Goal: Task Accomplishment & Management: Manage account settings

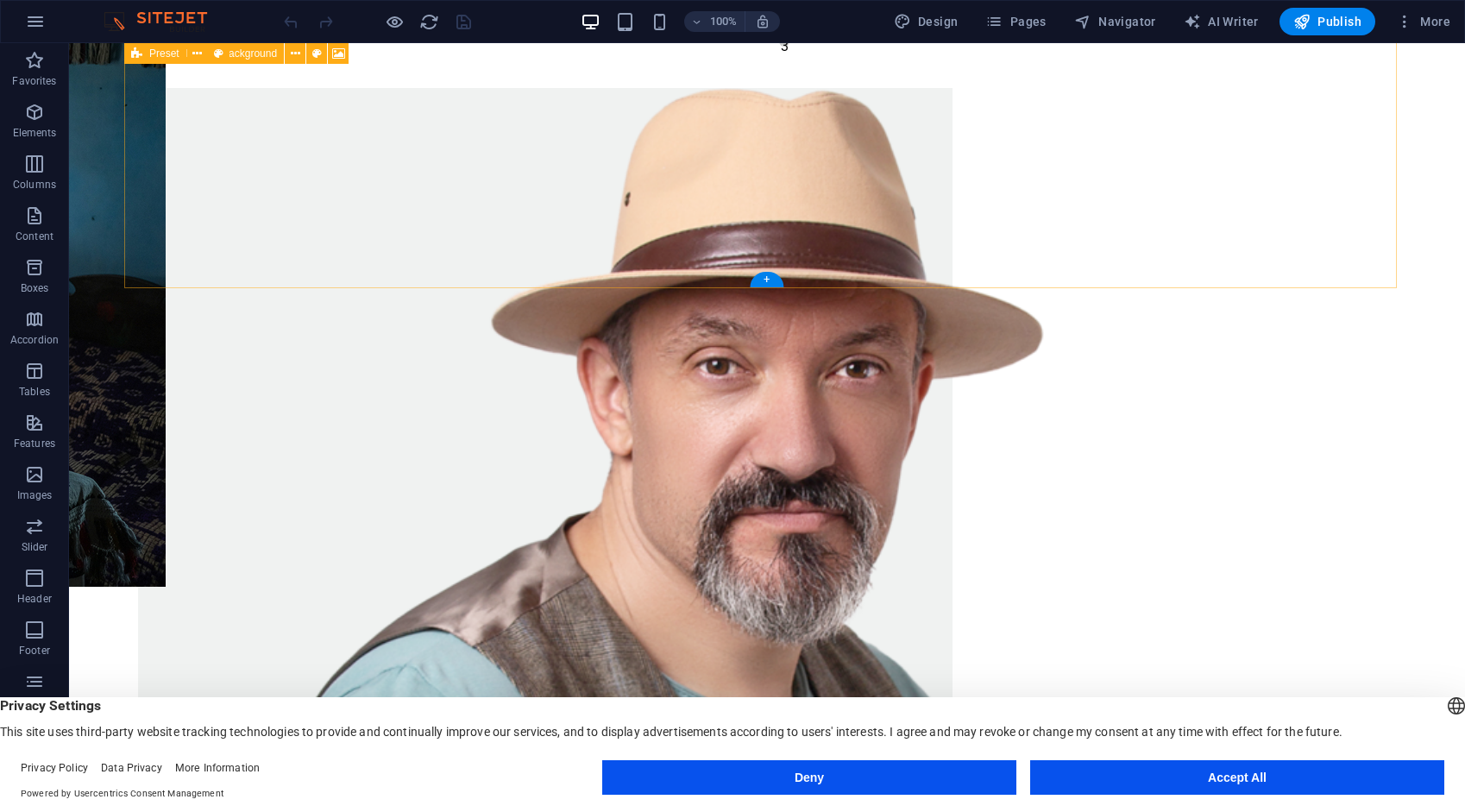
scroll to position [1164, 0]
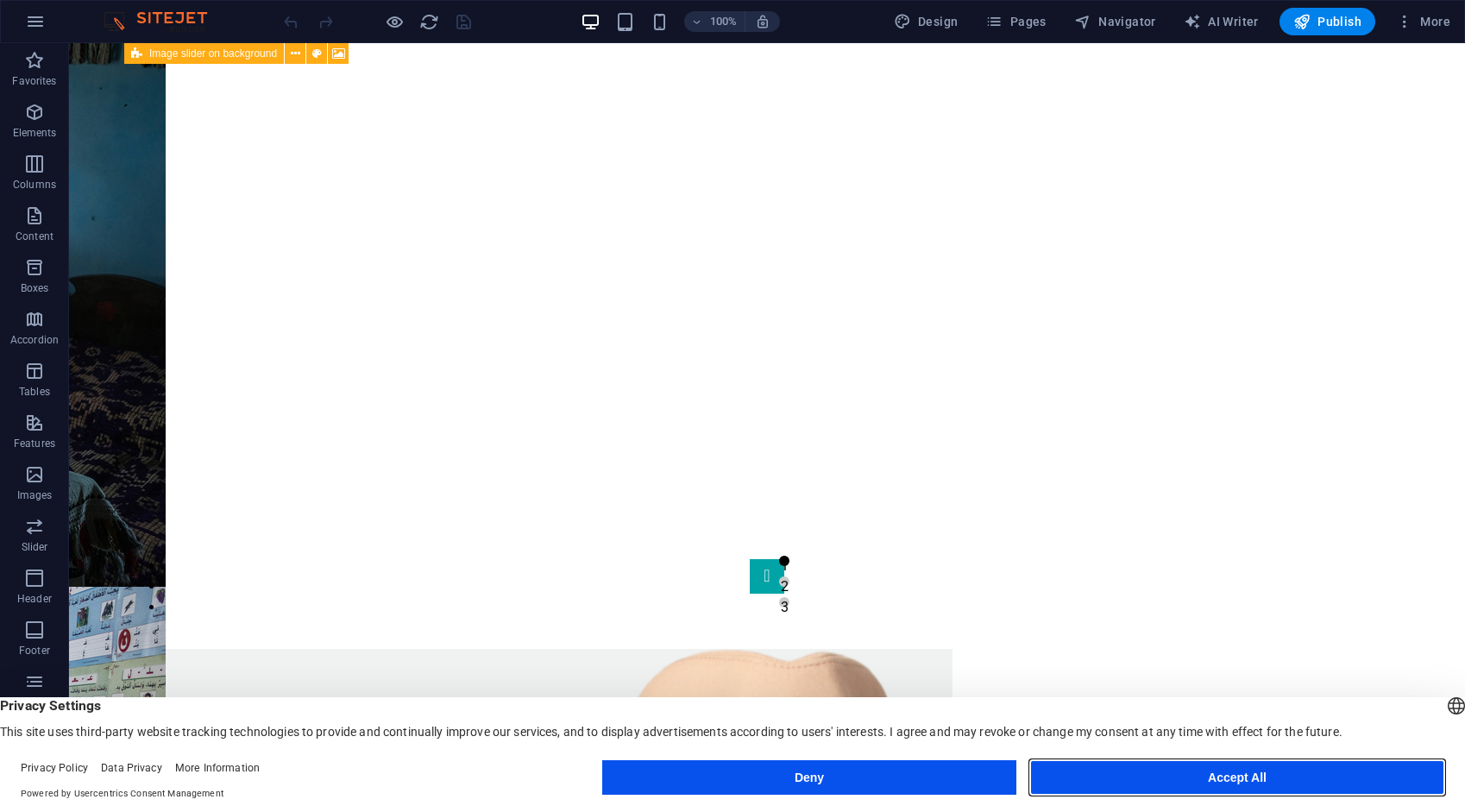
click at [1226, 780] on button "Accept All" at bounding box center [1237, 777] width 414 height 35
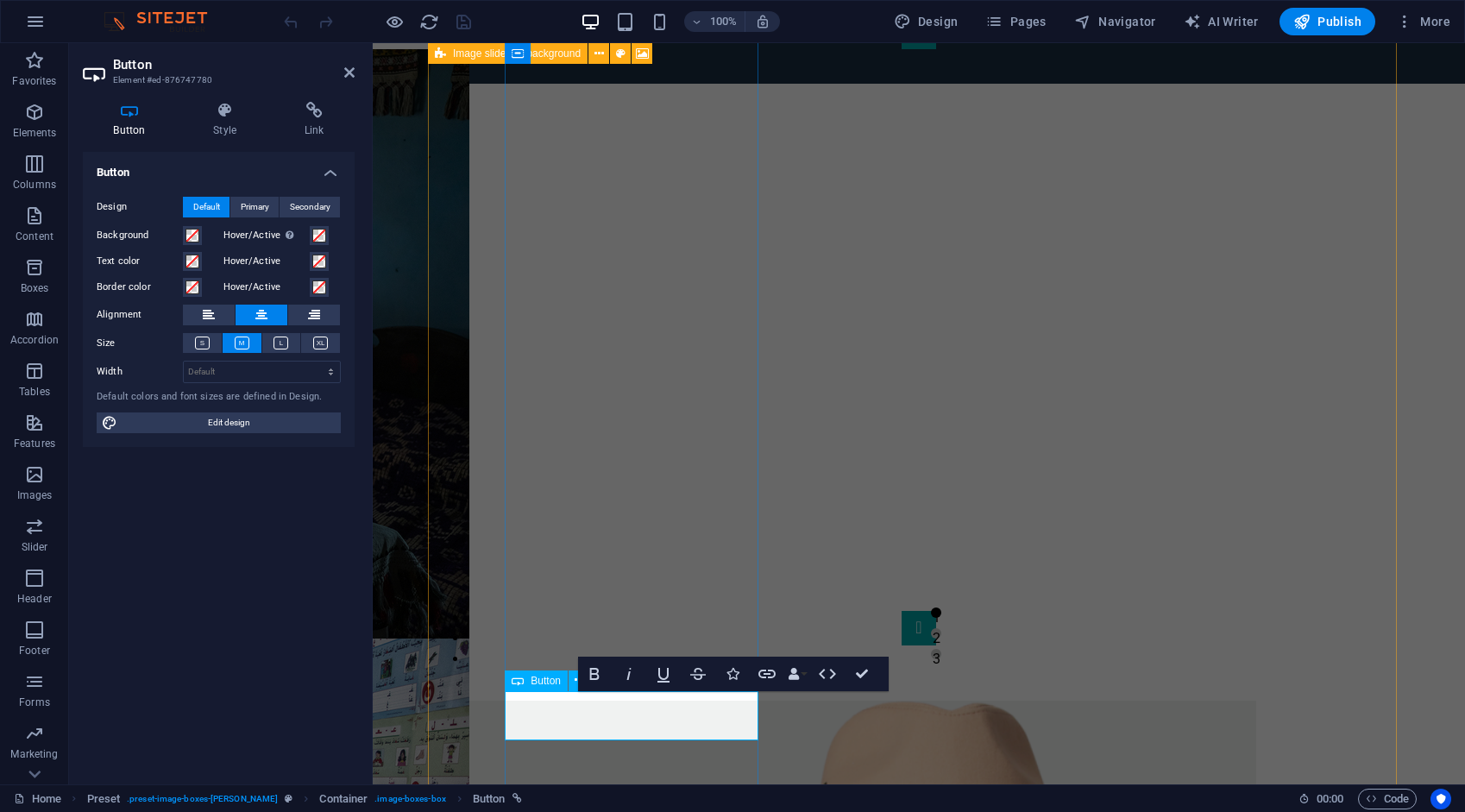
scroll to position [1265, 0]
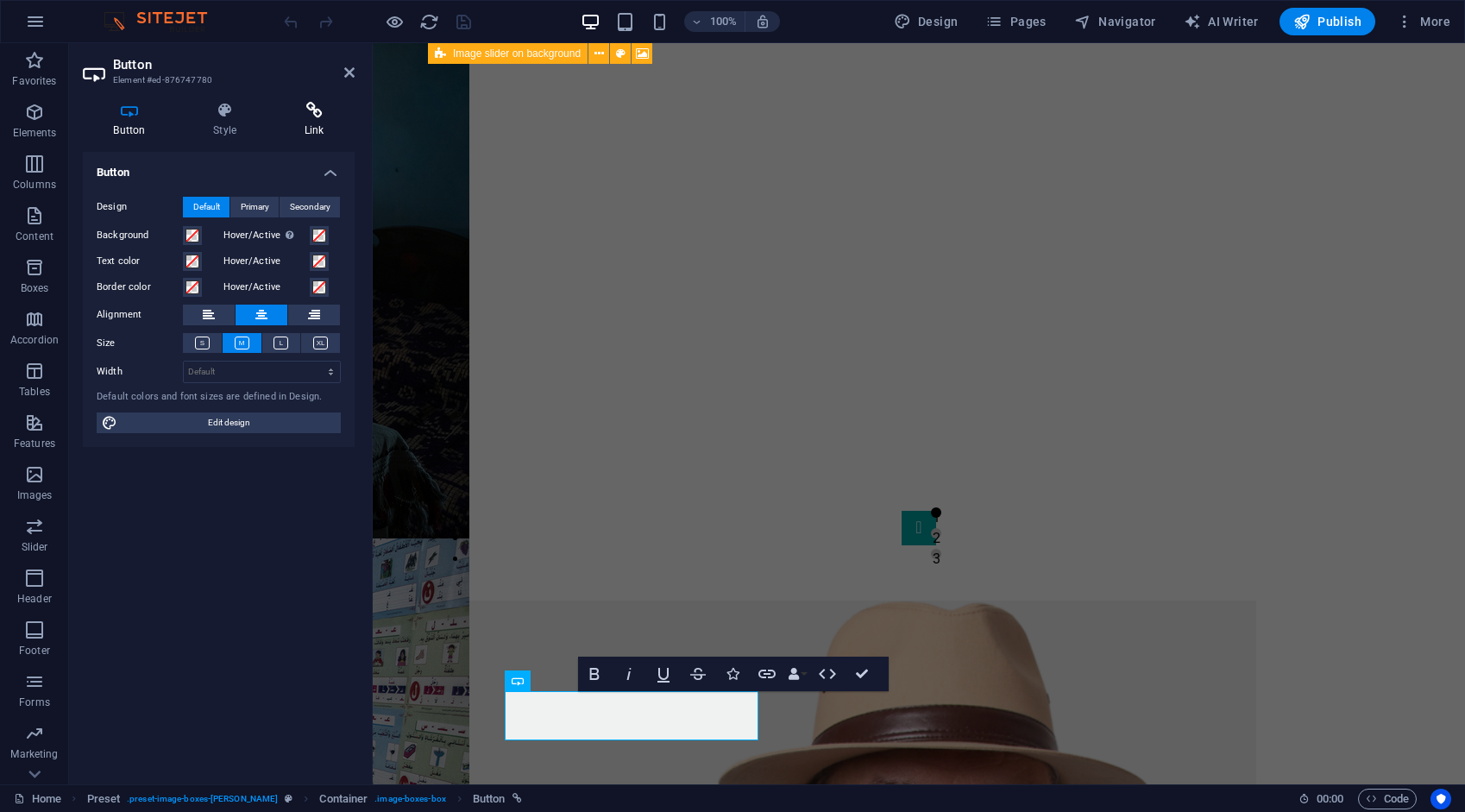
click at [314, 123] on h4 "Link" at bounding box center [314, 120] width 81 height 37
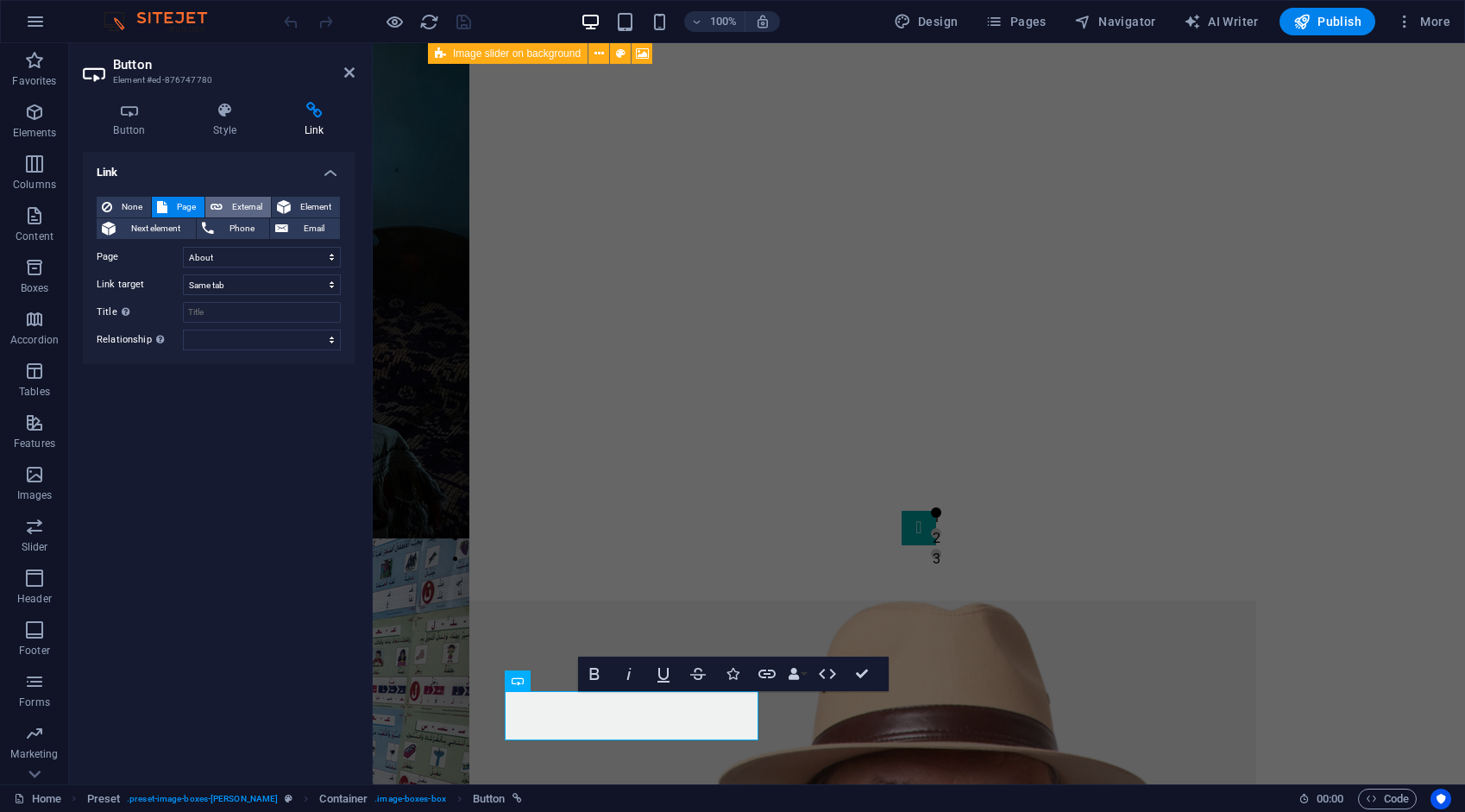
click at [245, 207] on span "External" at bounding box center [247, 207] width 38 height 21
select select "blank"
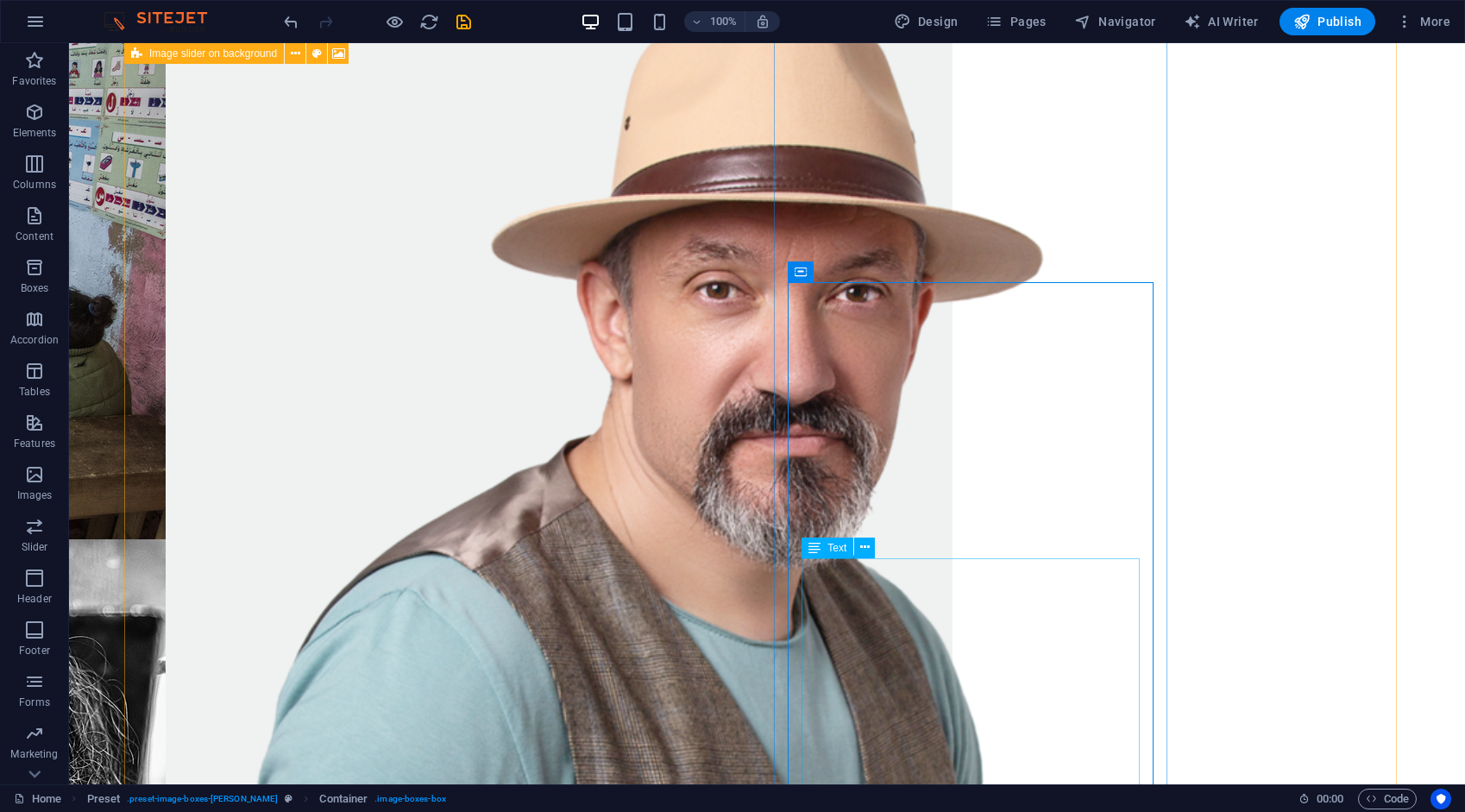
scroll to position [1916, 0]
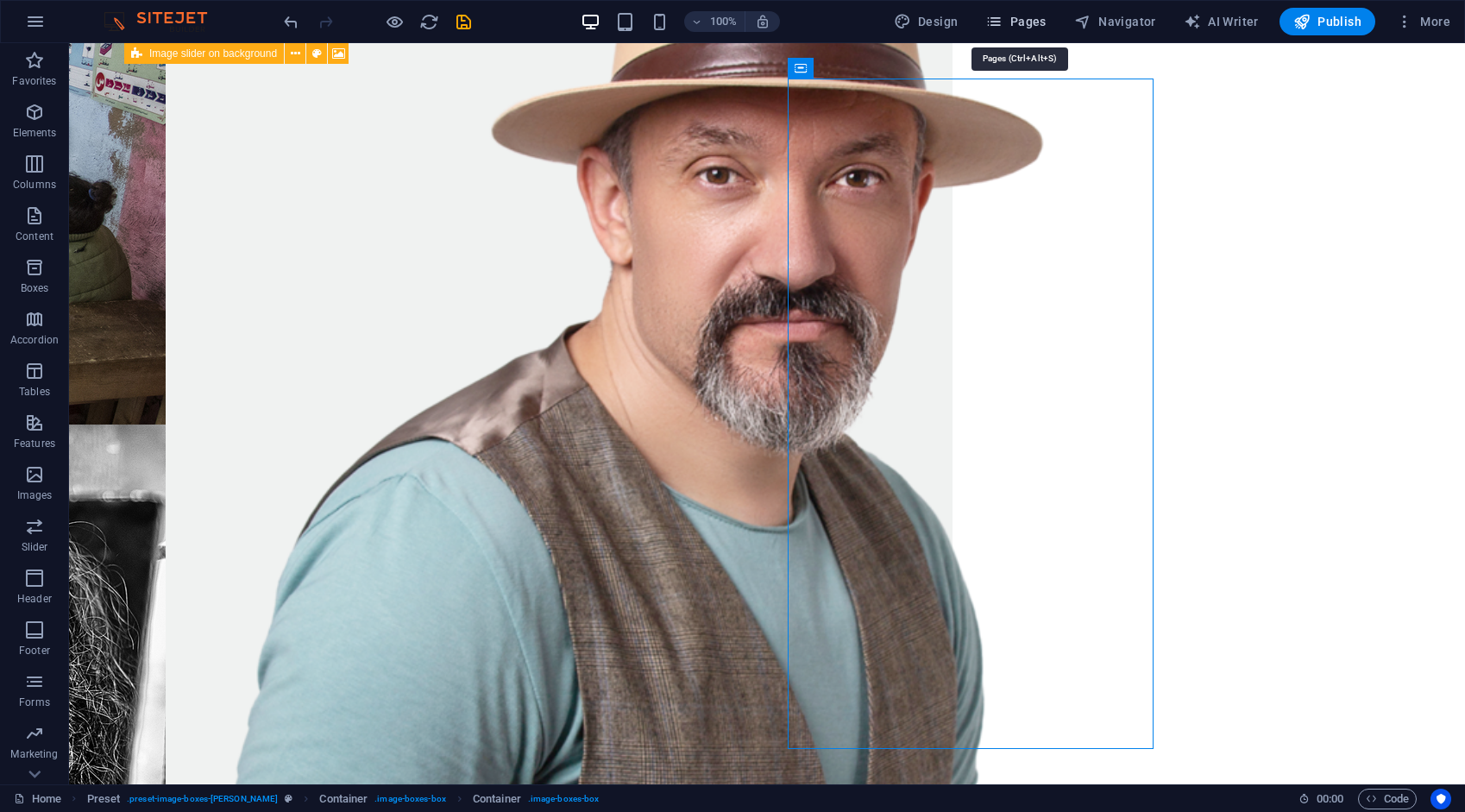
click at [1033, 24] on span "Pages" at bounding box center [1015, 22] width 60 height 17
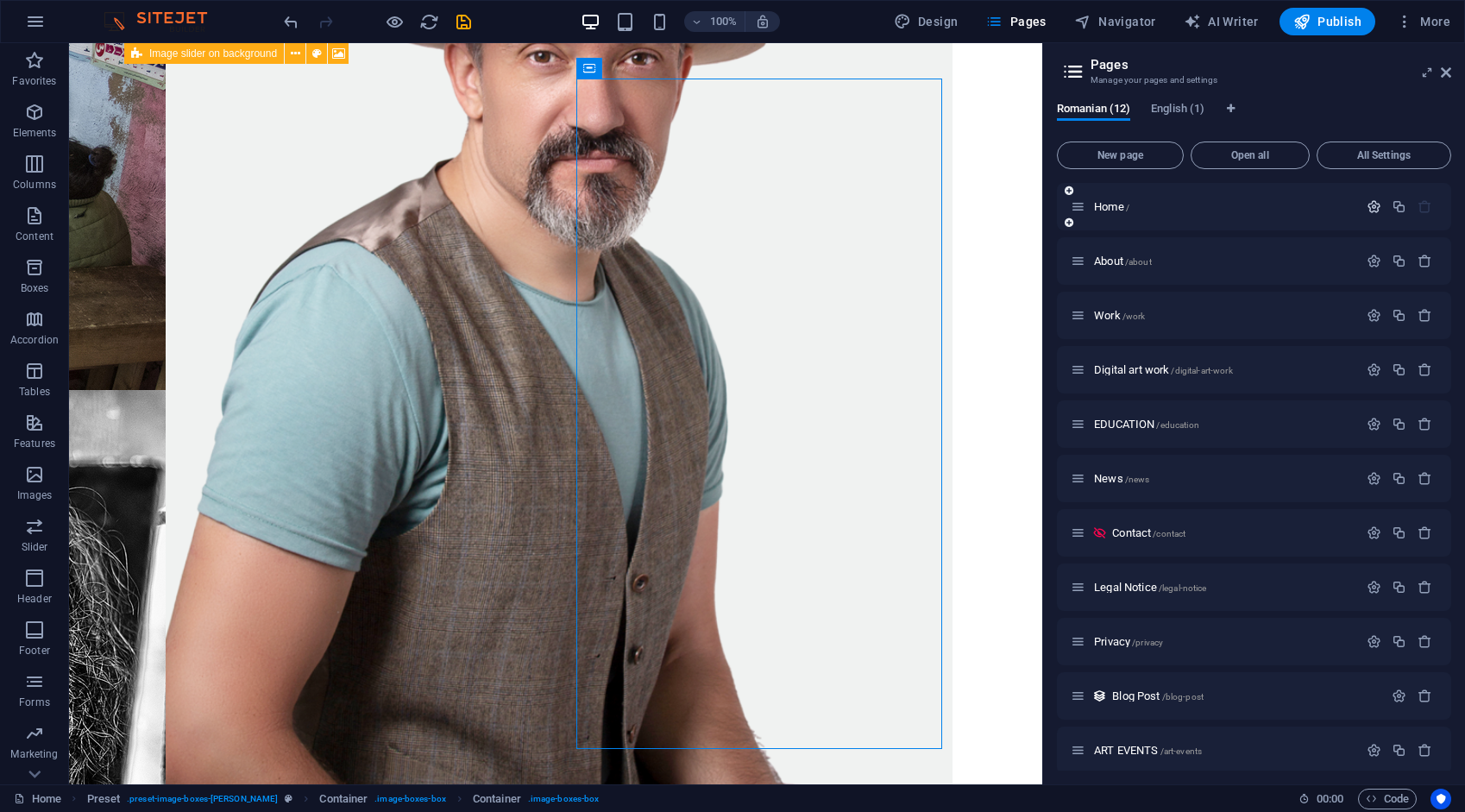
click at [1367, 207] on icon "button" at bounding box center [1374, 206] width 15 height 15
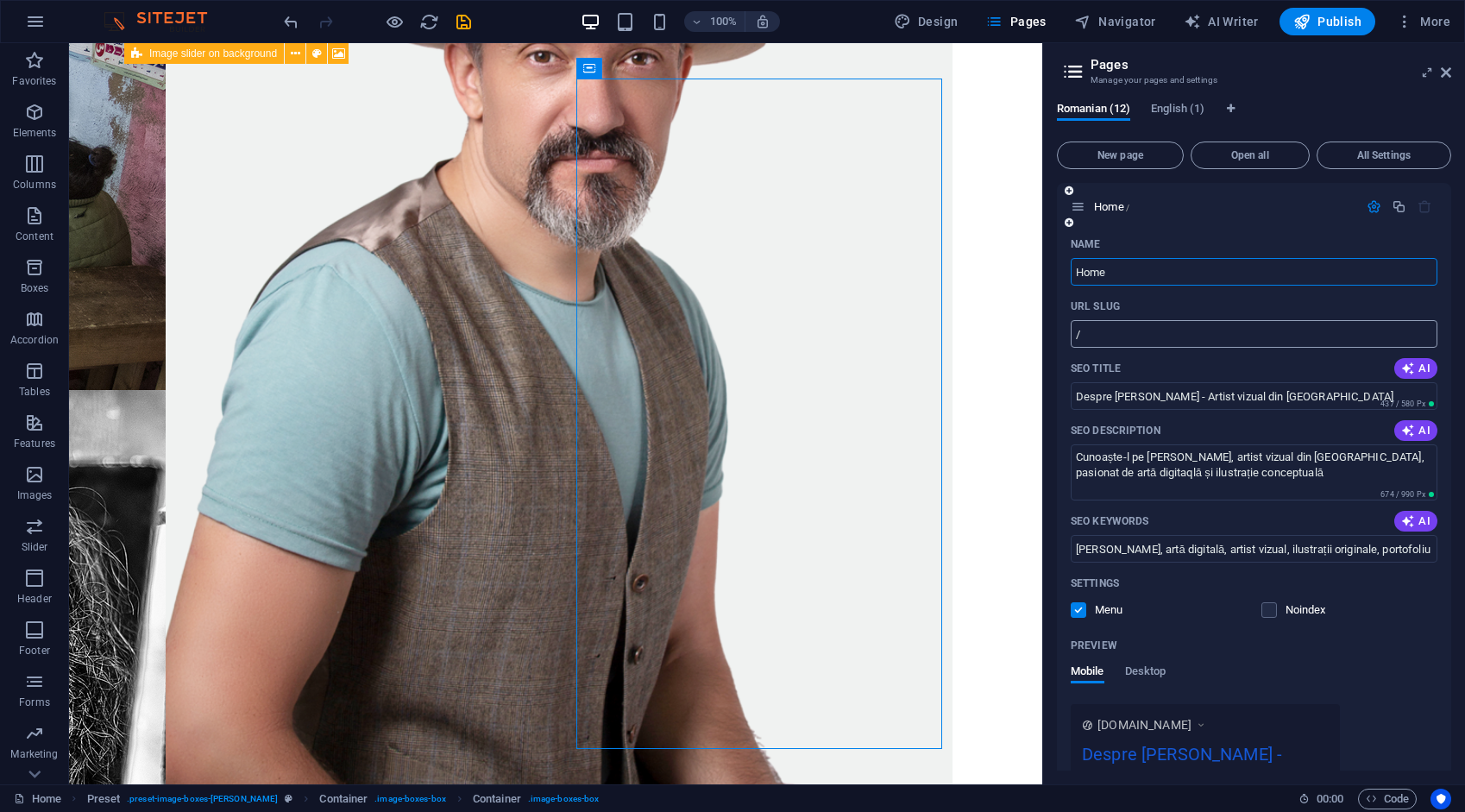
click at [1208, 336] on input "/" at bounding box center [1254, 334] width 366 height 28
click at [1198, 113] on span "English (1)" at bounding box center [1177, 111] width 53 height 24
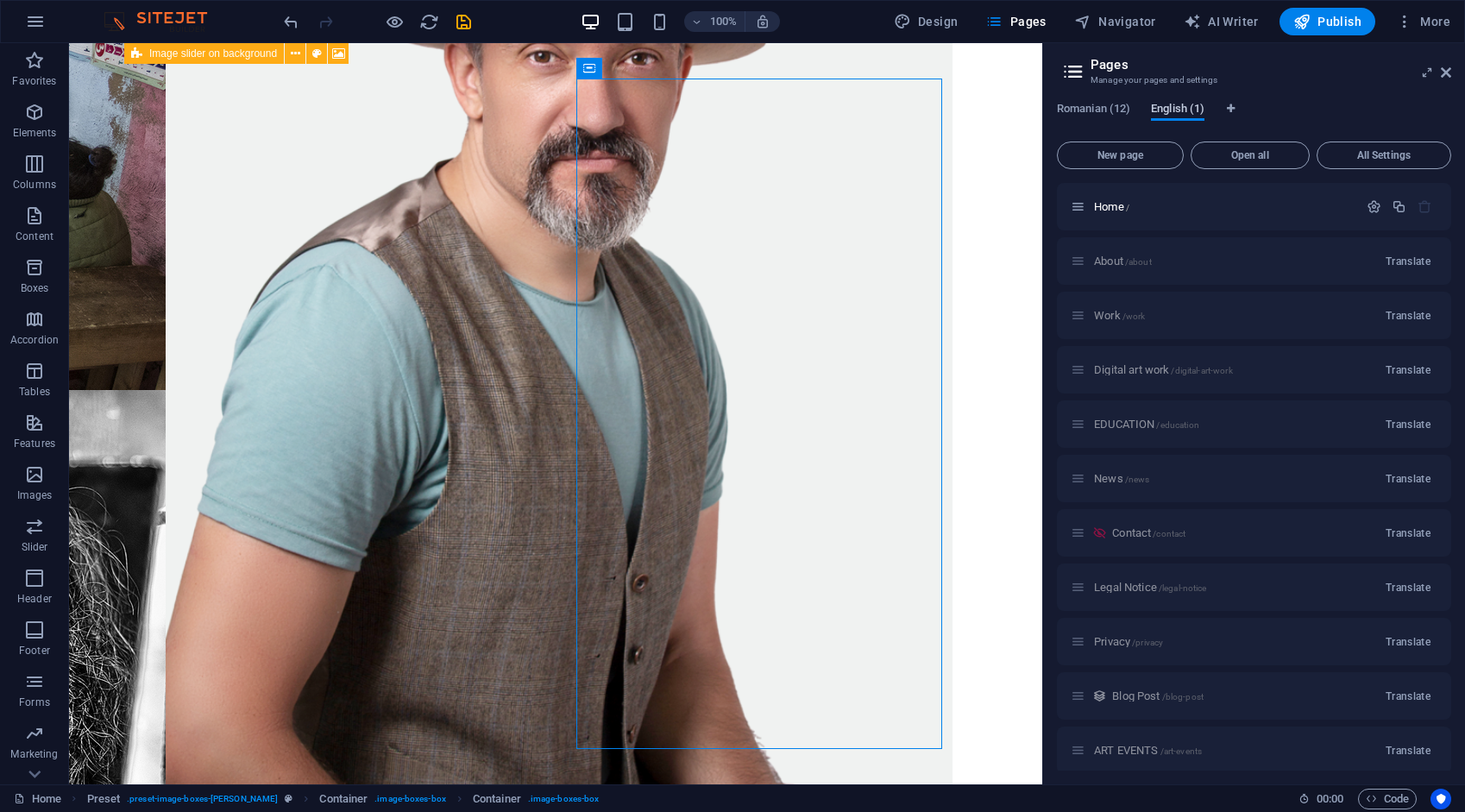
click at [1198, 113] on span "English (1)" at bounding box center [1177, 111] width 53 height 24
click at [1230, 106] on icon "Language Tabs" at bounding box center [1230, 109] width 8 height 10
select select "131"
select select "41"
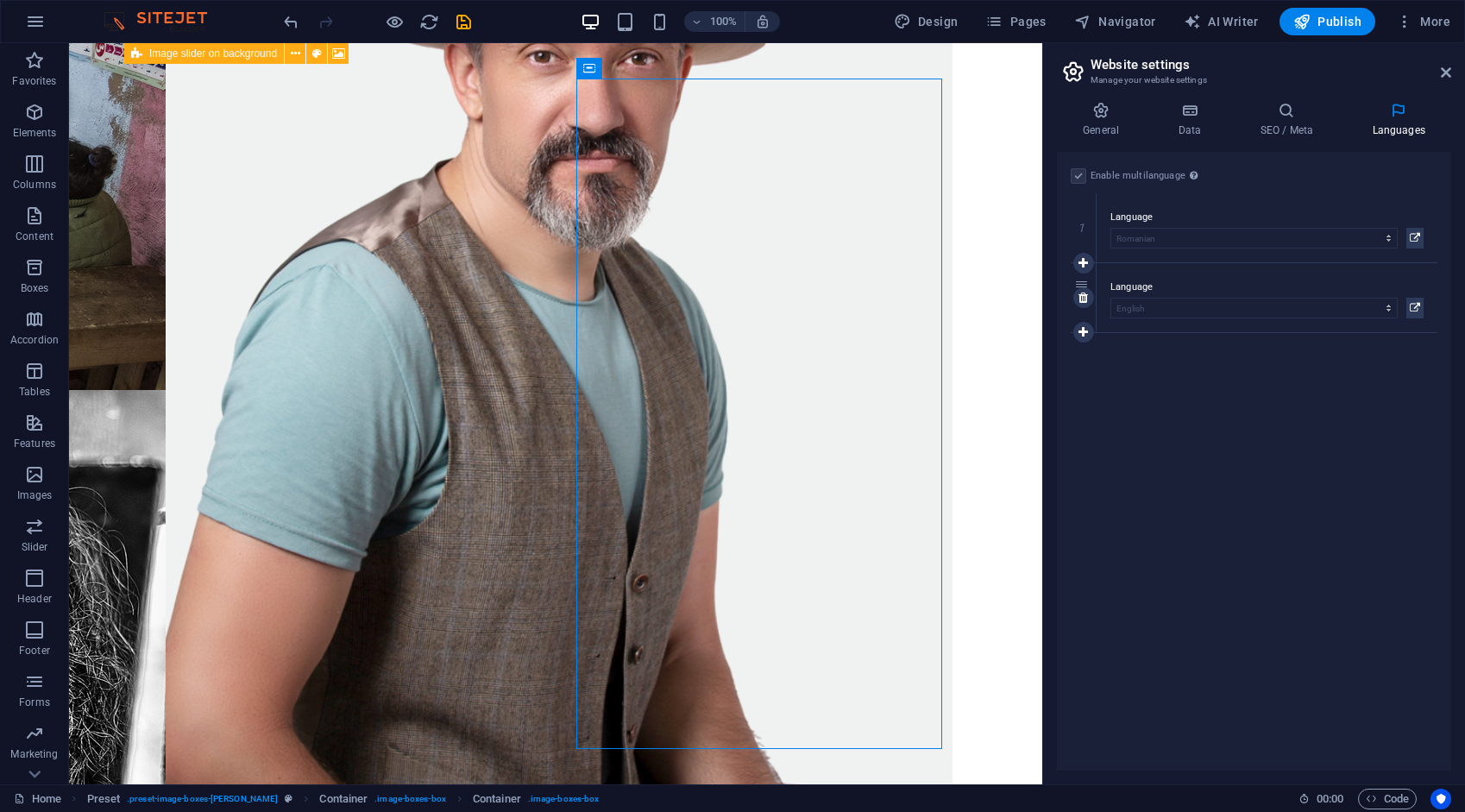
select select "41"
click at [1080, 292] on icon at bounding box center [1083, 297] width 10 height 12
click at [1099, 114] on icon at bounding box center [1101, 111] width 88 height 17
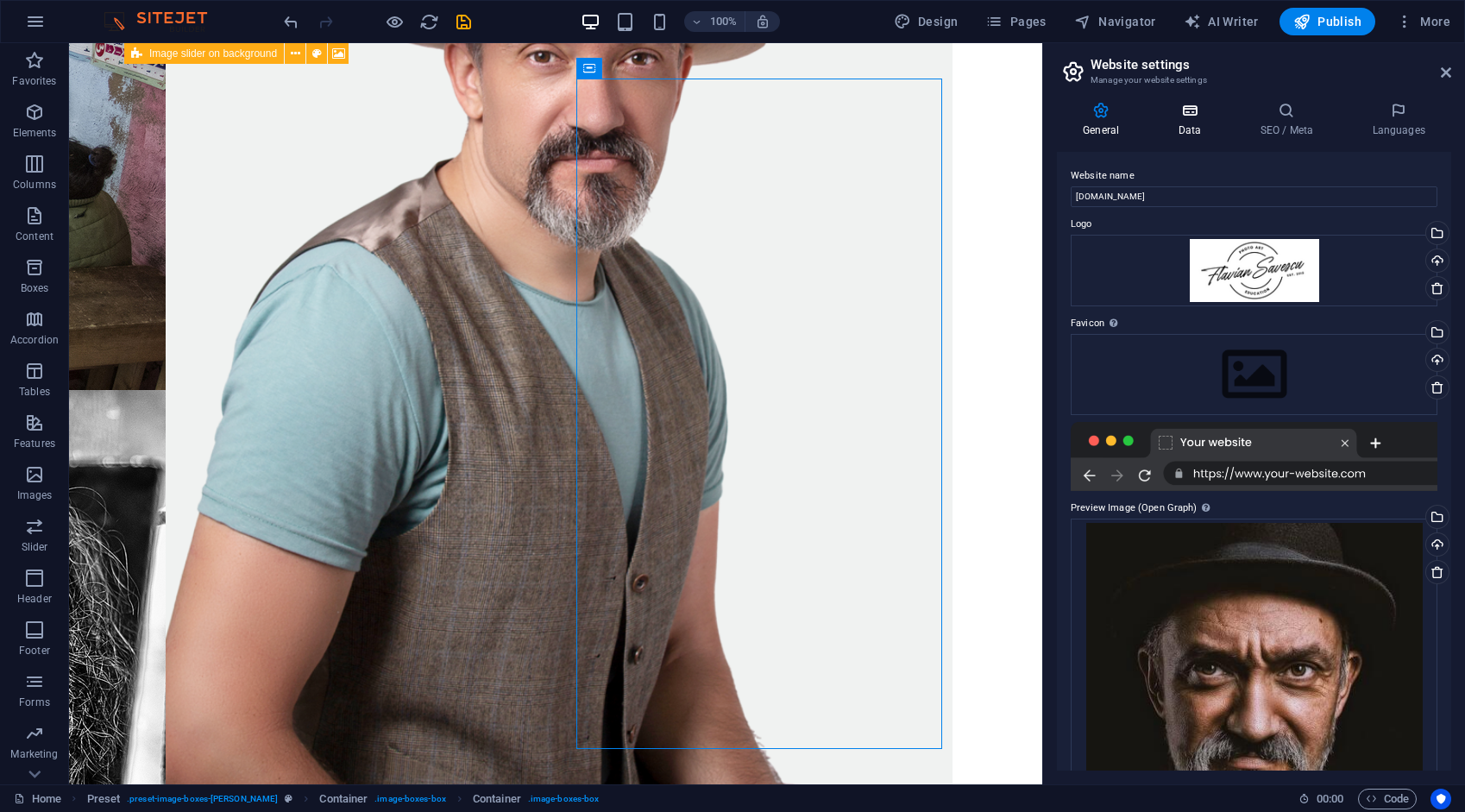
click at [1177, 109] on icon at bounding box center [1189, 111] width 75 height 17
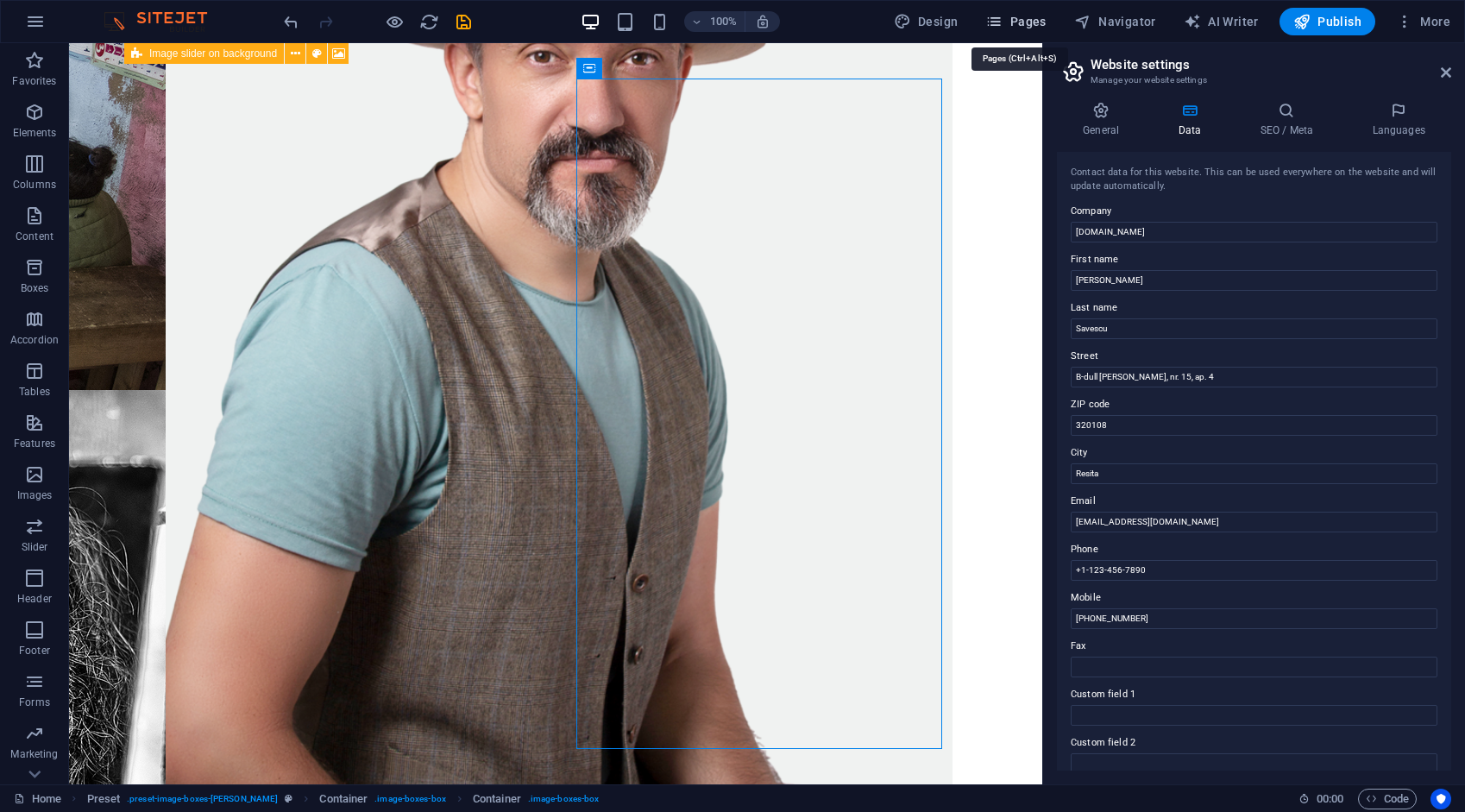
click at [1043, 20] on span "Pages" at bounding box center [1015, 22] width 60 height 17
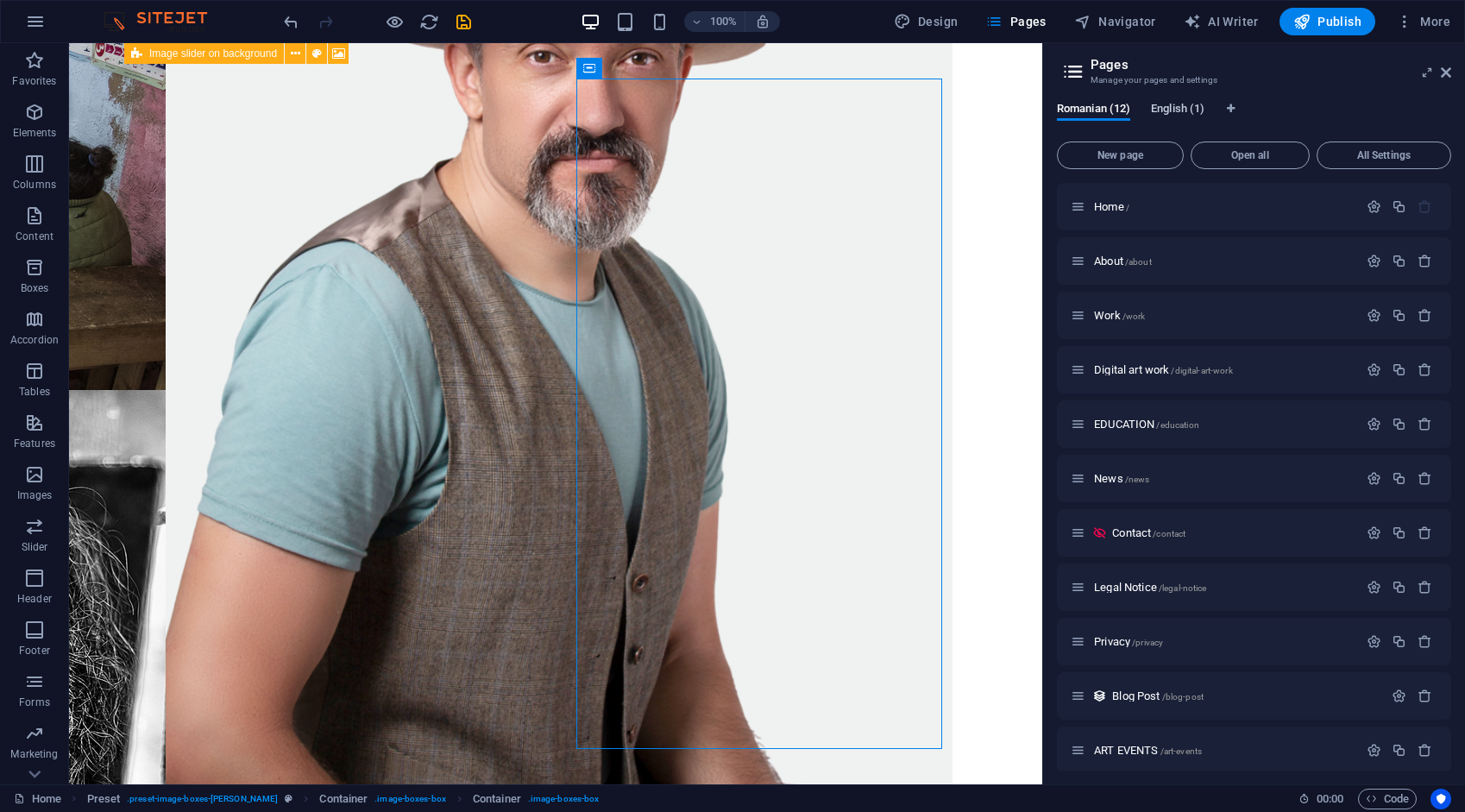
click at [1179, 106] on span "English (1)" at bounding box center [1177, 111] width 53 height 24
click at [1229, 109] on icon "Language Tabs" at bounding box center [1230, 109] width 8 height 10
select select "131"
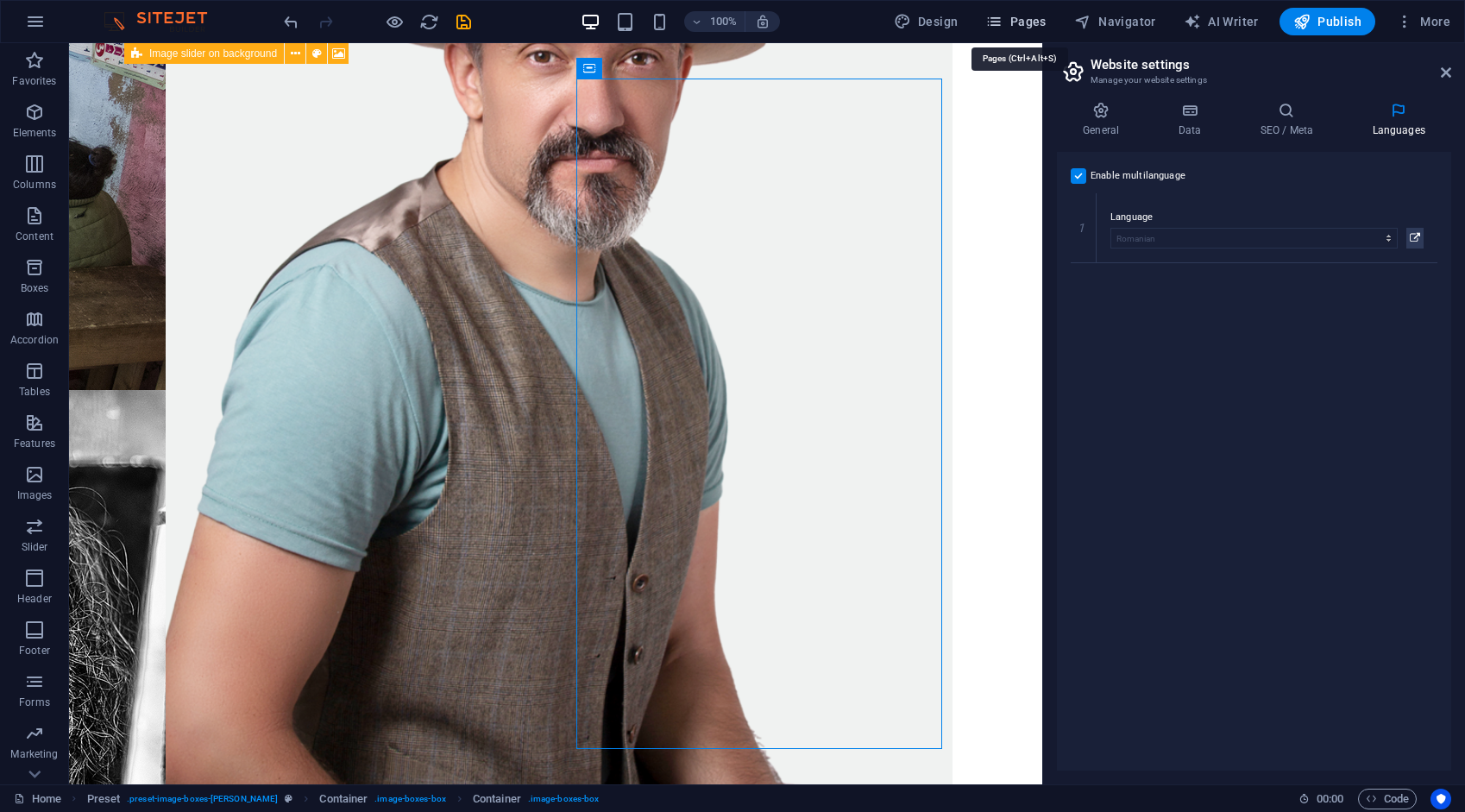
click at [1037, 21] on span "Pages" at bounding box center [1015, 22] width 60 height 17
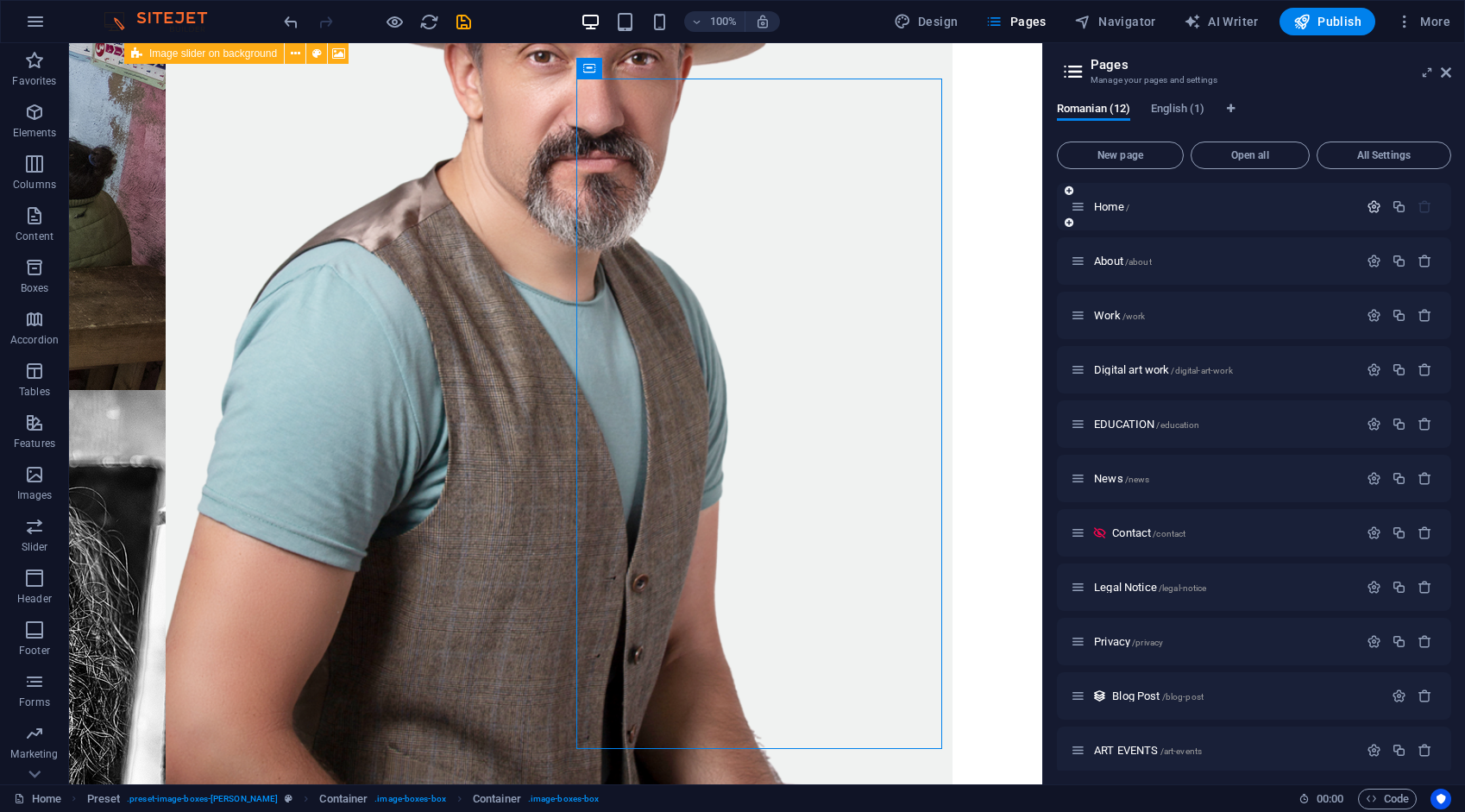
click at [1371, 209] on icon "button" at bounding box center [1374, 206] width 15 height 15
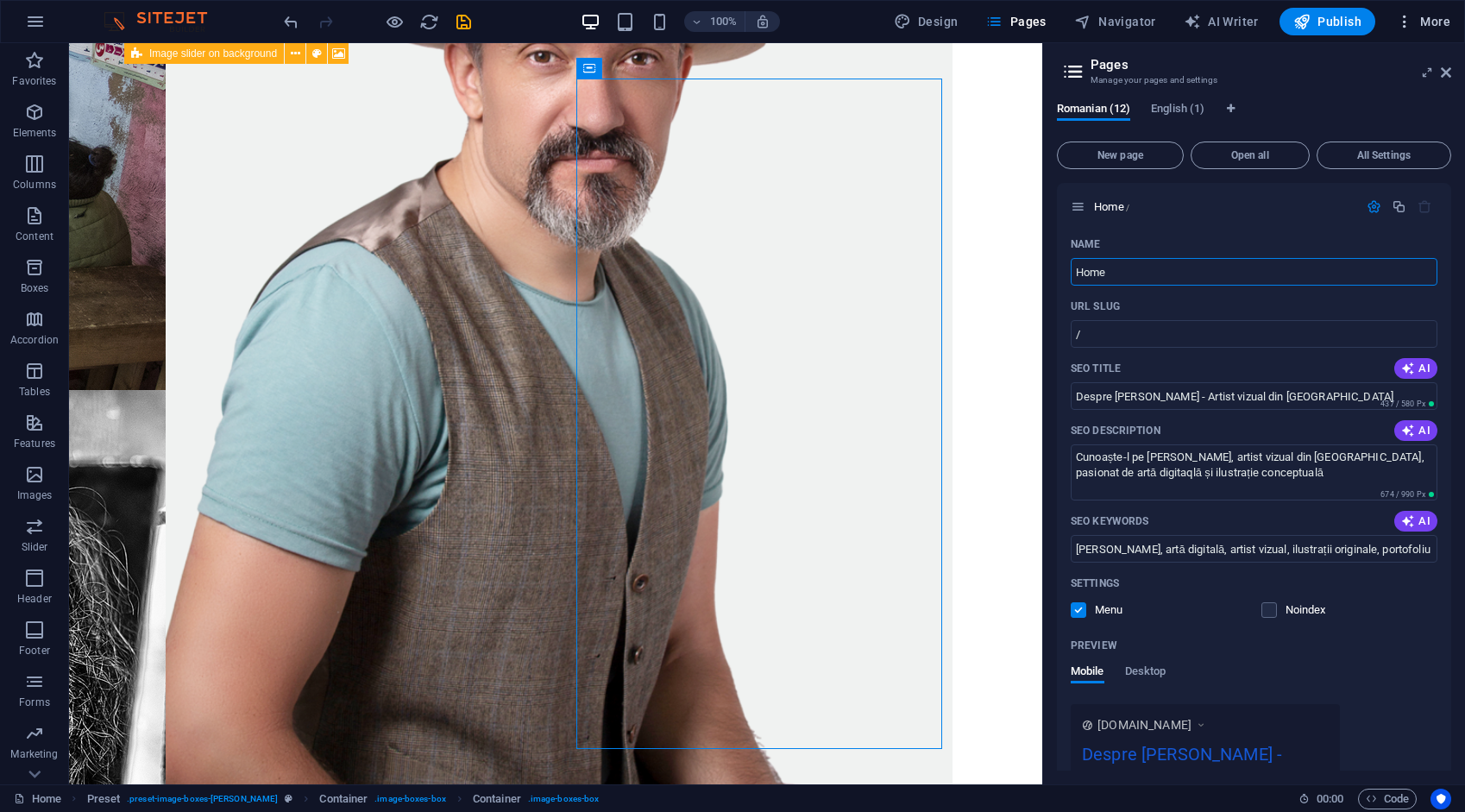
click at [1429, 19] on span "More" at bounding box center [1423, 22] width 54 height 17
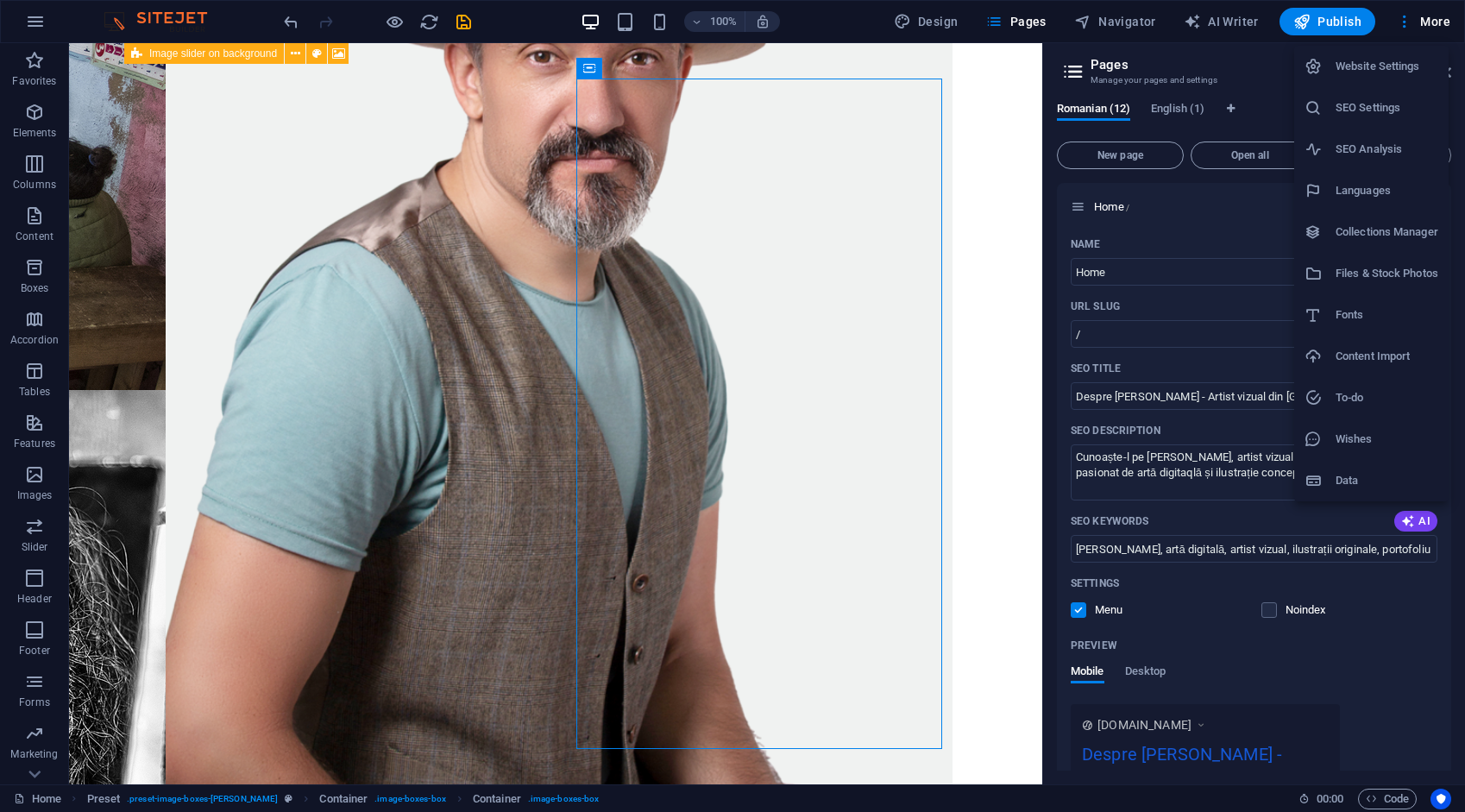
click at [1415, 69] on h6 "Website Settings" at bounding box center [1387, 66] width 103 height 21
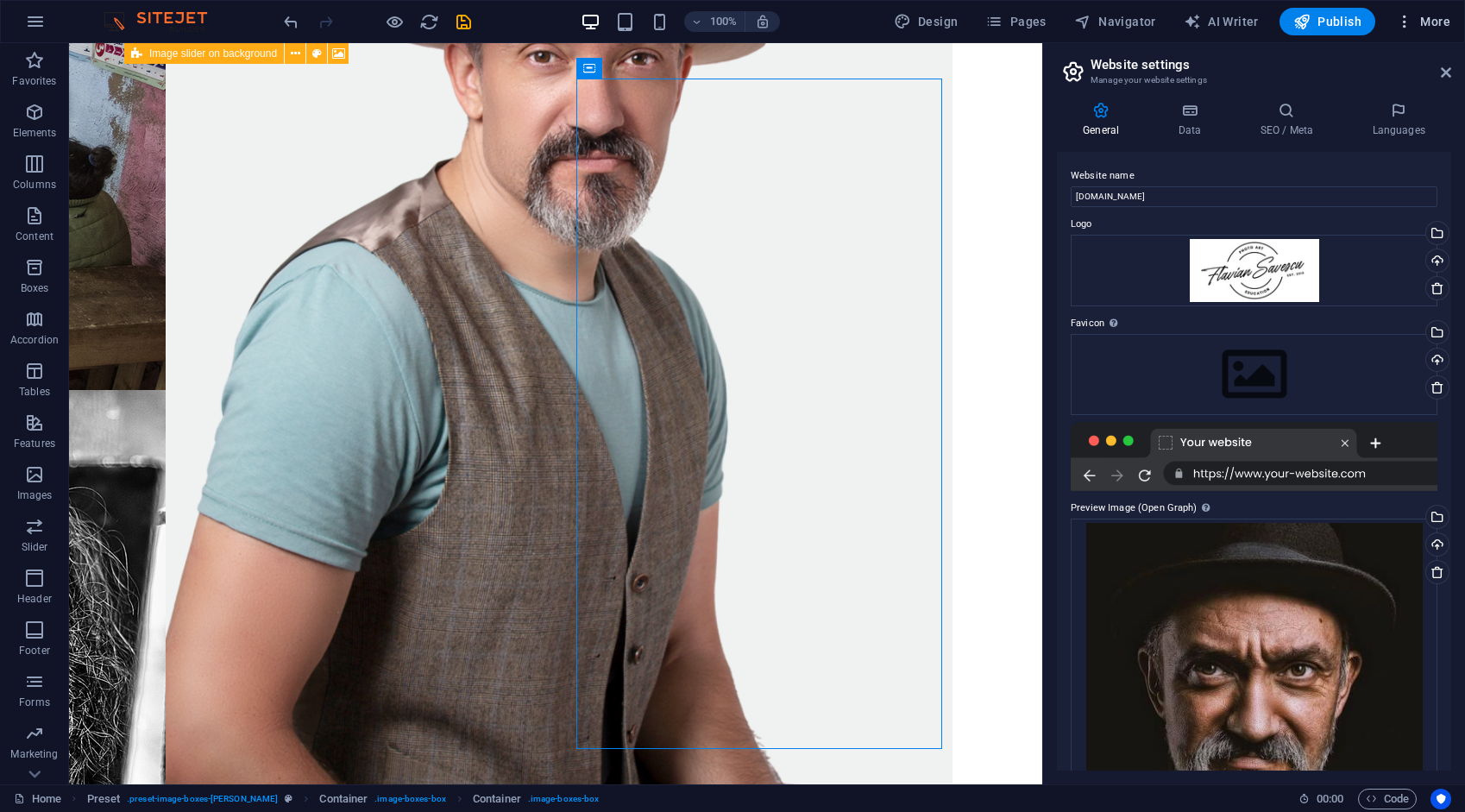
click at [1421, 18] on span "More" at bounding box center [1423, 22] width 54 height 17
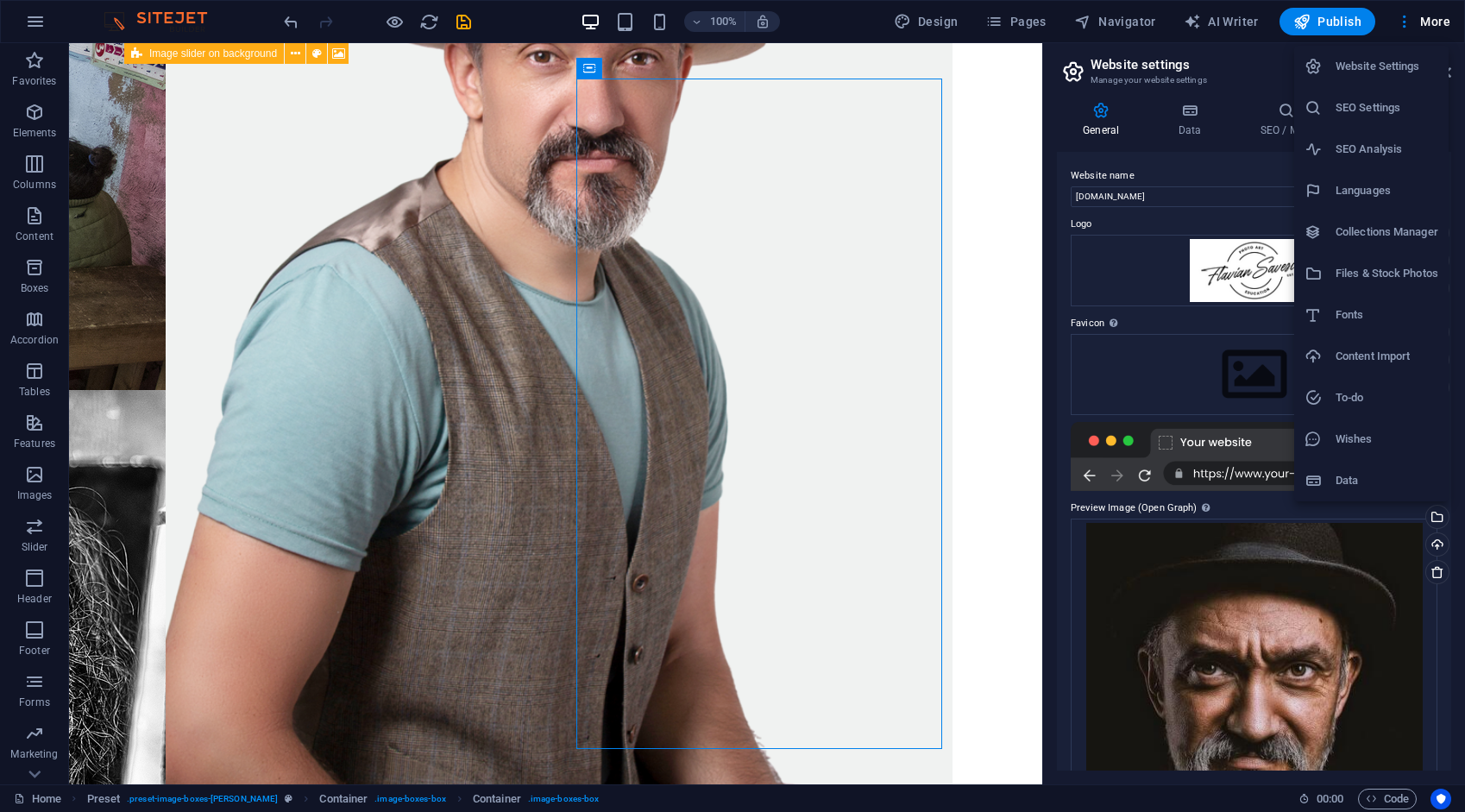
click at [1375, 66] on h6 "Website Settings" at bounding box center [1387, 66] width 103 height 21
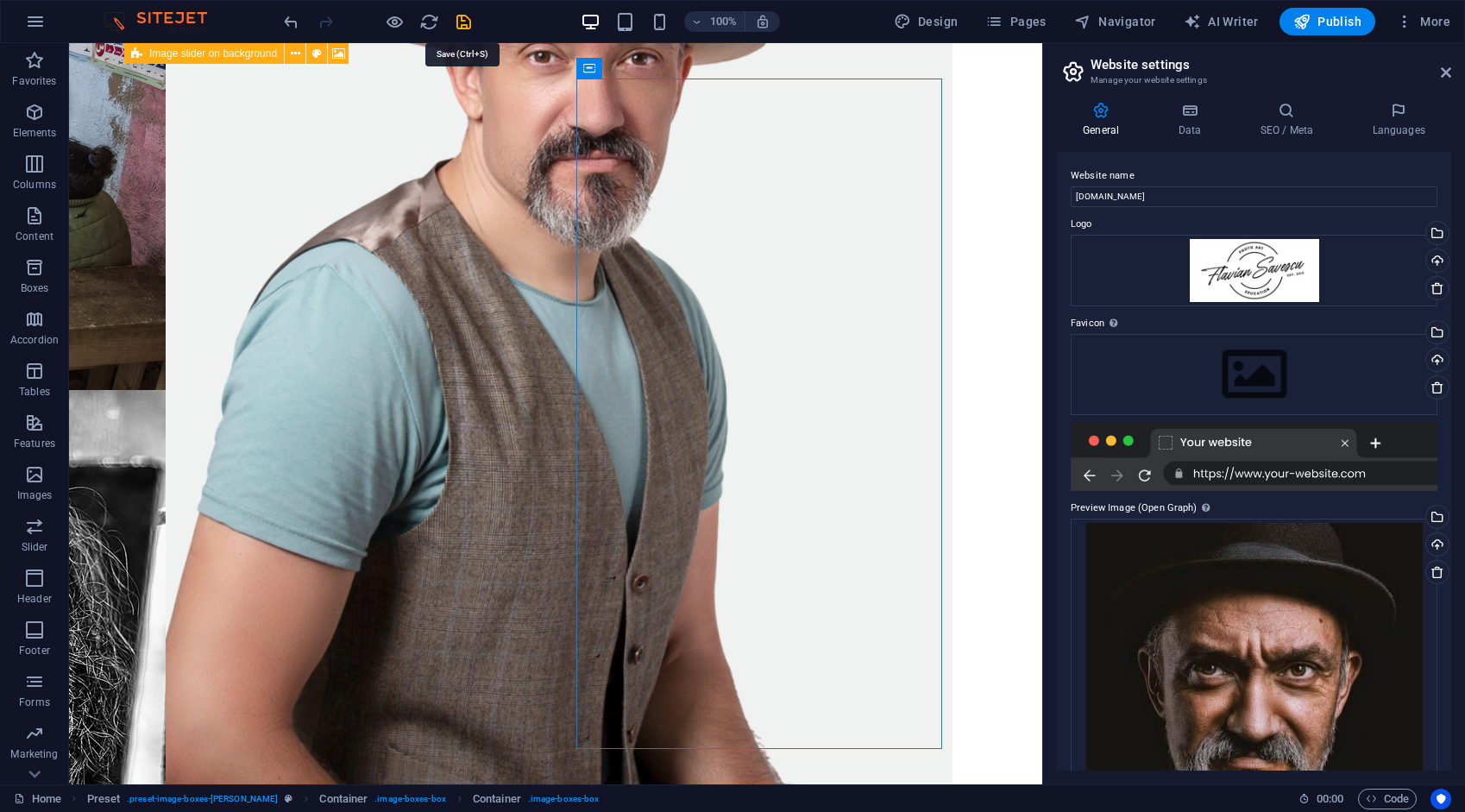
click at [469, 19] on icon "save" at bounding box center [463, 22] width 20 height 20
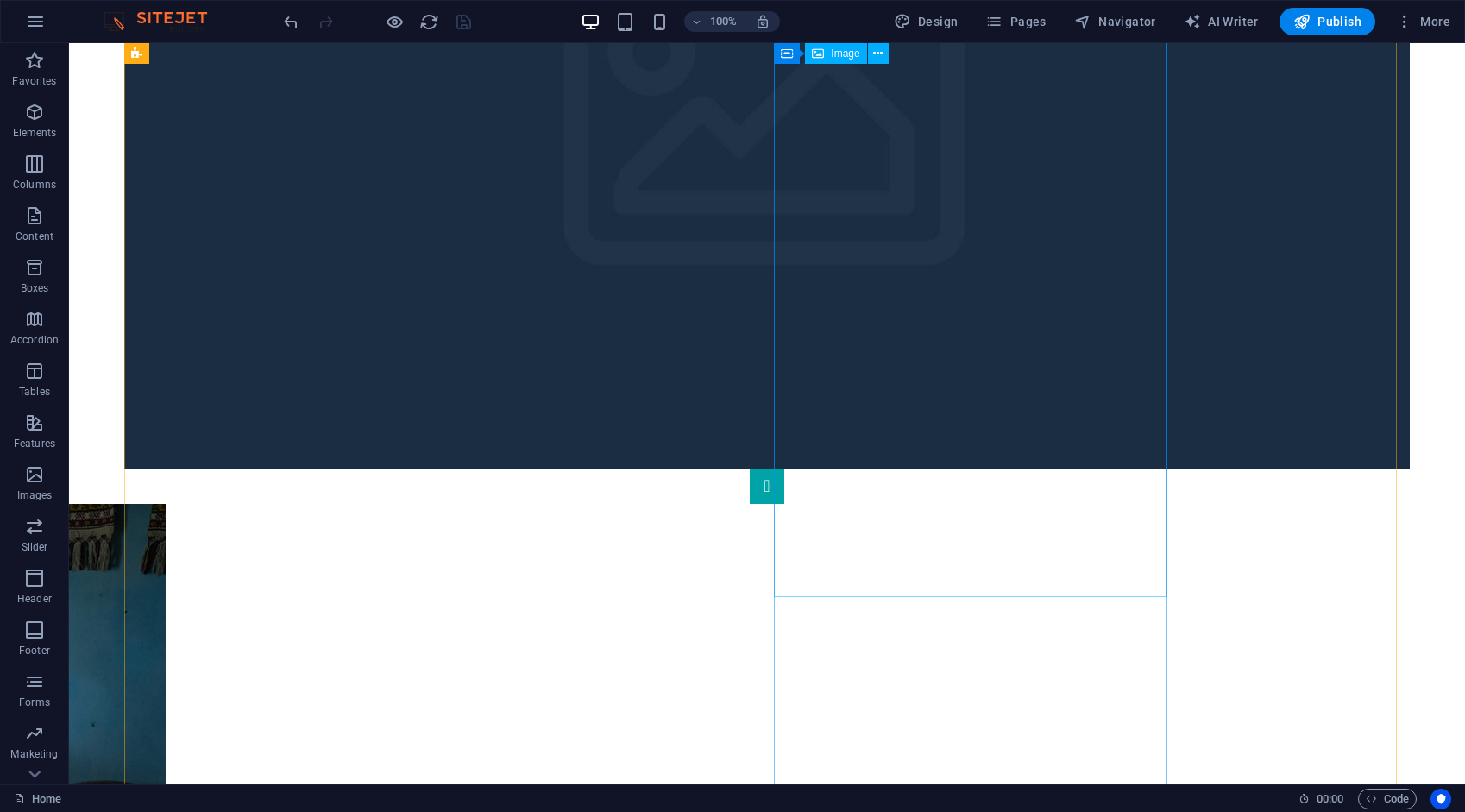
scroll to position [636, 0]
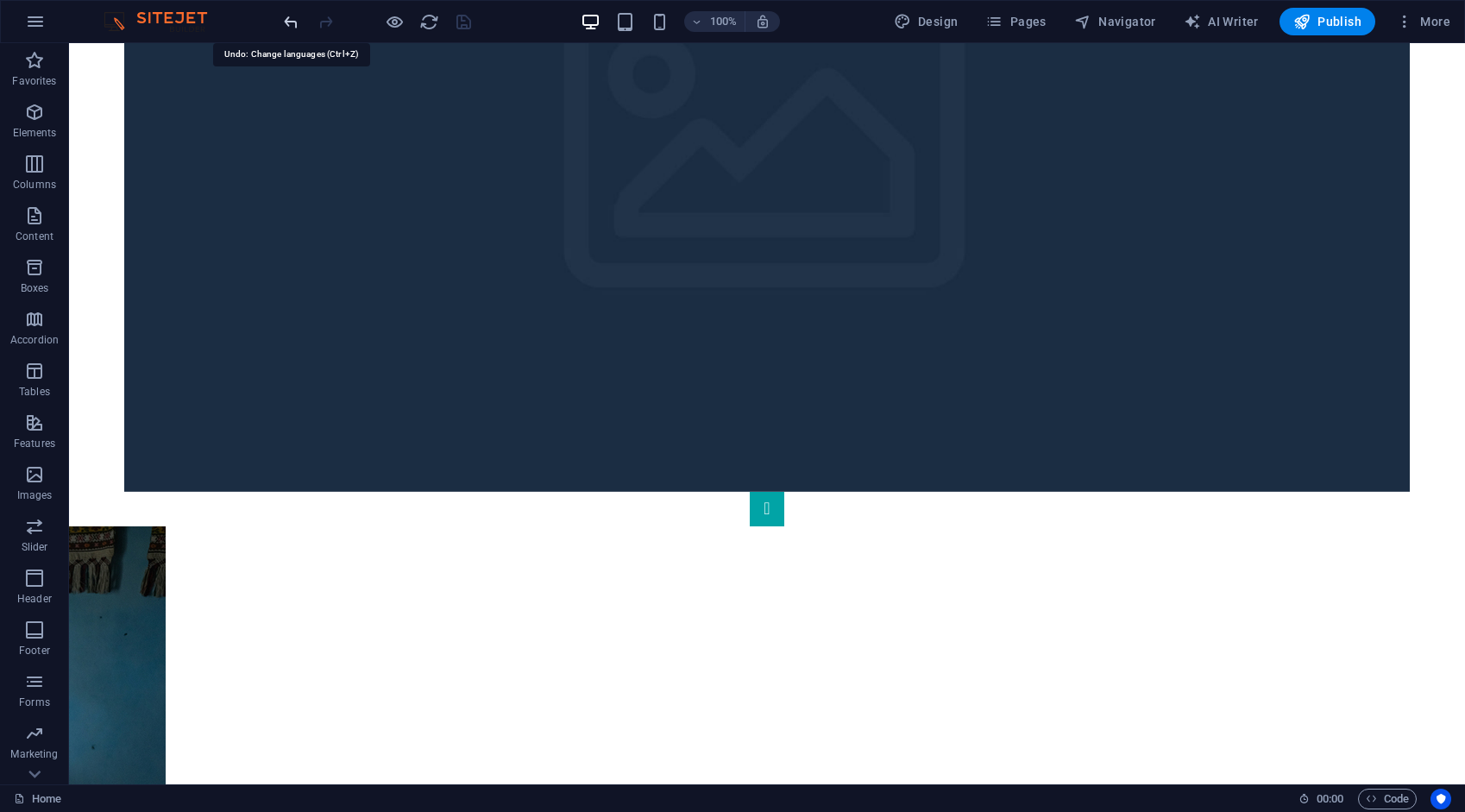
click at [295, 17] on icon "undo" at bounding box center [291, 22] width 20 height 20
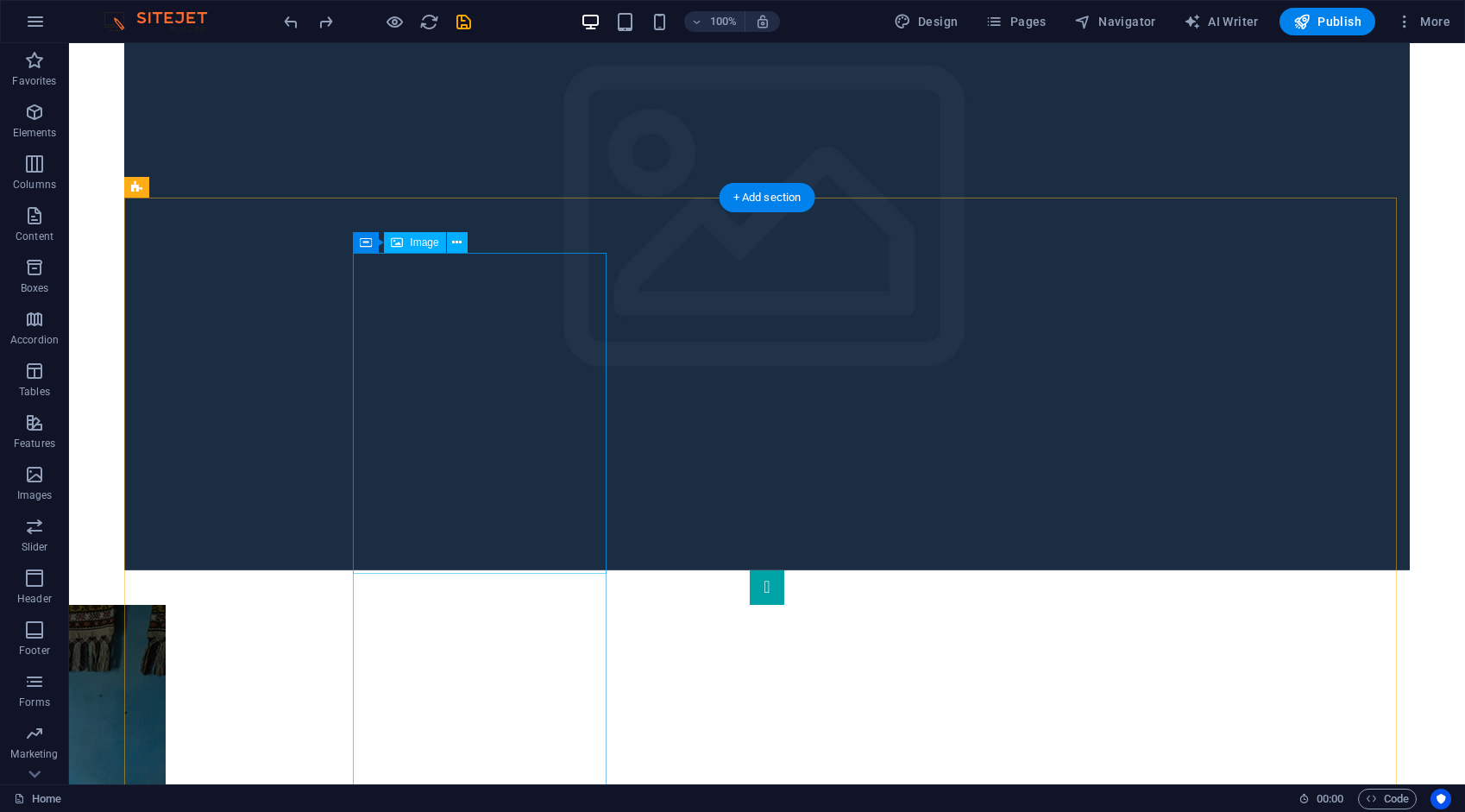
scroll to position [549, 0]
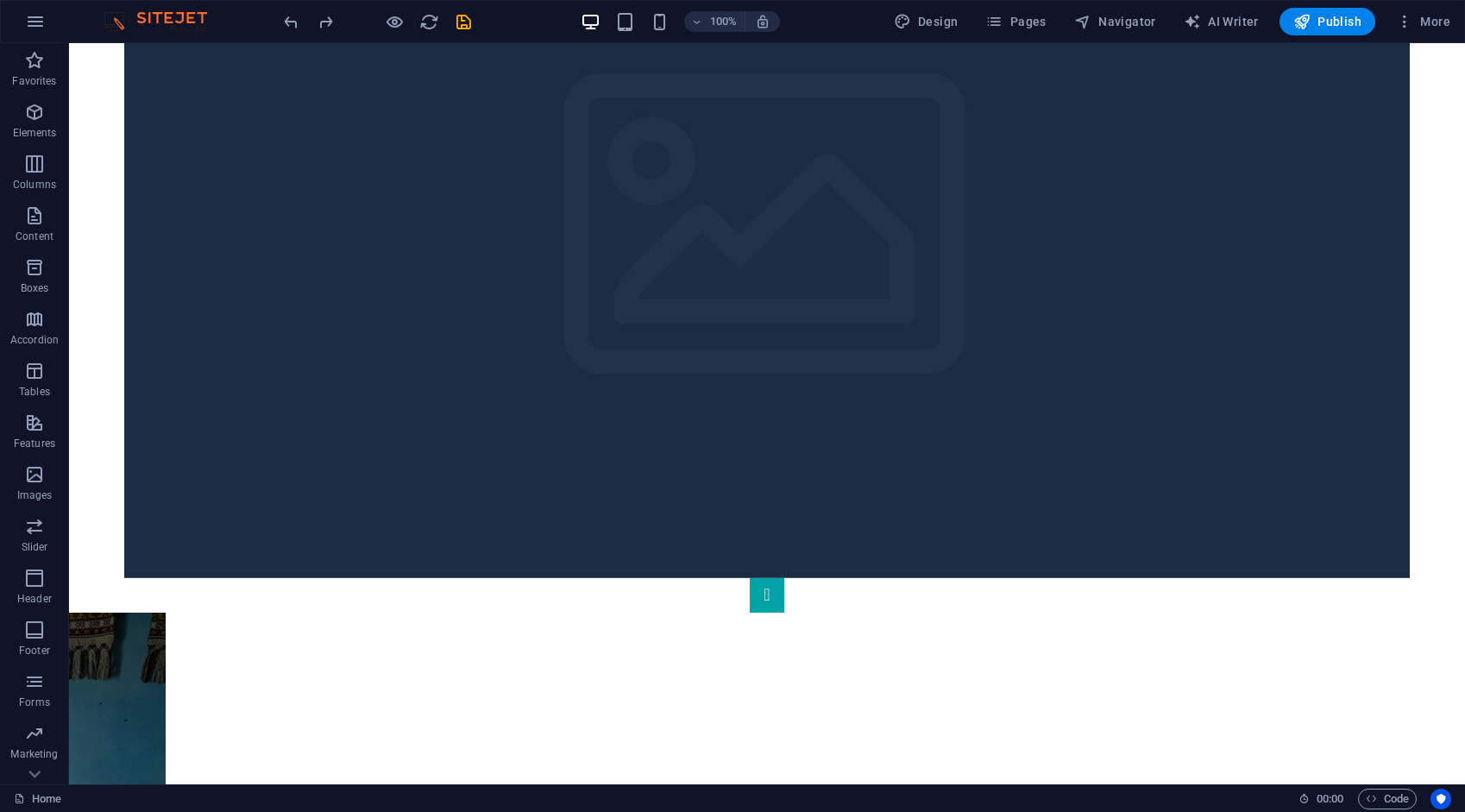
click at [468, 13] on icon "save" at bounding box center [463, 22] width 20 height 20
click at [1433, 26] on span "More" at bounding box center [1423, 22] width 54 height 17
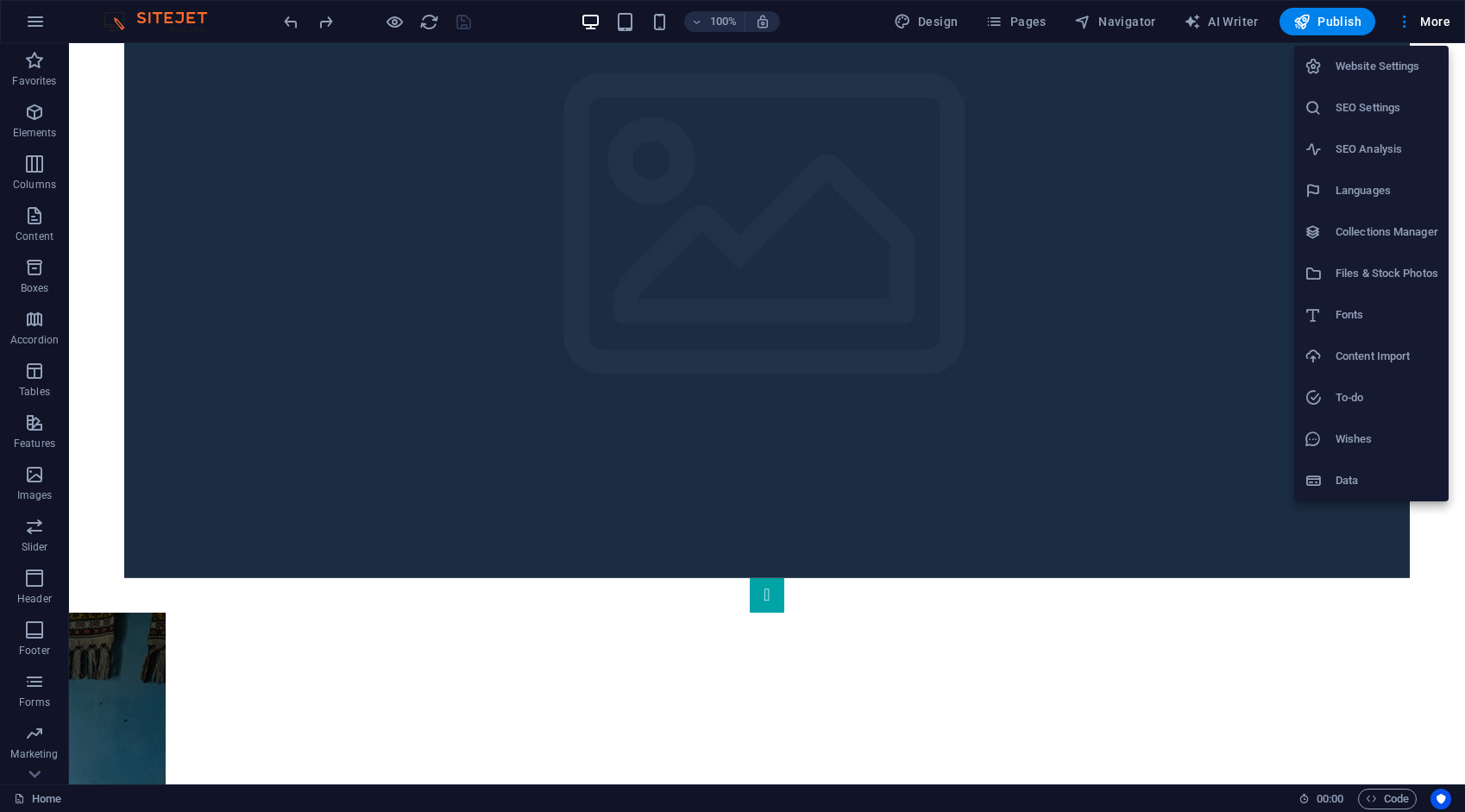
click at [1351, 67] on h6 "Website Settings" at bounding box center [1387, 66] width 103 height 21
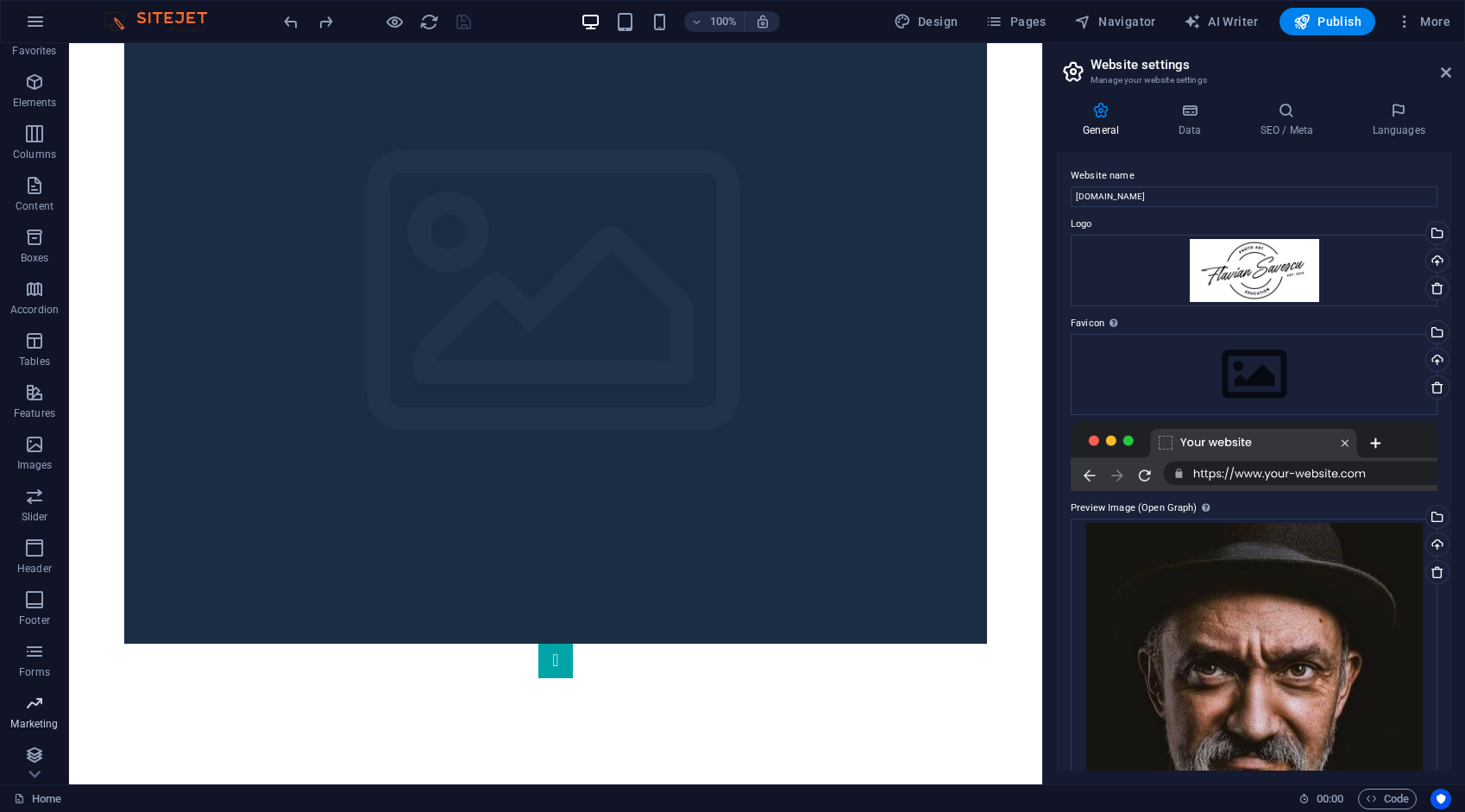
scroll to position [35, 0]
click at [1443, 72] on icon at bounding box center [1447, 72] width 10 height 14
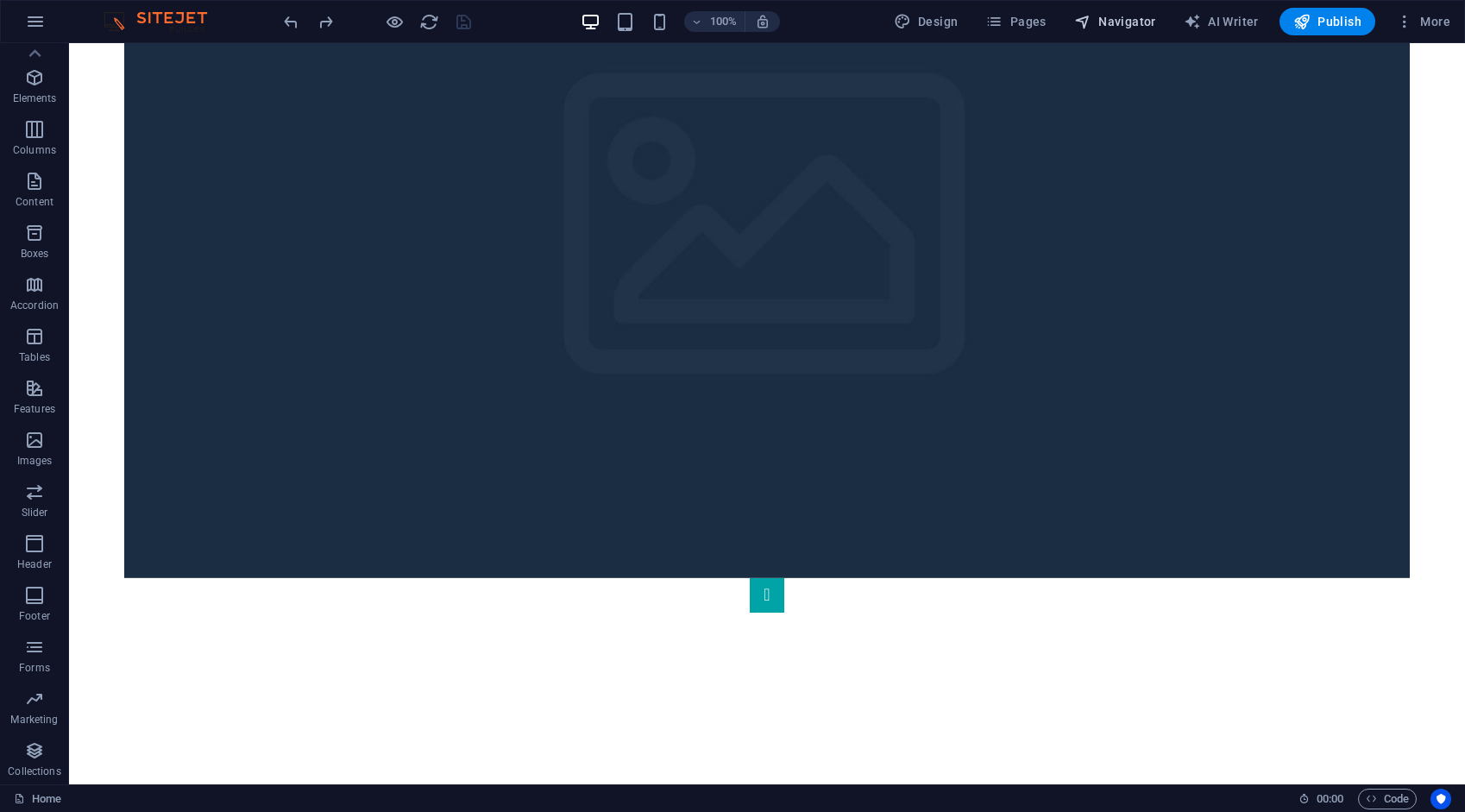
click at [1126, 18] on span "Navigator" at bounding box center [1115, 22] width 82 height 17
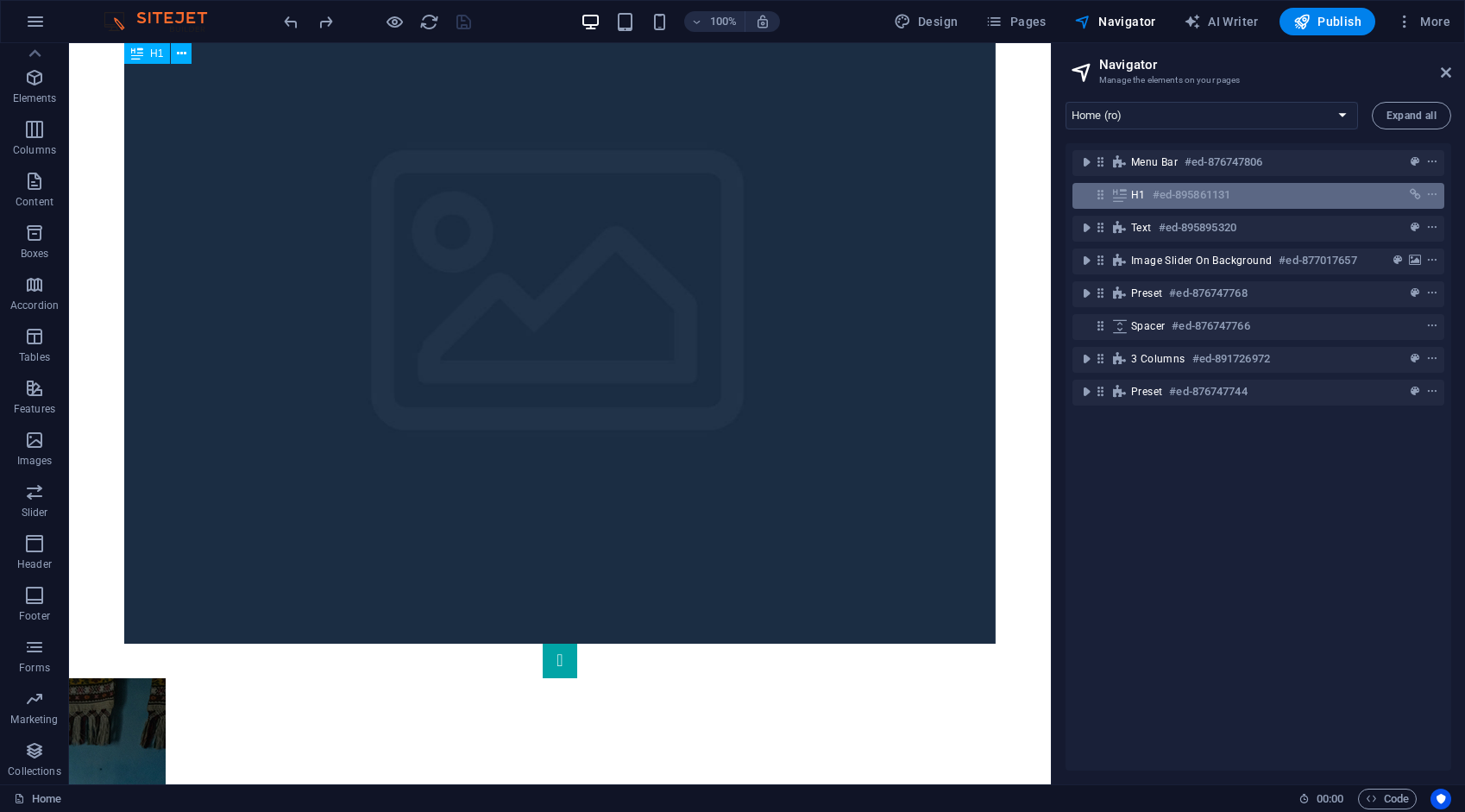
click at [1104, 198] on icon at bounding box center [1100, 194] width 15 height 15
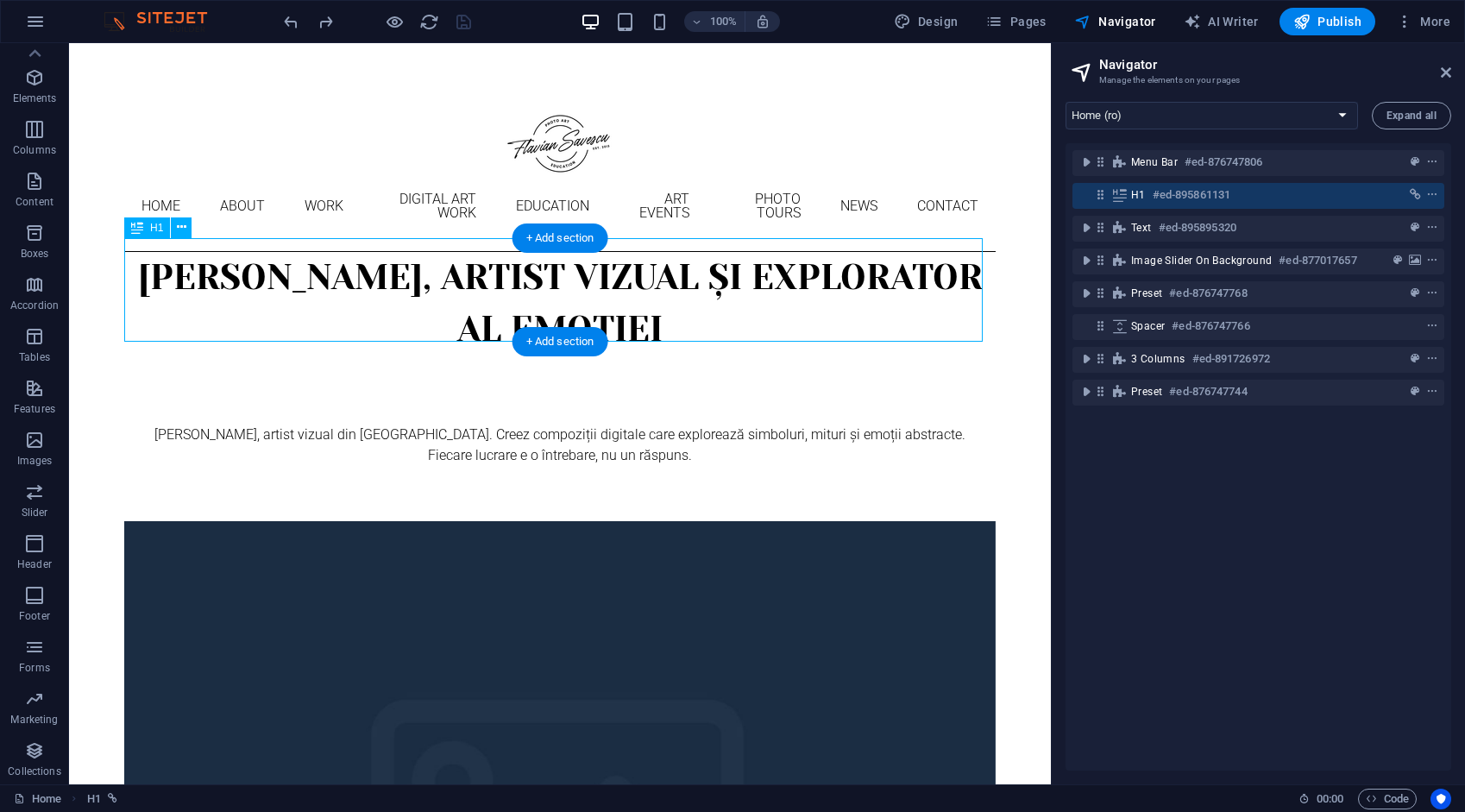
click at [1103, 198] on icon at bounding box center [1100, 194] width 15 height 15
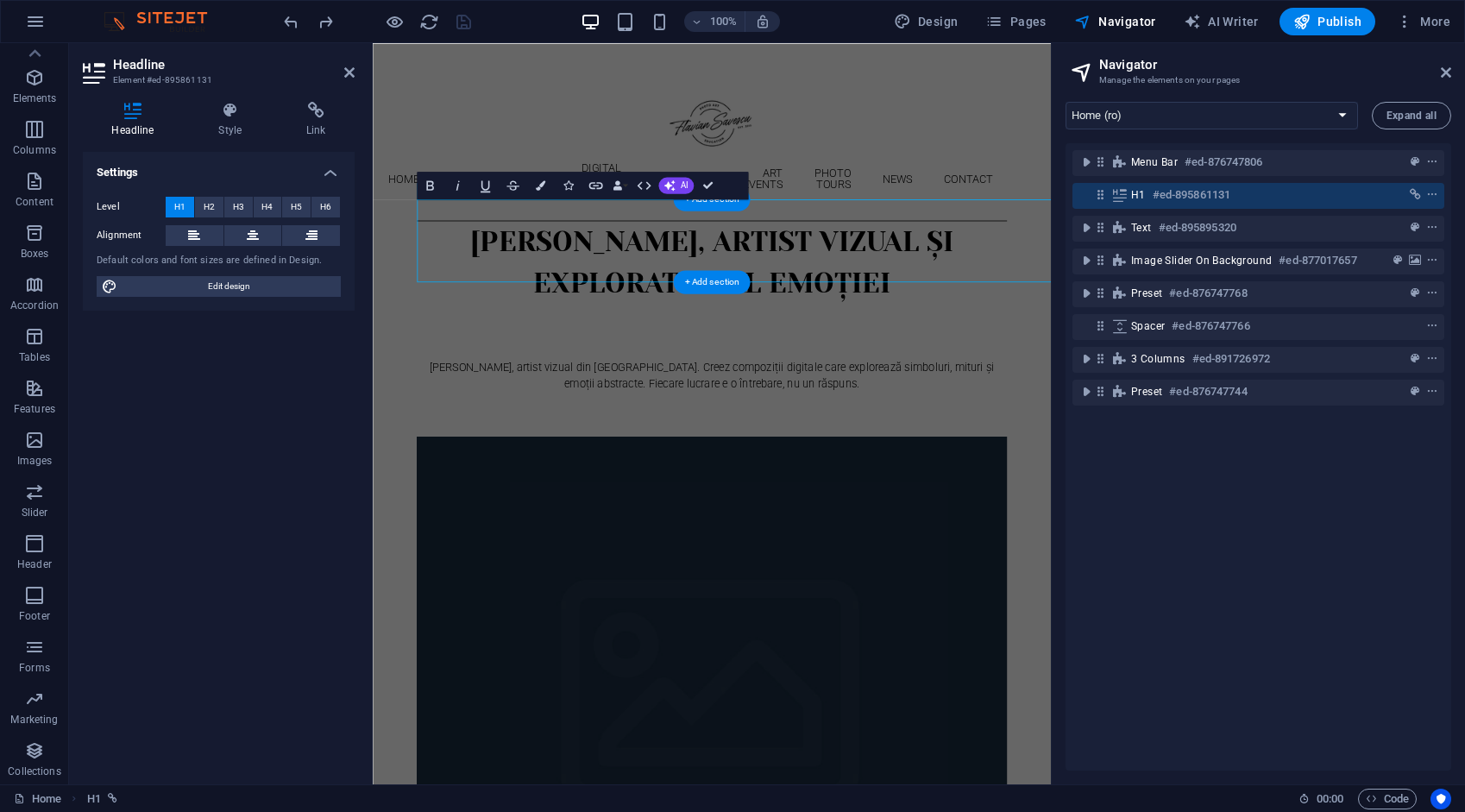
click at [1103, 198] on icon at bounding box center [1100, 194] width 15 height 15
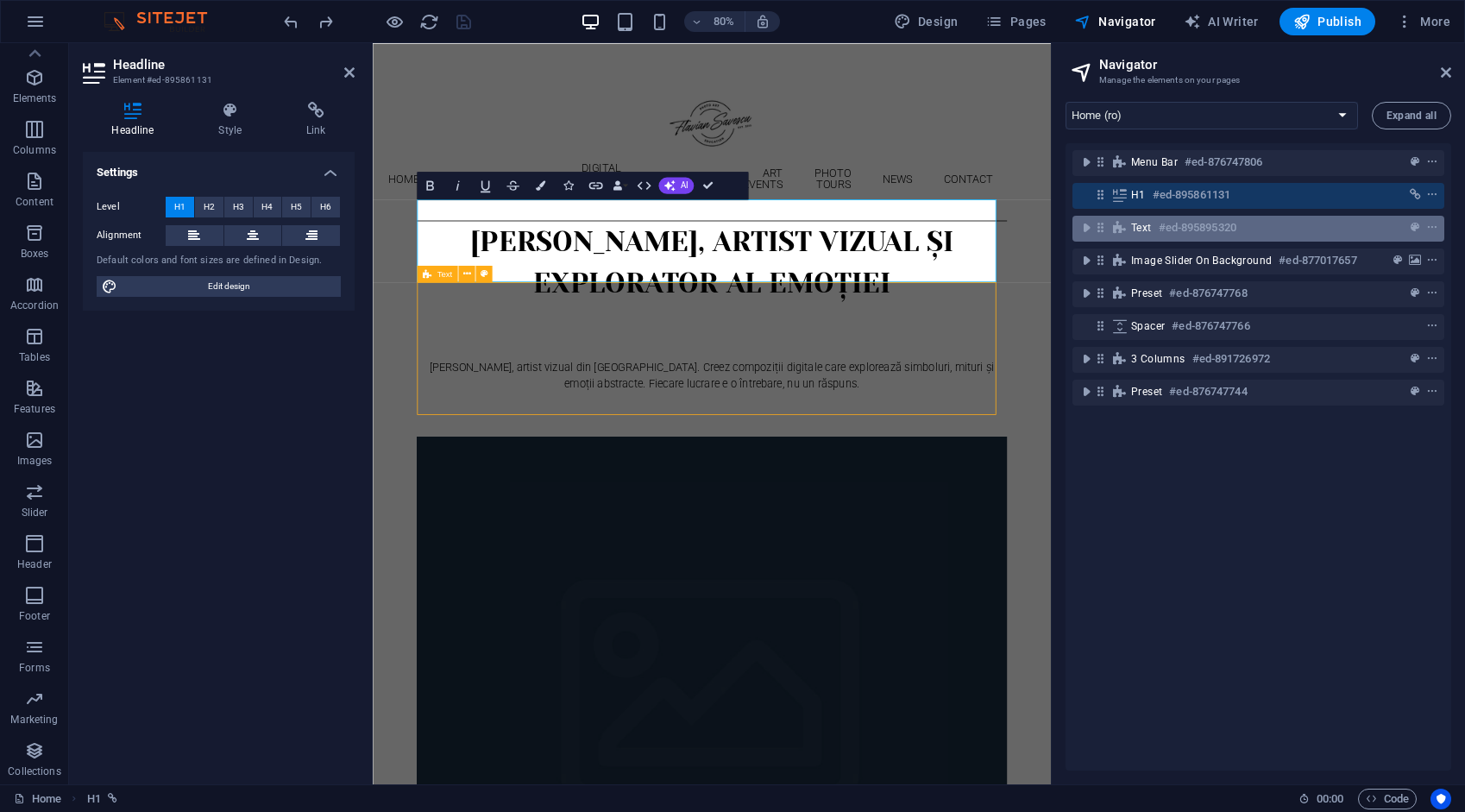
click at [1099, 228] on icon at bounding box center [1100, 227] width 15 height 15
click at [1099, 227] on icon at bounding box center [1100, 227] width 15 height 15
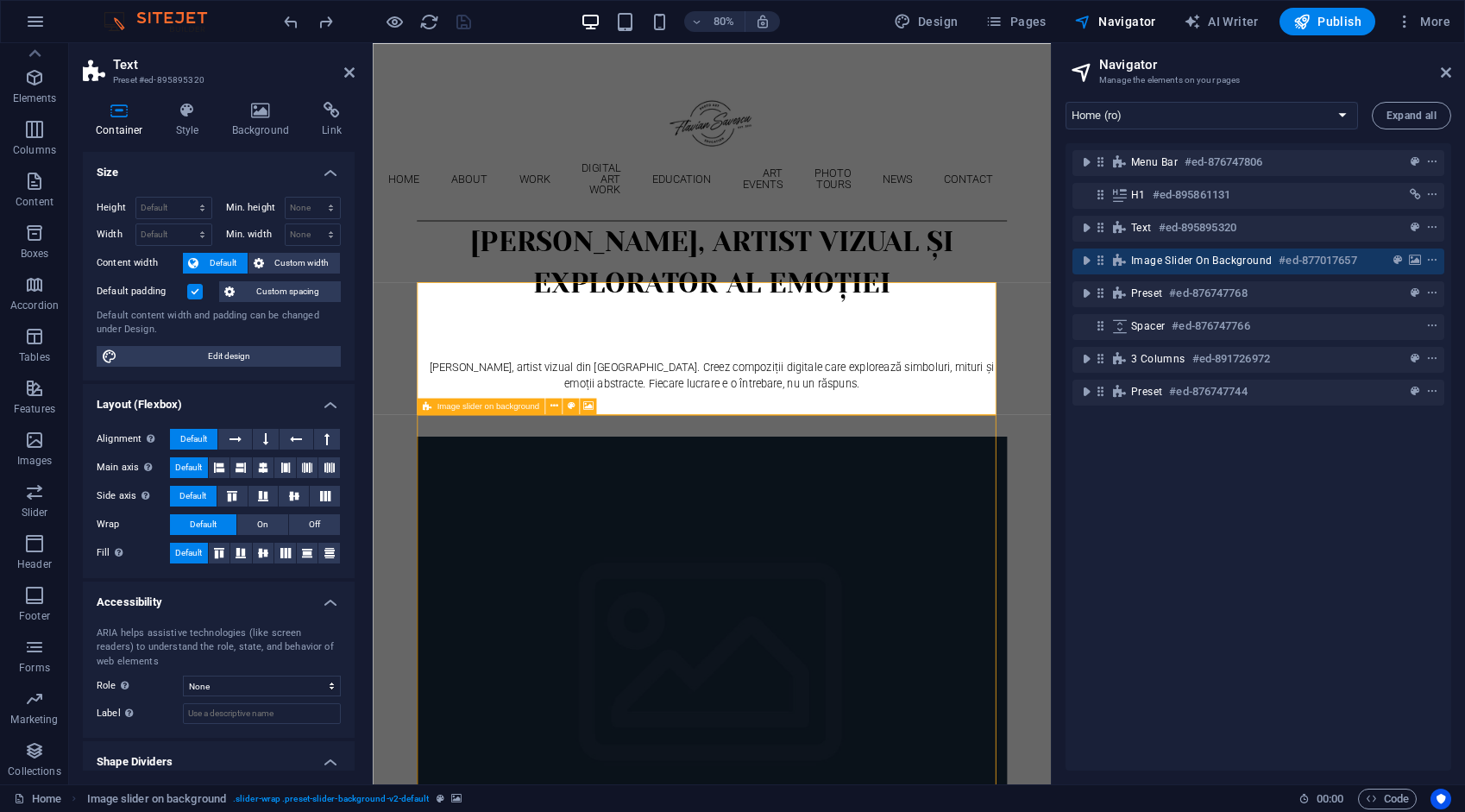
click at [1099, 257] on icon at bounding box center [1100, 260] width 15 height 15
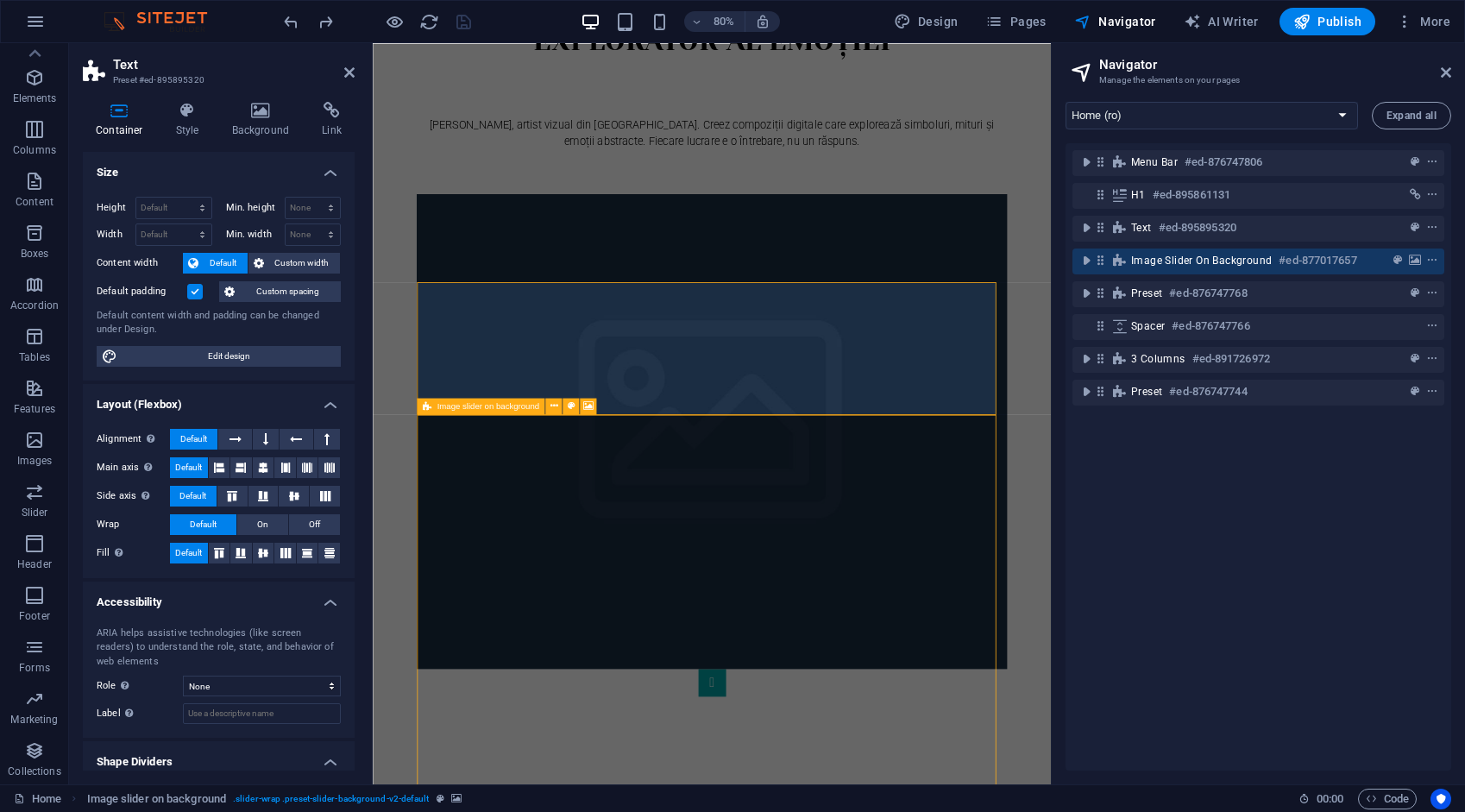
click at [1099, 257] on icon at bounding box center [1100, 260] width 15 height 15
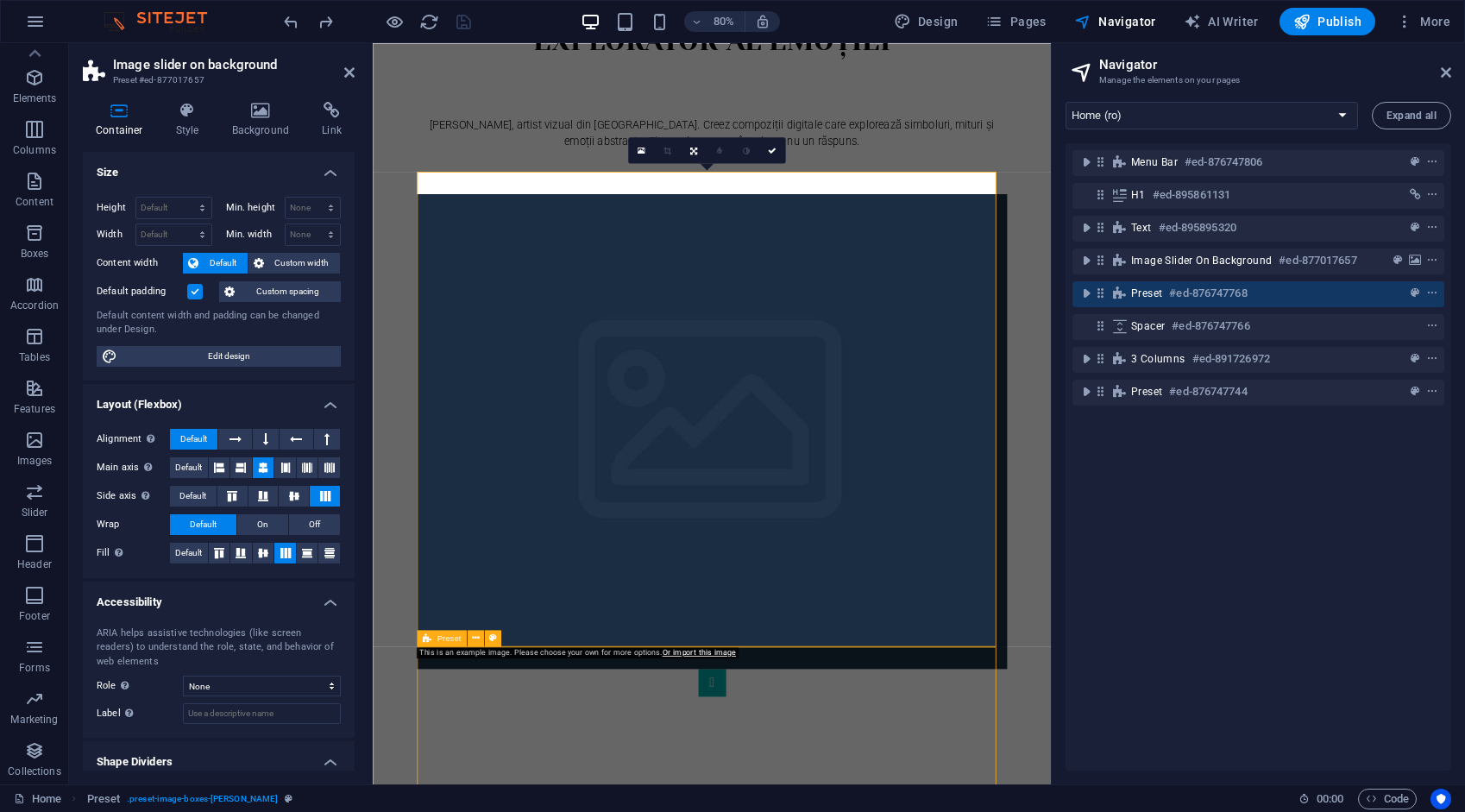
click at [1104, 290] on icon at bounding box center [1100, 292] width 15 height 15
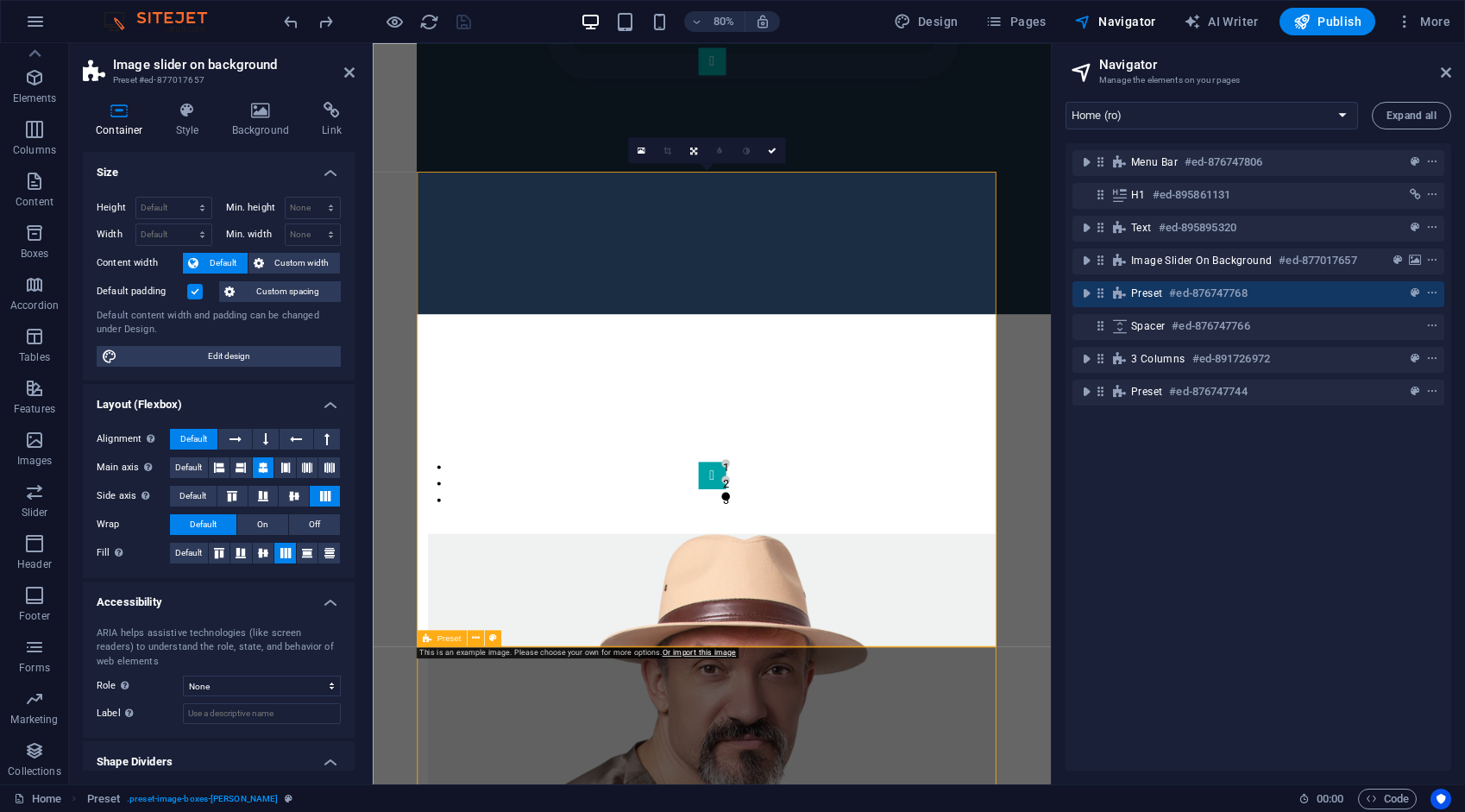
click at [1104, 290] on icon at bounding box center [1100, 292] width 15 height 15
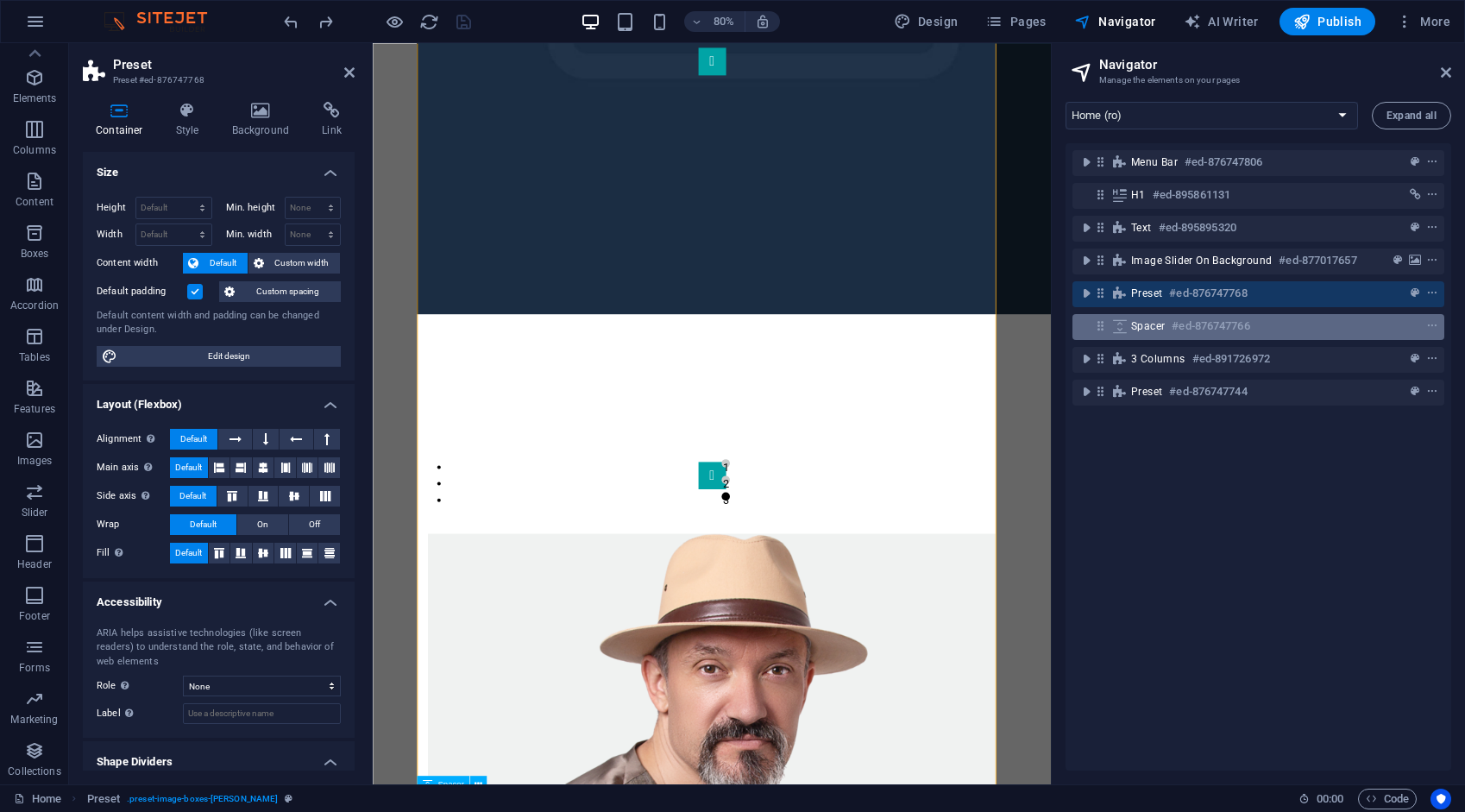
click at [1103, 331] on icon at bounding box center [1100, 325] width 15 height 15
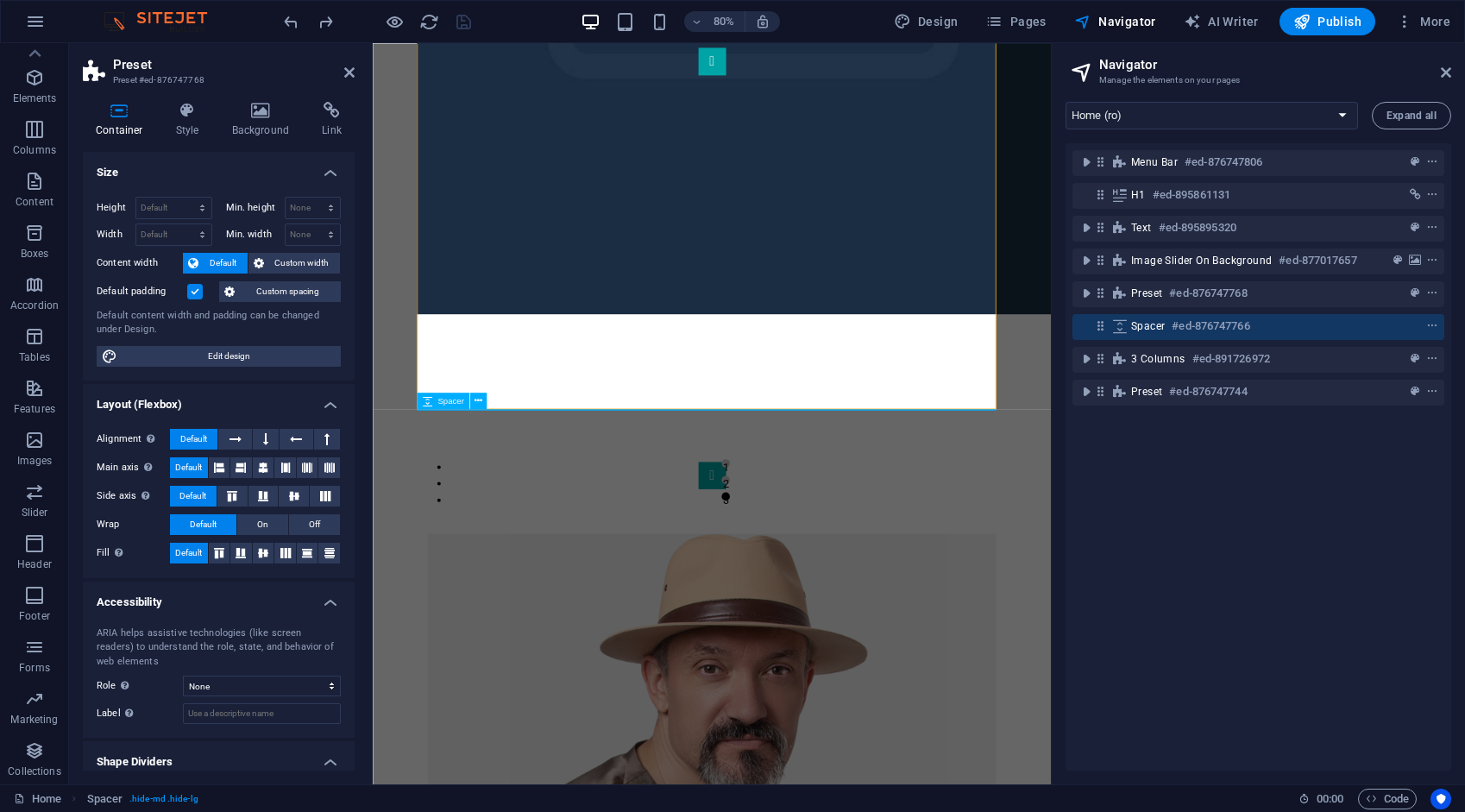
scroll to position [1559, 0]
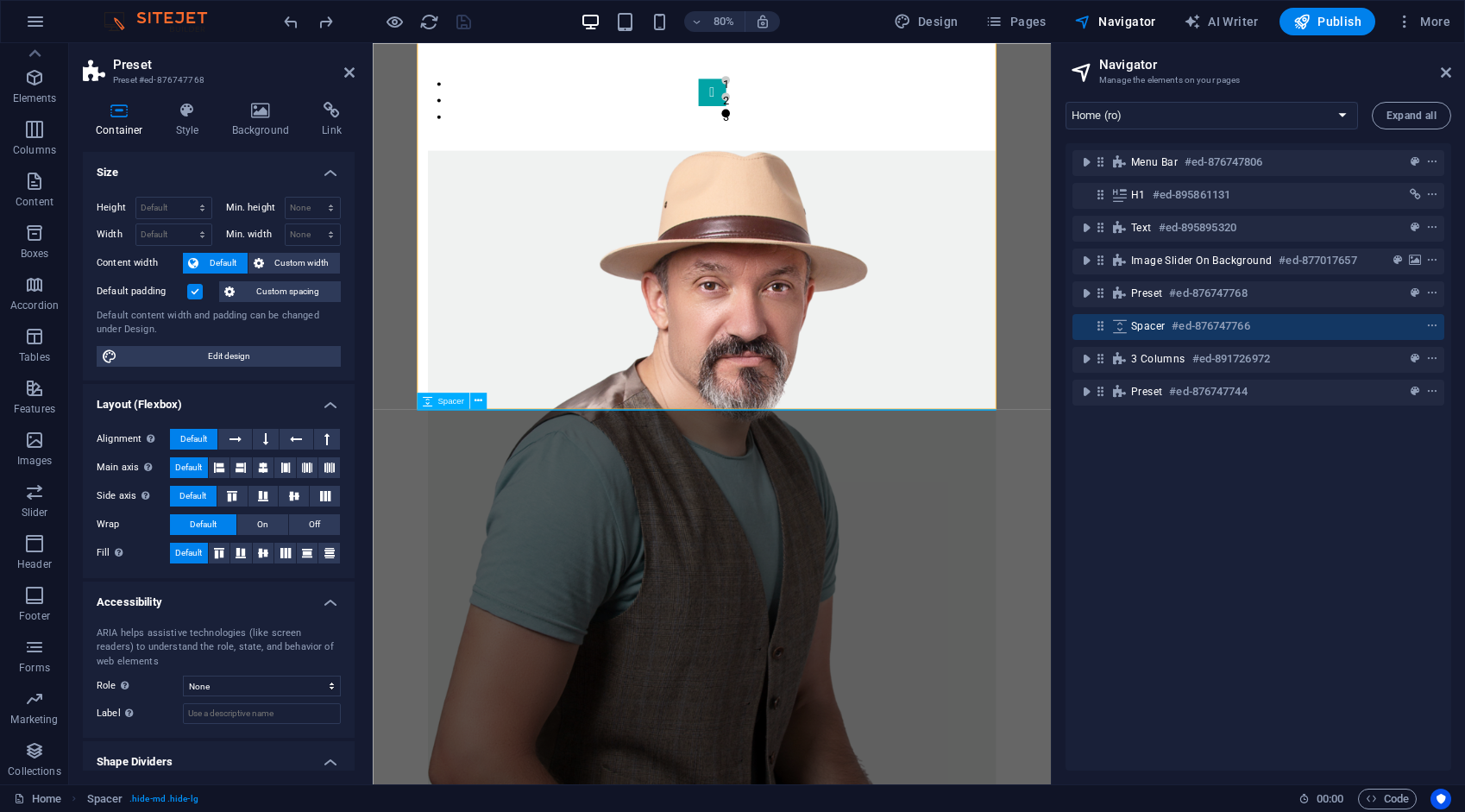
click at [1103, 331] on icon at bounding box center [1100, 325] width 15 height 15
select select "rem"
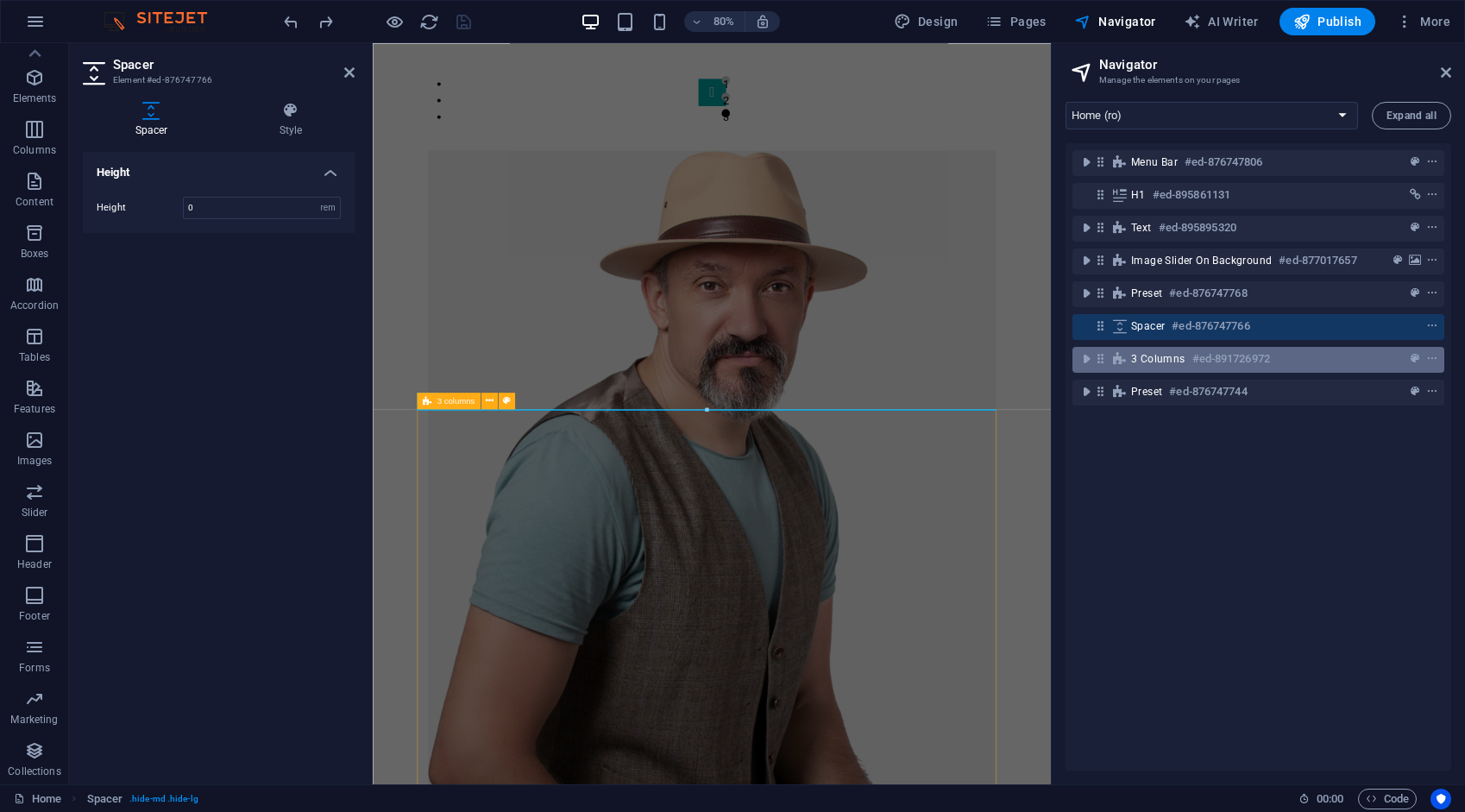
click at [1096, 362] on icon at bounding box center [1100, 358] width 15 height 15
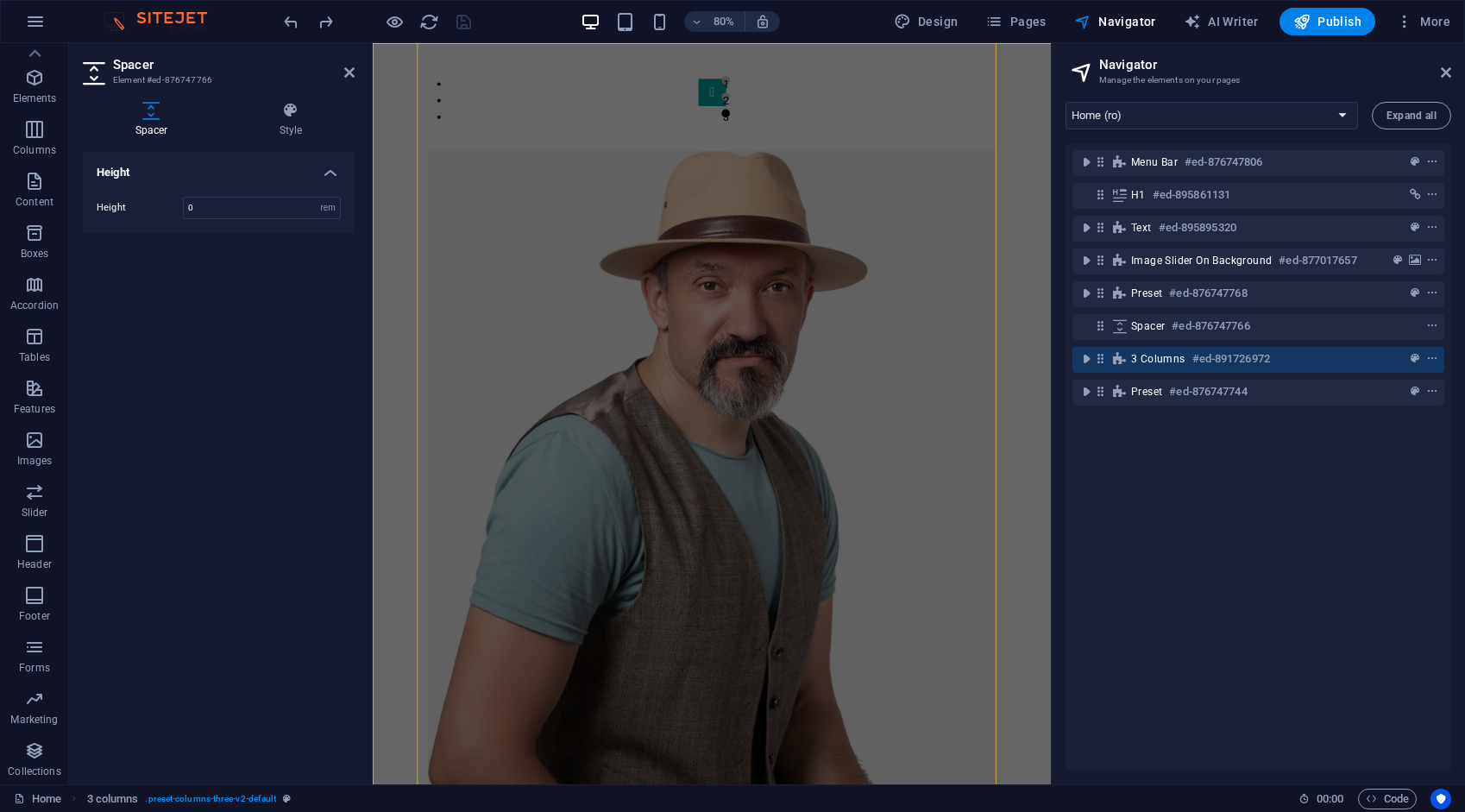
scroll to position [2036, 0]
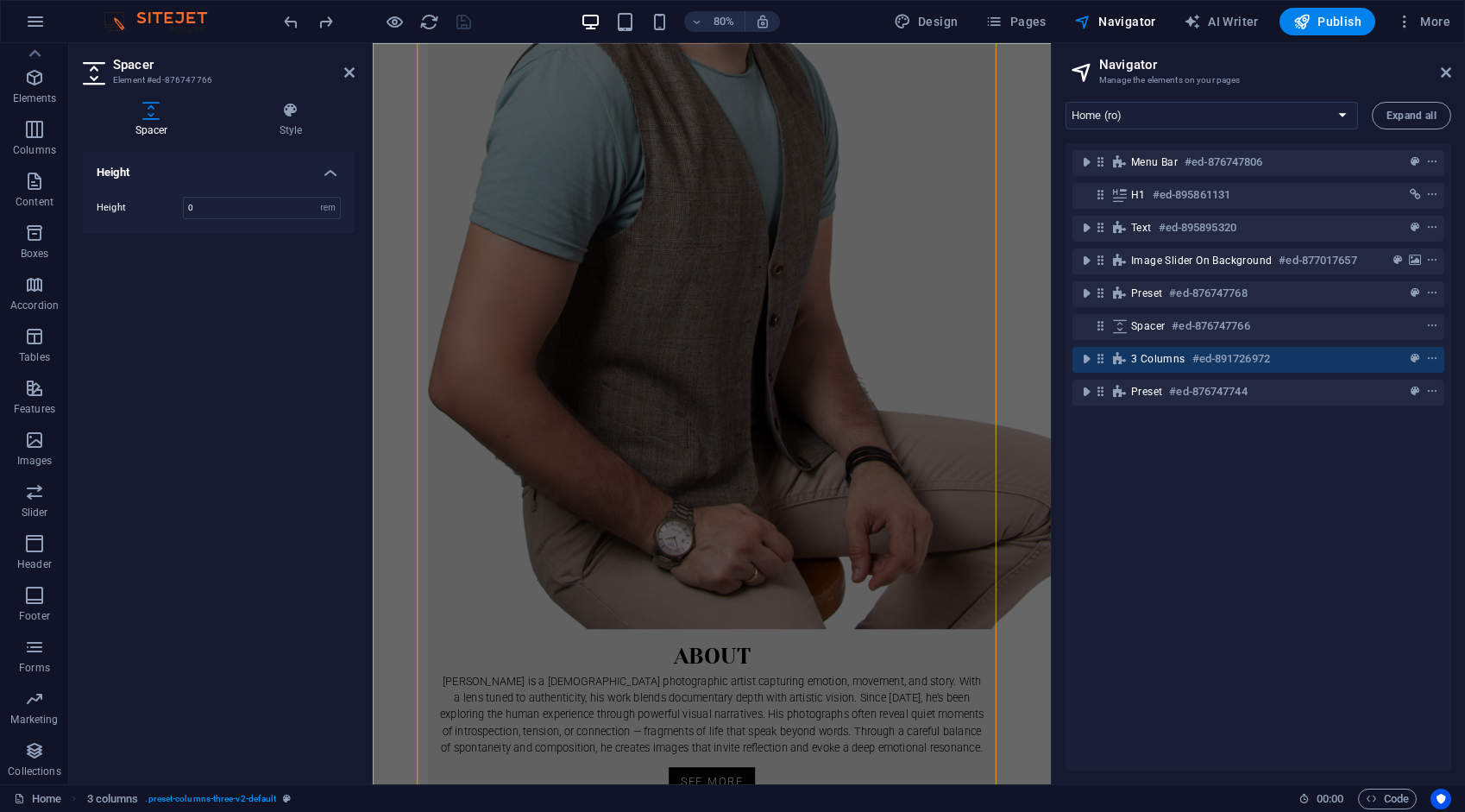
click at [1096, 362] on icon at bounding box center [1100, 358] width 15 height 15
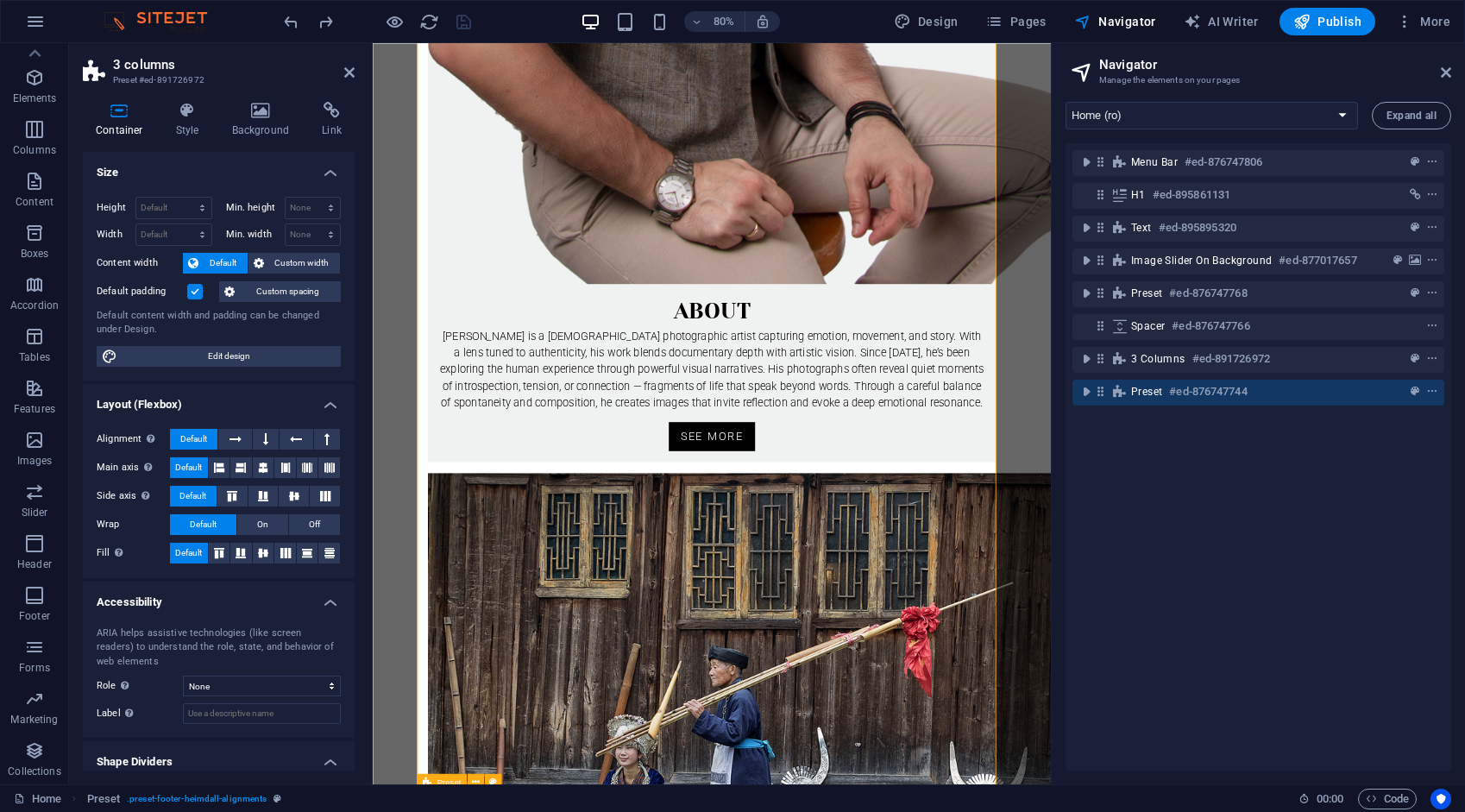
click at [1098, 386] on icon at bounding box center [1100, 391] width 15 height 15
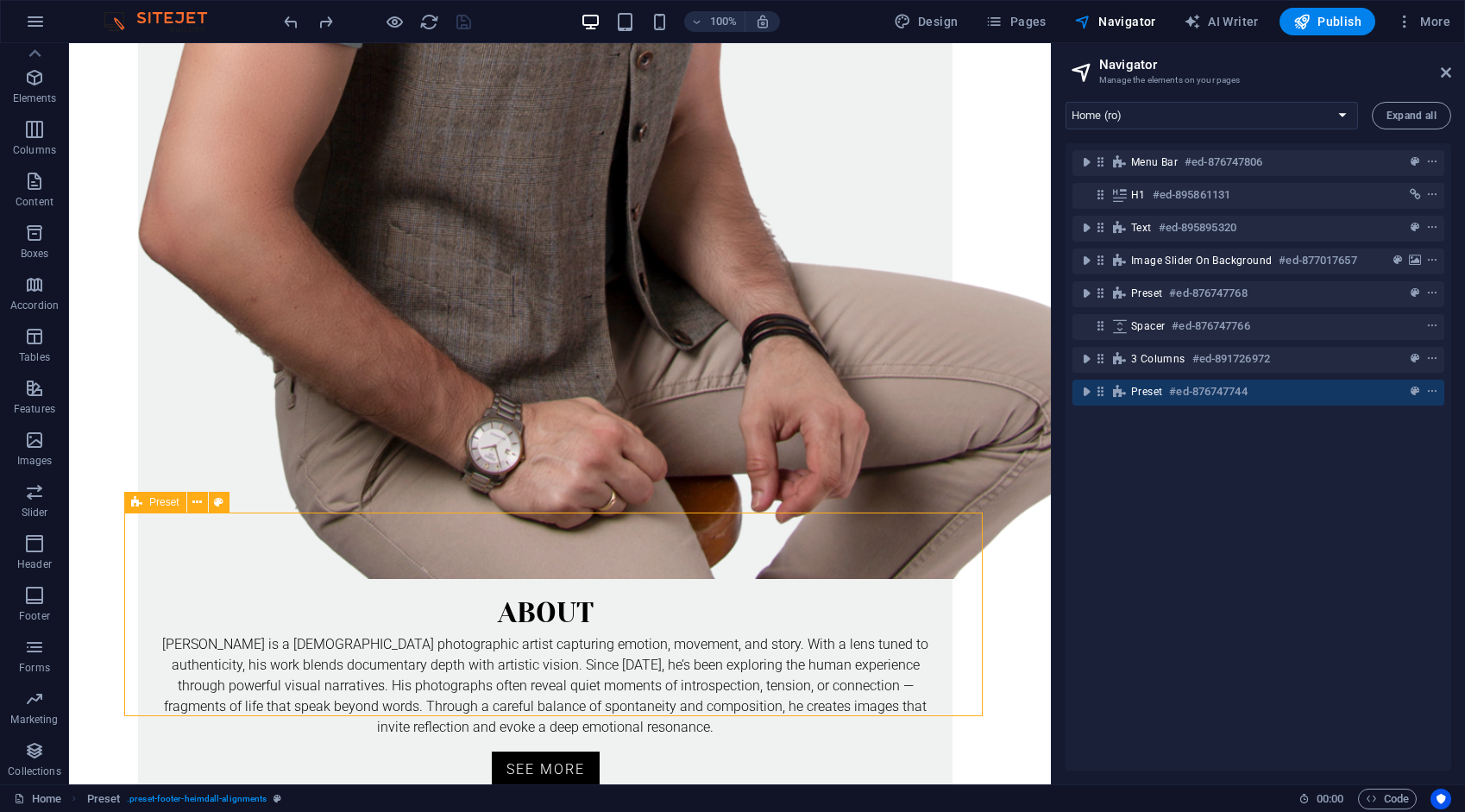
click at [1098, 386] on icon at bounding box center [1100, 391] width 15 height 15
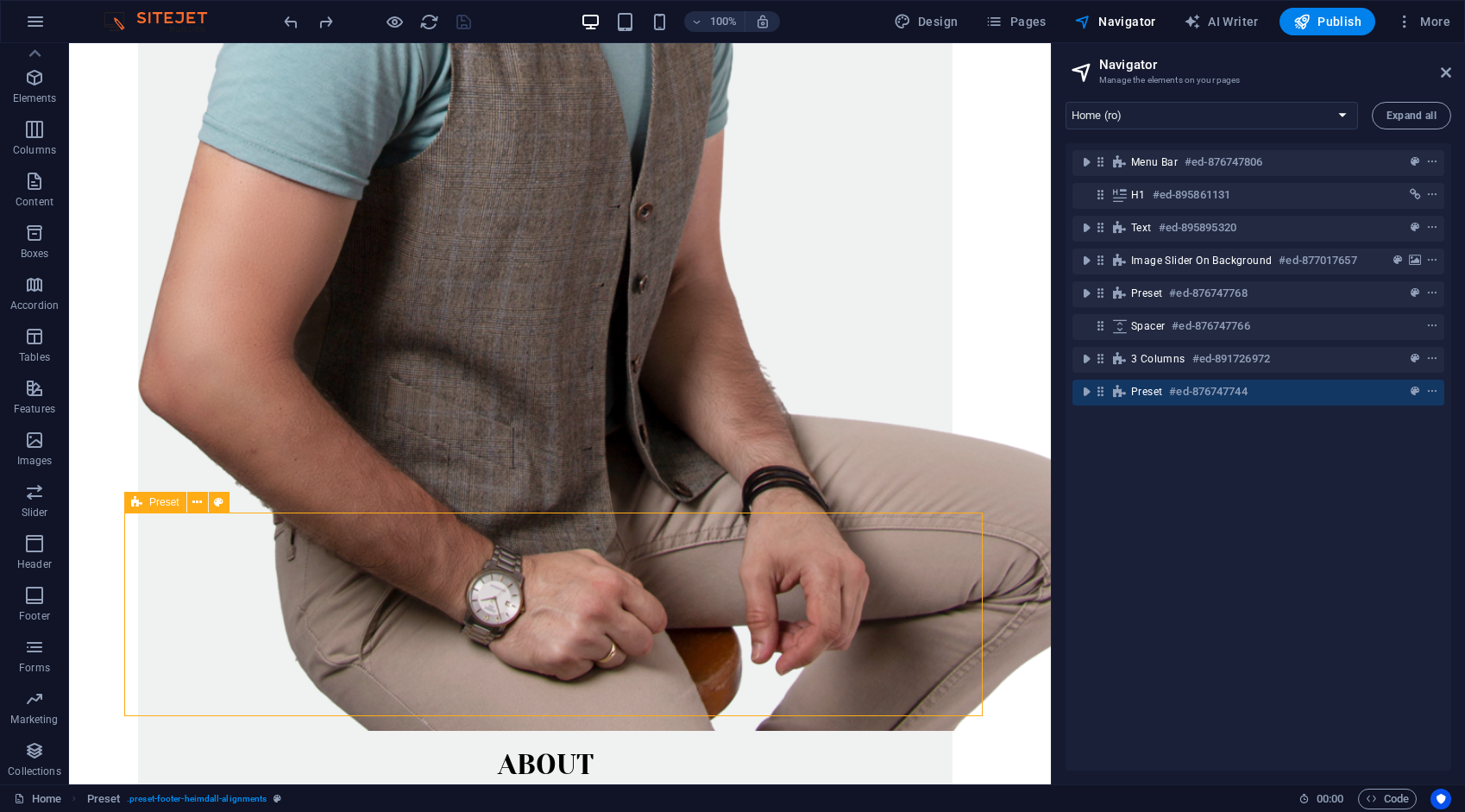
select select "footer"
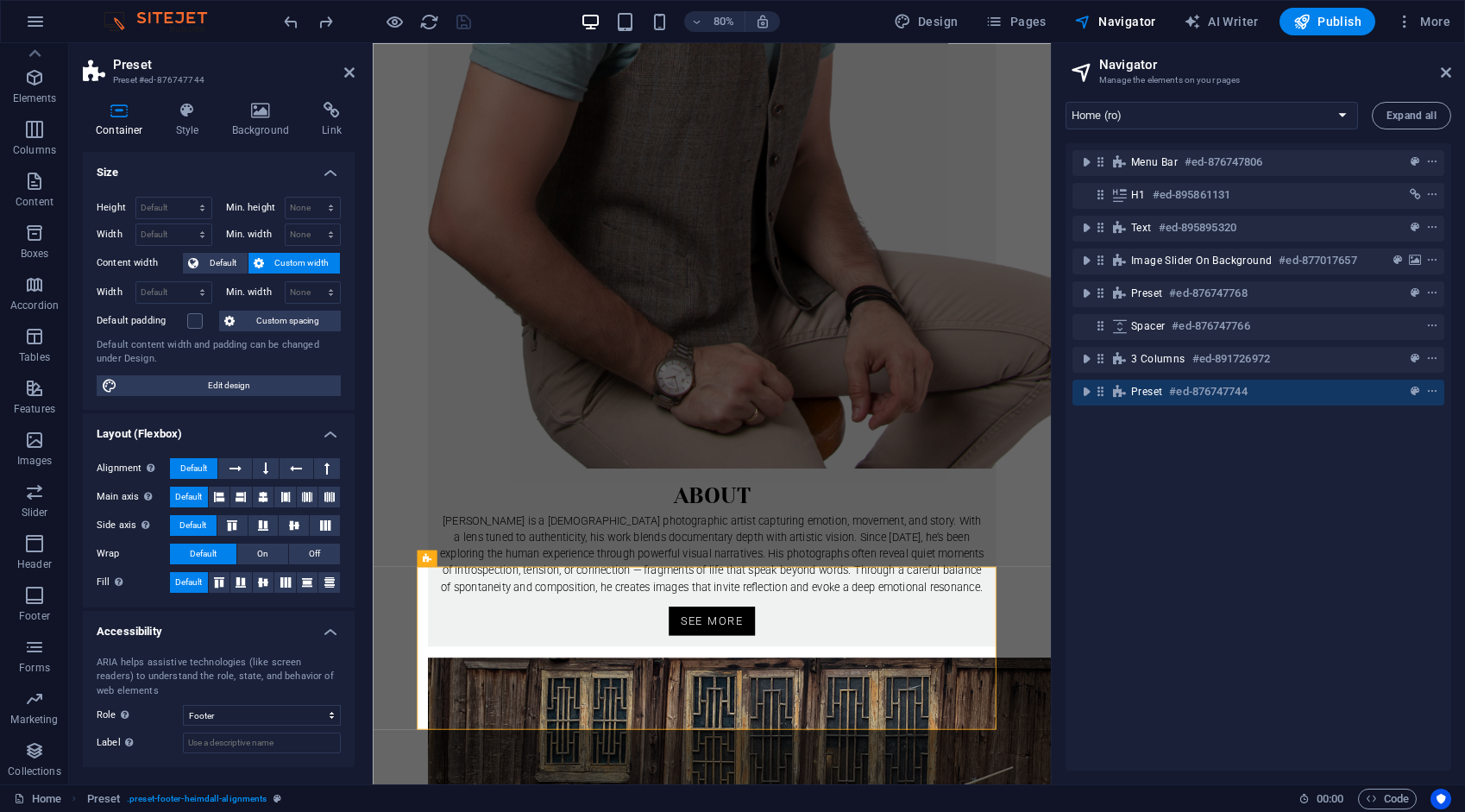
click at [1231, 558] on div "Menu Bar #ed-876747806 H1 #ed-895861131 Text #ed-895895320 Image slider on back…" at bounding box center [1258, 456] width 386 height 627
click at [1188, 488] on div "Menu Bar #ed-876747806 H1 #ed-895861131 Text #ed-895895320 Image slider on back…" at bounding box center [1258, 456] width 386 height 627
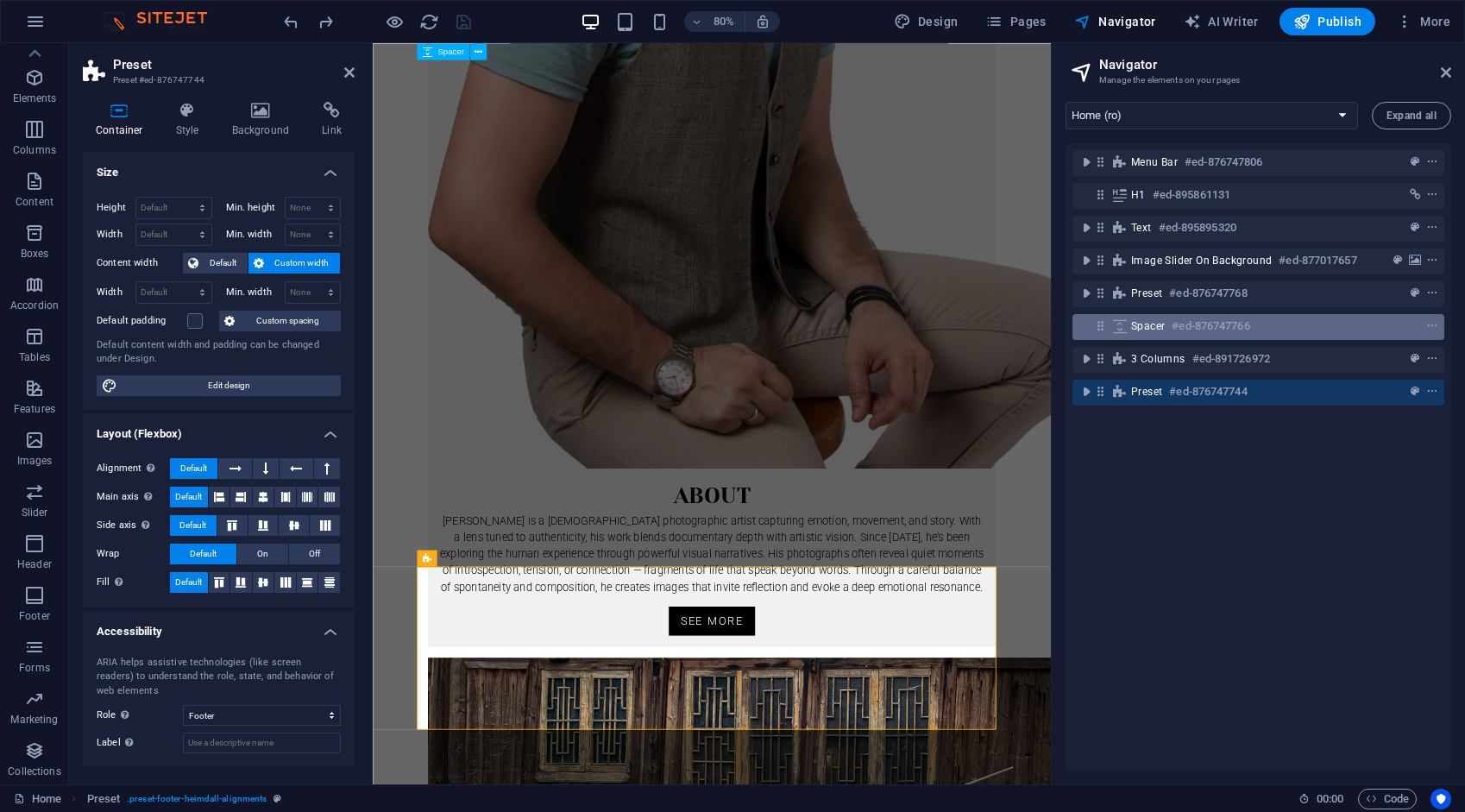
click at [1103, 326] on icon at bounding box center [1100, 325] width 15 height 15
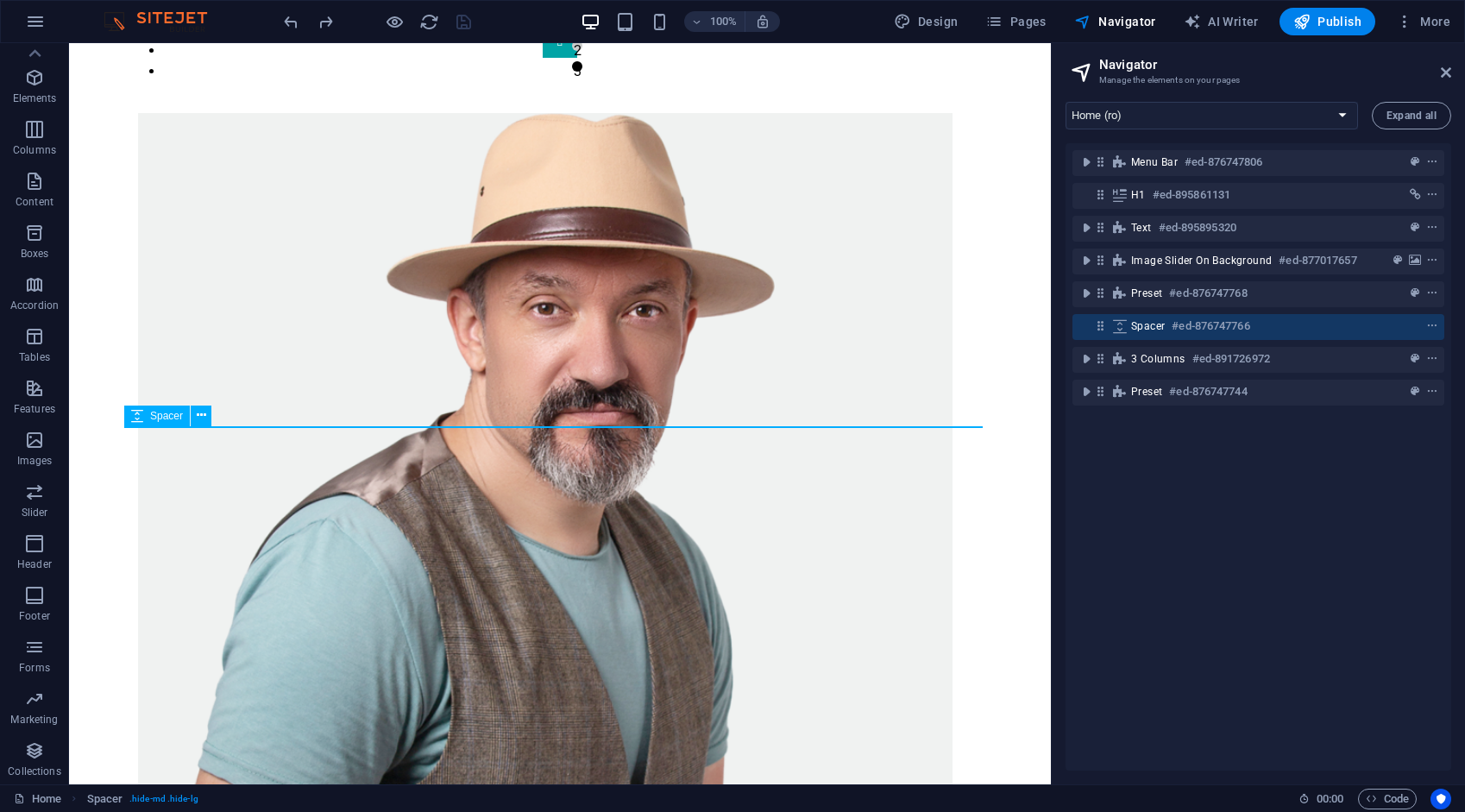
click at [1094, 329] on icon at bounding box center [1100, 325] width 15 height 15
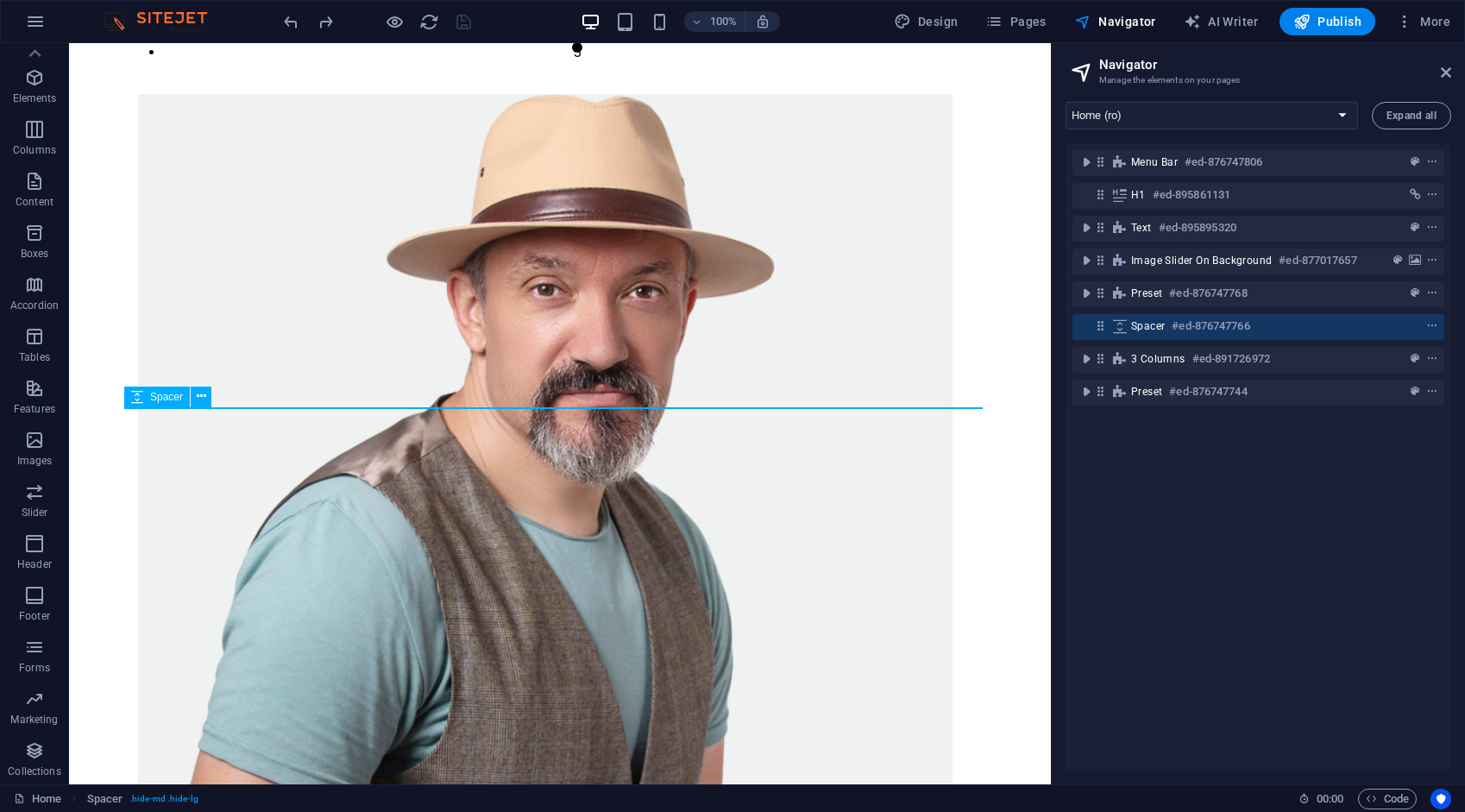
click at [1092, 330] on div "Spacer #ed-876747766" at bounding box center [1258, 327] width 372 height 26
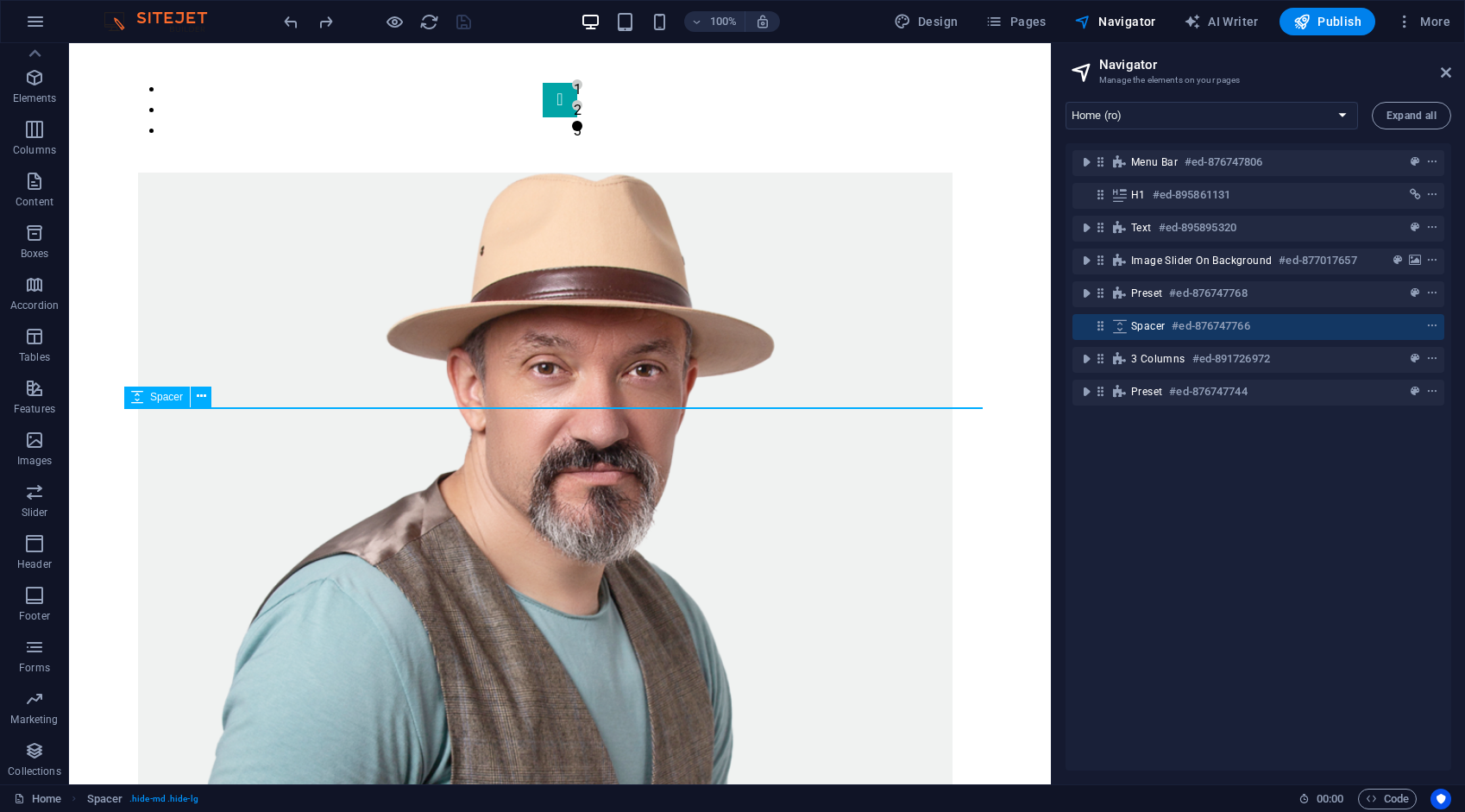
scroll to position [1578, 0]
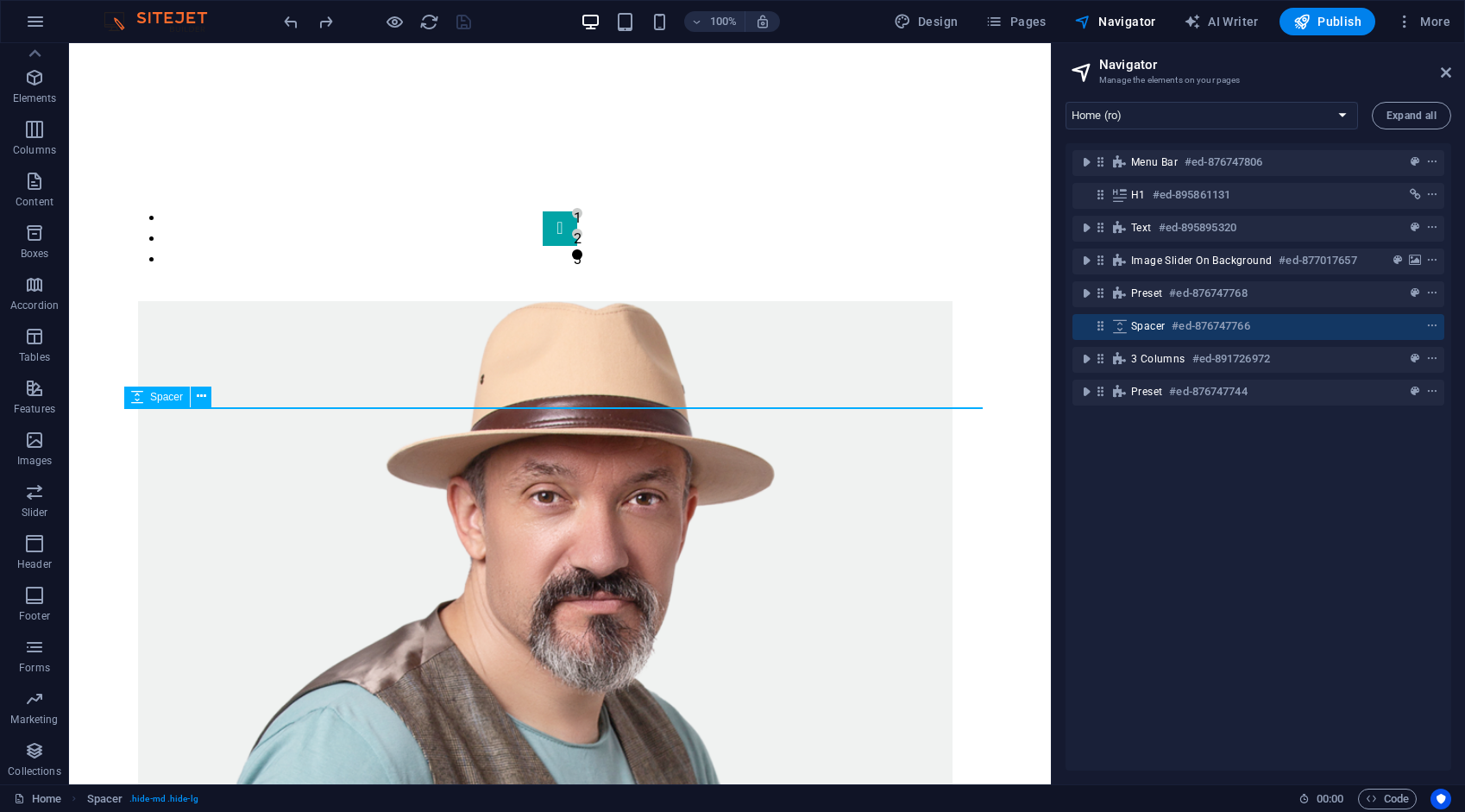
select select "rem"
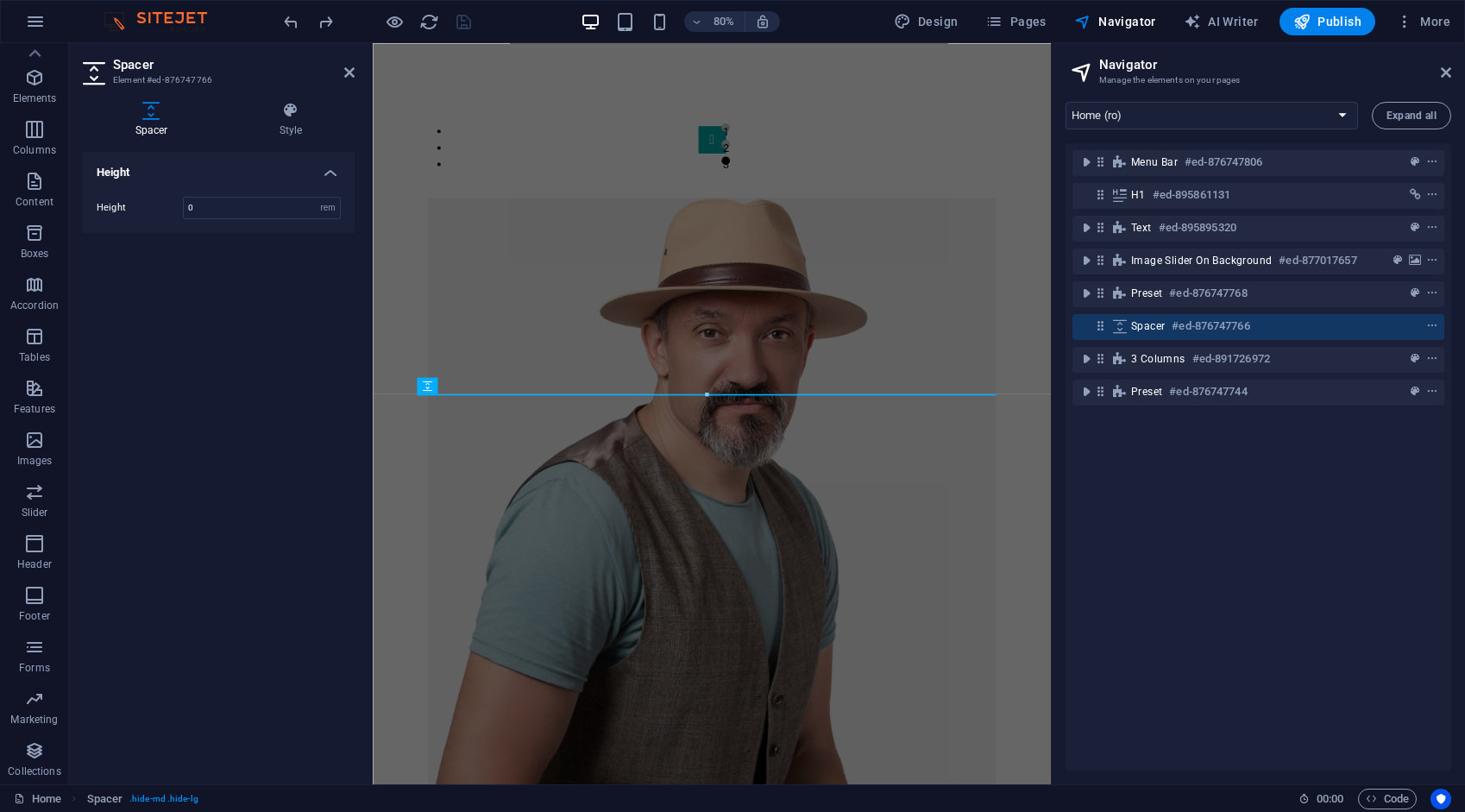
click at [1201, 499] on div "Menu Bar #ed-876747806 H1 #ed-895861131 Text #ed-895895320 Image slider on back…" at bounding box center [1258, 456] width 386 height 627
click at [1154, 452] on div "Menu Bar #ed-876747806 H1 #ed-895861131 Text #ed-895895320 Image slider on back…" at bounding box center [1258, 456] width 386 height 627
click at [1153, 452] on div "Menu Bar #ed-876747806 H1 #ed-895861131 Text #ed-895895320 Image slider on back…" at bounding box center [1258, 456] width 386 height 627
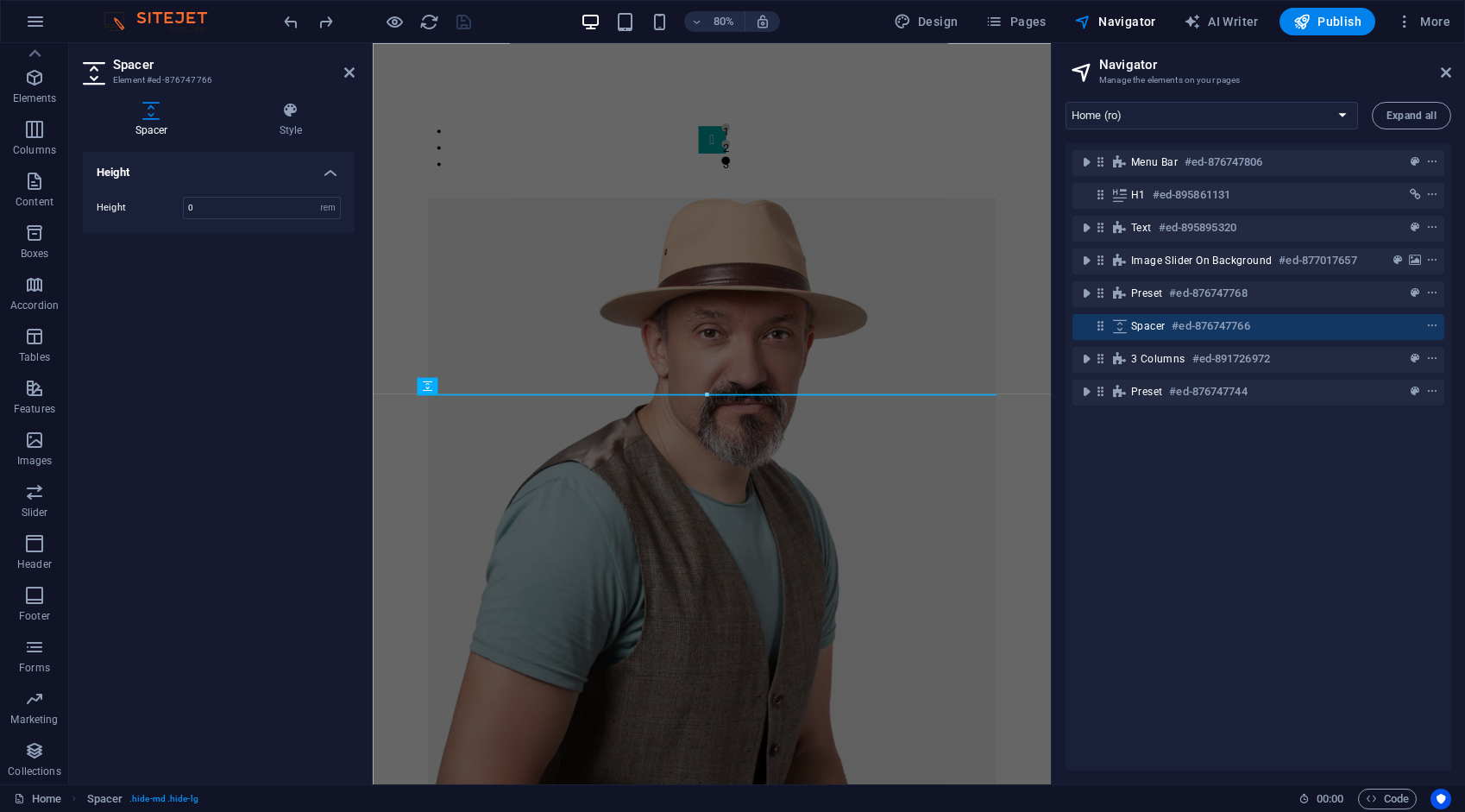
click at [1089, 432] on div "Menu Bar #ed-876747806 H1 #ed-895861131 Text #ed-895895320 Image slider on back…" at bounding box center [1258, 456] width 386 height 627
click at [1102, 324] on icon at bounding box center [1100, 325] width 15 height 15
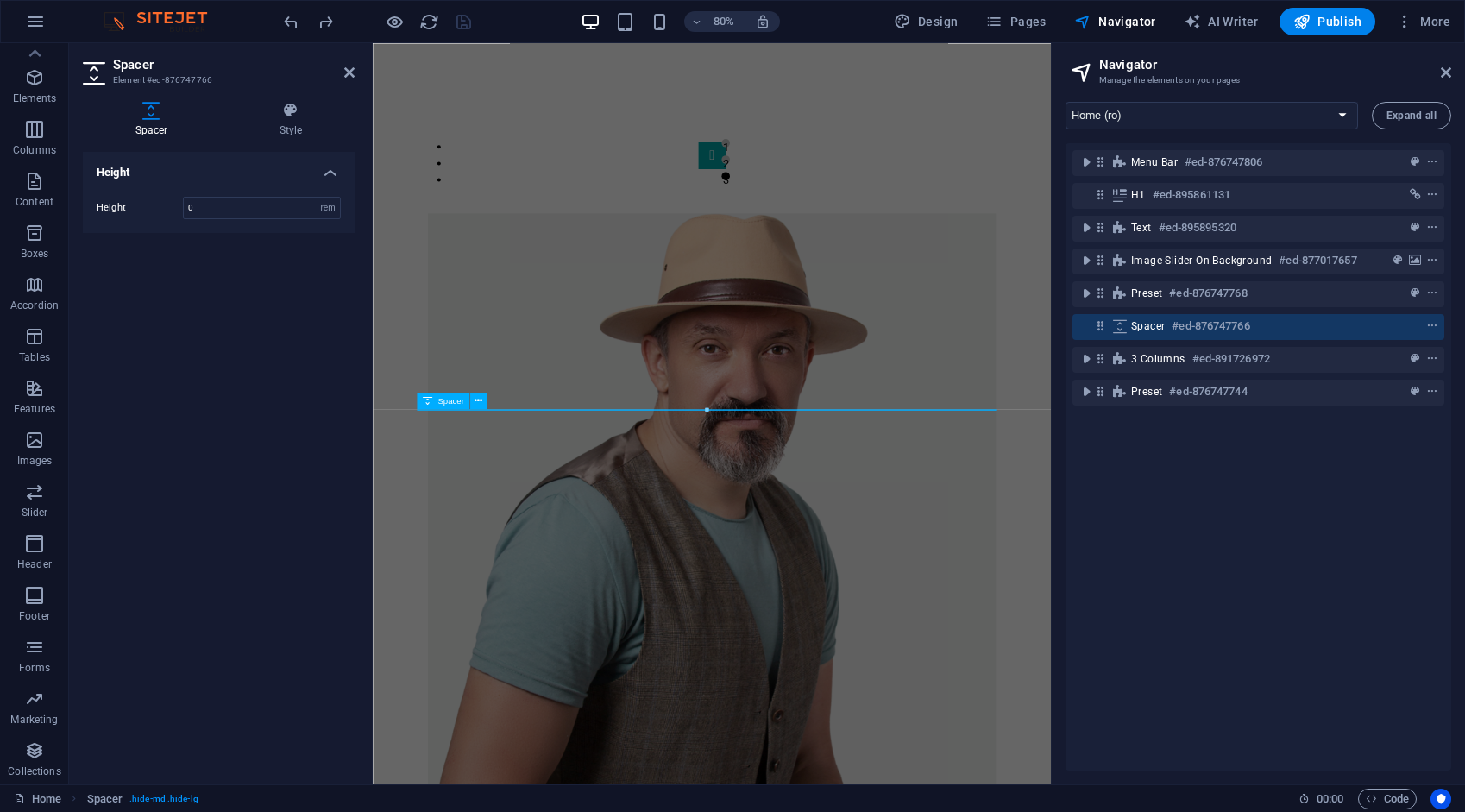
click at [1102, 324] on icon at bounding box center [1100, 325] width 15 height 15
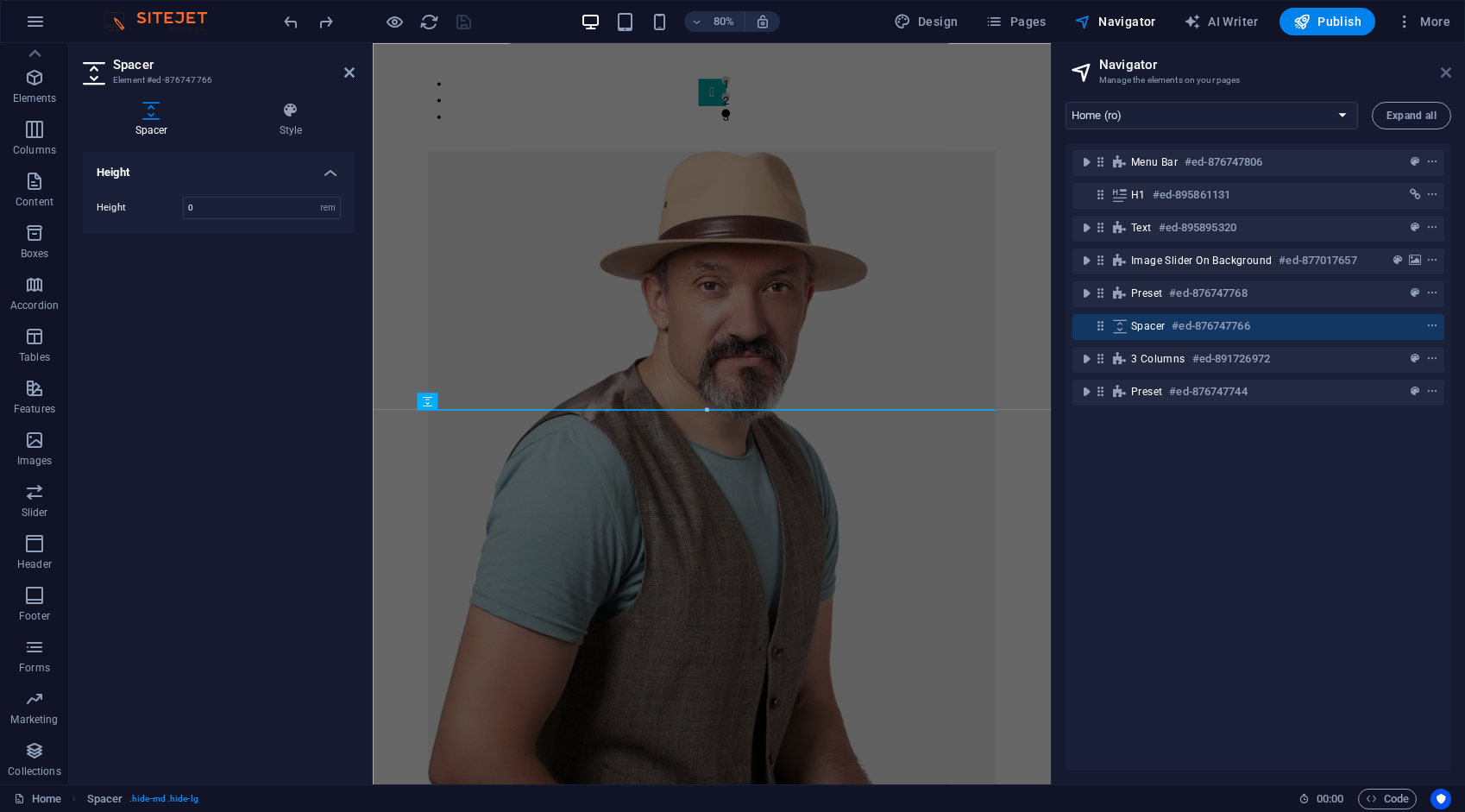
click at [1441, 72] on icon at bounding box center [1447, 72] width 10 height 14
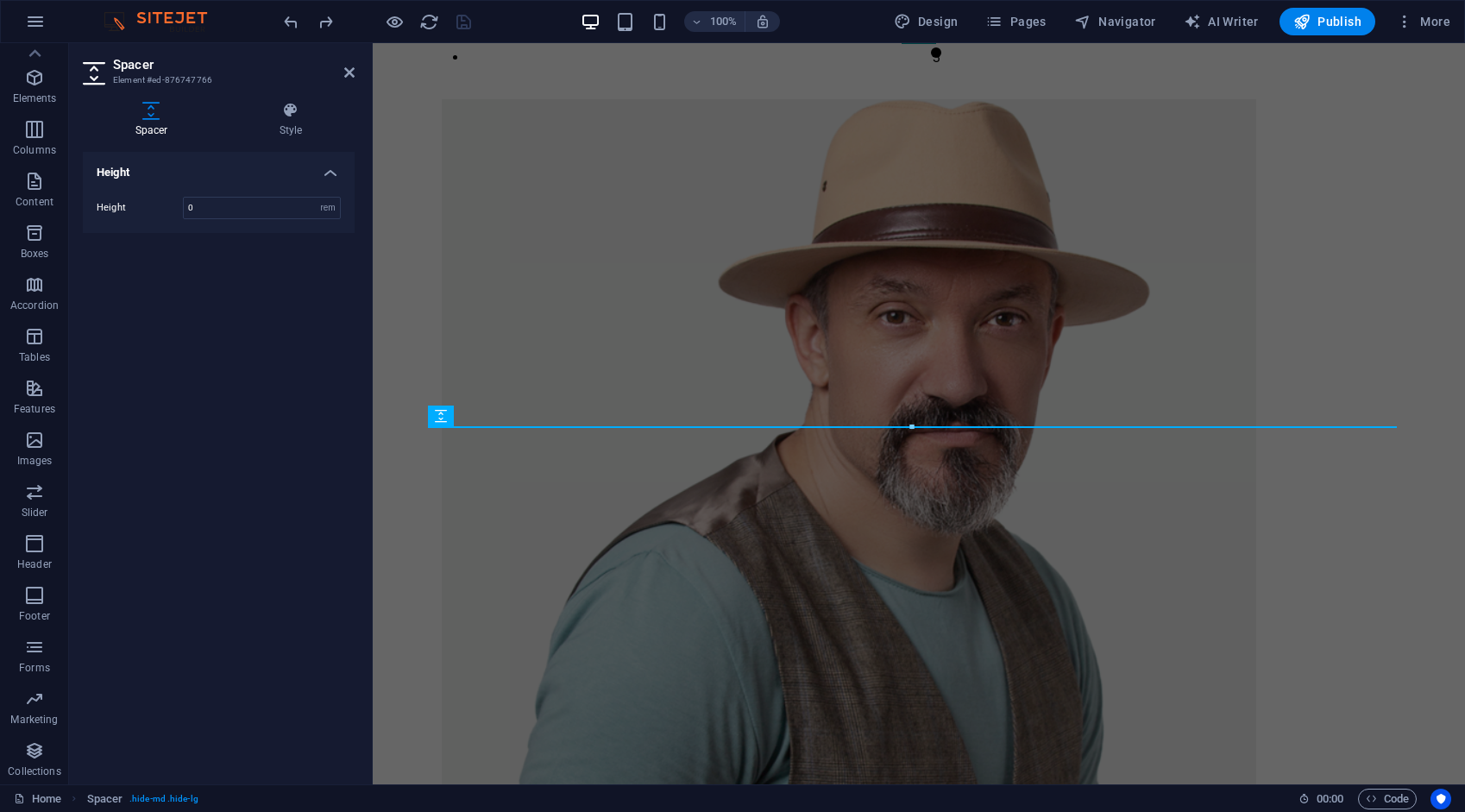
click at [344, 69] on h2 "Spacer" at bounding box center [234, 65] width 242 height 16
click at [349, 72] on icon at bounding box center [350, 72] width 10 height 14
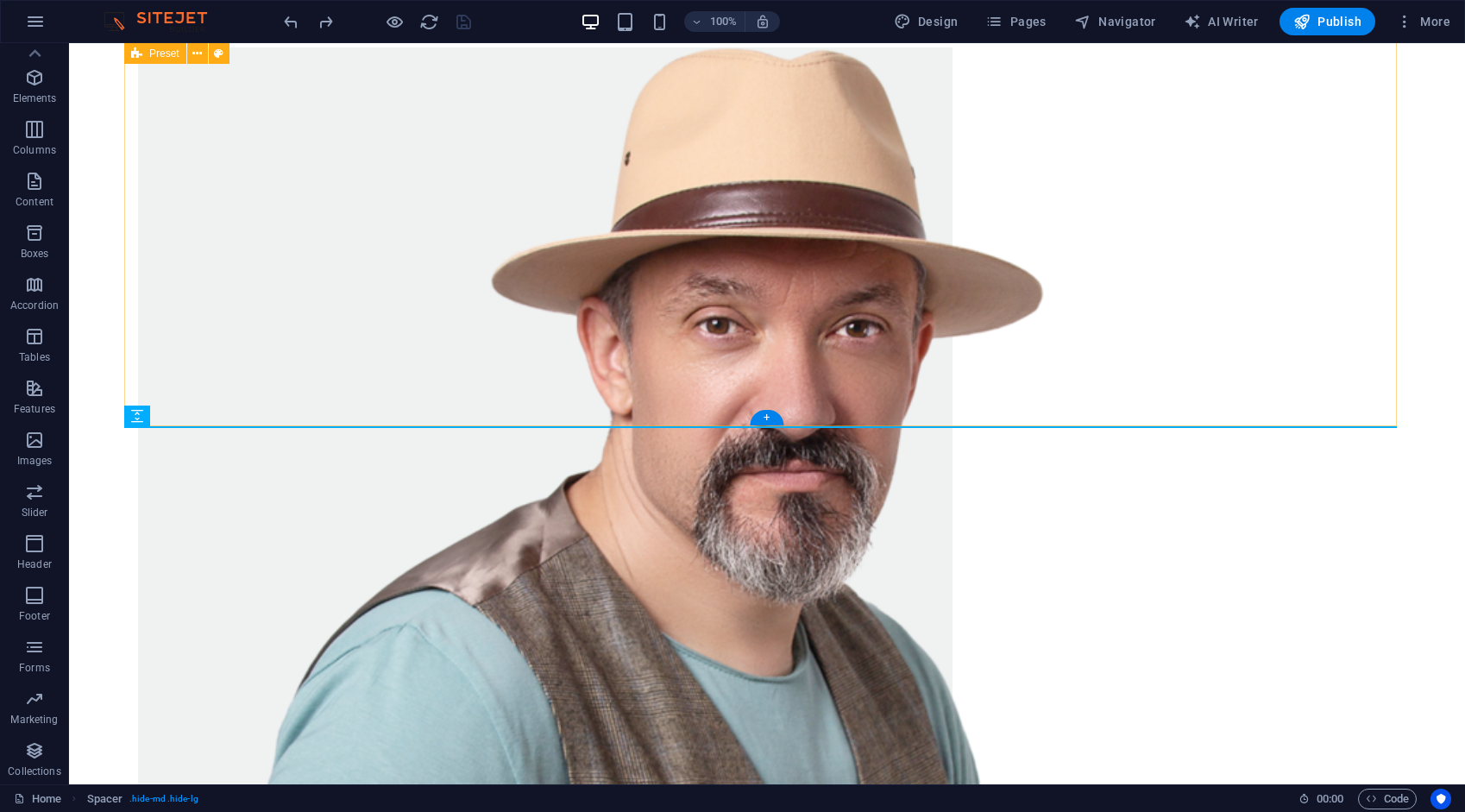
scroll to position [1587, 0]
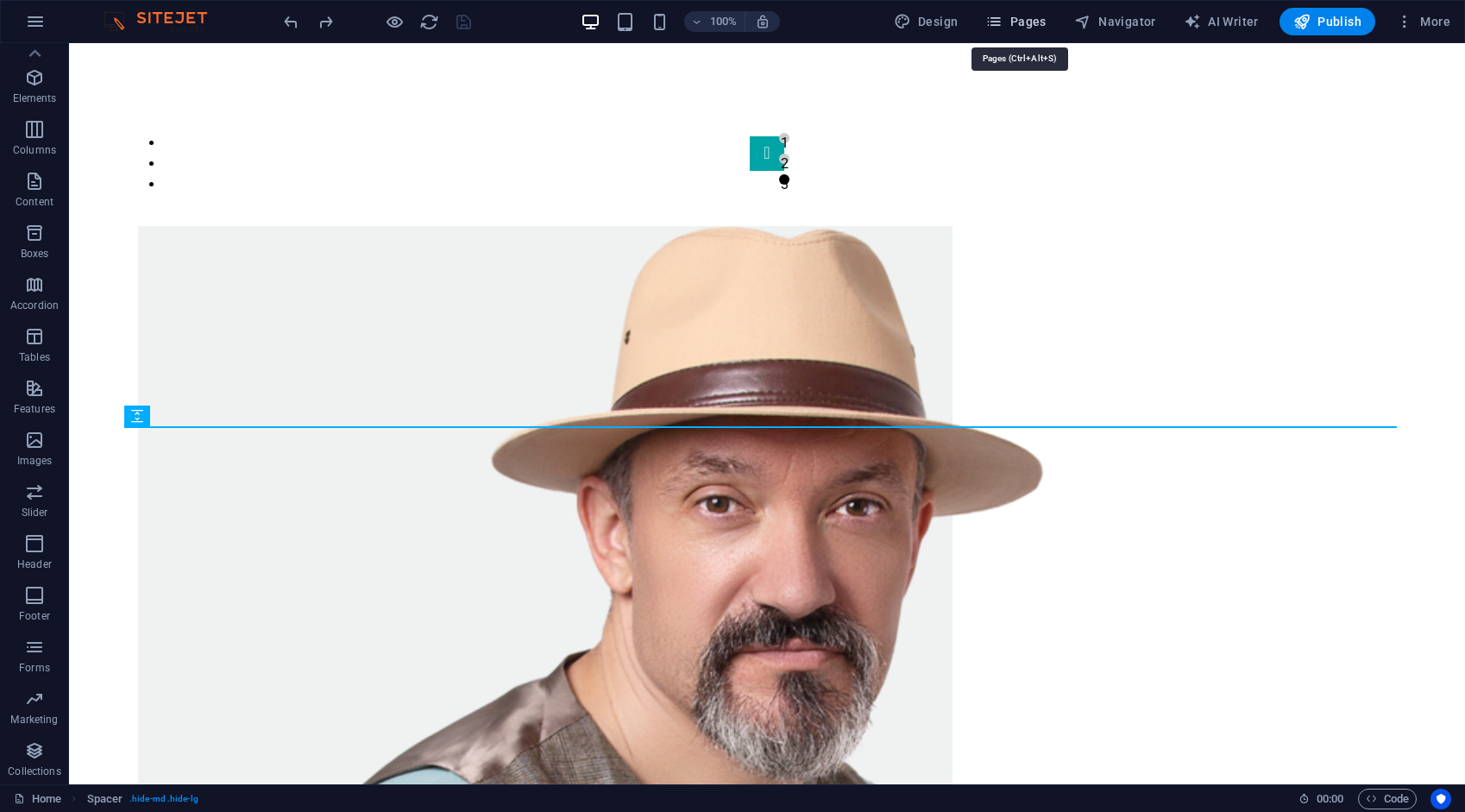
click at [1011, 32] on button "Pages" at bounding box center [1016, 22] width 74 height 28
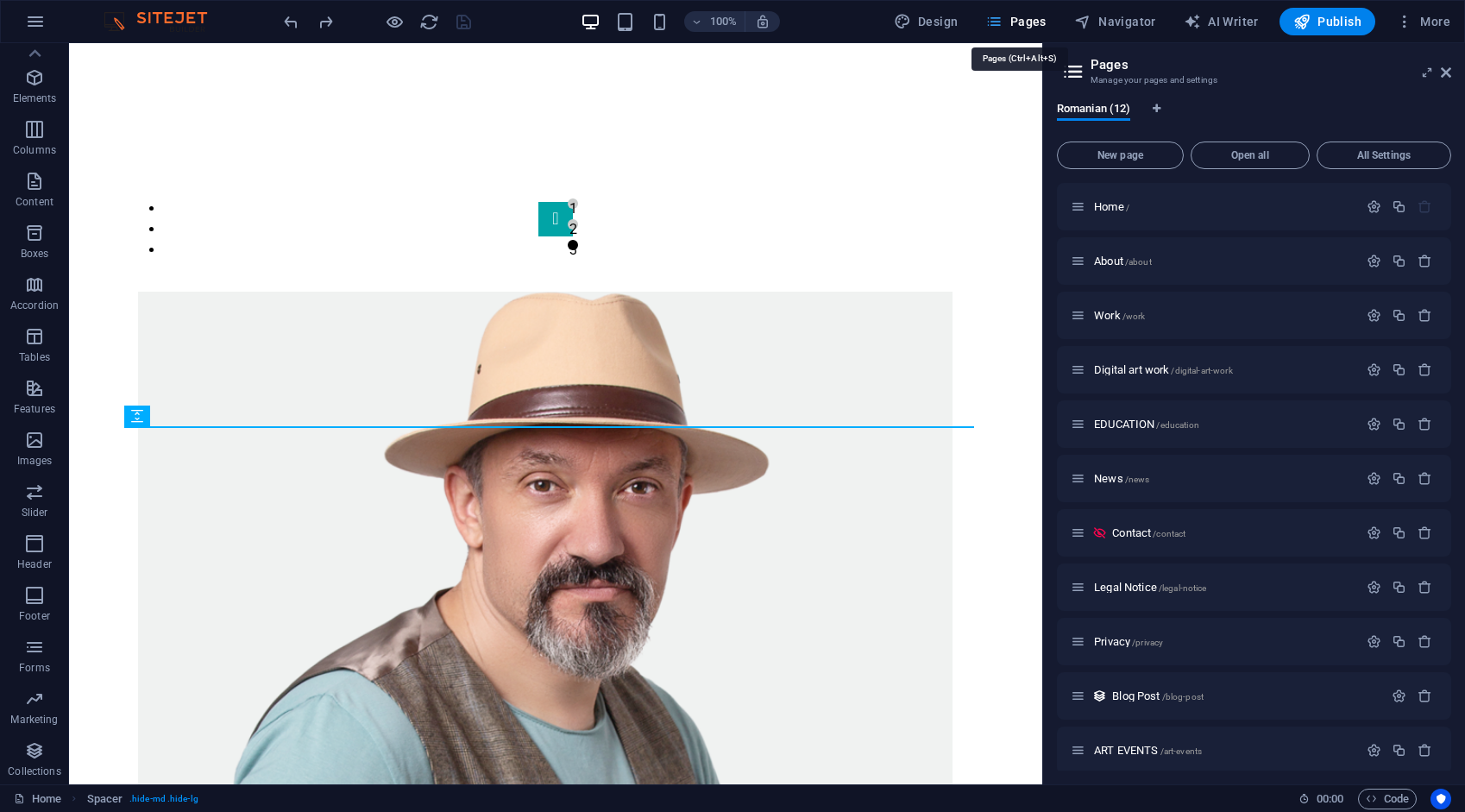
scroll to position [1688, 0]
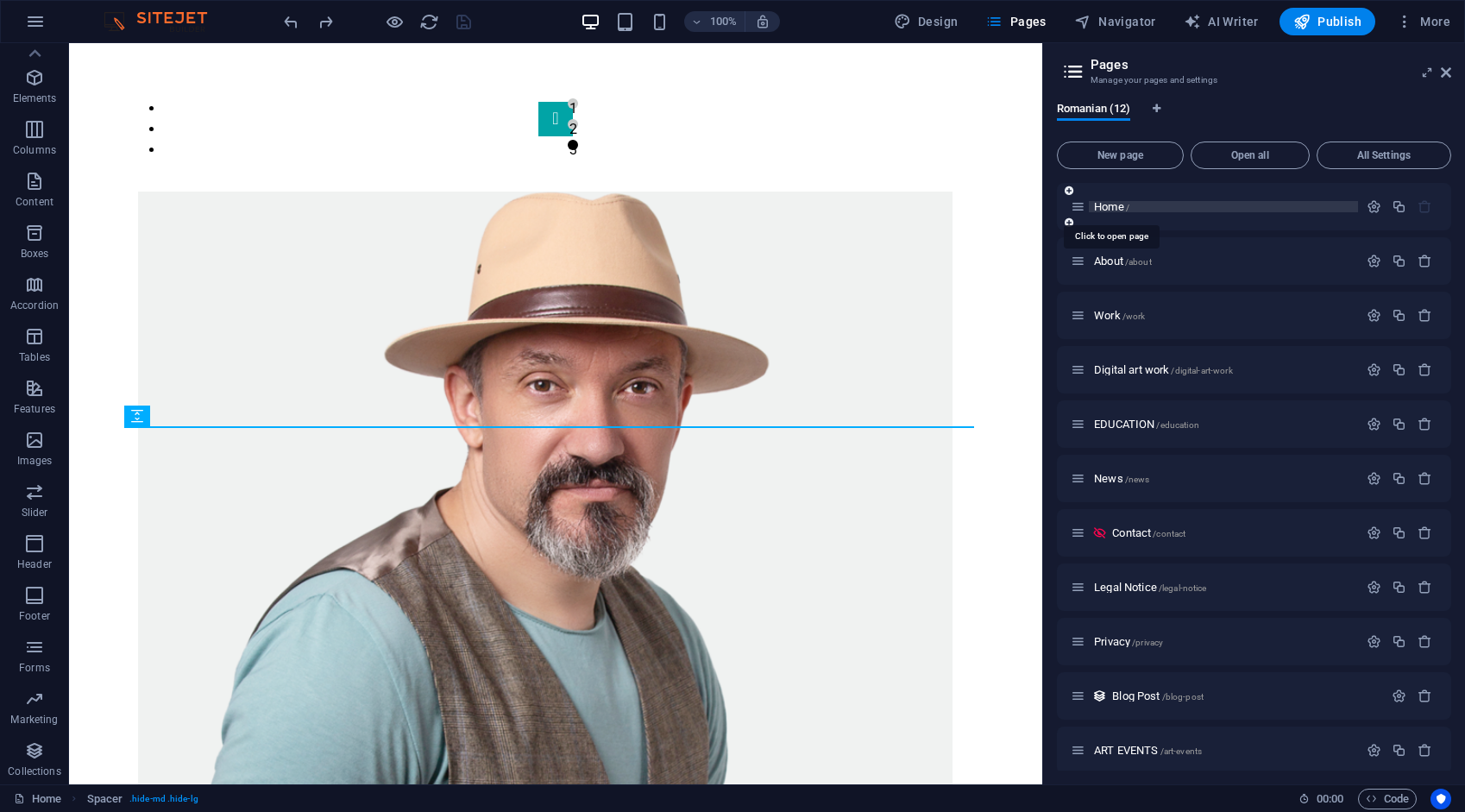
click at [1112, 205] on span "Home /" at bounding box center [1112, 206] width 36 height 13
click at [1367, 204] on icon "button" at bounding box center [1374, 206] width 15 height 15
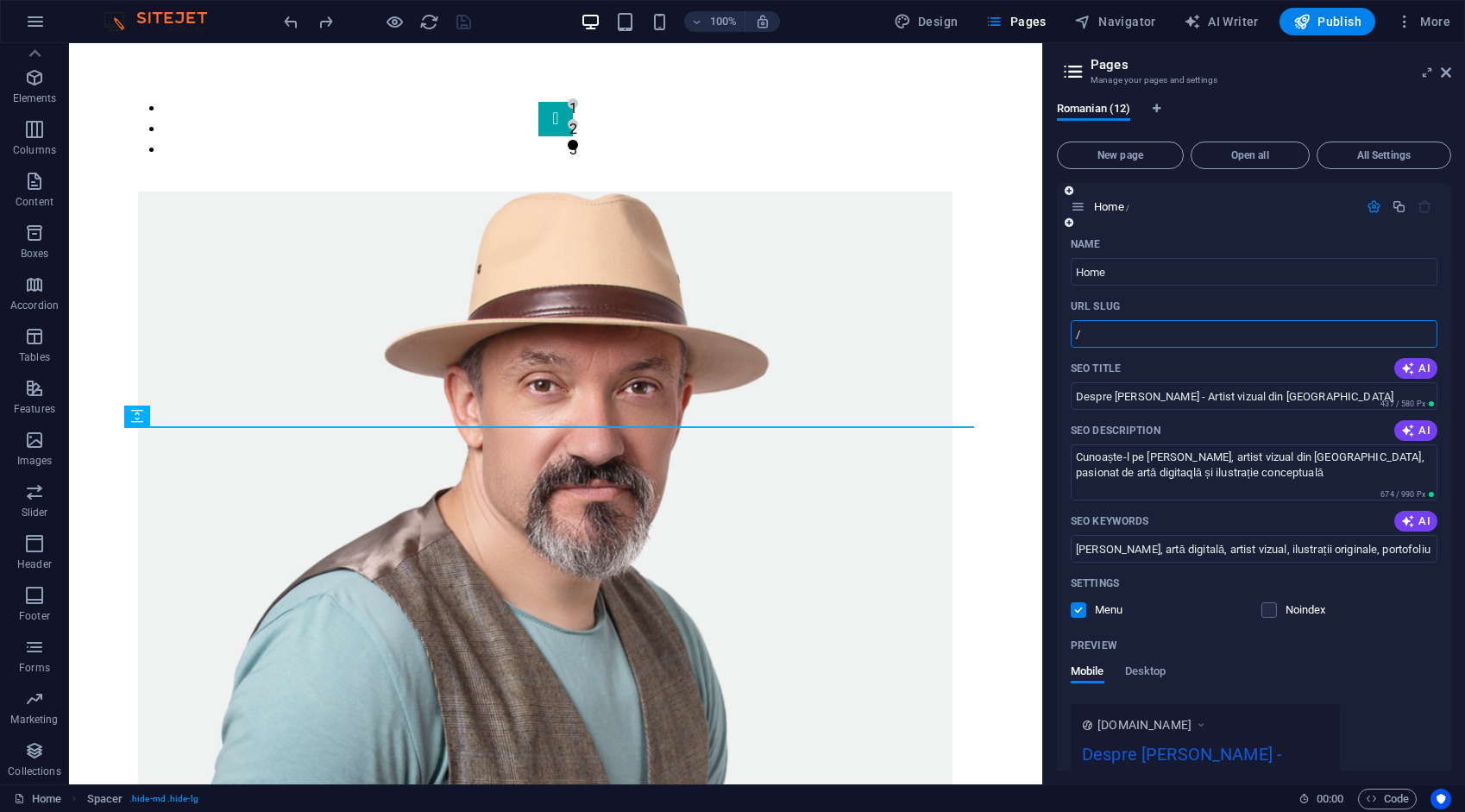
click at [1140, 337] on input "/" at bounding box center [1254, 334] width 366 height 28
click at [1140, 337] on input "/" at bounding box center [1254, 334] width 366 height 28
click at [1140, 336] on input "/" at bounding box center [1254, 334] width 366 height 28
click at [1158, 281] on input "Home" at bounding box center [1254, 272] width 366 height 28
click at [1158, 107] on icon "Language Tabs" at bounding box center [1156, 109] width 8 height 10
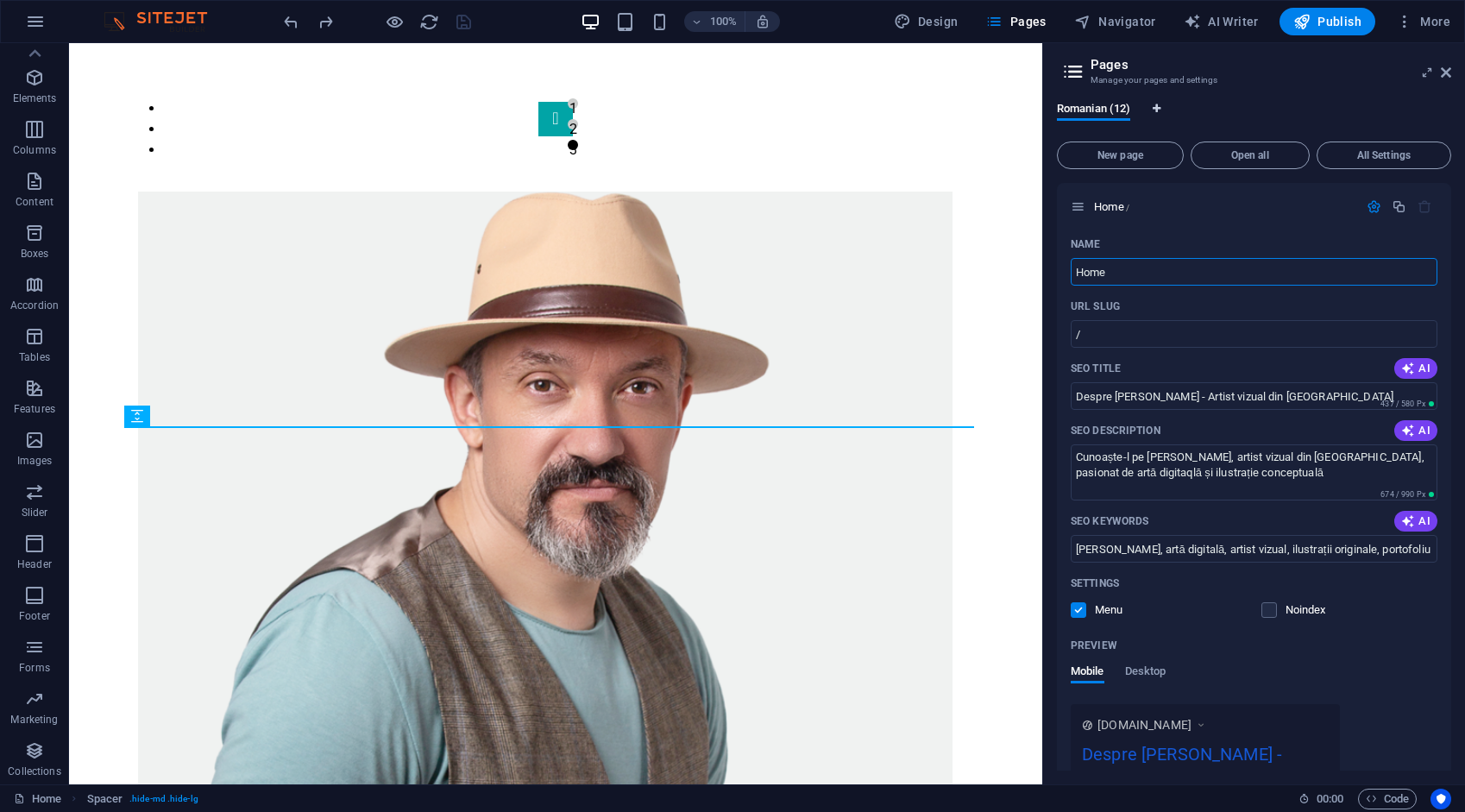
select select "131"
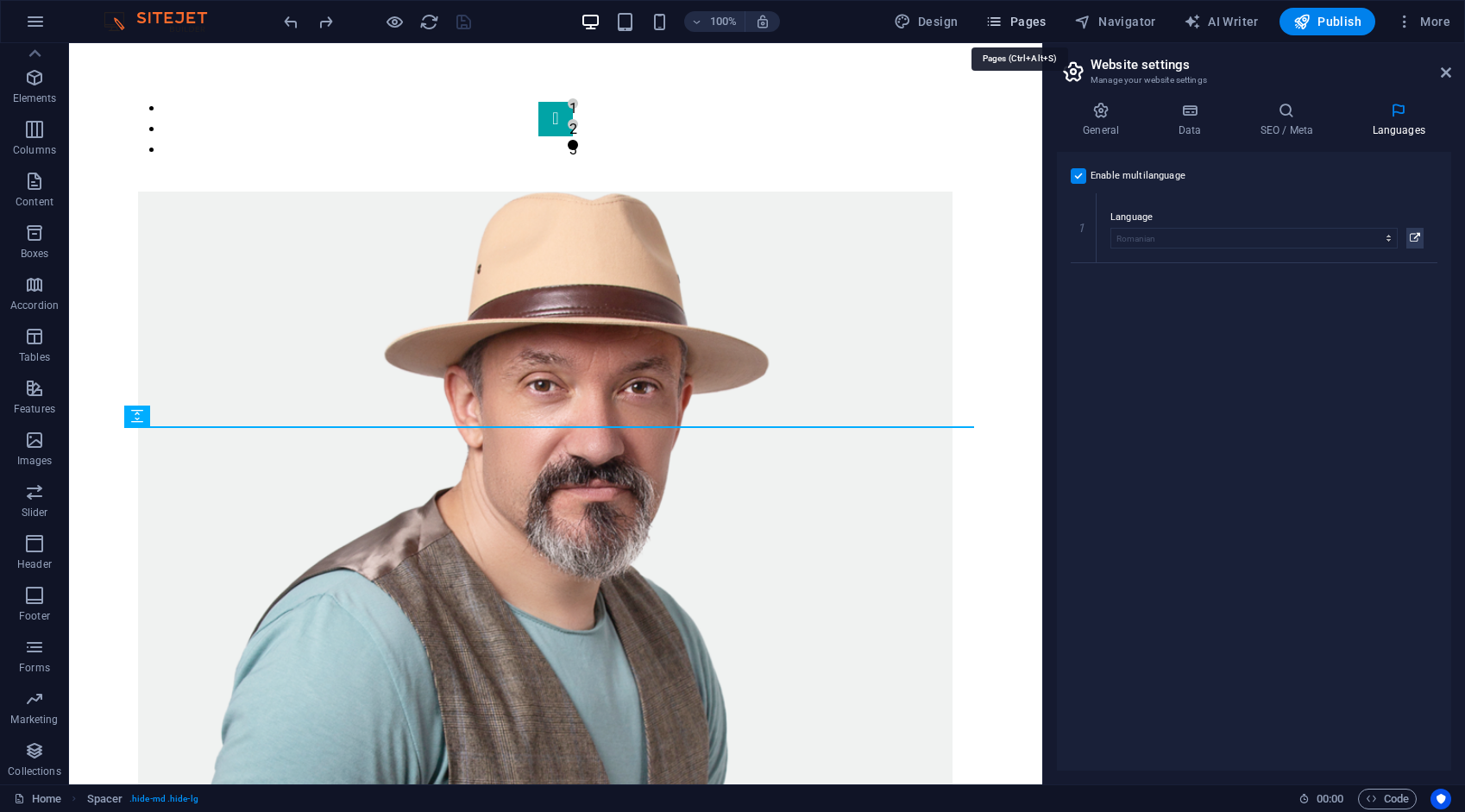
click at [1037, 19] on span "Pages" at bounding box center [1015, 22] width 60 height 17
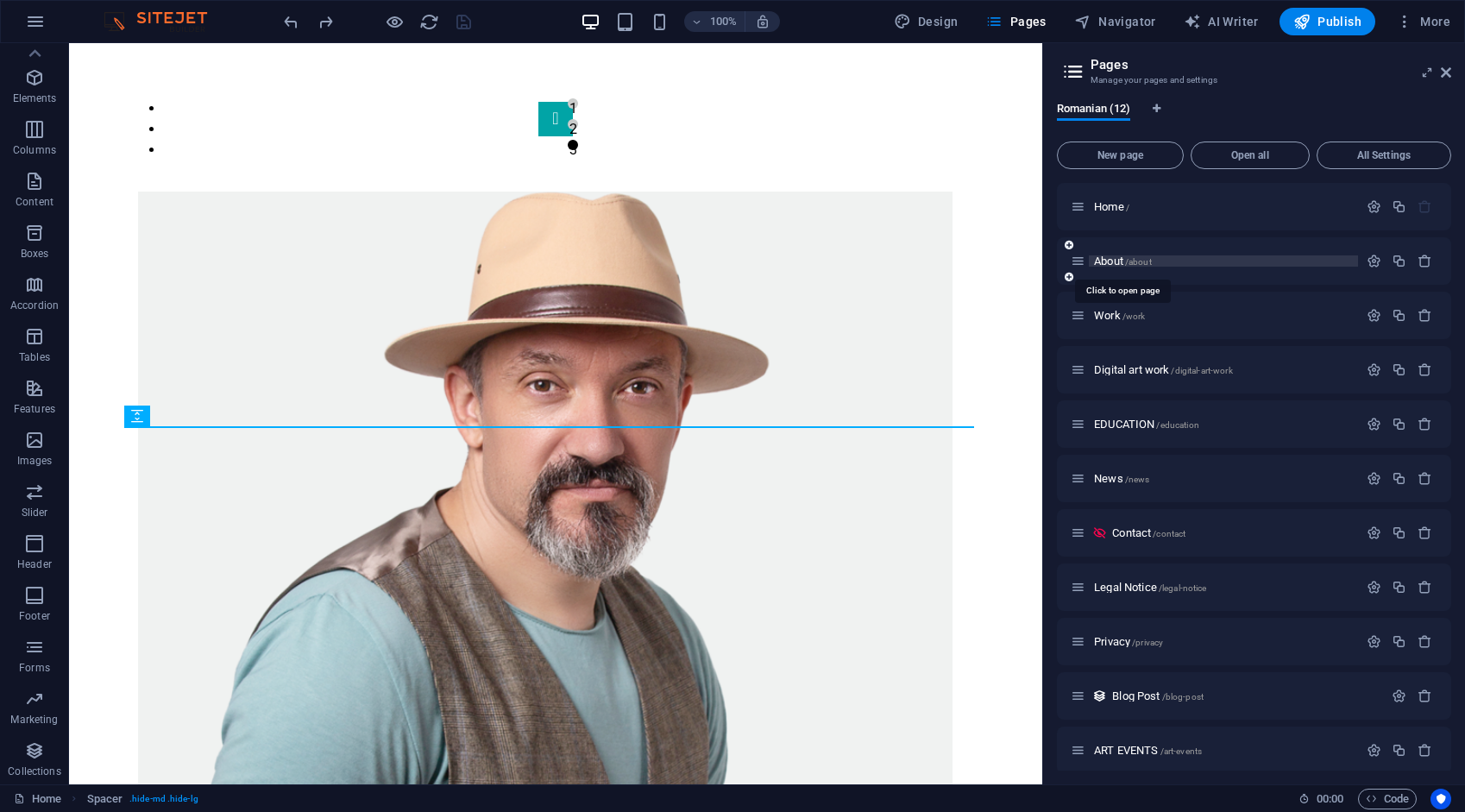
click at [1110, 261] on span "About /about" at bounding box center [1123, 261] width 58 height 13
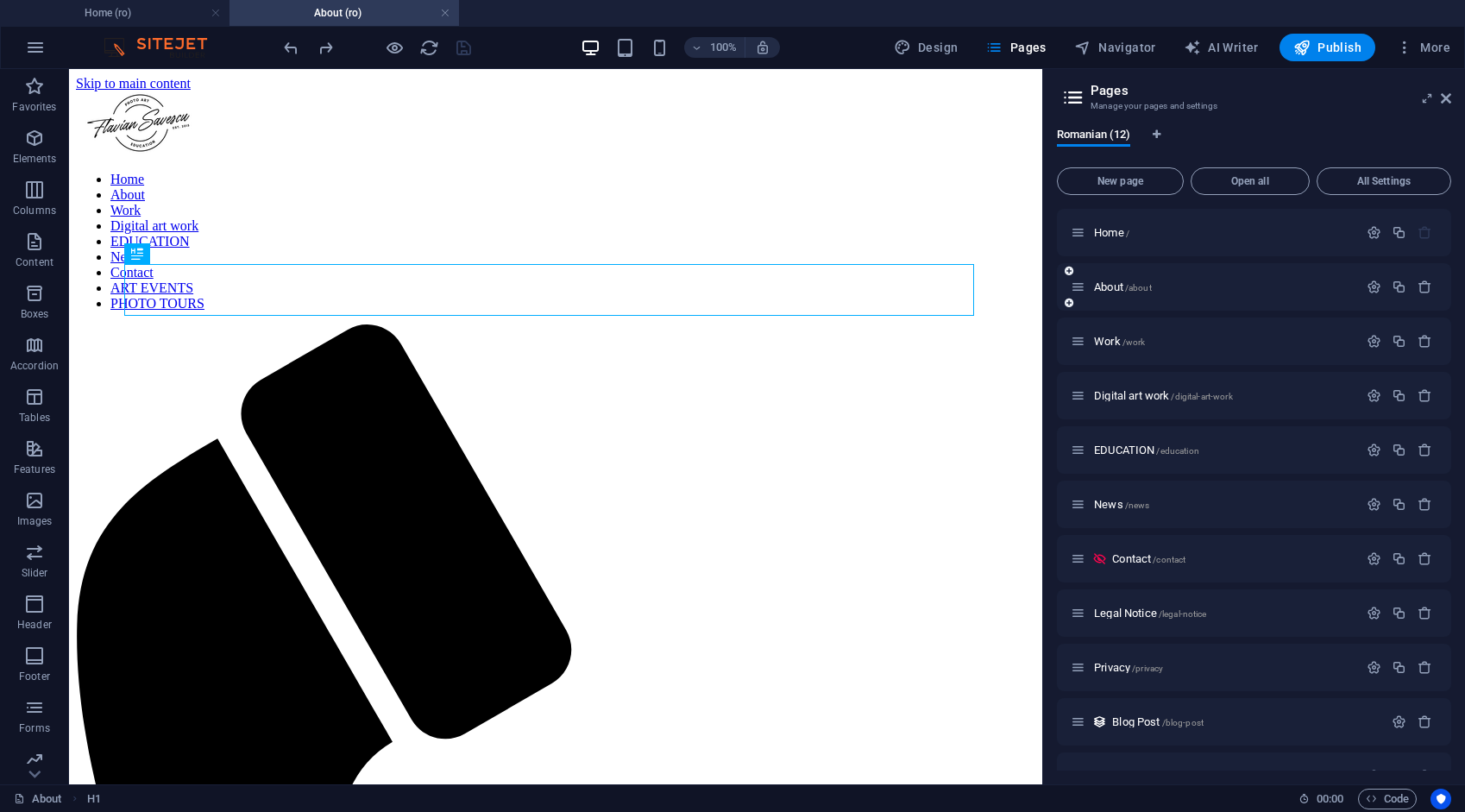
scroll to position [0, 0]
click at [1369, 288] on icon "button" at bounding box center [1374, 286] width 15 height 15
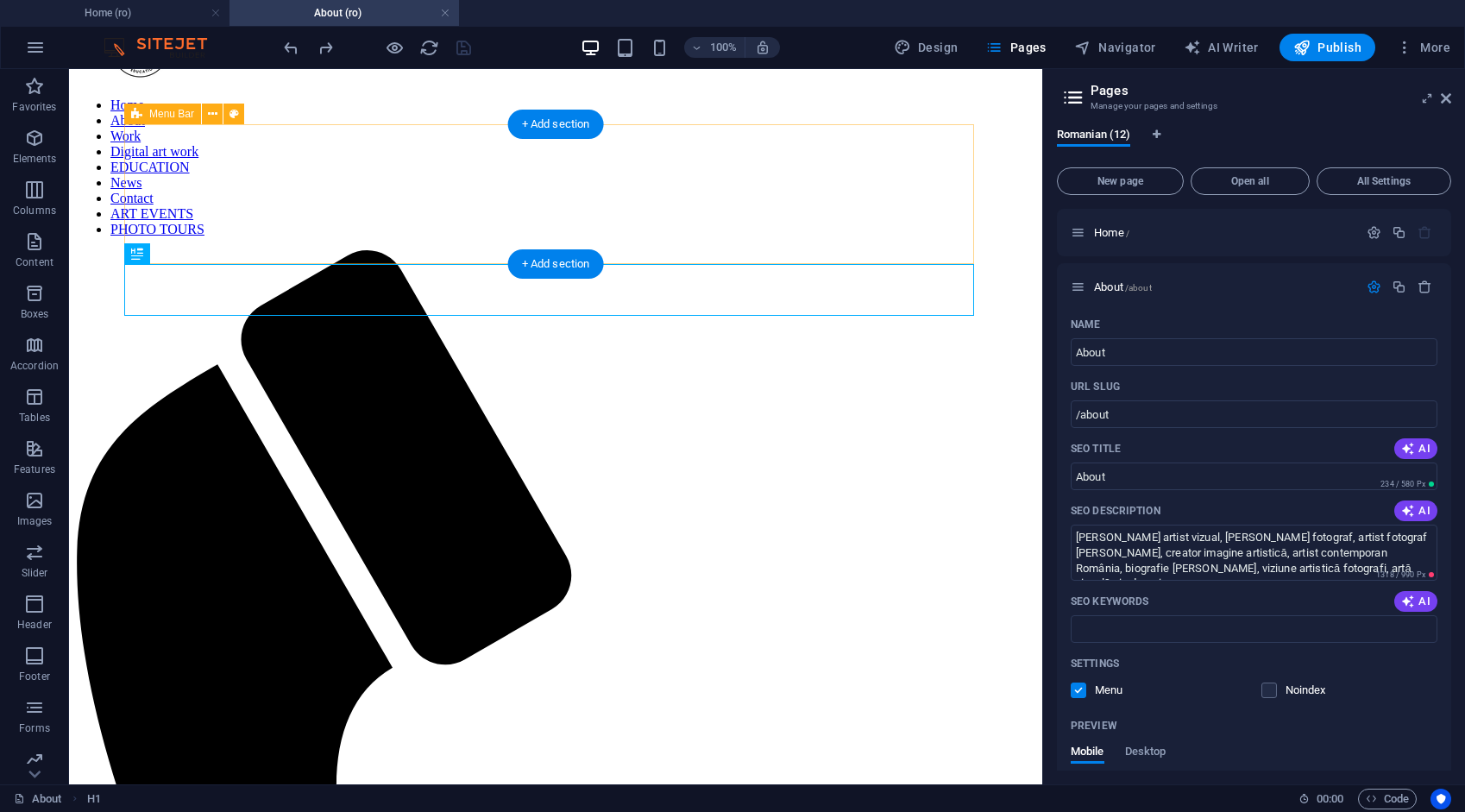
scroll to position [86, 0]
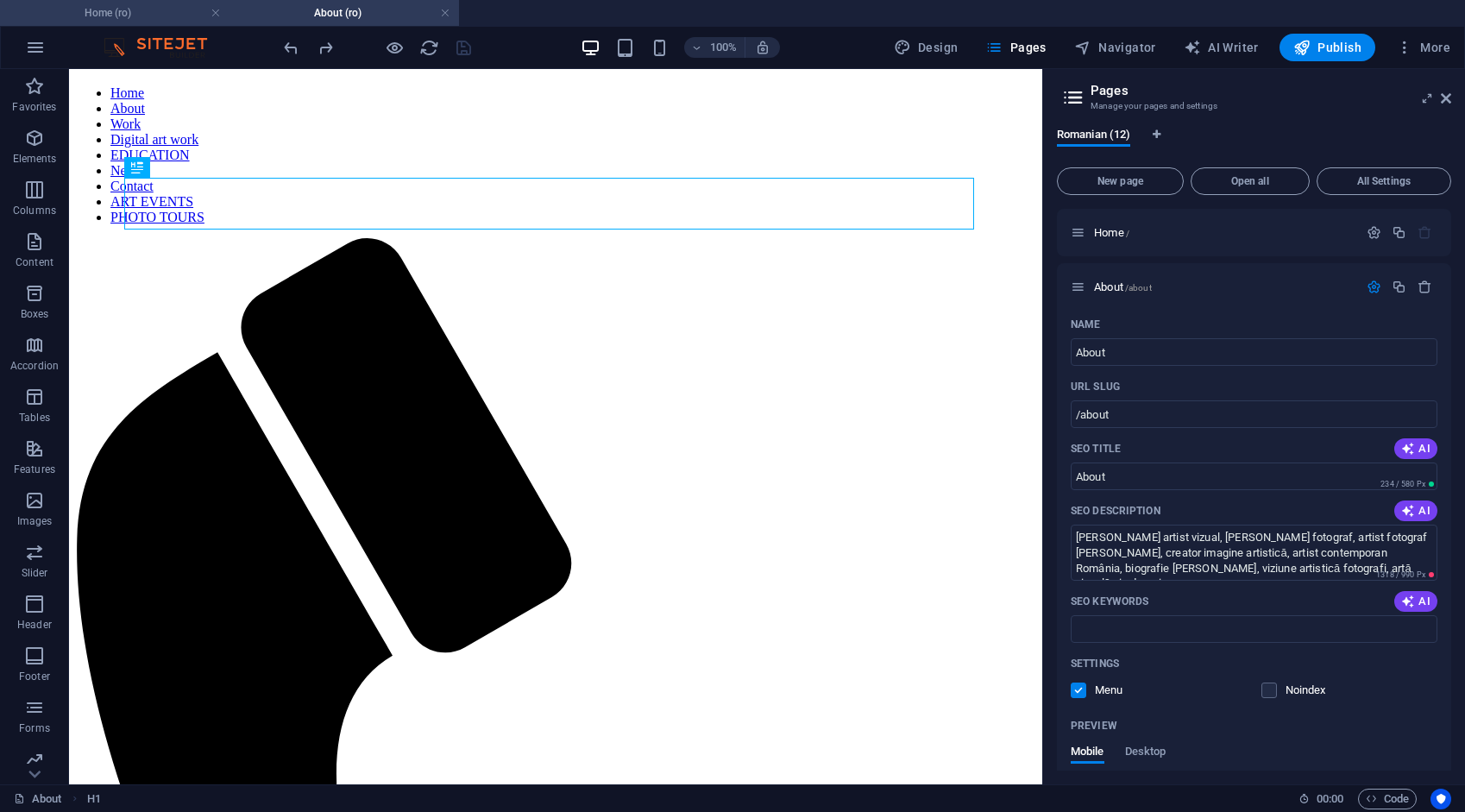
click at [123, 16] on h4 "Home (ro)" at bounding box center [114, 13] width 229 height 19
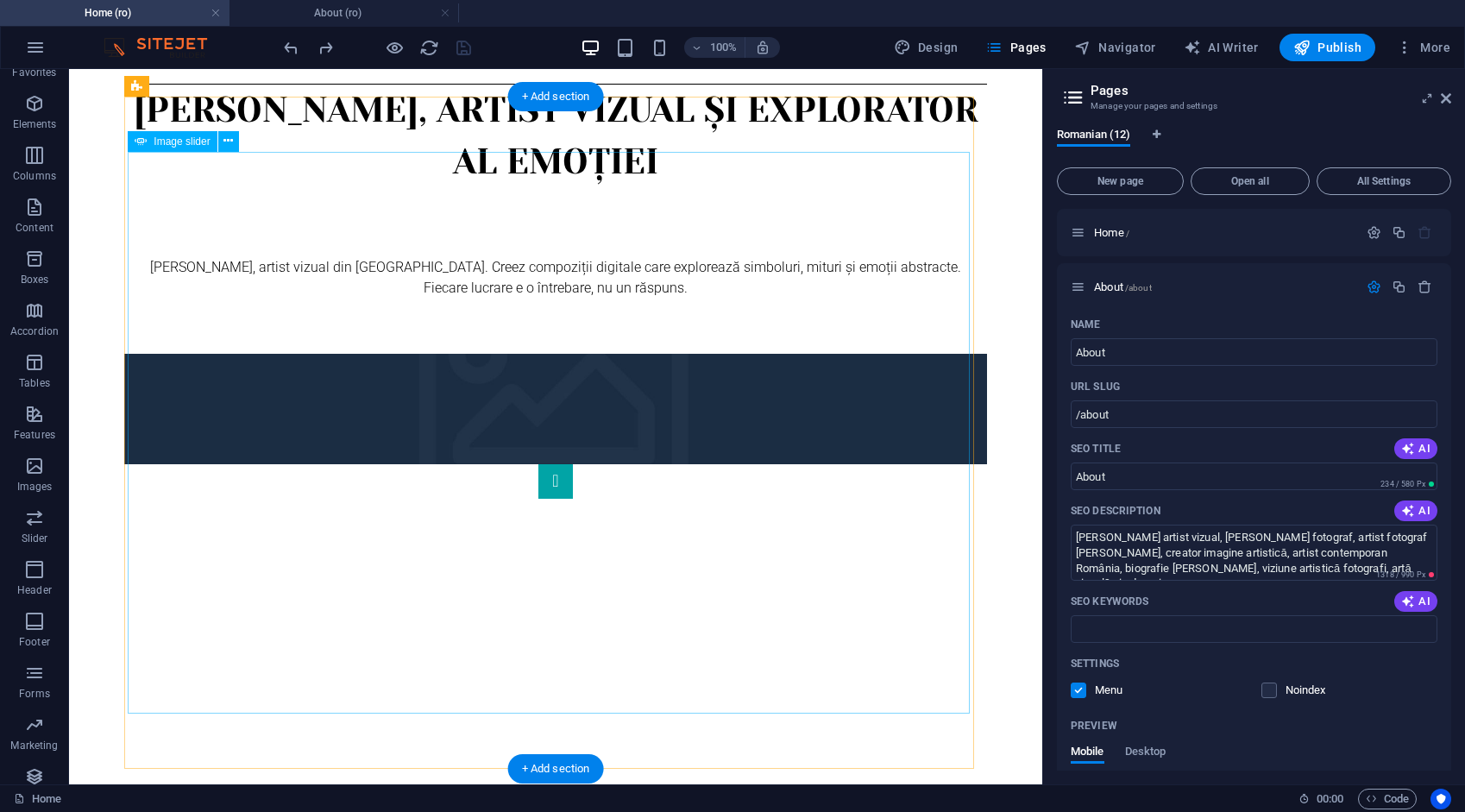
scroll to position [0, 0]
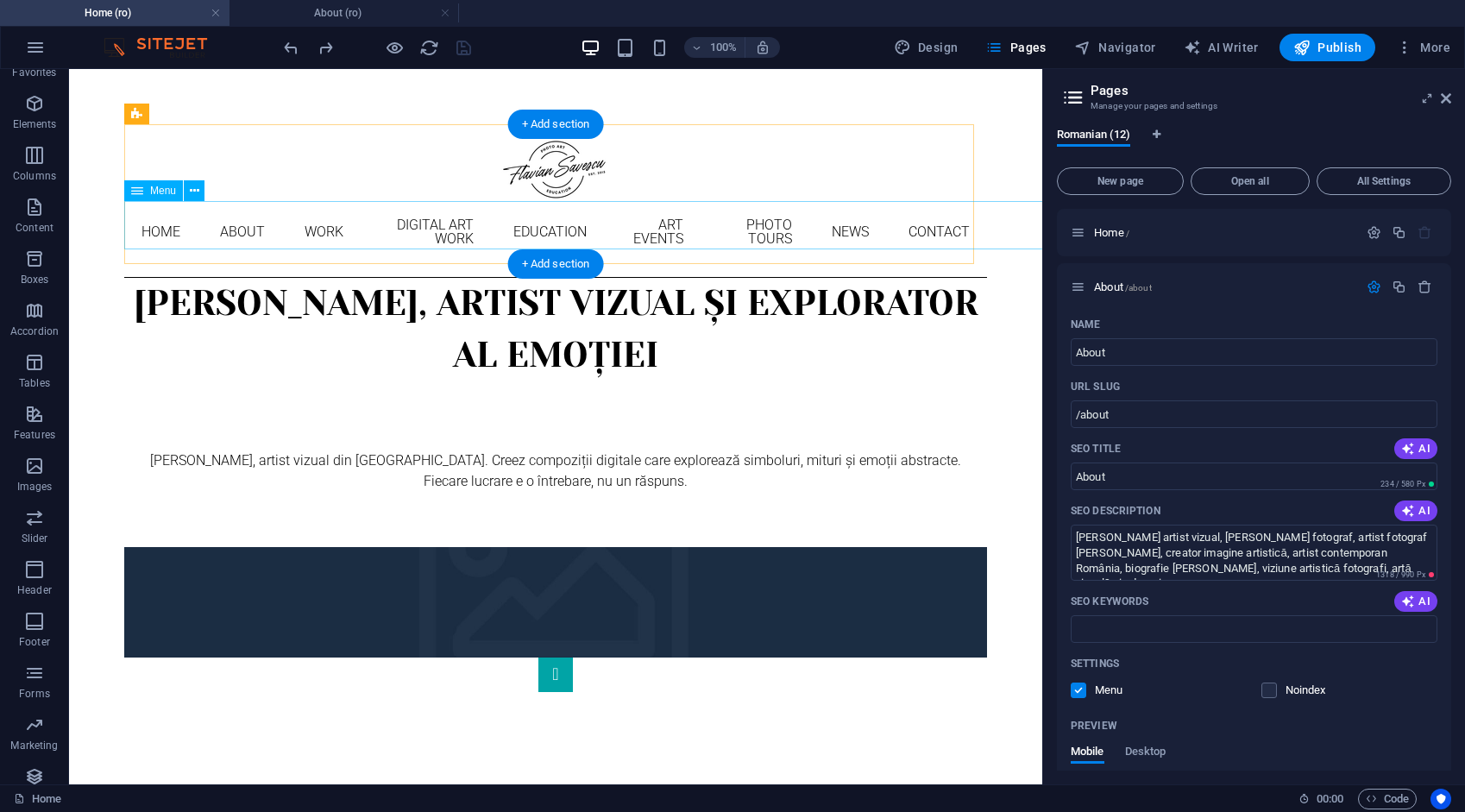
click at [287, 219] on nav "Home About Work DIGITAL ART WORK EDUCATION ART EVENTS Photo tours News Contact" at bounding box center [555, 231] width 863 height 62
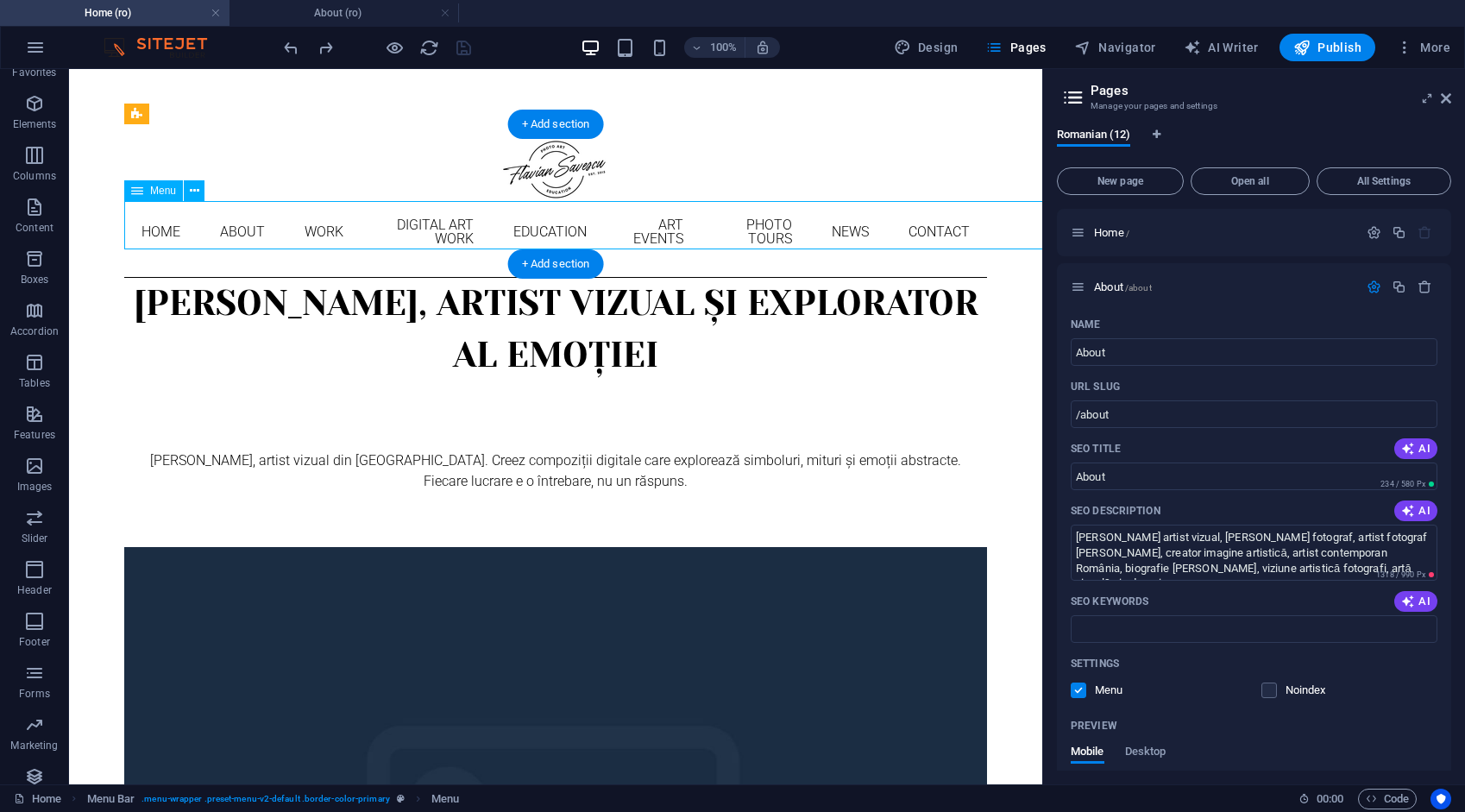
select select "1"
select select "2"
select select "3"
select select "4"
select select "9"
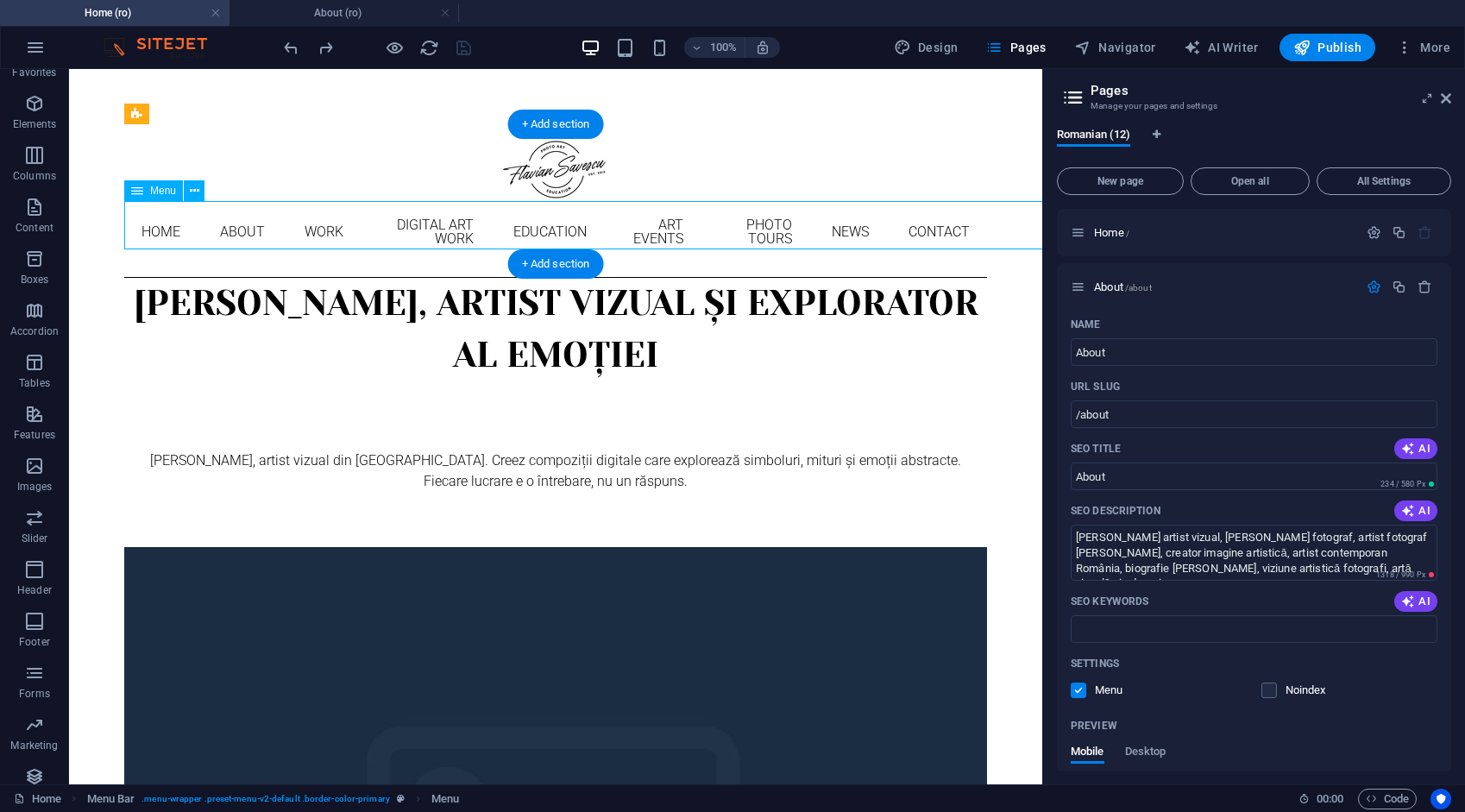
select select "10"
select select "5"
select select "6"
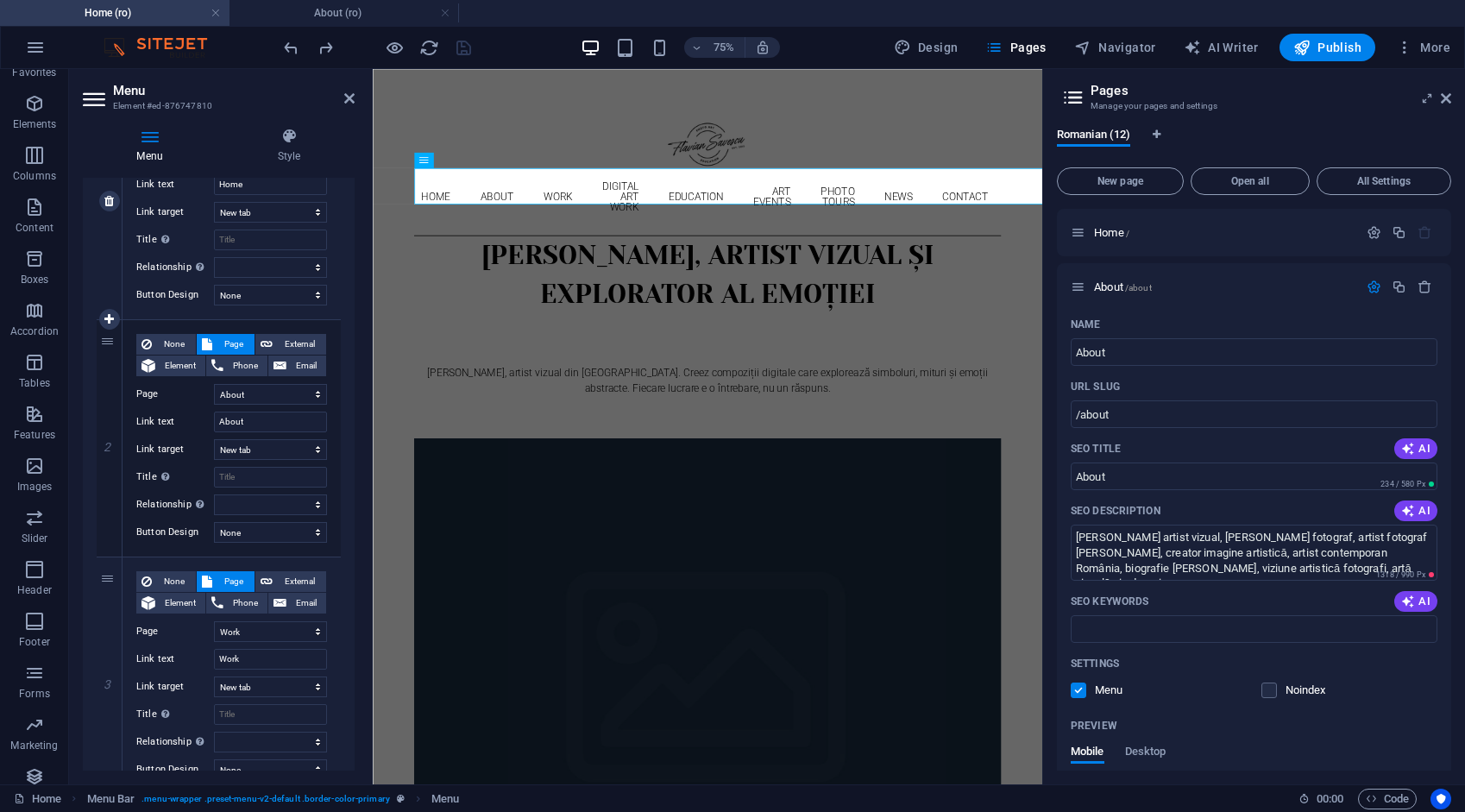
scroll to position [432, 0]
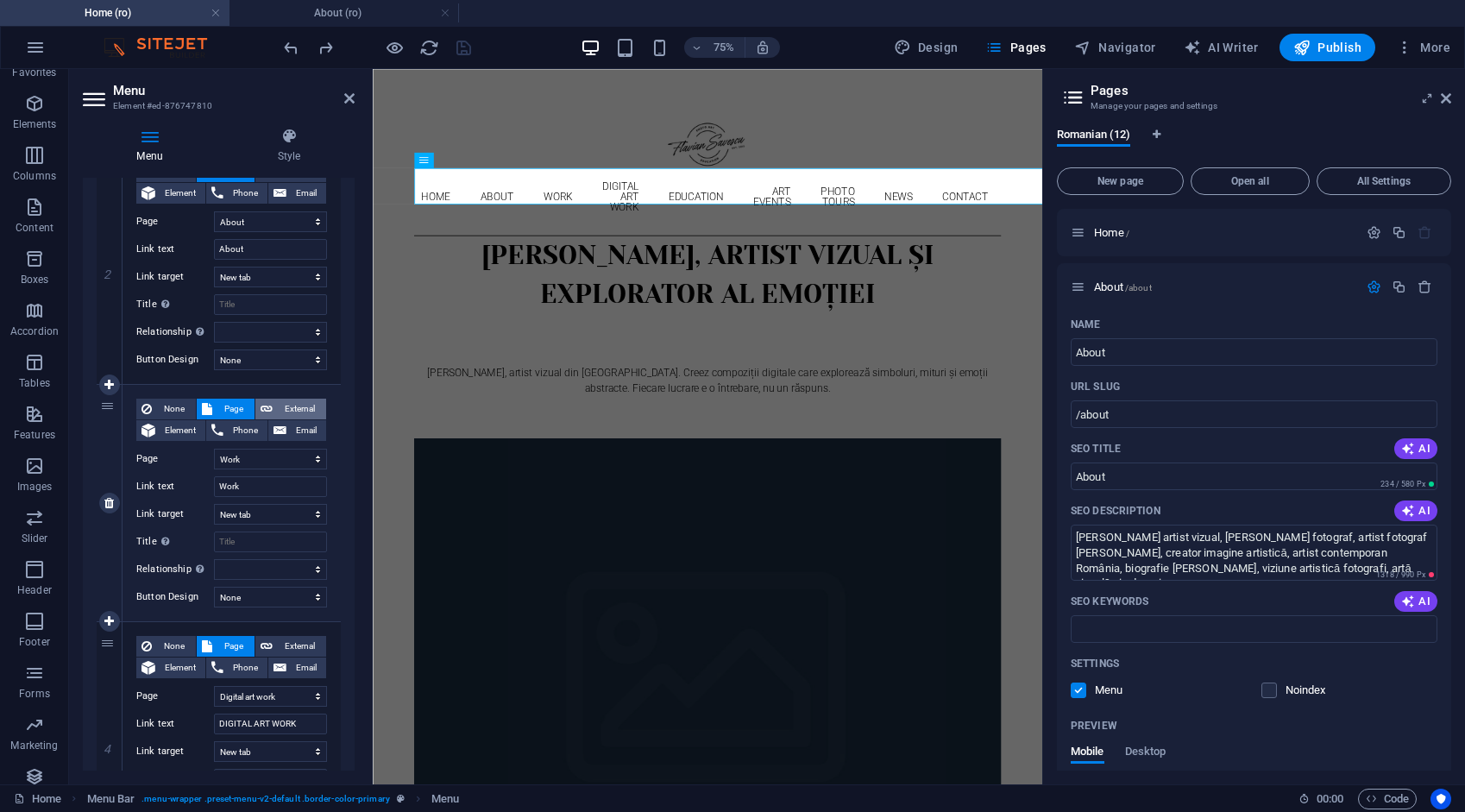
click at [283, 402] on span "External" at bounding box center [298, 409] width 43 height 21
select select
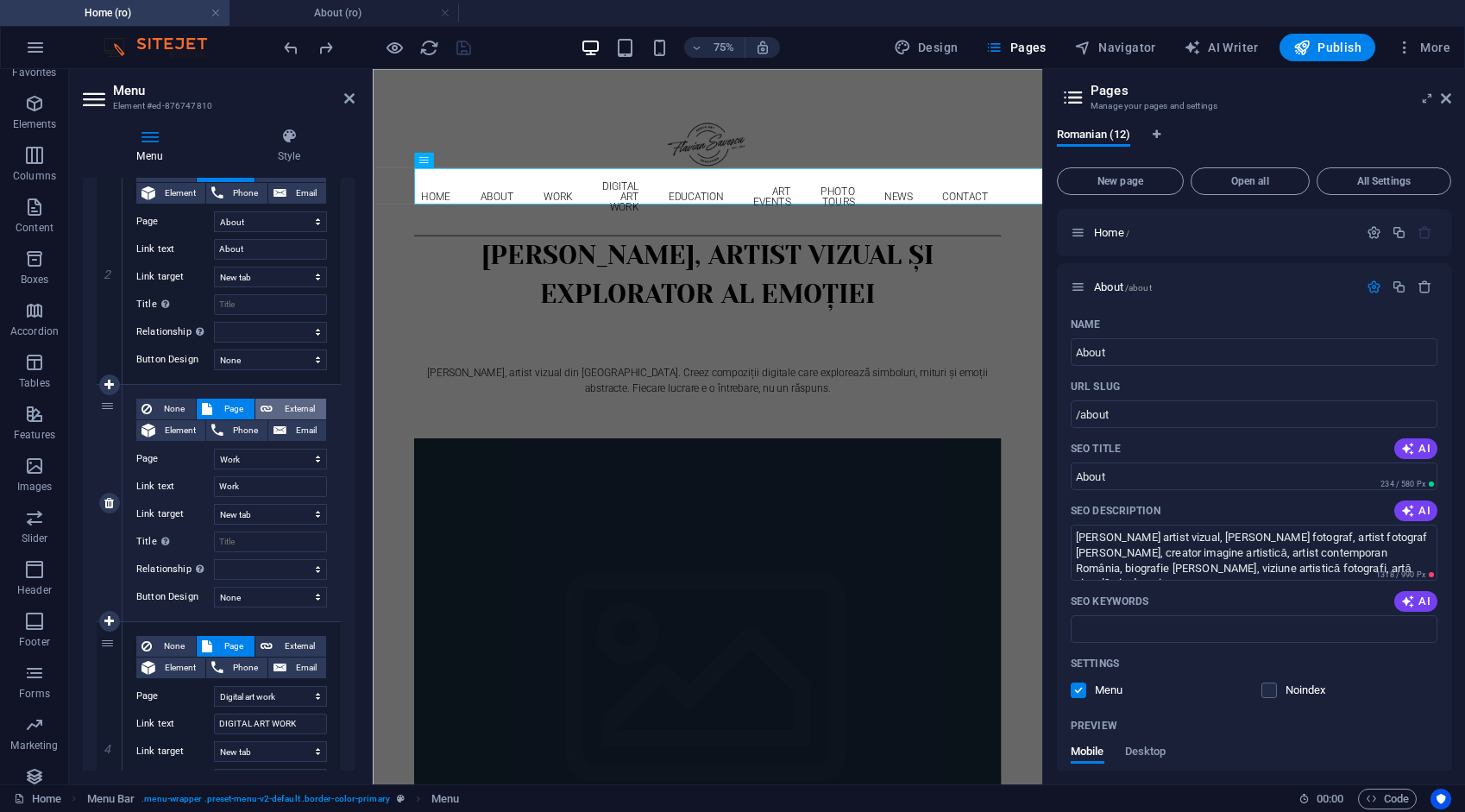
select select
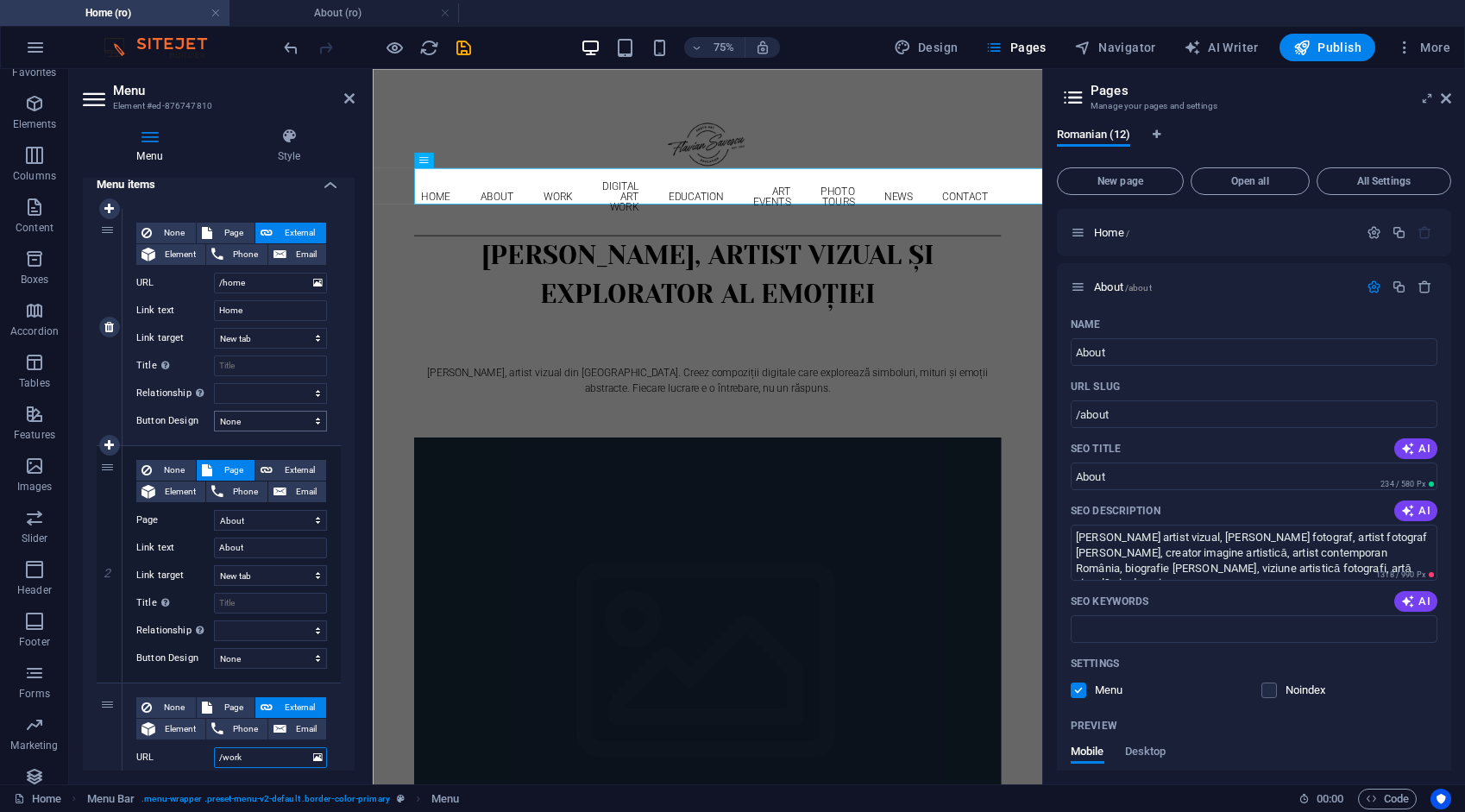
scroll to position [173, 0]
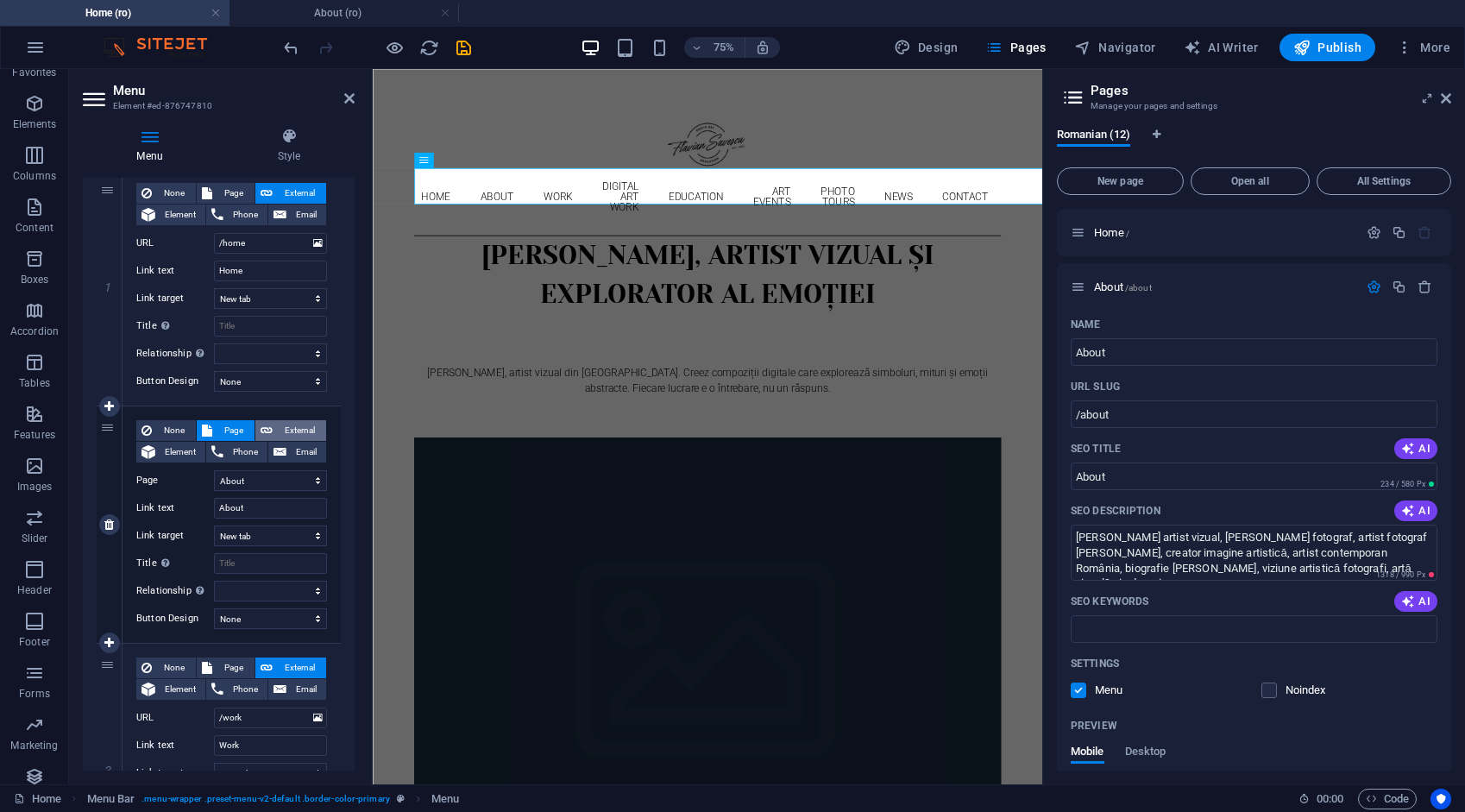
click at [291, 430] on span "External" at bounding box center [298, 431] width 43 height 21
select select
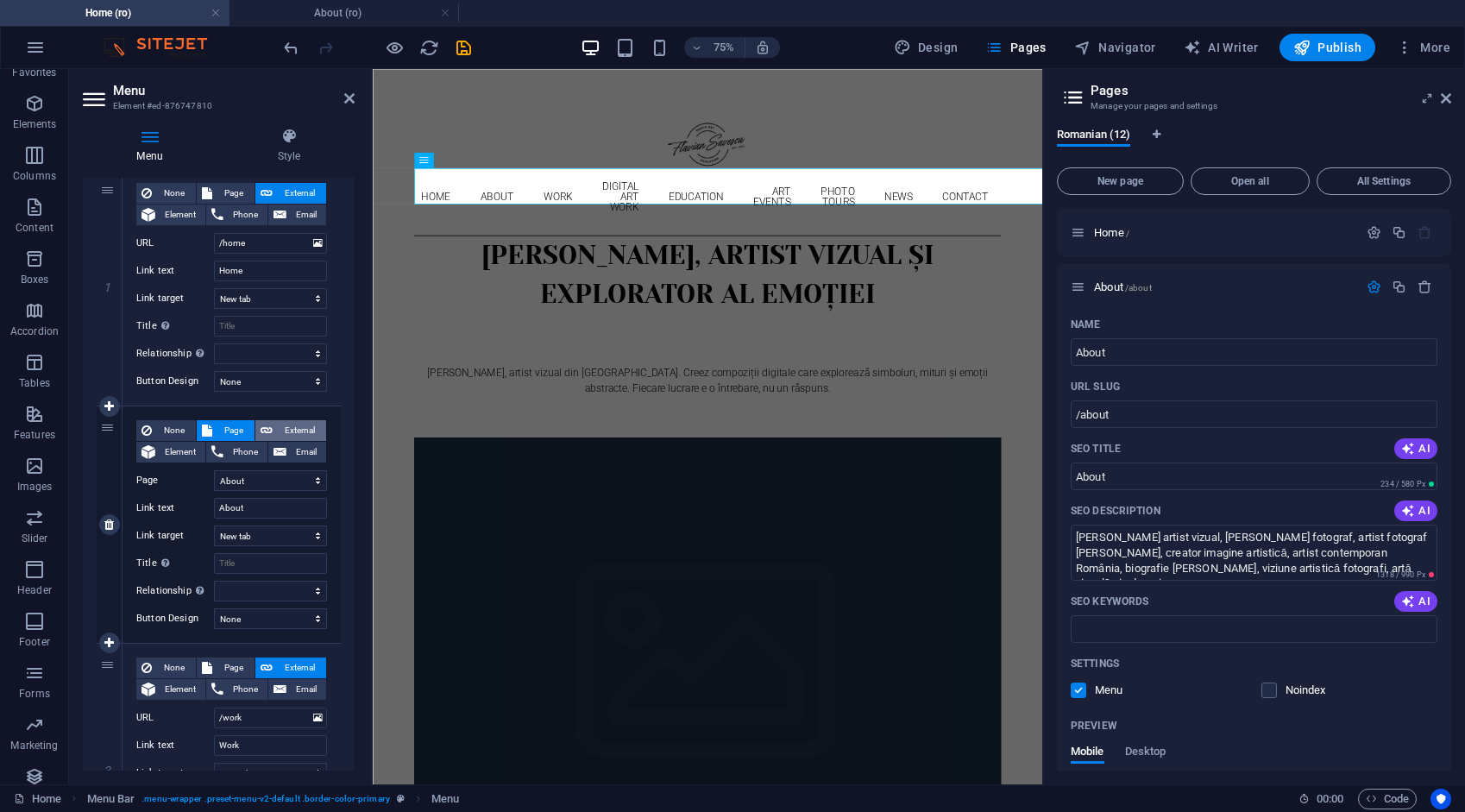
select select
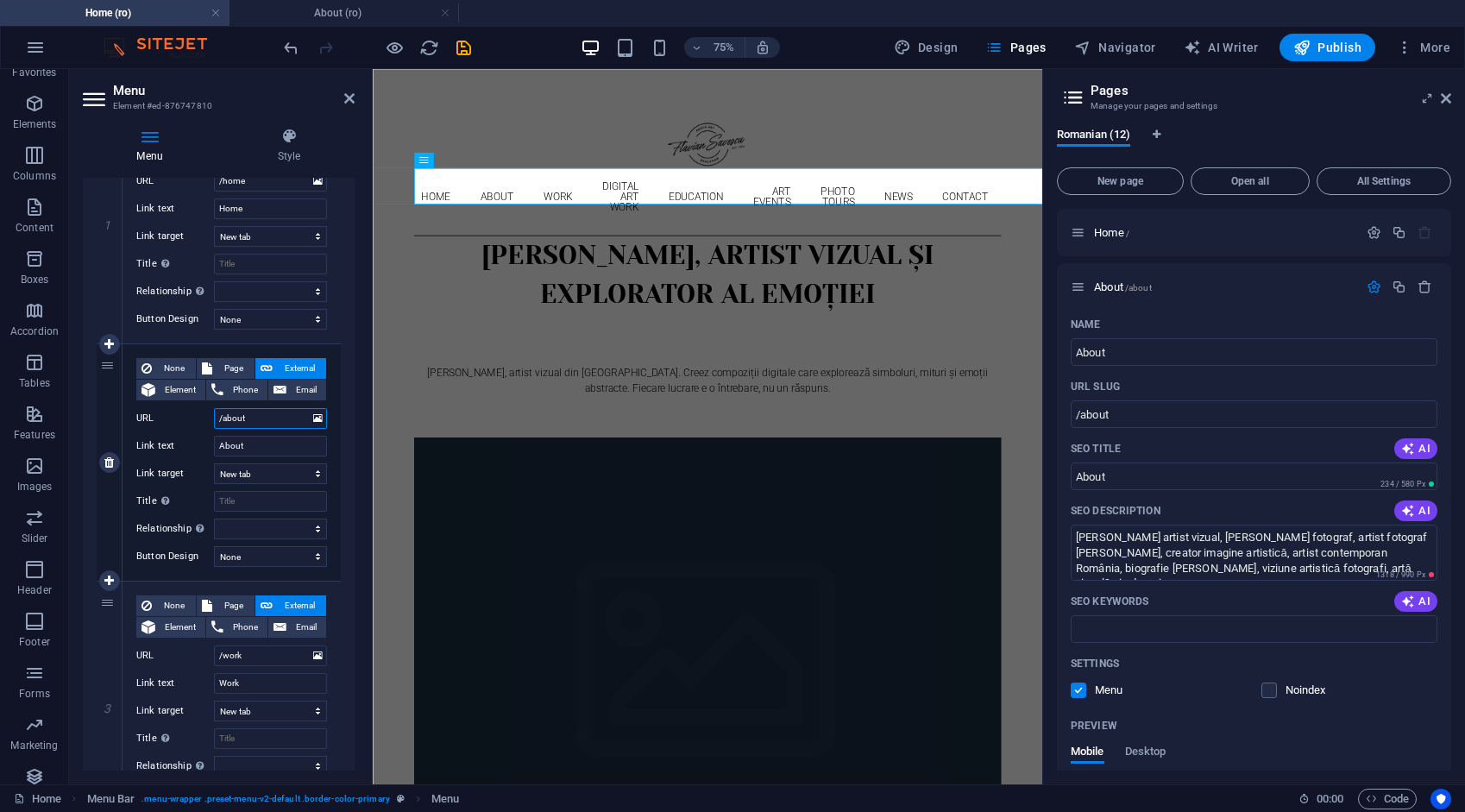
scroll to position [604, 0]
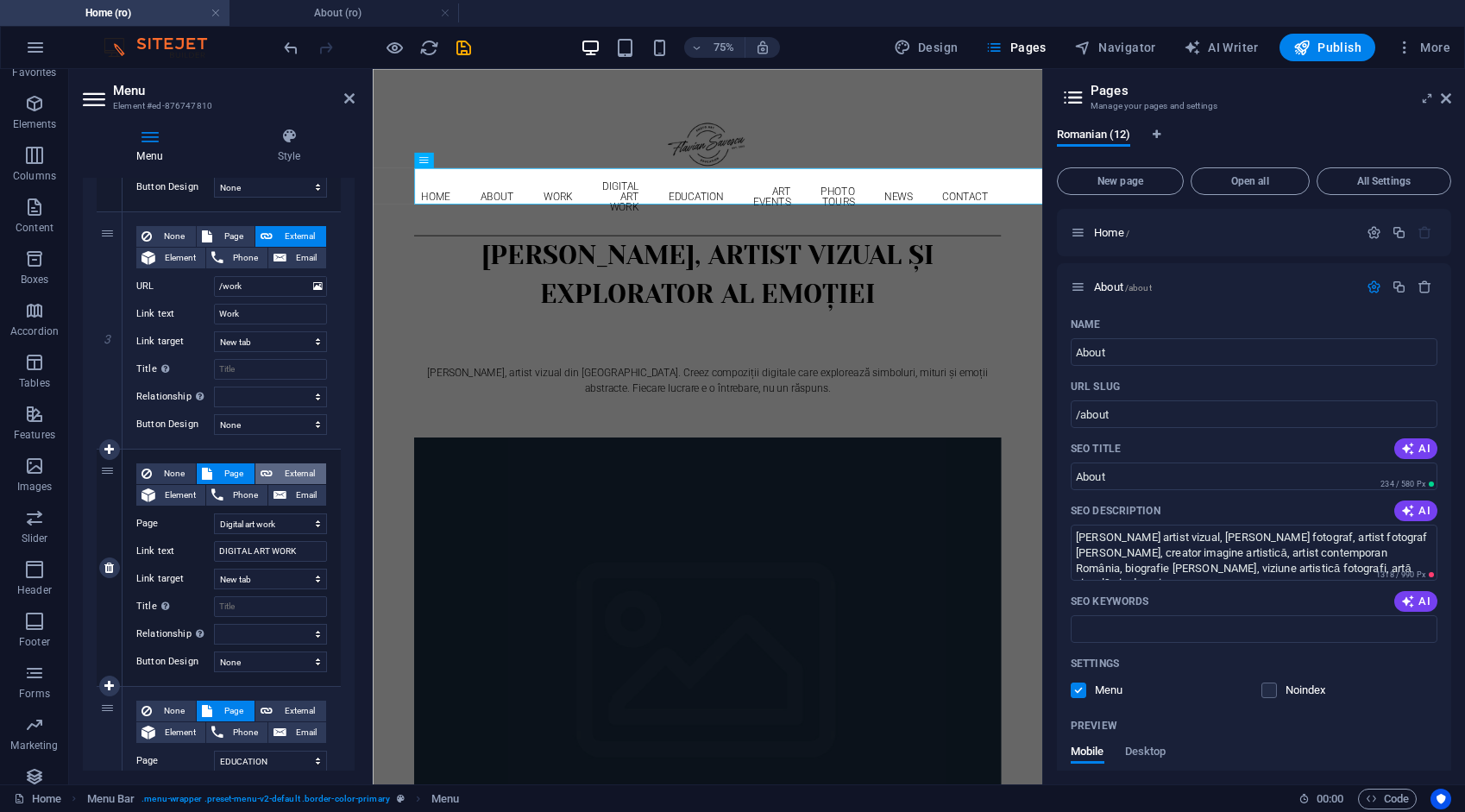
click at [291, 469] on span "External" at bounding box center [298, 474] width 43 height 21
select select
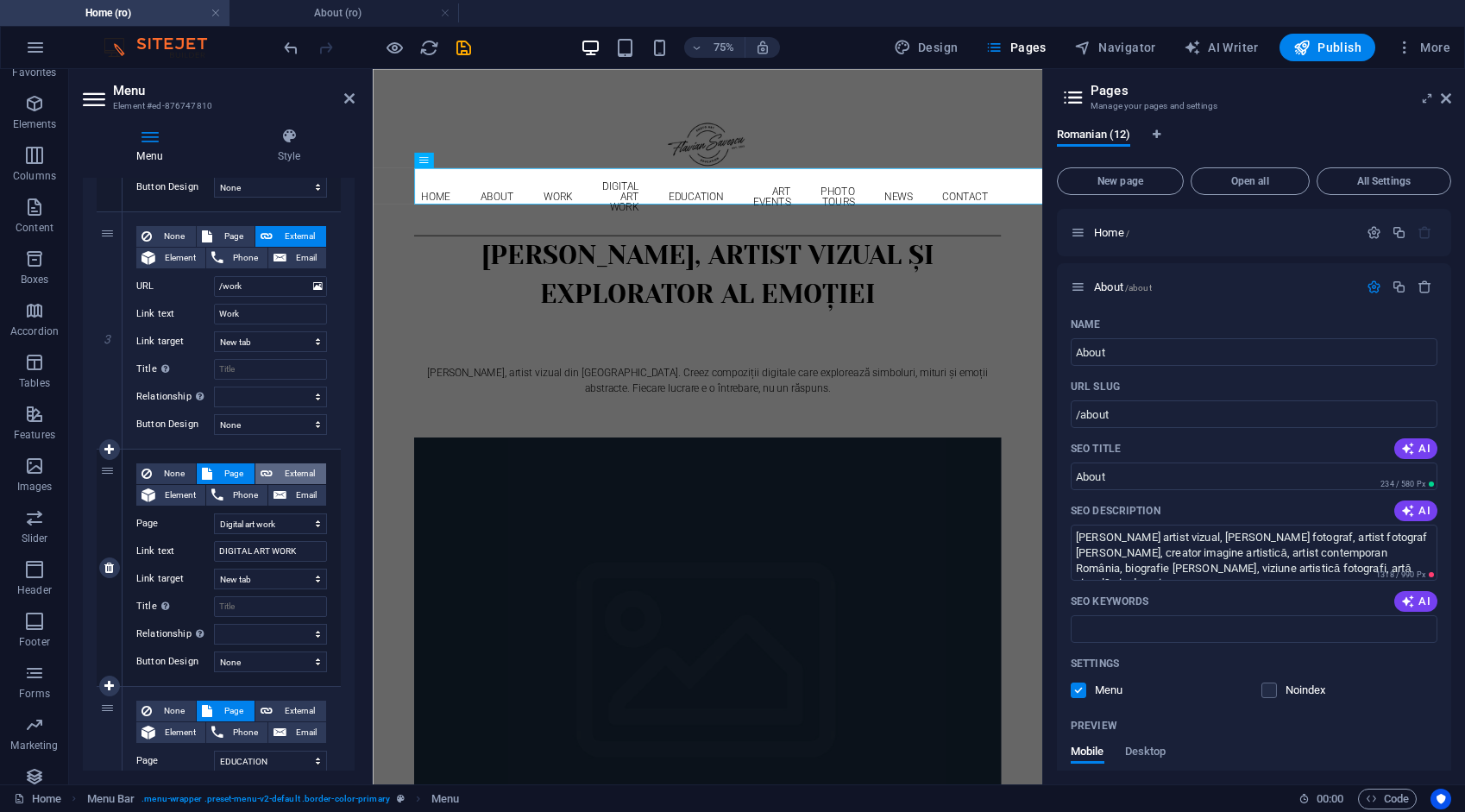
select select
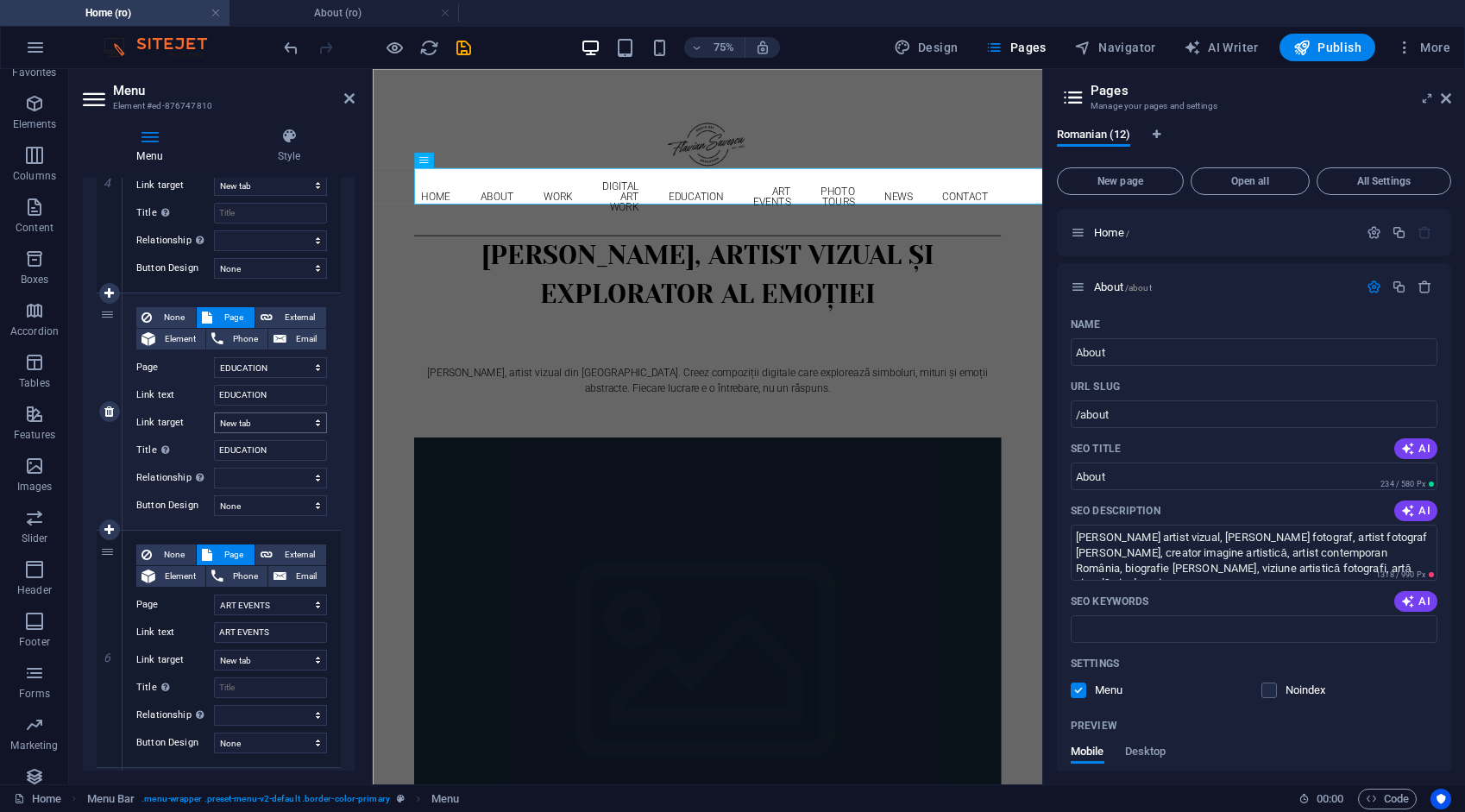
scroll to position [1035, 0]
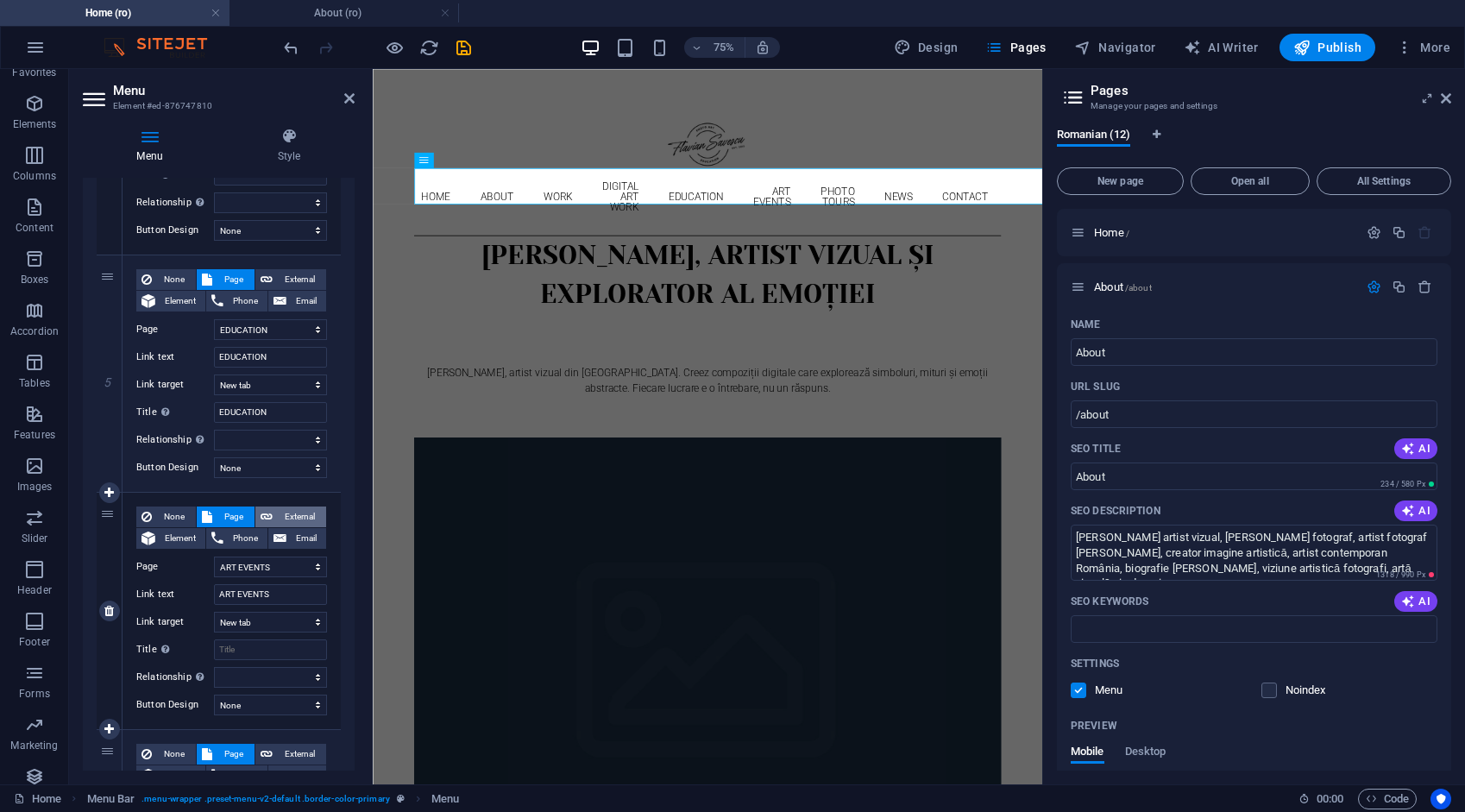
click at [292, 515] on span "External" at bounding box center [298, 517] width 43 height 21
select select
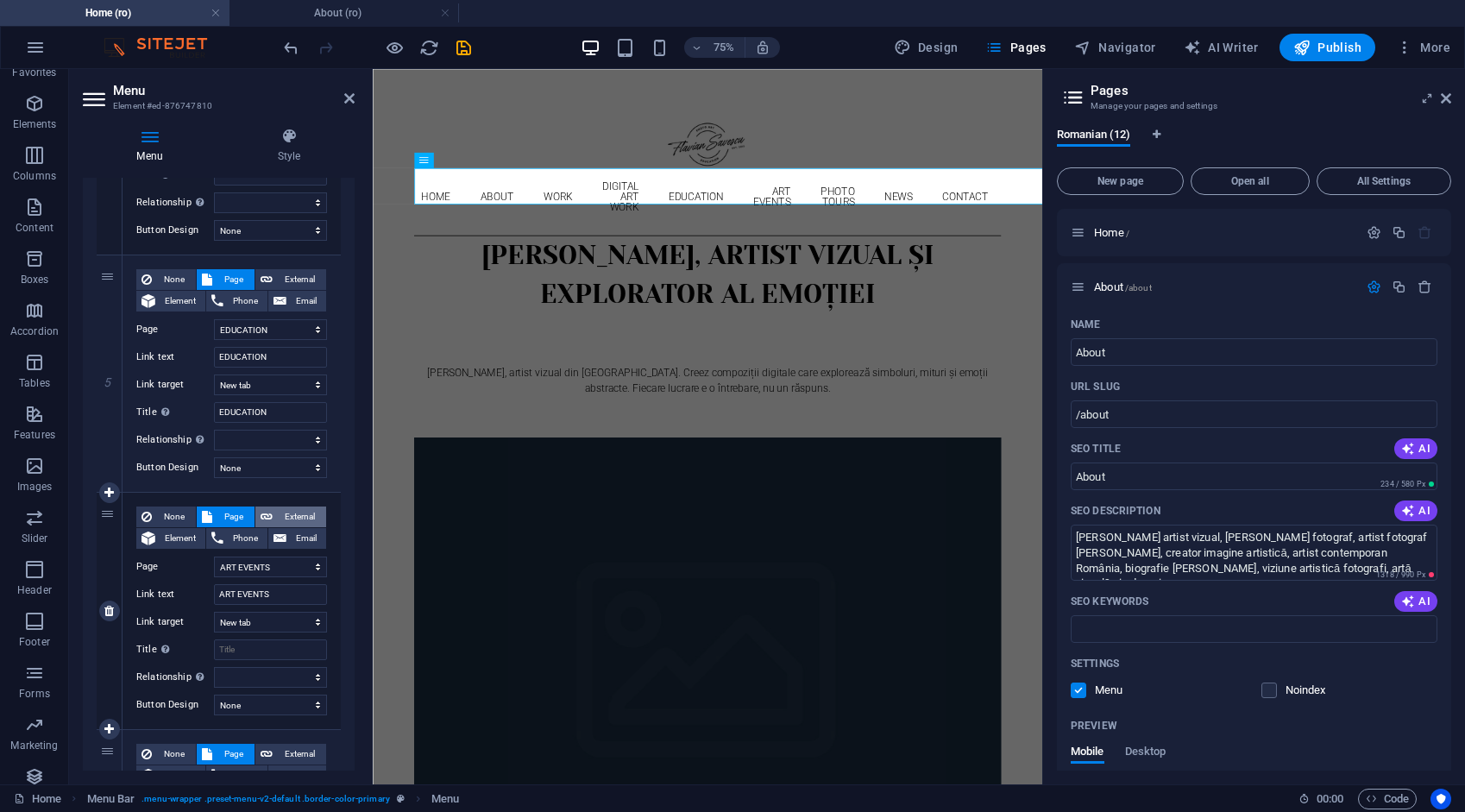
select select
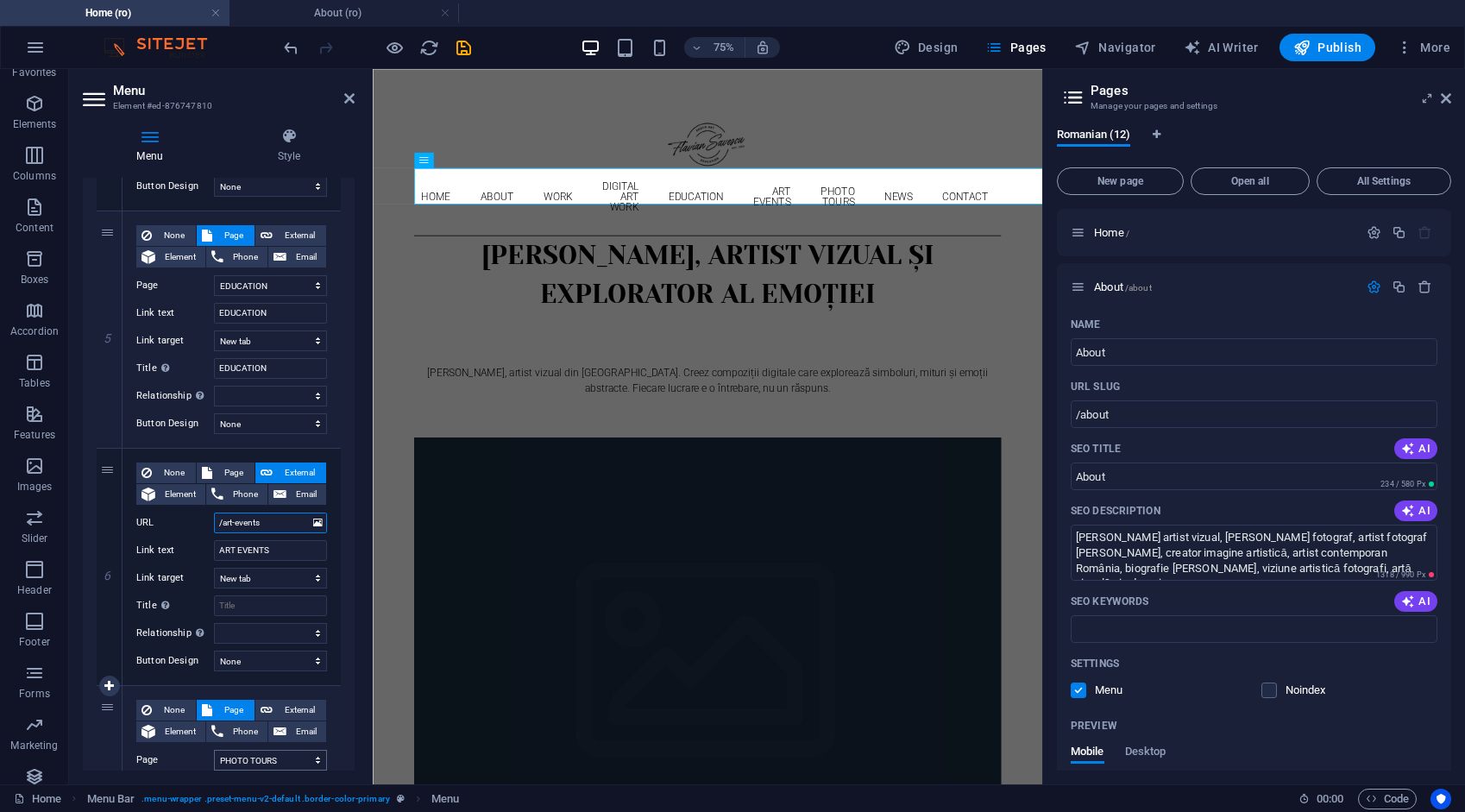
scroll to position [1380, 0]
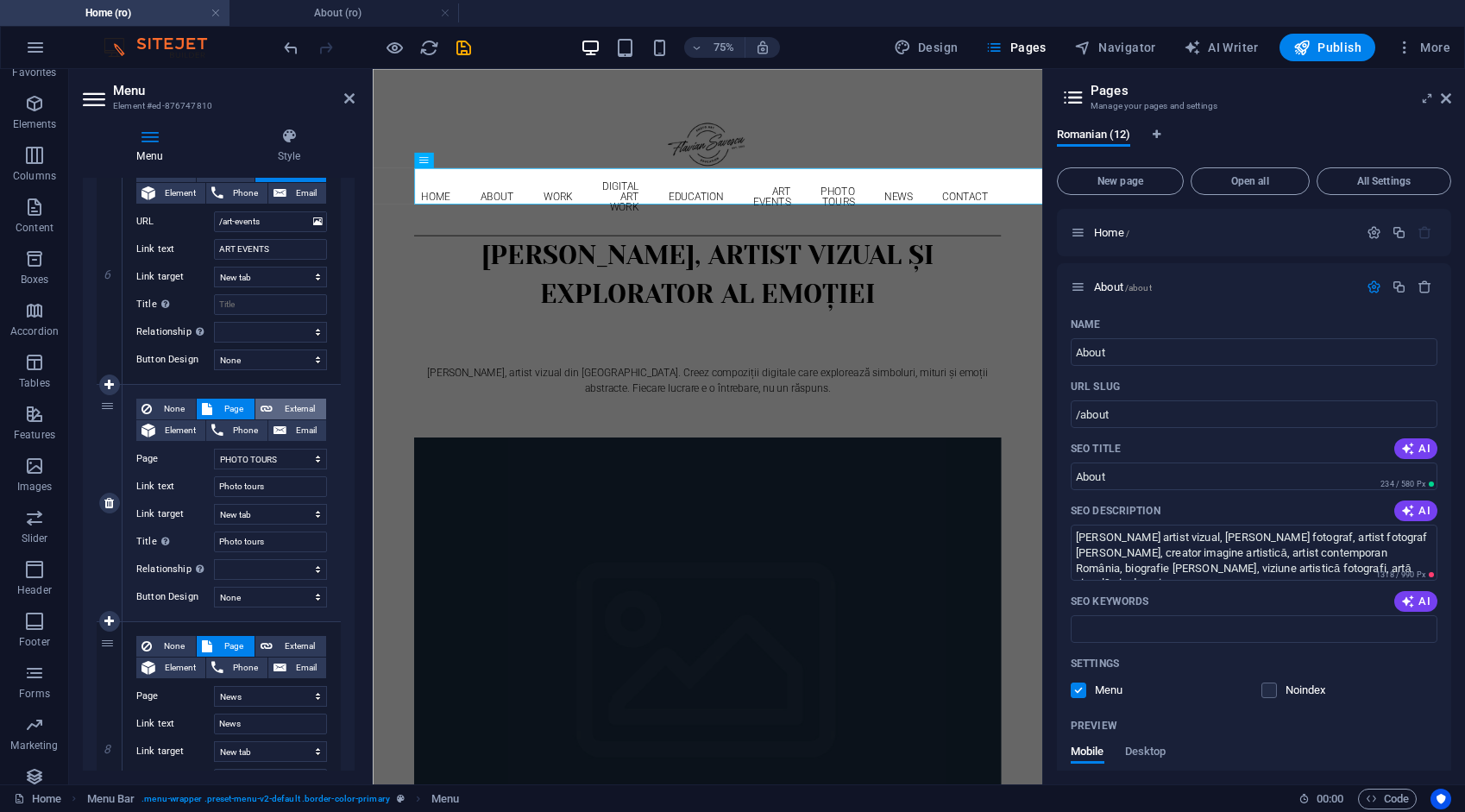
click at [296, 407] on span "External" at bounding box center [298, 409] width 43 height 21
select select
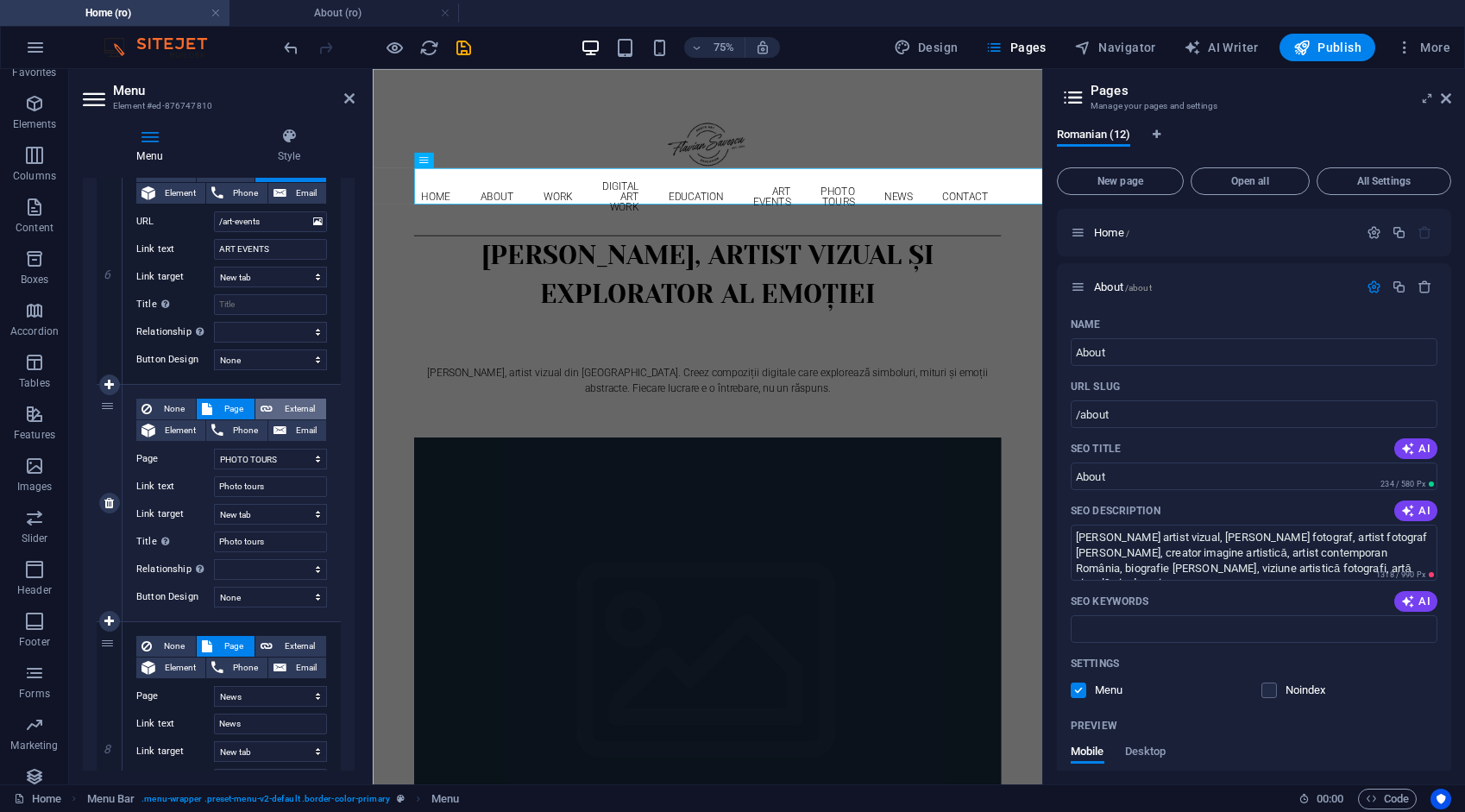
select select
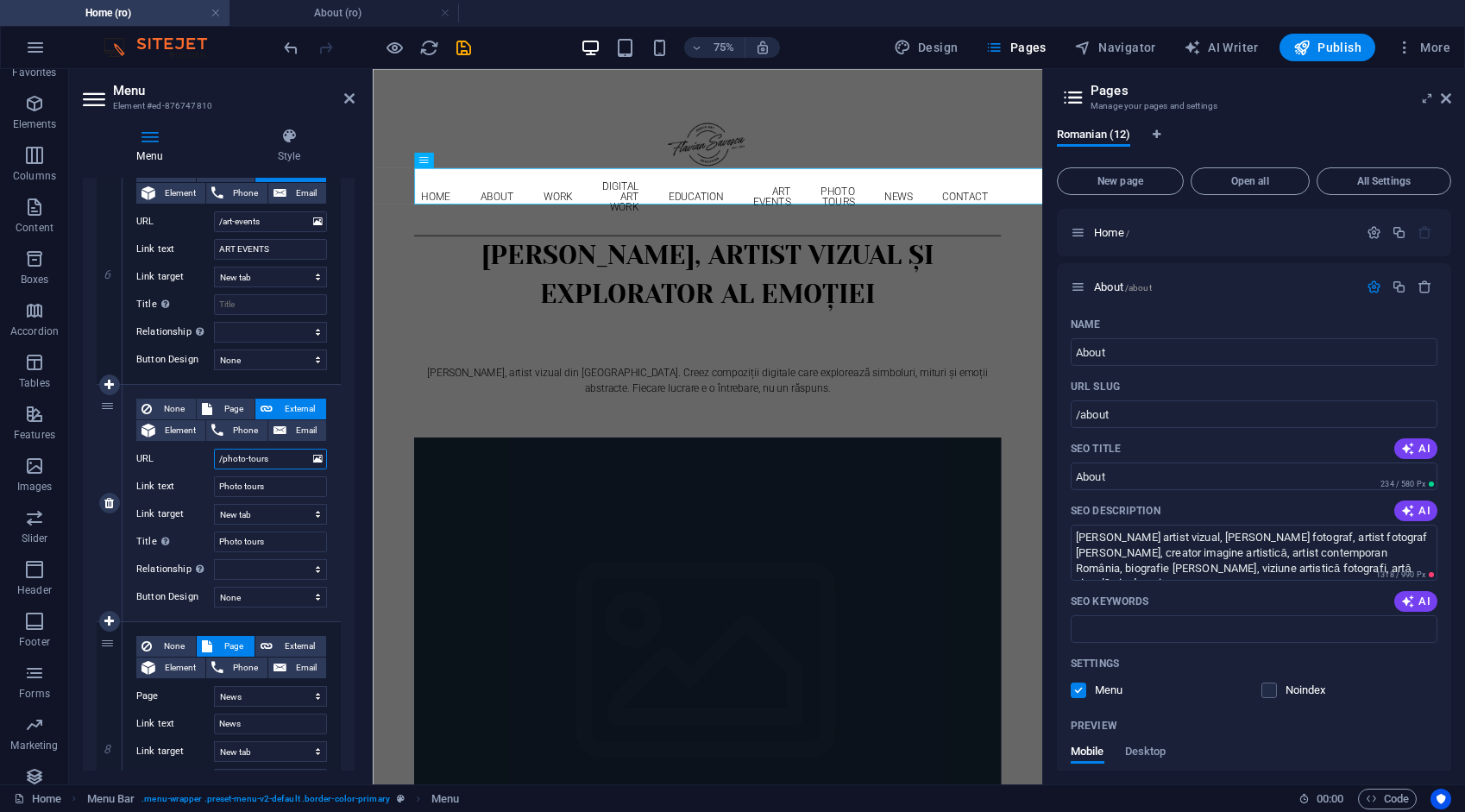
scroll to position [1725, 0]
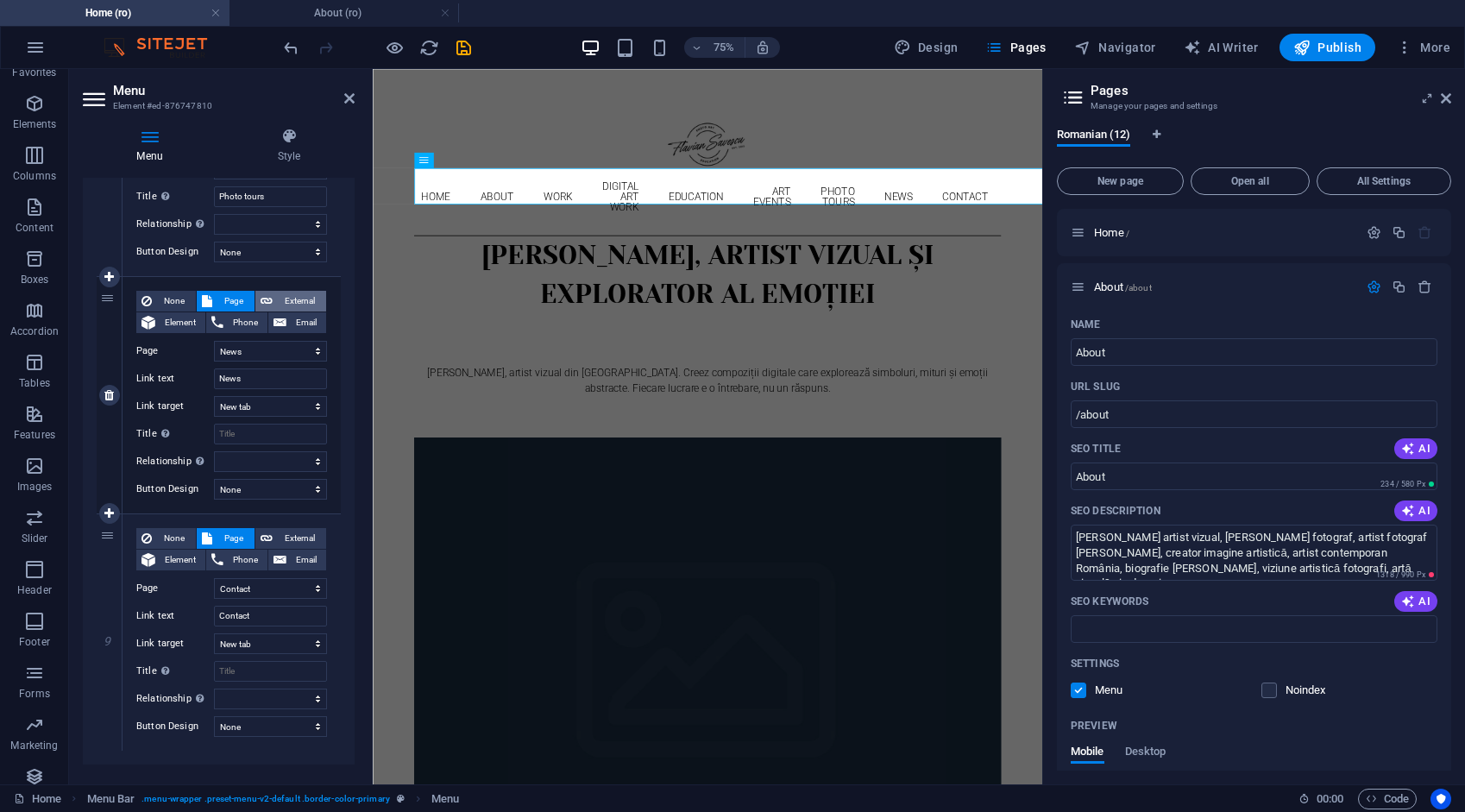
click at [297, 301] on span "External" at bounding box center [298, 301] width 43 height 21
select select
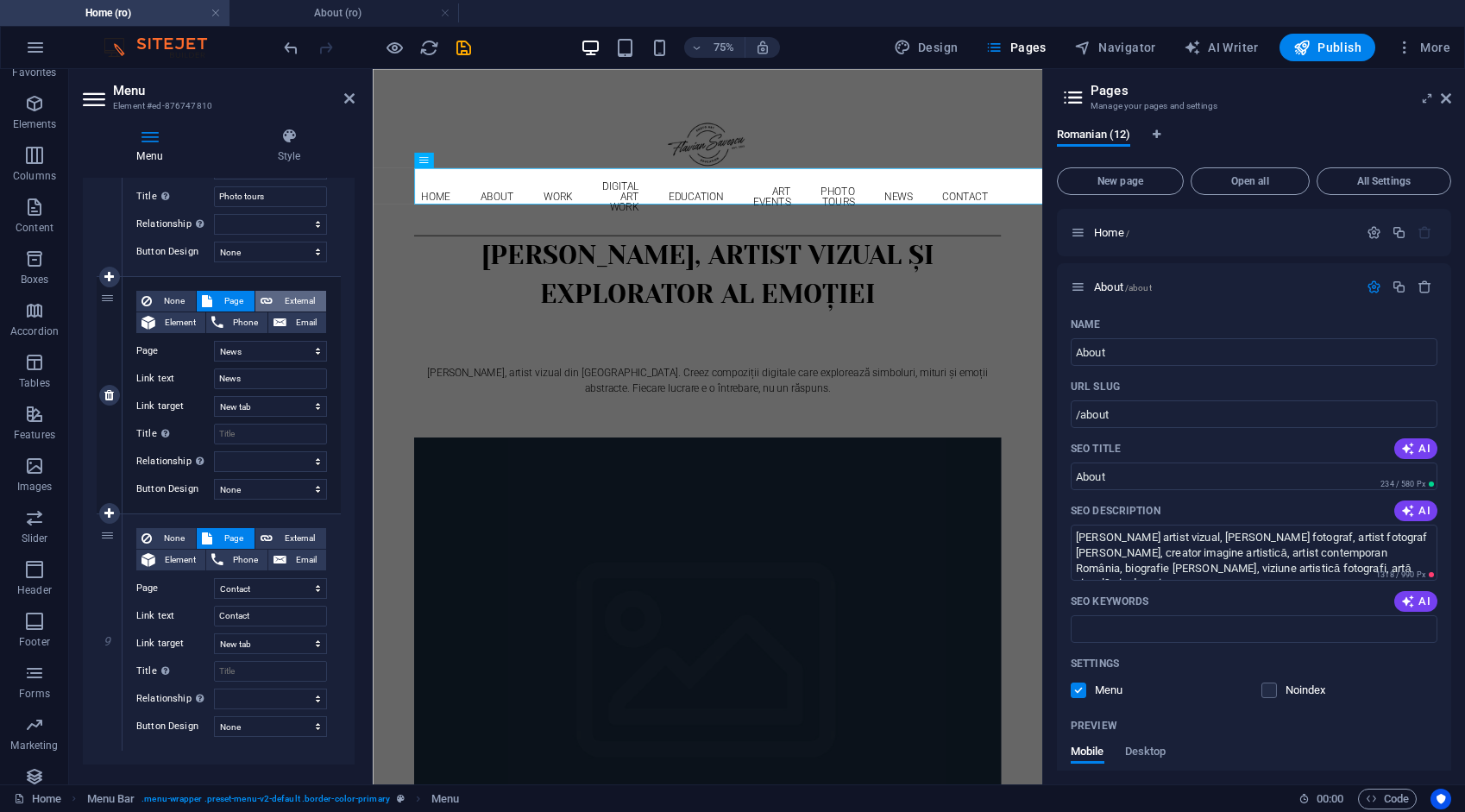
select select
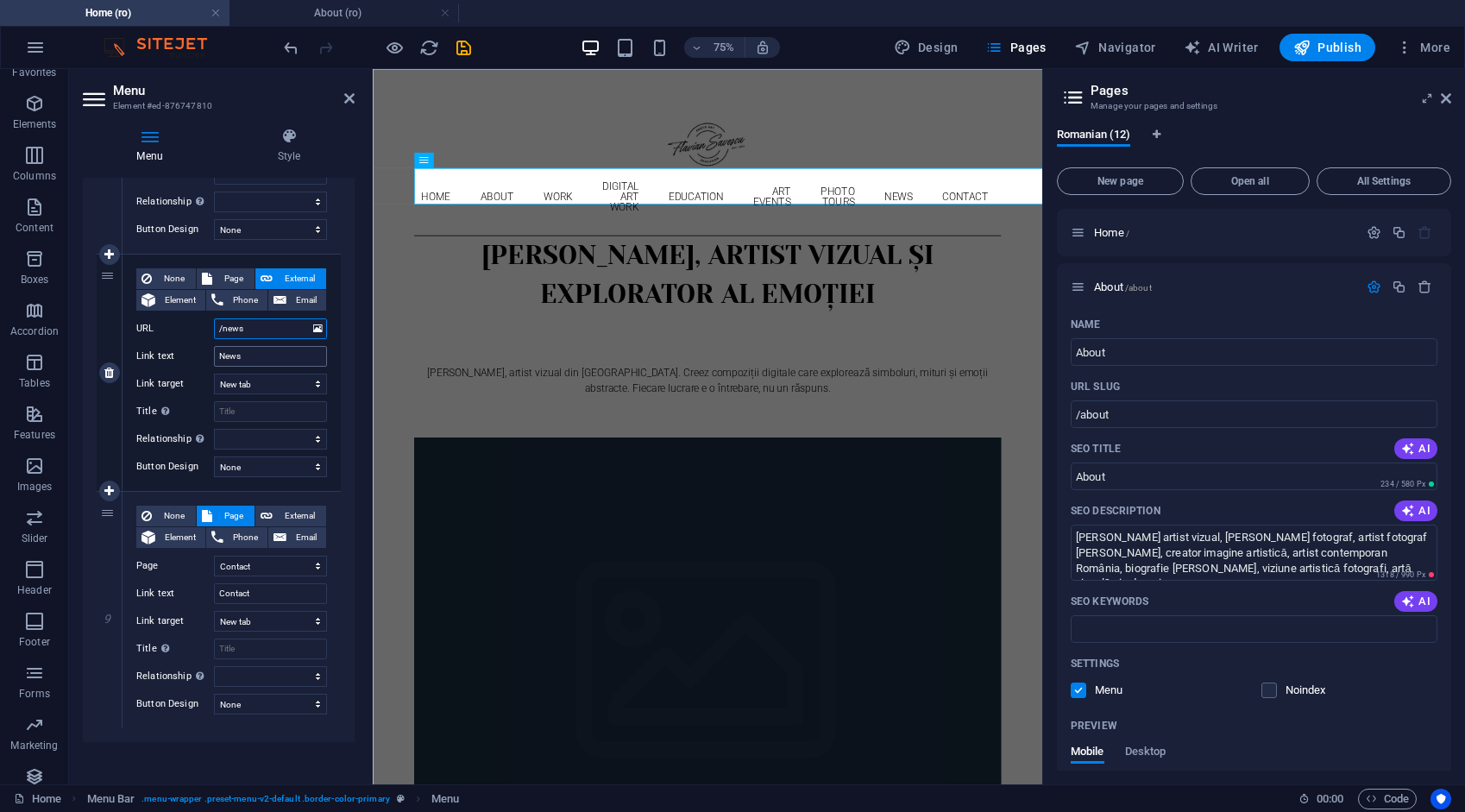
scroll to position [1751, 0]
click at [302, 502] on span "External" at bounding box center [298, 513] width 43 height 21
select select
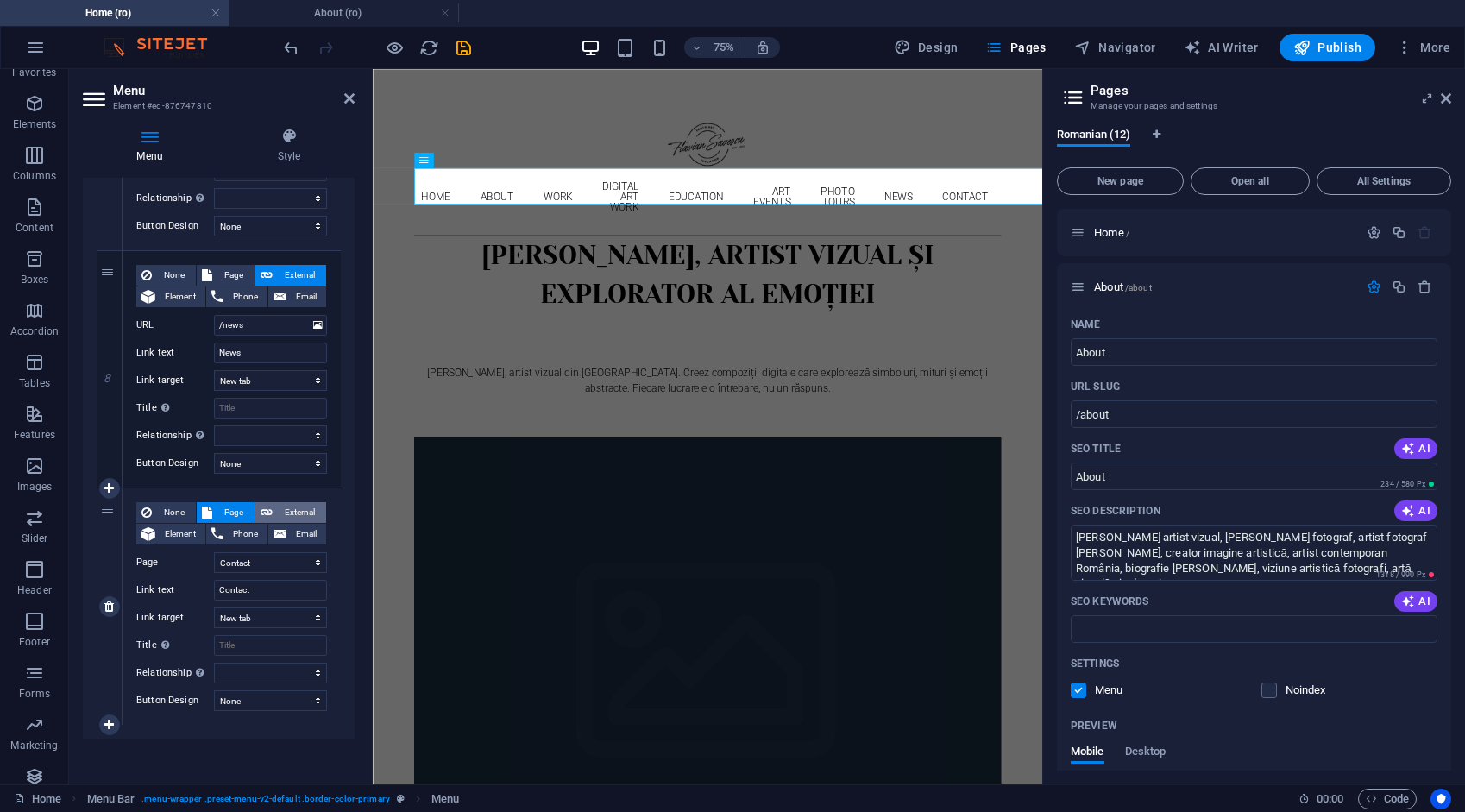
select select
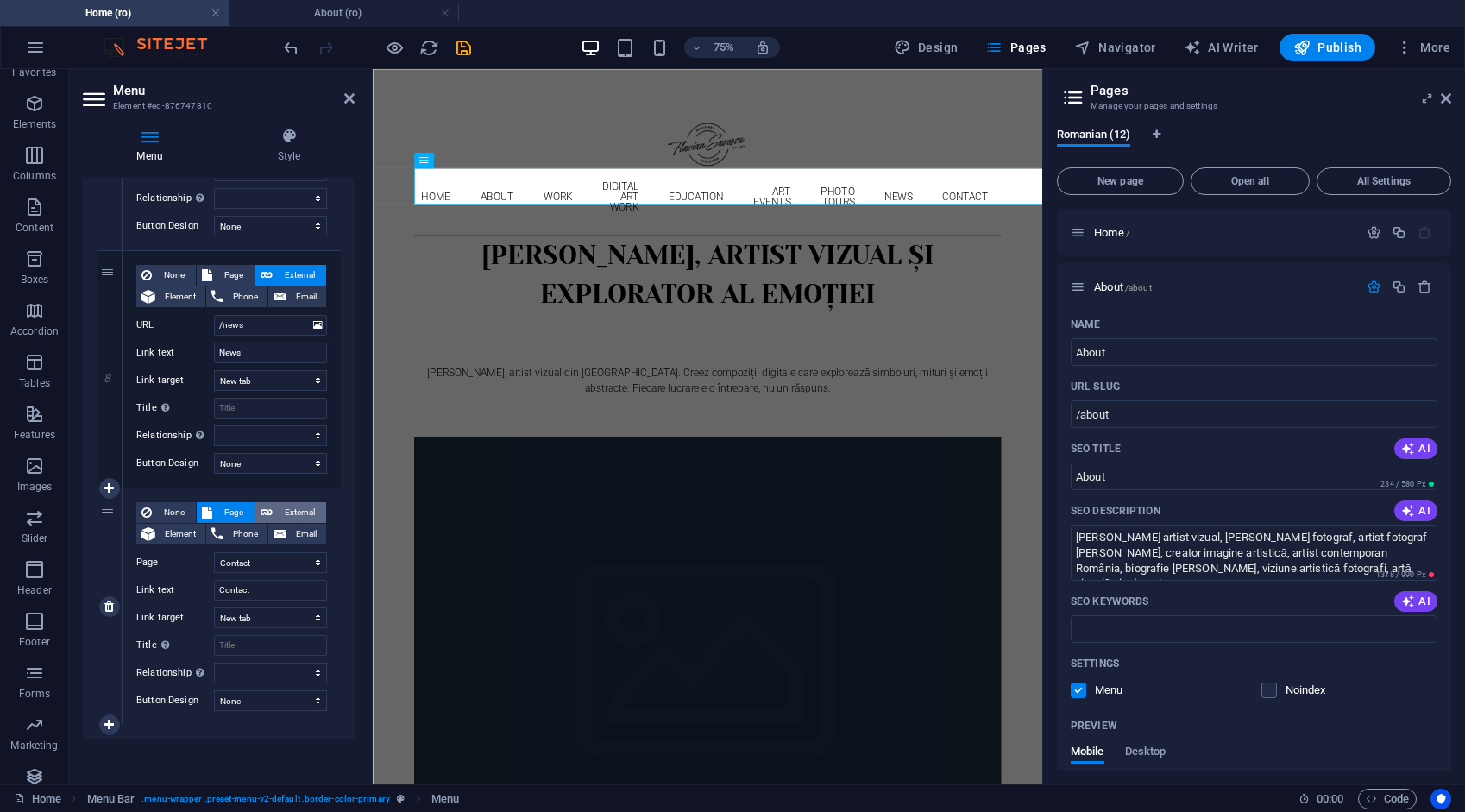
select select
drag, startPoint x: 353, startPoint y: 99, endPoint x: 284, endPoint y: 30, distance: 97.6
click at [353, 99] on icon at bounding box center [350, 99] width 10 height 14
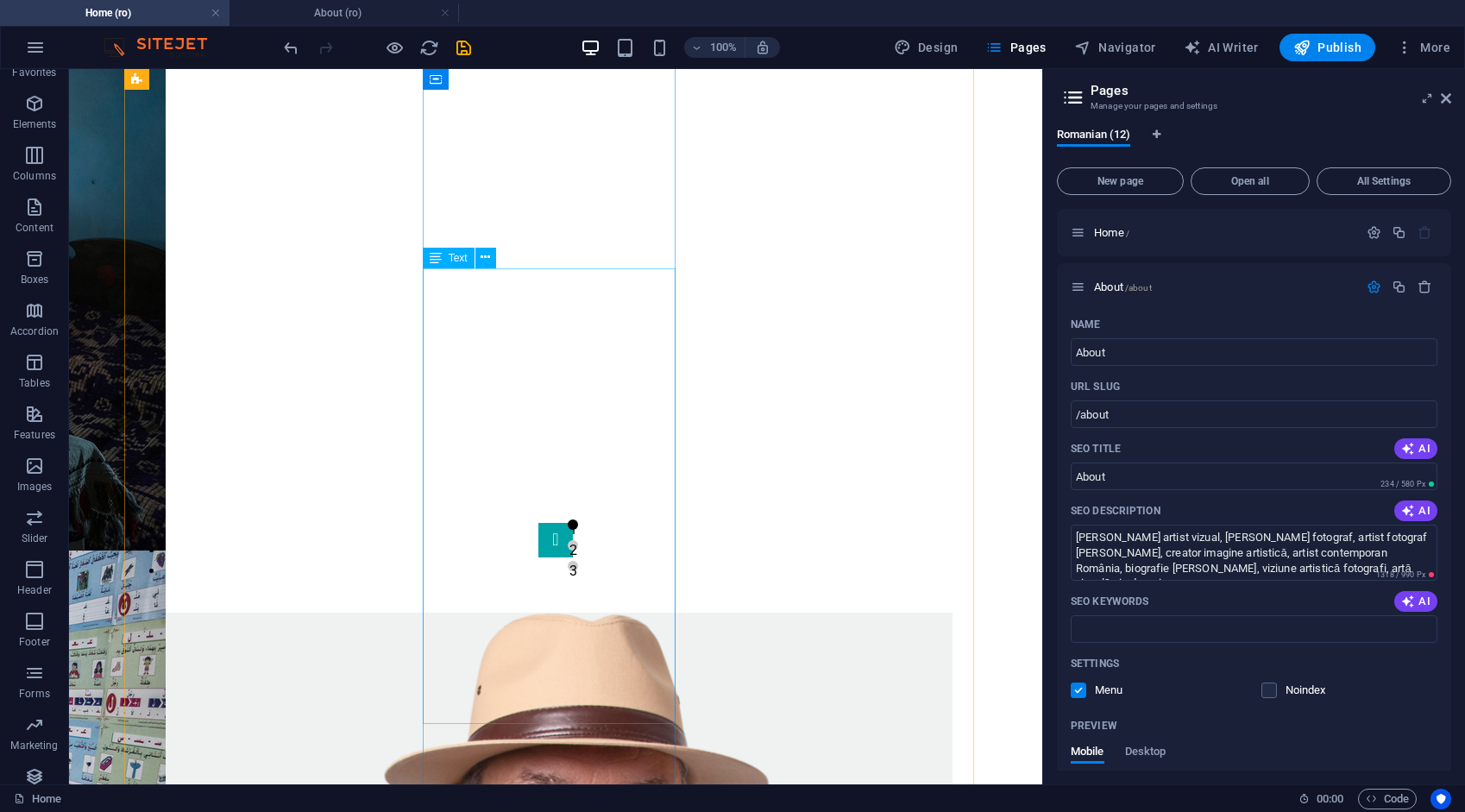
scroll to position [1552, 0]
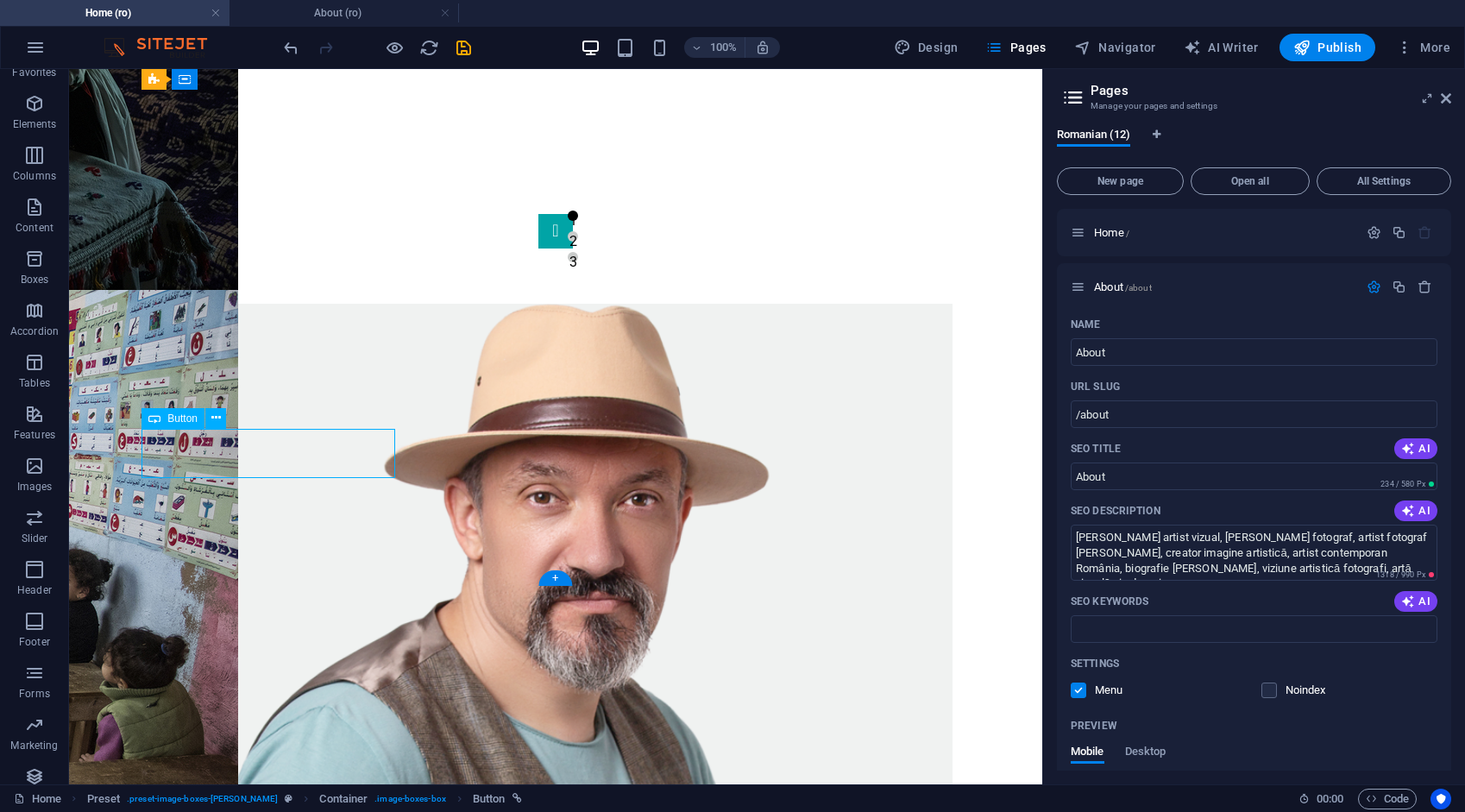
scroll to position [1473, 0]
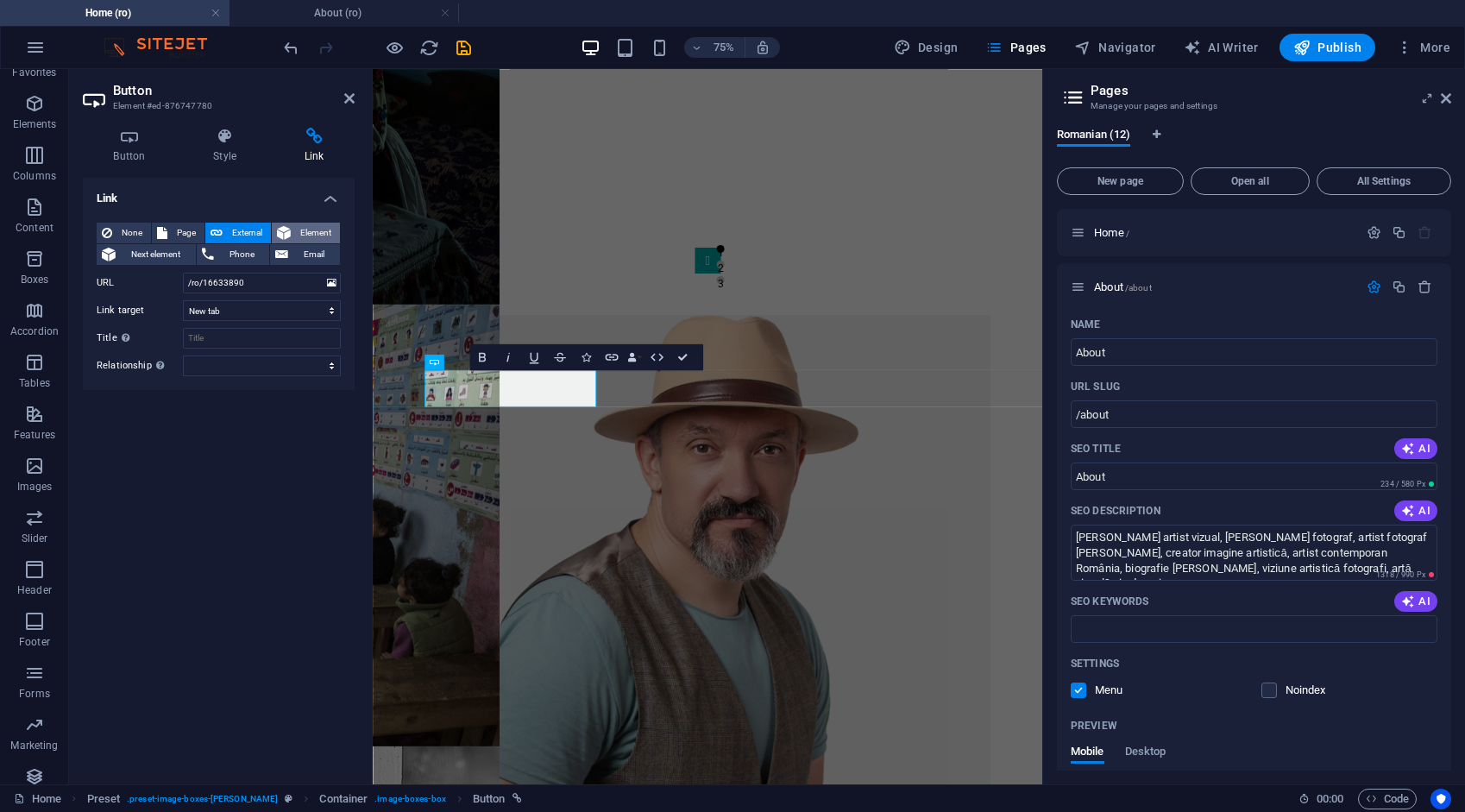
click at [318, 224] on span "Element" at bounding box center [315, 233] width 39 height 21
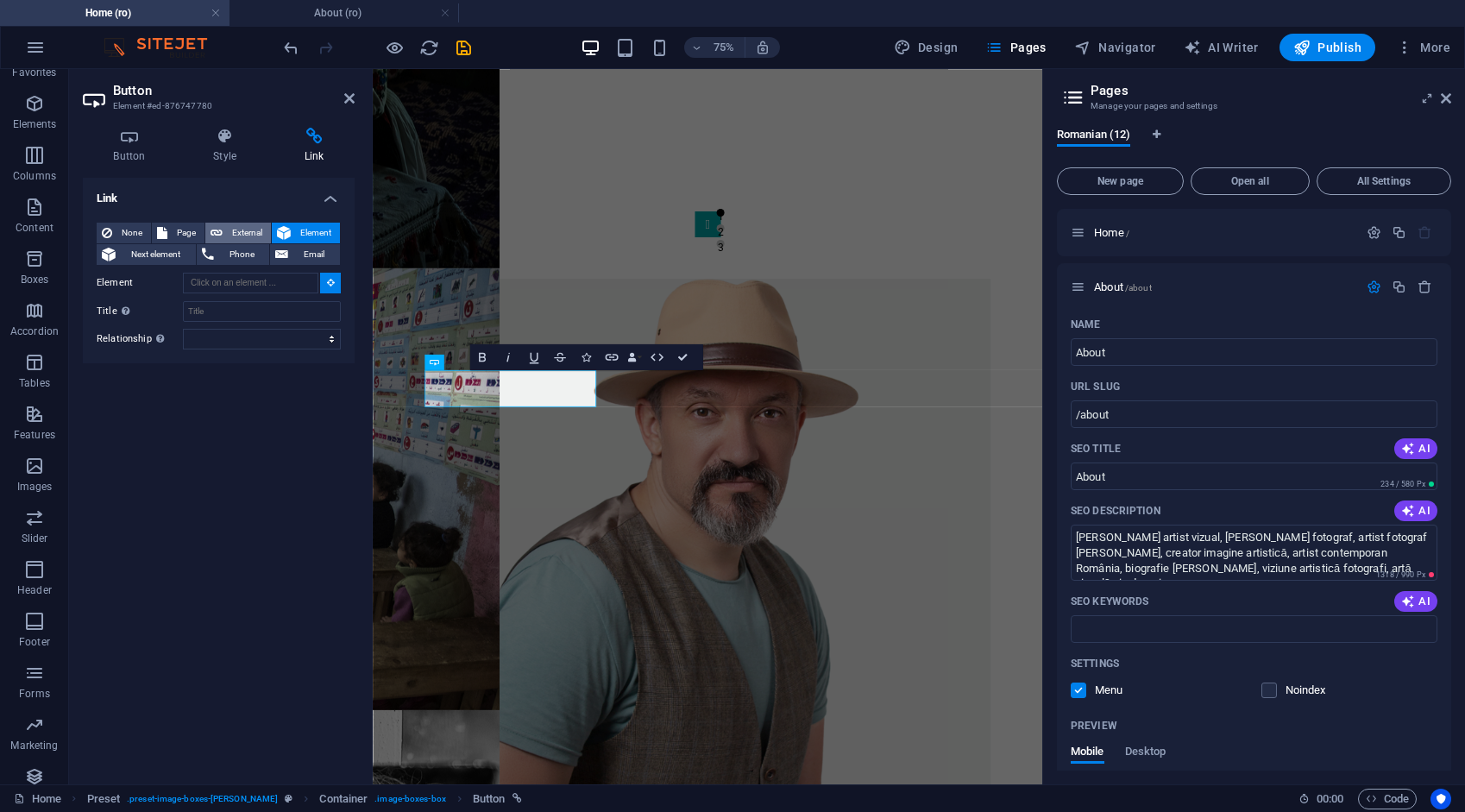
click at [254, 226] on span "External" at bounding box center [247, 233] width 38 height 21
select select "blank"
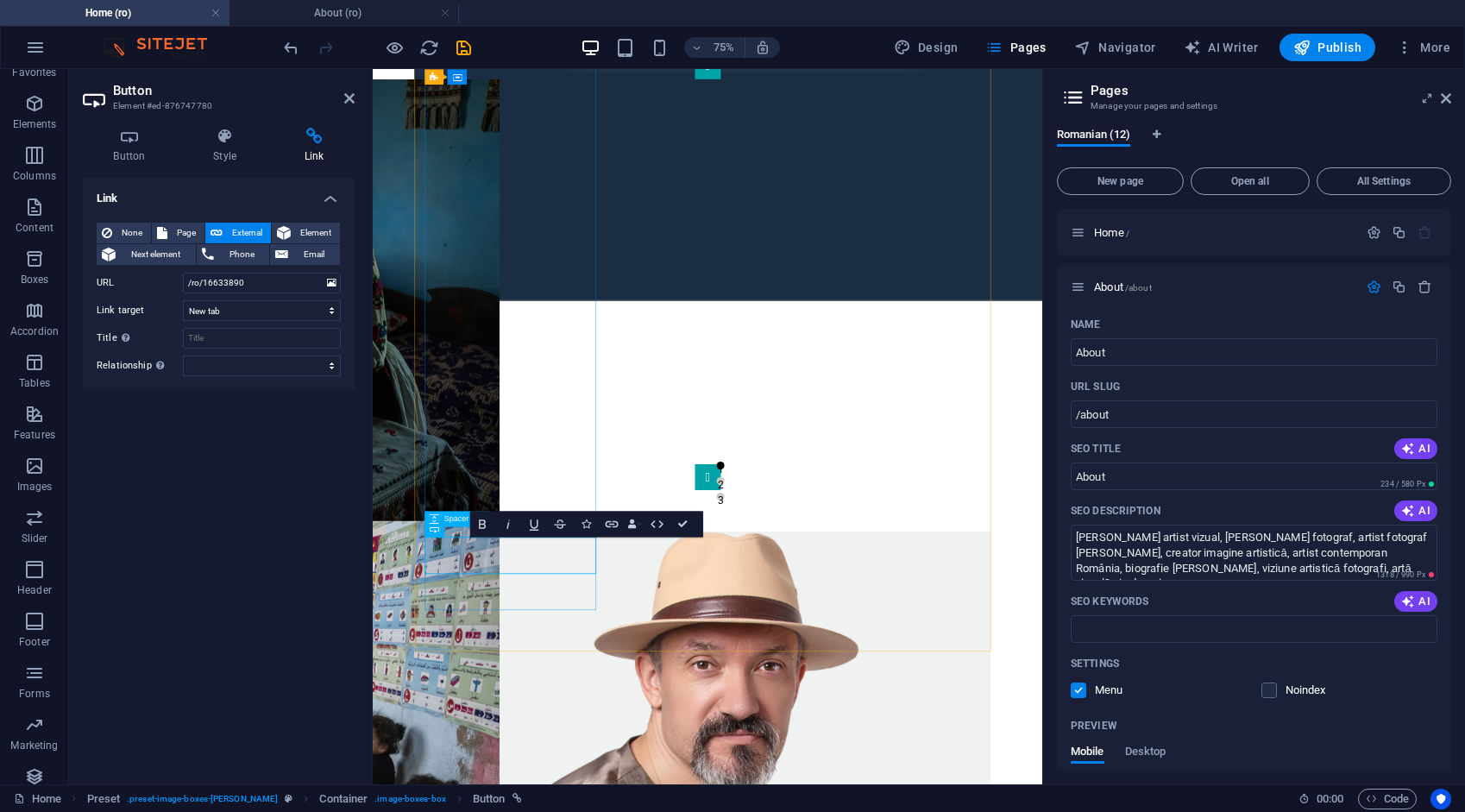
scroll to position [1129, 0]
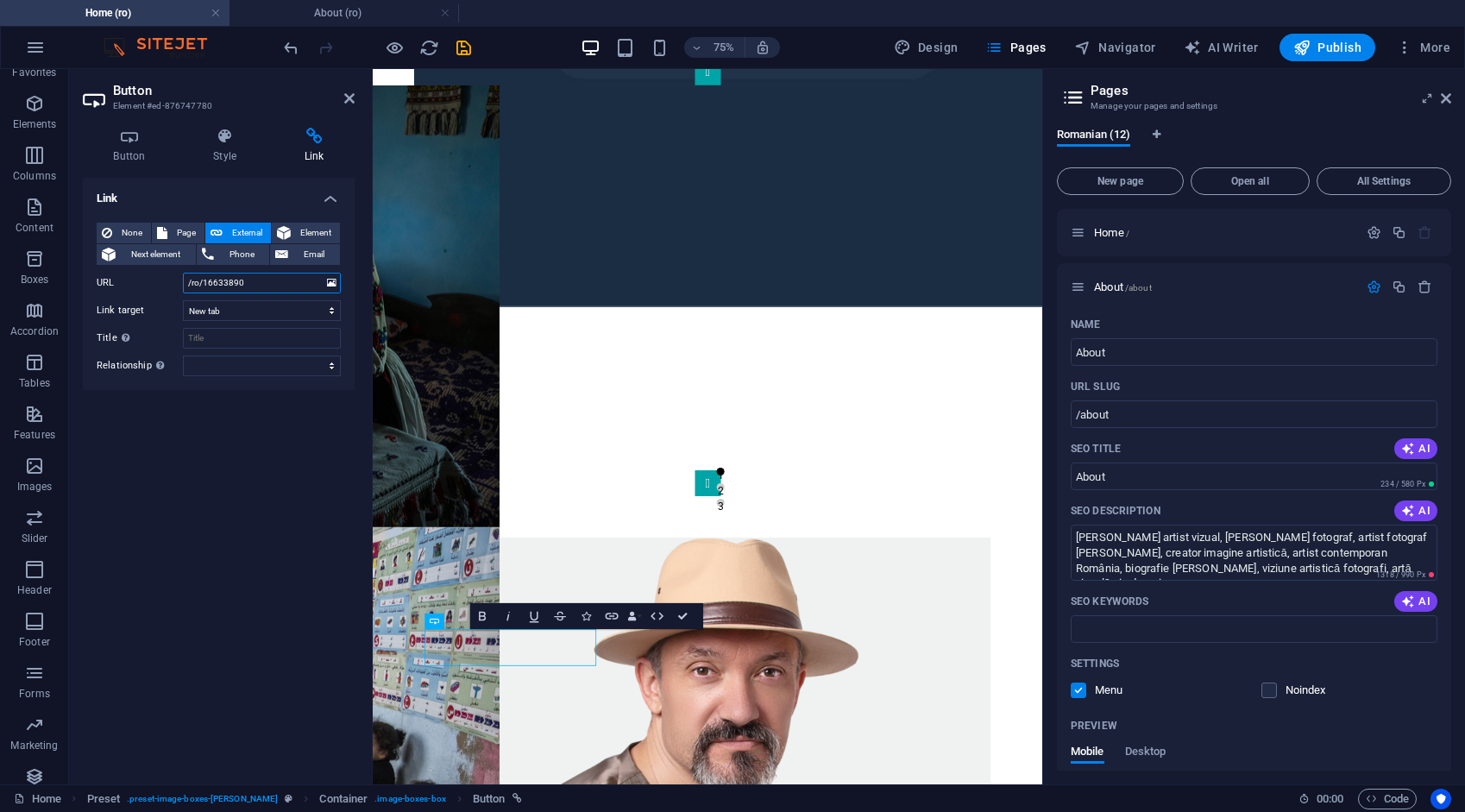
drag, startPoint x: 262, startPoint y: 283, endPoint x: 91, endPoint y: 274, distance: 171.2
click at [168, 292] on div "URL /ro/16633890" at bounding box center [219, 283] width 244 height 21
type input "/about"
click at [464, 50] on icon "save" at bounding box center [463, 48] width 20 height 20
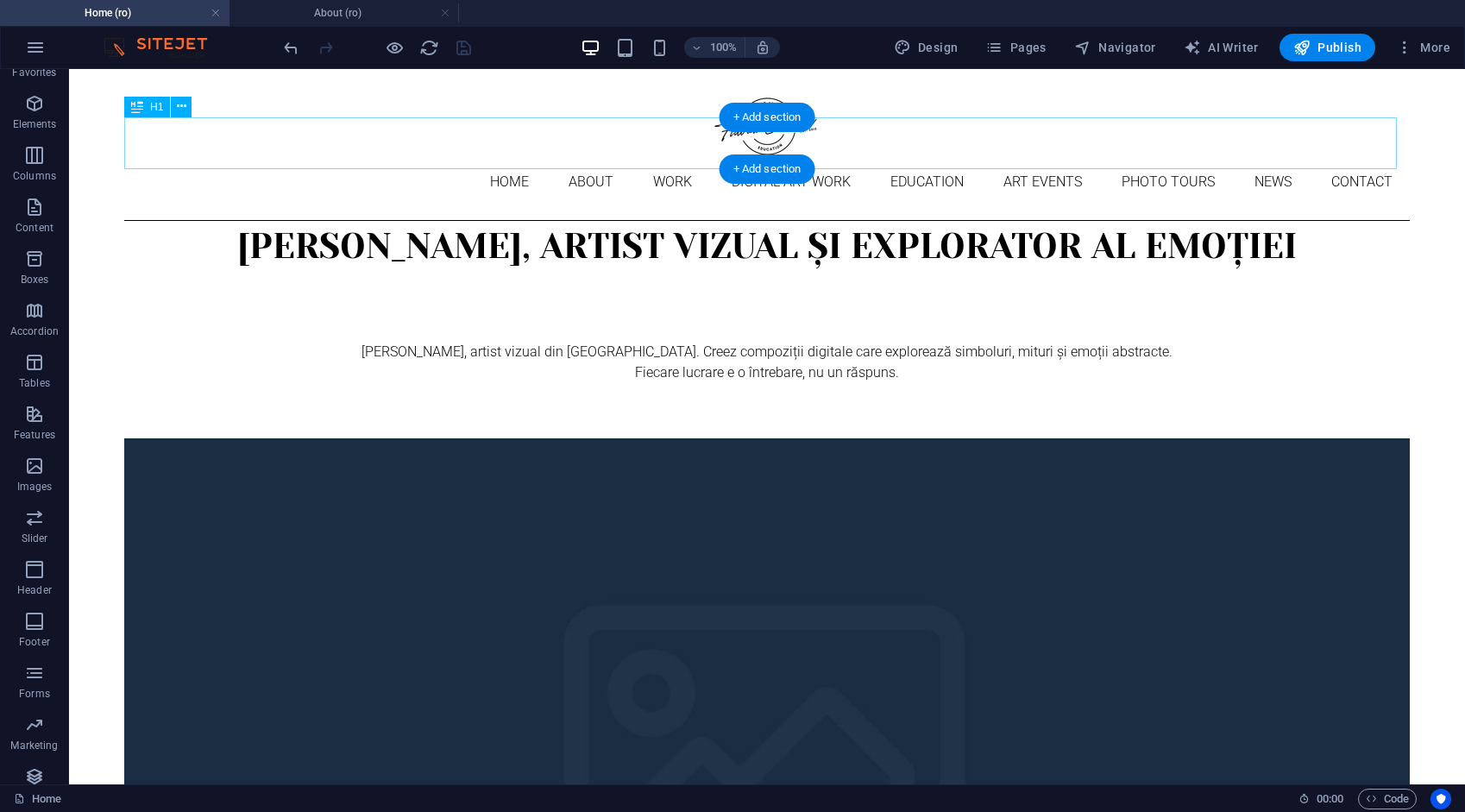
scroll to position [0, 0]
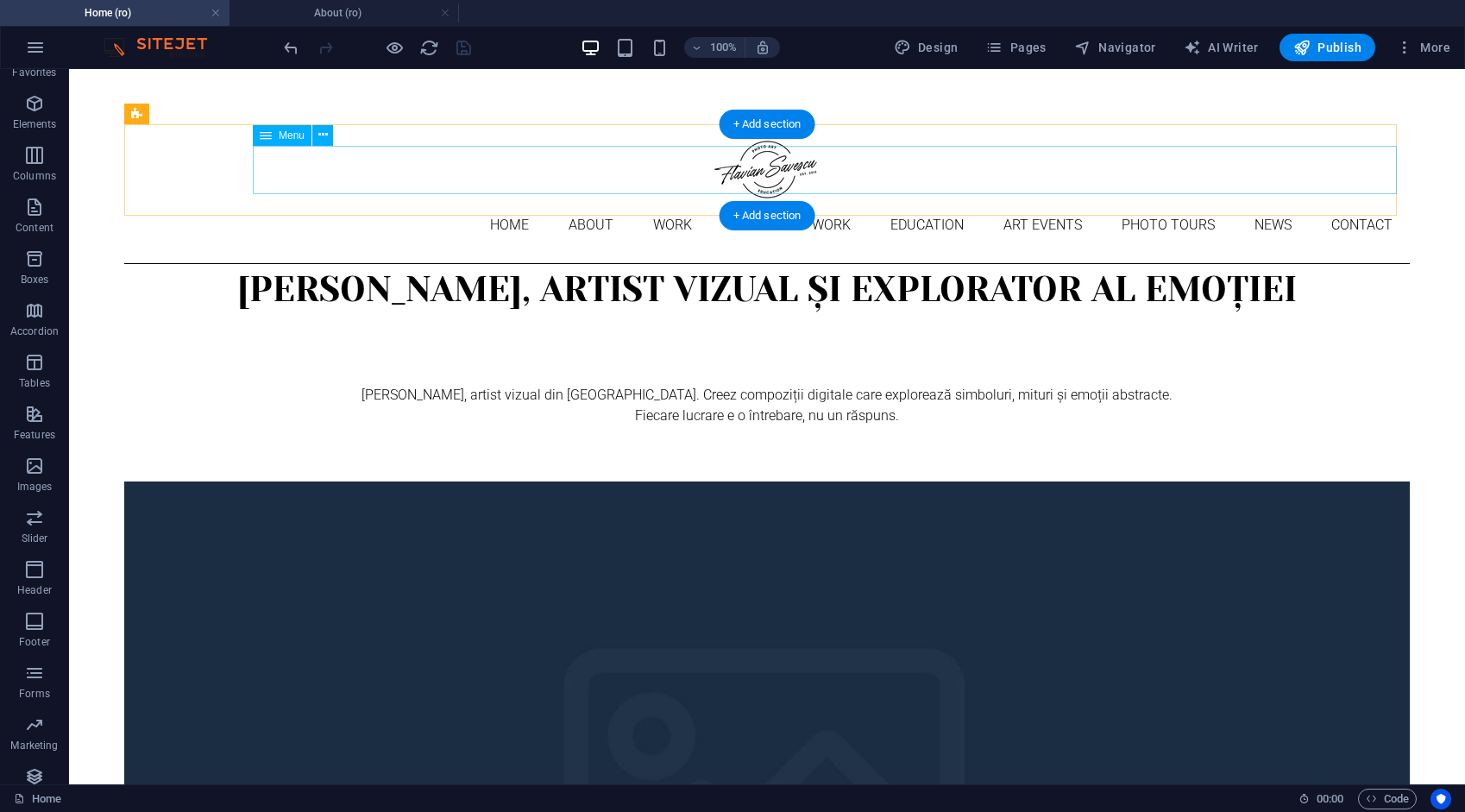
click at [396, 201] on nav "Home About Work DIGITAL ART WORK EDUCATION ART EVENTS Photo tours News Contact" at bounding box center [767, 224] width 1286 height 48
click at [395, 201] on nav "Home About Work DIGITAL ART WORK EDUCATION ART EVENTS Photo tours News Contact" at bounding box center [767, 224] width 1286 height 48
select select "4"
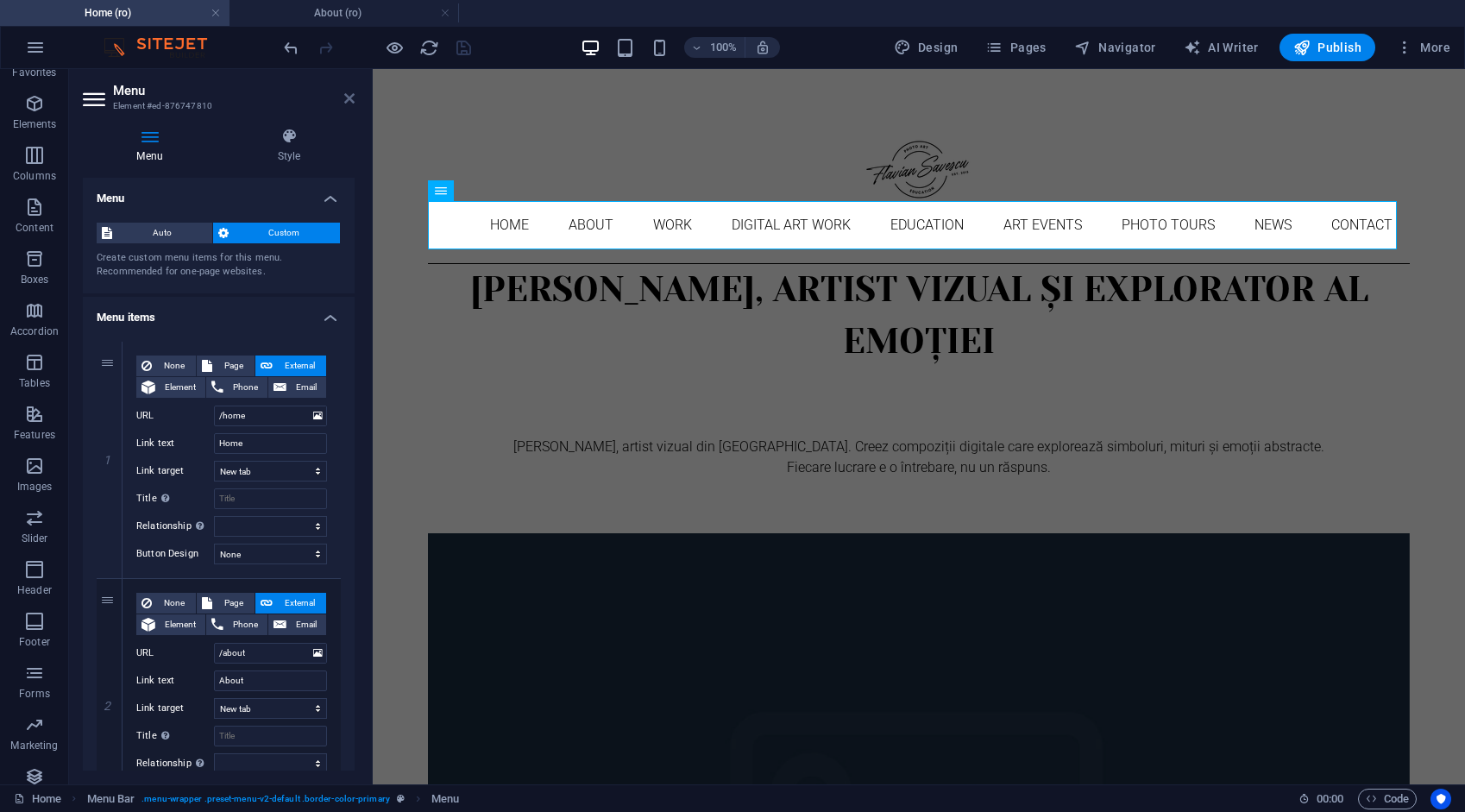
click at [353, 101] on icon at bounding box center [350, 99] width 10 height 14
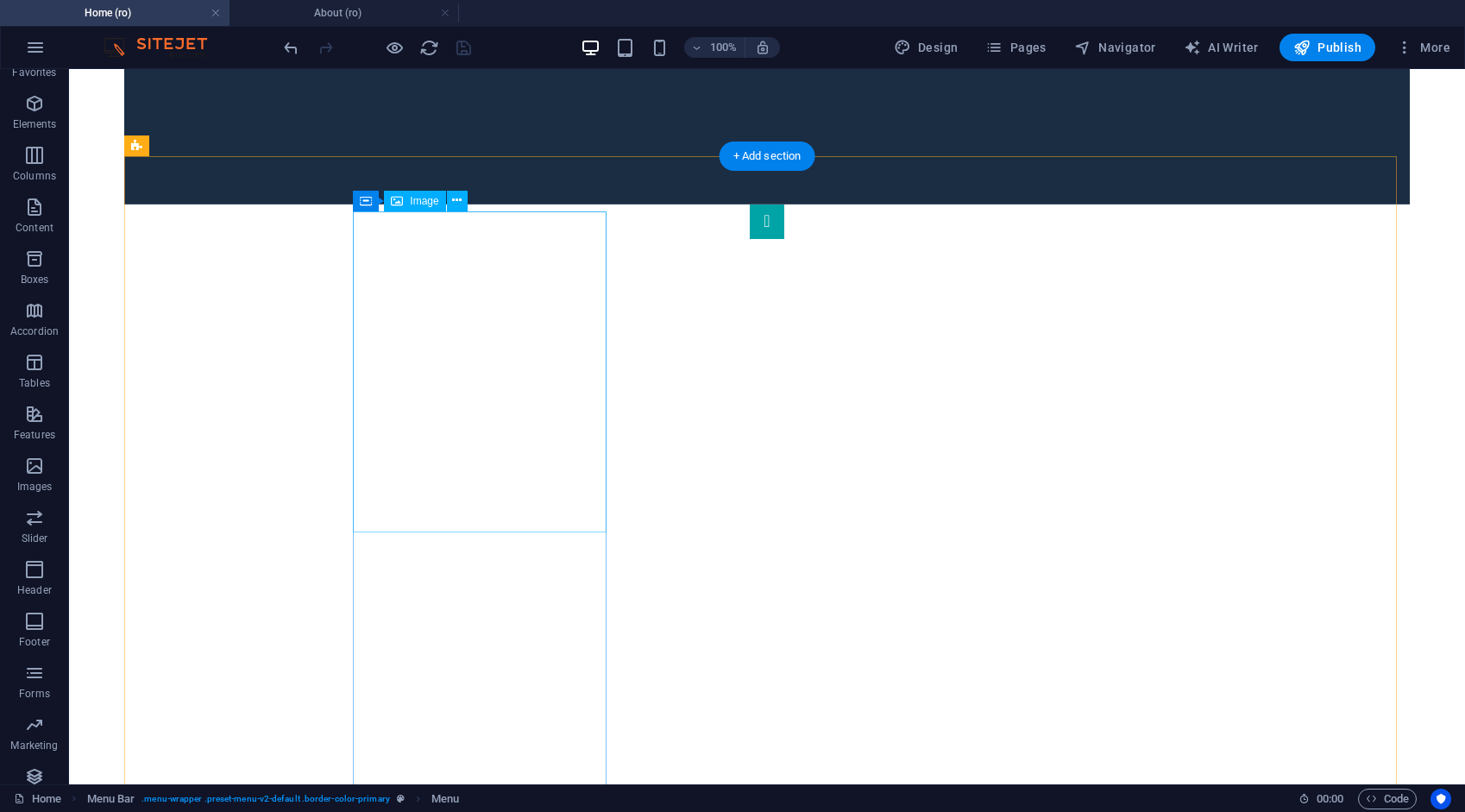
scroll to position [1294, 0]
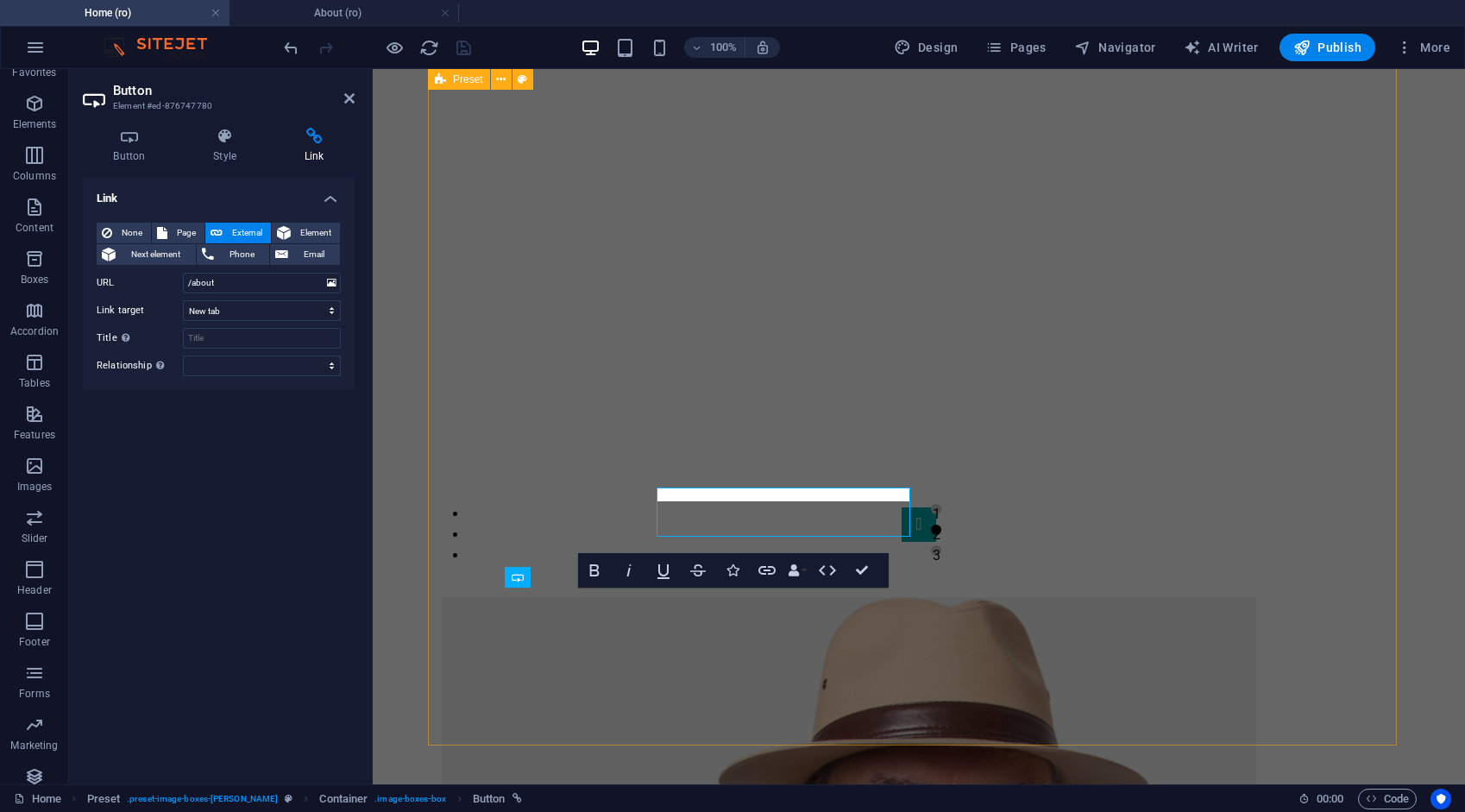
scroll to position [1394, 0]
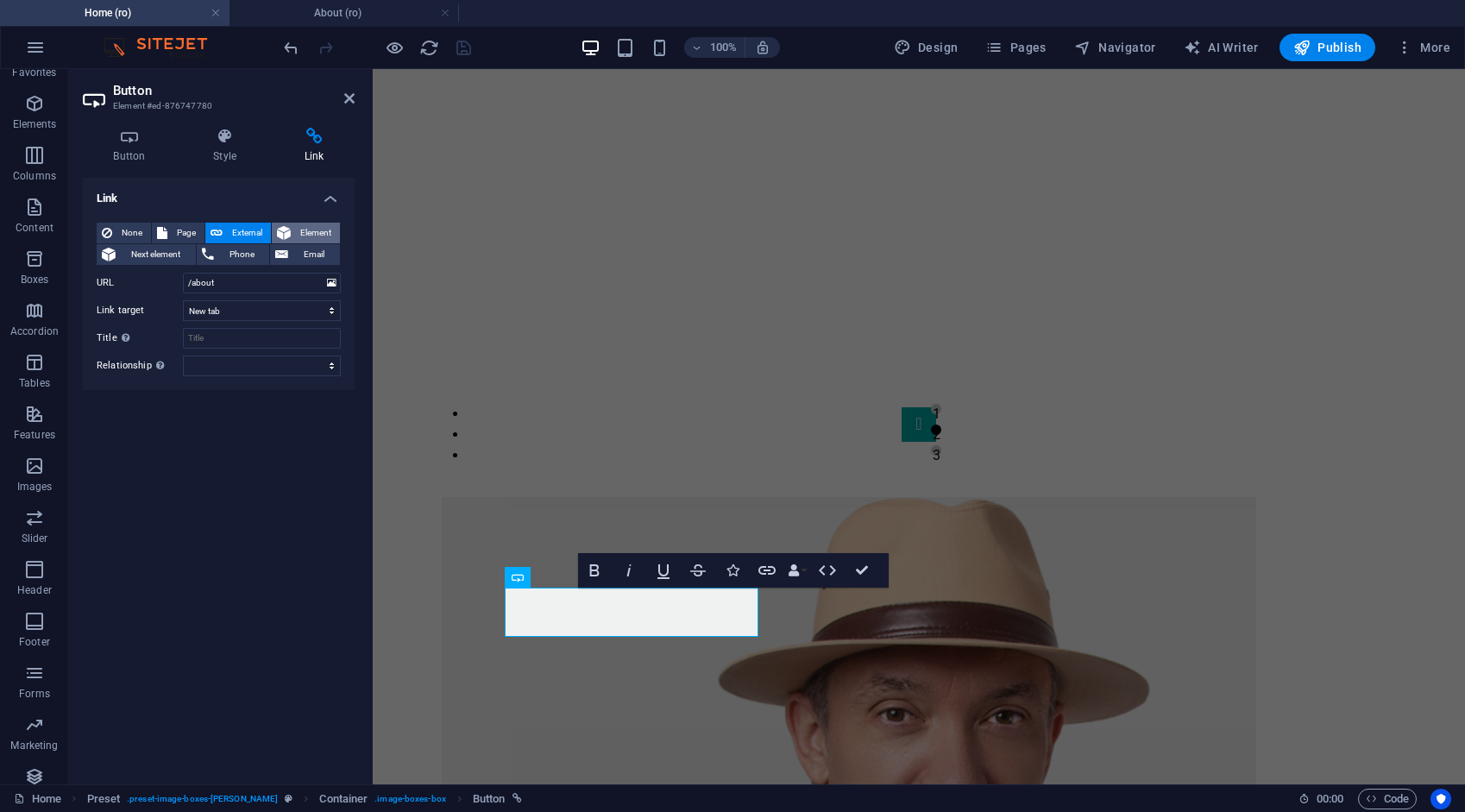
click at [318, 230] on span "Element" at bounding box center [315, 233] width 39 height 21
click at [243, 229] on span "External" at bounding box center [247, 233] width 38 height 21
select select "blank"
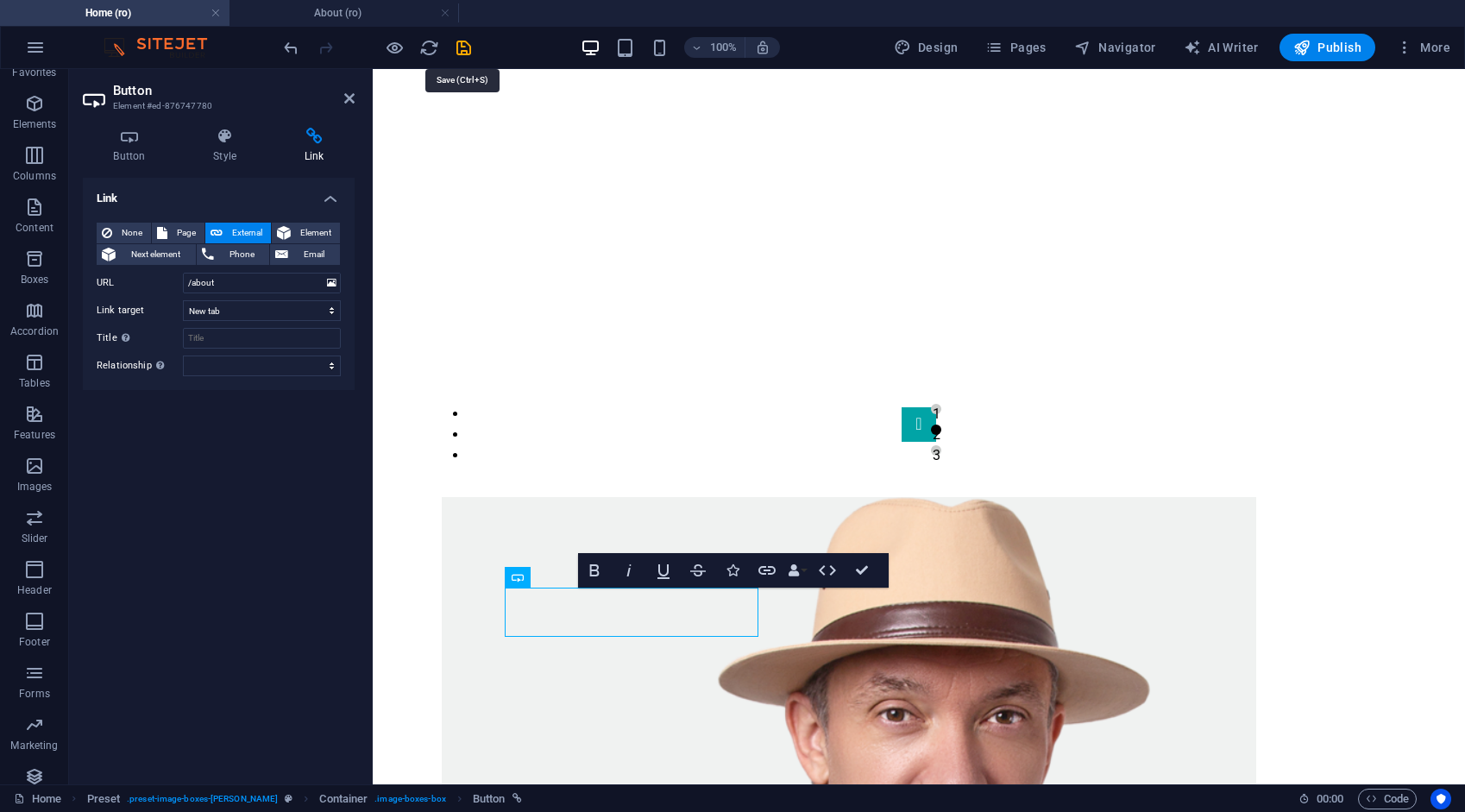
click at [459, 49] on icon "save" at bounding box center [463, 48] width 20 height 20
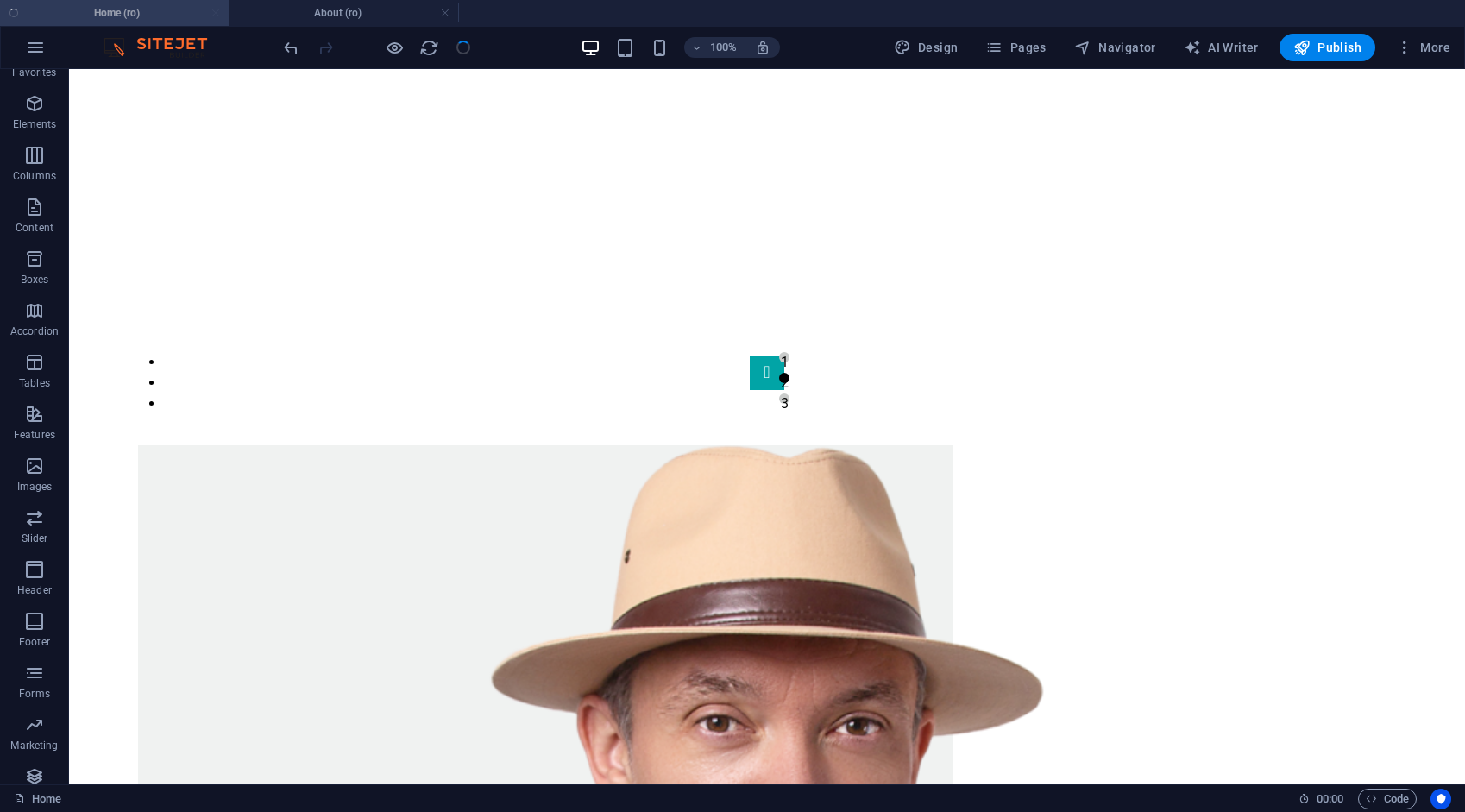
scroll to position [1294, 0]
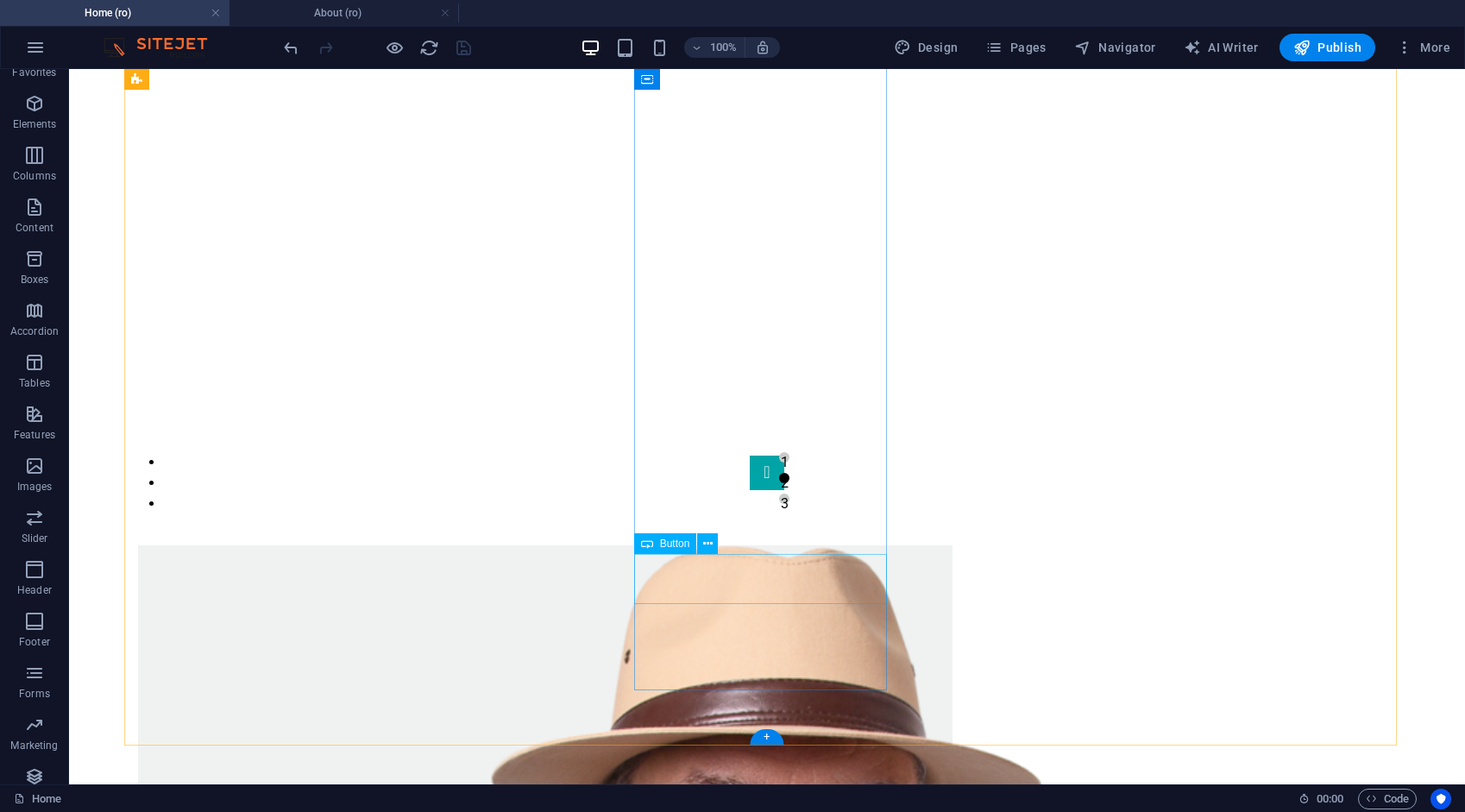
drag, startPoint x: 745, startPoint y: 571, endPoint x: 441, endPoint y: 570, distance: 304.0
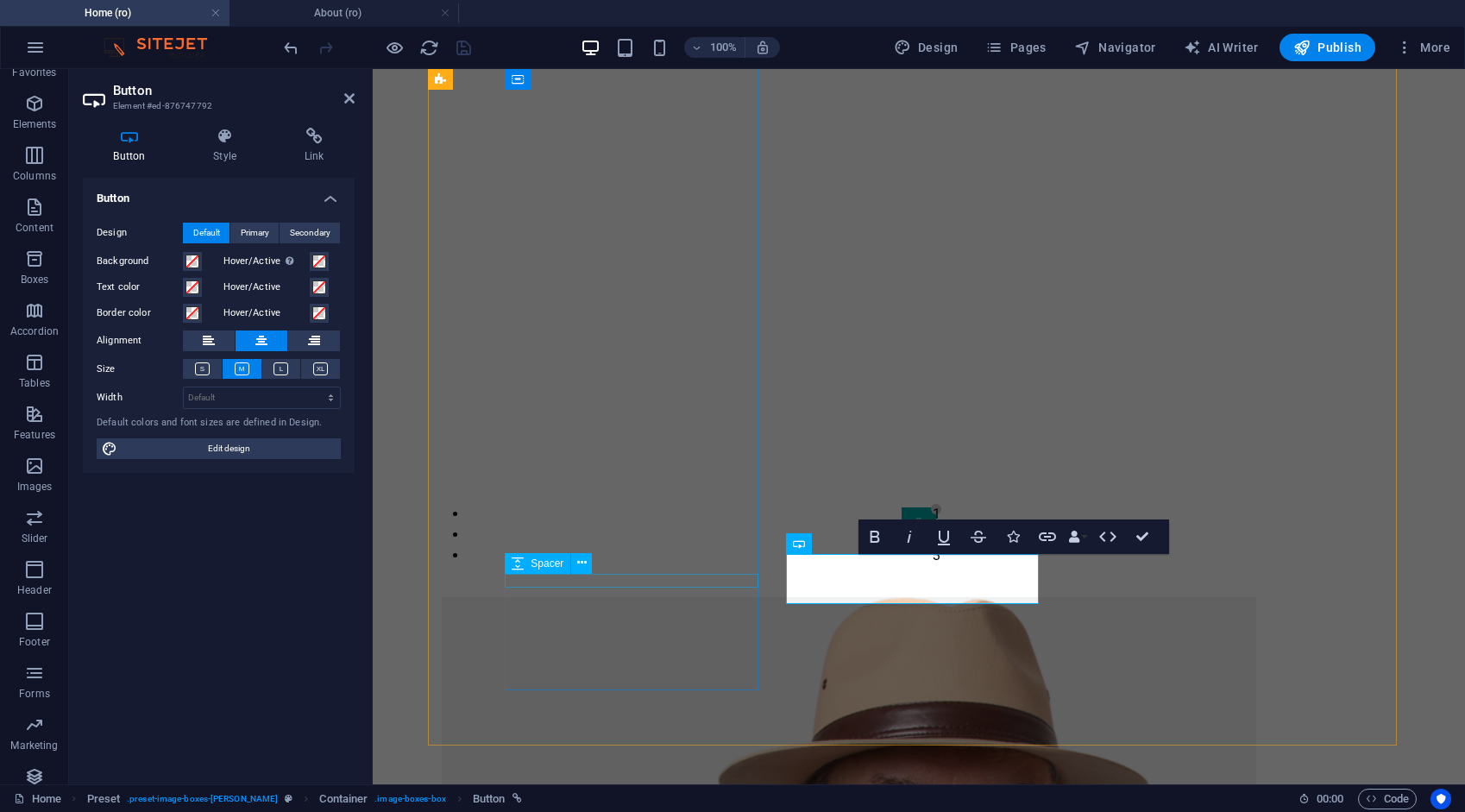
scroll to position [1394, 0]
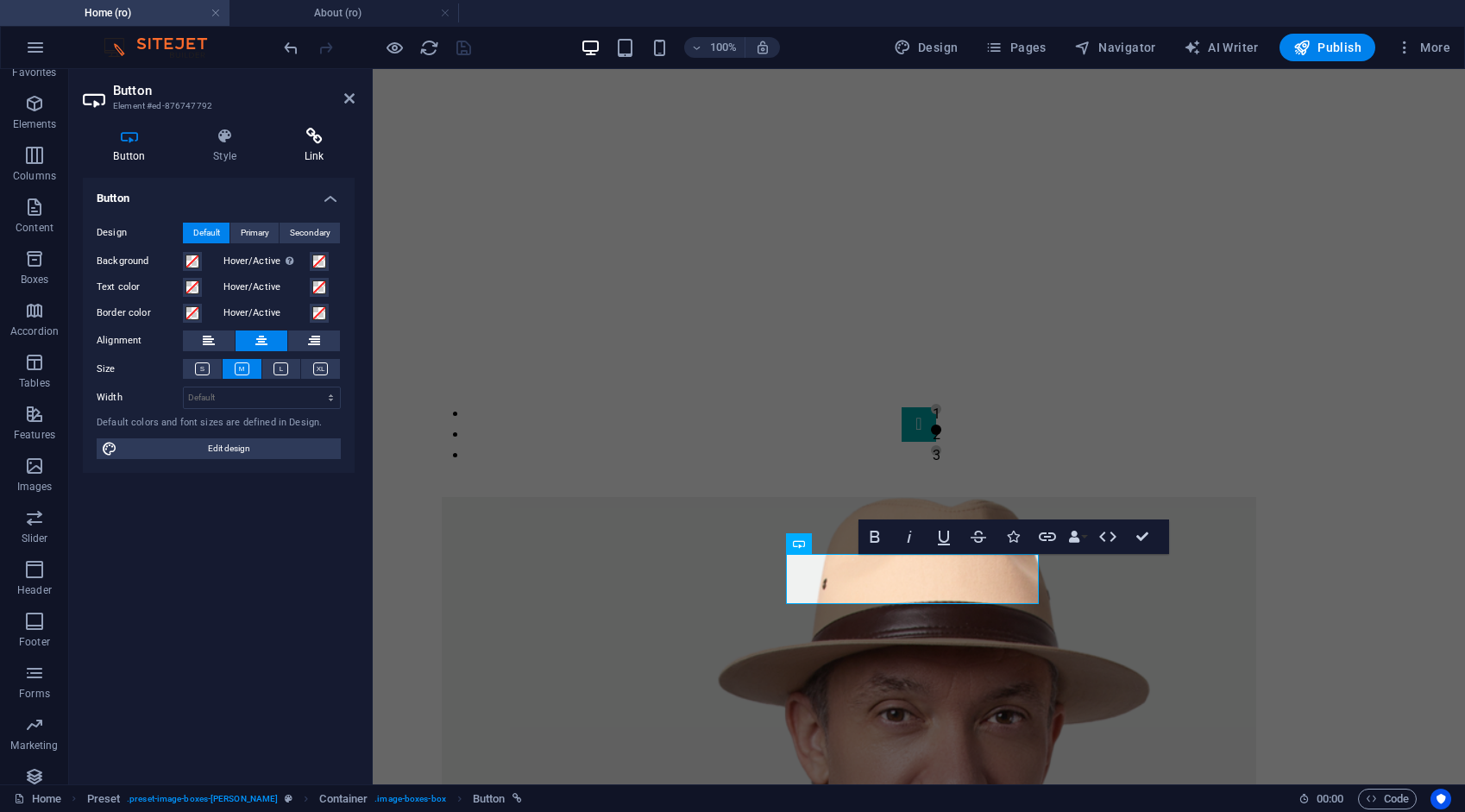
click at [312, 133] on icon at bounding box center [314, 136] width 81 height 17
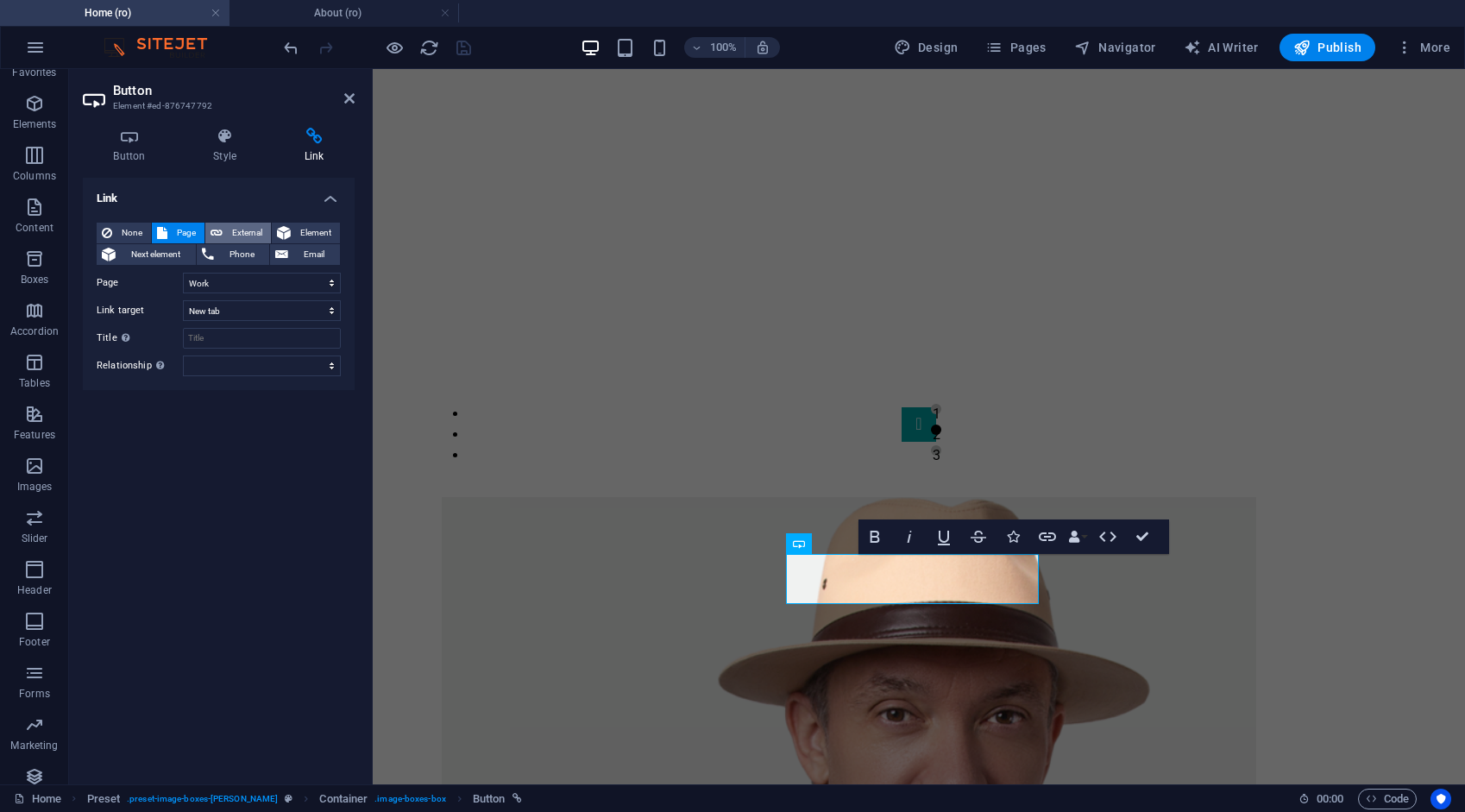
click at [252, 229] on span "External" at bounding box center [247, 233] width 38 height 21
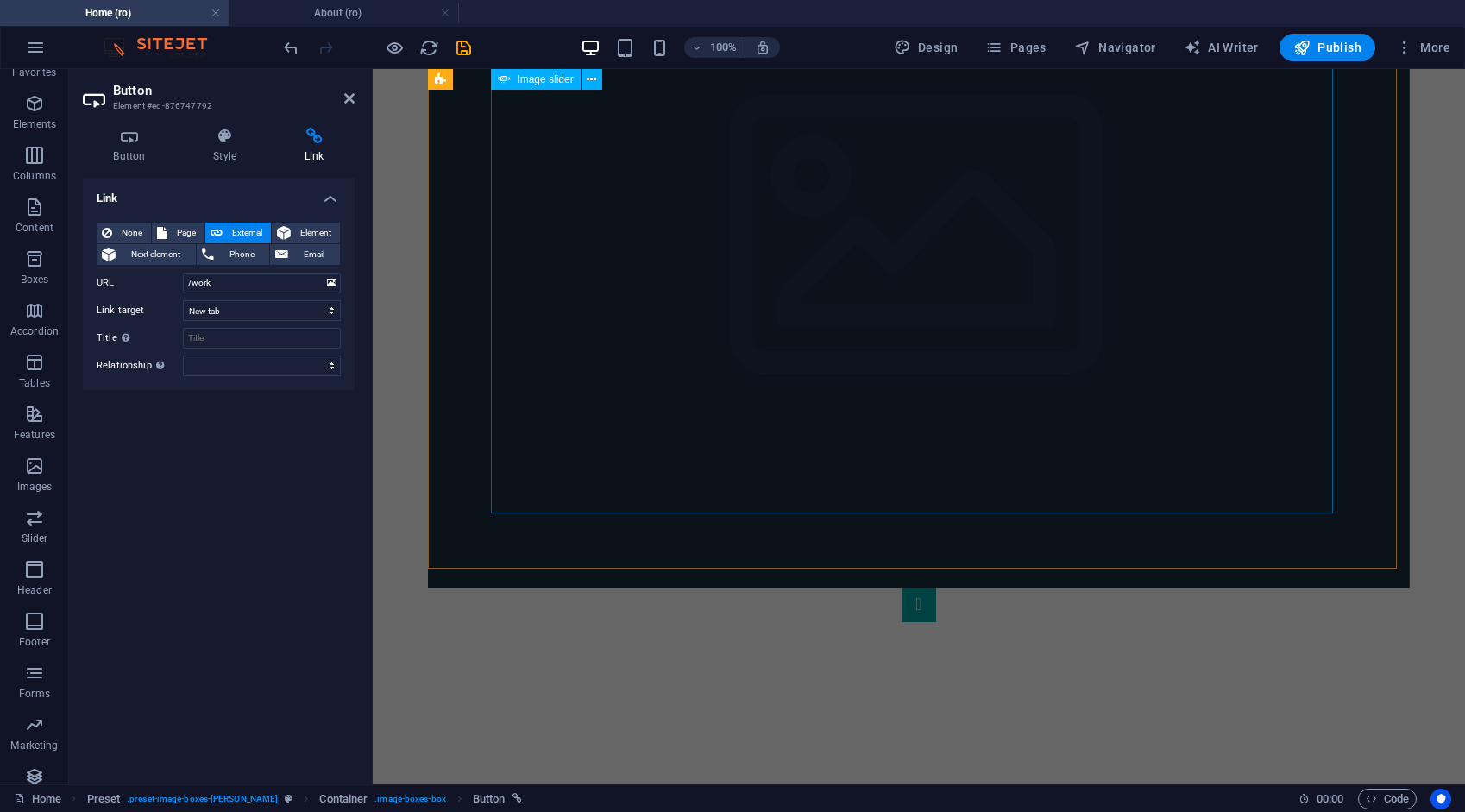
scroll to position [1049, 0]
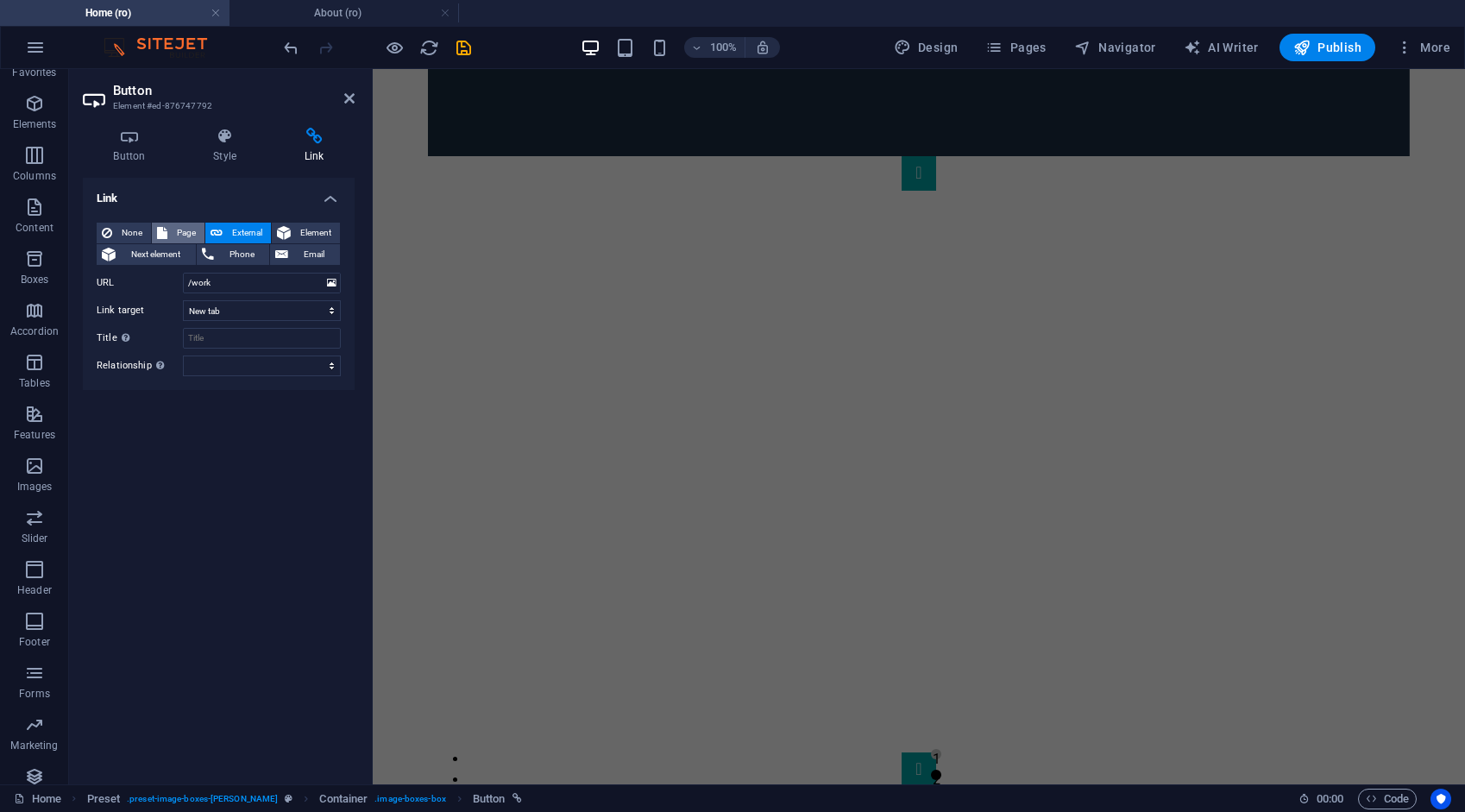
click at [190, 230] on span "Page" at bounding box center [186, 233] width 27 height 21
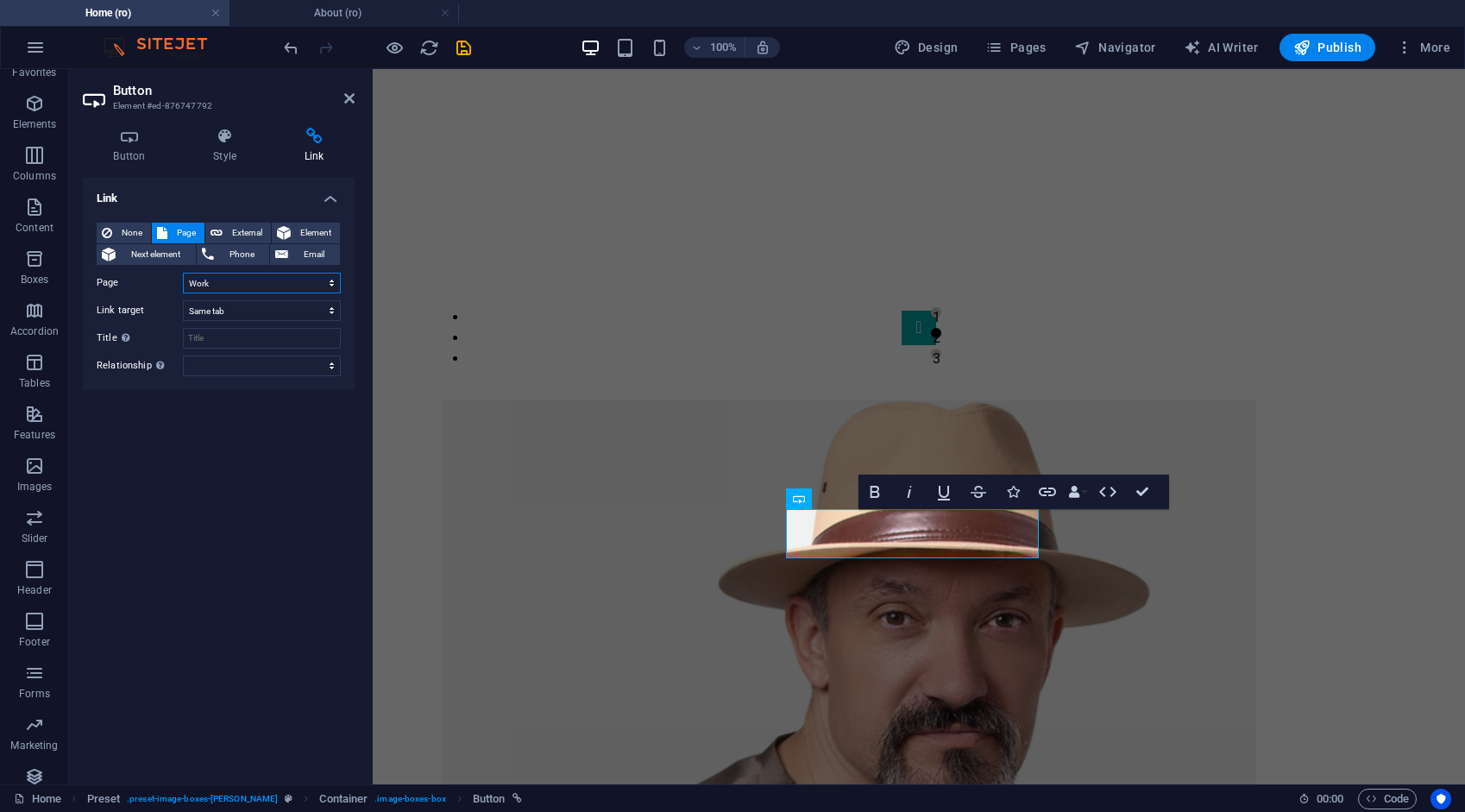
scroll to position [1546, 0]
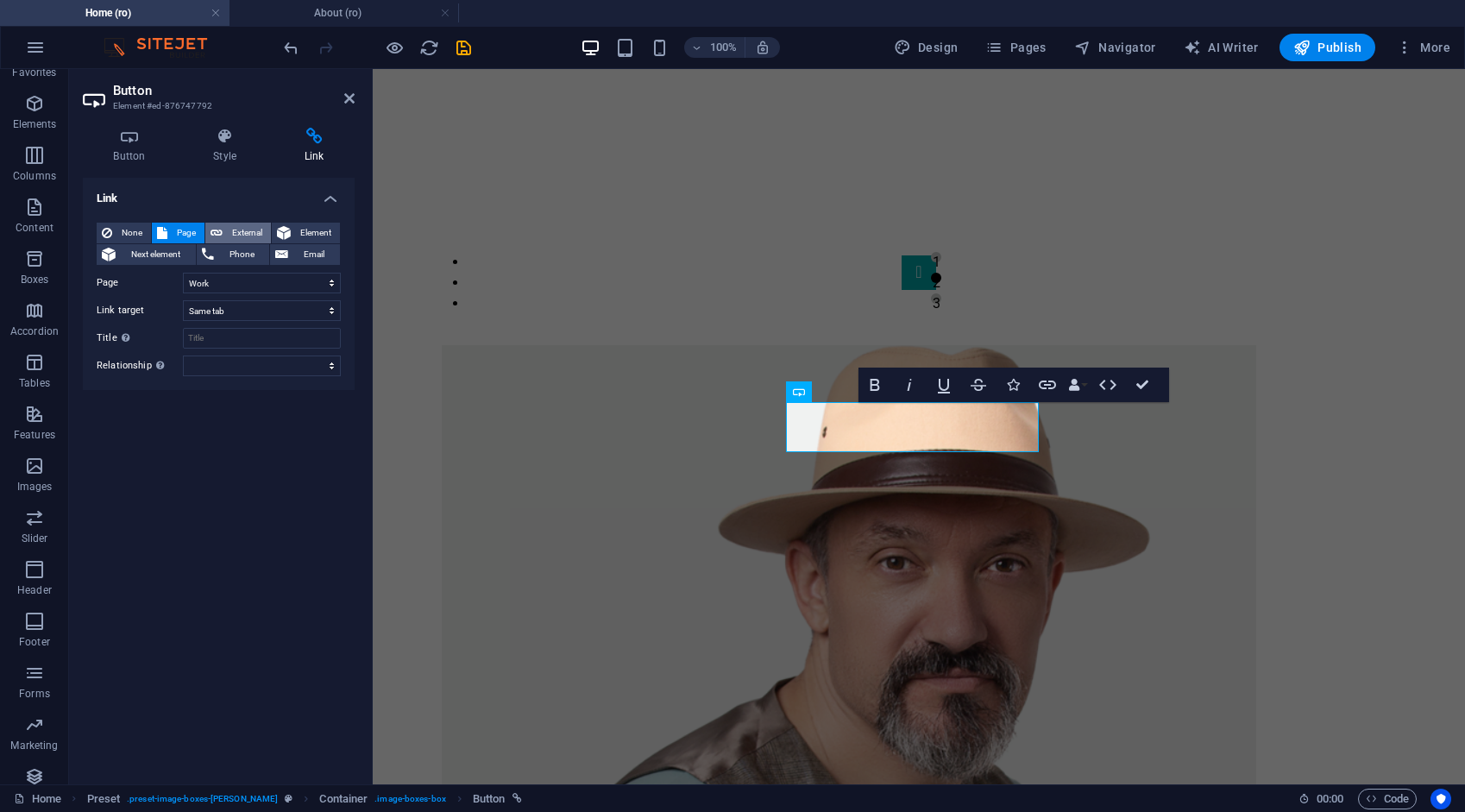
click at [245, 227] on span "External" at bounding box center [247, 233] width 38 height 21
select select "blank"
click at [461, 43] on icon "save" at bounding box center [463, 48] width 20 height 20
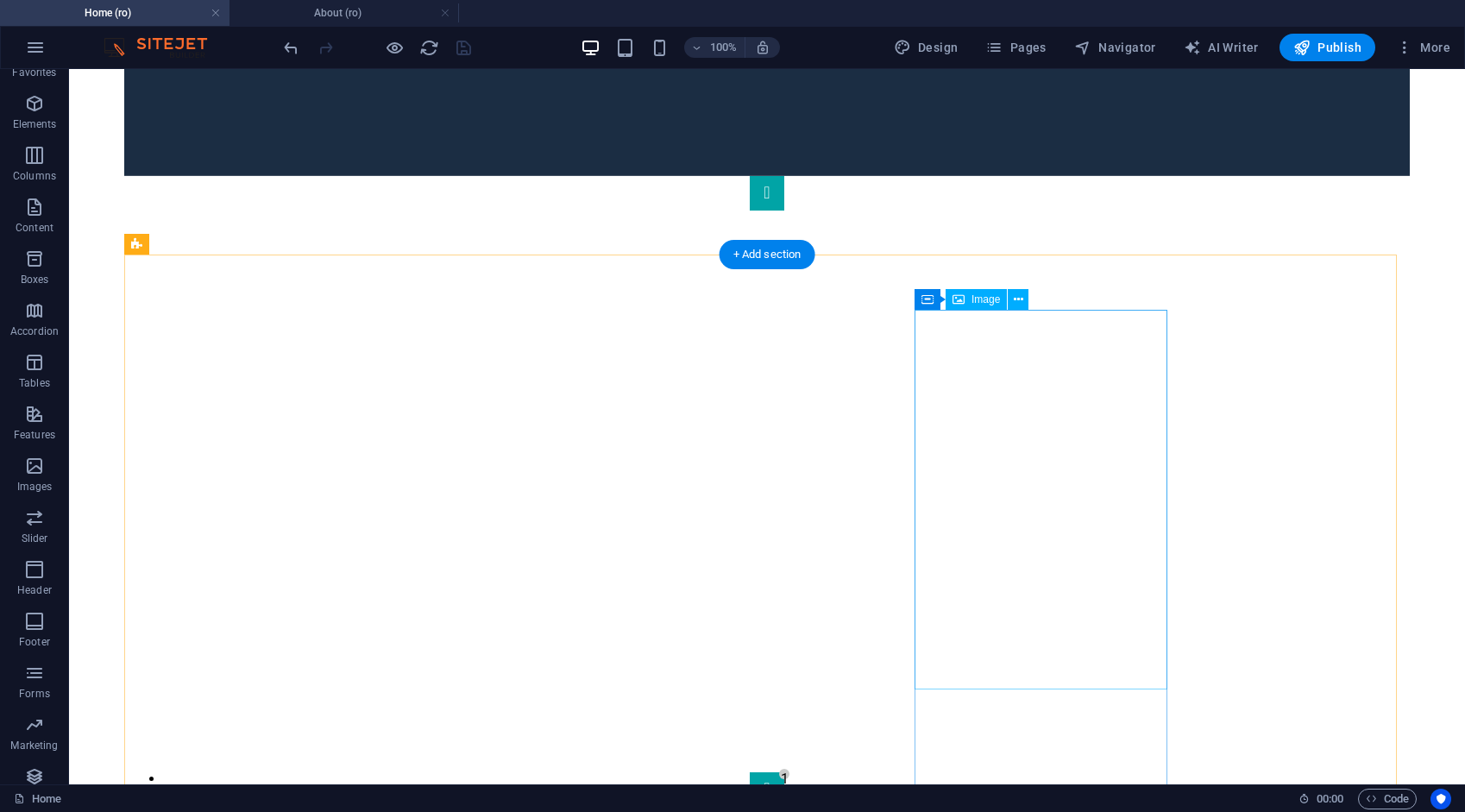
scroll to position [1360, 0]
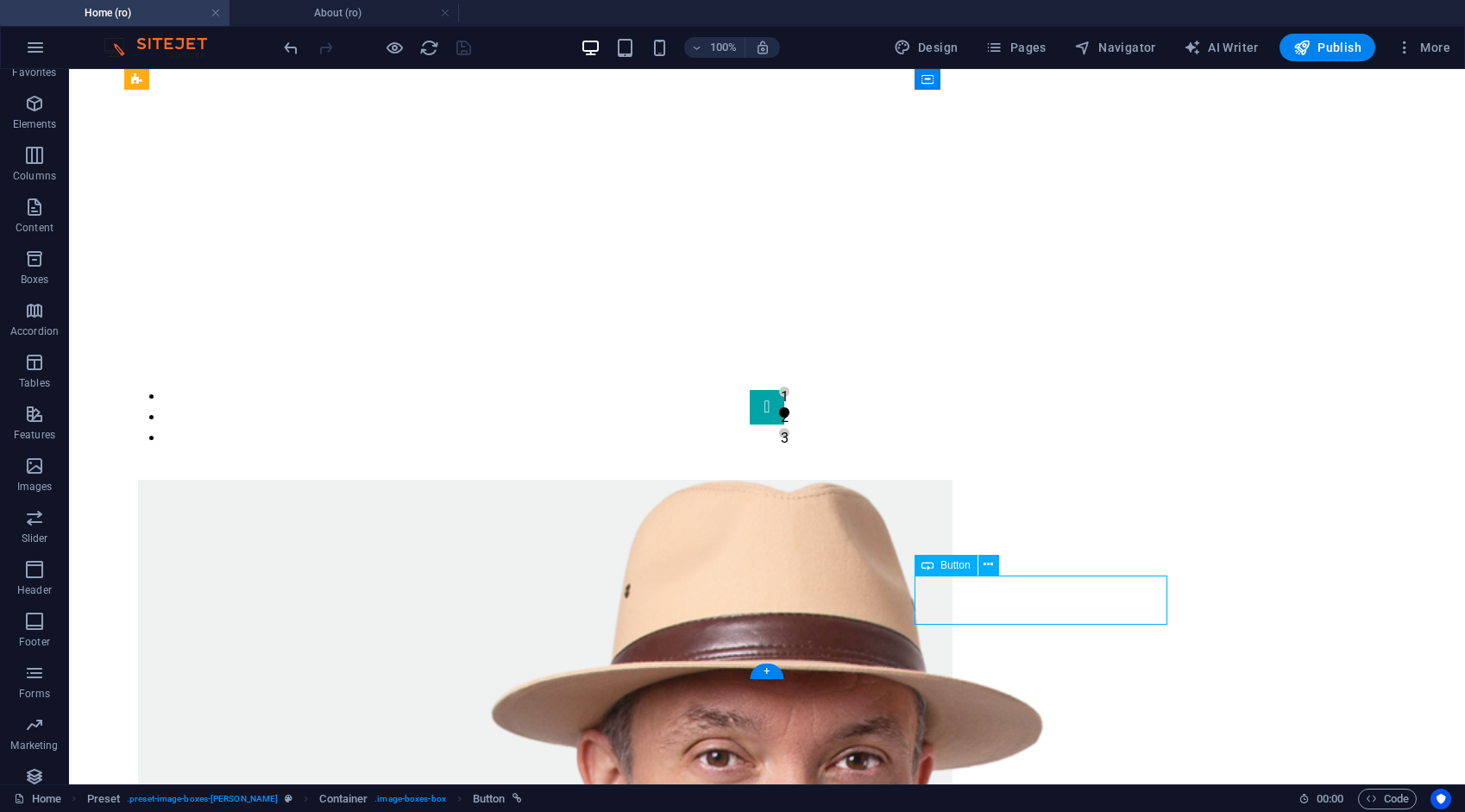
drag, startPoint x: 1055, startPoint y: 590, endPoint x: 747, endPoint y: 589, distance: 308.0
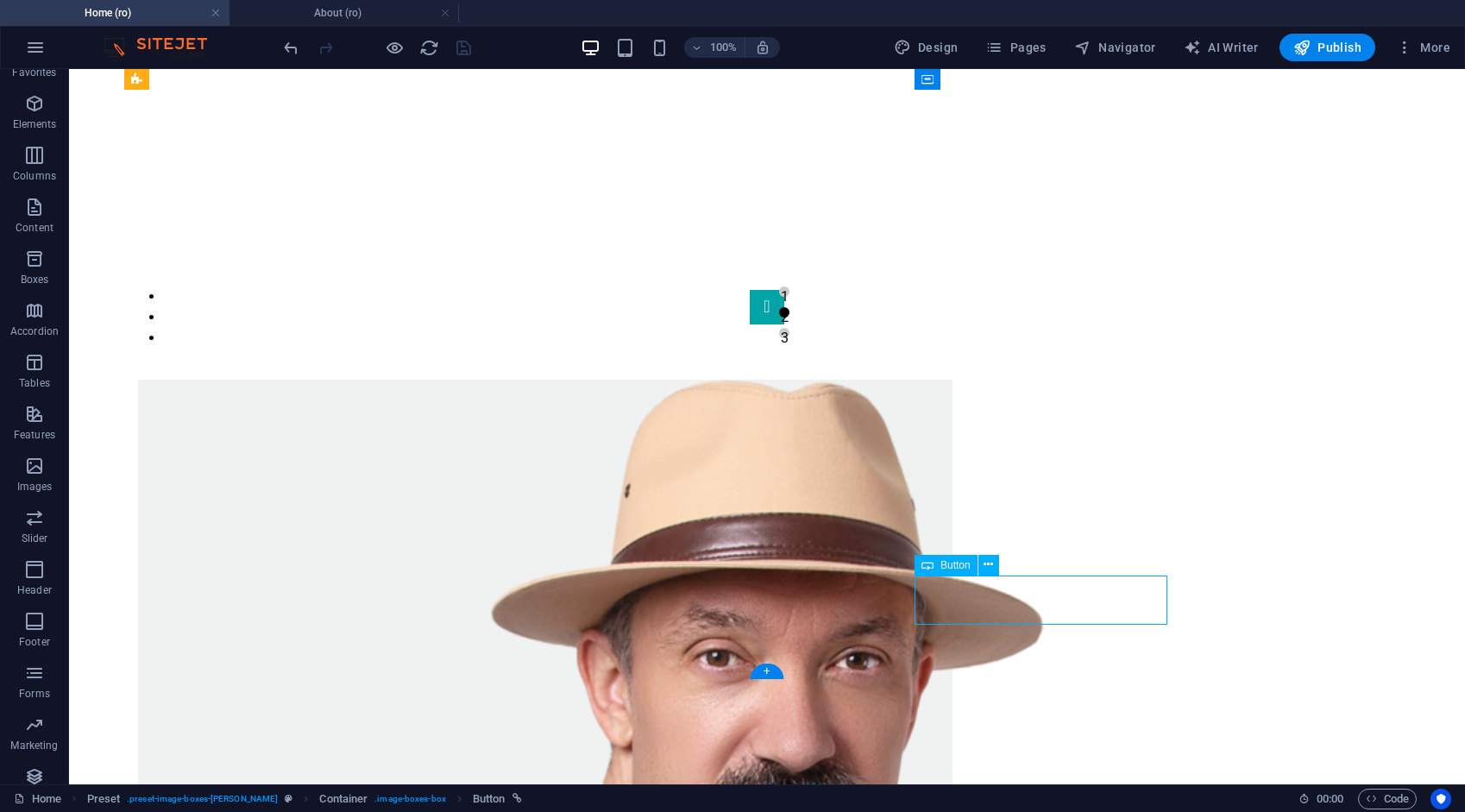
select select "5"
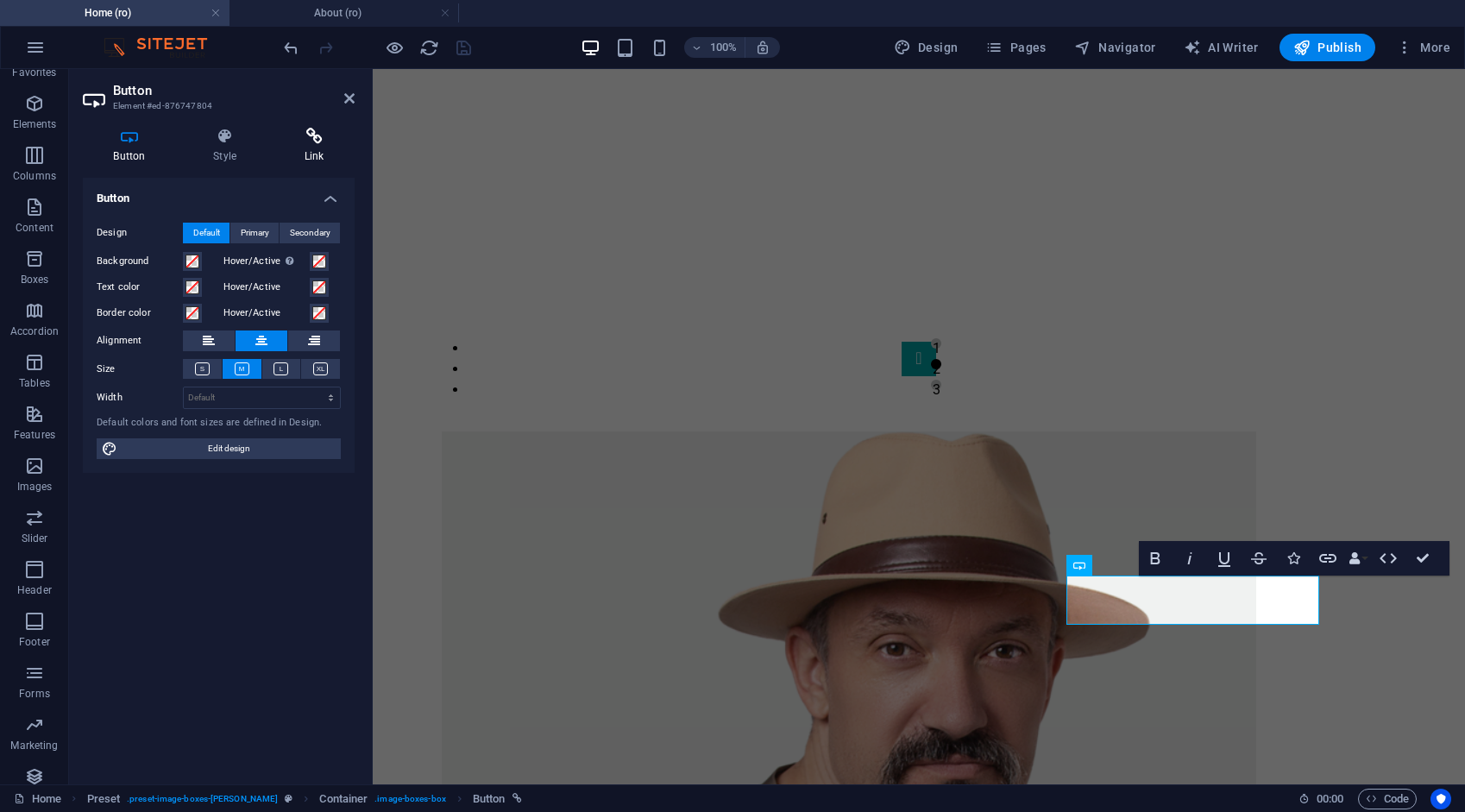
click at [317, 131] on icon at bounding box center [314, 136] width 81 height 17
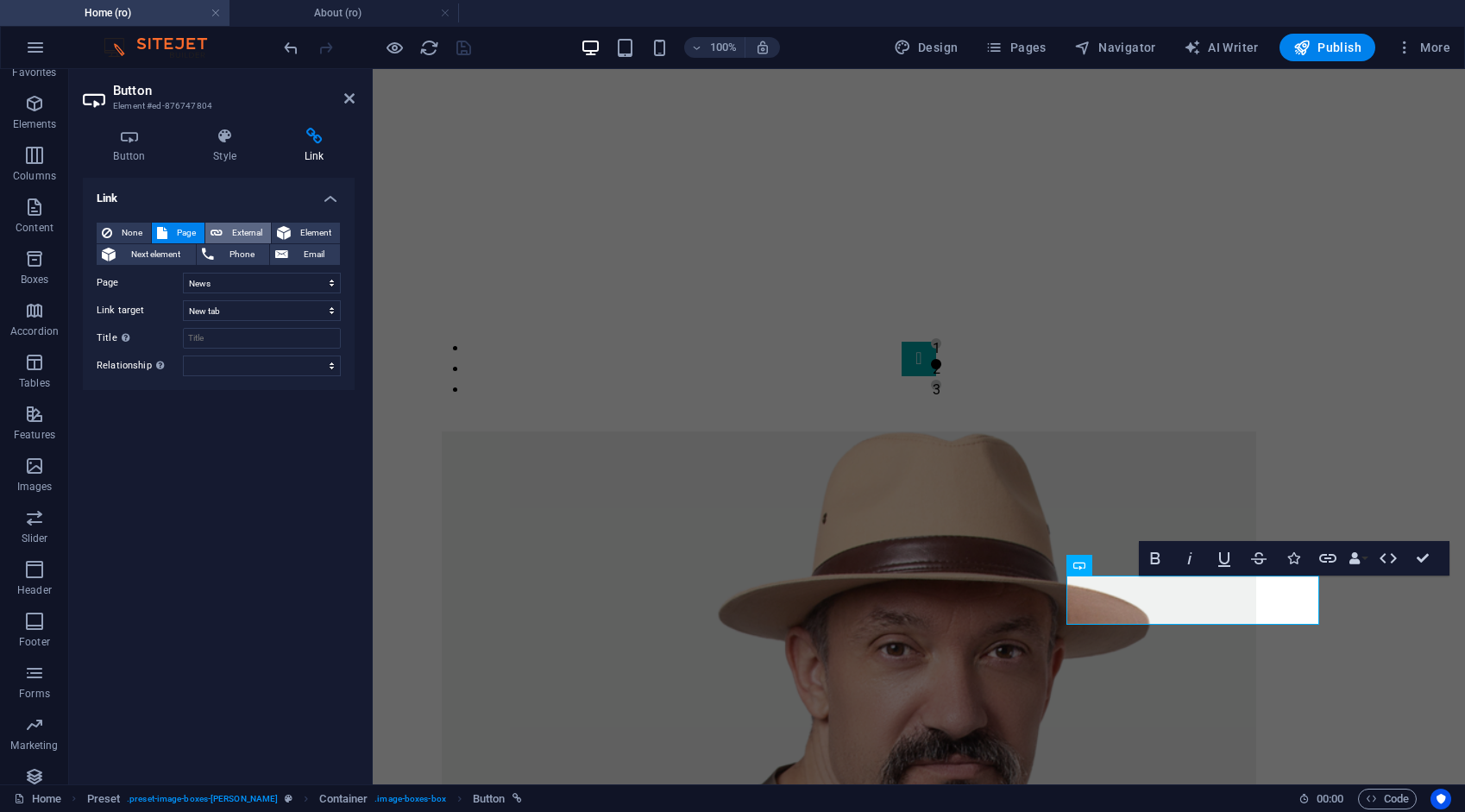
click at [245, 229] on span "External" at bounding box center [247, 233] width 38 height 21
click at [466, 45] on icon "save" at bounding box center [463, 48] width 20 height 20
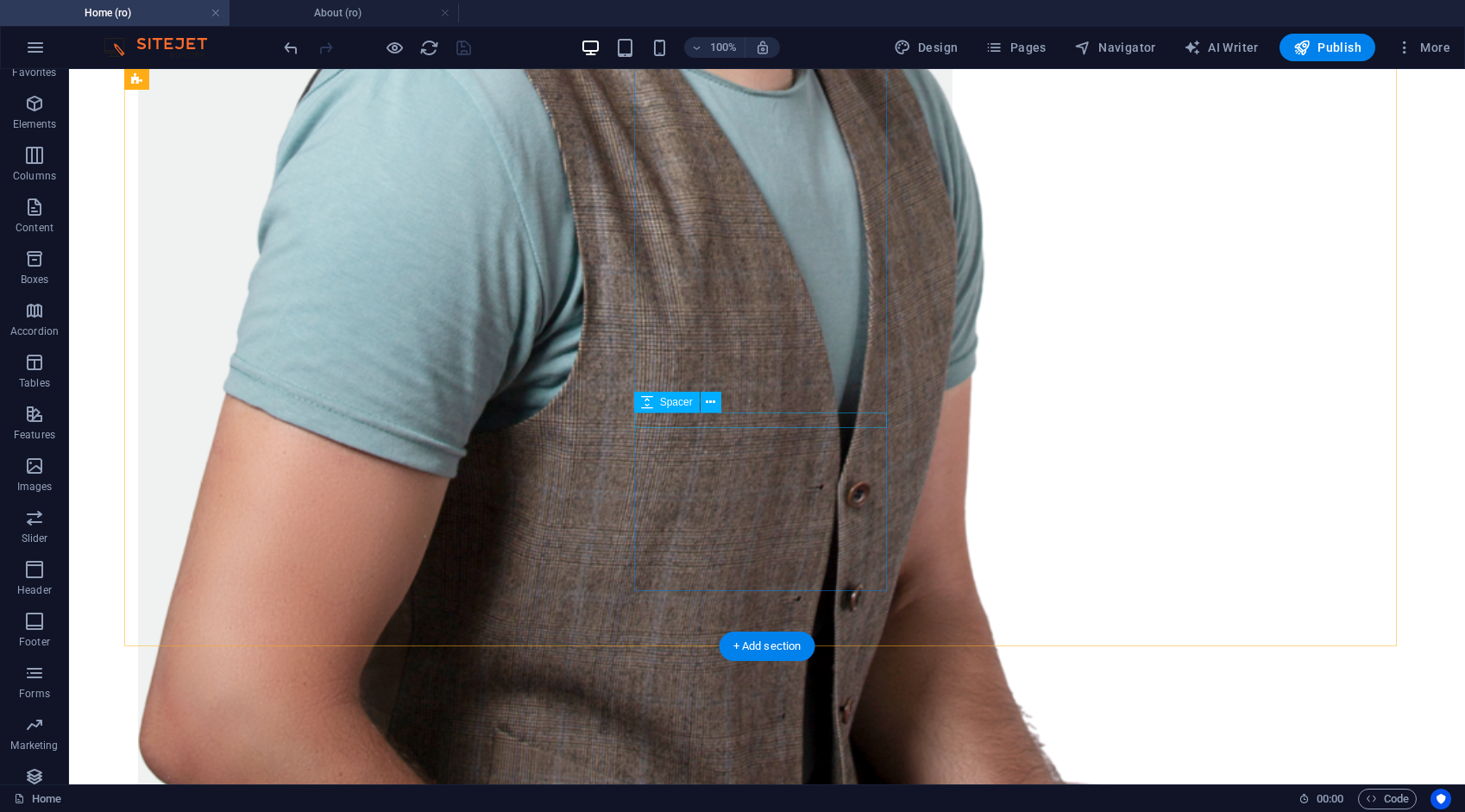
scroll to position [2379, 0]
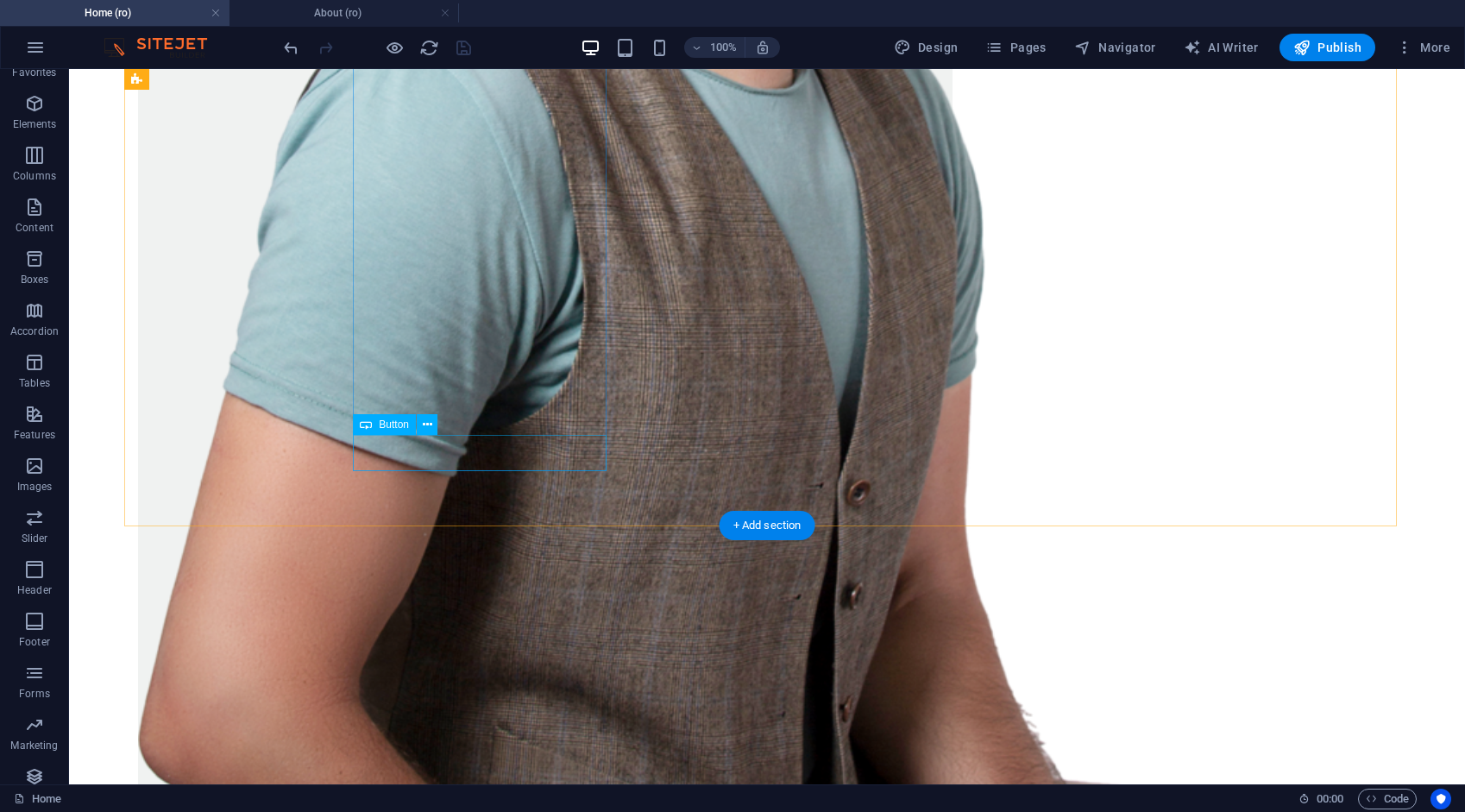
drag, startPoint x: 494, startPoint y: 444, endPoint x: 188, endPoint y: 443, distance: 306.0
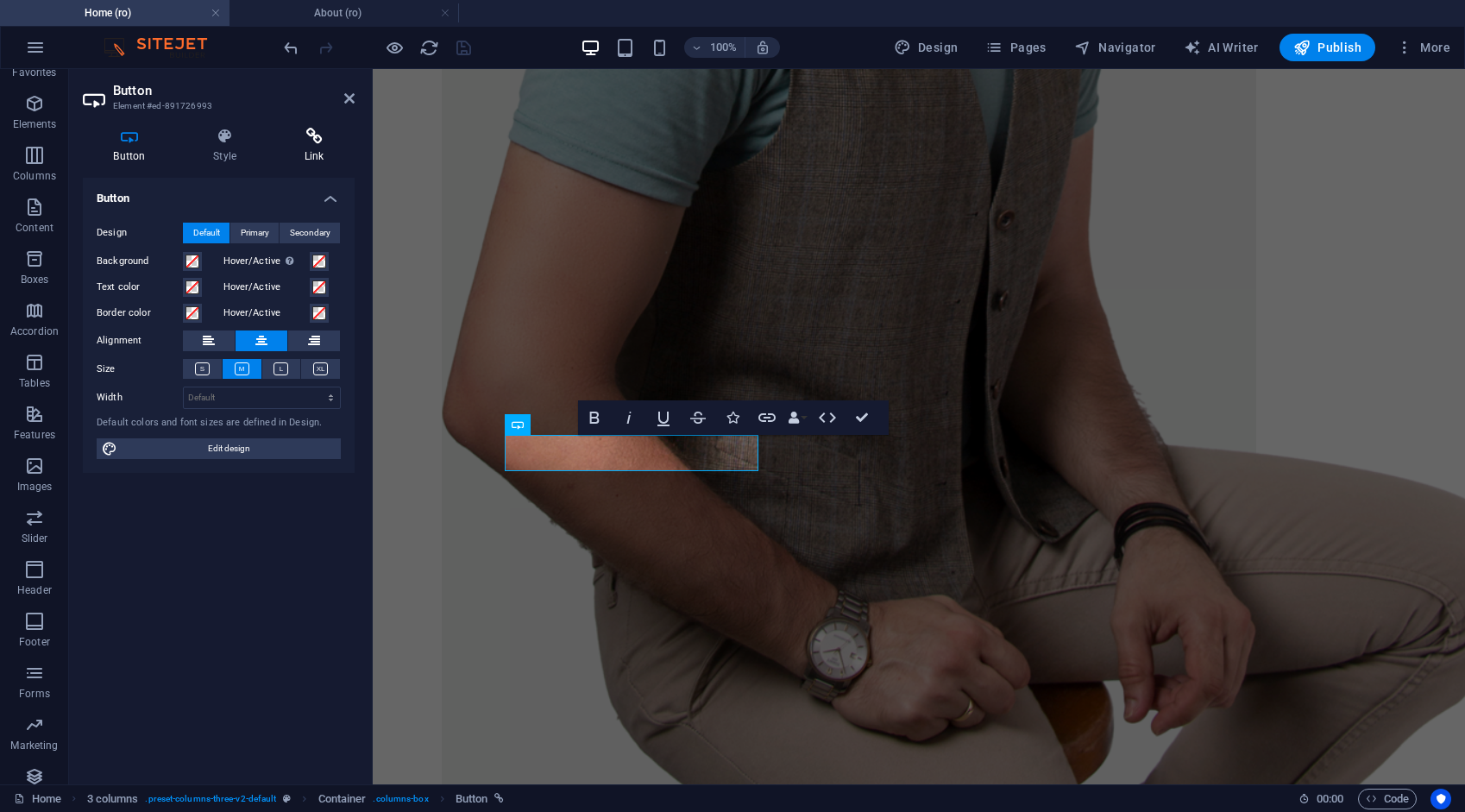
click at [317, 145] on h4 "Link" at bounding box center [314, 146] width 81 height 37
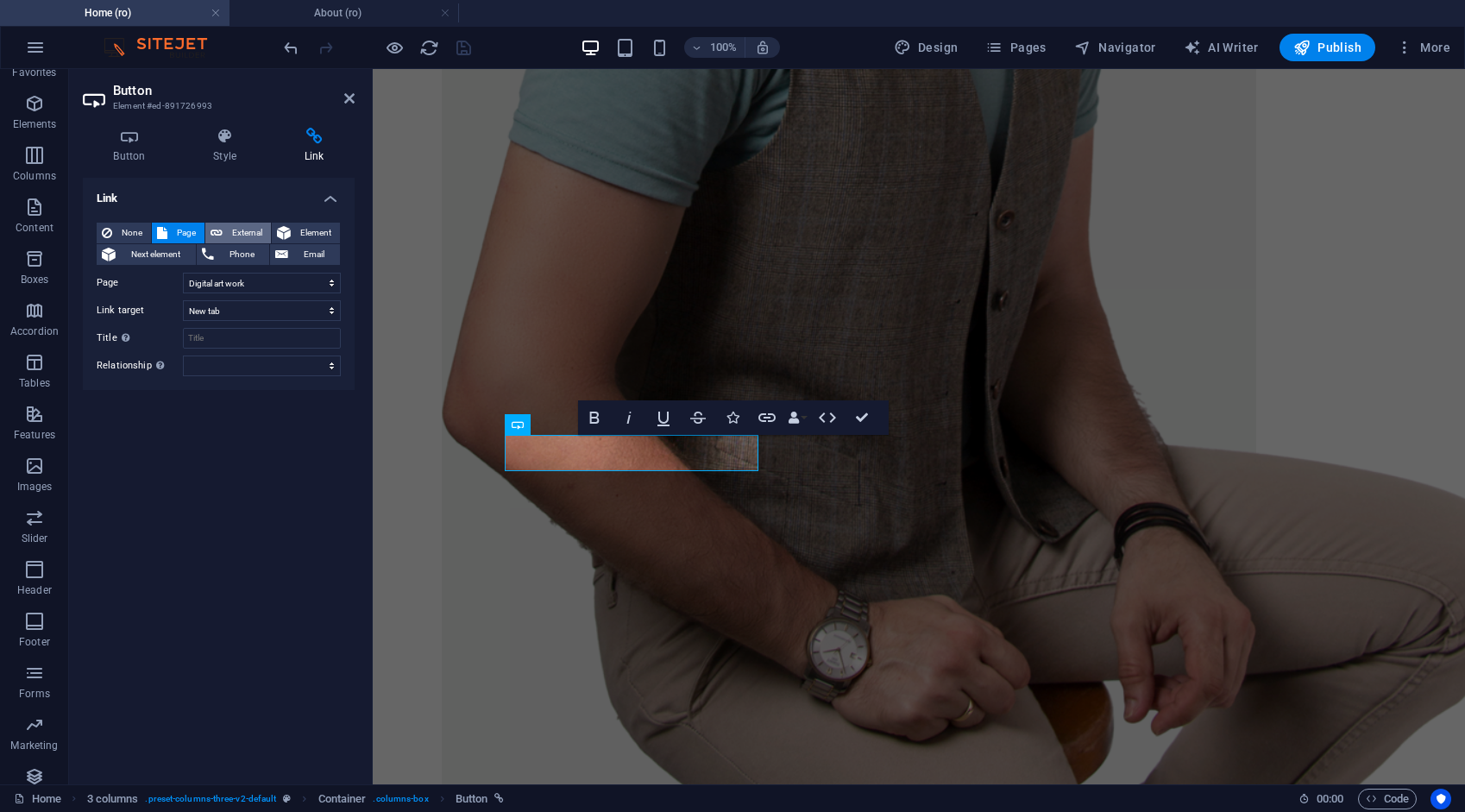
click at [243, 229] on span "External" at bounding box center [247, 233] width 38 height 21
click at [186, 235] on span "Page" at bounding box center [186, 233] width 27 height 21
click at [241, 233] on span "External" at bounding box center [247, 233] width 38 height 21
select select "blank"
drag, startPoint x: 262, startPoint y: 276, endPoint x: 150, endPoint y: 276, distance: 112.0
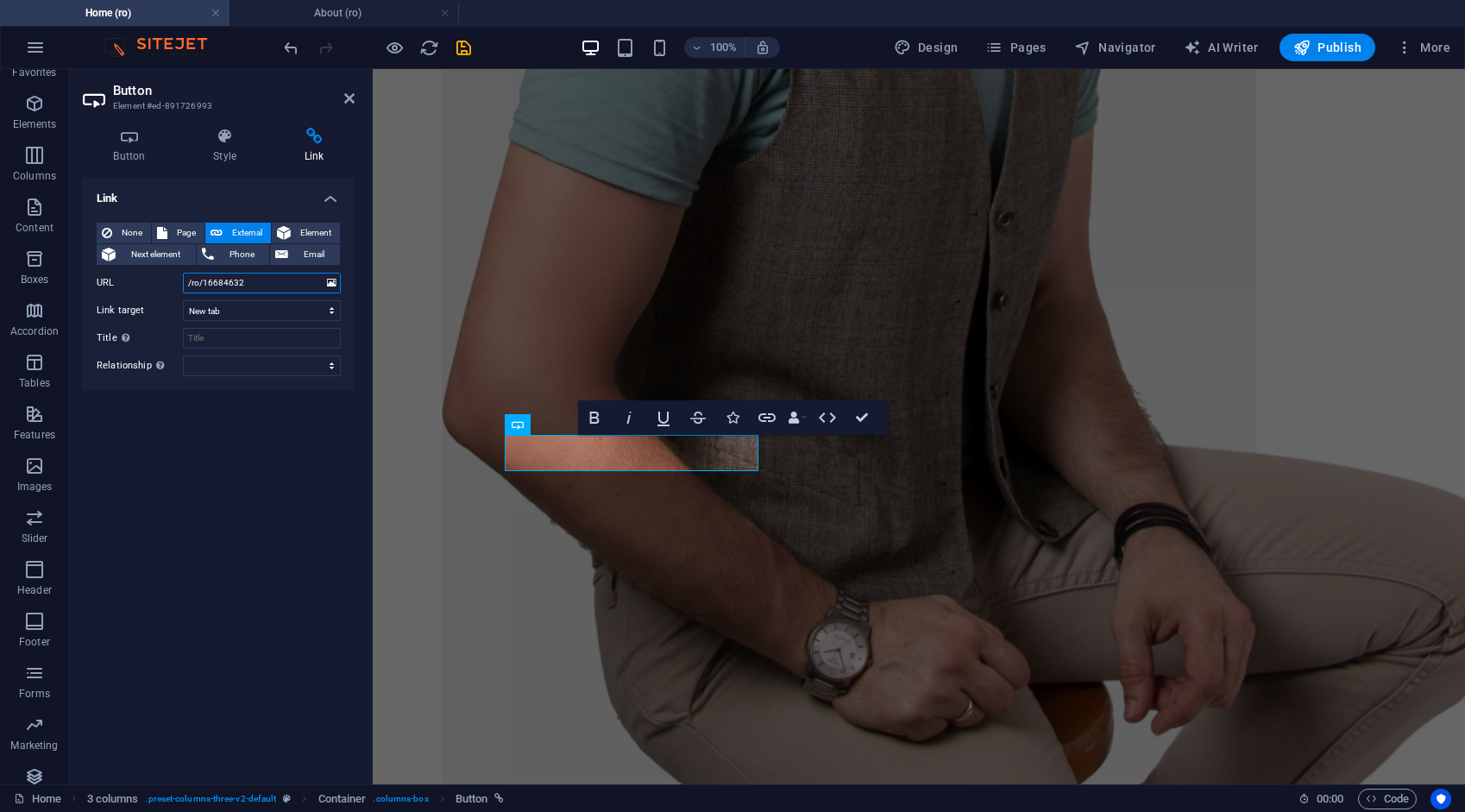
click at [158, 283] on div "URL /ro/16684632" at bounding box center [219, 283] width 244 height 21
type input "/digital-art-work"
click at [465, 46] on icon "save" at bounding box center [463, 48] width 20 height 20
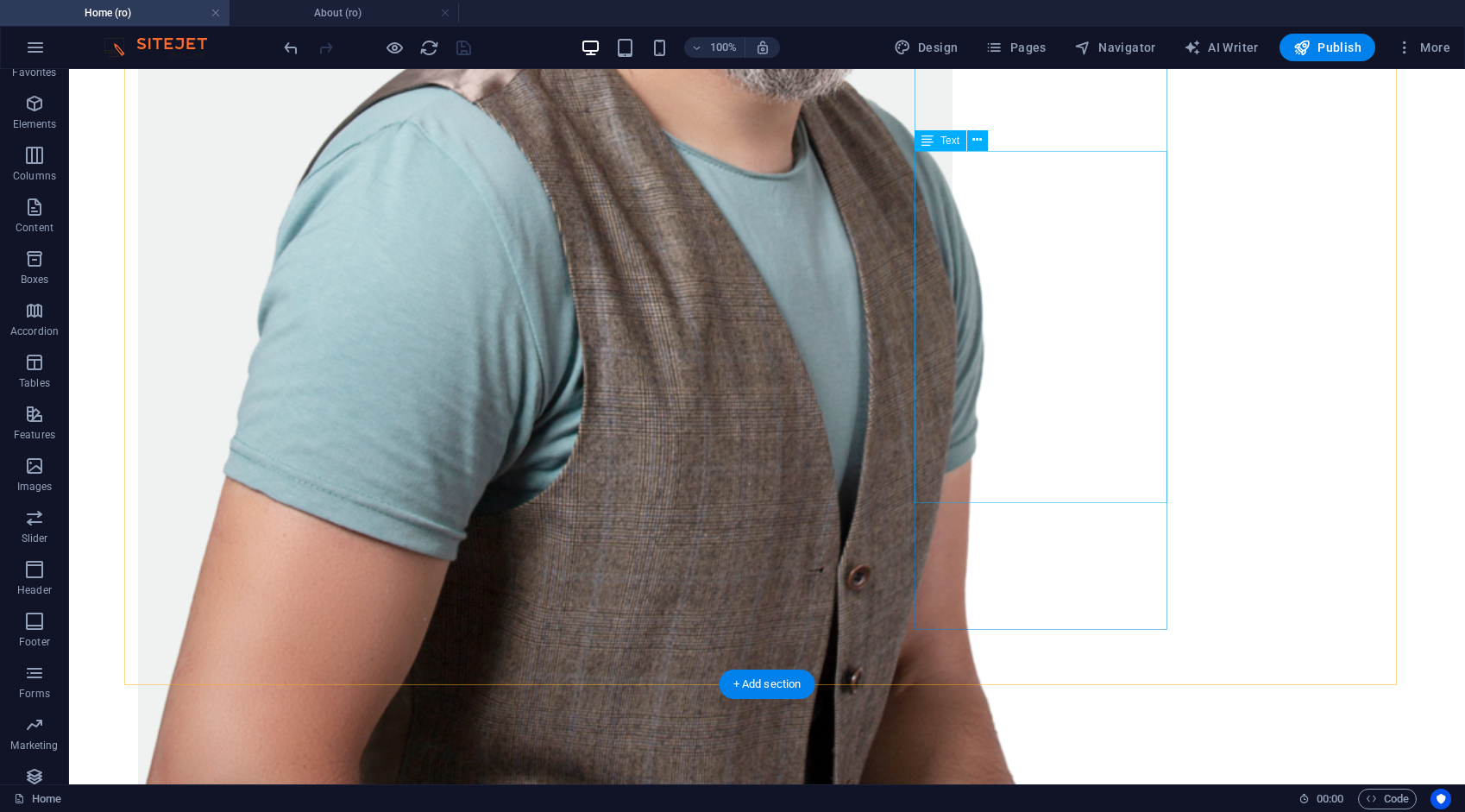
scroll to position [2379, 0]
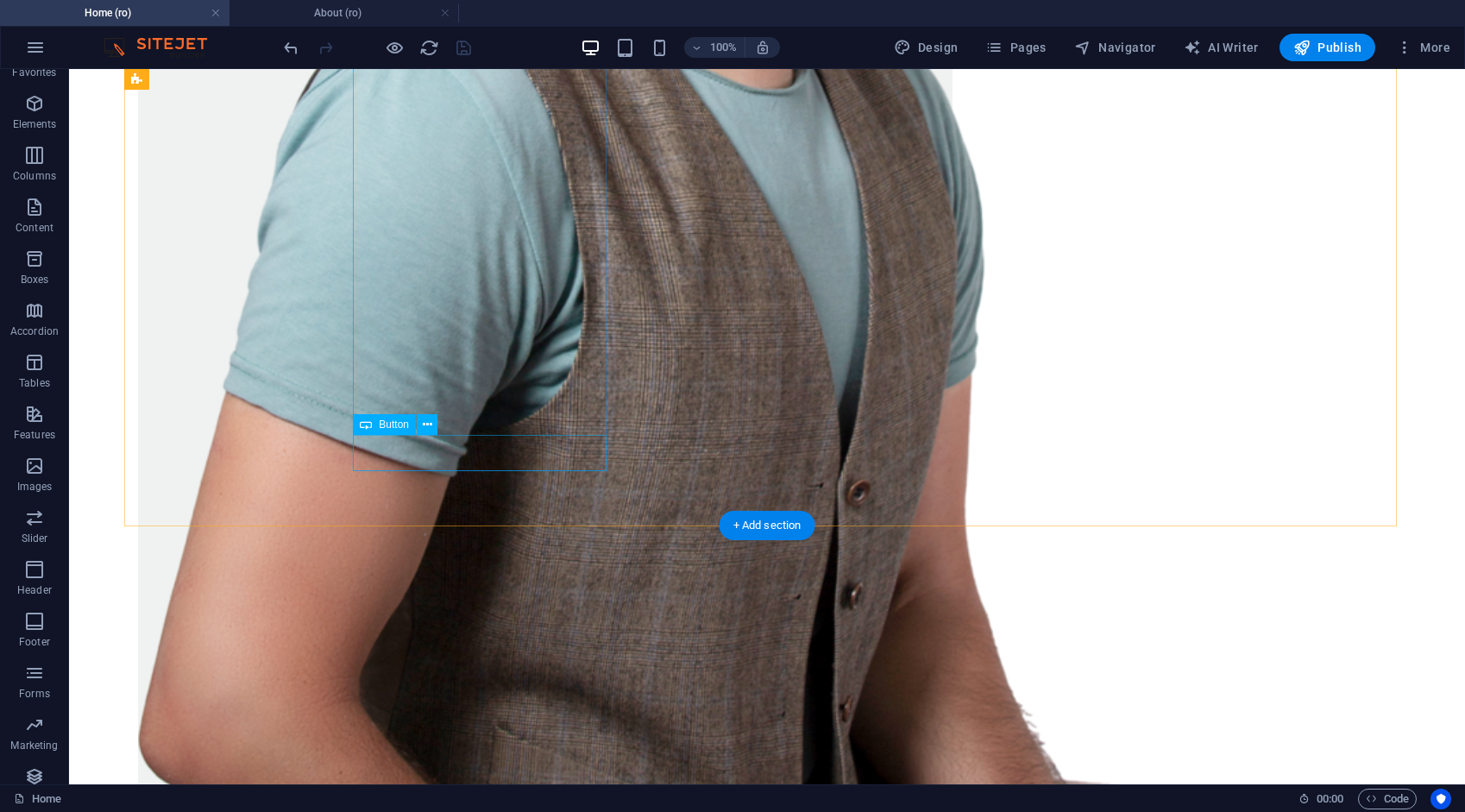
drag, startPoint x: 488, startPoint y: 447, endPoint x: 183, endPoint y: 447, distance: 305.0
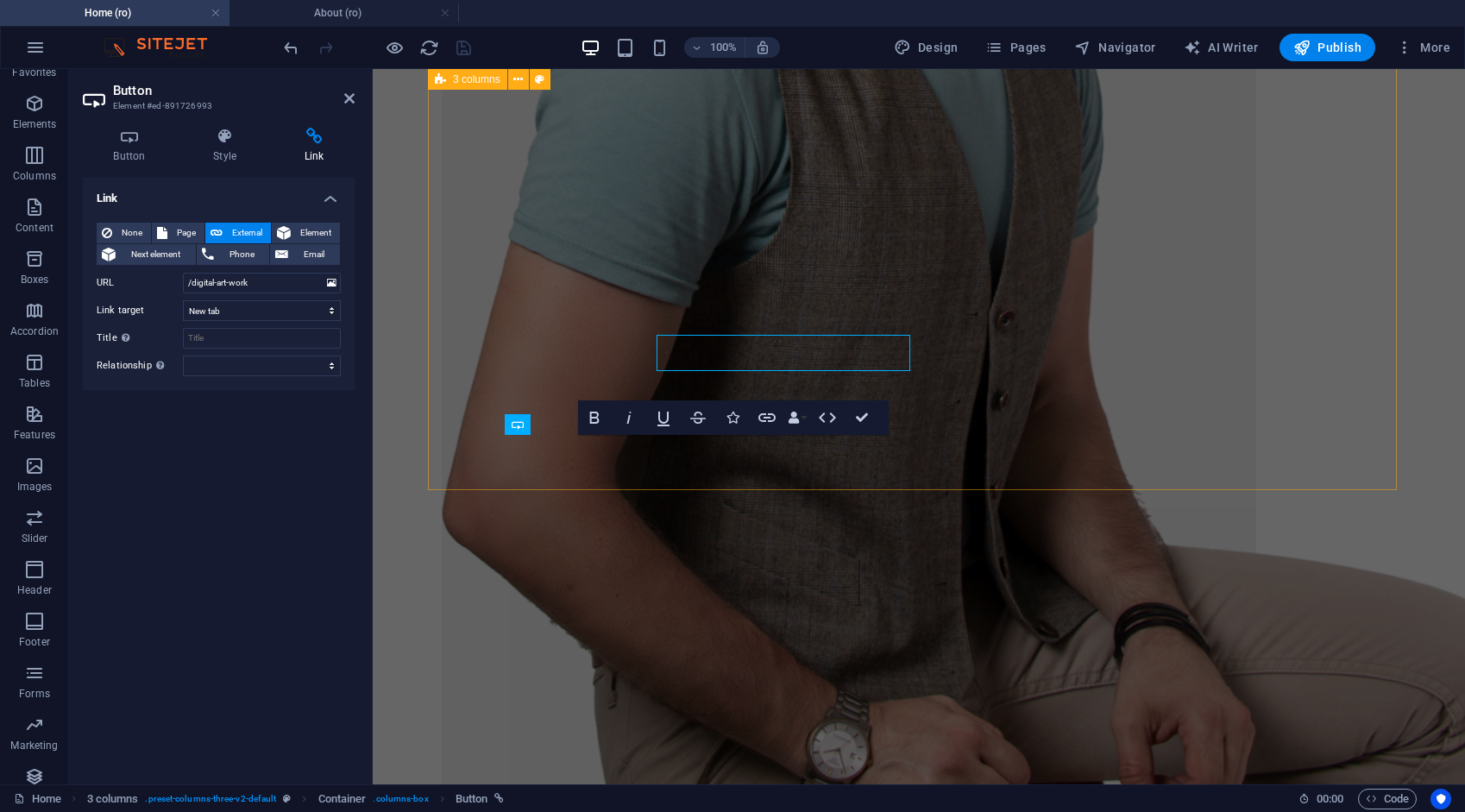
scroll to position [2479, 0]
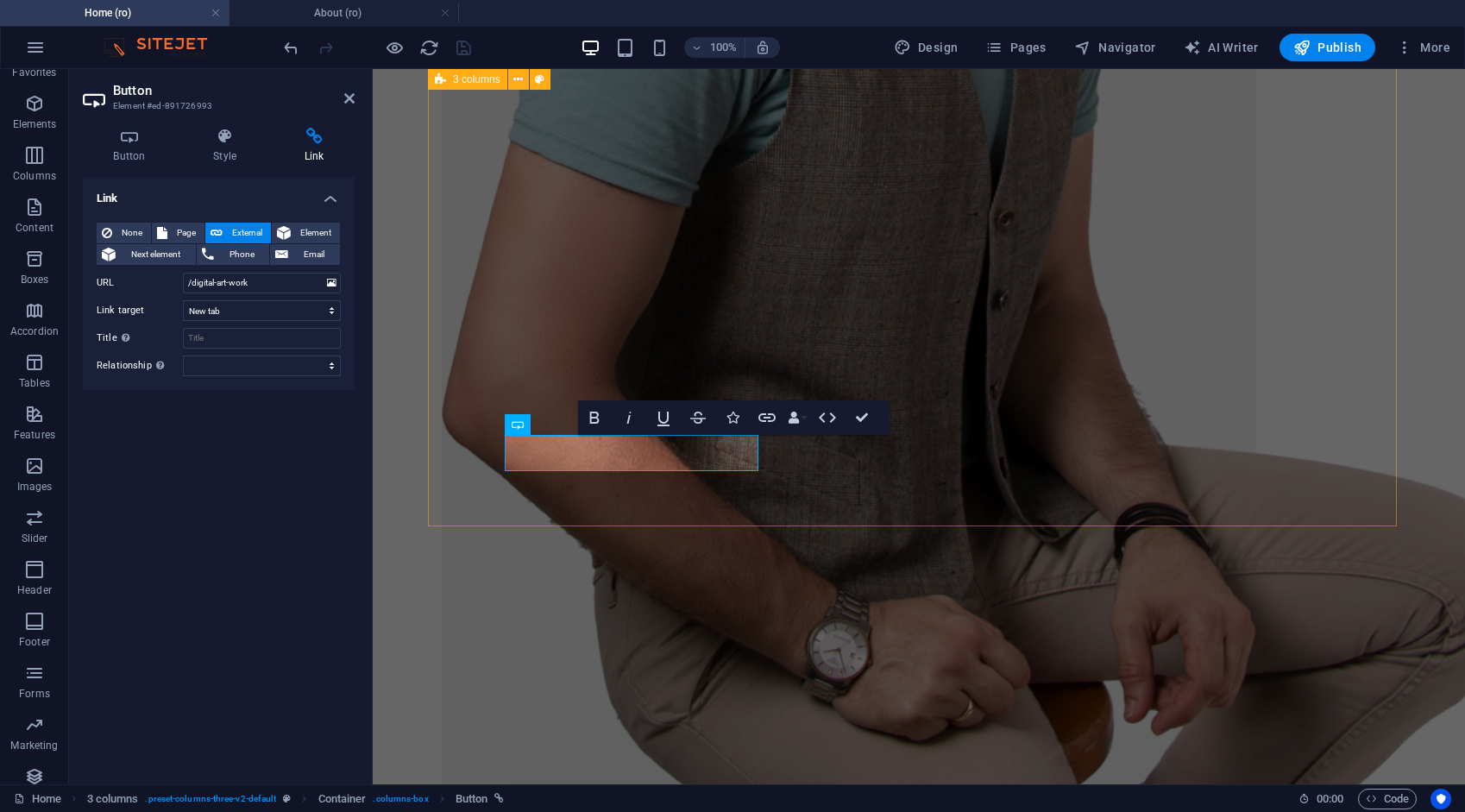
drag, startPoint x: 681, startPoint y: 506, endPoint x: 982, endPoint y: 506, distance: 301.0
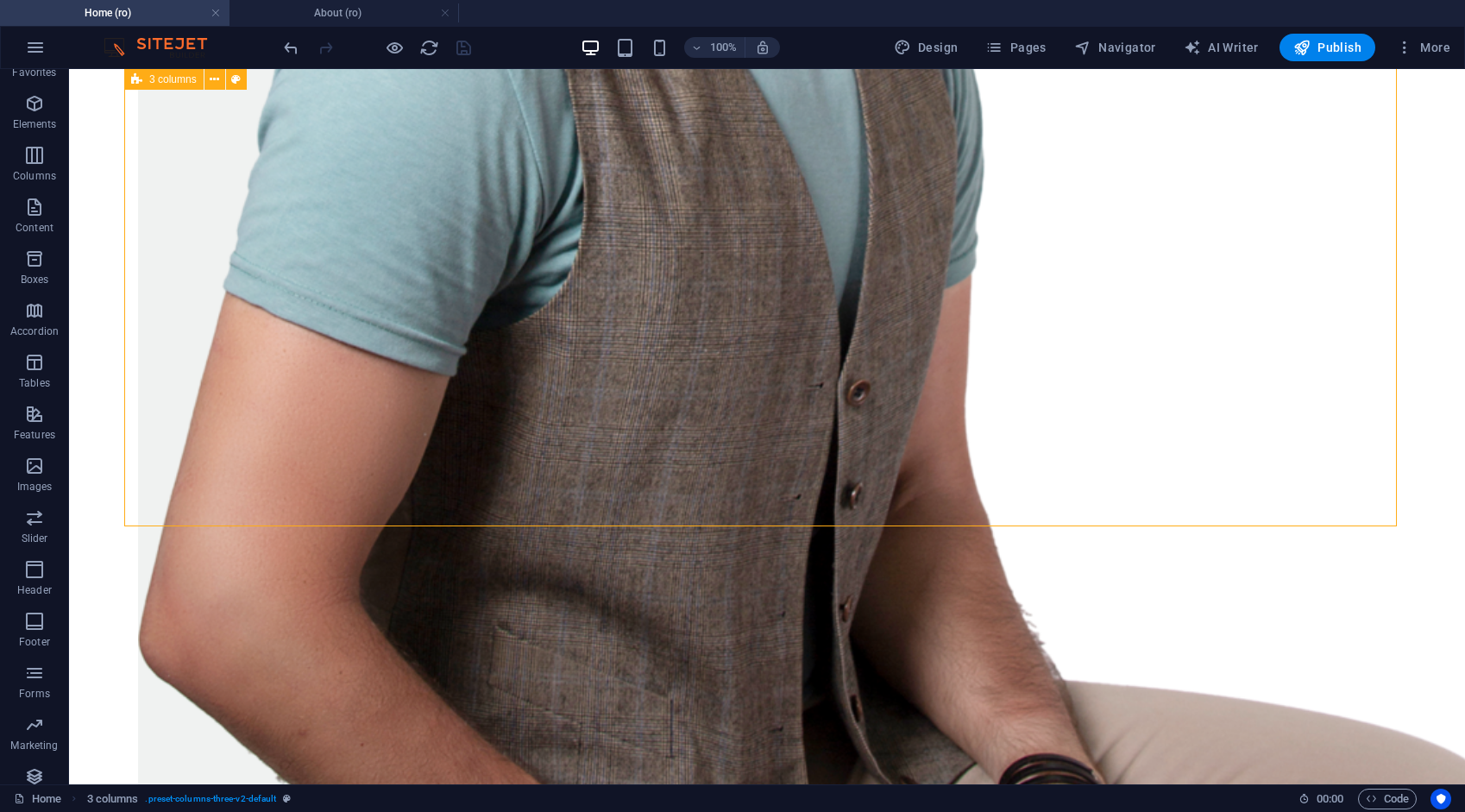
scroll to position [2379, 0]
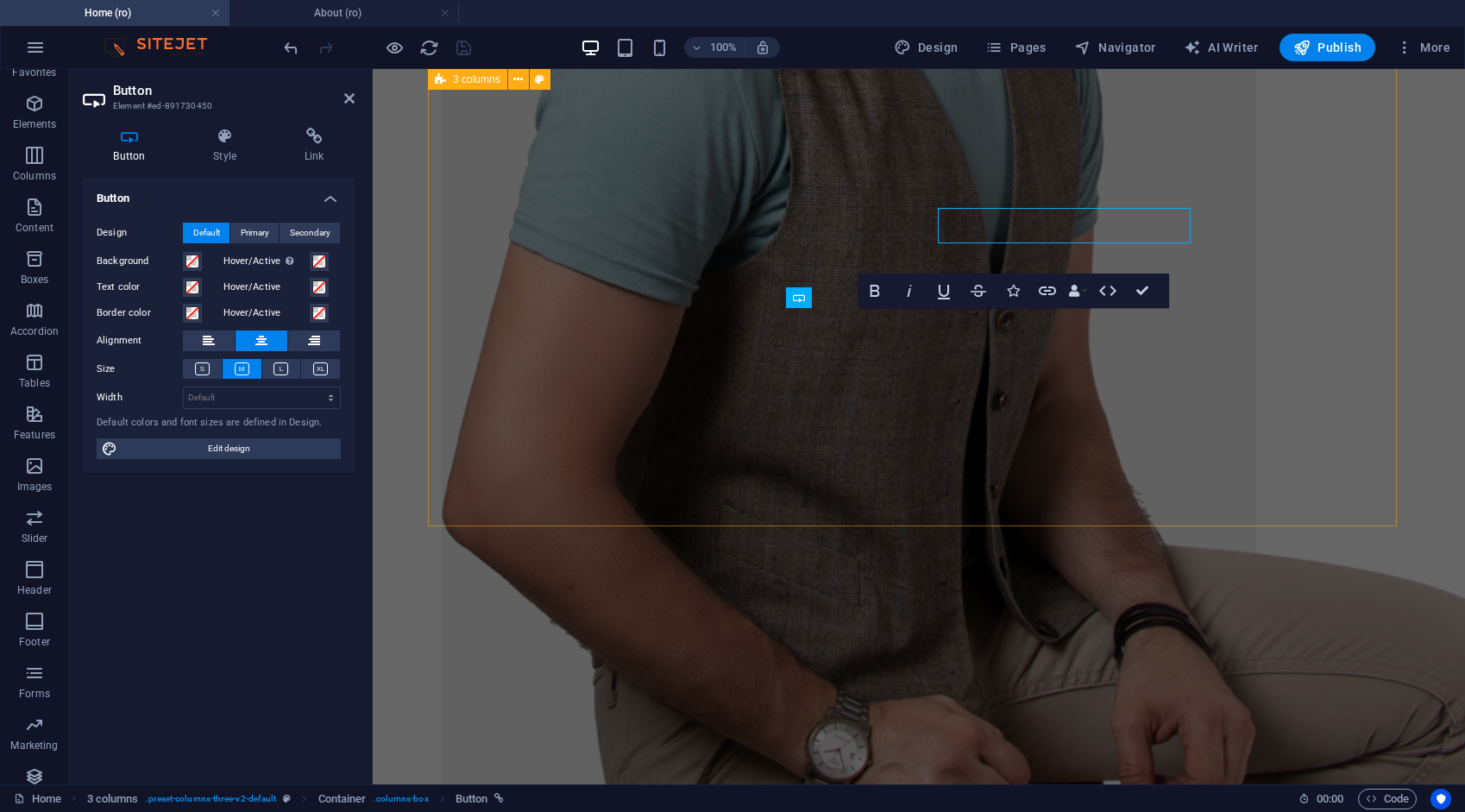
scroll to position [2479, 0]
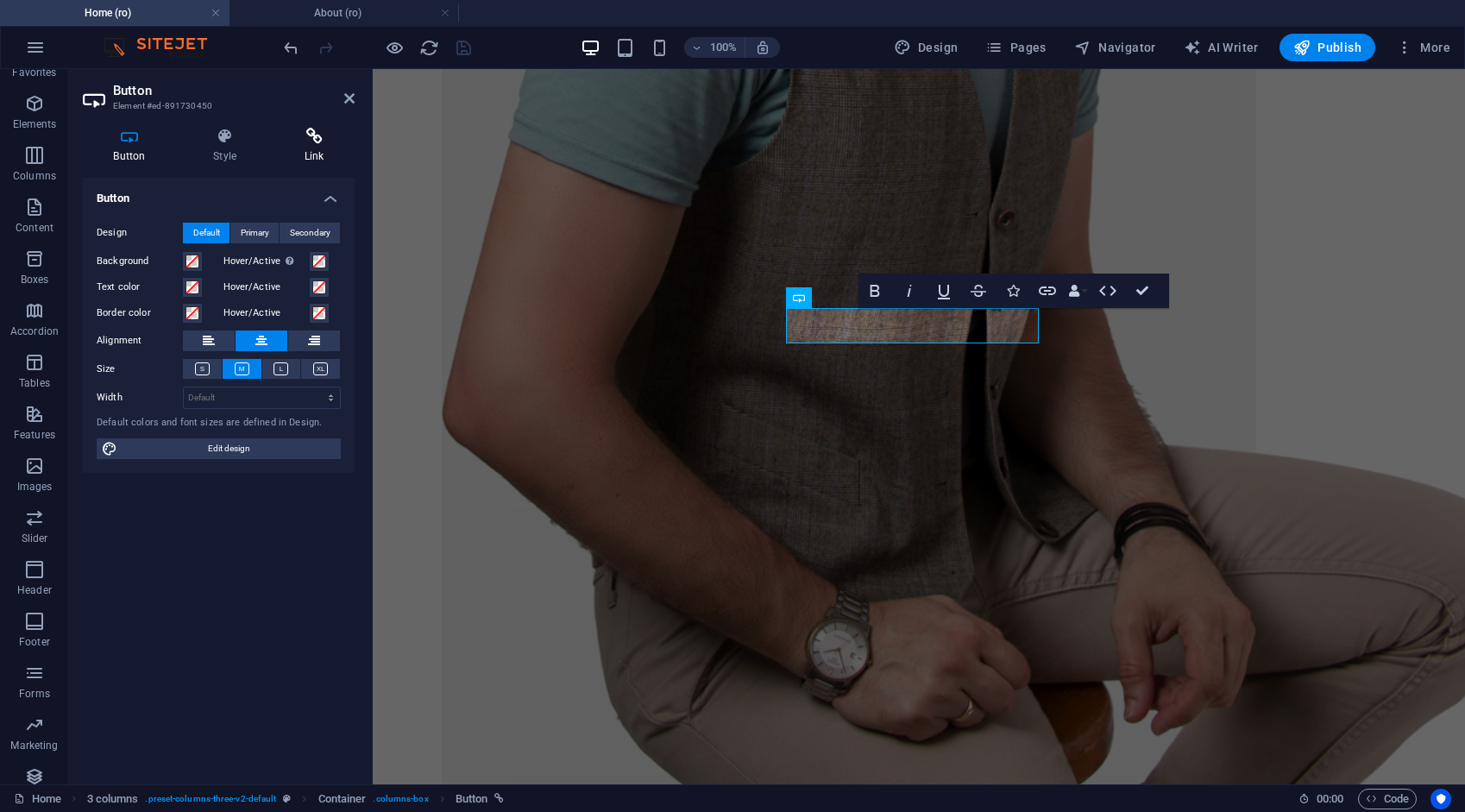
click at [298, 146] on h4 "Link" at bounding box center [314, 146] width 81 height 37
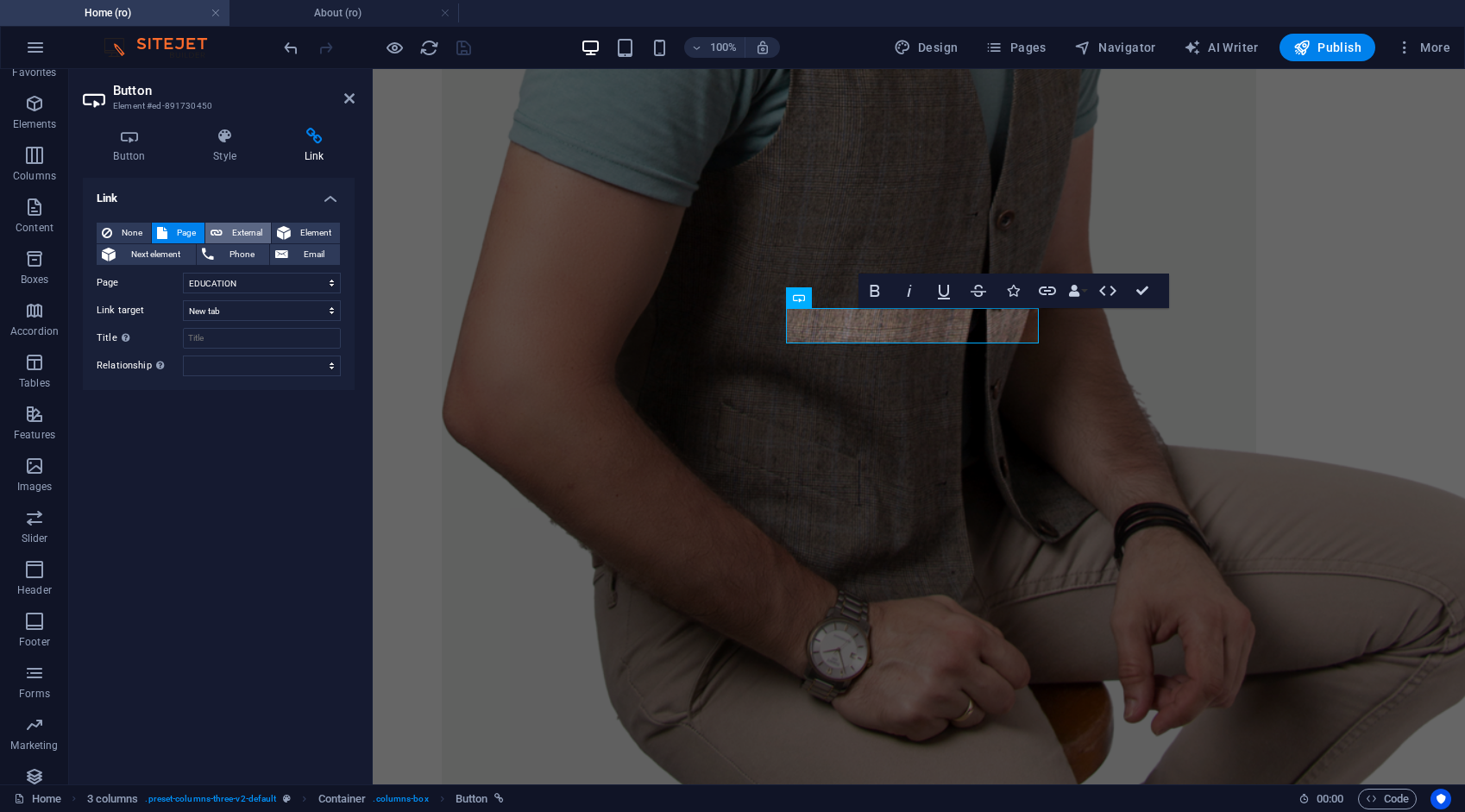
click at [250, 229] on span "External" at bounding box center [247, 233] width 38 height 21
click at [465, 51] on icon "save" at bounding box center [463, 48] width 20 height 20
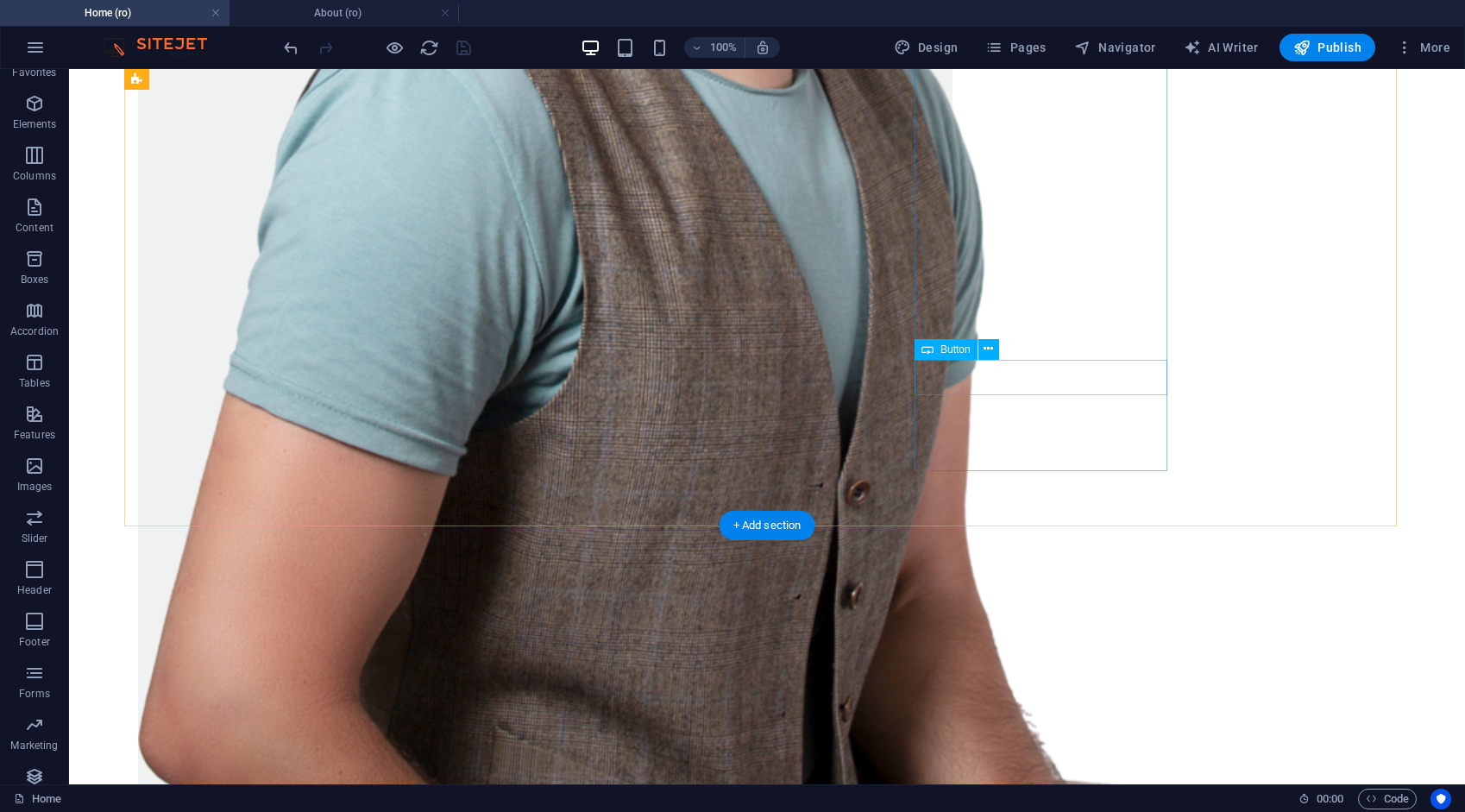
select select "10"
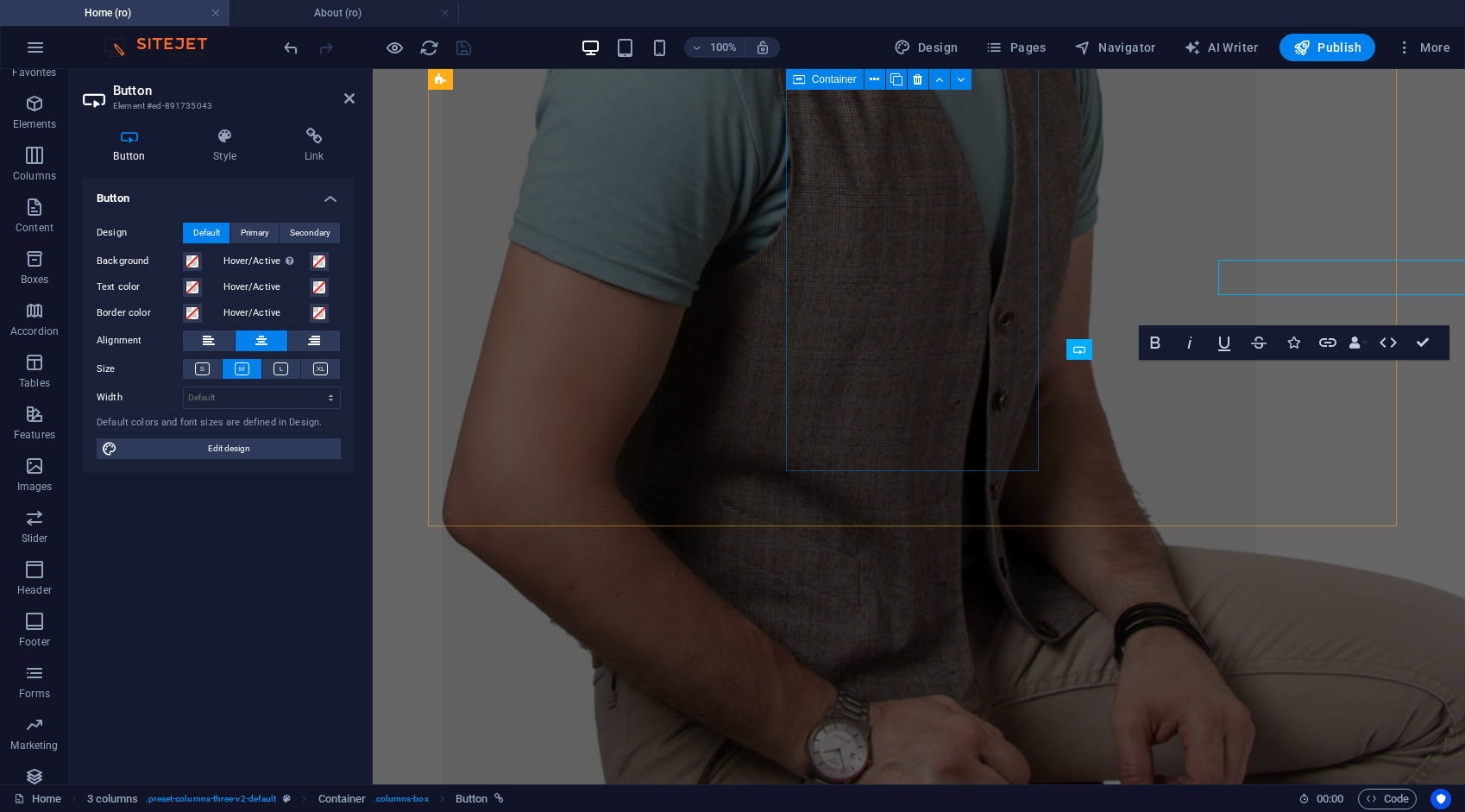
scroll to position [2479, 0]
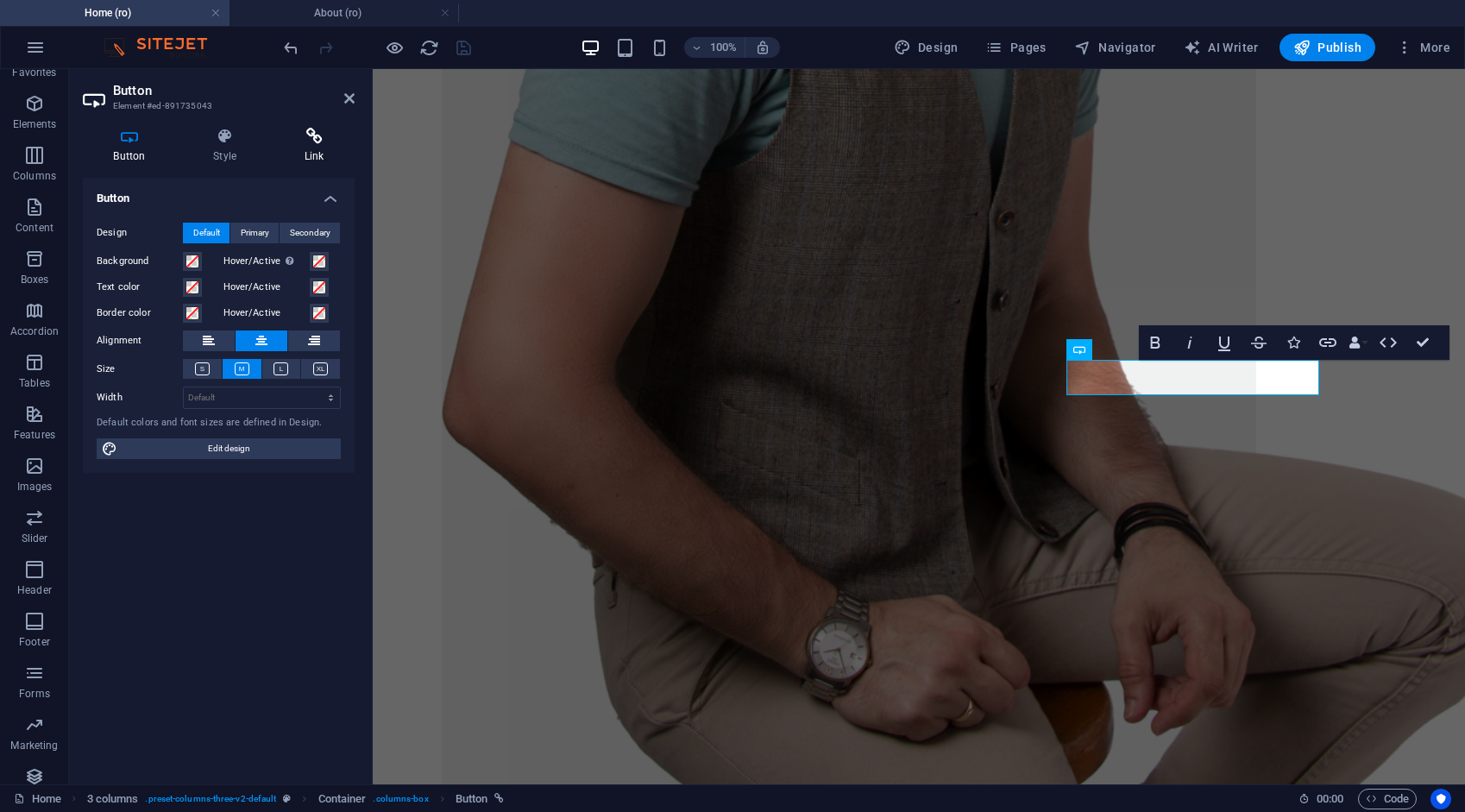
click at [314, 136] on icon at bounding box center [314, 136] width 81 height 17
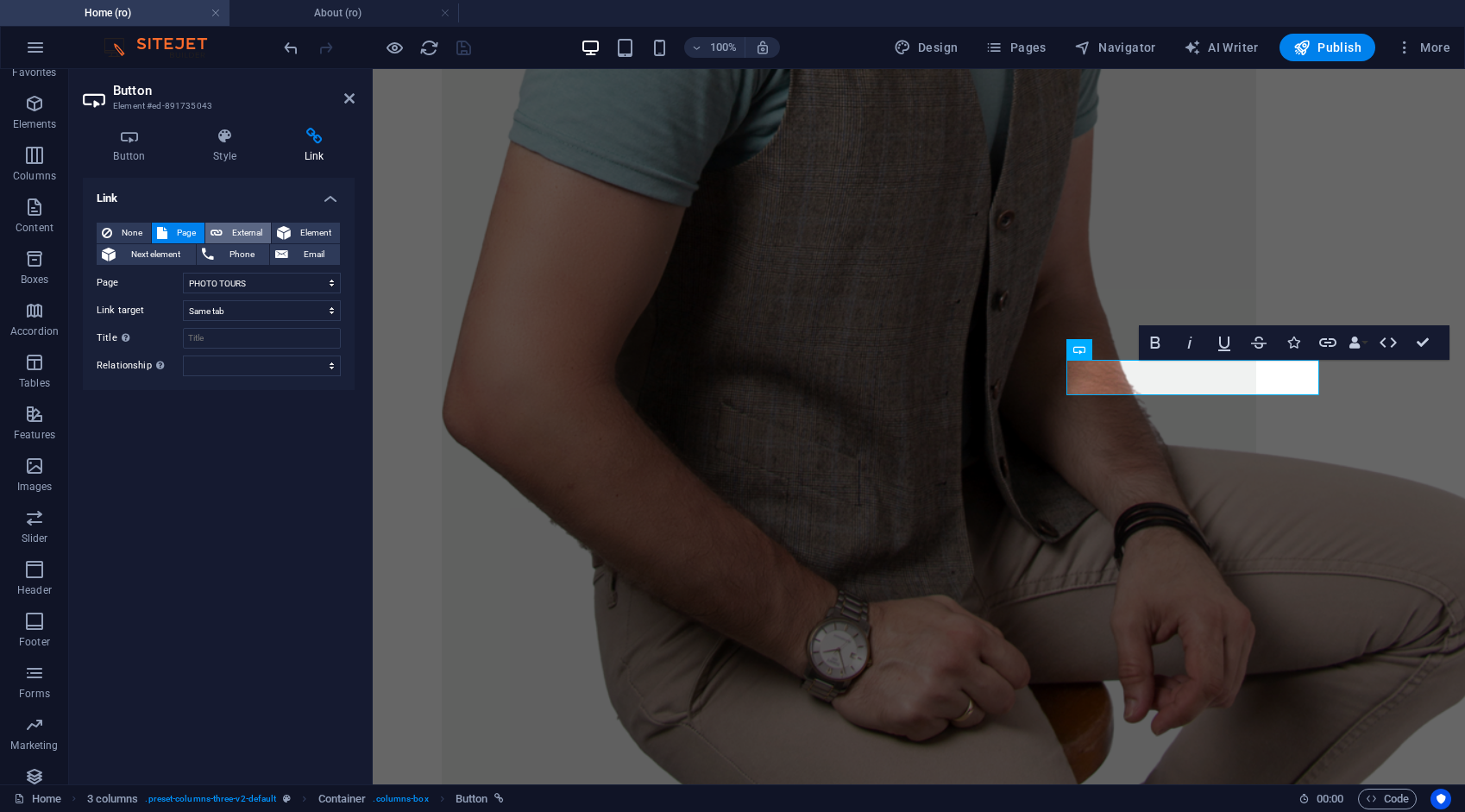
click at [256, 235] on span "External" at bounding box center [247, 233] width 38 height 21
select select "blank"
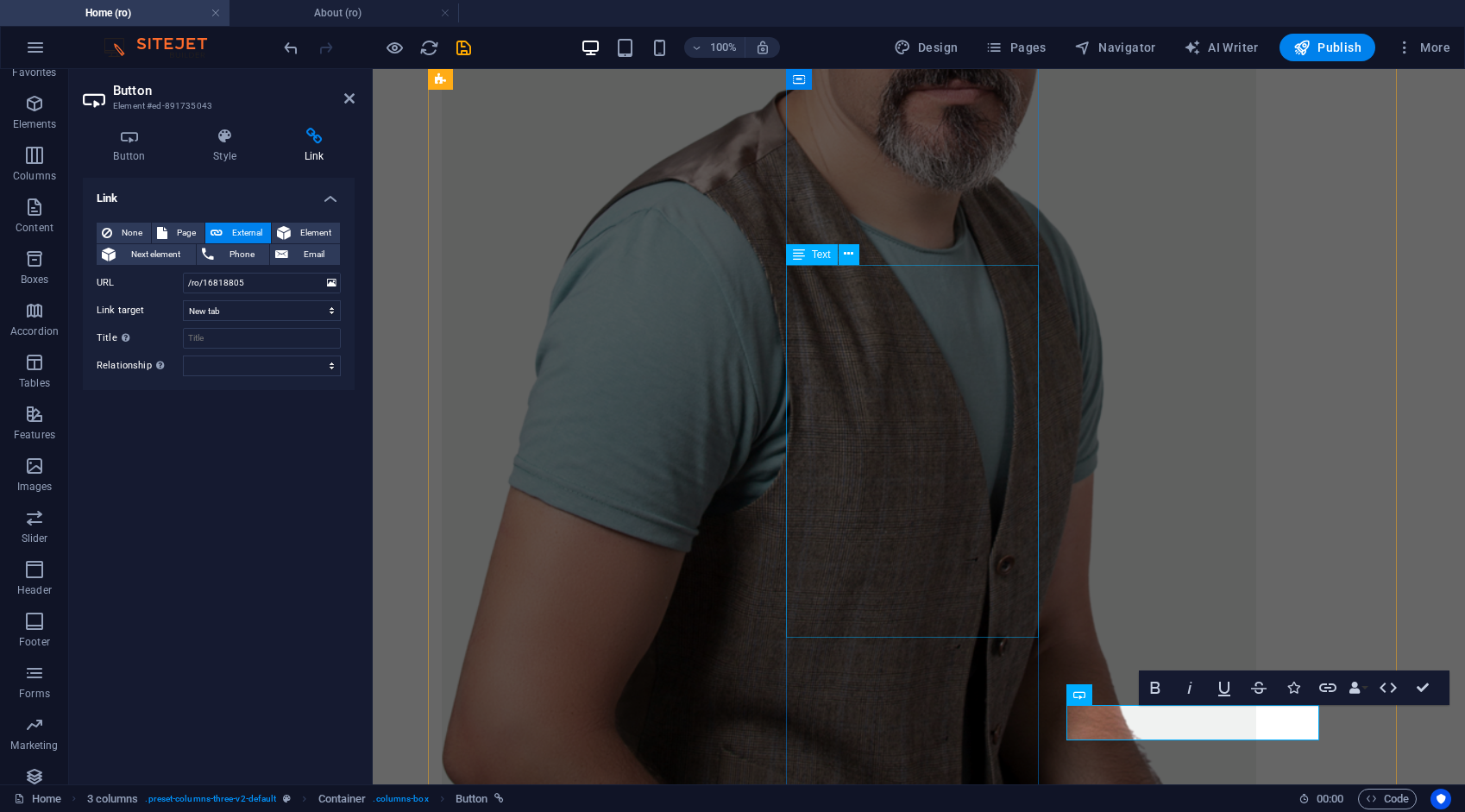
scroll to position [2307, 0]
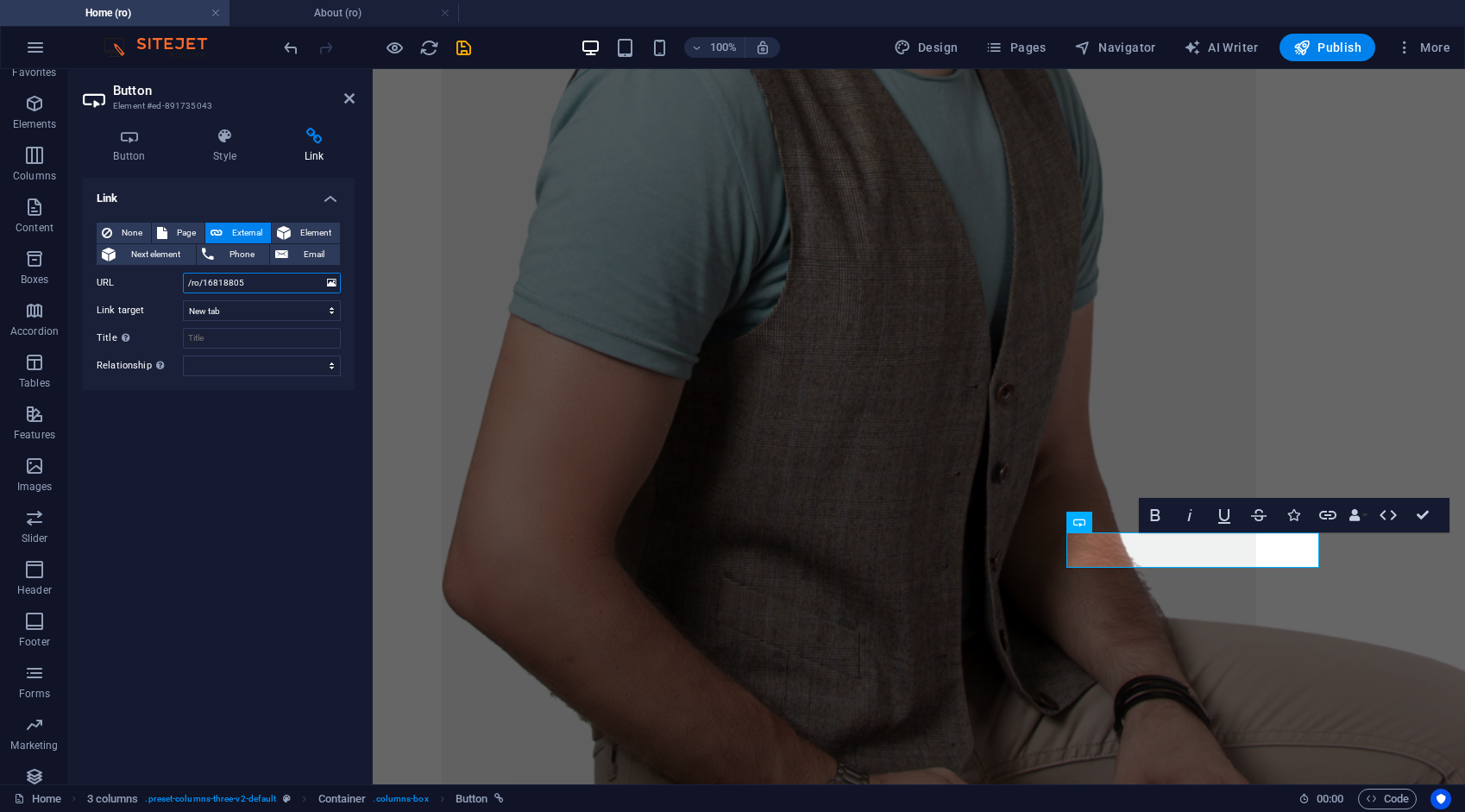
drag, startPoint x: 243, startPoint y: 276, endPoint x: 95, endPoint y: 263, distance: 148.6
click at [112, 273] on div "URL /ro/16818805" at bounding box center [219, 283] width 244 height 21
type input "/photo-tours"
click at [316, 233] on span "Element" at bounding box center [315, 233] width 39 height 21
click at [231, 233] on span "External" at bounding box center [247, 233] width 38 height 21
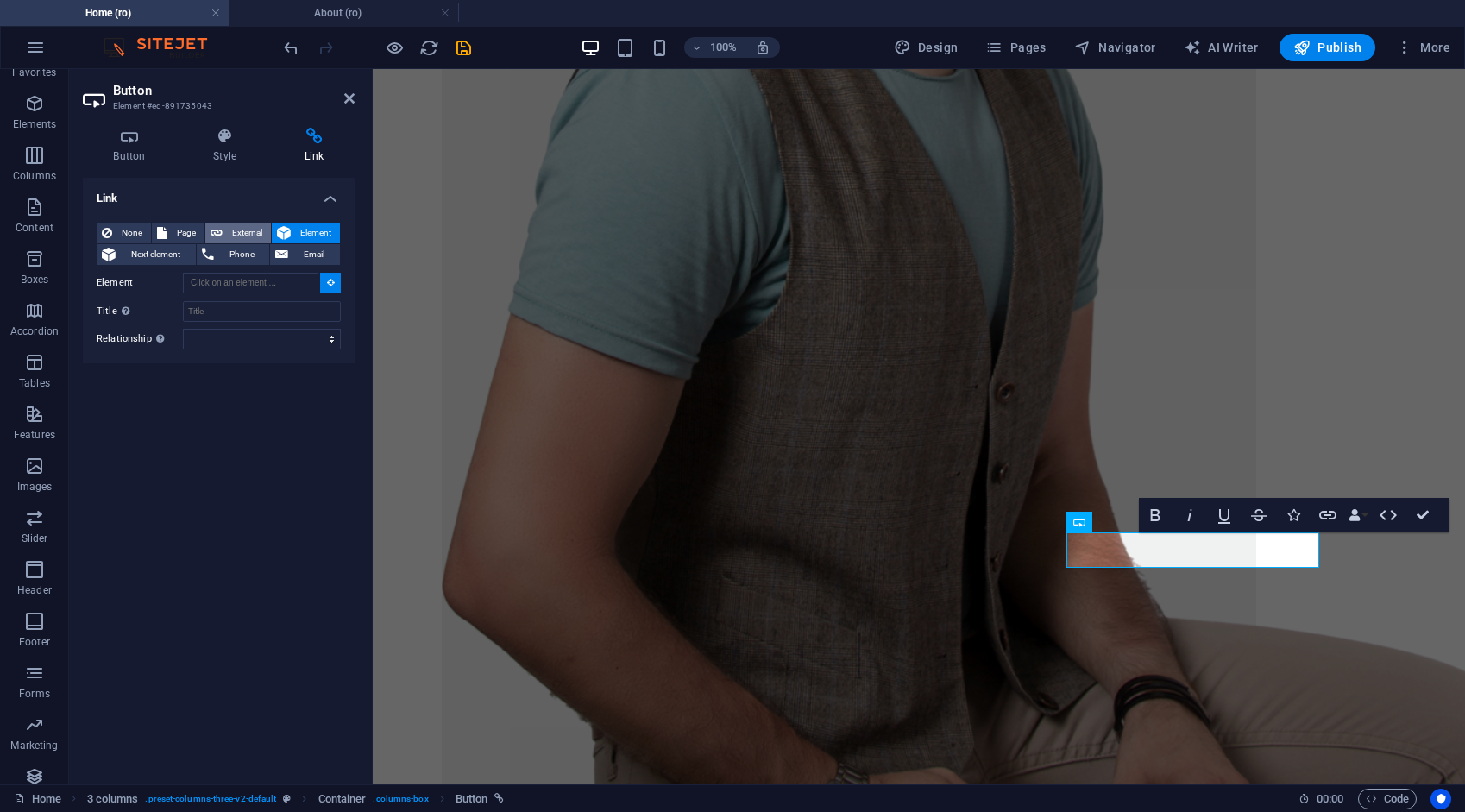
select select "blank"
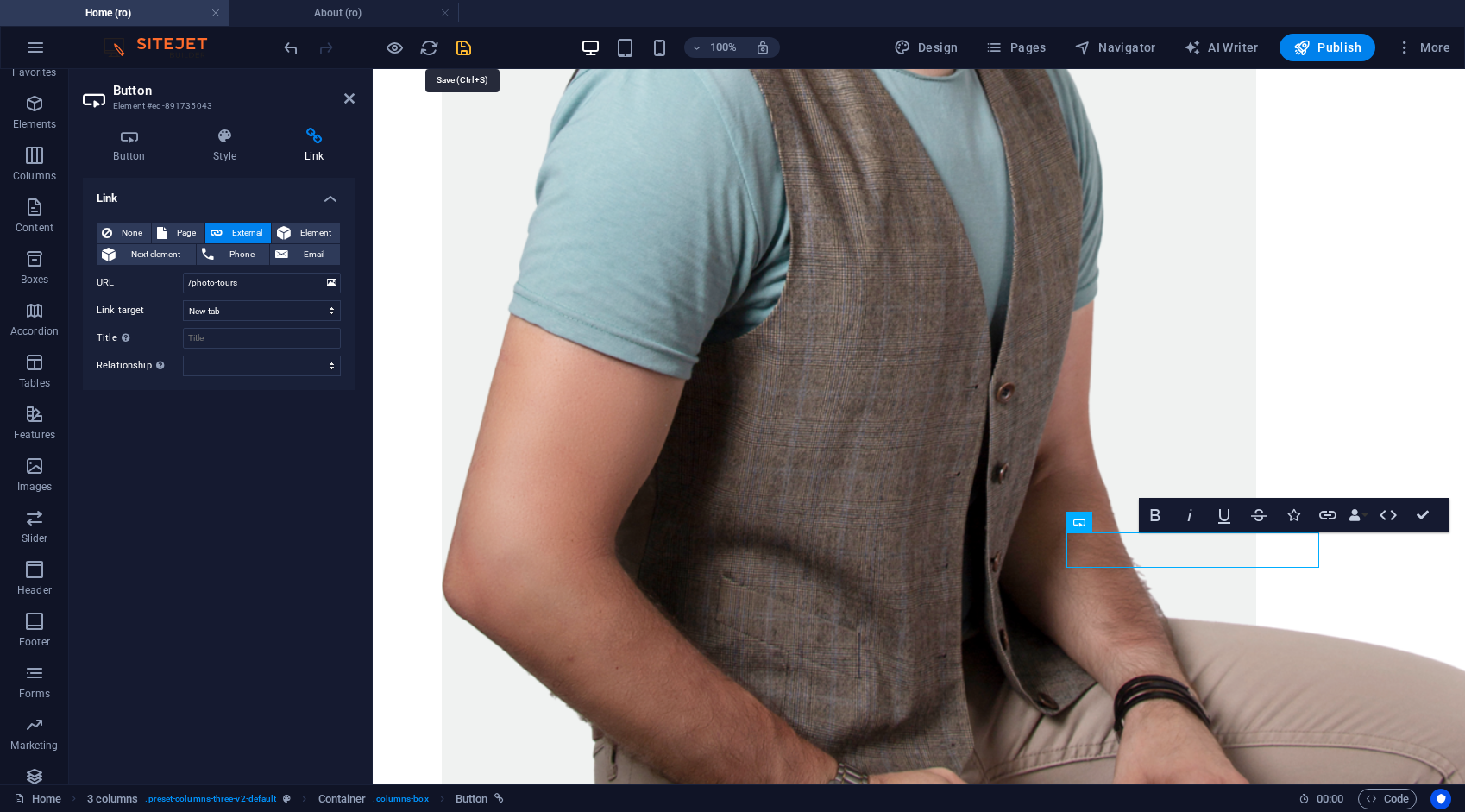
click at [462, 44] on icon "save" at bounding box center [463, 48] width 20 height 20
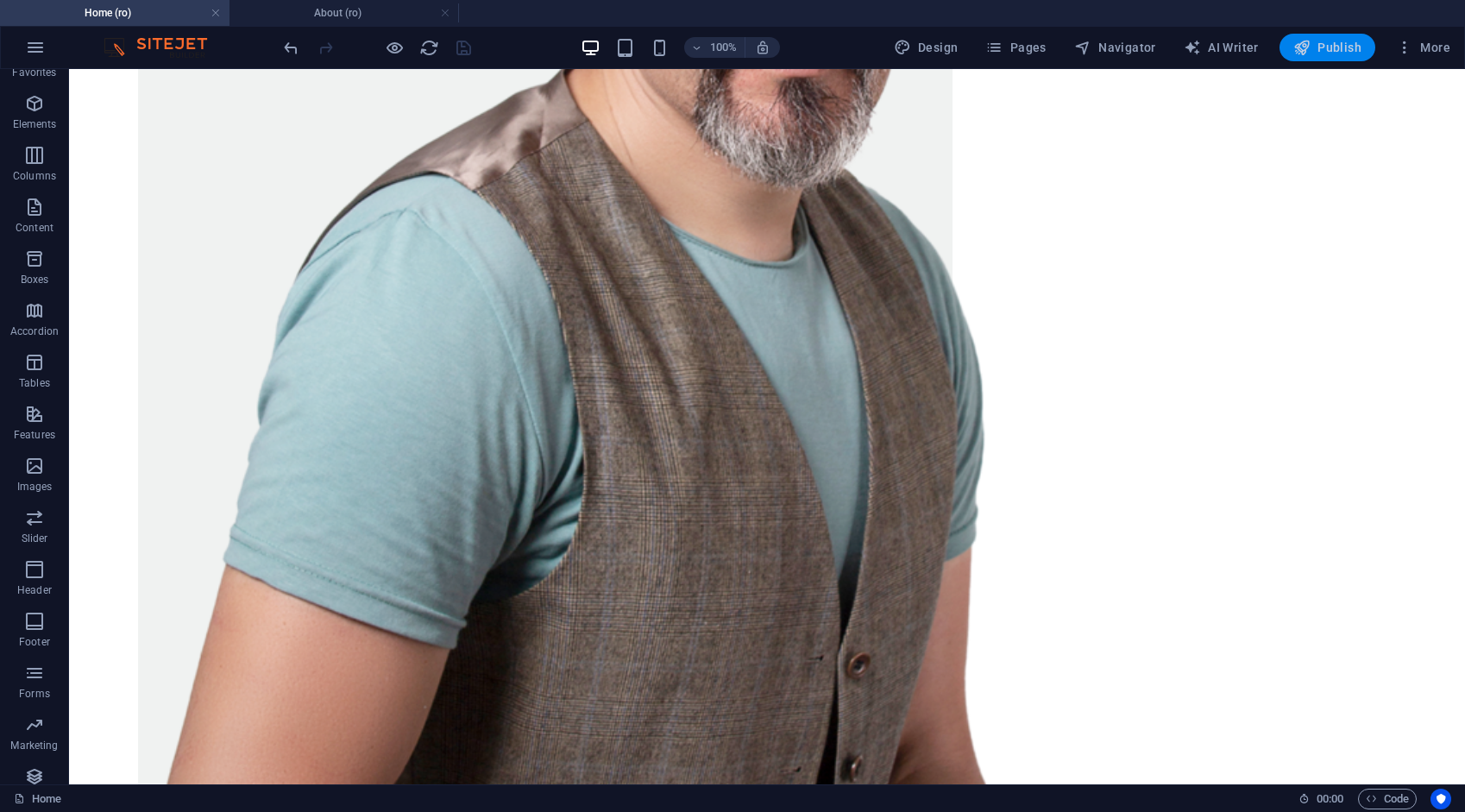
click at [1320, 48] on span "Publish" at bounding box center [1328, 48] width 68 height 17
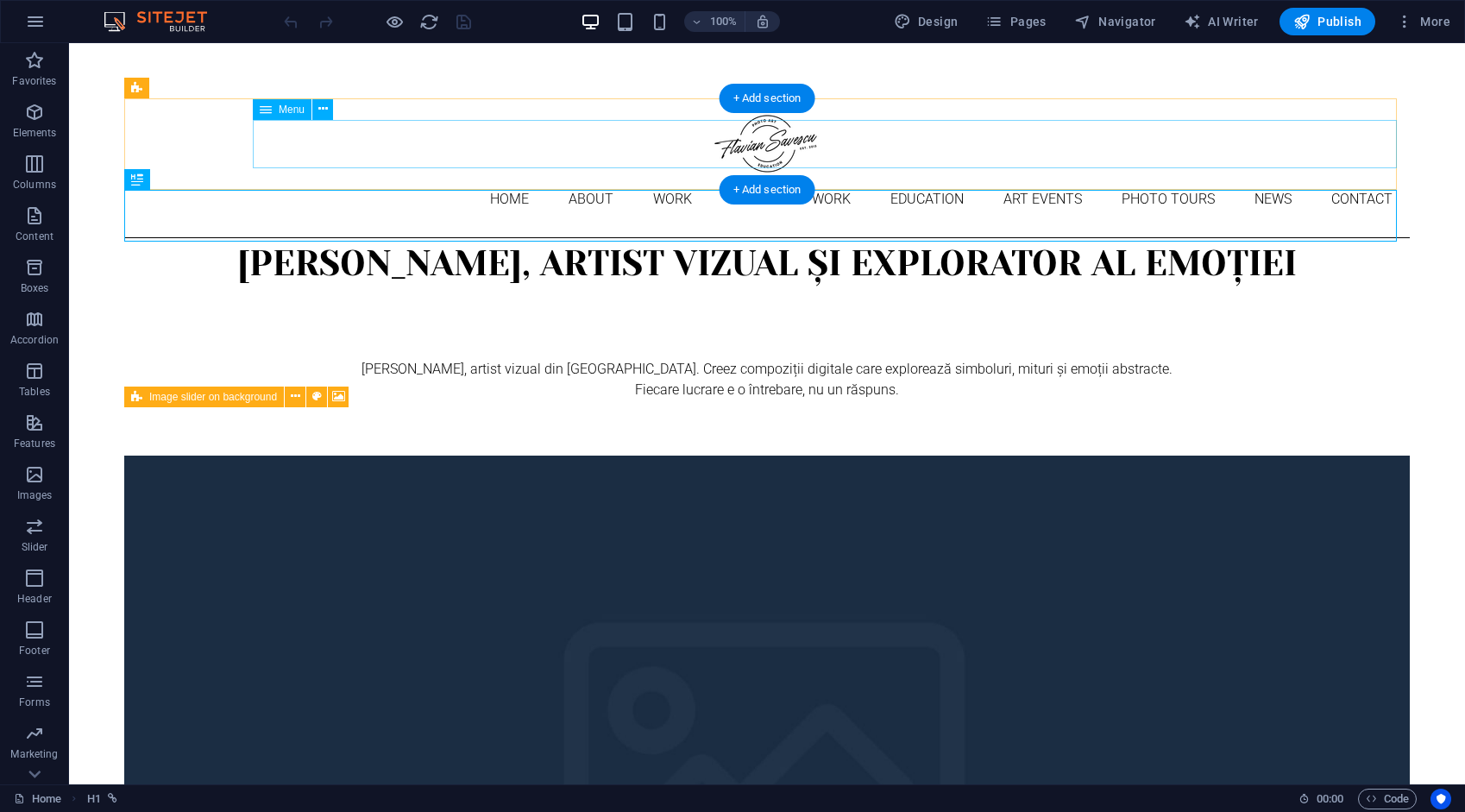
click at [421, 175] on nav "Home About Work DIGITAL ART WORK EDUCATION ART EVENTS Photo tours News Contact" at bounding box center [767, 199] width 1286 height 48
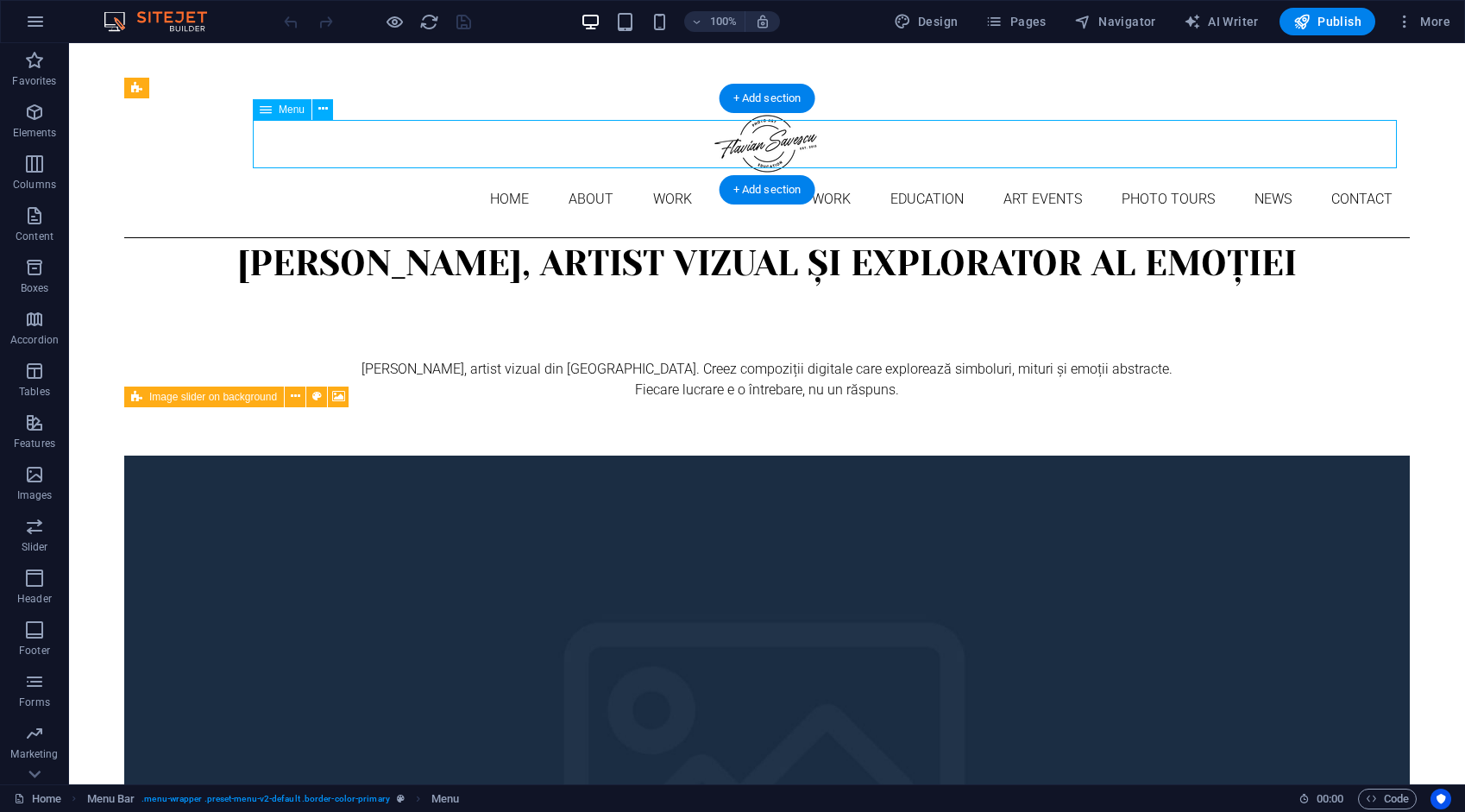
click at [420, 175] on nav "Home About Work DIGITAL ART WORK EDUCATION ART EVENTS Photo tours News Contact" at bounding box center [767, 199] width 1286 height 48
click at [419, 175] on nav "Home About Work DIGITAL ART WORK EDUCATION ART EVENTS Photo tours News Contact" at bounding box center [767, 199] width 1286 height 48
select select "1"
select select "2"
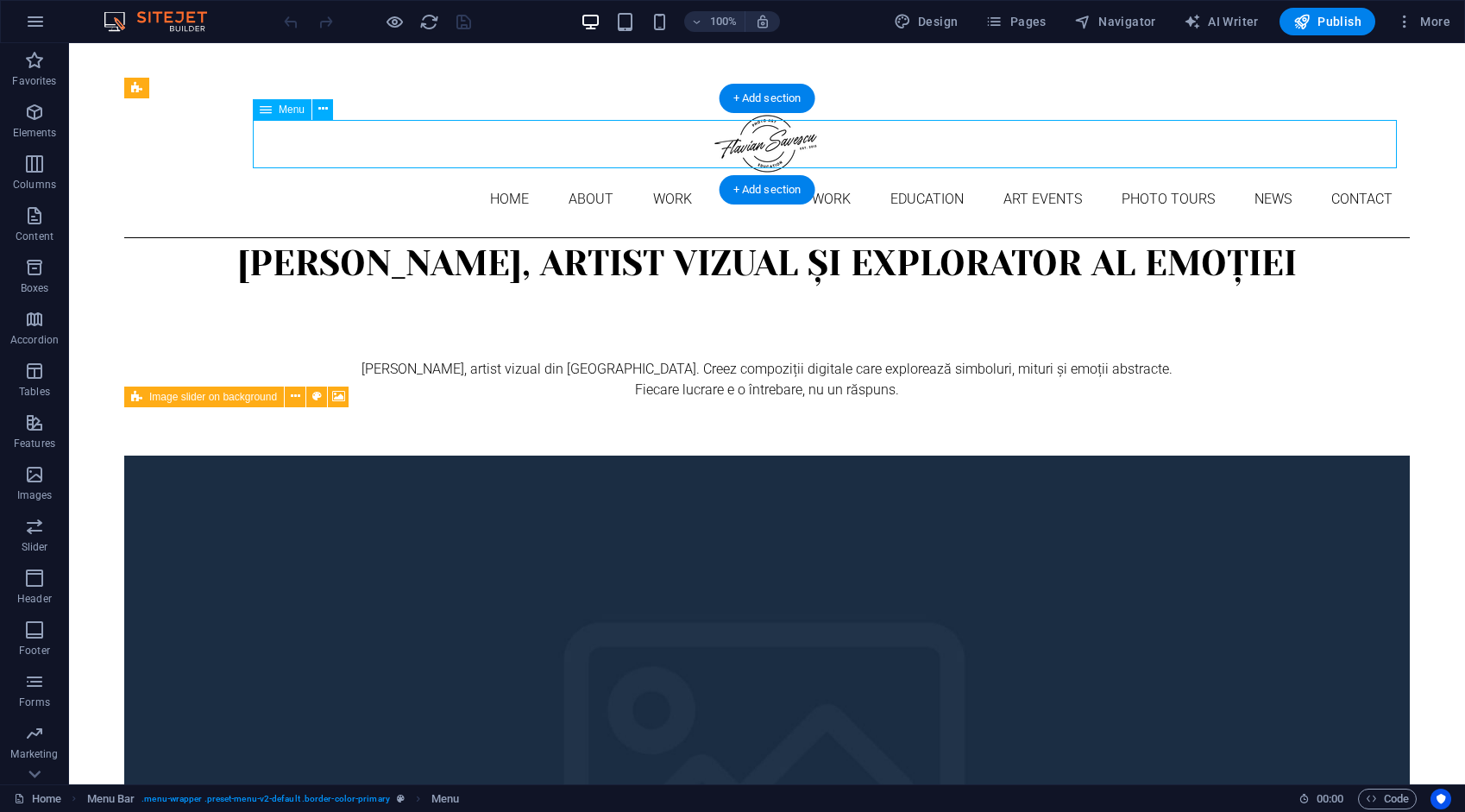
select select "3"
select select "4"
select select "9"
select select "10"
select select "5"
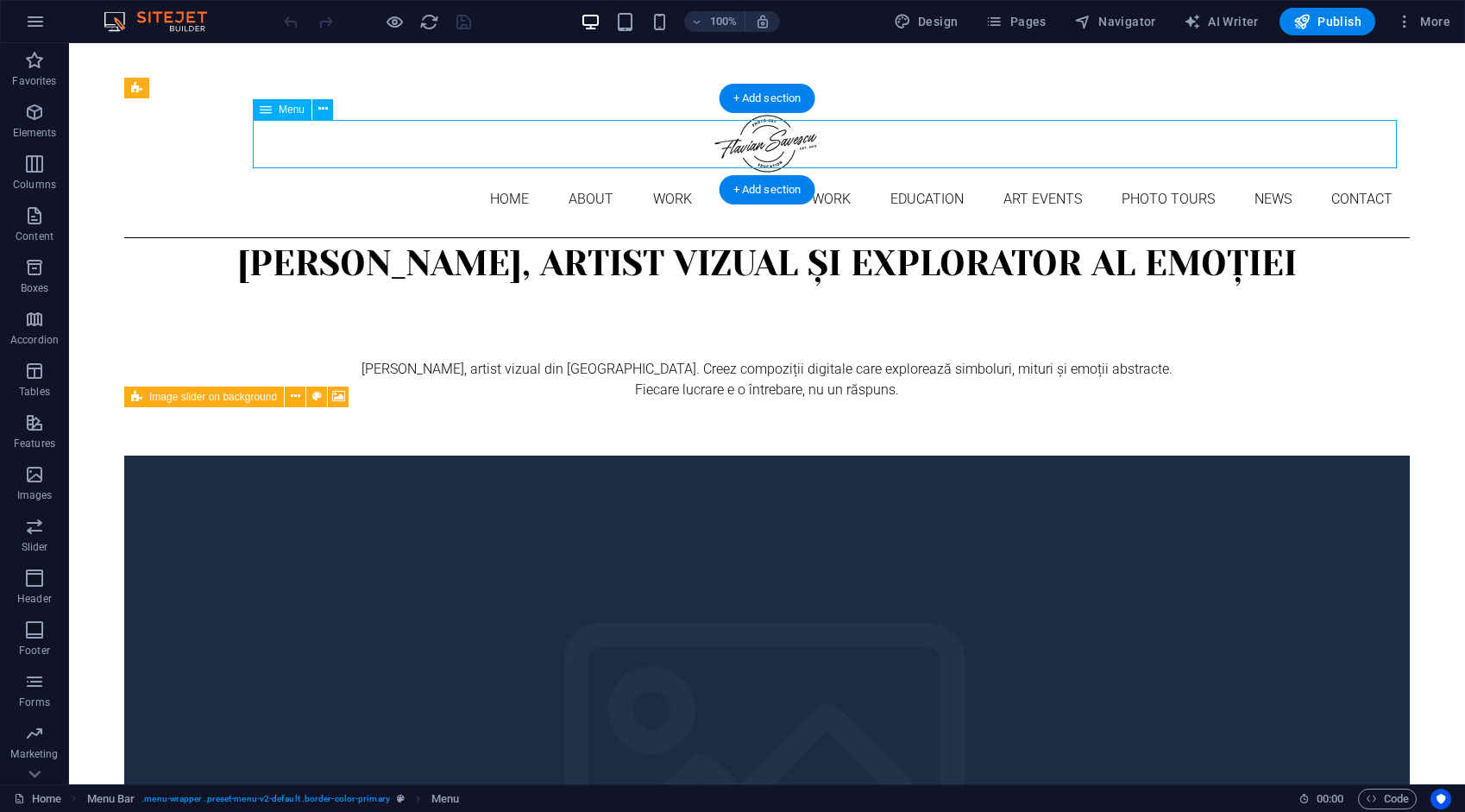
select select "6"
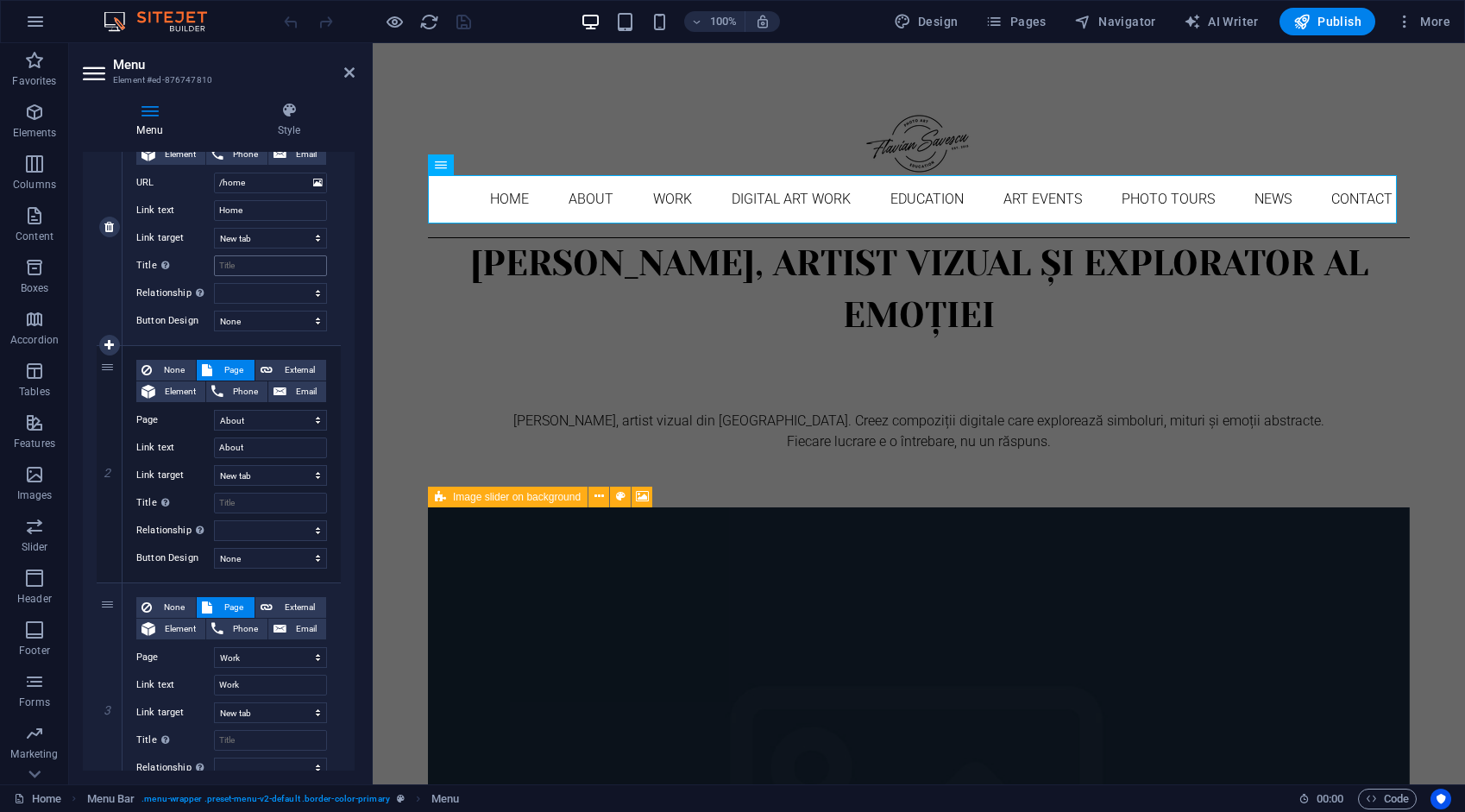
scroll to position [259, 0]
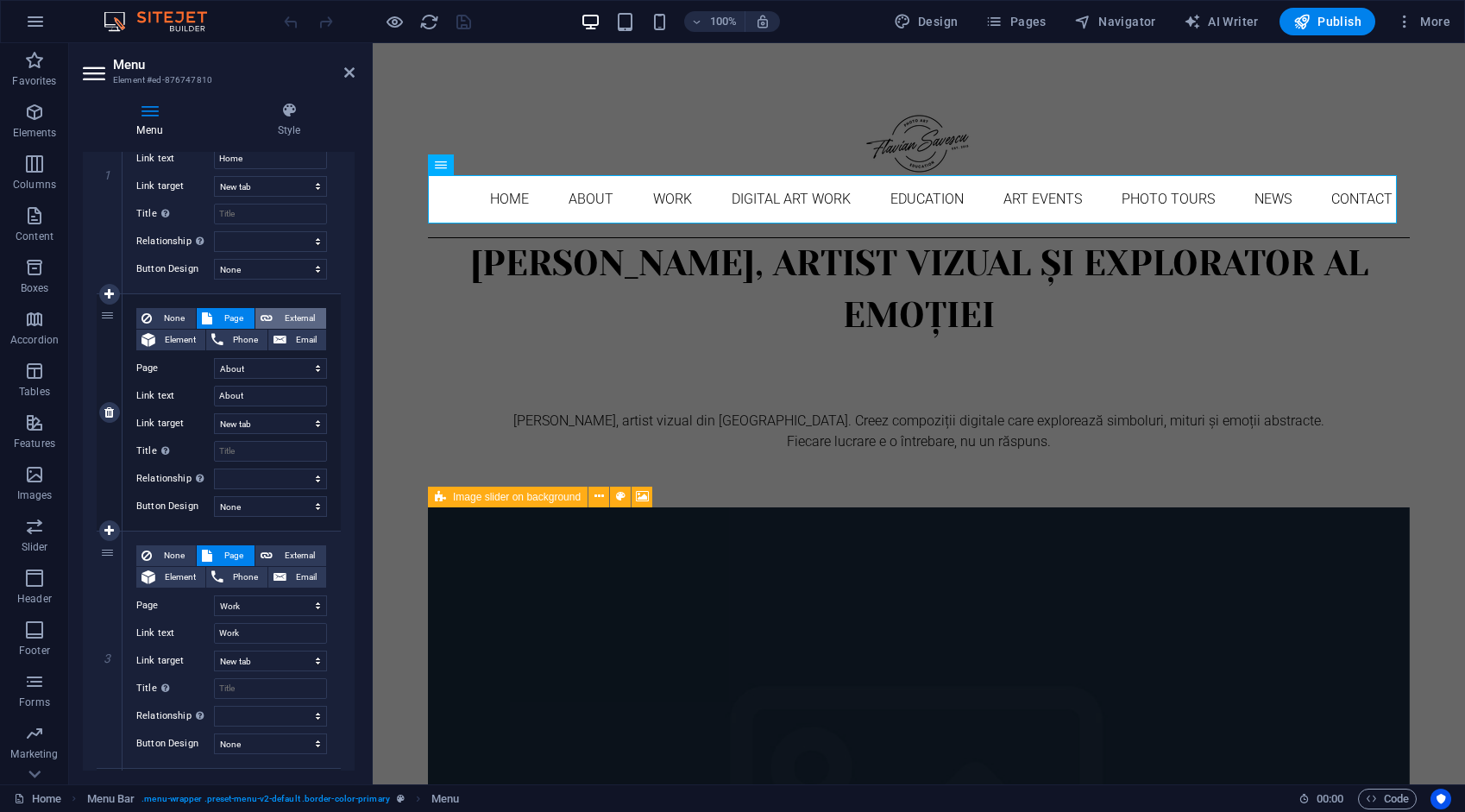
click at [304, 319] on span "External" at bounding box center [298, 318] width 43 height 21
select select
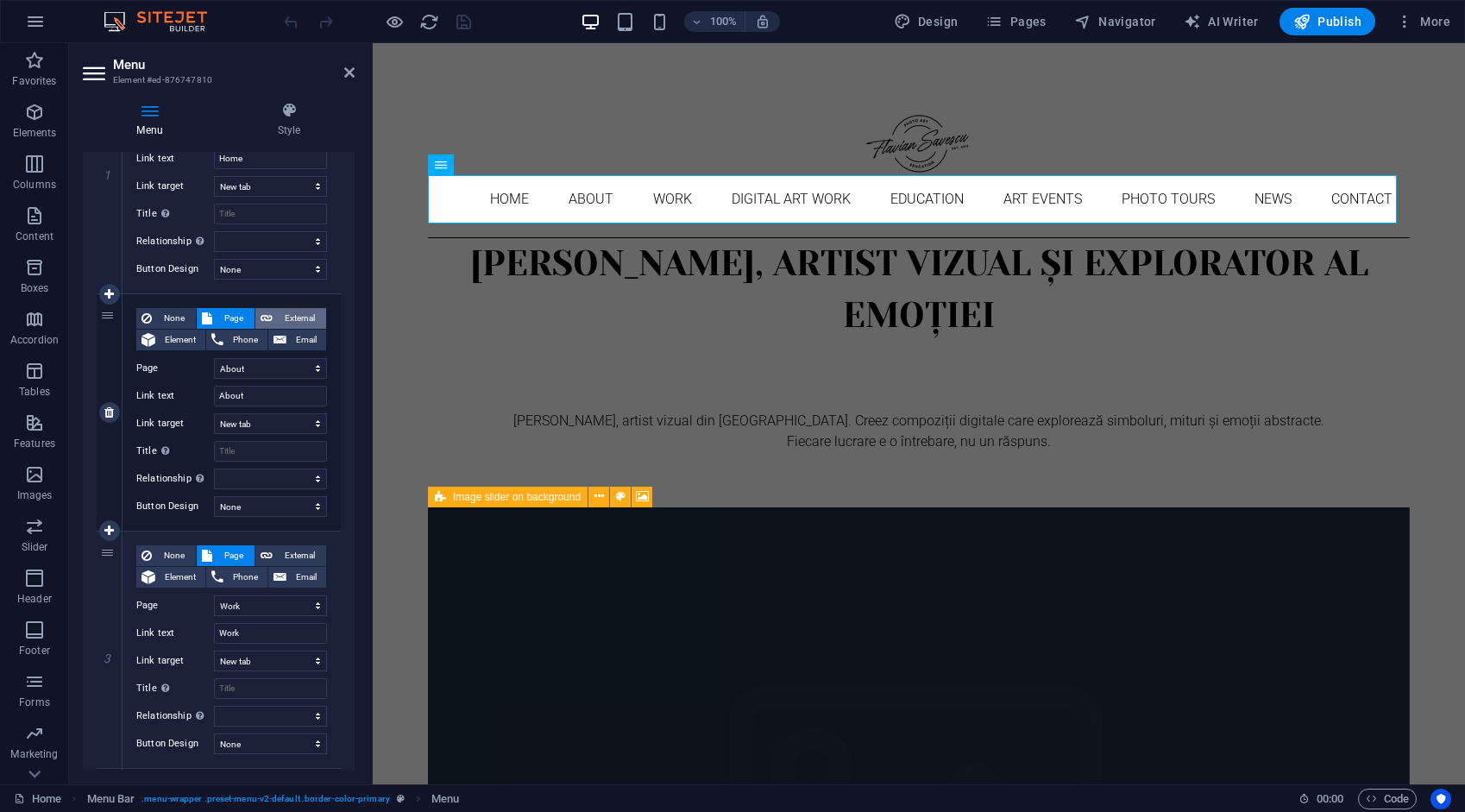
select select
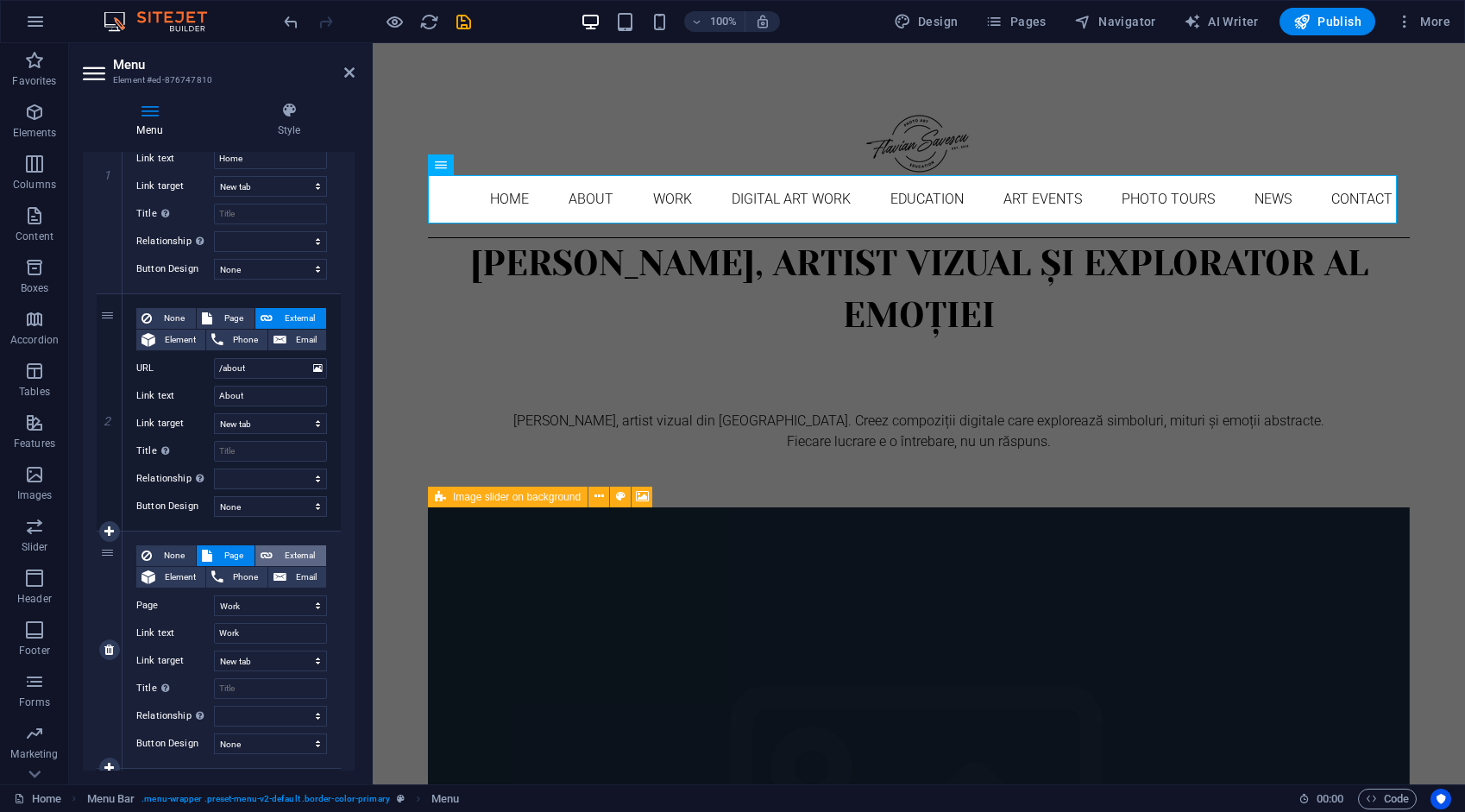
click at [283, 548] on span "External" at bounding box center [298, 556] width 43 height 21
select select
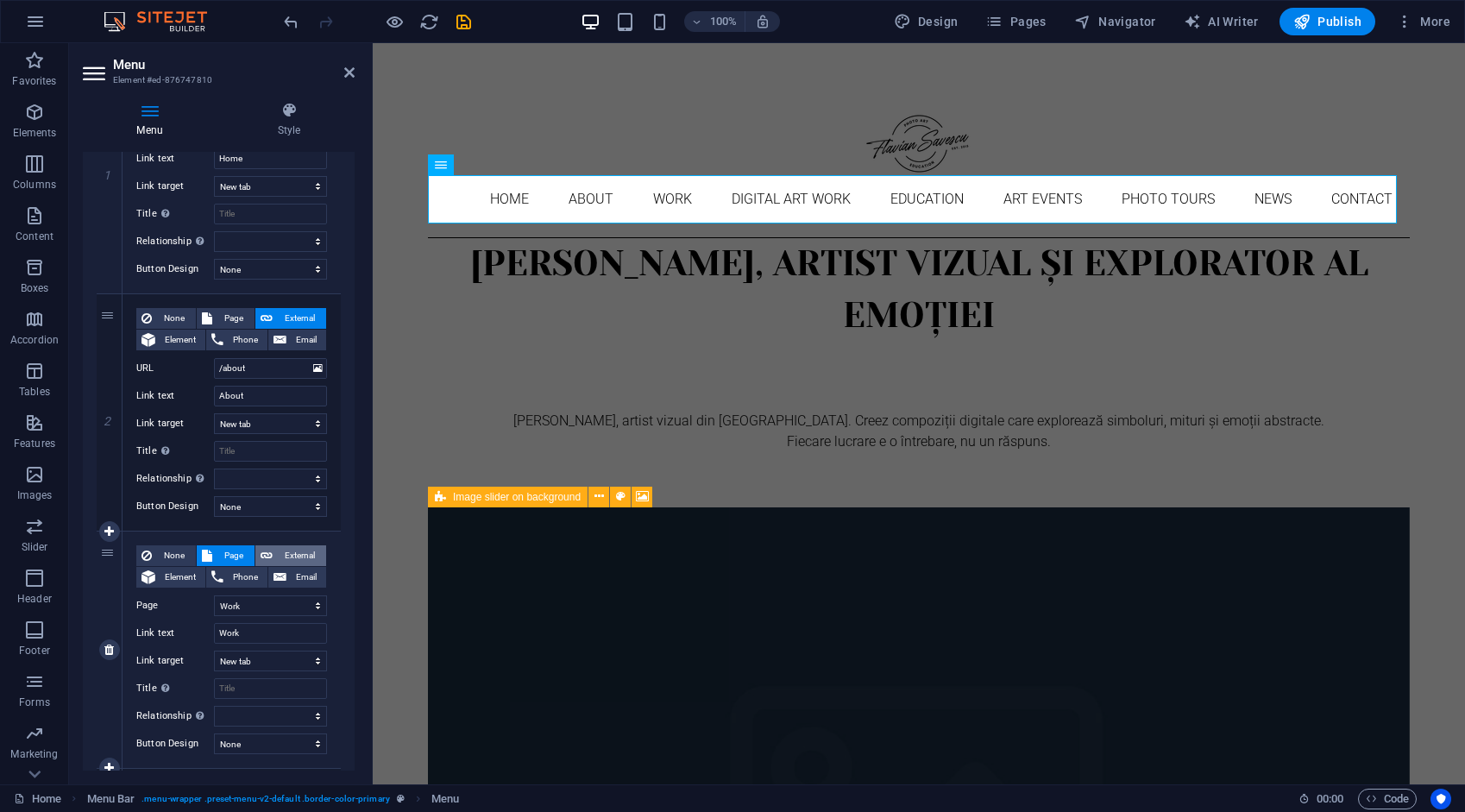
select select
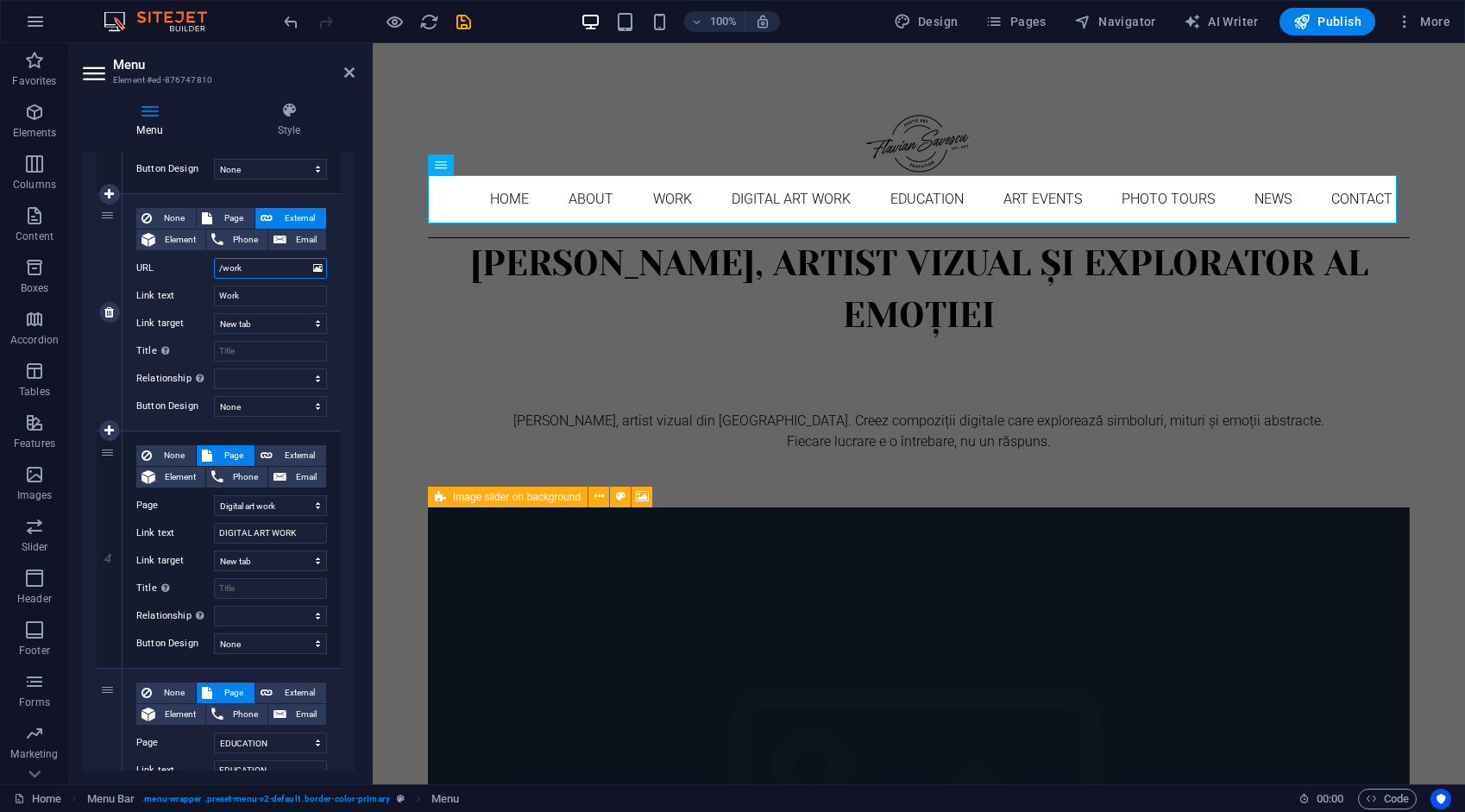
scroll to position [690, 0]
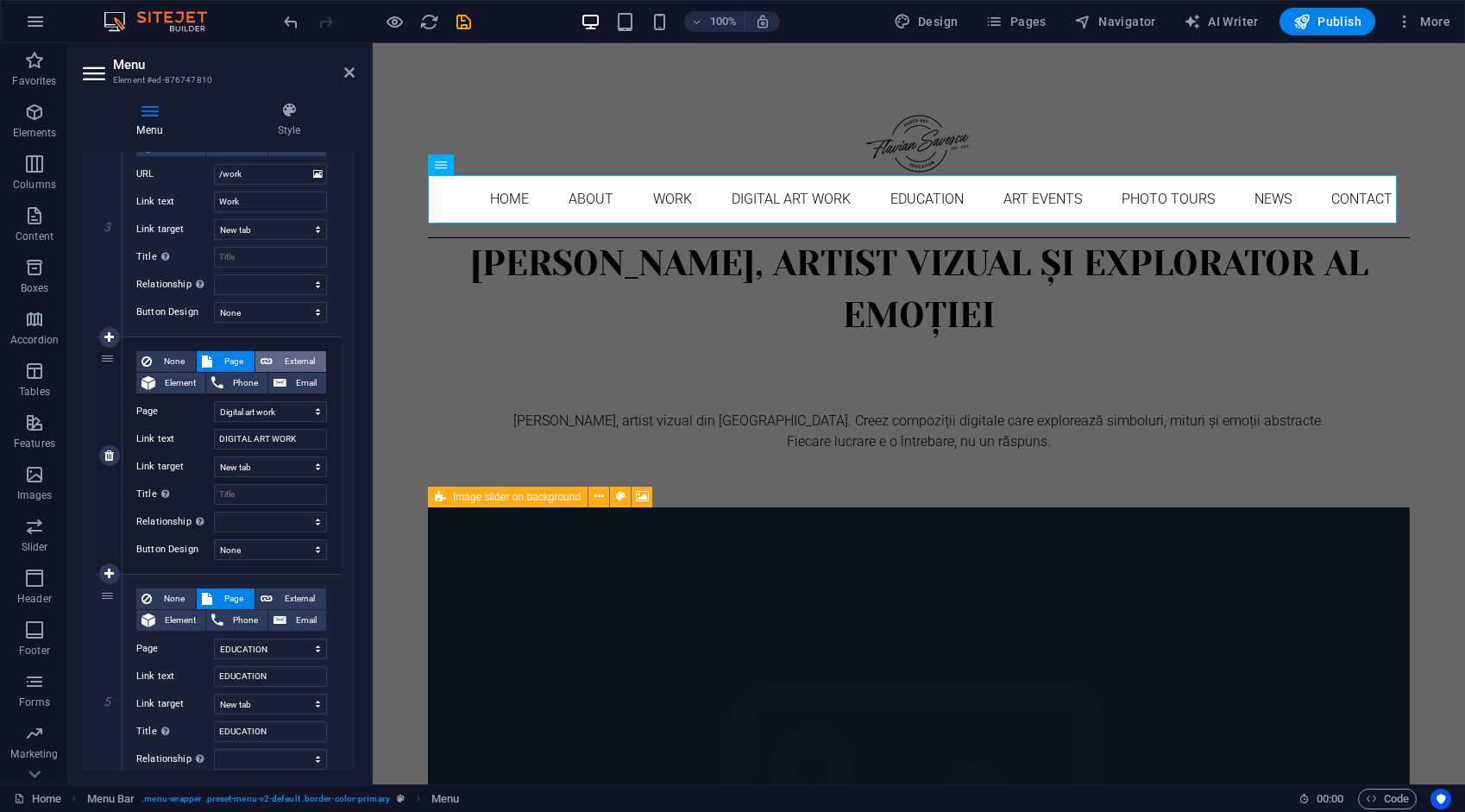
click at [298, 358] on span "External" at bounding box center [298, 362] width 43 height 21
select select
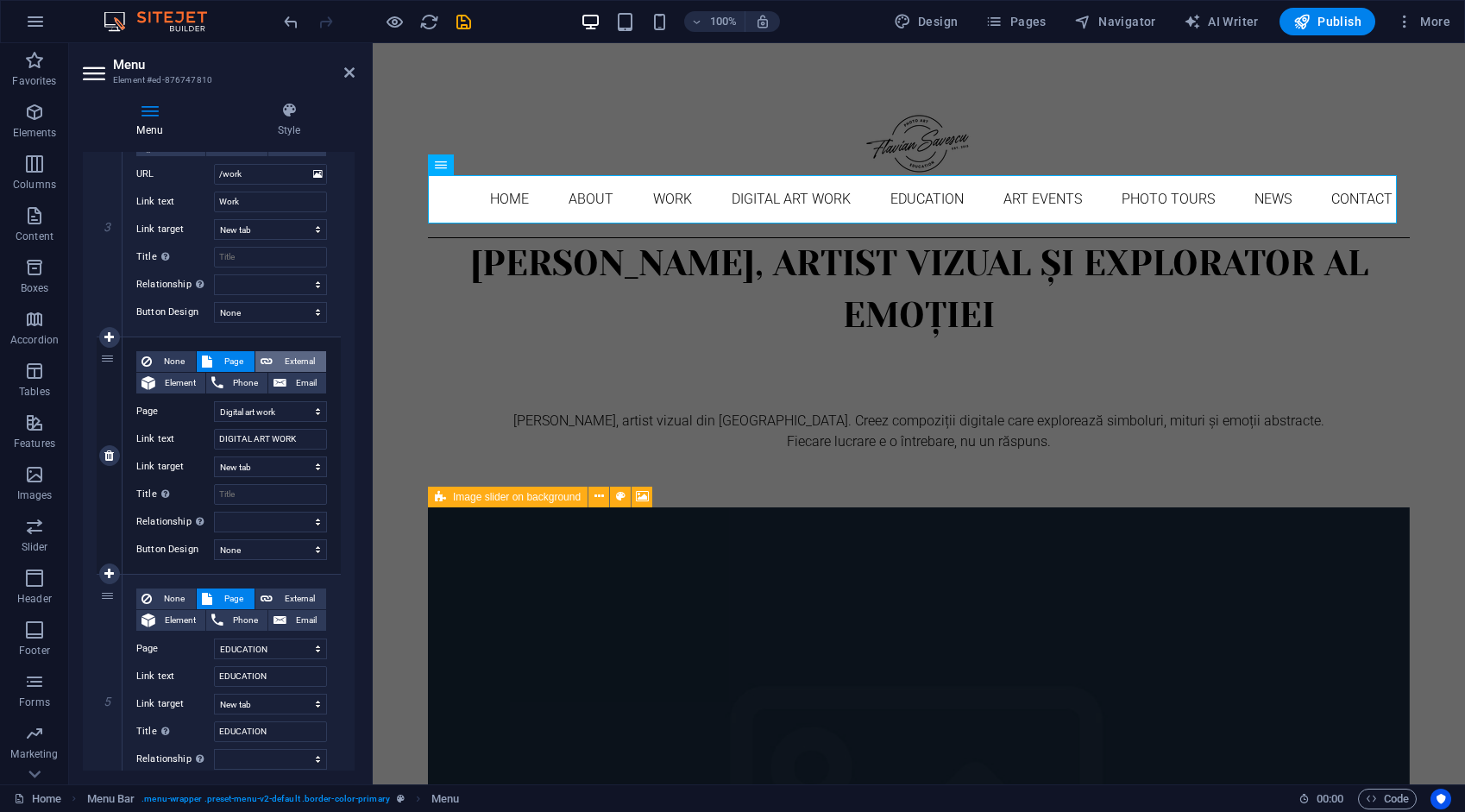
select select
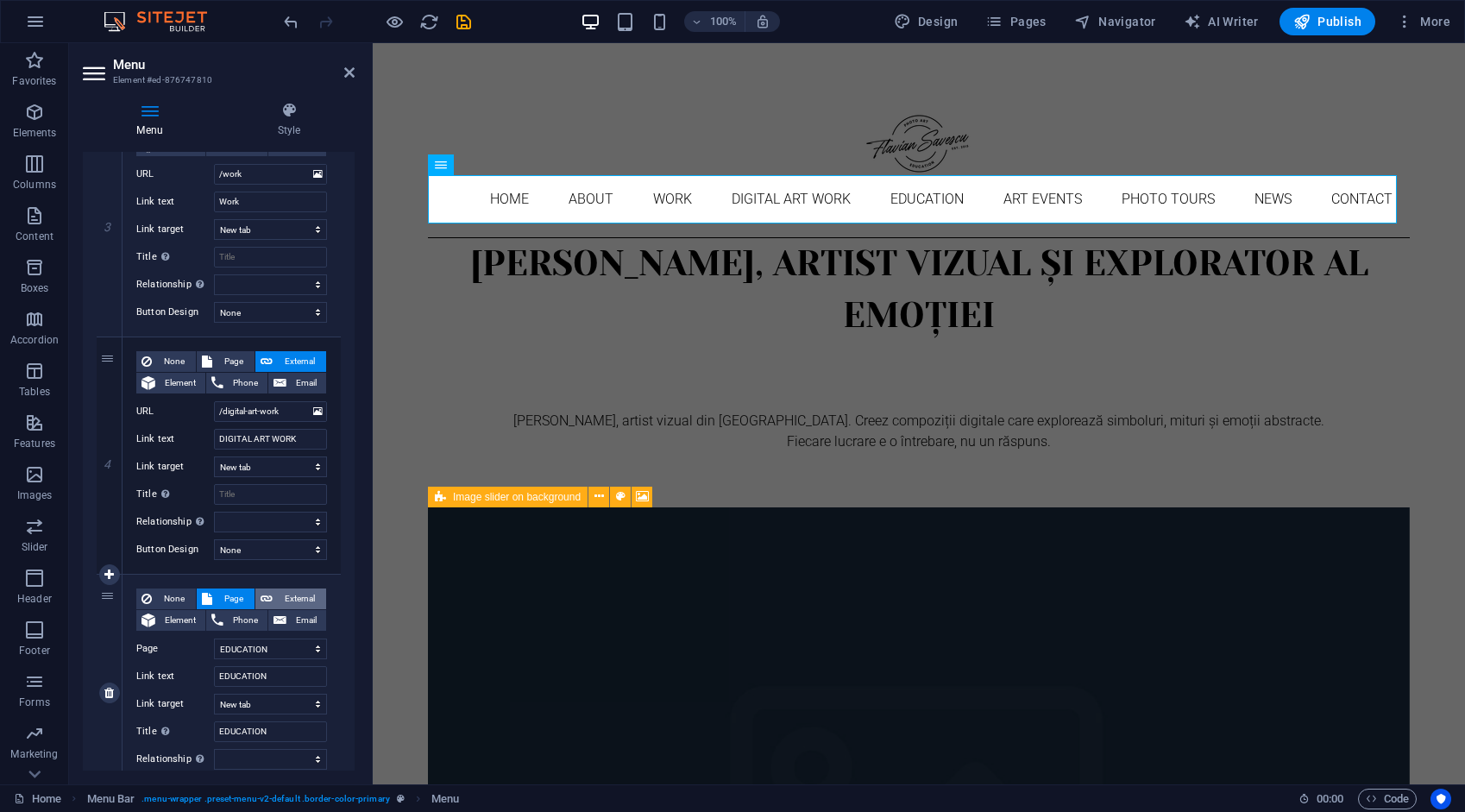
click at [299, 596] on span "External" at bounding box center [298, 599] width 43 height 21
select select
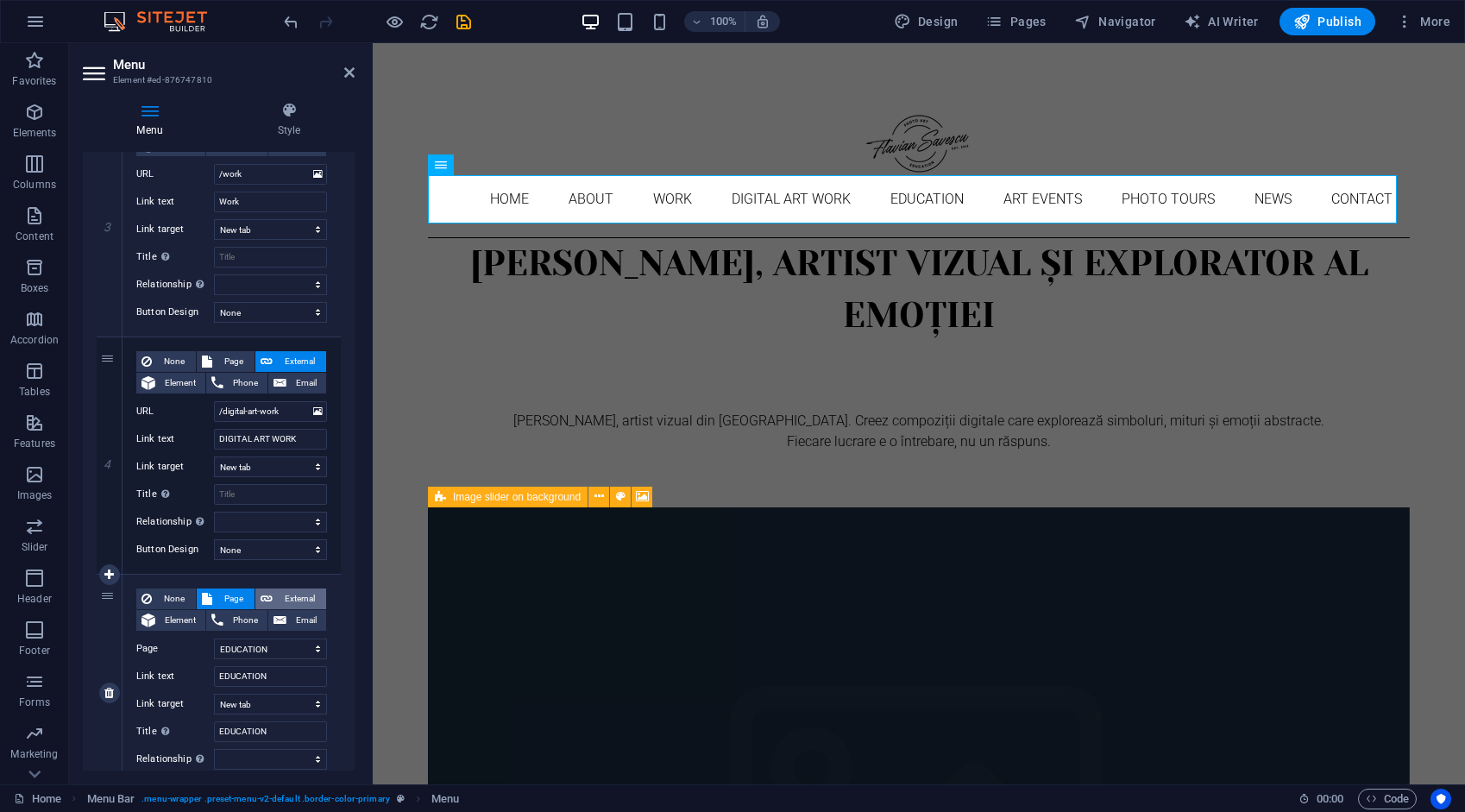
select select
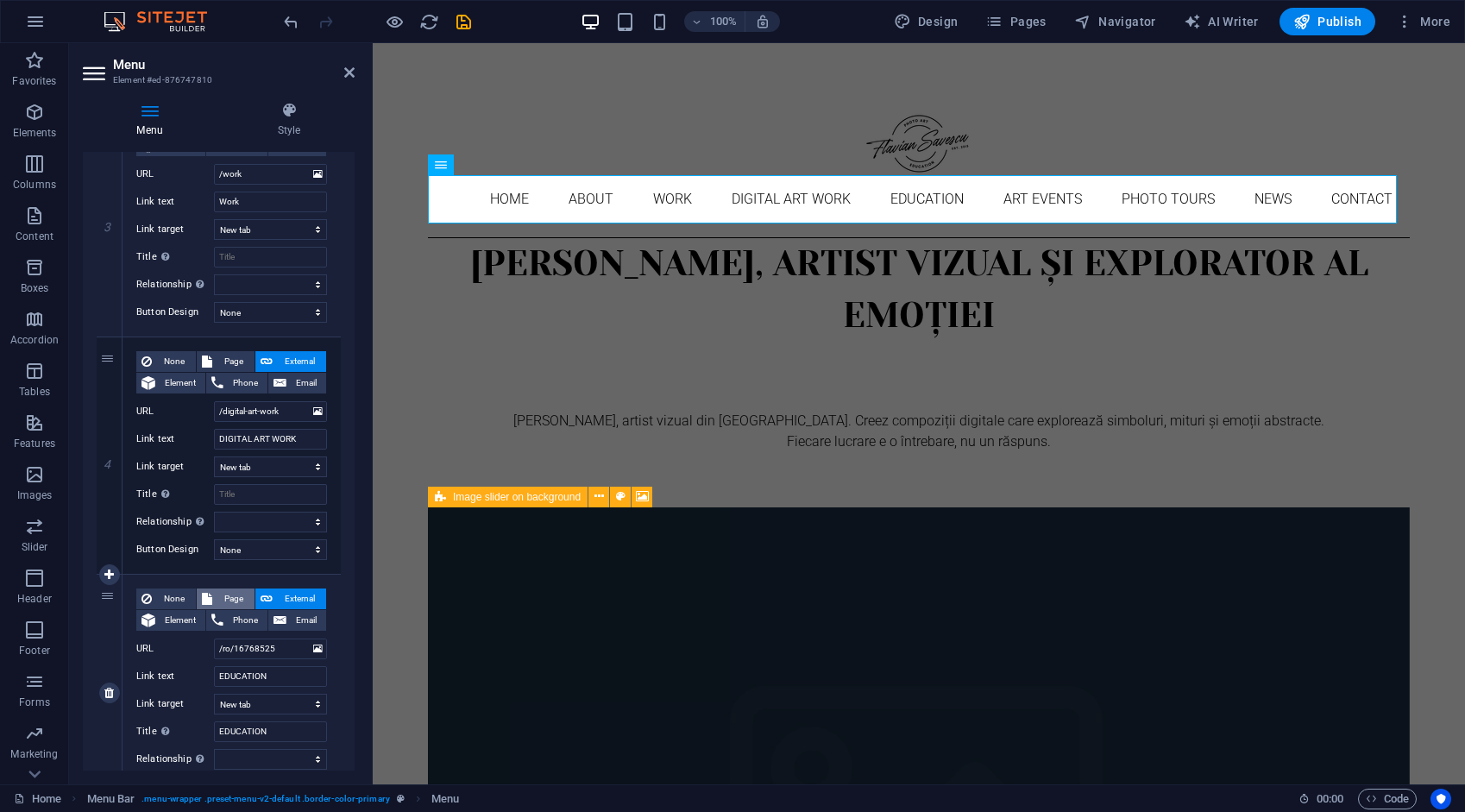
click at [241, 600] on span "Page" at bounding box center [233, 599] width 32 height 21
select select
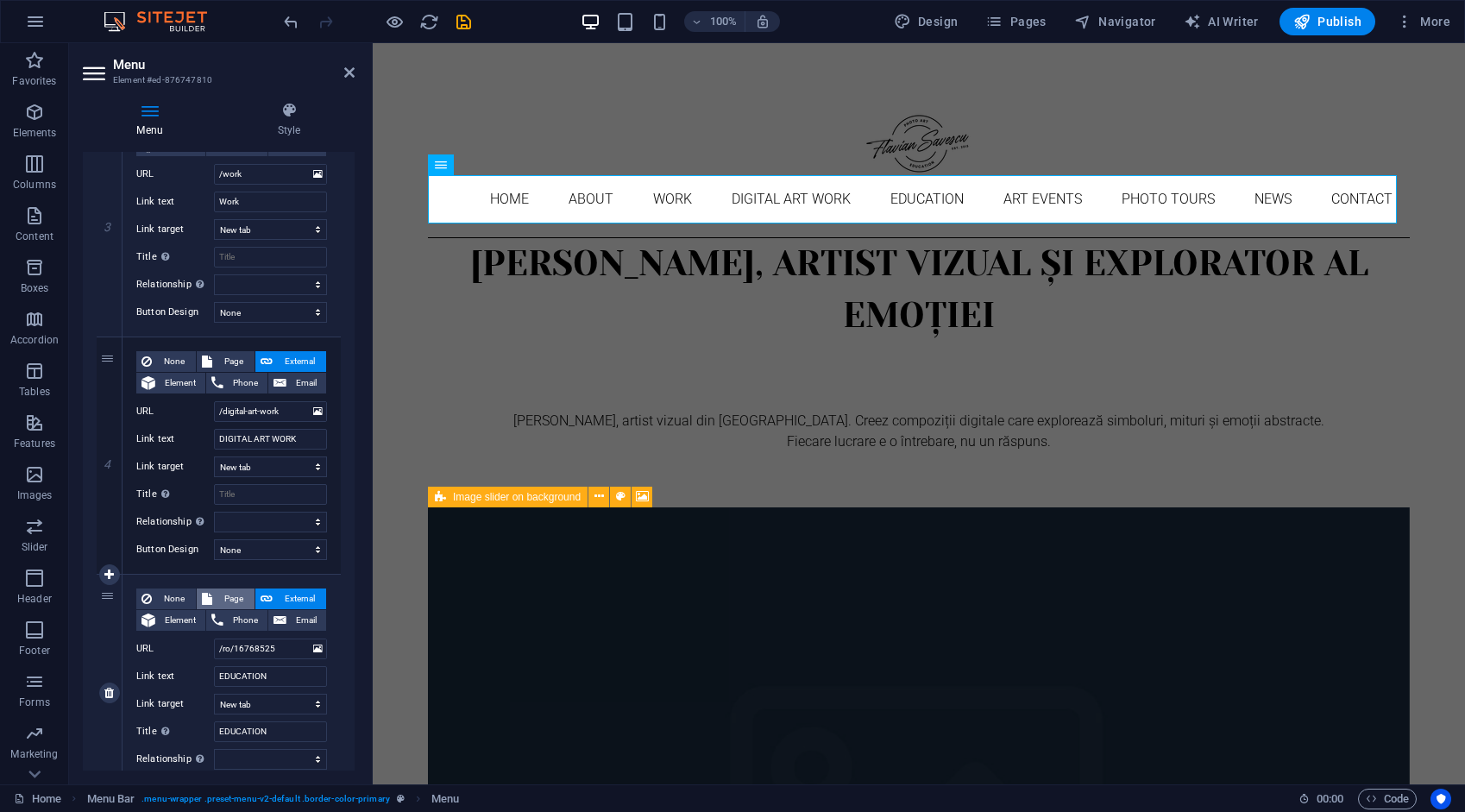
select select
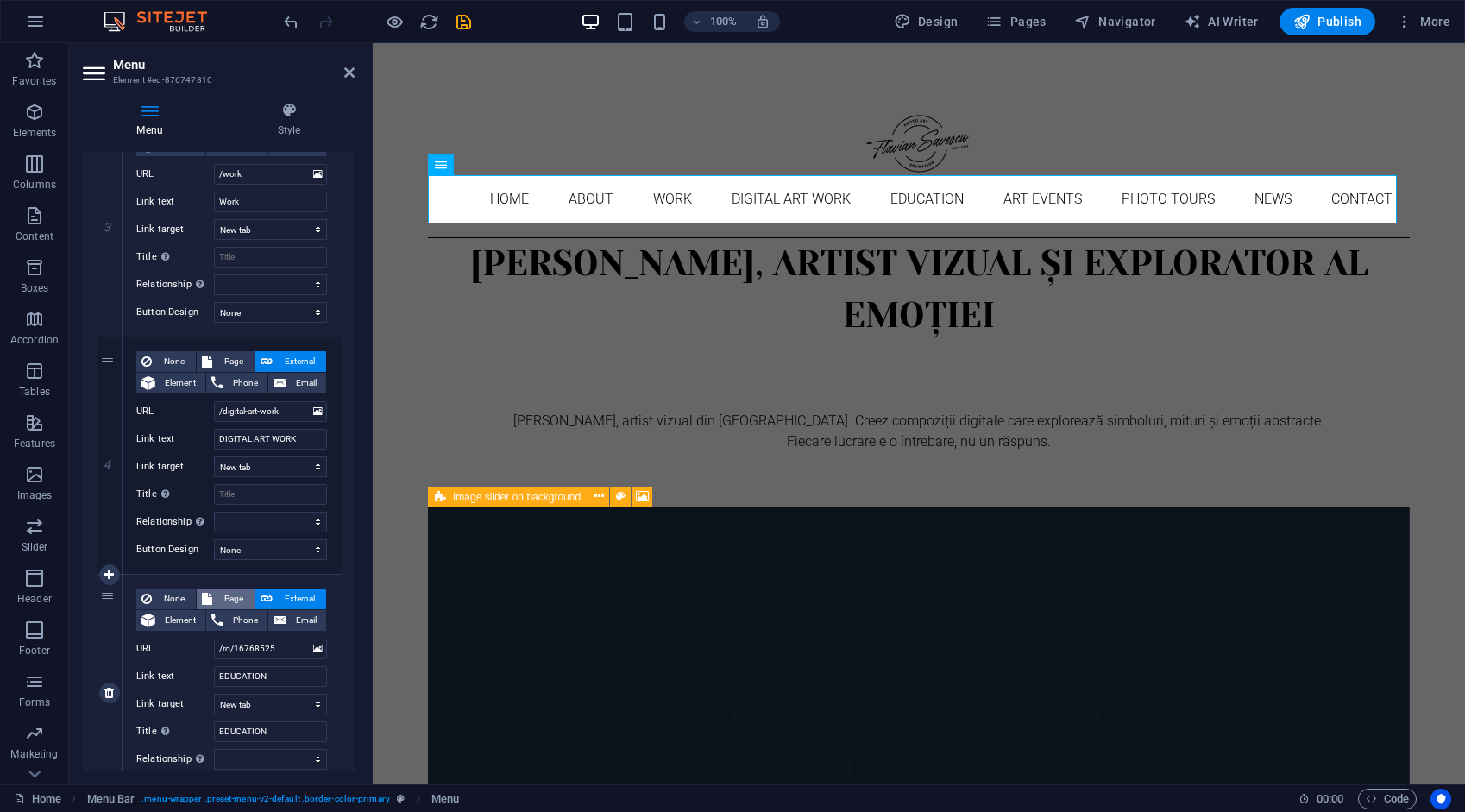
select select
drag, startPoint x: 281, startPoint y: 594, endPoint x: 275, endPoint y: 635, distance: 41.4
click at [279, 591] on span "External" at bounding box center [298, 599] width 43 height 21
select select
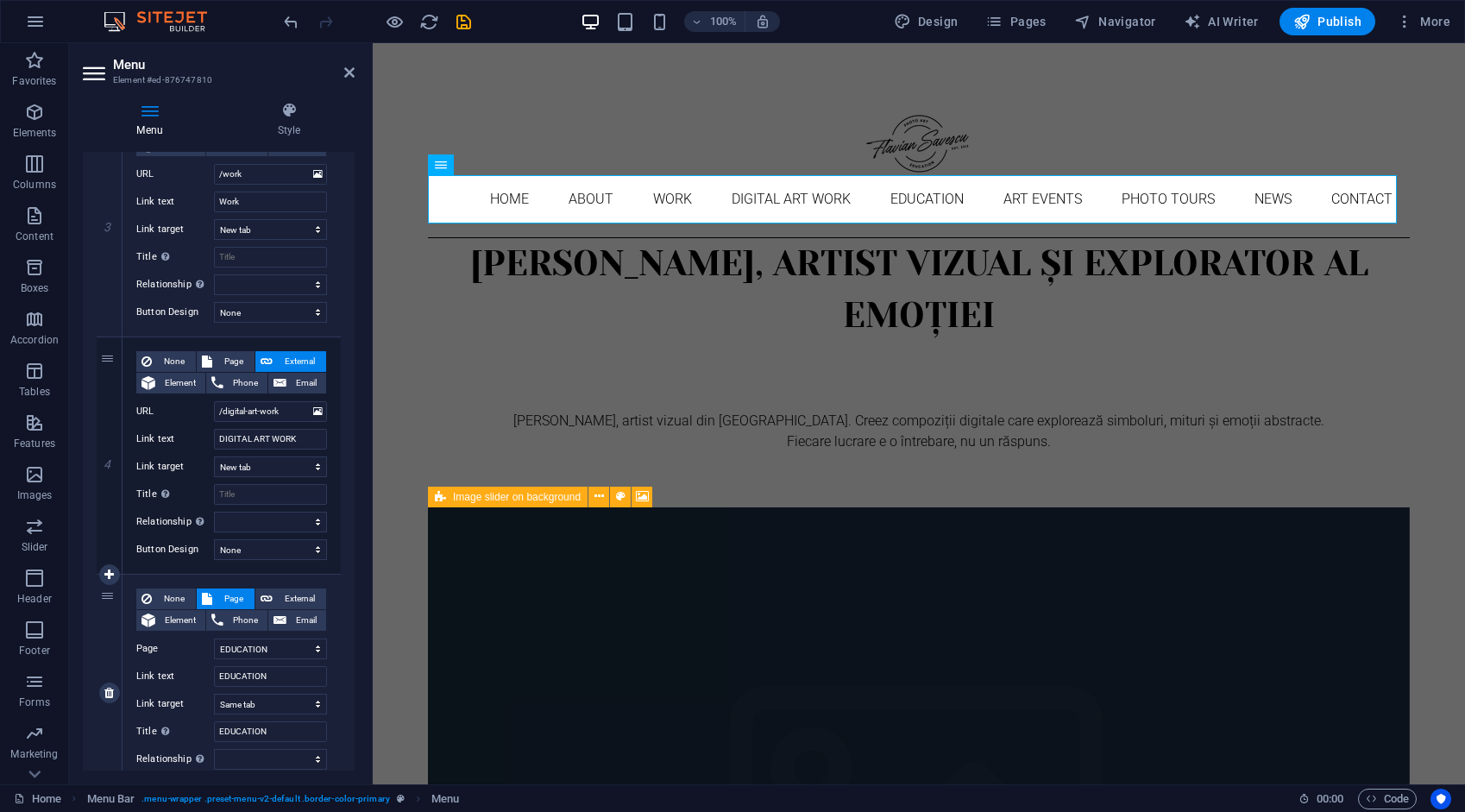
select select
select select "blank"
select select
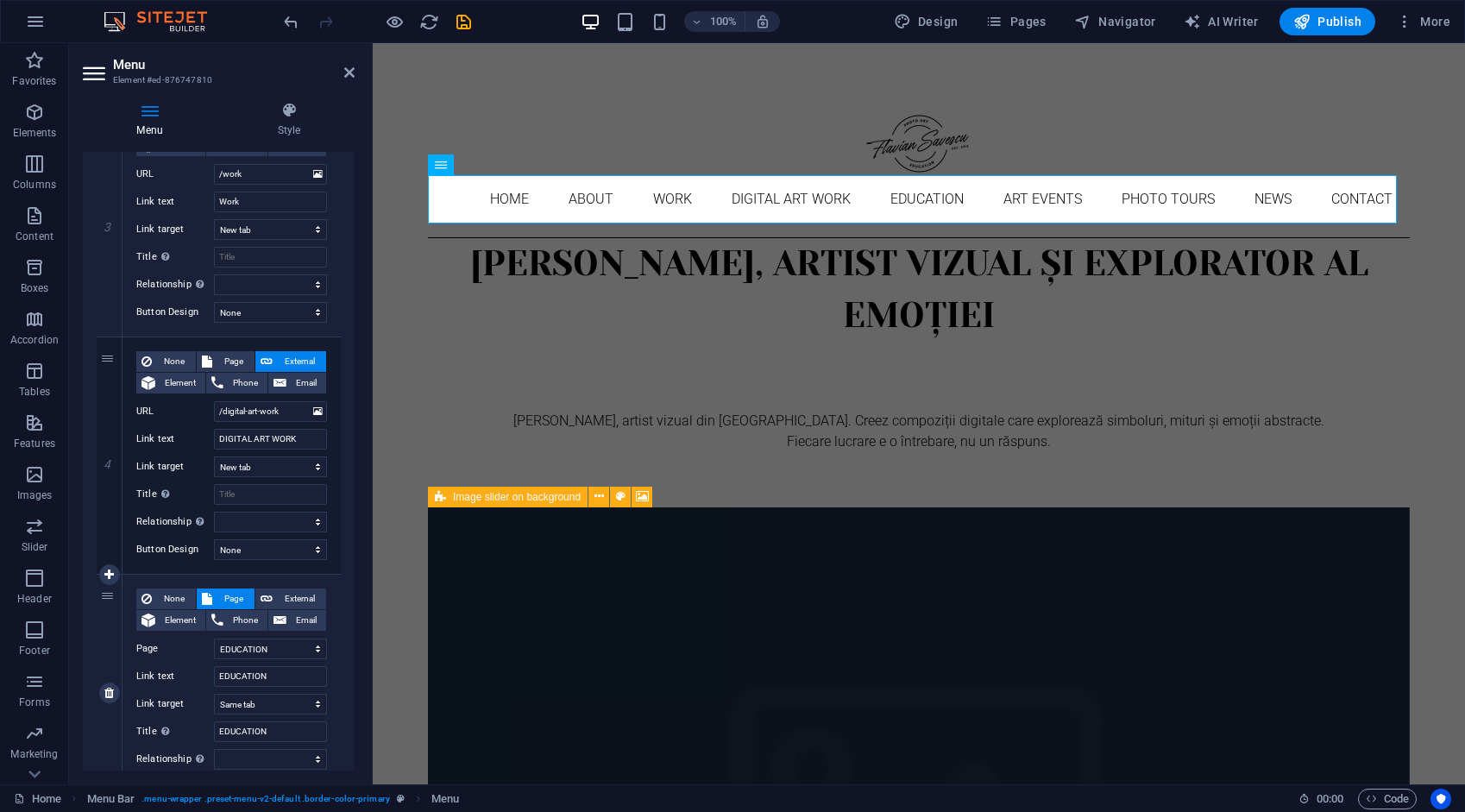
select select
drag, startPoint x: 266, startPoint y: 647, endPoint x: 6, endPoint y: 508, distance: 294.8
click at [207, 651] on div "URL /ro/16768525" at bounding box center [231, 649] width 191 height 21
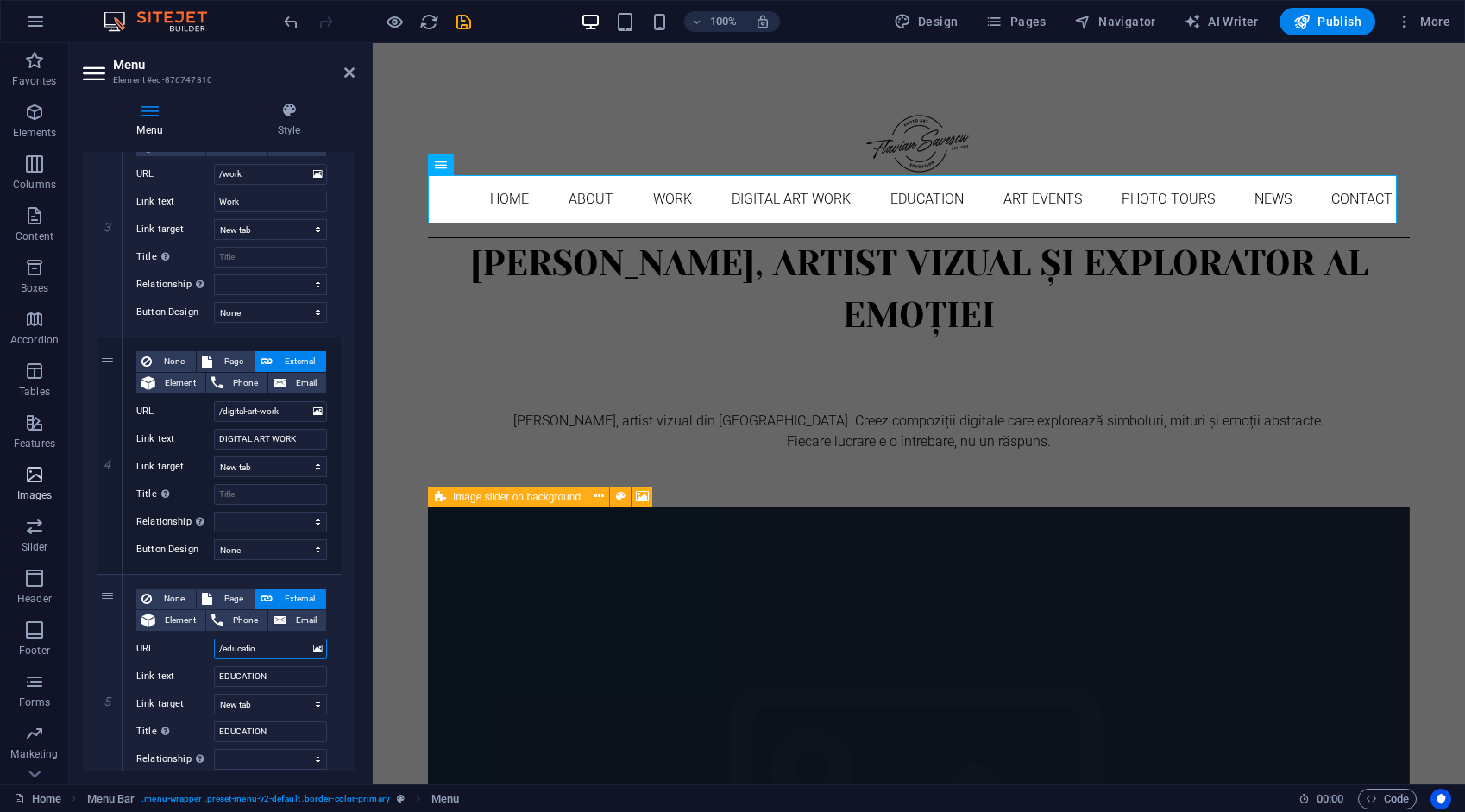
type input "/education"
select select
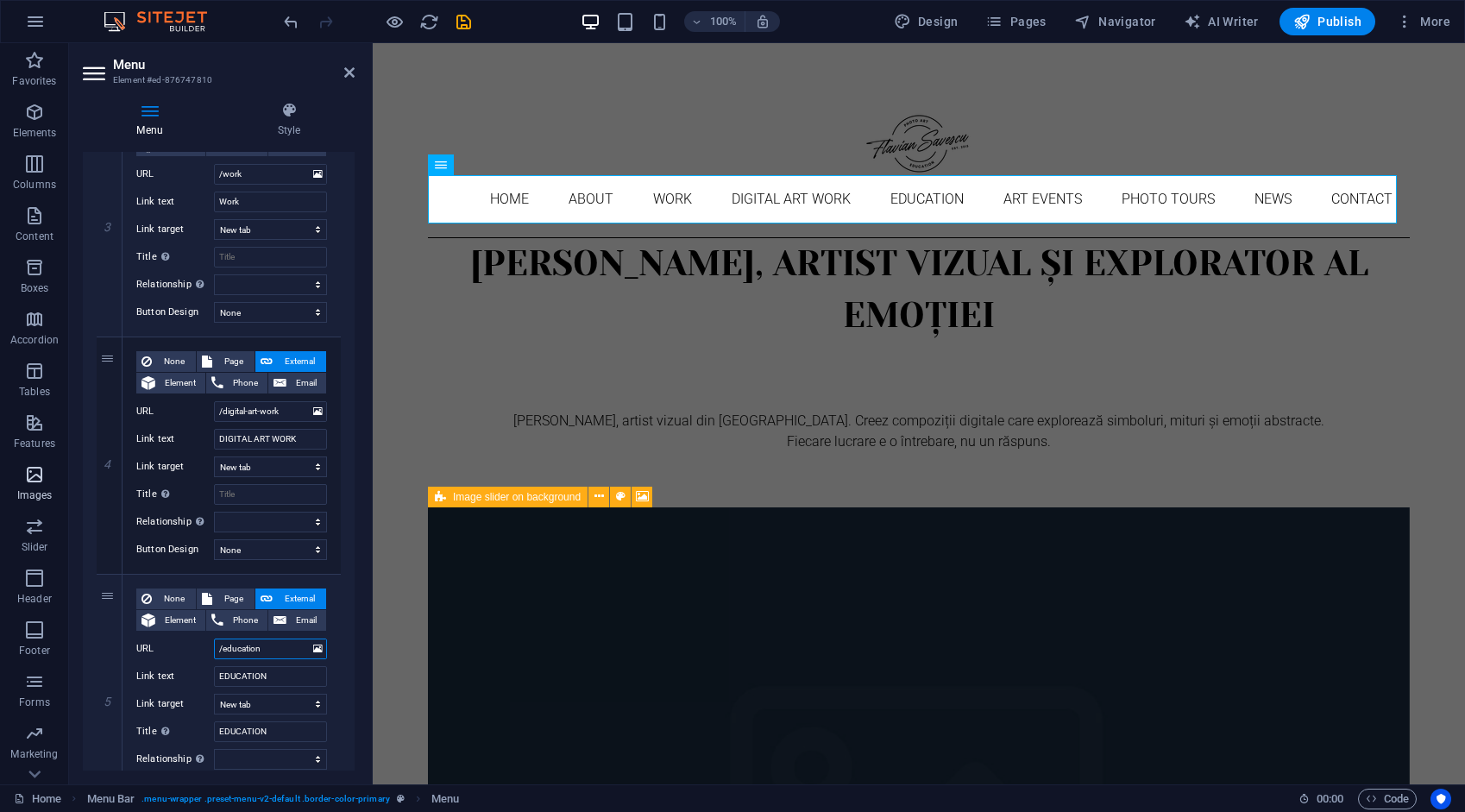
select select
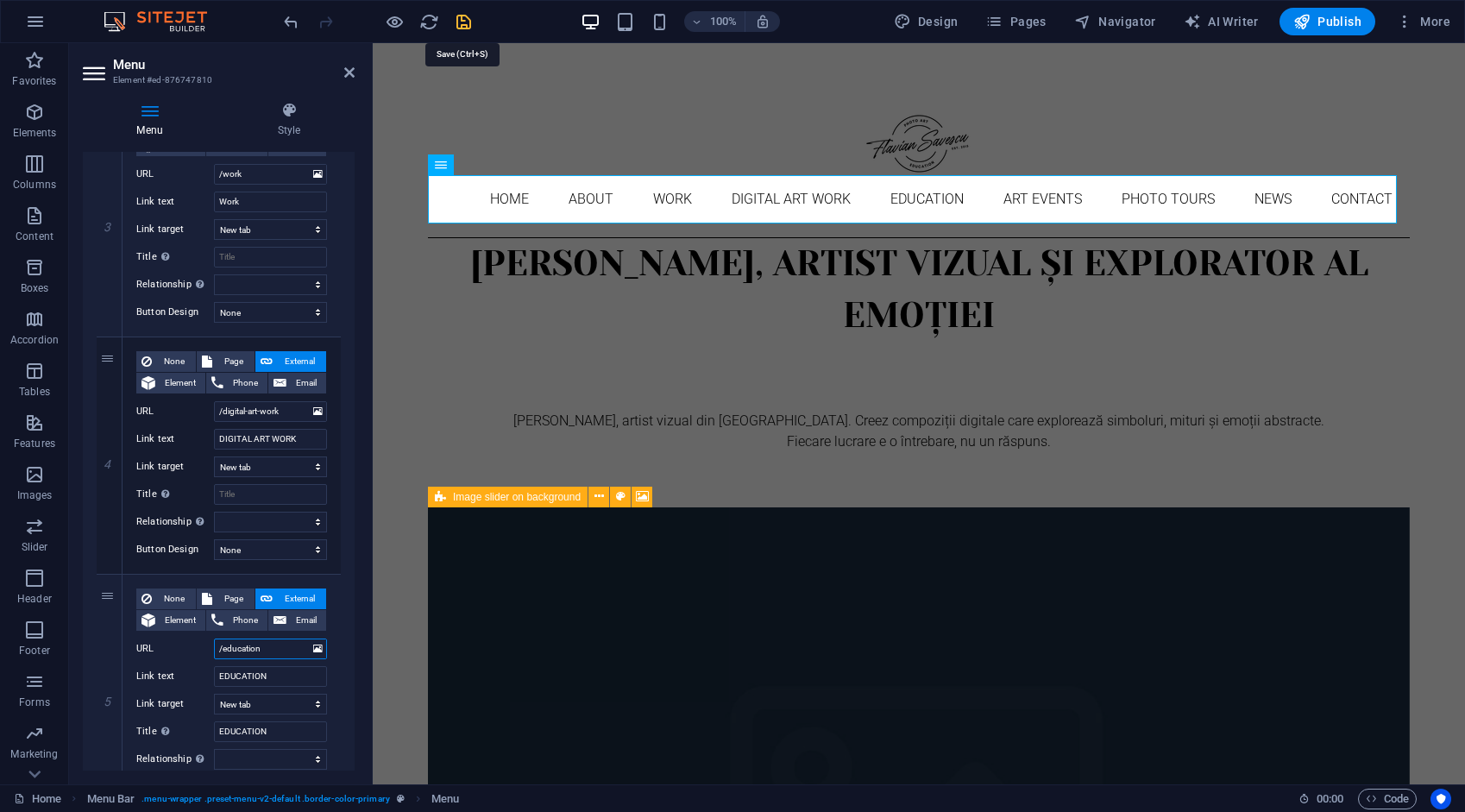
type input "/education"
click at [468, 21] on icon "save" at bounding box center [463, 22] width 20 height 20
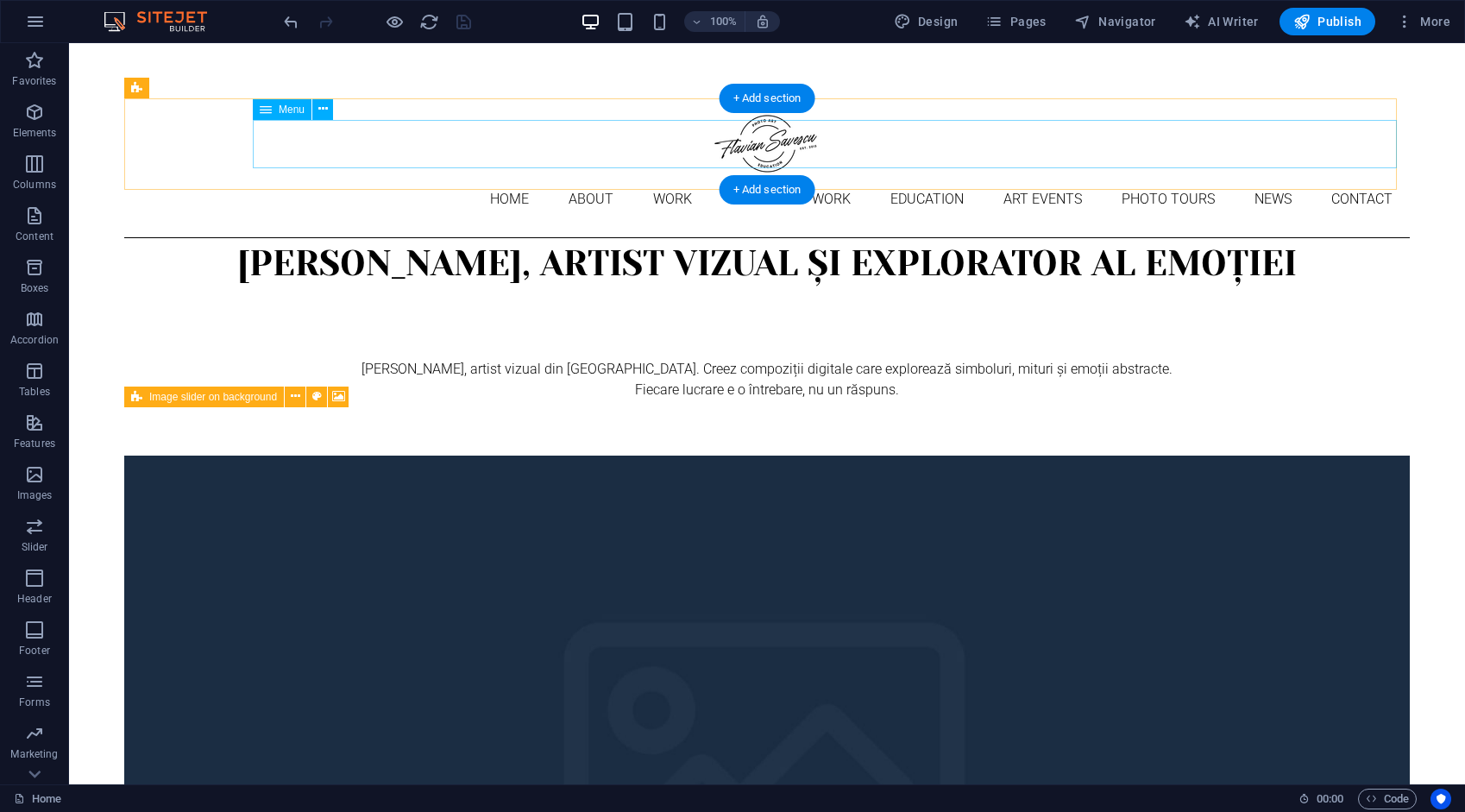
click at [414, 175] on nav "Home About Work DIGITAL ART WORK EDUCATION ART EVENTS Photo tours News Contact" at bounding box center [767, 199] width 1286 height 48
select select "9"
select select "10"
select select "5"
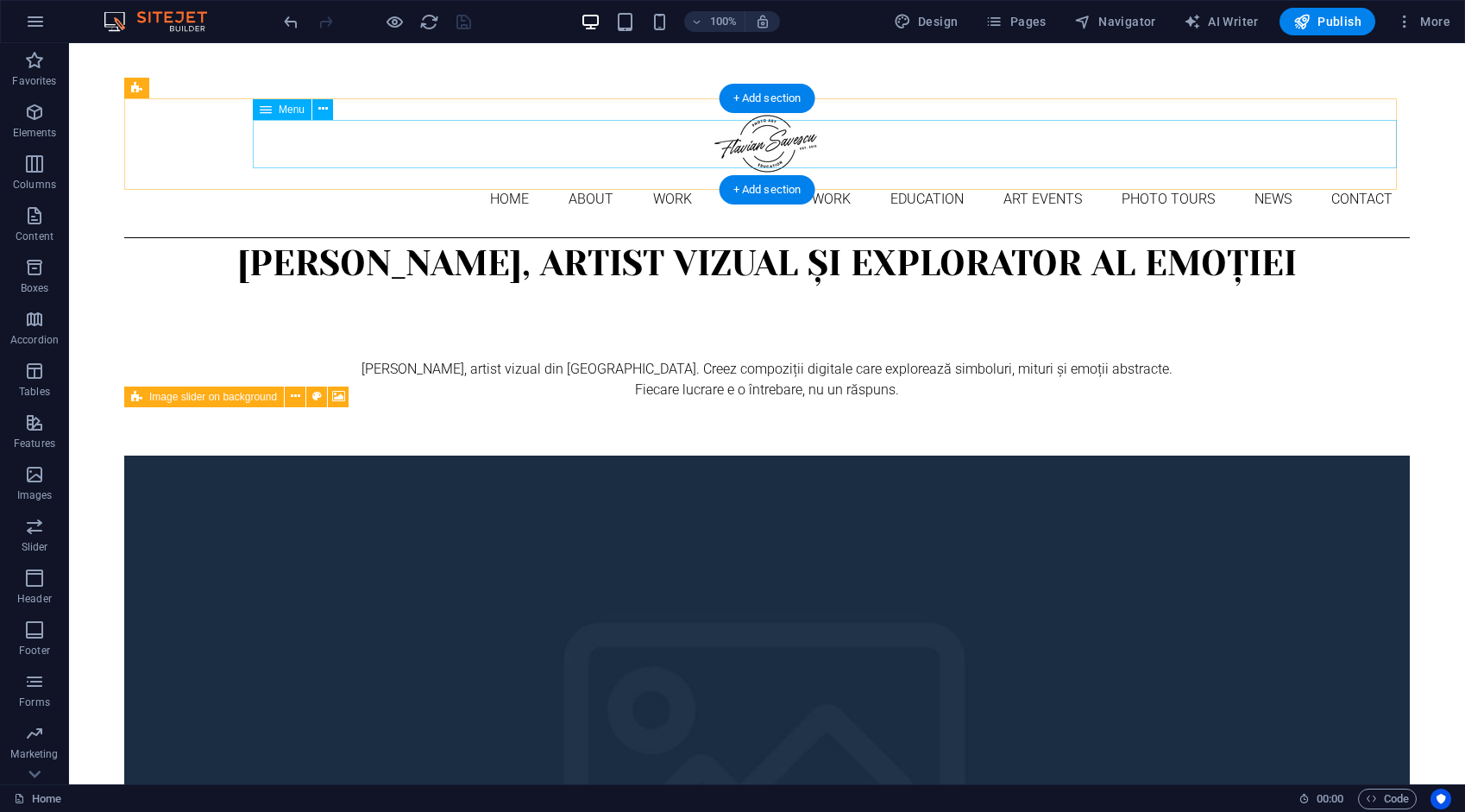
select select "6"
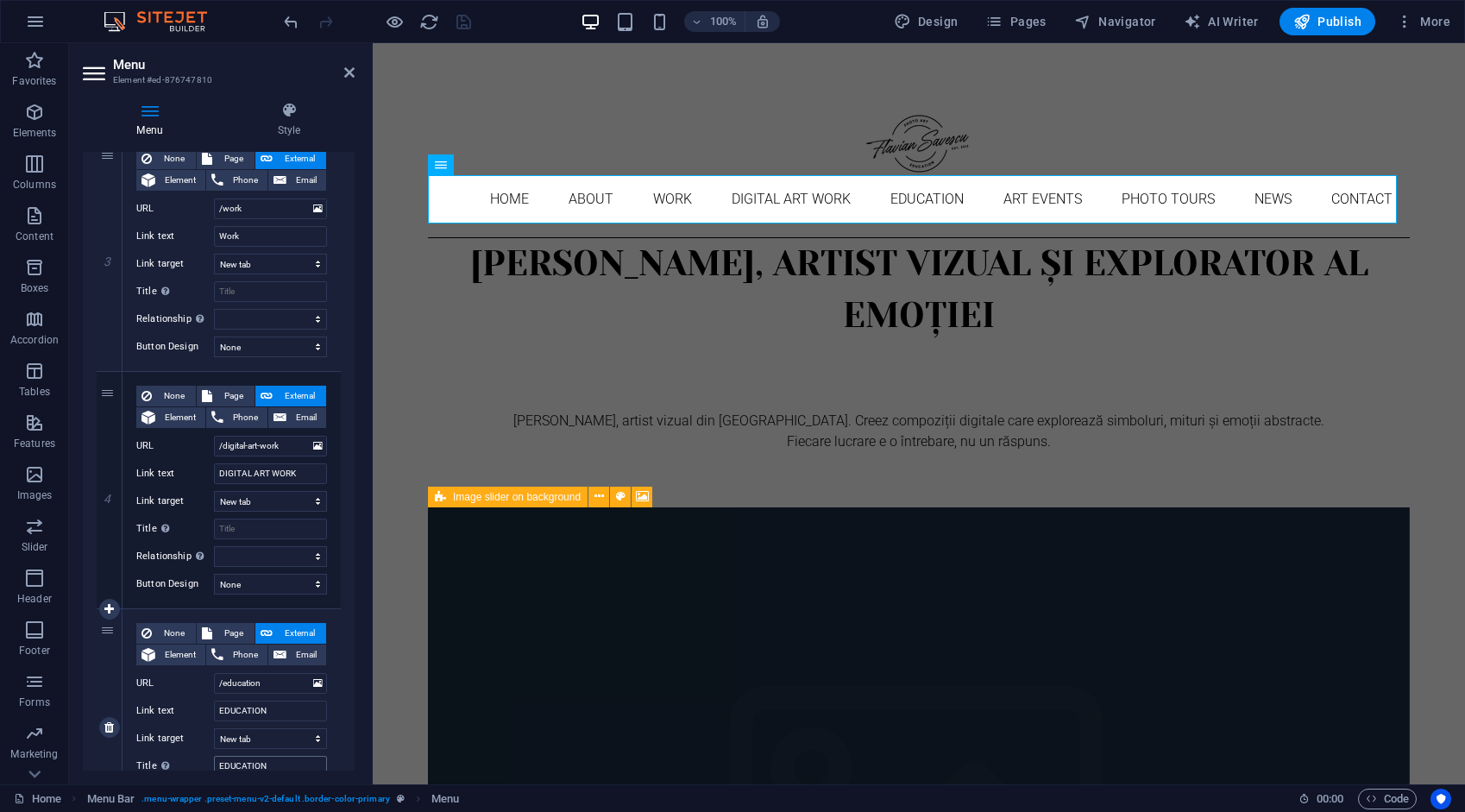
scroll to position [863, 0]
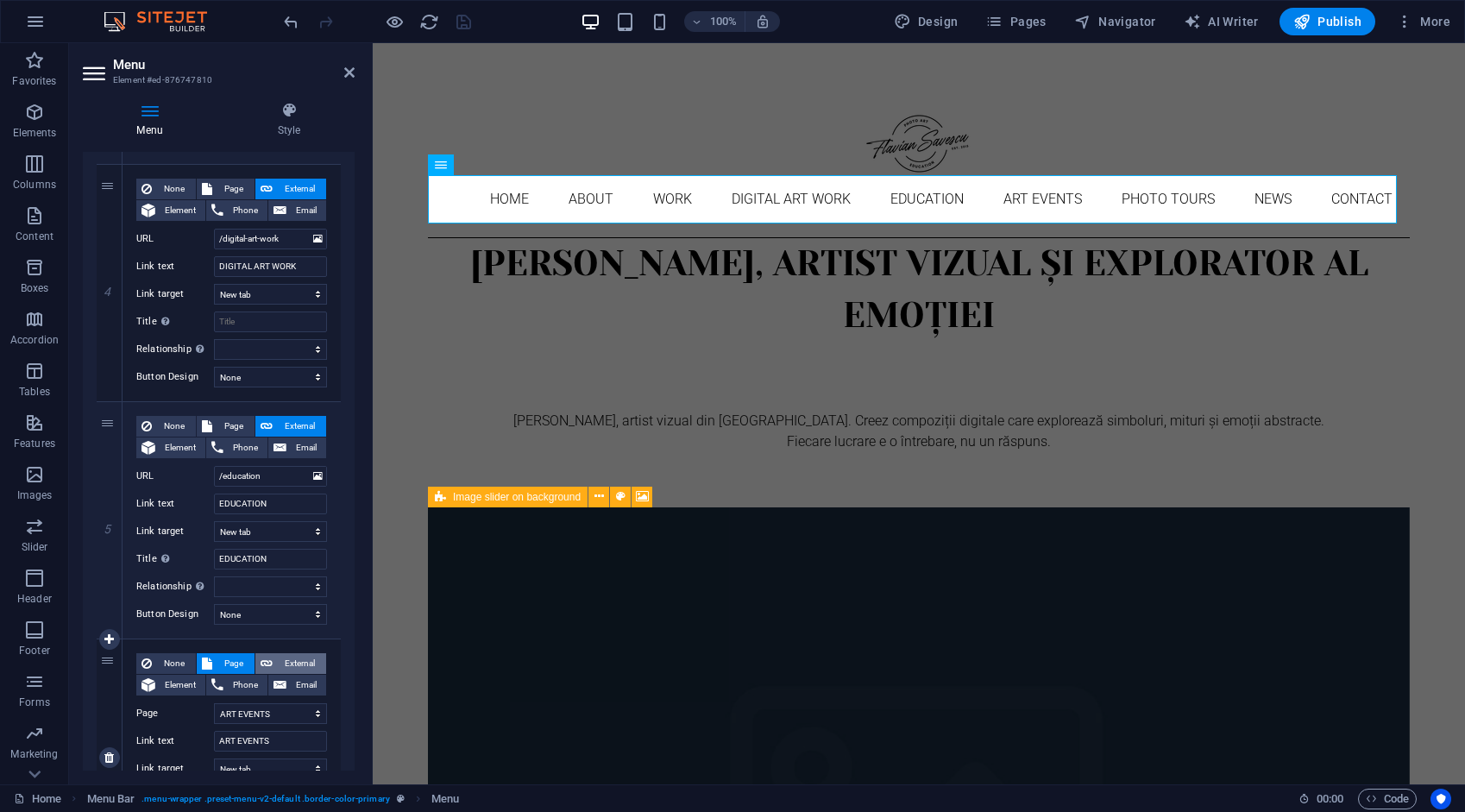
click at [285, 664] on span "External" at bounding box center [298, 664] width 43 height 21
select select
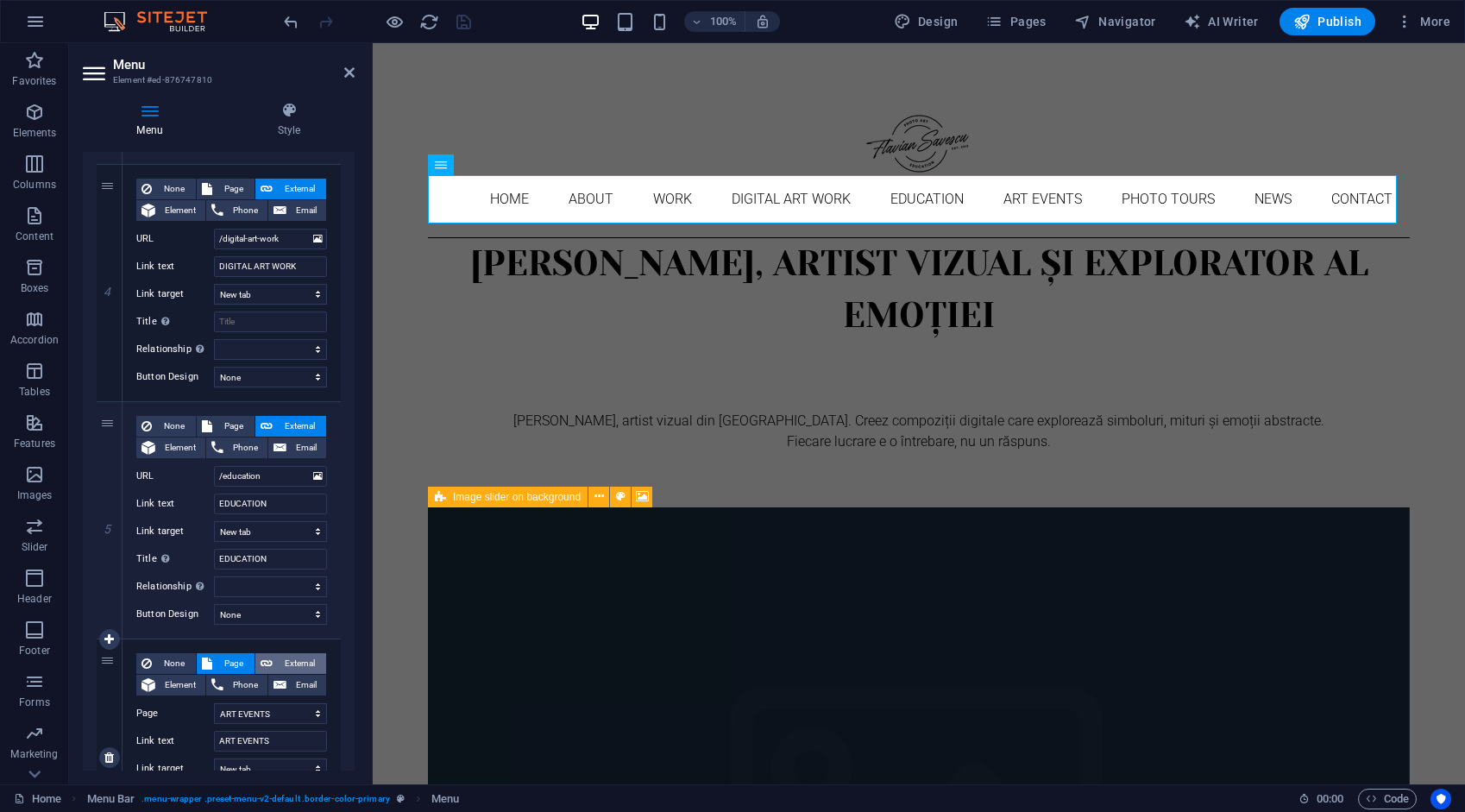
select select
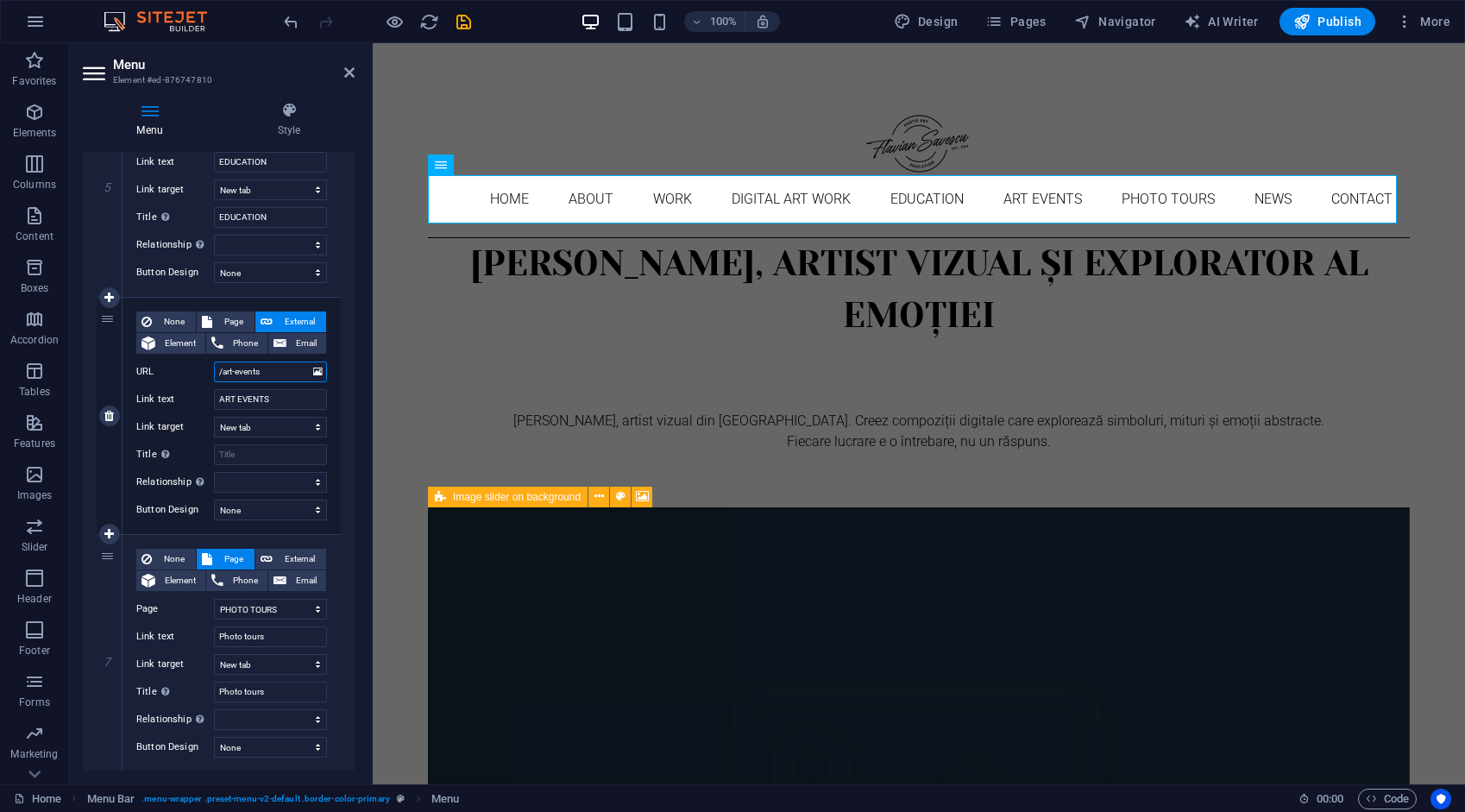
scroll to position [1208, 0]
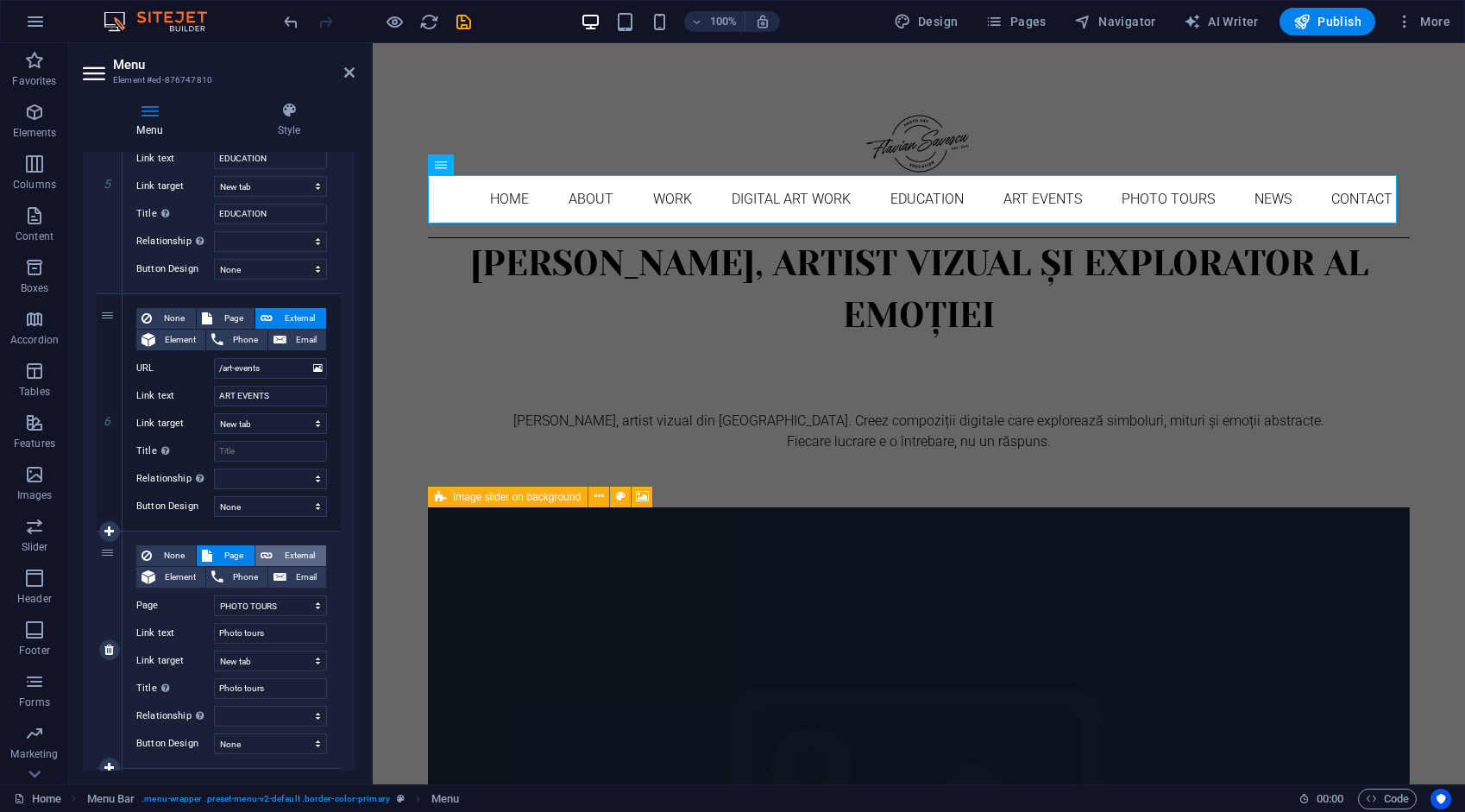
click at [298, 555] on span "External" at bounding box center [298, 556] width 43 height 21
select select
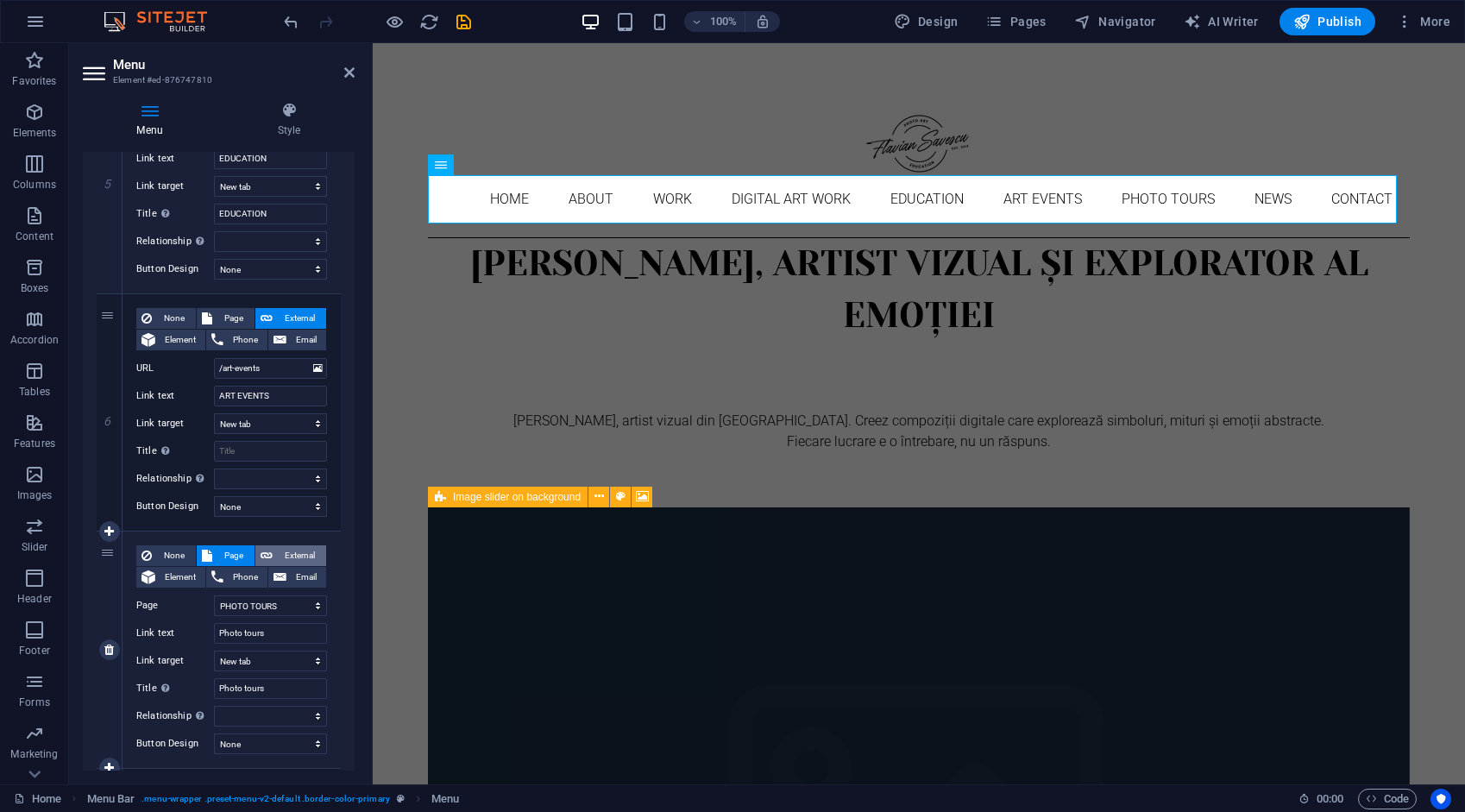
select select
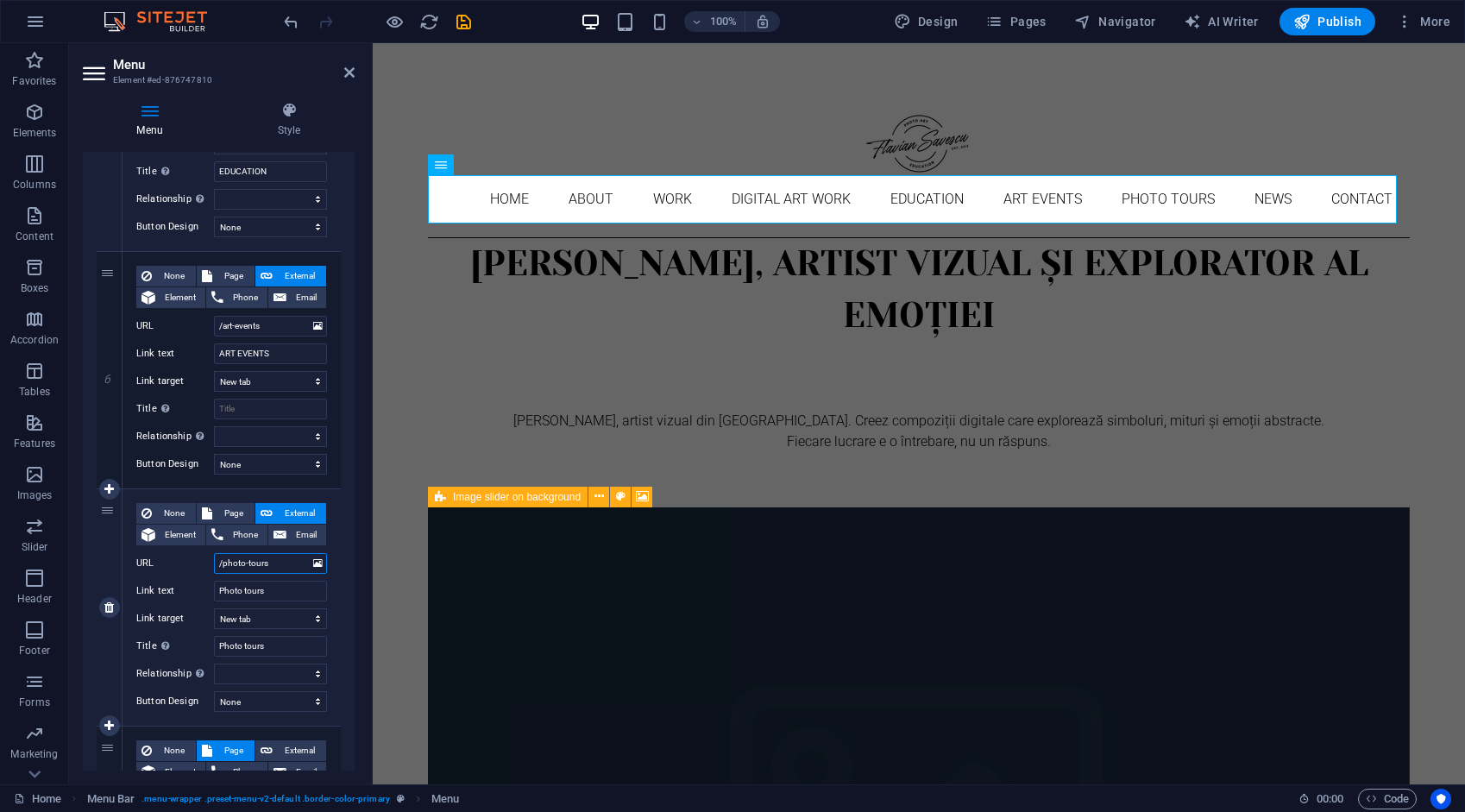
scroll to position [1552, 0]
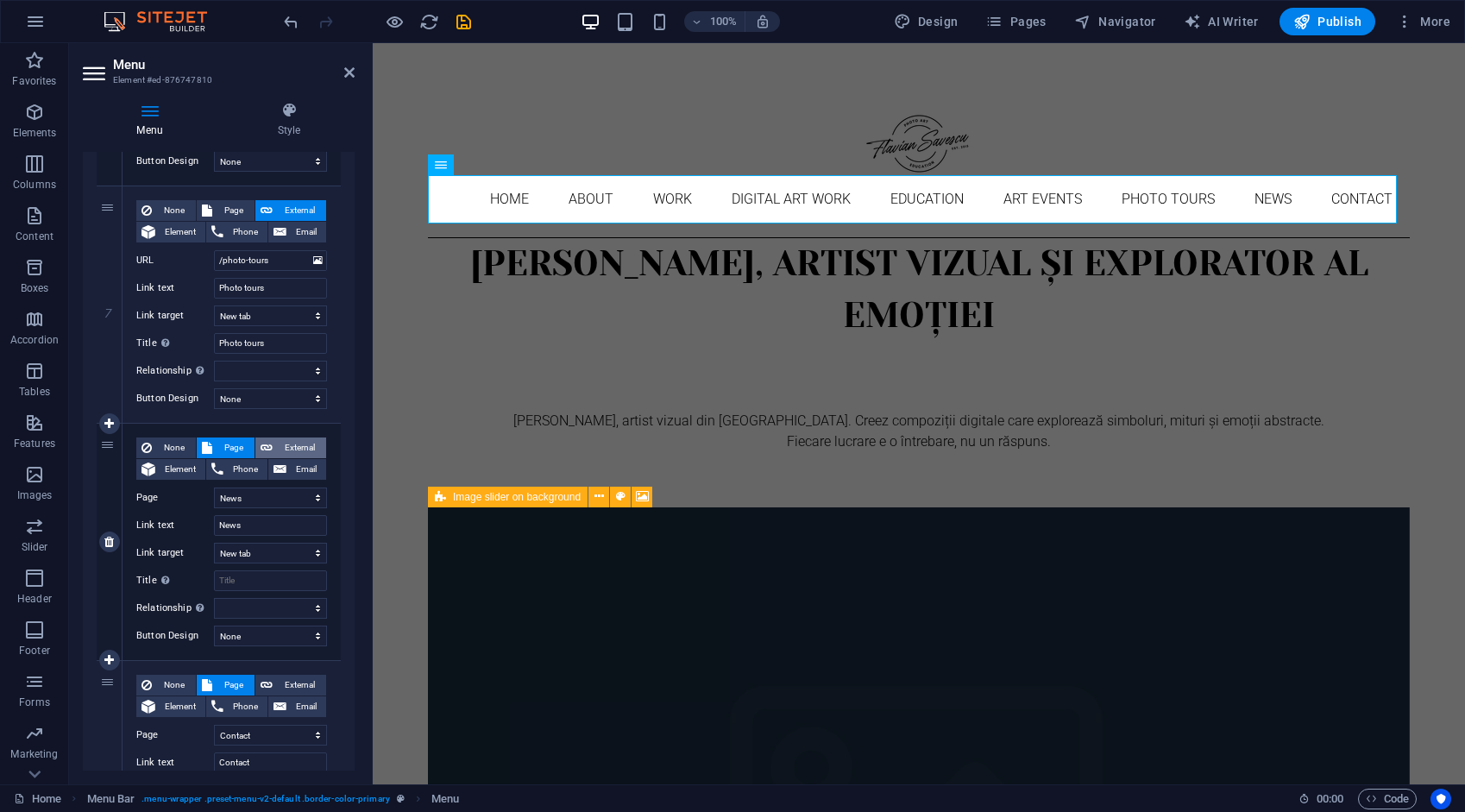
click at [301, 447] on span "External" at bounding box center [298, 447] width 43 height 21
select select
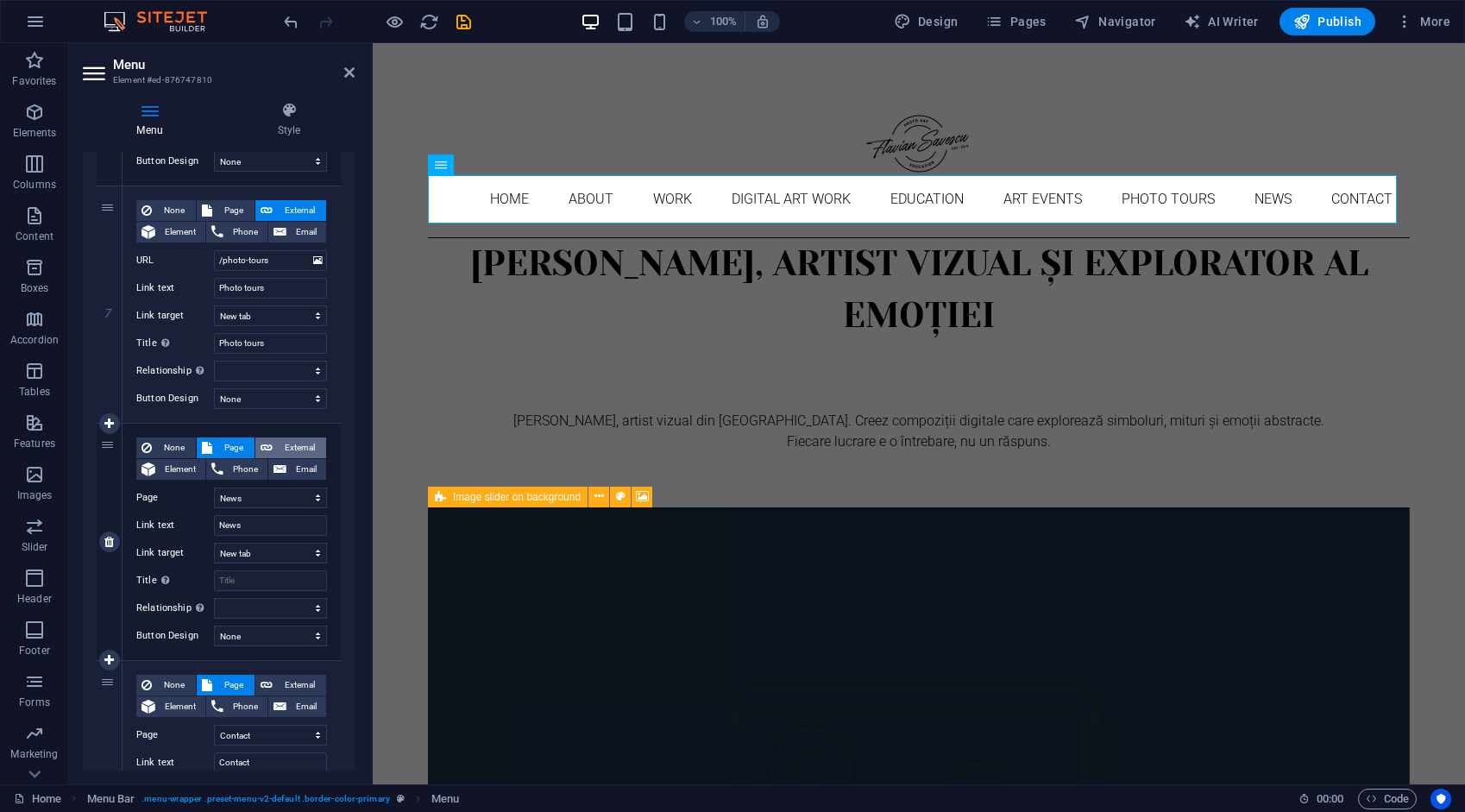
select select
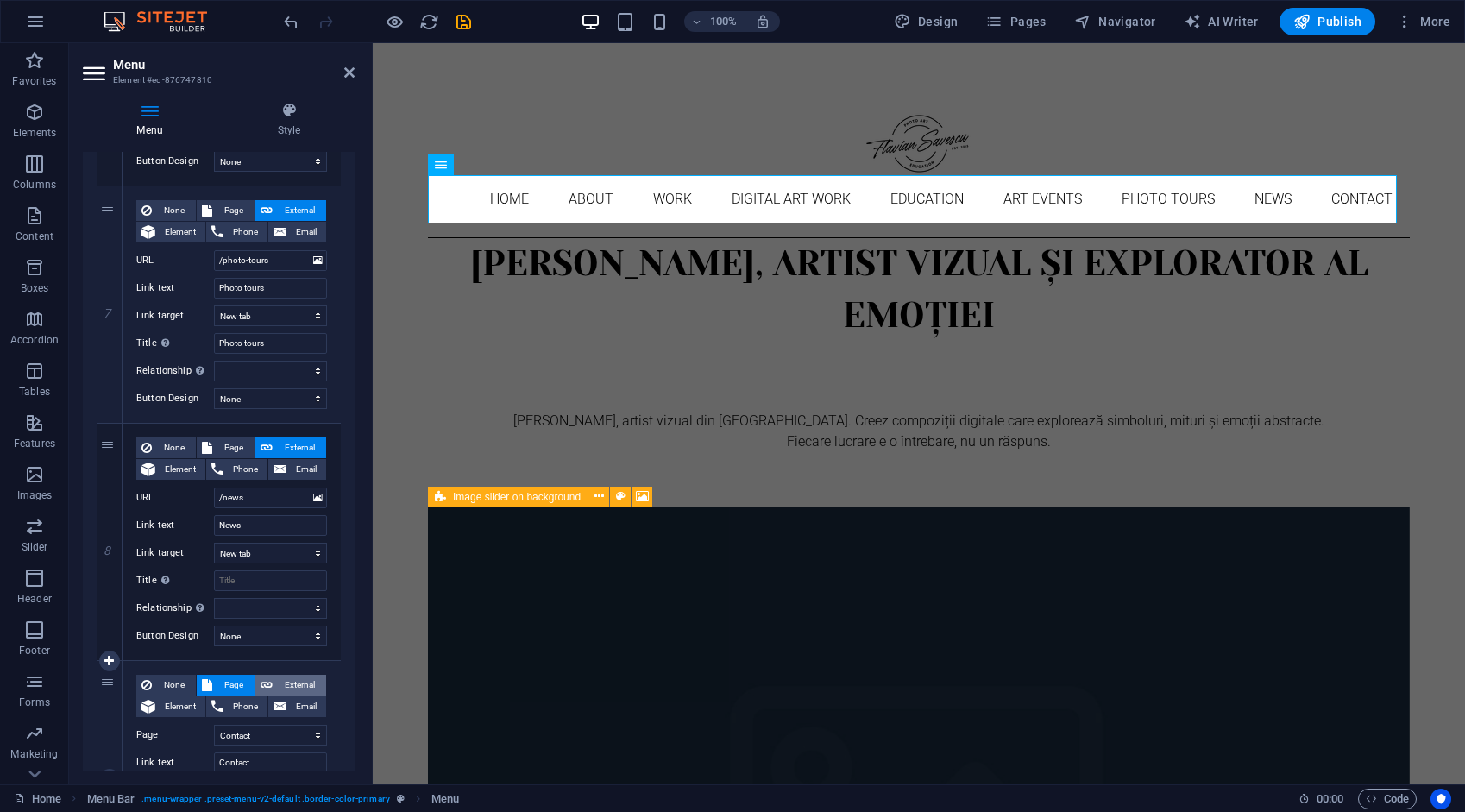
click at [293, 675] on span "External" at bounding box center [298, 685] width 43 height 21
select select
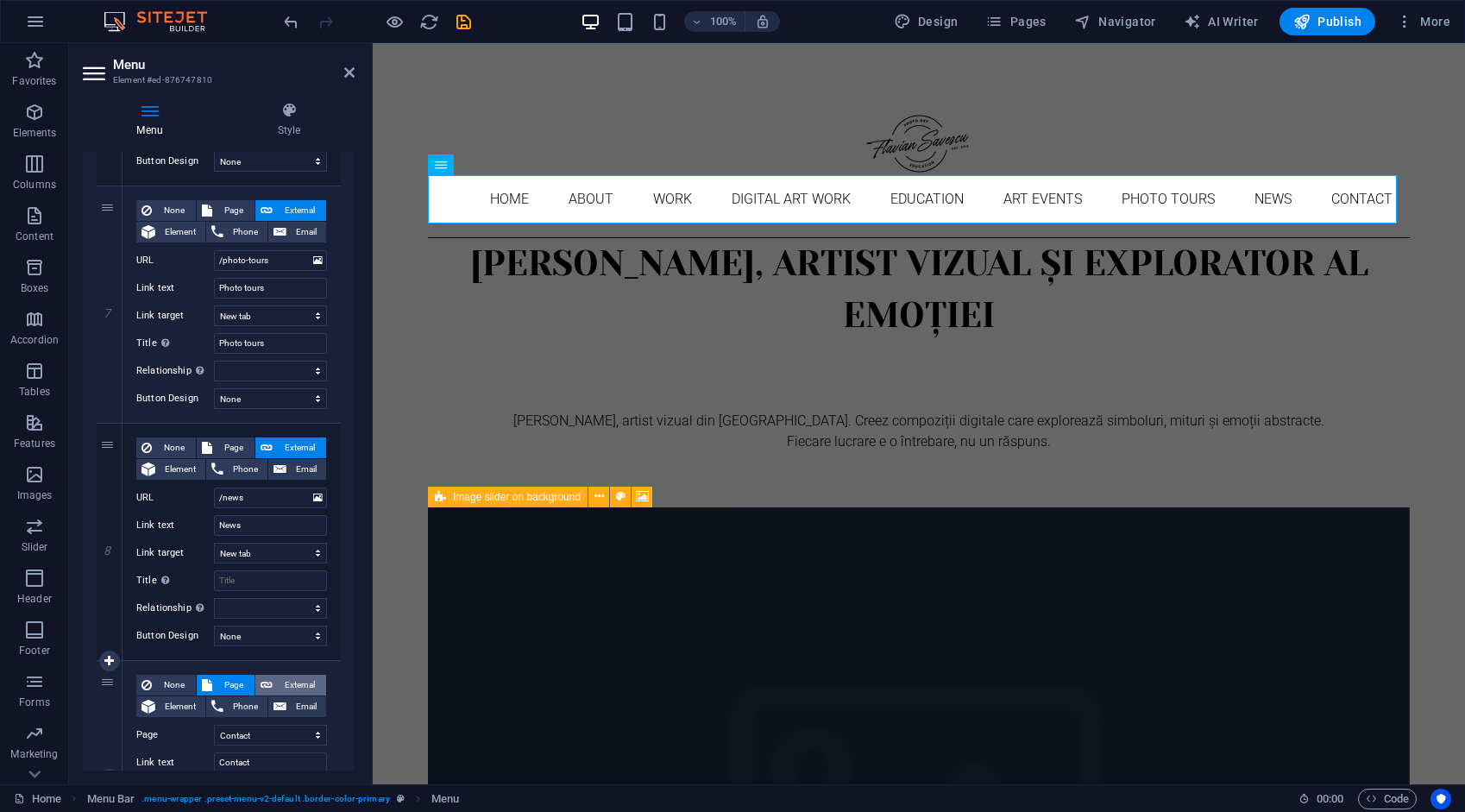
select select
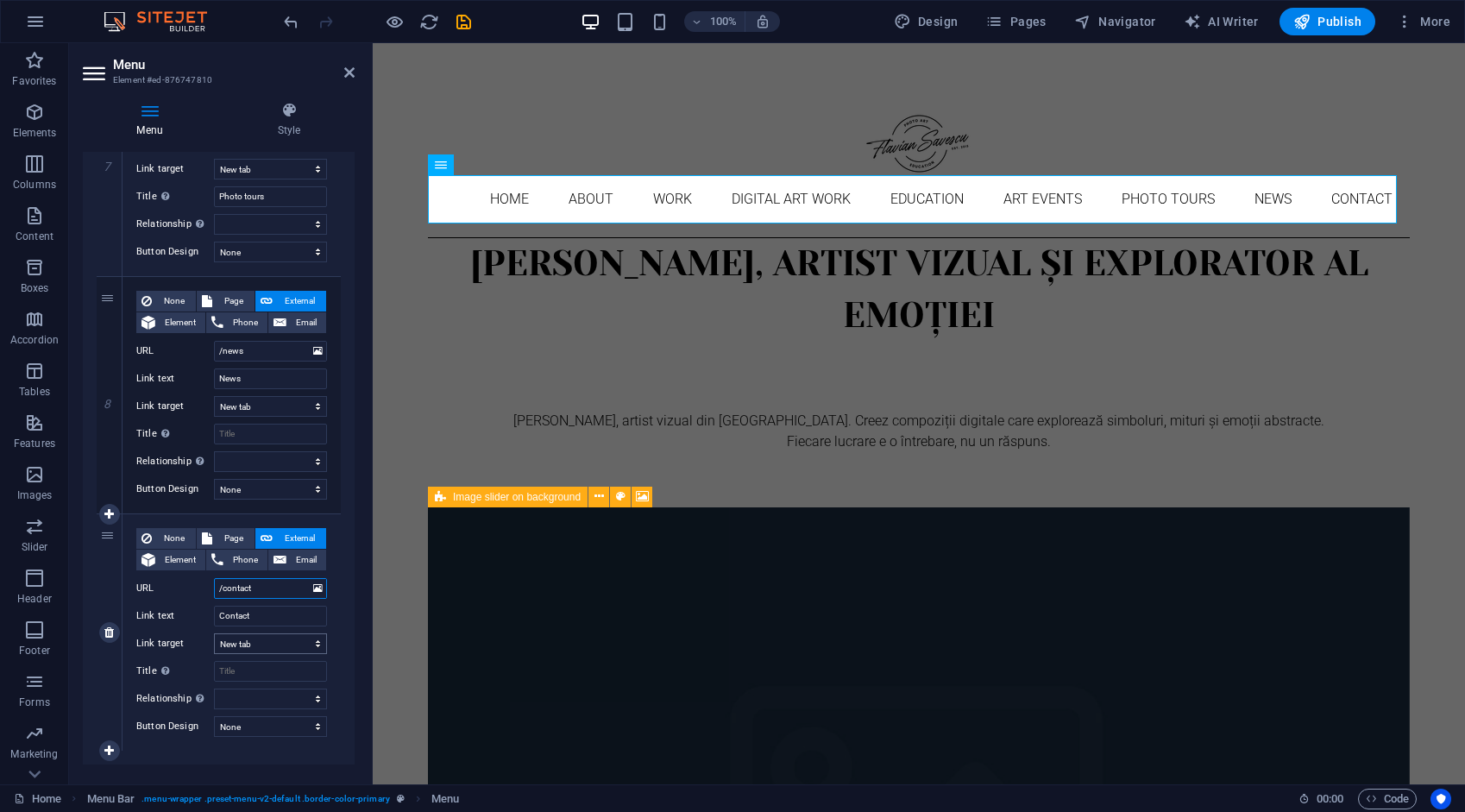
scroll to position [1725, 0]
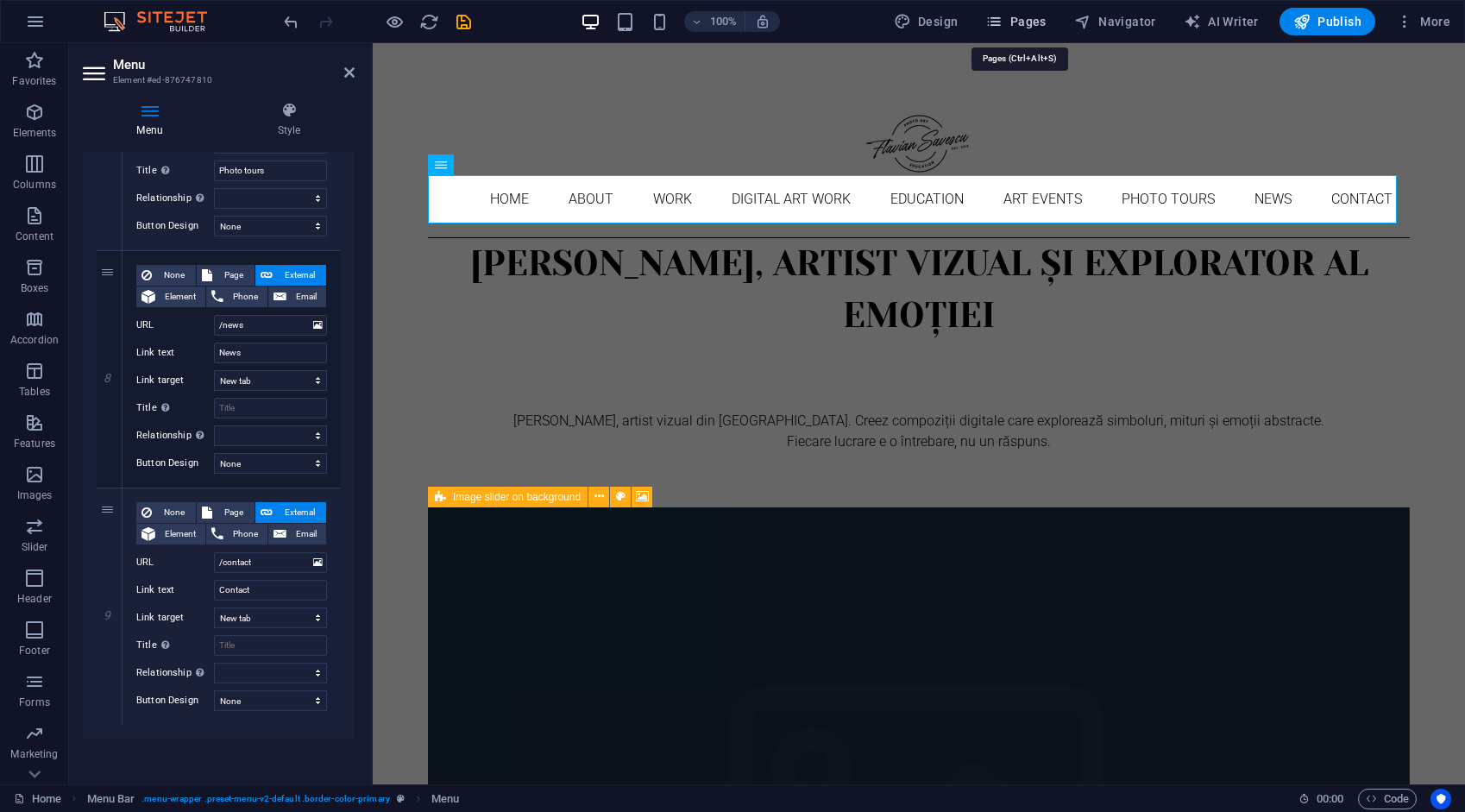
click at [1038, 19] on span "Pages" at bounding box center [1015, 22] width 60 height 17
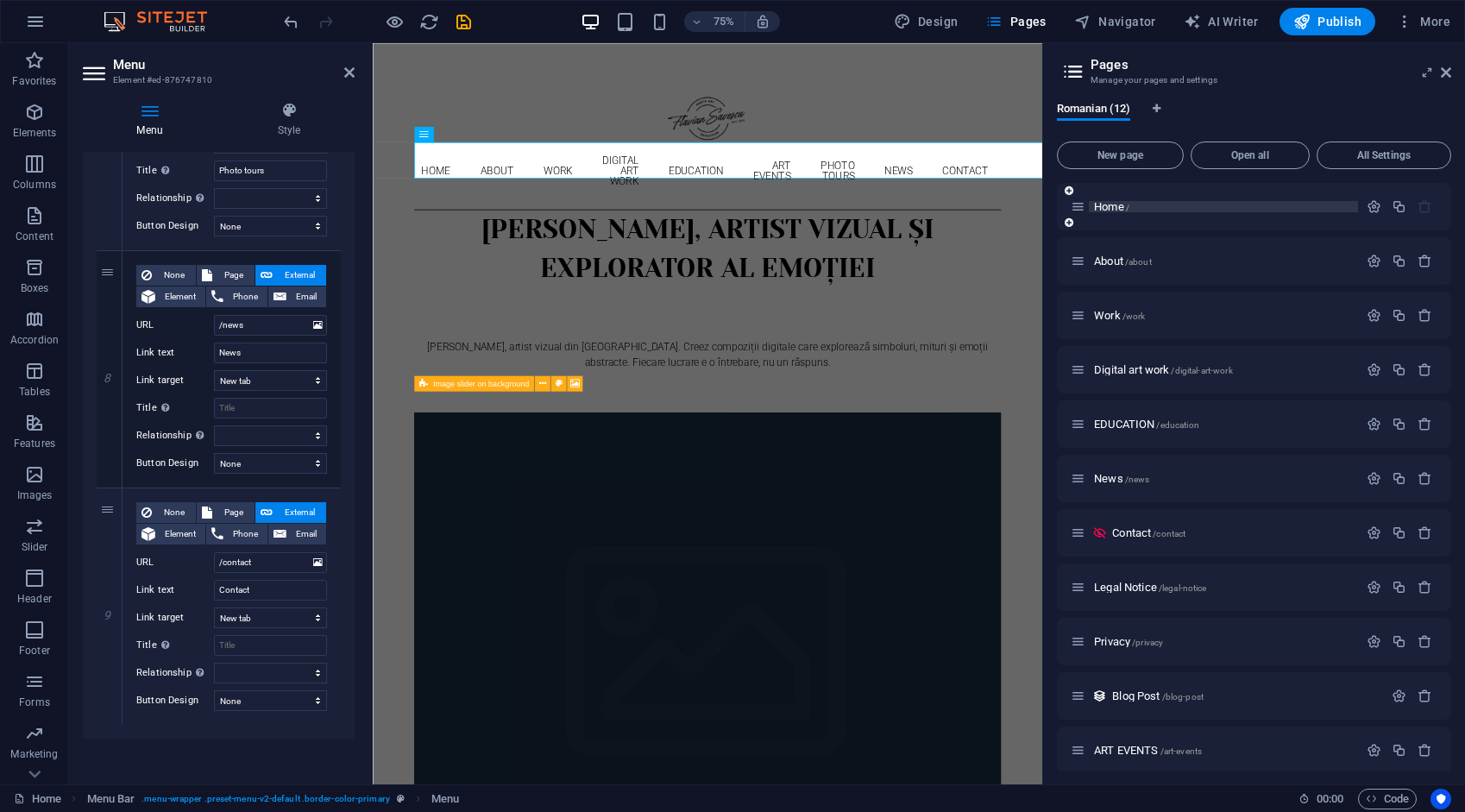
click at [1119, 209] on span "Home /" at bounding box center [1112, 206] width 36 height 13
click at [1107, 270] on div "About /about" at bounding box center [1214, 261] width 287 height 20
click at [1109, 262] on span "About /about" at bounding box center [1123, 261] width 58 height 13
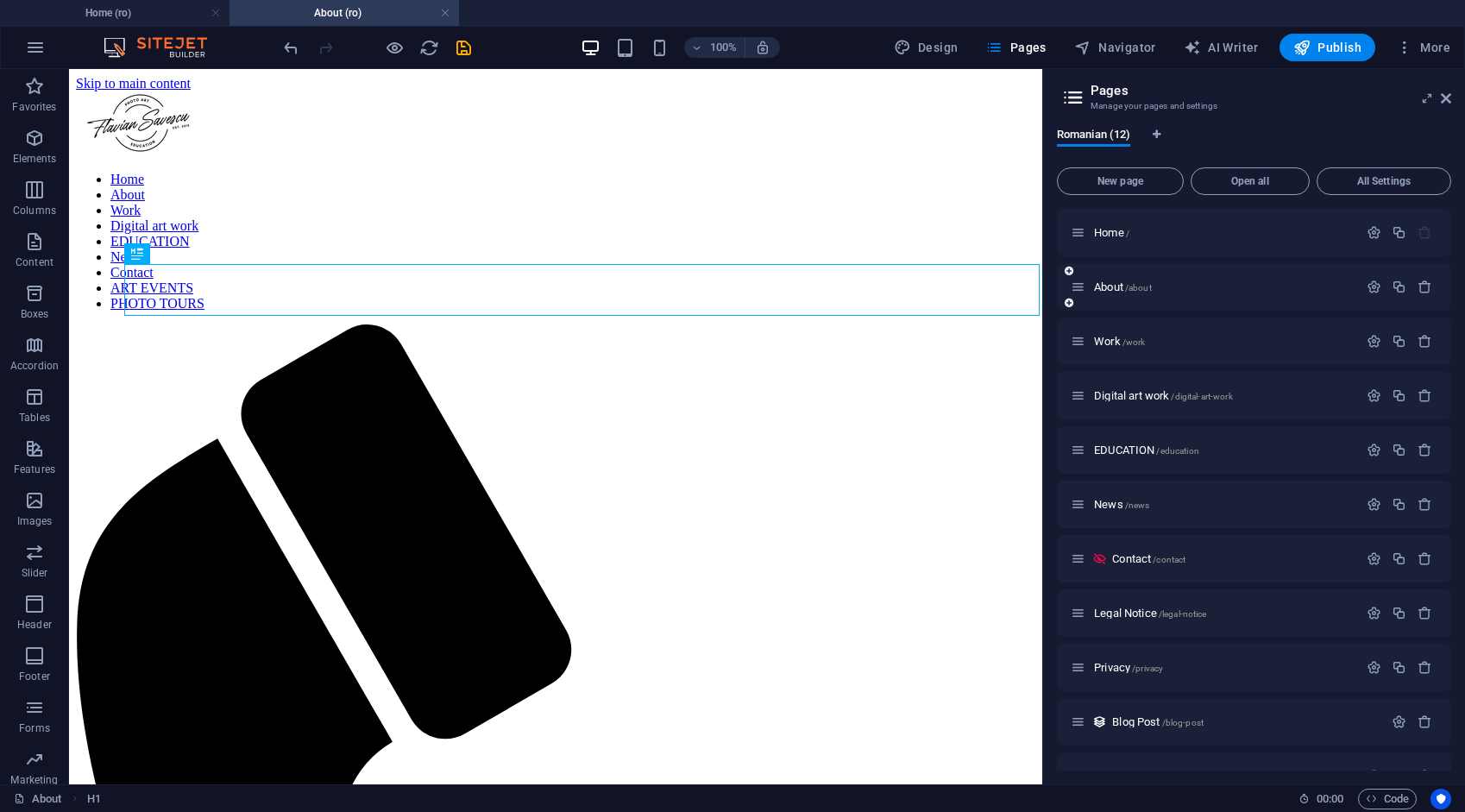
scroll to position [0, 0]
click at [1367, 286] on icon "button" at bounding box center [1374, 286] width 15 height 15
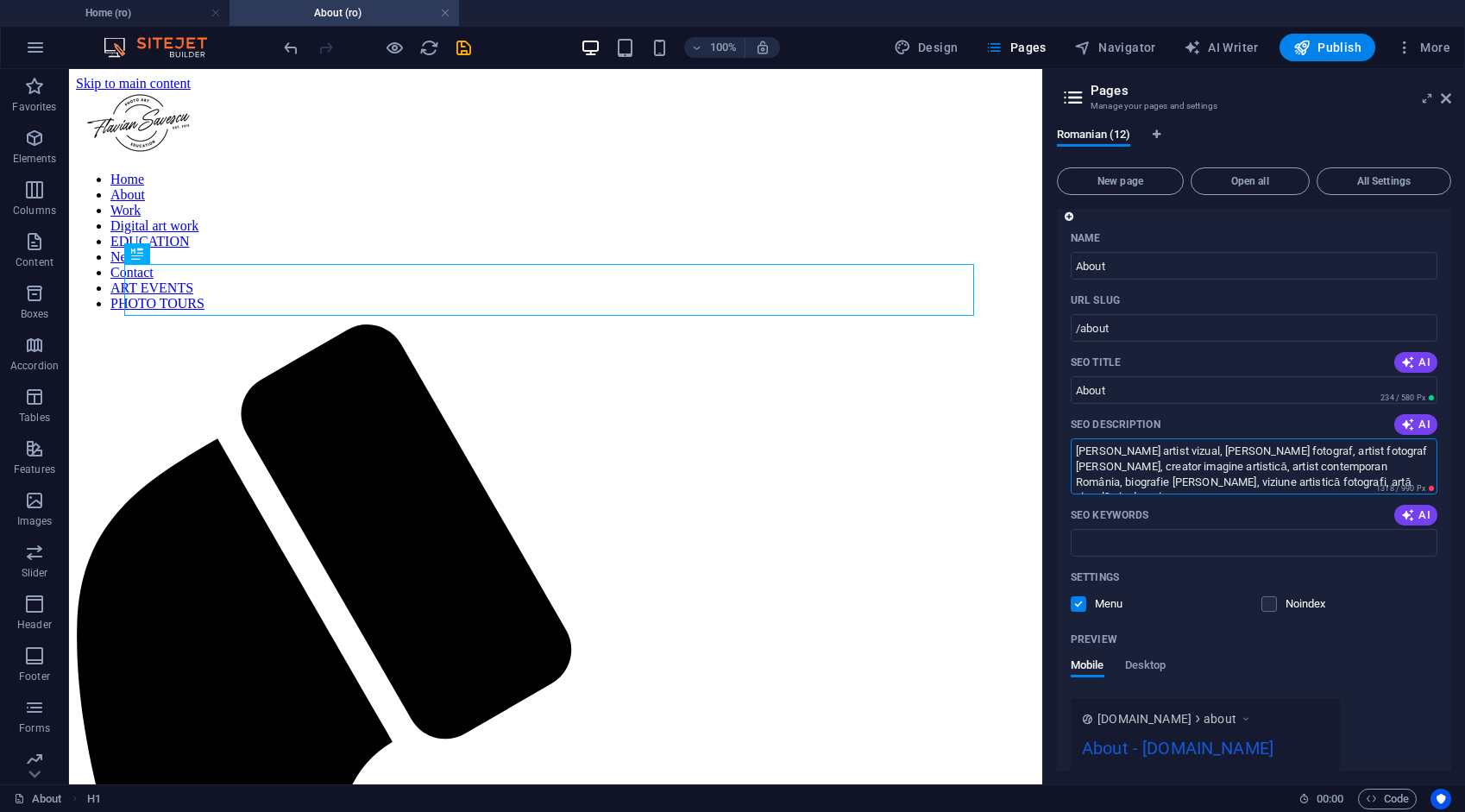
drag, startPoint x: 1172, startPoint y: 484, endPoint x: 1071, endPoint y: 443, distance: 109.0
click at [1071, 443] on textarea "Flavian Savescu artist vizual, Flavian Savescu fotograf, artist fotograf Reșița…" at bounding box center [1254, 466] width 366 height 56
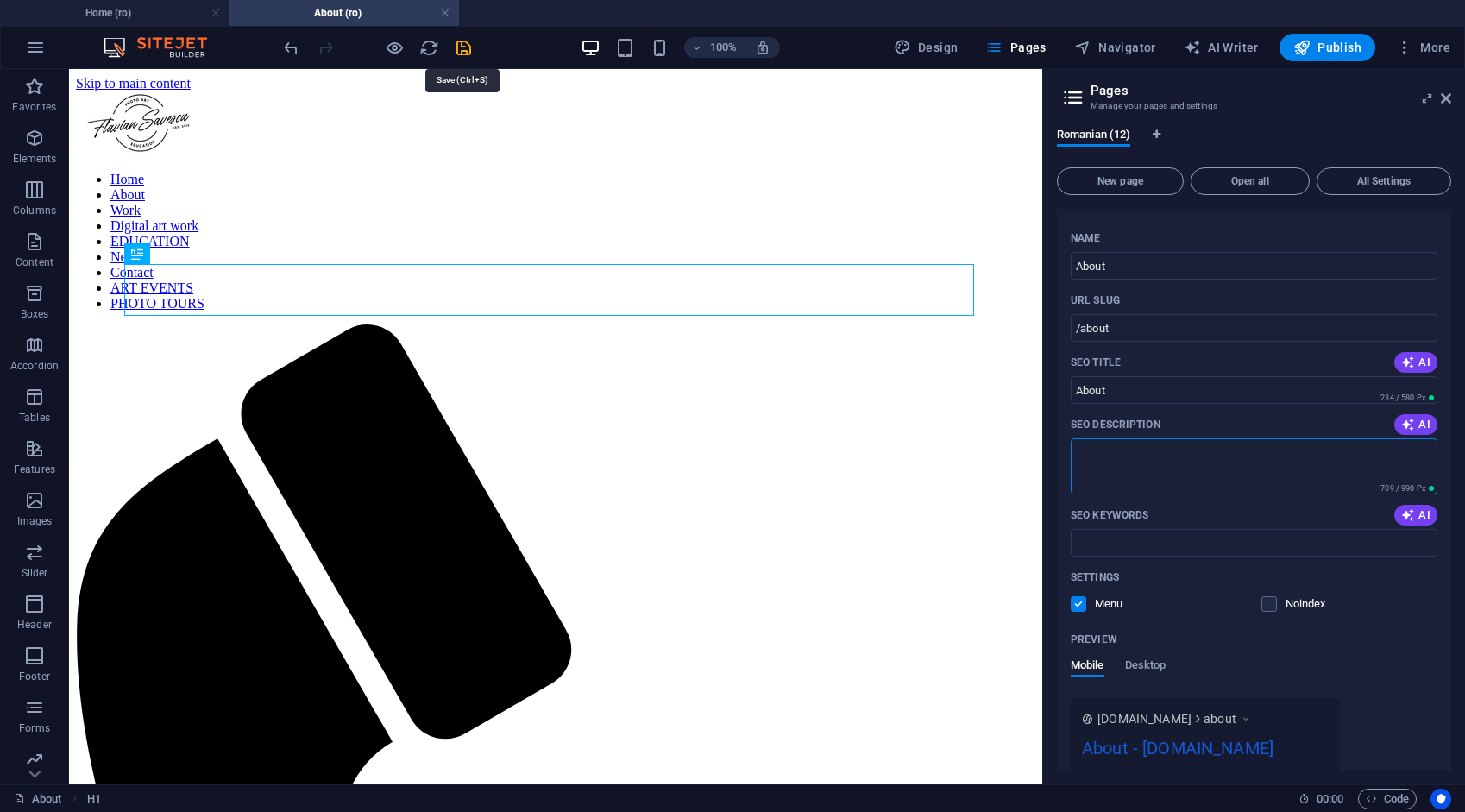
click at [466, 45] on icon "save" at bounding box center [463, 48] width 20 height 20
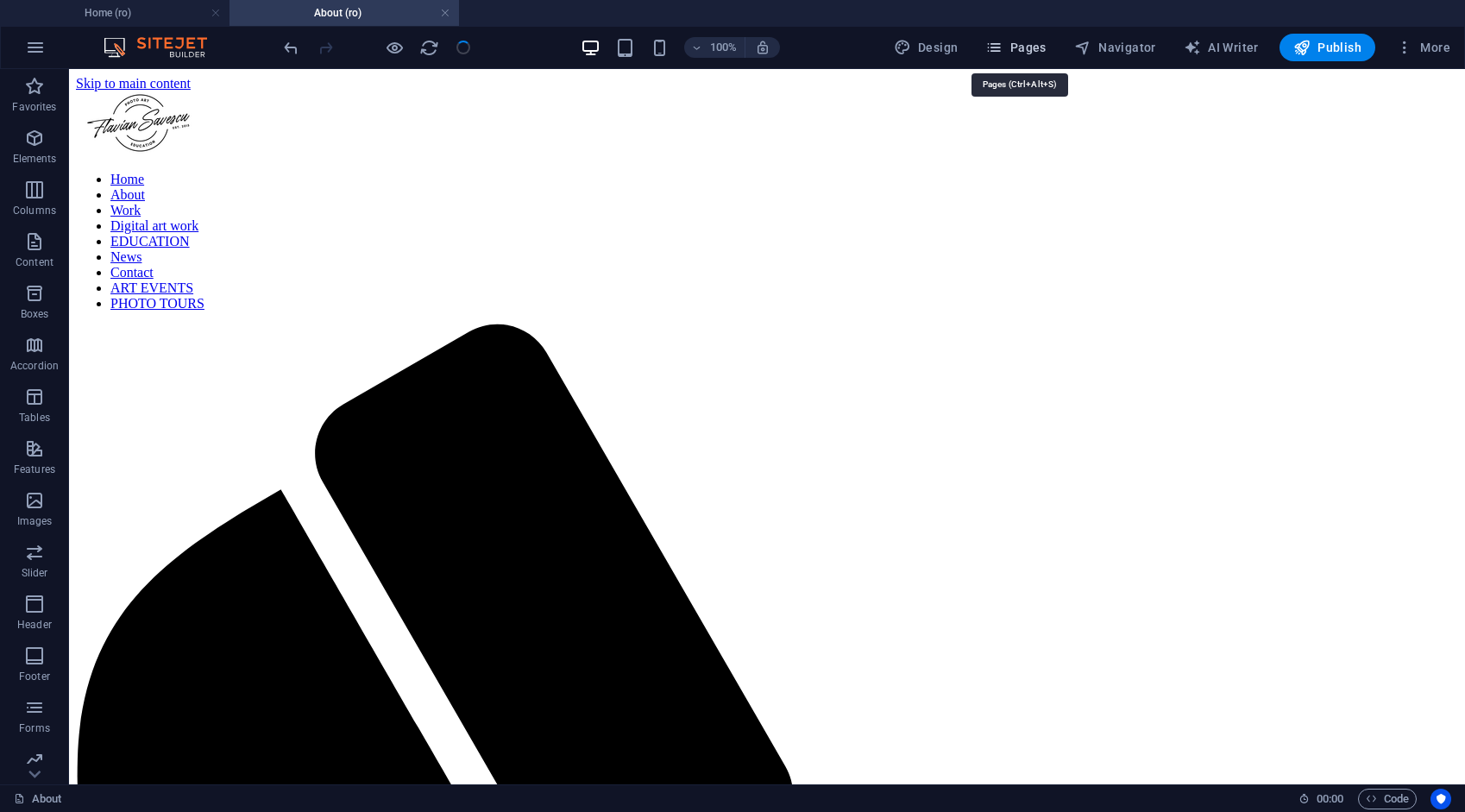
click at [1030, 49] on span "Pages" at bounding box center [1015, 48] width 60 height 17
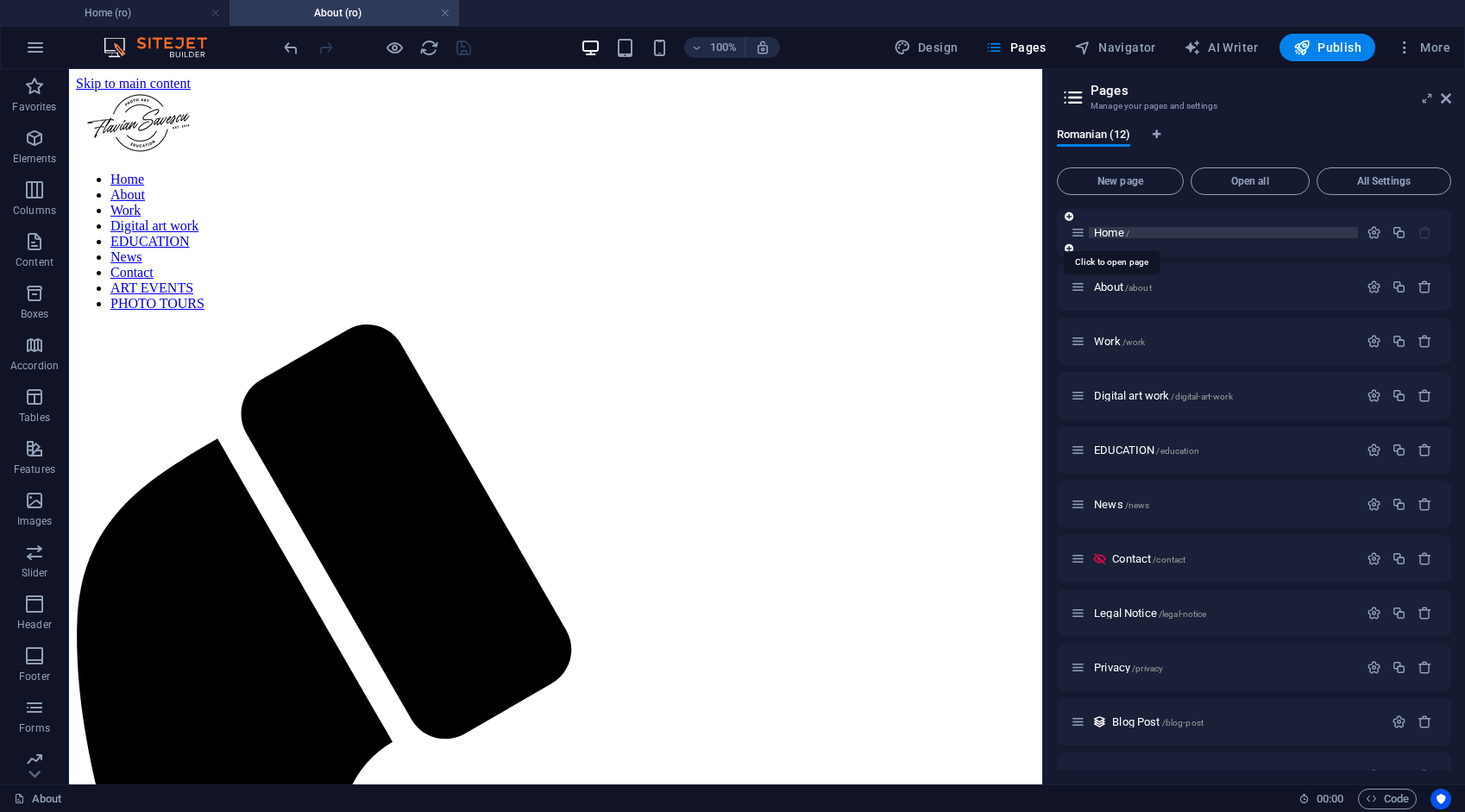
click at [1105, 234] on span "Home /" at bounding box center [1112, 232] width 36 height 13
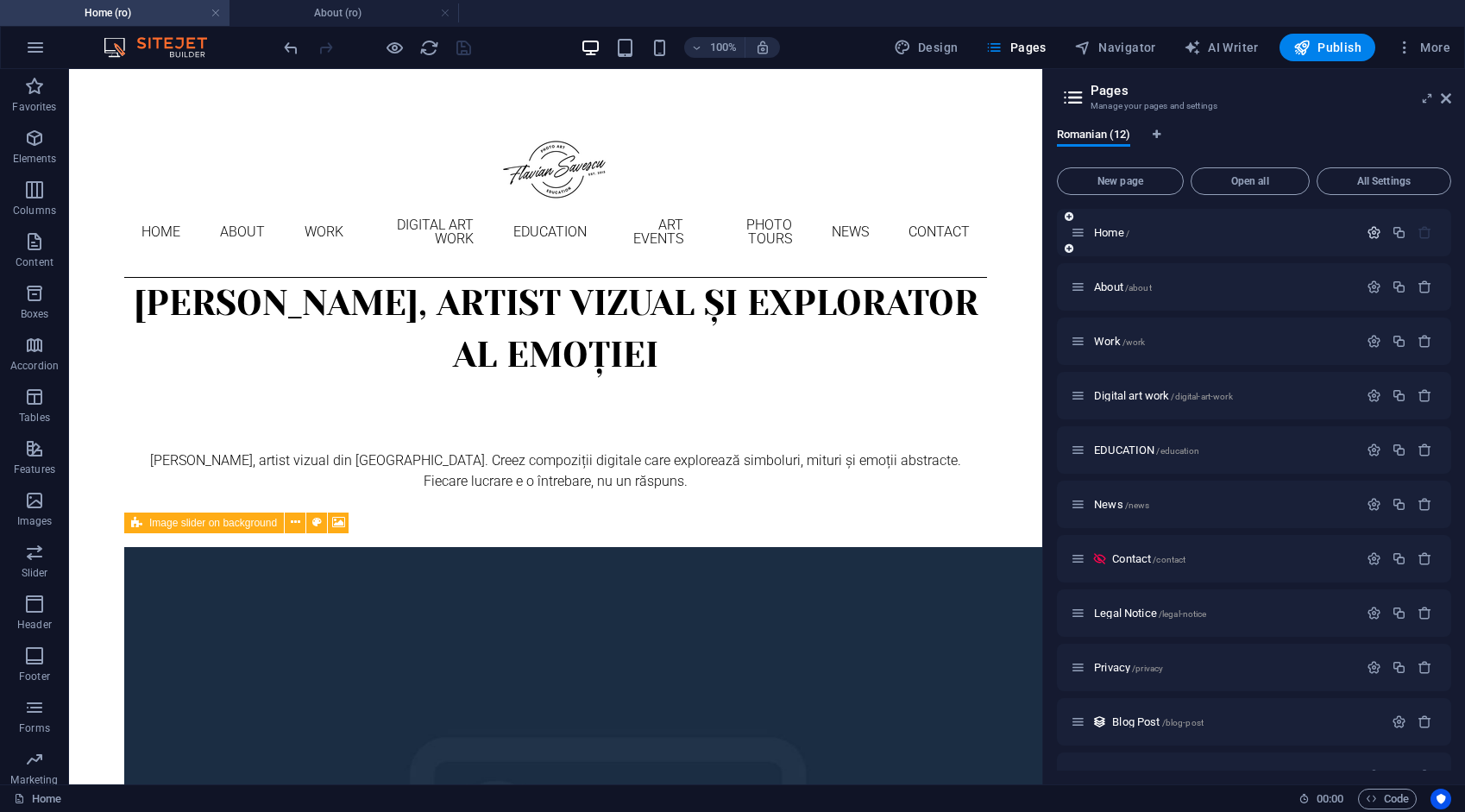
click at [1369, 231] on icon "button" at bounding box center [1374, 232] width 15 height 15
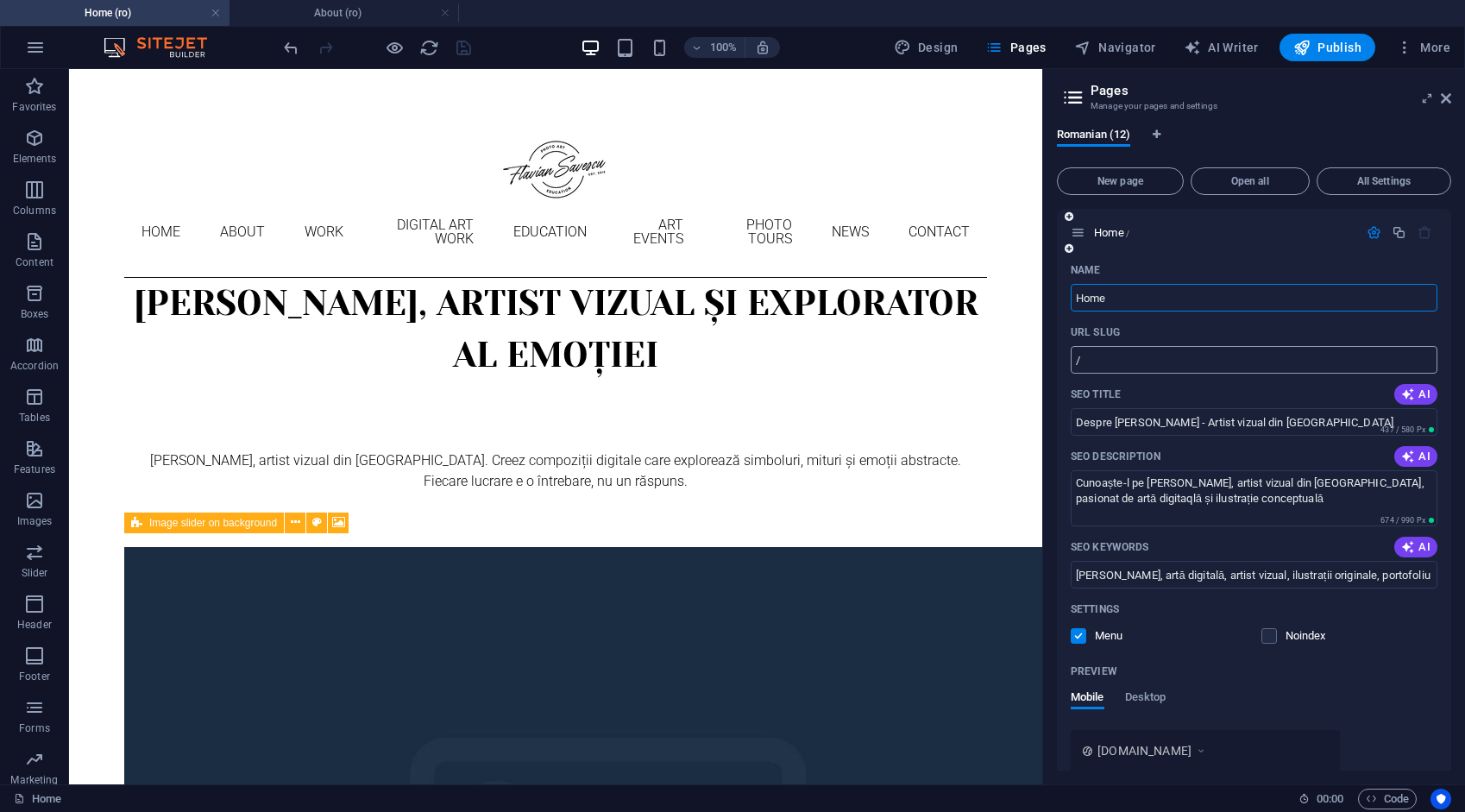
click at [1106, 367] on input "/" at bounding box center [1254, 360] width 366 height 28
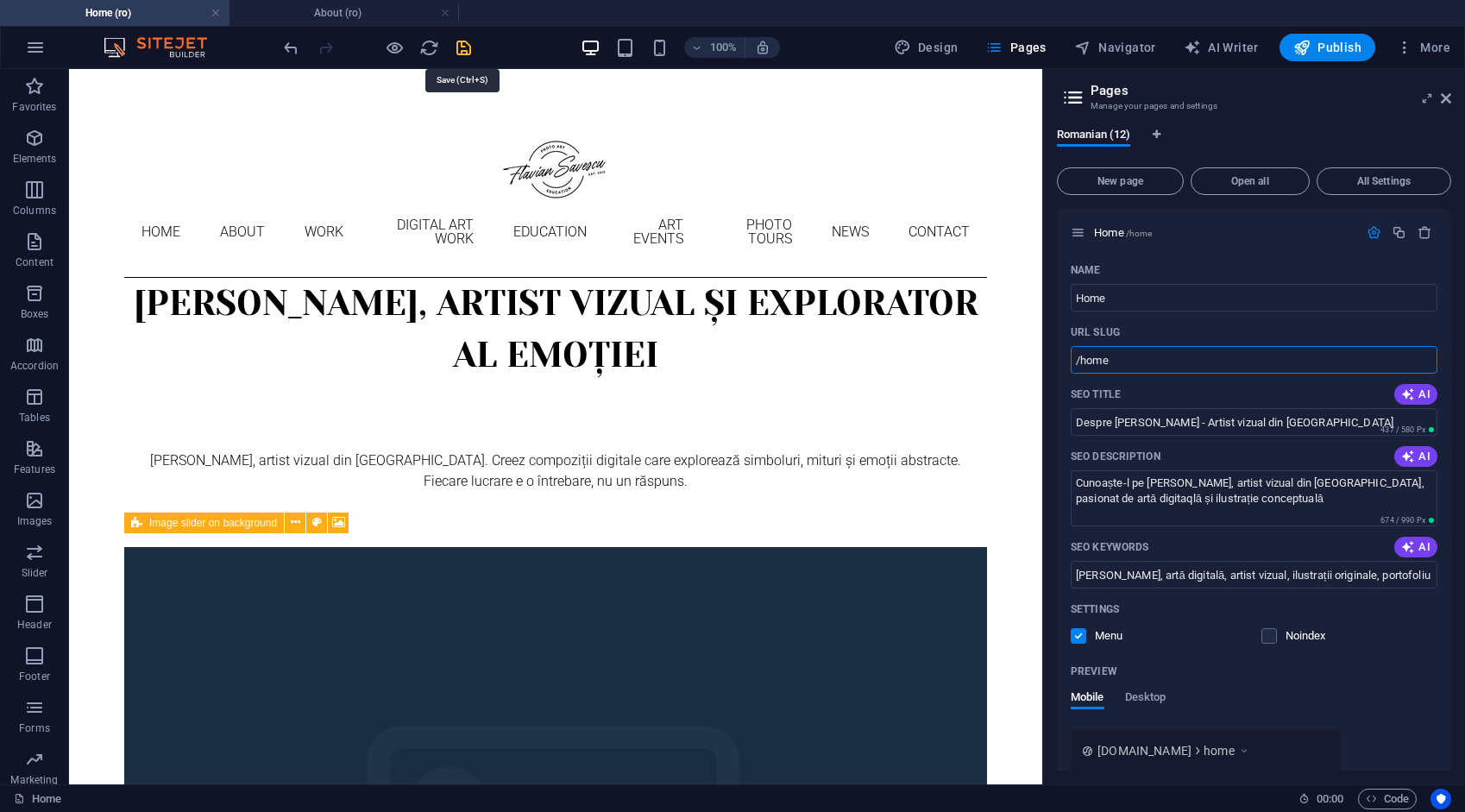
type input "/home"
click at [461, 46] on icon "save" at bounding box center [463, 48] width 20 height 20
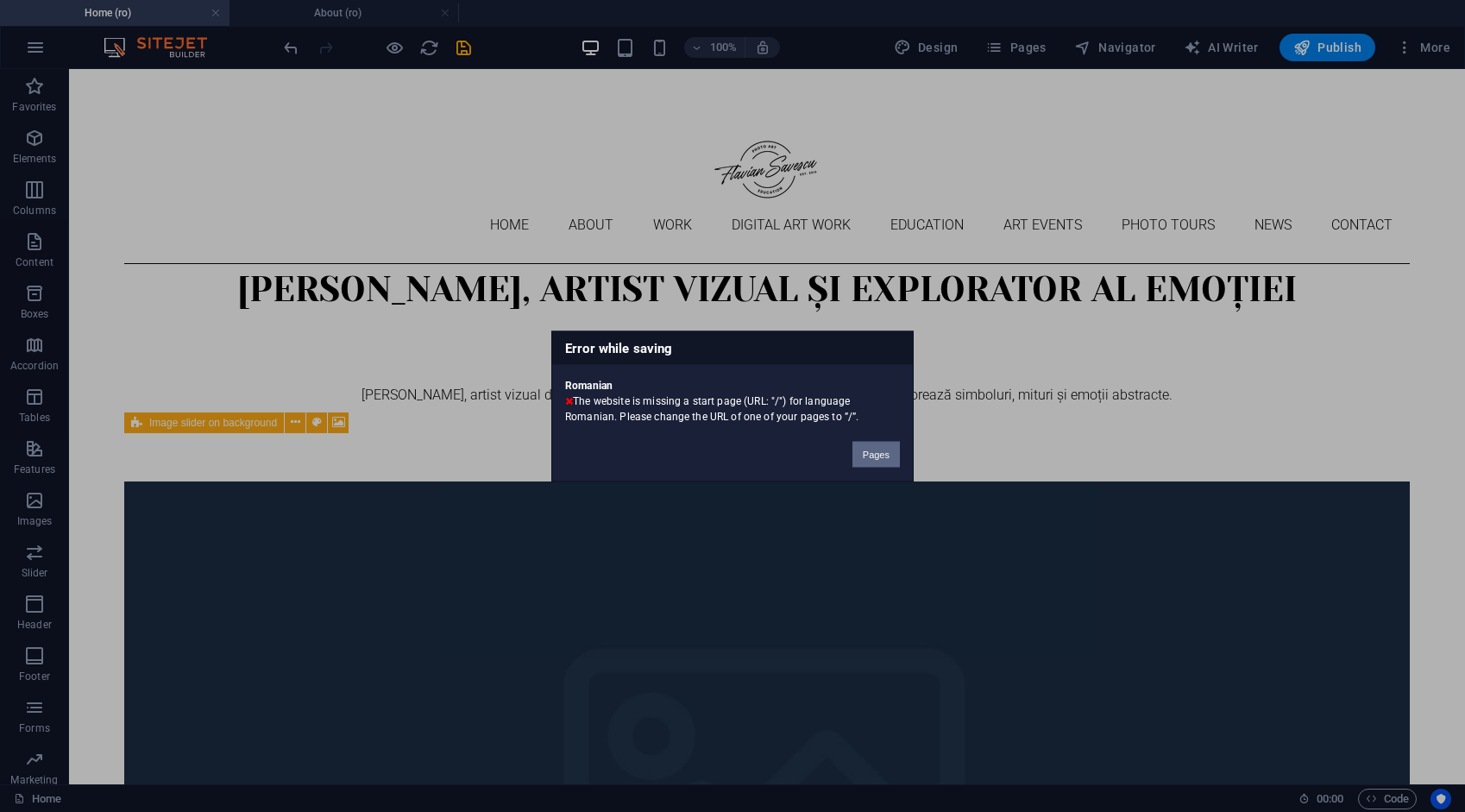
click at [870, 452] on button "Pages" at bounding box center [876, 454] width 47 height 26
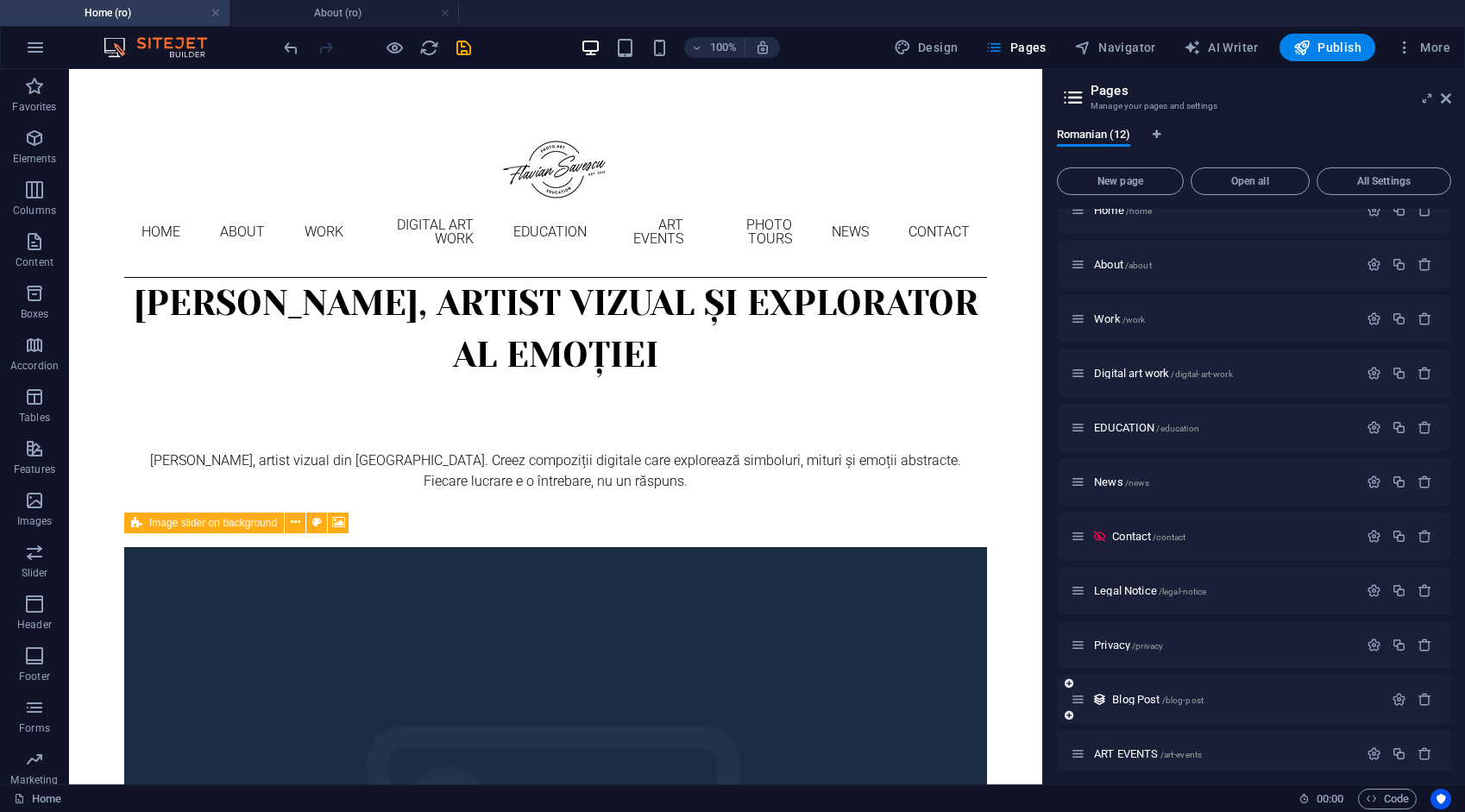
scroll to position [90, 0]
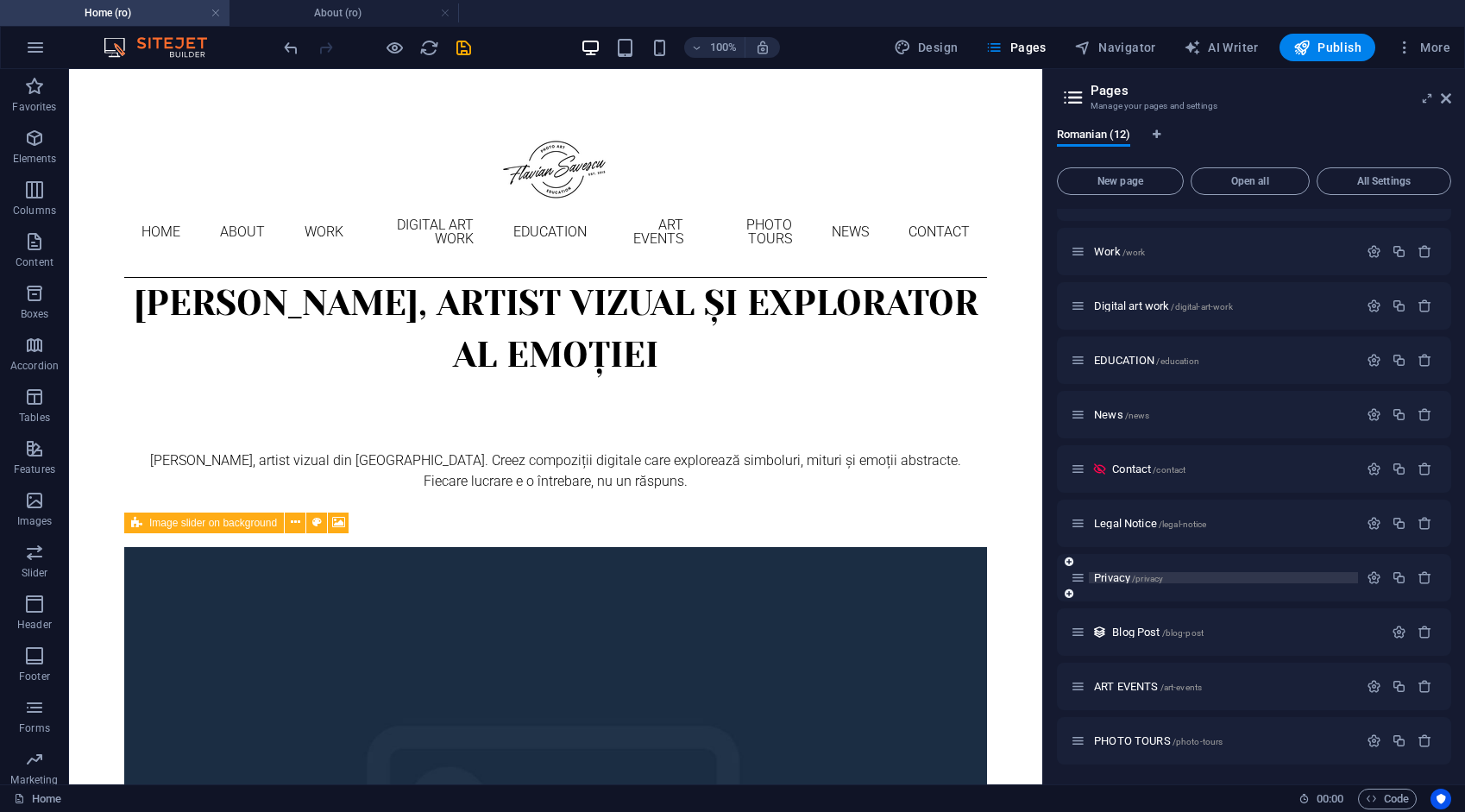
click at [1114, 577] on span "Privacy /privacy" at bounding box center [1128, 577] width 69 height 13
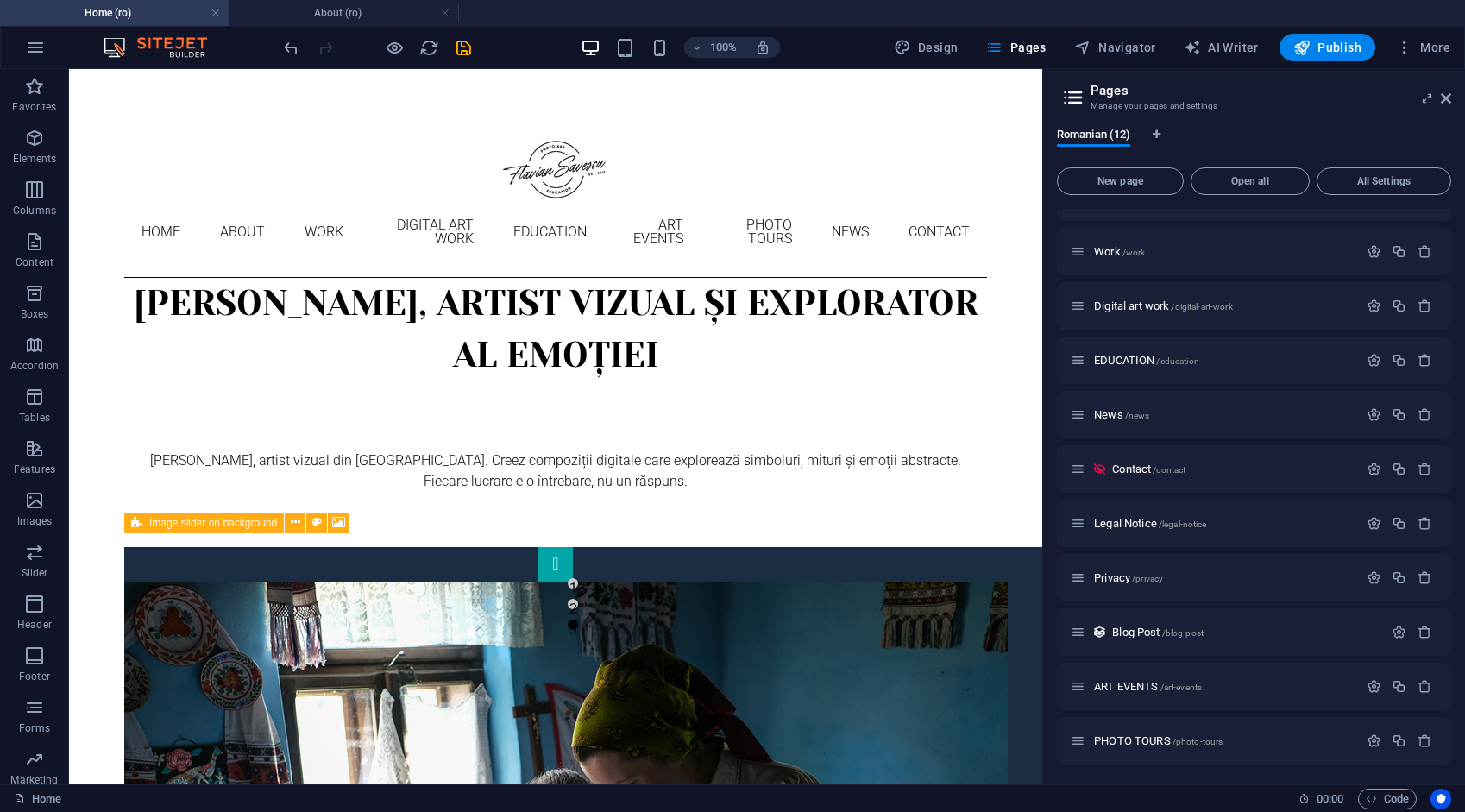
scroll to position [20, 0]
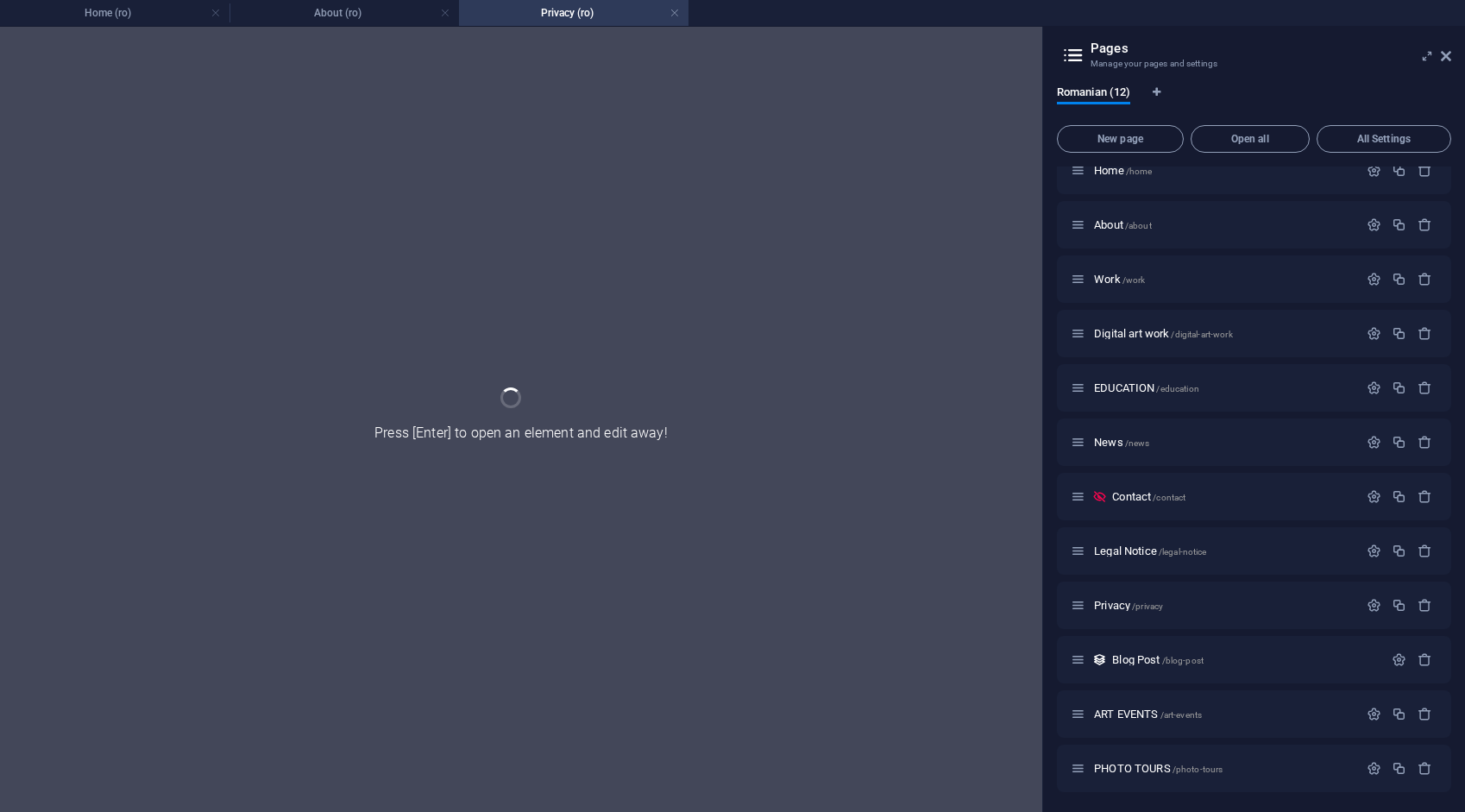
click at [1114, 577] on div "Home /home About /about Work /work Digital art work /digital-art-work EDUCATION…" at bounding box center [1255, 469] width 394 height 645
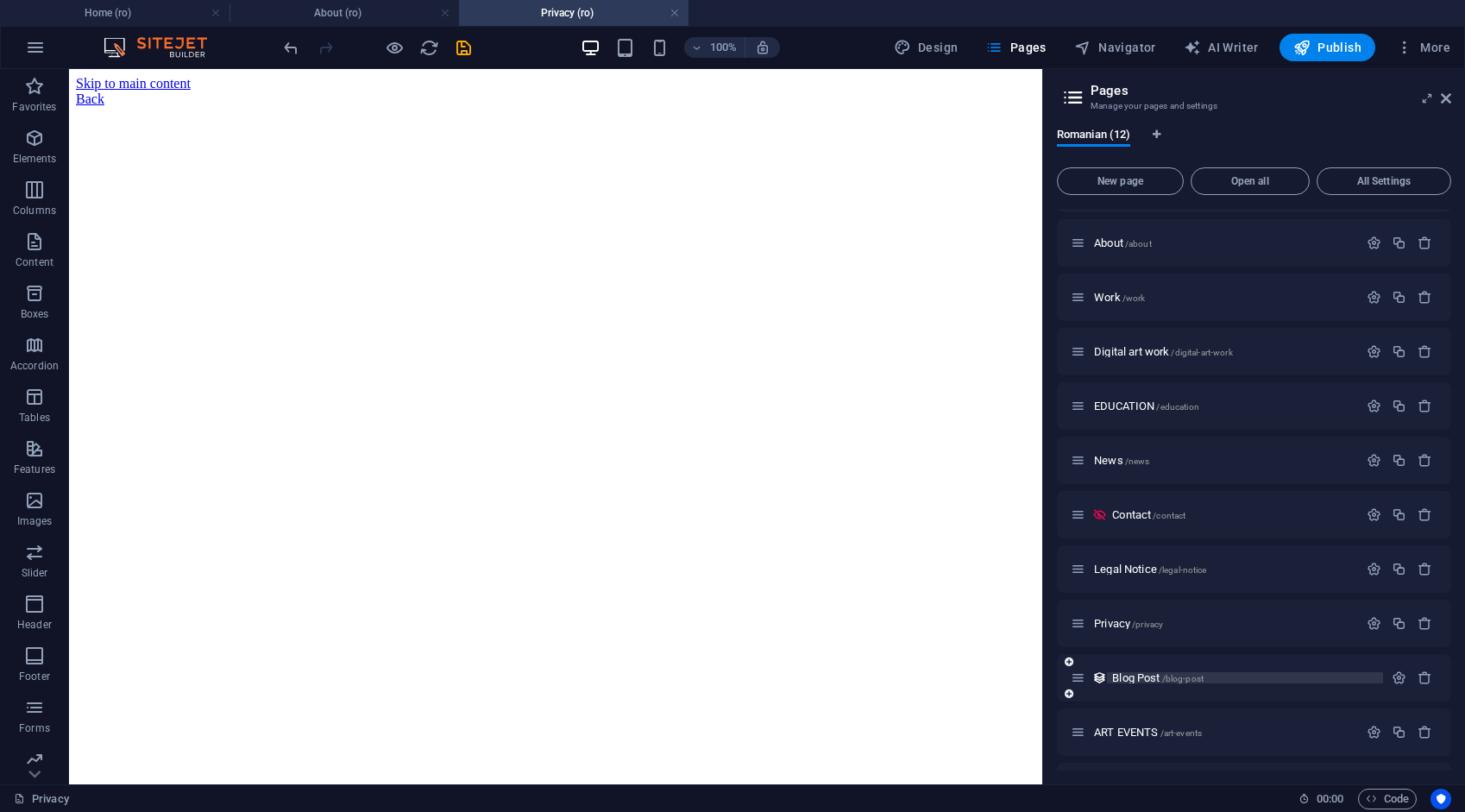
scroll to position [90, 0]
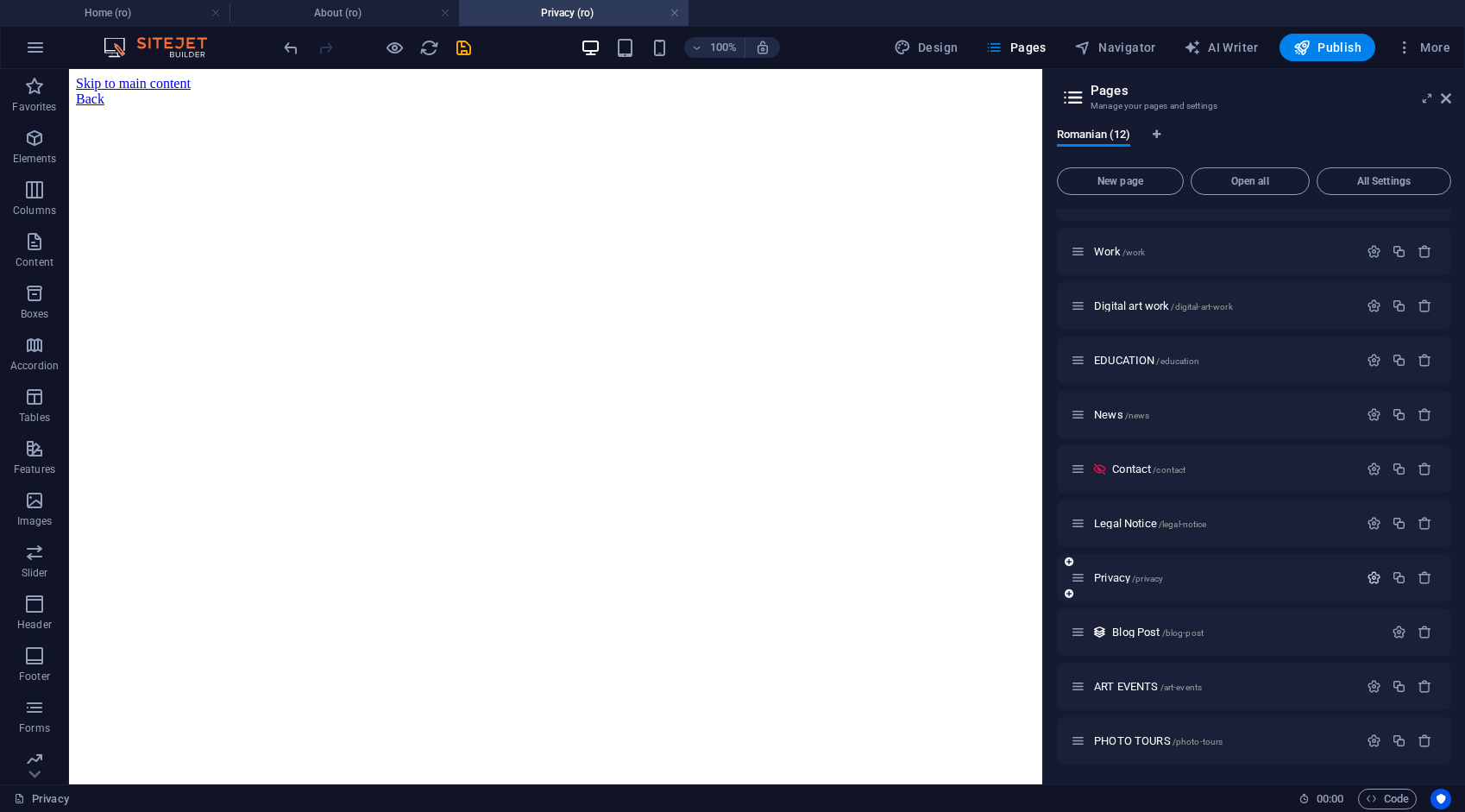
click at [1367, 579] on icon "button" at bounding box center [1374, 577] width 15 height 15
click at [1133, 707] on input "/privacy" at bounding box center [1254, 705] width 366 height 28
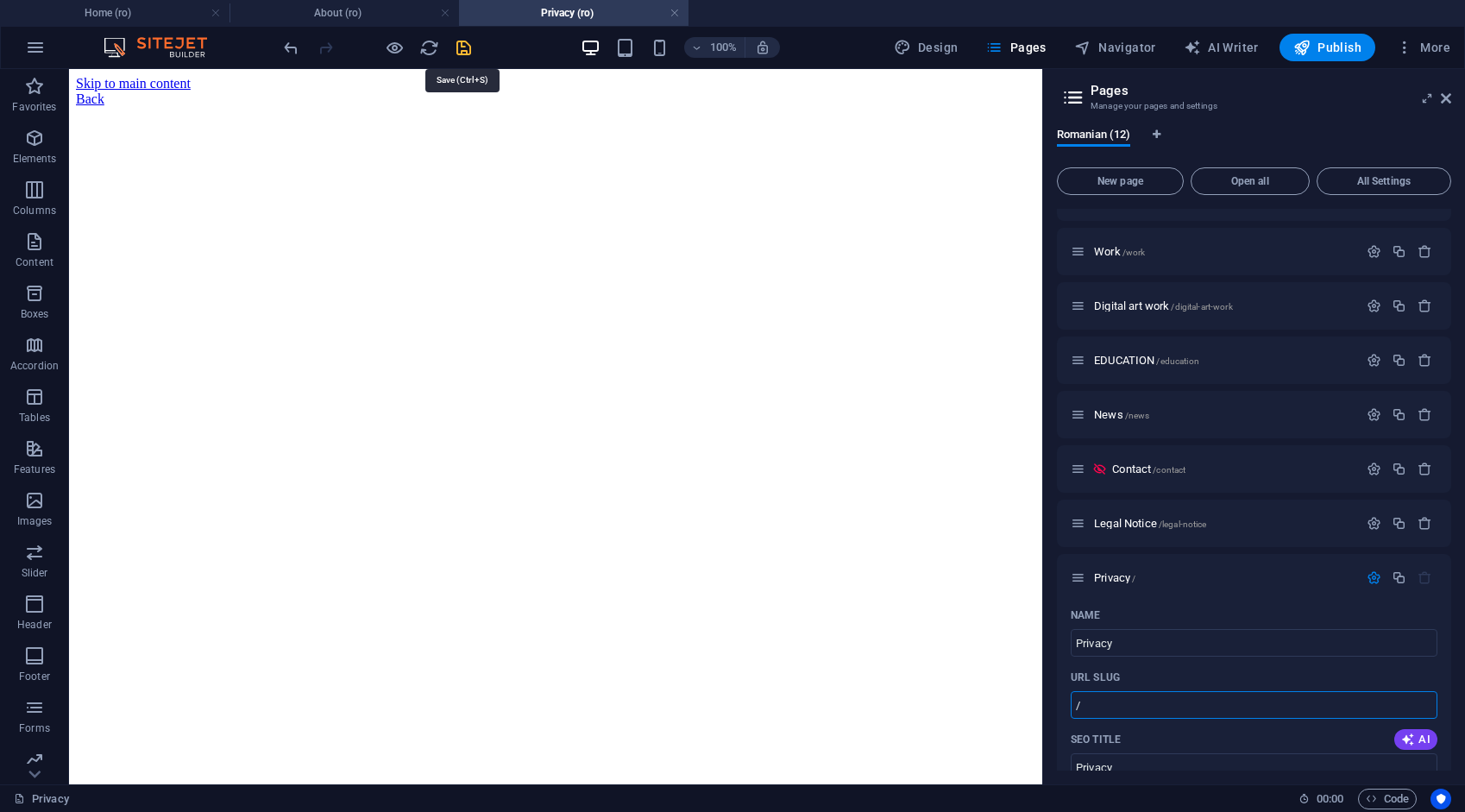
type input "/"
click at [466, 40] on icon "save" at bounding box center [463, 48] width 20 height 20
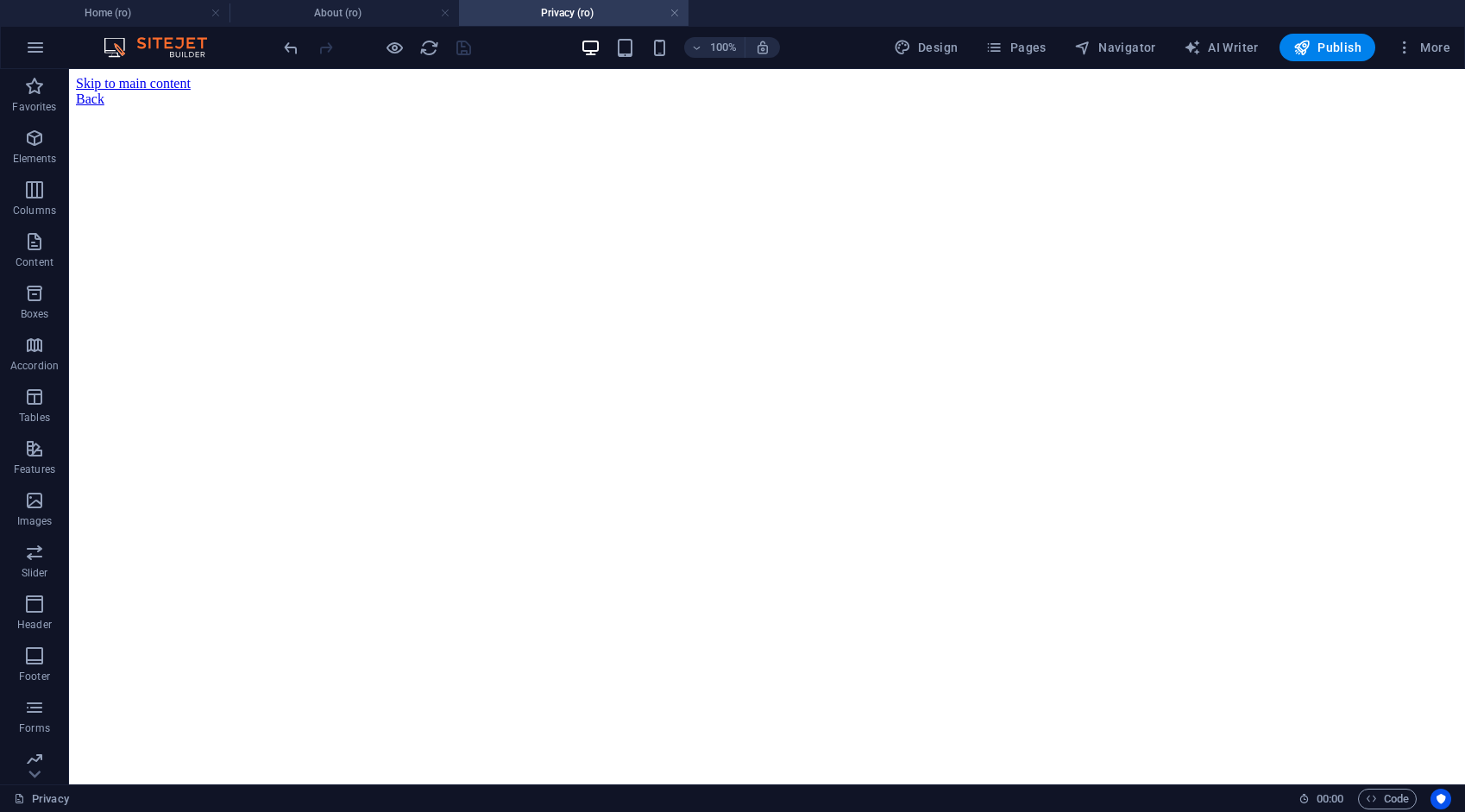
click at [674, 12] on link at bounding box center [674, 13] width 10 height 17
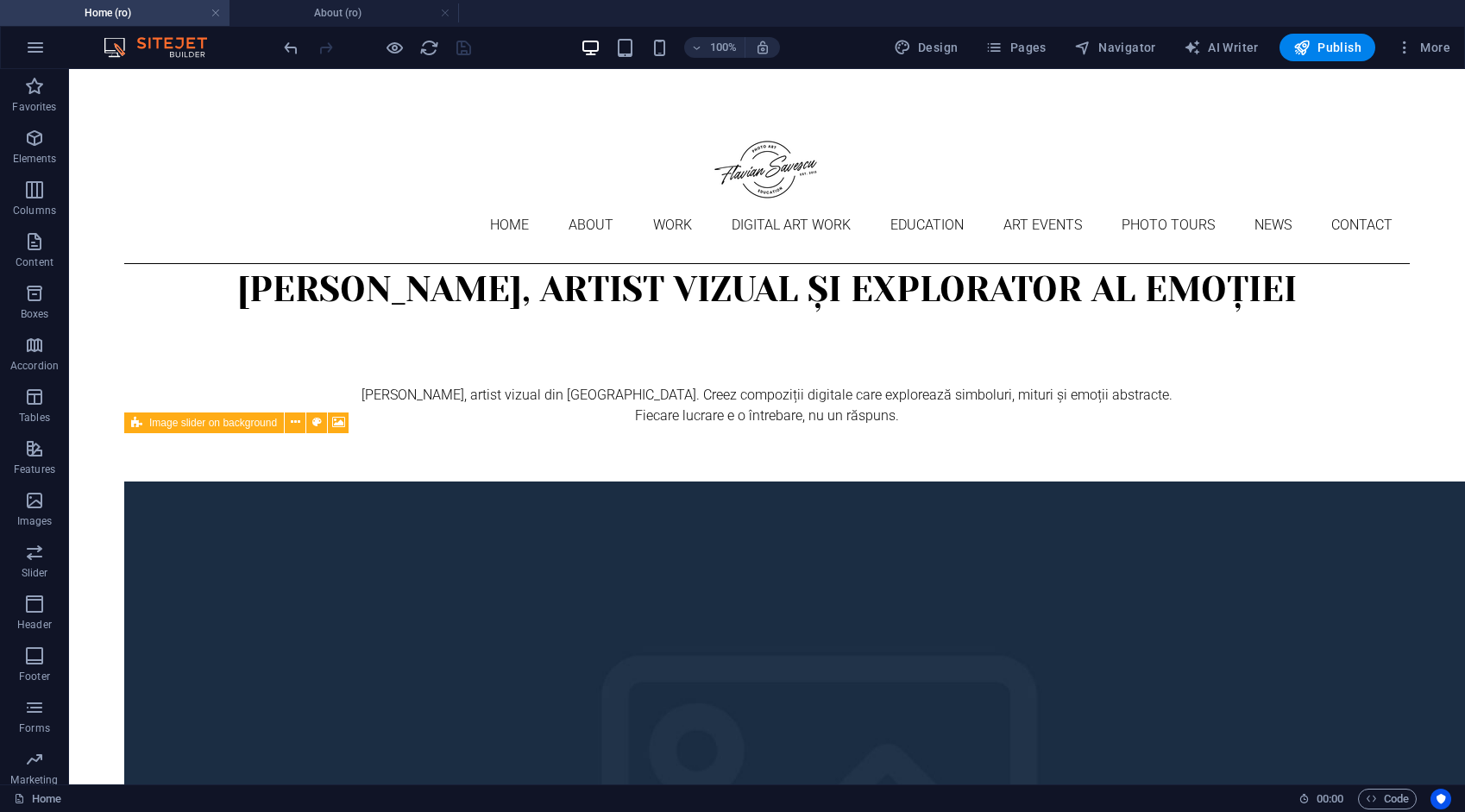
click at [674, 12] on ul "Home (ro) About (ro)" at bounding box center [732, 13] width 1465 height 26
click at [359, 12] on h4 "About (ro)" at bounding box center [344, 13] width 229 height 19
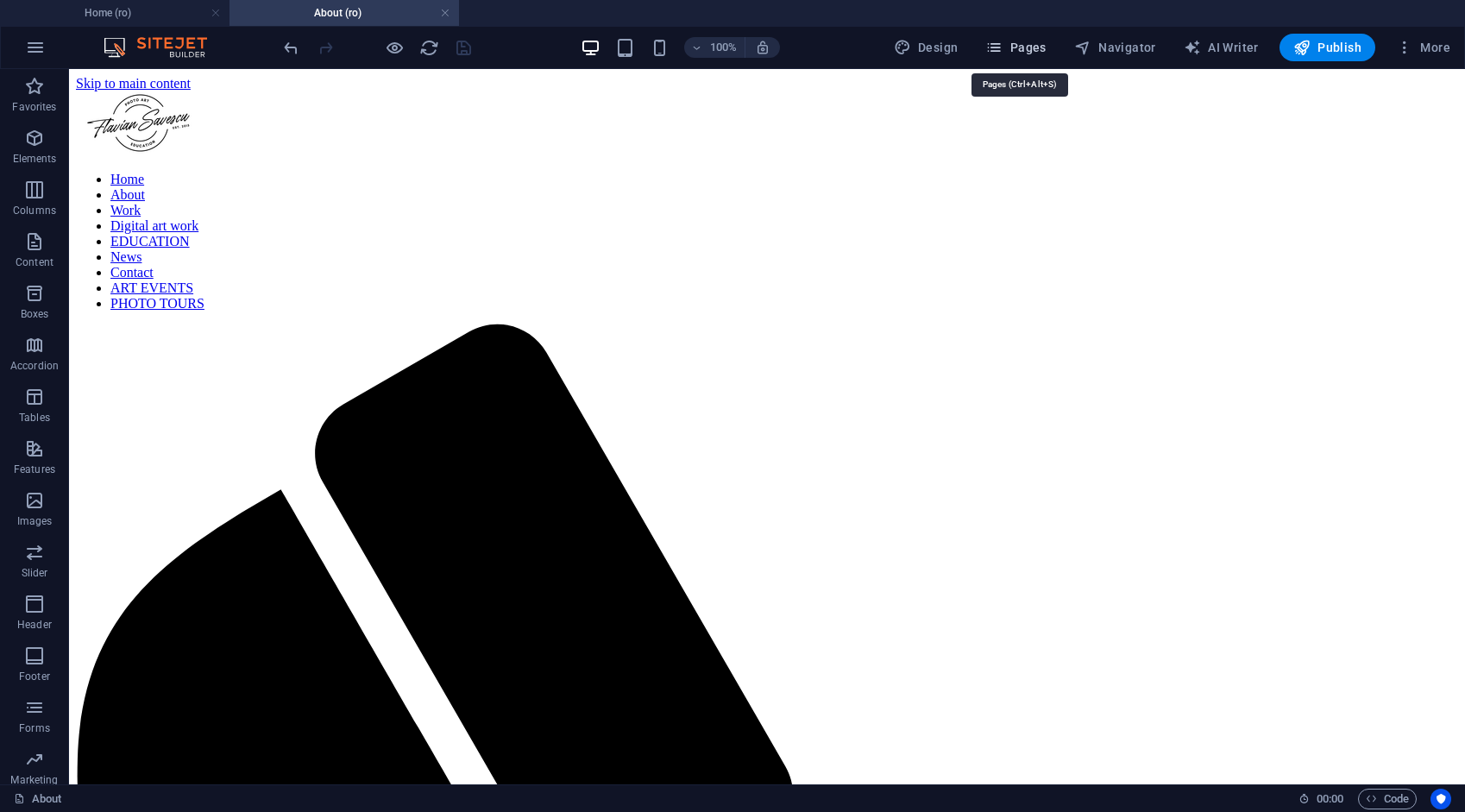
click at [1027, 51] on span "Pages" at bounding box center [1015, 48] width 60 height 17
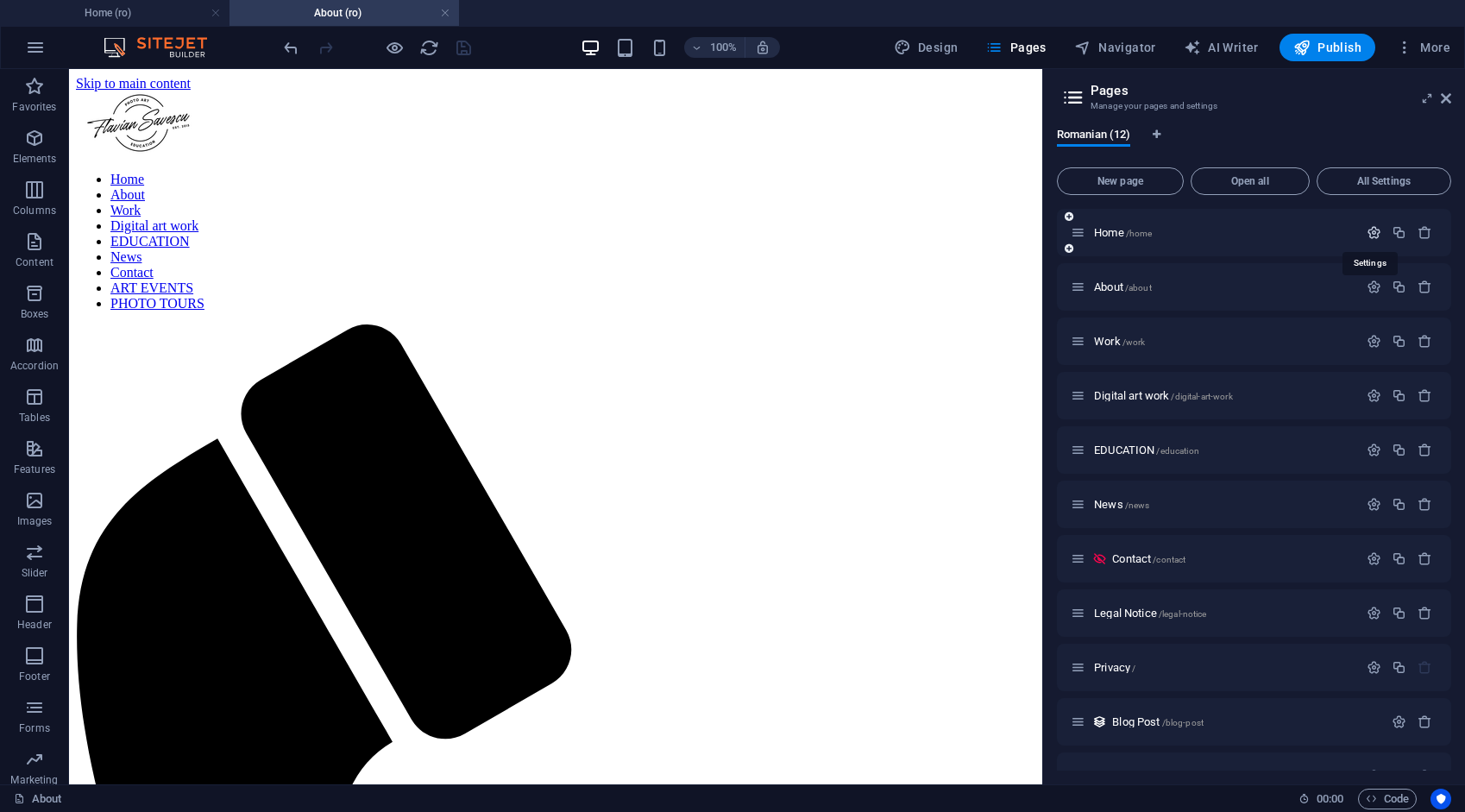
click at [1375, 232] on icon "button" at bounding box center [1374, 232] width 15 height 15
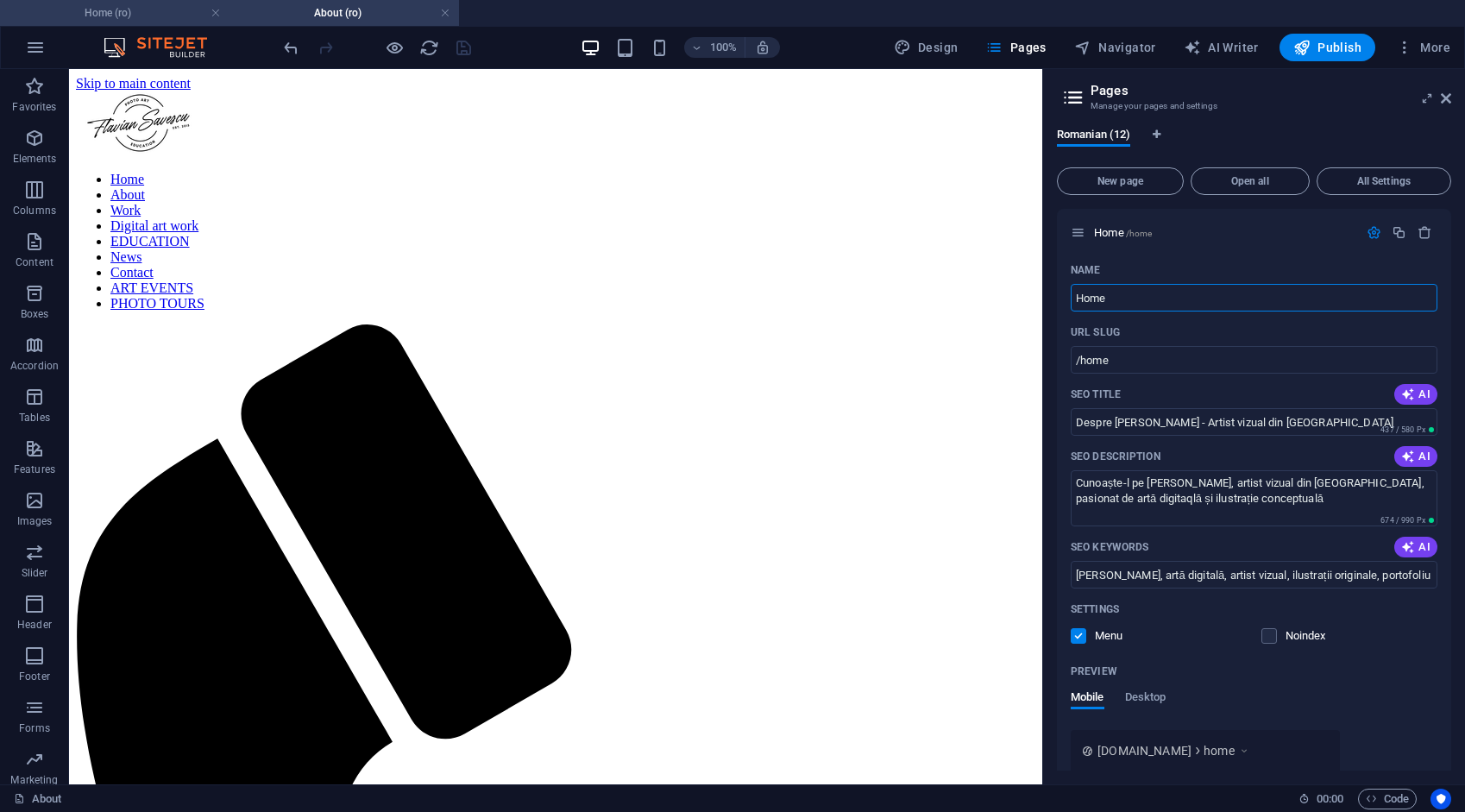
click at [150, 13] on h4 "Home (ro)" at bounding box center [114, 13] width 229 height 19
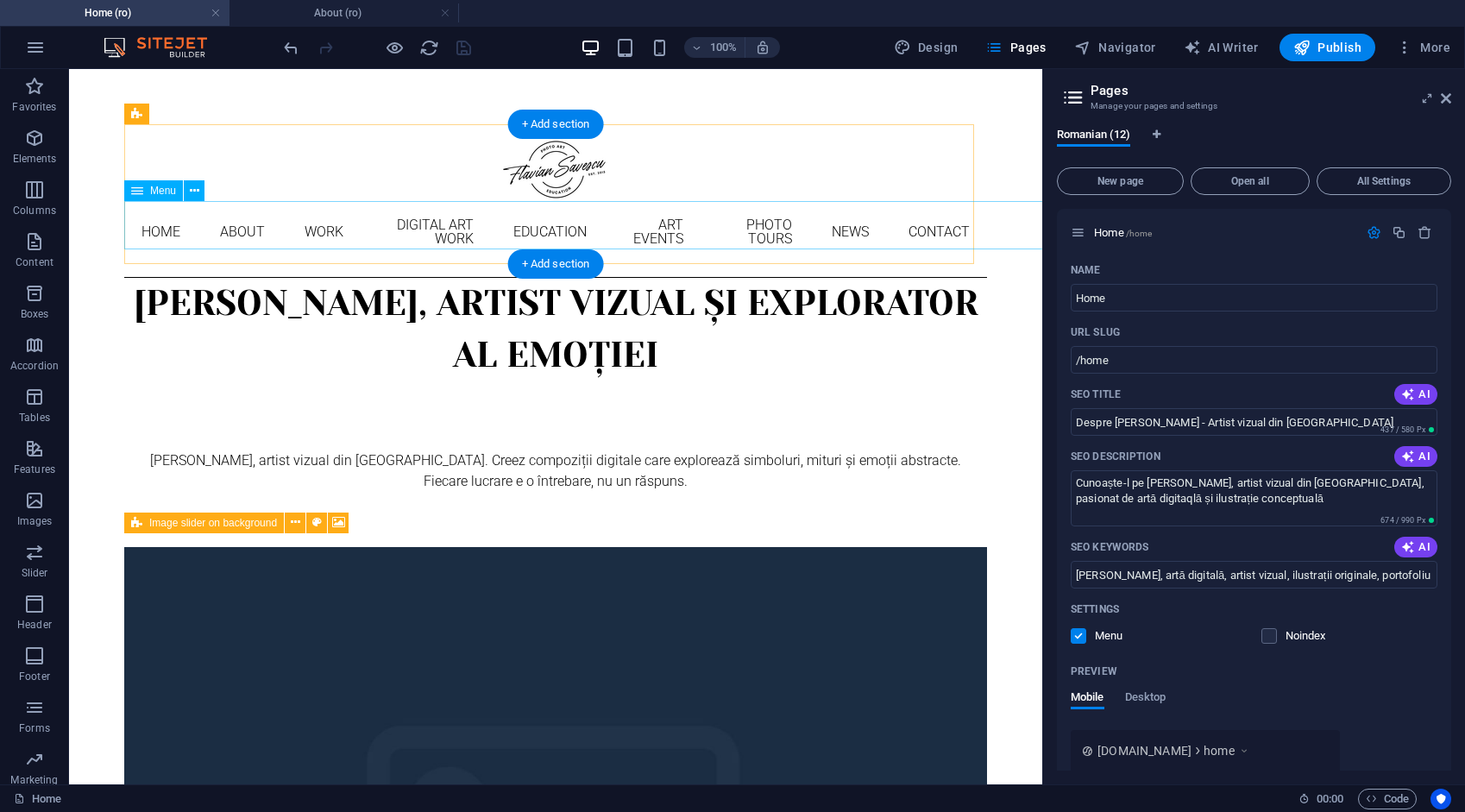
click at [204, 222] on nav "Home About Work DIGITAL ART WORK EDUCATION ART EVENTS Photo tours News Contact" at bounding box center [555, 231] width 863 height 62
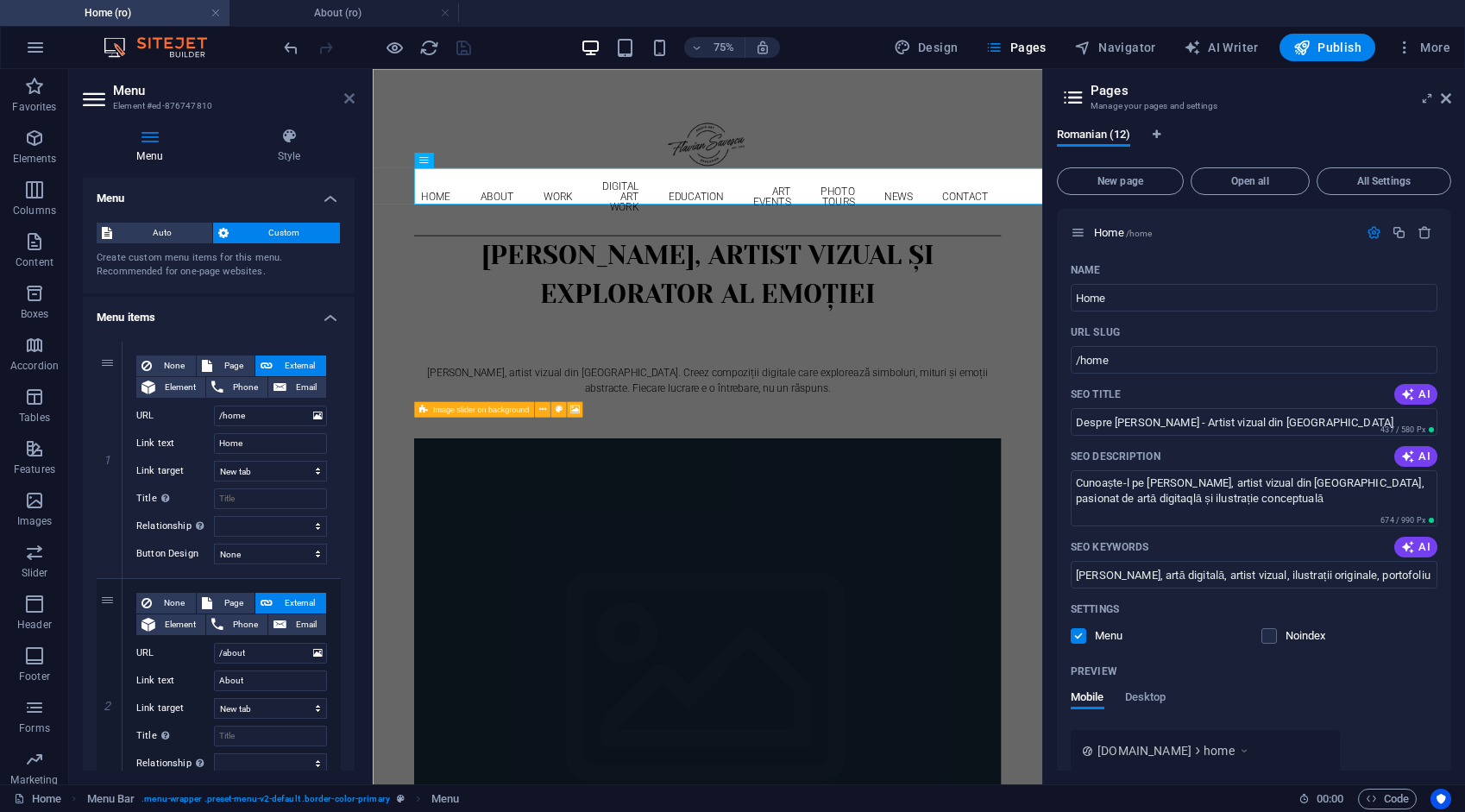
click at [347, 102] on icon at bounding box center [350, 99] width 10 height 14
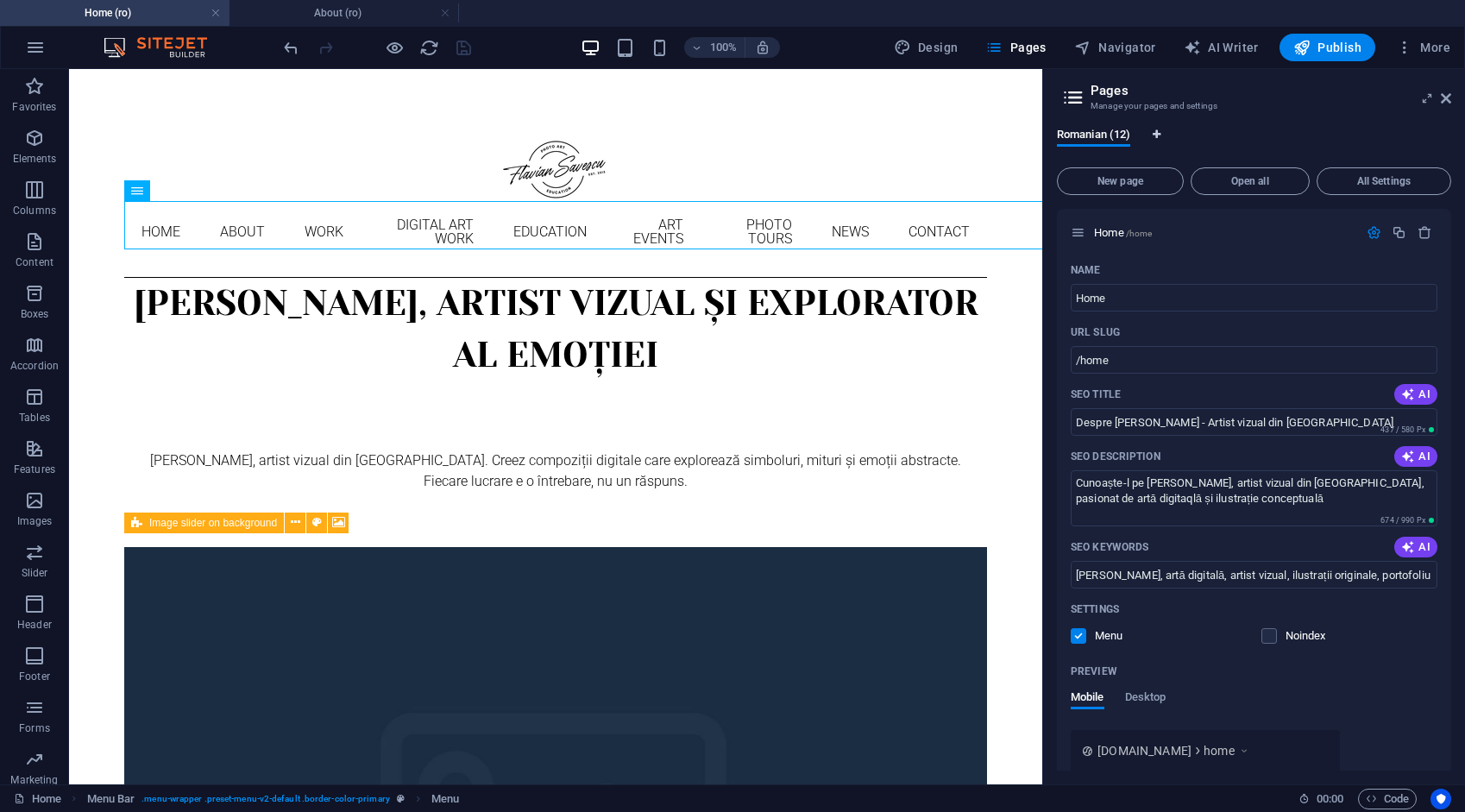
click at [1156, 131] on icon "Language Tabs" at bounding box center [1156, 134] width 8 height 10
select select "131"
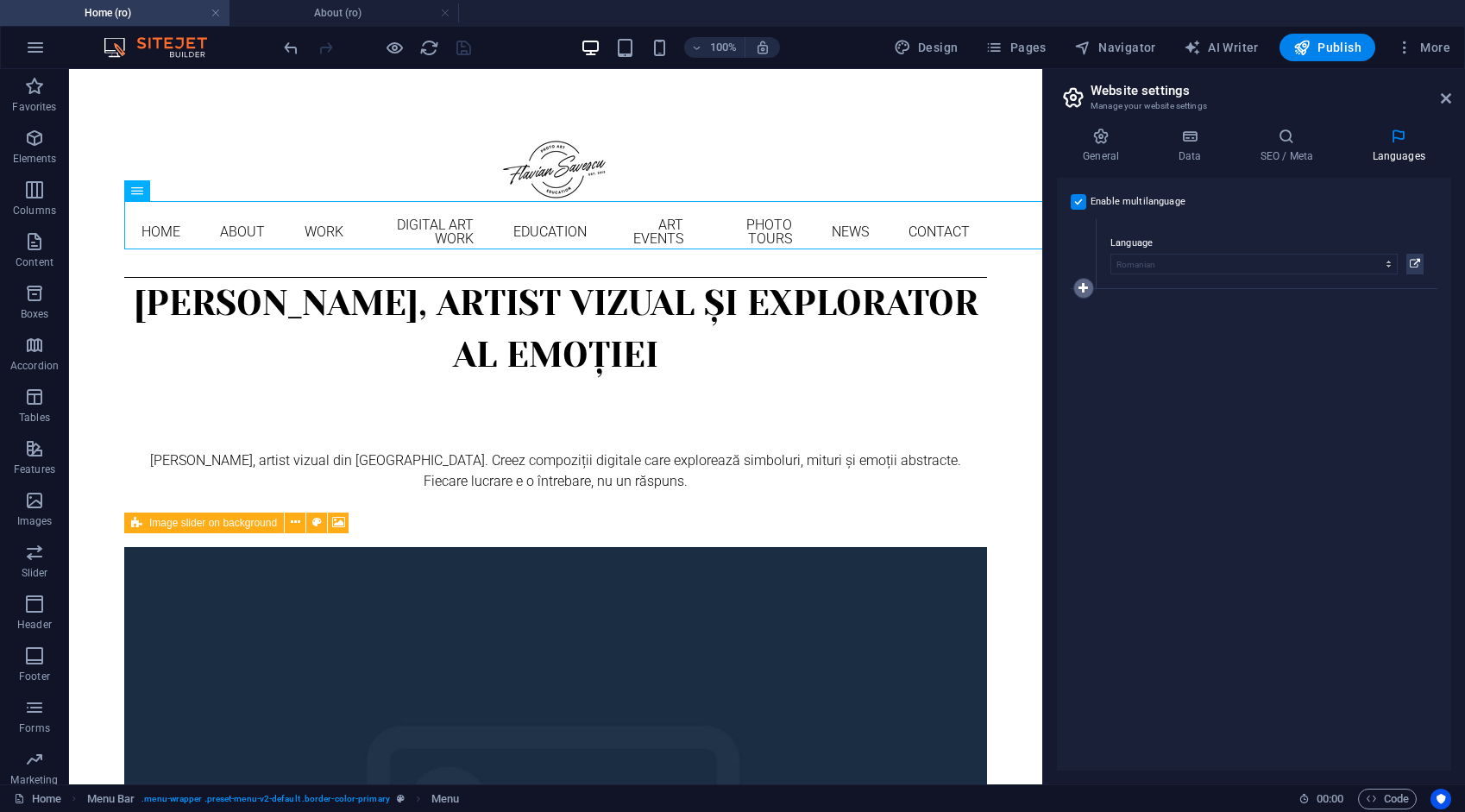
click at [1082, 283] on icon at bounding box center [1083, 288] width 10 height 12
click at [1153, 324] on select "Abkhazian Afar Afrikaans Akan Albanian Amharic Arabic Aragonese Armenian Assame…" at bounding box center [1254, 334] width 287 height 21
select select "41"
click at [1111, 324] on select "Abkhazian Afar Afrikaans Akan Albanian Amharic Arabic Aragonese Armenian Assame…" at bounding box center [1254, 334] width 287 height 21
click at [464, 46] on icon "save" at bounding box center [463, 48] width 20 height 20
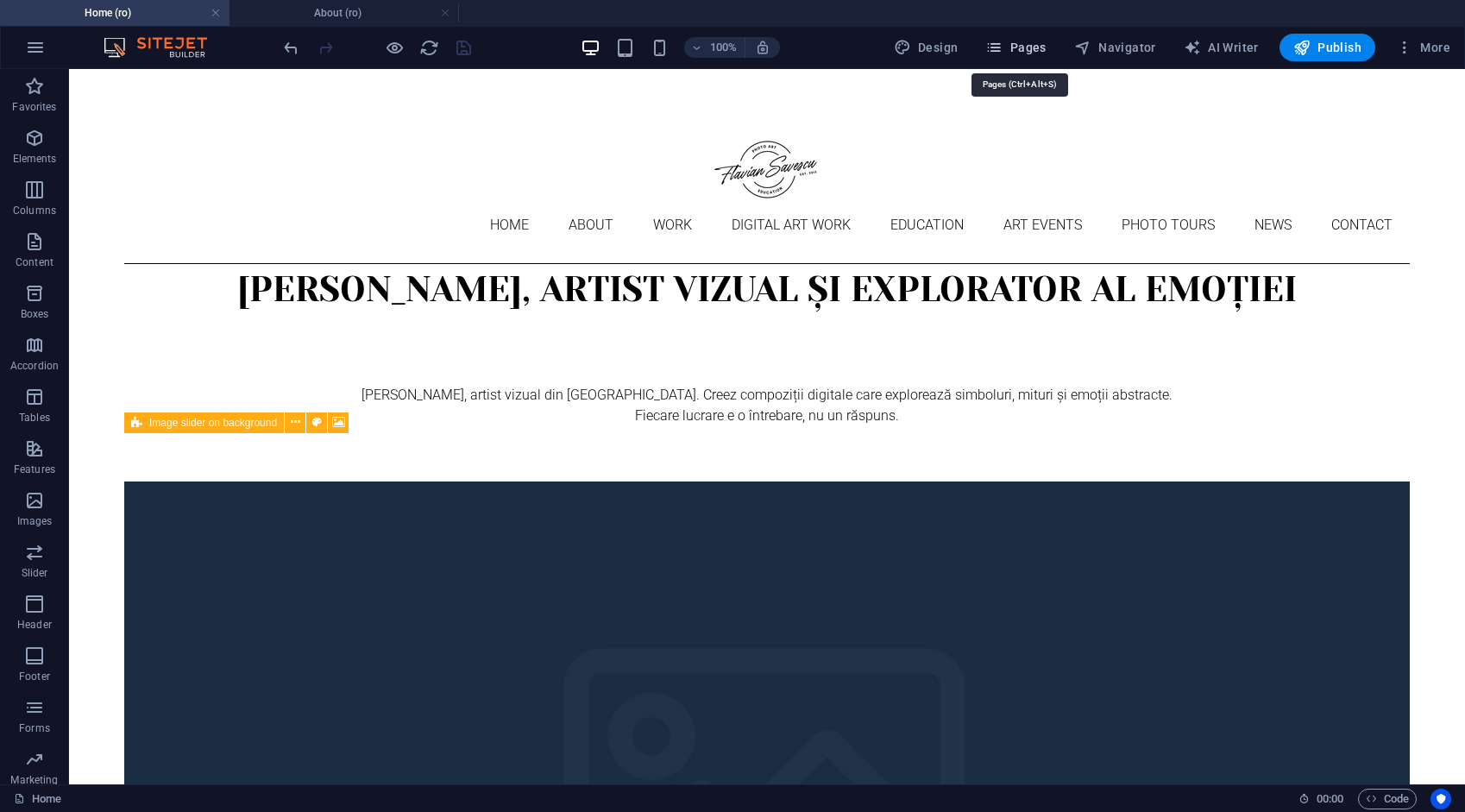
click at [1011, 39] on span "Pages" at bounding box center [1015, 48] width 60 height 17
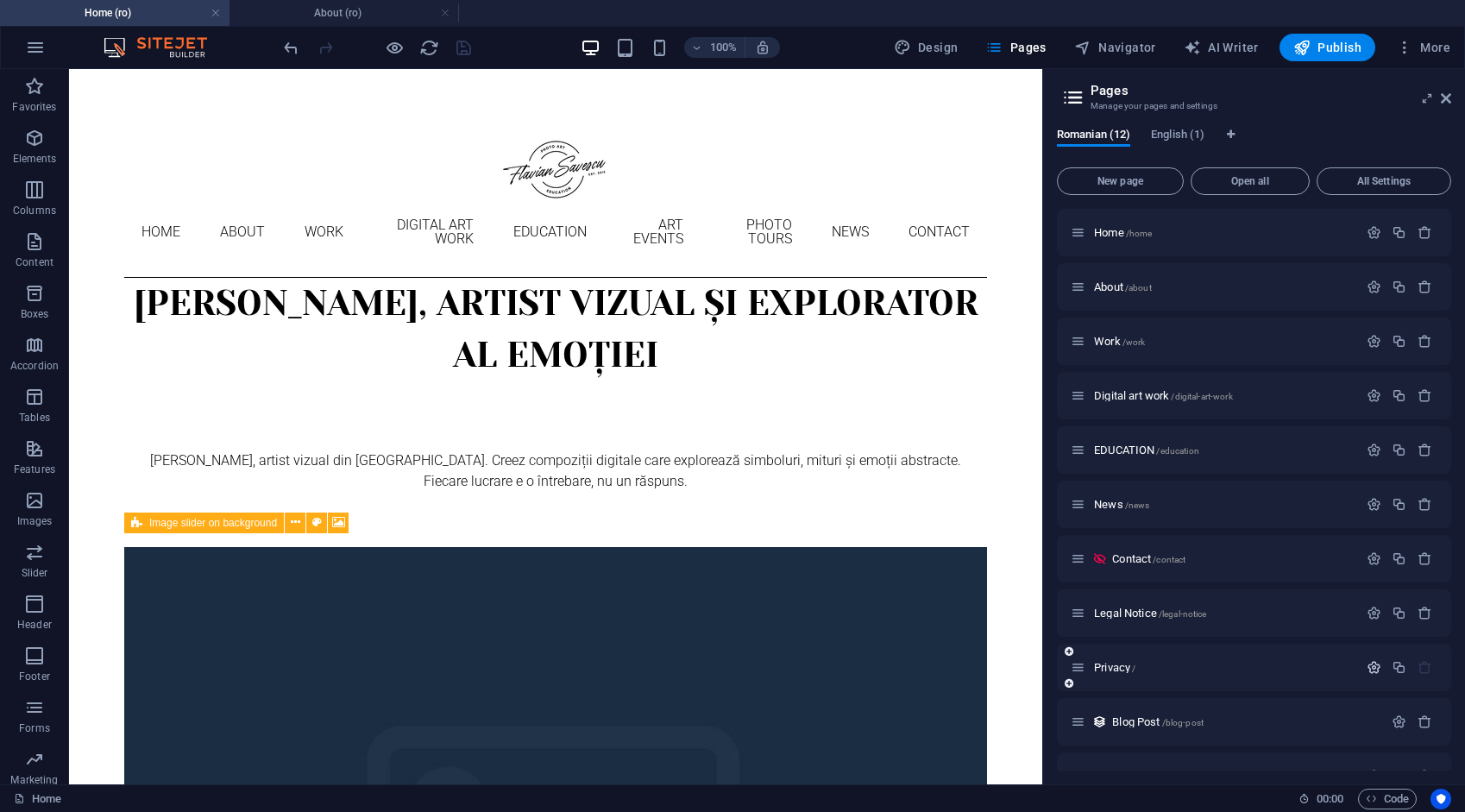
click at [1373, 671] on icon "button" at bounding box center [1374, 667] width 15 height 15
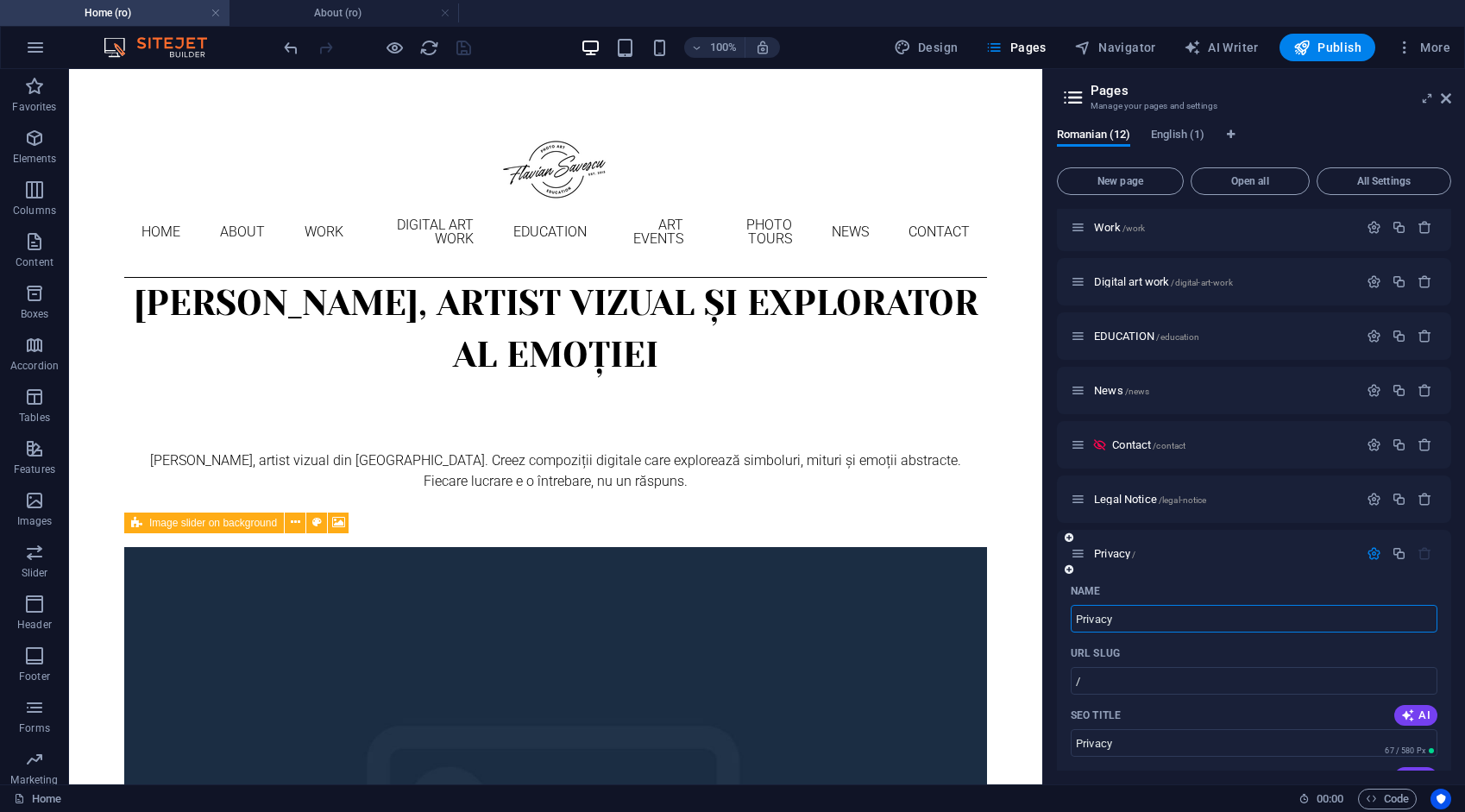
scroll to position [173, 0]
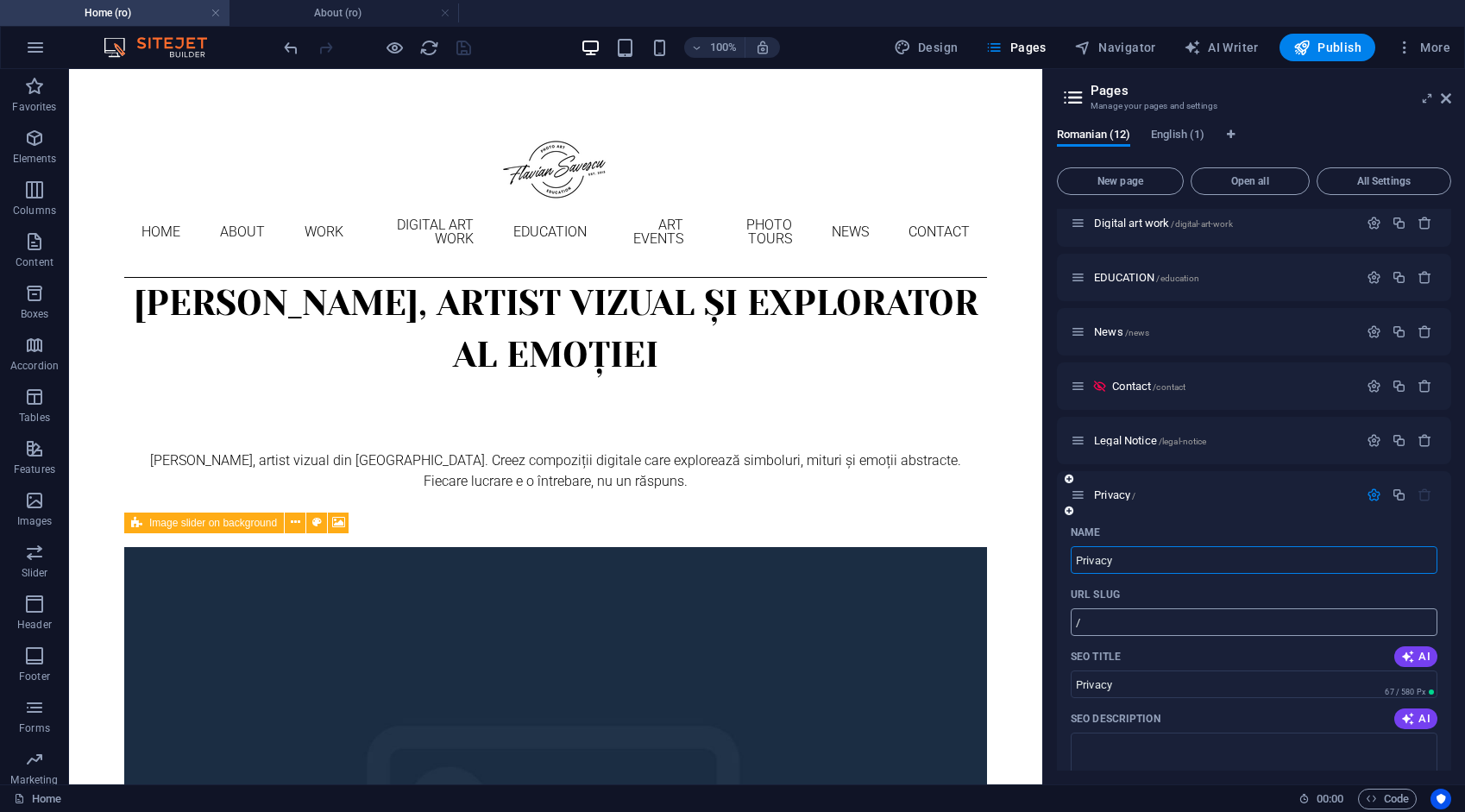
click at [1140, 621] on input "/" at bounding box center [1254, 622] width 366 height 28
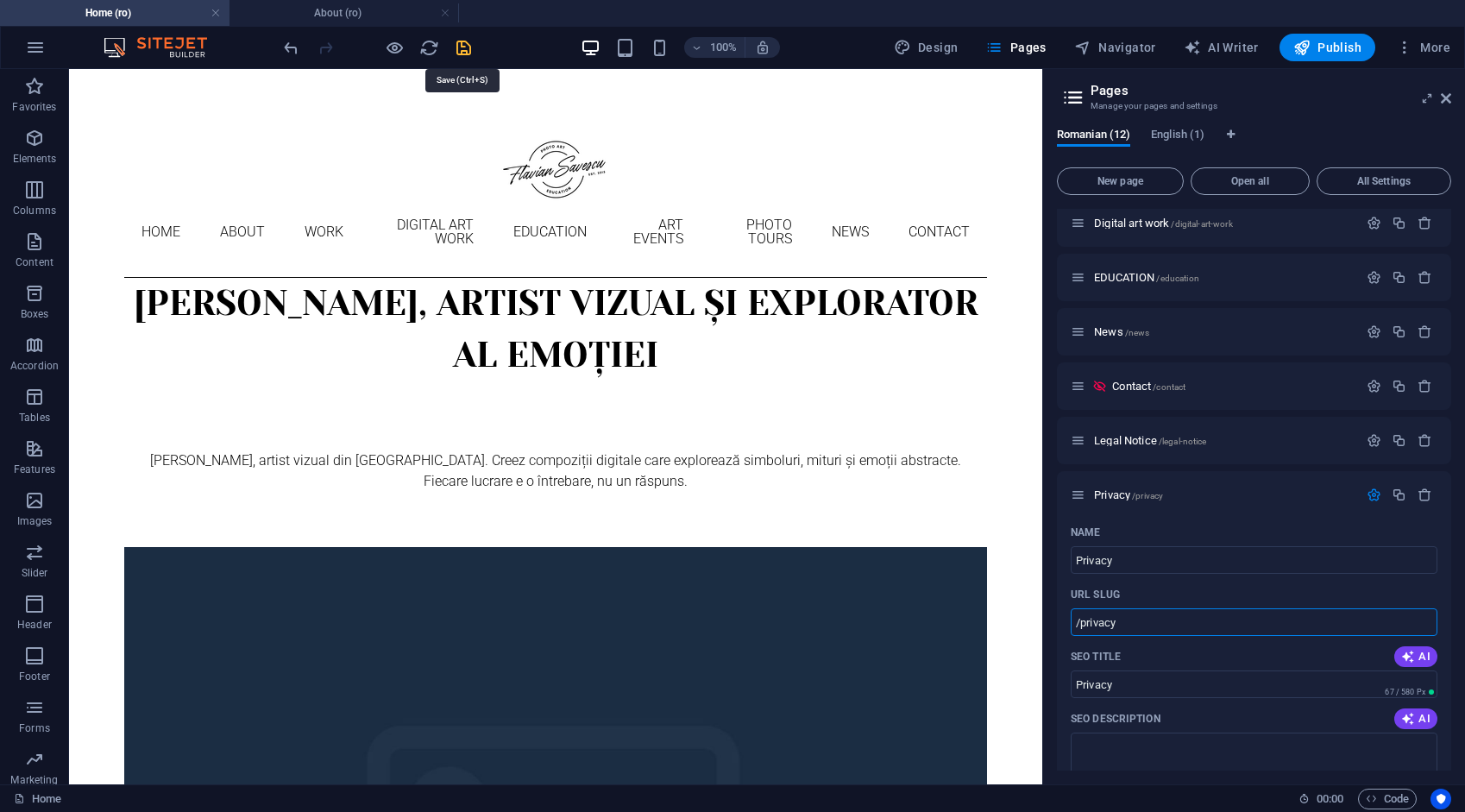
type input "/privacy"
click at [459, 46] on icon "save" at bounding box center [463, 48] width 20 height 20
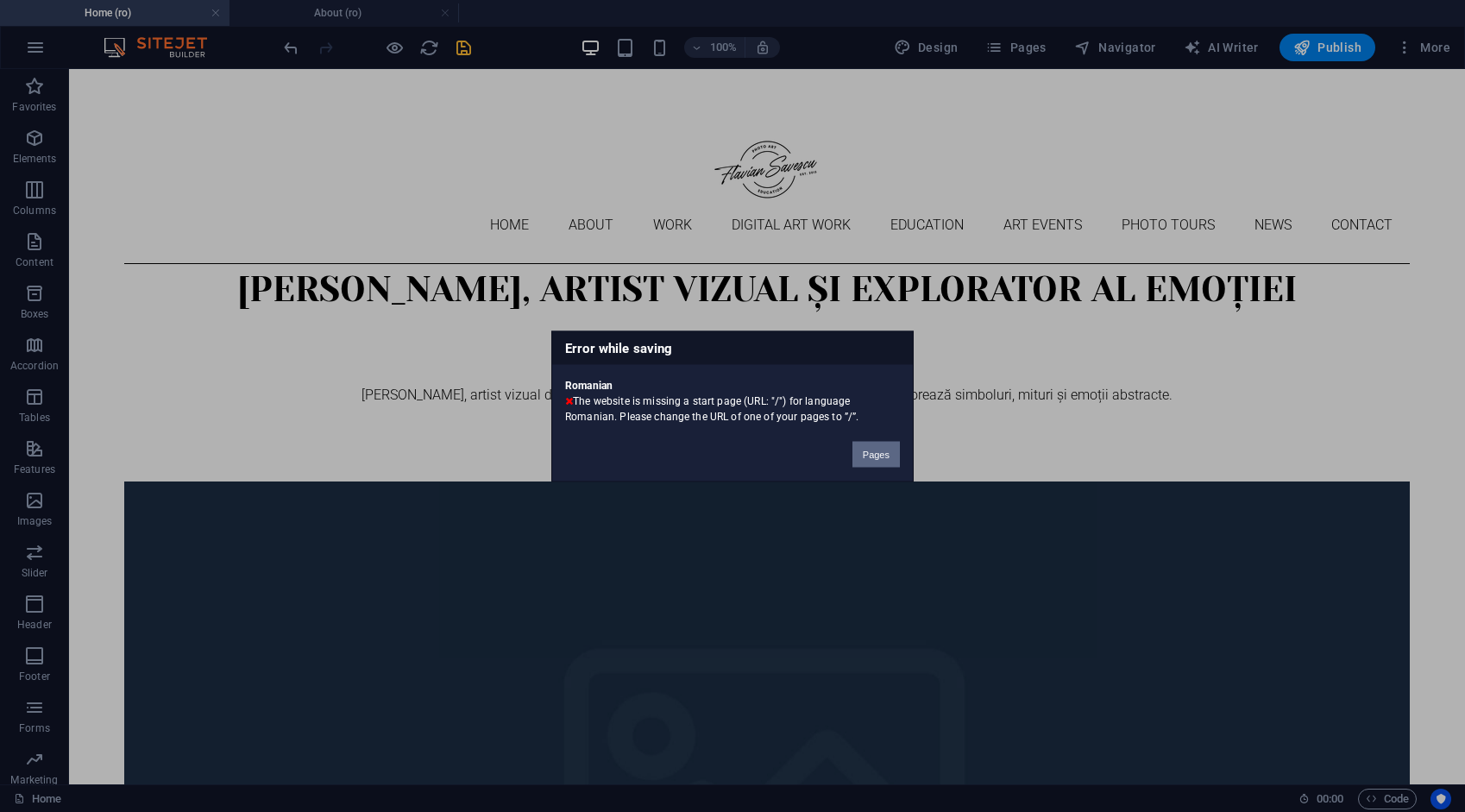
click at [875, 450] on button "Pages" at bounding box center [876, 454] width 47 height 26
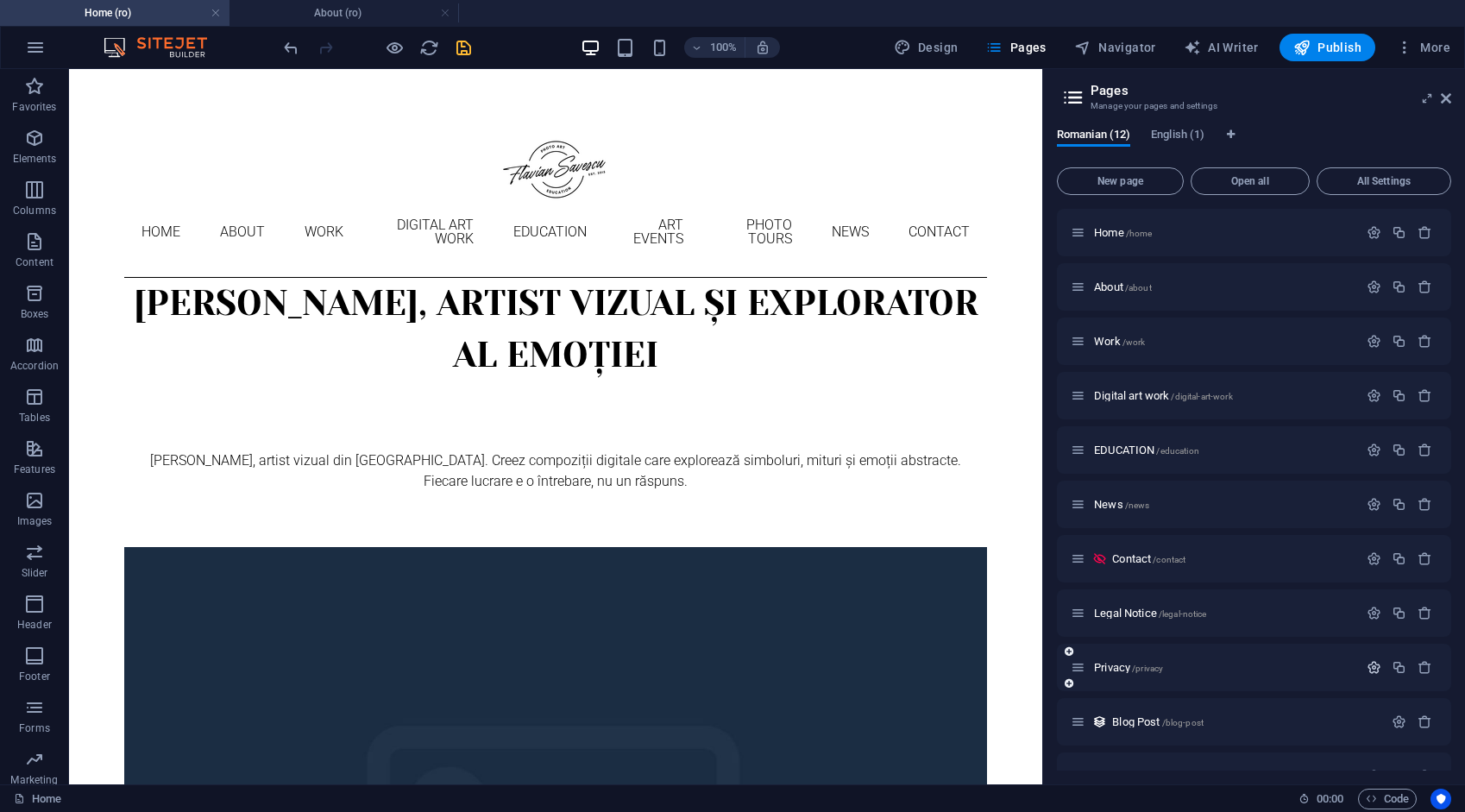
click at [1369, 667] on icon "button" at bounding box center [1374, 667] width 15 height 15
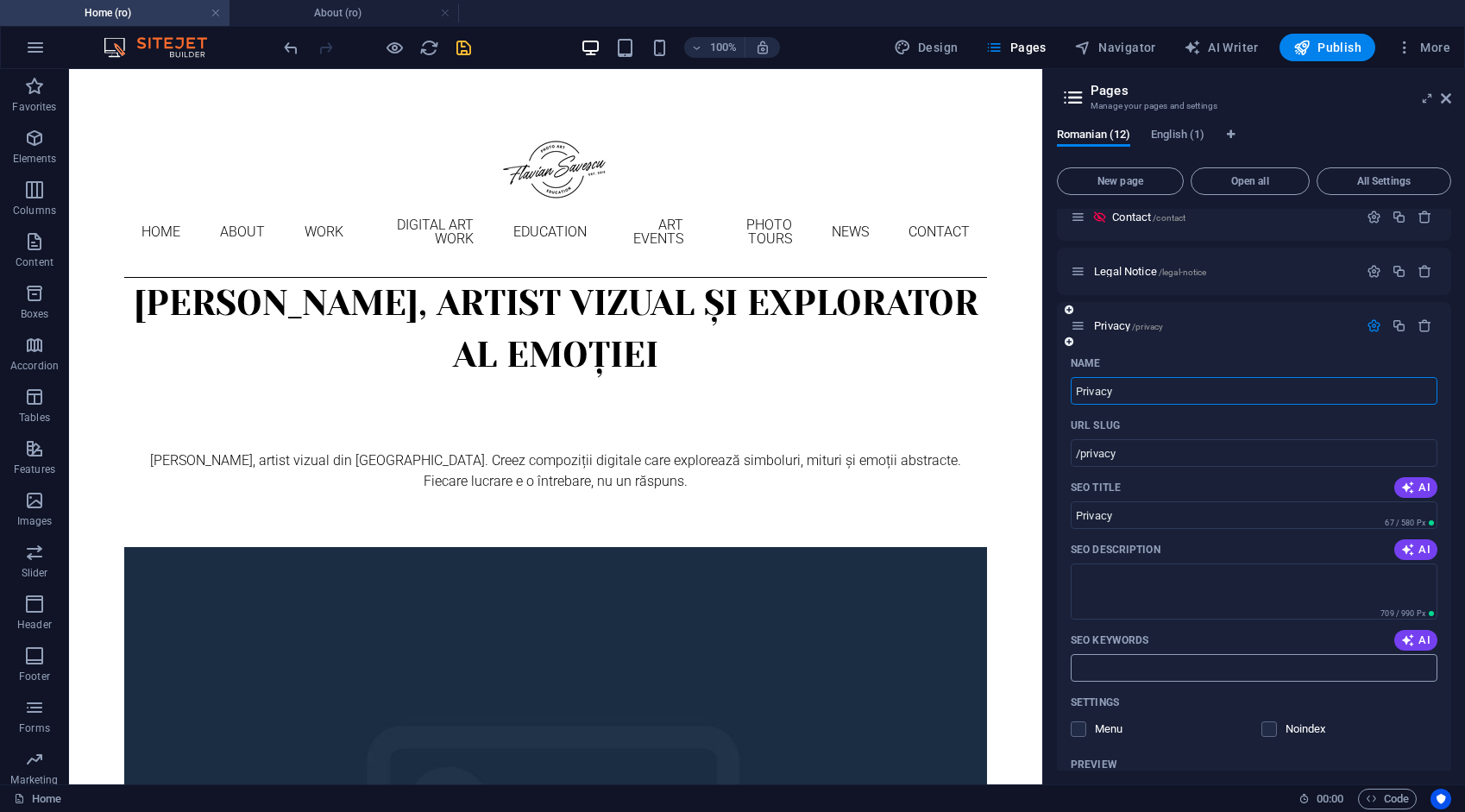
scroll to position [345, 0]
drag, startPoint x: 1098, startPoint y: 450, endPoint x: 1082, endPoint y: 452, distance: 16.1
click at [1082, 452] on input "/privacy" at bounding box center [1254, 449] width 366 height 28
click at [1139, 454] on input "/y" at bounding box center [1254, 449] width 366 height 28
type input "/"
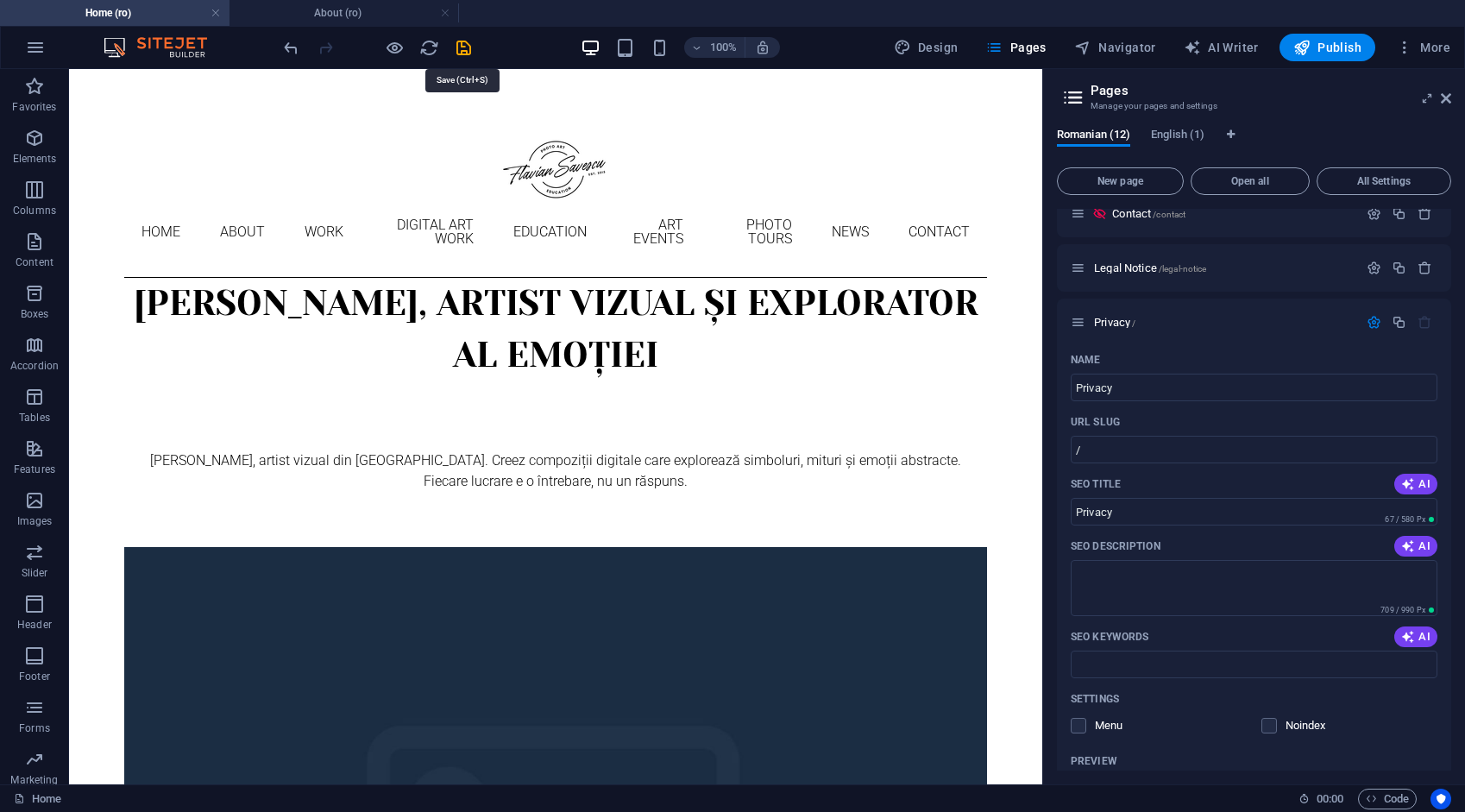
drag, startPoint x: 468, startPoint y: 51, endPoint x: 507, endPoint y: 61, distance: 40.3
click at [466, 49] on icon "save" at bounding box center [463, 48] width 20 height 20
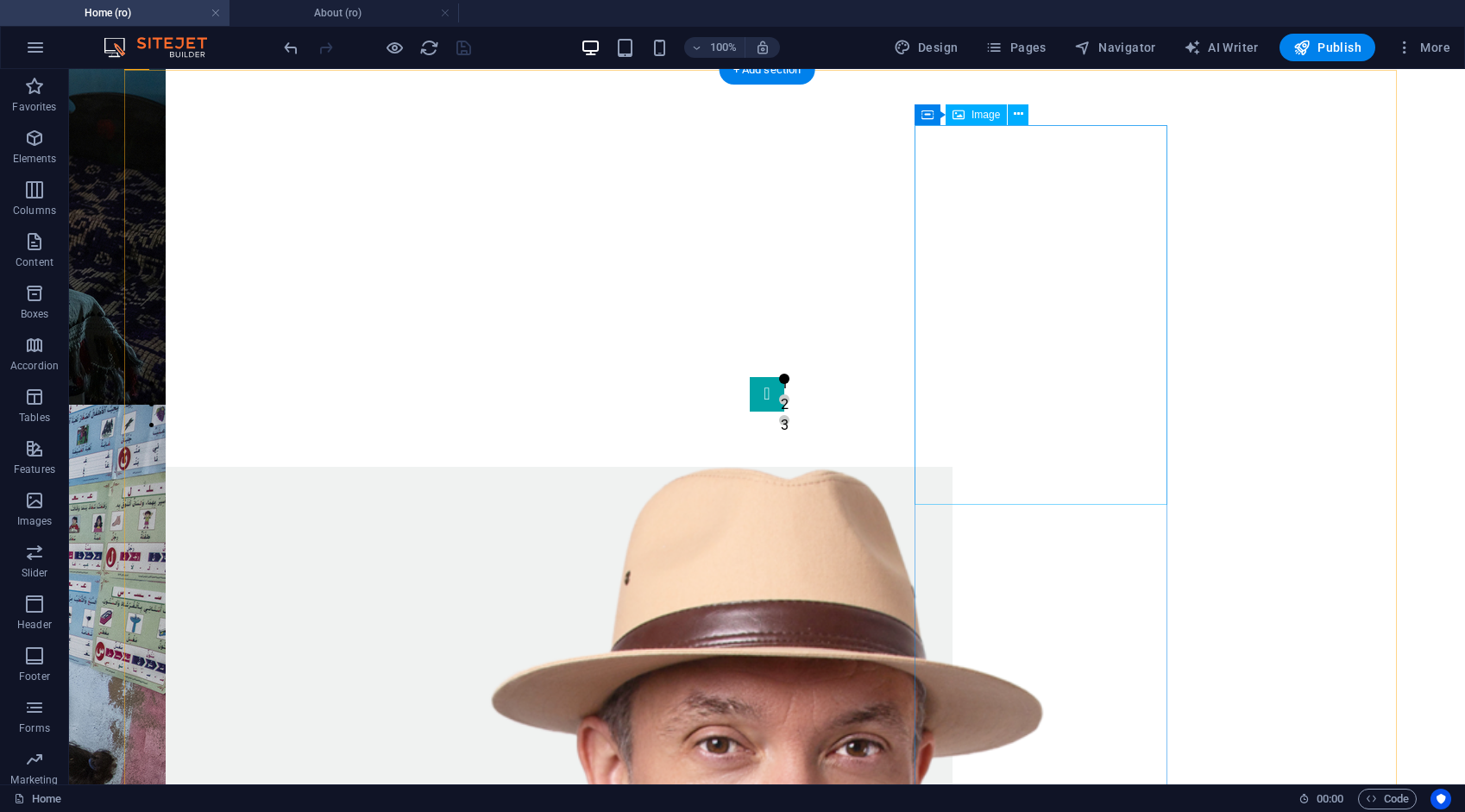
scroll to position [1380, 0]
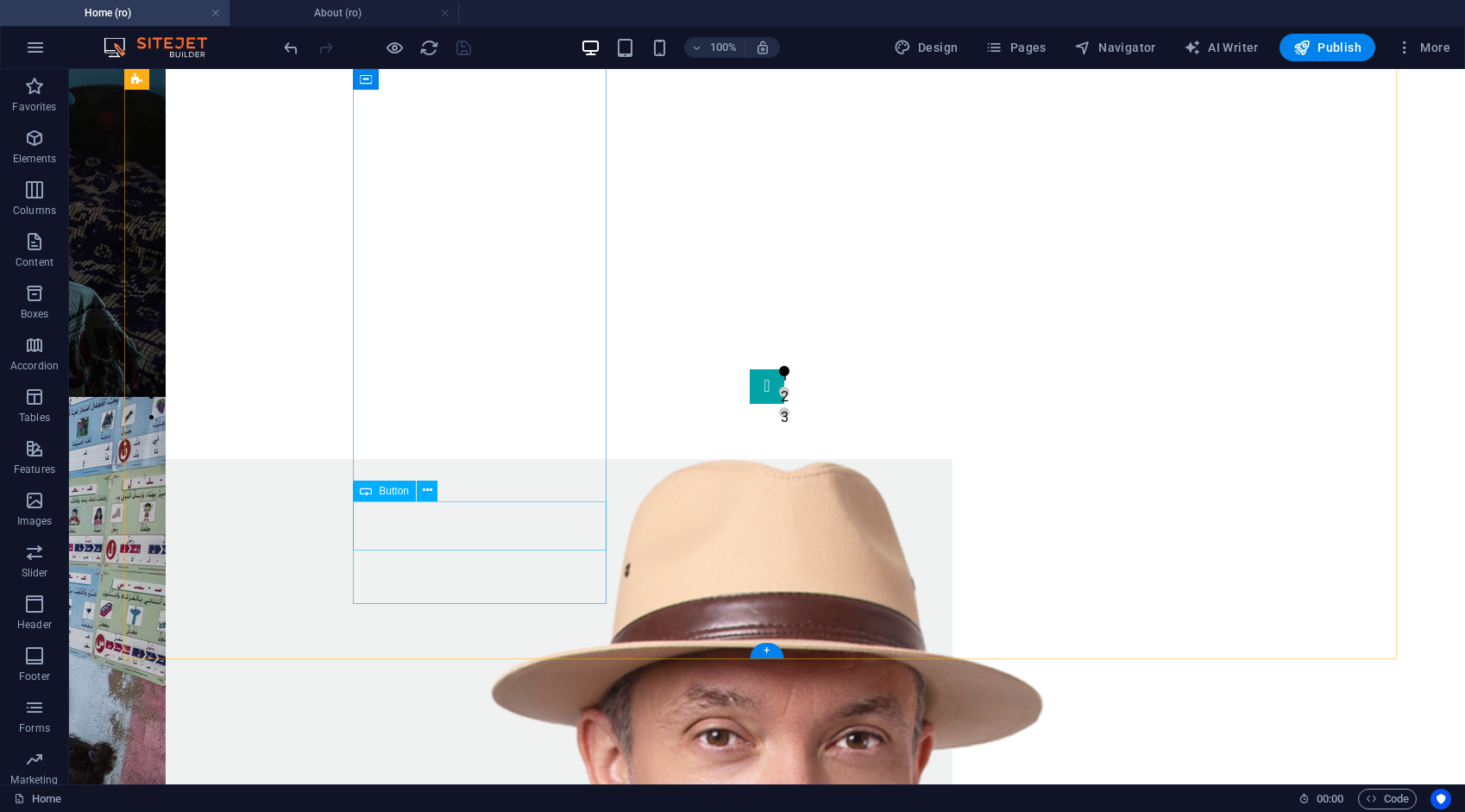
drag, startPoint x: 476, startPoint y: 519, endPoint x: 171, endPoint y: 519, distance: 305.0
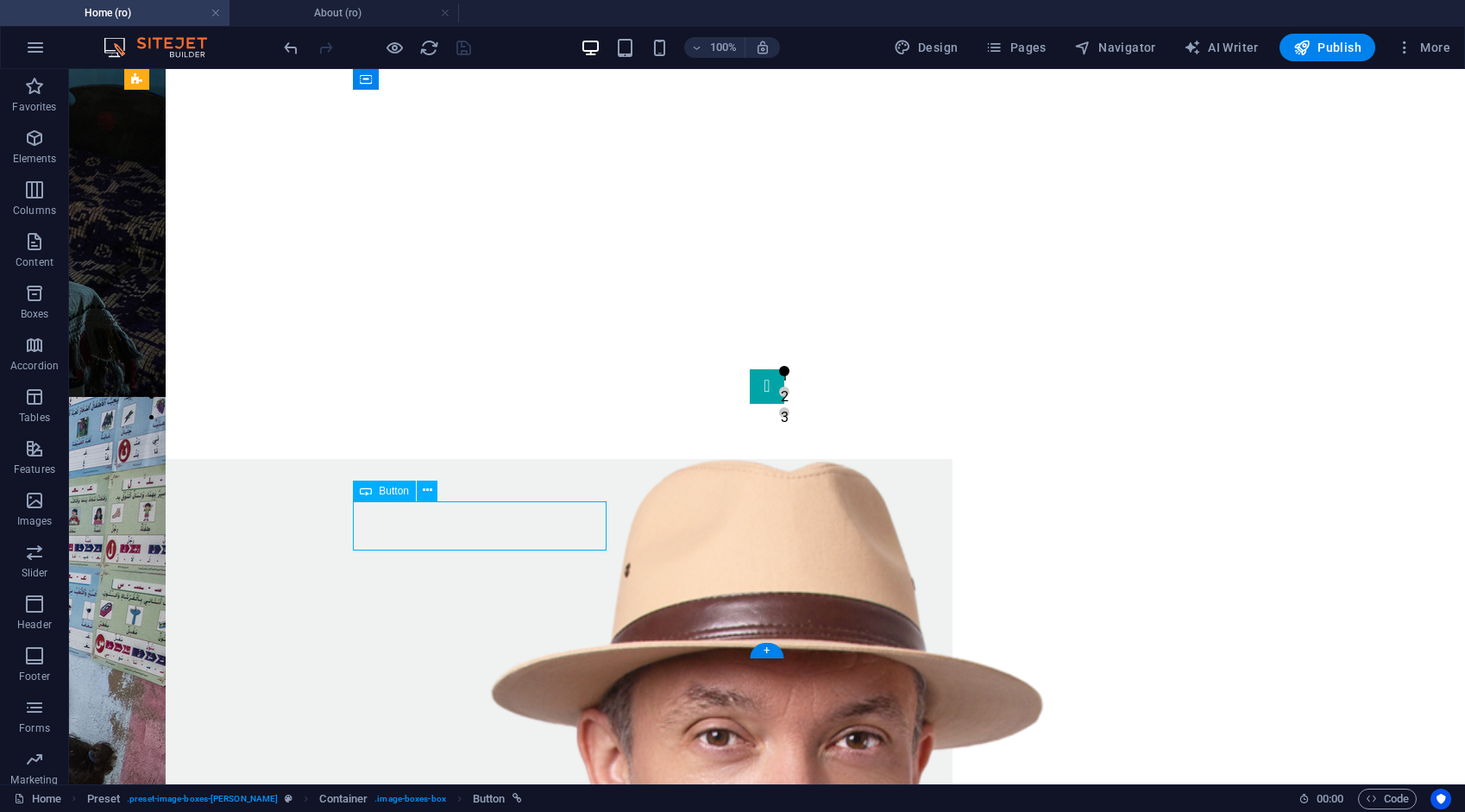
select select "1"
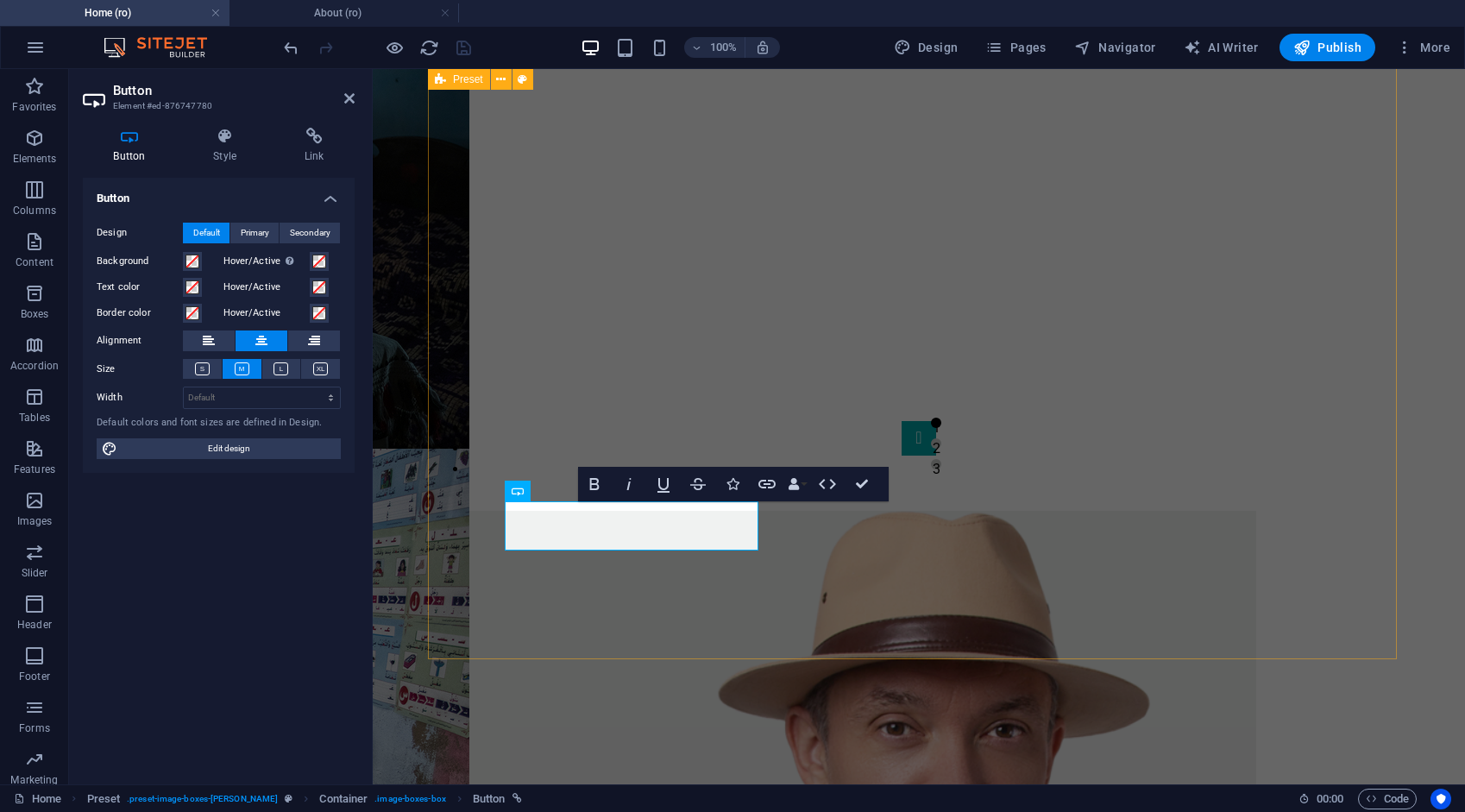
scroll to position [1480, 0]
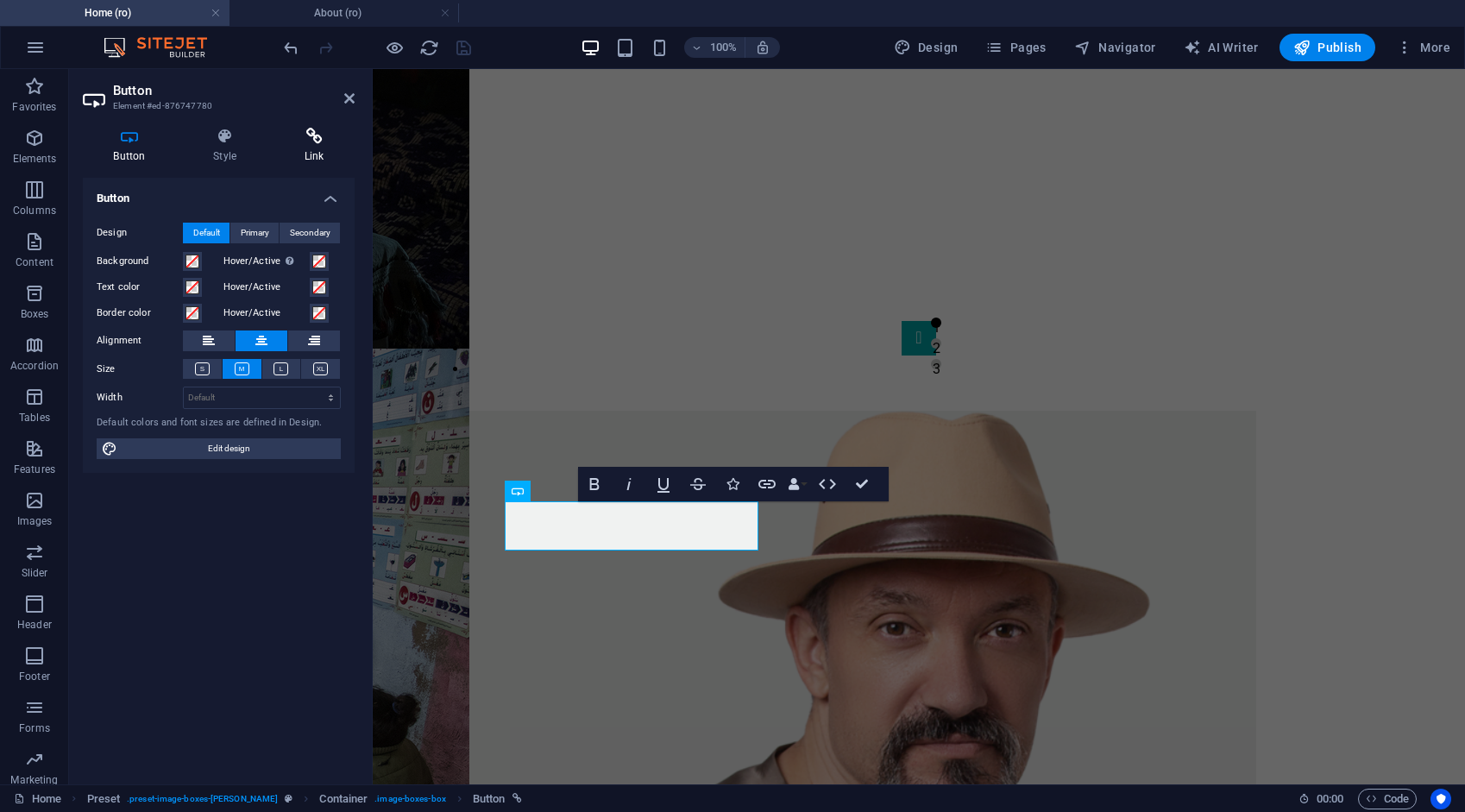
click at [312, 140] on icon at bounding box center [314, 136] width 81 height 17
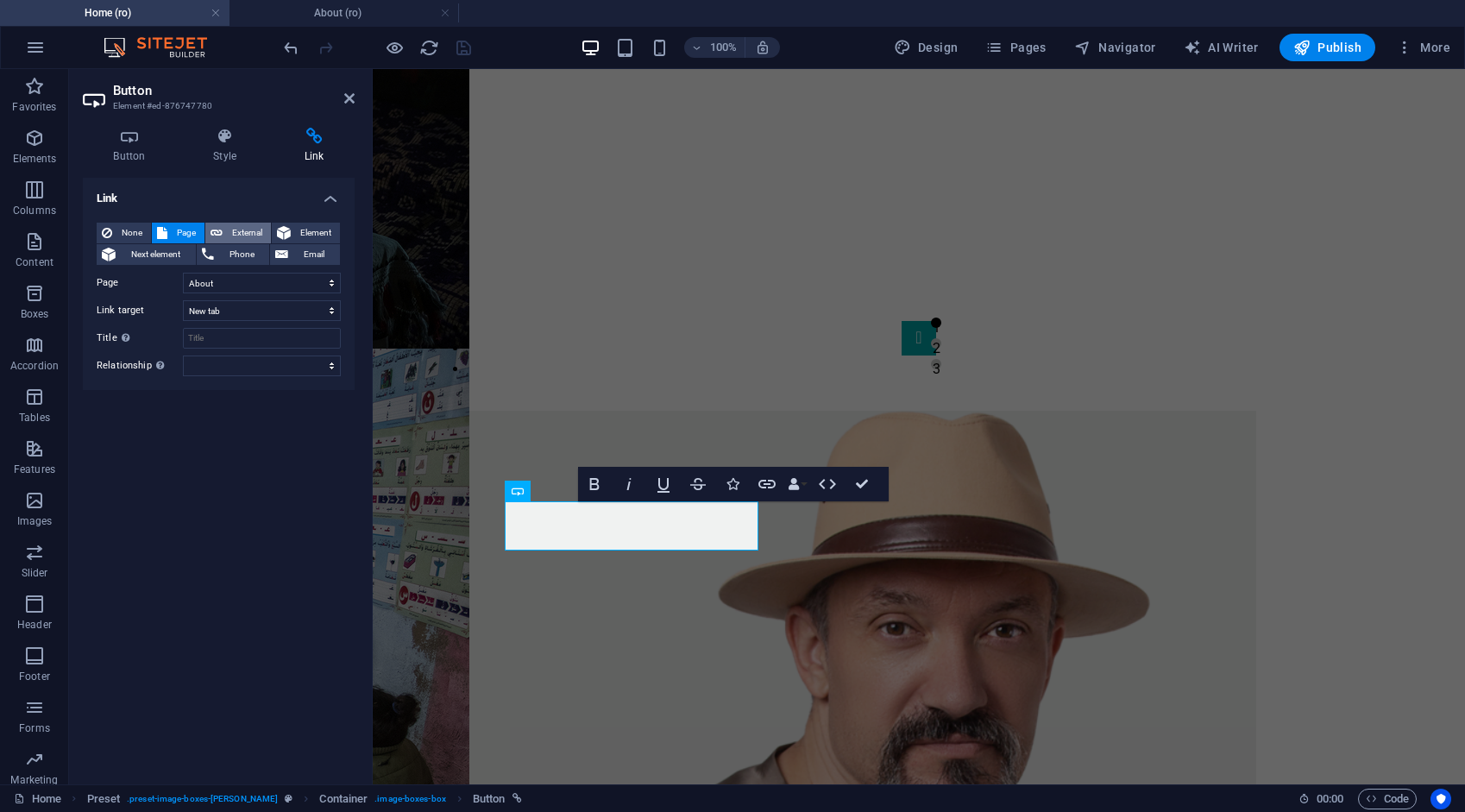
click at [247, 228] on span "External" at bounding box center [247, 233] width 38 height 21
click at [468, 37] on div at bounding box center [377, 48] width 194 height 28
click at [456, 43] on icon "save" at bounding box center [463, 48] width 20 height 20
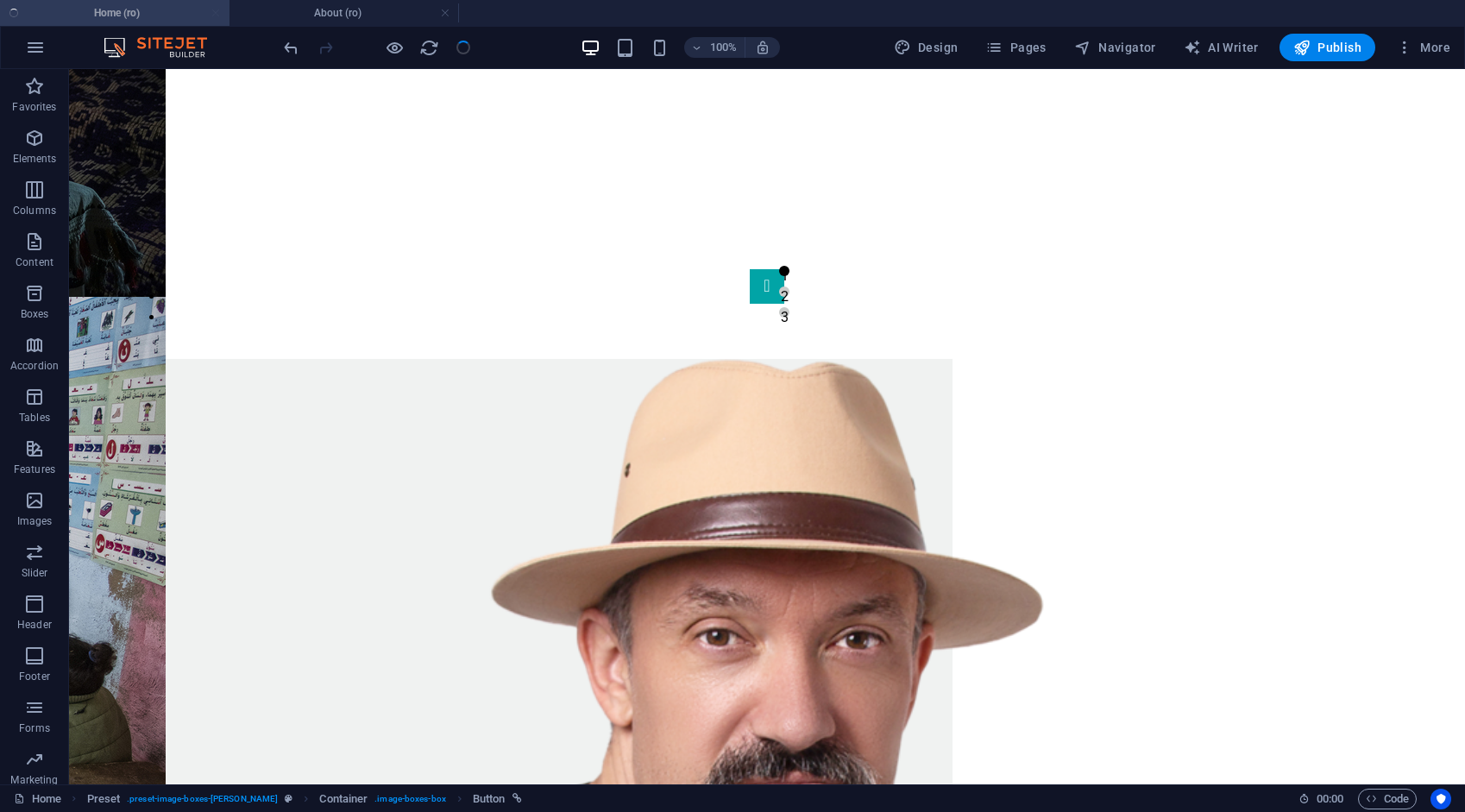
scroll to position [1380, 0]
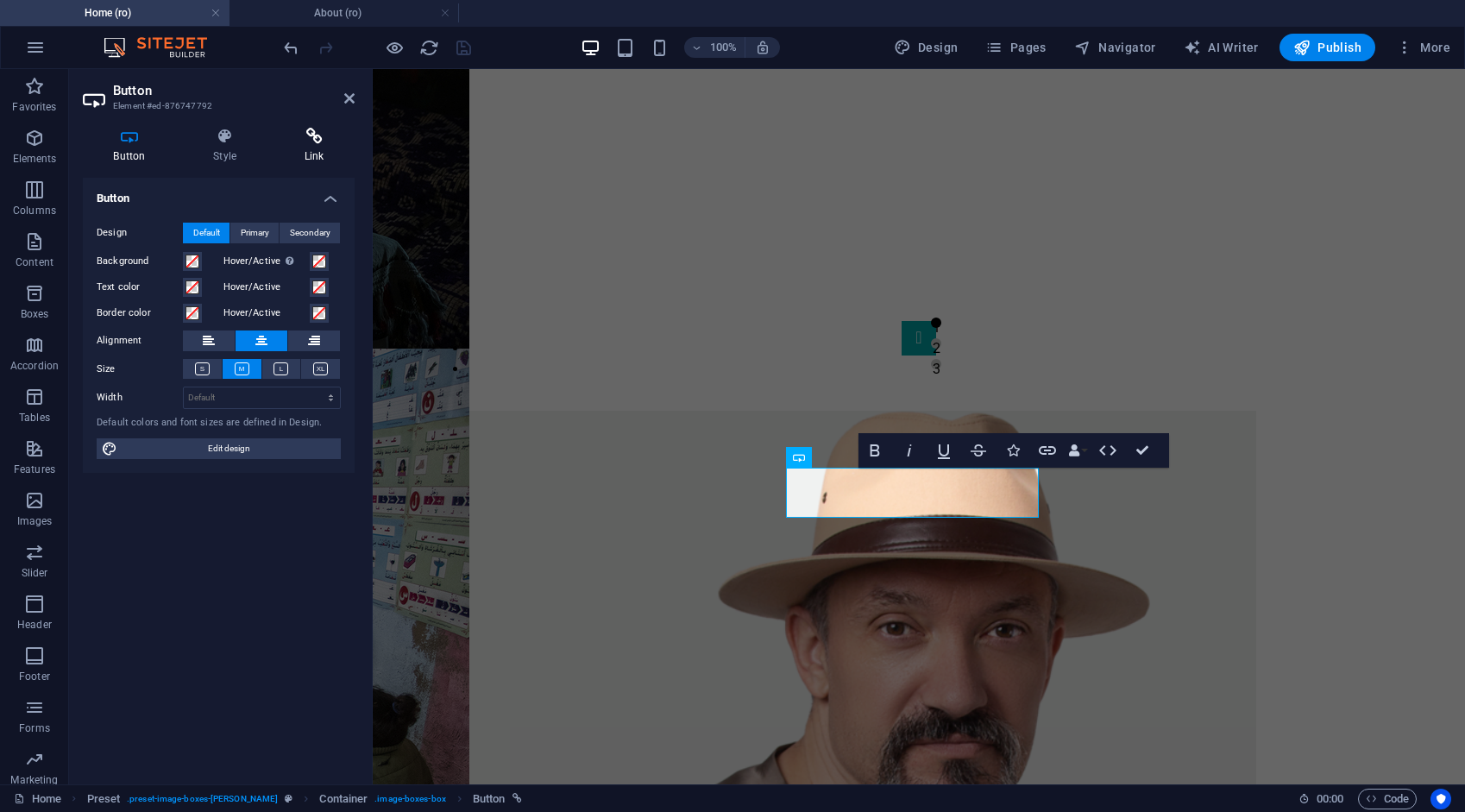
click at [311, 144] on h4 "Link" at bounding box center [314, 146] width 81 height 37
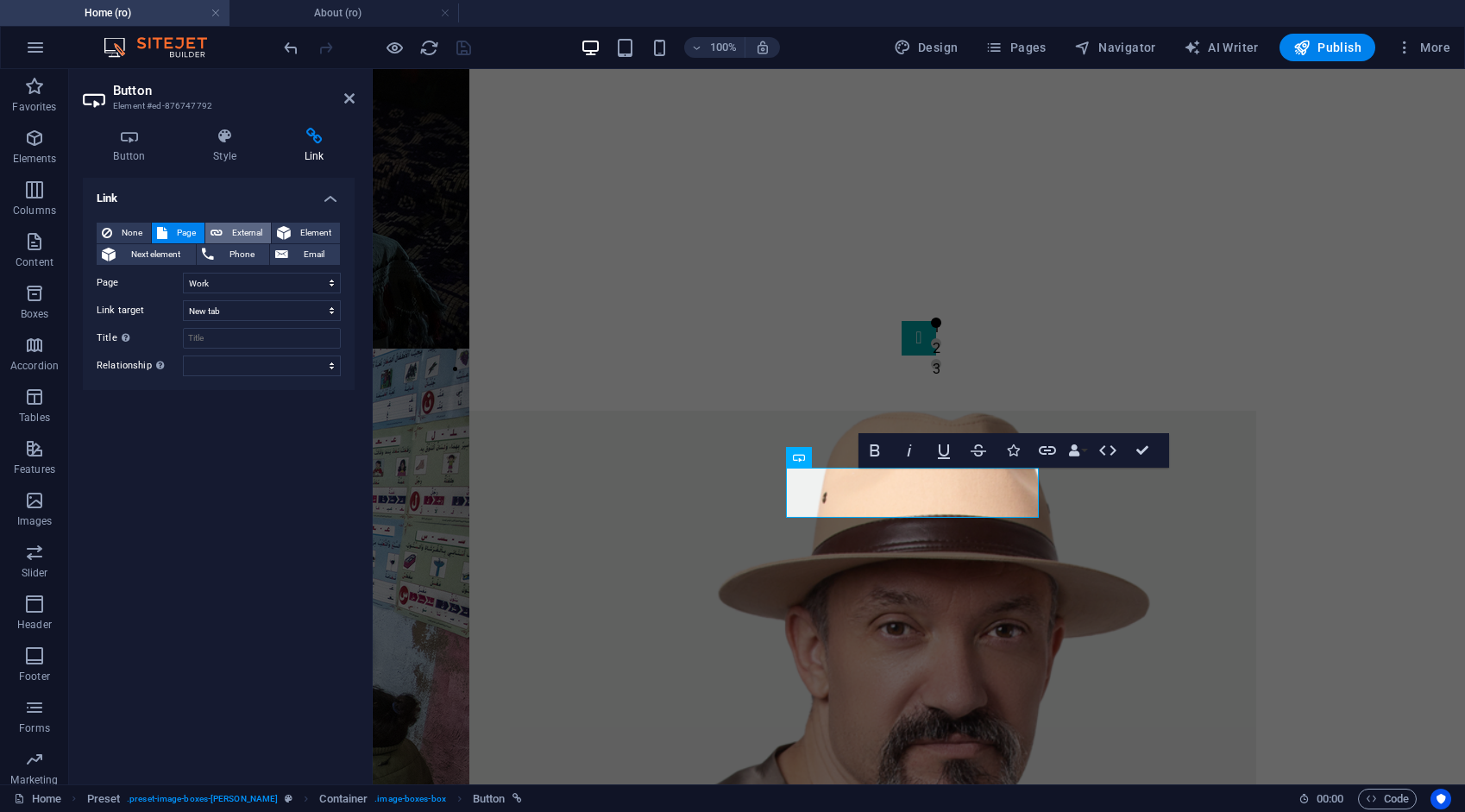
click at [249, 230] on span "External" at bounding box center [247, 233] width 38 height 21
click at [460, 44] on icon "save" at bounding box center [463, 48] width 20 height 20
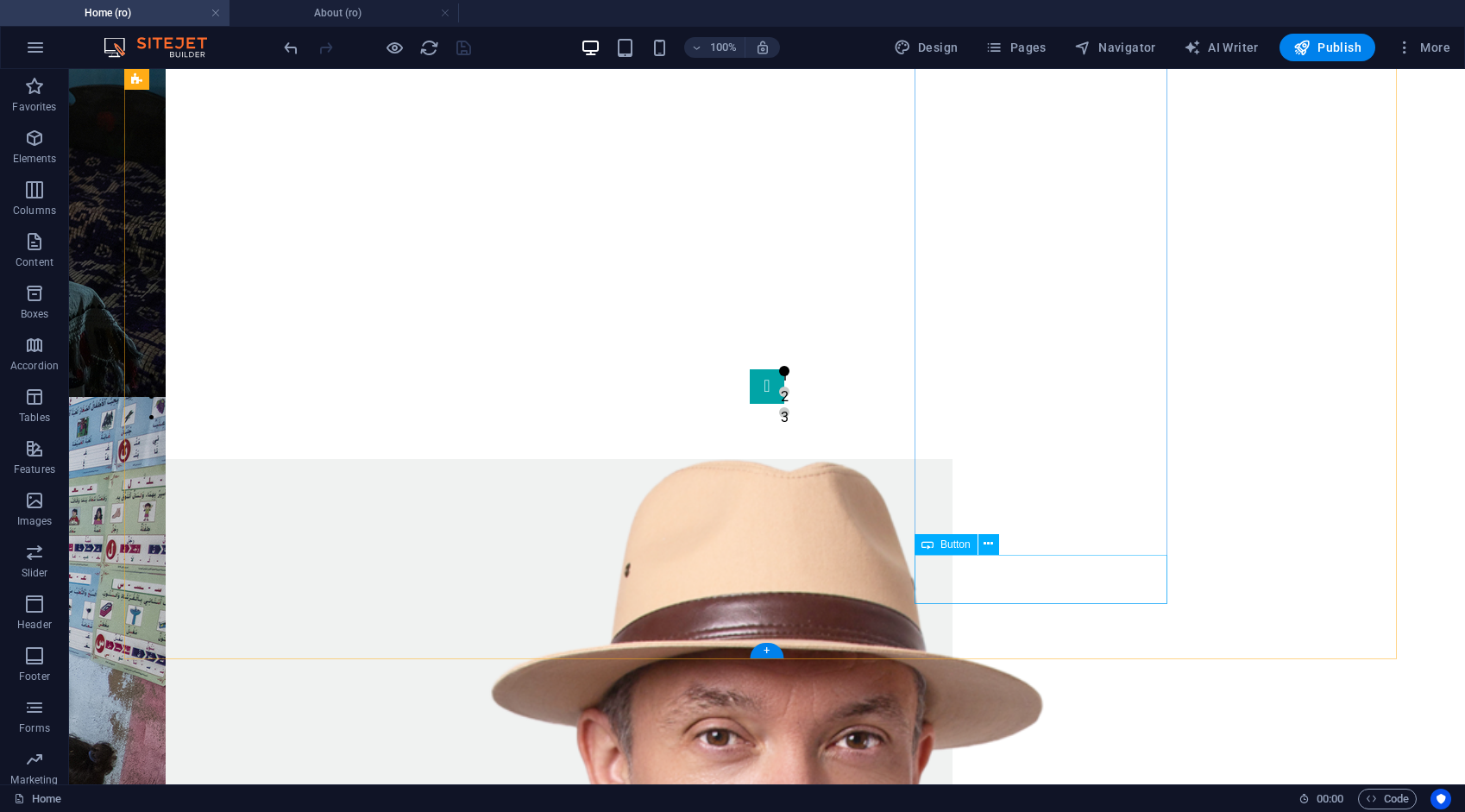
drag, startPoint x: 1055, startPoint y: 572, endPoint x: 750, endPoint y: 571, distance: 305.0
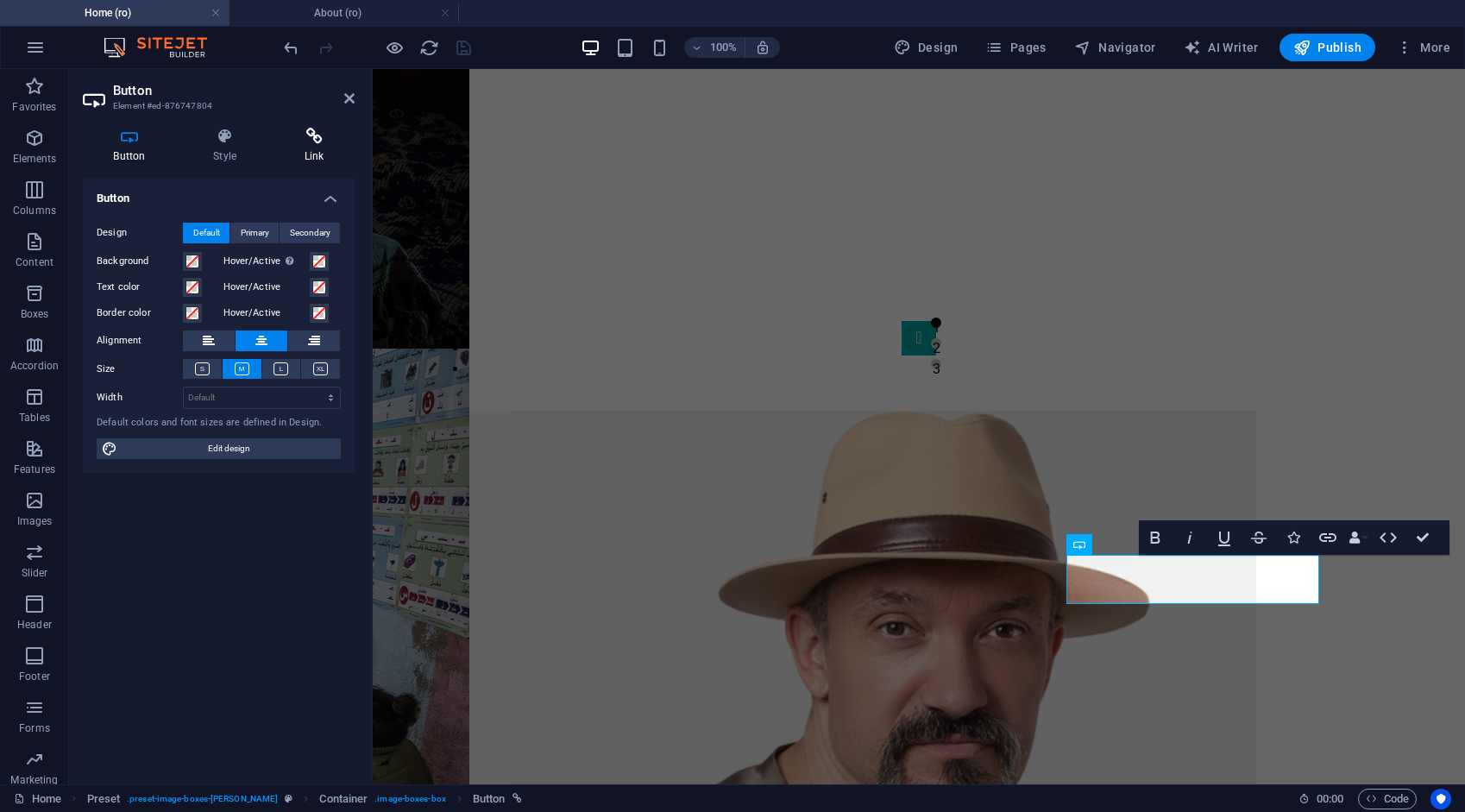
click at [314, 140] on icon at bounding box center [314, 136] width 81 height 17
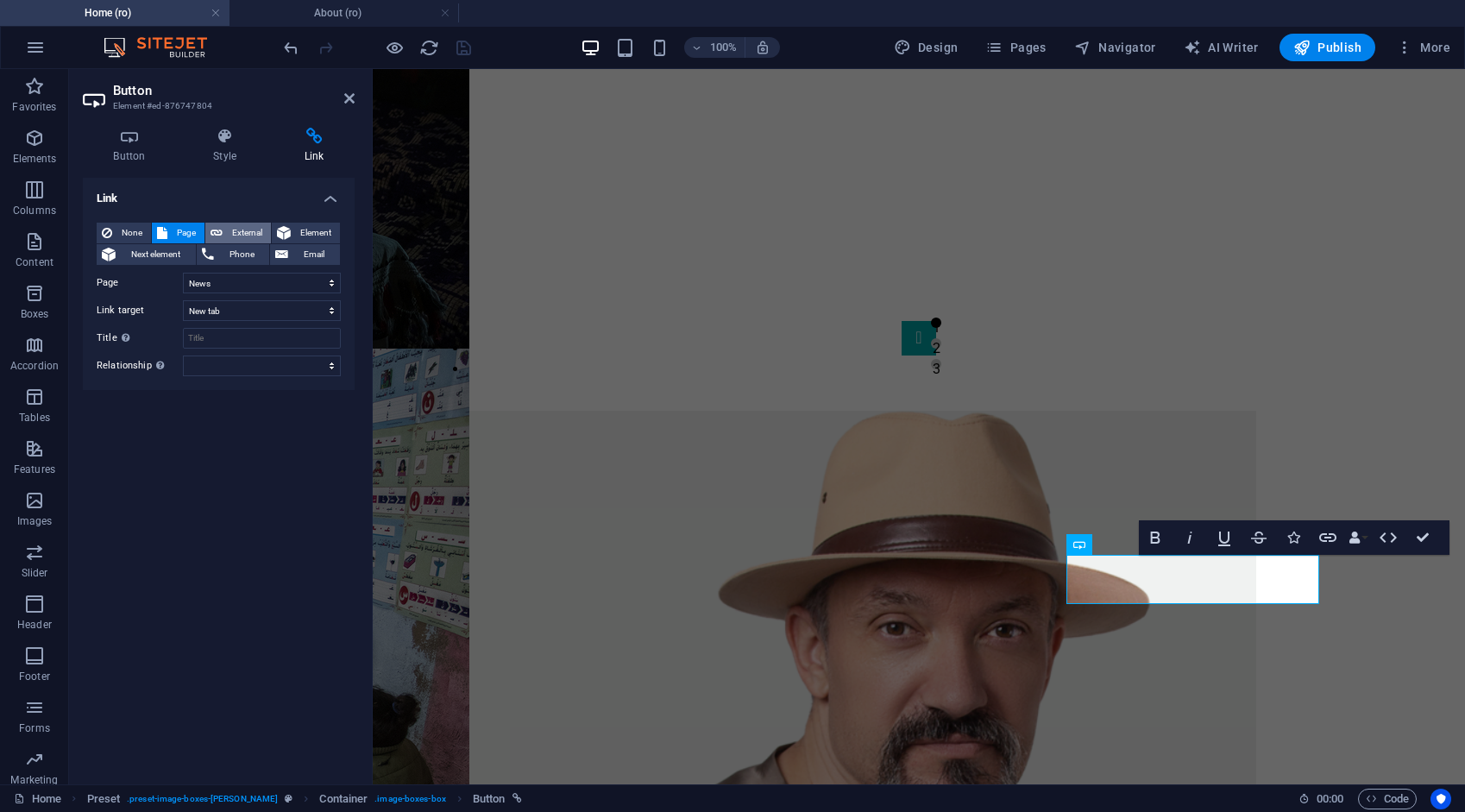
click at [250, 233] on span "External" at bounding box center [247, 233] width 38 height 21
click at [466, 53] on icon "save" at bounding box center [463, 48] width 20 height 20
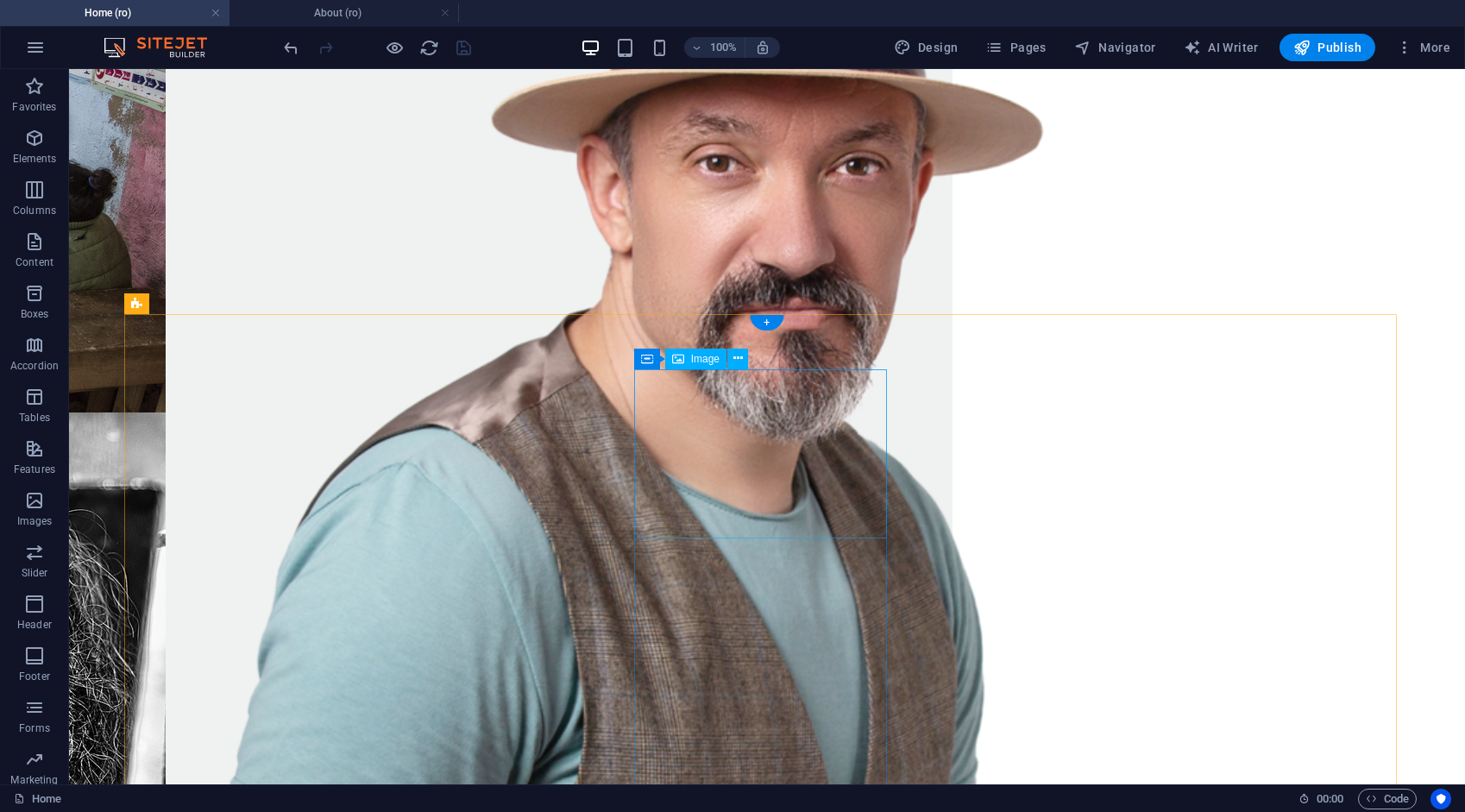
scroll to position [2157, 0]
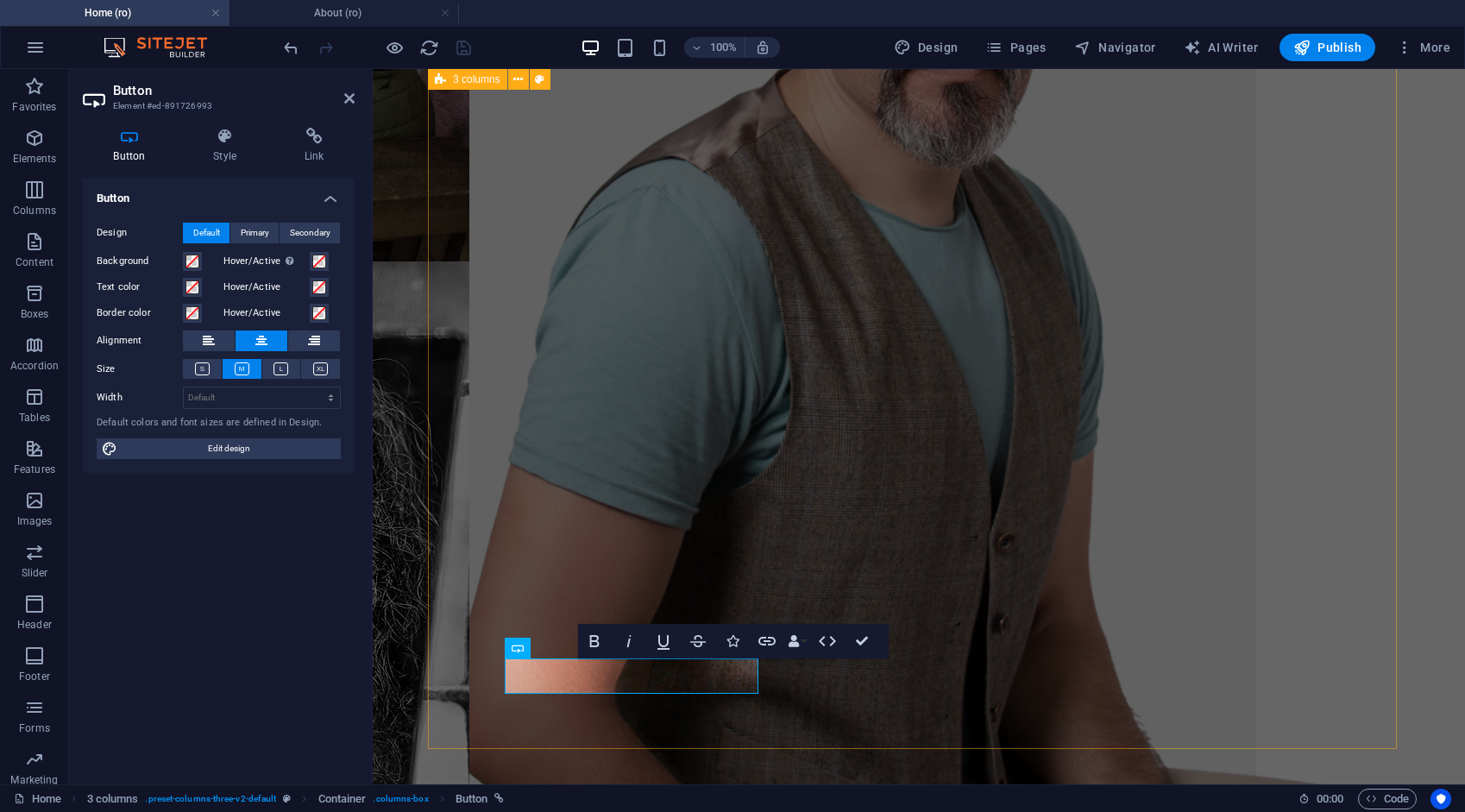
scroll to position [2256, 0]
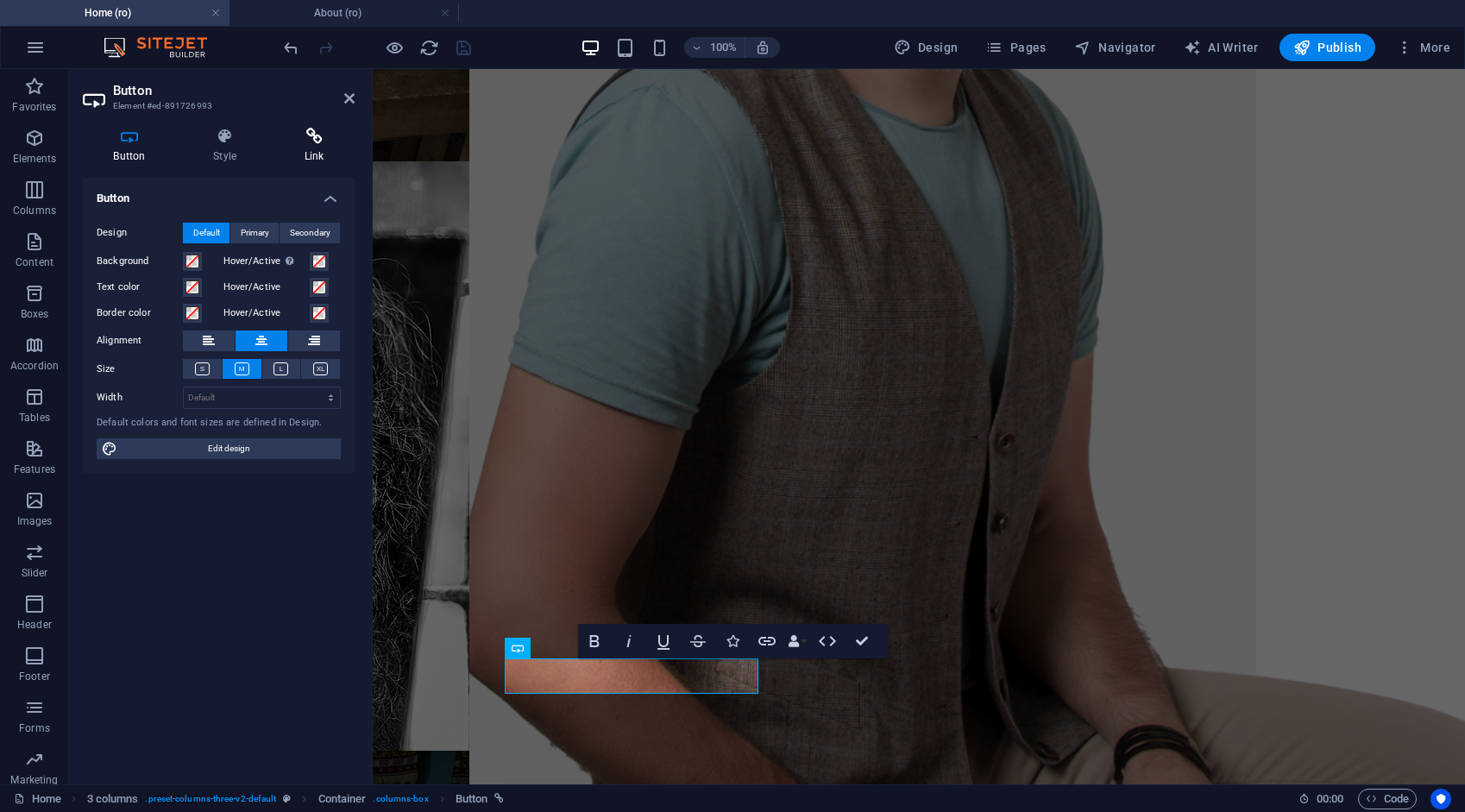
click at [306, 148] on h4 "Link" at bounding box center [314, 146] width 81 height 37
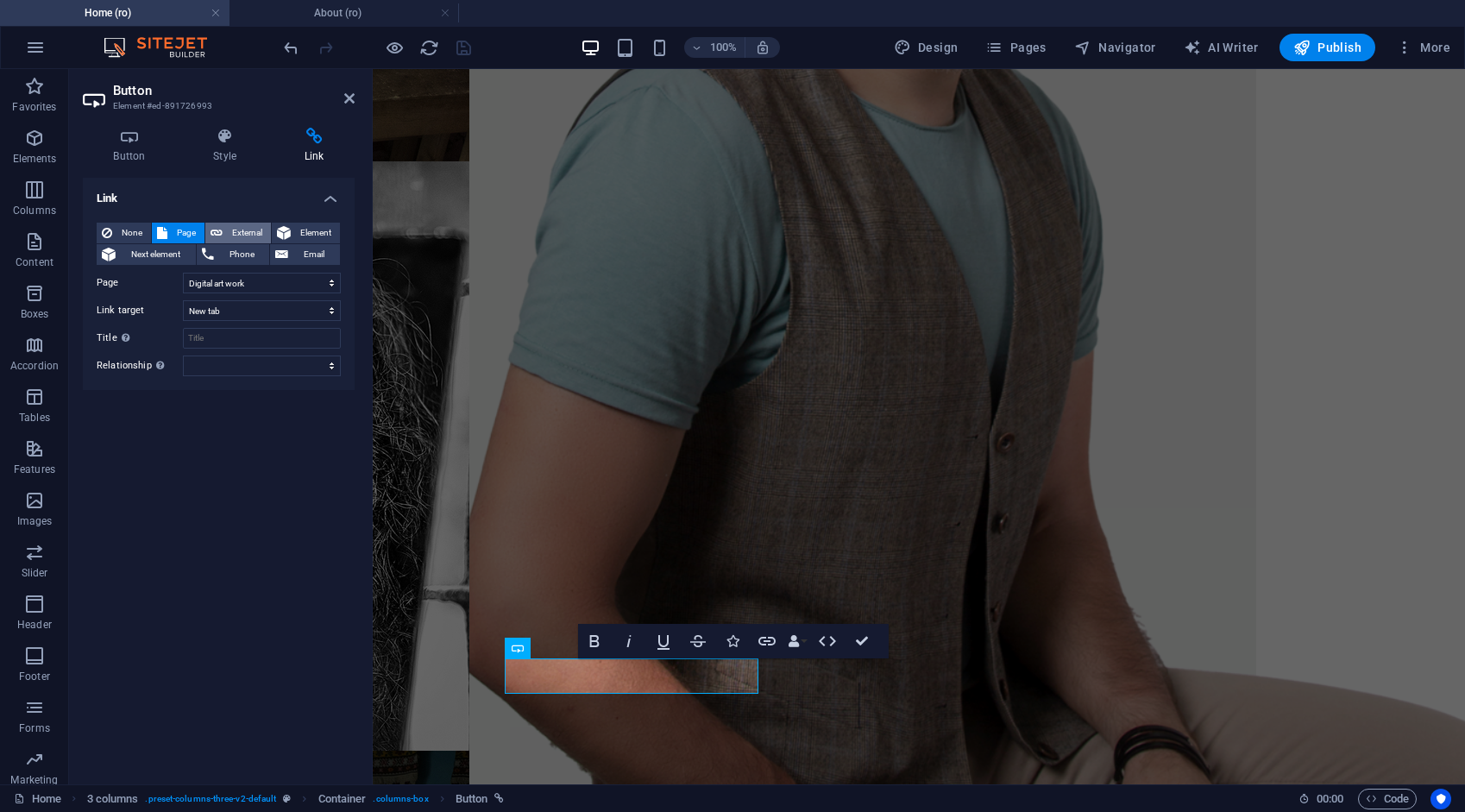
click at [251, 229] on span "External" at bounding box center [247, 233] width 38 height 21
click at [461, 50] on icon "save" at bounding box center [463, 48] width 20 height 20
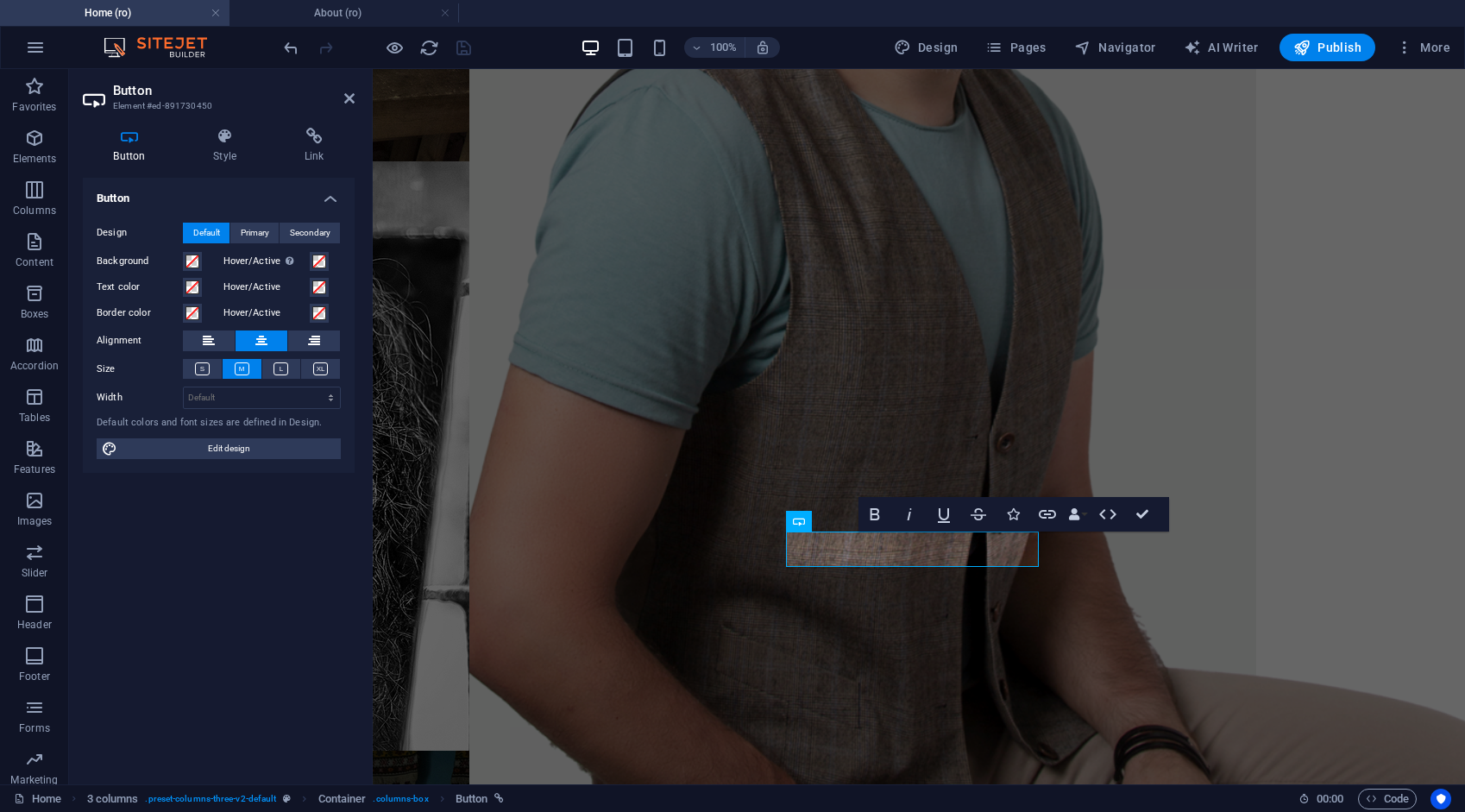
click at [318, 126] on div "Button Style Link Button Design Default Primary Secondary Background Hover/Acti…" at bounding box center [218, 449] width 299 height 670
click at [318, 137] on icon at bounding box center [314, 136] width 81 height 17
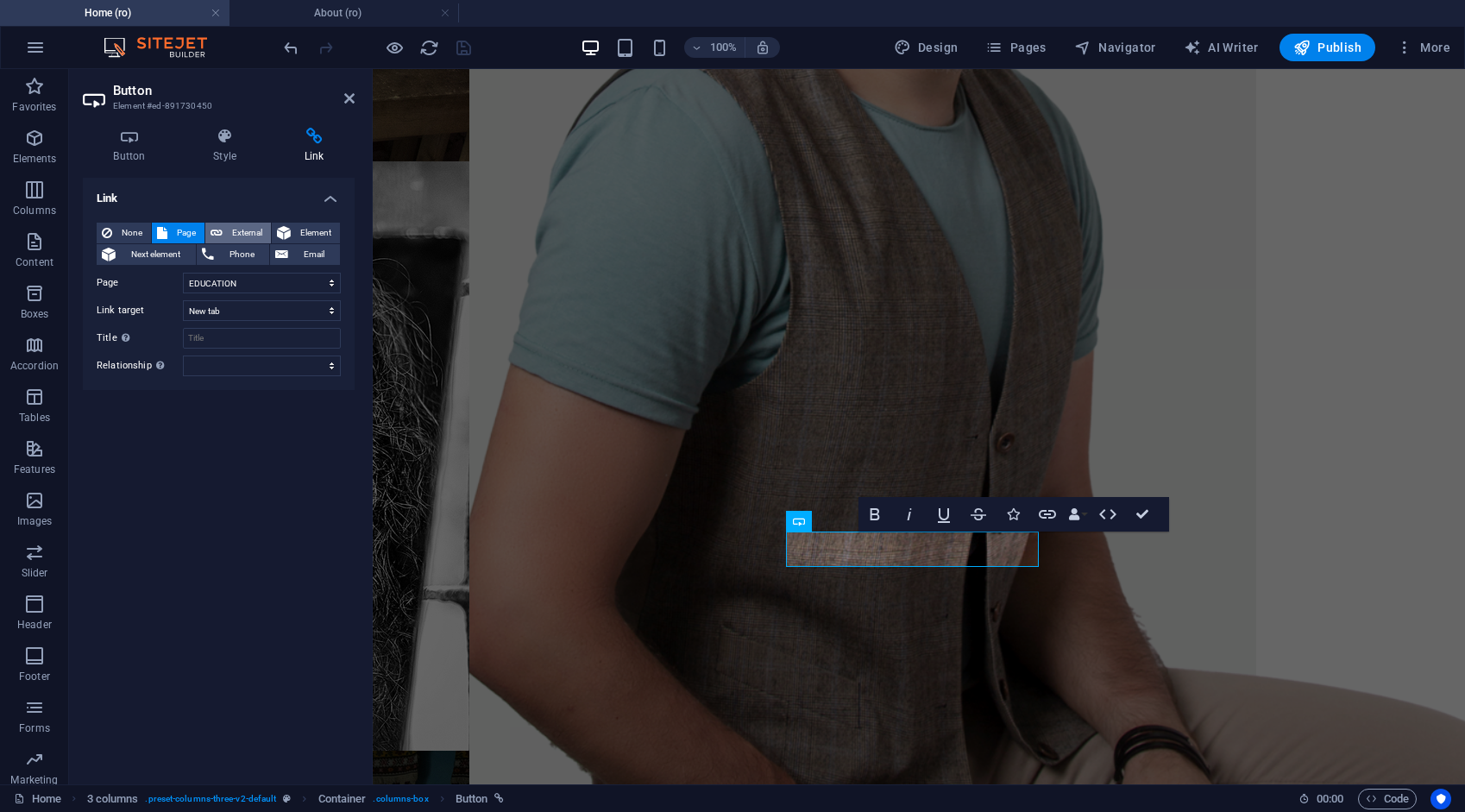
click at [243, 228] on span "External" at bounding box center [247, 233] width 38 height 21
click at [454, 55] on icon "save" at bounding box center [463, 48] width 20 height 20
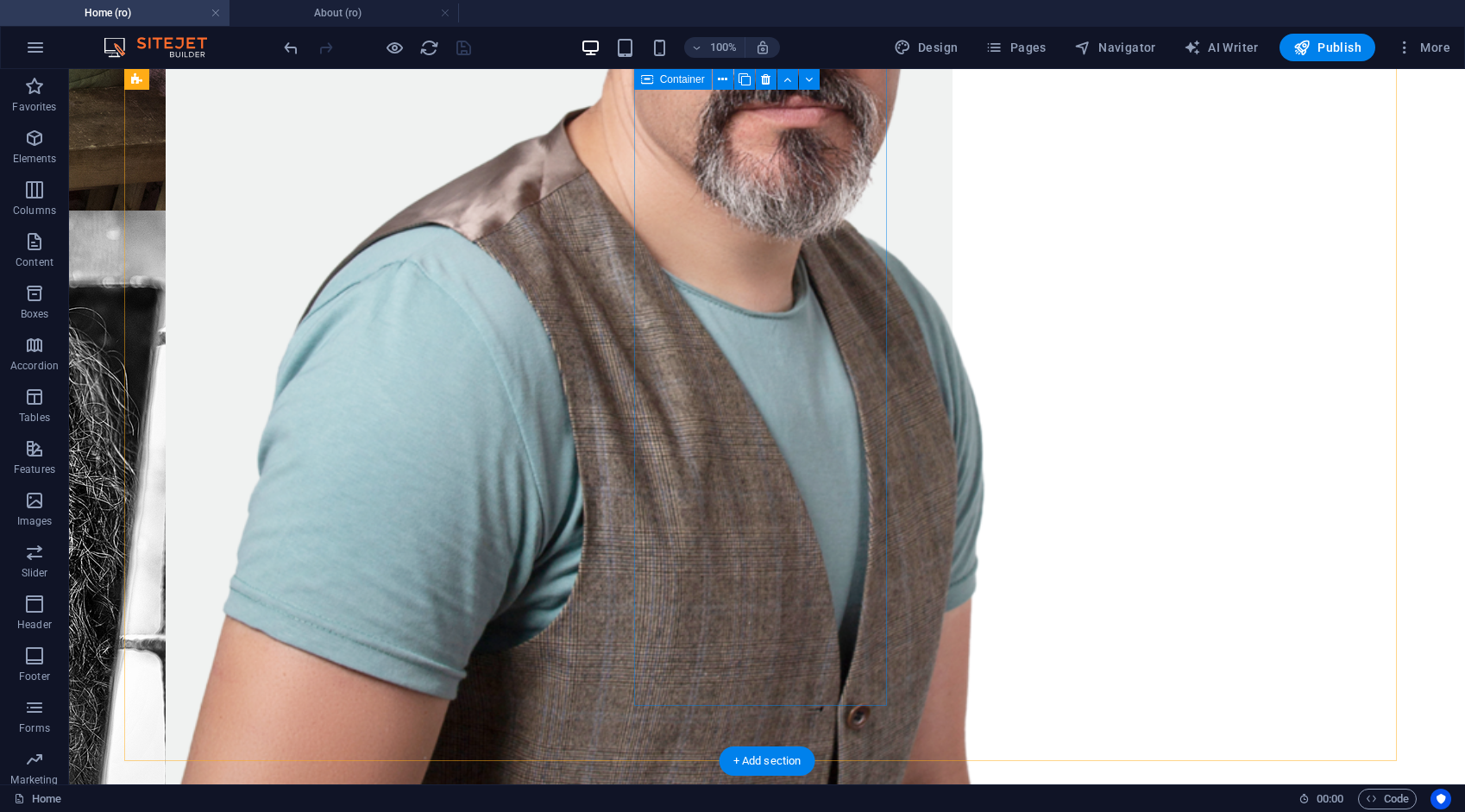
scroll to position [2157, 0]
drag, startPoint x: 764, startPoint y: 622, endPoint x: 734, endPoint y: 609, distance: 32.7
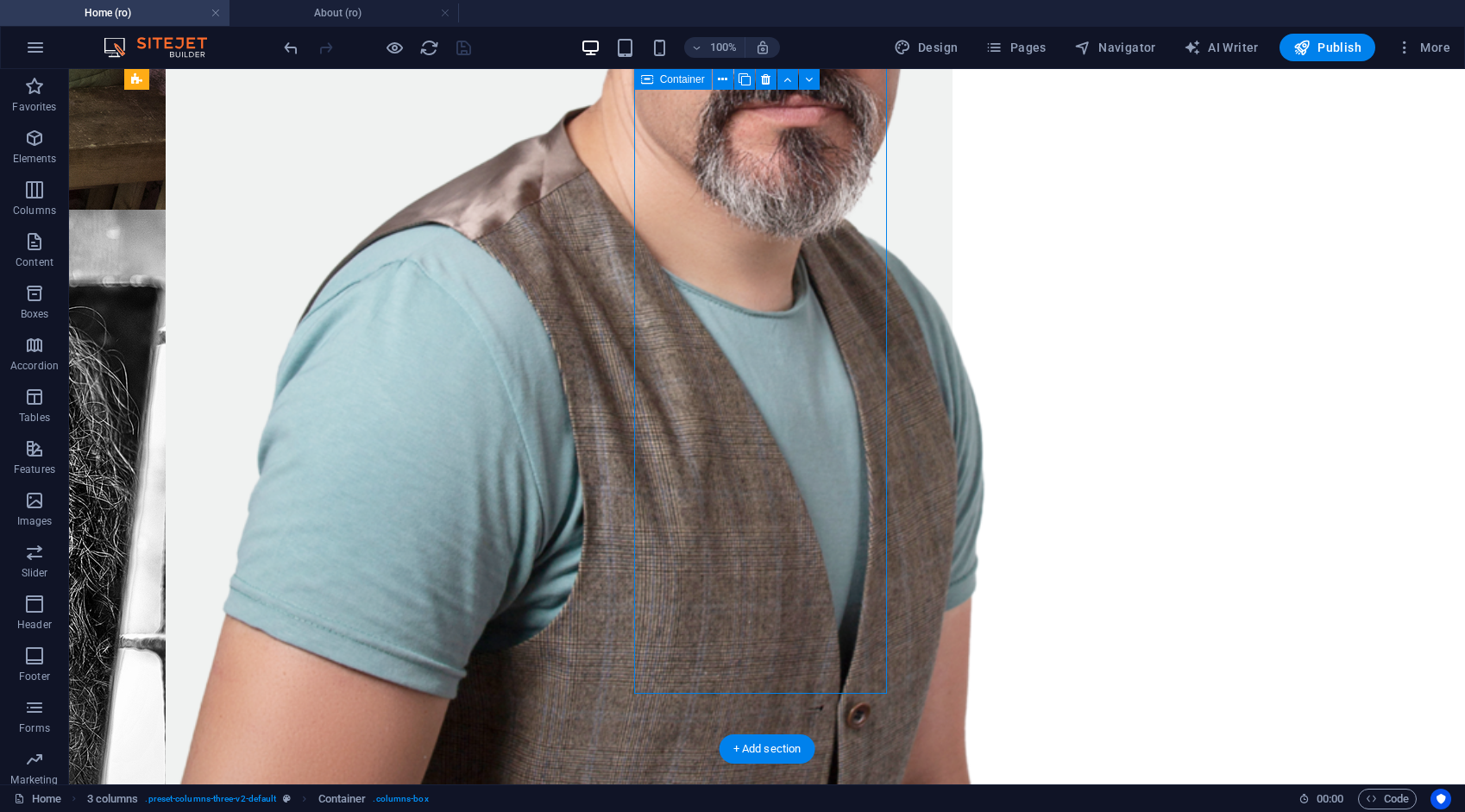
drag, startPoint x: 702, startPoint y: 575, endPoint x: 691, endPoint y: 560, distance: 18.6
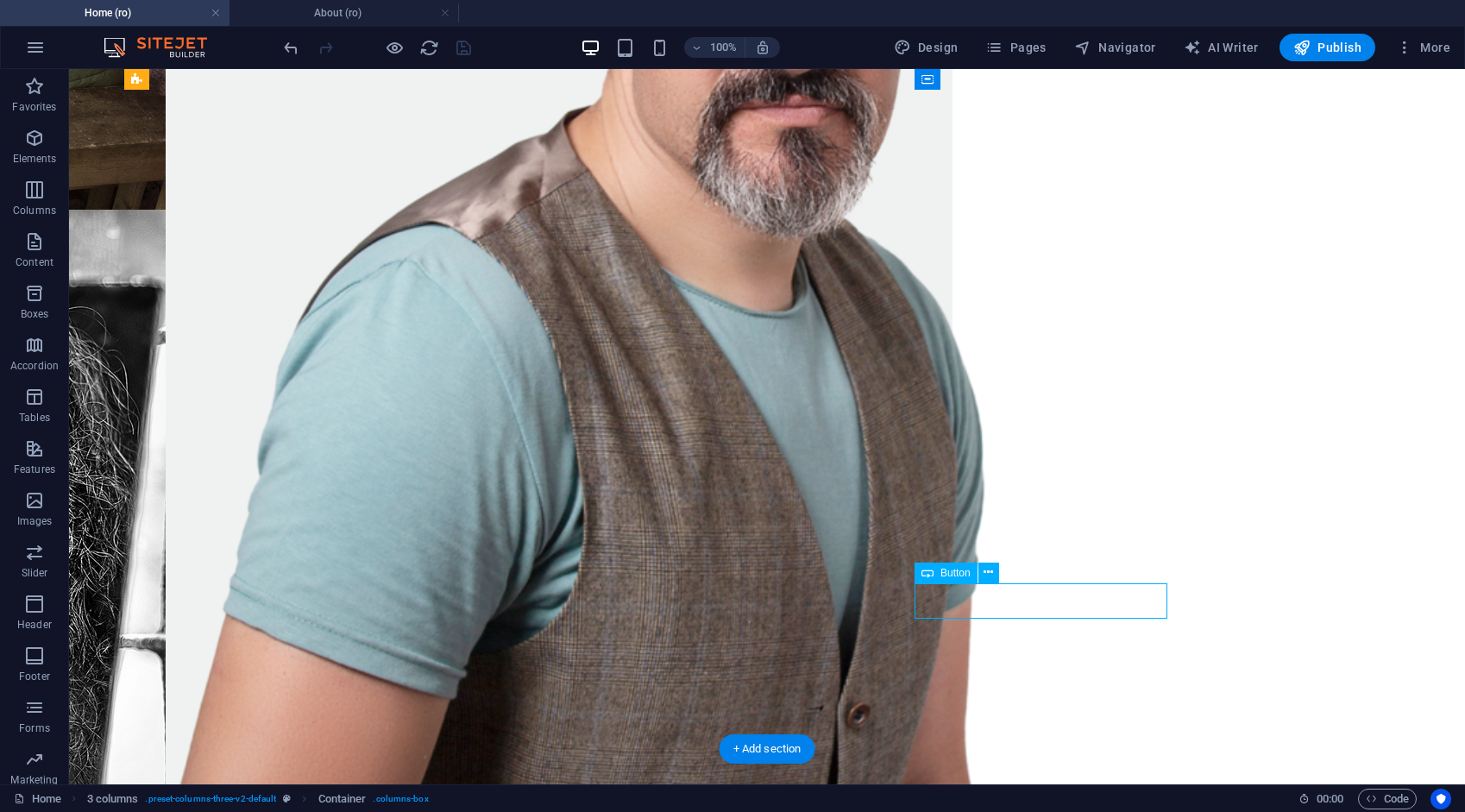
select select "10"
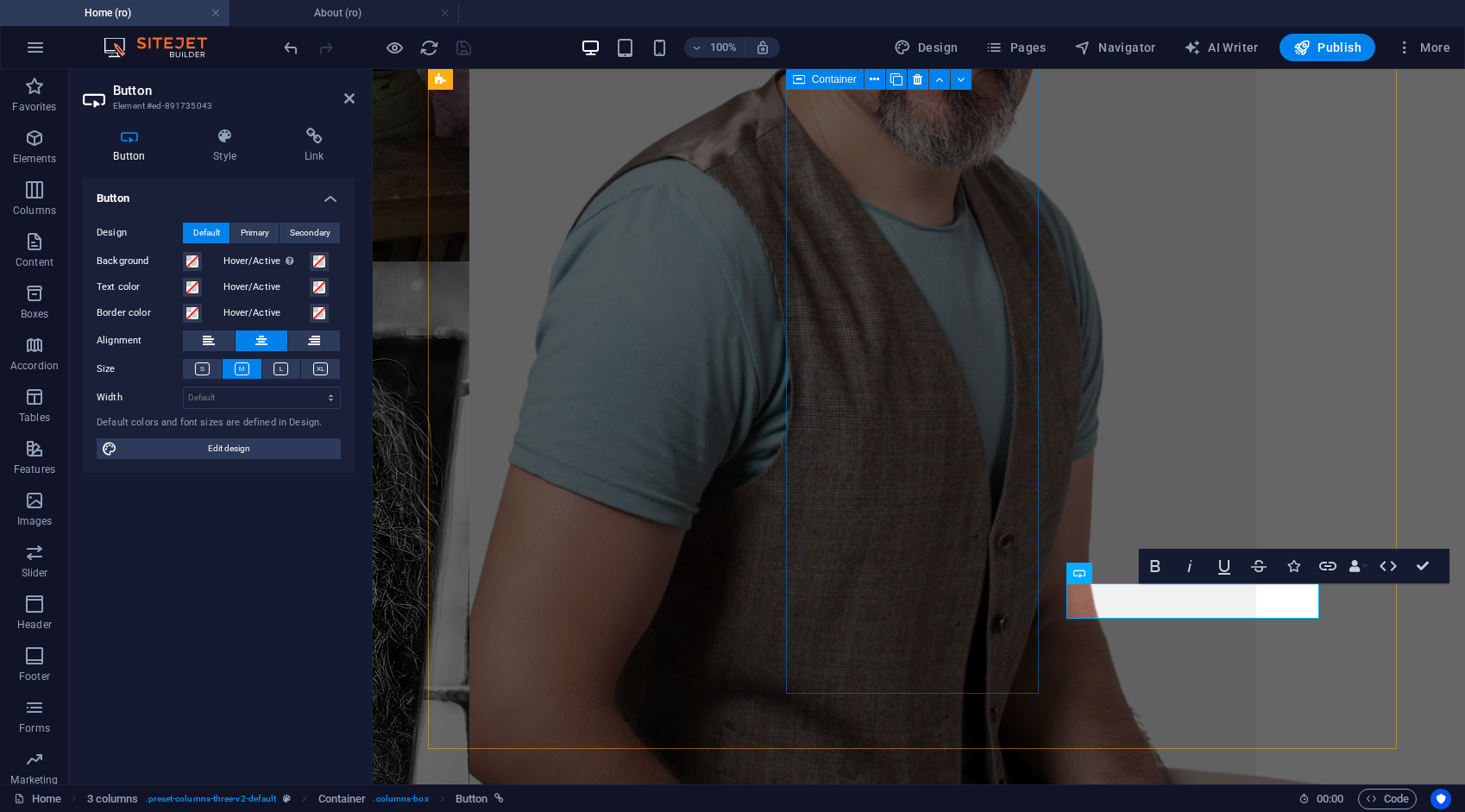
scroll to position [2256, 0]
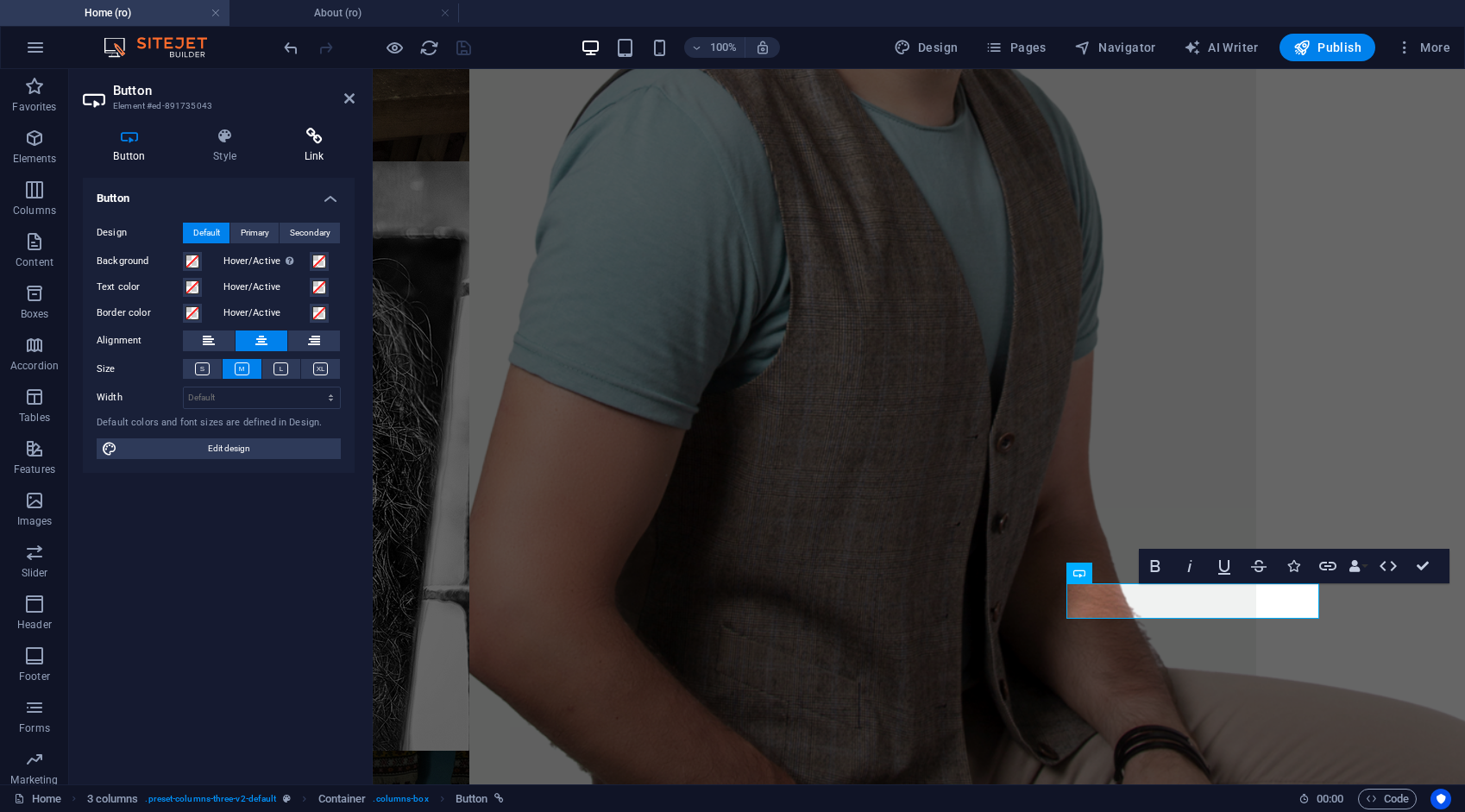
click at [323, 148] on h4 "Link" at bounding box center [314, 146] width 81 height 37
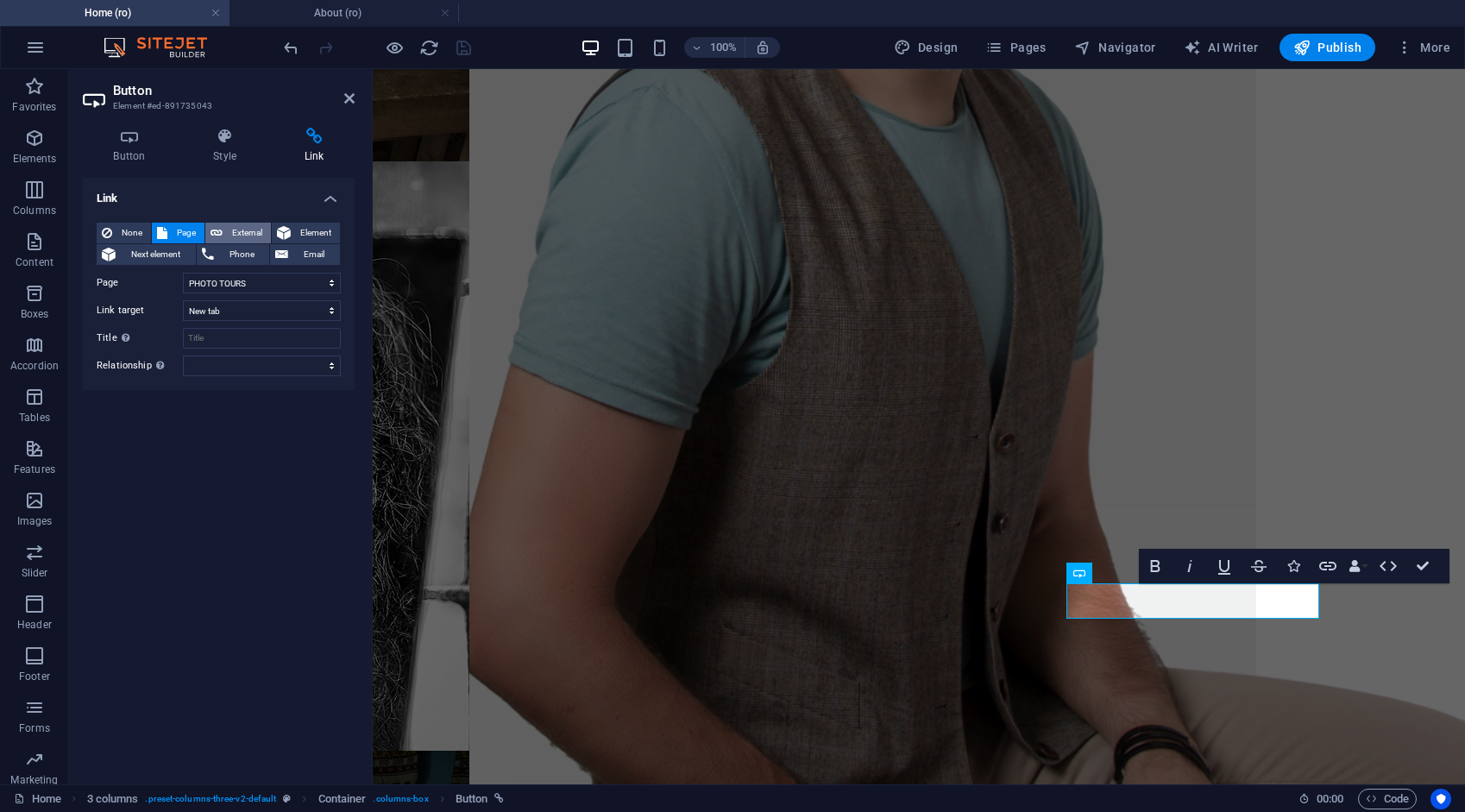
click at [243, 233] on span "External" at bounding box center [247, 233] width 38 height 21
drag, startPoint x: 457, startPoint y: 51, endPoint x: 402, endPoint y: 2, distance: 73.7
click at [457, 51] on icon "save" at bounding box center [463, 48] width 20 height 20
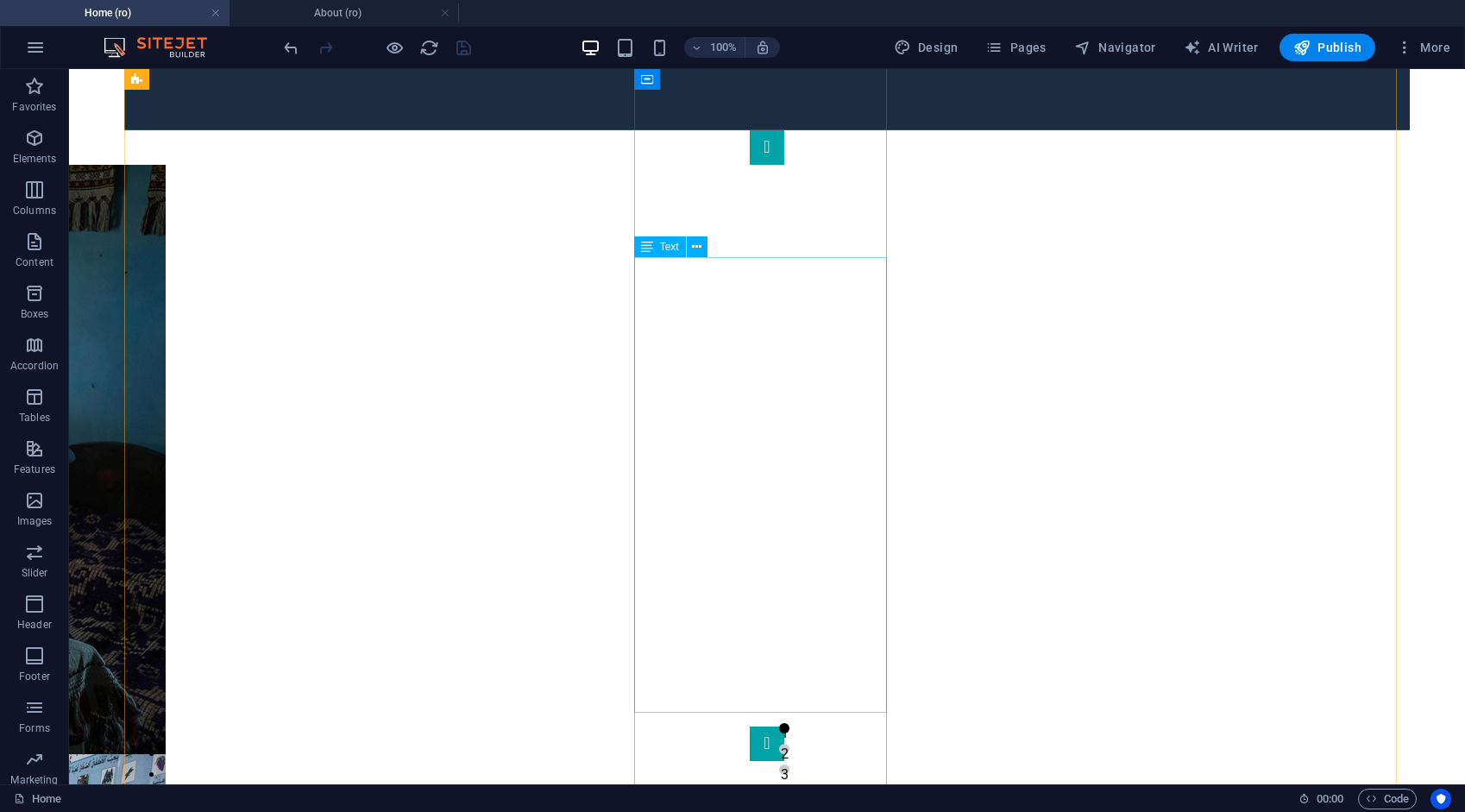
scroll to position [604, 0]
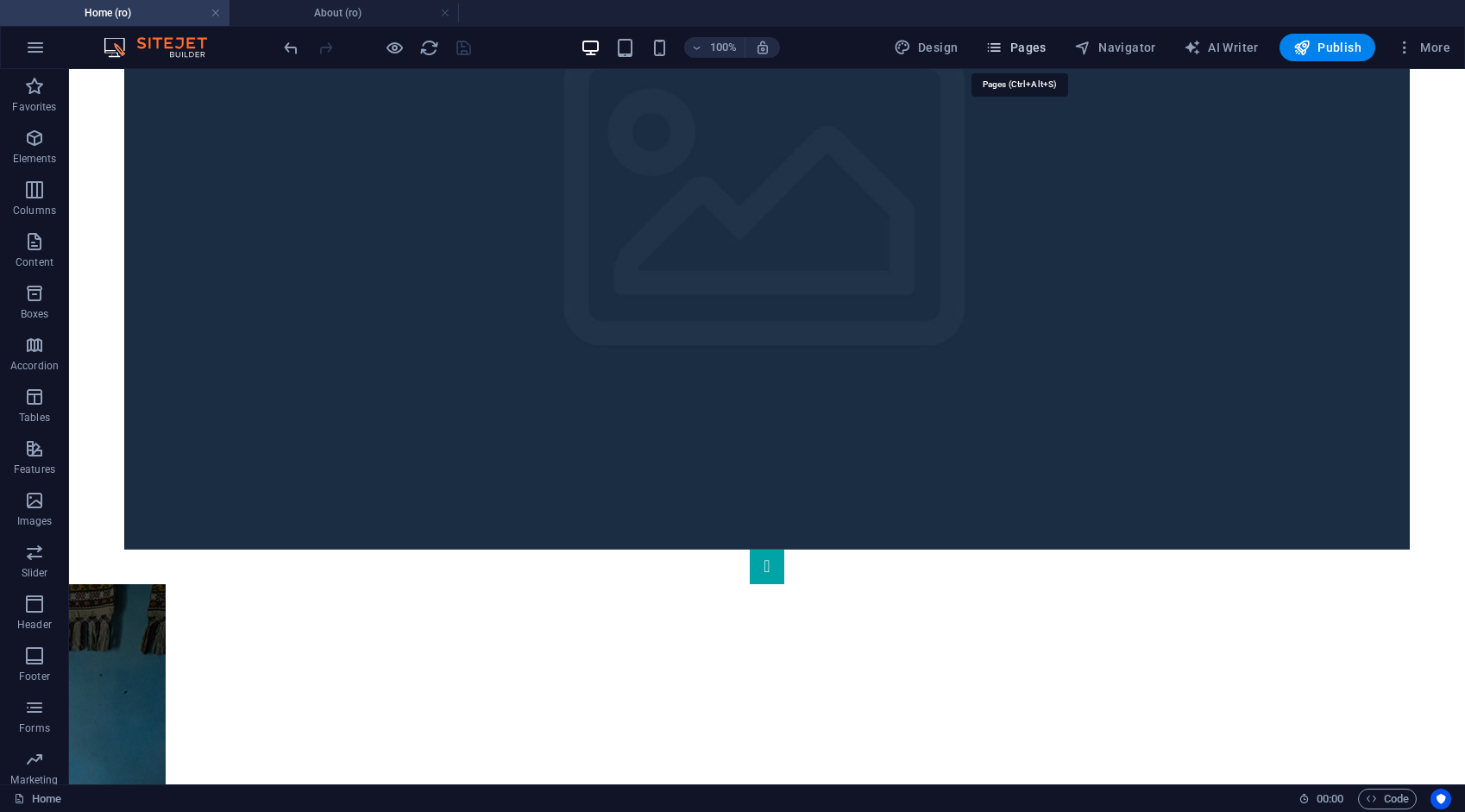
click at [1025, 39] on span "Pages" at bounding box center [1015, 48] width 60 height 17
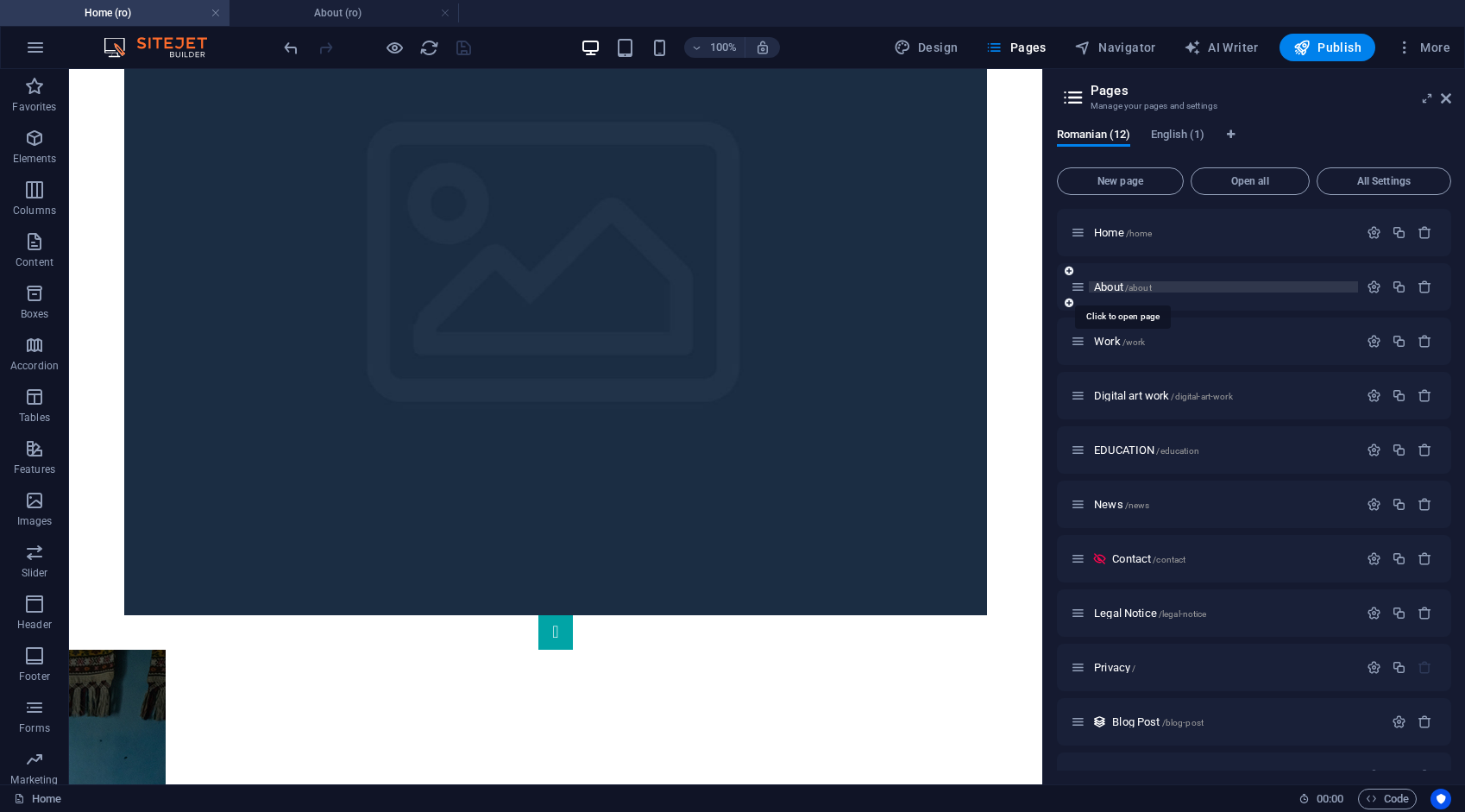
click at [1115, 289] on span "About /about" at bounding box center [1123, 286] width 58 height 13
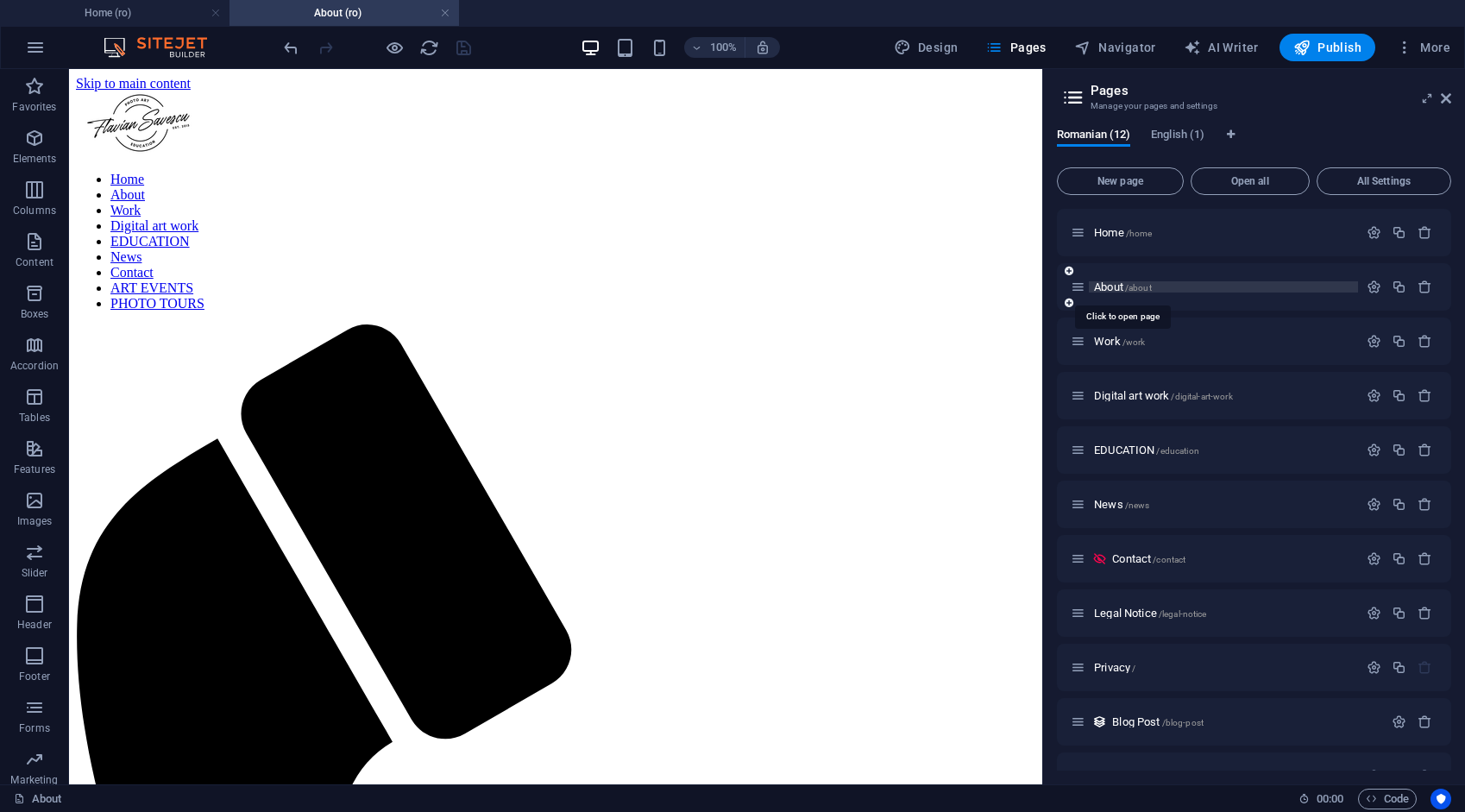
scroll to position [0, 0]
click at [1109, 345] on span "Work /work" at bounding box center [1119, 341] width 51 height 13
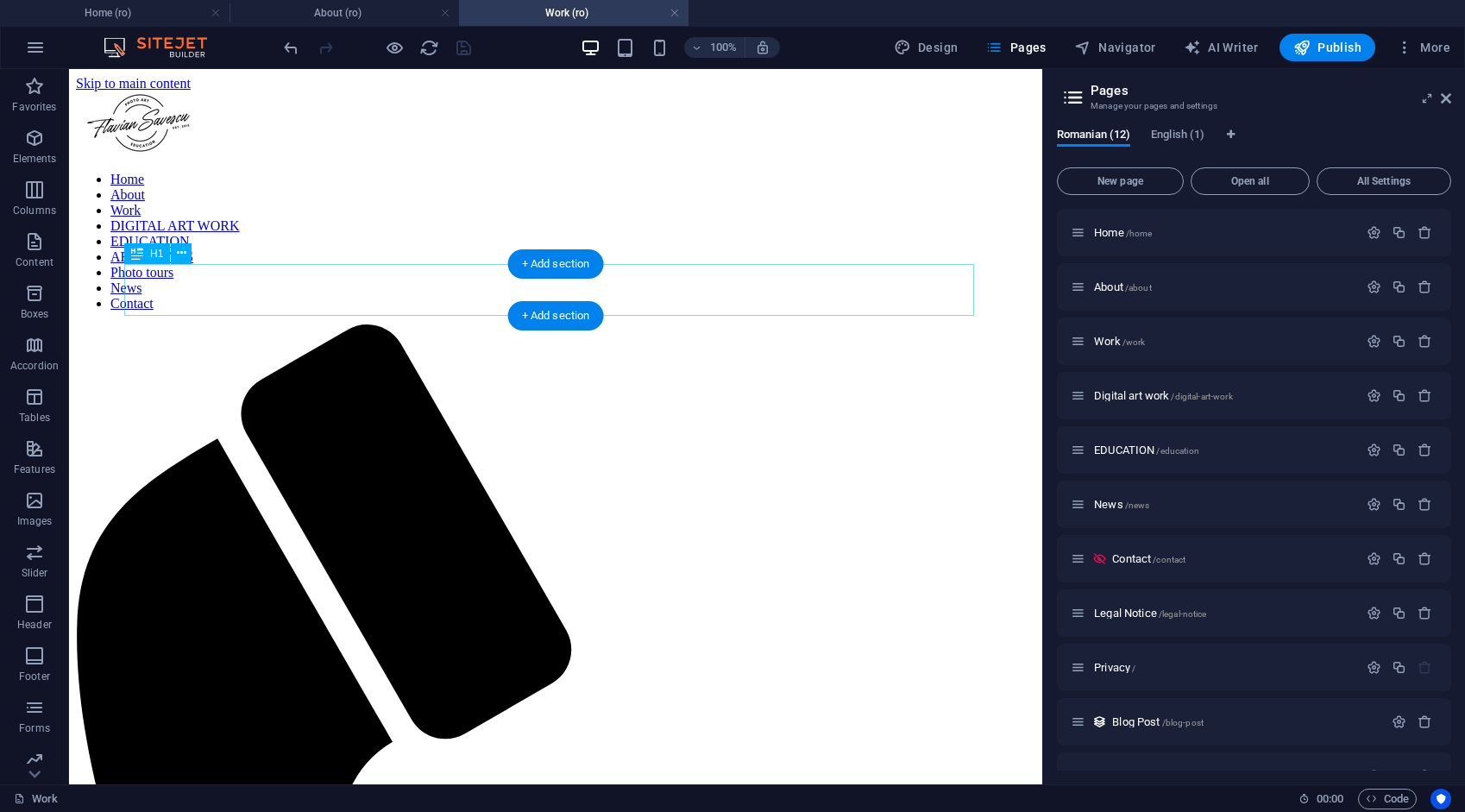
drag, startPoint x: 612, startPoint y: 289, endPoint x: 387, endPoint y: 361, distance: 236.2
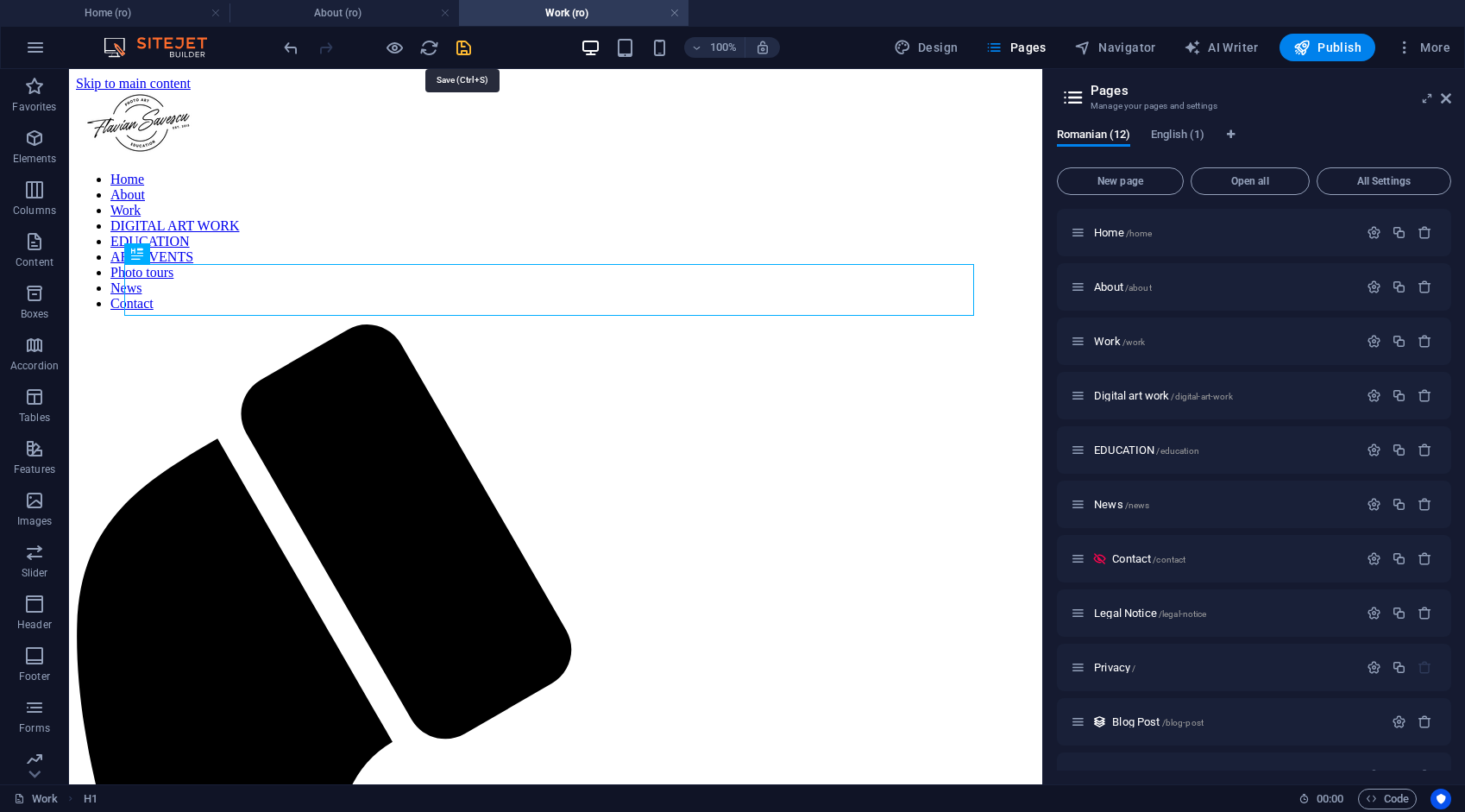
click at [455, 48] on icon "save" at bounding box center [463, 48] width 20 height 20
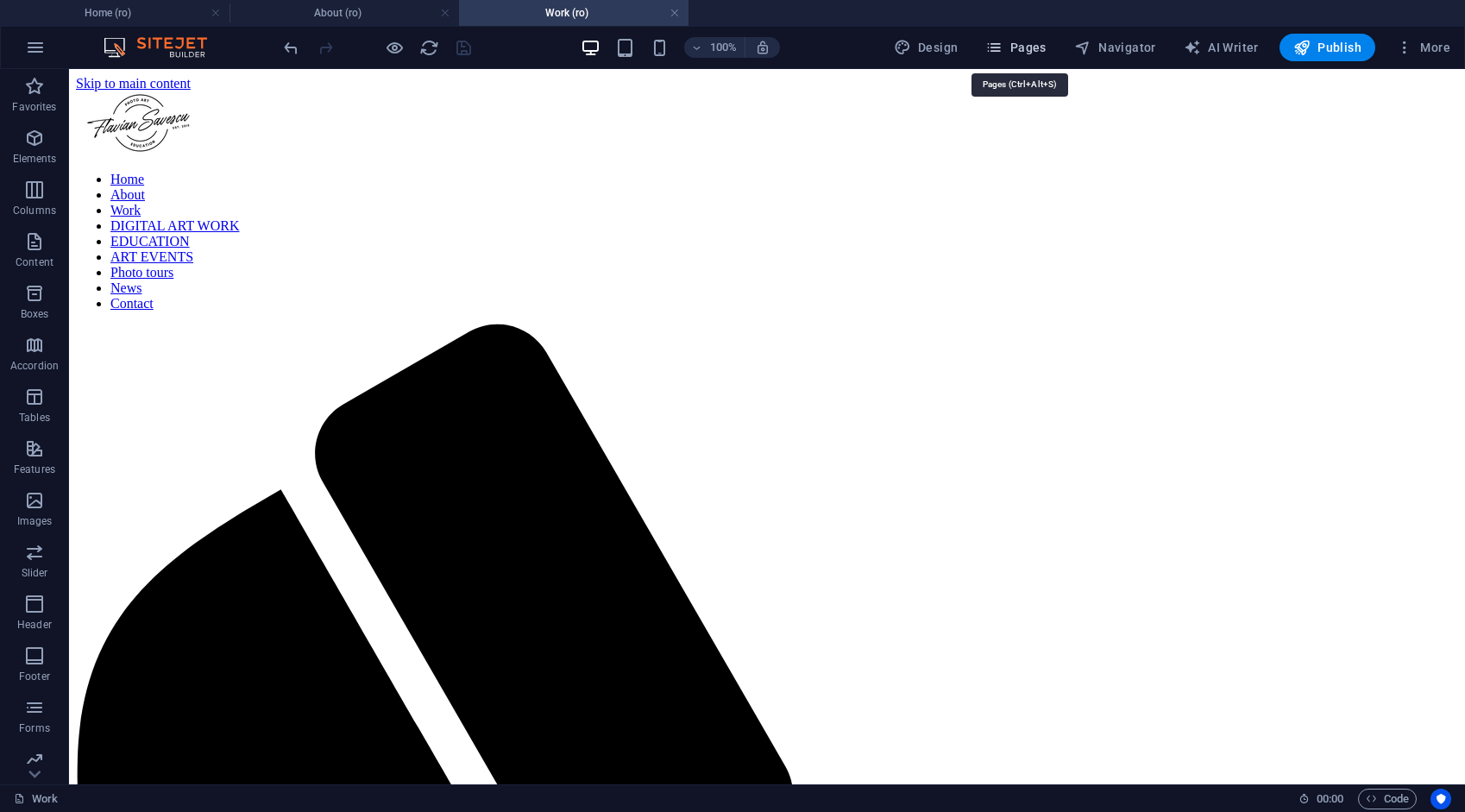
click at [1044, 46] on span "Pages" at bounding box center [1015, 48] width 60 height 17
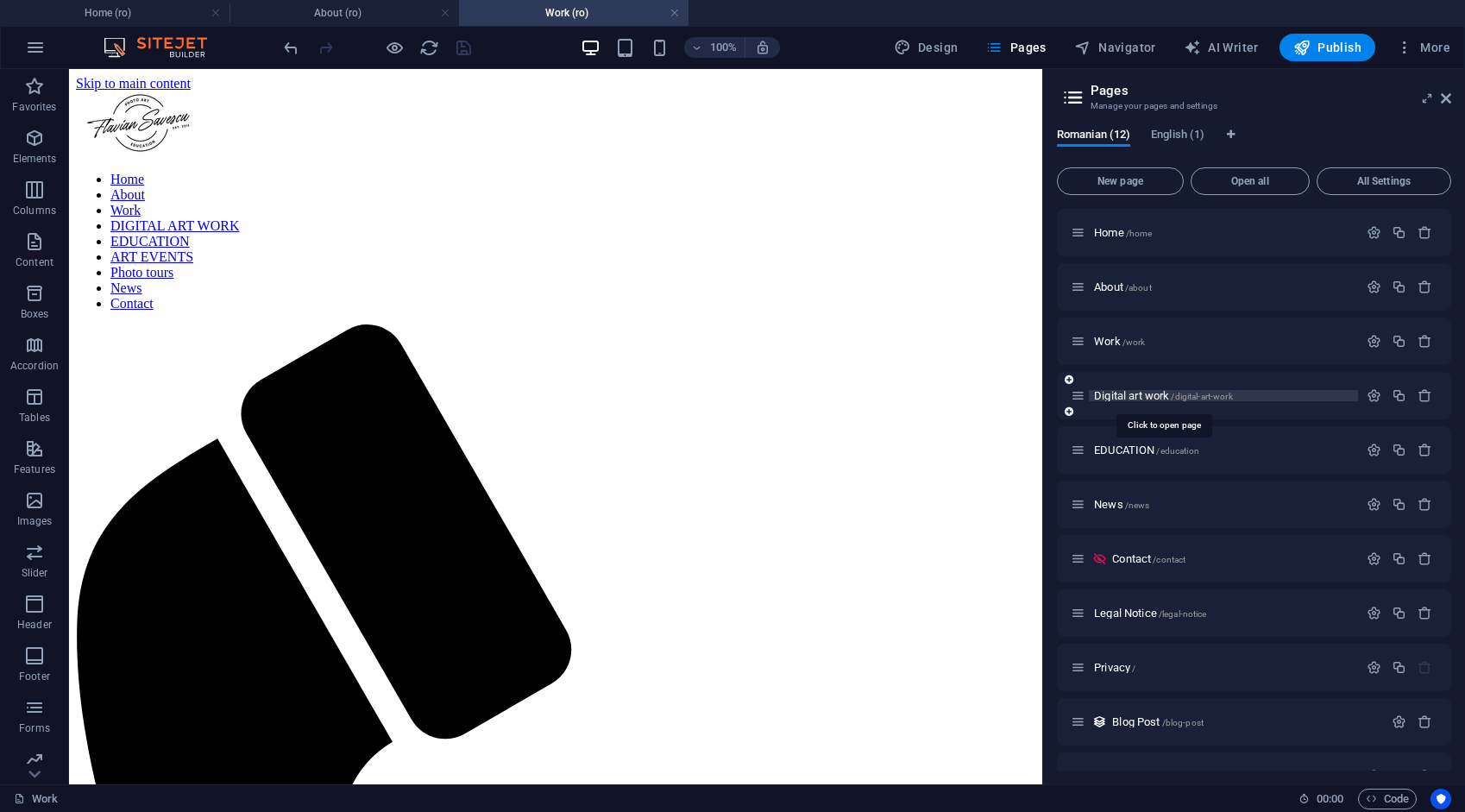
click at [1131, 395] on span "Digital art work /digital-art-work" at bounding box center [1163, 395] width 139 height 13
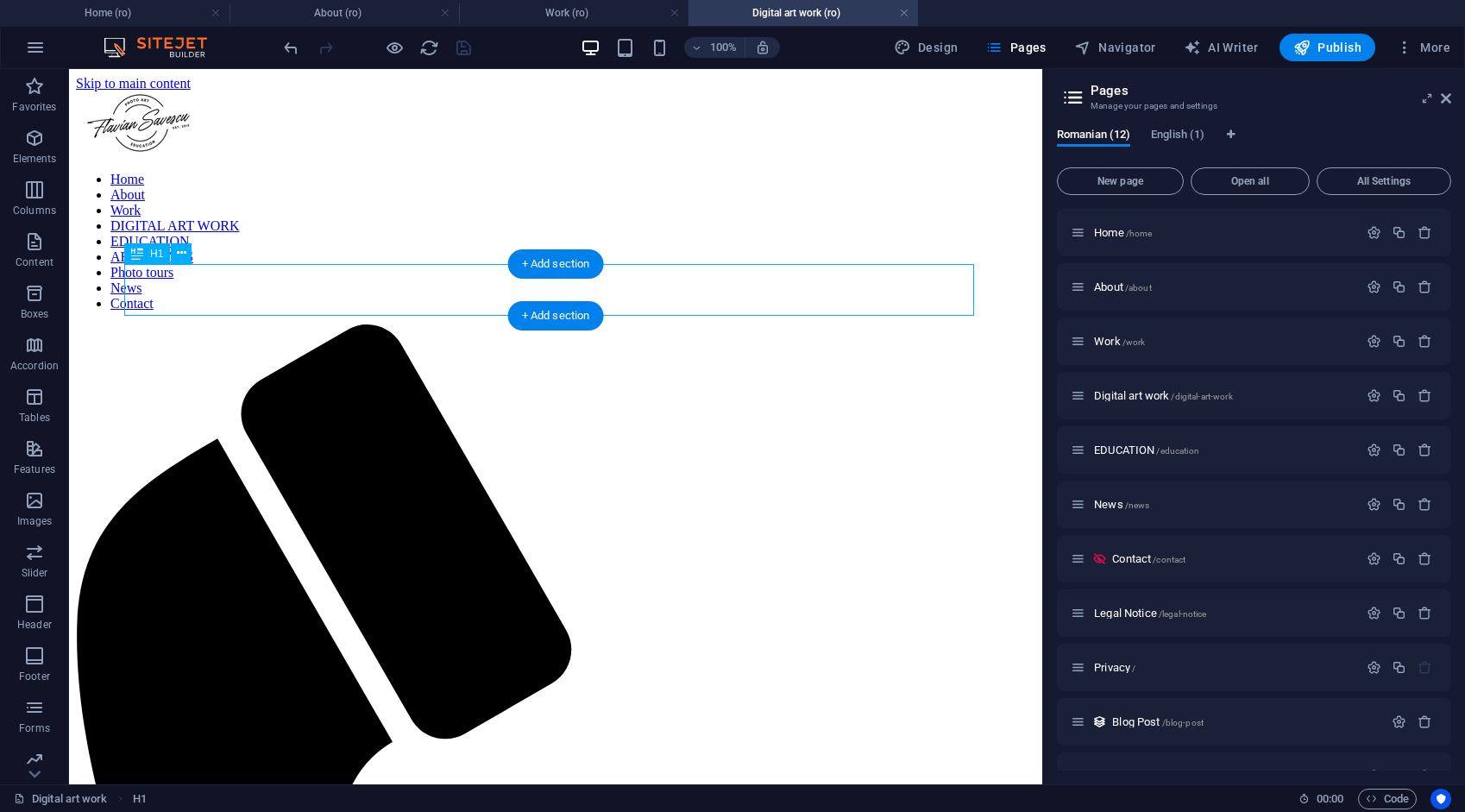
drag, startPoint x: 519, startPoint y: 289, endPoint x: 264, endPoint y: 362, distance: 265.2
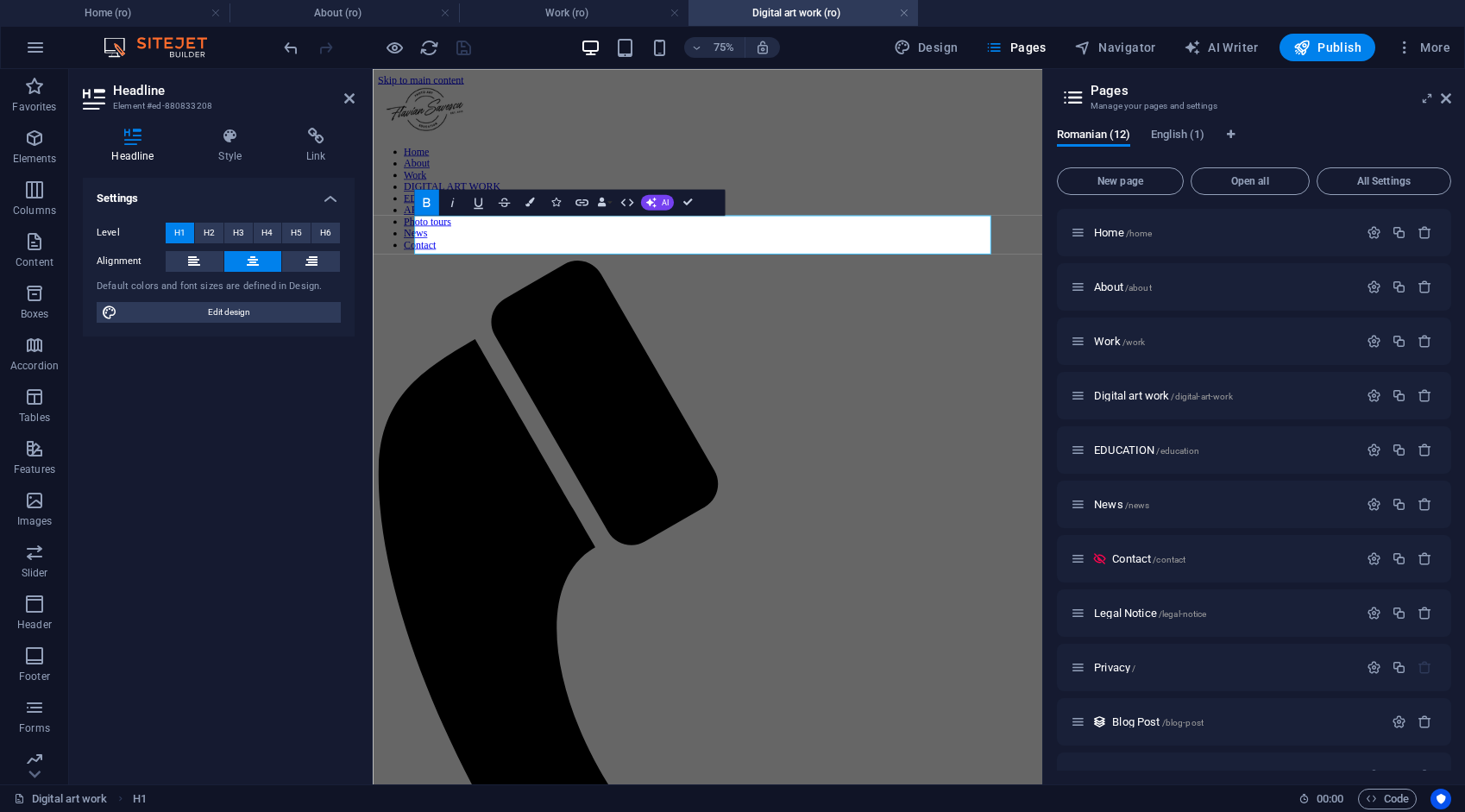
drag, startPoint x: 1100, startPoint y: 289, endPoint x: 1093, endPoint y: 282, distance: 9.9
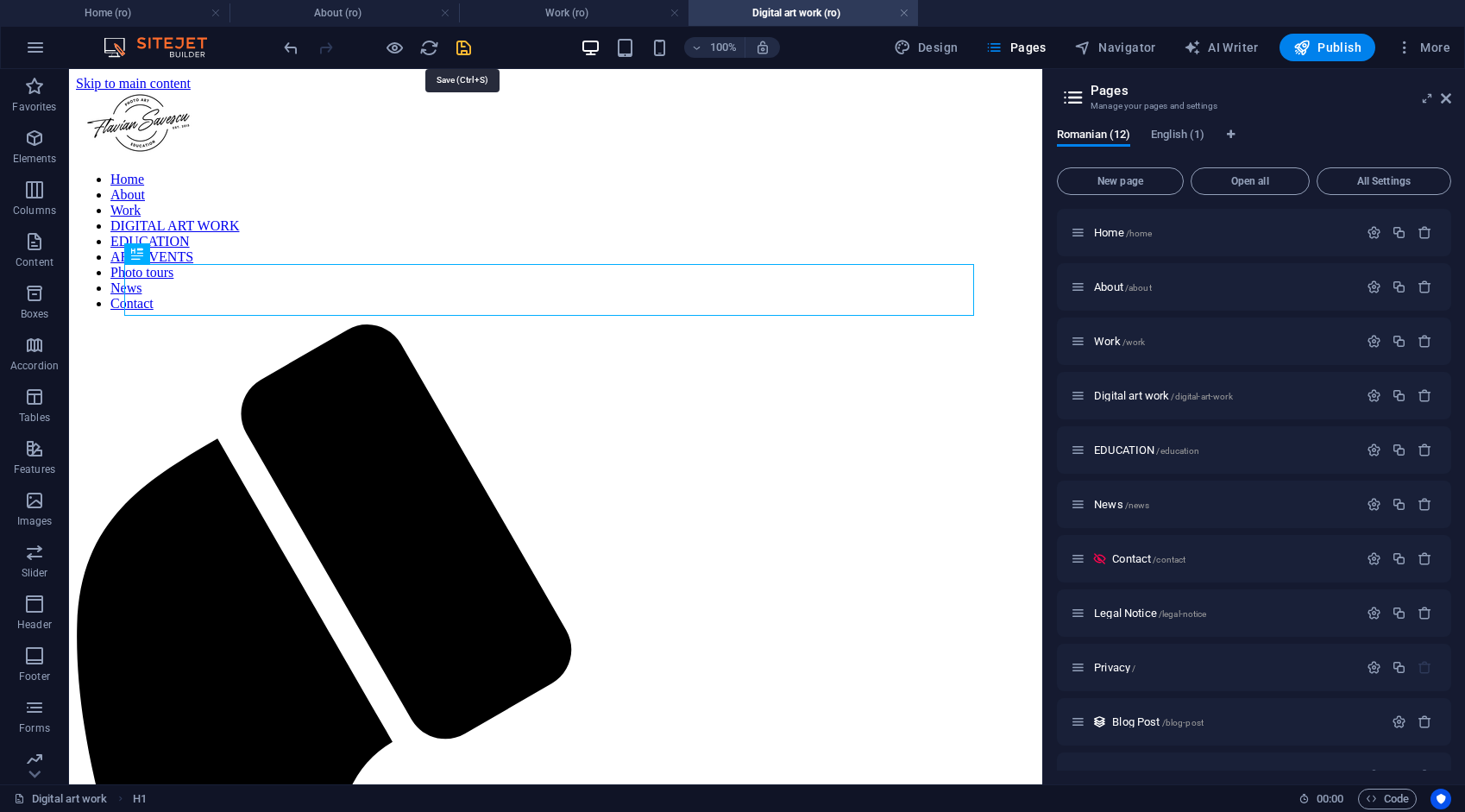
drag, startPoint x: 455, startPoint y: 44, endPoint x: 433, endPoint y: 3, distance: 46.5
click at [455, 44] on icon "save" at bounding box center [463, 48] width 20 height 20
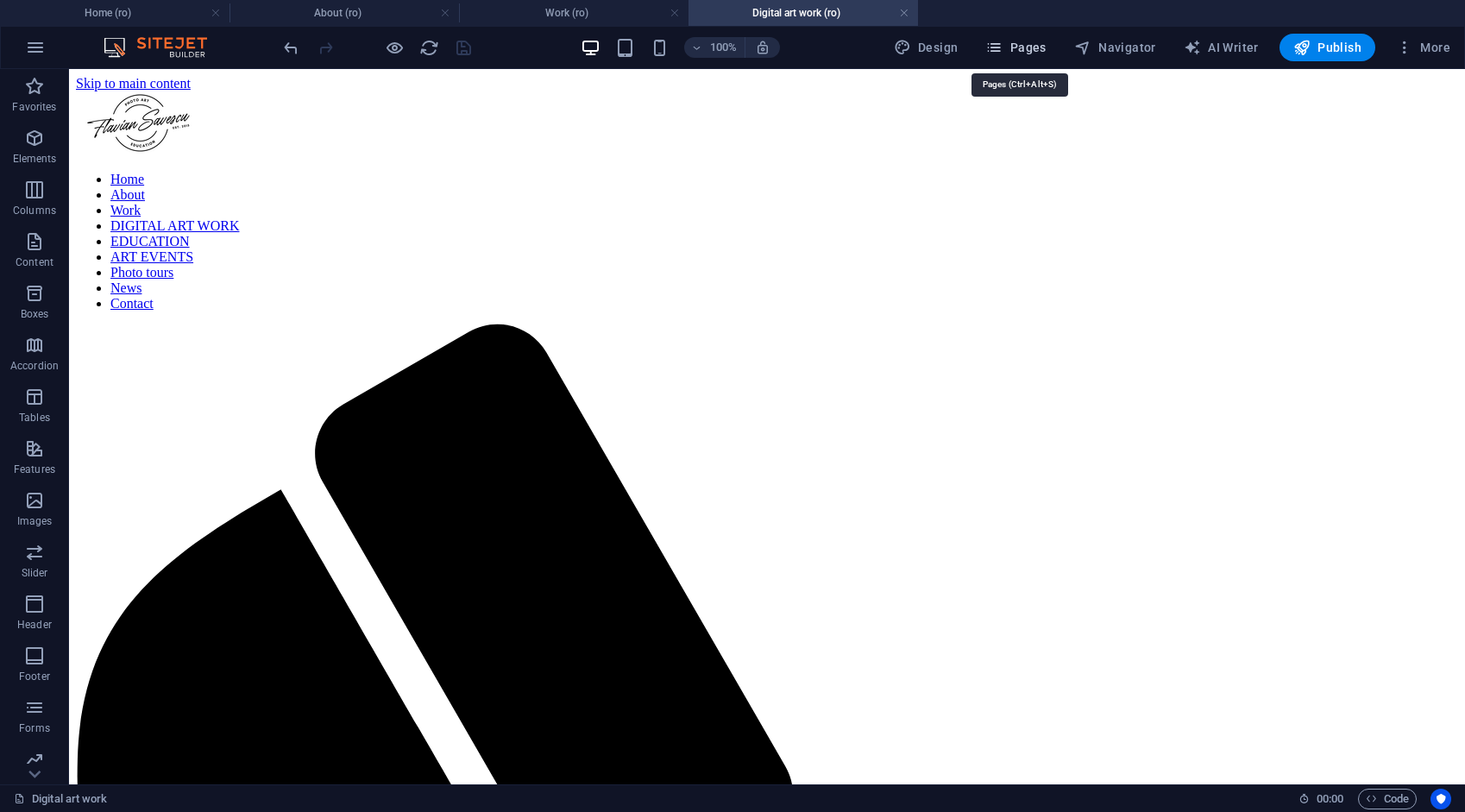
click at [1033, 51] on span "Pages" at bounding box center [1015, 48] width 60 height 17
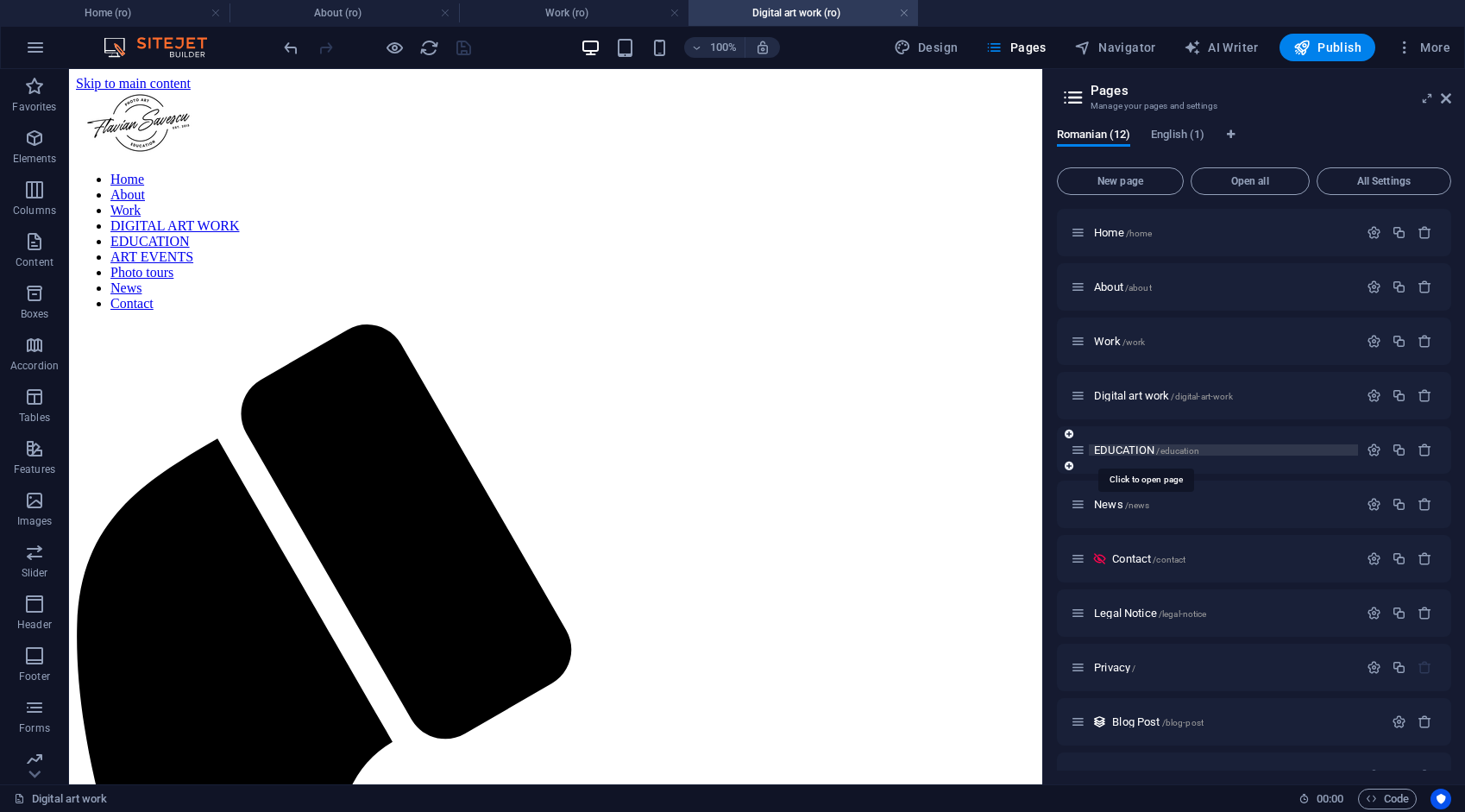
click at [1131, 449] on span "EDUCATION /education" at bounding box center [1147, 449] width 106 height 13
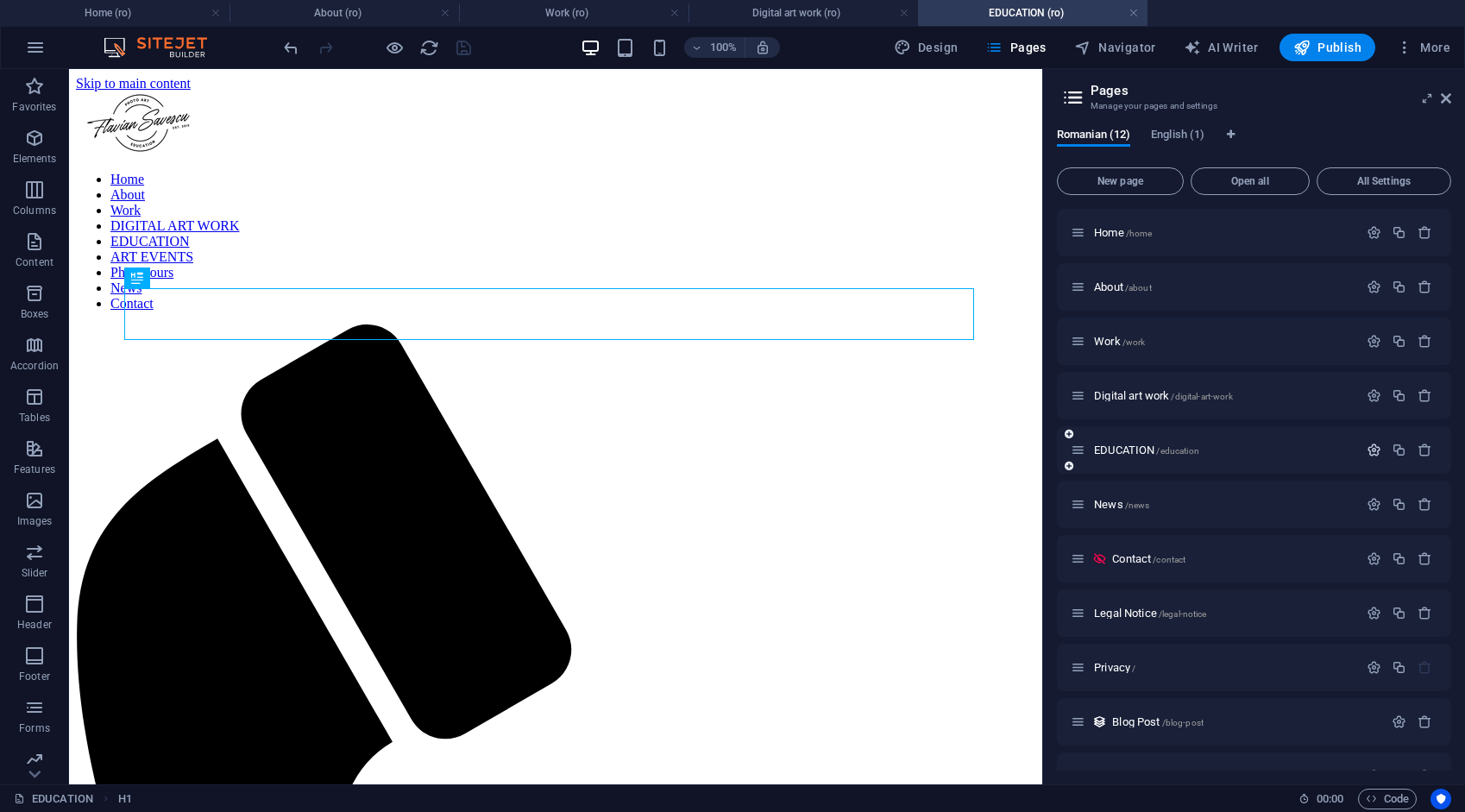
click at [1369, 447] on icon "button" at bounding box center [1374, 449] width 15 height 15
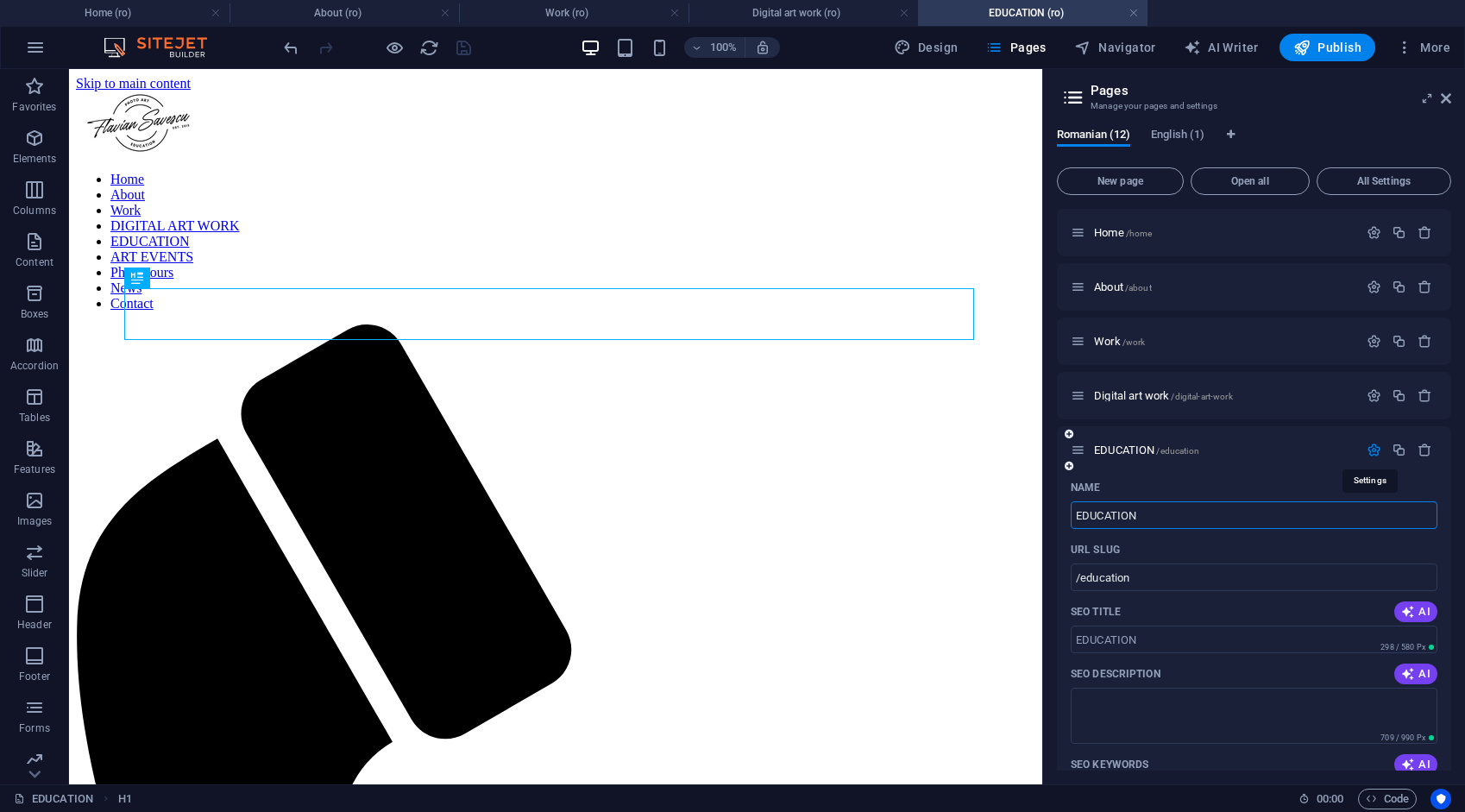
click at [1369, 447] on icon "button" at bounding box center [1374, 449] width 15 height 15
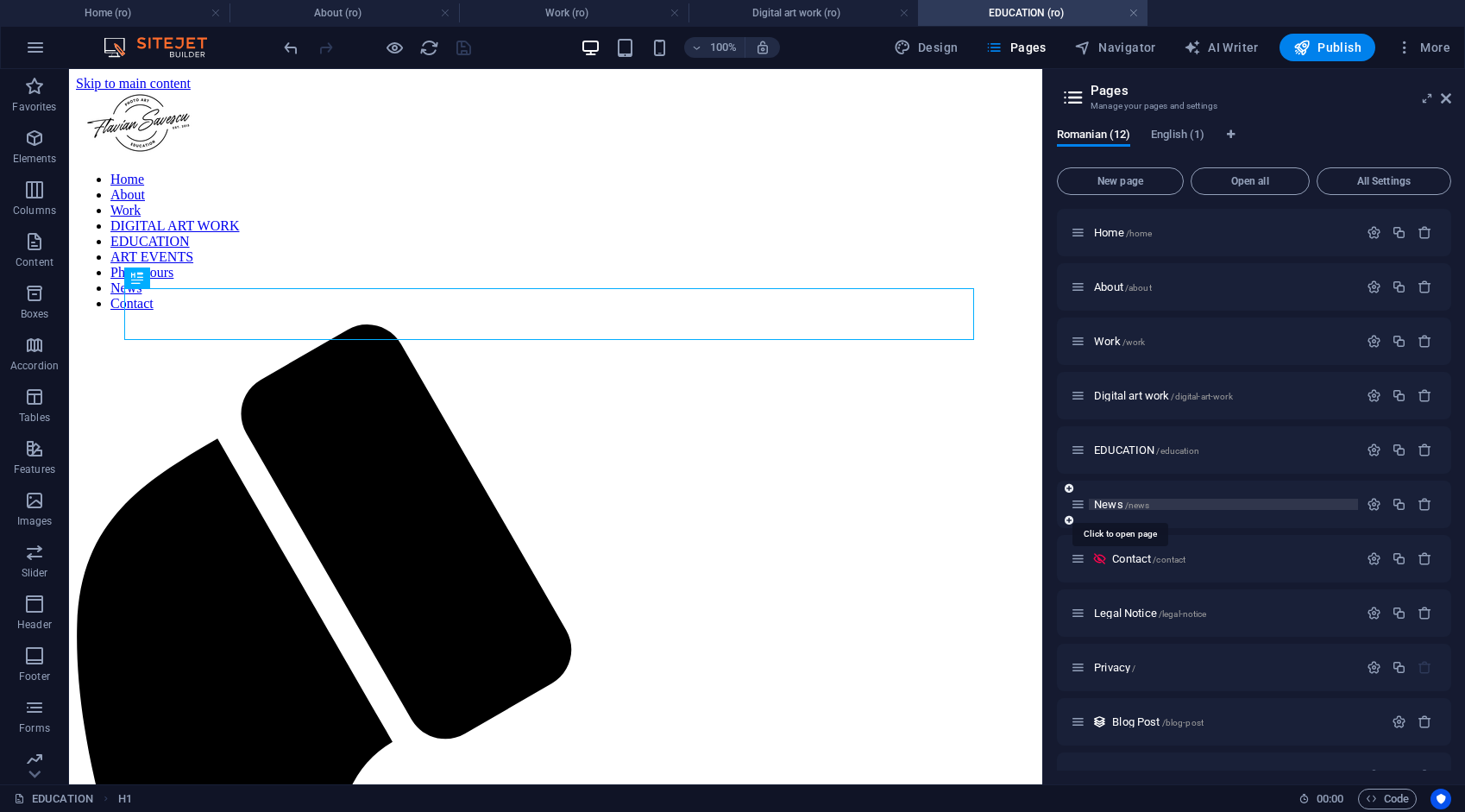
click at [1108, 506] on span "News /news" at bounding box center [1121, 504] width 55 height 13
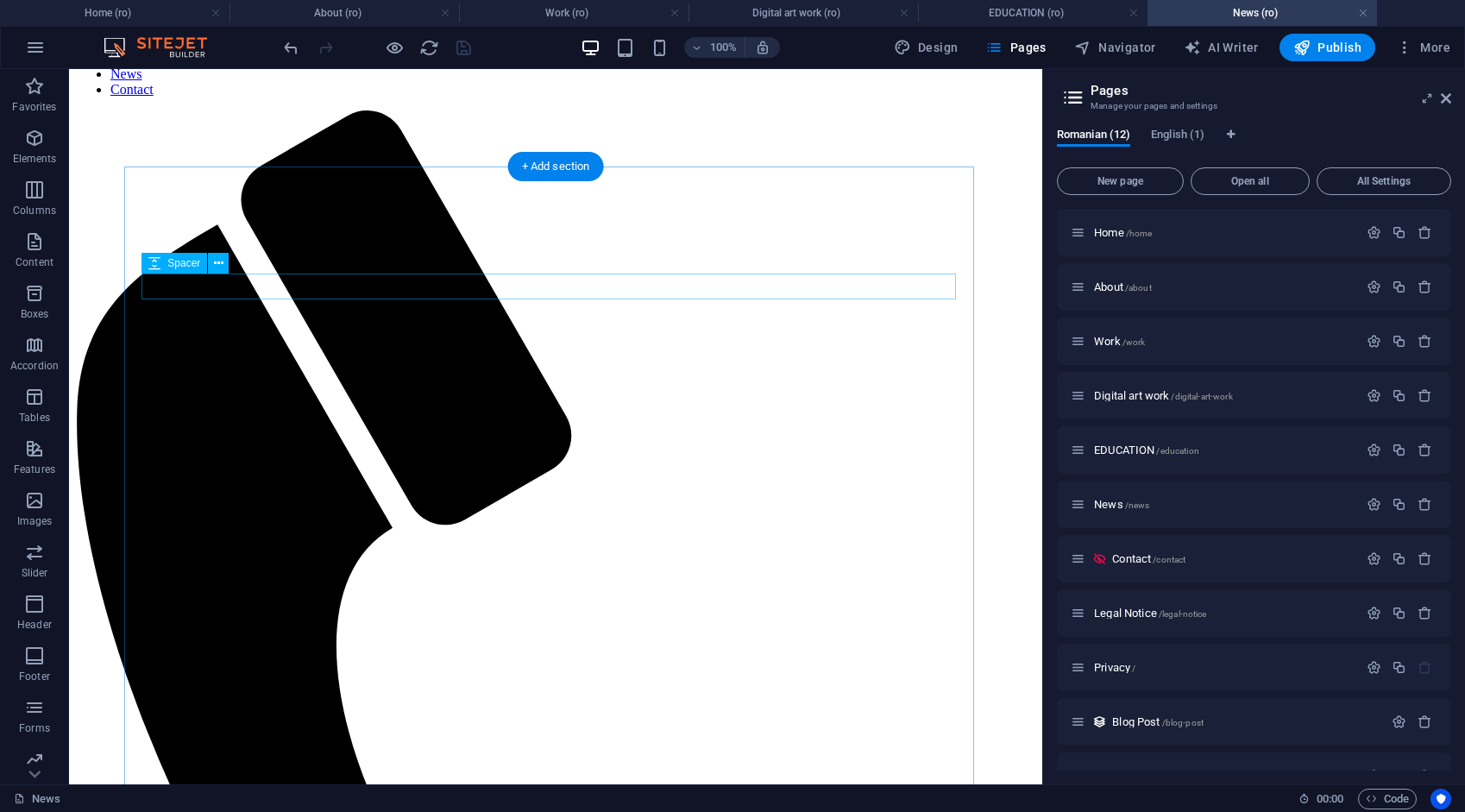
scroll to position [86, 0]
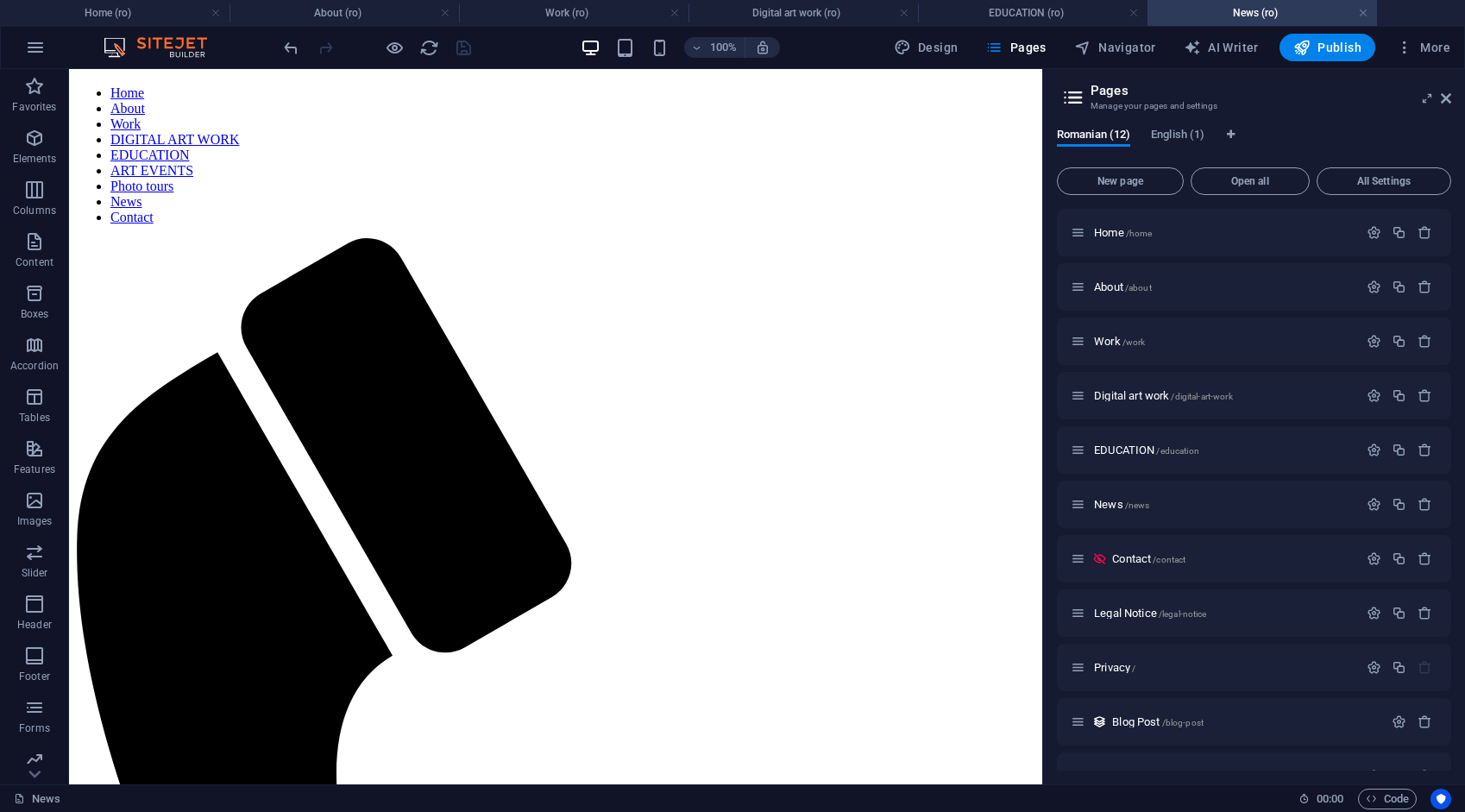
click at [583, 10] on h4 "Work (ro)" at bounding box center [573, 13] width 229 height 19
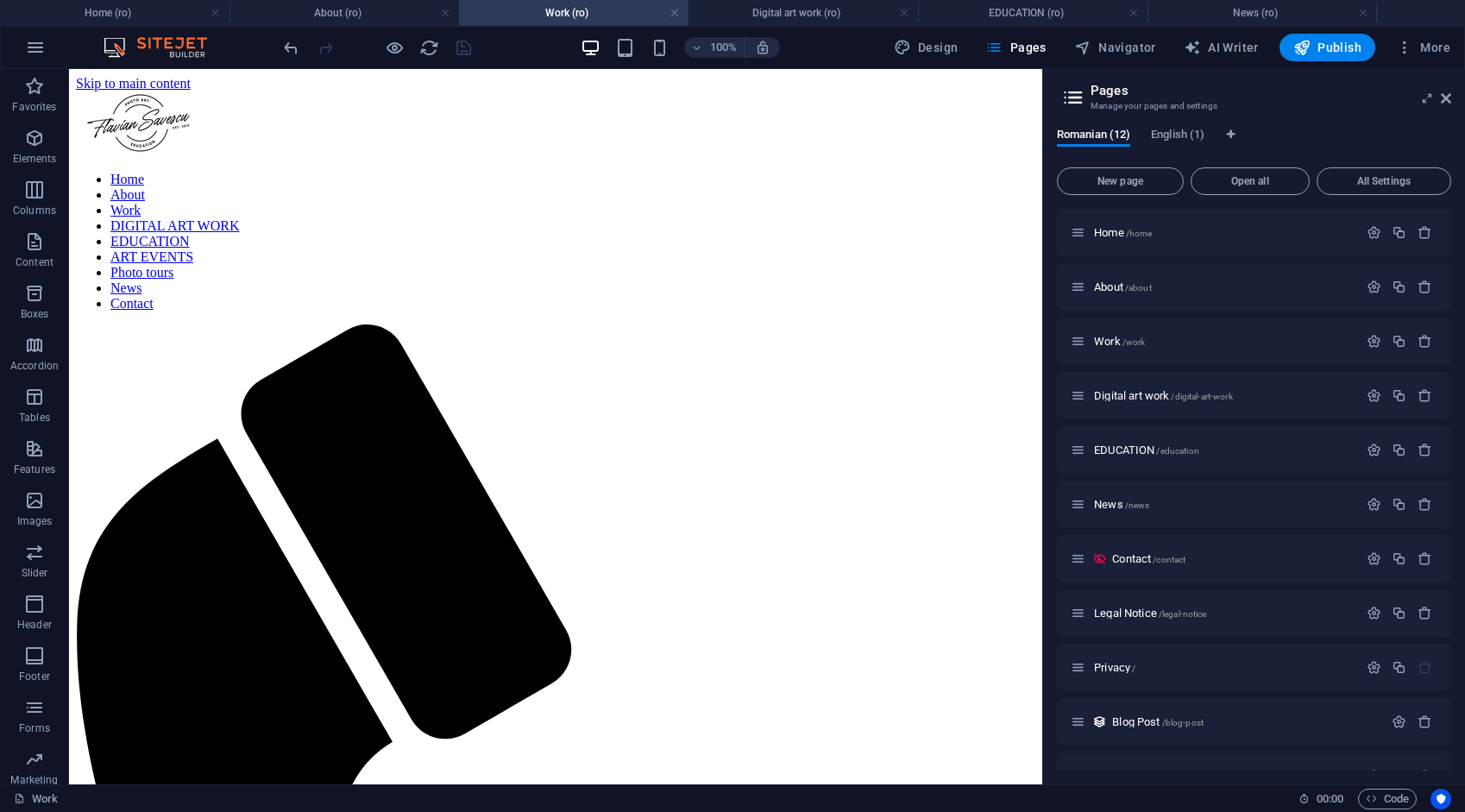
scroll to position [0, 0]
click at [295, 45] on icon "undo" at bounding box center [291, 48] width 20 height 20
click at [464, 52] on icon "save" at bounding box center [463, 48] width 20 height 20
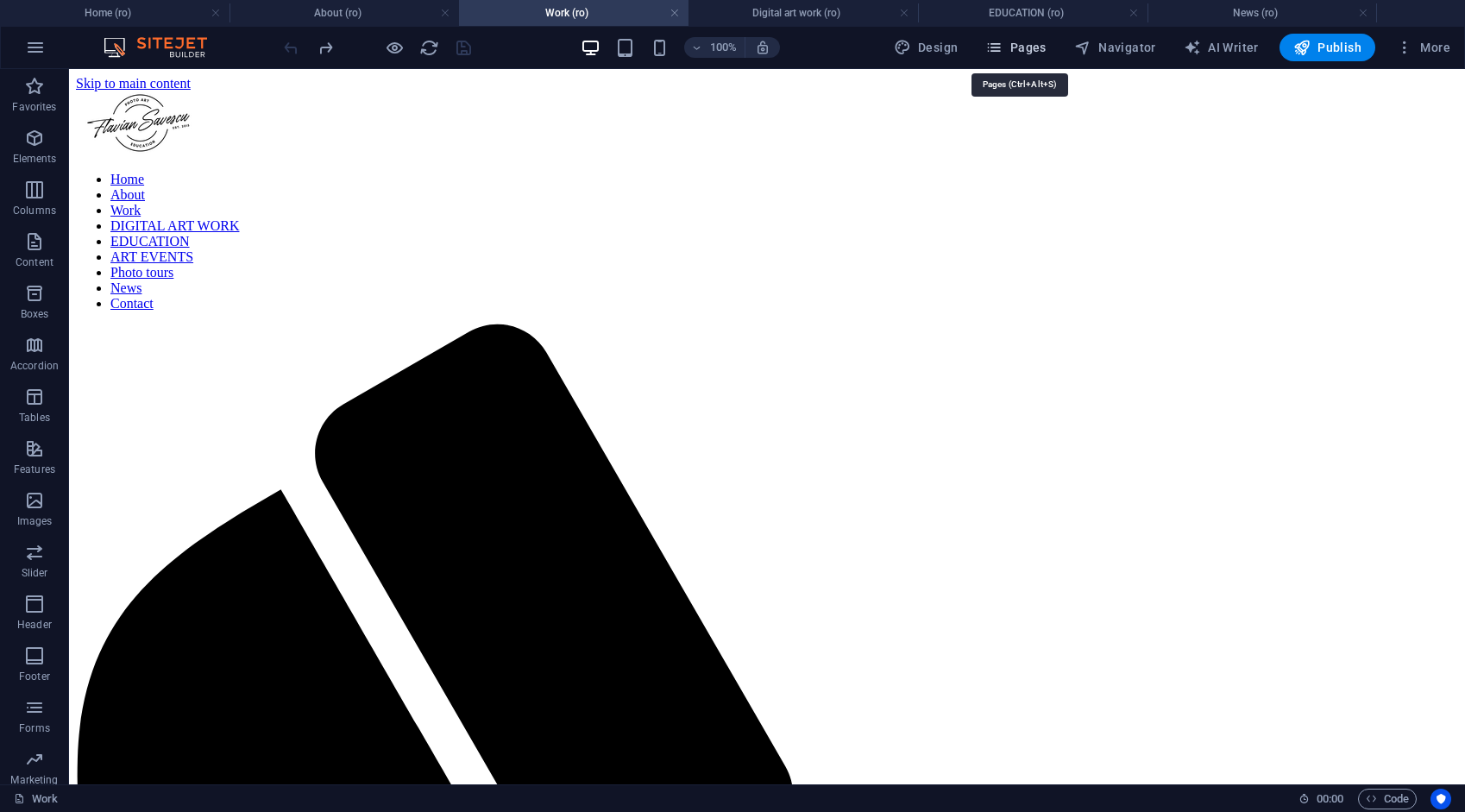
click at [1015, 41] on span "Pages" at bounding box center [1015, 48] width 60 height 17
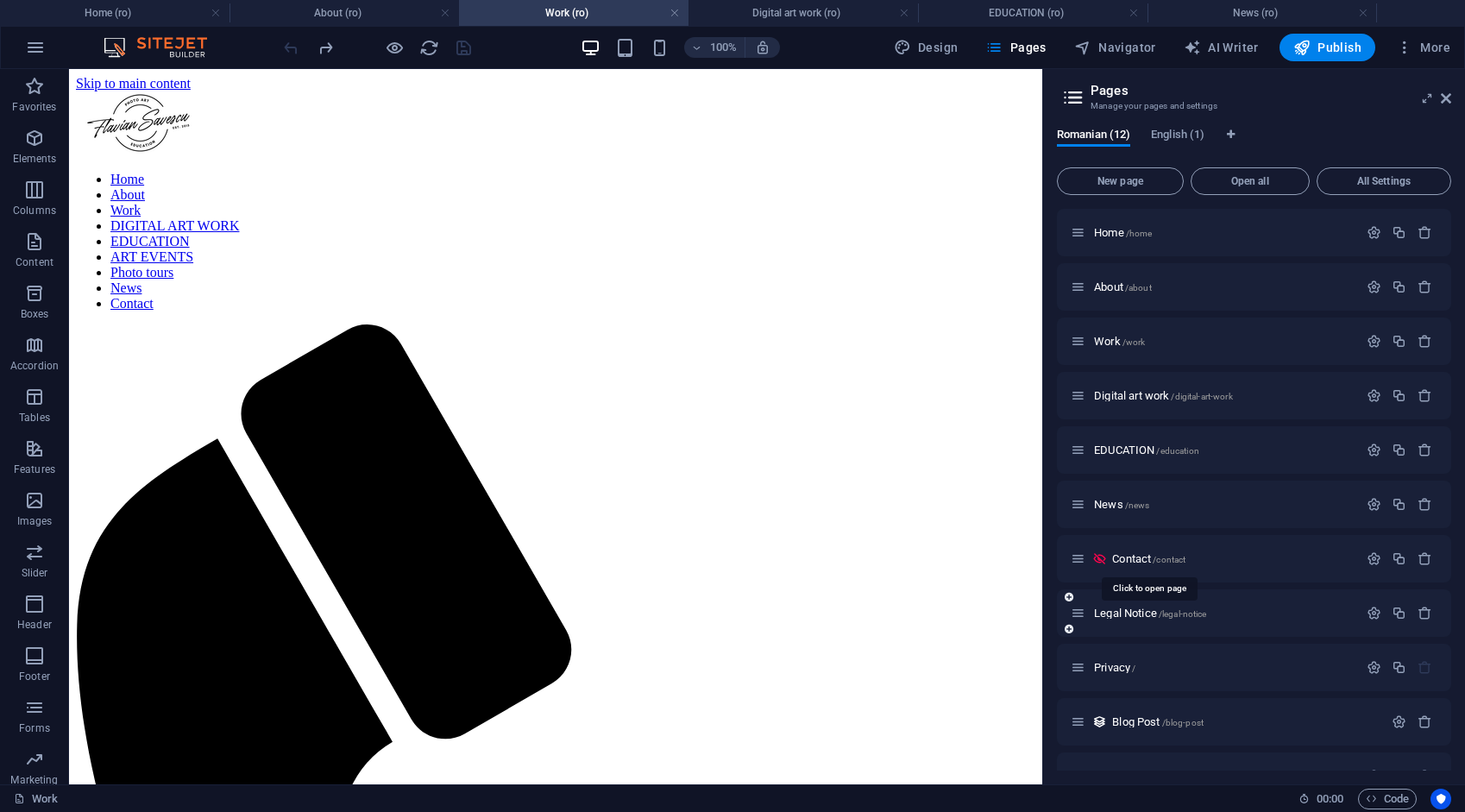
click at [1140, 558] on span "Contact /contact" at bounding box center [1149, 558] width 73 height 13
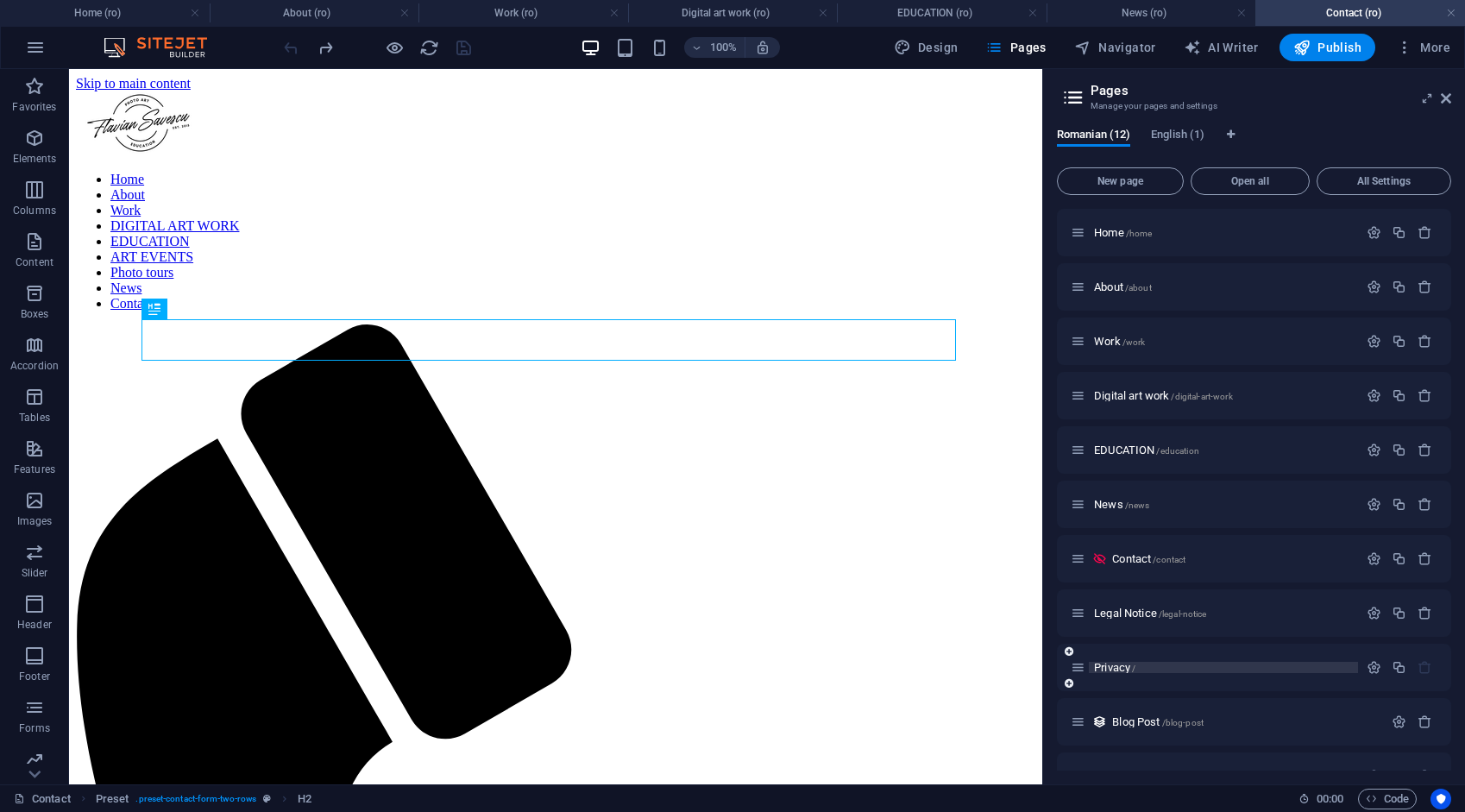
click at [1124, 669] on span "Privacy /" at bounding box center [1114, 667] width 41 height 13
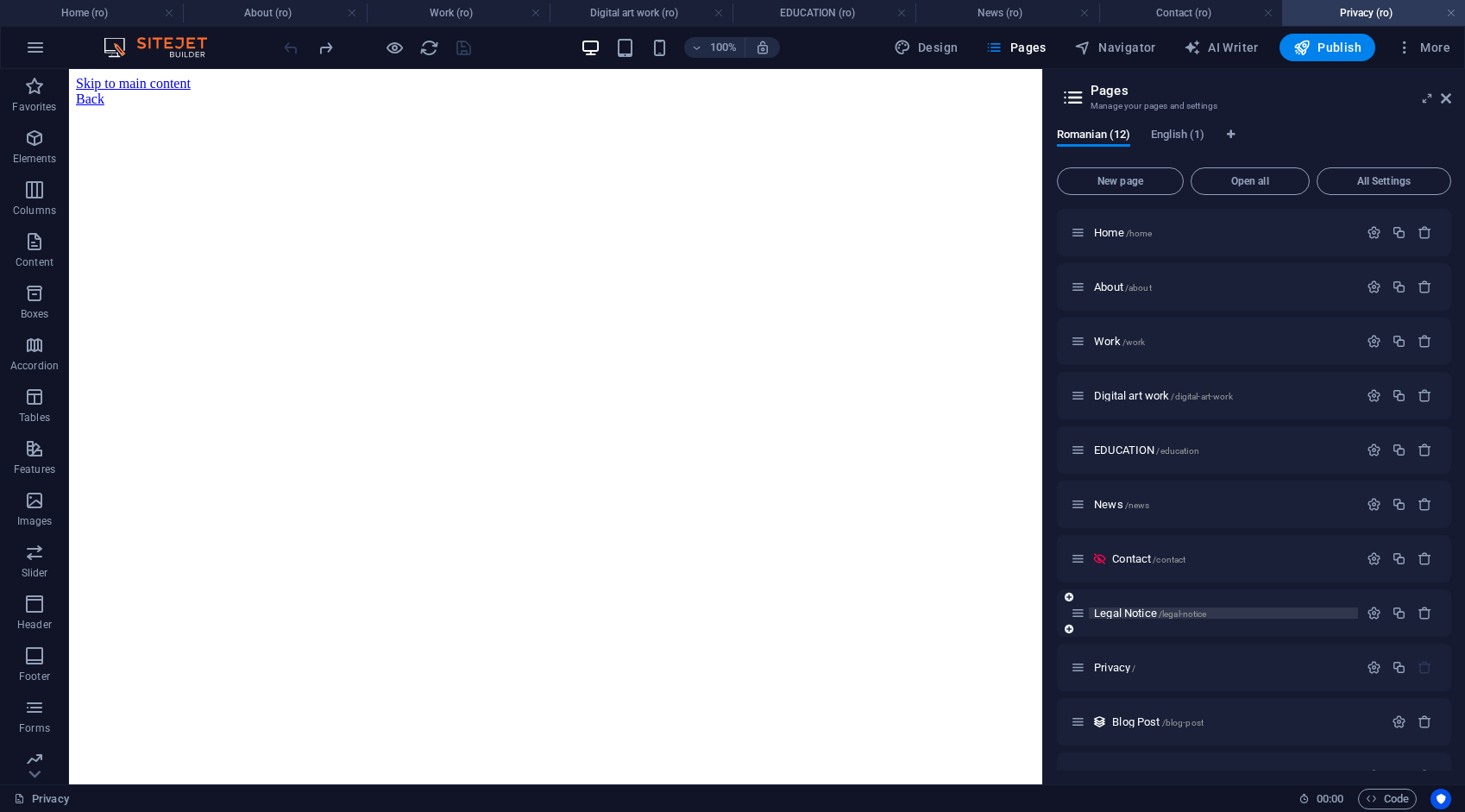
click at [1119, 617] on span "Legal Notice /legal-notice" at bounding box center [1150, 612] width 113 height 13
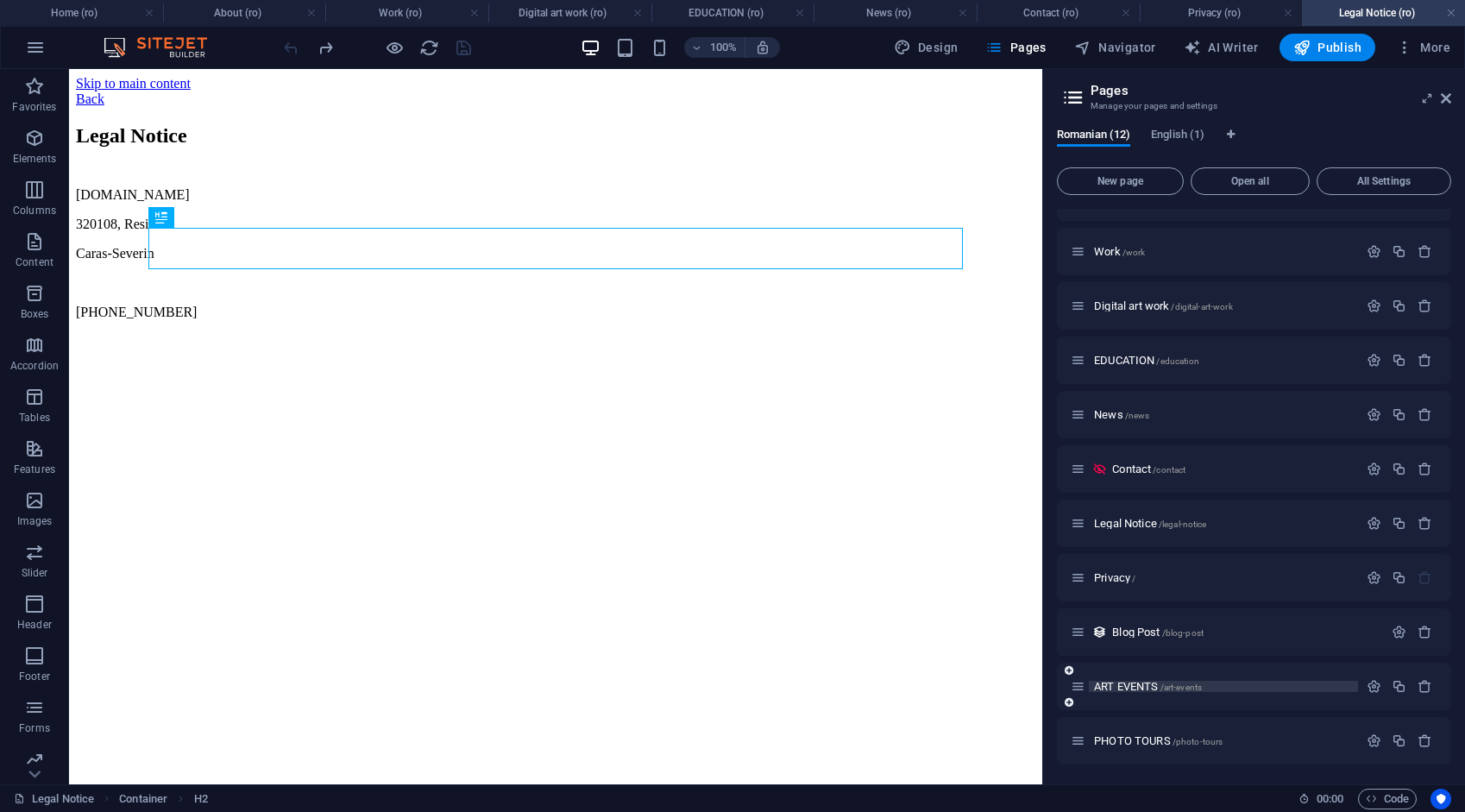
click at [1142, 683] on span "ART EVENTS /art-events" at bounding box center [1148, 686] width 108 height 13
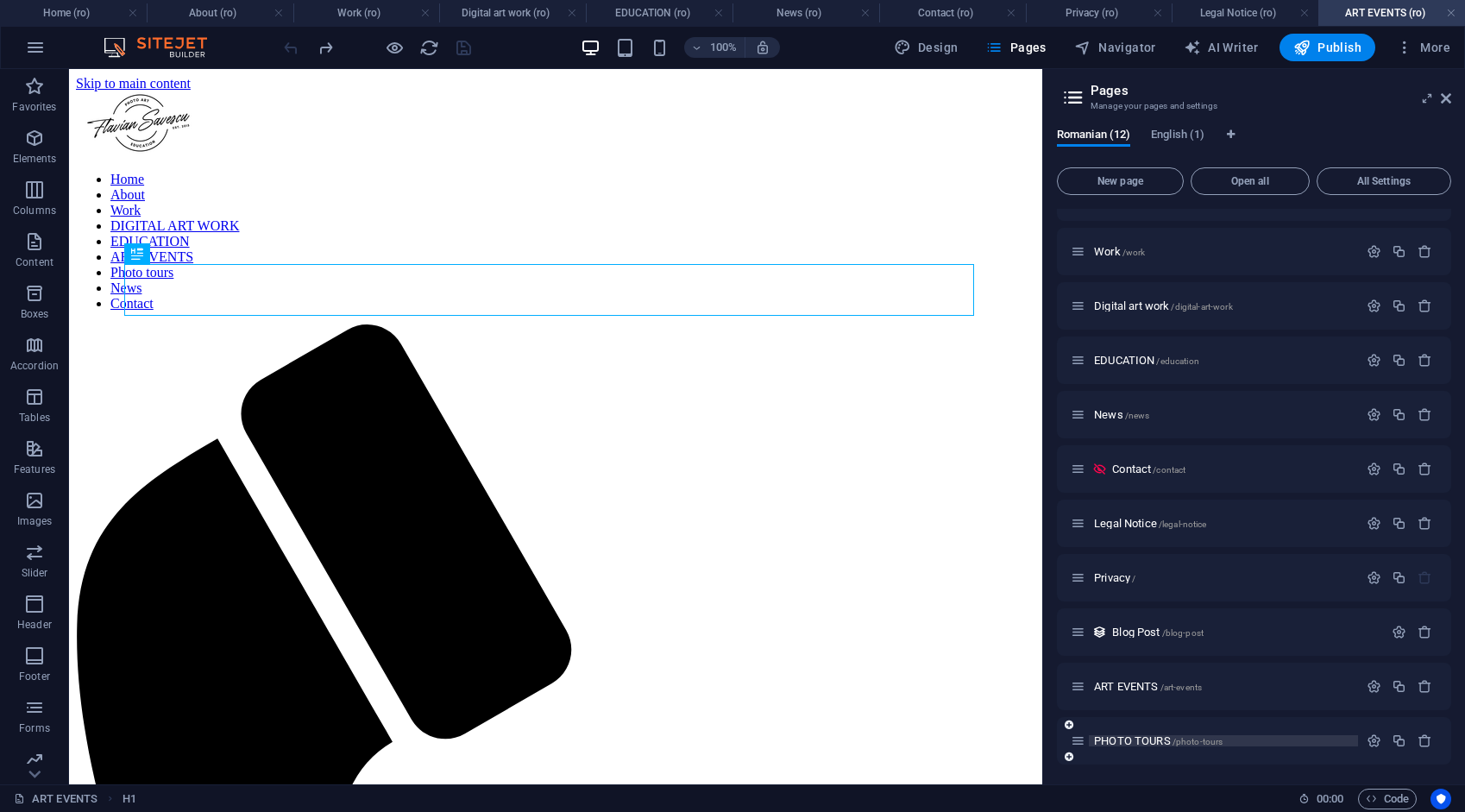
click at [1137, 741] on span "PHOTO TOURS /photo-tours" at bounding box center [1158, 740] width 128 height 13
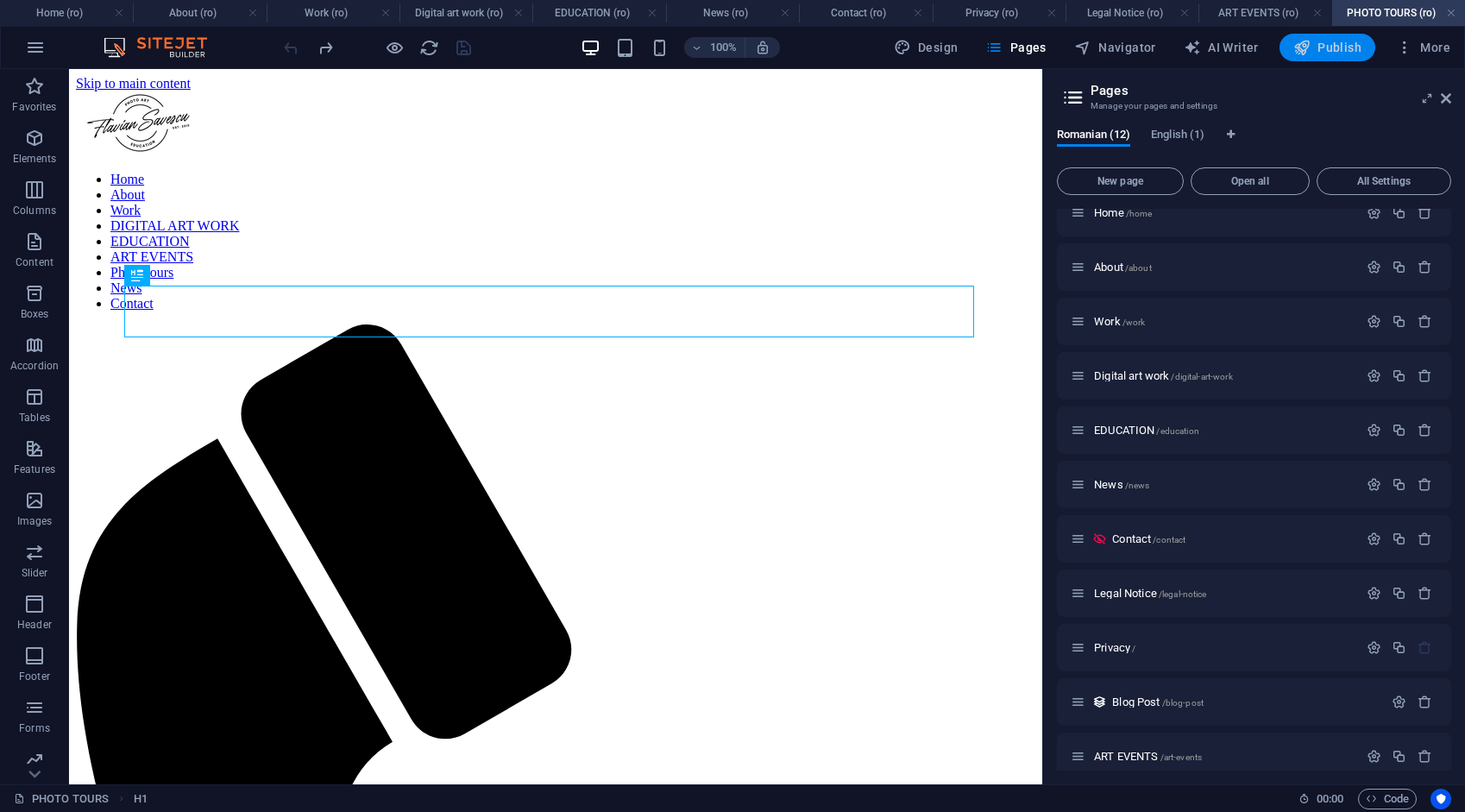
click at [1342, 42] on span "Publish" at bounding box center [1328, 48] width 68 height 17
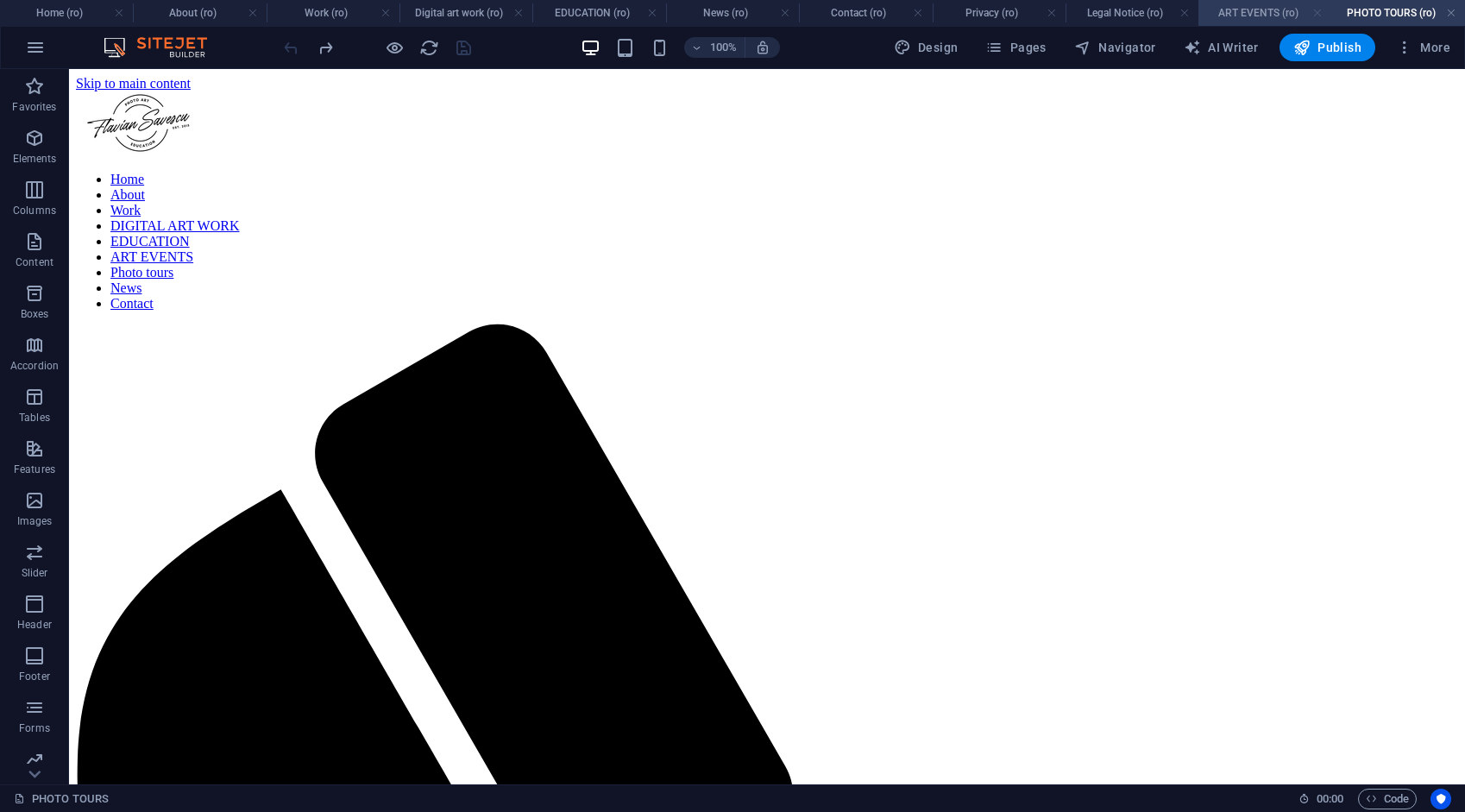
click at [1317, 10] on link at bounding box center [1318, 13] width 10 height 17
click at [1308, 14] on link at bounding box center [1304, 13] width 10 height 17
click at [1308, 14] on h4 "PHOTO TOURS (ro)" at bounding box center [1383, 13] width 163 height 19
click at [1290, 10] on link at bounding box center [1289, 13] width 10 height 17
click at [1302, 10] on h4 "PHOTO TOURS (ro)" at bounding box center [1383, 13] width 163 height 19
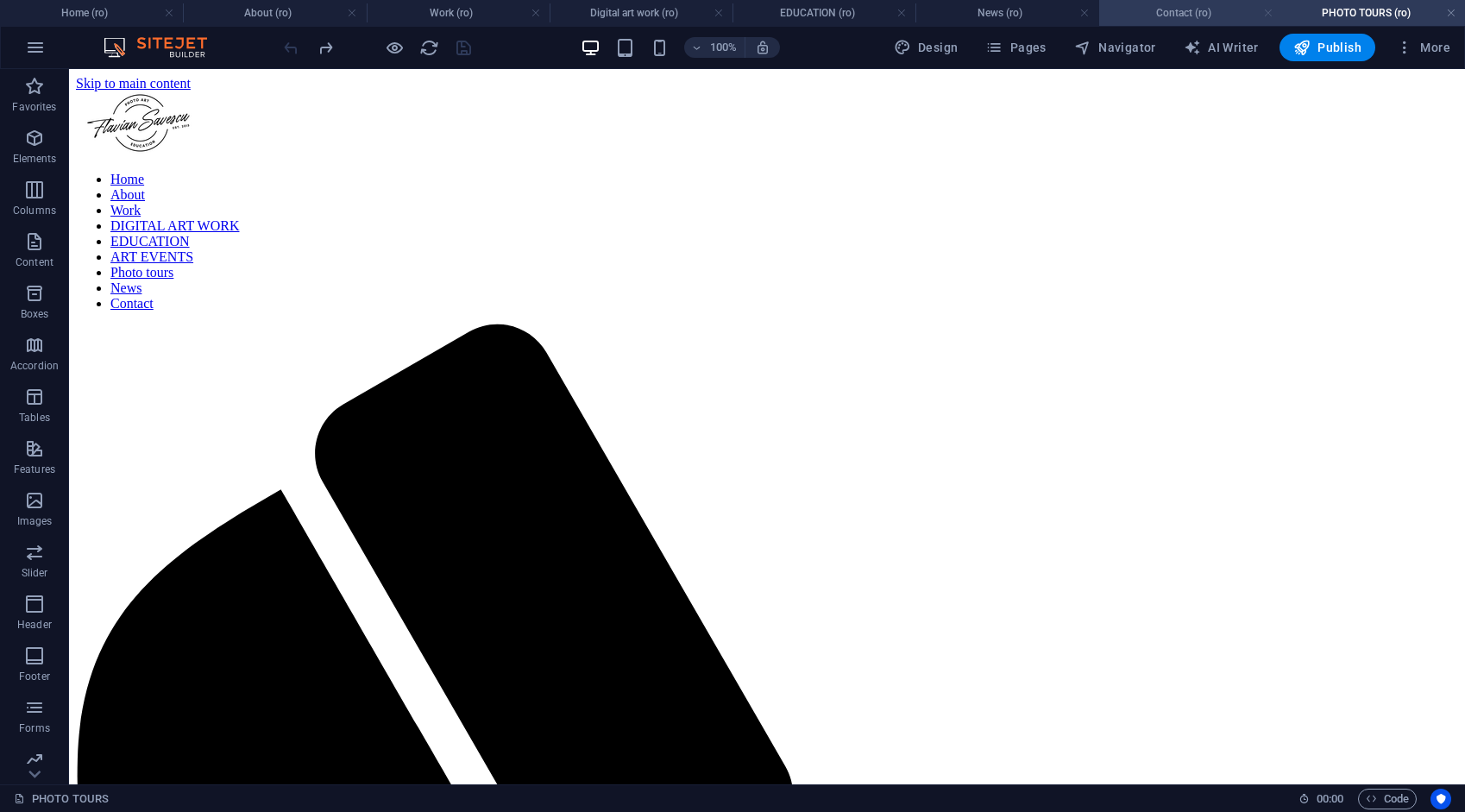
click at [1269, 12] on link at bounding box center [1269, 13] width 10 height 17
click at [1283, 12] on h4 "PHOTO TOURS (ro)" at bounding box center [1374, 13] width 183 height 19
click at [1244, 13] on link at bounding box center [1242, 13] width 10 height 17
click at [1361, 6] on link at bounding box center [1364, 13] width 10 height 17
click at [1361, 7] on ul "Home (ro) About (ro) Work (ro) Digital art work (ro) EDUCATION (ro) PHOTO TOURS…" at bounding box center [732, 13] width 1465 height 26
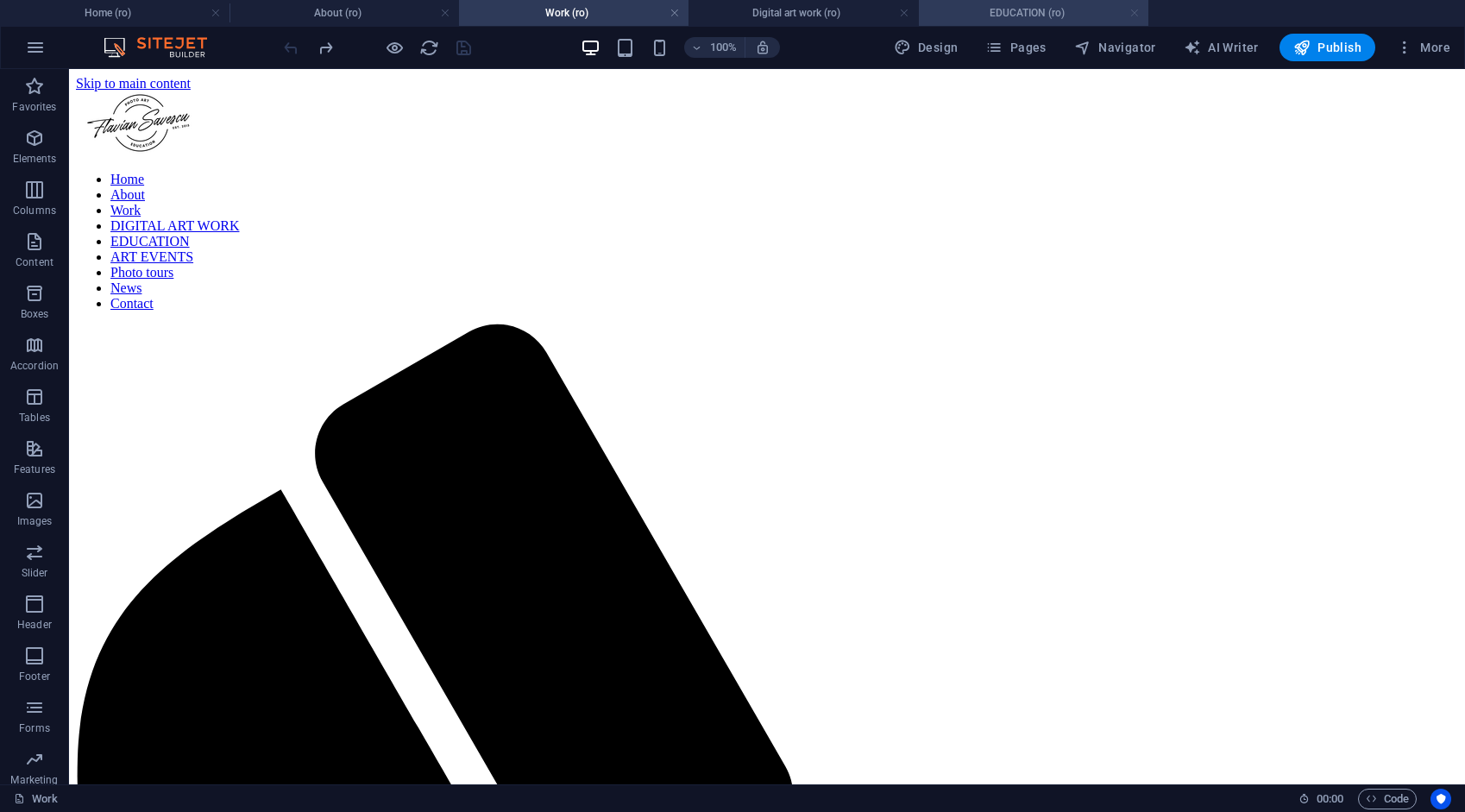
click at [1136, 14] on link at bounding box center [1135, 13] width 10 height 17
click at [1135, 14] on ul "Home (ro) About (ro) Work (ro) Digital art work (ro)" at bounding box center [732, 13] width 1465 height 26
click at [904, 13] on link at bounding box center [905, 13] width 10 height 17
click at [904, 12] on ul "Home (ro) About (ro) Work (ro)" at bounding box center [732, 13] width 1465 height 26
click at [667, 9] on h4 "Work (ro)" at bounding box center [573, 13] width 229 height 19
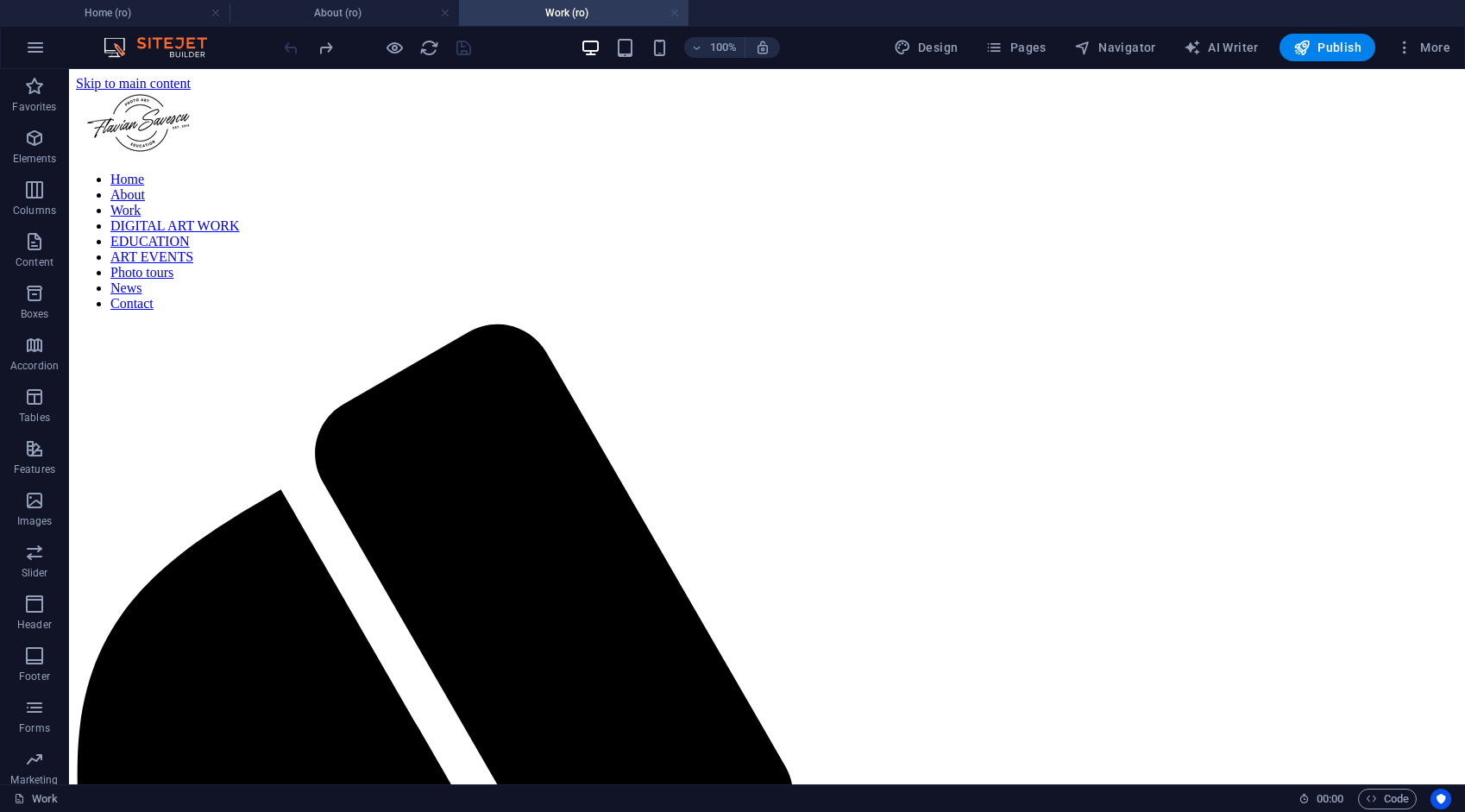
click at [673, 11] on link at bounding box center [674, 13] width 10 height 17
click at [673, 11] on ul "Home (ro) About (ro) Work (ro)" at bounding box center [732, 13] width 1465 height 26
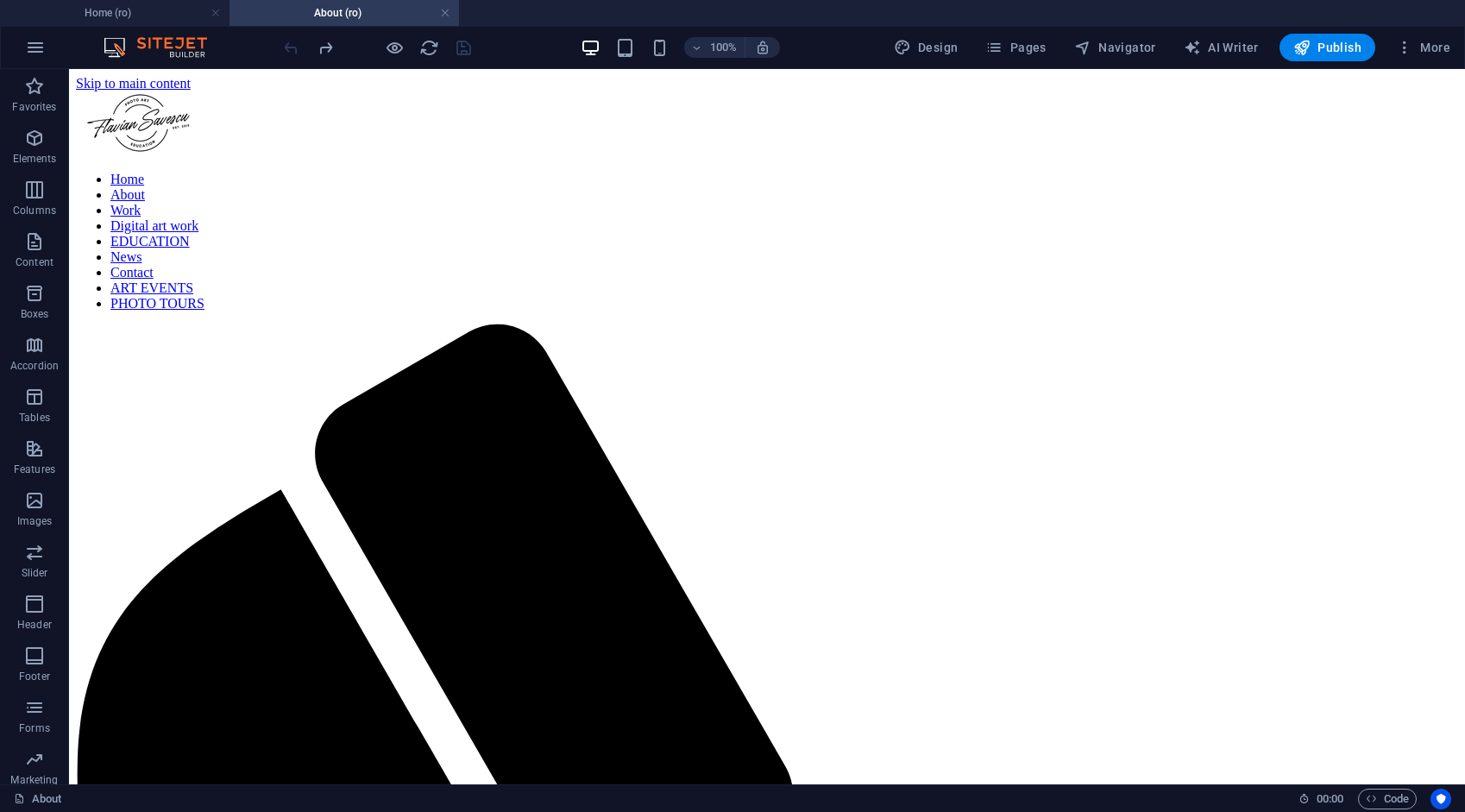
click at [613, 20] on ul "Home (ro) About (ro)" at bounding box center [732, 13] width 1465 height 26
click at [445, 10] on link at bounding box center [445, 13] width 10 height 17
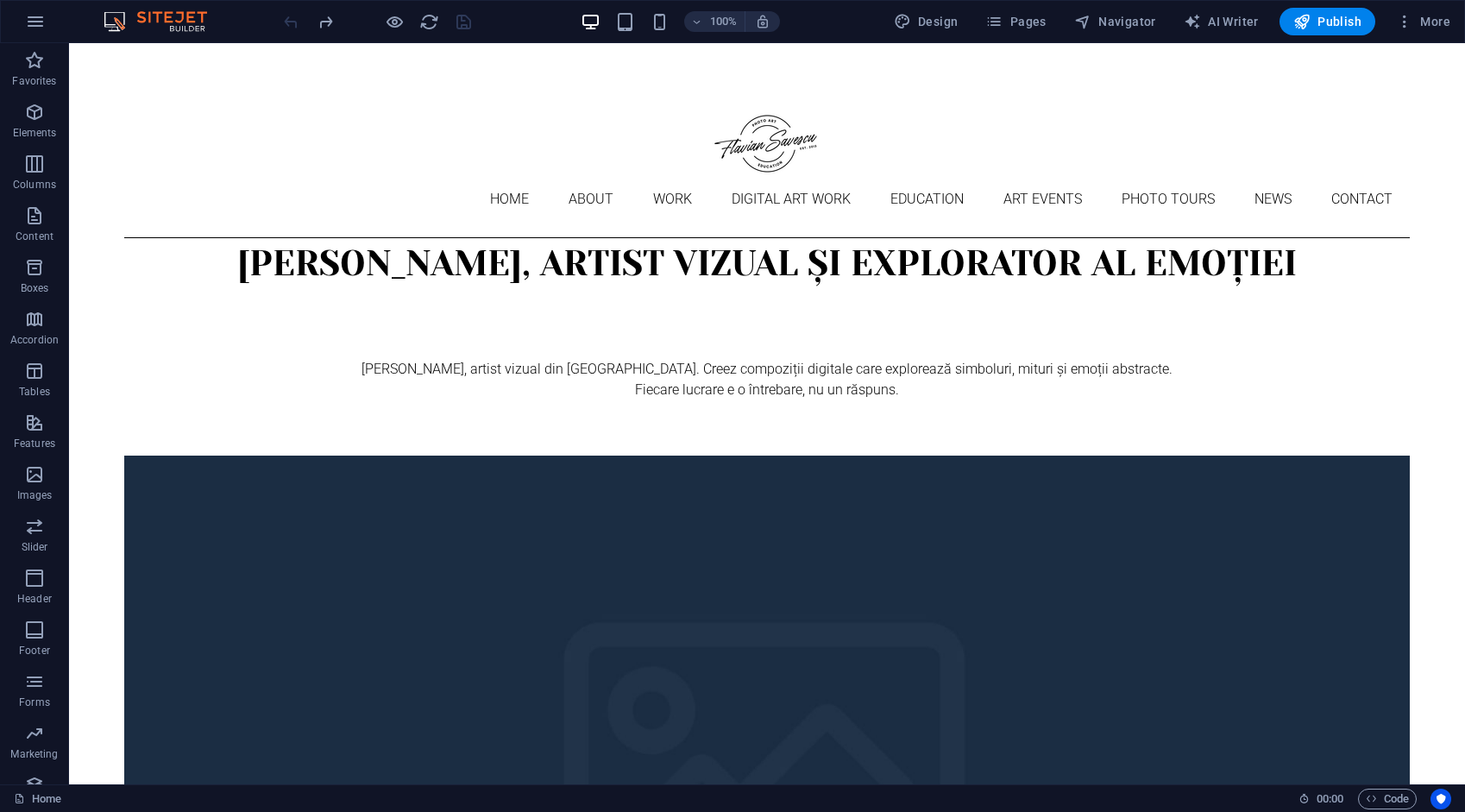
scroll to position [604, 0]
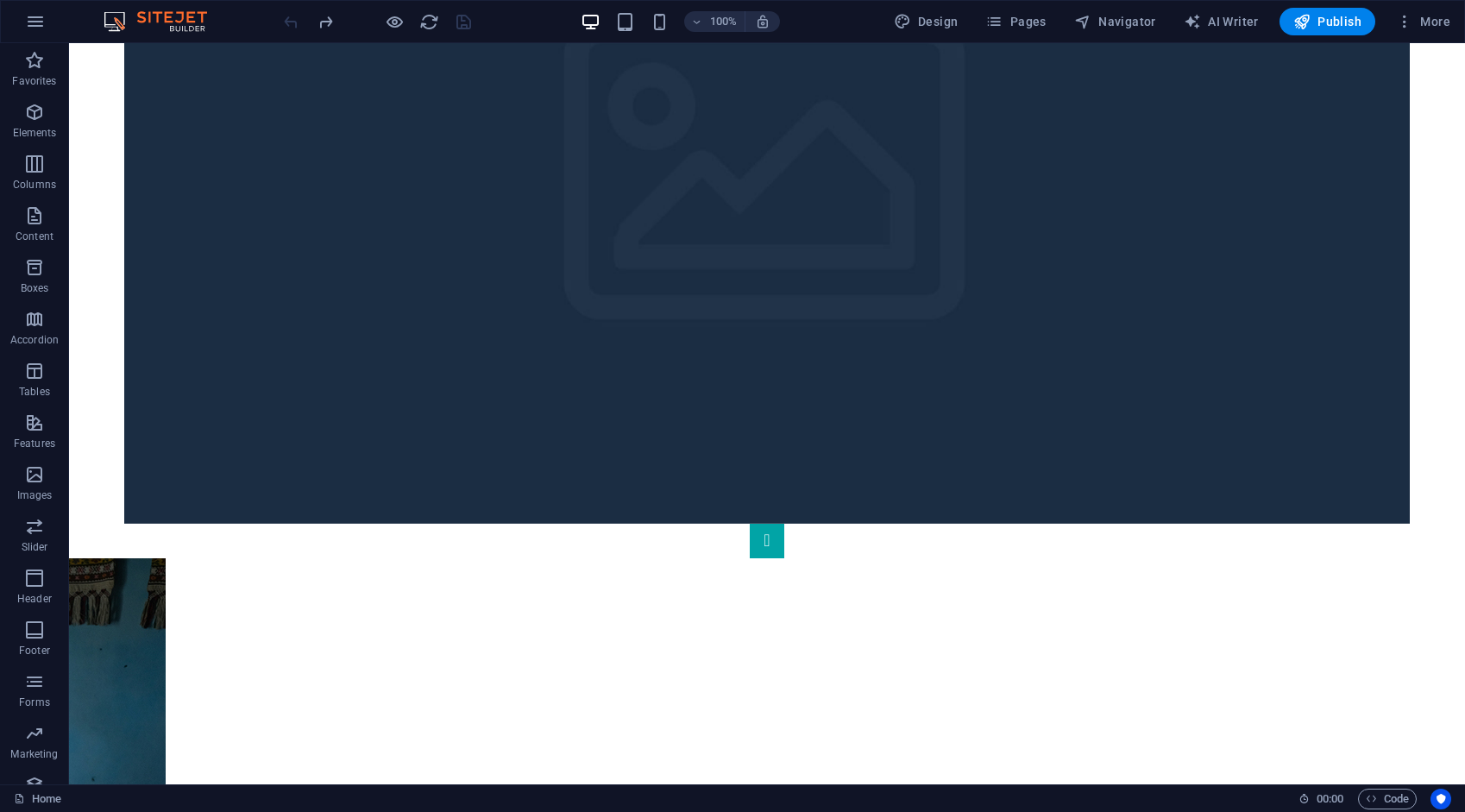
click at [445, 10] on div at bounding box center [377, 22] width 194 height 28
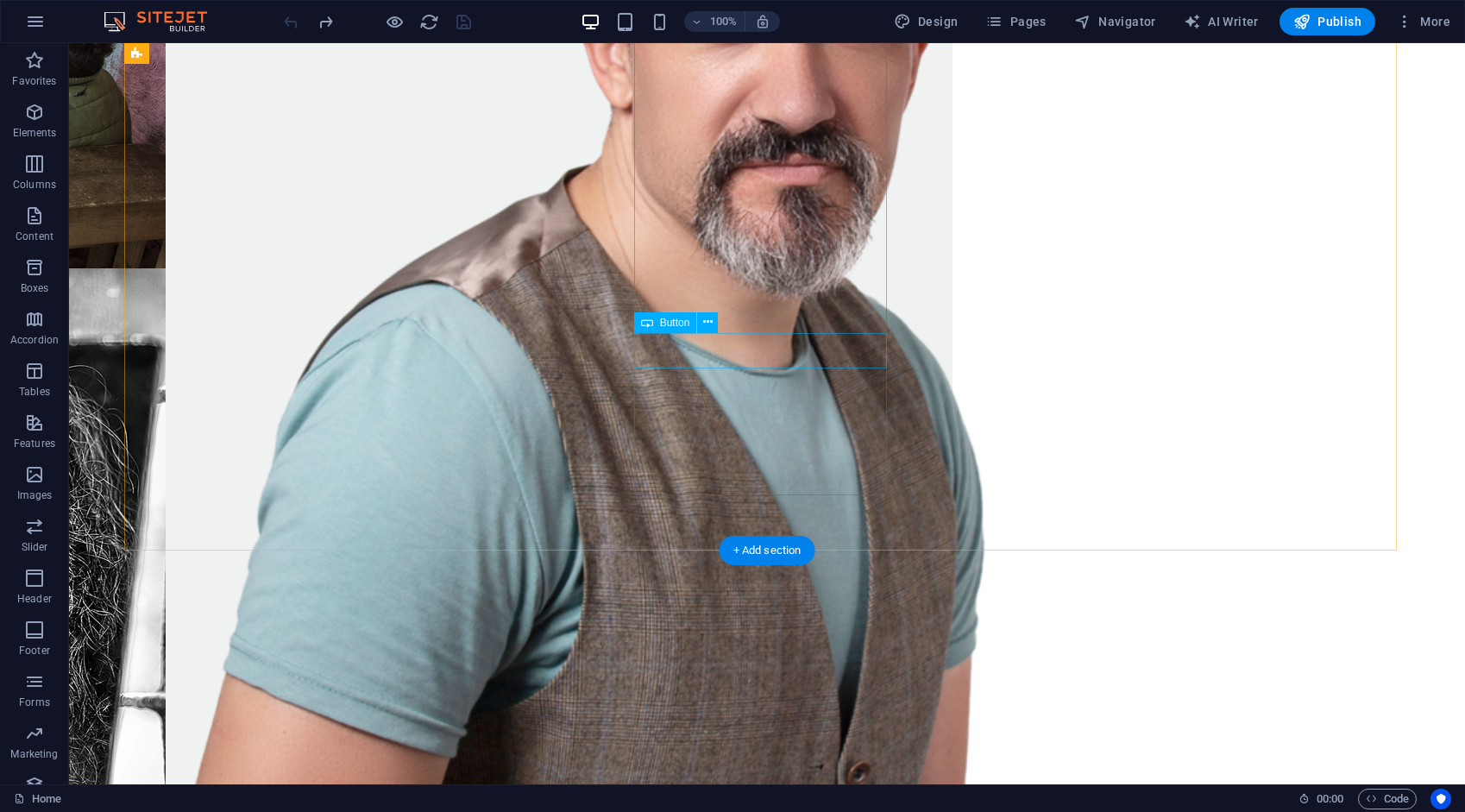
scroll to position [1725, 0]
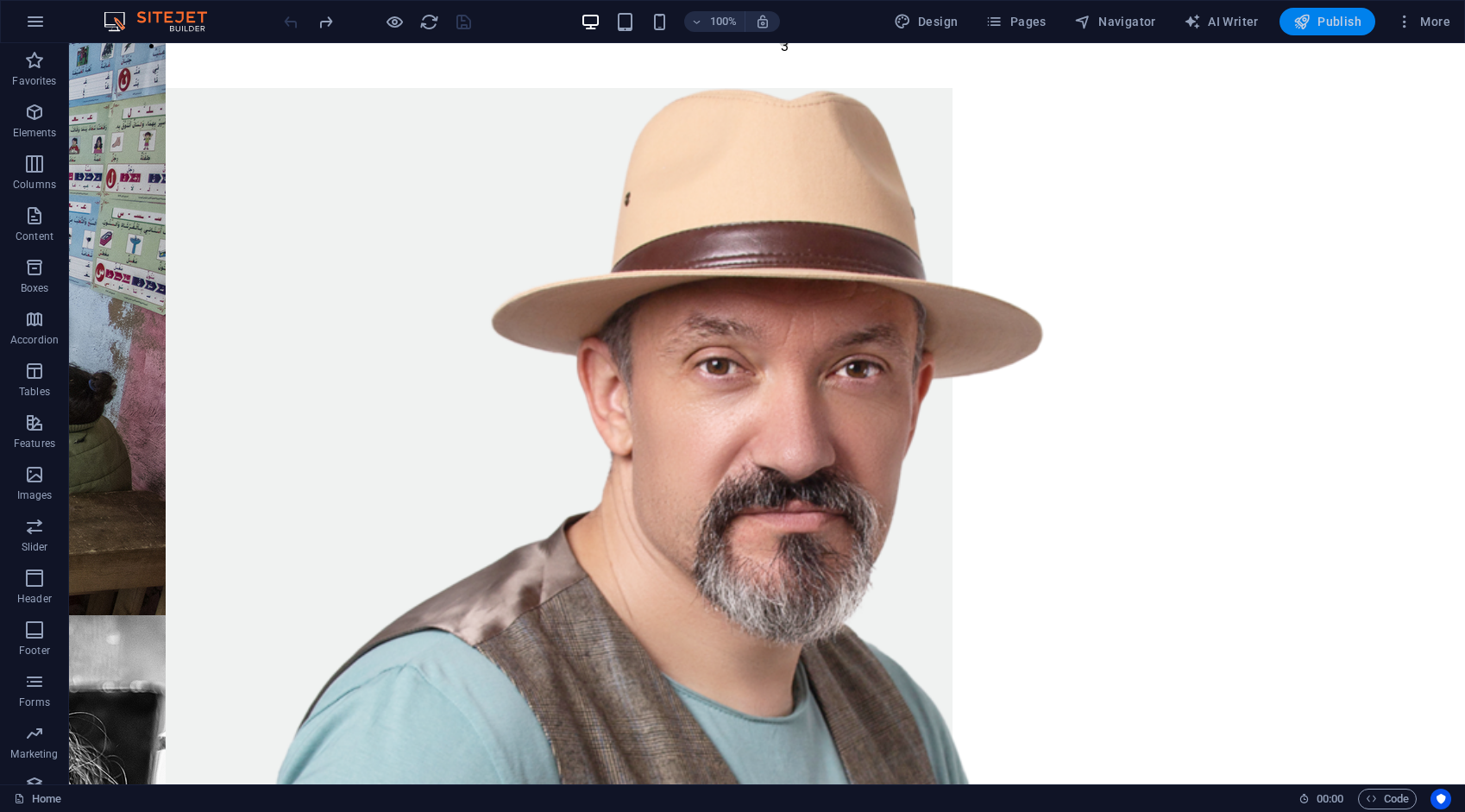
click at [1353, 24] on span "Publish" at bounding box center [1328, 22] width 68 height 17
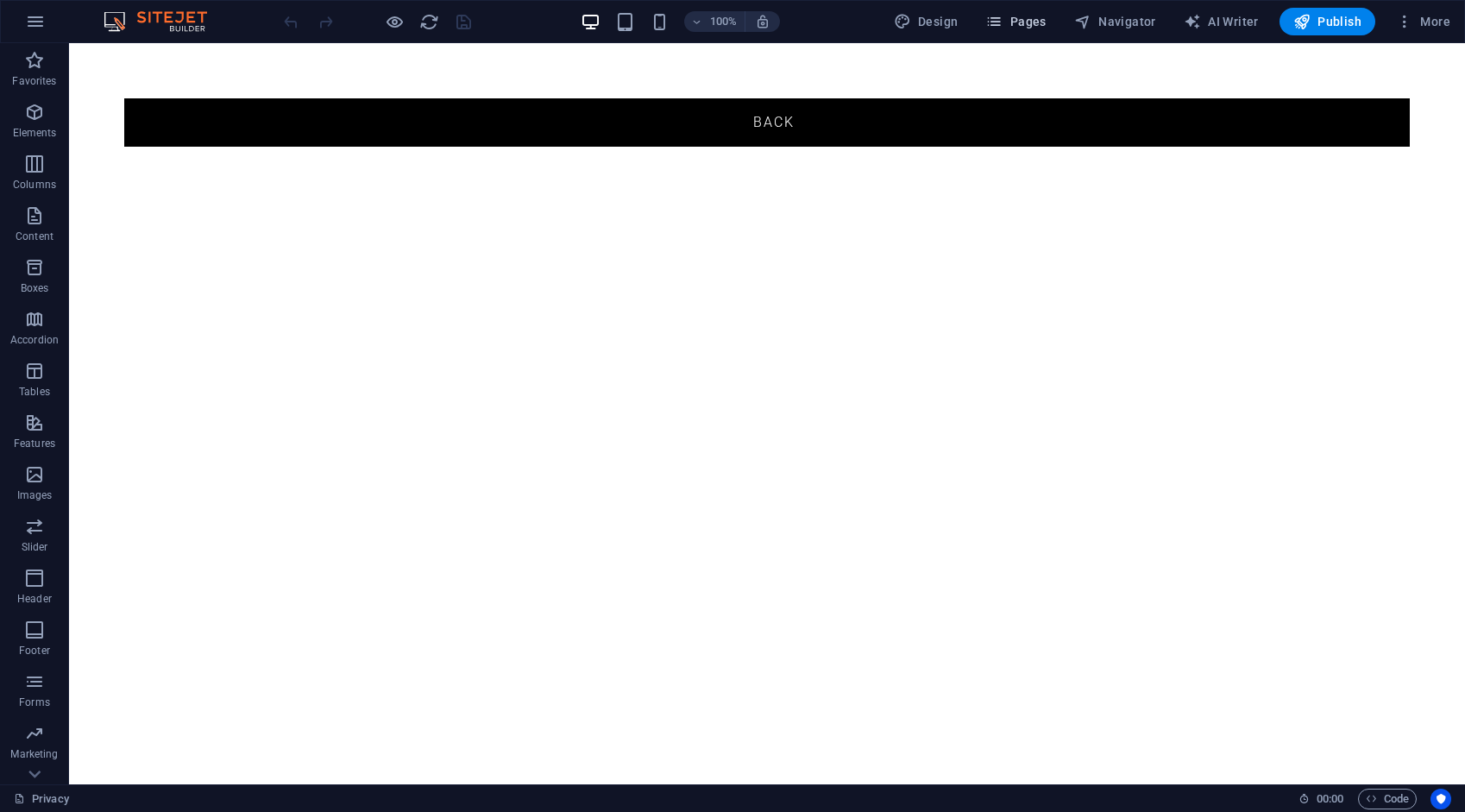
click at [1030, 20] on span "Pages" at bounding box center [1015, 22] width 60 height 17
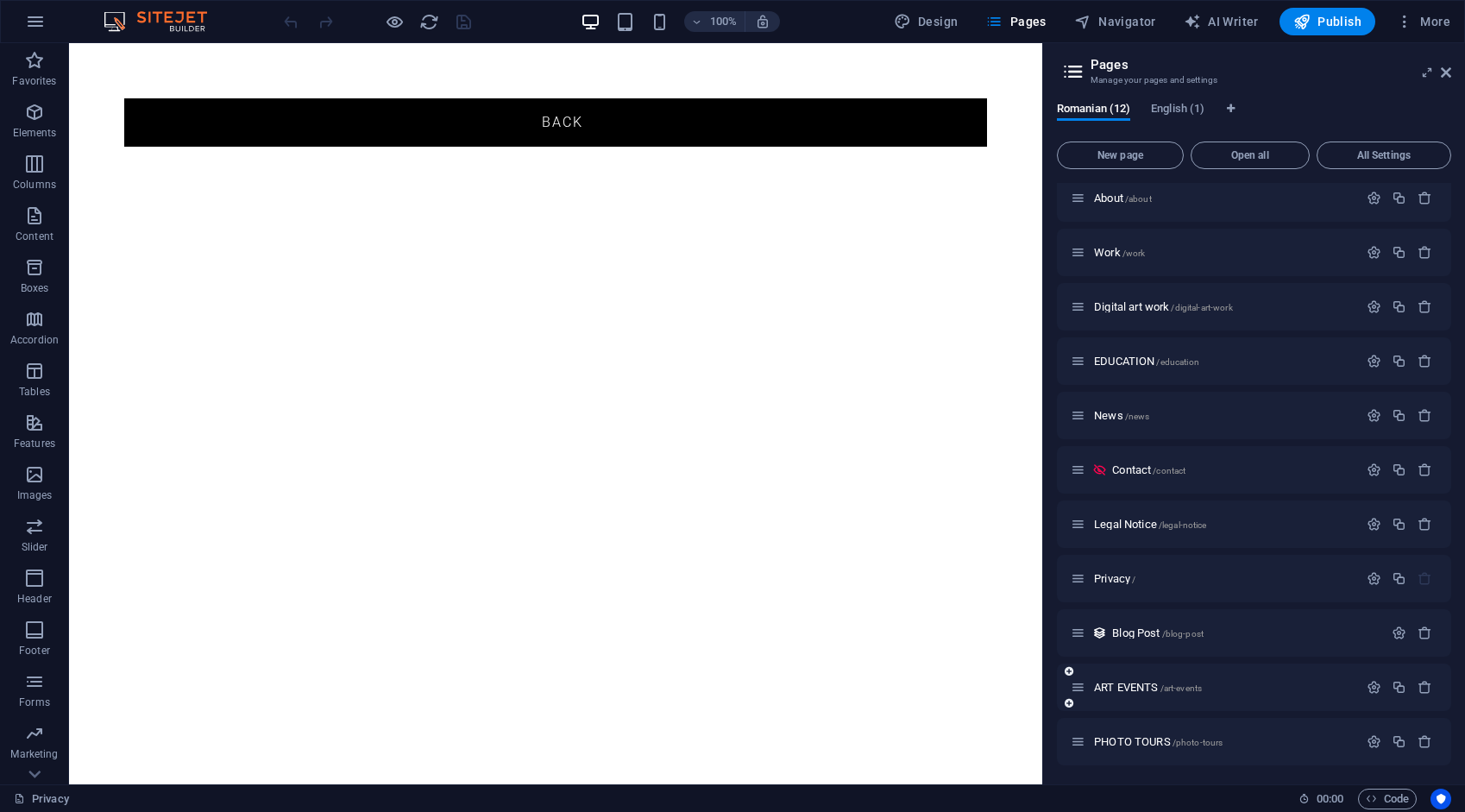
scroll to position [64, 0]
click at [1106, 569] on div "Privacy /" at bounding box center [1214, 577] width 287 height 20
click at [1106, 578] on span "Privacy /" at bounding box center [1114, 577] width 41 height 13
click at [1106, 579] on span "Privacy /" at bounding box center [1114, 577] width 41 height 13
click at [1108, 578] on span "Privacy /" at bounding box center [1114, 577] width 41 height 13
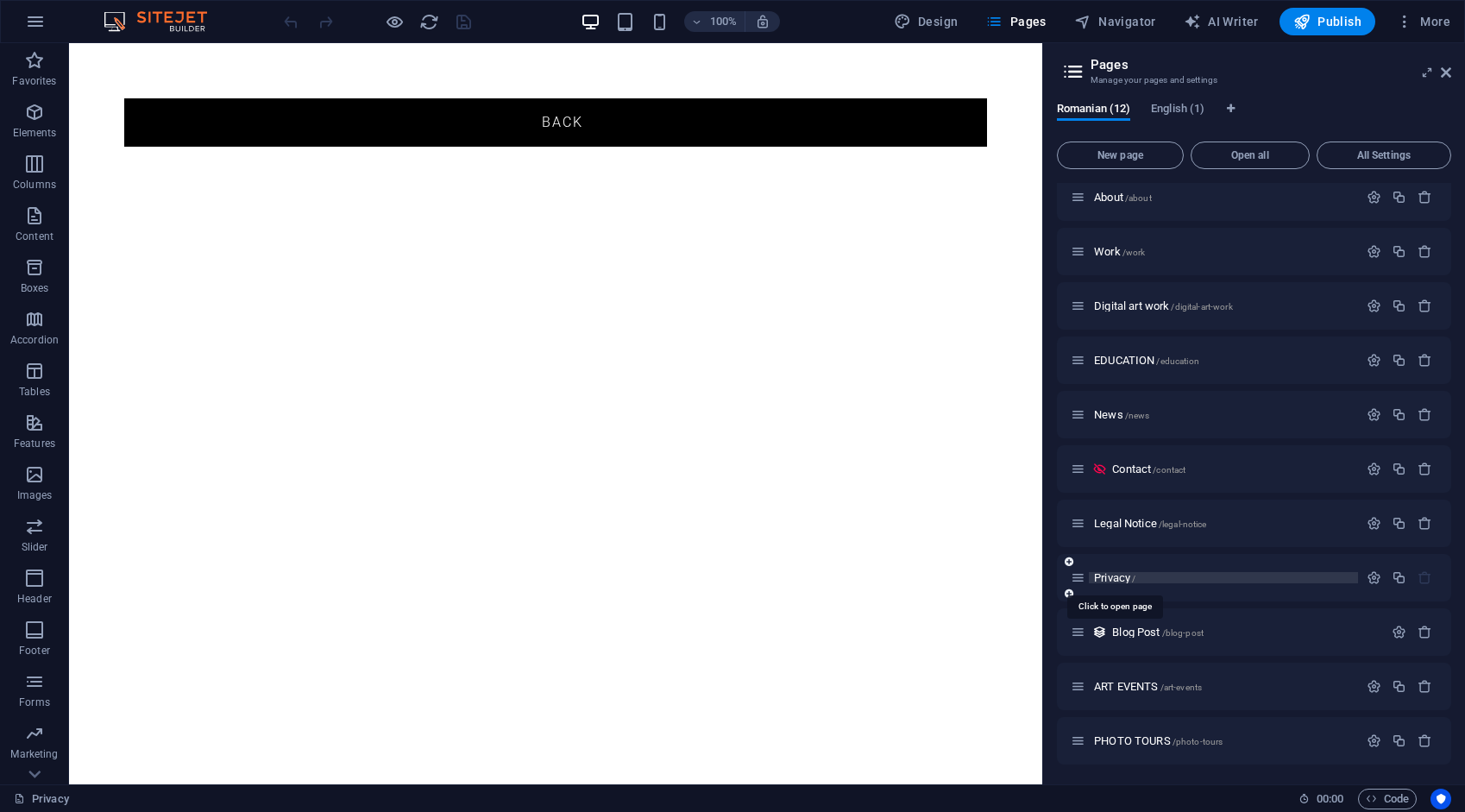
click at [1108, 577] on span "Privacy /" at bounding box center [1114, 577] width 41 height 13
click at [1130, 577] on span "Privacy /" at bounding box center [1114, 577] width 41 height 13
click at [1367, 575] on icon "button" at bounding box center [1374, 577] width 15 height 15
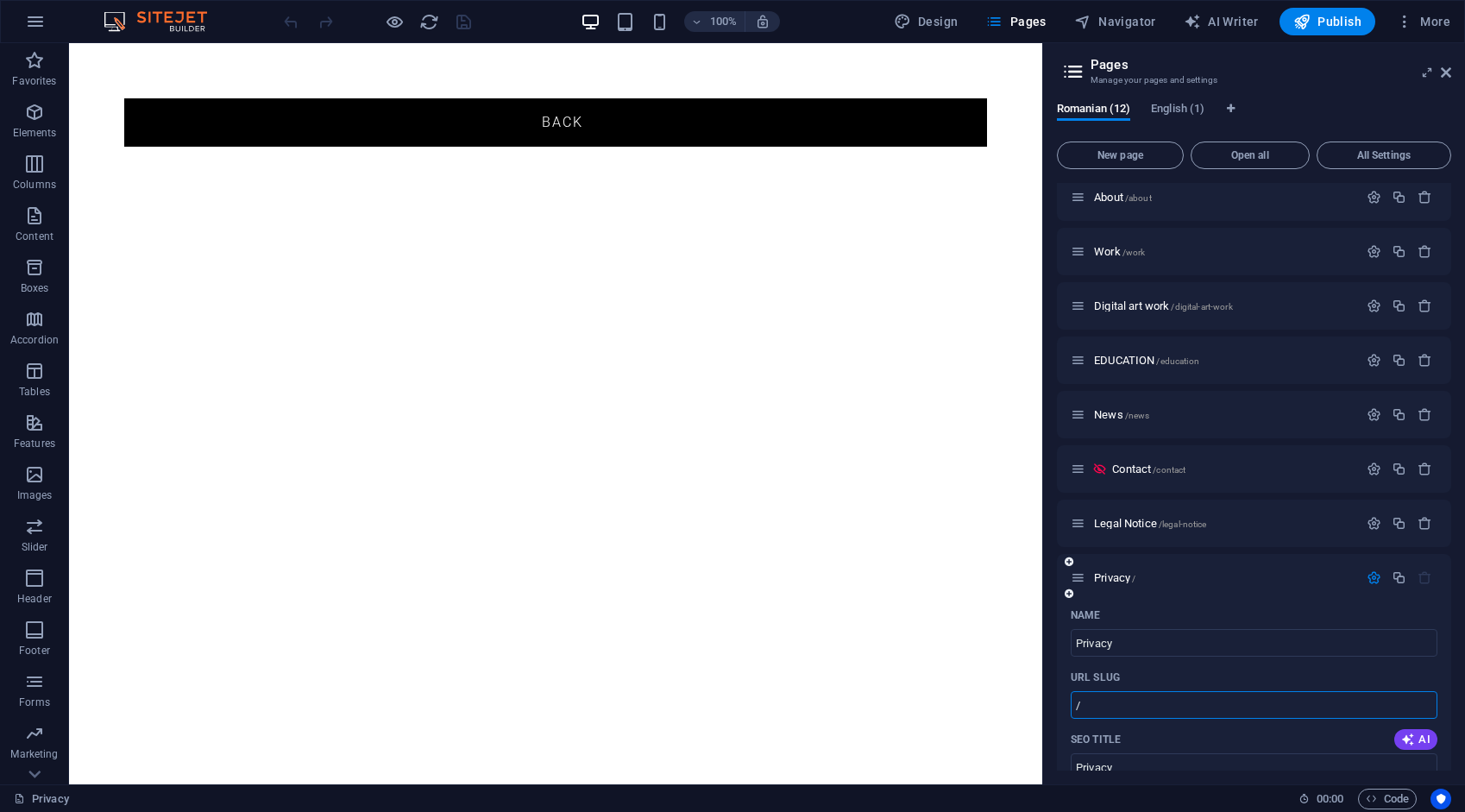
click at [1122, 708] on input "/" at bounding box center [1254, 705] width 366 height 28
type input "/privacy"
click at [462, 15] on icon "save" at bounding box center [463, 22] width 20 height 20
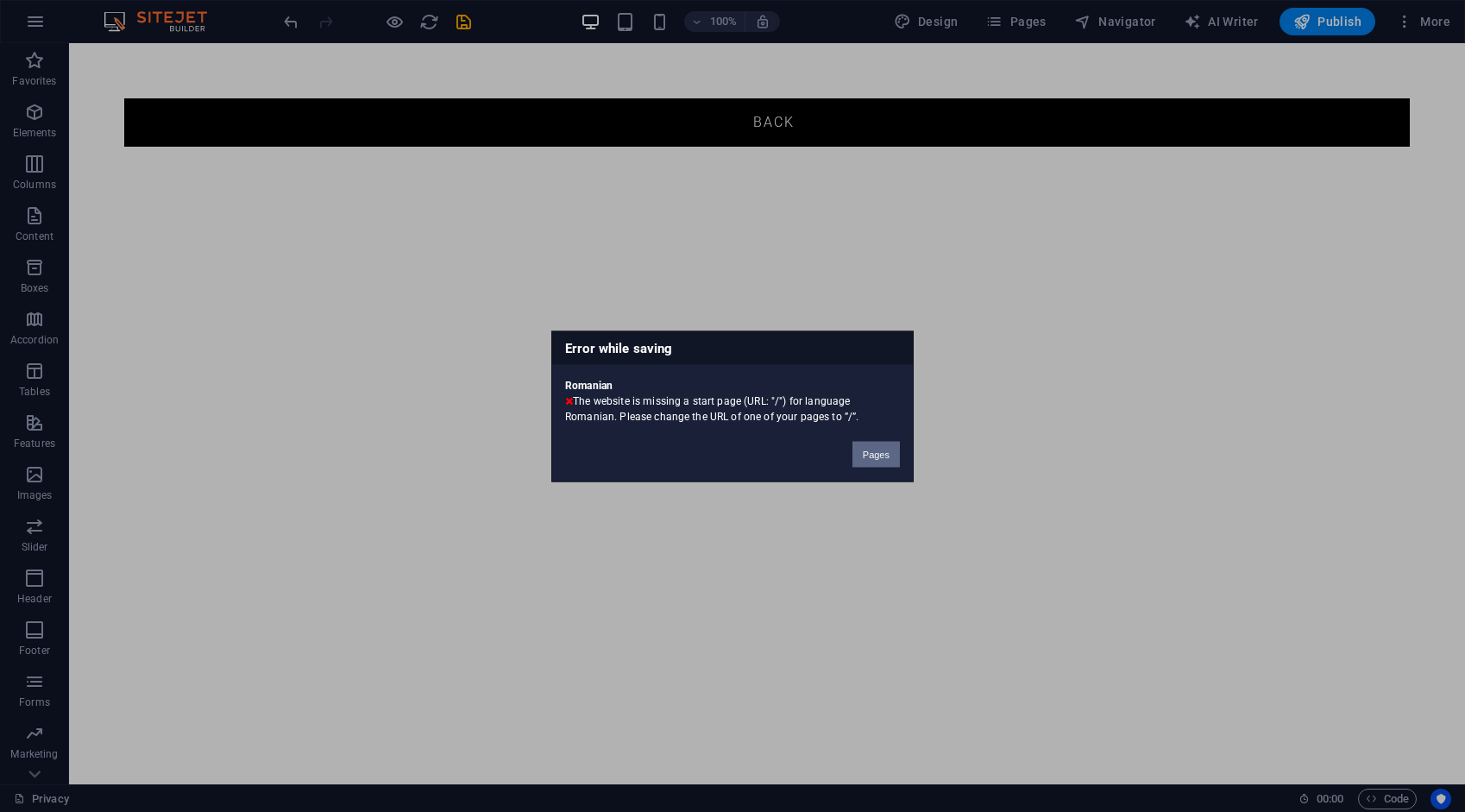
click at [887, 459] on button "Pages" at bounding box center [876, 454] width 47 height 26
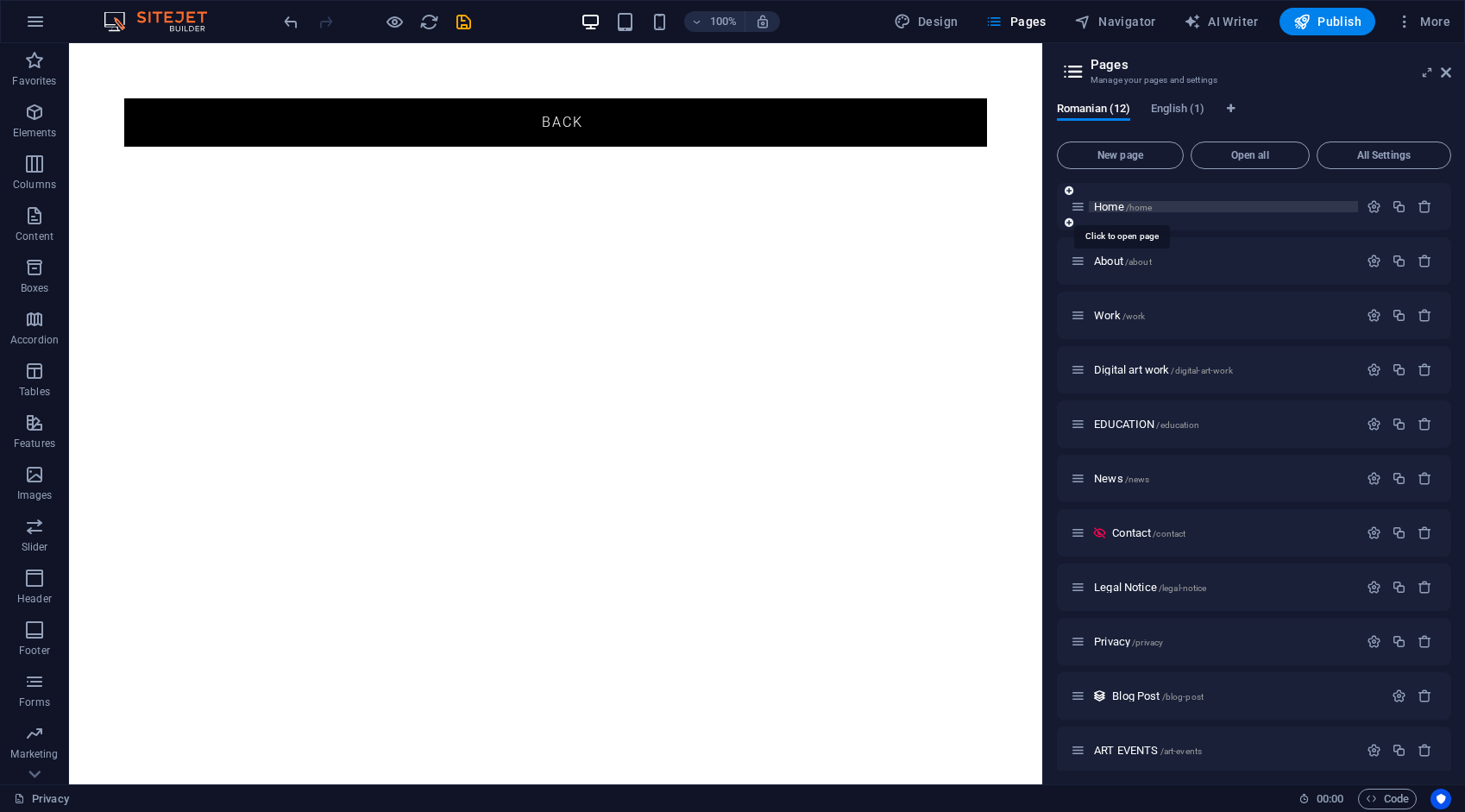
click at [1110, 205] on span "Home /home" at bounding box center [1123, 206] width 58 height 13
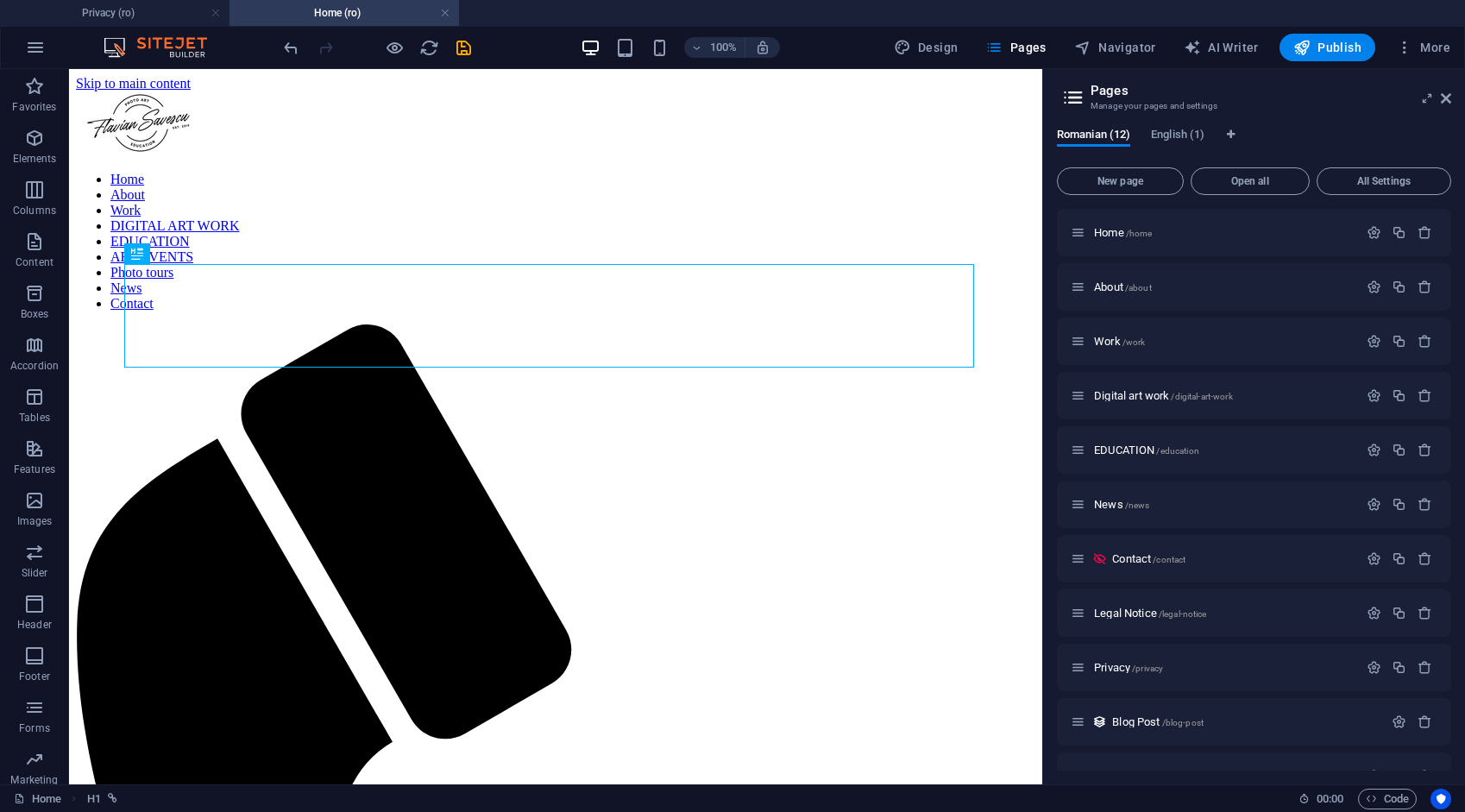
scroll to position [0, 0]
click at [1374, 228] on icon "button" at bounding box center [1374, 232] width 15 height 15
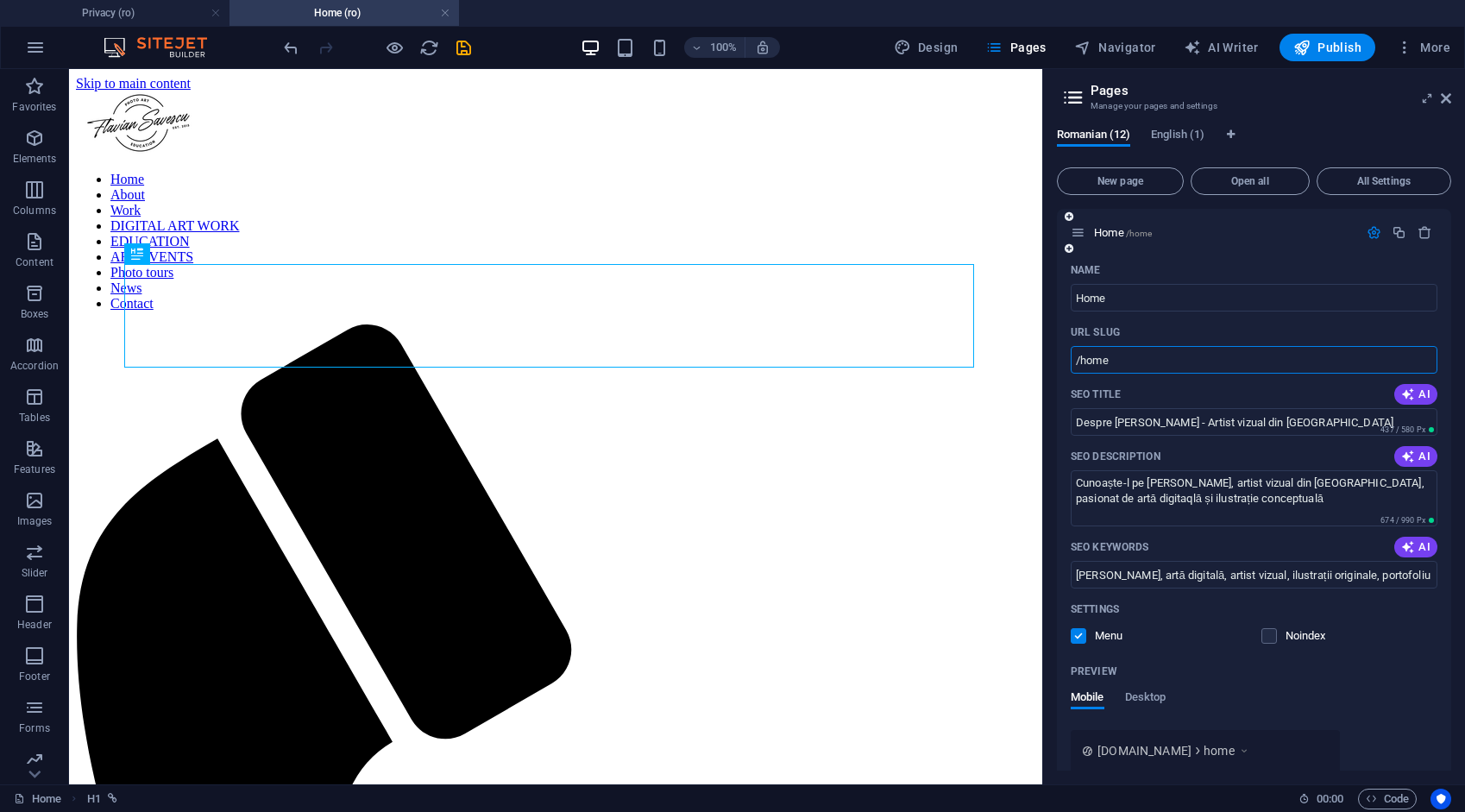
click at [1141, 360] on input "/home" at bounding box center [1254, 360] width 366 height 28
type input "/"
click at [463, 44] on icon "save" at bounding box center [463, 48] width 20 height 20
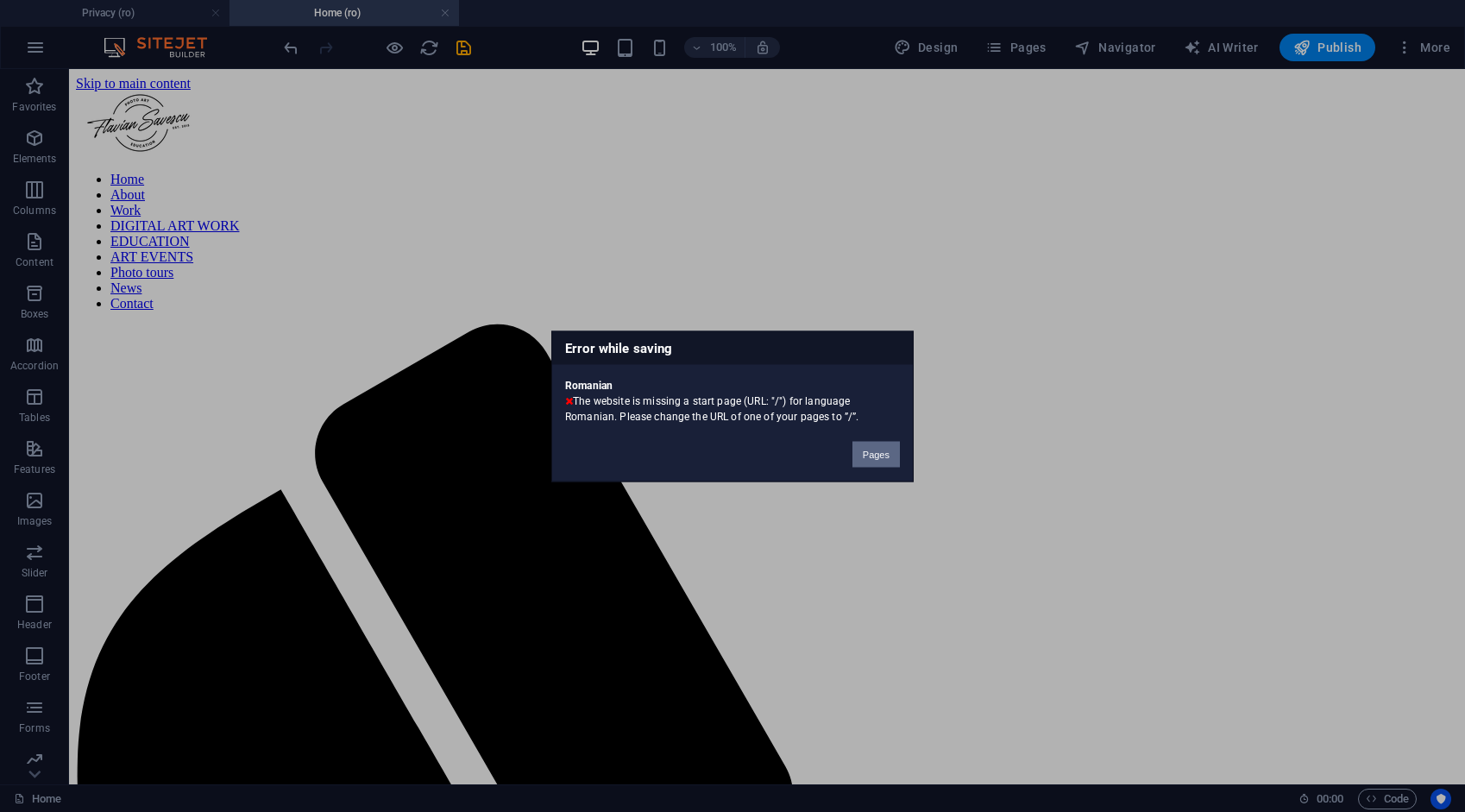
click at [878, 455] on button "Pages" at bounding box center [876, 454] width 47 height 26
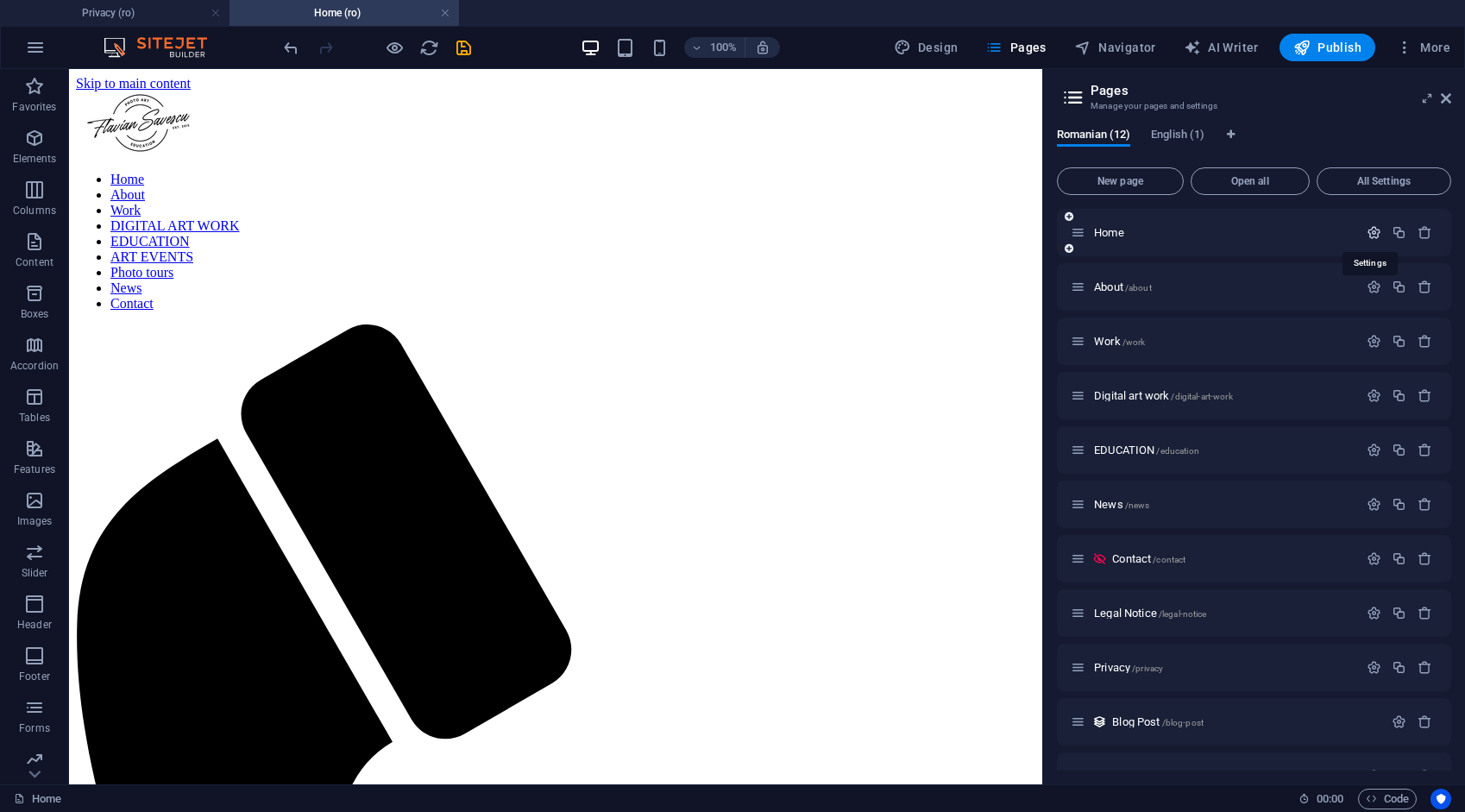
click at [1367, 231] on icon "button" at bounding box center [1374, 232] width 15 height 15
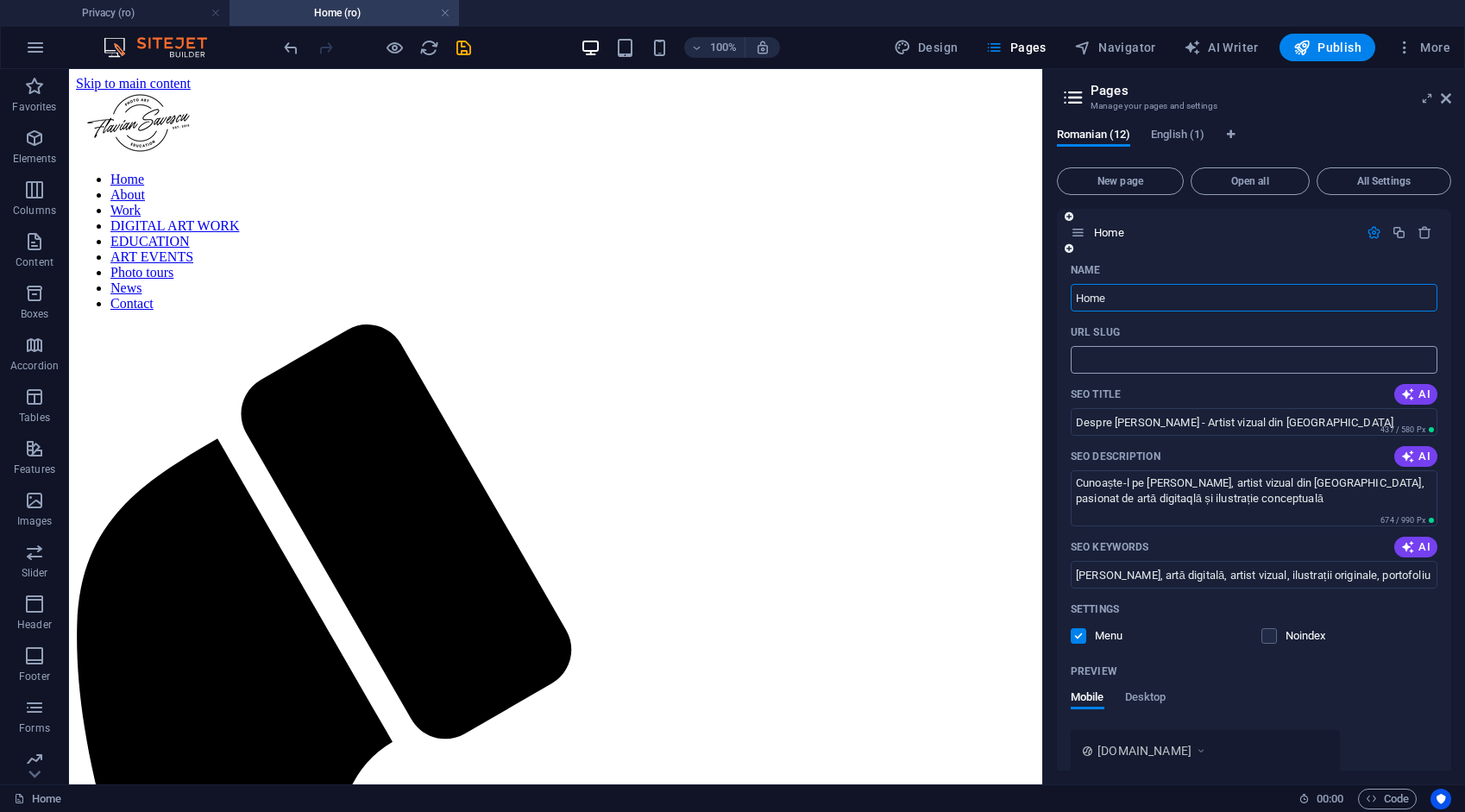
click at [1160, 369] on input "URL SLUG" at bounding box center [1254, 360] width 366 height 28
type input "/"
click at [457, 49] on icon "save" at bounding box center [463, 48] width 20 height 20
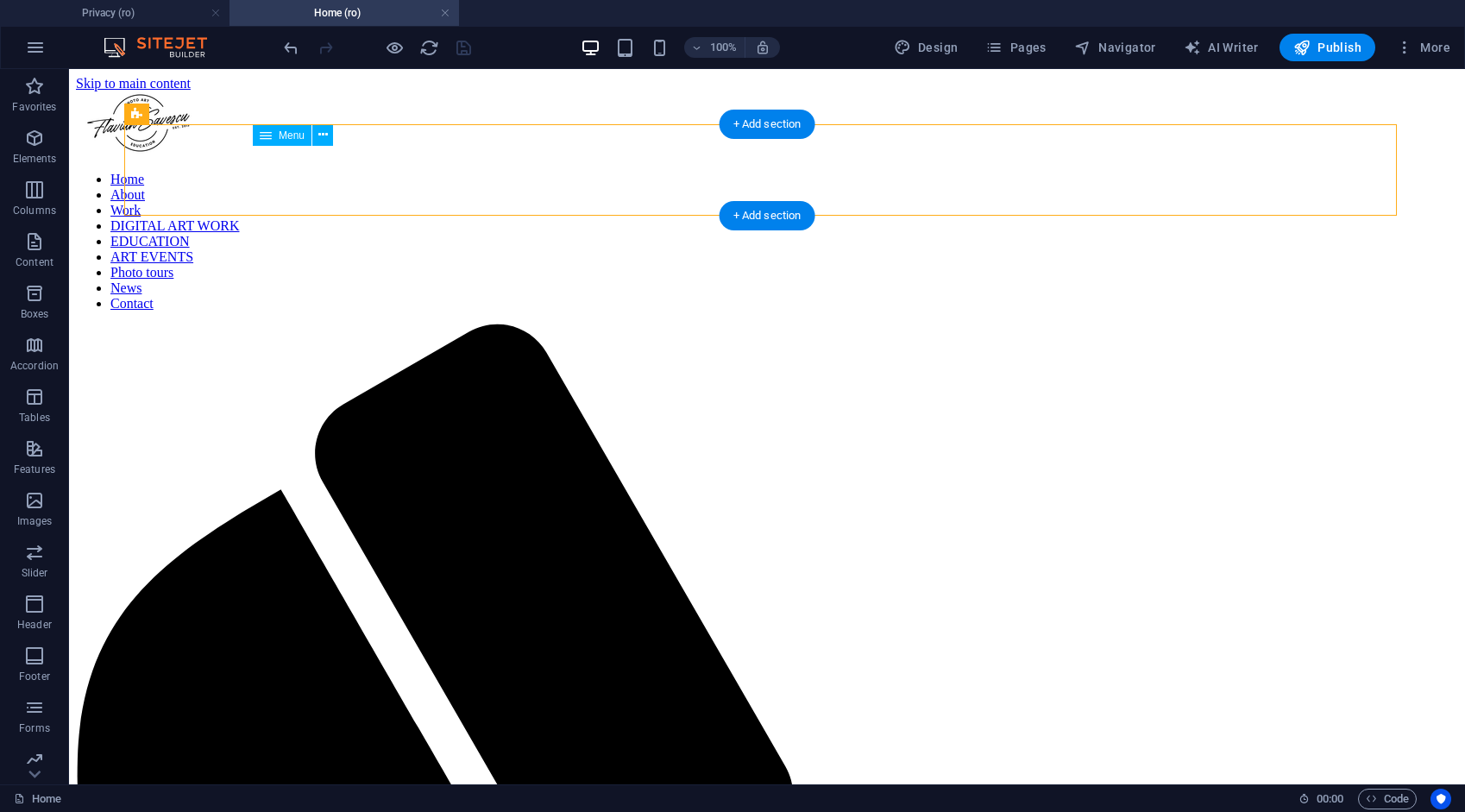
click at [407, 172] on nav "Home About Work DIGITAL ART WORK EDUCATION ART EVENTS Photo tours News Contact" at bounding box center [767, 242] width 1382 height 140
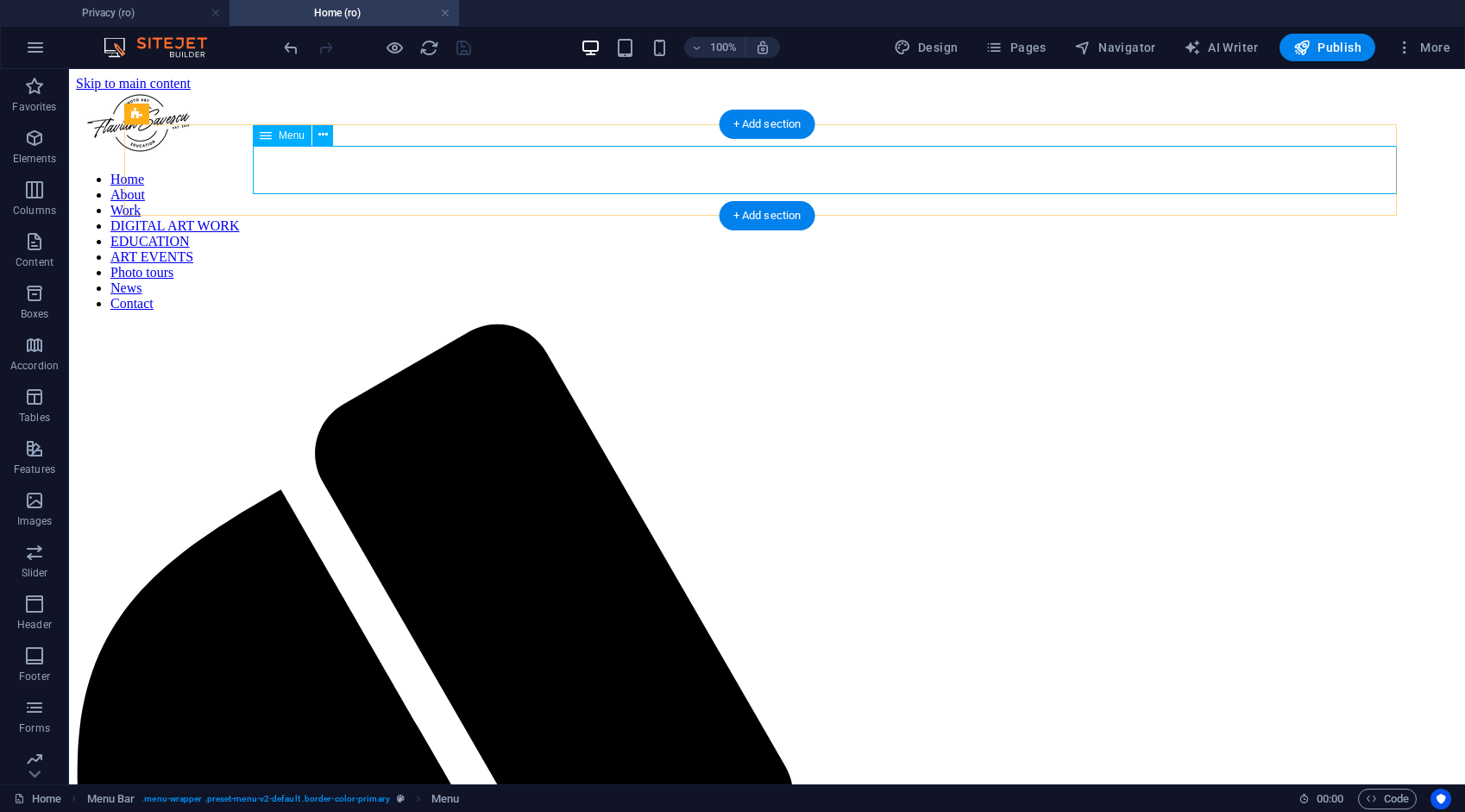
click at [377, 174] on nav "Home About Work DIGITAL ART WORK EDUCATION ART EVENTS Photo tours News Contact" at bounding box center [767, 242] width 1382 height 140
drag, startPoint x: 377, startPoint y: 174, endPoint x: 74, endPoint y: 176, distance: 303.0
click at [377, 173] on nav "Home About Work DIGITAL ART WORK EDUCATION ART EVENTS Photo tours News Contact" at bounding box center [767, 242] width 1382 height 140
select select "1"
select select "2"
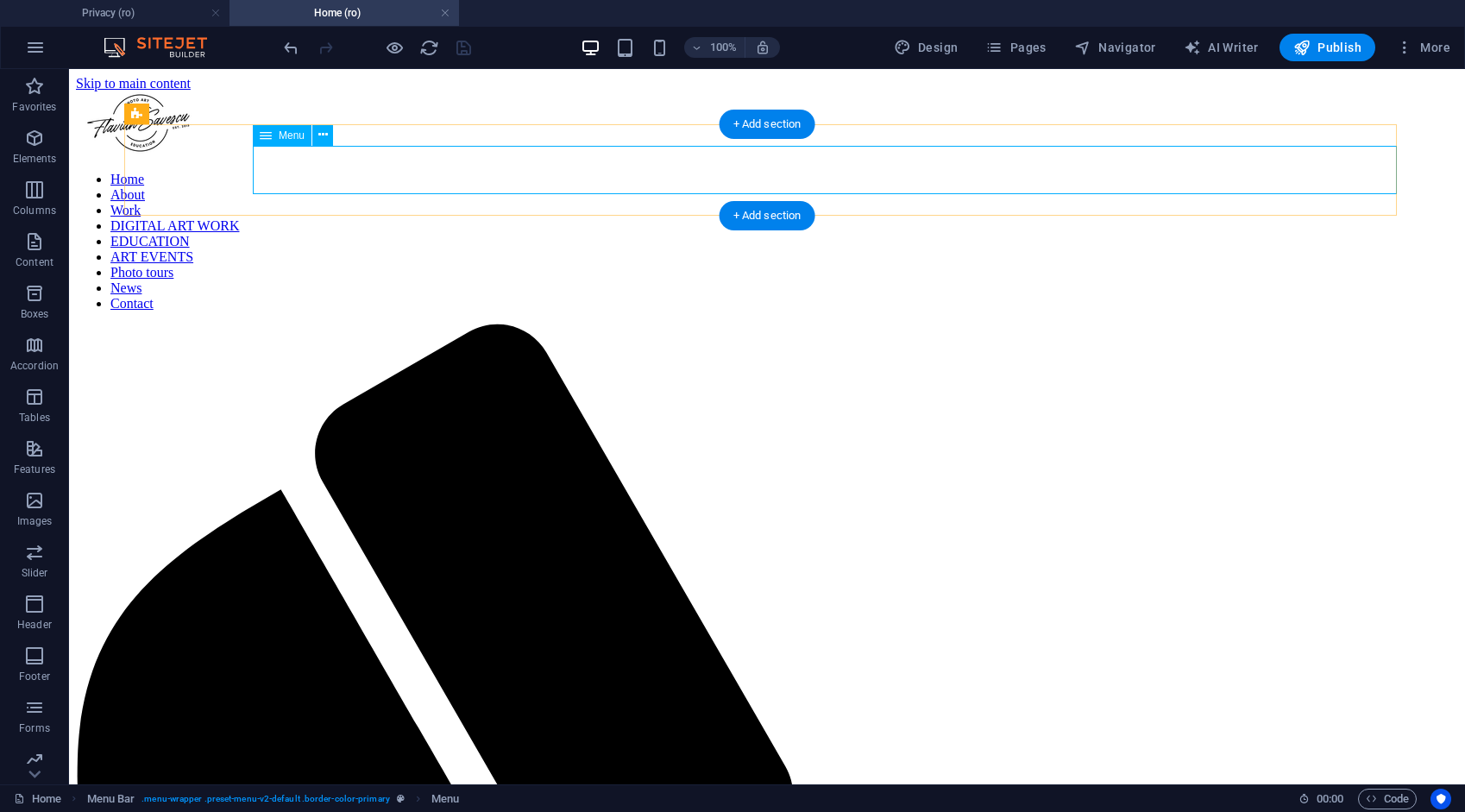
select select "3"
select select "4"
select select "9"
select select "10"
select select "5"
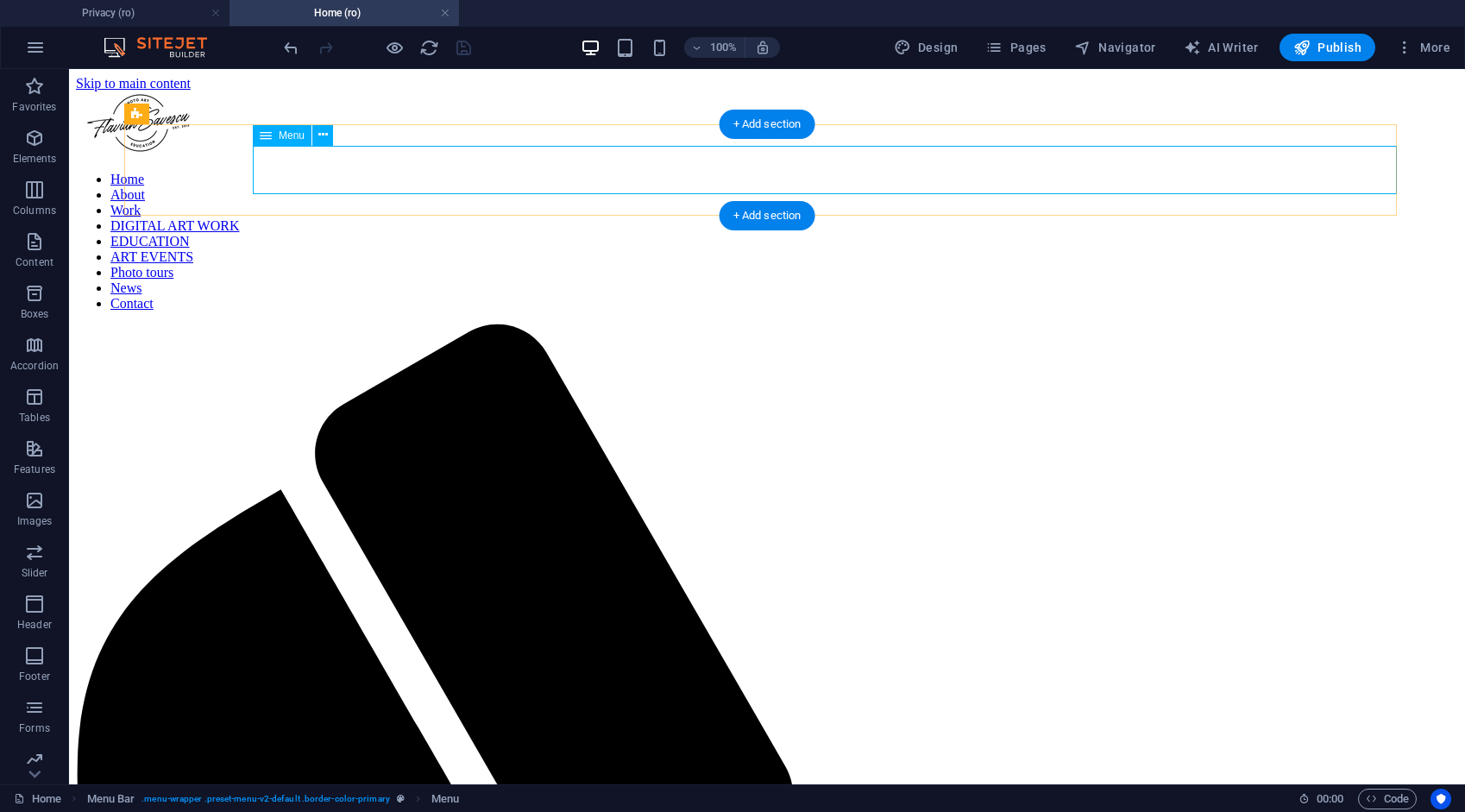
select select "6"
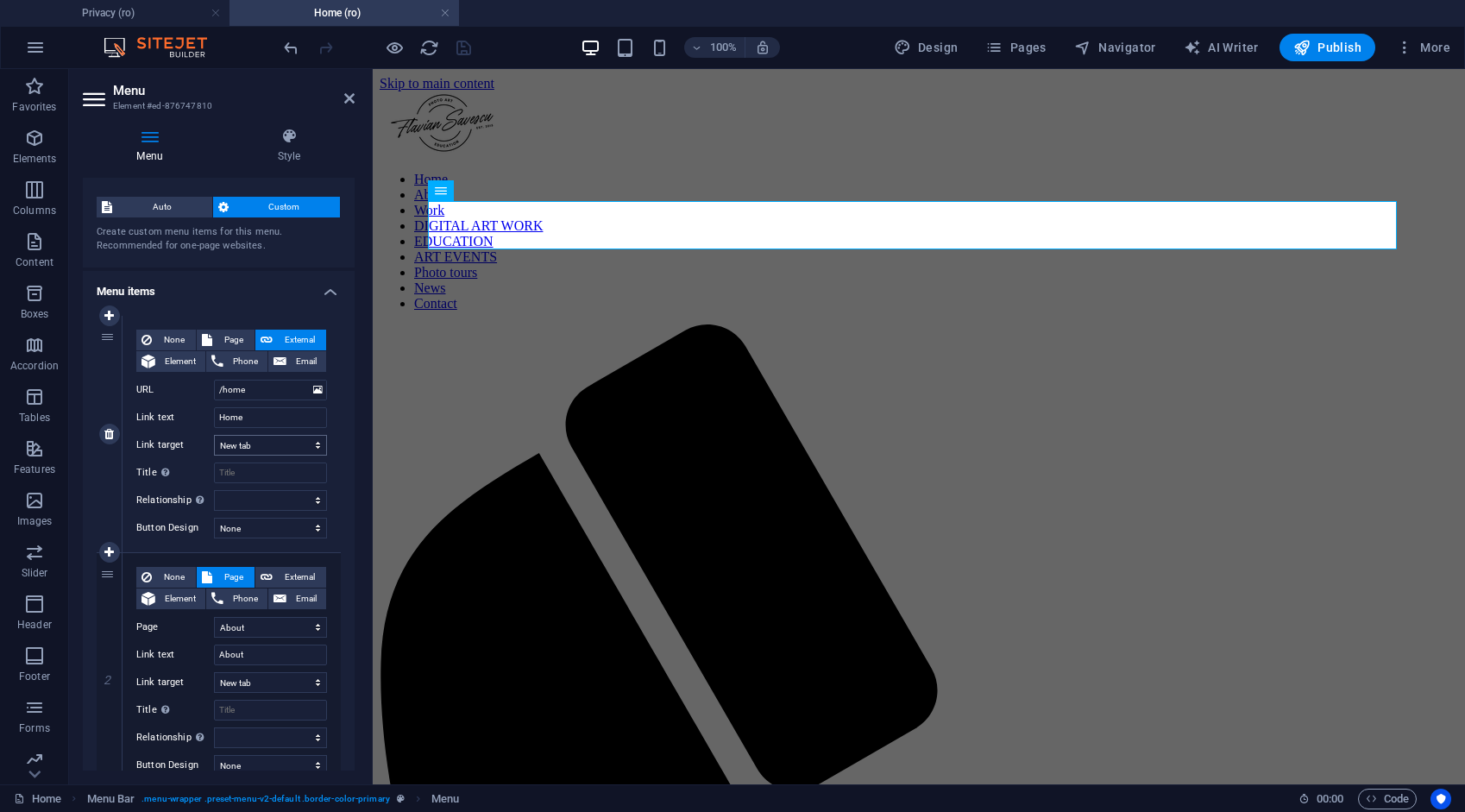
scroll to position [86, 0]
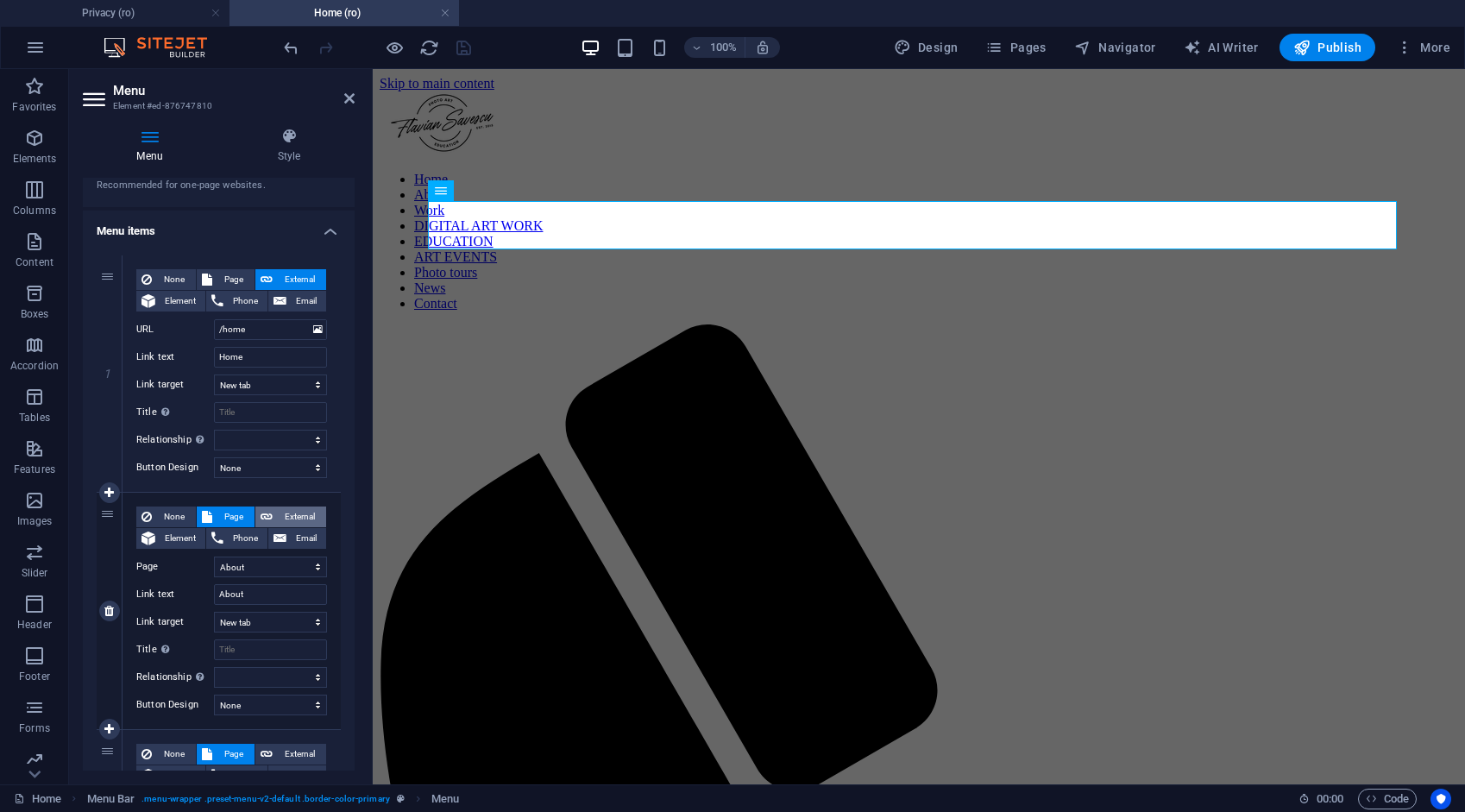
click at [290, 510] on span "External" at bounding box center [298, 517] width 43 height 21
select select
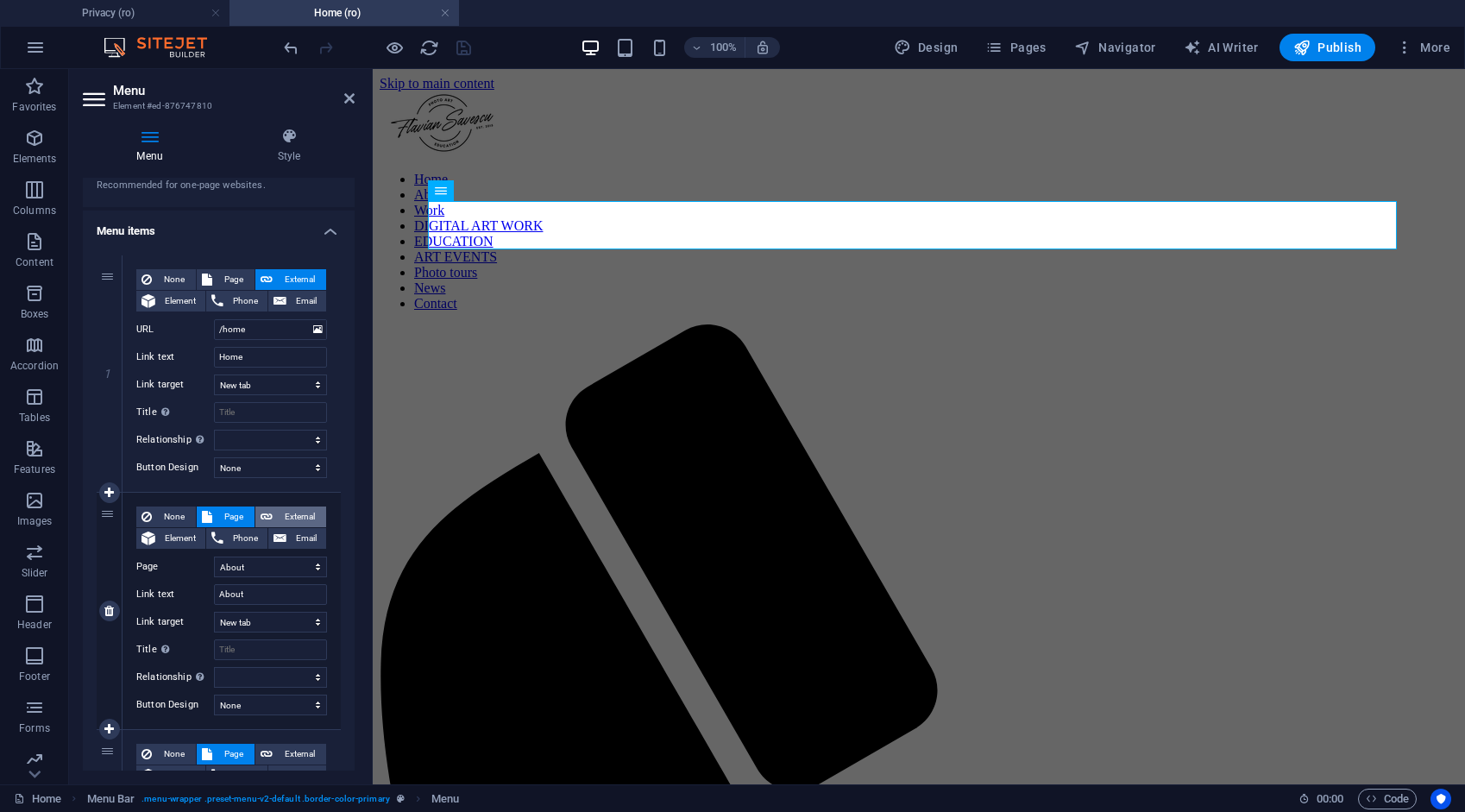
select select
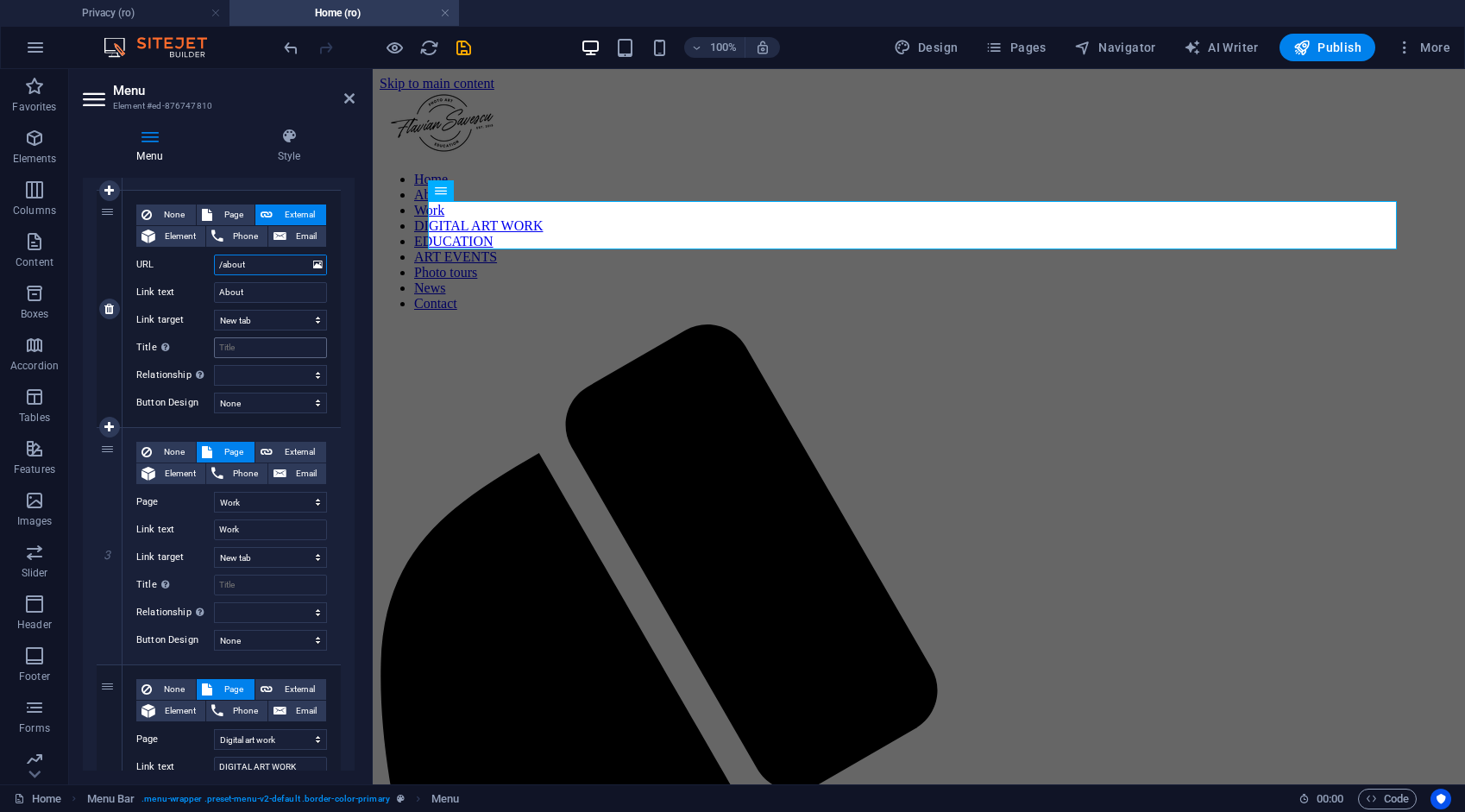
scroll to position [432, 0]
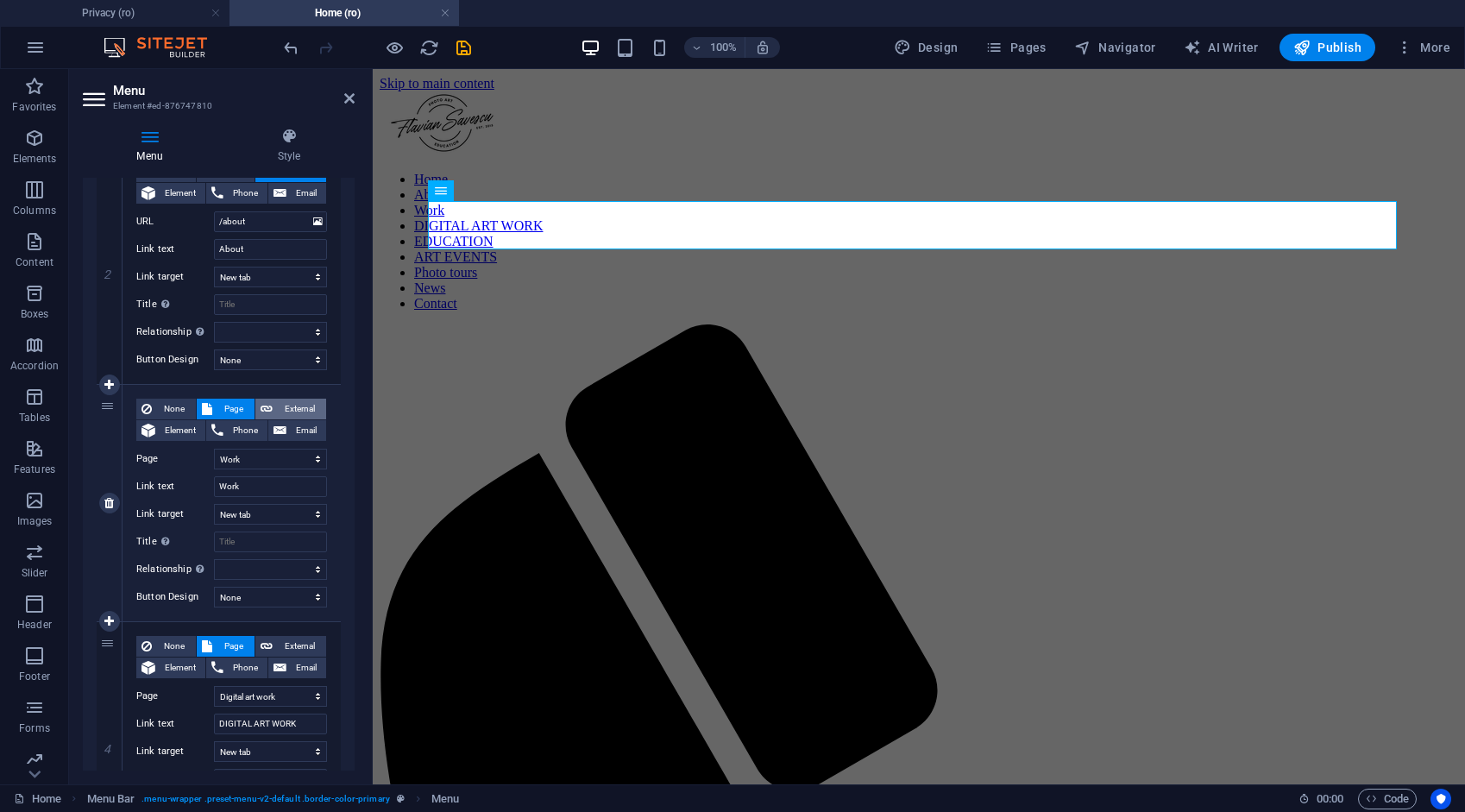
click at [294, 406] on span "External" at bounding box center [298, 409] width 43 height 21
select select
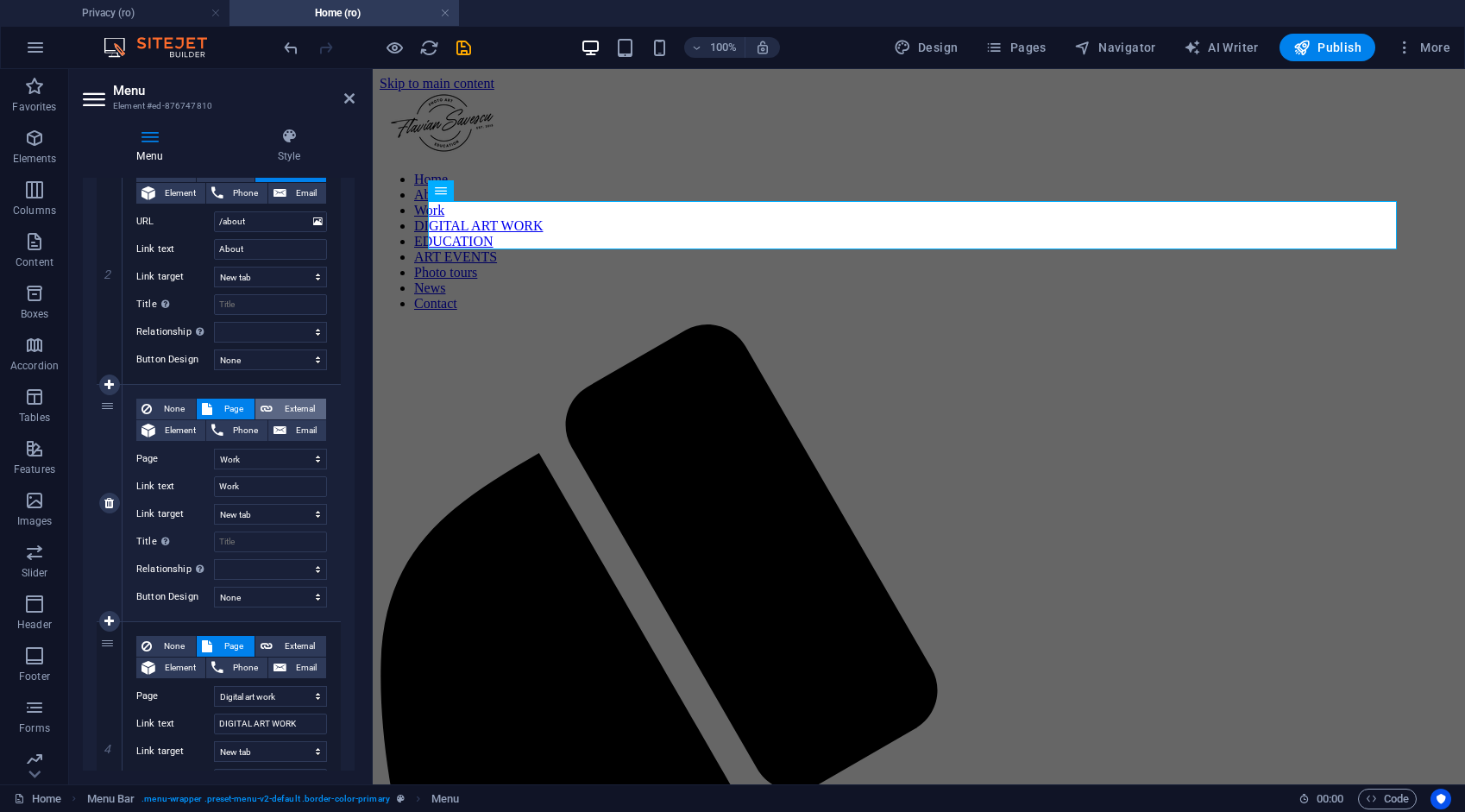
select select
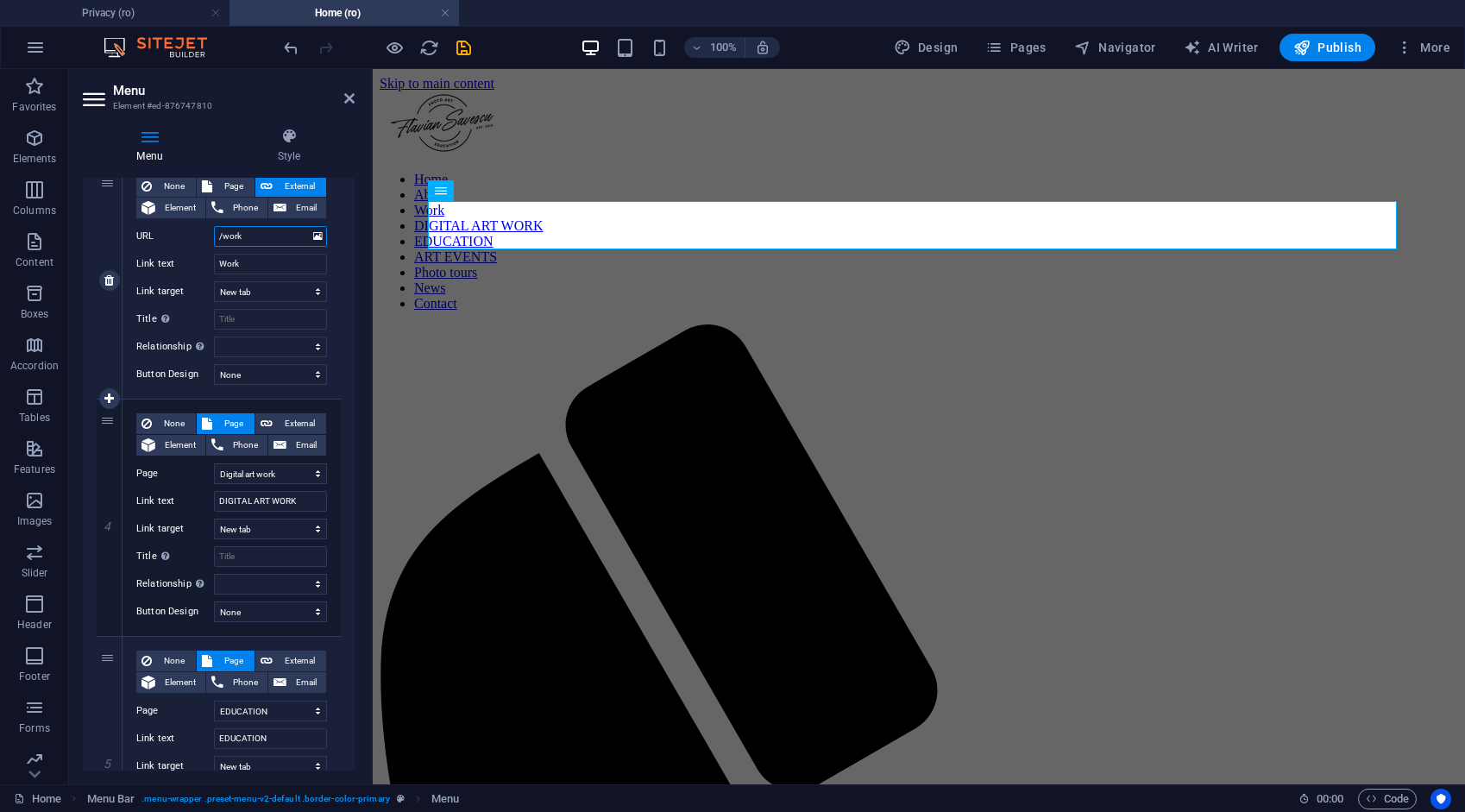
scroll to position [690, 0]
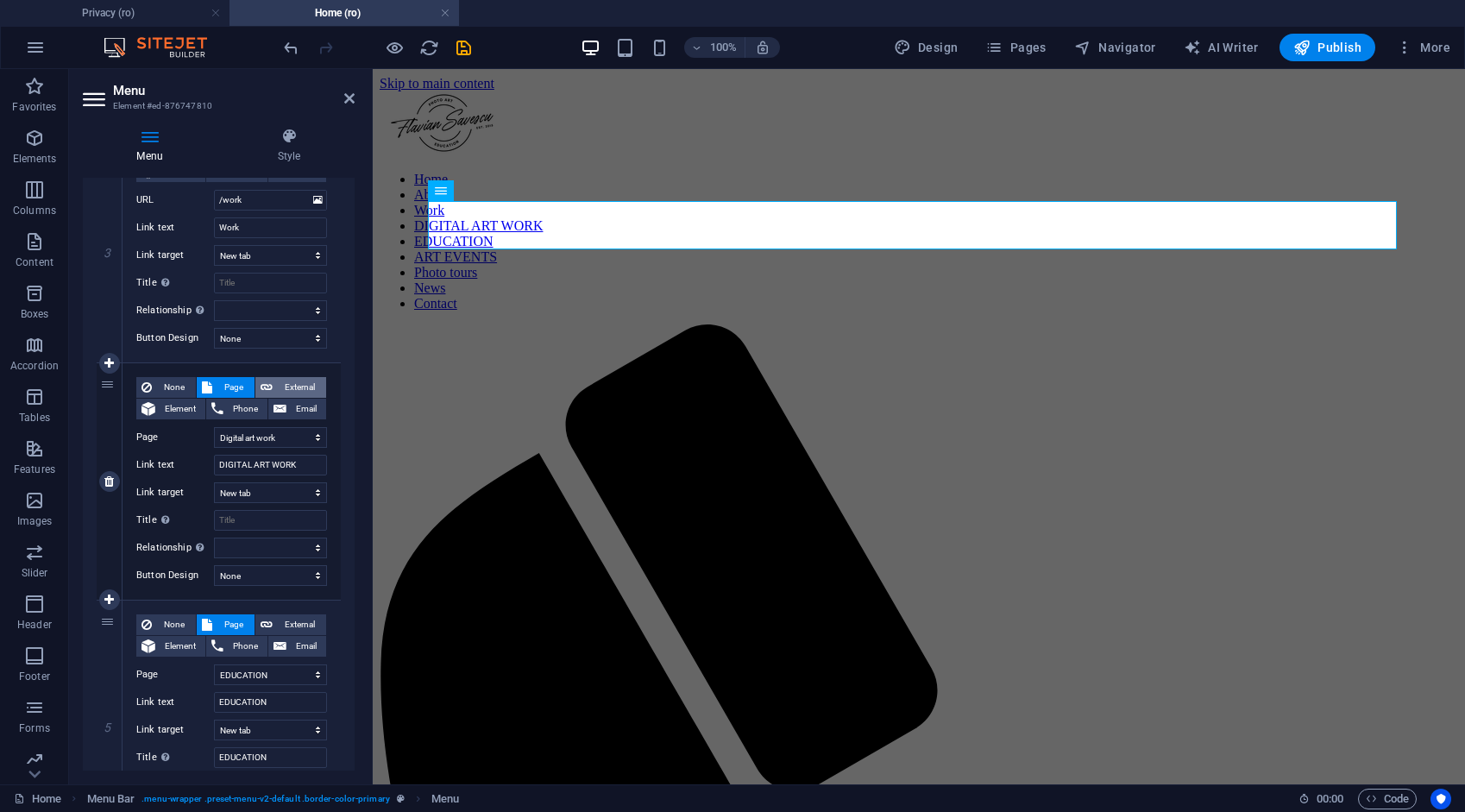
click at [295, 385] on span "External" at bounding box center [298, 387] width 43 height 21
select select
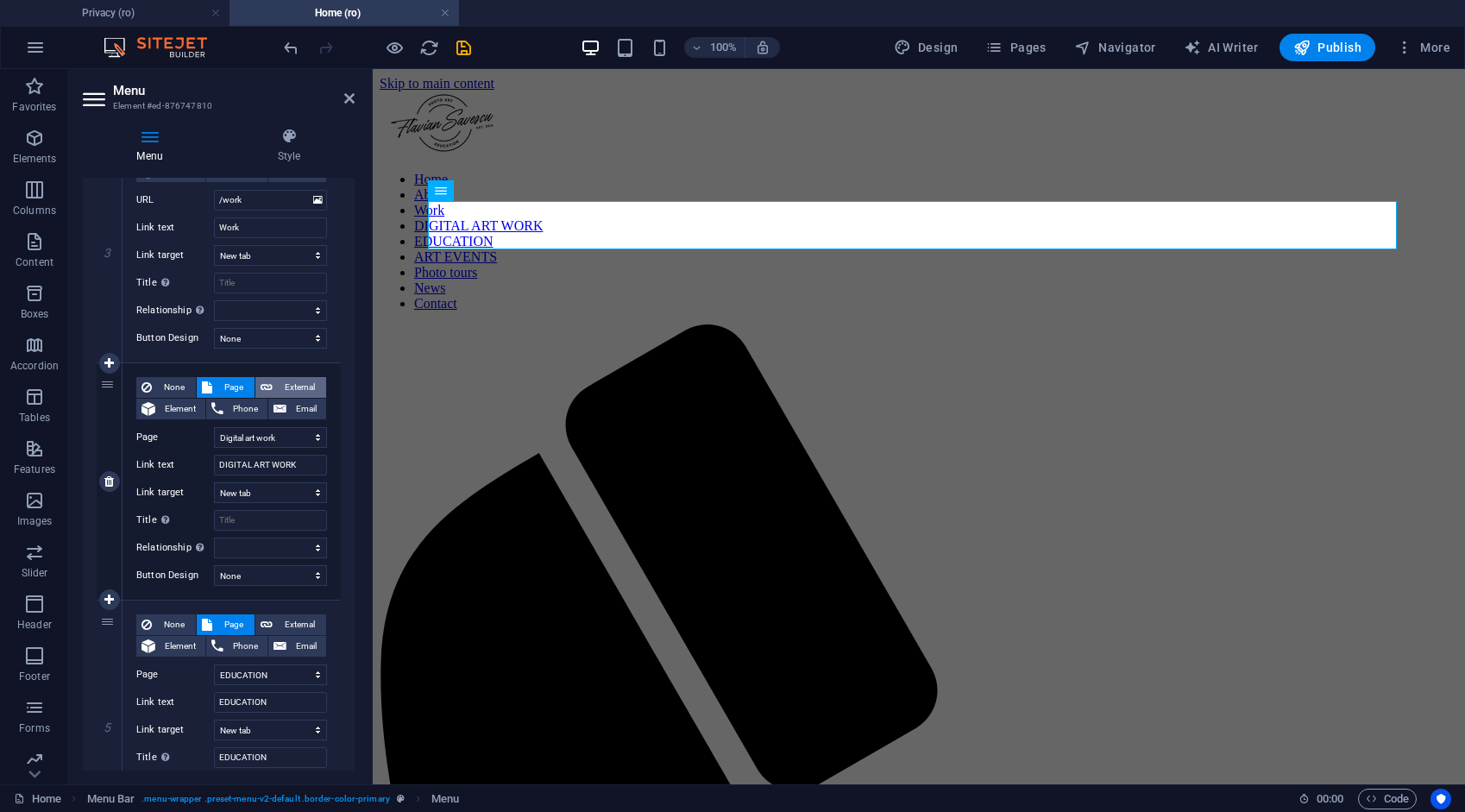
select select
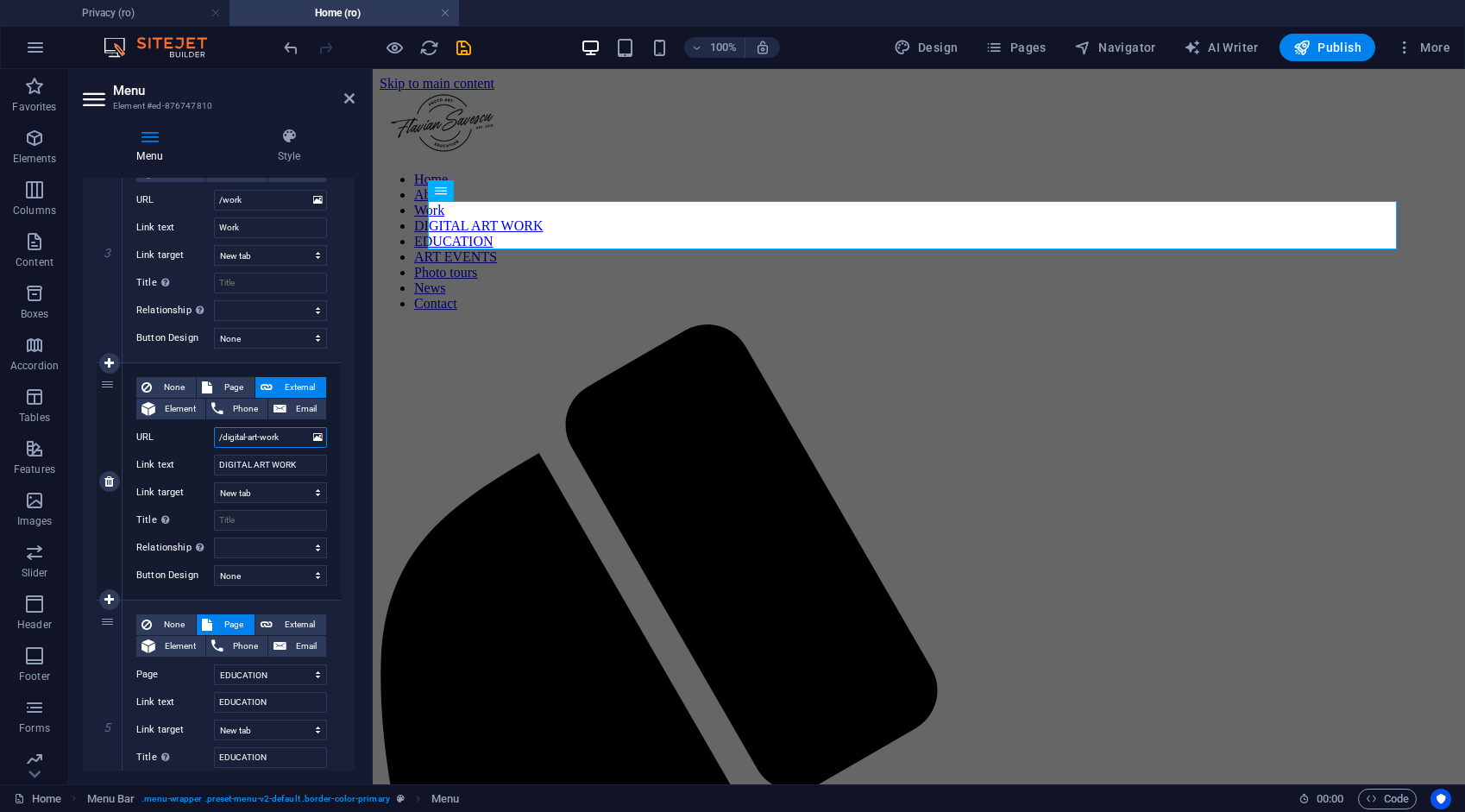
scroll to position [863, 0]
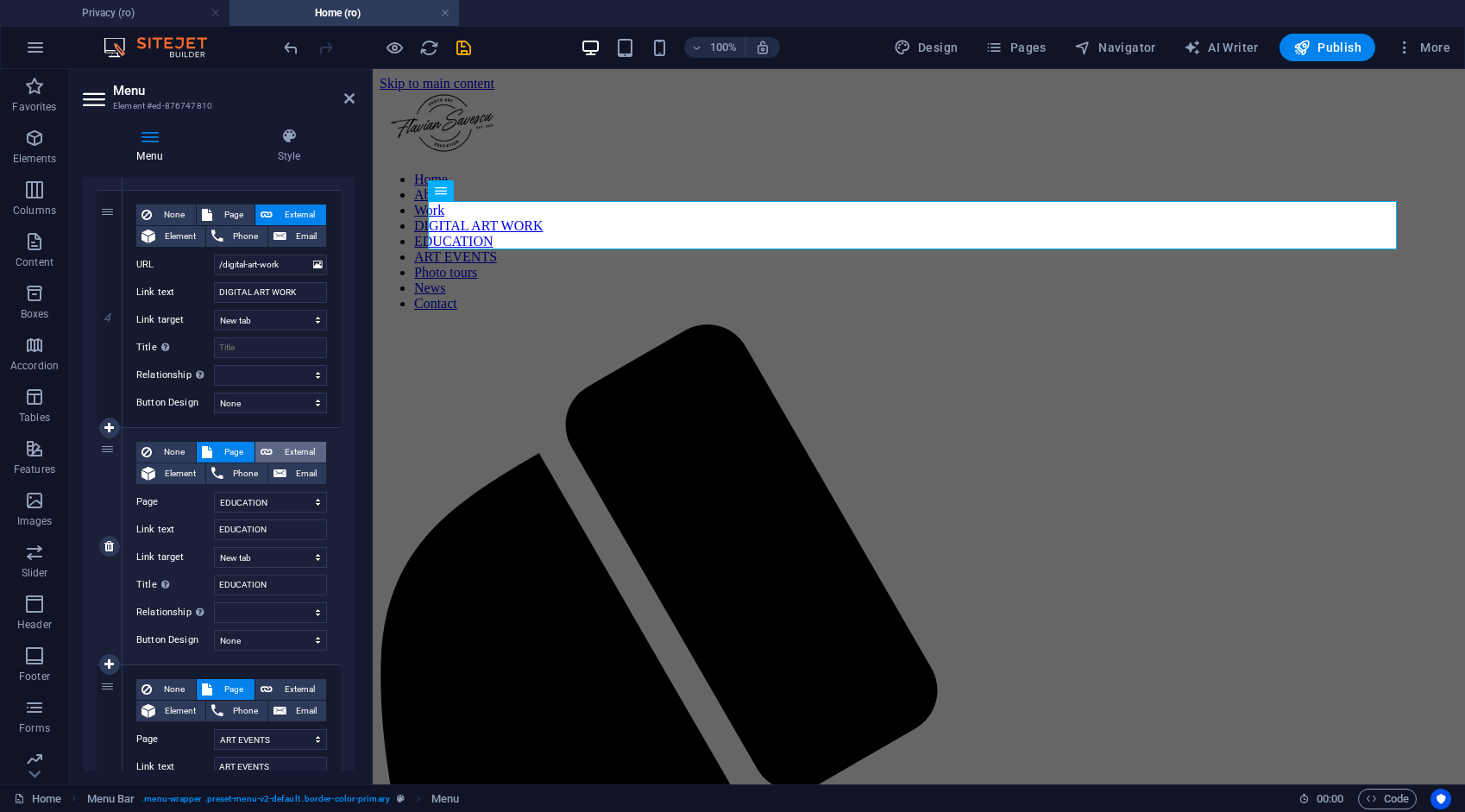
click at [292, 447] on span "External" at bounding box center [298, 452] width 43 height 21
select select
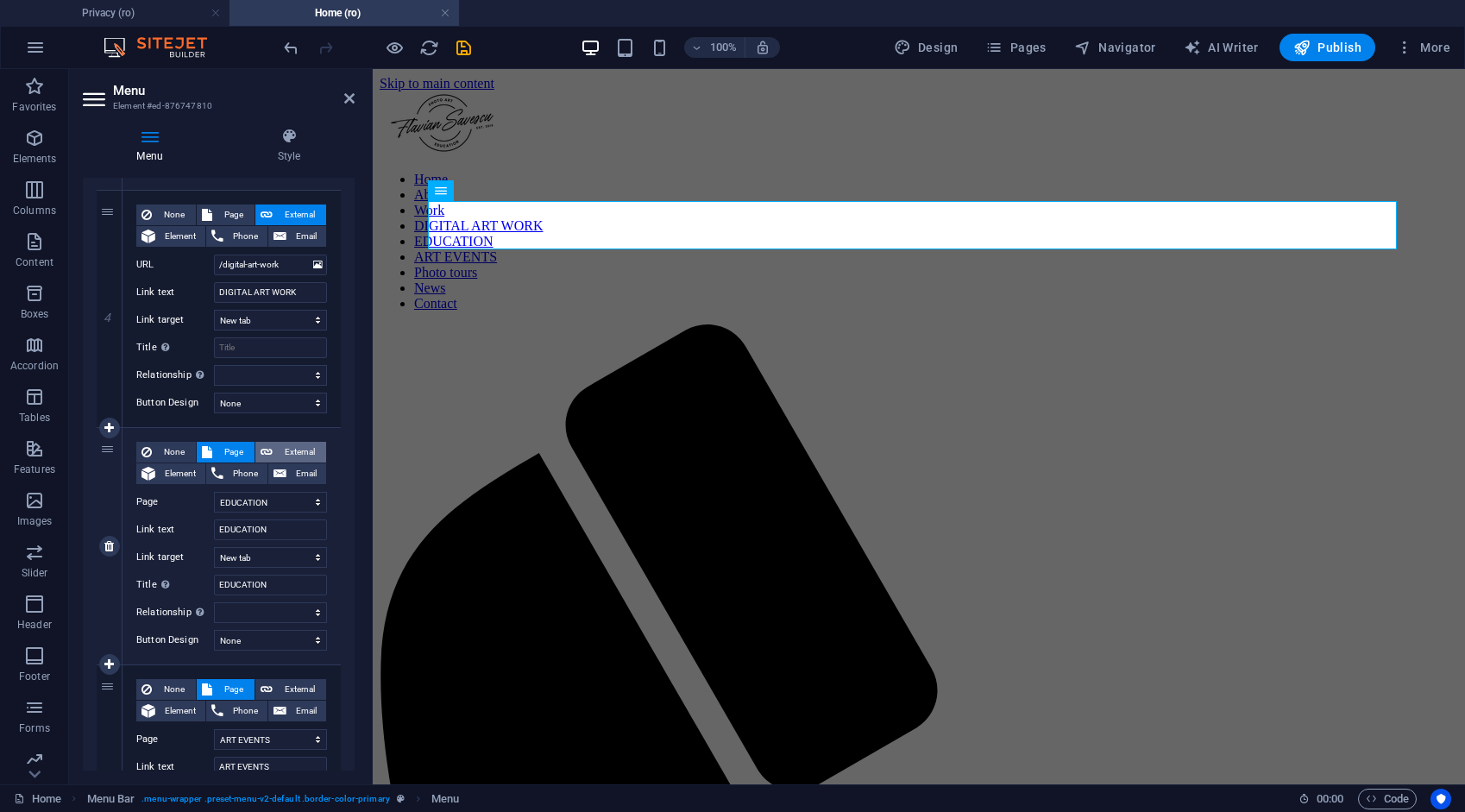
select select
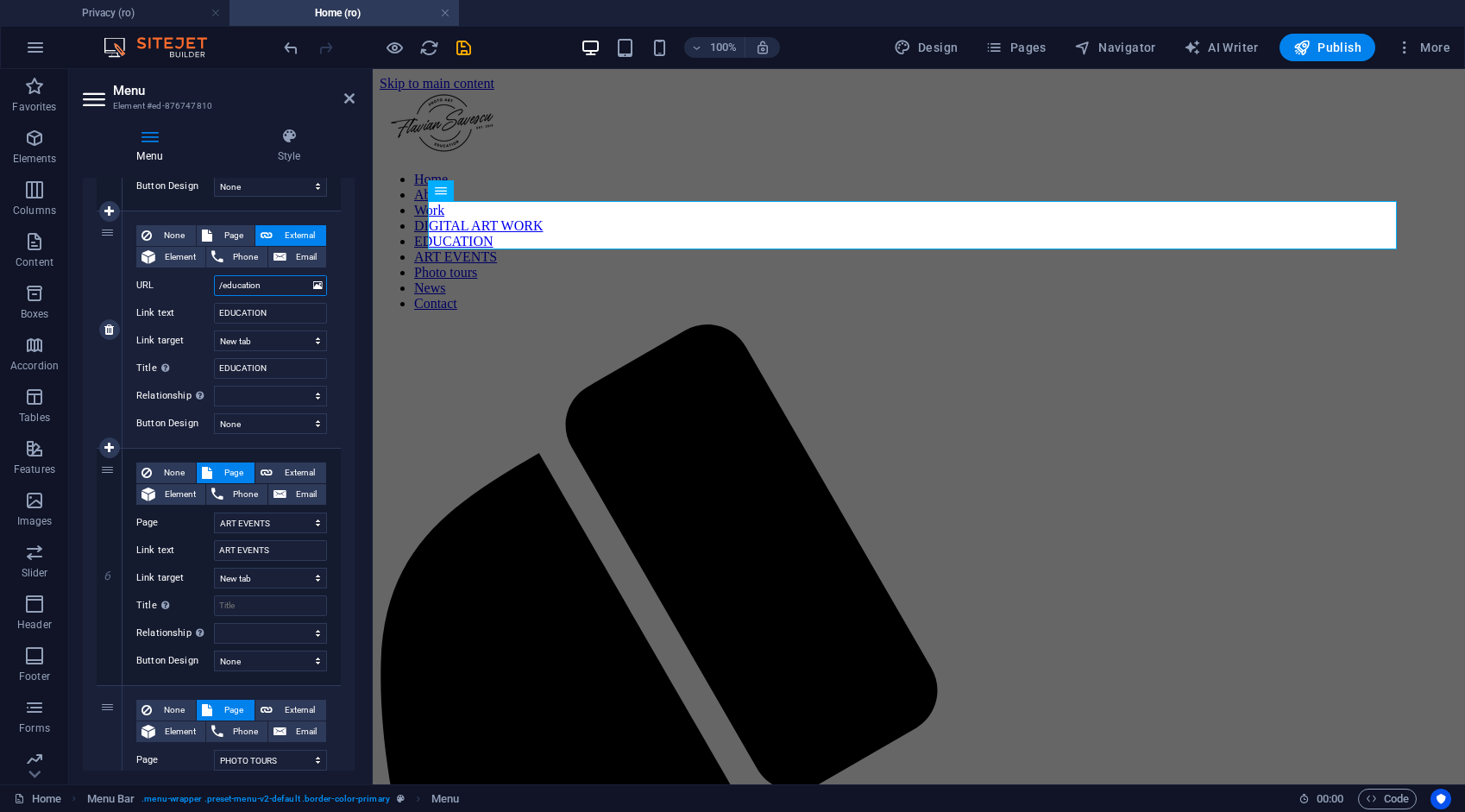
scroll to position [1122, 0]
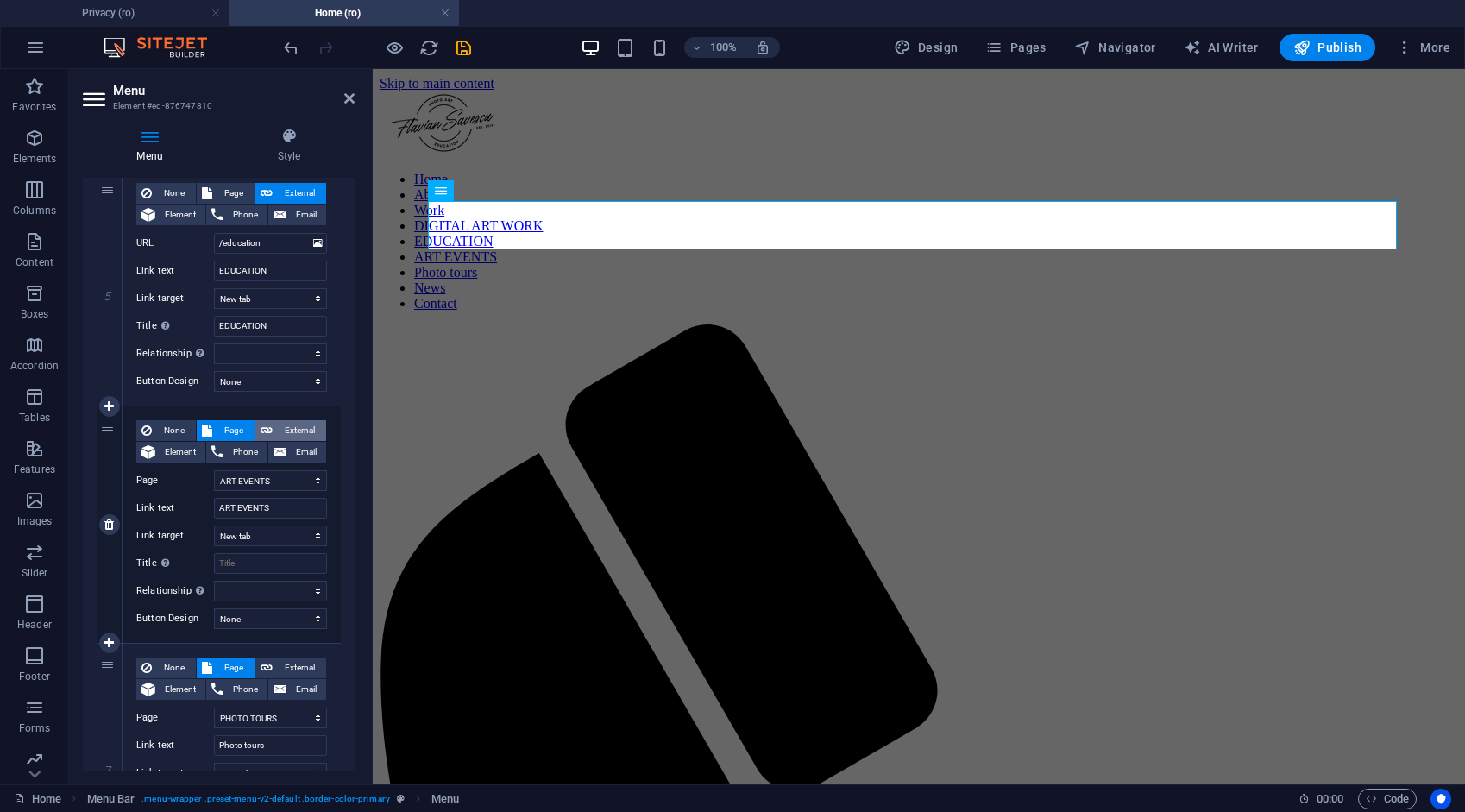
click at [298, 429] on span "External" at bounding box center [298, 431] width 43 height 21
select select
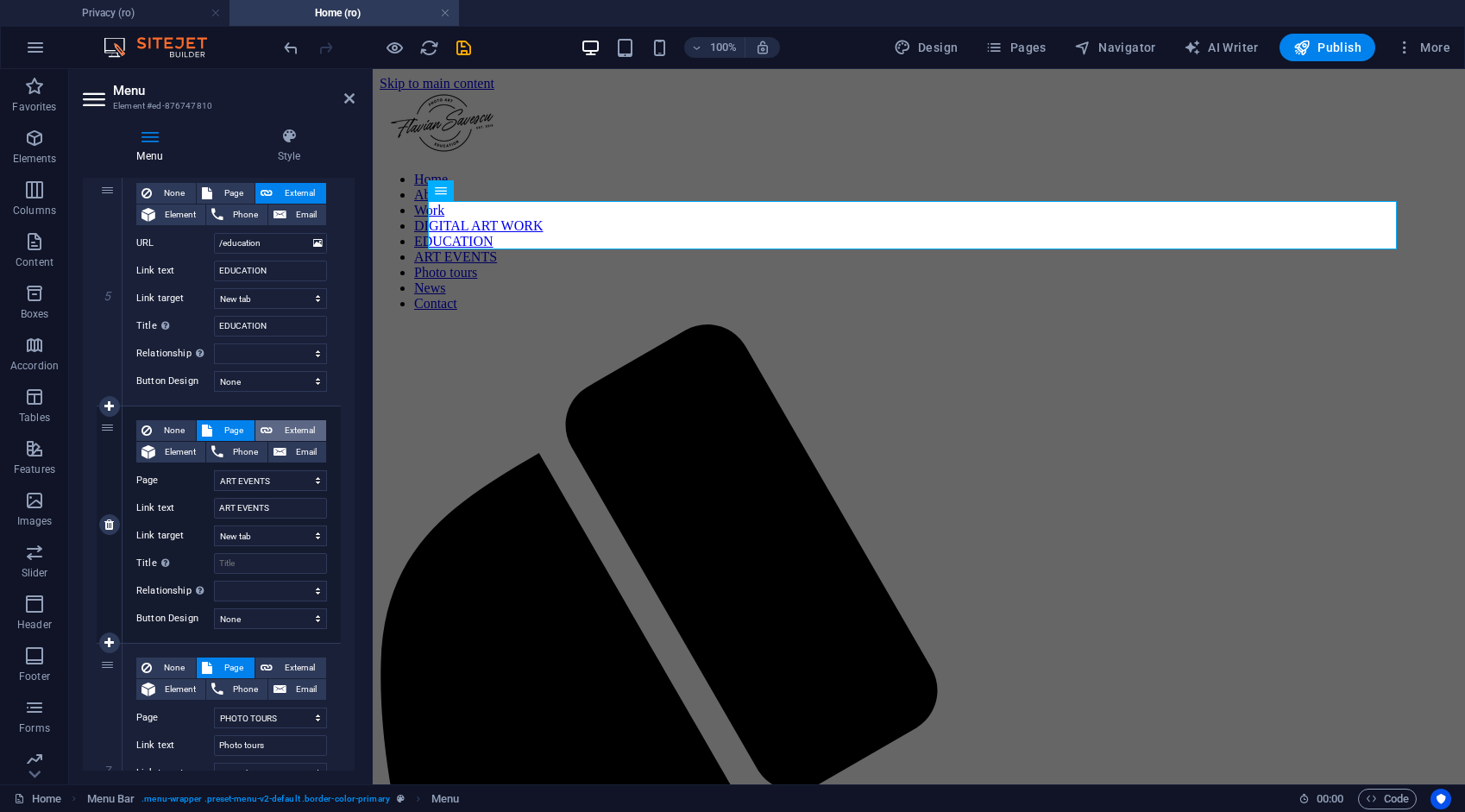
select select
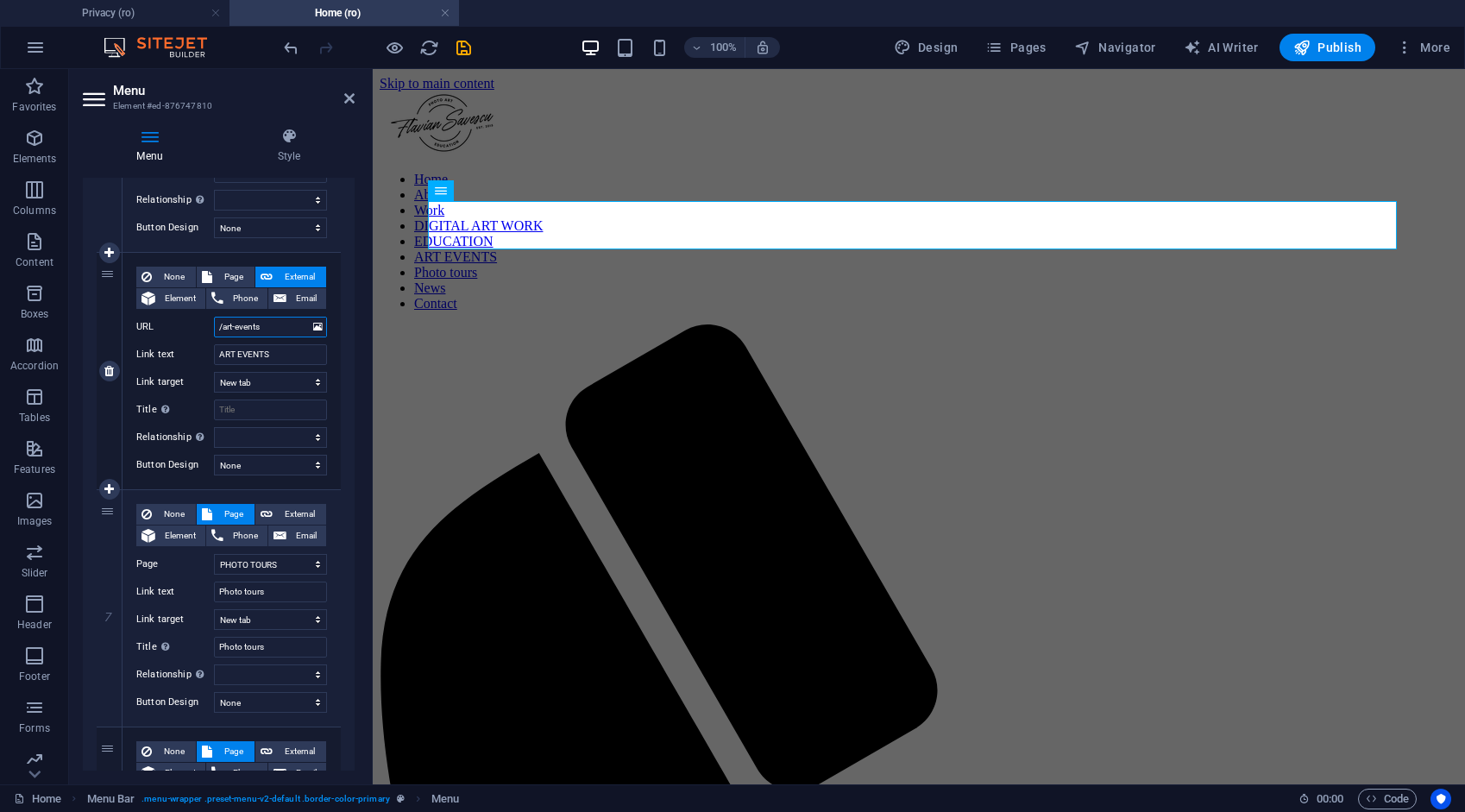
scroll to position [1380, 0]
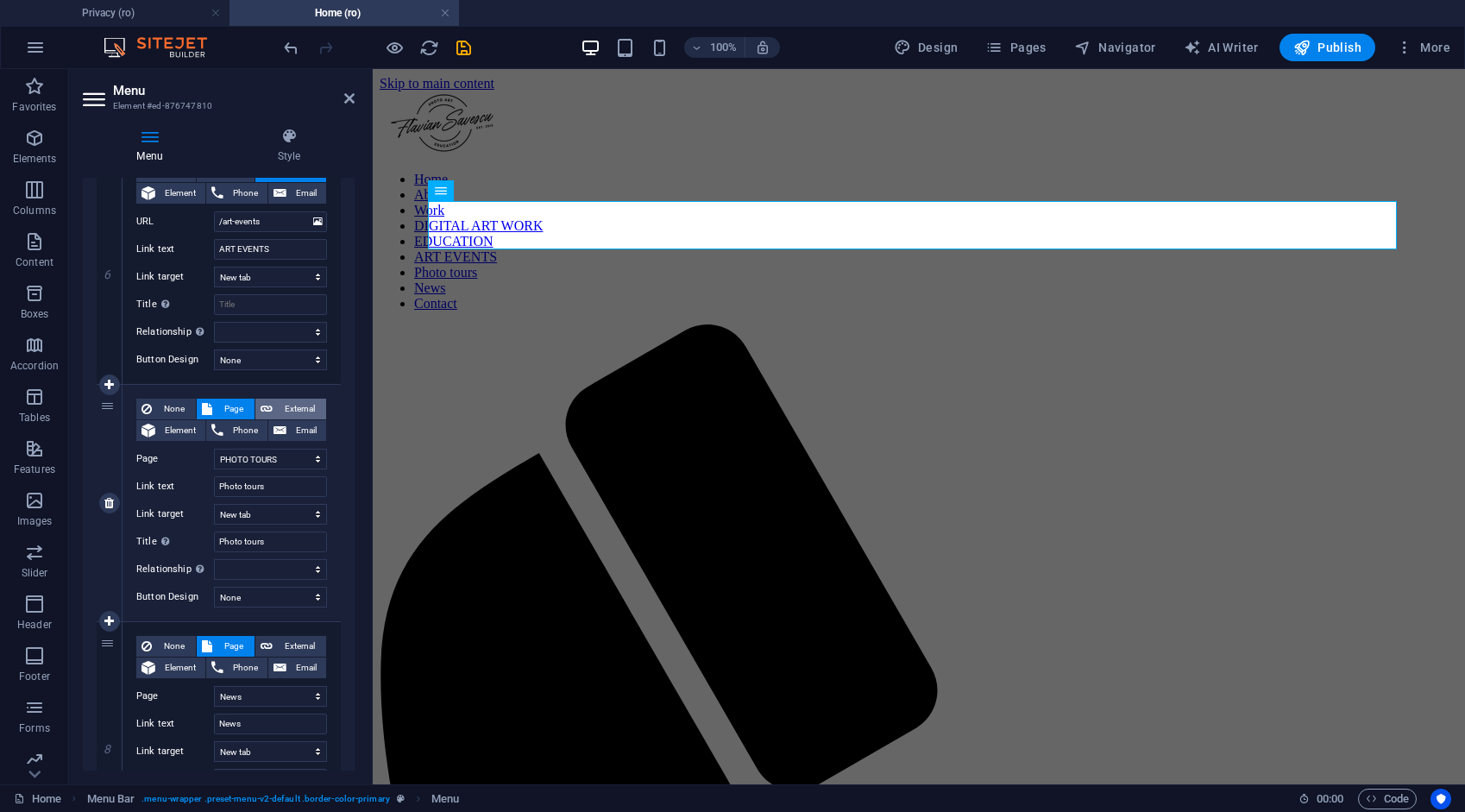
click at [300, 406] on span "External" at bounding box center [298, 409] width 43 height 21
select select
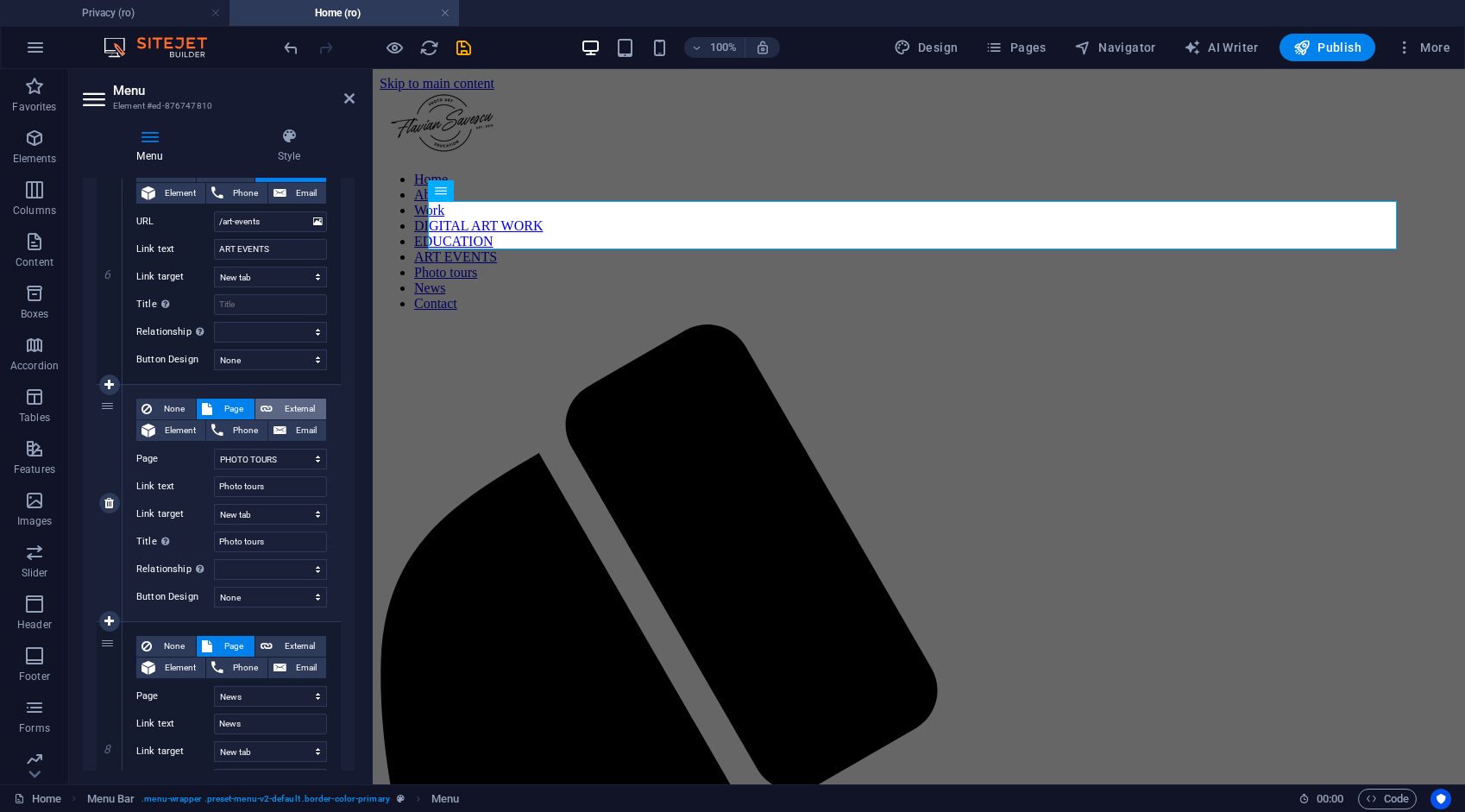
select select
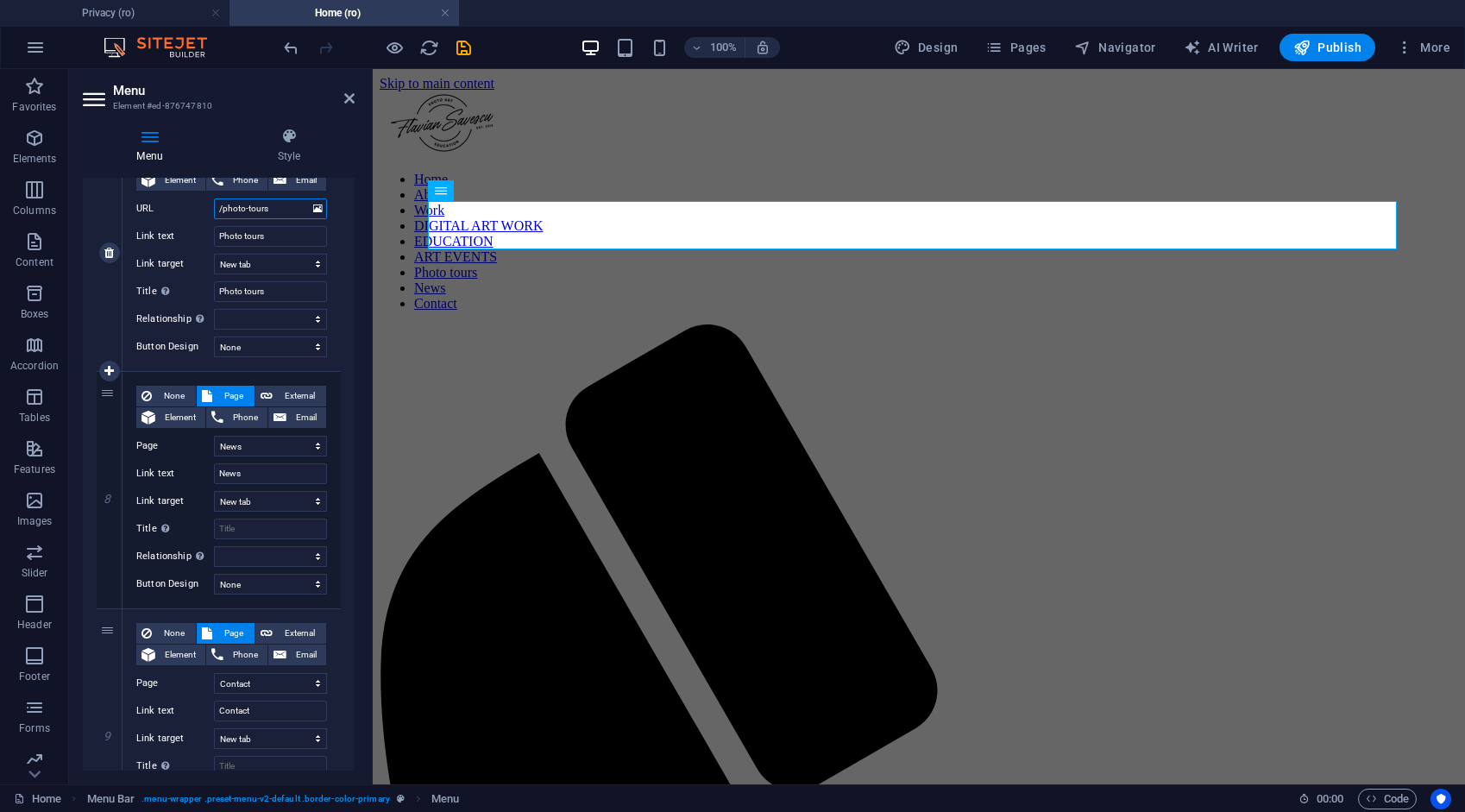
scroll to position [1639, 0]
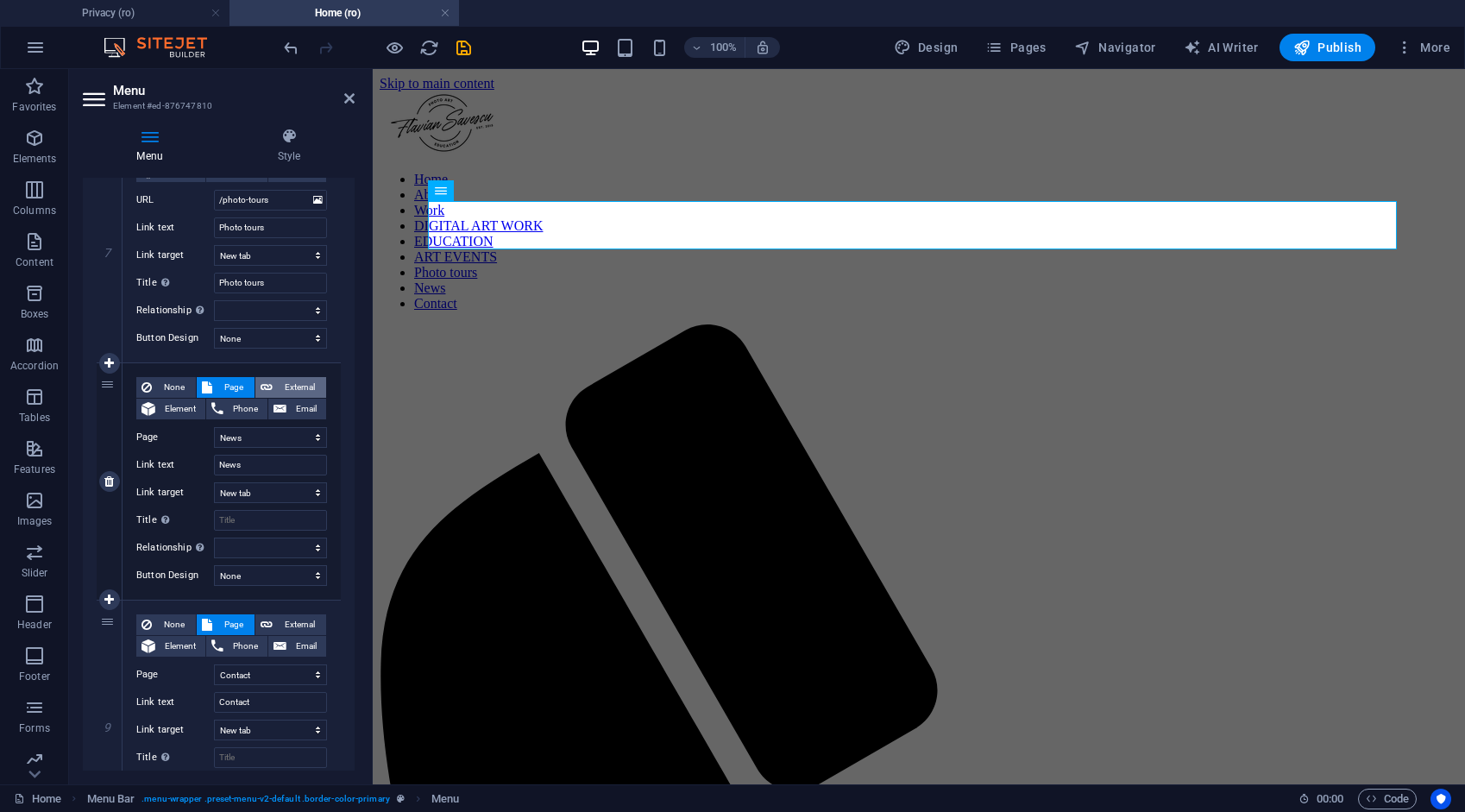
click at [298, 383] on span "External" at bounding box center [298, 387] width 43 height 21
select select
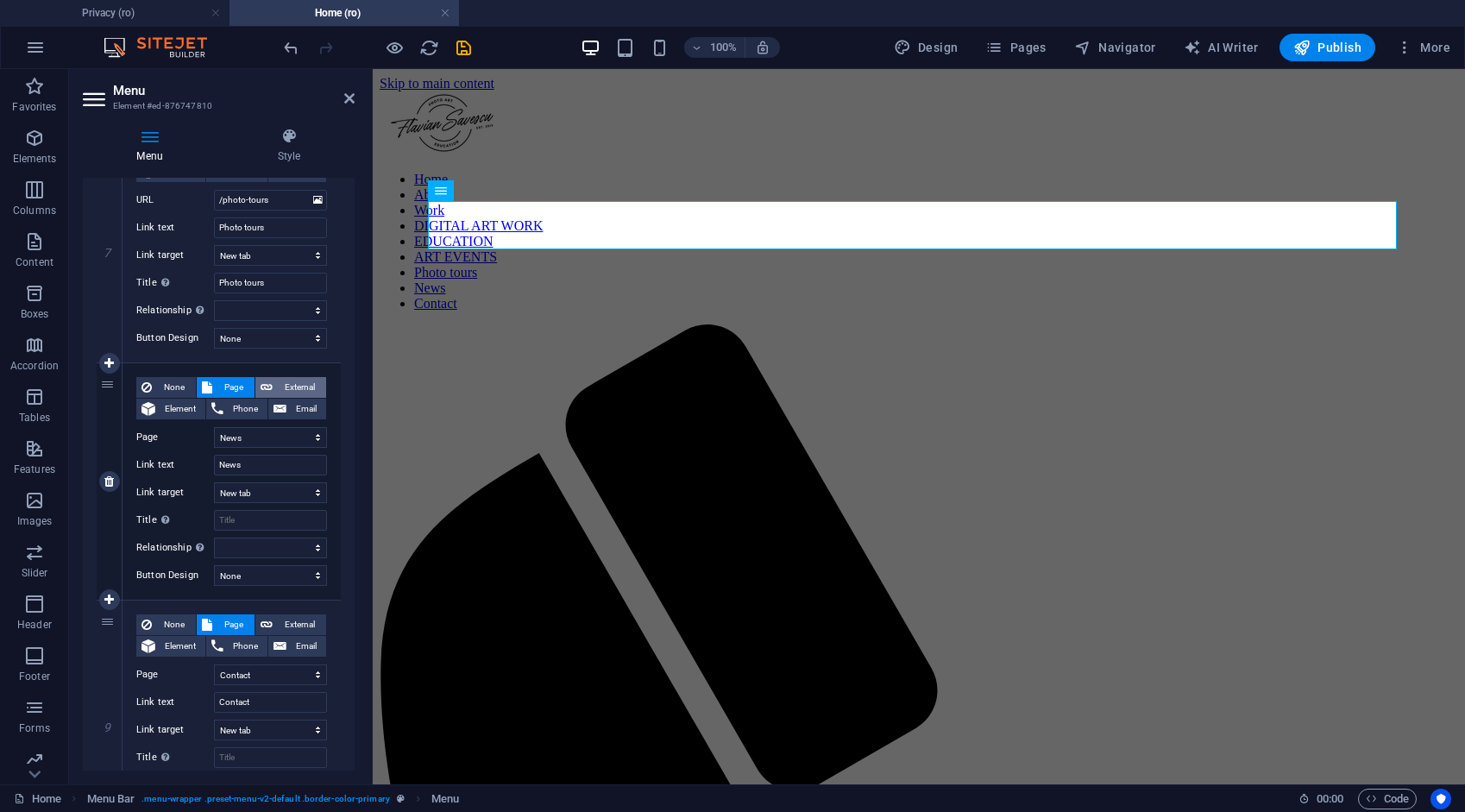
select select
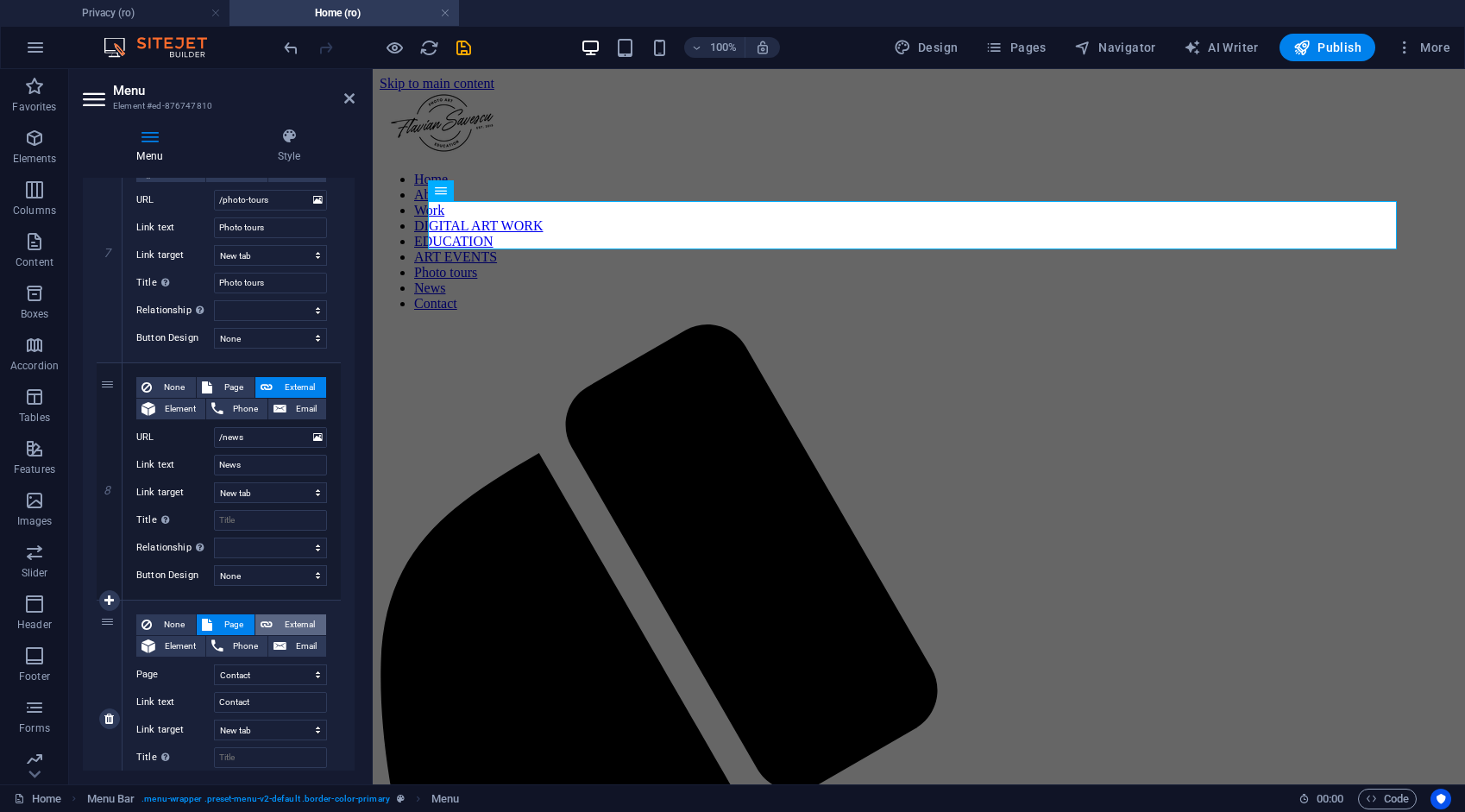
click at [291, 618] on span "External" at bounding box center [298, 624] width 43 height 21
select select
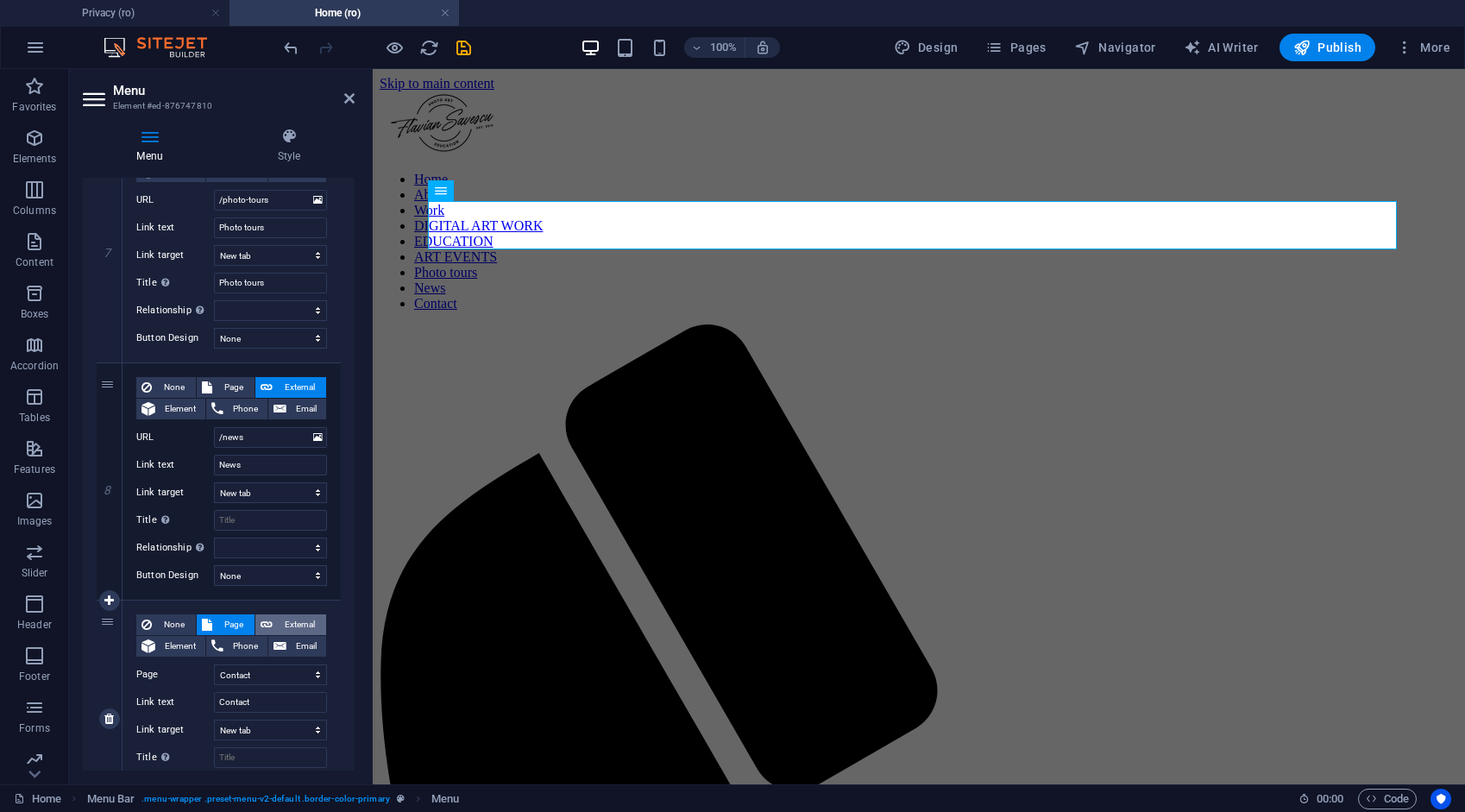
select select
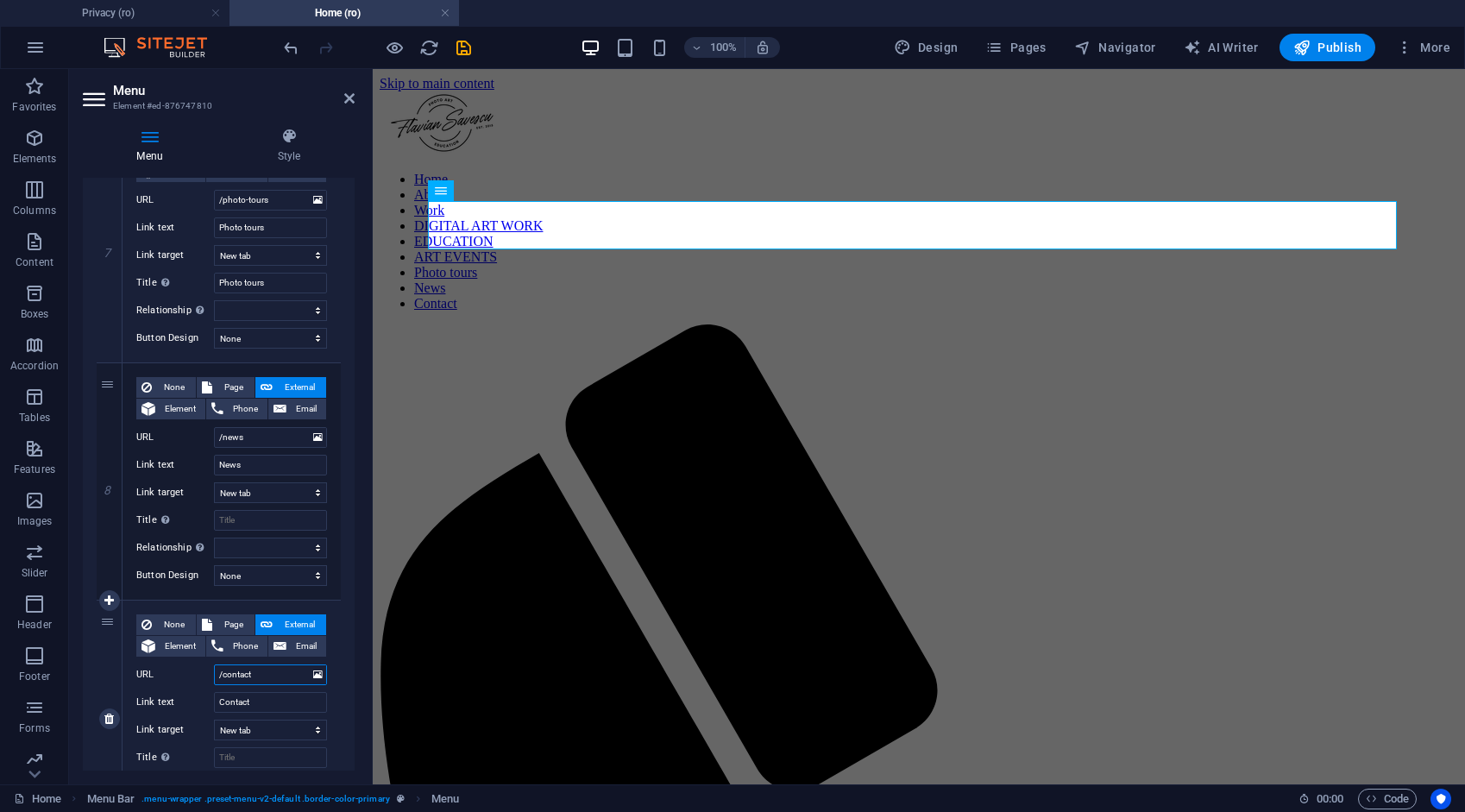
scroll to position [1751, 0]
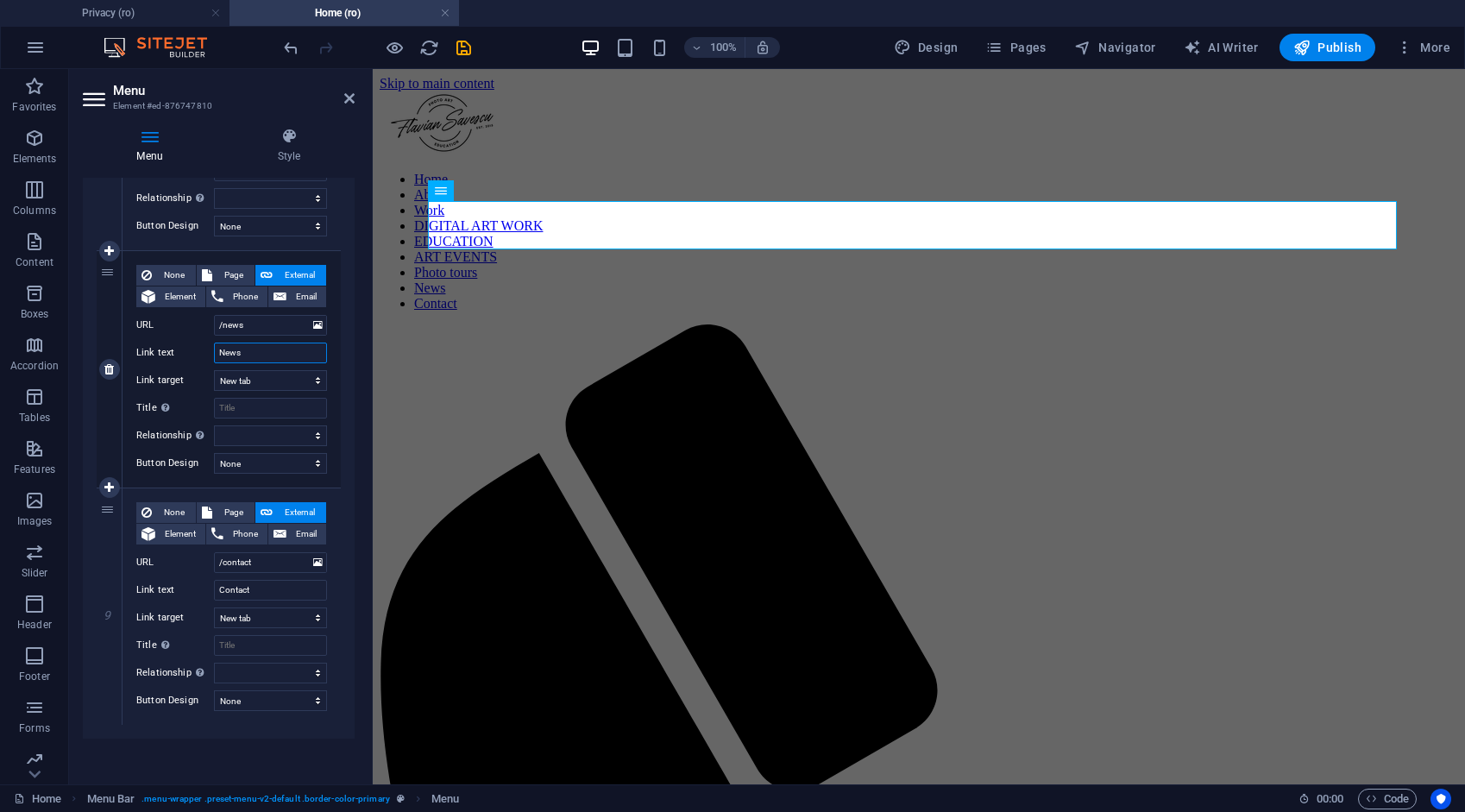
click at [279, 355] on input "News" at bounding box center [270, 353] width 113 height 21
click at [349, 99] on icon at bounding box center [350, 99] width 10 height 14
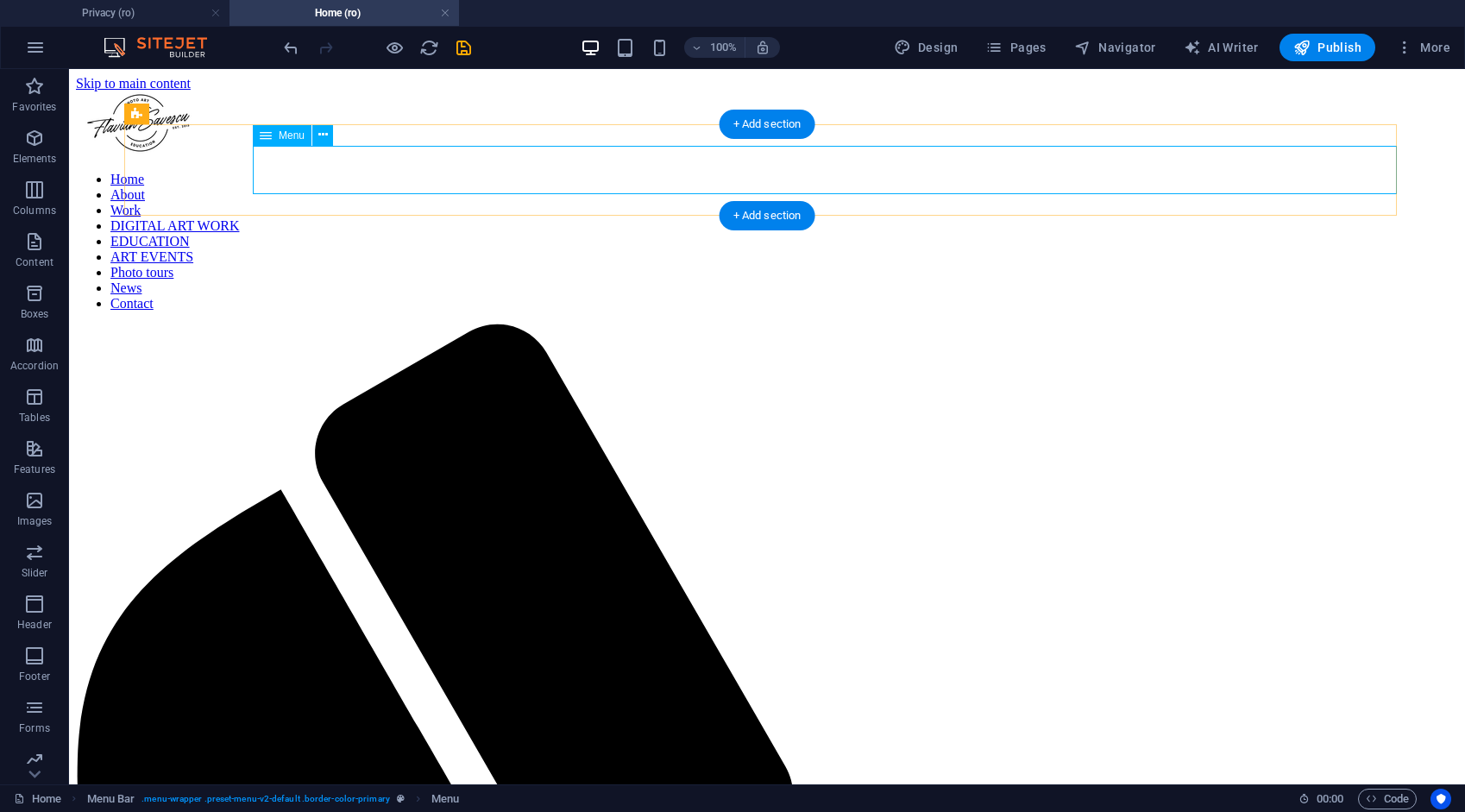
click at [667, 172] on nav "Home About Work DIGITAL ART WORK EDUCATION ART EVENTS Photo tours News Contact" at bounding box center [767, 242] width 1382 height 140
click at [654, 172] on nav "Home About Work DIGITAL ART WORK EDUCATION ART EVENTS Photo tours News Contact" at bounding box center [767, 242] width 1382 height 140
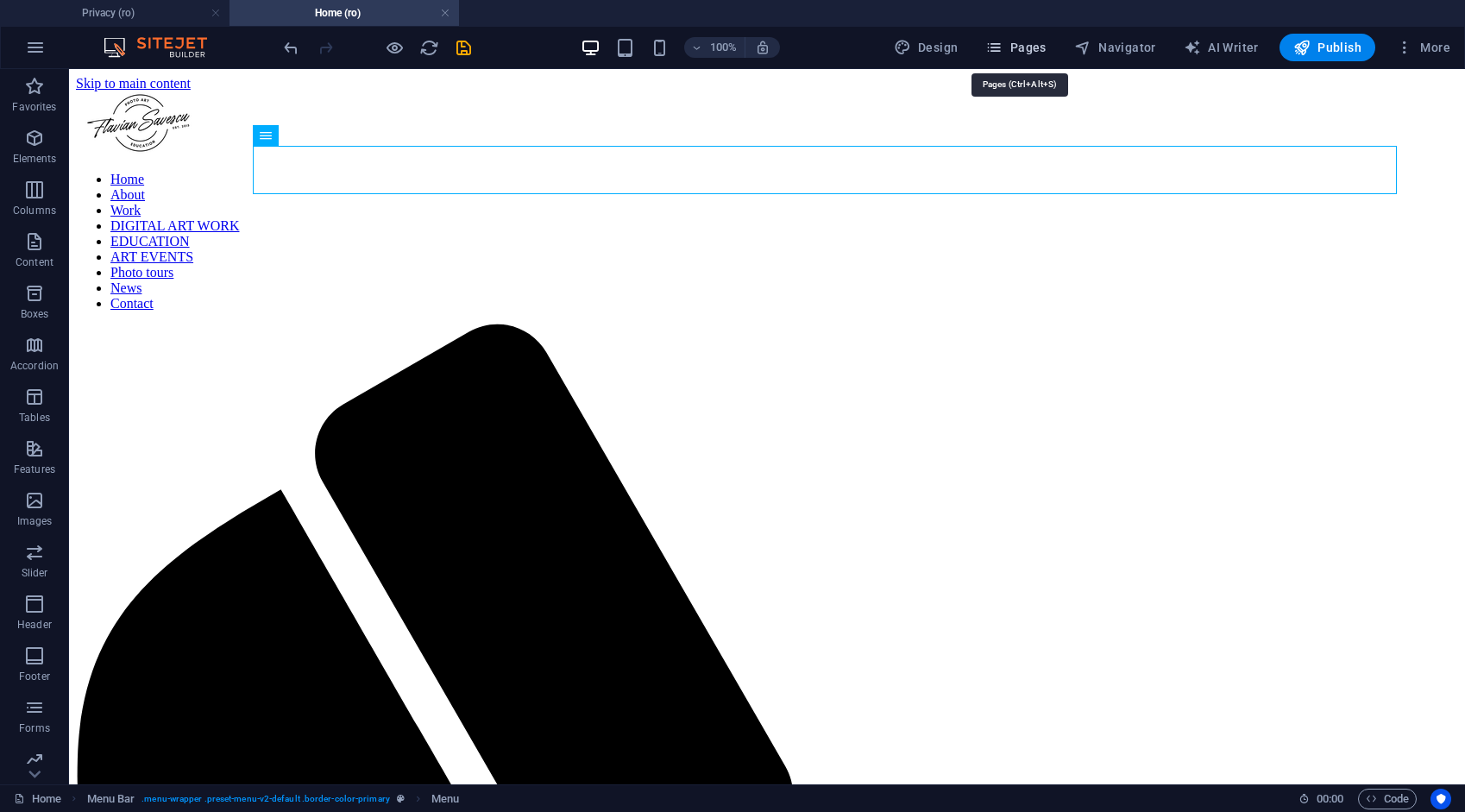
click at [1031, 47] on span "Pages" at bounding box center [1015, 48] width 60 height 17
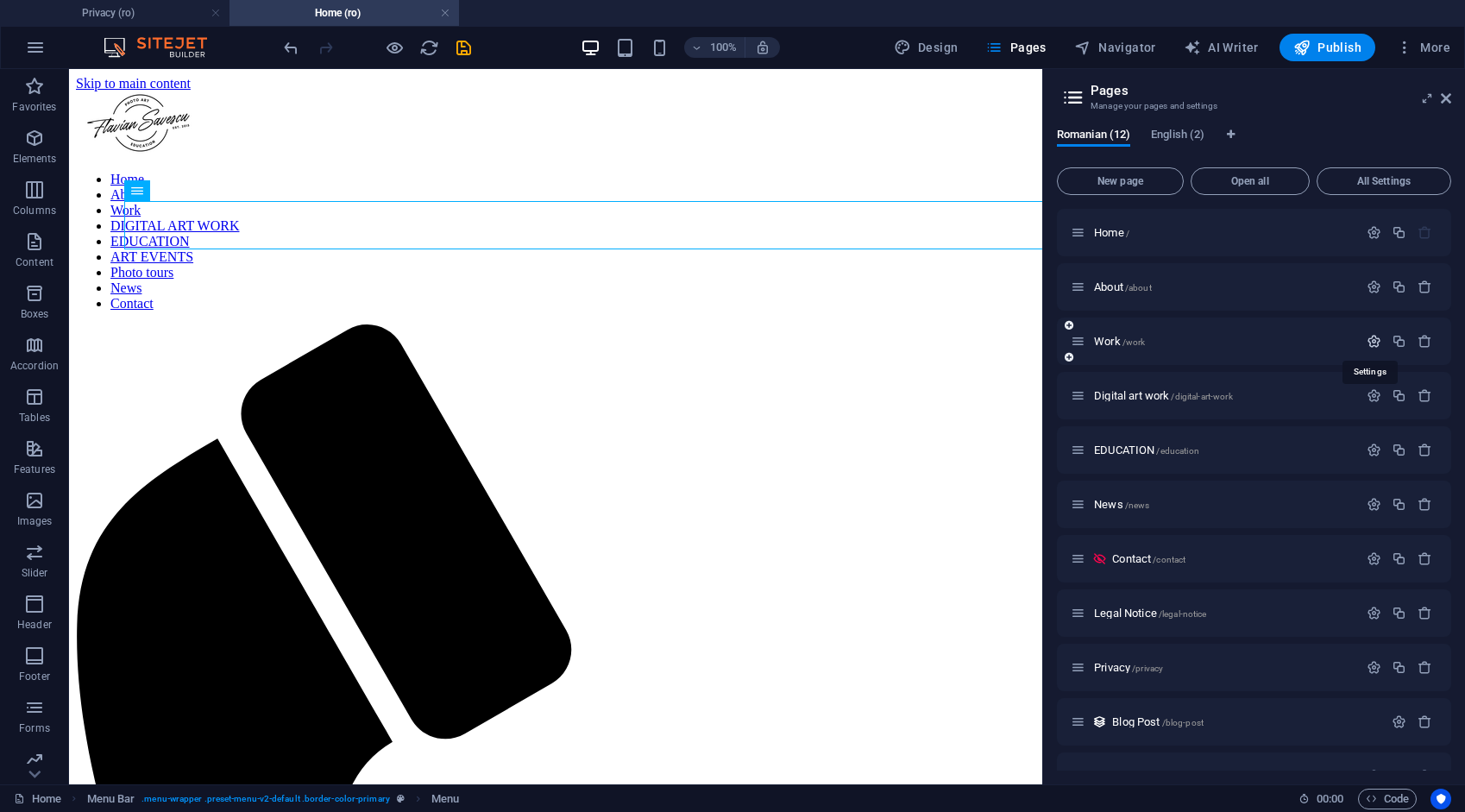
click at [1372, 338] on icon "button" at bounding box center [1374, 341] width 15 height 15
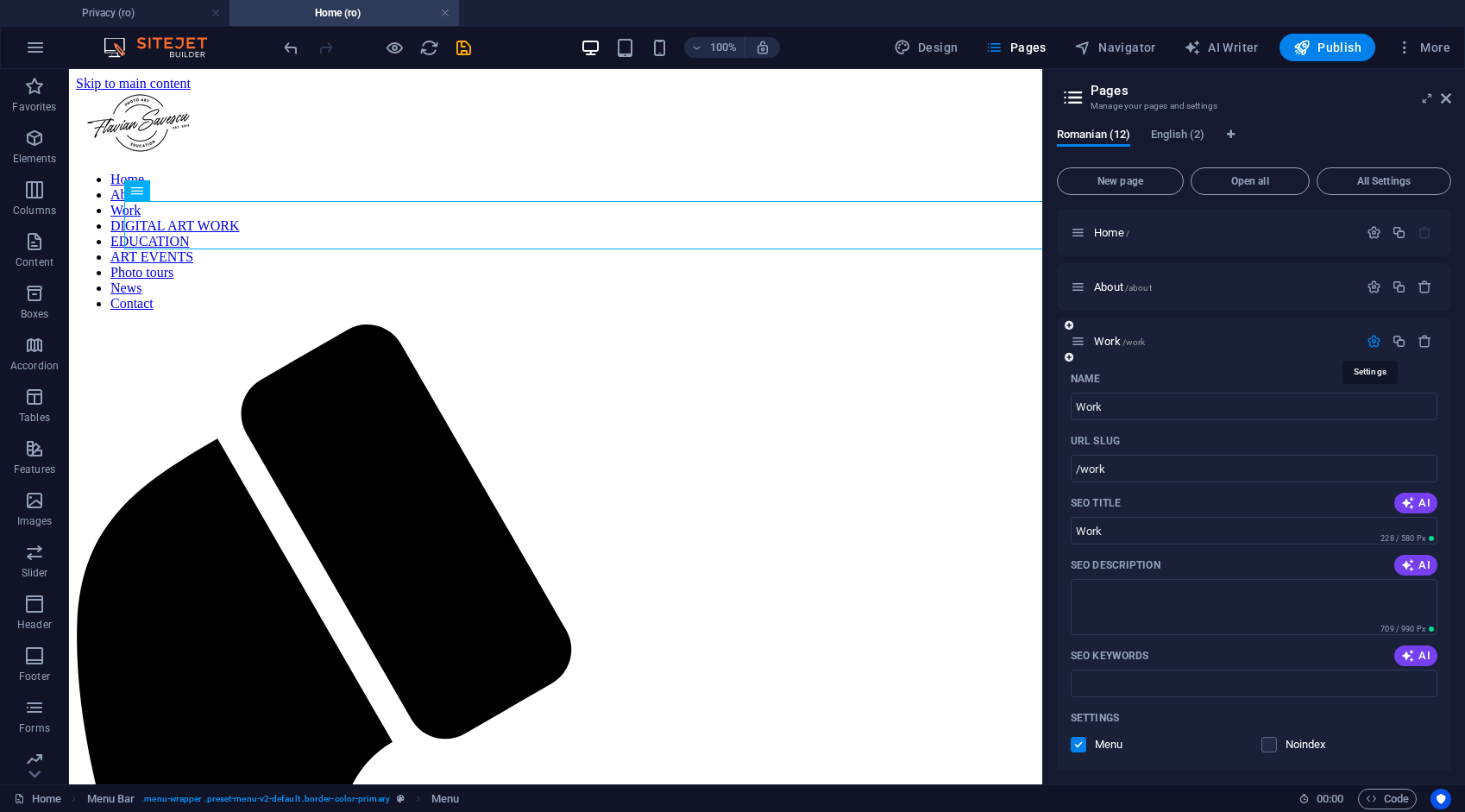
click at [1369, 338] on icon "button" at bounding box center [1374, 341] width 15 height 15
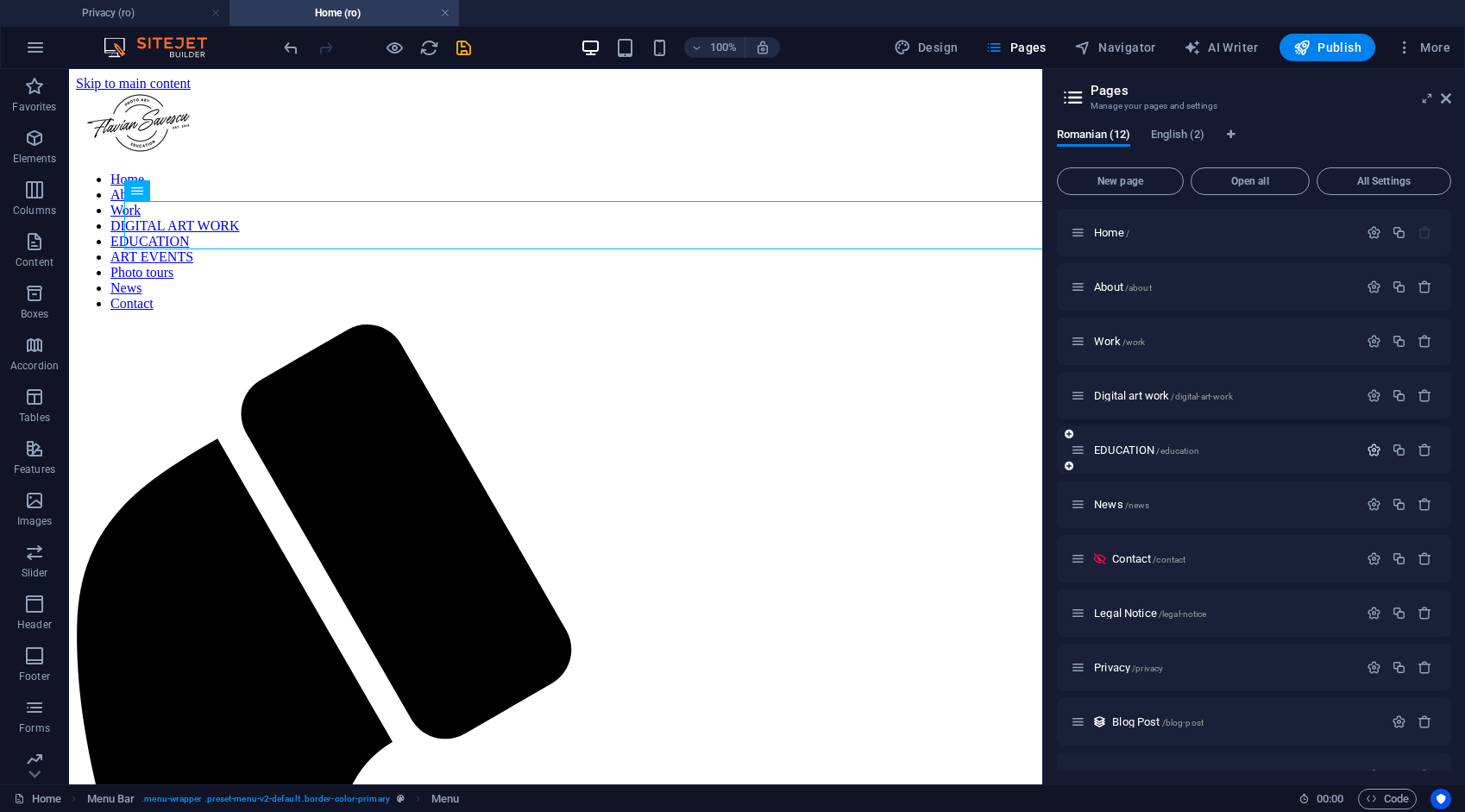
click at [1370, 450] on icon "button" at bounding box center [1374, 449] width 15 height 15
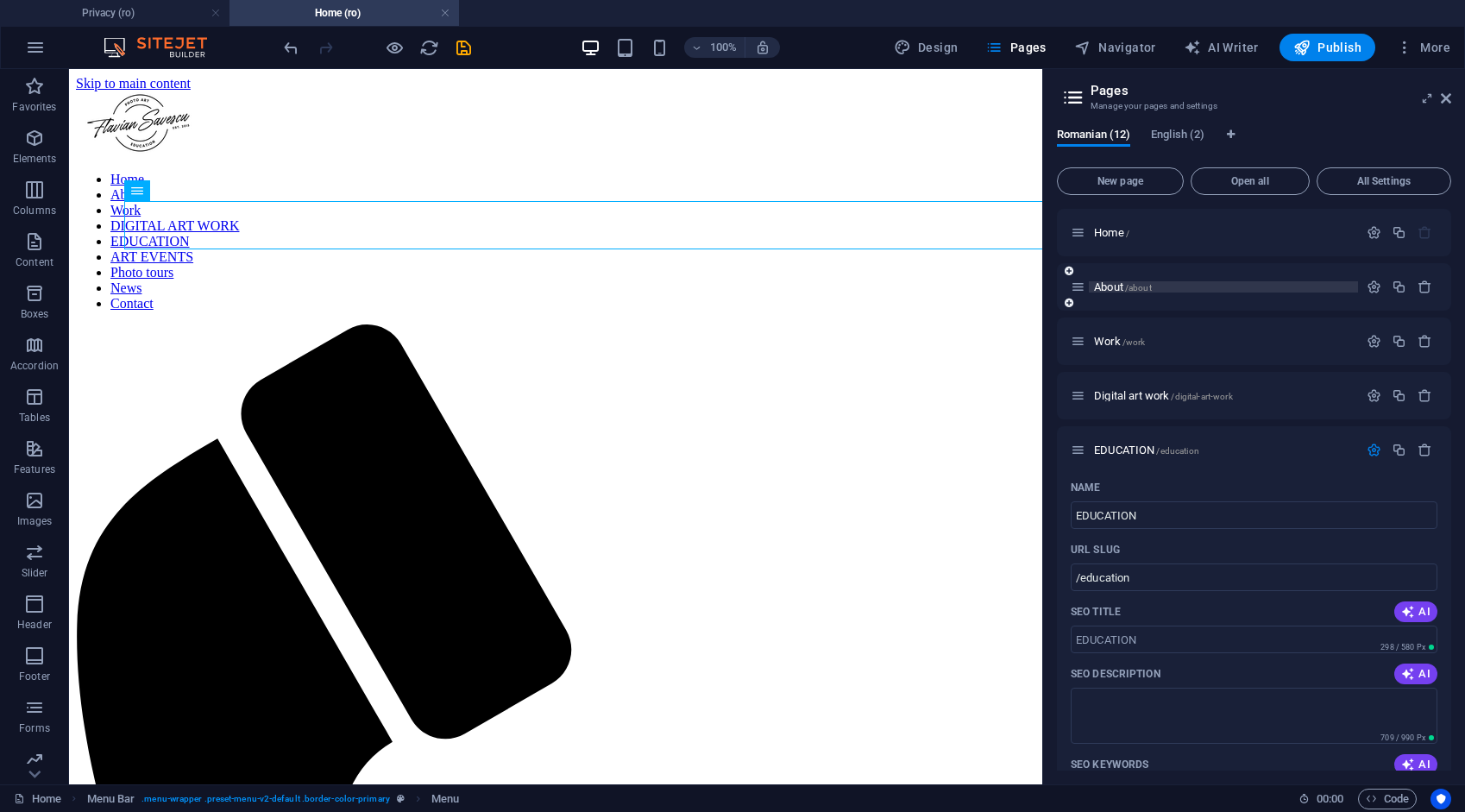
drag, startPoint x: 1119, startPoint y: 286, endPoint x: 1159, endPoint y: 281, distance: 40.3
click at [1119, 285] on span "About /about" at bounding box center [1123, 286] width 58 height 13
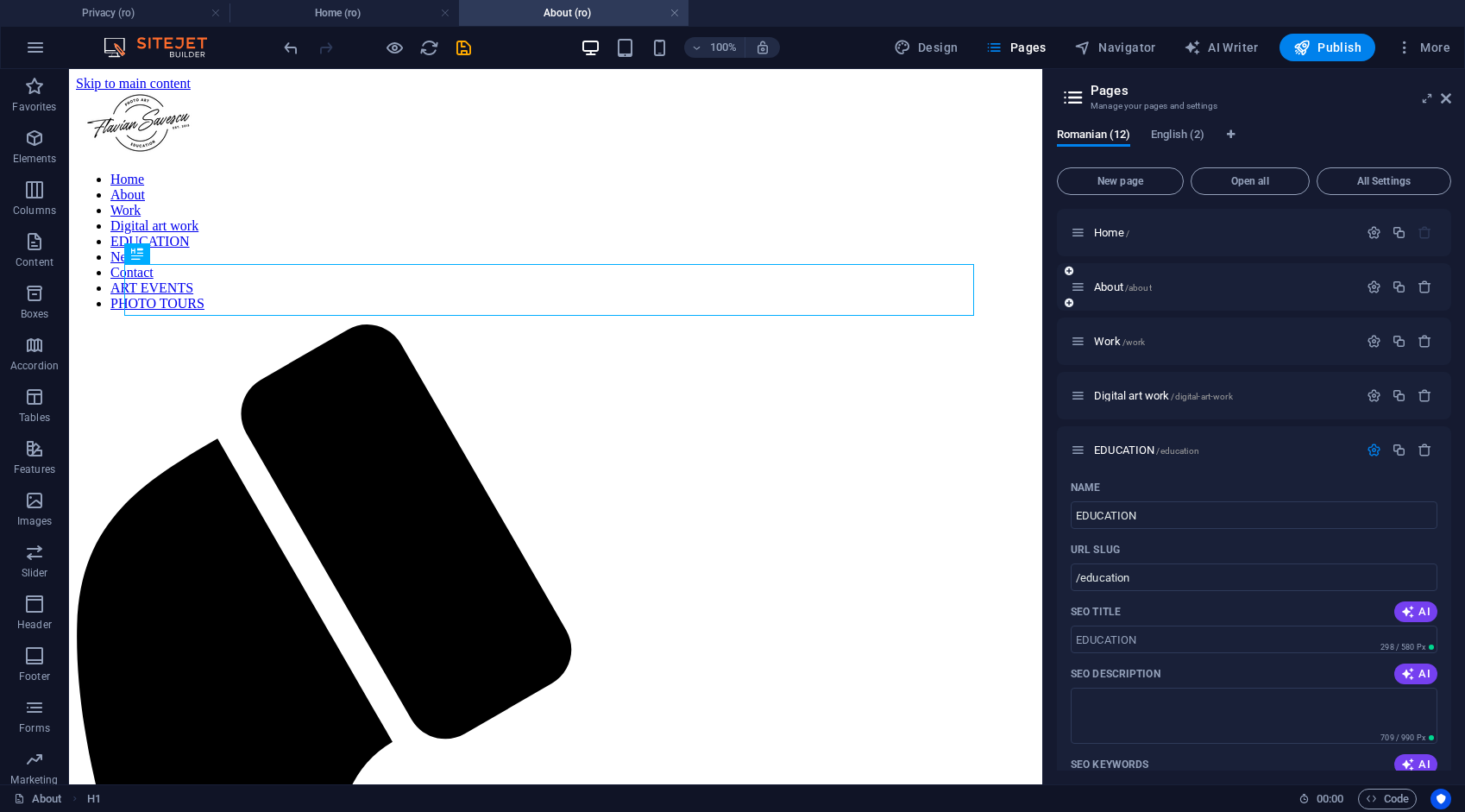
scroll to position [0, 0]
click at [1375, 282] on icon "button" at bounding box center [1374, 286] width 15 height 15
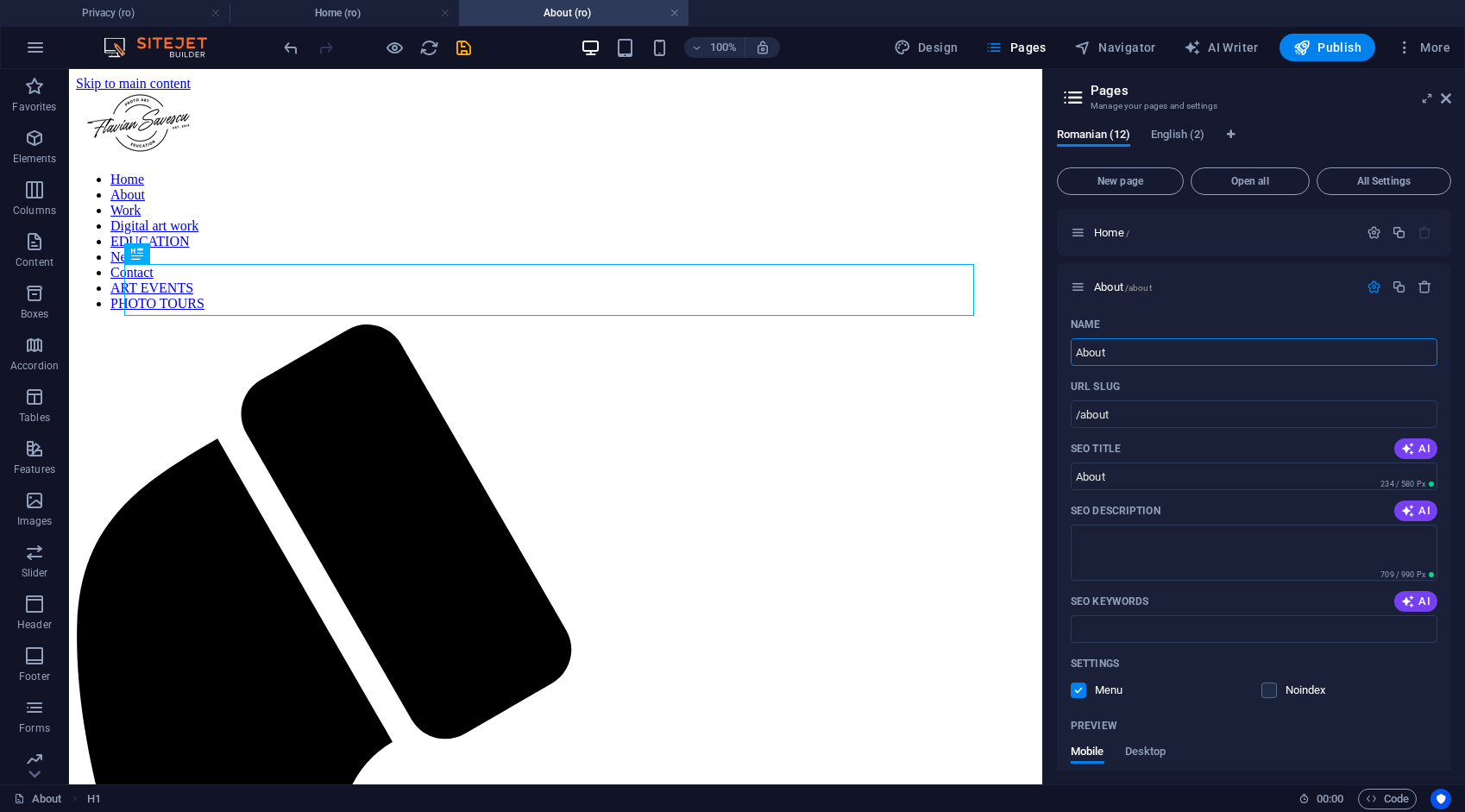
drag, startPoint x: 1110, startPoint y: 351, endPoint x: 1046, endPoint y: 350, distance: 64.0
click at [1055, 356] on div "Romanian (12) English (2) New page Open all All Settings Home / About /about Na…" at bounding box center [1255, 449] width 422 height 670
type input "ABO"
type input "/a"
type input "A"
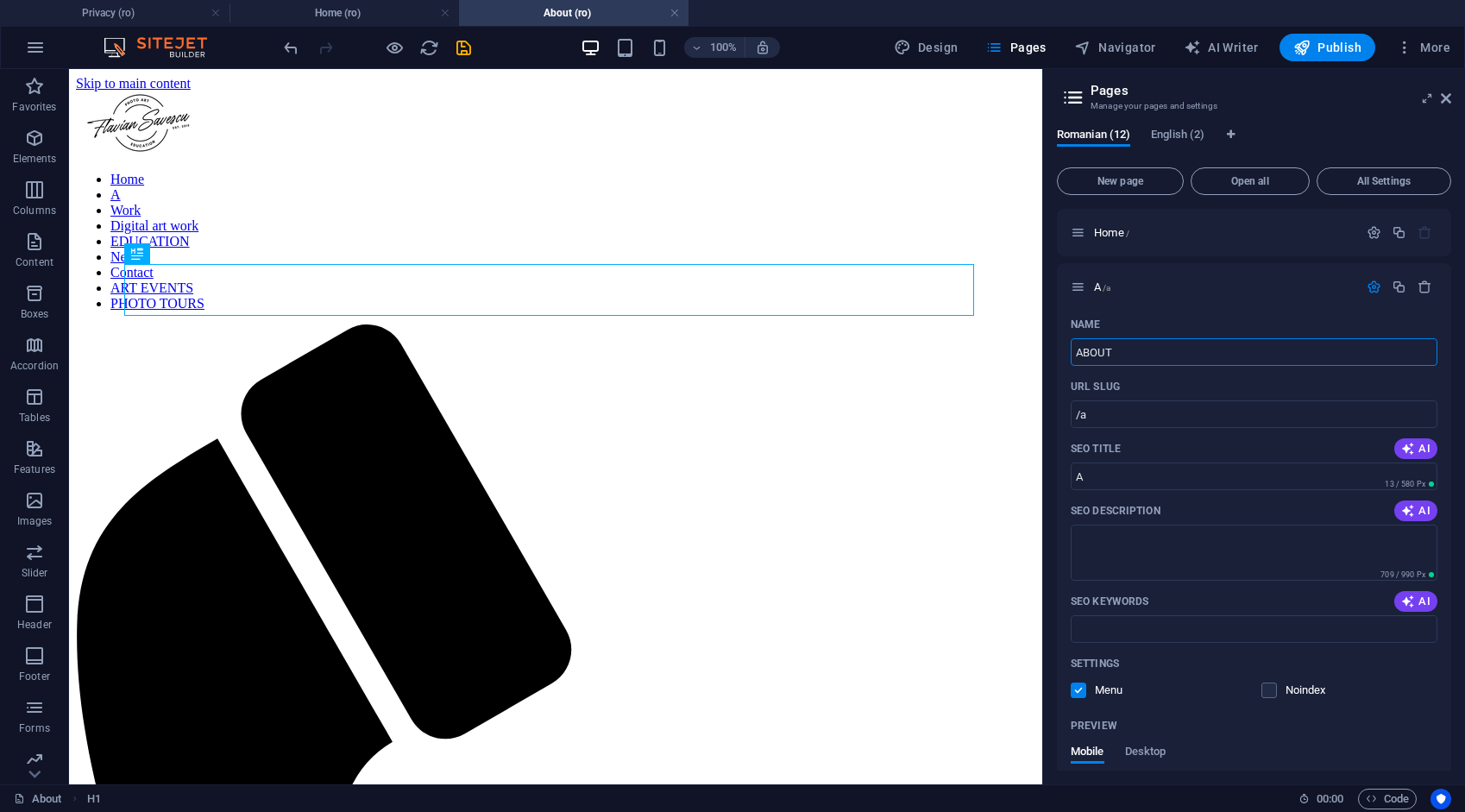
type input "ABOUT"
type input "/about"
type input "ABOUT"
click at [1215, 495] on div "Name ABOUT ​ URL SLUG /about ​ SEO Title AI ABOUT ​ 250 / 580 Px SEO Descriptio…" at bounding box center [1255, 649] width 394 height 677
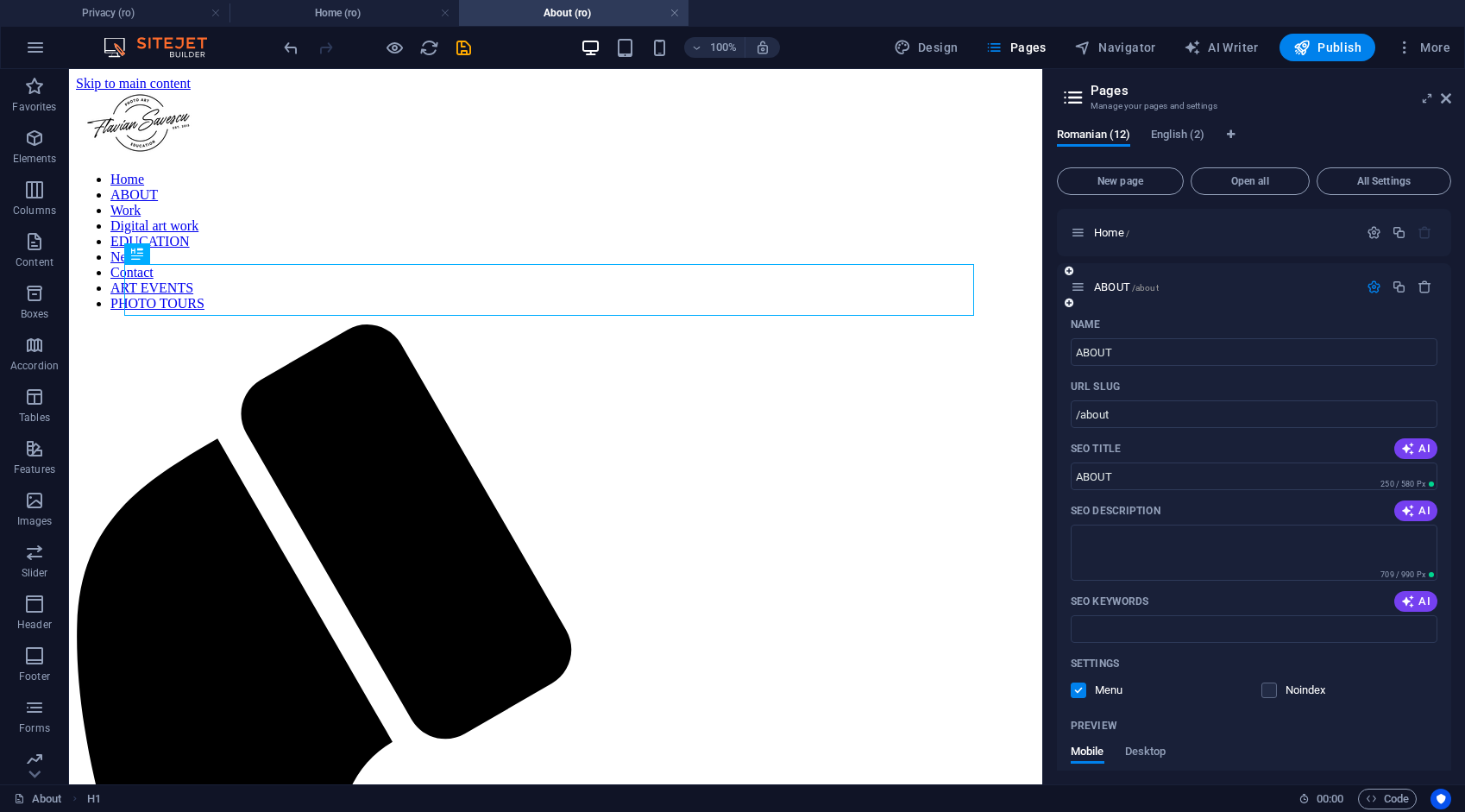
click at [1371, 283] on icon "button" at bounding box center [1374, 286] width 15 height 15
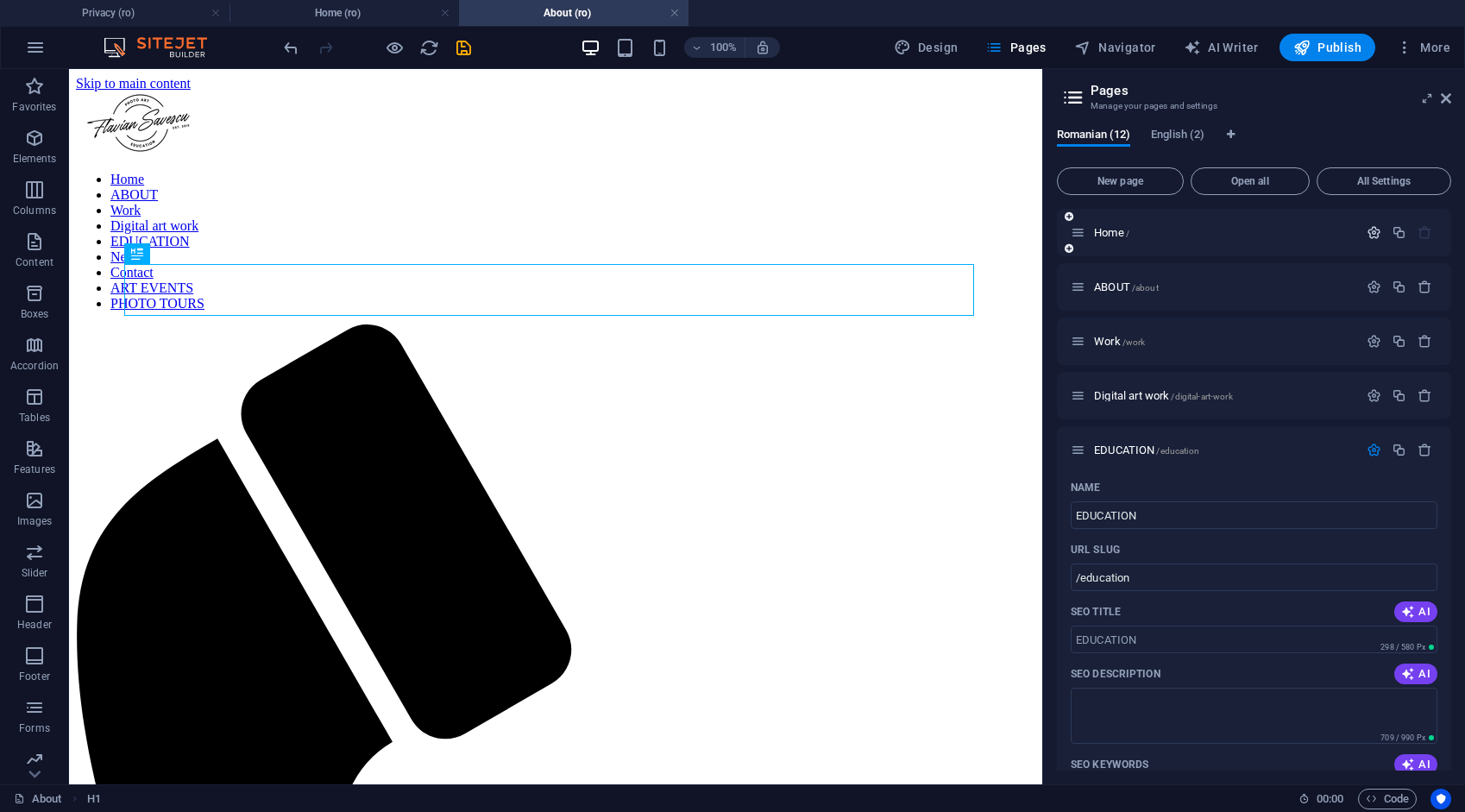
click at [1371, 231] on icon "button" at bounding box center [1374, 232] width 15 height 15
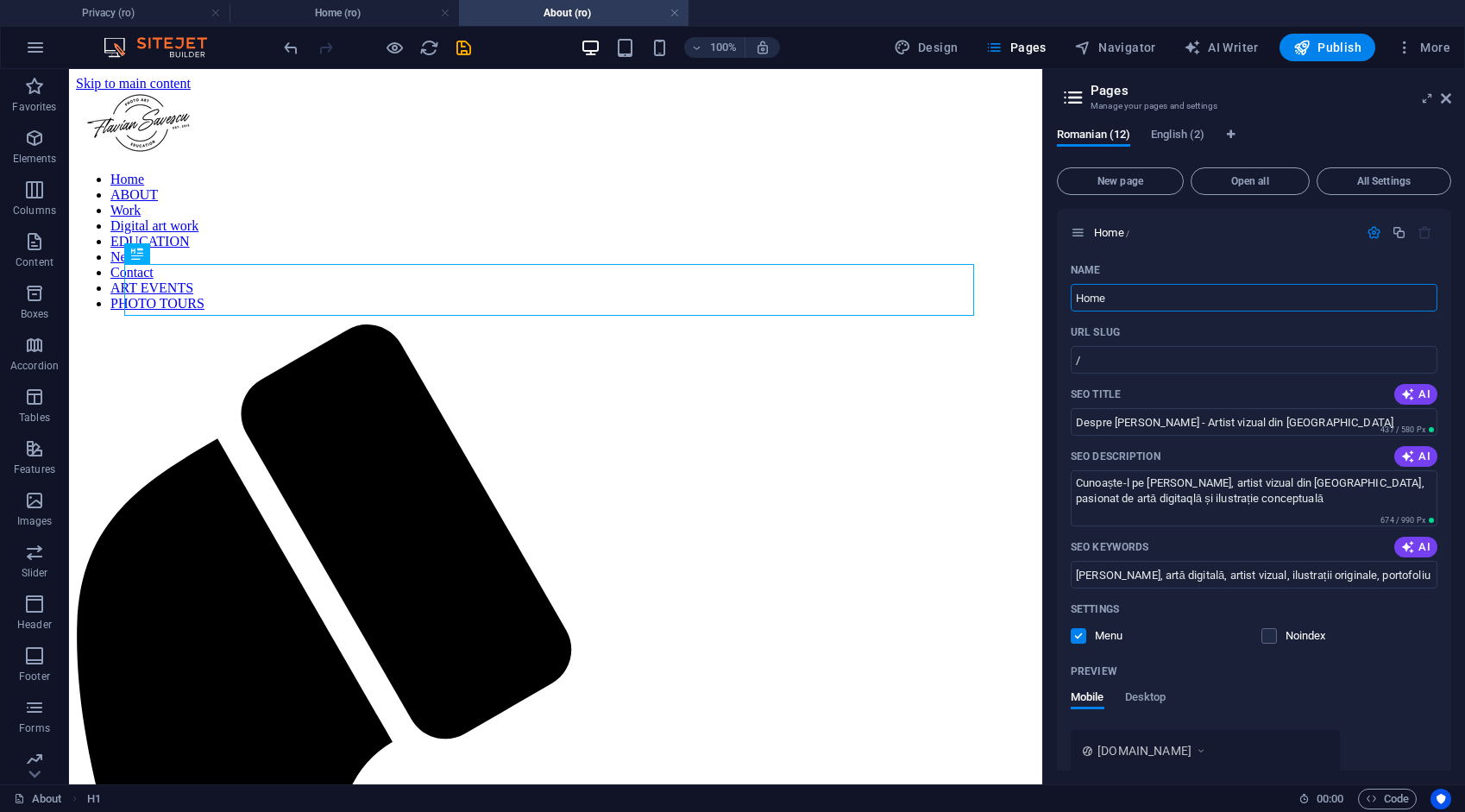
drag, startPoint x: 1129, startPoint y: 300, endPoint x: 1043, endPoint y: 305, distance: 86.1
click at [1044, 310] on aside "Pages Manage your pages and settings Romanian (12) English (2) New page Open al…" at bounding box center [1254, 426] width 423 height 715
type input "HOME"
click at [1208, 250] on div "HOME /" at bounding box center [1255, 232] width 394 height 47
click at [1372, 231] on icon "button" at bounding box center [1374, 232] width 15 height 15
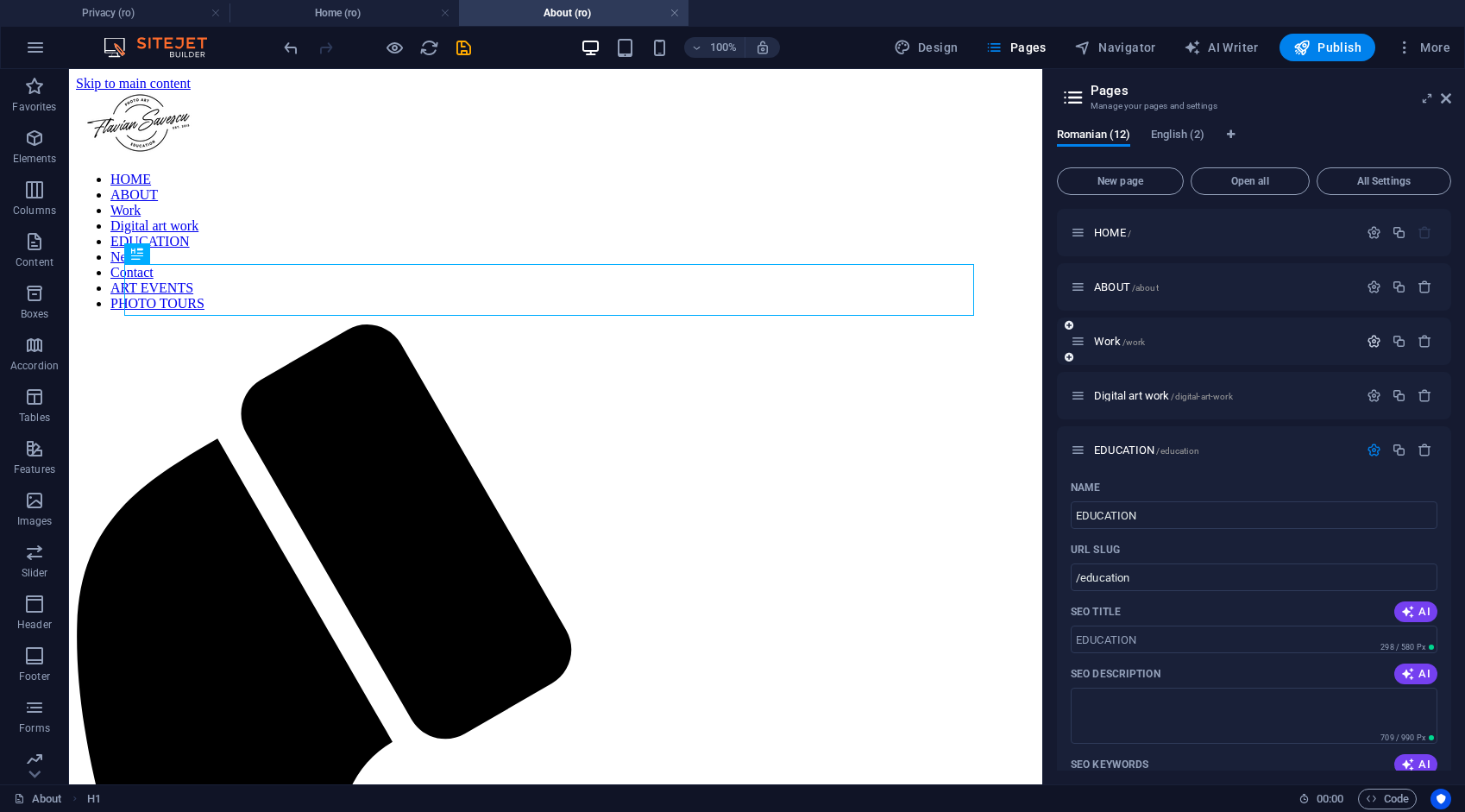
click at [1367, 340] on icon "button" at bounding box center [1374, 341] width 15 height 15
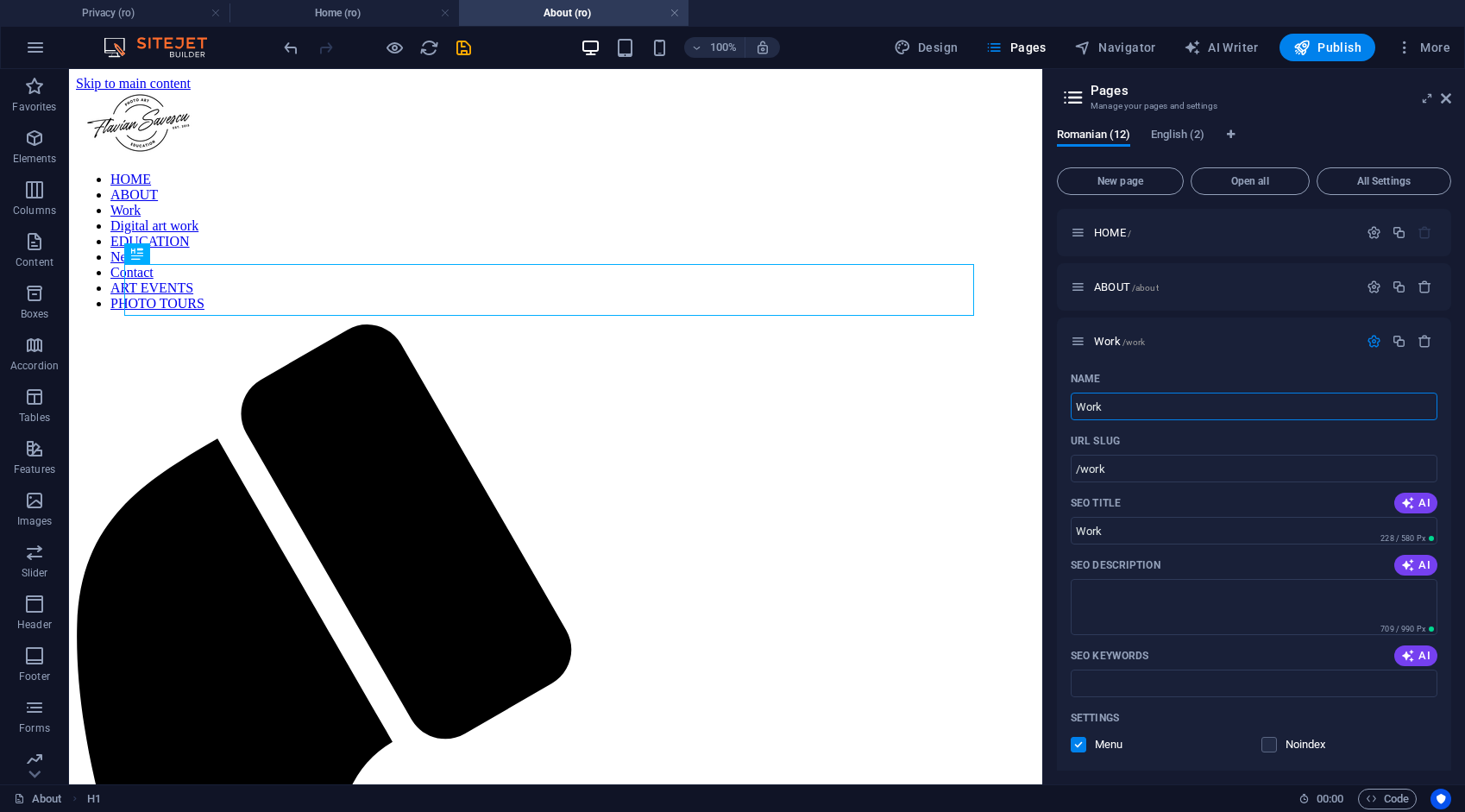
drag, startPoint x: 1117, startPoint y: 402, endPoint x: 1043, endPoint y: 400, distance: 74.0
click at [1044, 402] on aside "Pages Manage your pages and settings Romanian (12) English (2) New page Open al…" at bounding box center [1254, 426] width 423 height 715
type input "WORK"
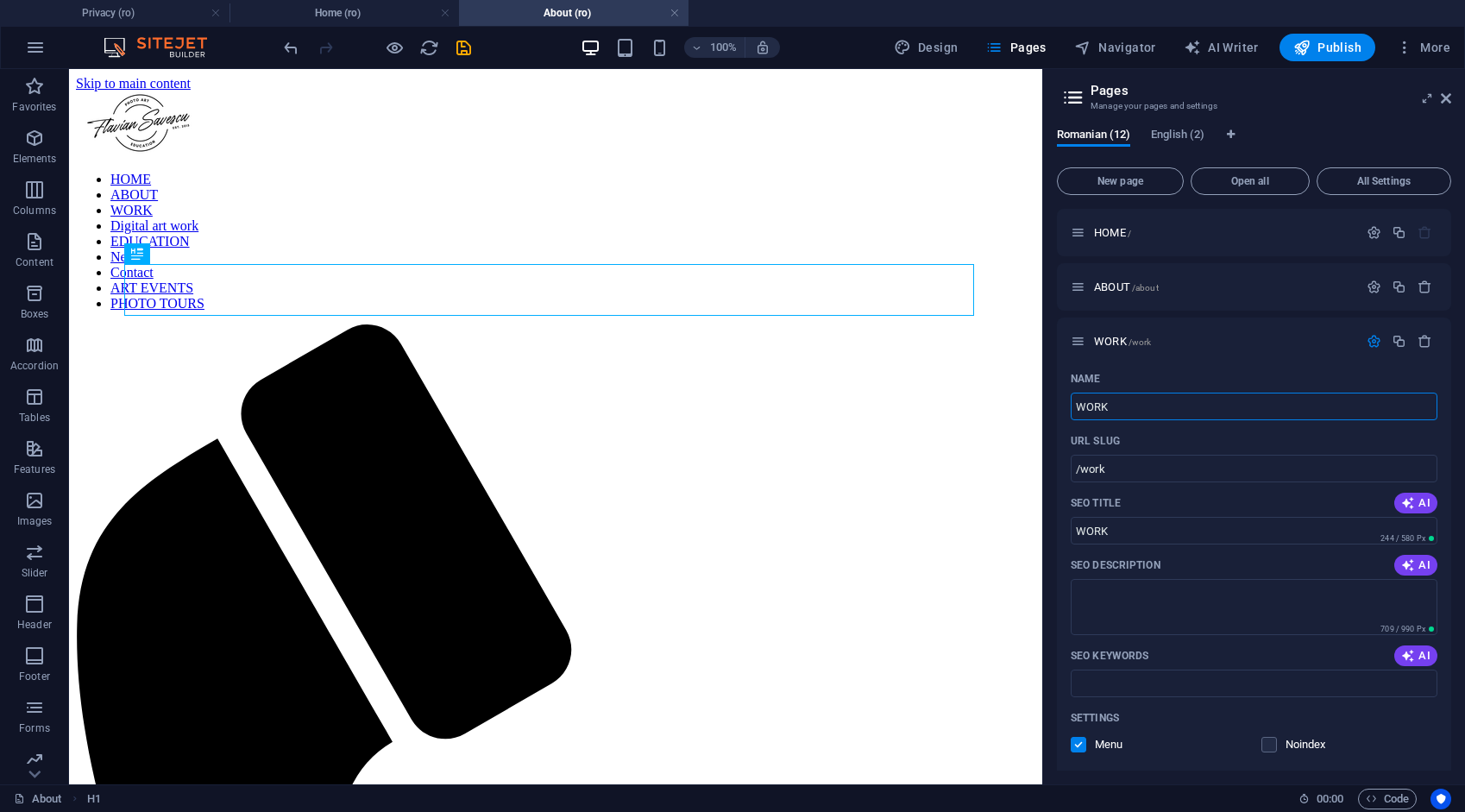
click at [1053, 540] on div "Romanian (12) English (2) New page Open all All Settings HOME / ABOUT /about WO…" at bounding box center [1255, 449] width 422 height 670
click at [1367, 342] on icon "button" at bounding box center [1374, 341] width 15 height 15
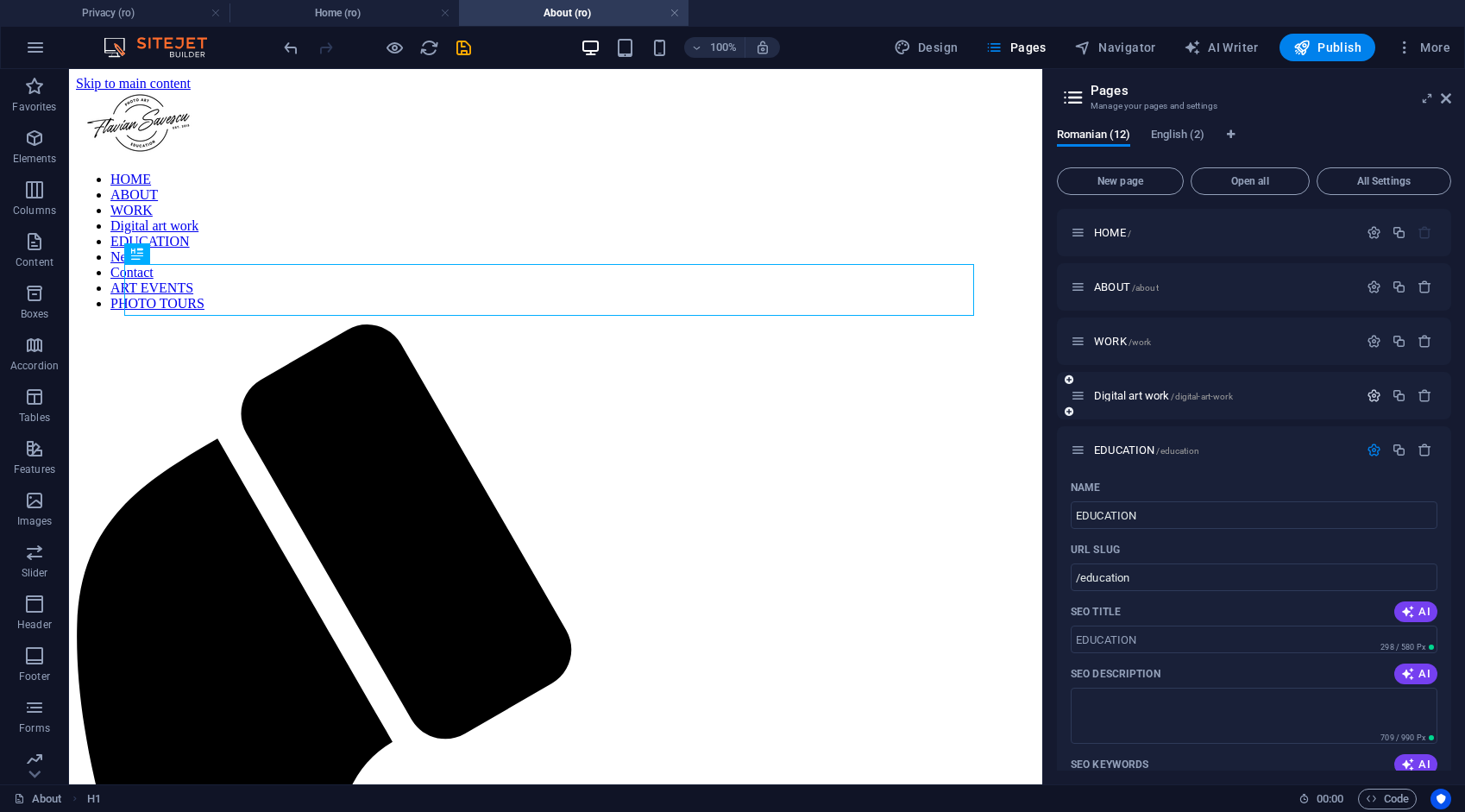
click at [1373, 395] on icon "button" at bounding box center [1374, 395] width 15 height 15
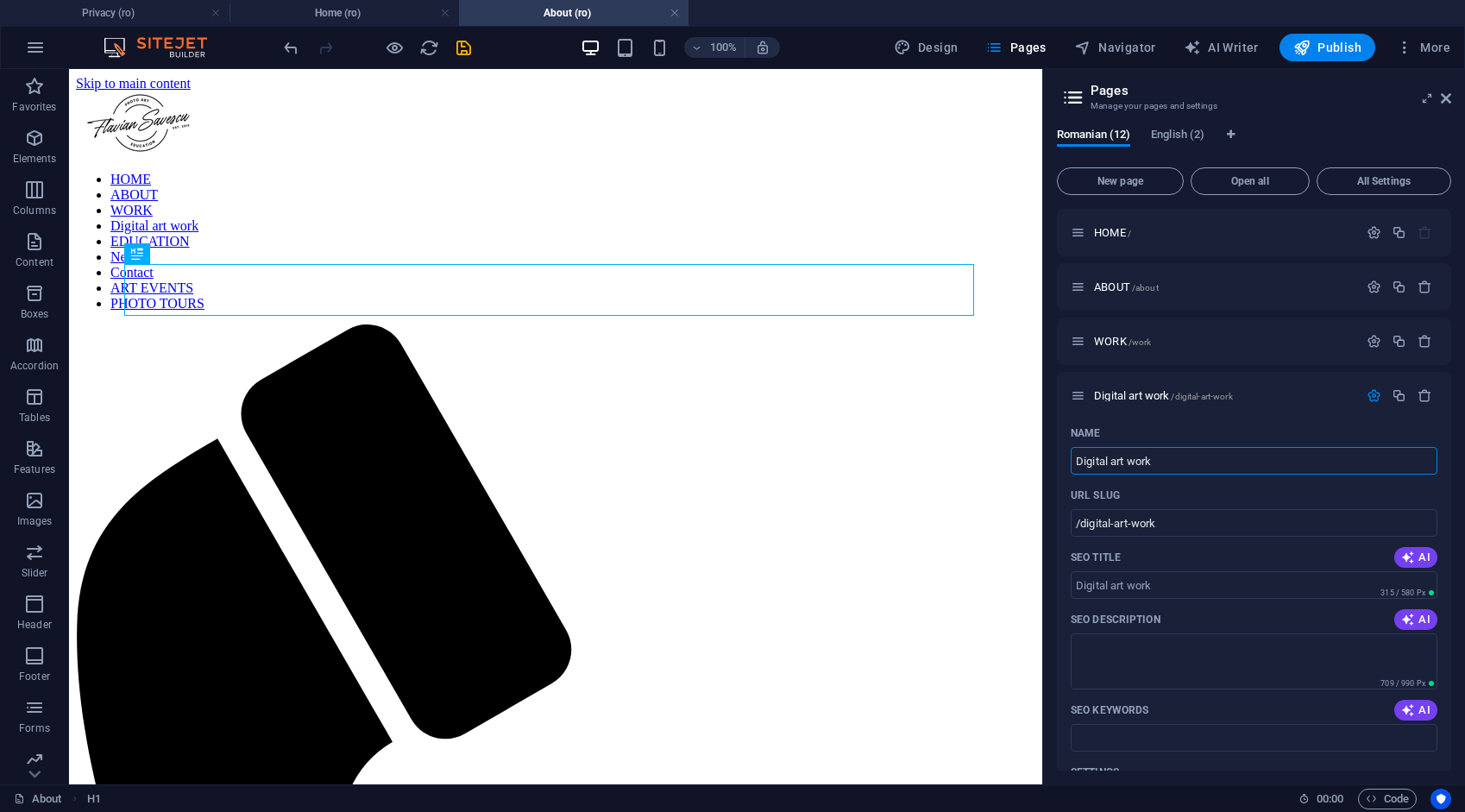
drag, startPoint x: 1224, startPoint y: 528, endPoint x: 1026, endPoint y: 462, distance: 208.7
type input "DIGITA"
type input "/digi"
type input "DIGITAL ART"
type input "/digital-art"
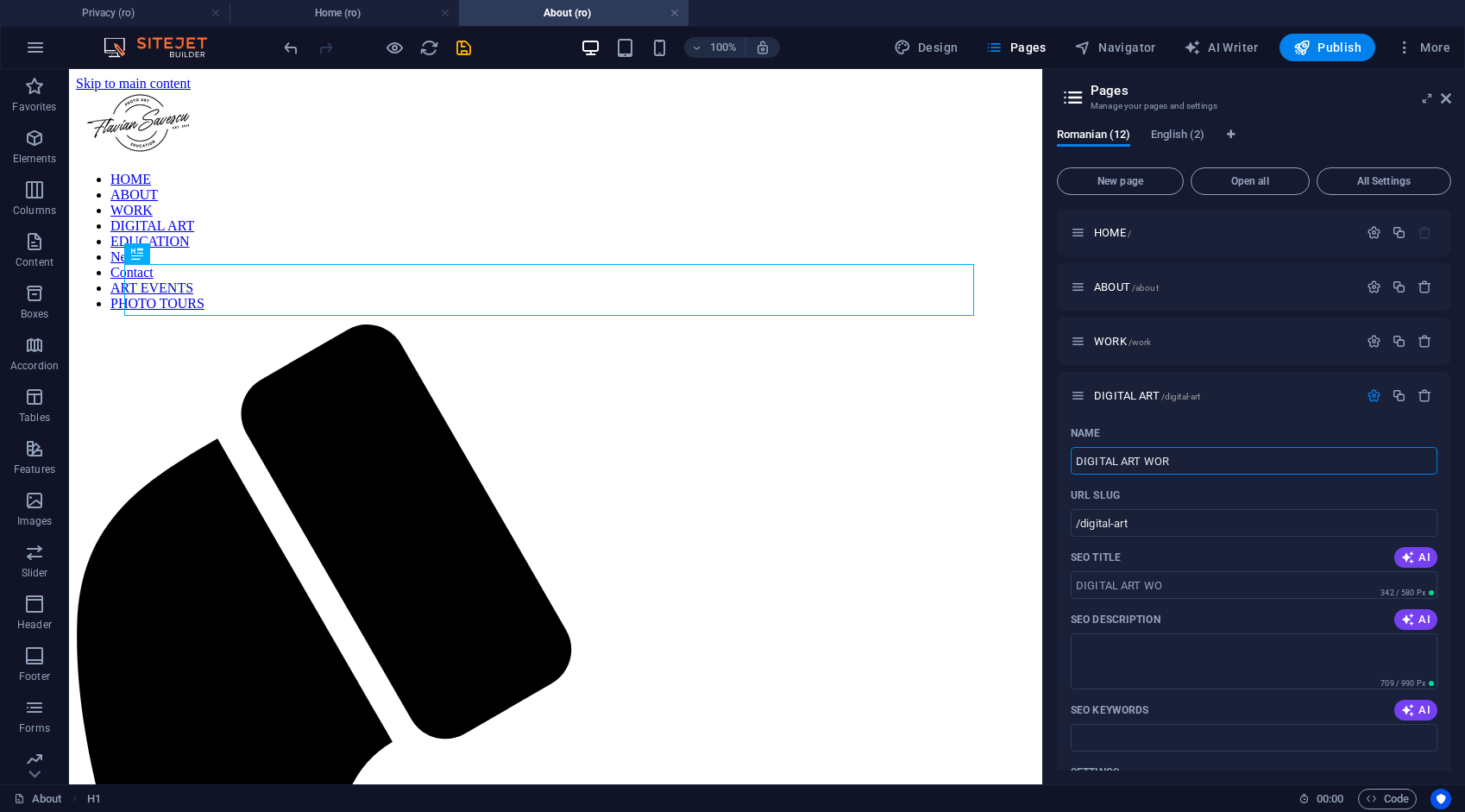
type input "DIGITAL ART WORK"
type input "/digital-art-wo"
type input "DIGITAL ART WORK"
type input "/digital-art-work"
type input "DIGITAL ART WORK"
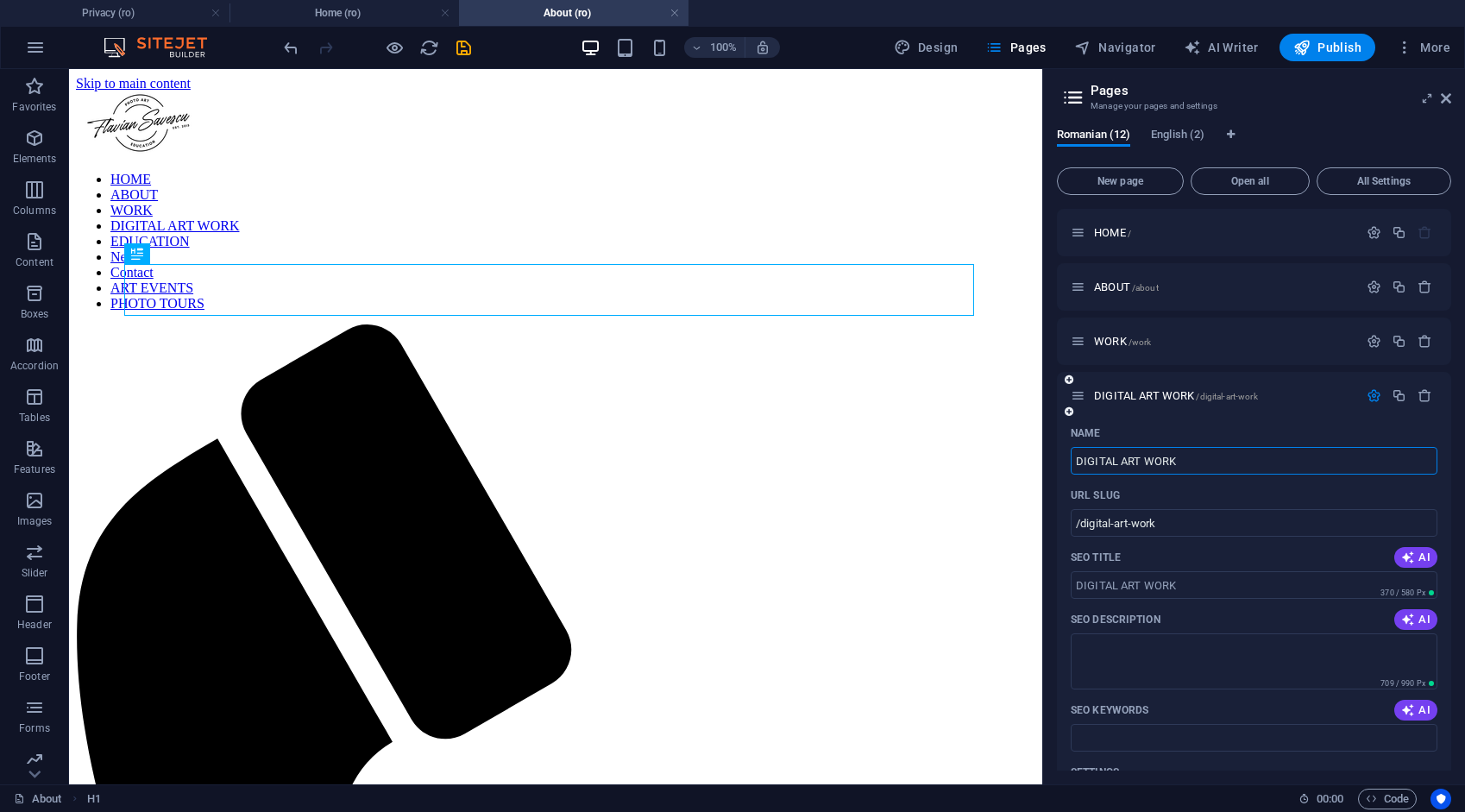
click at [1370, 397] on icon "button" at bounding box center [1374, 395] width 15 height 15
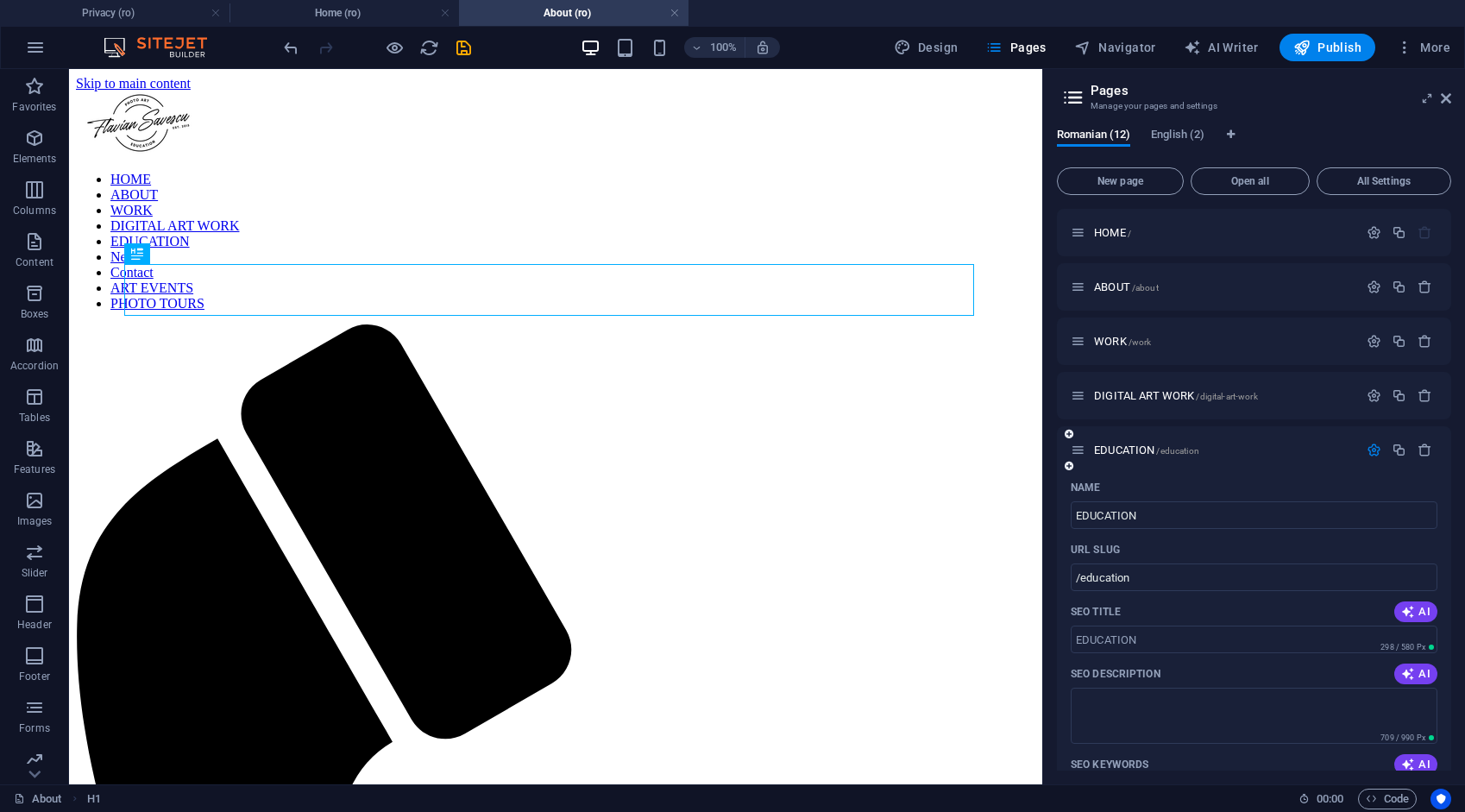
click at [1367, 454] on icon "button" at bounding box center [1374, 449] width 15 height 15
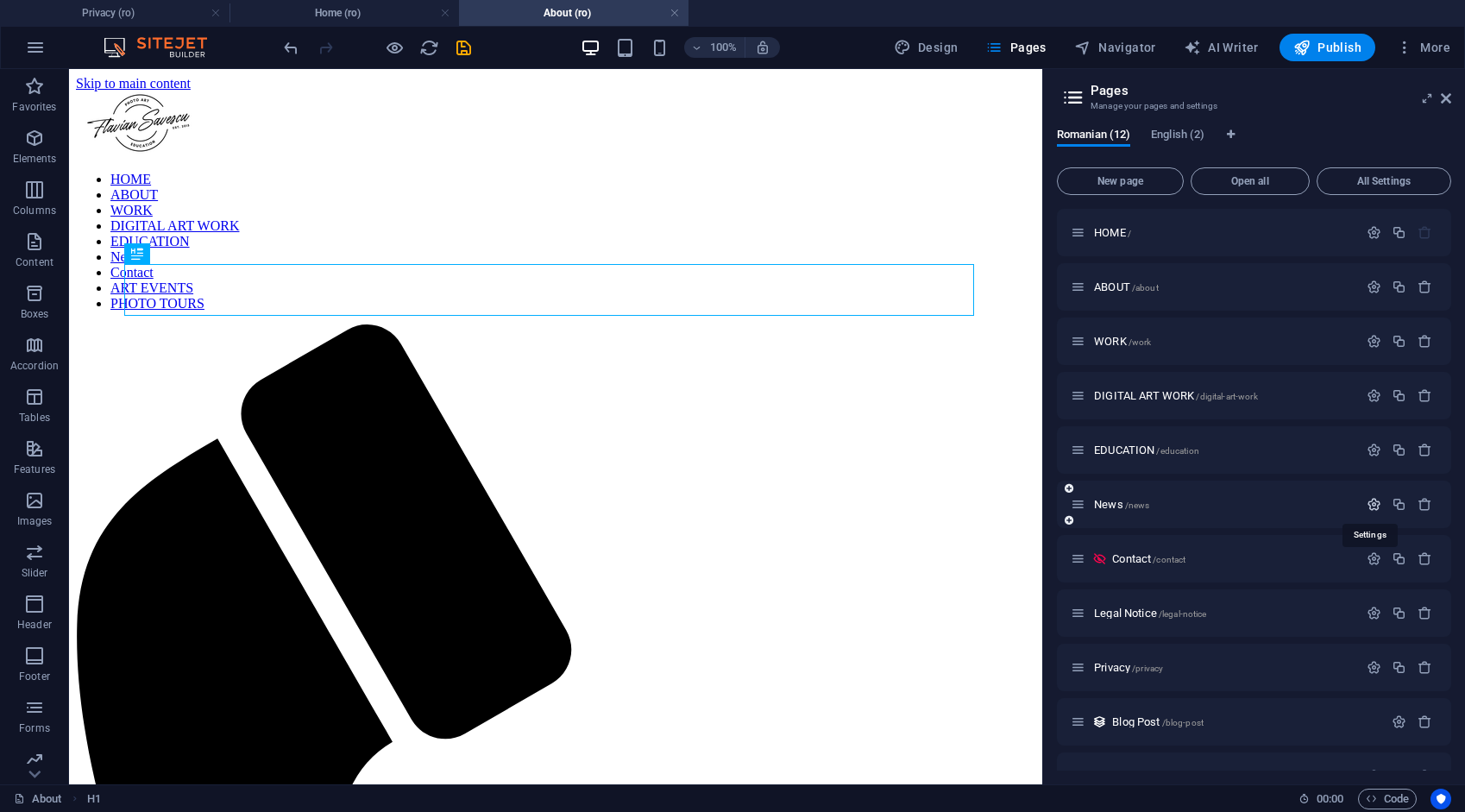
click at [1367, 502] on icon "button" at bounding box center [1374, 504] width 15 height 15
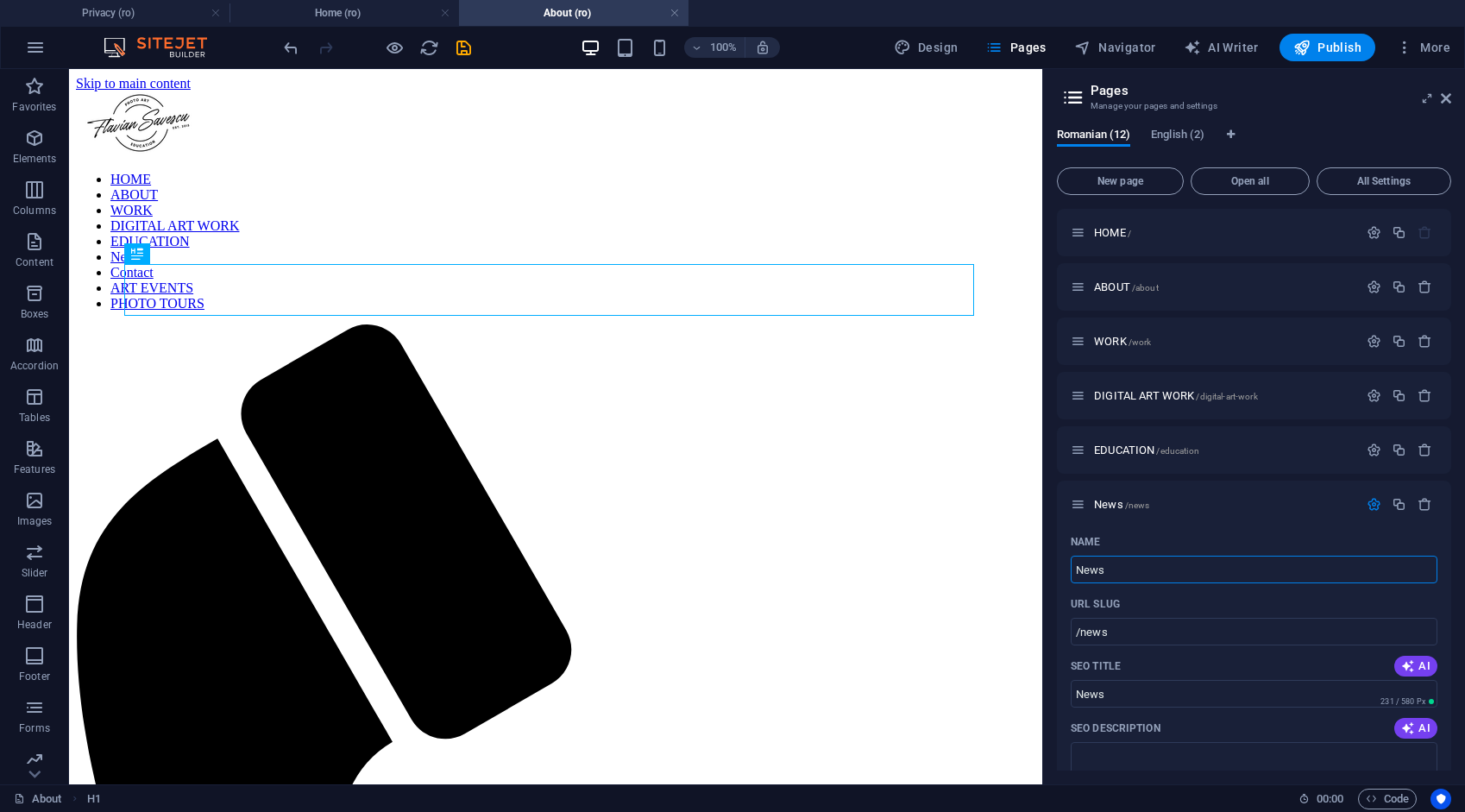
drag, startPoint x: 1094, startPoint y: 576, endPoint x: 1048, endPoint y: 582, distance: 46.4
click at [1057, 582] on div "Romanian (12) English (2) New page Open all All Settings HOME / ABOUT /about WO…" at bounding box center [1255, 449] width 422 height 670
type input "NEW"
type input "/n"
type input "N"
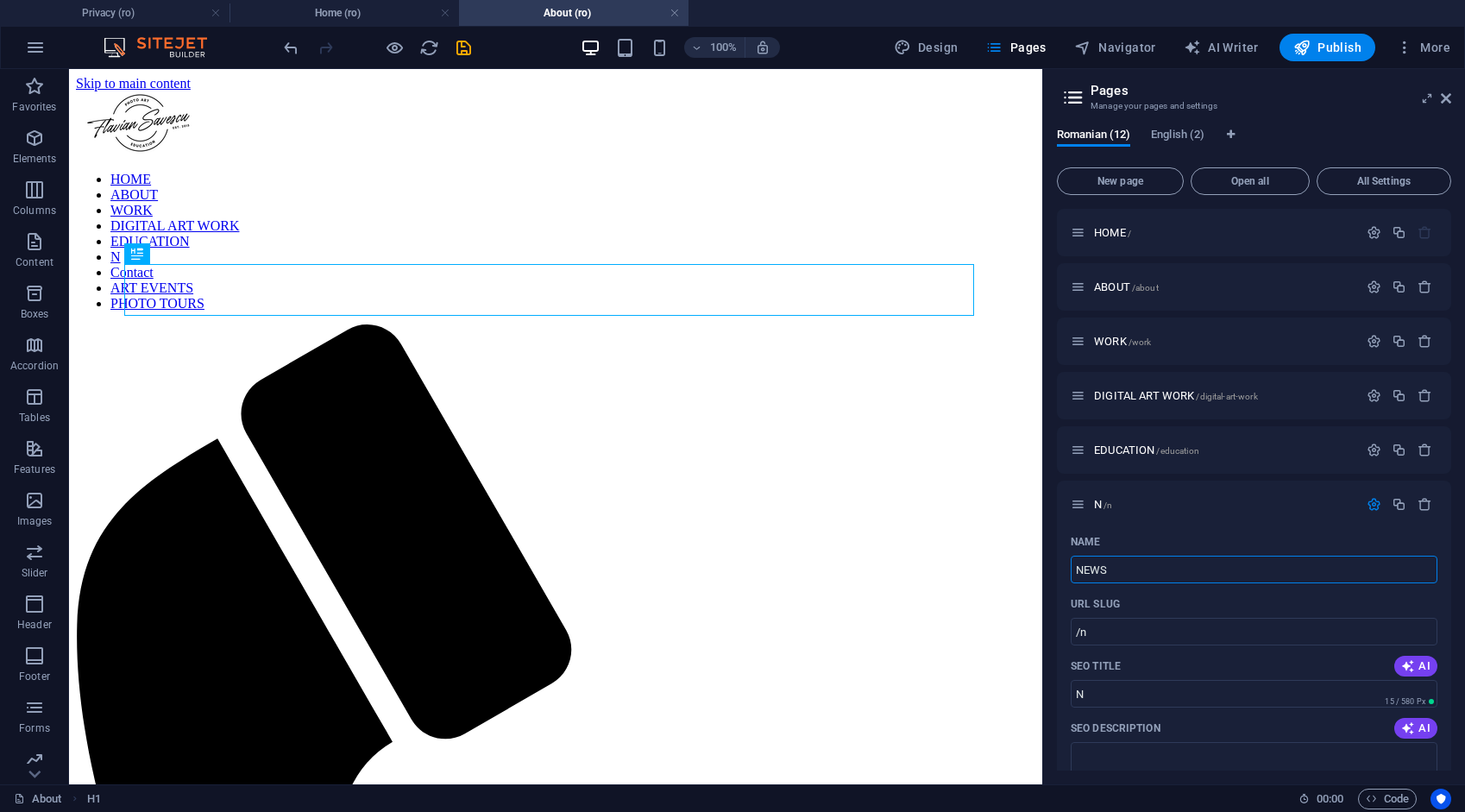
type input "NEWS"
type input "/news"
type input "NEWS"
click at [1368, 505] on icon "button" at bounding box center [1374, 504] width 15 height 15
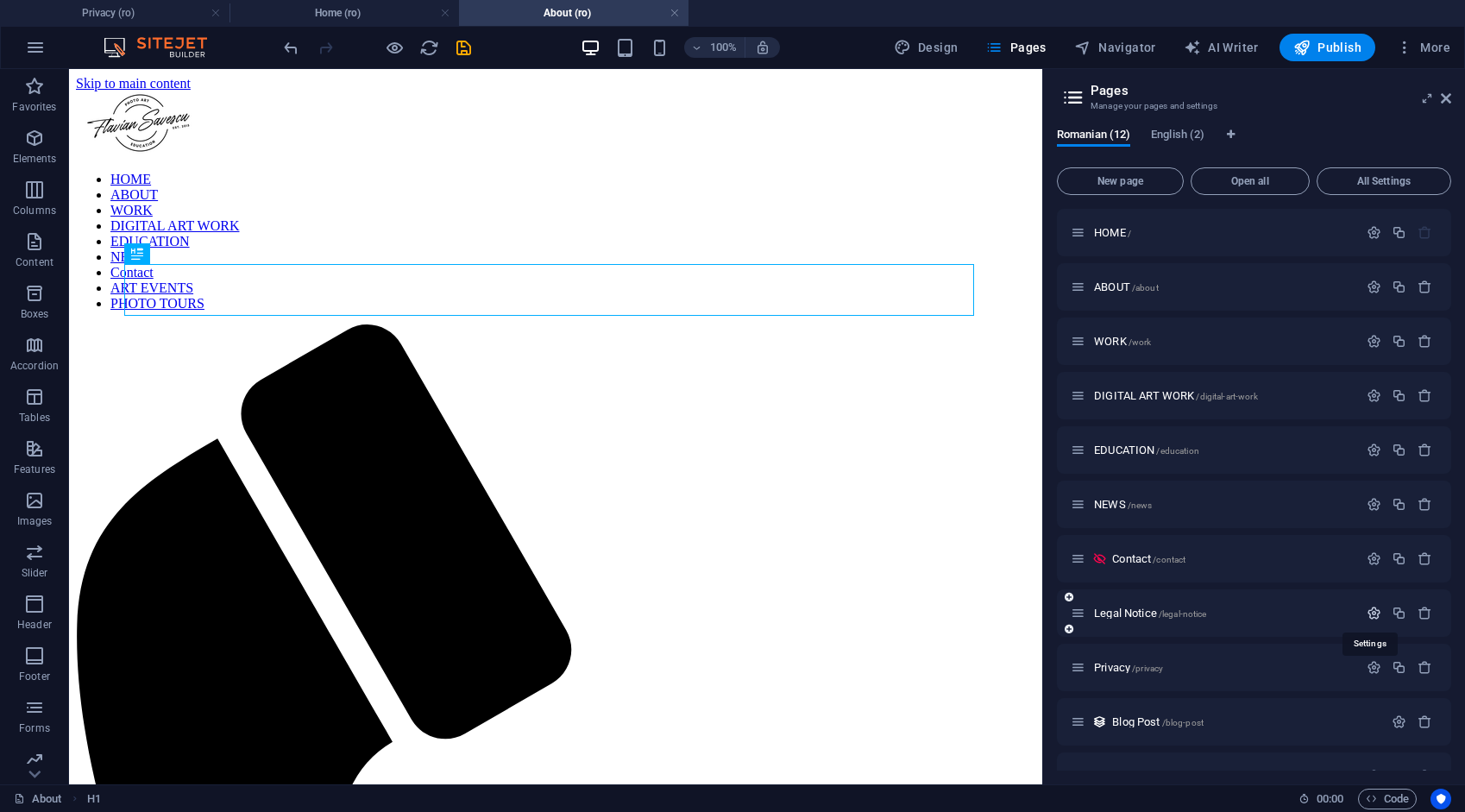
click at [1373, 611] on icon "button" at bounding box center [1374, 612] width 15 height 15
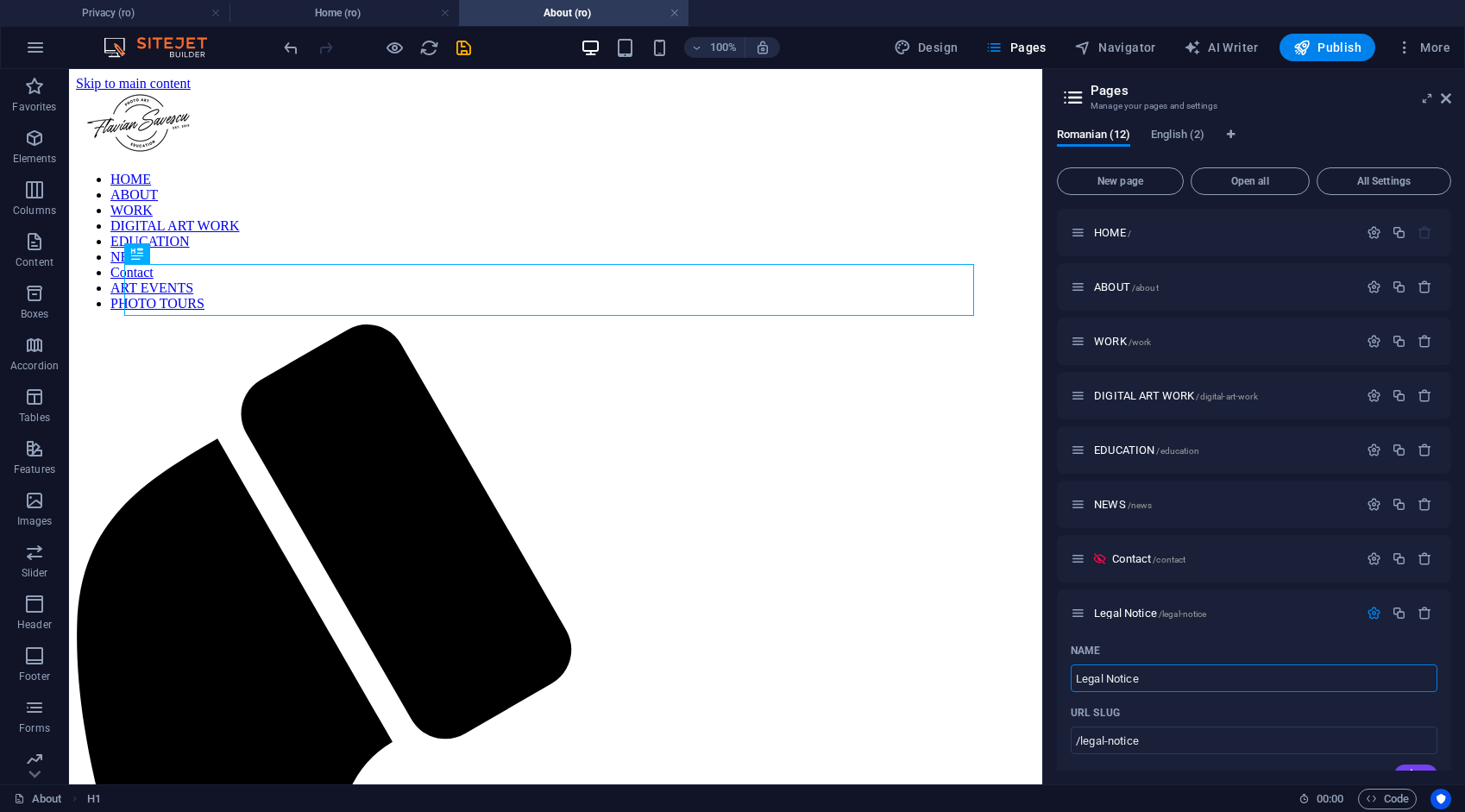
drag, startPoint x: 1217, startPoint y: 747, endPoint x: 996, endPoint y: 668, distance: 234.7
type input "LEGL"
type input "/leg"
type input "LEG"
type input "LEGL NOTI"
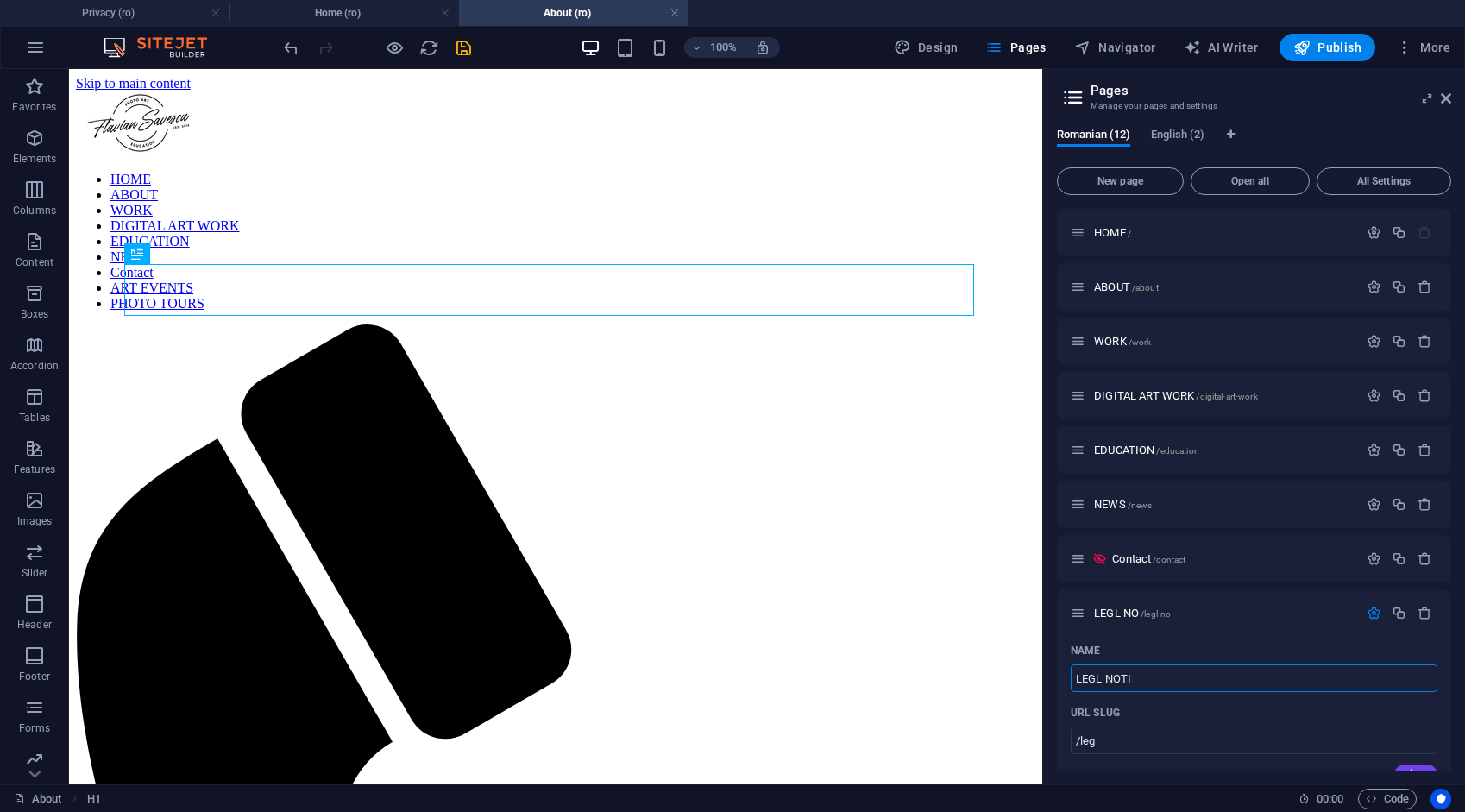
type input "/legl-no"
type input "LEGL NO"
type input "LEGL NOTICE"
type input "/legl-notice"
type input "LEGL NOTICE"
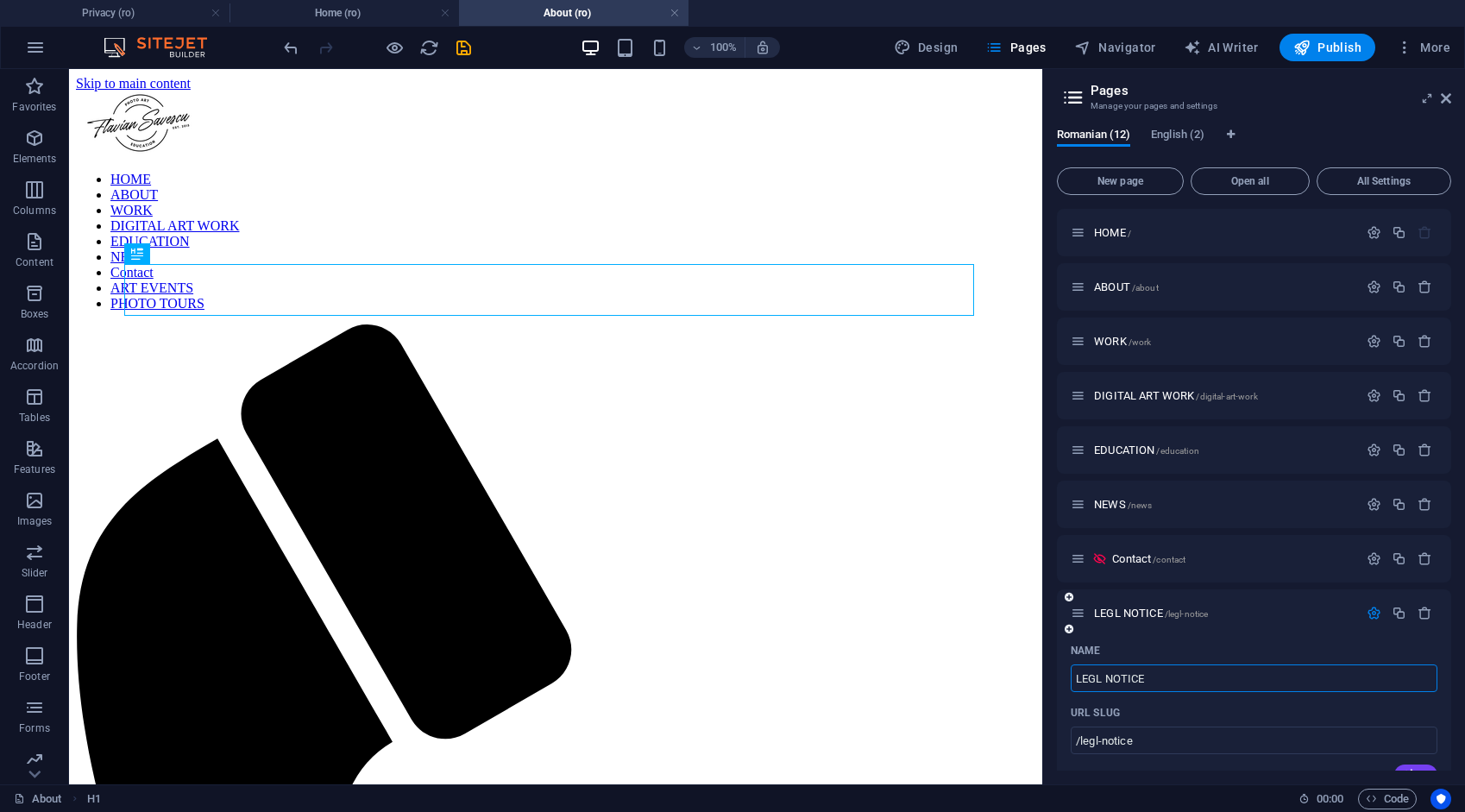
click at [1094, 676] on input "LEGL NOTICE" at bounding box center [1254, 679] width 366 height 28
type input "LEGAL NOTICE"
type input "/legal-notice"
type input "LEGAL NOTICE"
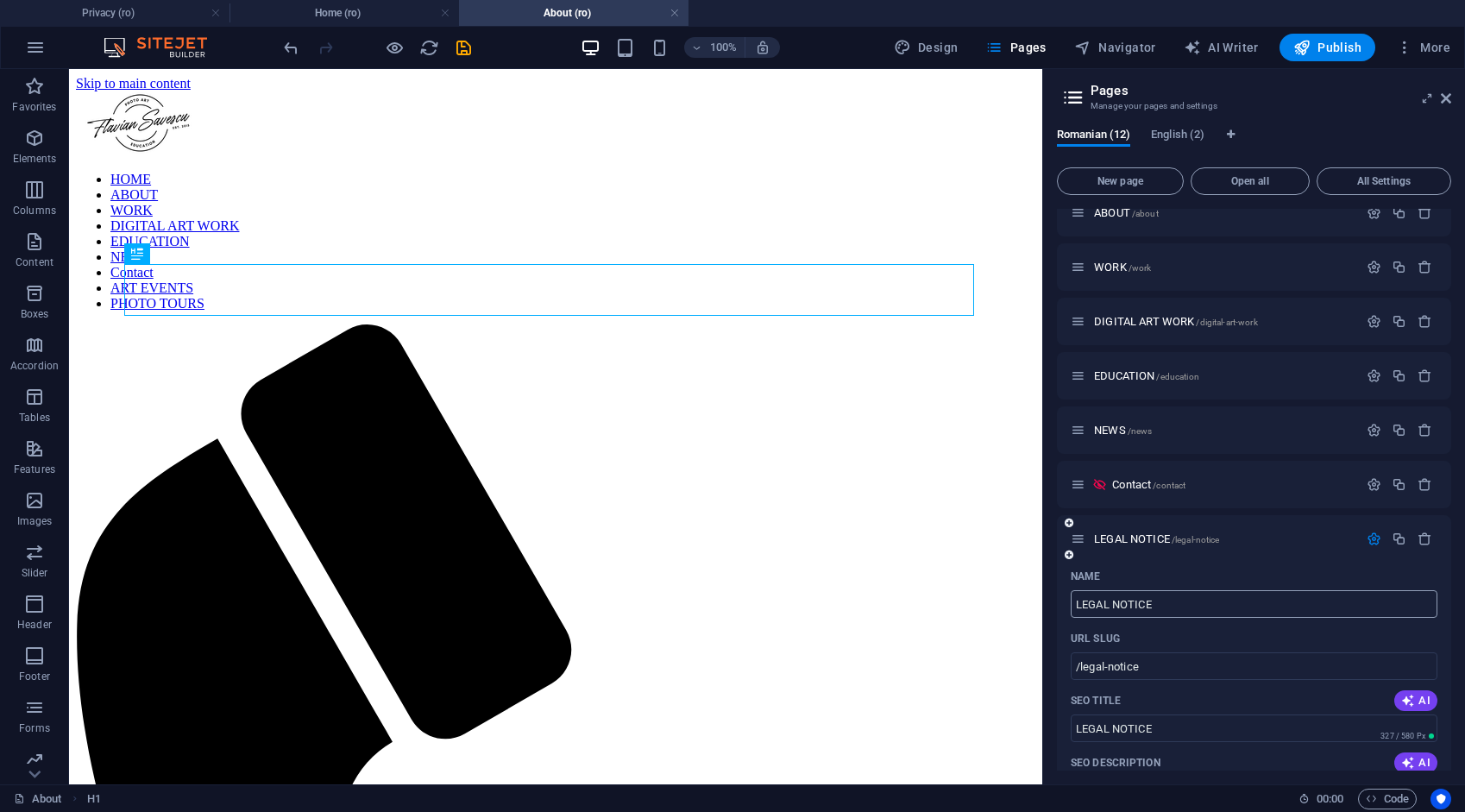
scroll to position [86, 0]
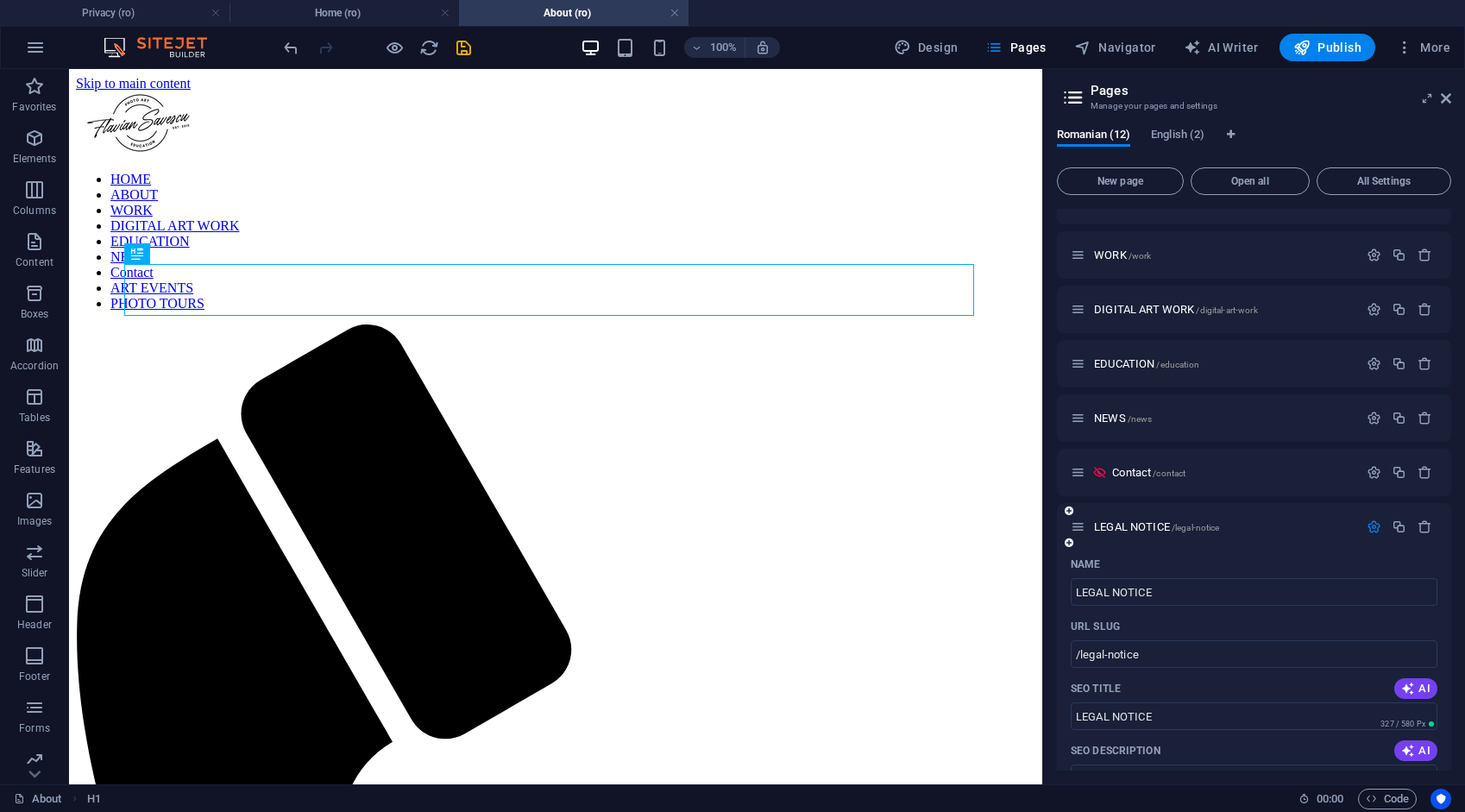
click at [1367, 522] on icon "button" at bounding box center [1374, 526] width 15 height 15
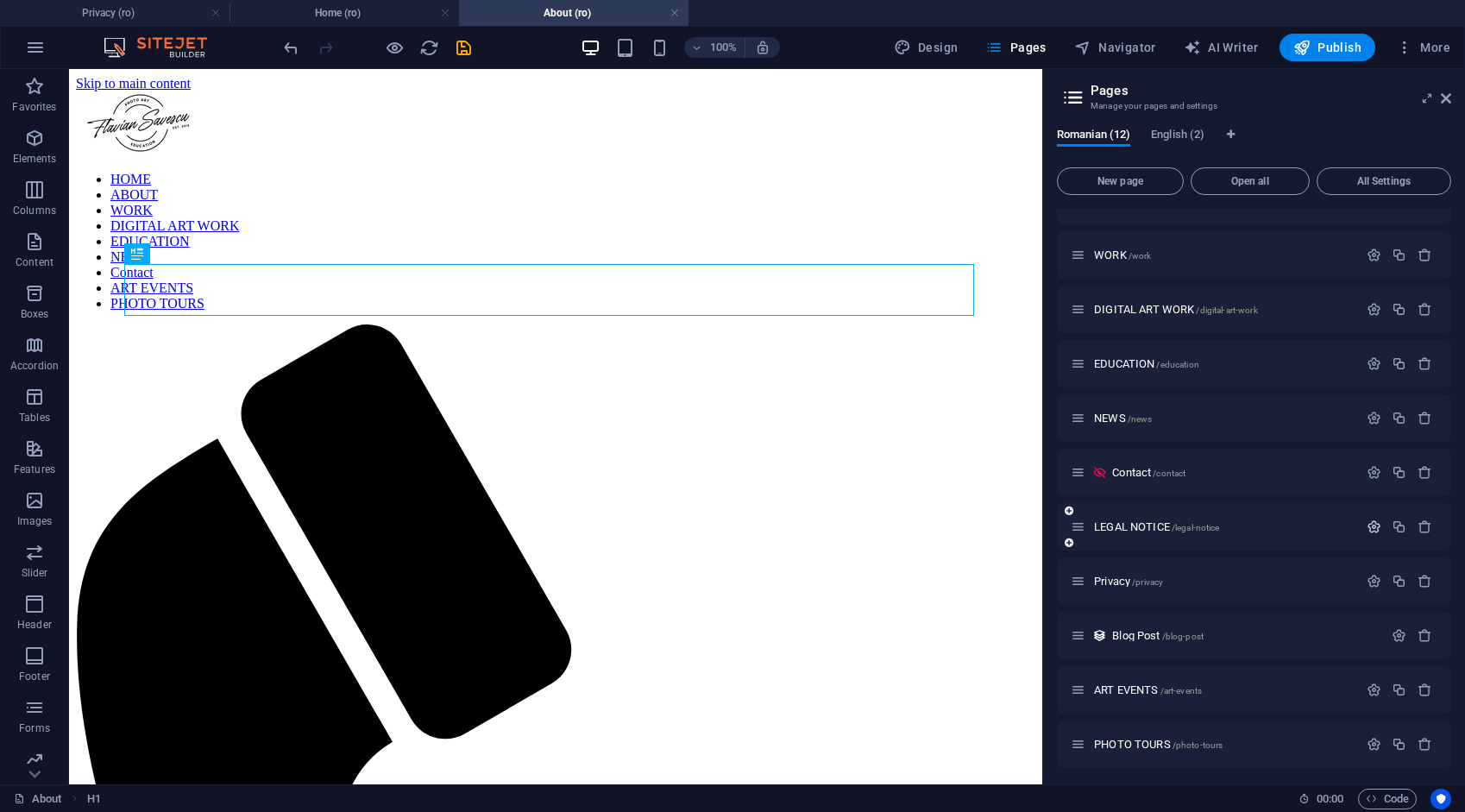
scroll to position [90, 0]
click at [461, 41] on icon "save" at bounding box center [463, 48] width 20 height 20
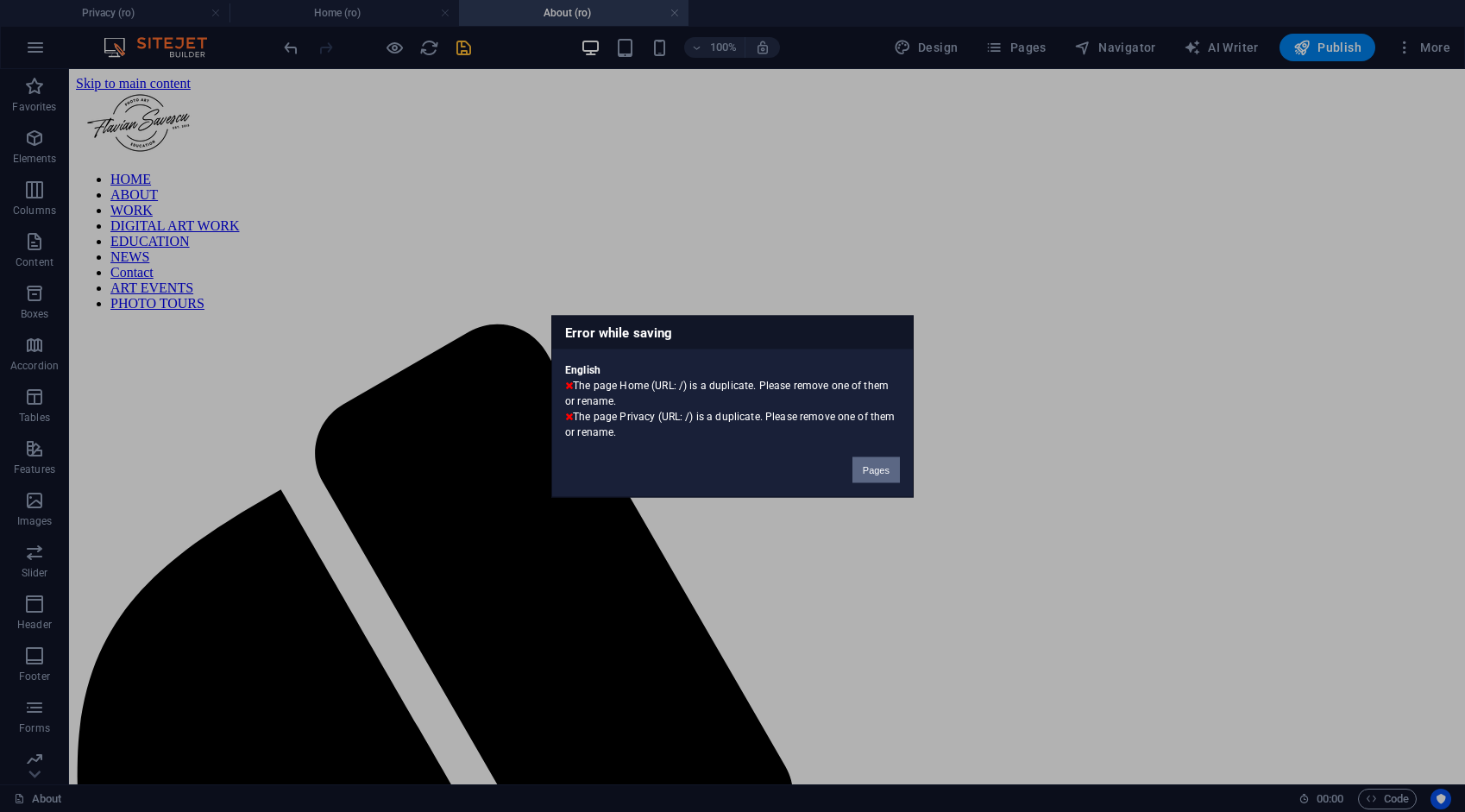
click at [878, 465] on button "Pages" at bounding box center [876, 469] width 47 height 26
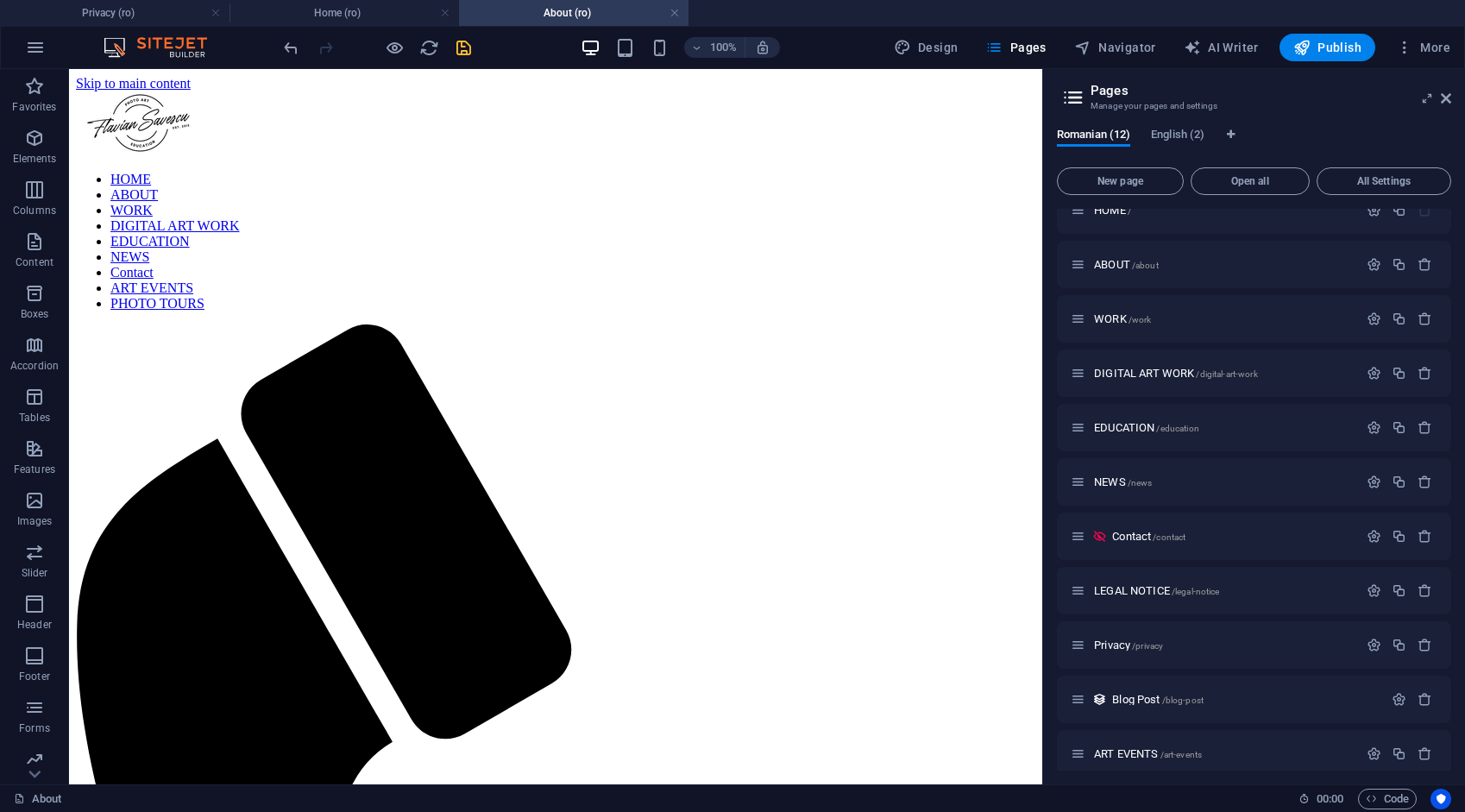
scroll to position [0, 0]
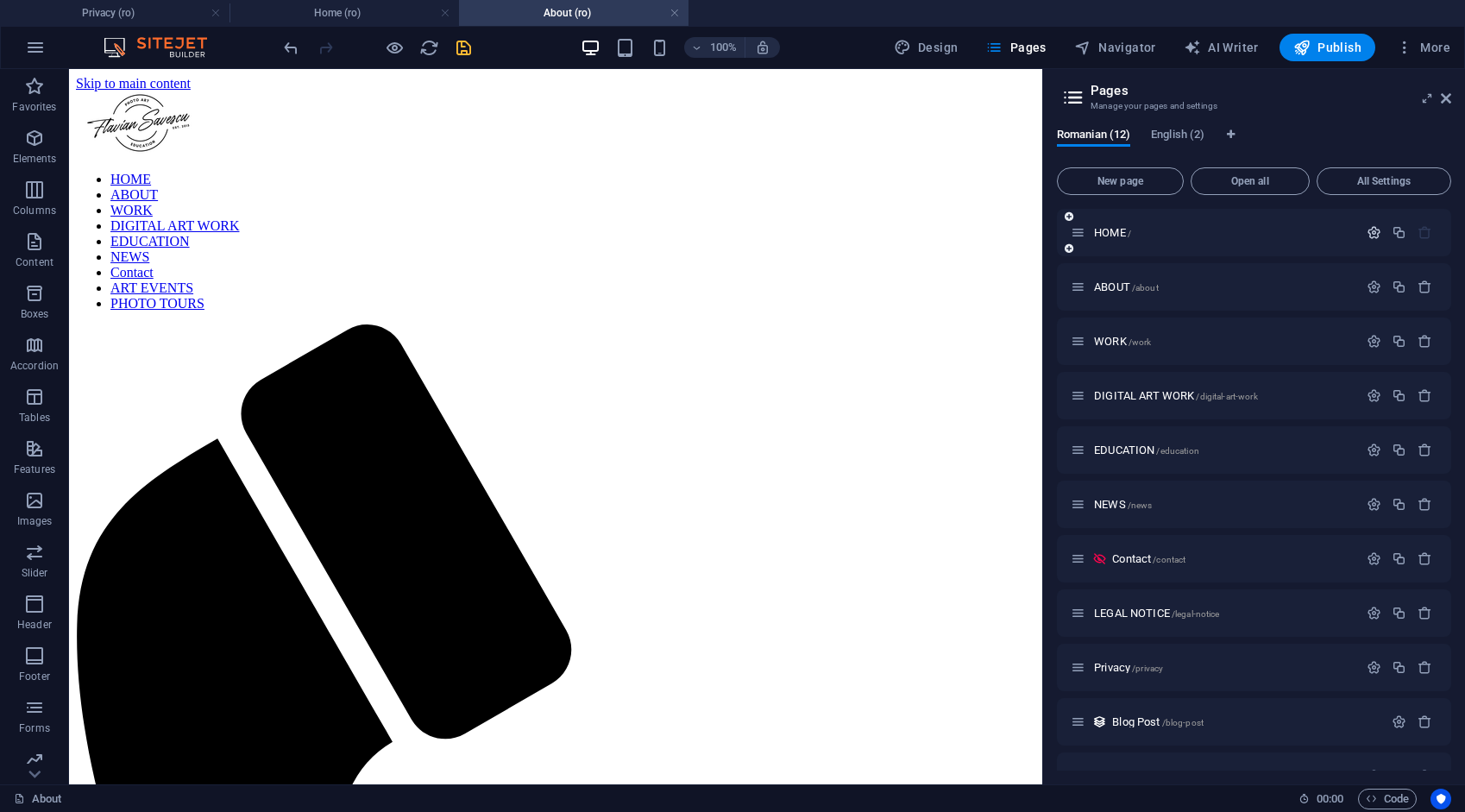
click at [1373, 231] on icon "button" at bounding box center [1374, 232] width 15 height 15
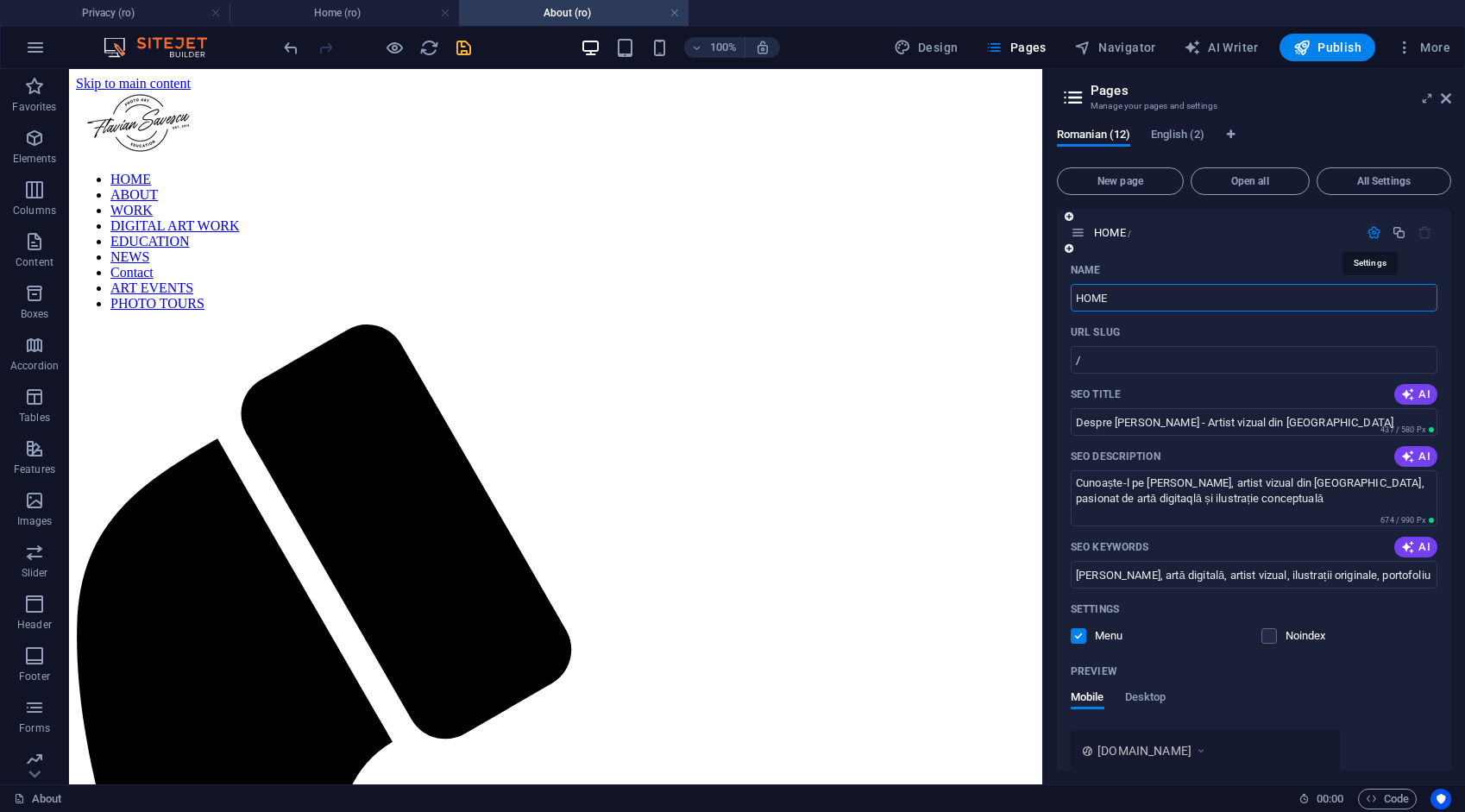
click at [1373, 231] on icon "button" at bounding box center [1374, 232] width 15 height 15
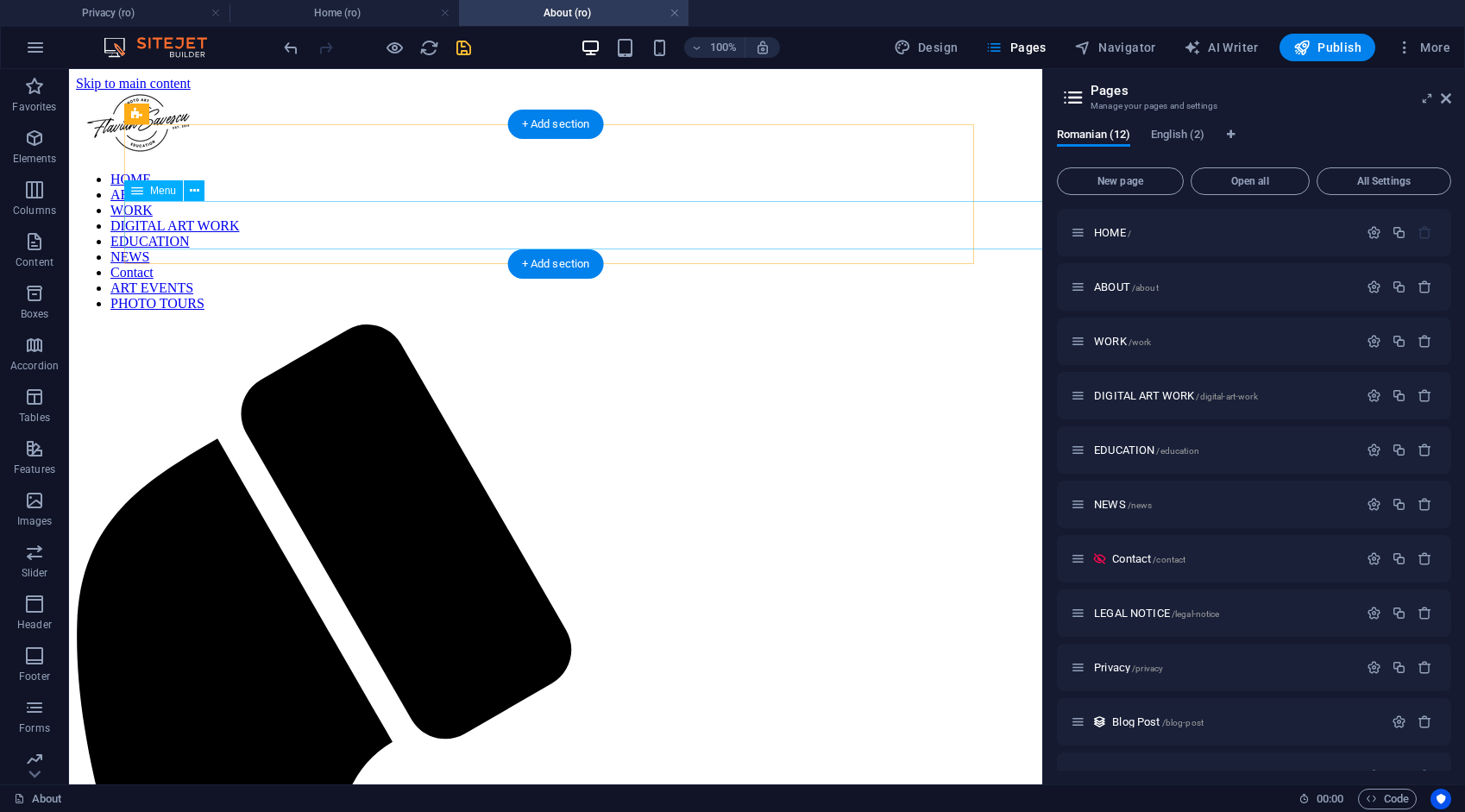
click at [148, 229] on nav "HOME ABOUT WORK DIGITAL ART WORK EDUCATION NEWS Contact ART EVENTS PHOTO TOURS" at bounding box center [556, 242] width 960 height 140
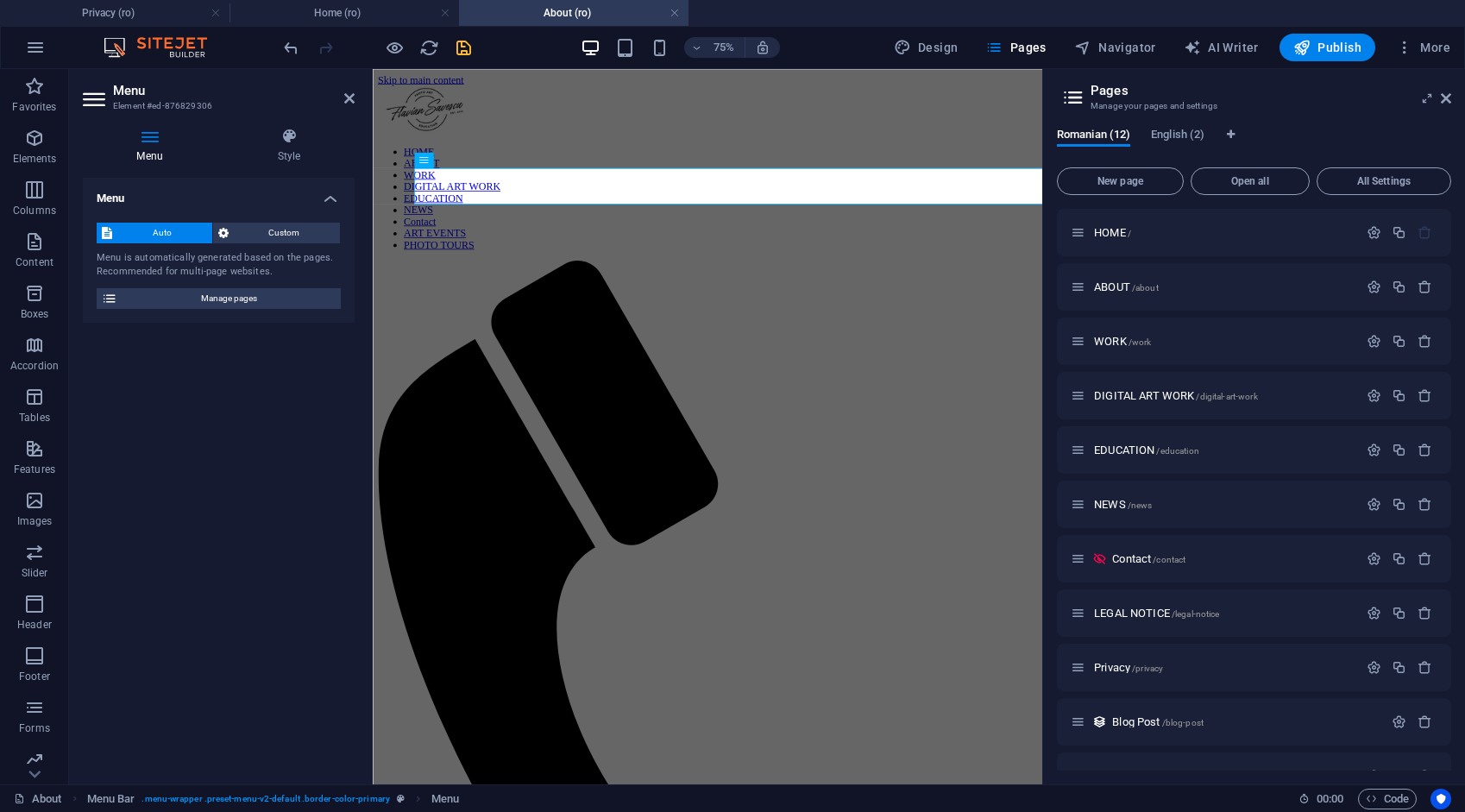
click at [346, 99] on icon at bounding box center [350, 99] width 10 height 14
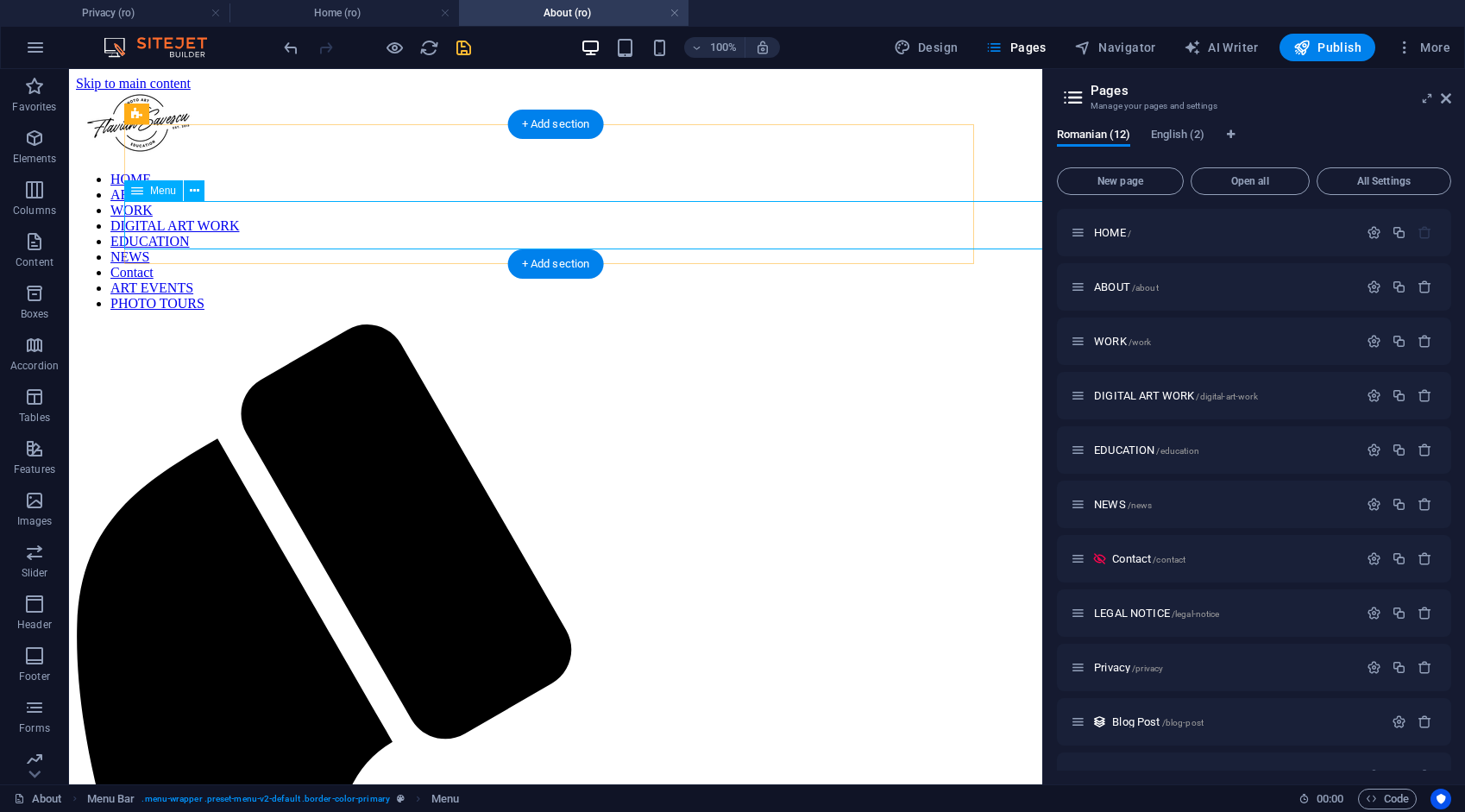
click at [152, 214] on nav "HOME ABOUT WORK DIGITAL ART WORK EDUCATION NEWS Contact ART EVENTS PHOTO TOURS" at bounding box center [556, 242] width 960 height 140
click at [155, 225] on nav "HOME ABOUT WORK DIGITAL ART WORK EDUCATION NEWS Contact ART EVENTS PHOTO TOURS" at bounding box center [556, 242] width 960 height 140
click at [1116, 292] on div "ABOUT /about" at bounding box center [1214, 286] width 287 height 20
click at [1373, 286] on icon "button" at bounding box center [1374, 286] width 15 height 15
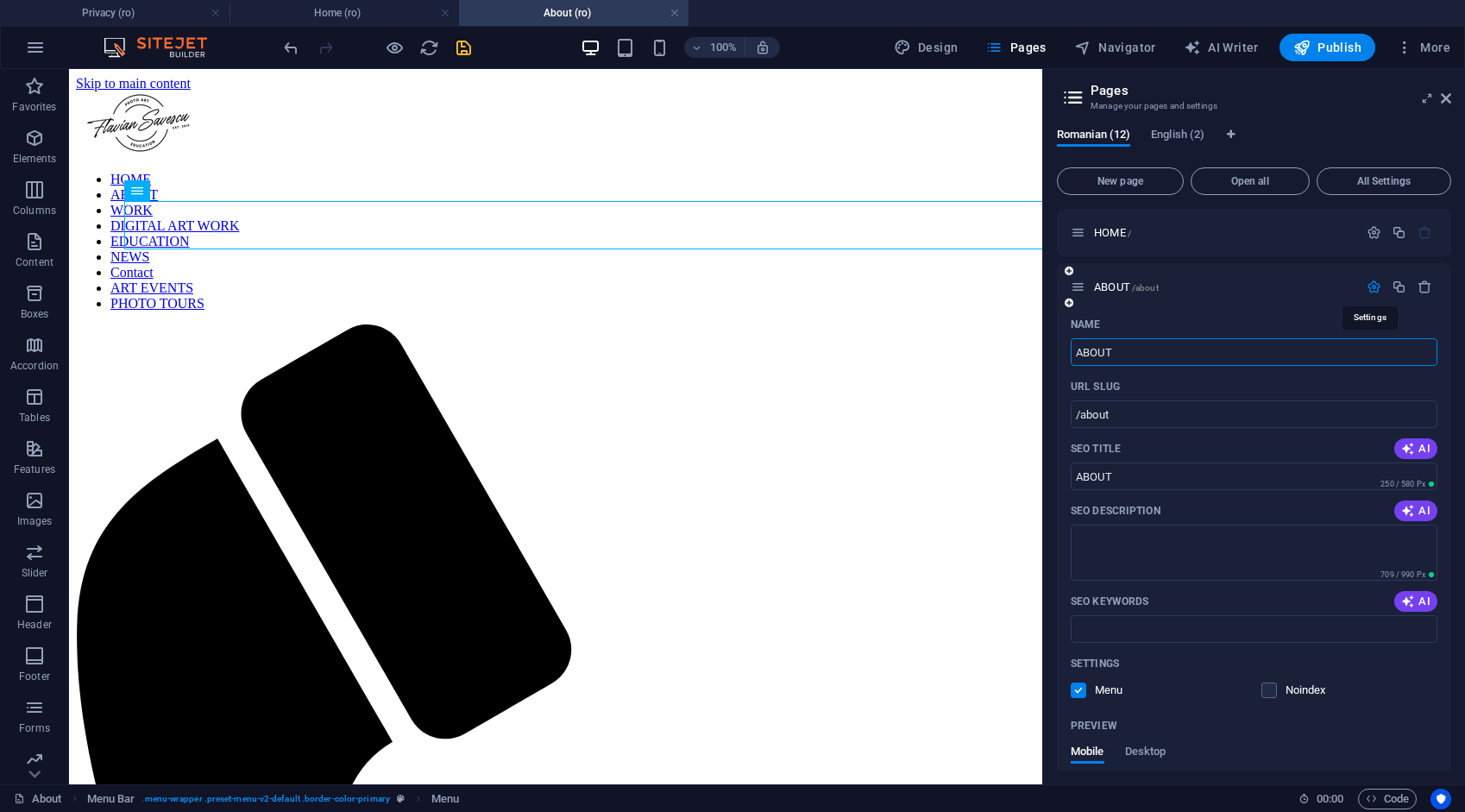
click at [1367, 291] on icon "button" at bounding box center [1374, 286] width 15 height 15
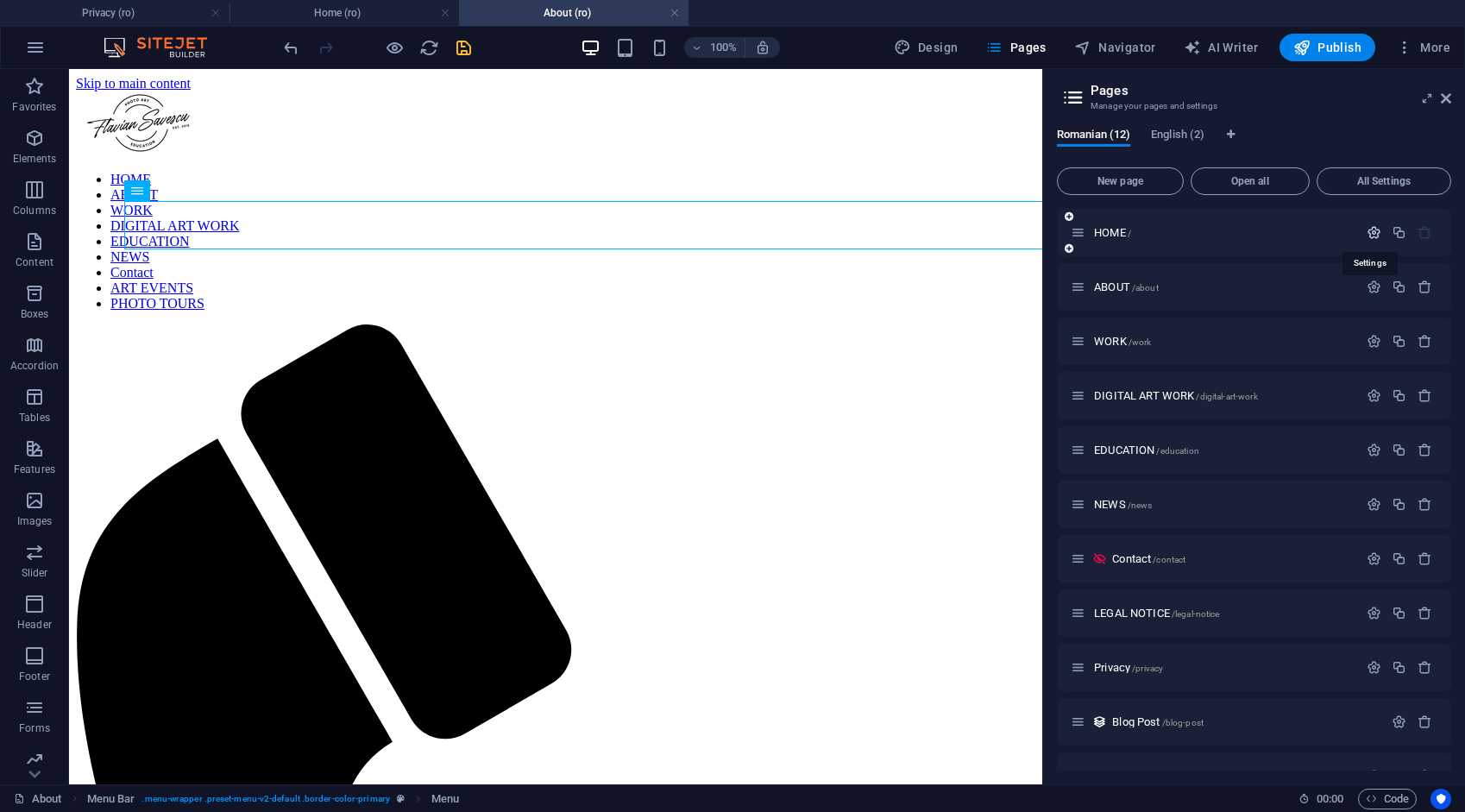
click at [1367, 229] on icon "button" at bounding box center [1374, 232] width 15 height 15
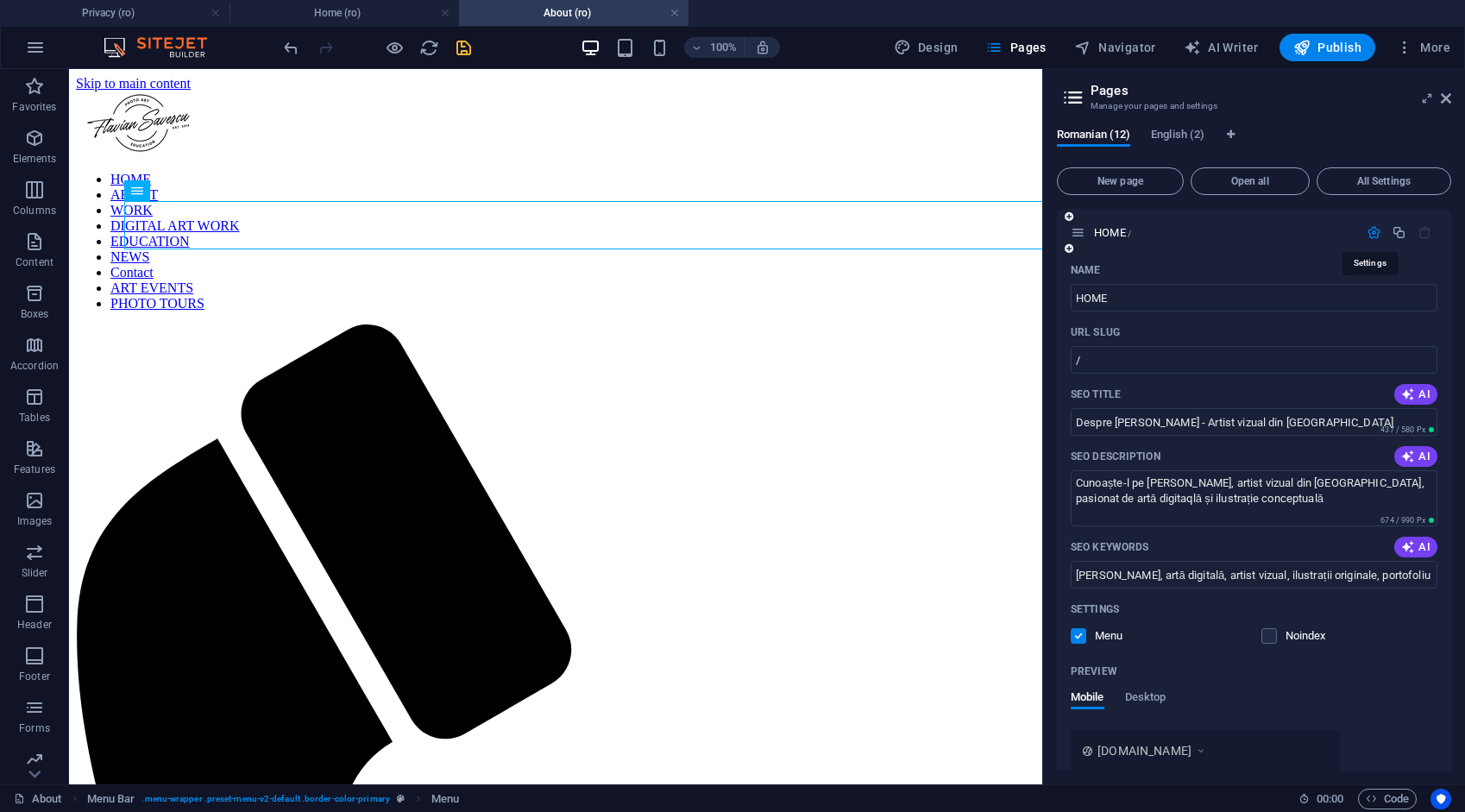
click at [1367, 229] on icon "button" at bounding box center [1374, 232] width 15 height 15
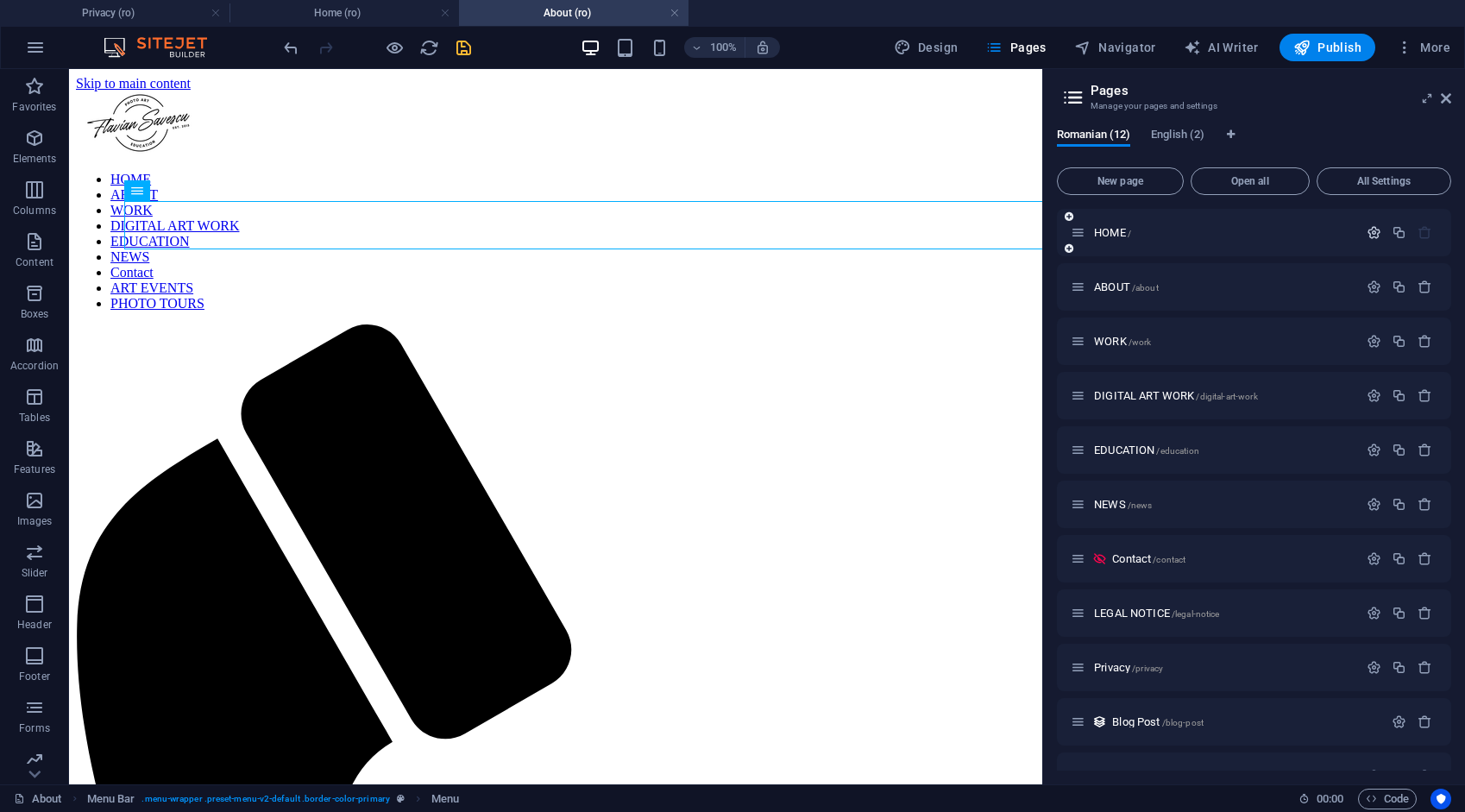
click at [1367, 235] on icon "button" at bounding box center [1374, 232] width 15 height 15
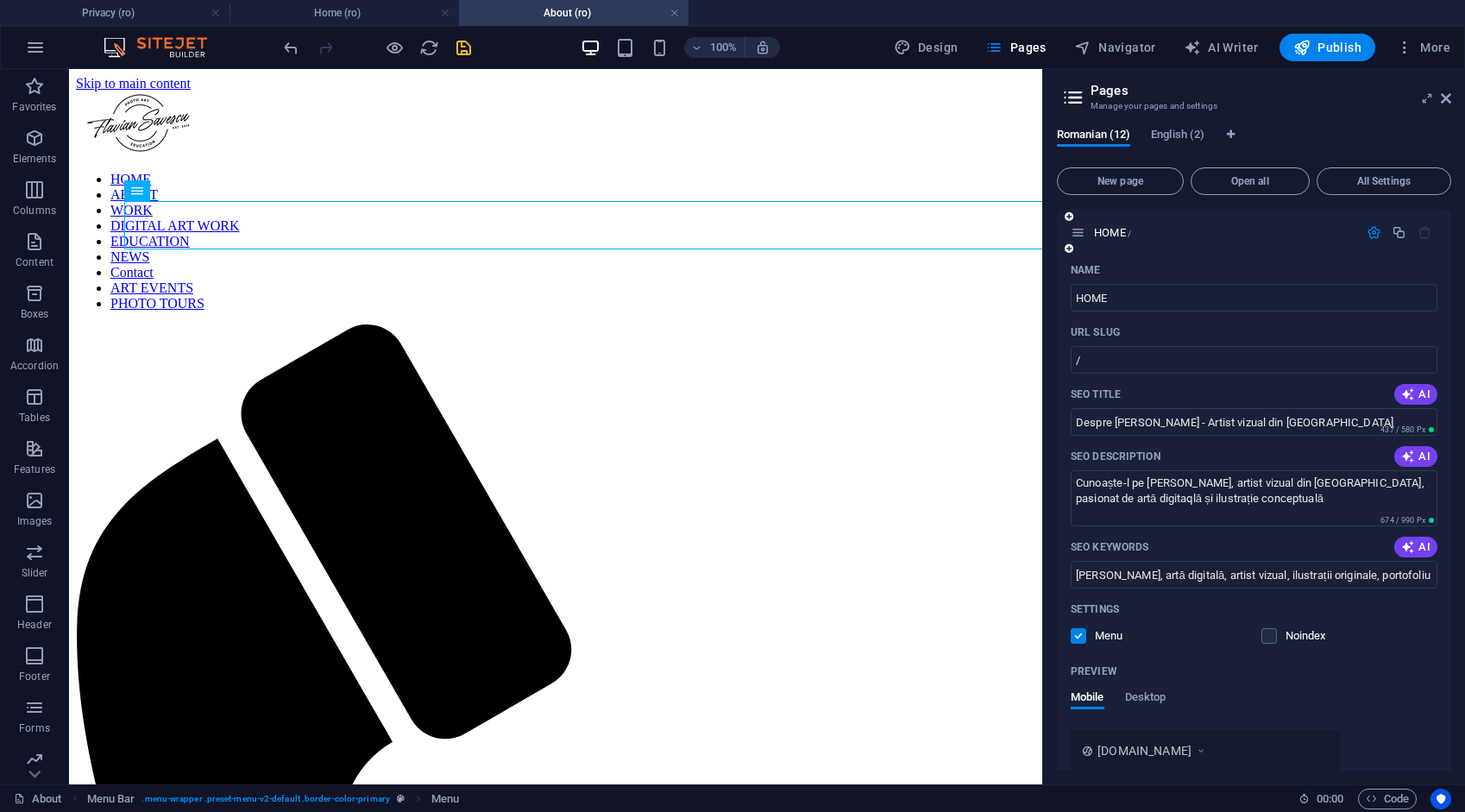
click at [1374, 234] on icon "button" at bounding box center [1374, 232] width 15 height 15
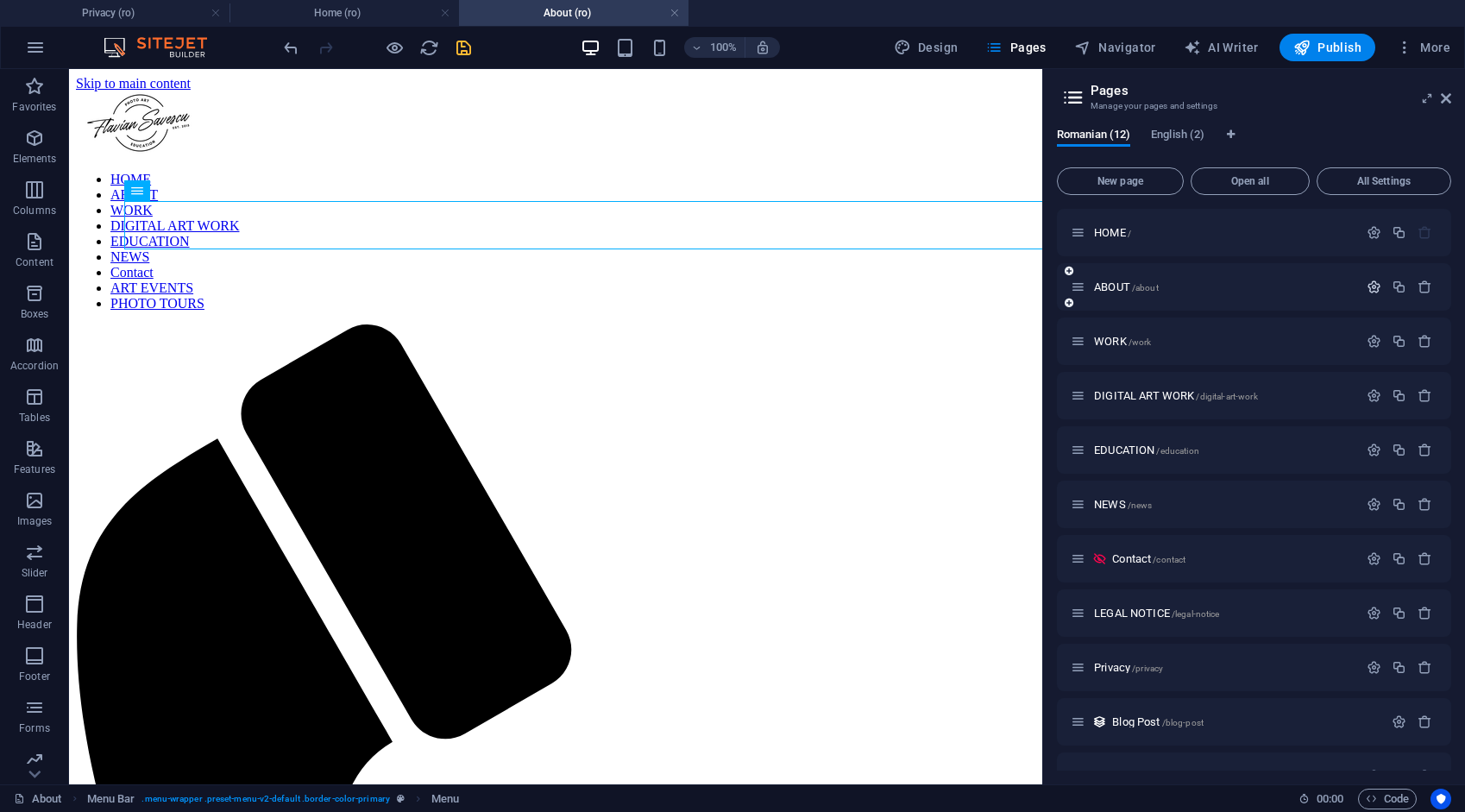
click at [1369, 285] on icon "button" at bounding box center [1374, 286] width 15 height 15
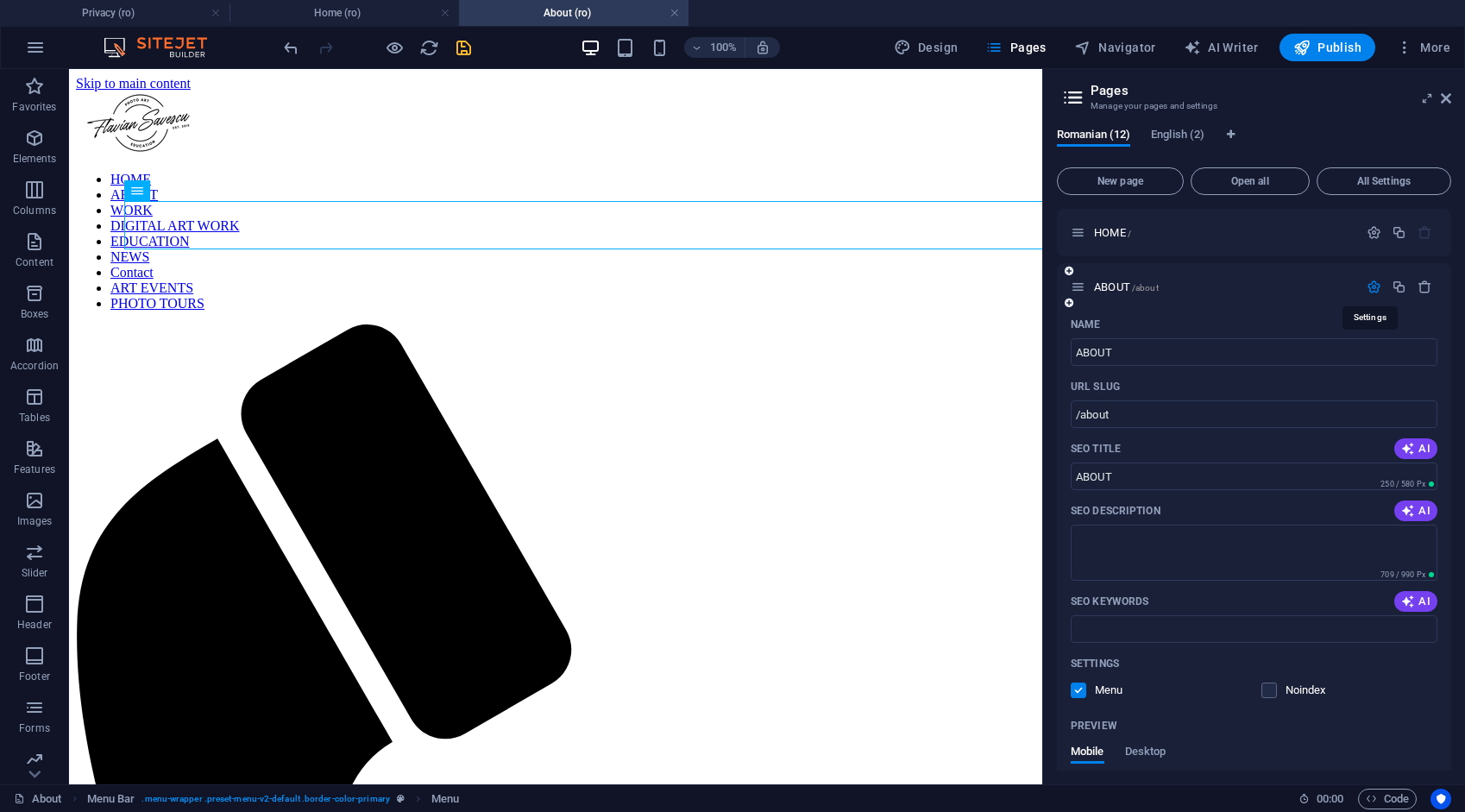
click at [1369, 285] on icon "button" at bounding box center [1374, 286] width 15 height 15
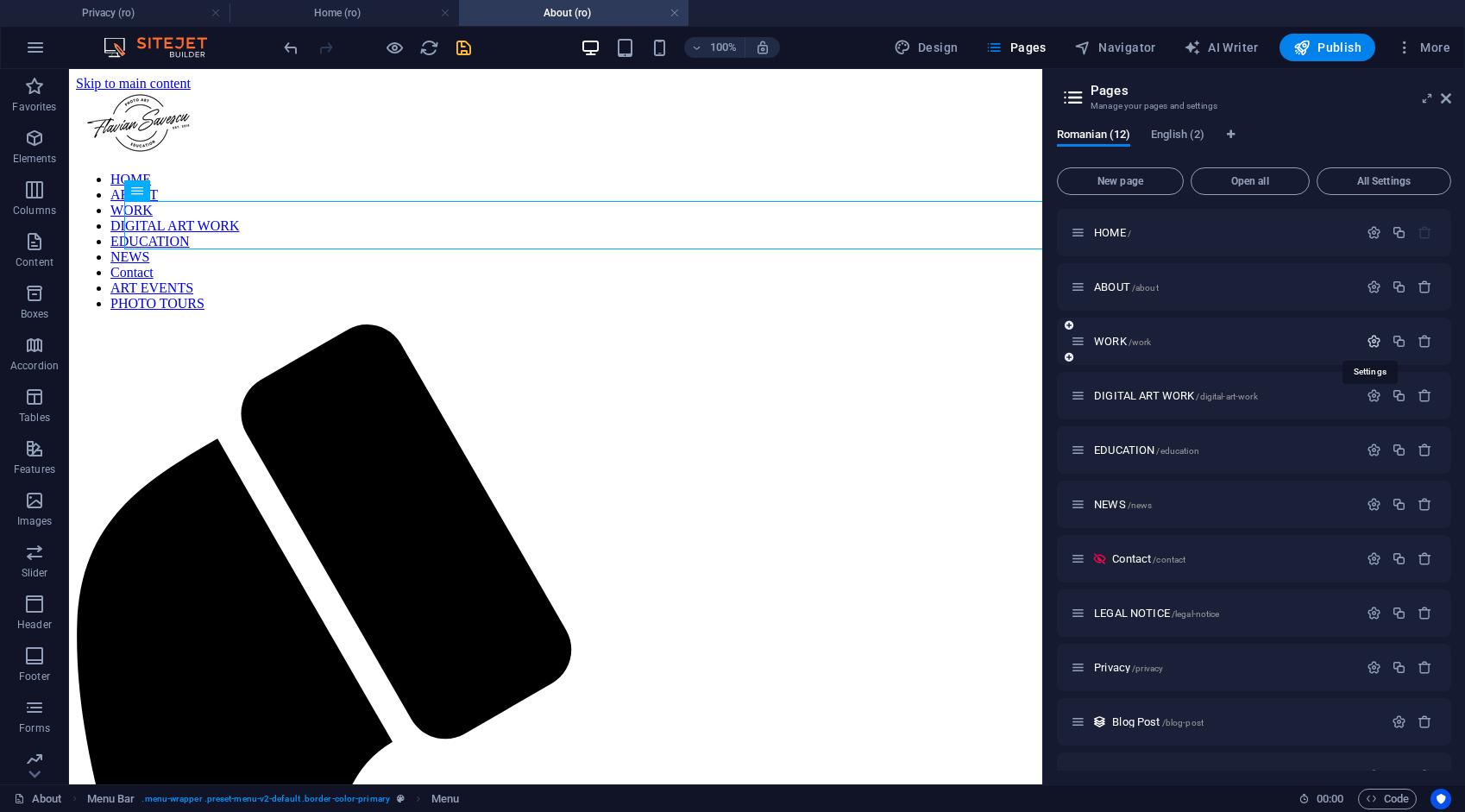
click at [1367, 340] on icon "button" at bounding box center [1374, 341] width 15 height 15
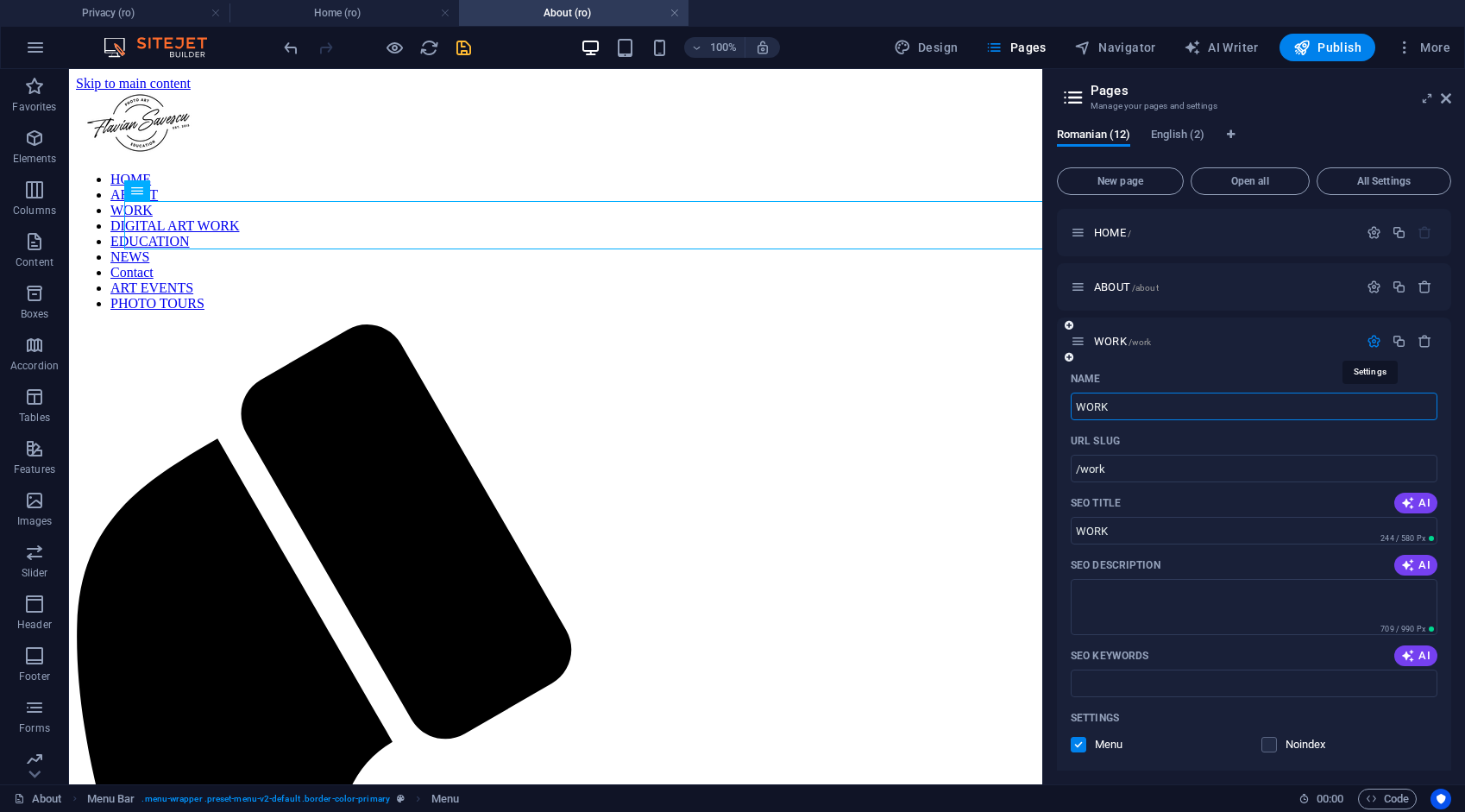
click at [1367, 339] on icon "button" at bounding box center [1374, 341] width 15 height 15
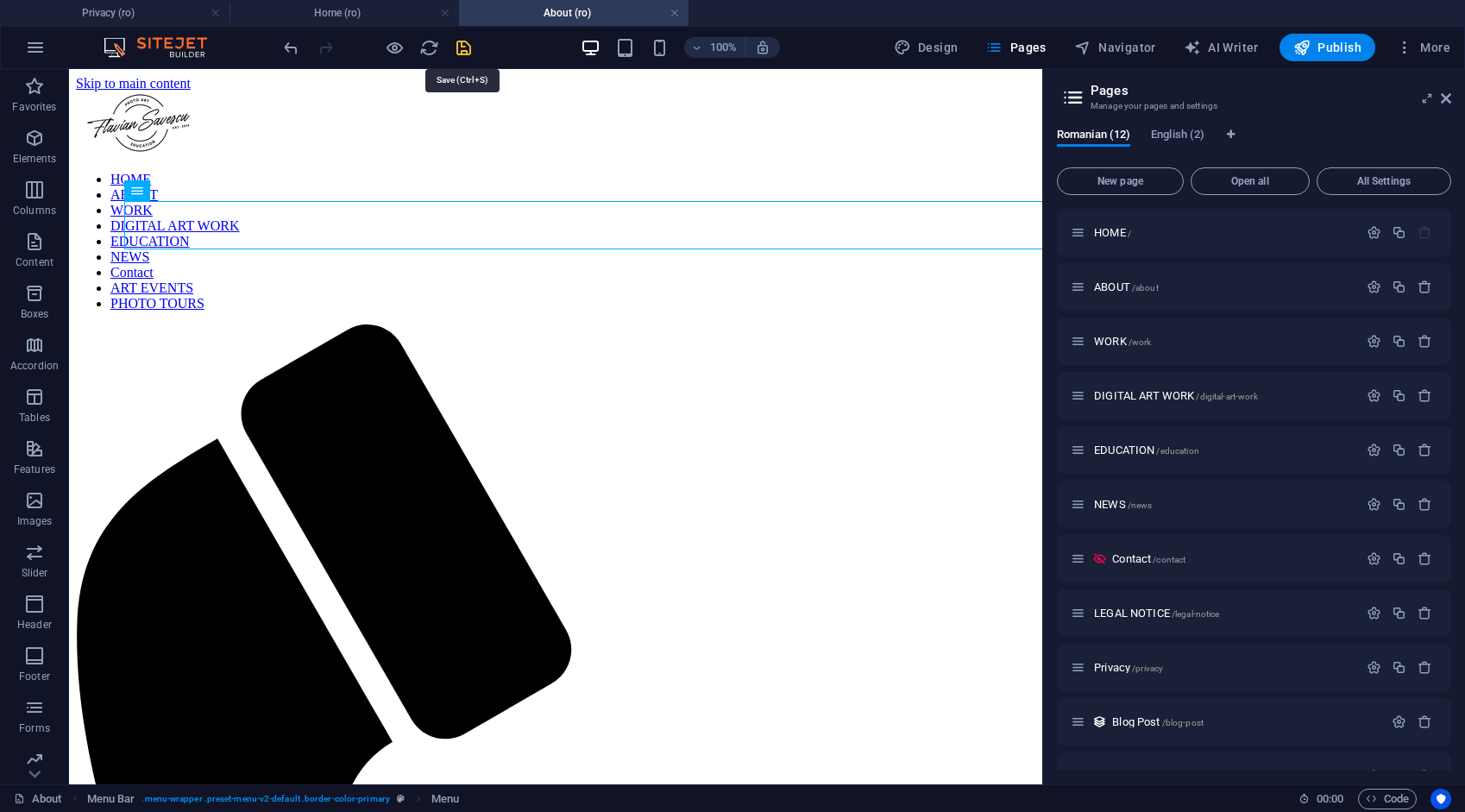
click at [463, 50] on icon "save" at bounding box center [463, 48] width 20 height 20
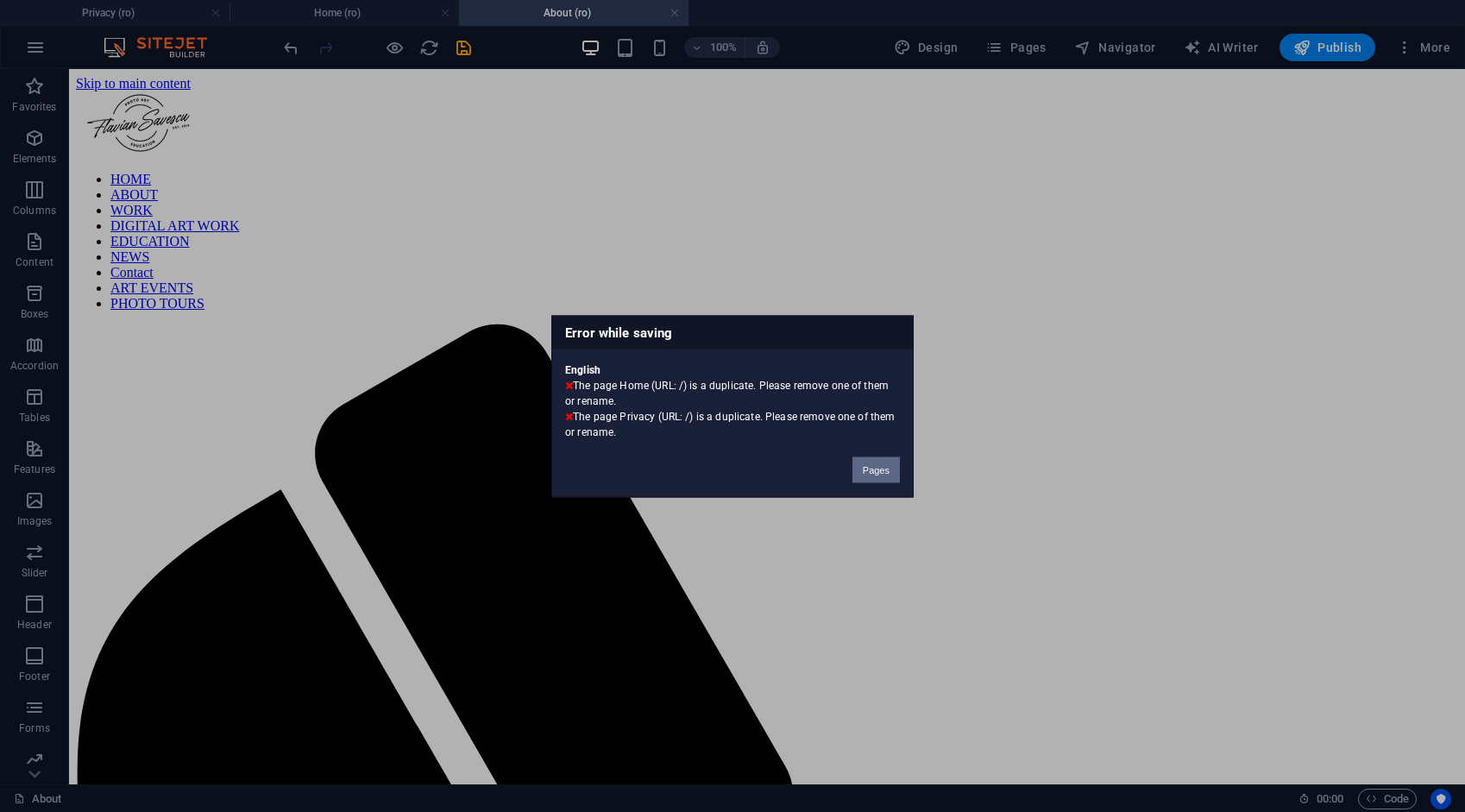
click at [882, 467] on button "Pages" at bounding box center [876, 469] width 47 height 26
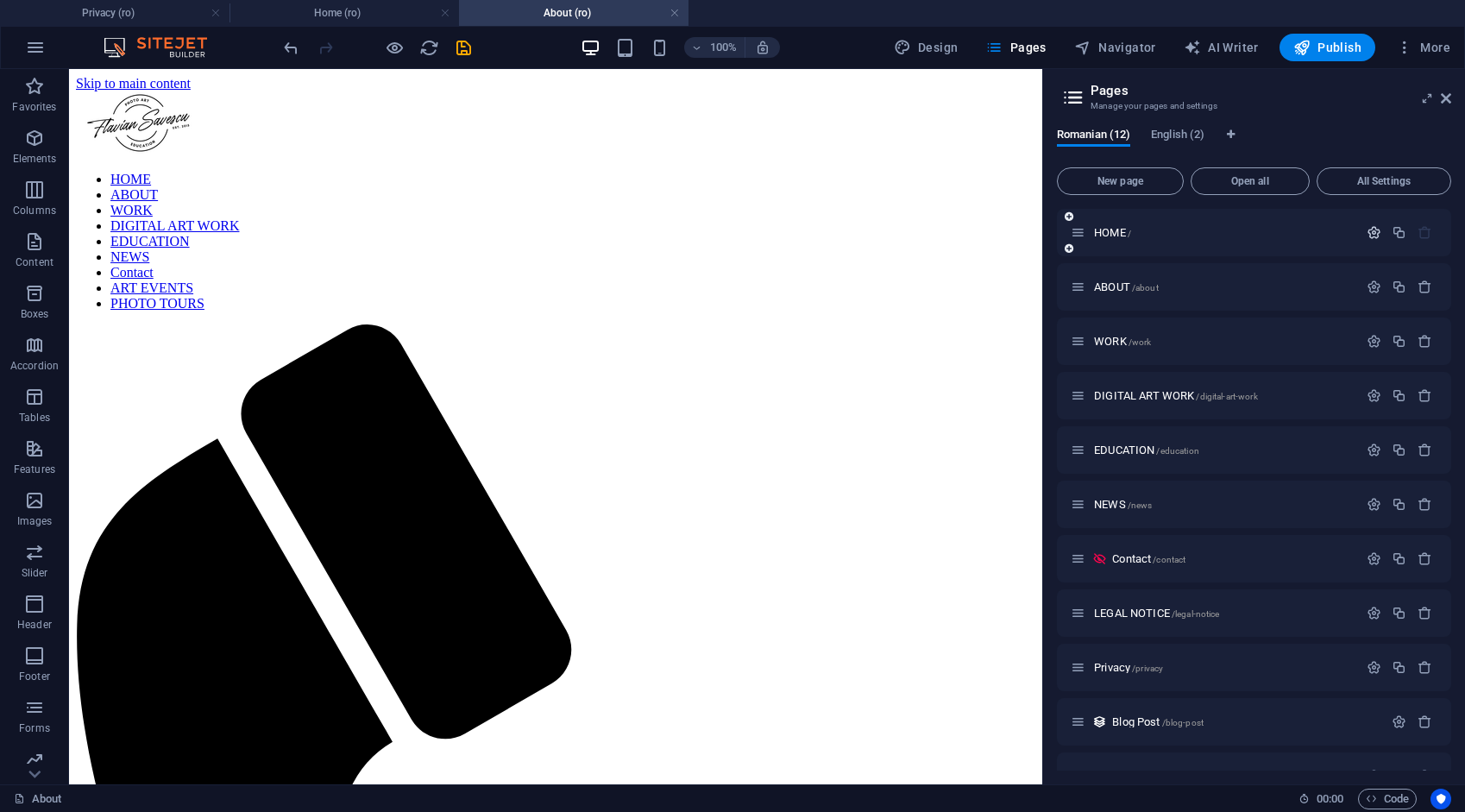
click at [1370, 235] on icon "button" at bounding box center [1374, 232] width 15 height 15
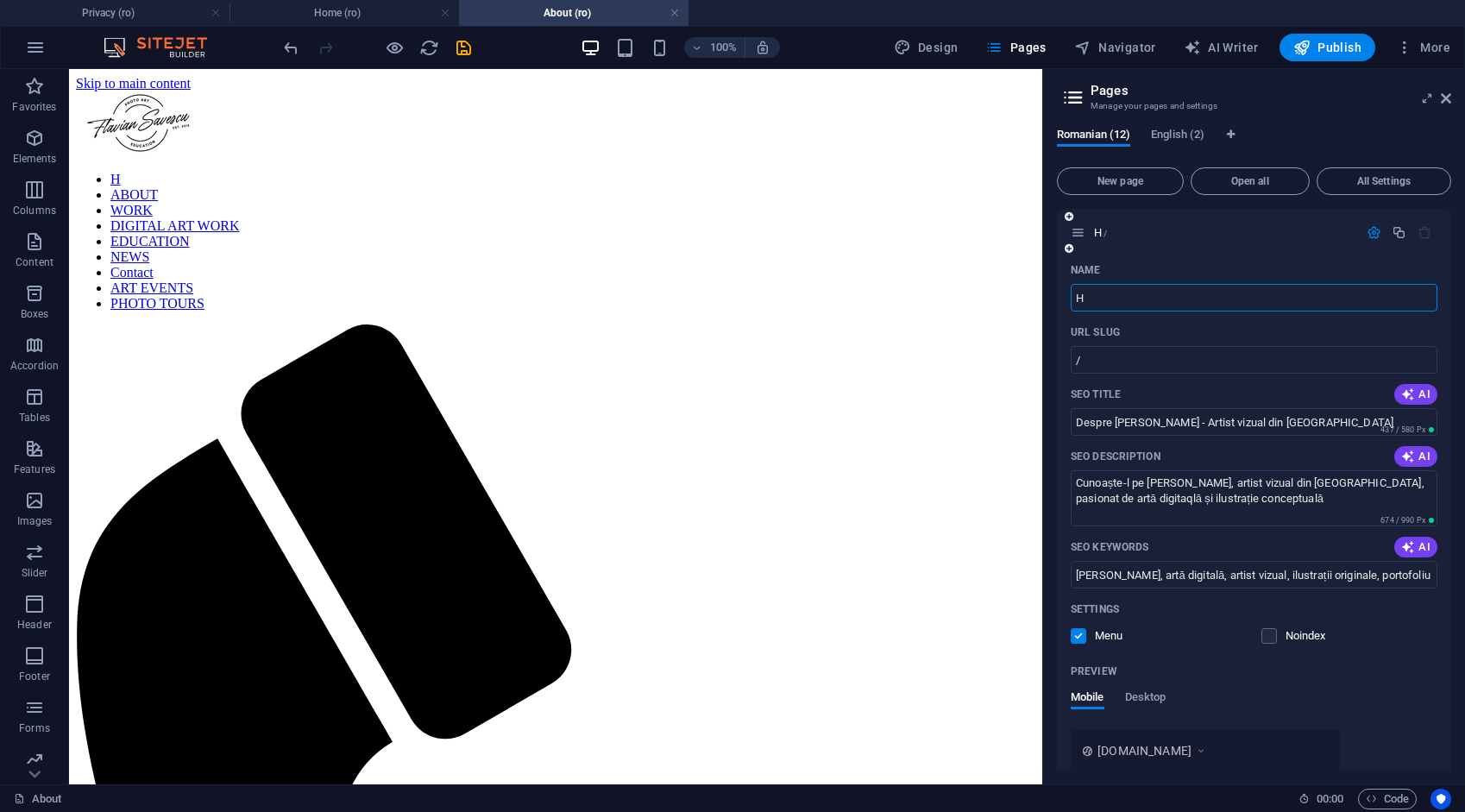
type input "Home"
click at [466, 46] on icon "save" at bounding box center [463, 48] width 20 height 20
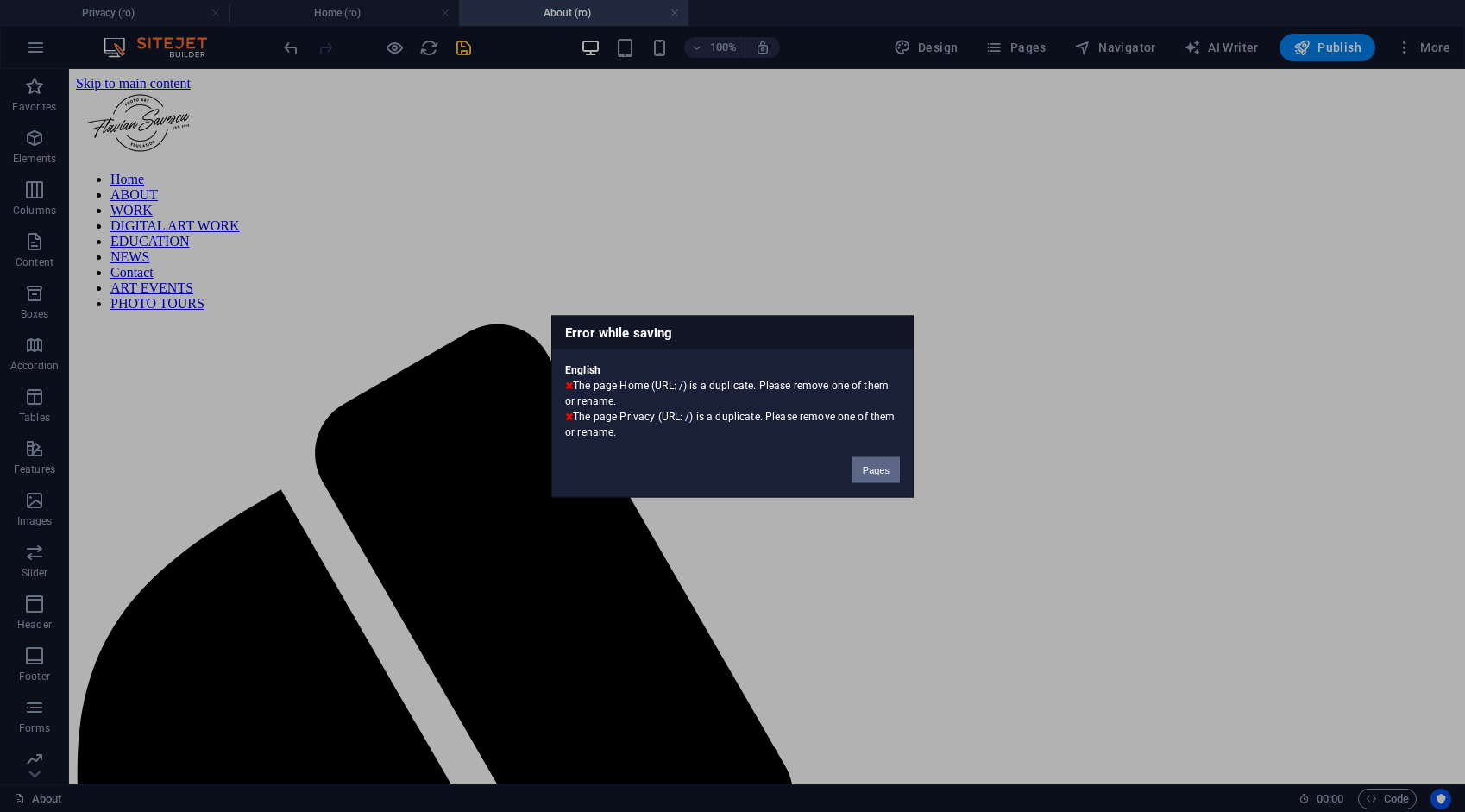
click at [884, 469] on button "Pages" at bounding box center [876, 469] width 47 height 26
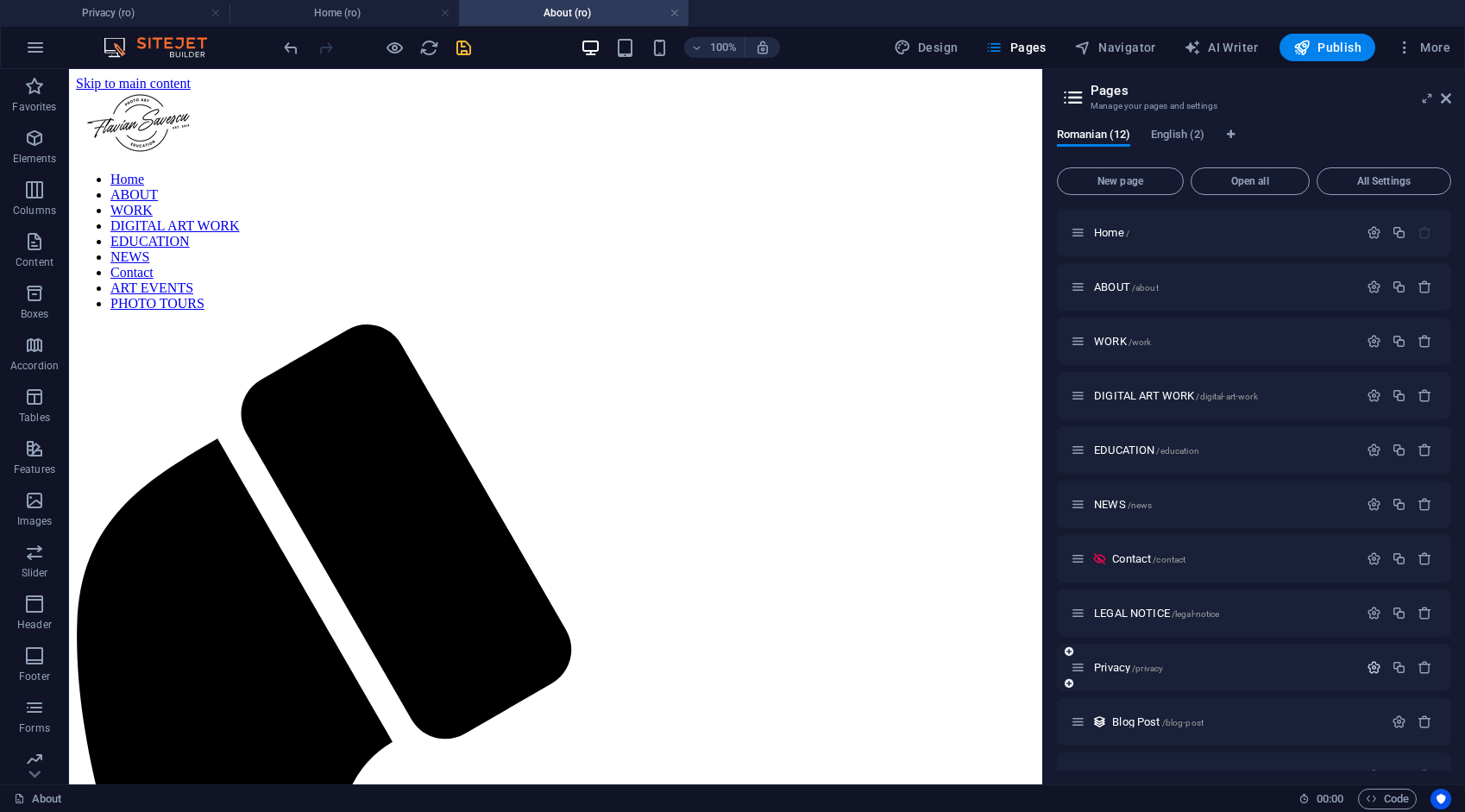
click at [1376, 665] on icon "button" at bounding box center [1374, 667] width 15 height 15
type input "Pr"
type input "/pri"
type input "Pri"
type input "Pr"
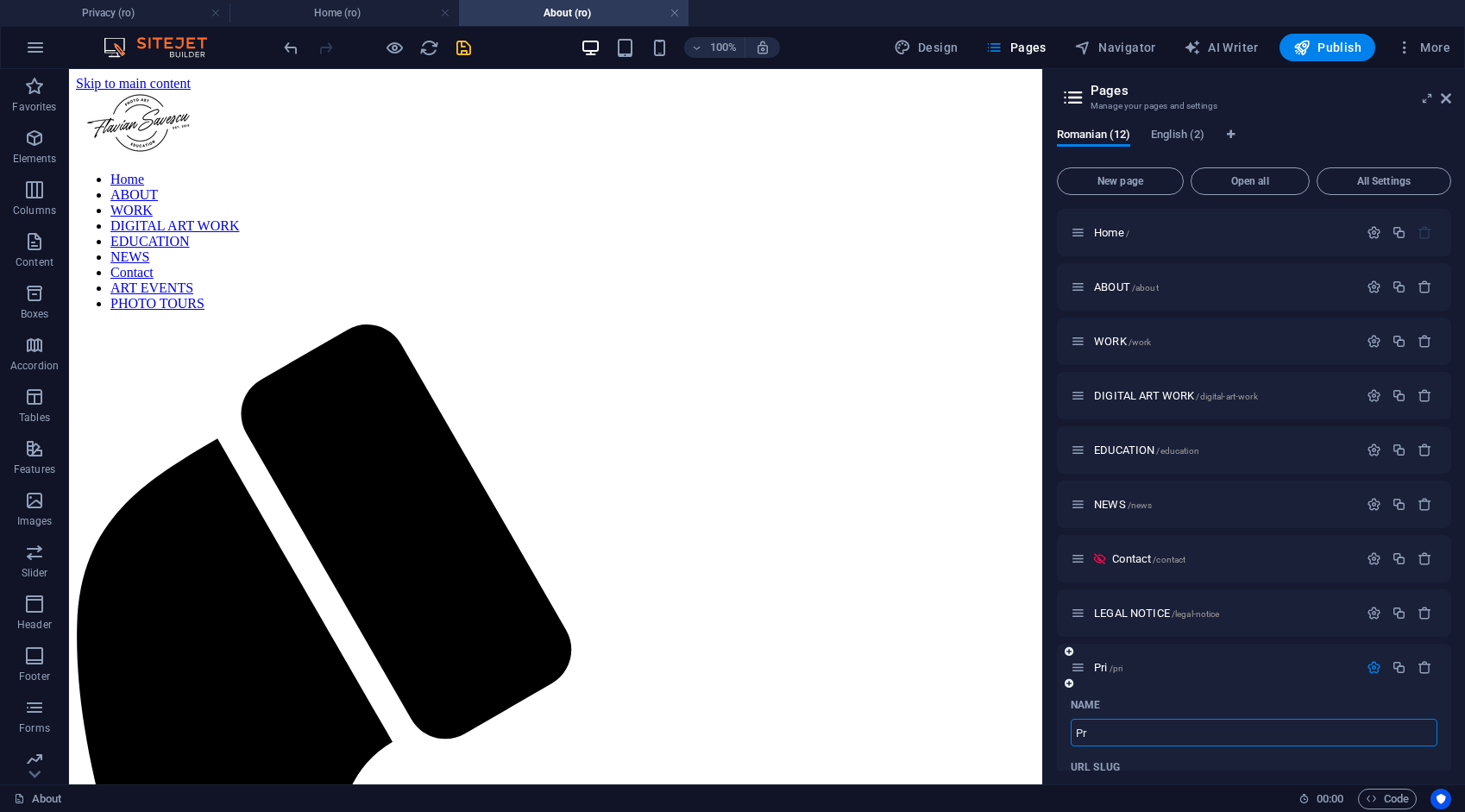
type input "/pr"
type input "Pr"
type input "P"
type input "/p"
type input "P"
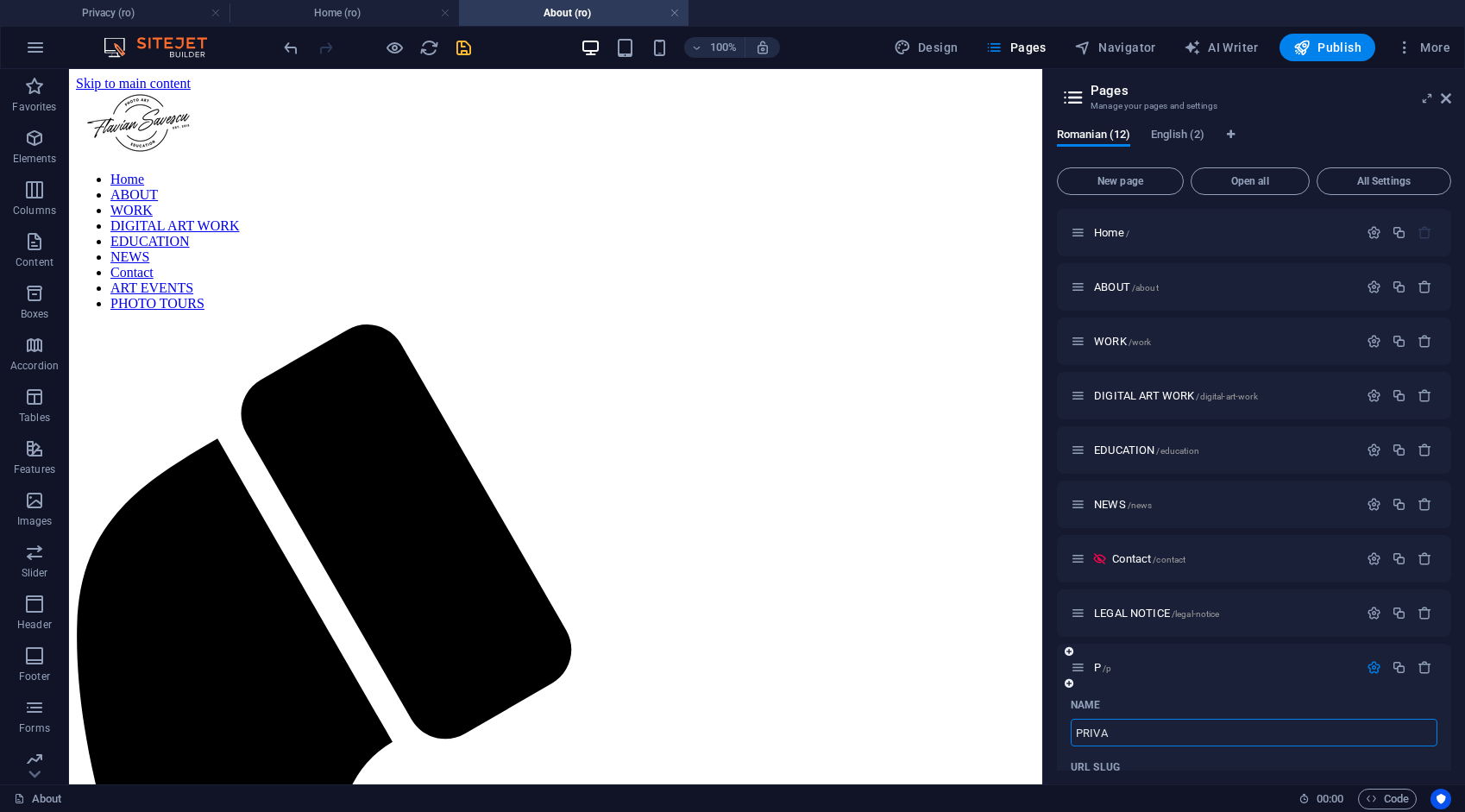
type input "PRIVAC"
type input "/pri"
type input "PRI"
type input "PRIVACY"
type input "/privac"
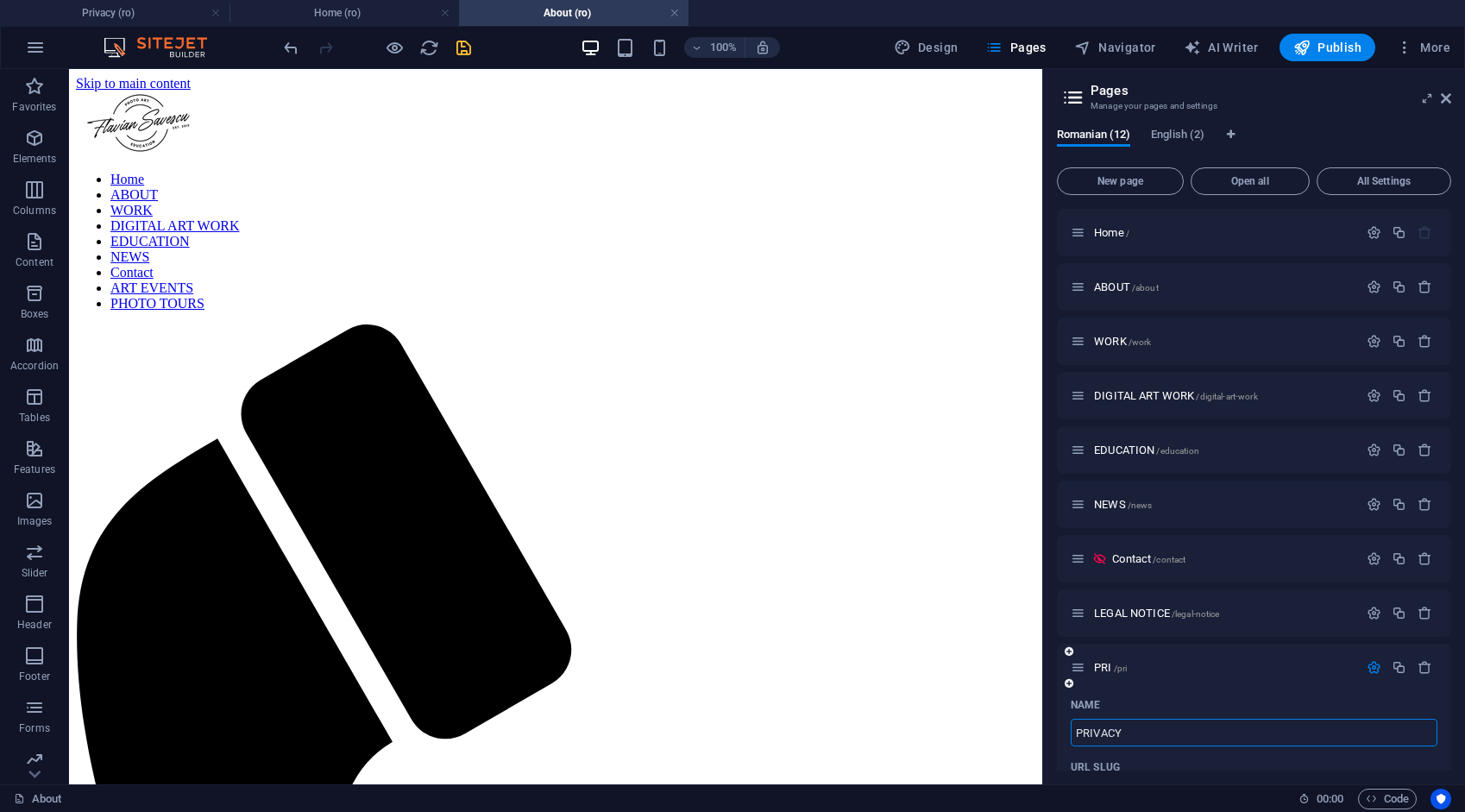
type input "PRIVAC"
type input "PRIVACY"
type input "/privacy"
type input "PRIVACY"
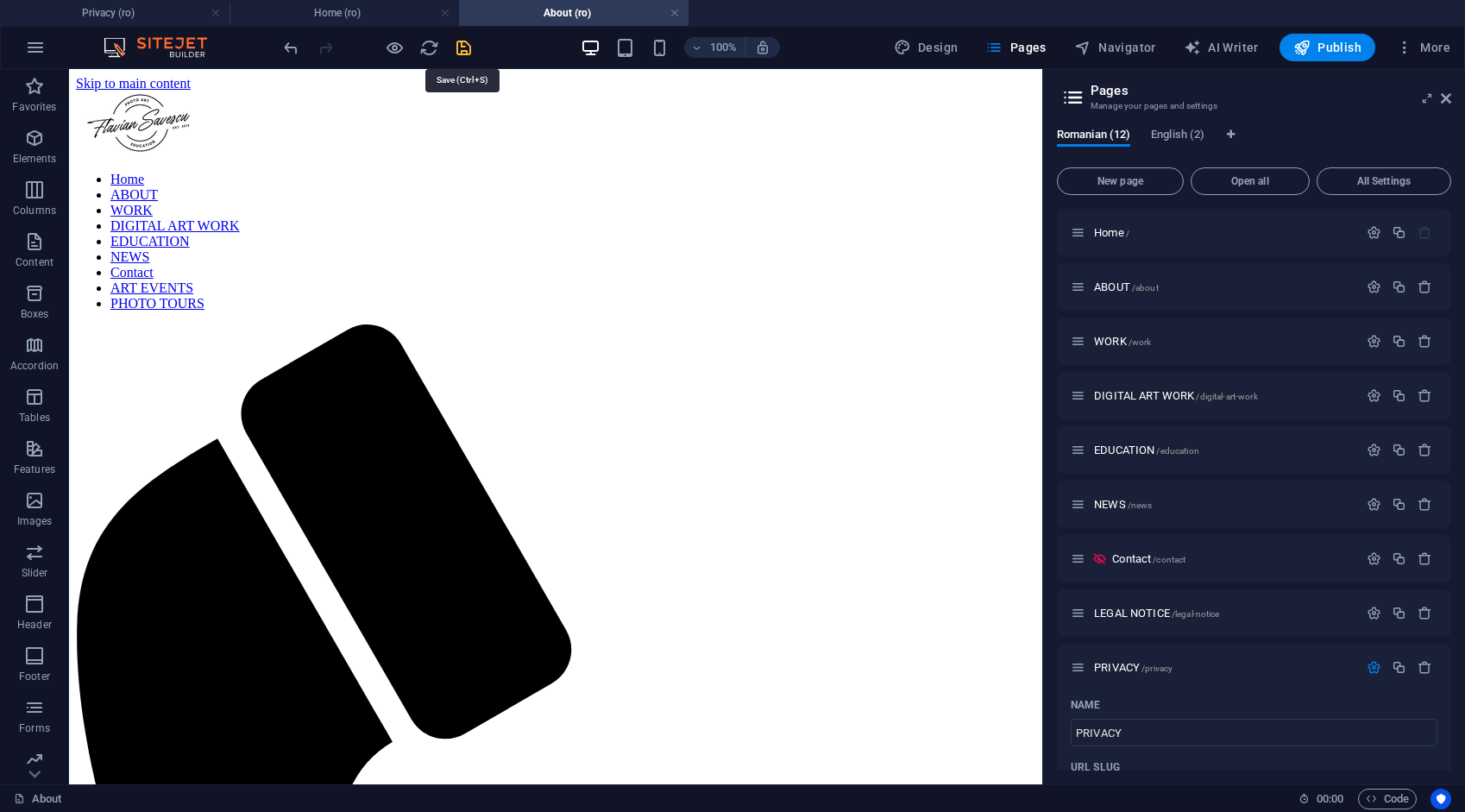
click at [457, 43] on icon "save" at bounding box center [463, 48] width 20 height 20
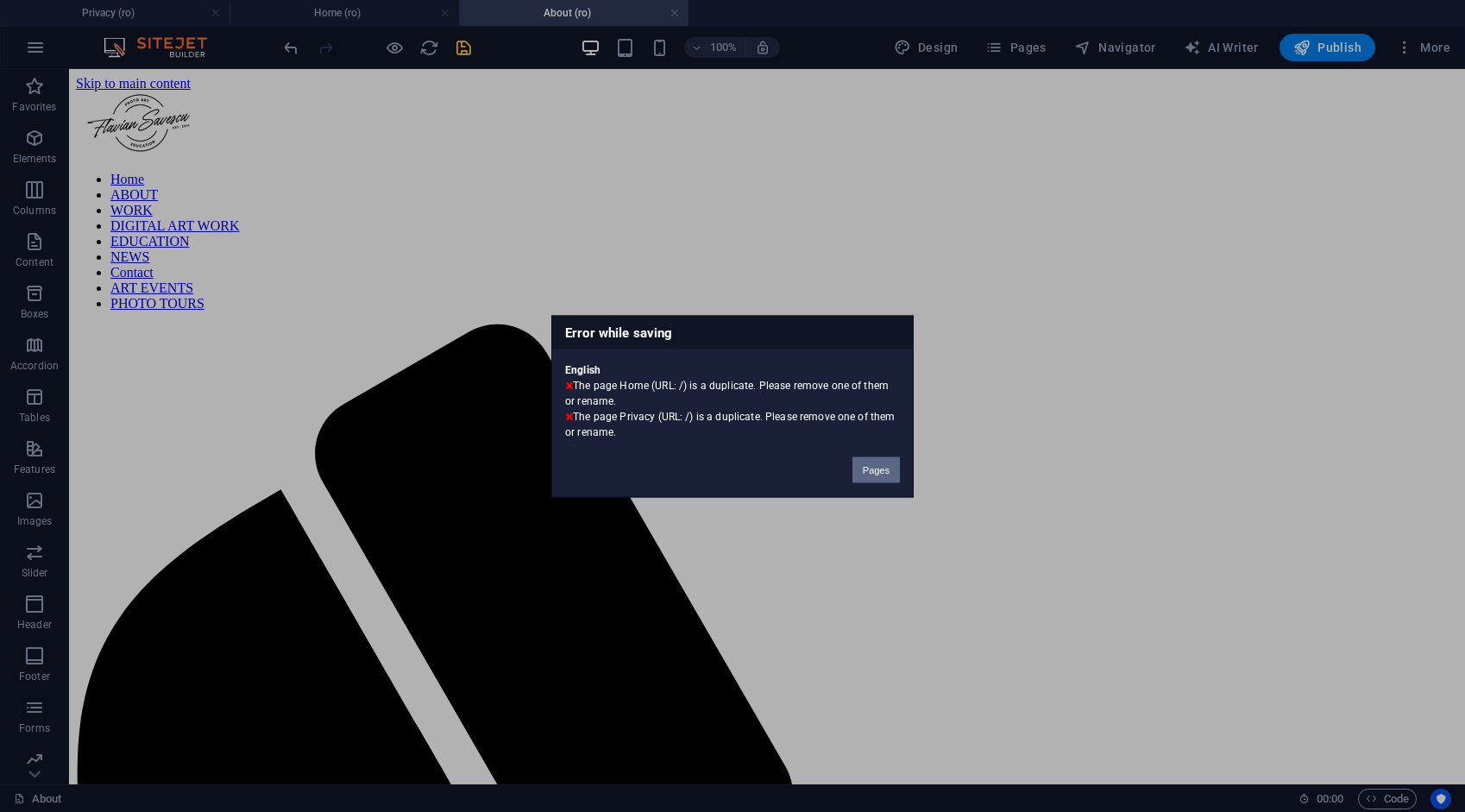
click at [889, 468] on button "Pages" at bounding box center [876, 469] width 47 height 26
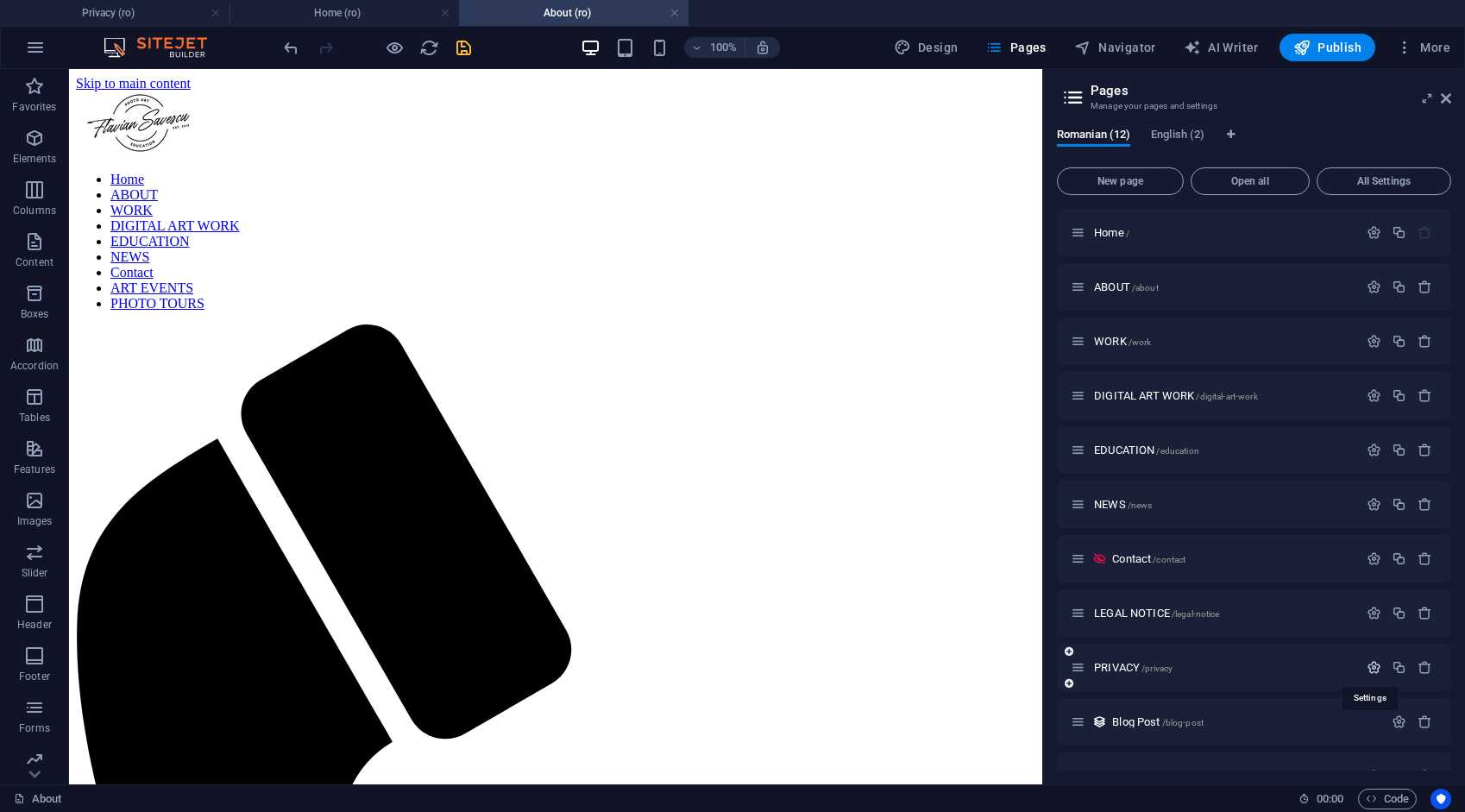
click at [1371, 667] on icon "button" at bounding box center [1374, 667] width 15 height 15
click at [284, 48] on icon "undo" at bounding box center [291, 48] width 20 height 20
type input "PRIVAC"
type input "/privac"
type input "PRIVAC"
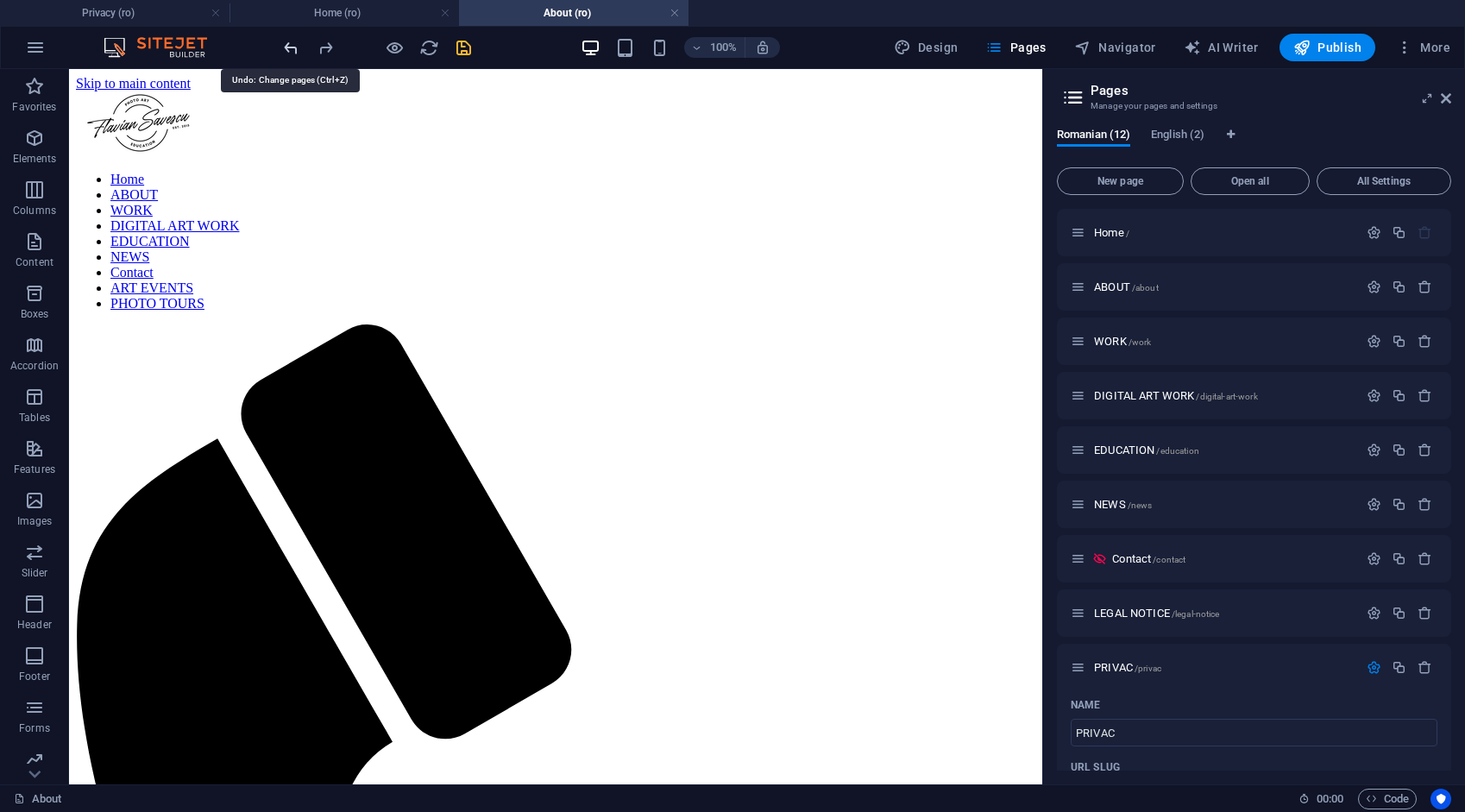
click at [291, 44] on icon "undo" at bounding box center [291, 48] width 20 height 20
type input "PRI"
type input "/pri"
type input "PRI"
click at [291, 44] on icon "undo" at bounding box center [291, 48] width 20 height 20
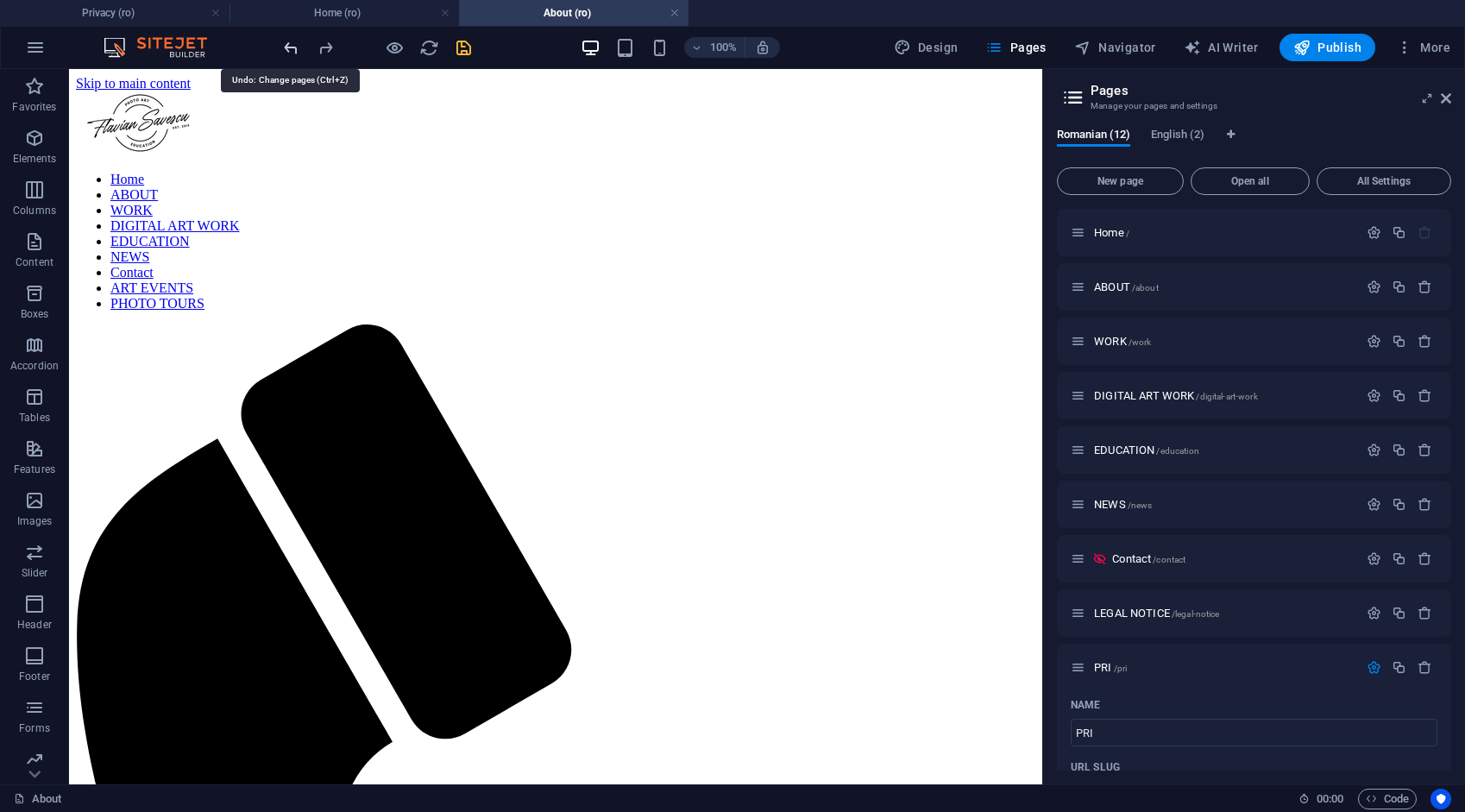
type input "P"
type input "/p"
type input "P"
click at [291, 44] on icon "undo" at bounding box center [291, 48] width 20 height 20
type input "Pr"
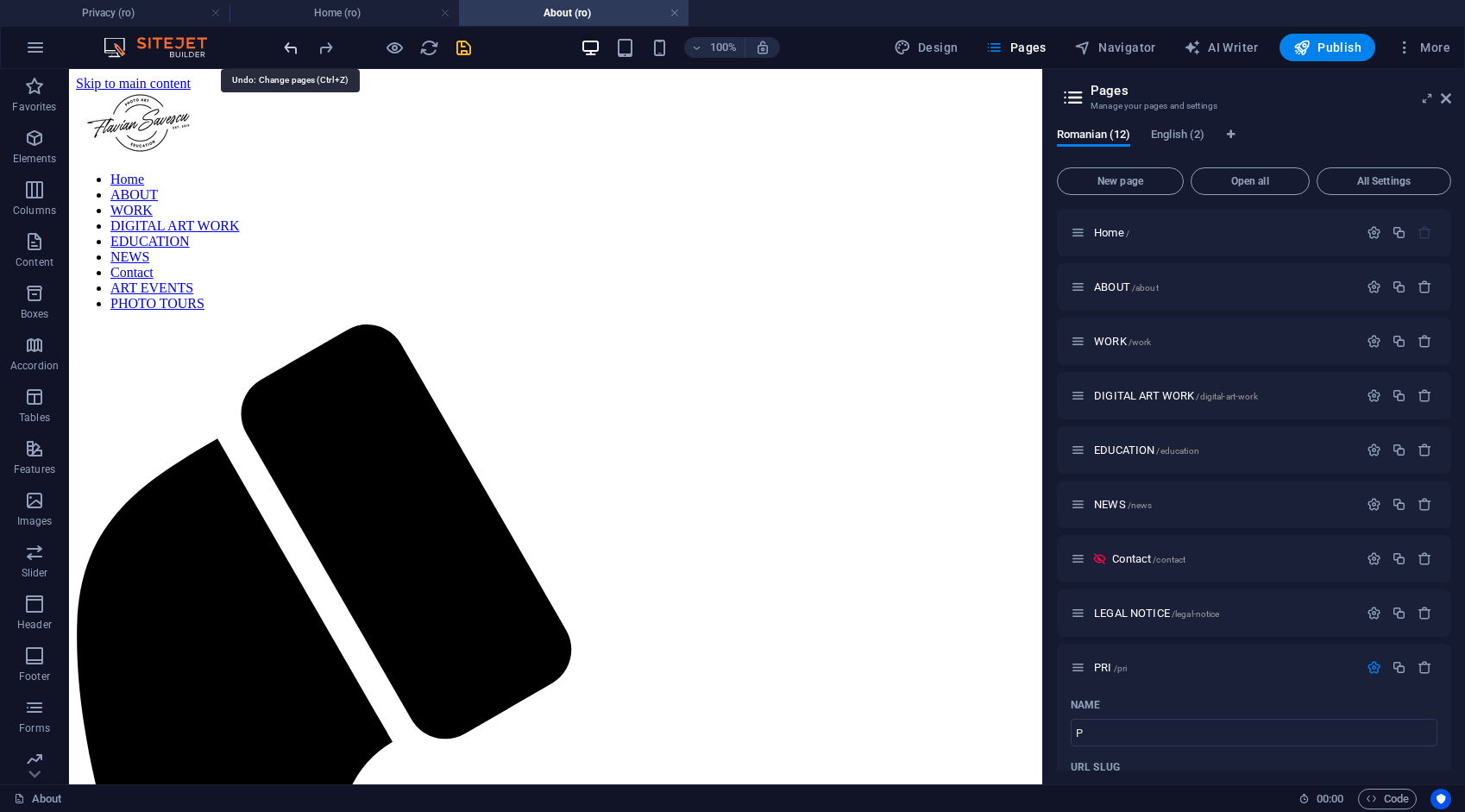
type input "/pr"
type input "Pr"
click at [291, 44] on icon "undo" at bounding box center [291, 48] width 20 height 20
type input "Pri"
type input "/pri"
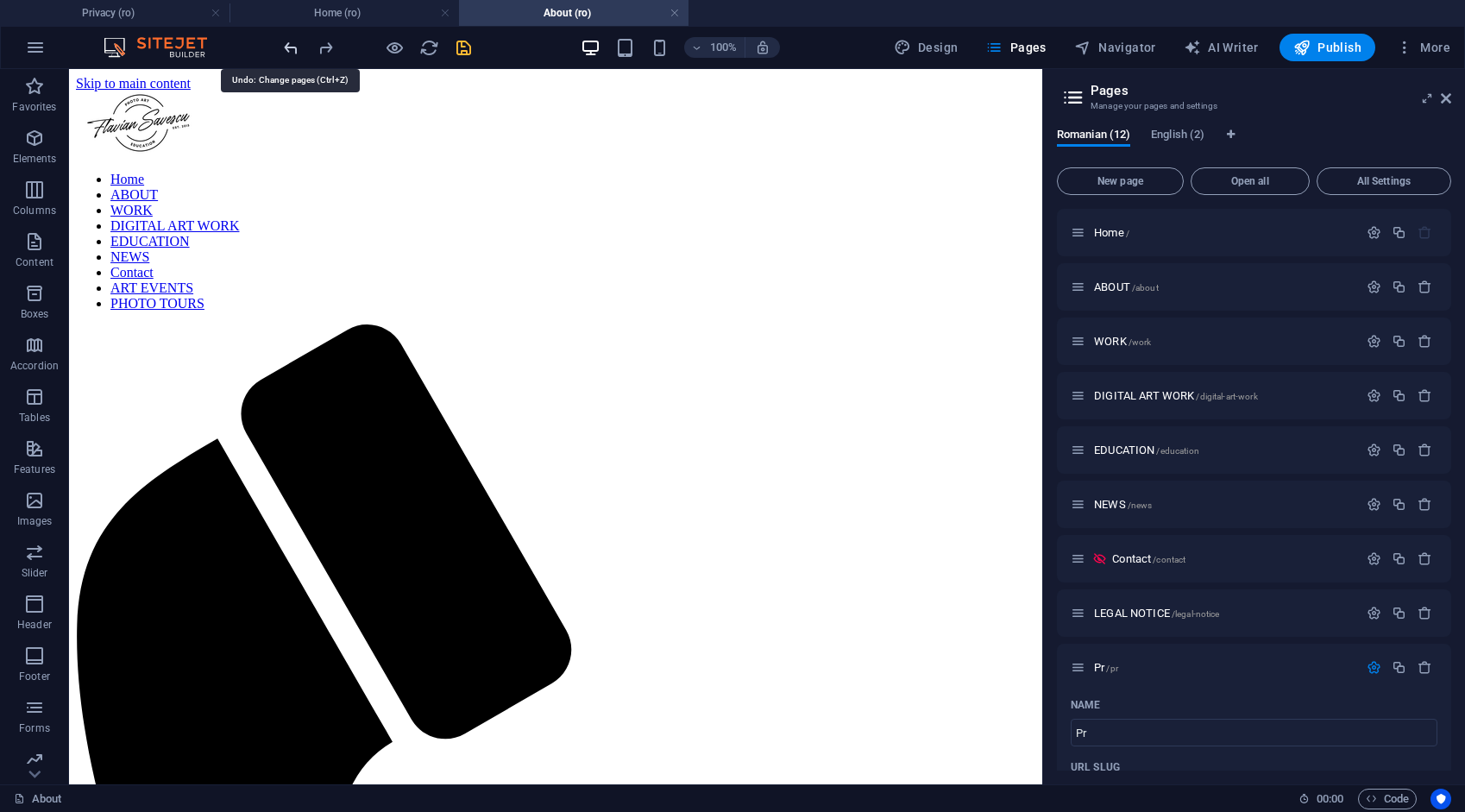
type input "Pri"
click at [291, 44] on icon "undo" at bounding box center [291, 48] width 20 height 20
type input "Privacy"
type input "/privacy"
type input "Privacy"
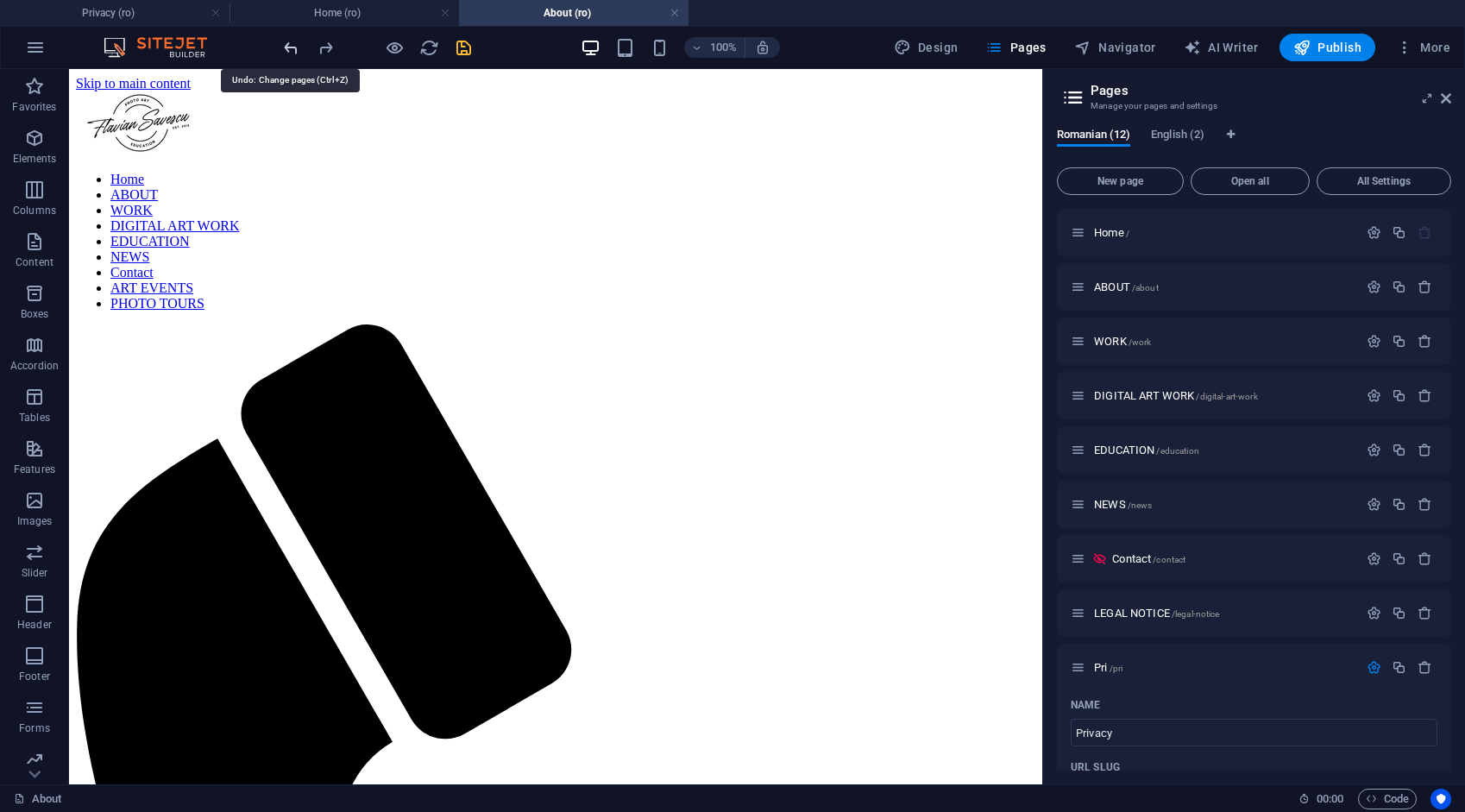
click at [291, 44] on icon "undo" at bounding box center [291, 48] width 20 height 20
click at [290, 44] on icon "undo" at bounding box center [291, 48] width 20 height 20
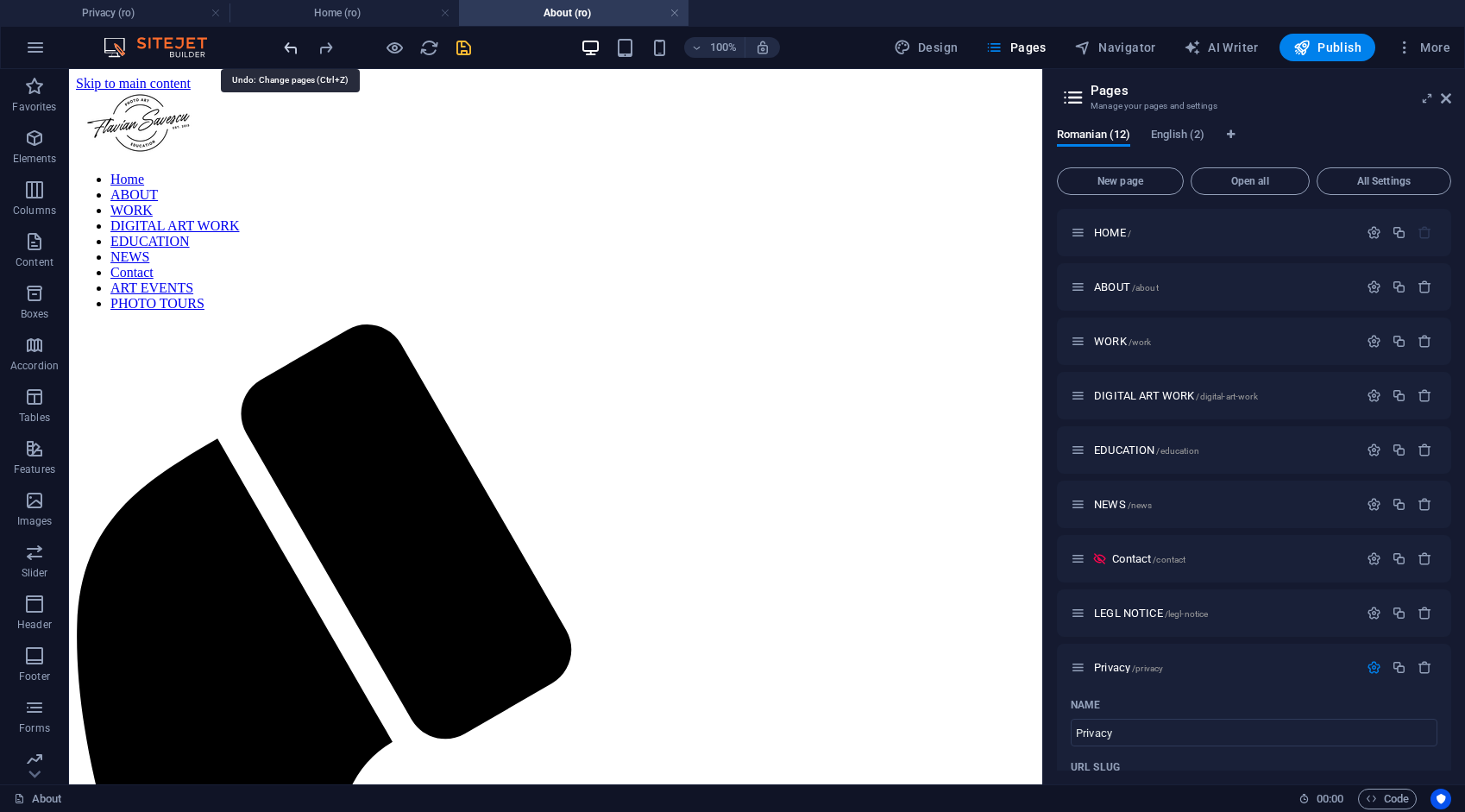
click at [290, 44] on icon "undo" at bounding box center [291, 48] width 20 height 20
click at [290, 43] on icon "undo" at bounding box center [291, 48] width 20 height 20
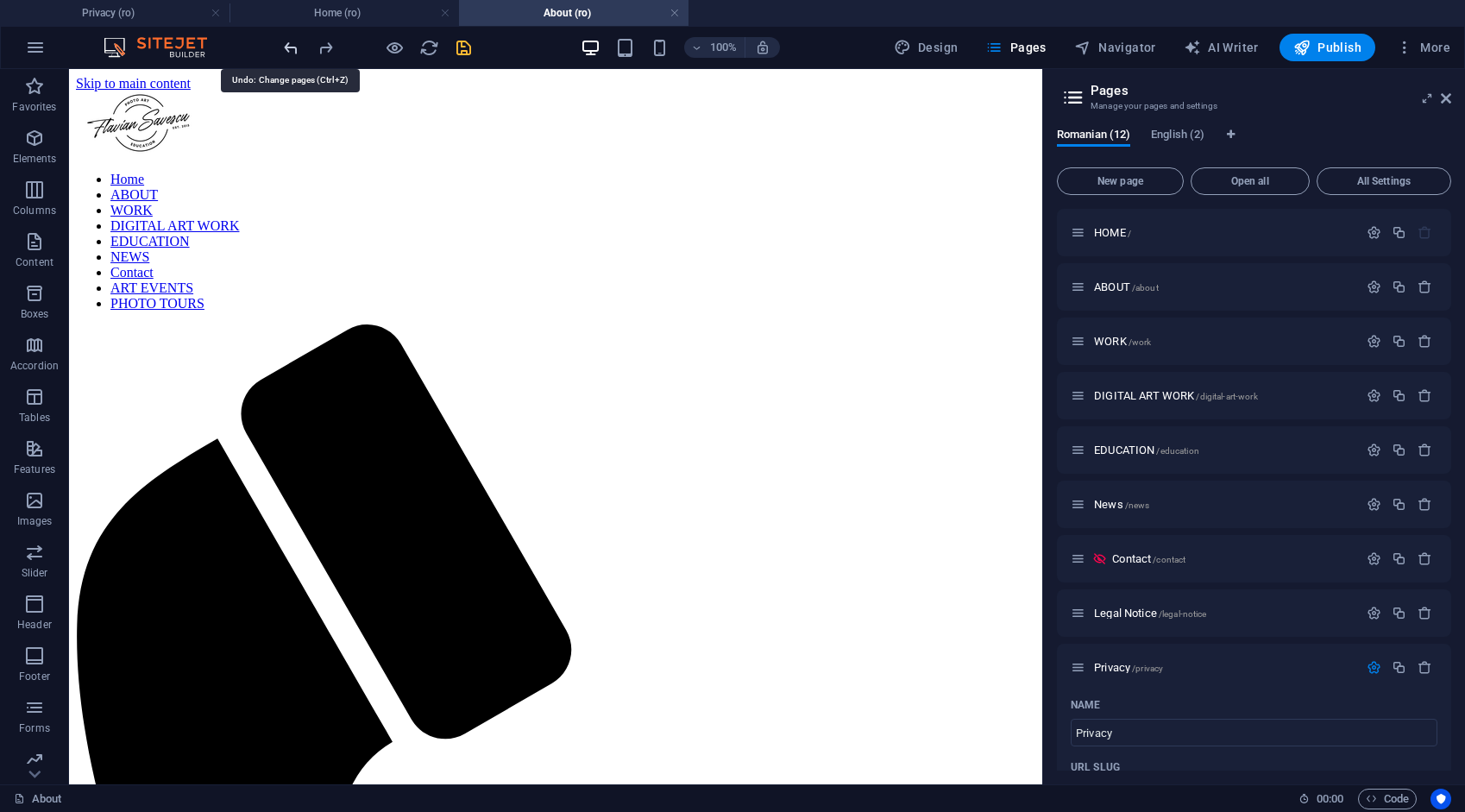
click at [290, 43] on icon "undo" at bounding box center [291, 48] width 20 height 20
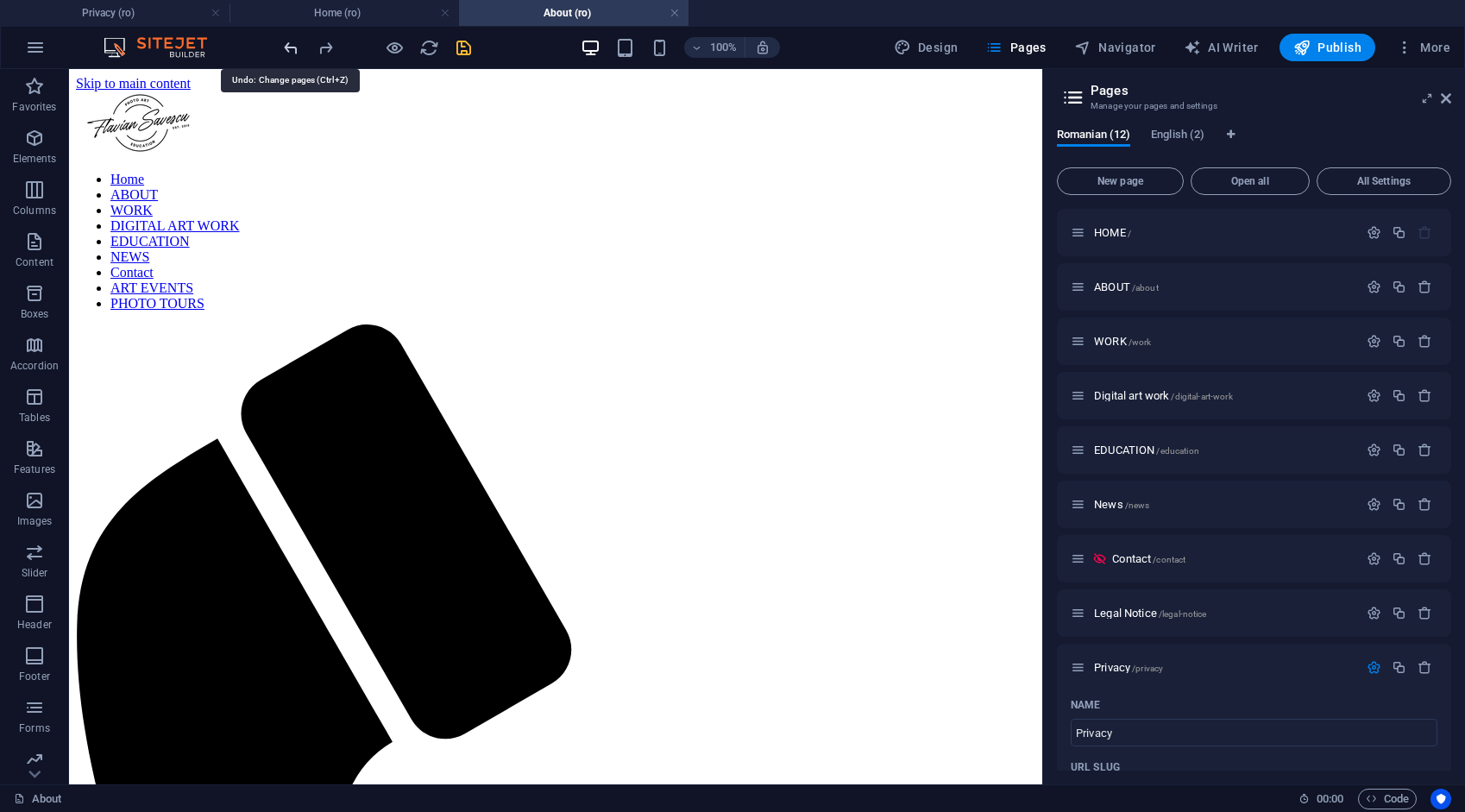
click at [290, 43] on icon "undo" at bounding box center [291, 48] width 20 height 20
click at [290, 42] on icon "undo" at bounding box center [291, 48] width 20 height 20
click at [290, 41] on div at bounding box center [377, 48] width 194 height 28
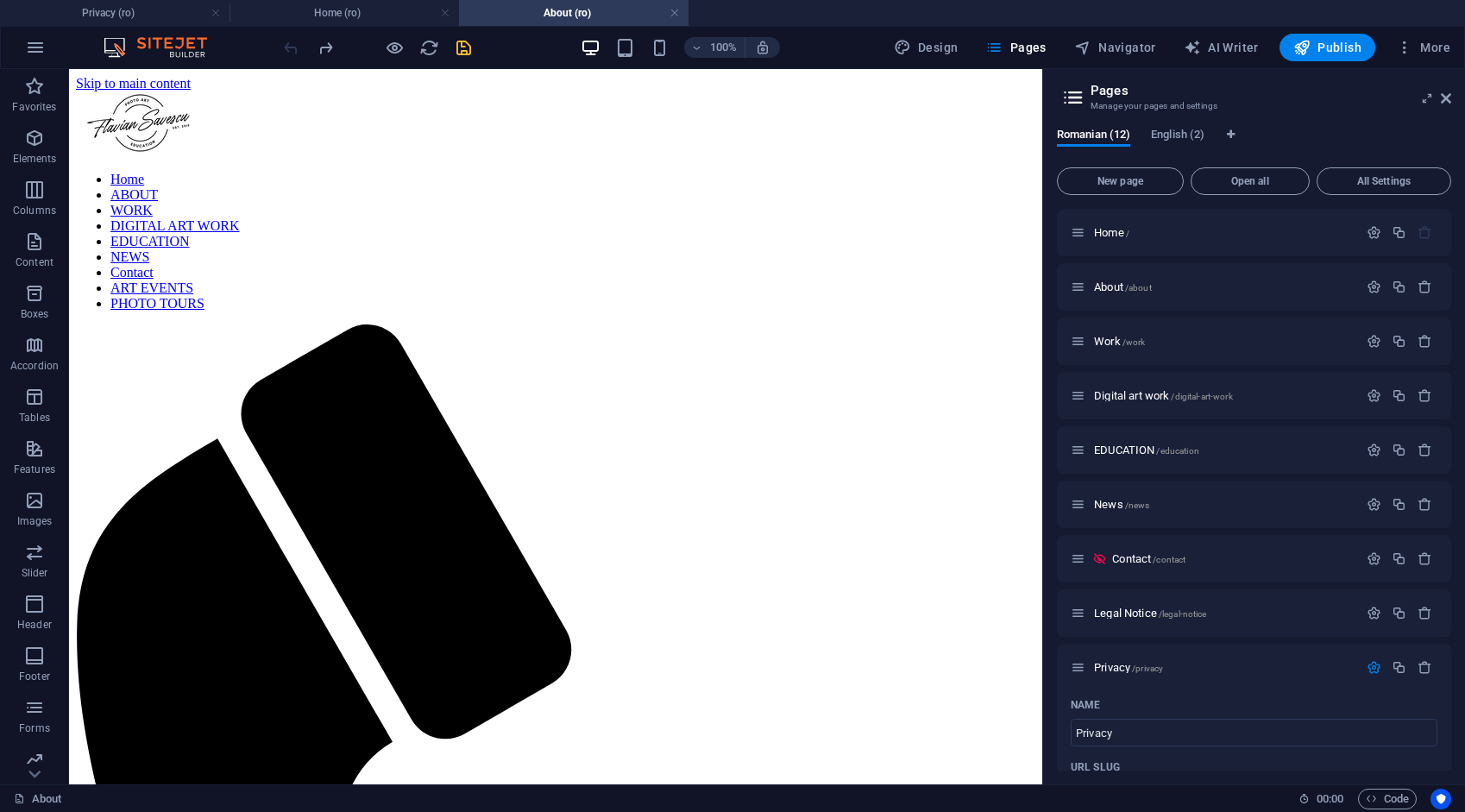
click at [290, 41] on div at bounding box center [377, 48] width 194 height 28
drag, startPoint x: 359, startPoint y: 111, endPoint x: 340, endPoint y: 106, distance: 19.6
click at [325, 46] on icon "redo" at bounding box center [325, 48] width 20 height 20
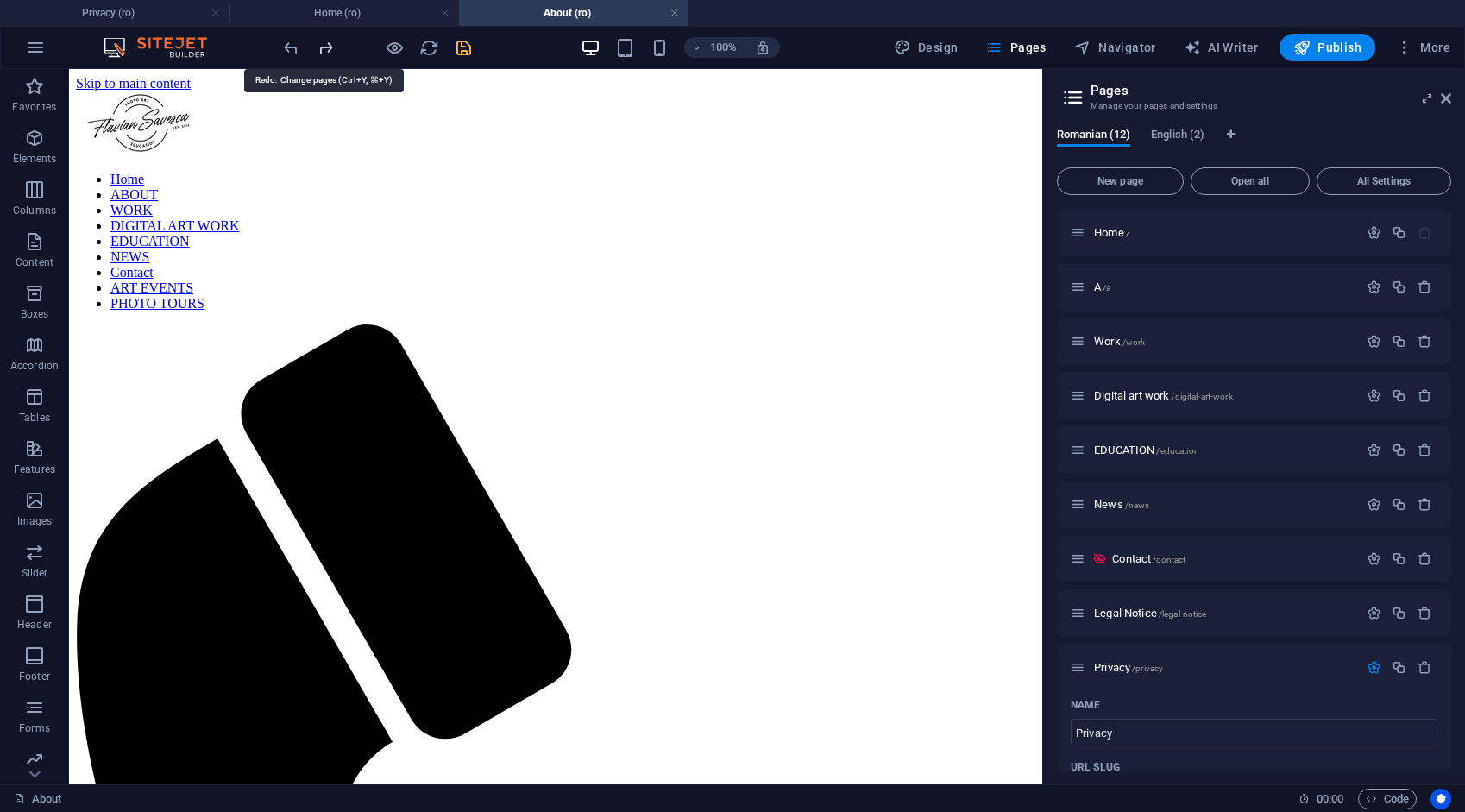
click at [325, 44] on icon "redo" at bounding box center [325, 48] width 20 height 20
click at [466, 44] on icon "save" at bounding box center [463, 48] width 20 height 20
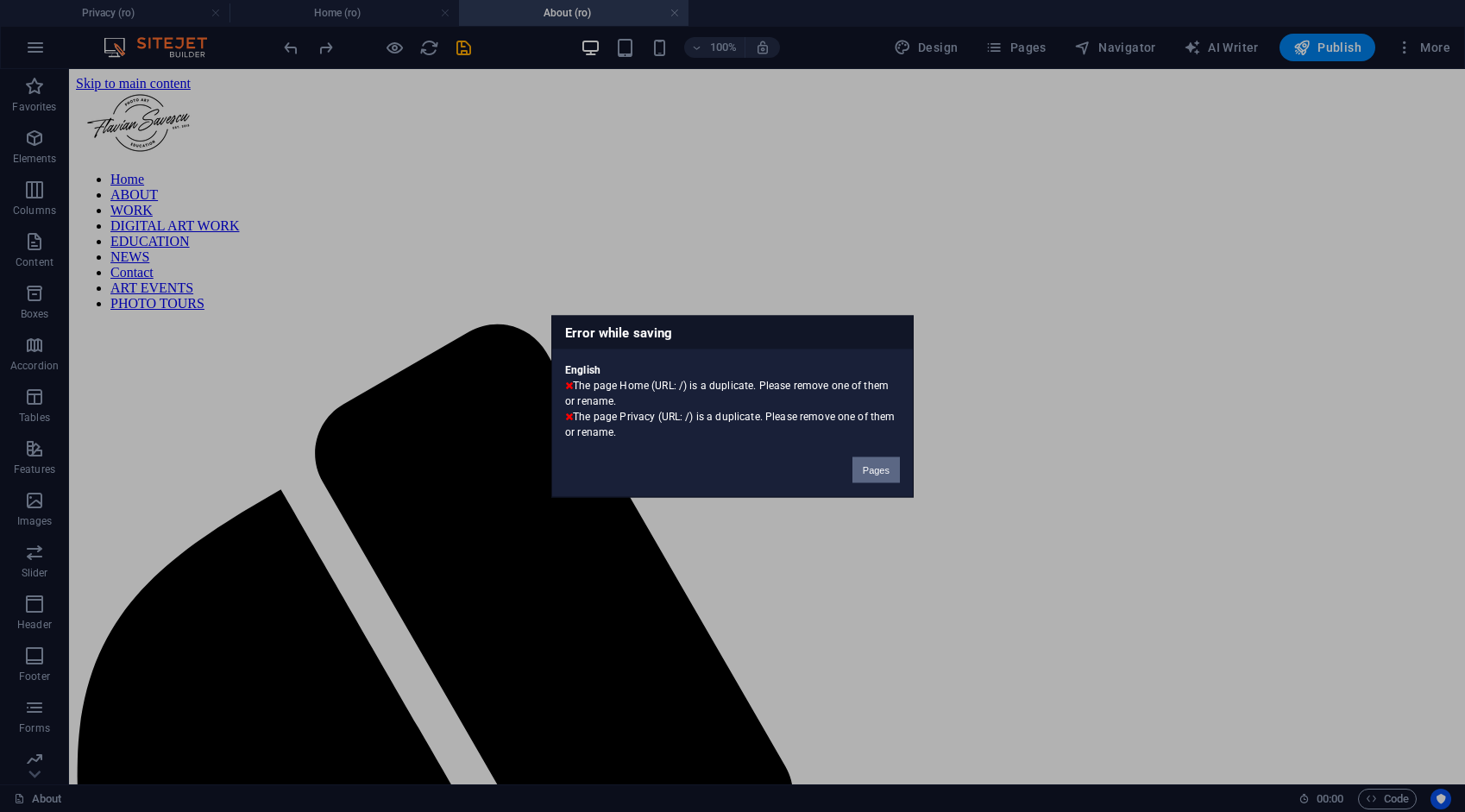
drag, startPoint x: 880, startPoint y: 468, endPoint x: 803, endPoint y: 376, distance: 120.0
click at [880, 468] on button "Pages" at bounding box center [876, 469] width 47 height 26
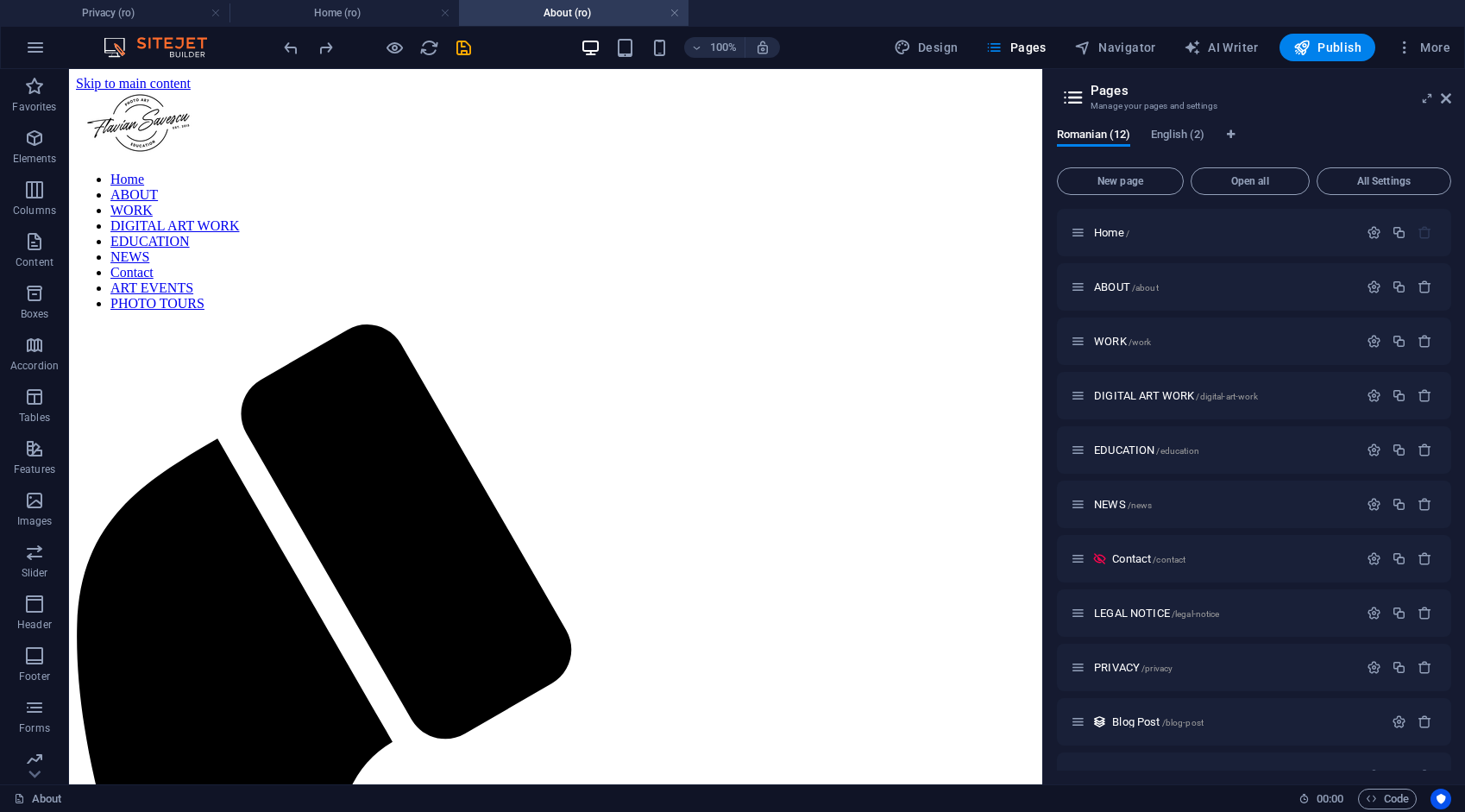
click at [674, 14] on link at bounding box center [674, 13] width 10 height 17
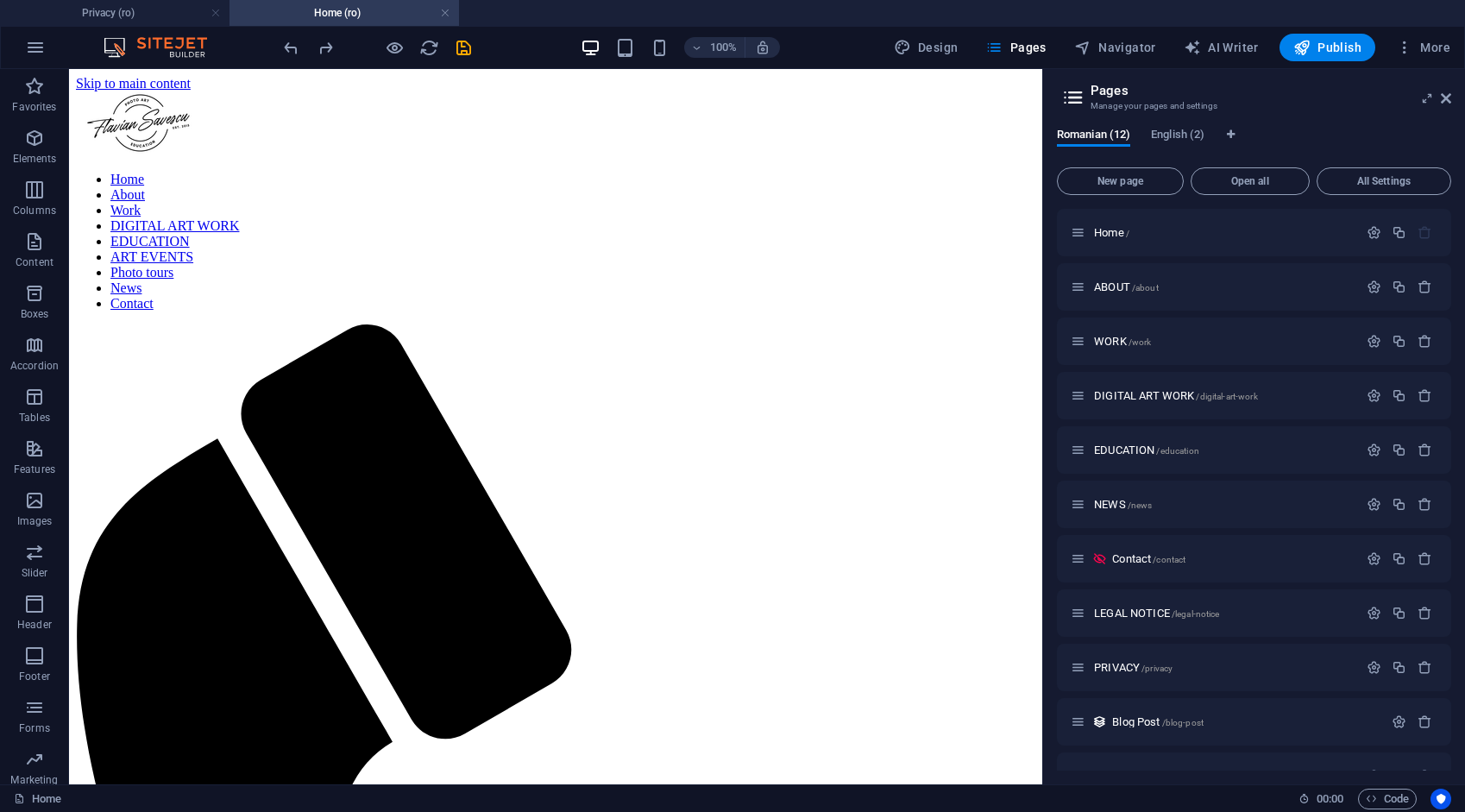
click at [674, 12] on ul "Privacy (ro) Home (ro)" at bounding box center [732, 13] width 1465 height 26
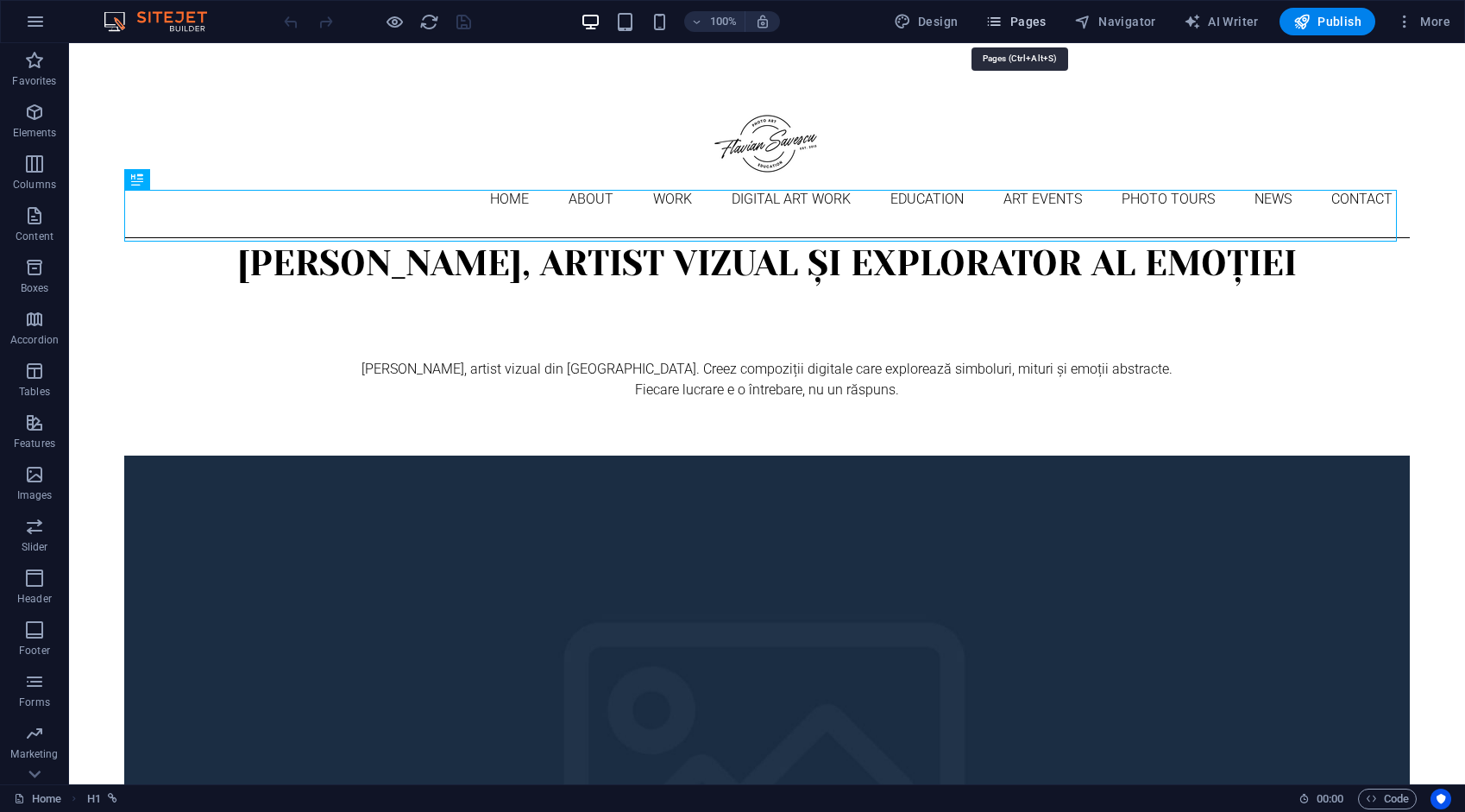
click at [1020, 22] on span "Pages" at bounding box center [1015, 22] width 60 height 17
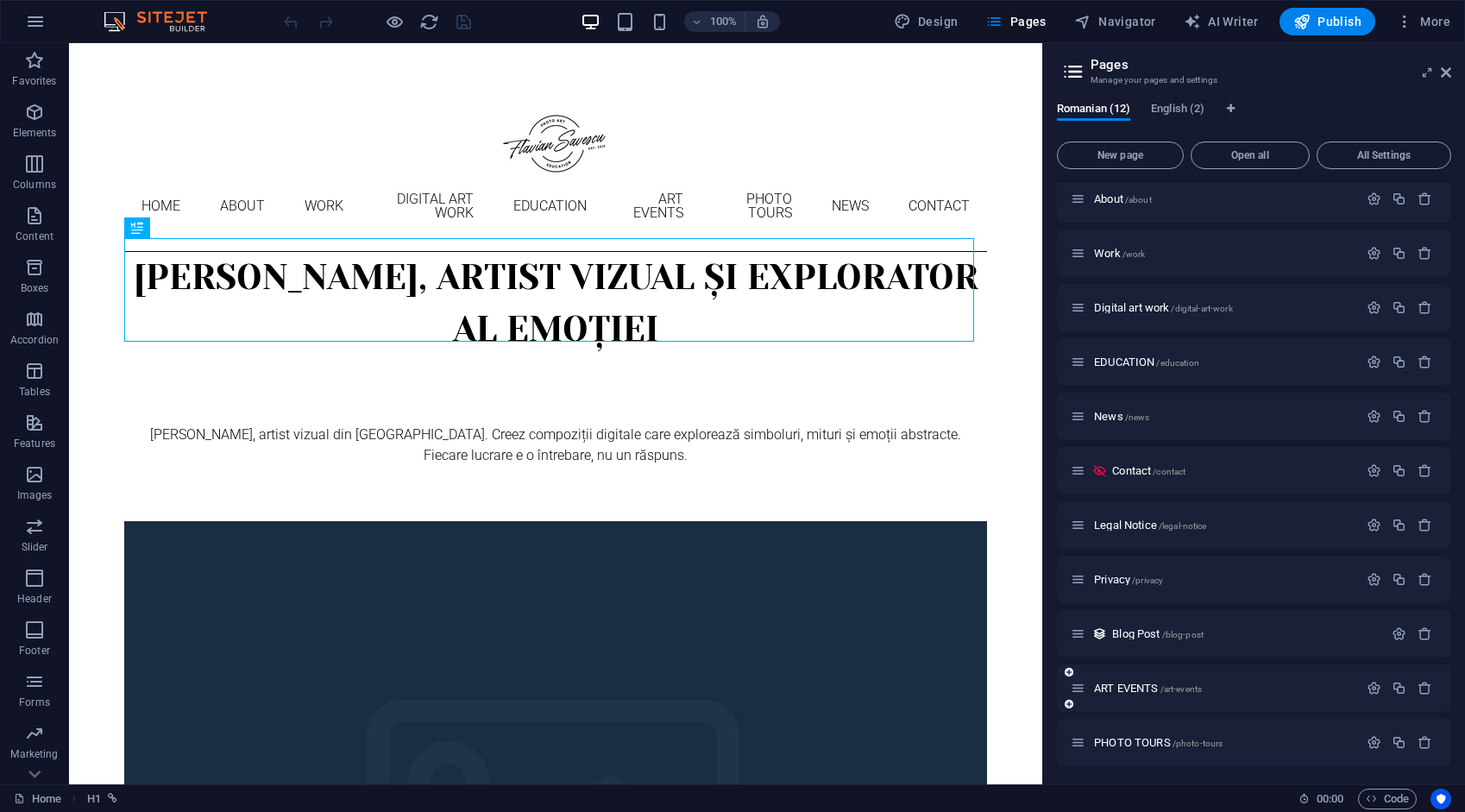
scroll to position [64, 0]
click at [1372, 577] on icon "button" at bounding box center [1374, 577] width 15 height 15
click at [1282, 604] on div "Name" at bounding box center [1254, 615] width 366 height 28
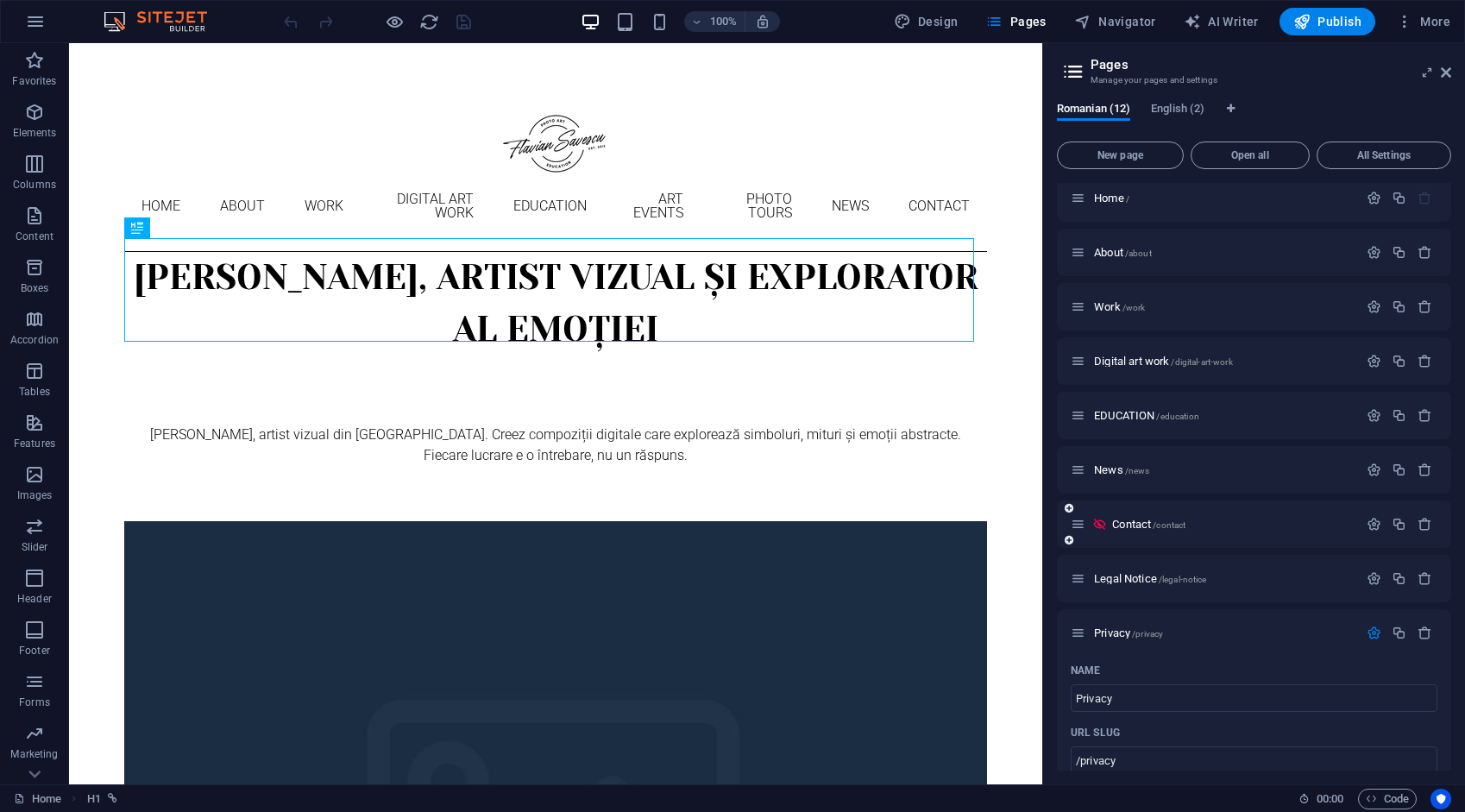
scroll to position [0, 0]
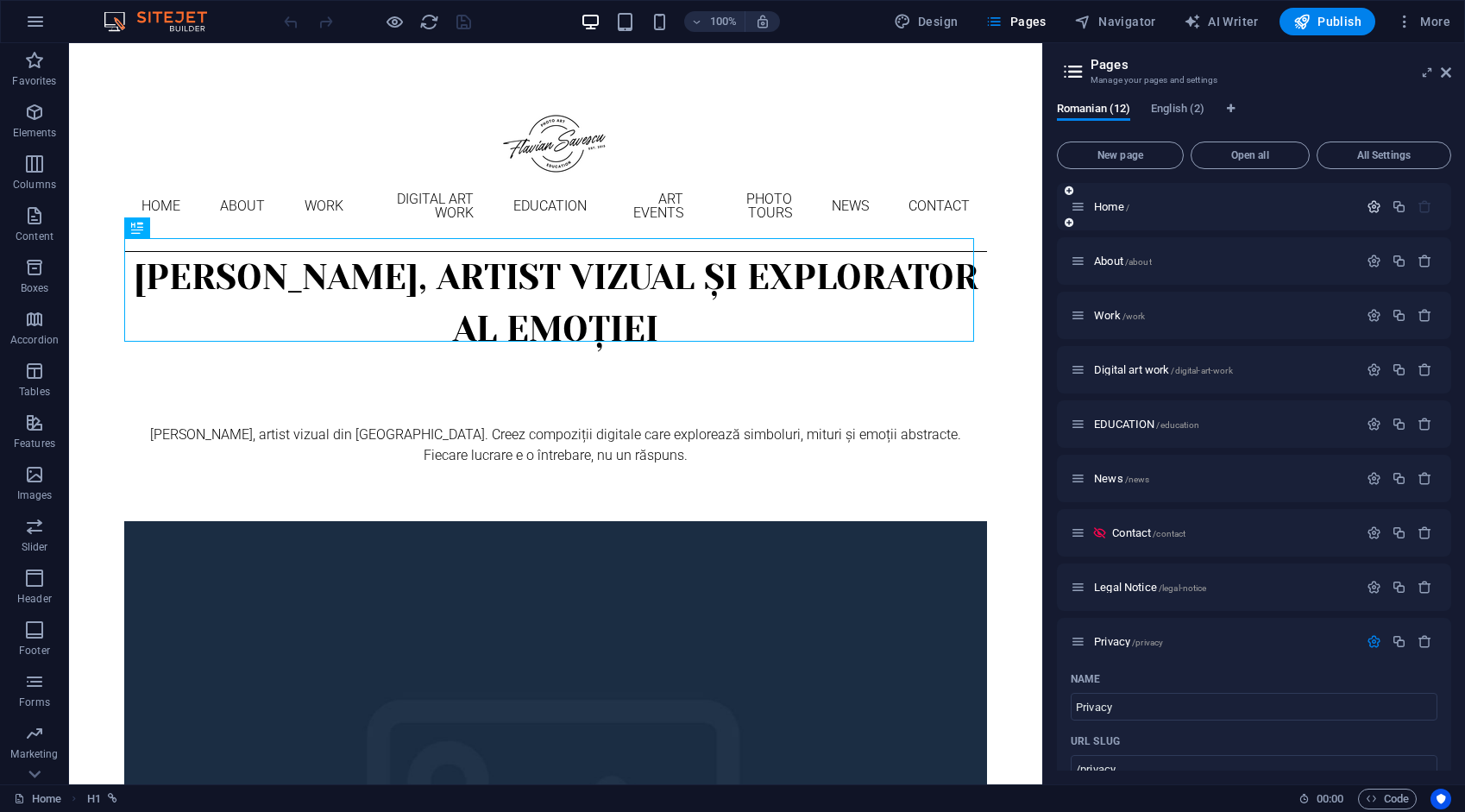
click at [1370, 205] on icon "button" at bounding box center [1374, 206] width 15 height 15
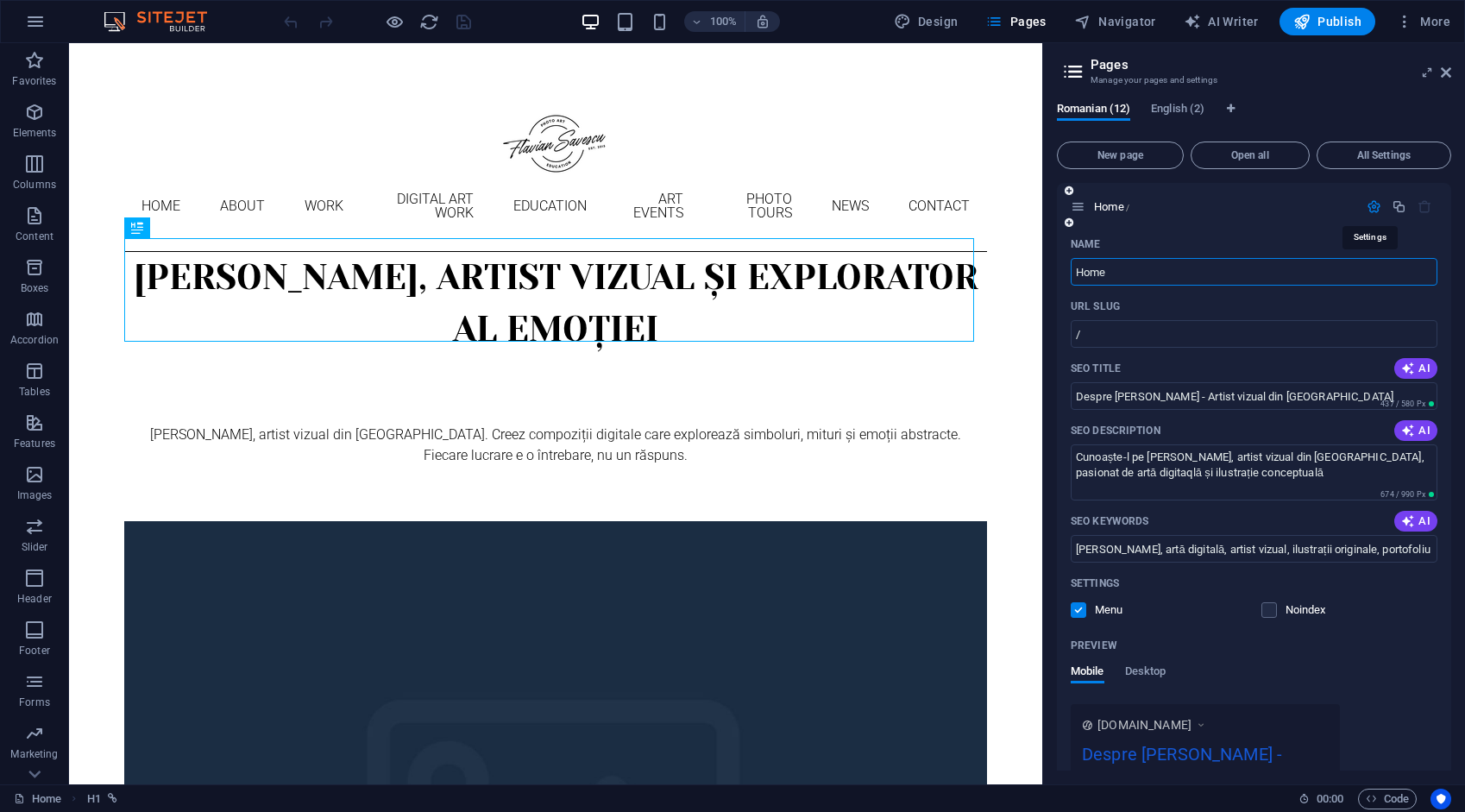
click at [1370, 205] on icon "button" at bounding box center [1374, 206] width 15 height 15
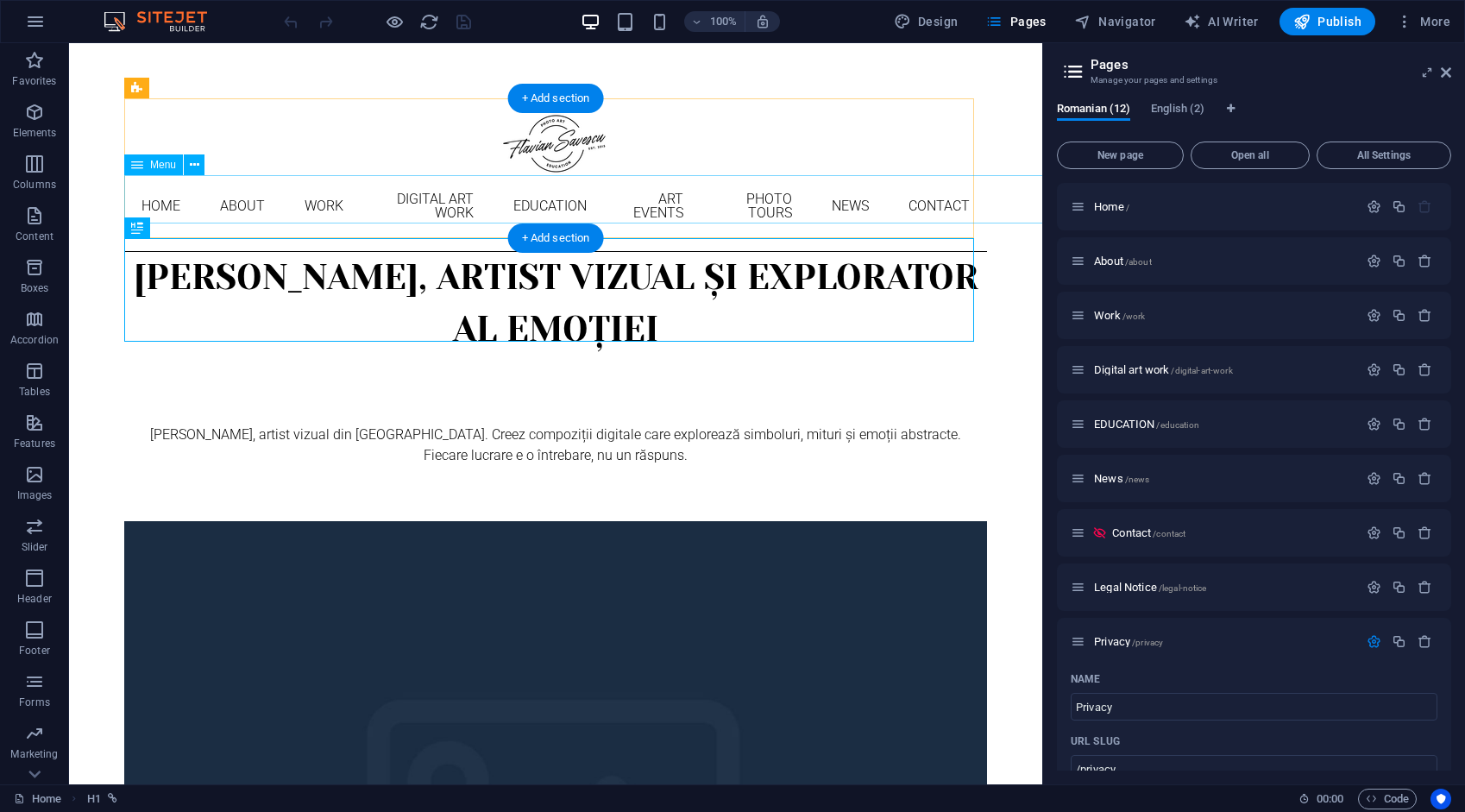
click at [214, 195] on nav "Home About Work DIGITAL ART WORK EDUCATION ART EVENTS Photo tours News Contact" at bounding box center [555, 206] width 863 height 62
click at [211, 193] on nav "Home About Work DIGITAL ART WORK EDUCATION ART EVENTS Photo tours News Contact" at bounding box center [555, 206] width 863 height 62
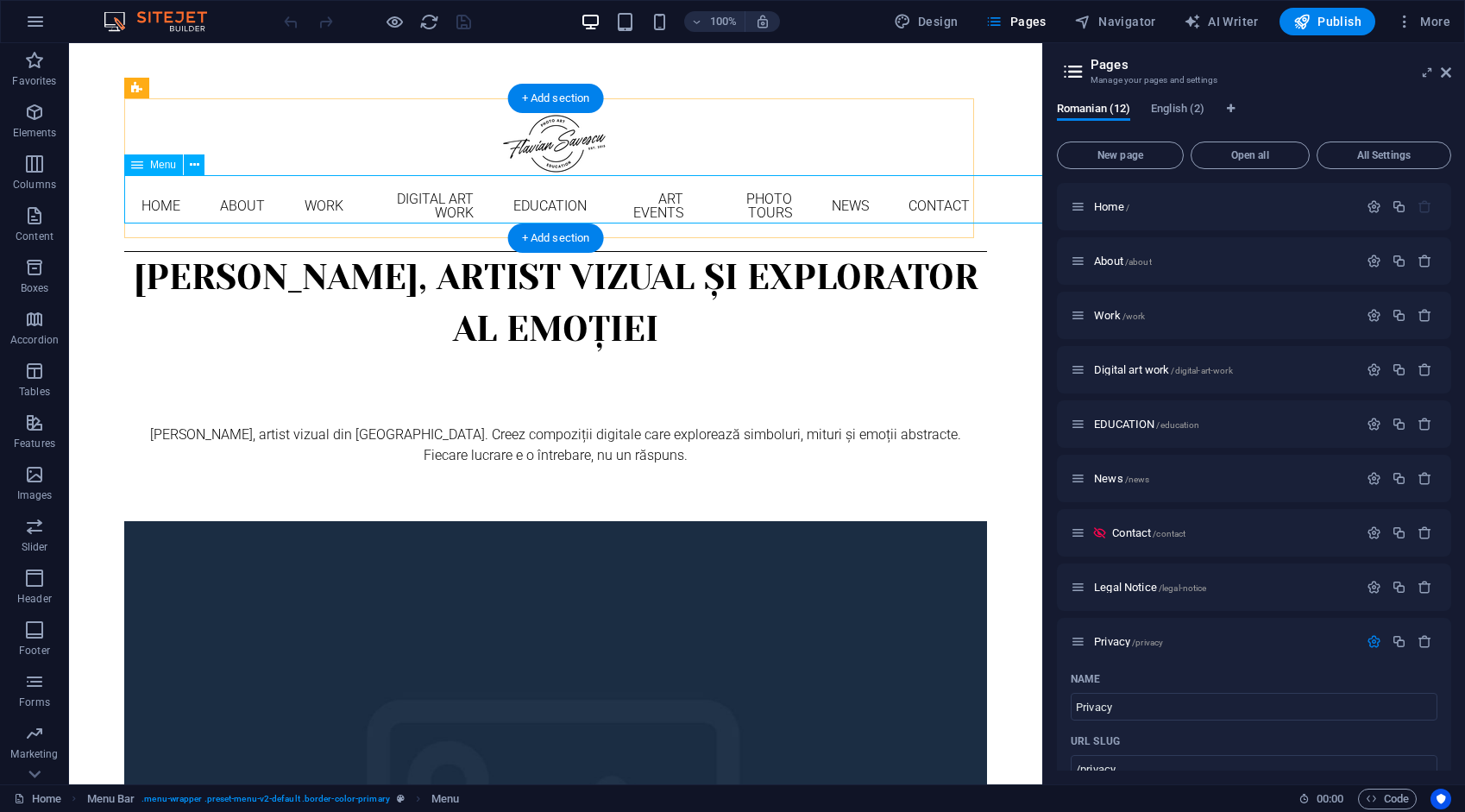
click at [202, 193] on nav "Home About Work DIGITAL ART WORK EDUCATION ART EVENTS Photo tours News Contact" at bounding box center [555, 206] width 863 height 62
select select "1"
select select "2"
select select "3"
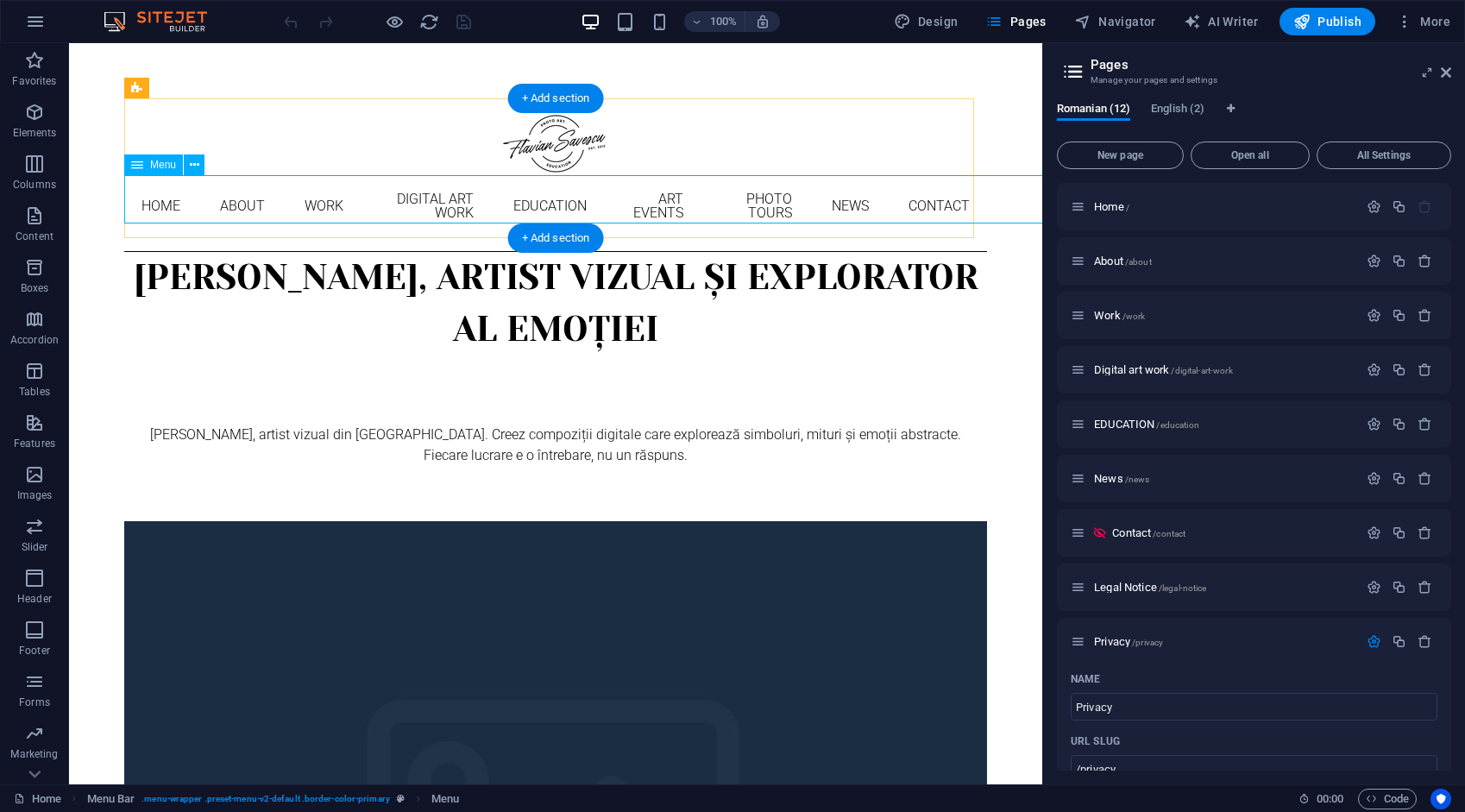
select select "4"
select select "9"
select select "10"
select select "5"
select select "6"
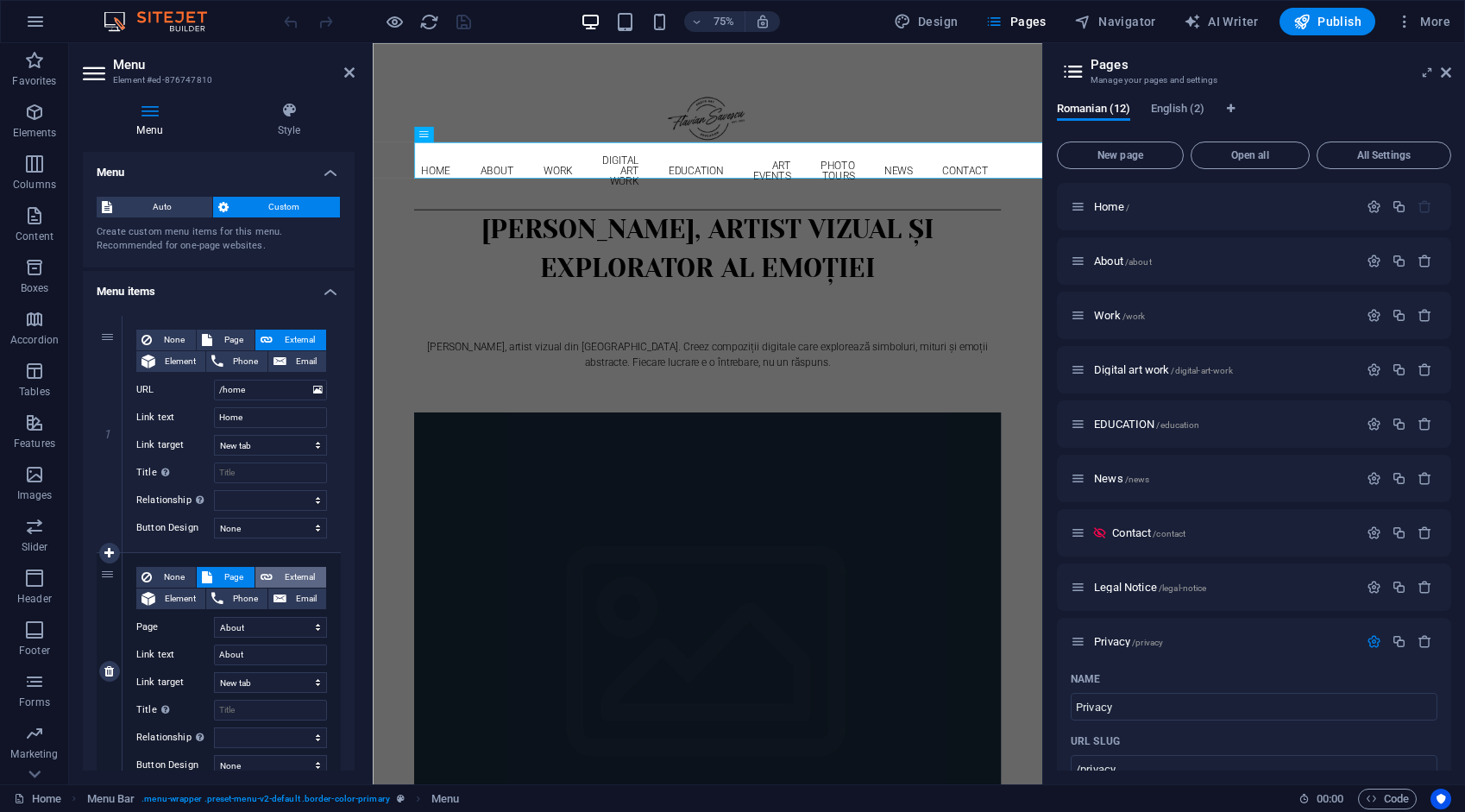
click at [300, 577] on span "External" at bounding box center [298, 577] width 43 height 21
select select
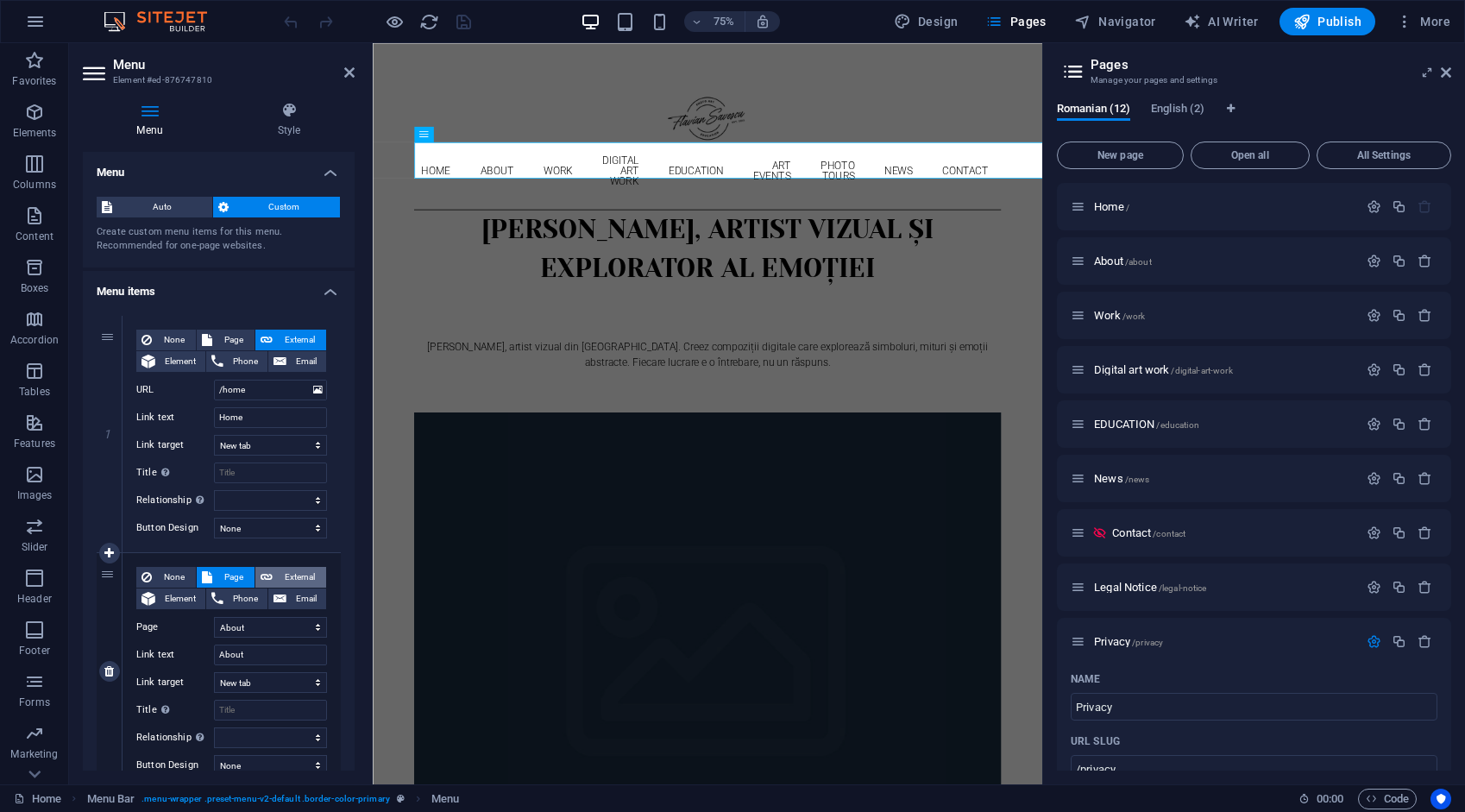
select select
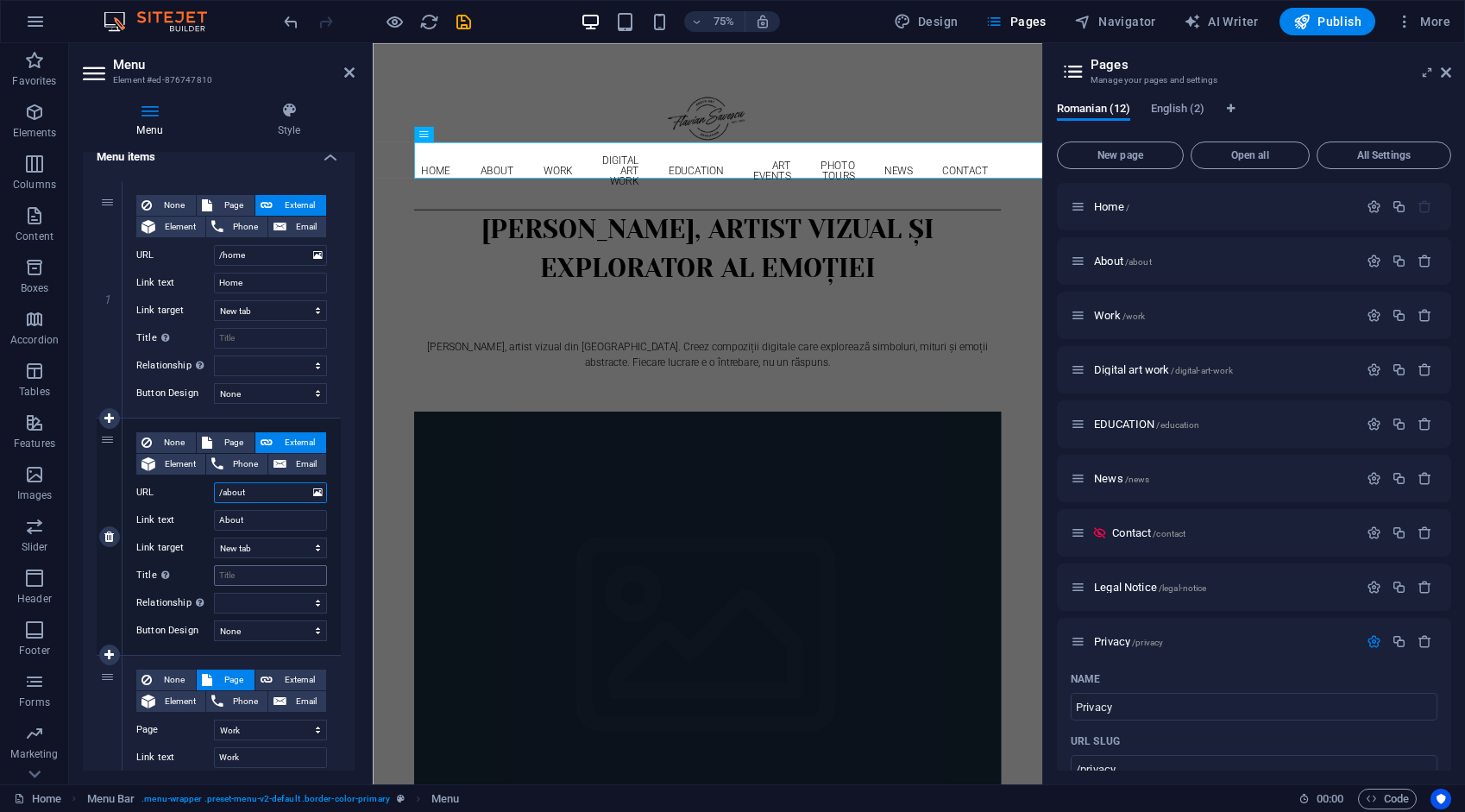
scroll to position [173, 0]
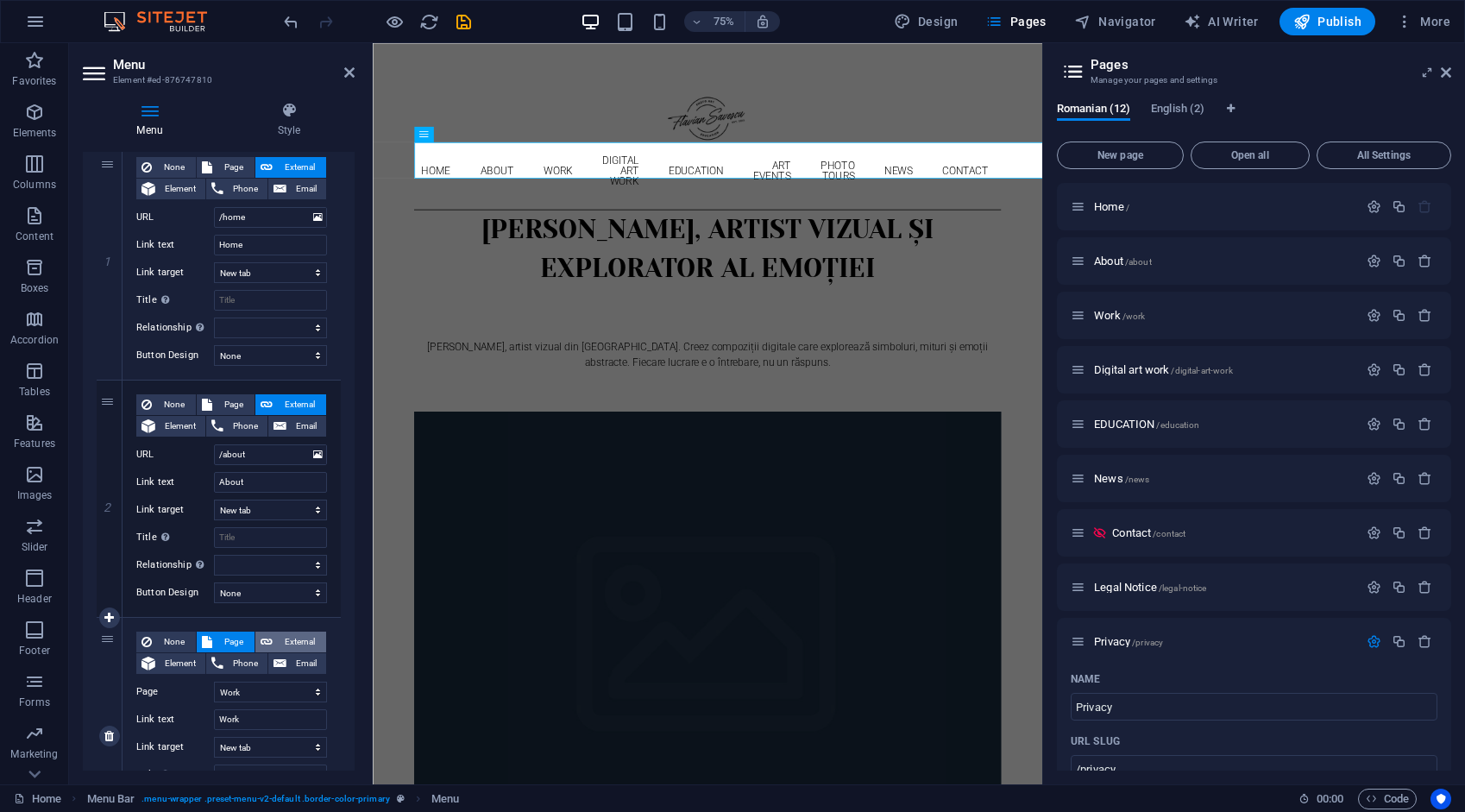
click at [291, 640] on span "External" at bounding box center [298, 642] width 43 height 21
select select
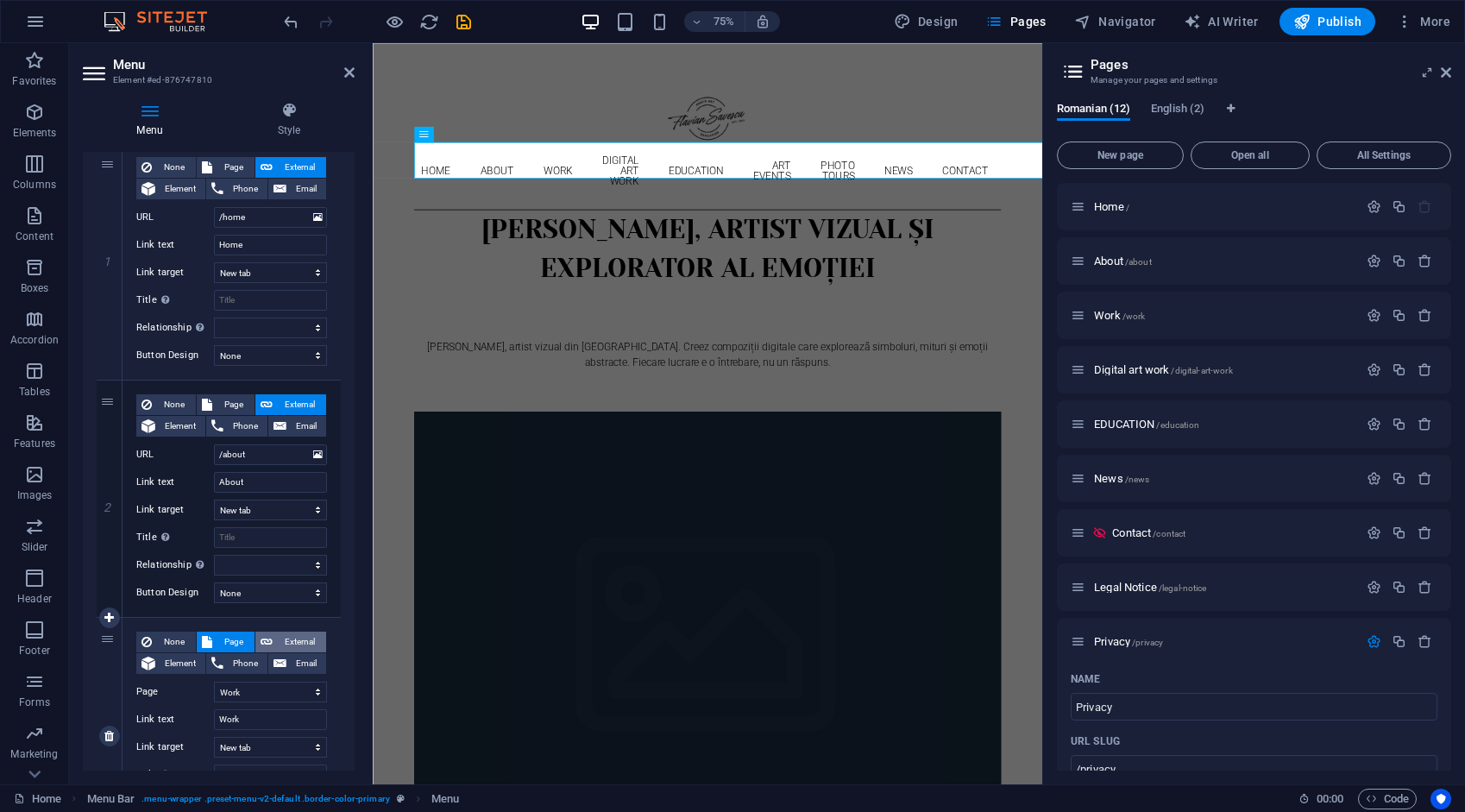
select select
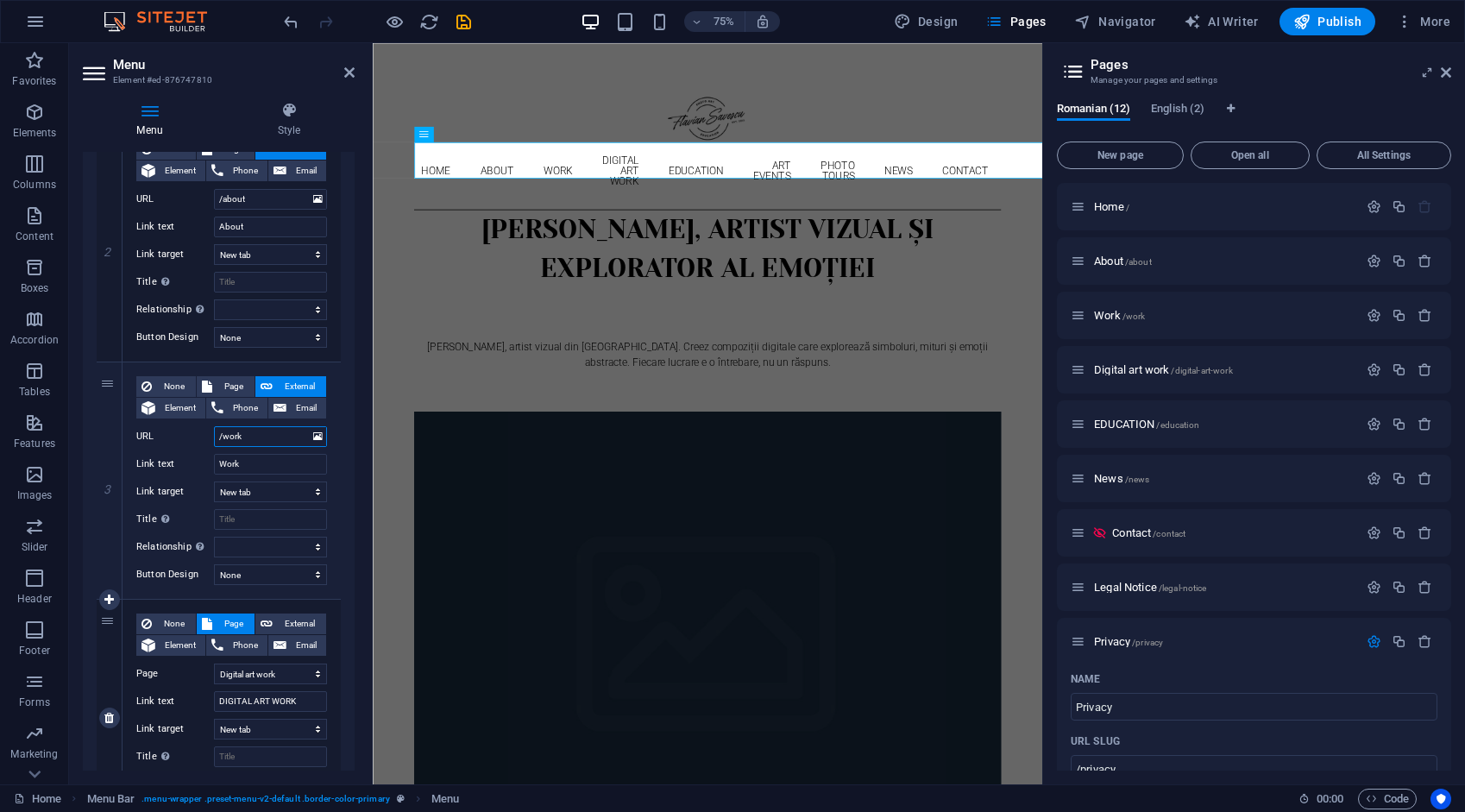
scroll to position [432, 0]
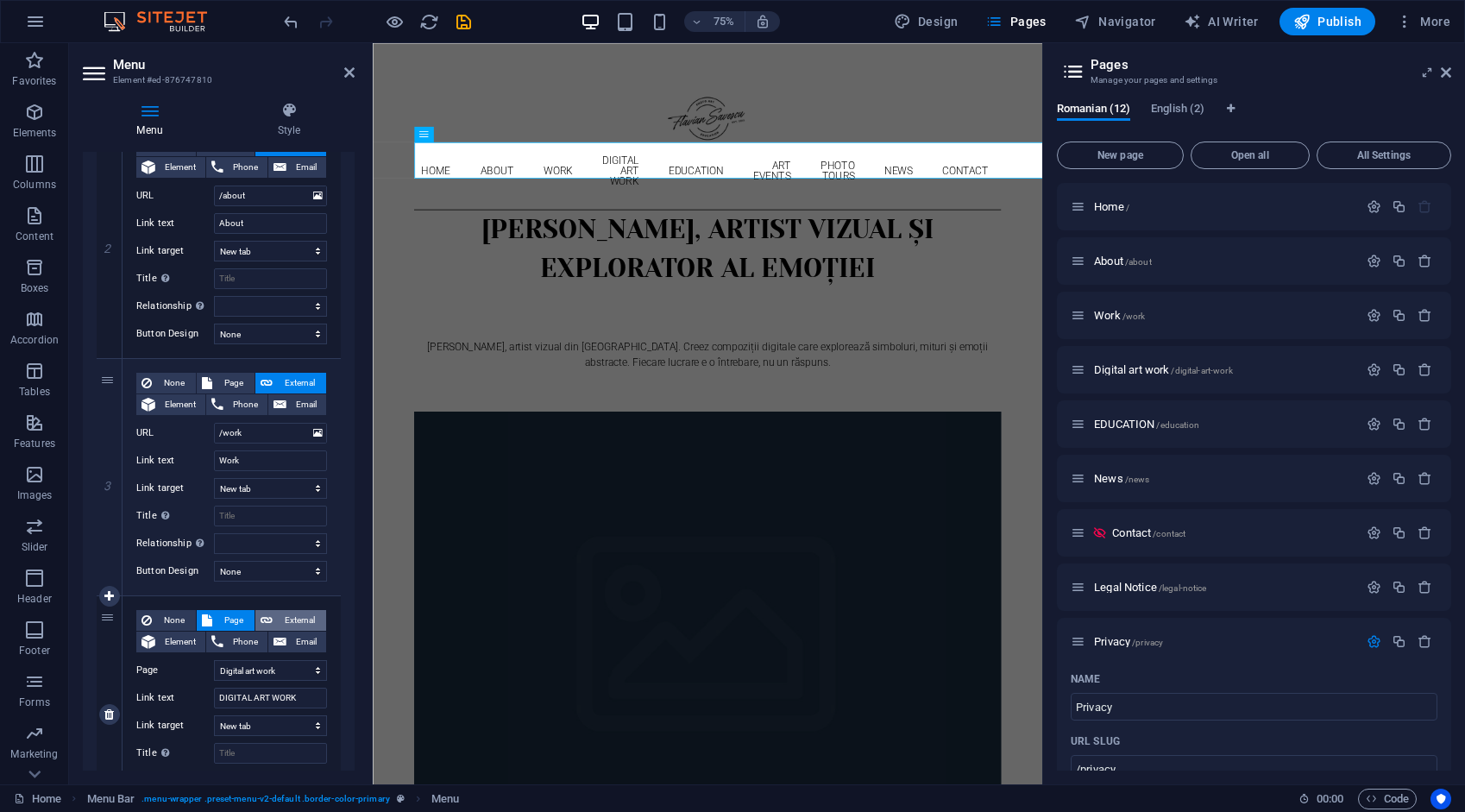
click at [298, 620] on span "External" at bounding box center [298, 620] width 43 height 21
select select
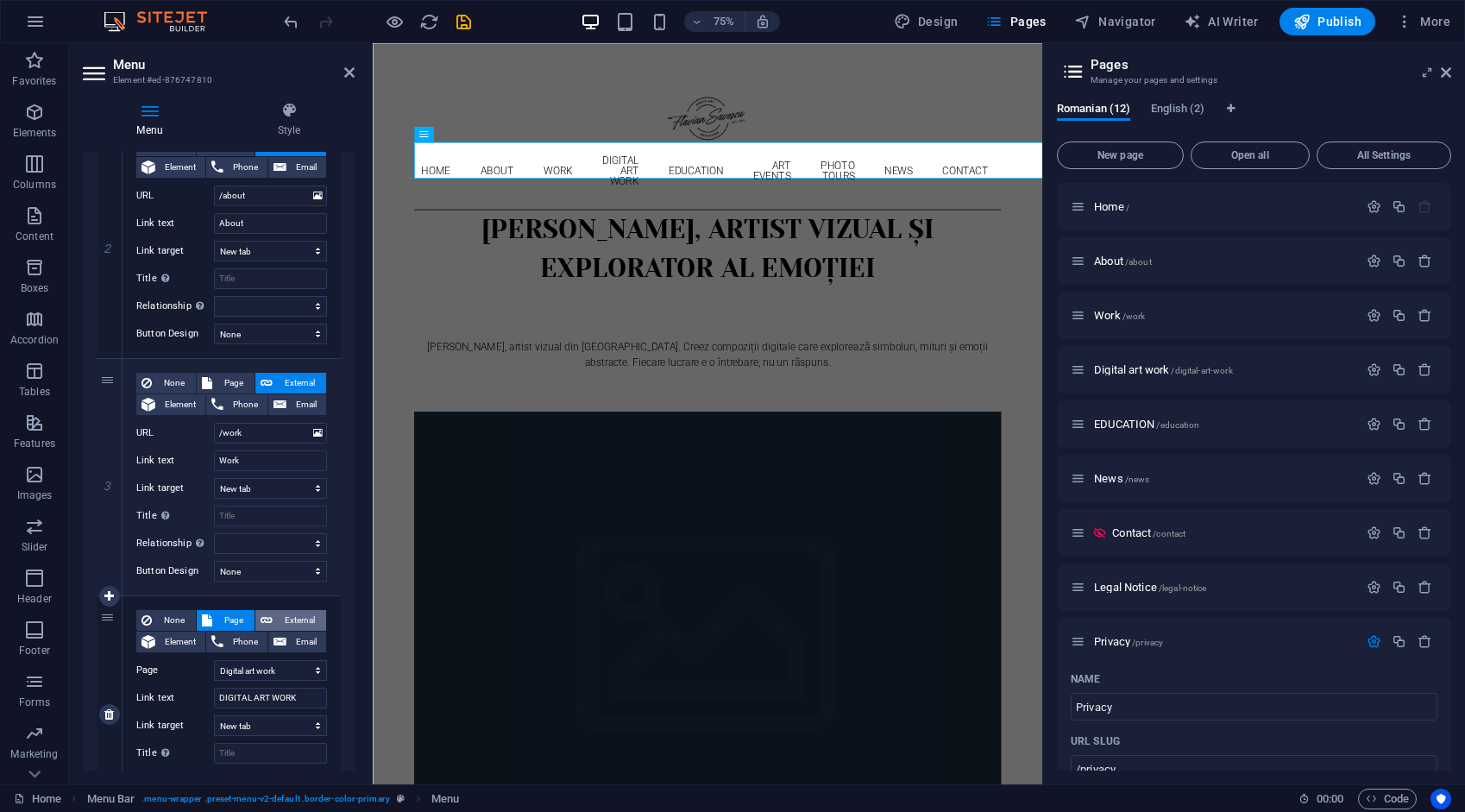
select select
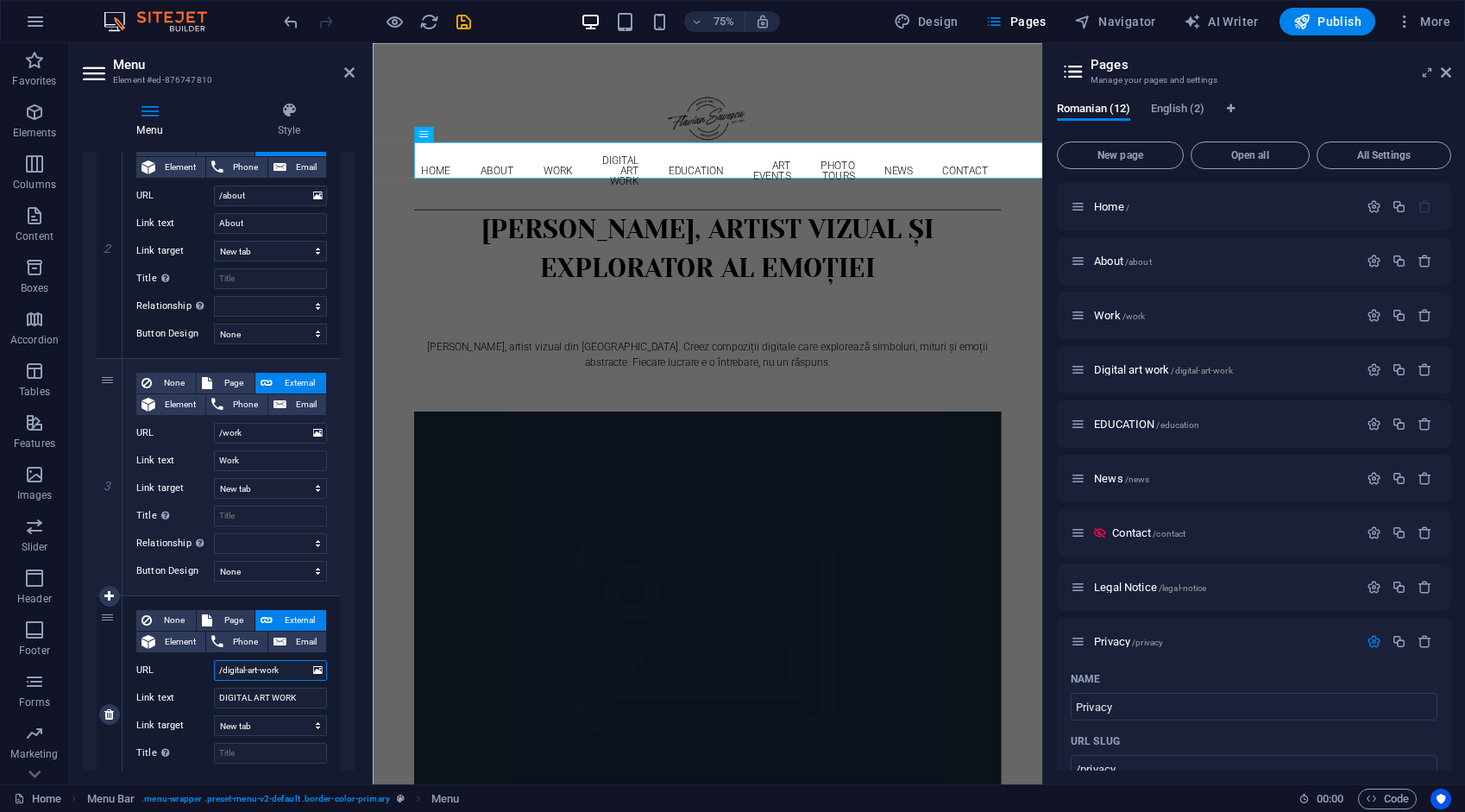
scroll to position [690, 0]
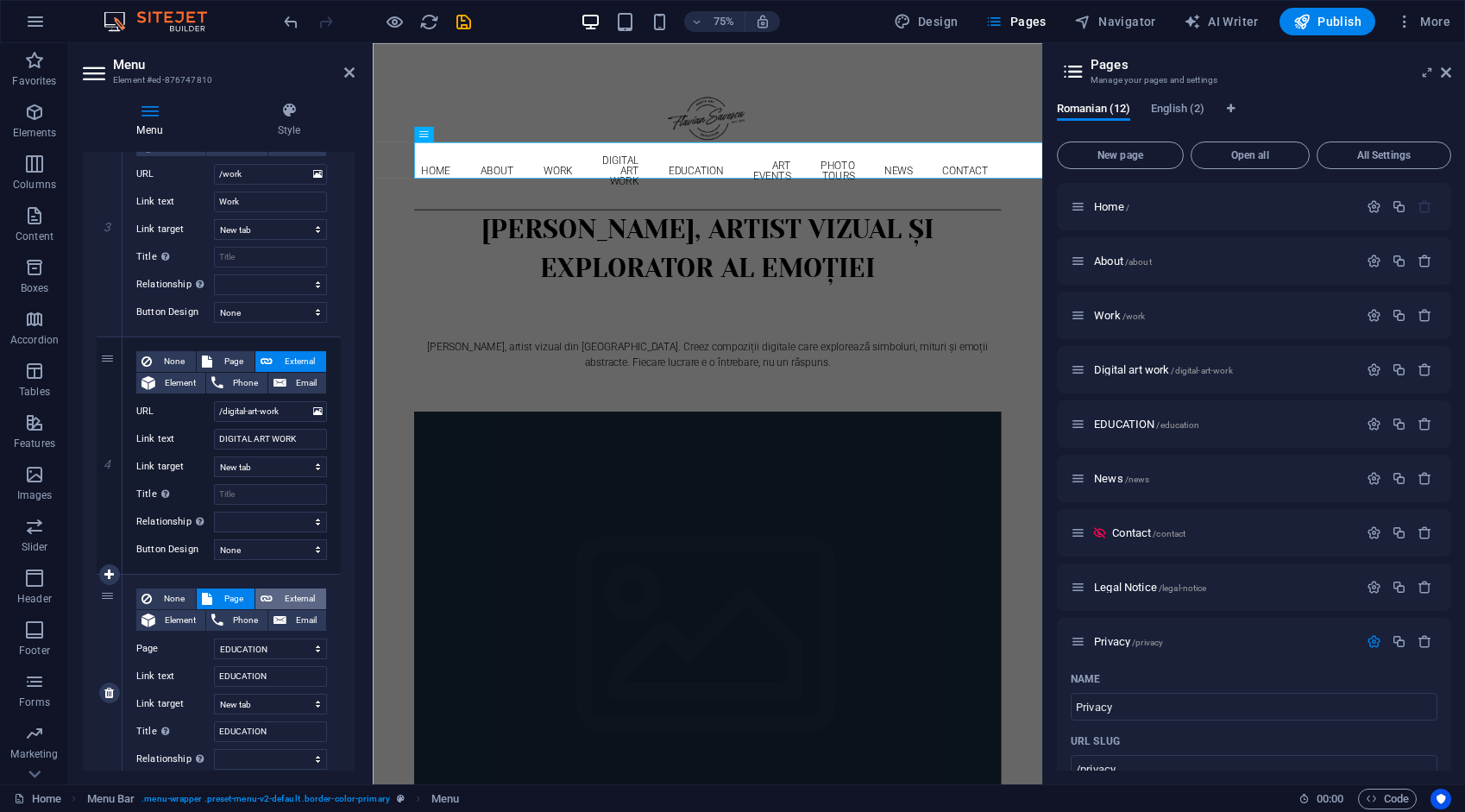
click at [302, 599] on span "External" at bounding box center [298, 599] width 43 height 21
select select
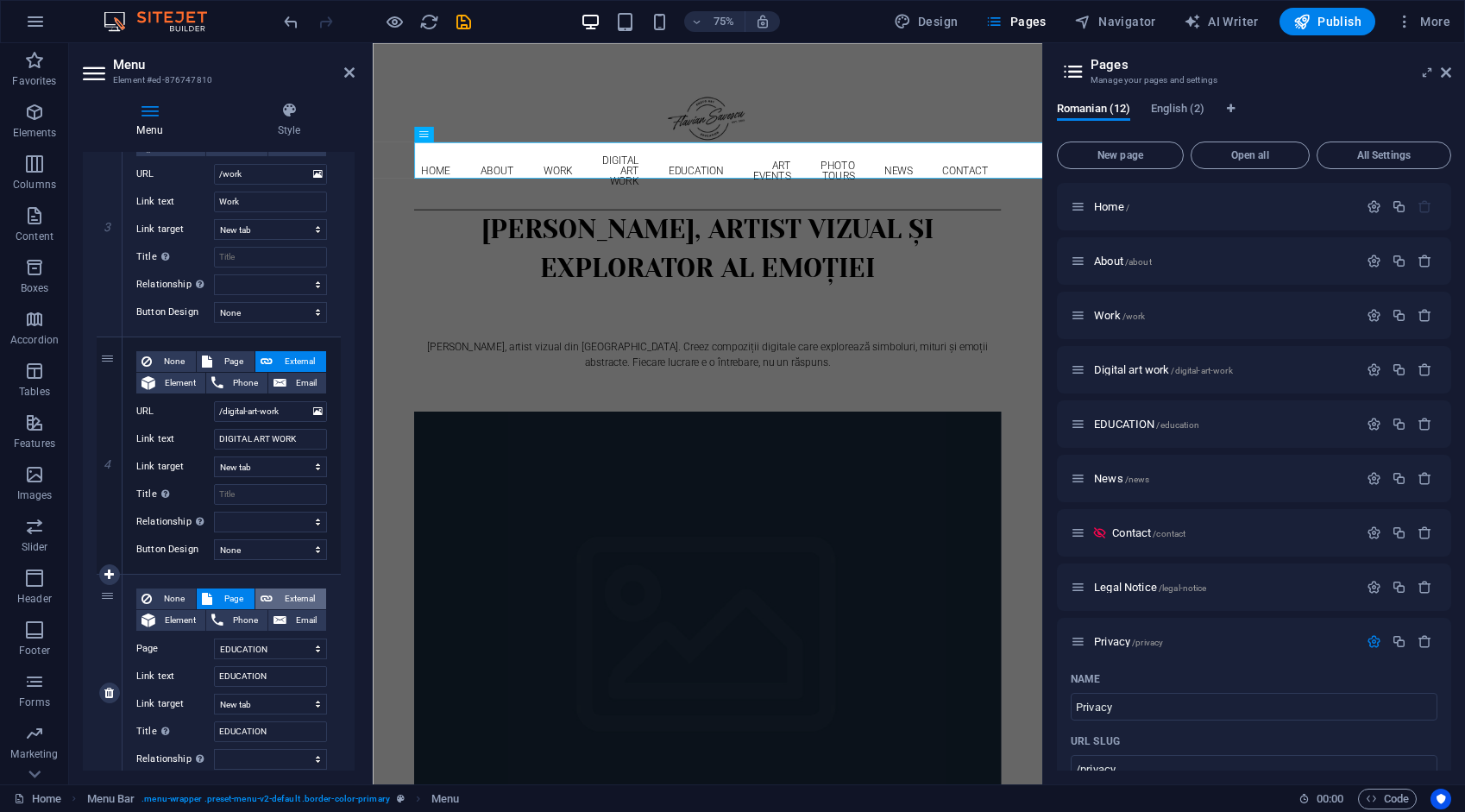
select select
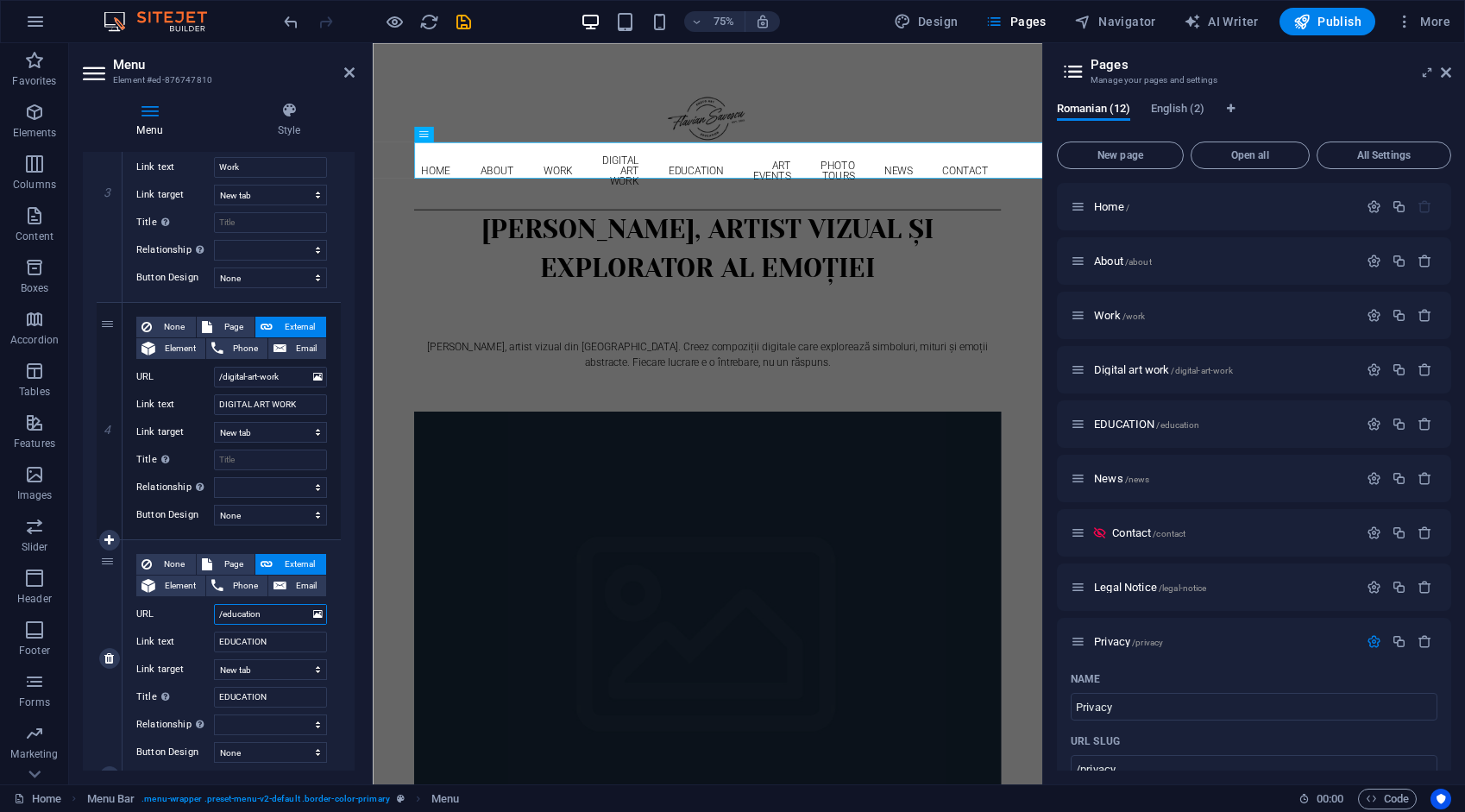
scroll to position [949, 0]
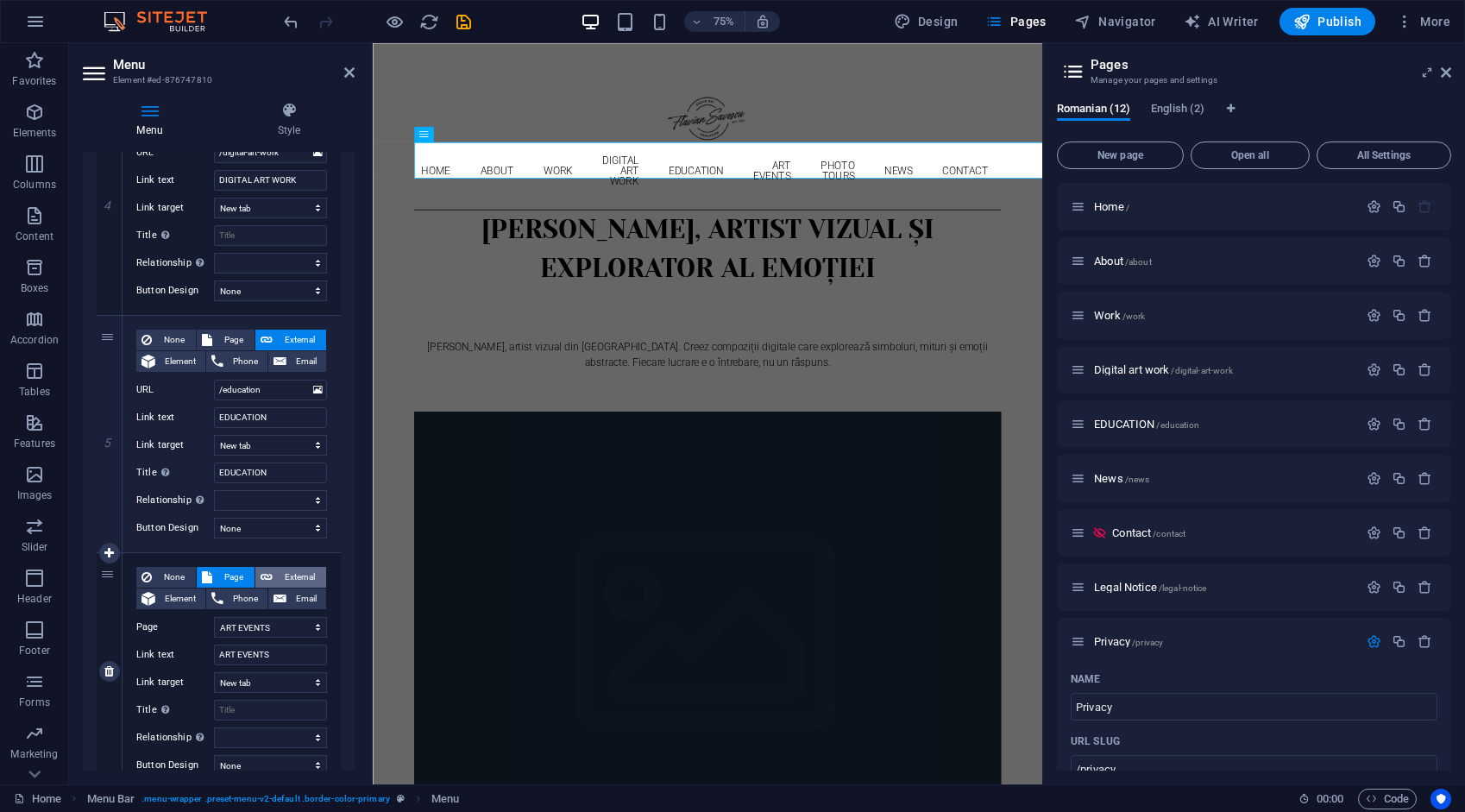
click at [303, 576] on span "External" at bounding box center [298, 577] width 43 height 21
select select
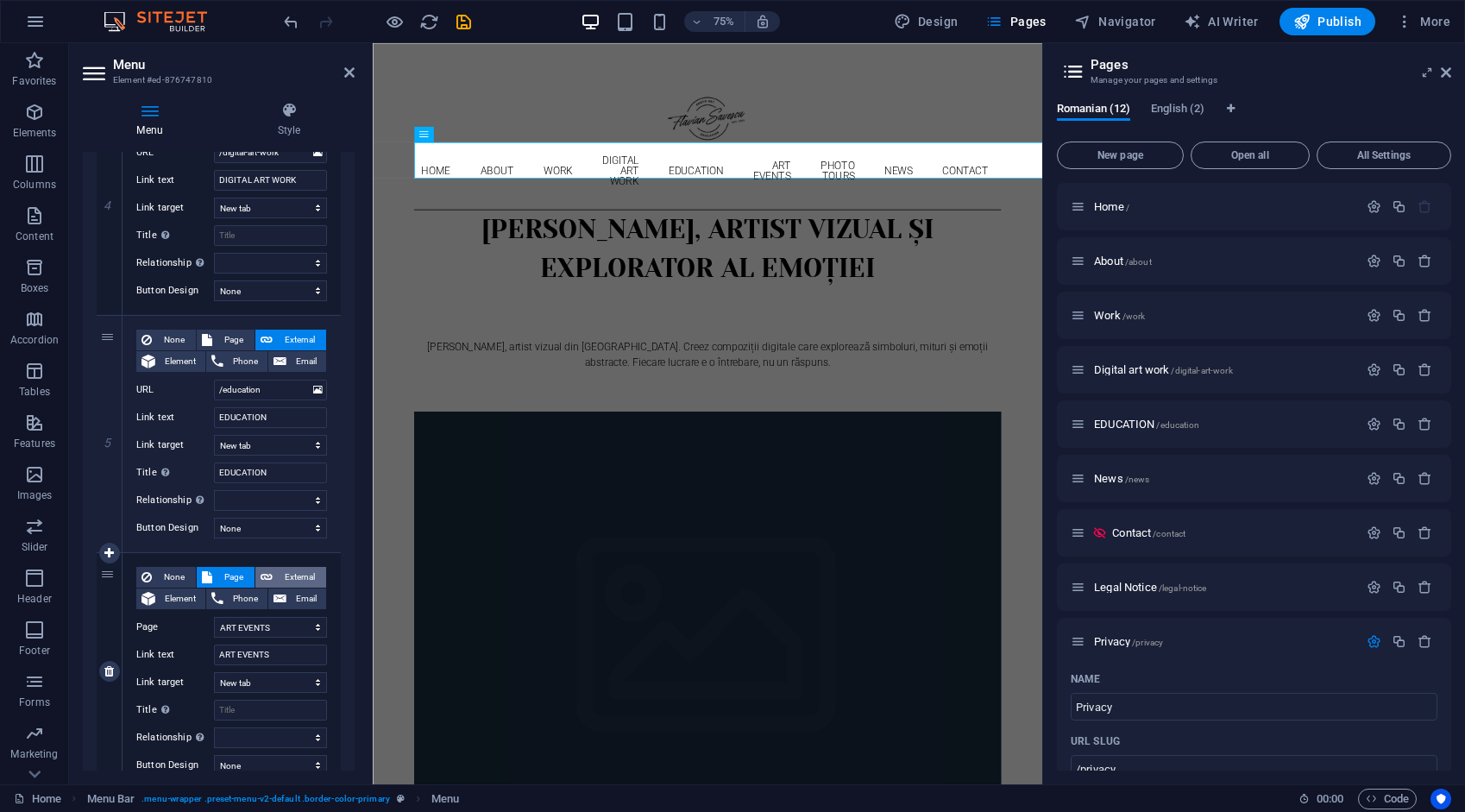
select select
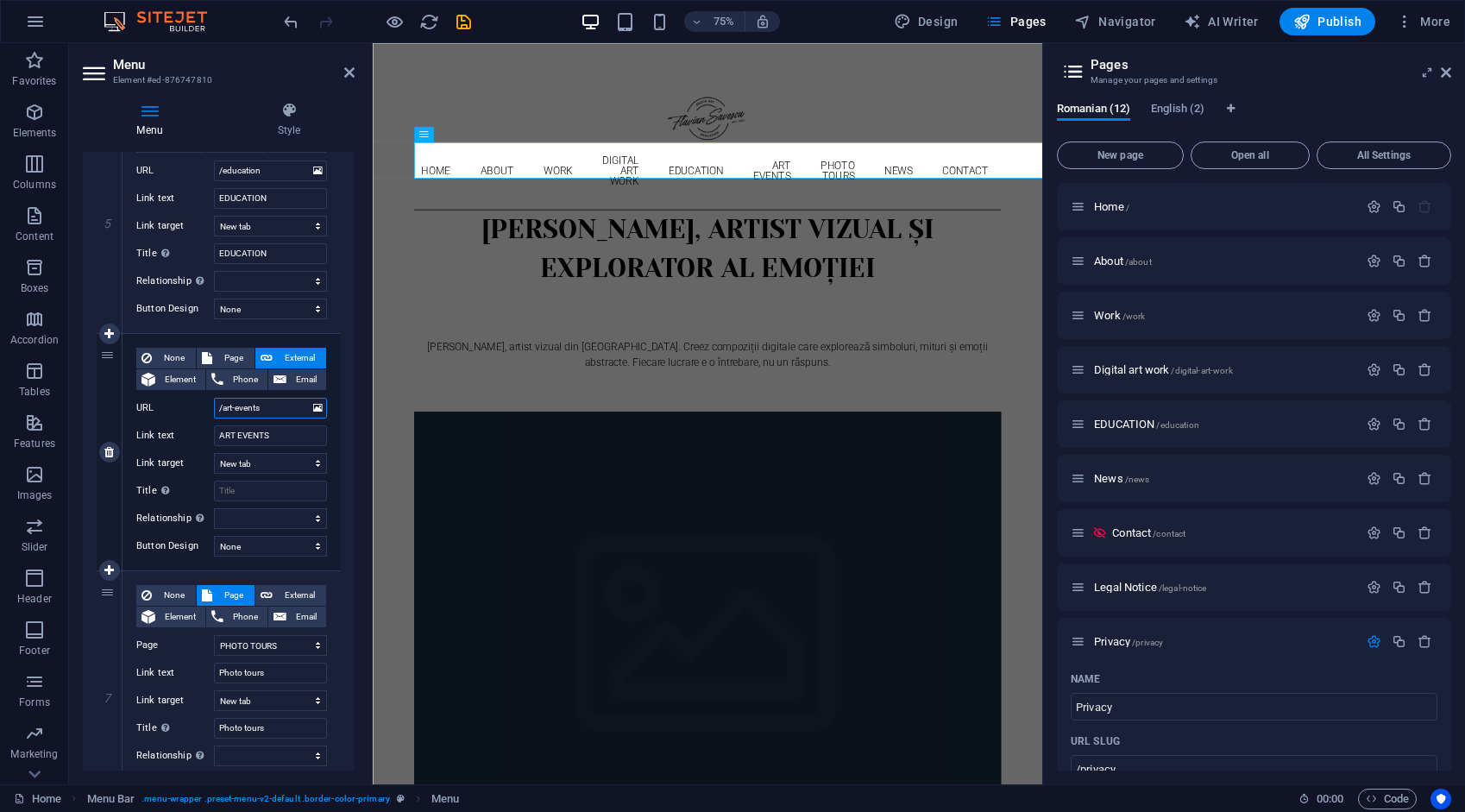
scroll to position [1208, 0]
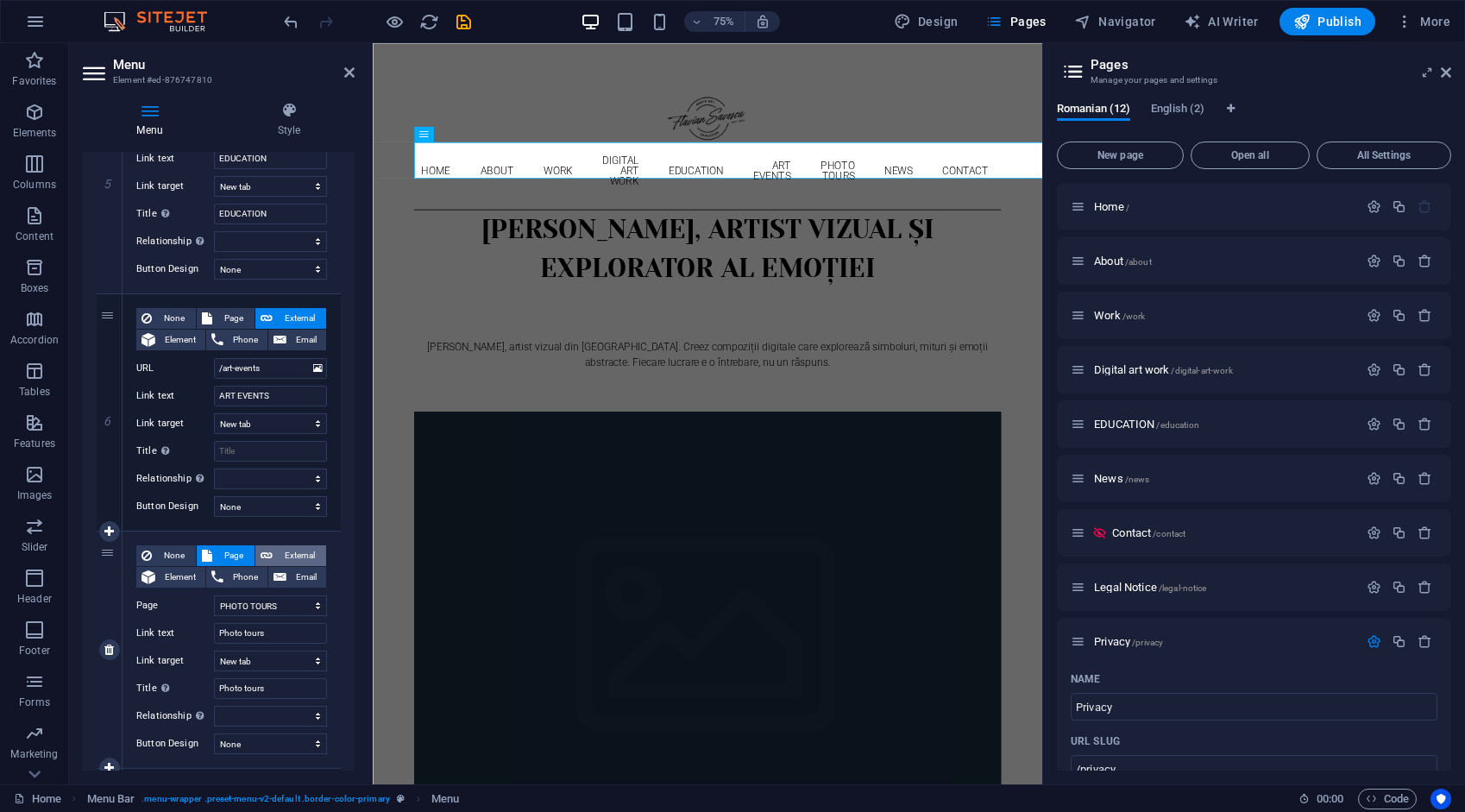
click at [303, 550] on span "External" at bounding box center [298, 556] width 43 height 21
select select
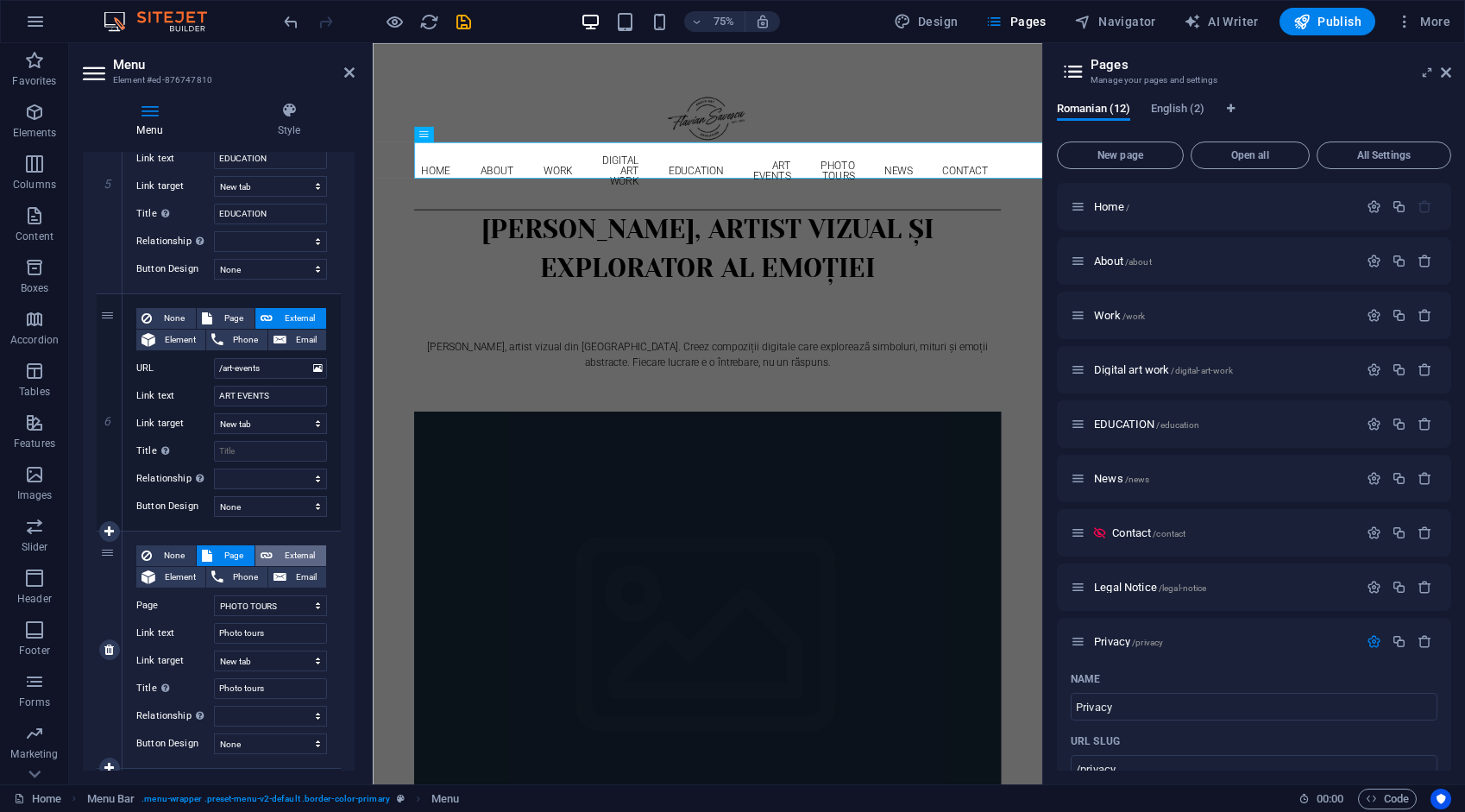
select select
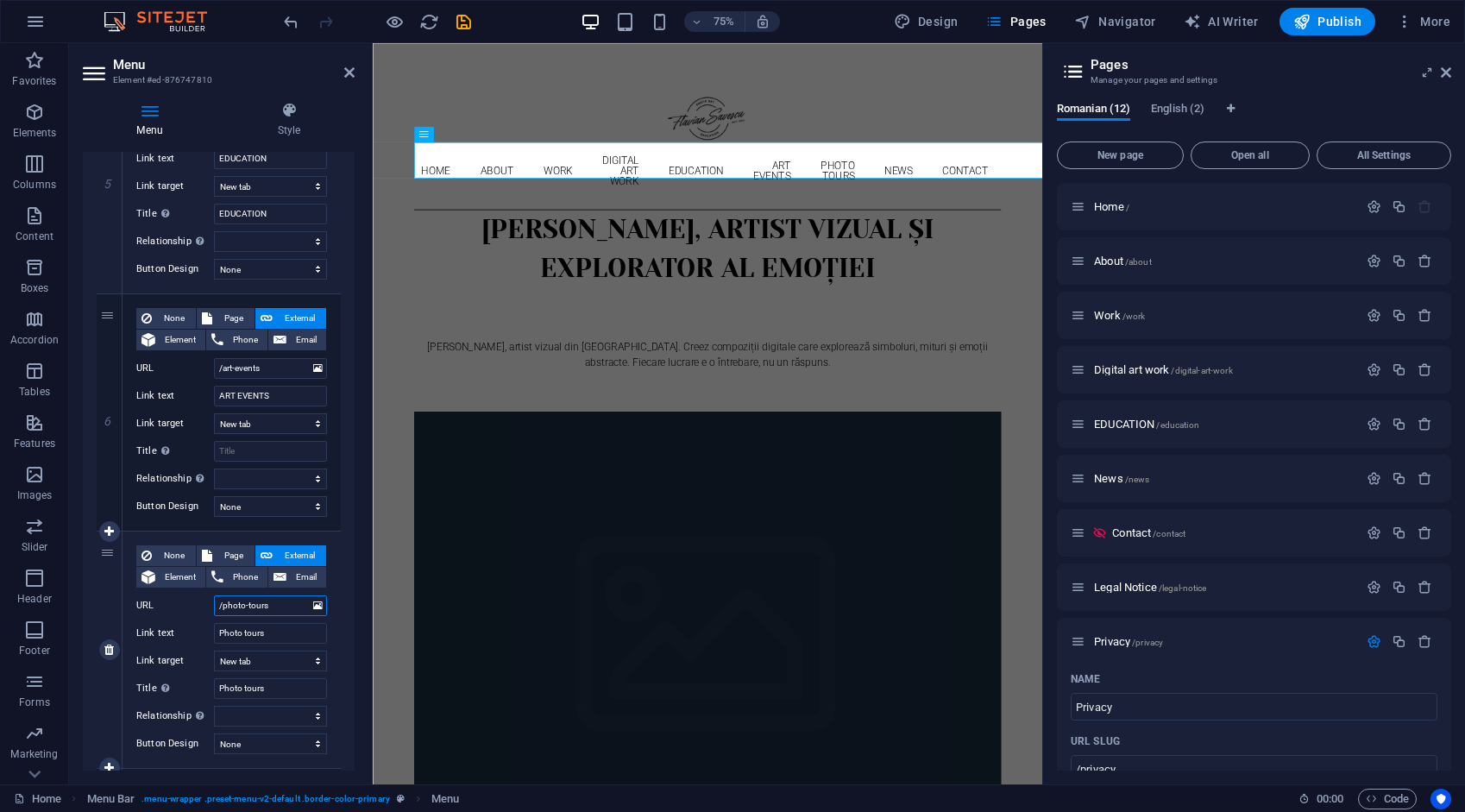
scroll to position [1466, 0]
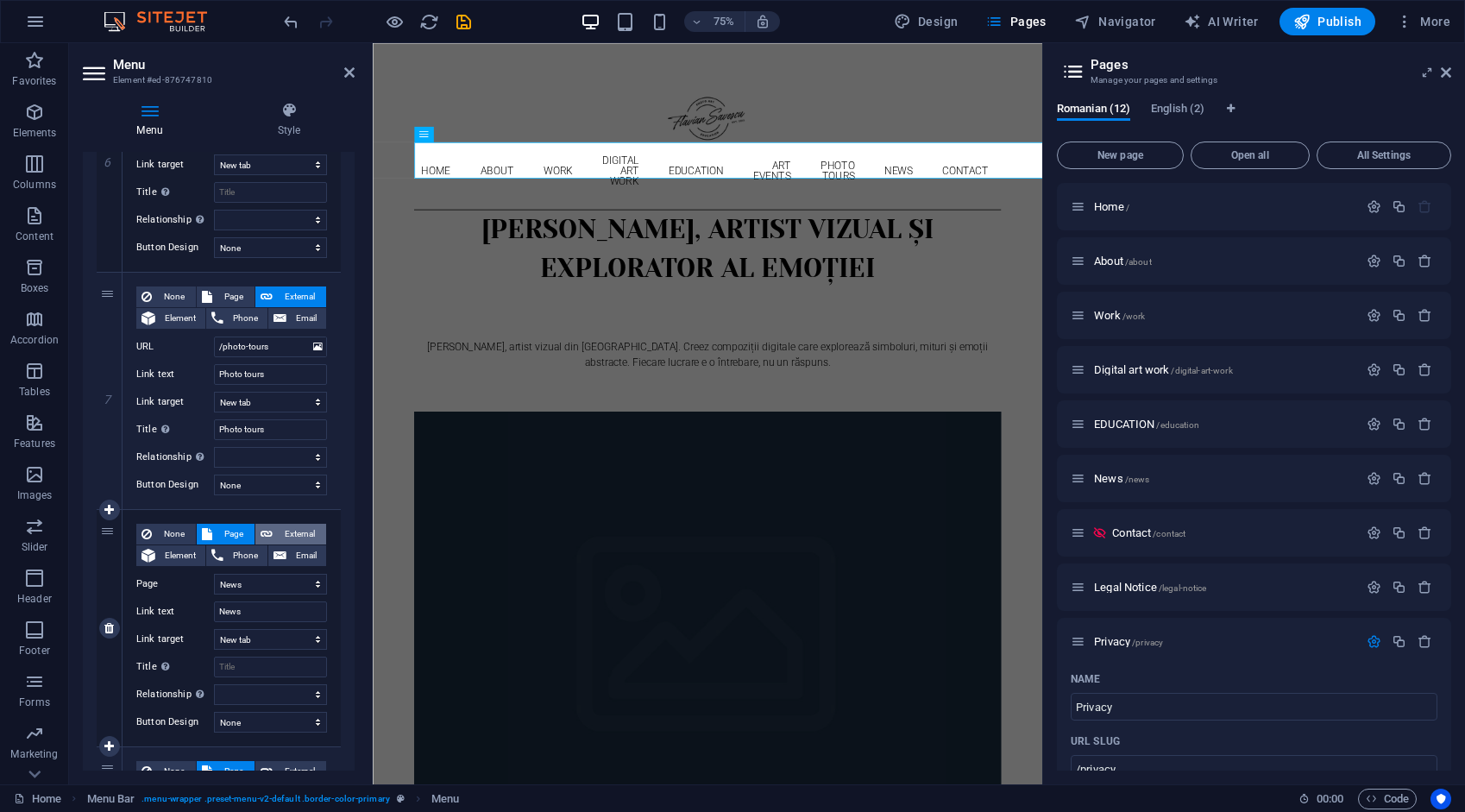
click at [301, 530] on span "External" at bounding box center [298, 534] width 43 height 21
select select
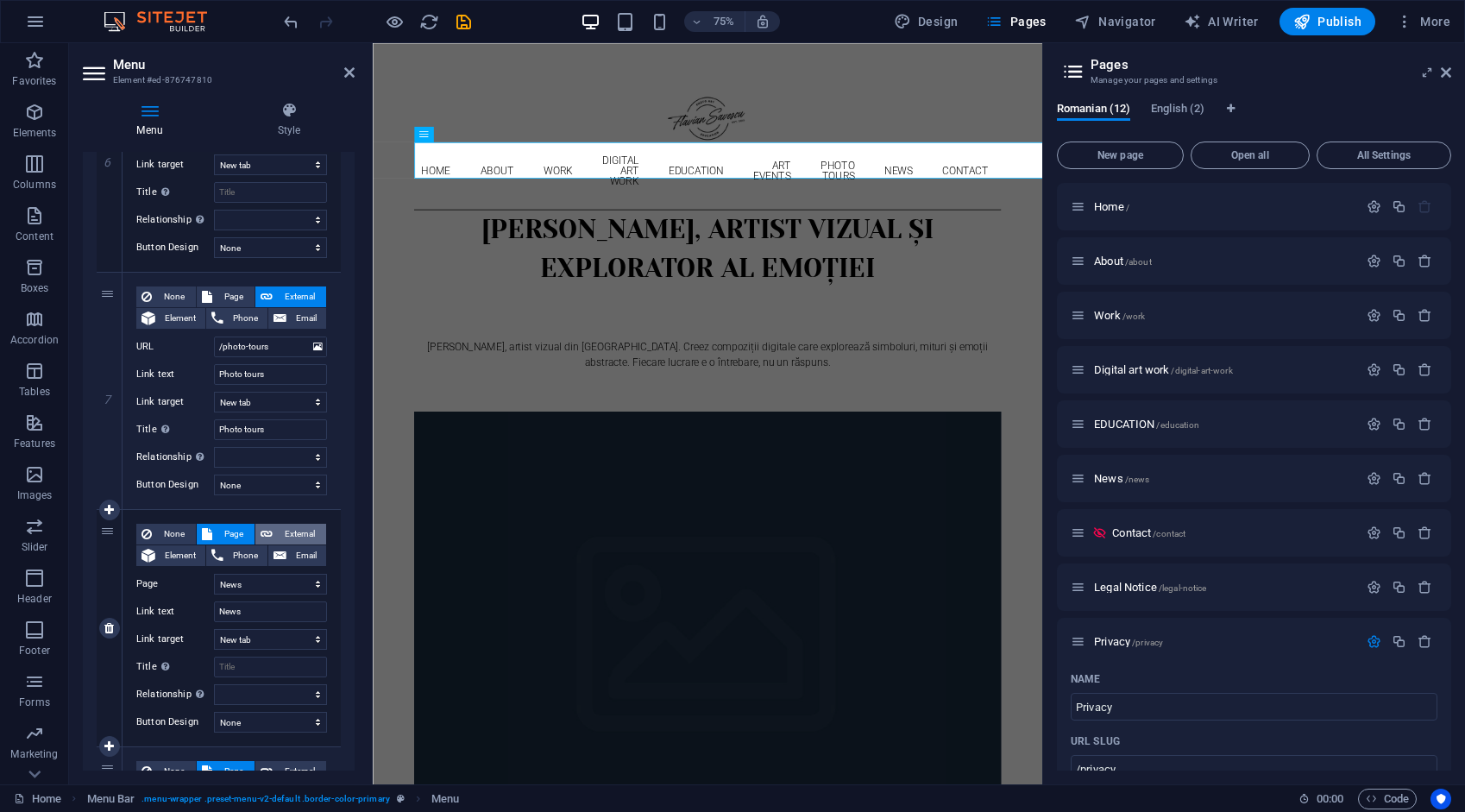
select select
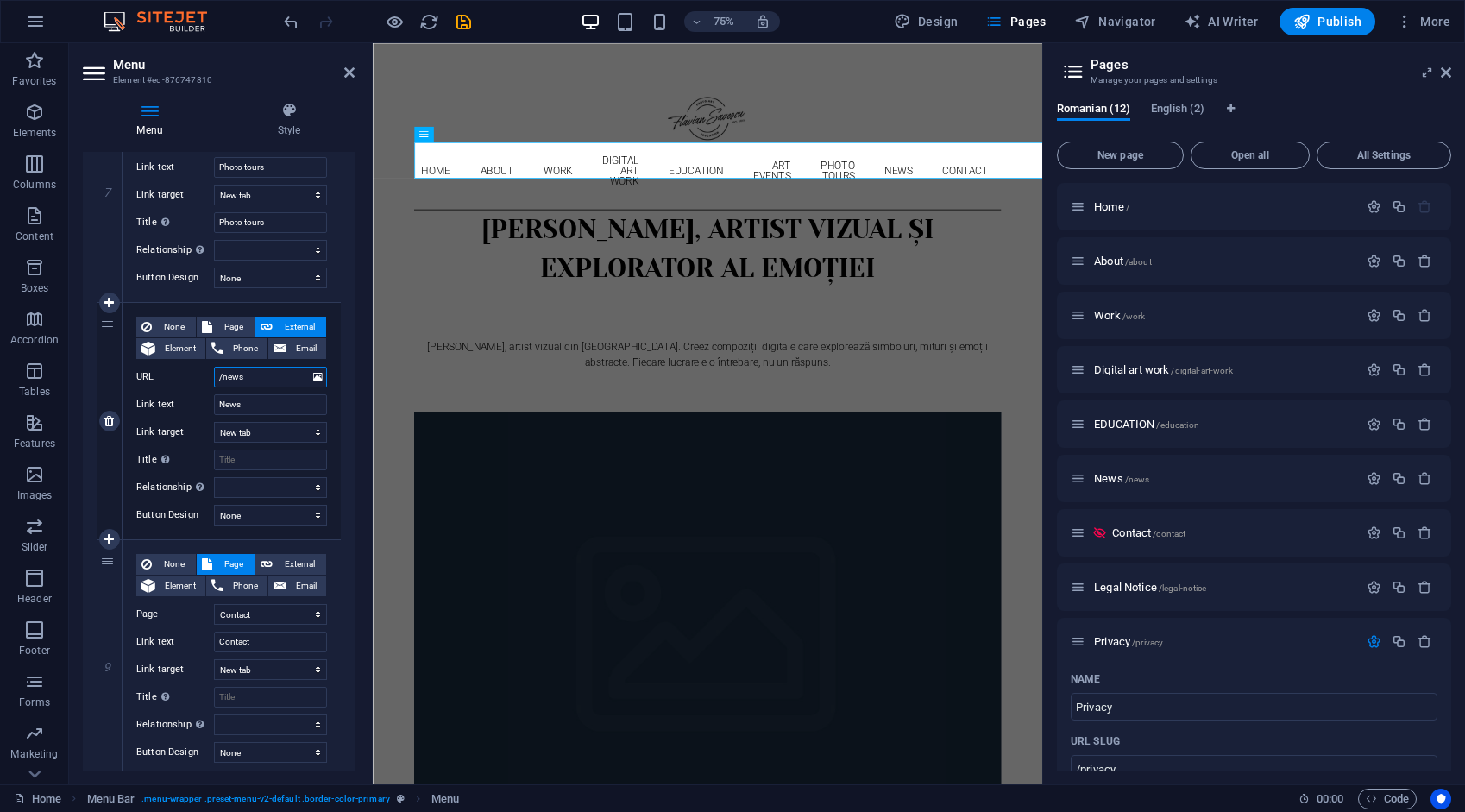
scroll to position [1725, 0]
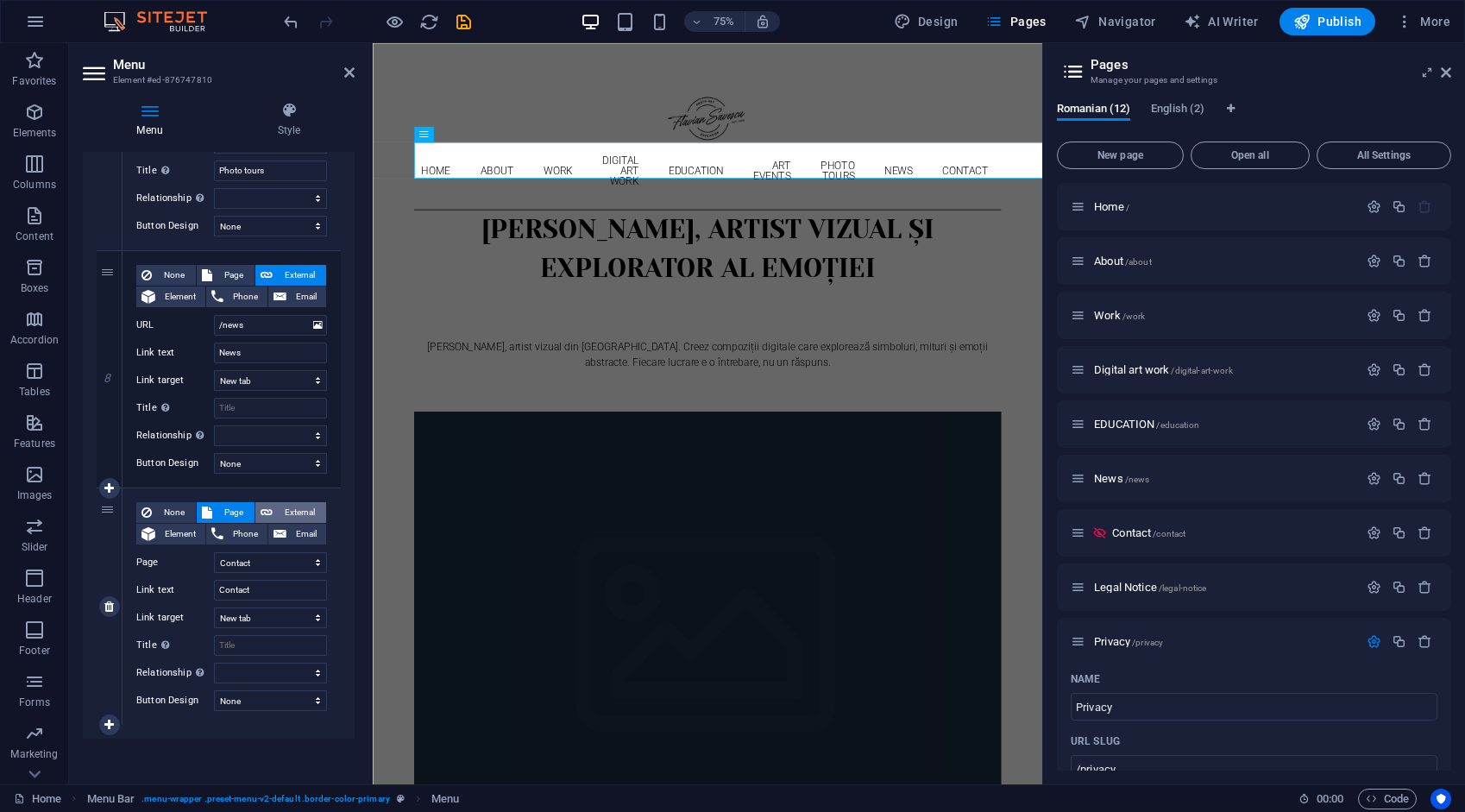
click at [300, 509] on span "External" at bounding box center [298, 513] width 43 height 21
select select
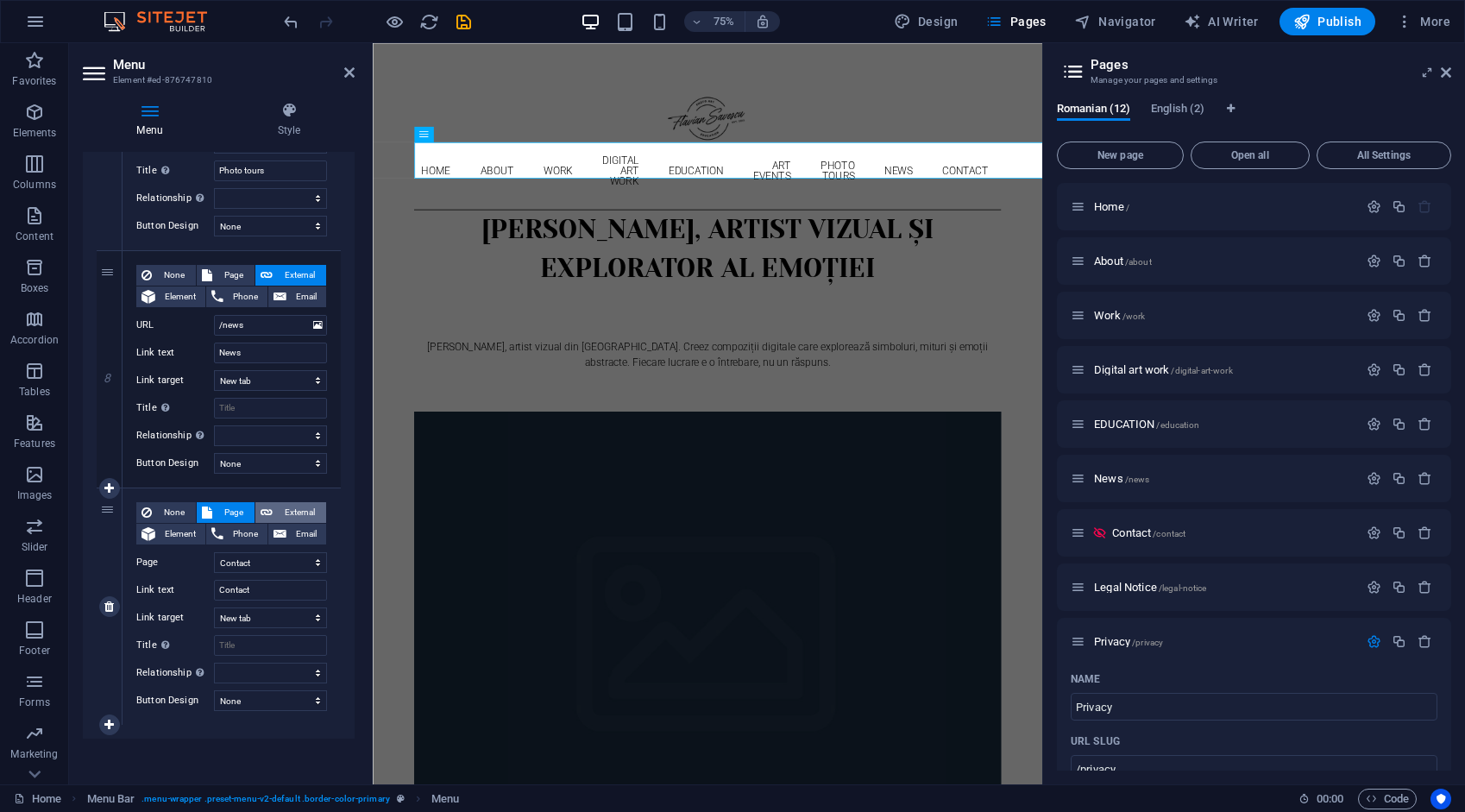
select select
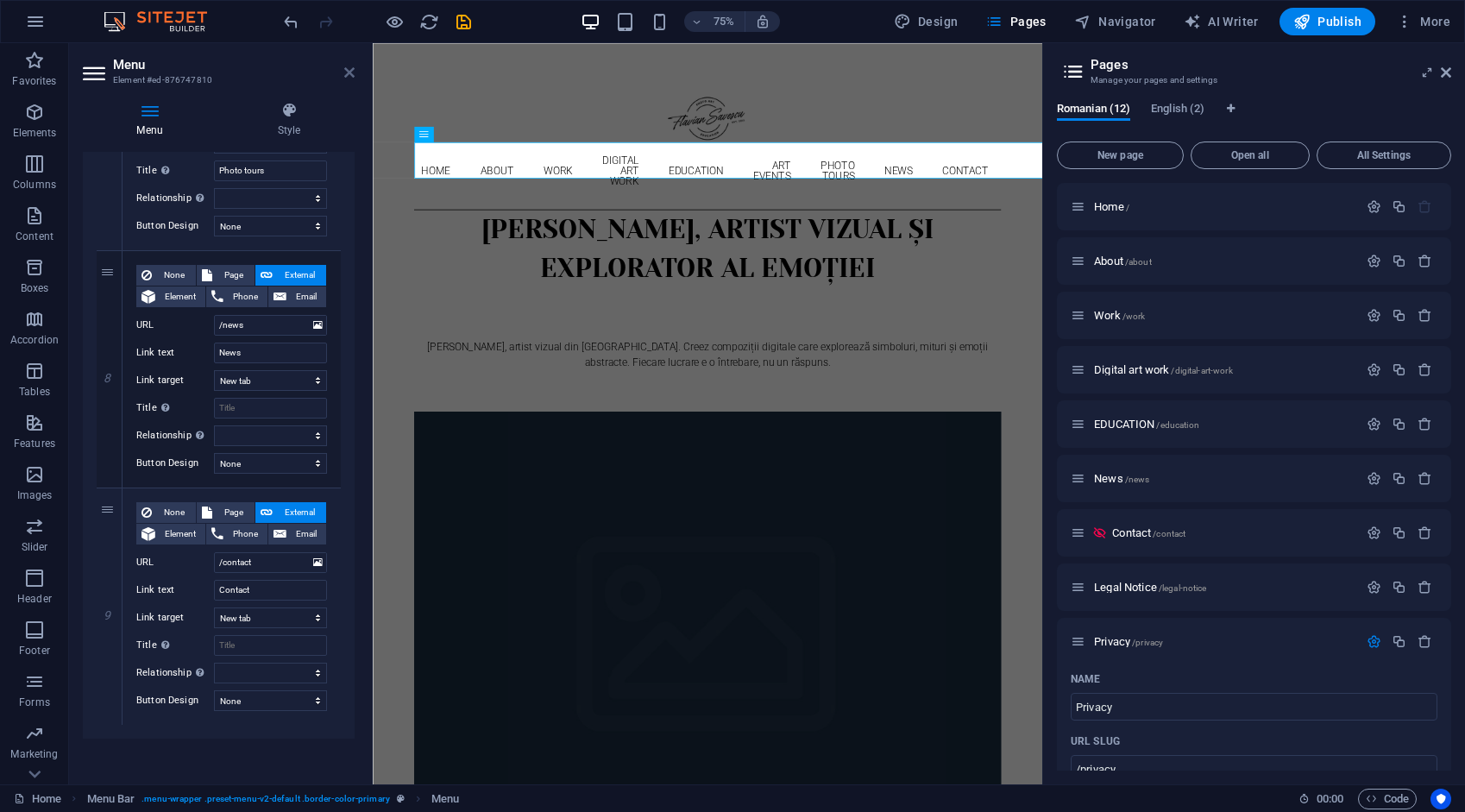
click at [349, 74] on icon at bounding box center [350, 72] width 10 height 14
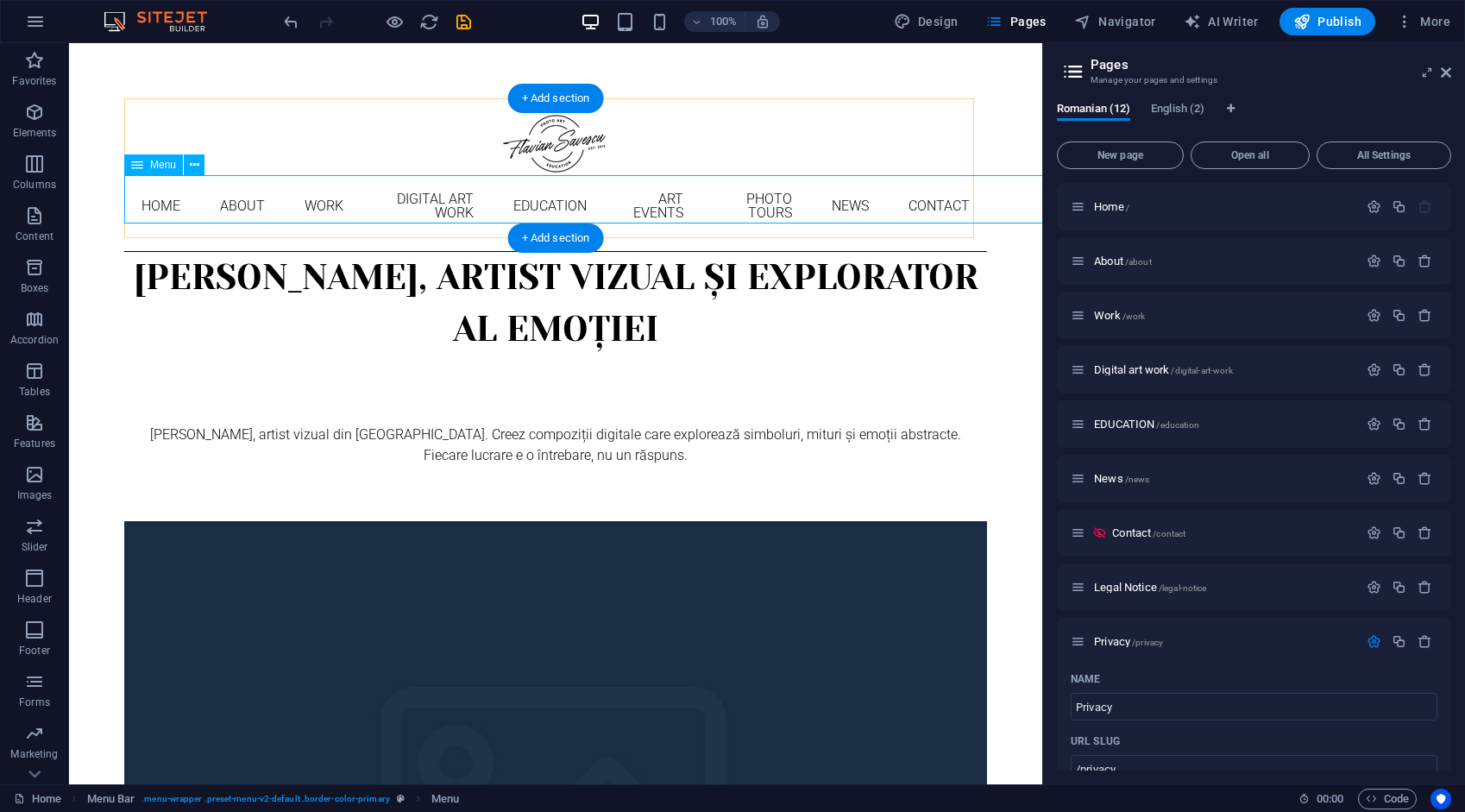
click at [159, 196] on nav "Home About Work DIGITAL ART WORK EDUCATION ART EVENTS Photo tours News Contact" at bounding box center [555, 206] width 863 height 62
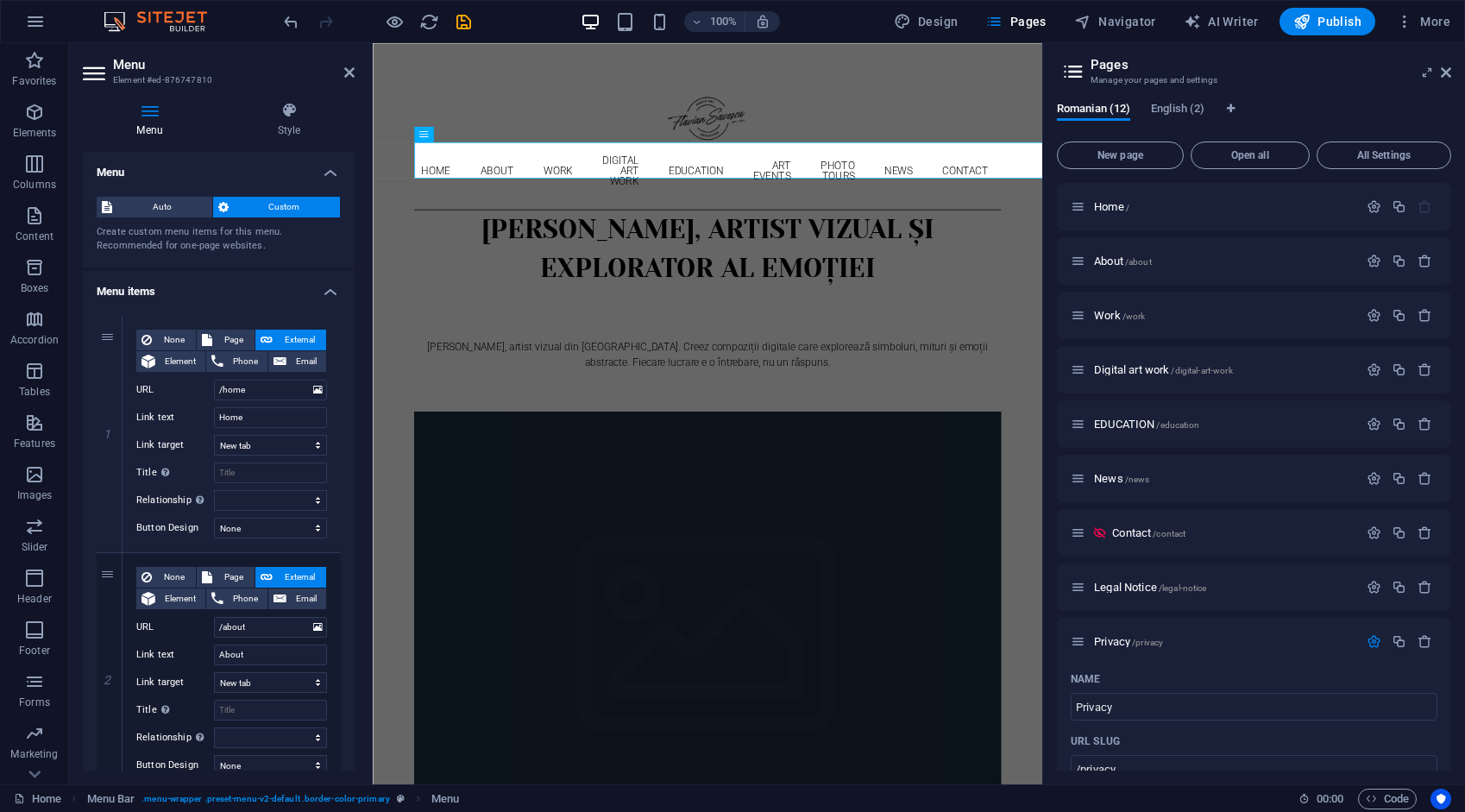
click at [159, 196] on span "Auto" at bounding box center [162, 207] width 90 height 21
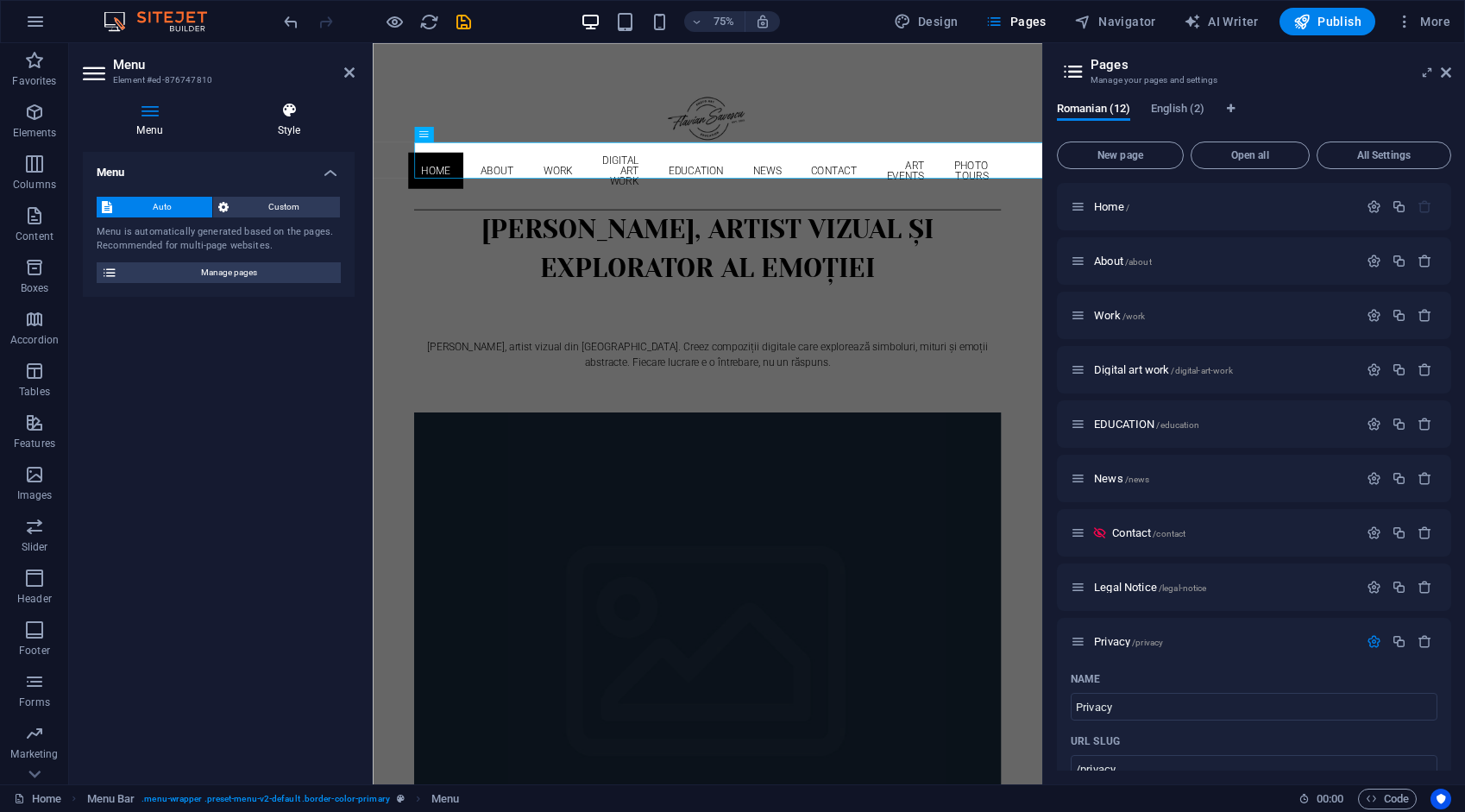
click at [293, 110] on icon at bounding box center [289, 111] width 131 height 17
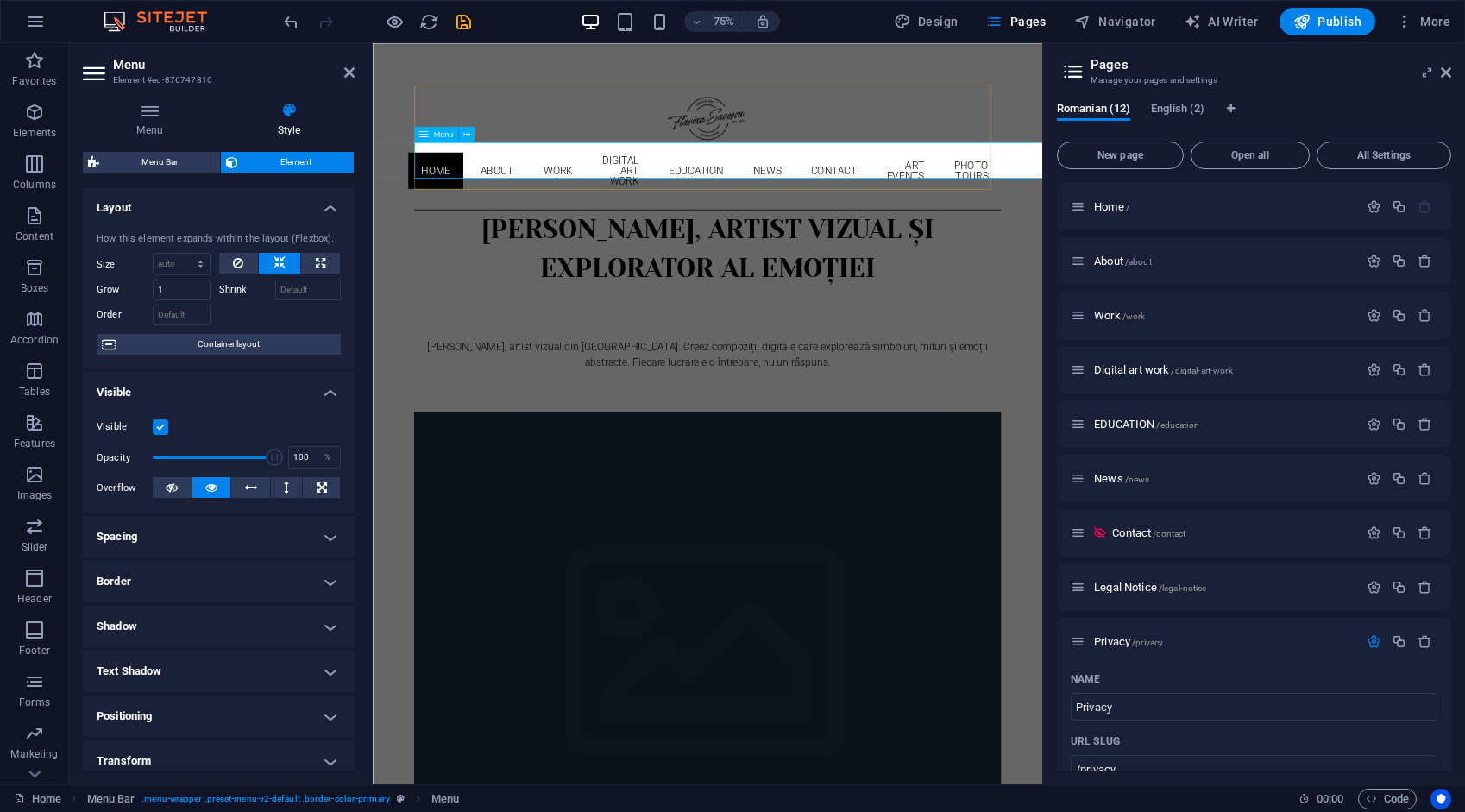
click at [538, 201] on nav "Home About Work Digital art work EDUCATION News Contact ART EVENTS PHOTO TOURS" at bounding box center [819, 213] width 783 height 76
click at [537, 200] on nav "Home About Work Digital art work EDUCATION News Contact ART EVENTS PHOTO TOURS" at bounding box center [819, 213] width 783 height 76
click at [536, 200] on nav "Home About Work Digital art work EDUCATION News Contact ART EVENTS PHOTO TOURS" at bounding box center [819, 213] width 783 height 76
click at [348, 69] on icon at bounding box center [350, 72] width 10 height 14
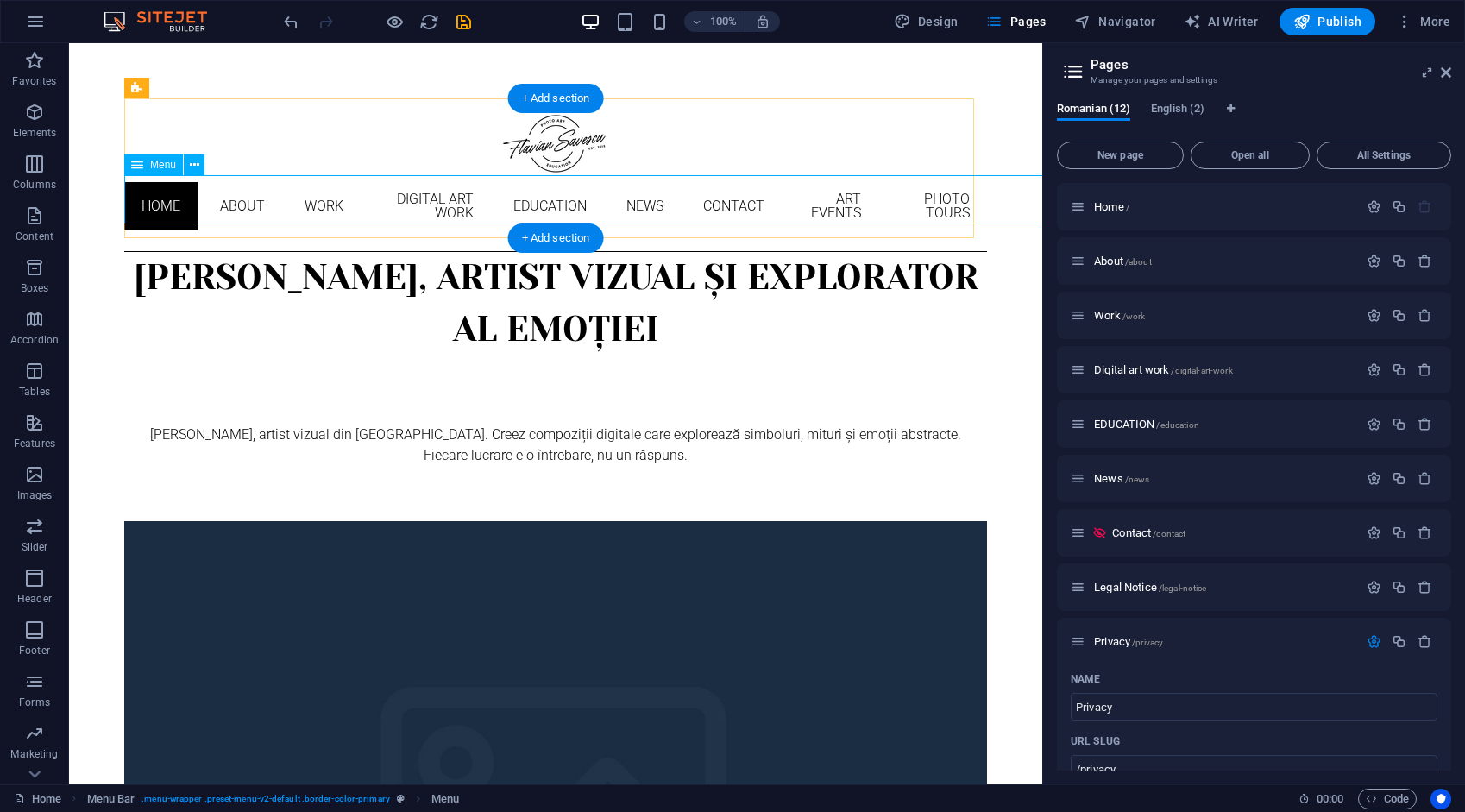
click at [213, 196] on nav "Home About Work Digital art work EDUCATION News Contact ART EVENTS PHOTO TOURS" at bounding box center [555, 206] width 863 height 62
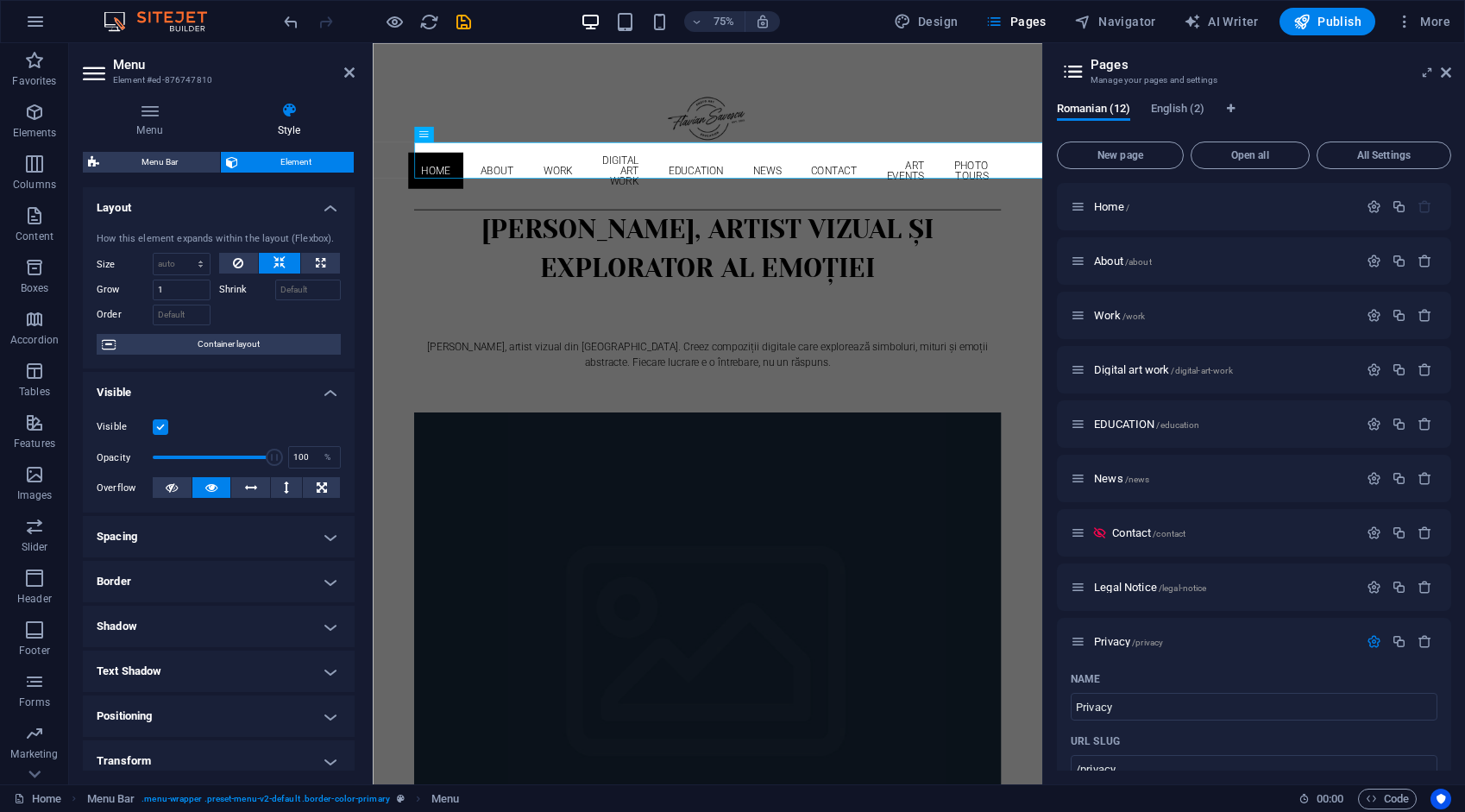
click at [354, 74] on aside "Menu Element #ed-876747810 Menu Style Menu Auto Custom Menu is automatically ge…" at bounding box center [221, 413] width 304 height 741
click at [350, 70] on icon at bounding box center [350, 72] width 10 height 14
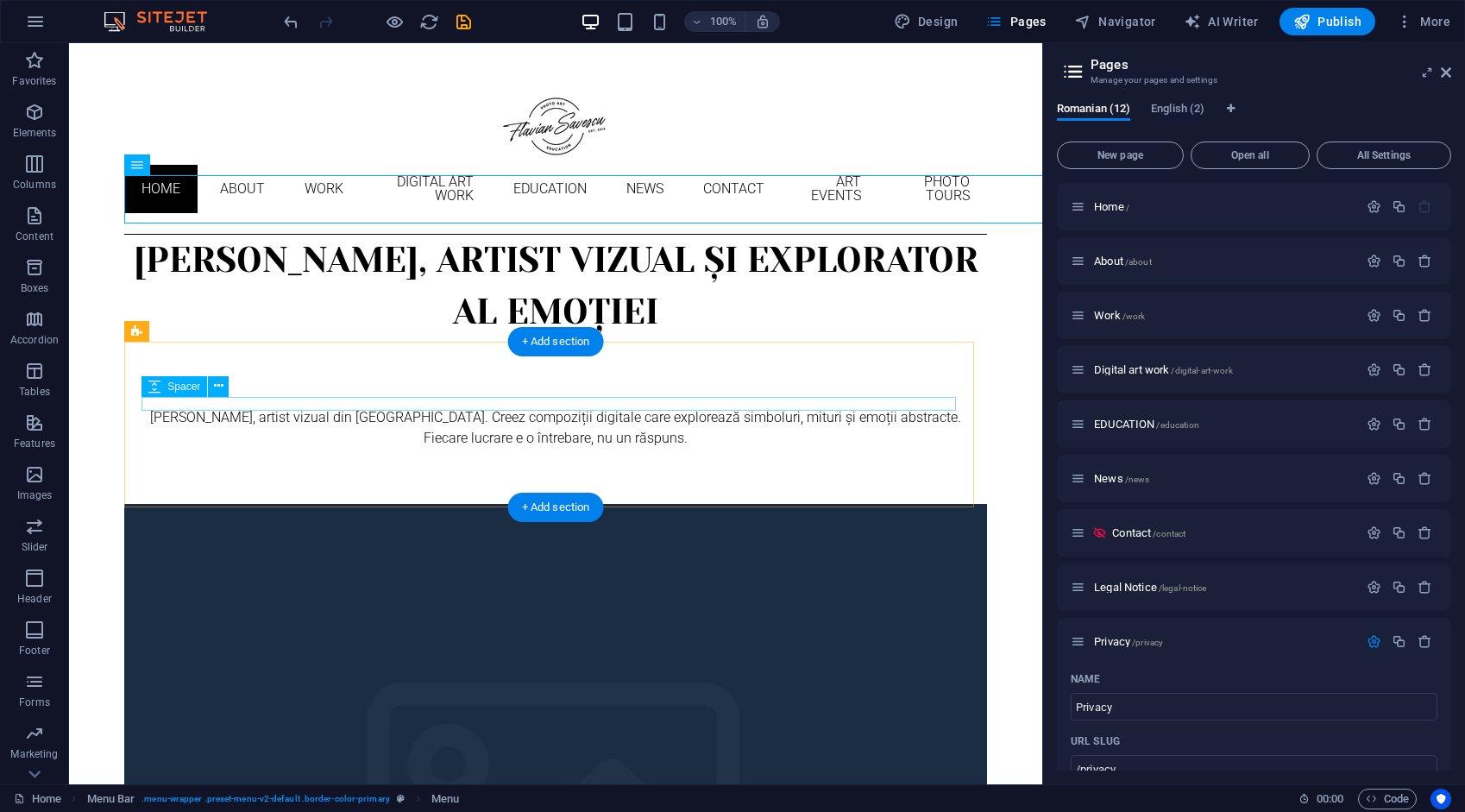
scroll to position [0, 0]
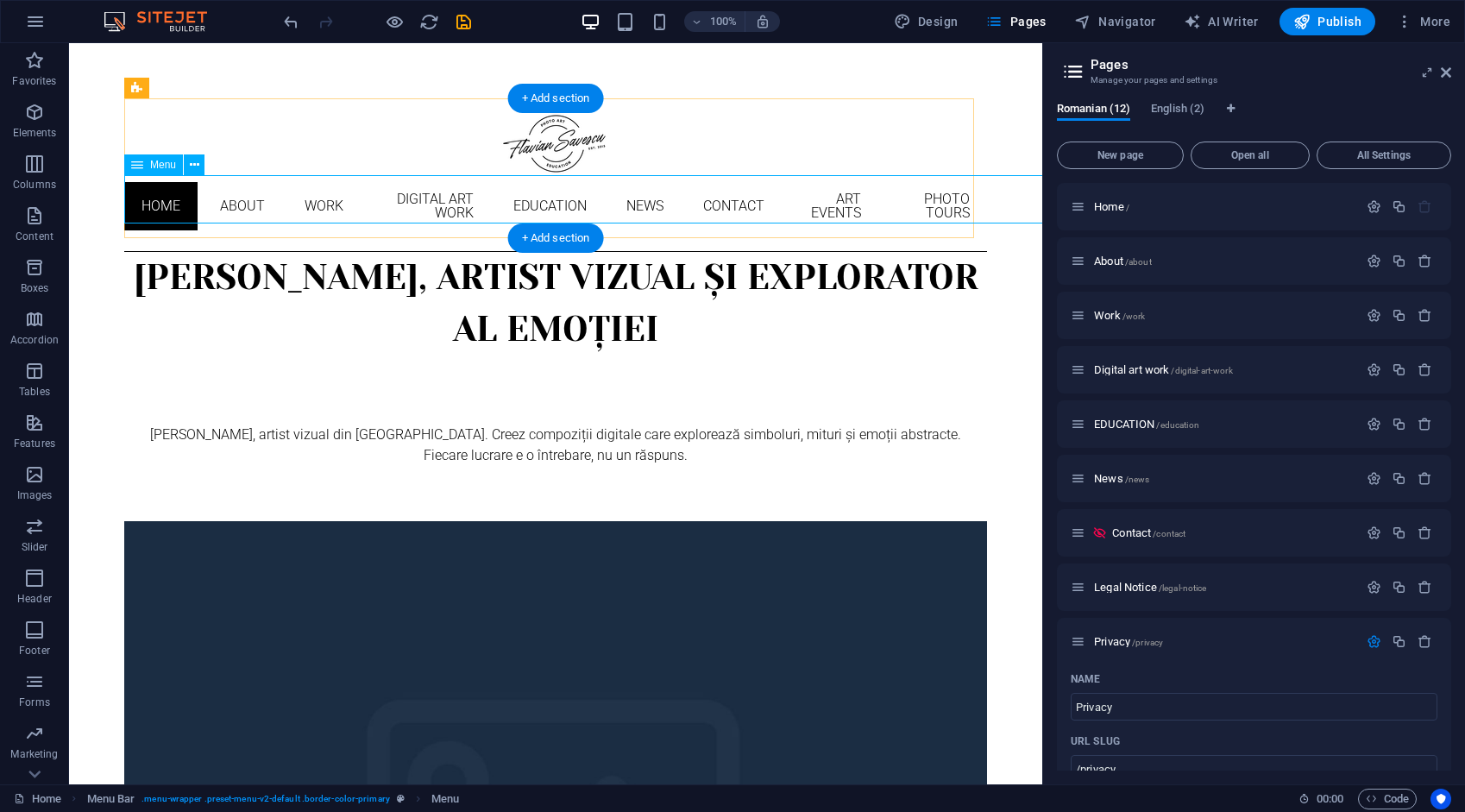
click at [351, 209] on nav "Home About Work Digital art work EDUCATION News Contact ART EVENTS PHOTO TOURS" at bounding box center [555, 206] width 863 height 62
click at [351, 208] on nav "Home About Work Digital art work EDUCATION News Contact ART EVENTS PHOTO TOURS" at bounding box center [555, 206] width 863 height 62
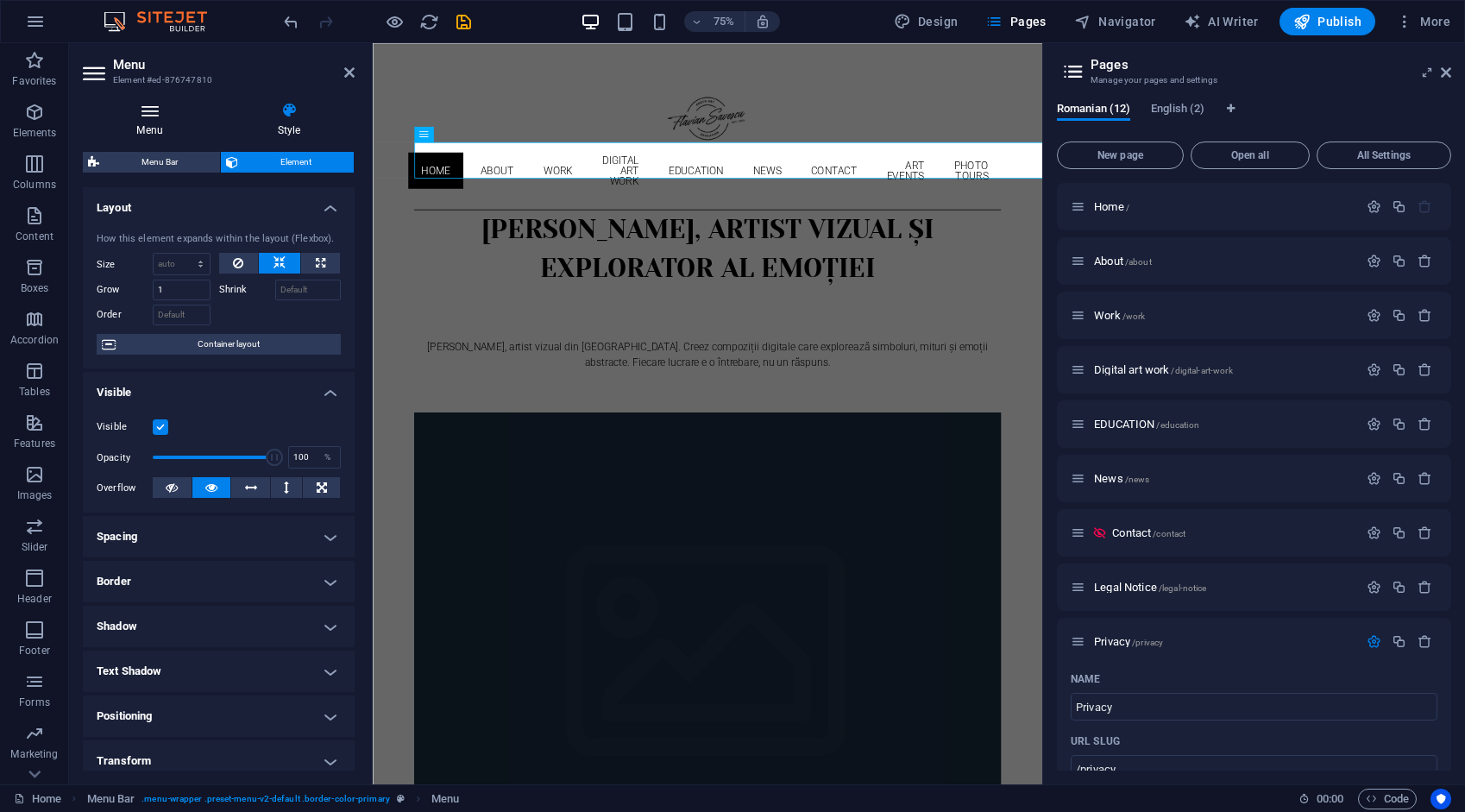
click at [154, 113] on icon at bounding box center [149, 111] width 133 height 17
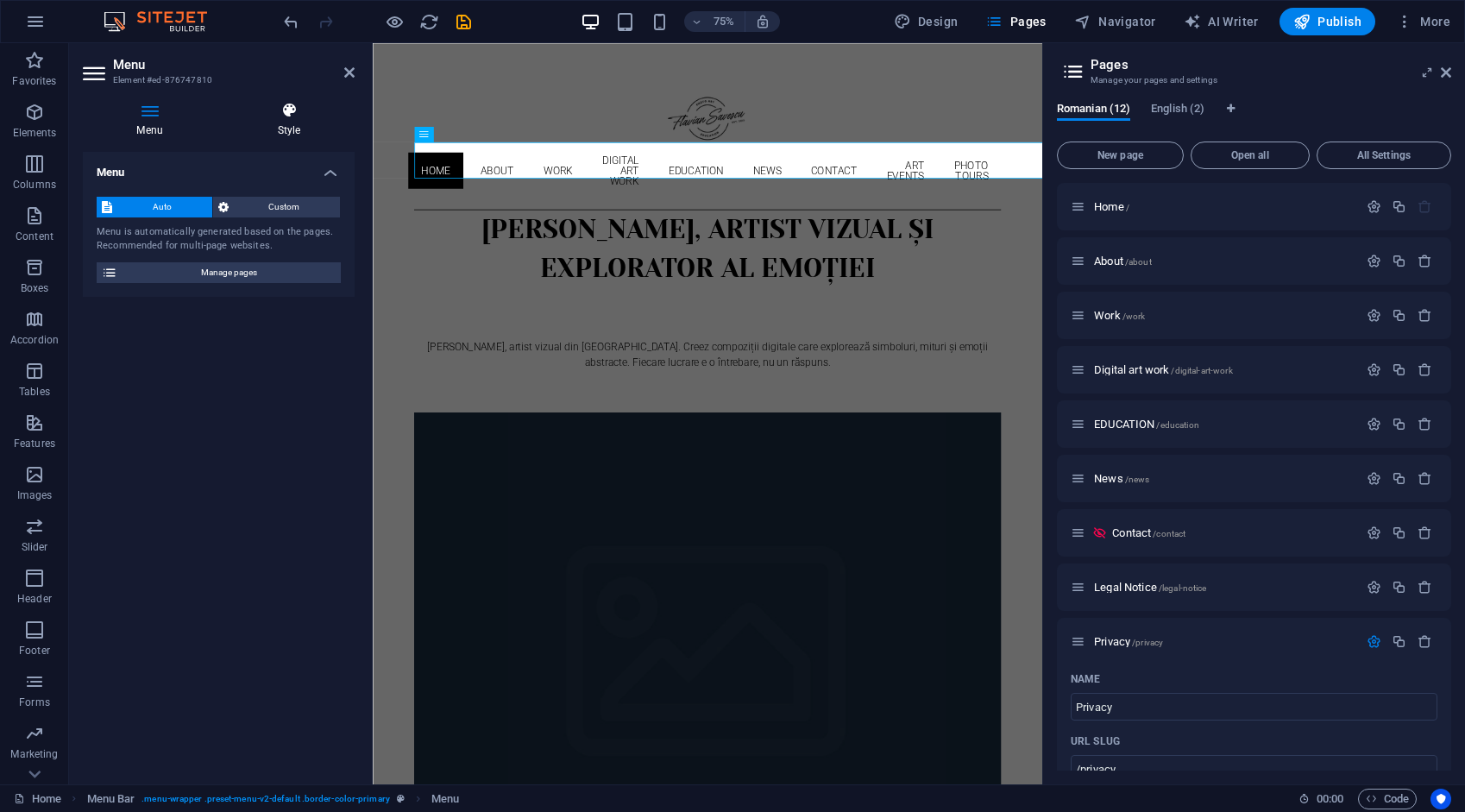
click at [285, 108] on icon at bounding box center [289, 111] width 131 height 17
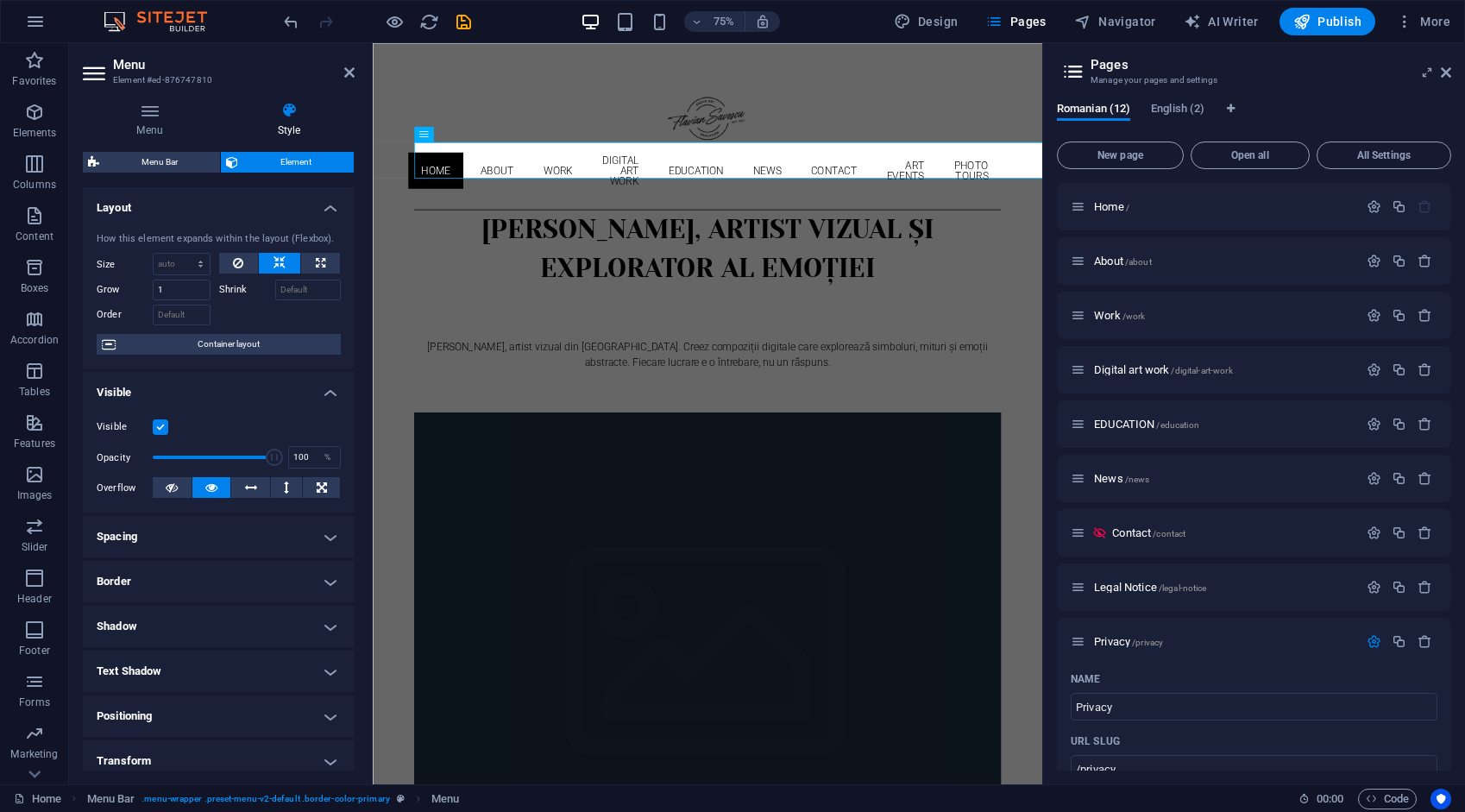
click at [132, 69] on h2 "Menu" at bounding box center [234, 65] width 242 height 16
click at [94, 81] on icon at bounding box center [96, 73] width 26 height 28
click at [99, 69] on icon at bounding box center [96, 73] width 26 height 28
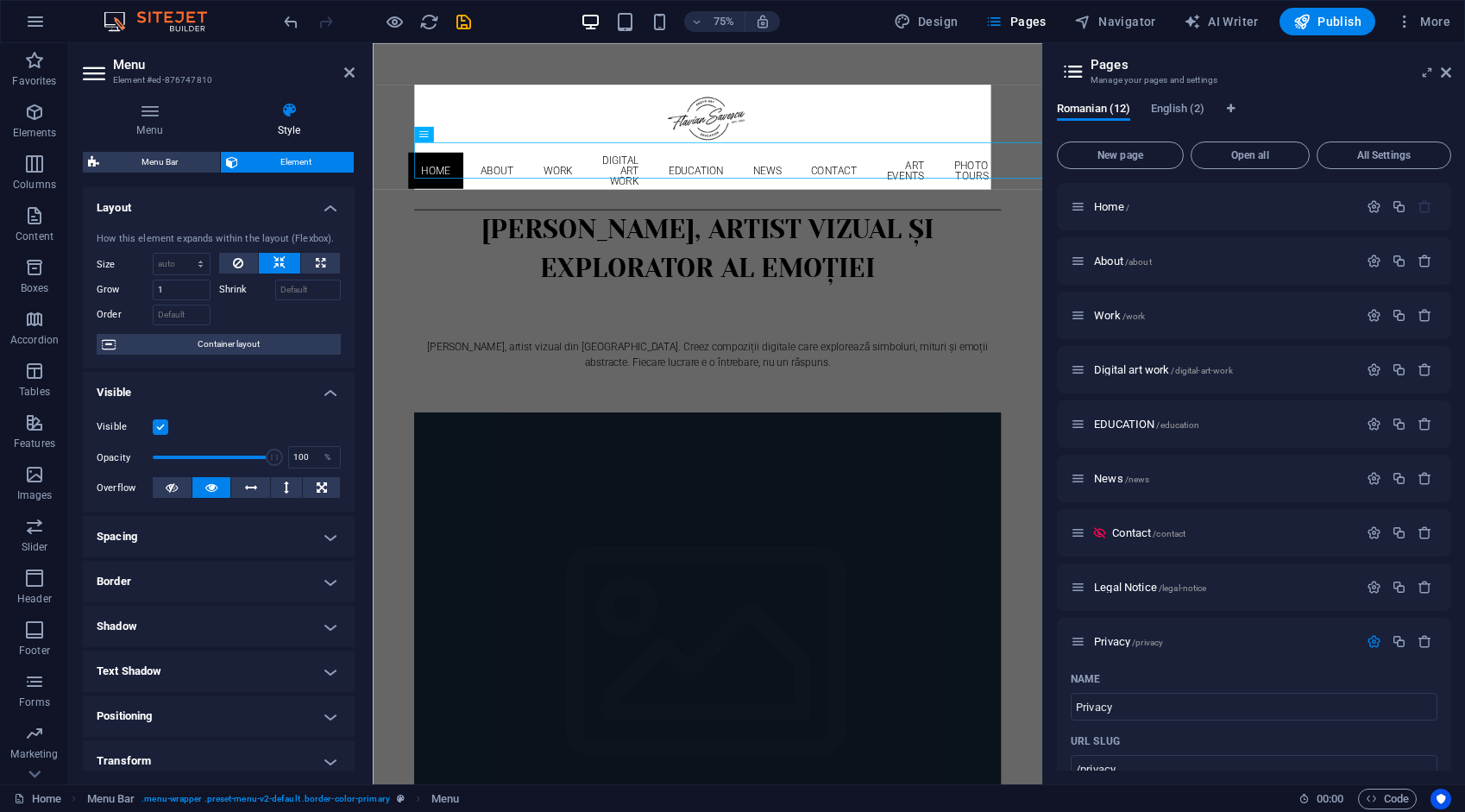
click at [170, 153] on span "Menu Bar" at bounding box center [160, 162] width 111 height 21
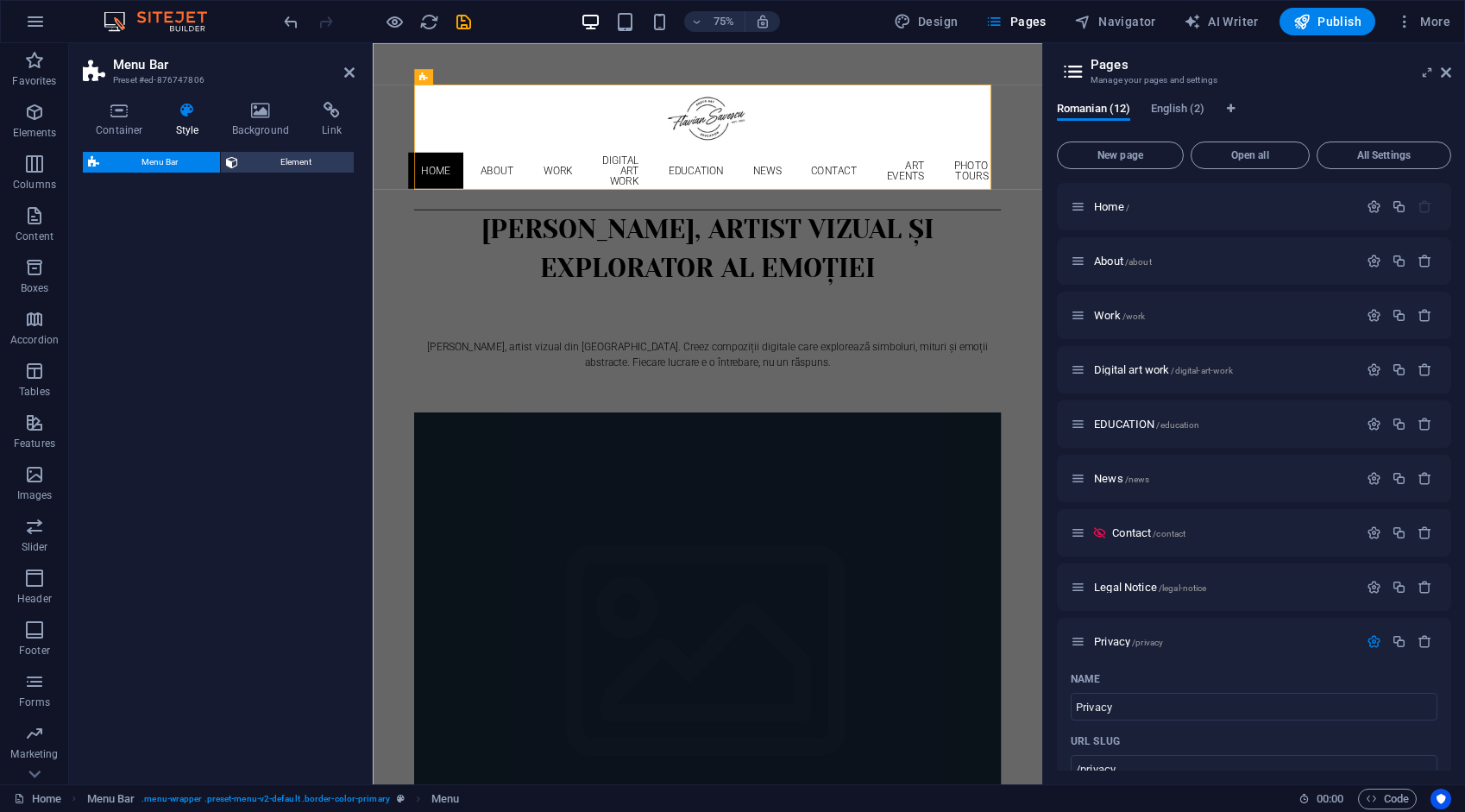
select select "rem"
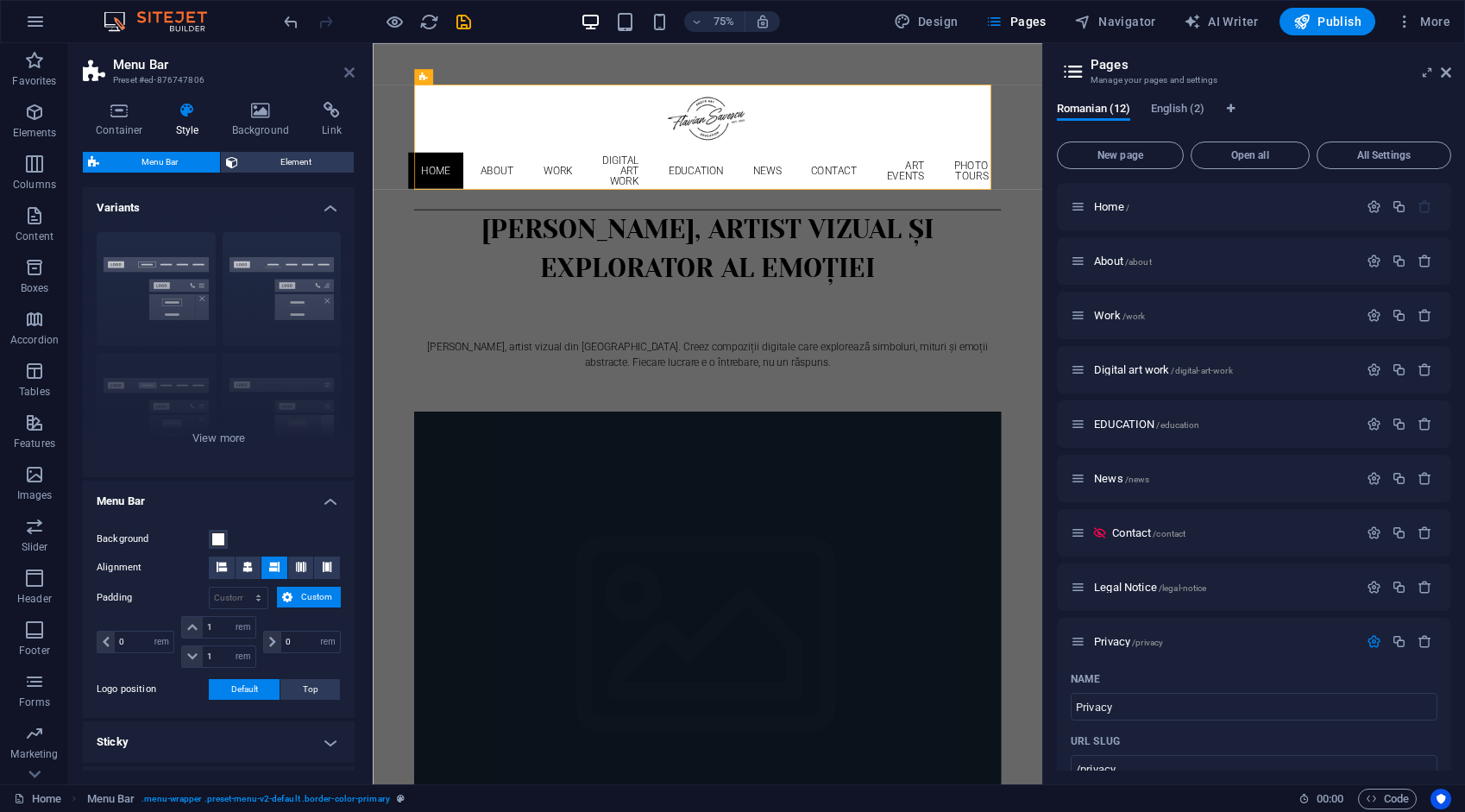
click at [349, 74] on icon at bounding box center [350, 72] width 10 height 14
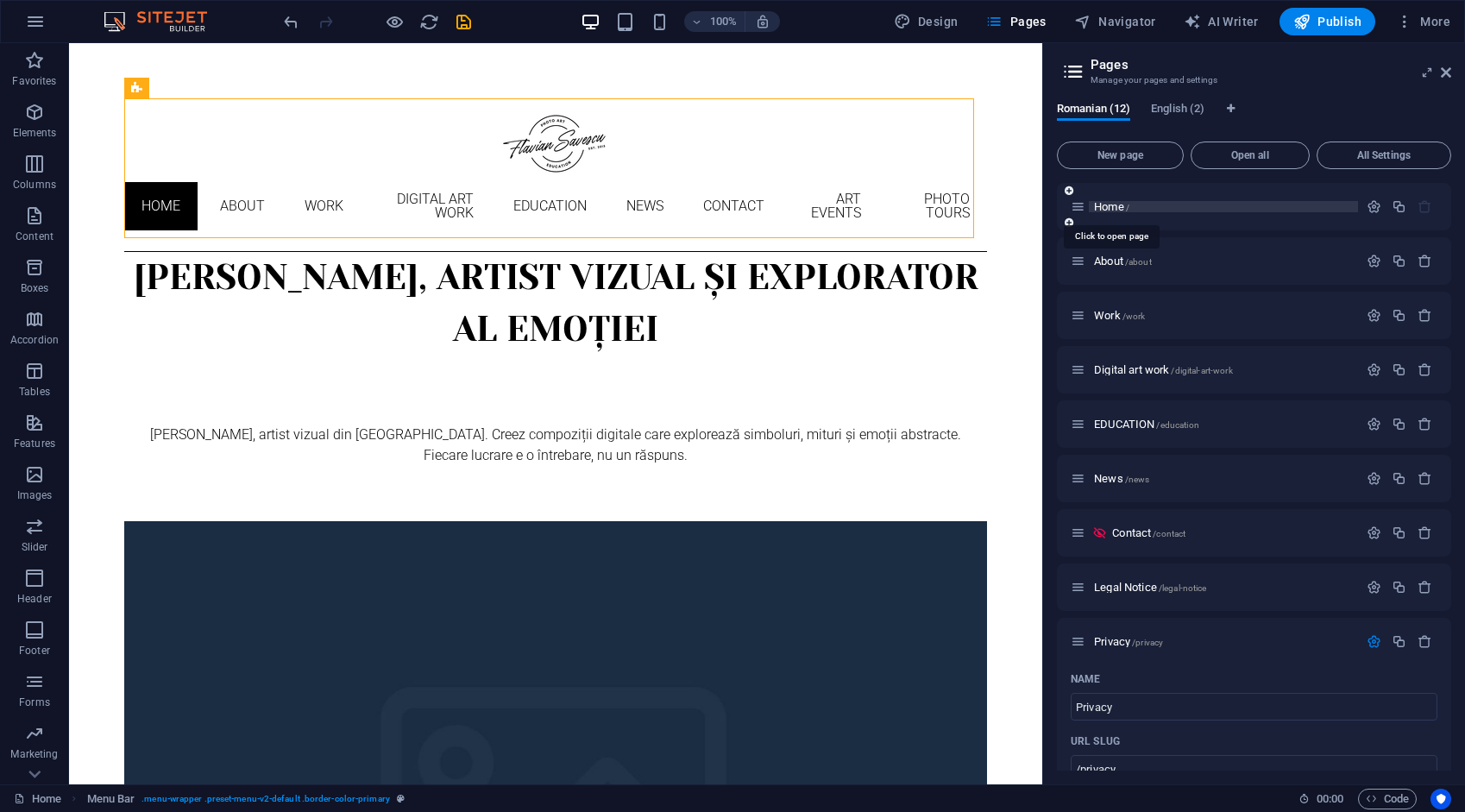
click at [1108, 207] on span "Home /" at bounding box center [1112, 206] width 36 height 13
click at [1106, 205] on span "Home /" at bounding box center [1112, 206] width 36 height 13
click at [1104, 261] on span "About /about" at bounding box center [1123, 261] width 58 height 13
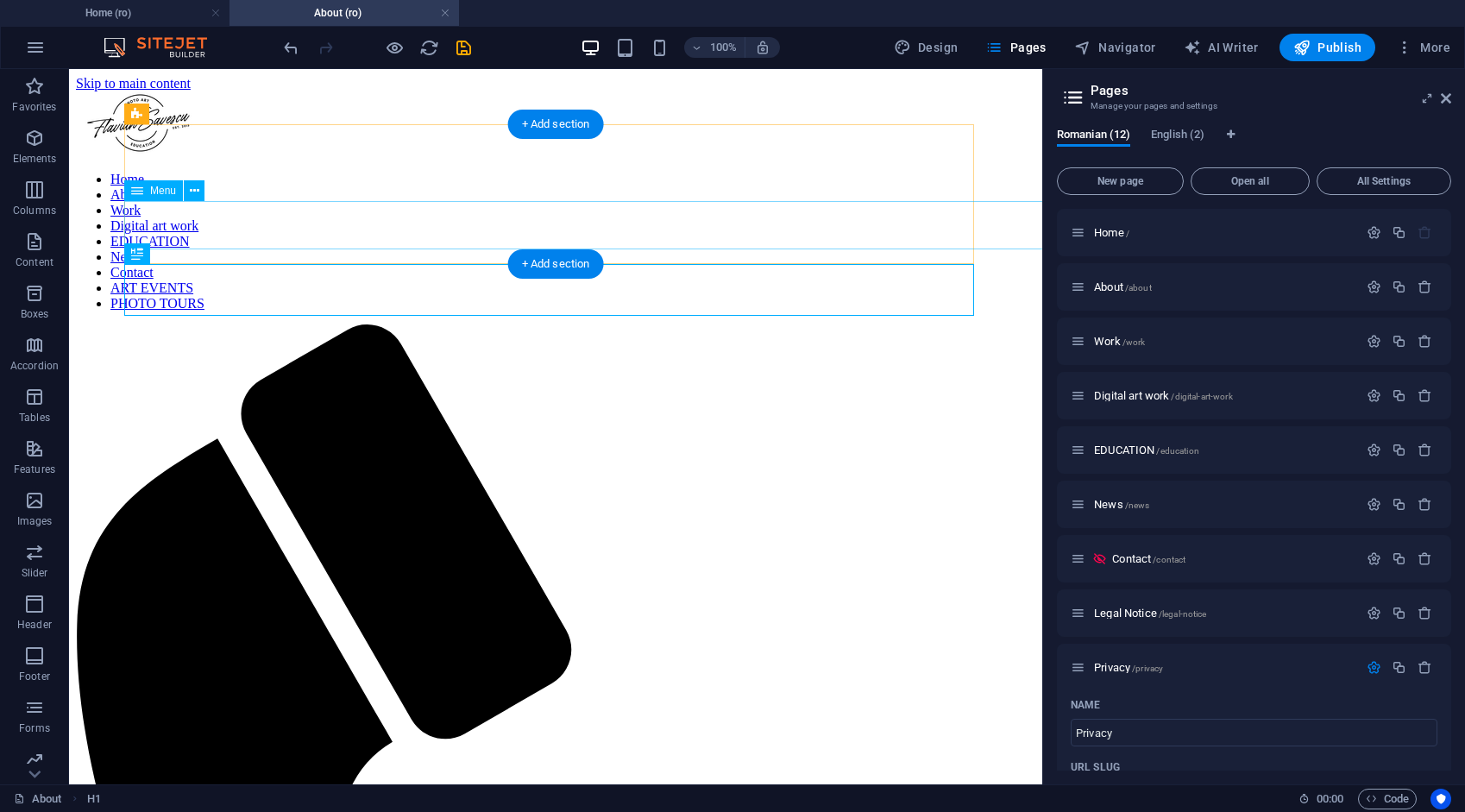
click at [175, 219] on nav "Home About Work Digital art work EDUCATION News Contact ART EVENTS PHOTO TOURS" at bounding box center [556, 242] width 960 height 140
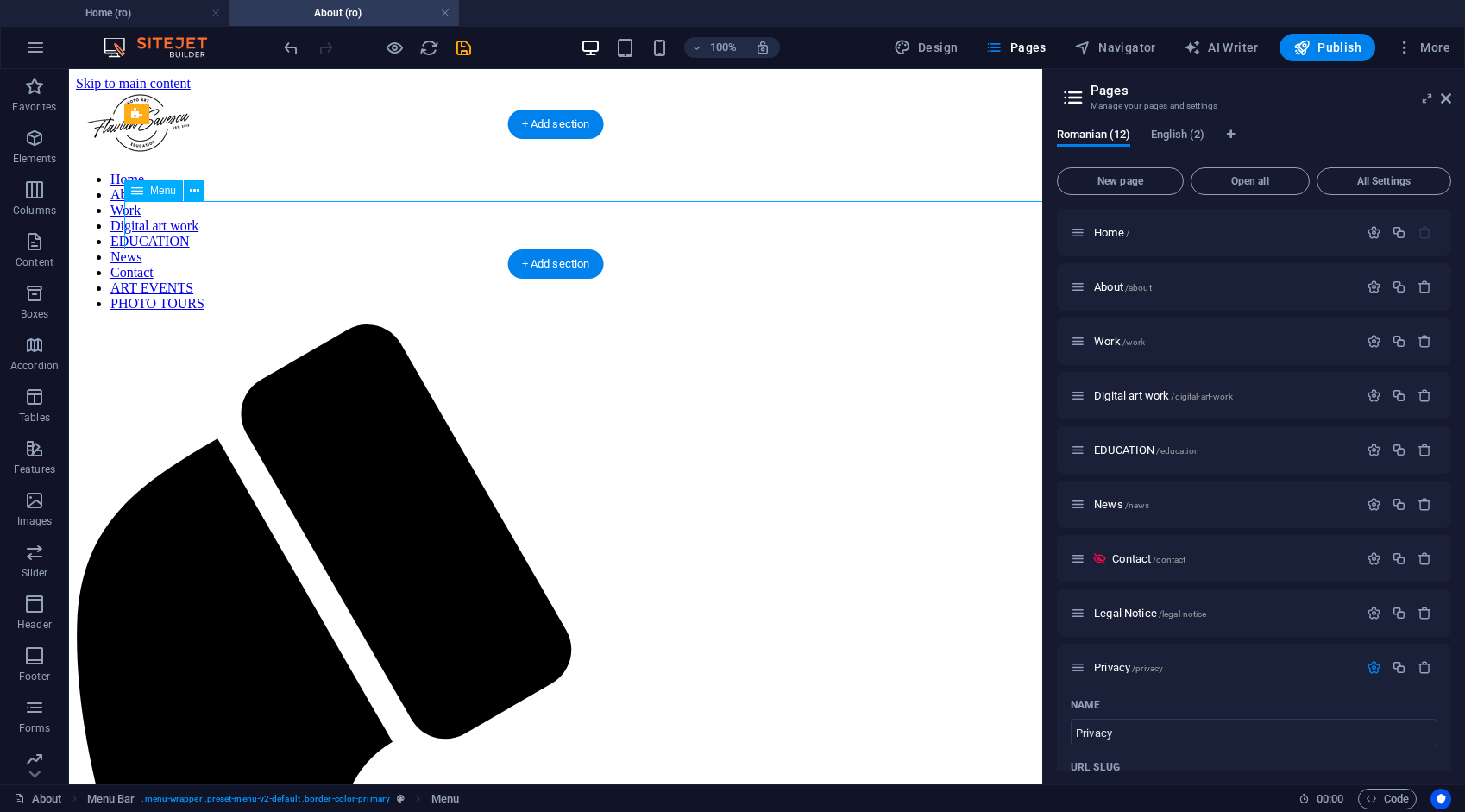
click at [329, 221] on nav "Home About Work Digital art work EDUCATION News Contact ART EVENTS PHOTO TOURS" at bounding box center [556, 242] width 960 height 140
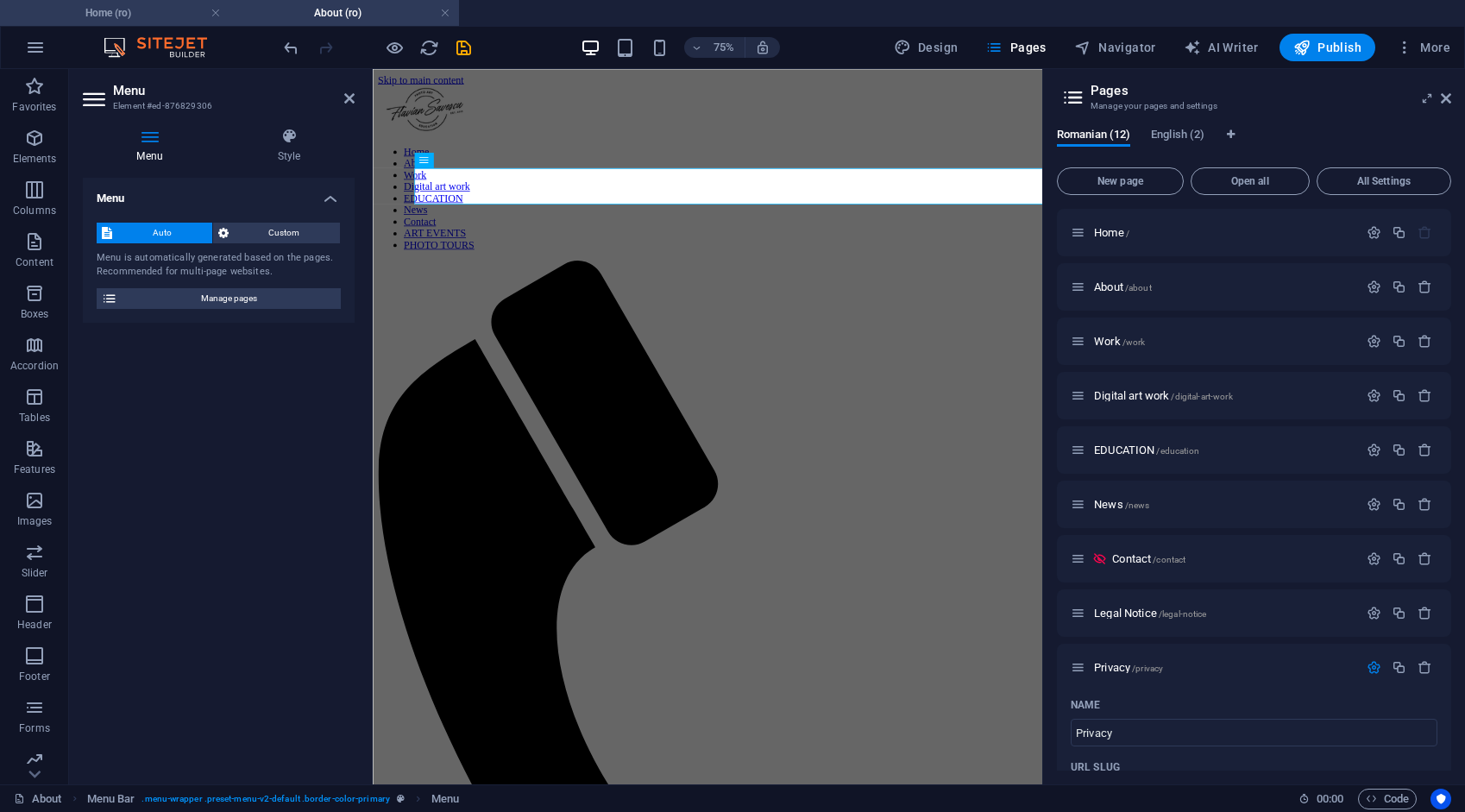
click at [155, 13] on h4 "Home (ro)" at bounding box center [114, 13] width 229 height 19
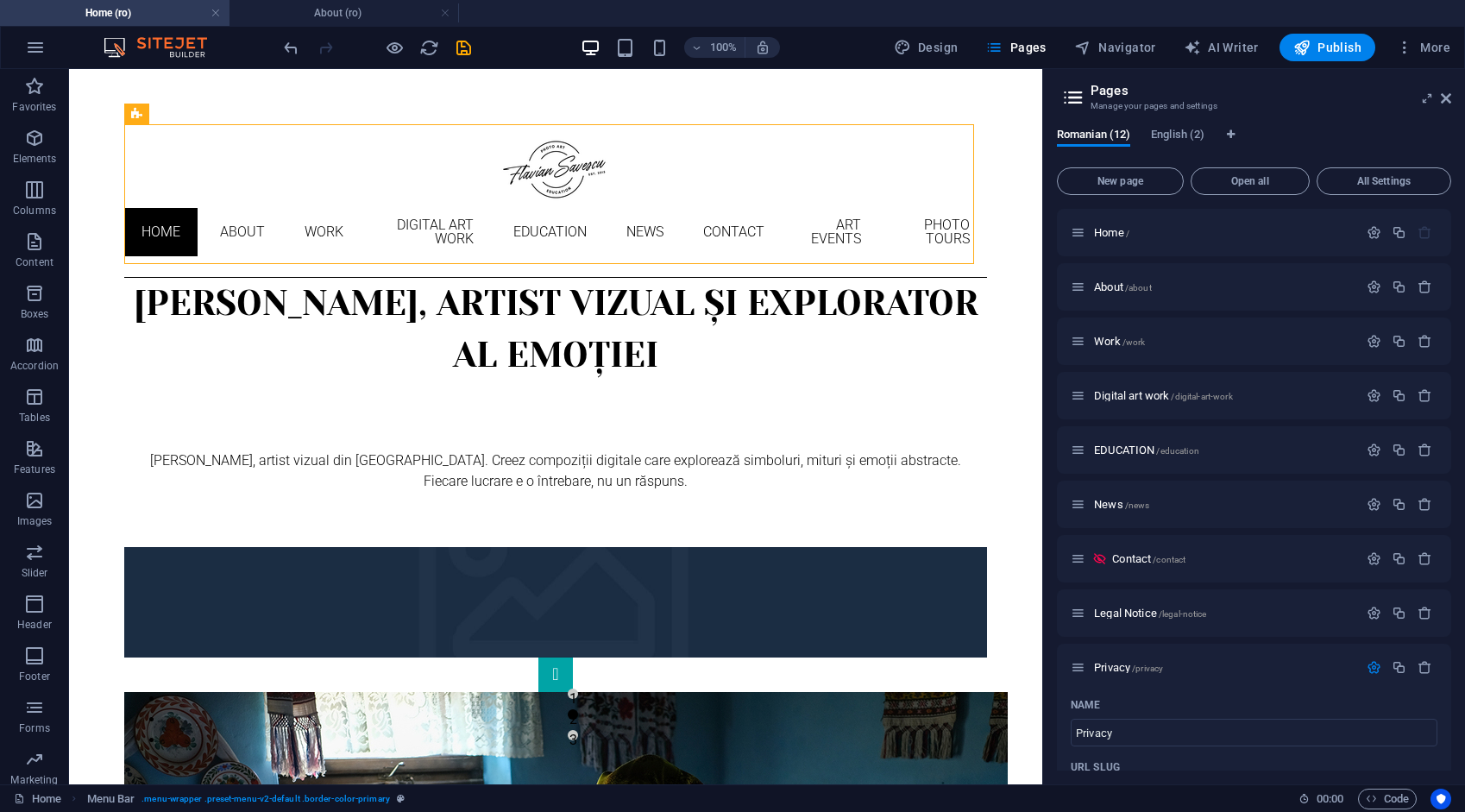
click at [155, 13] on h4 "Home (ro)" at bounding box center [114, 13] width 229 height 19
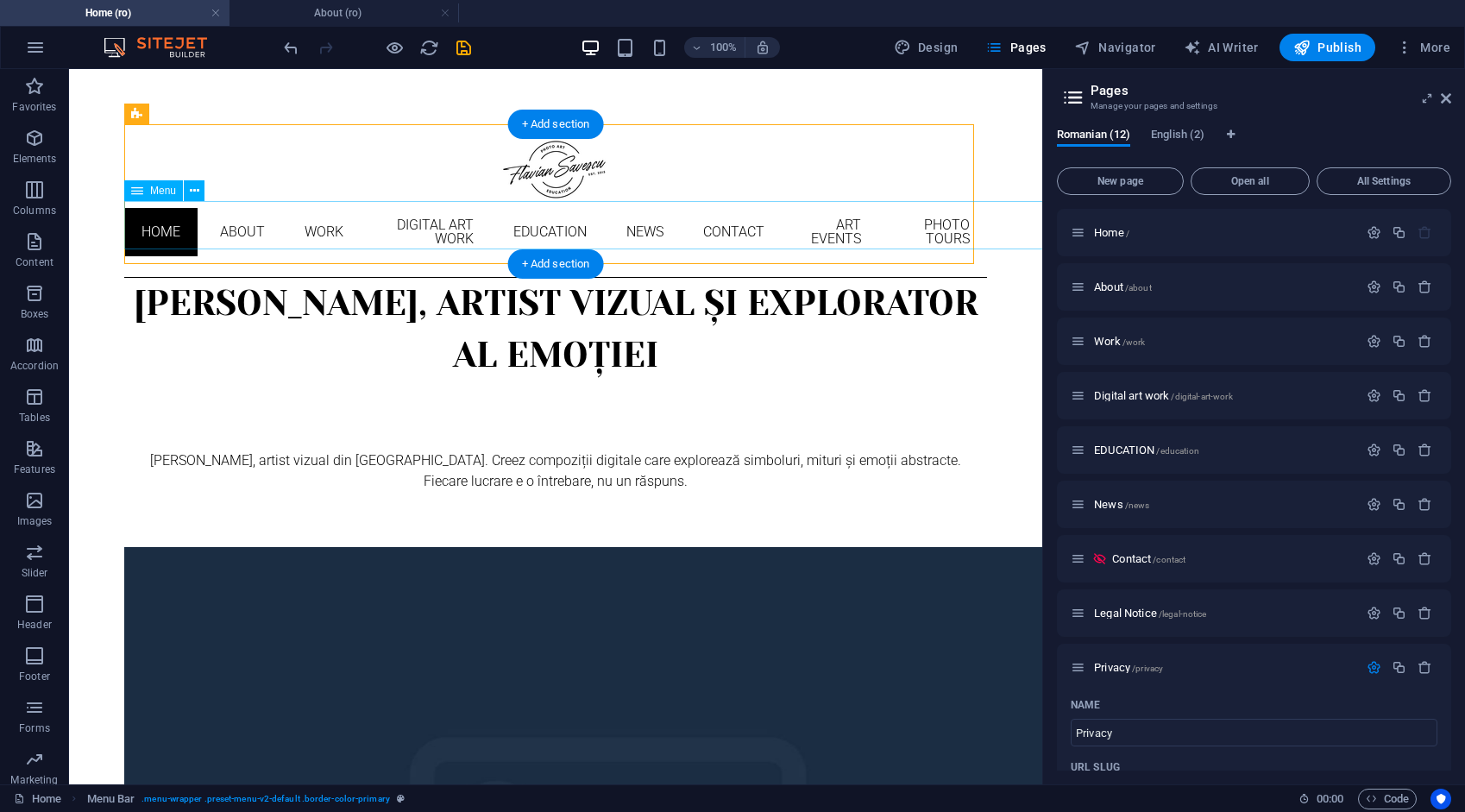
click at [279, 239] on nav "Home About Work Digital art work EDUCATION News Contact ART EVENTS PHOTO TOURS" at bounding box center [555, 231] width 863 height 62
click at [279, 238] on nav "Home About Work Digital art work EDUCATION News Contact ART EVENTS PHOTO TOURS" at bounding box center [555, 231] width 863 height 62
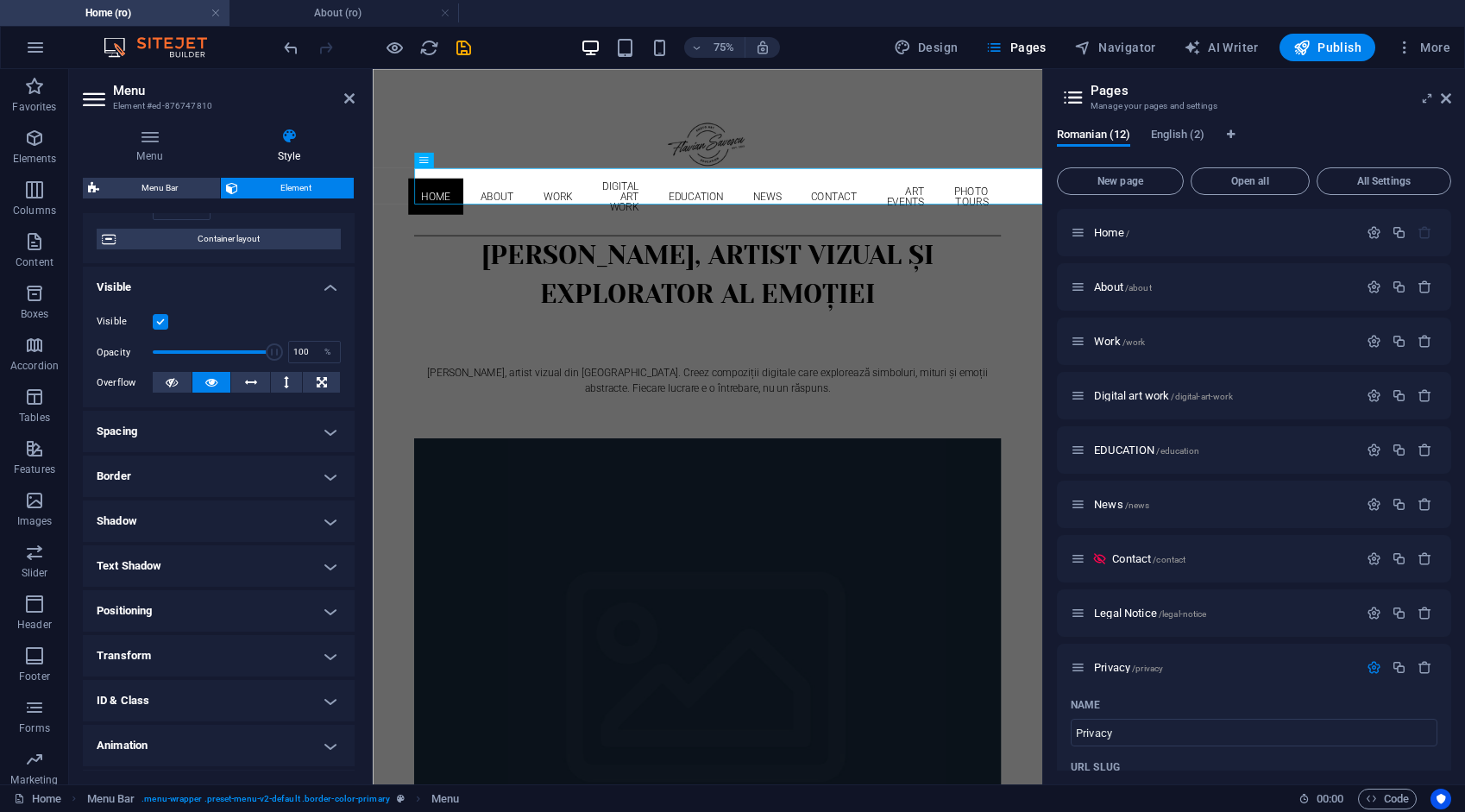
scroll to position [171, 0]
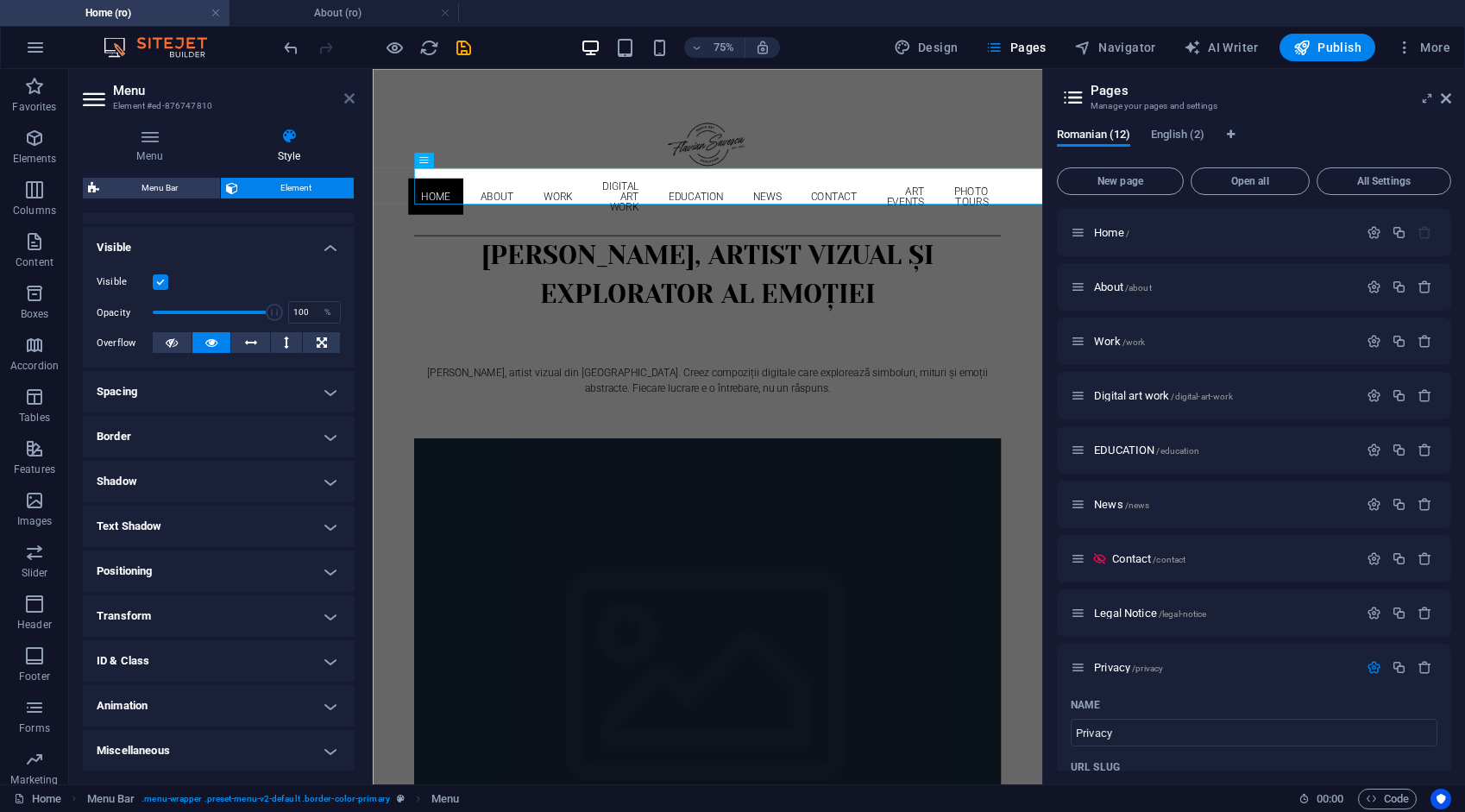
click at [347, 98] on icon at bounding box center [350, 99] width 10 height 14
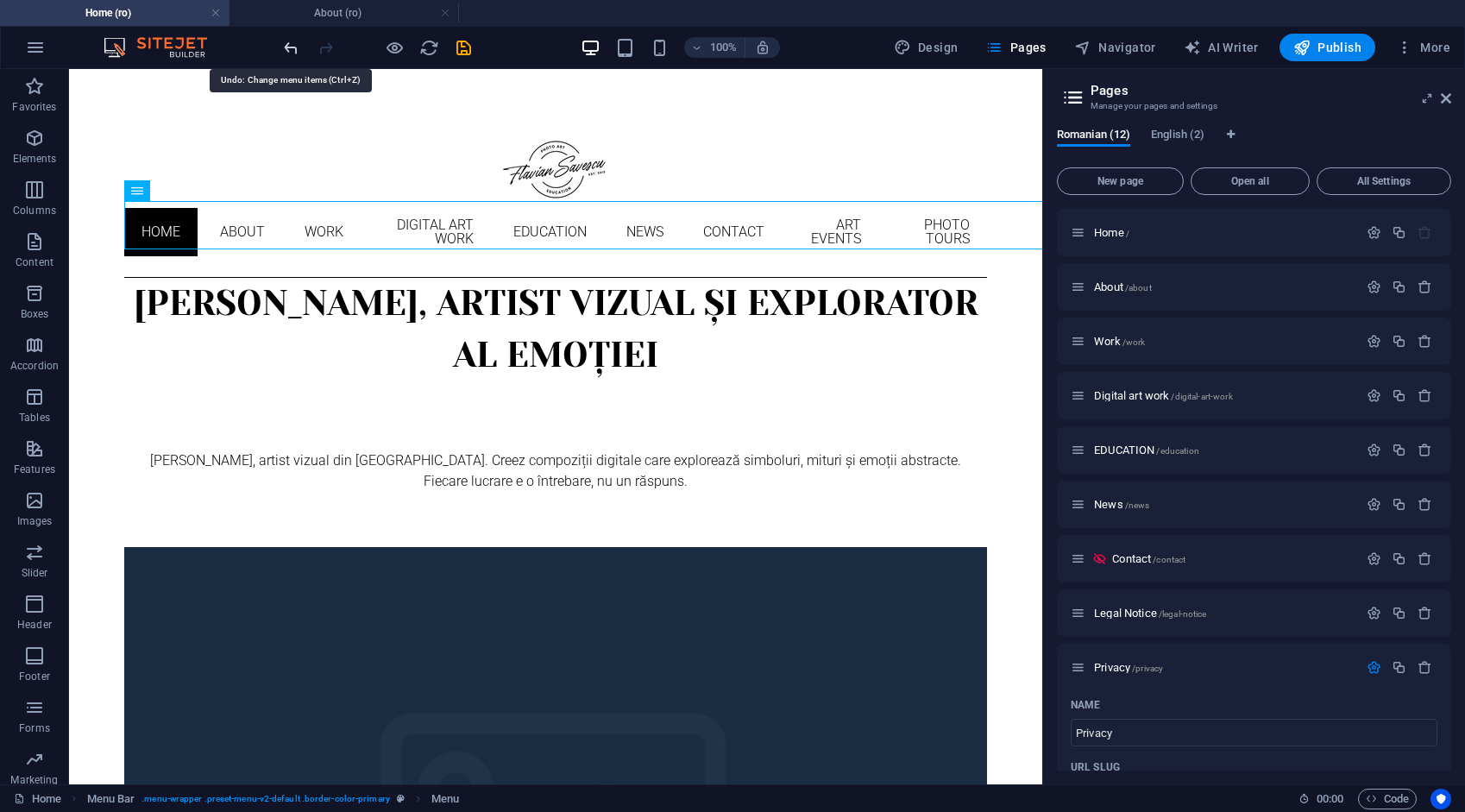
click at [291, 48] on icon "undo" at bounding box center [291, 48] width 20 height 20
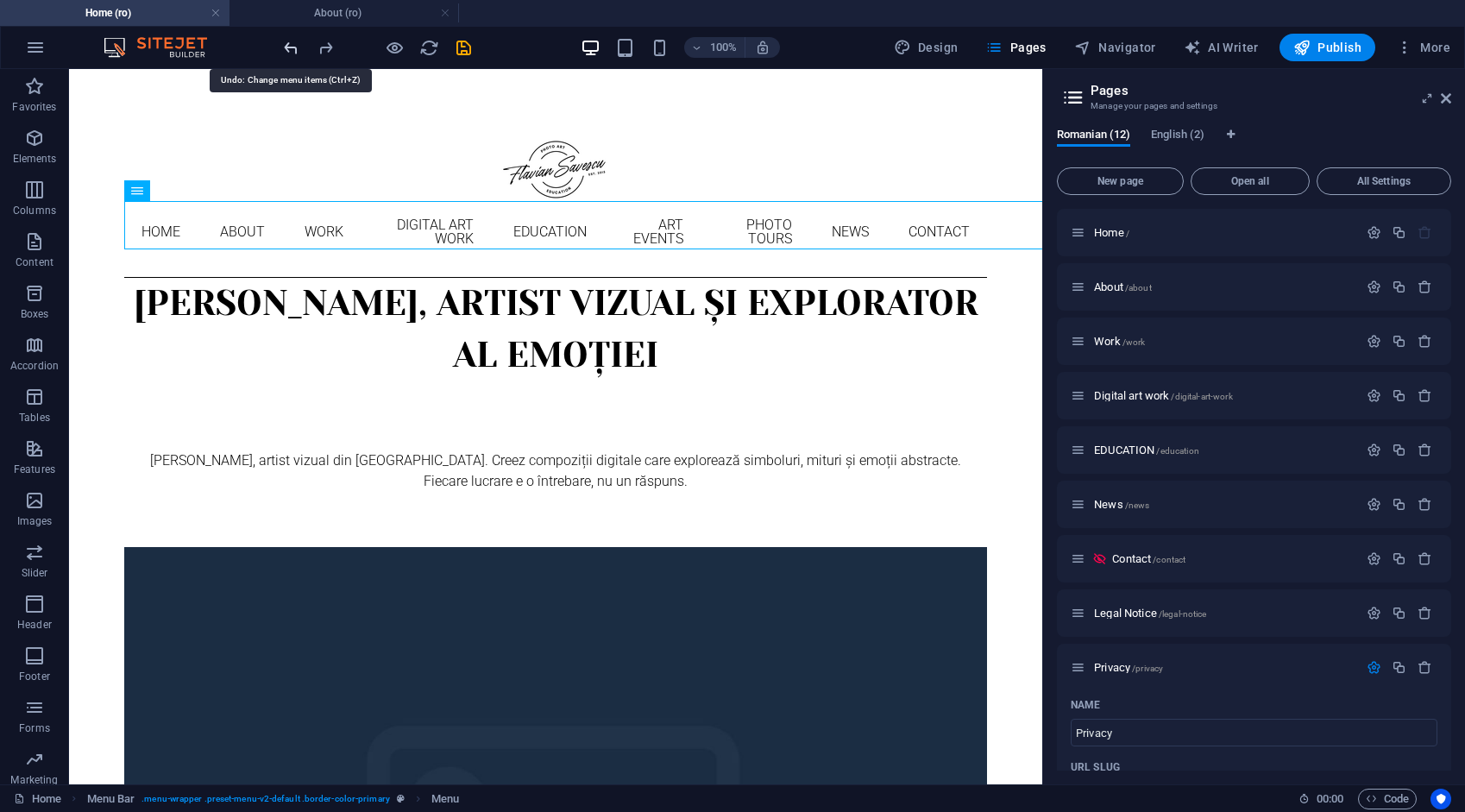
click at [291, 48] on icon "undo" at bounding box center [291, 48] width 20 height 20
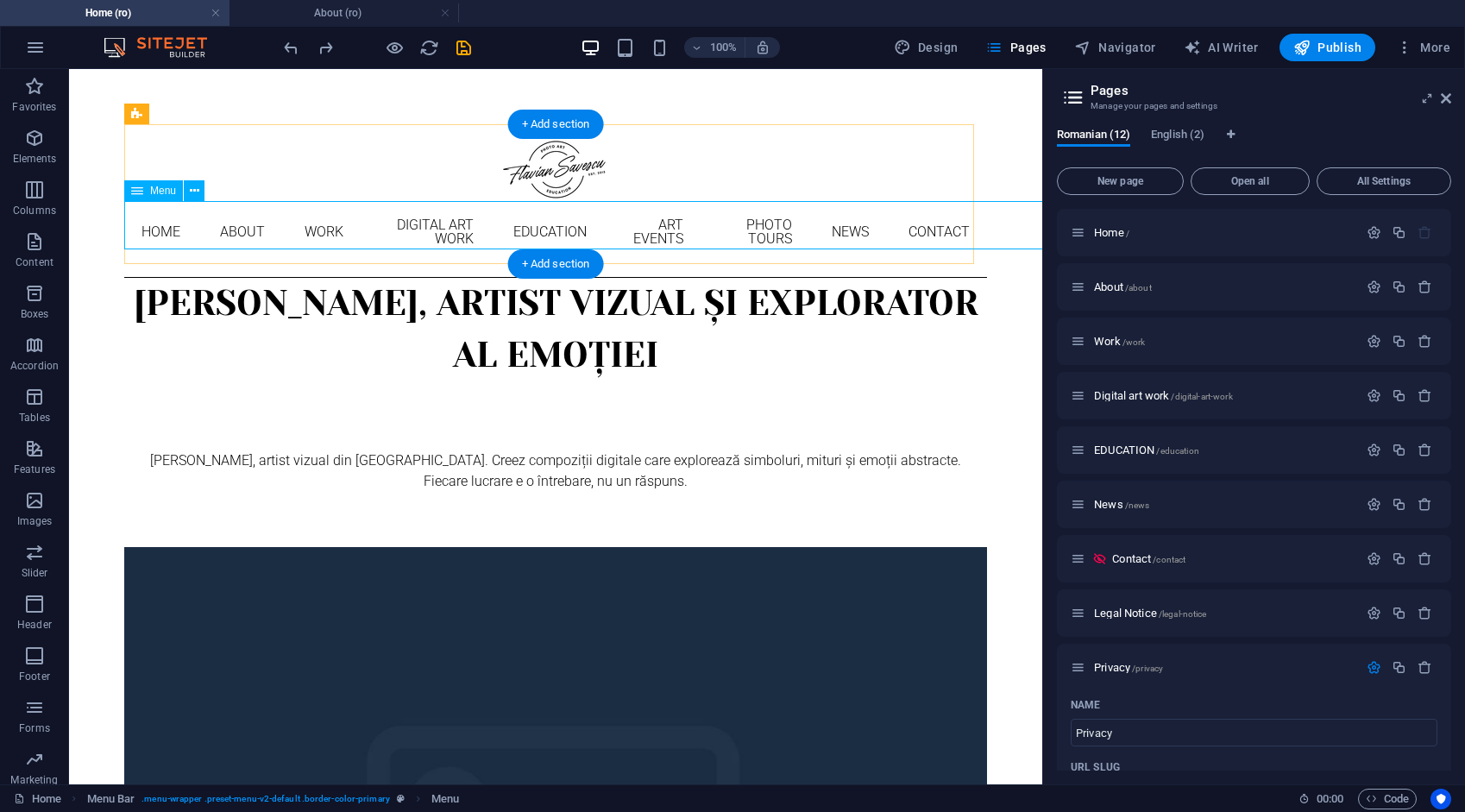
click at [277, 231] on nav "Home About Work DIGITAL ART WORK EDUCATION ART EVENTS Photo tours News Contact" at bounding box center [555, 231] width 863 height 62
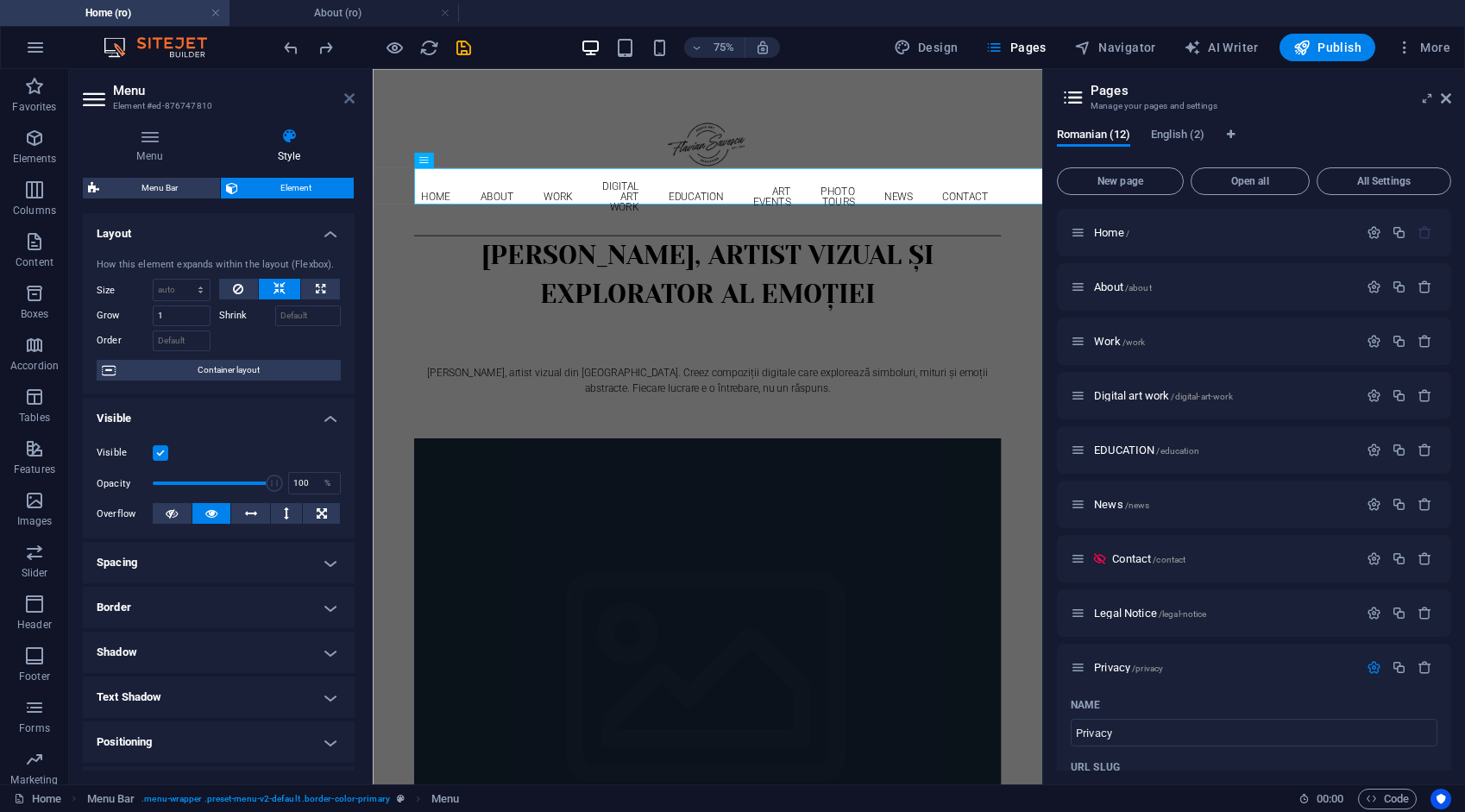
click at [349, 102] on icon at bounding box center [350, 99] width 10 height 14
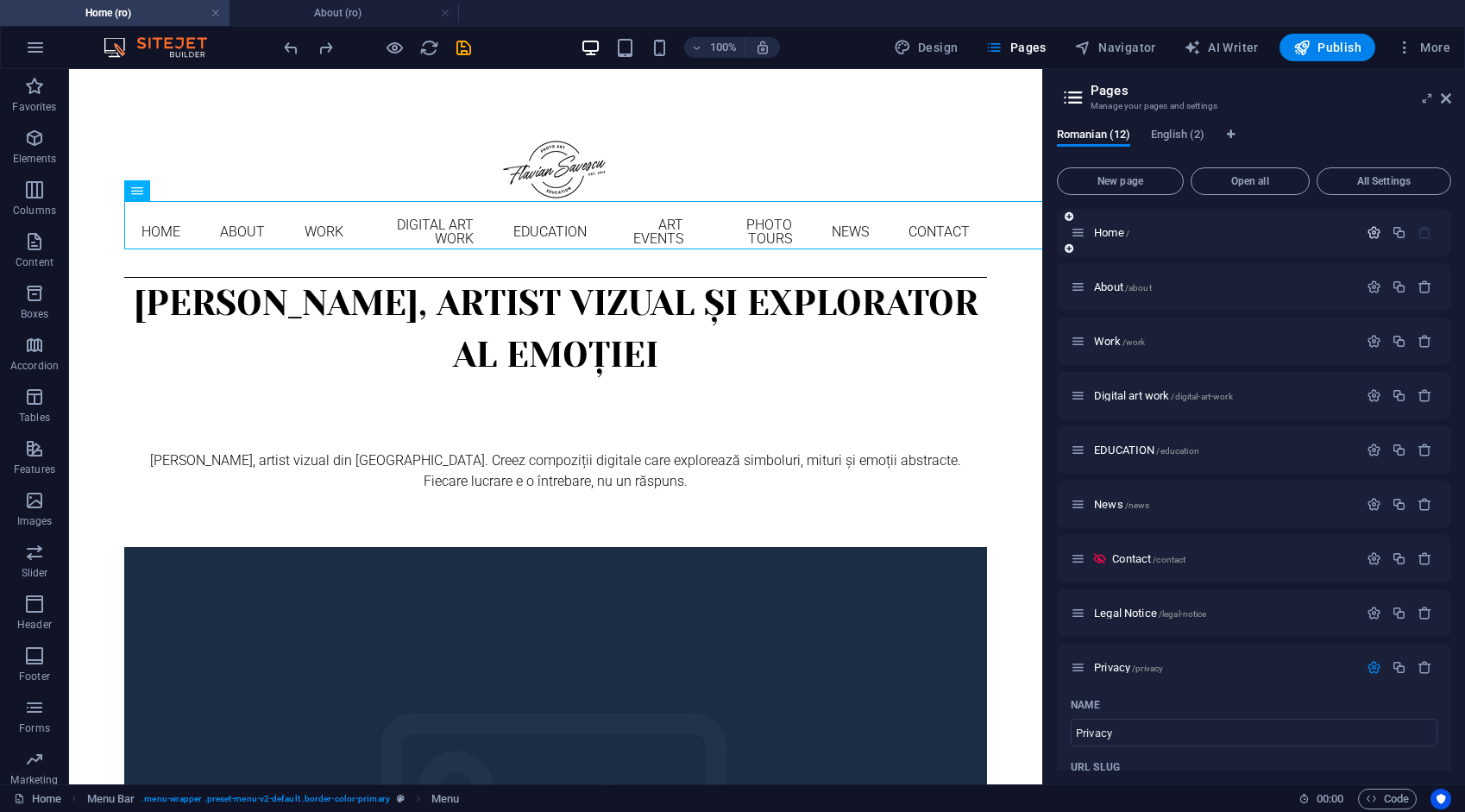
click at [1371, 233] on icon "button" at bounding box center [1374, 232] width 15 height 15
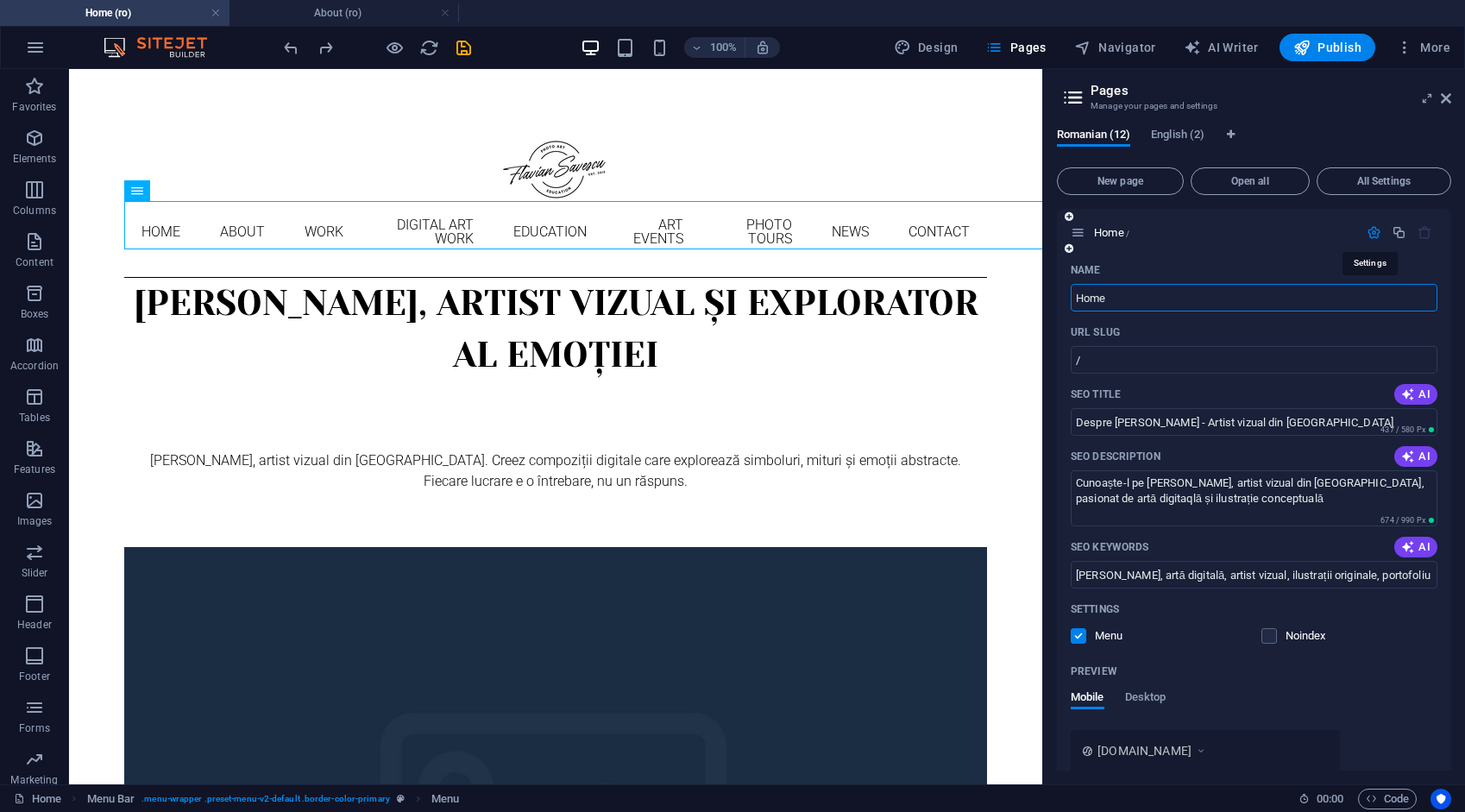
click at [1367, 233] on icon "button" at bounding box center [1374, 232] width 15 height 15
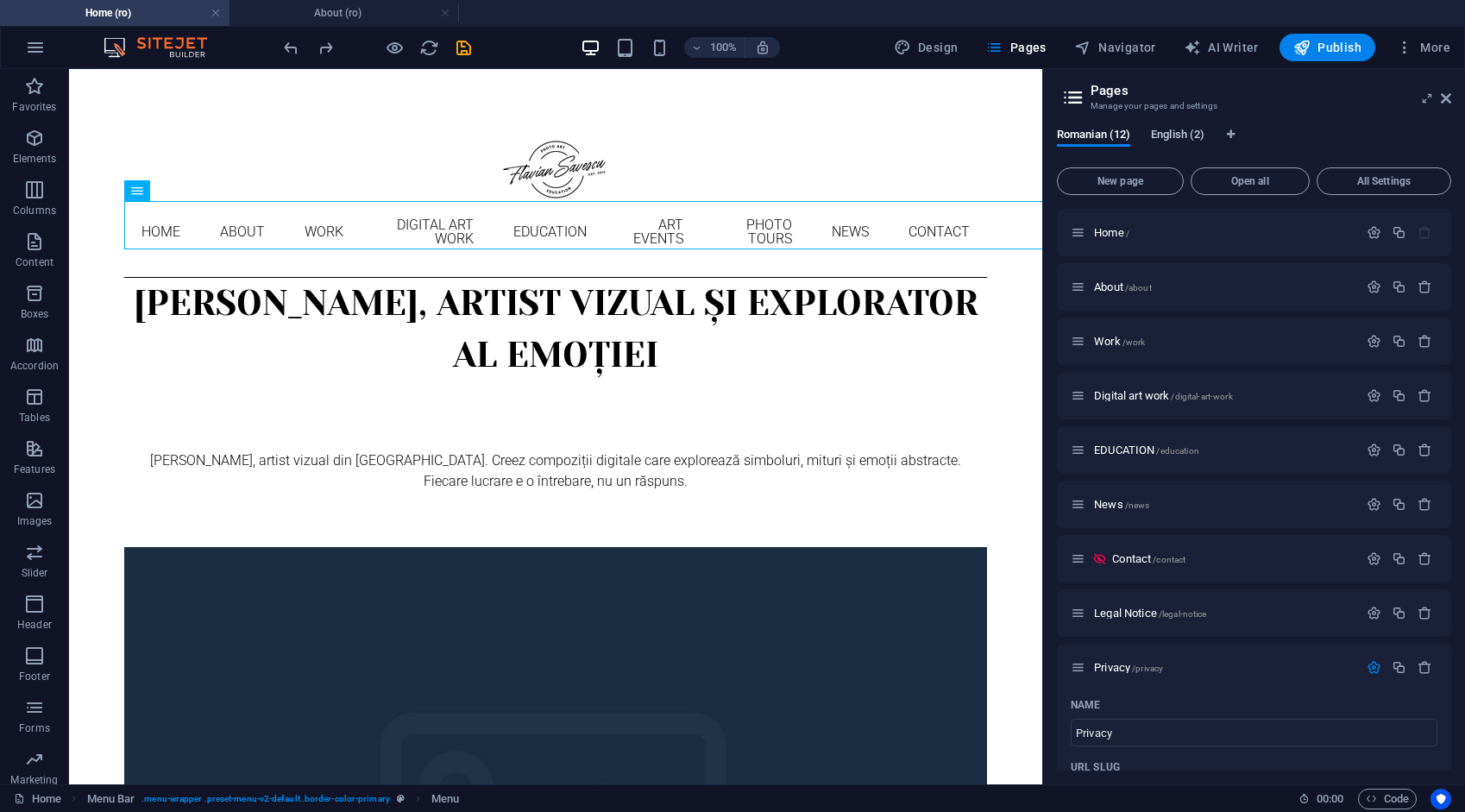
click at [1168, 134] on span "English (2)" at bounding box center [1177, 136] width 53 height 24
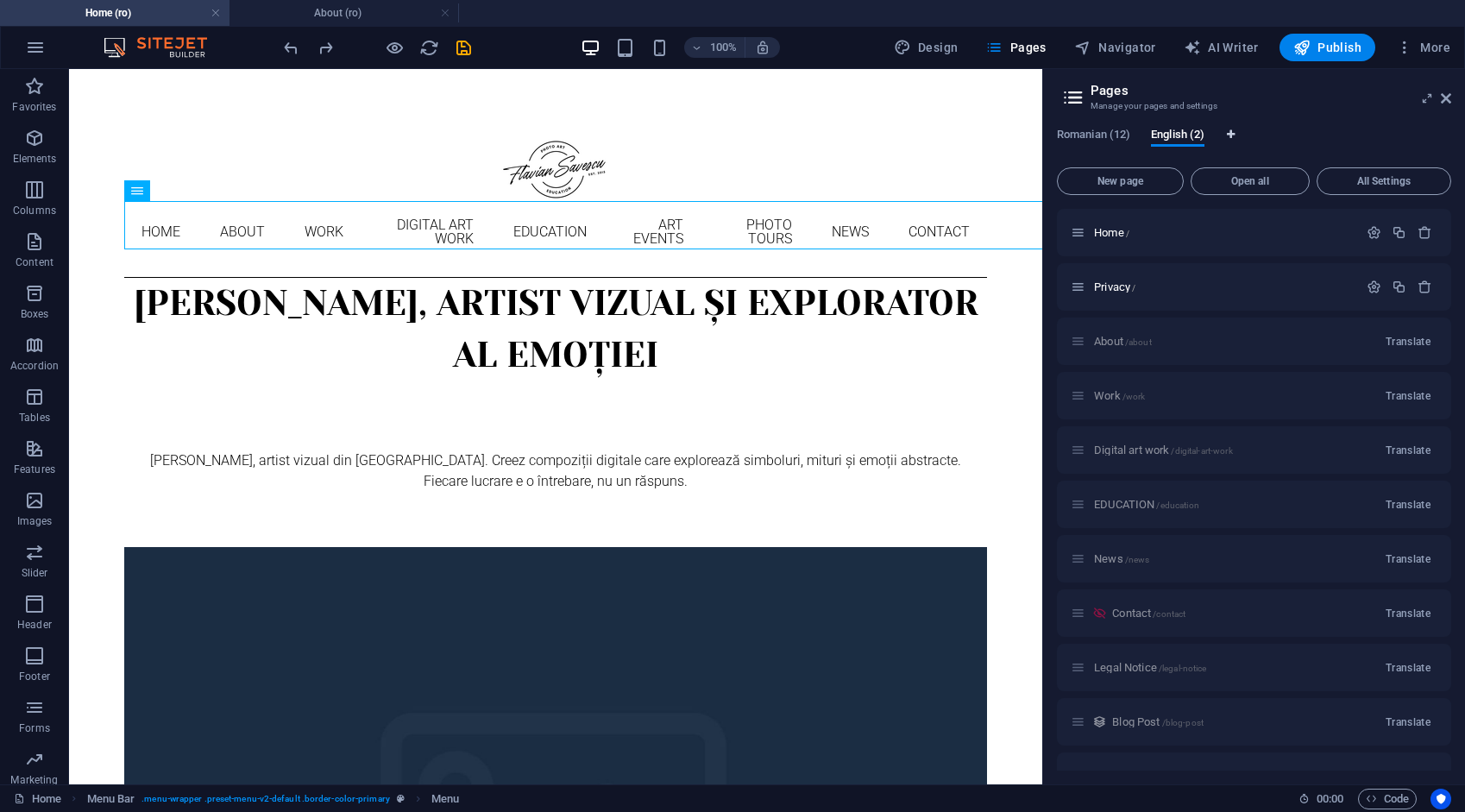
click at [1230, 133] on icon "Language Tabs" at bounding box center [1230, 134] width 8 height 10
select select "131"
select select "41"
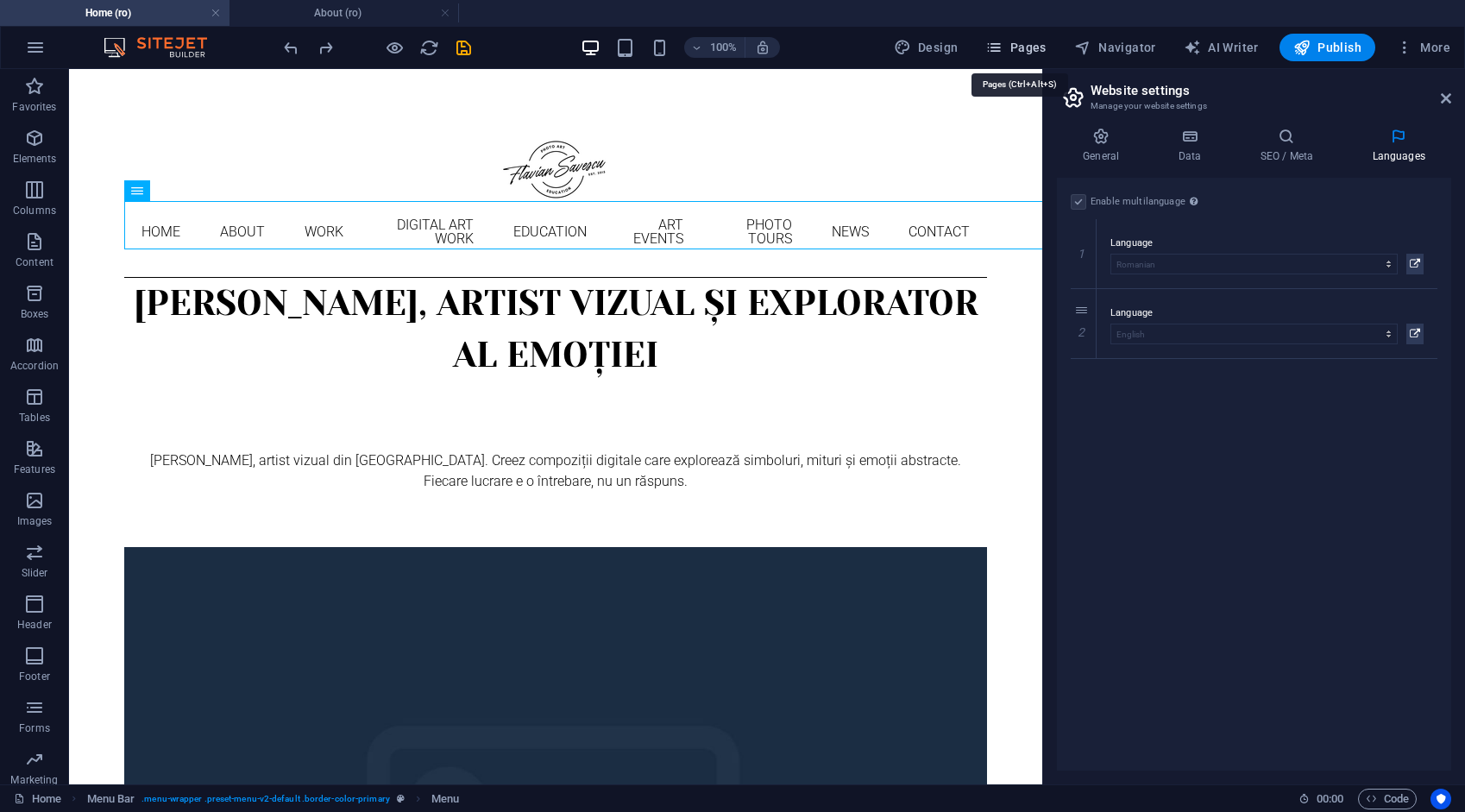
click at [1029, 47] on span "Pages" at bounding box center [1015, 48] width 60 height 17
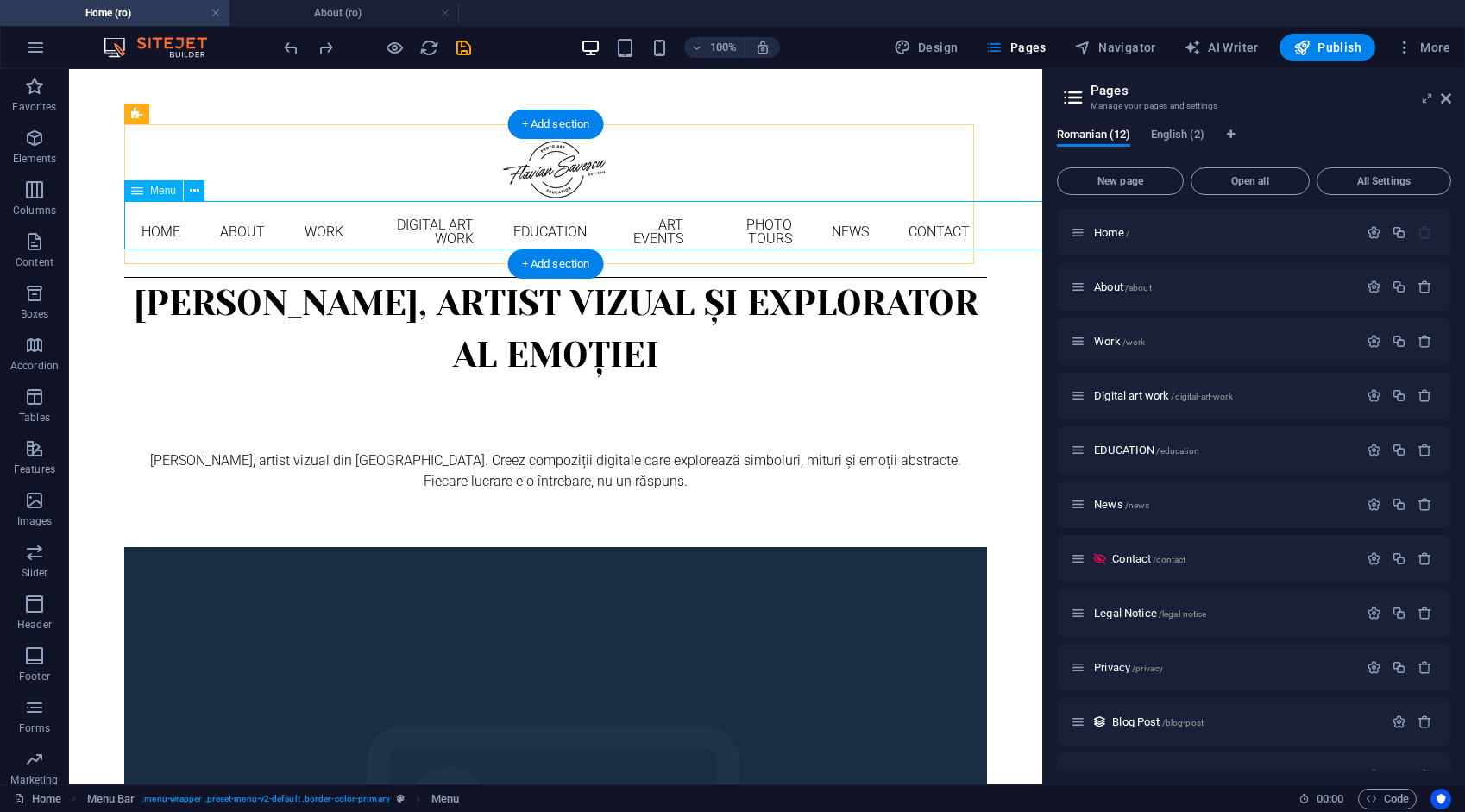
click at [987, 236] on nav "Home About Work DIGITAL ART WORK EDUCATION ART EVENTS Photo tours News Contact" at bounding box center [555, 231] width 863 height 62
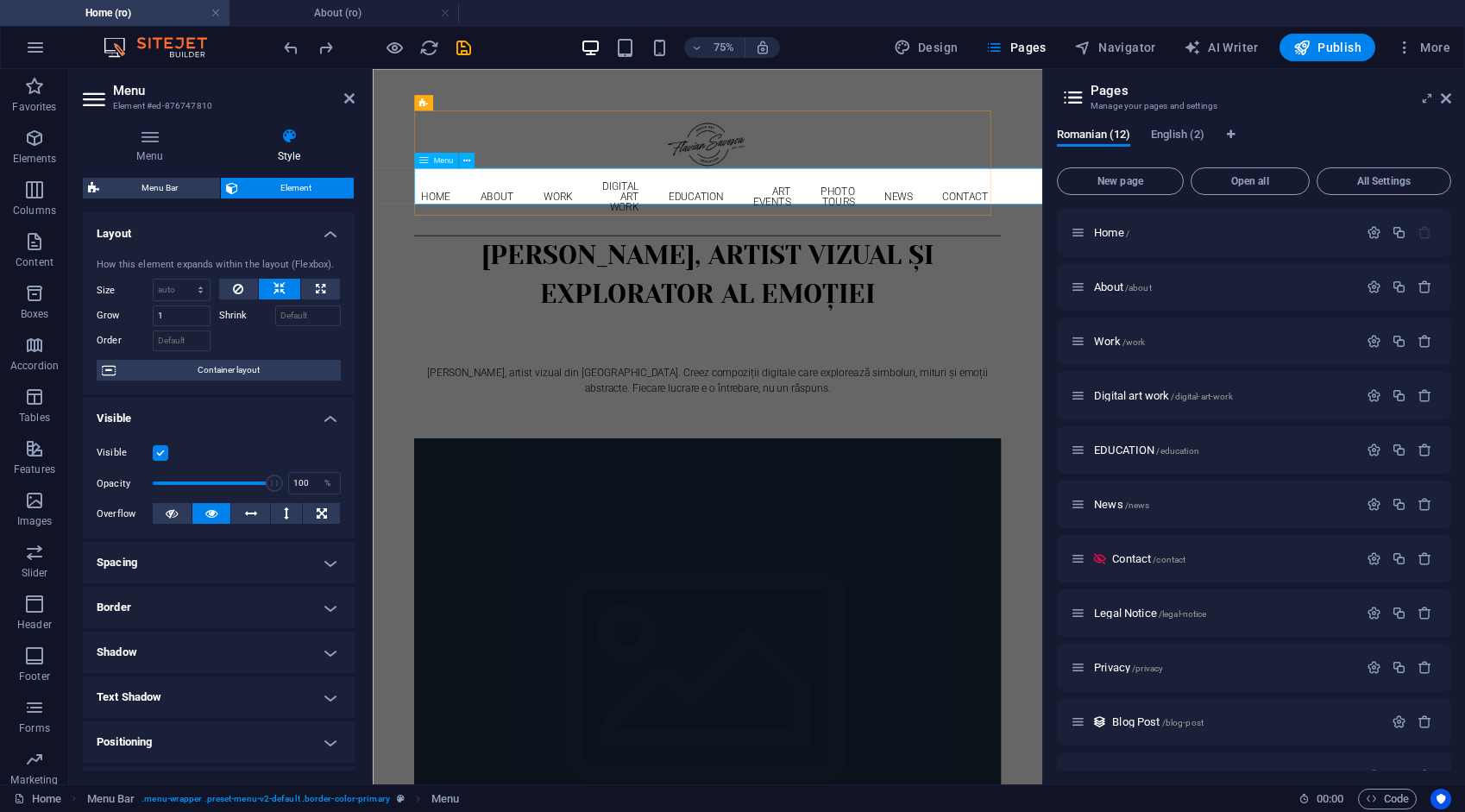
click at [474, 224] on nav "Home About Work DIGITAL ART WORK EDUCATION ART EVENTS Photo tours News Contact" at bounding box center [819, 238] width 783 height 76
click at [474, 223] on nav "Home About Work DIGITAL ART WORK EDUCATION ART EVENTS Photo tours News Contact" at bounding box center [819, 238] width 783 height 76
click at [472, 220] on nav "Home About Work DIGITAL ART WORK EDUCATION ART EVENTS Photo tours News Contact" at bounding box center [819, 238] width 783 height 76
click at [353, 99] on icon at bounding box center [350, 99] width 10 height 14
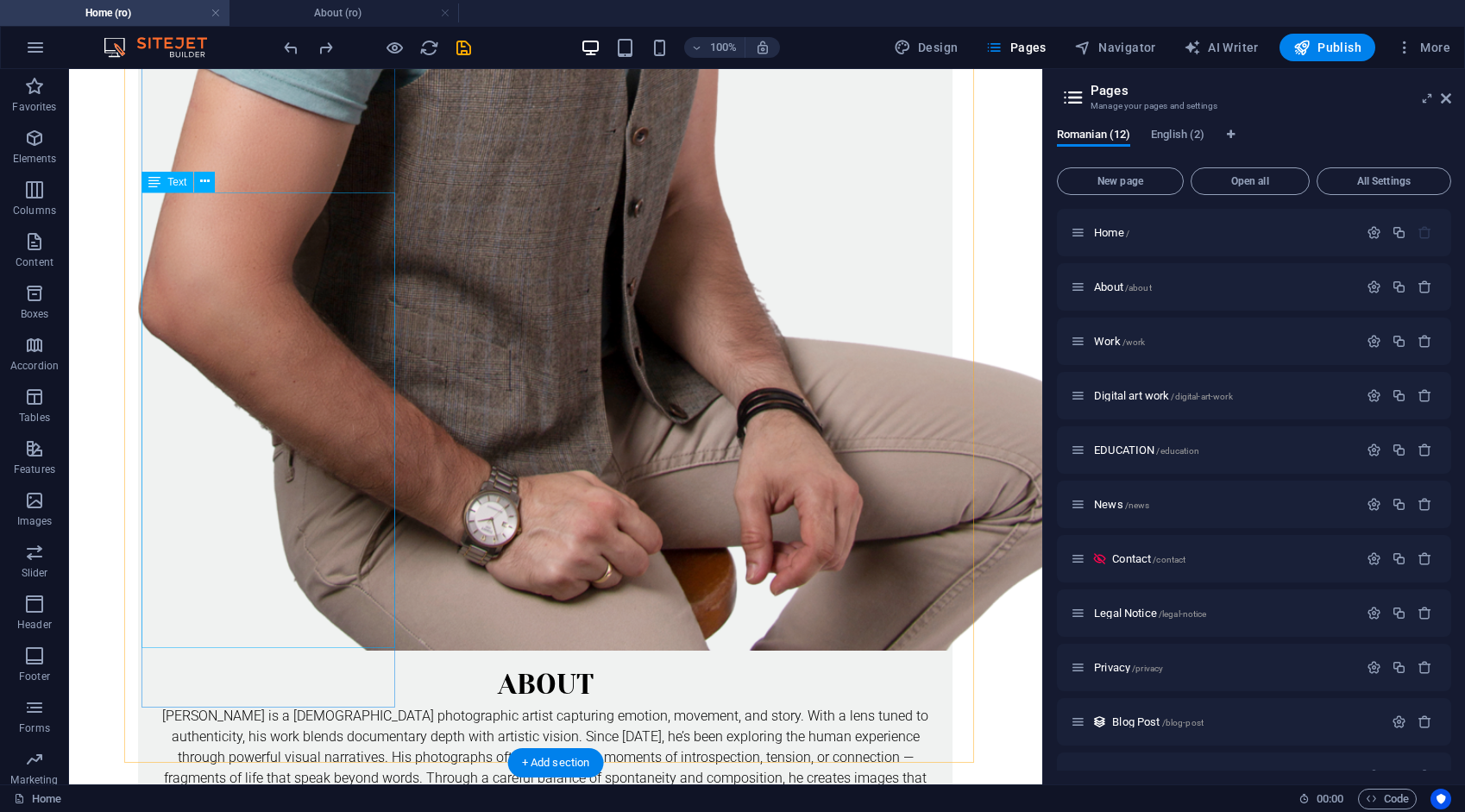
scroll to position [2493, 0]
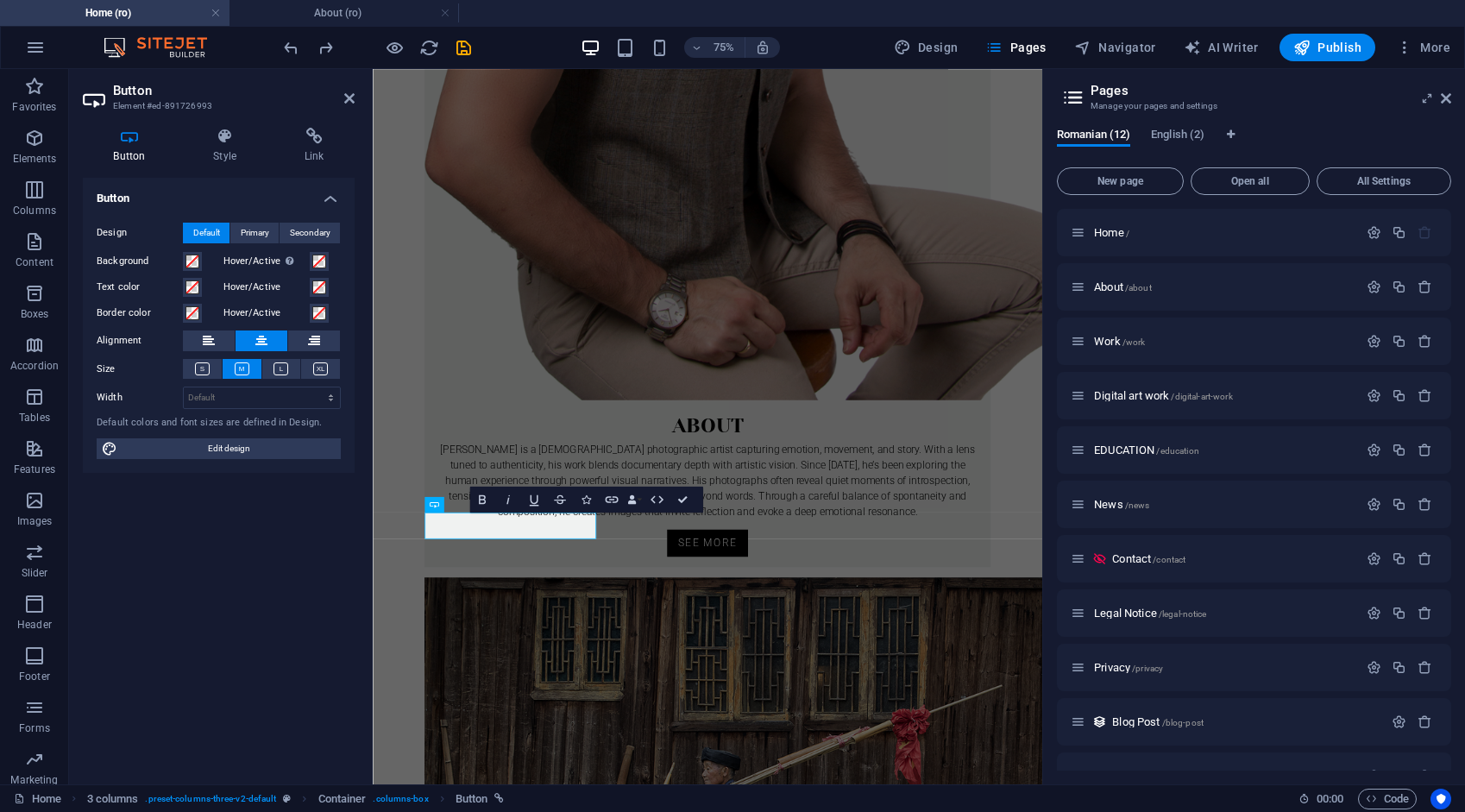
scroll to position [2289, 0]
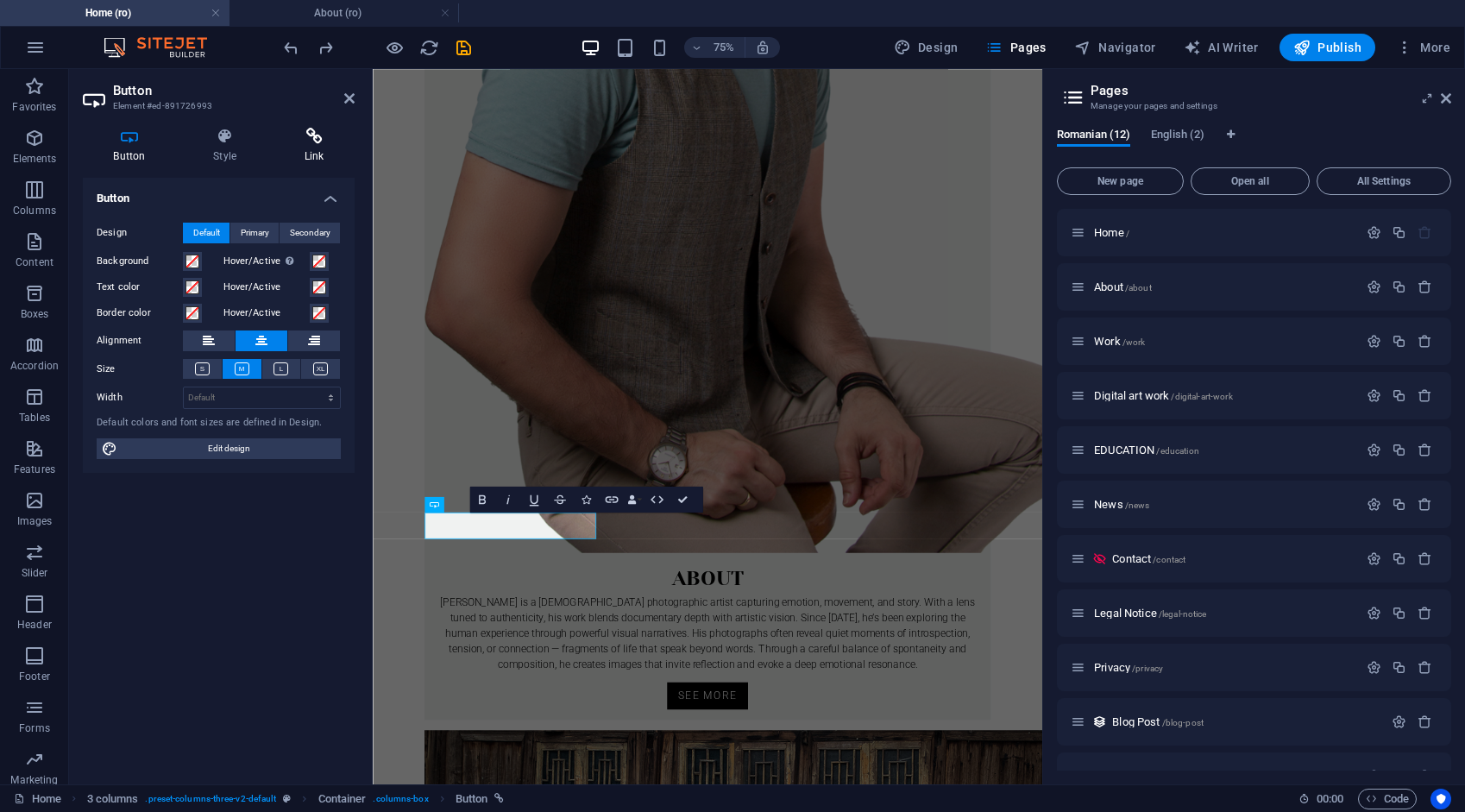
click at [314, 141] on icon at bounding box center [314, 136] width 81 height 17
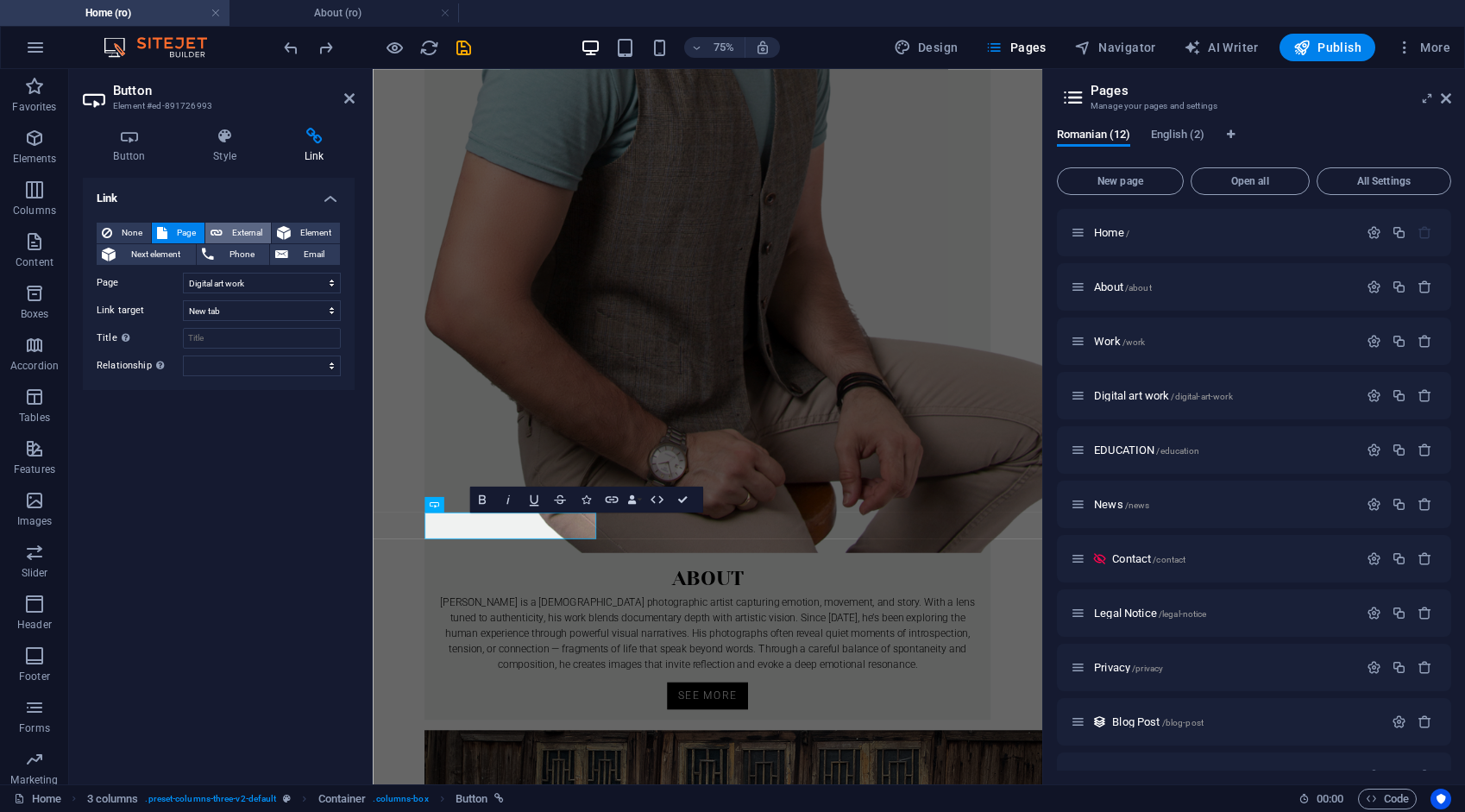
click at [236, 235] on span "External" at bounding box center [247, 233] width 38 height 21
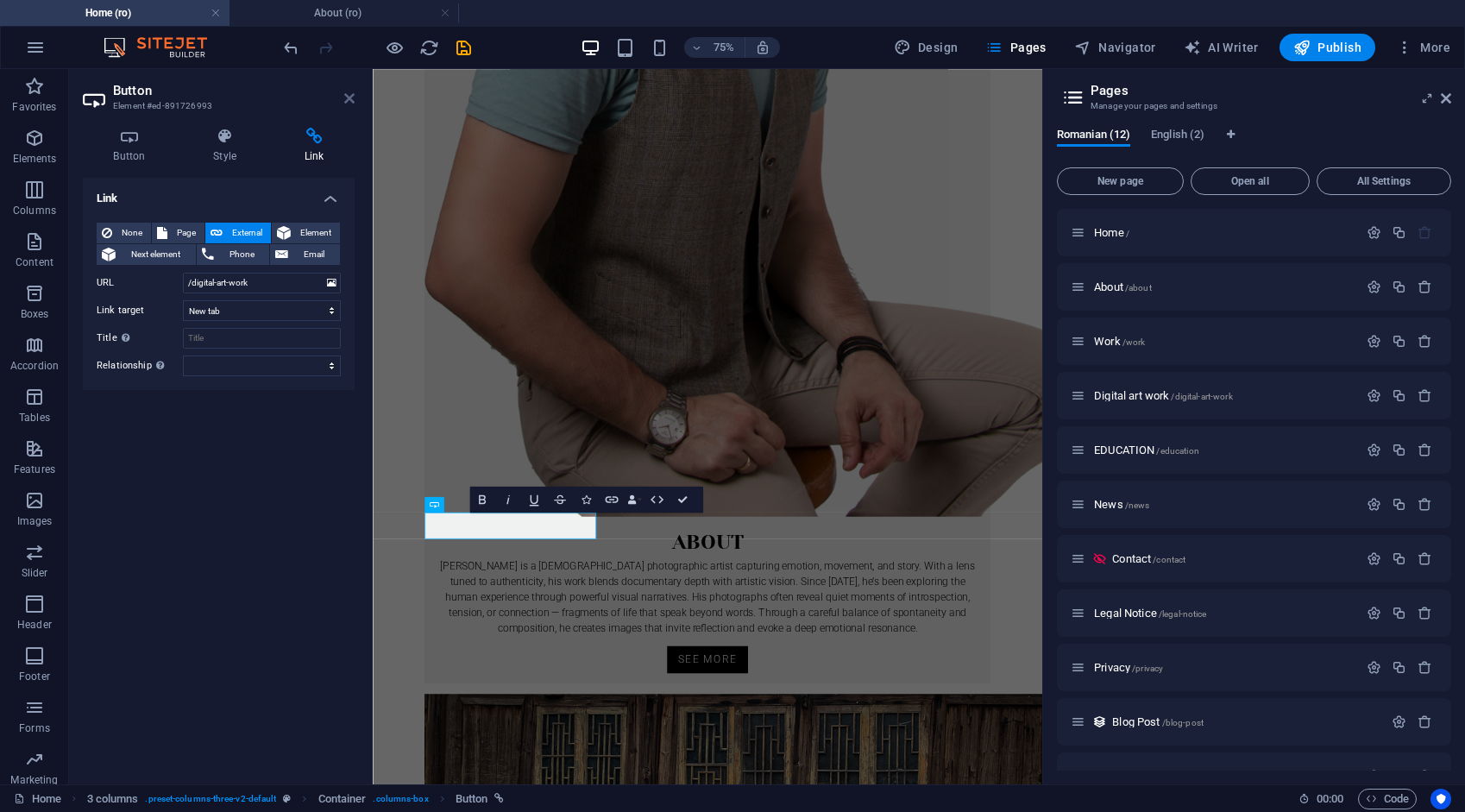
drag, startPoint x: 347, startPoint y: 102, endPoint x: 277, endPoint y: 31, distance: 99.7
click at [347, 101] on icon at bounding box center [350, 99] width 10 height 14
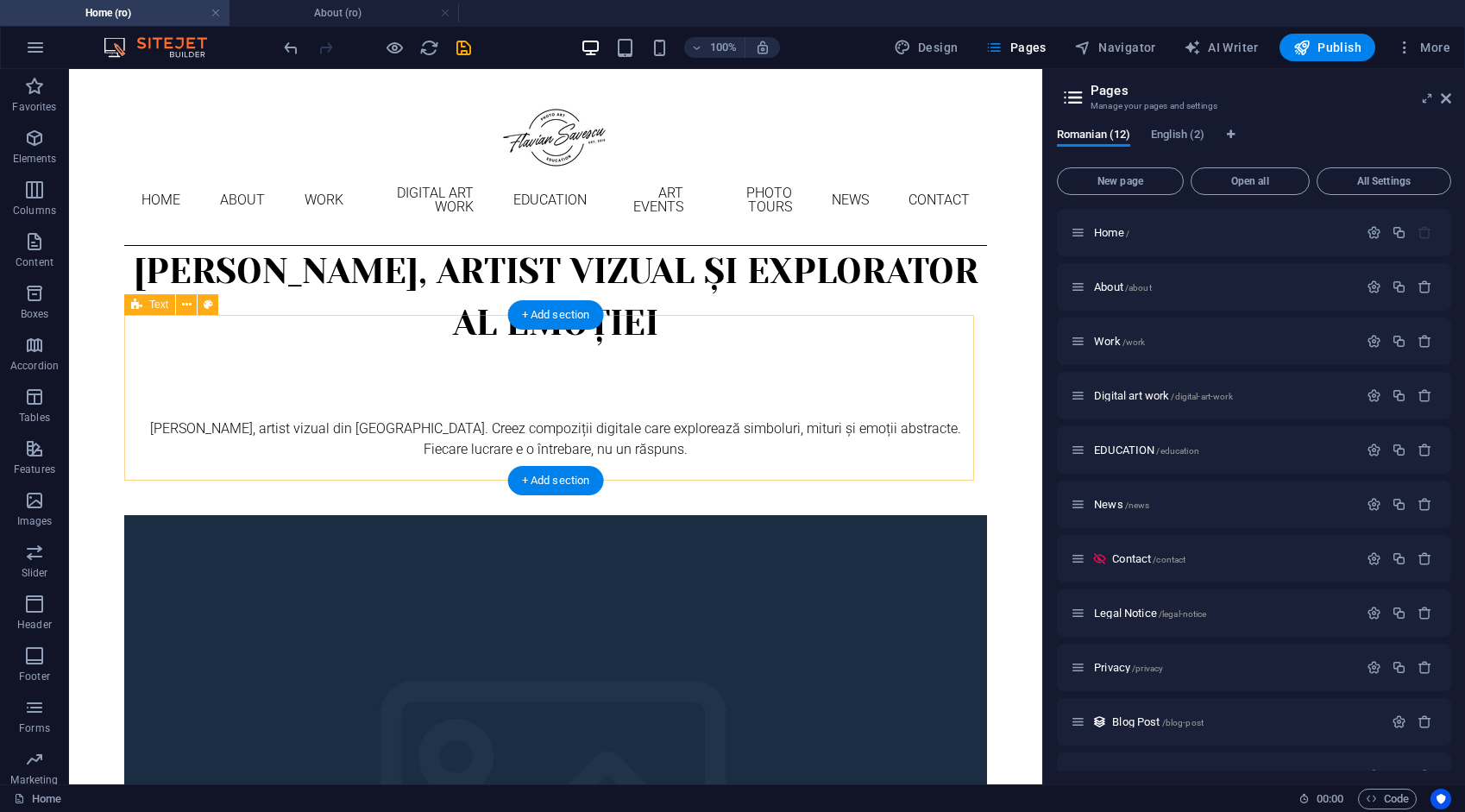
scroll to position [0, 0]
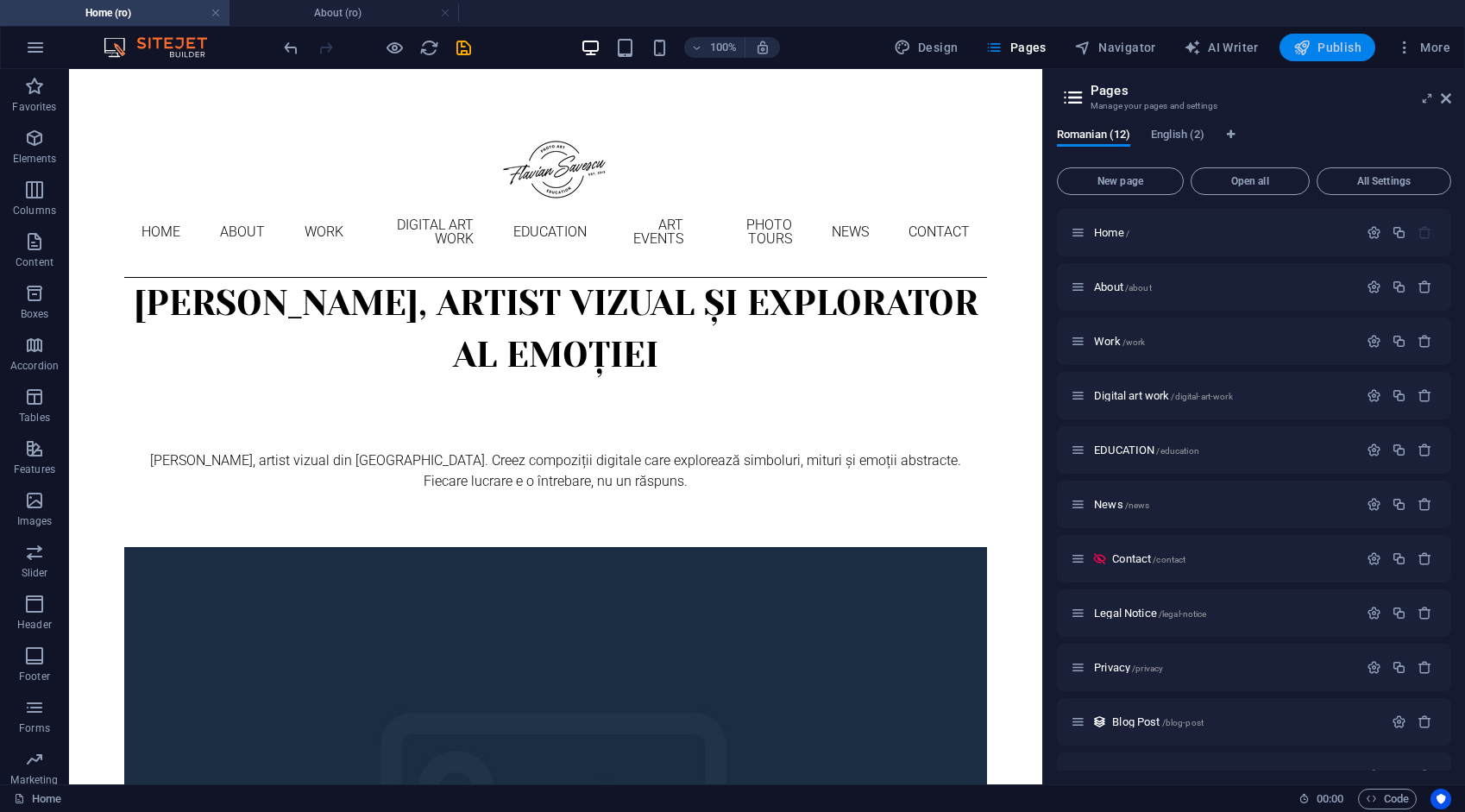
click at [1330, 48] on span "Publish" at bounding box center [1328, 48] width 68 height 17
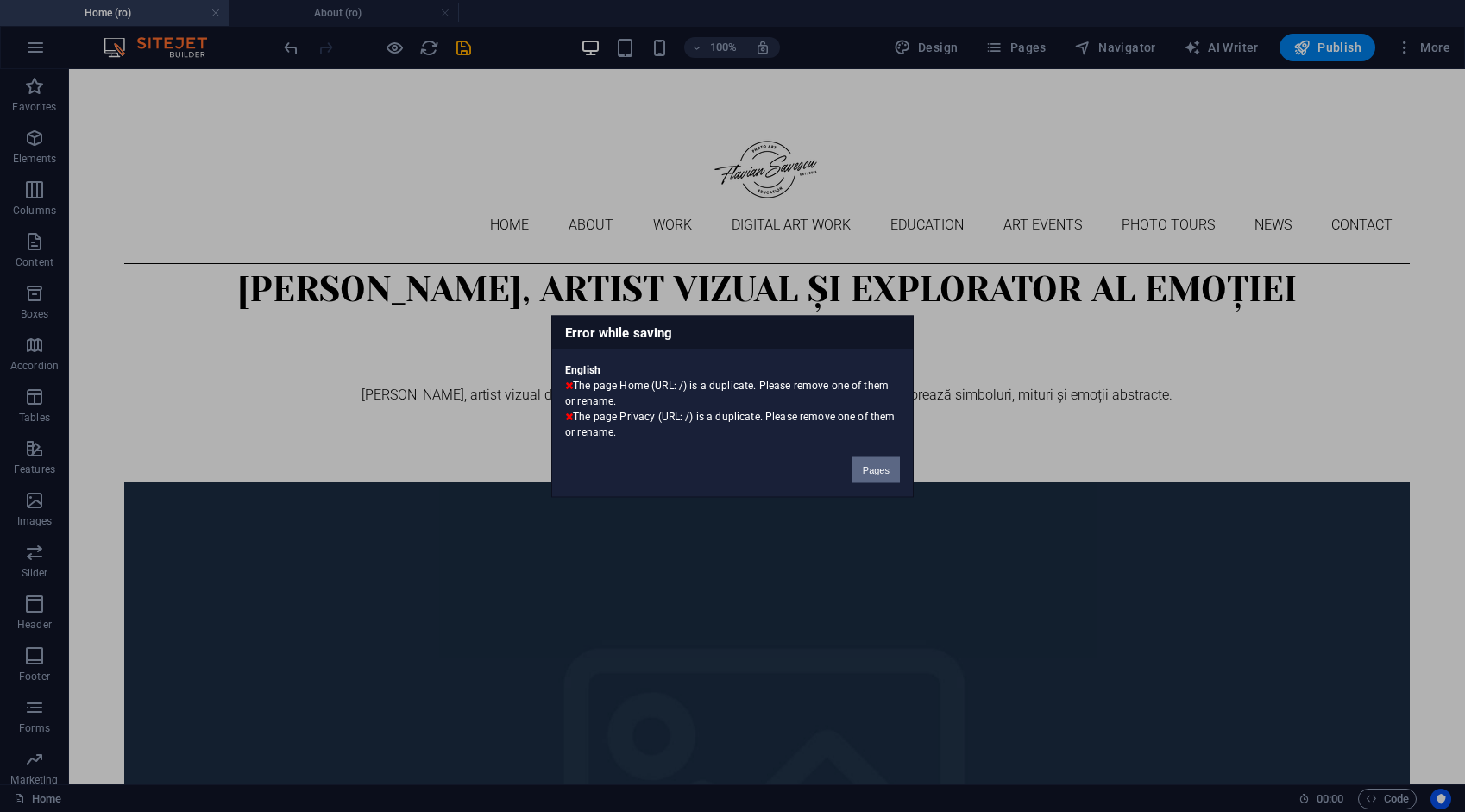
click at [879, 470] on button "Pages" at bounding box center [876, 469] width 47 height 26
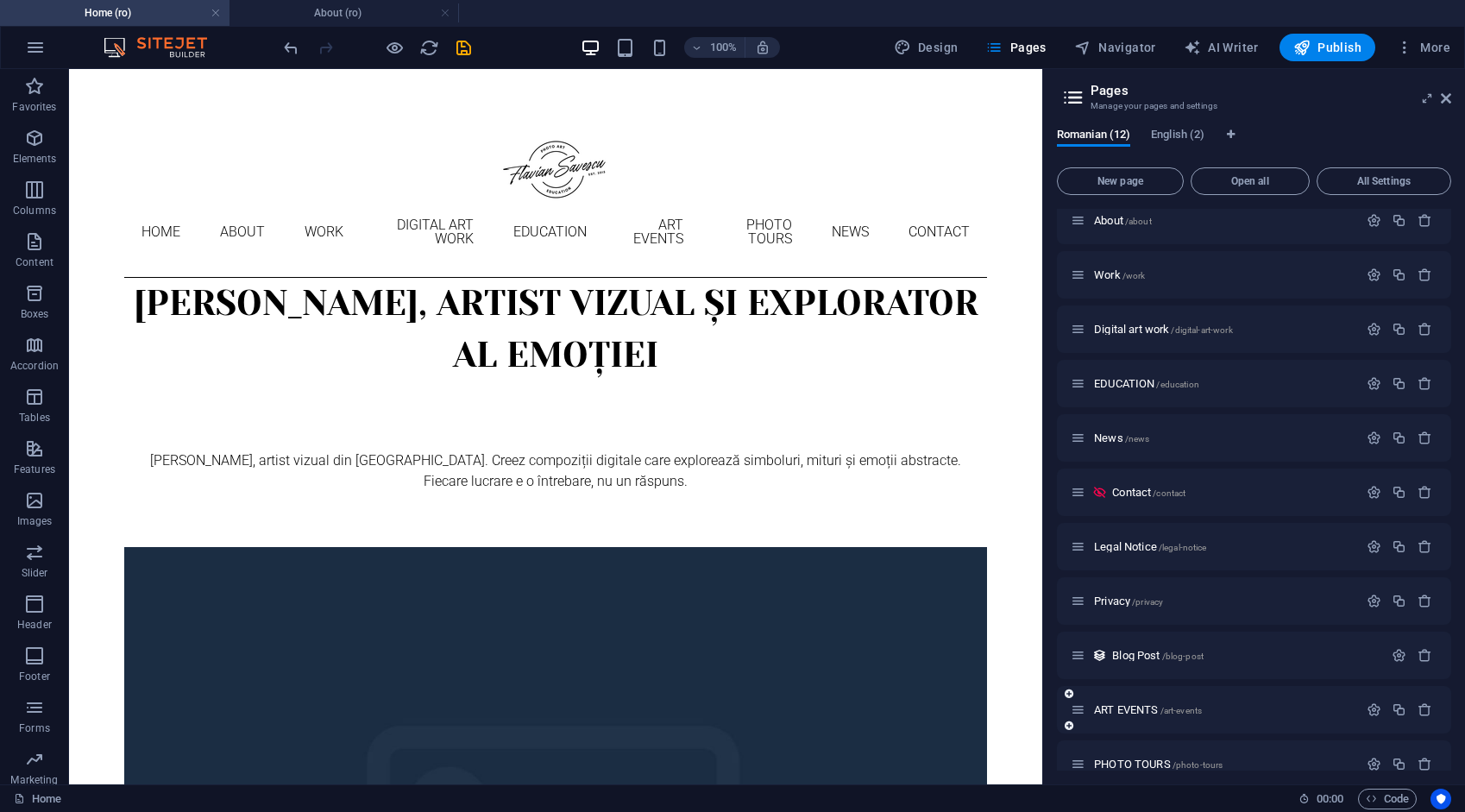
scroll to position [90, 0]
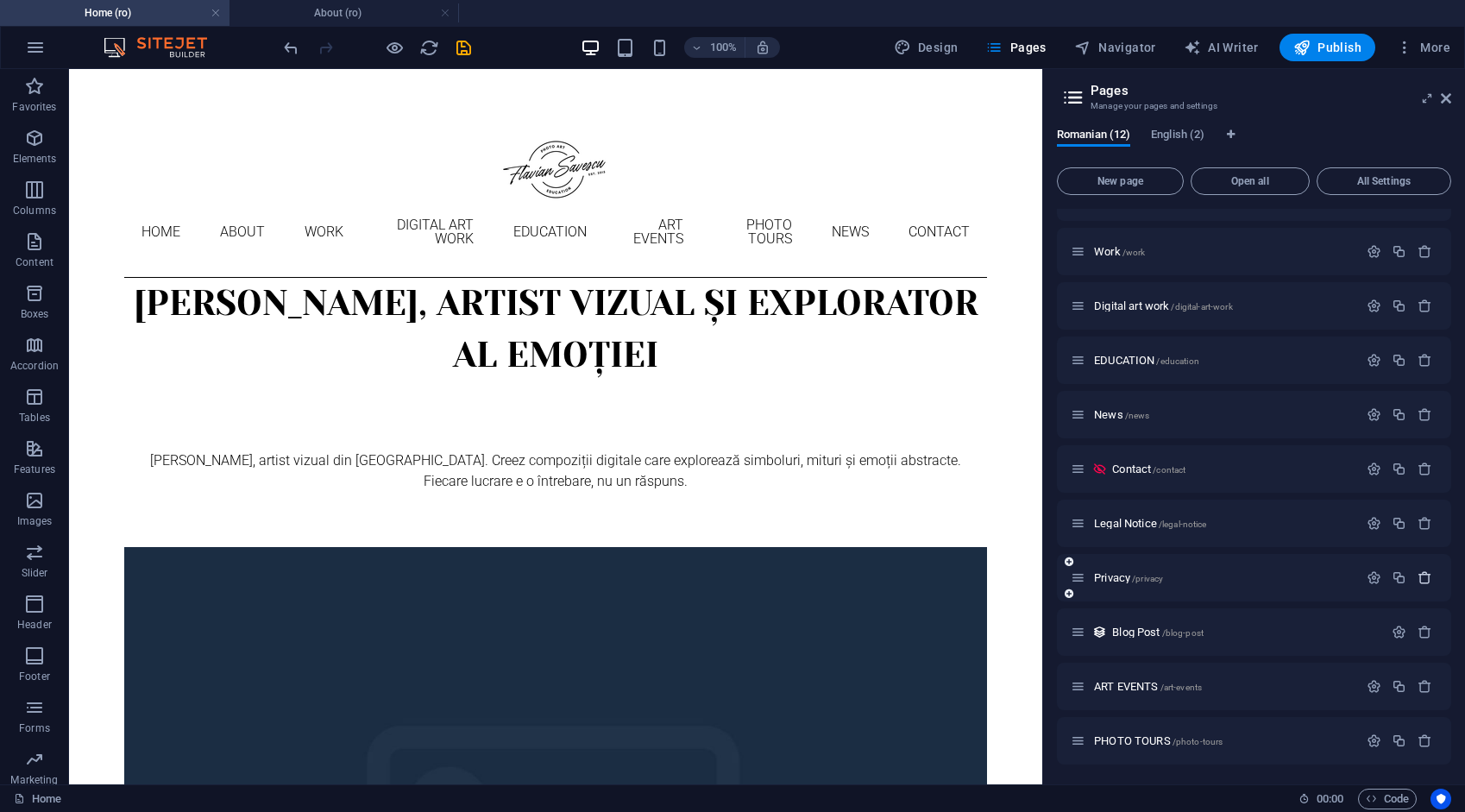
click at [1421, 578] on icon "button" at bounding box center [1425, 577] width 15 height 15
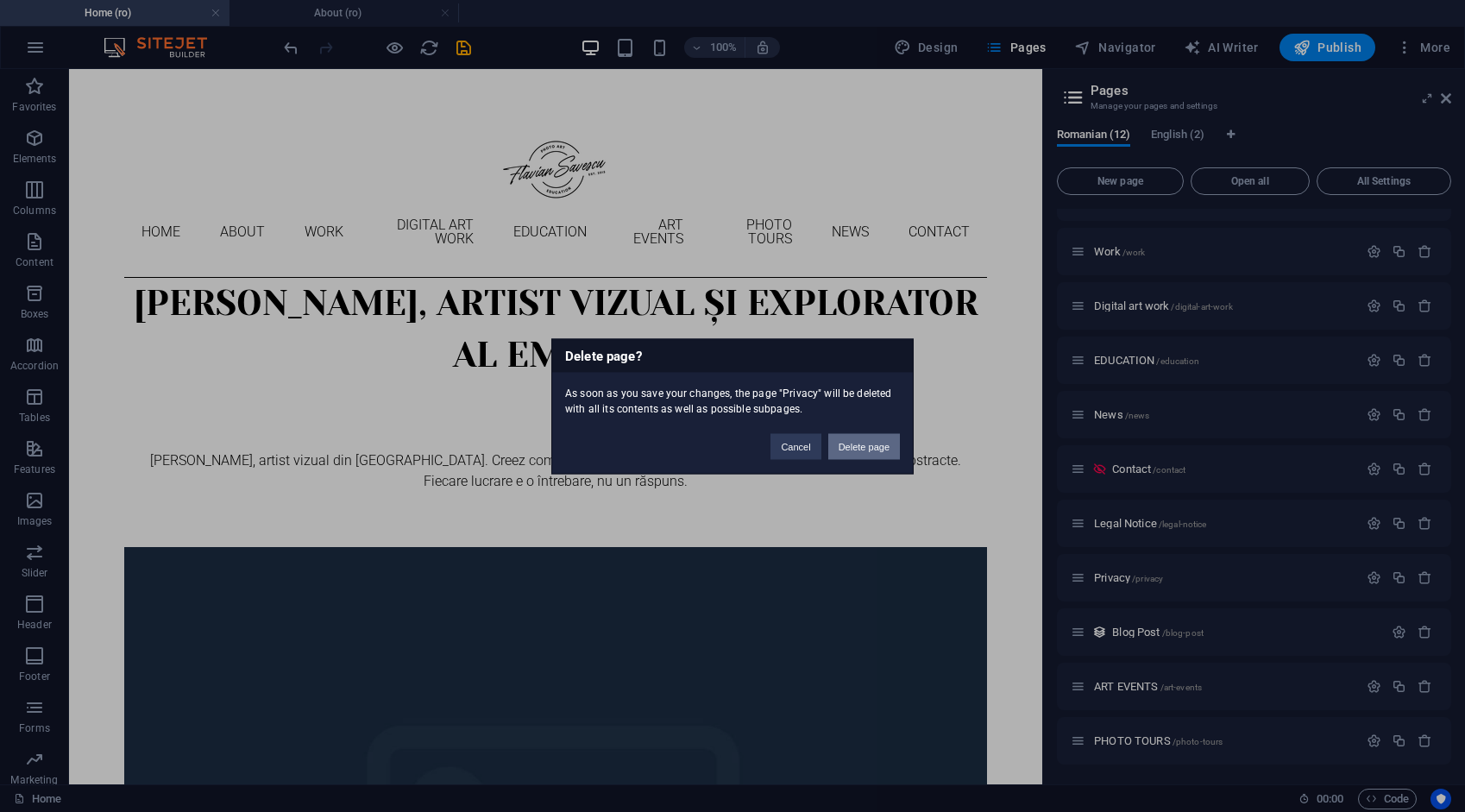
click at [875, 445] on button "Delete page" at bounding box center [864, 446] width 72 height 26
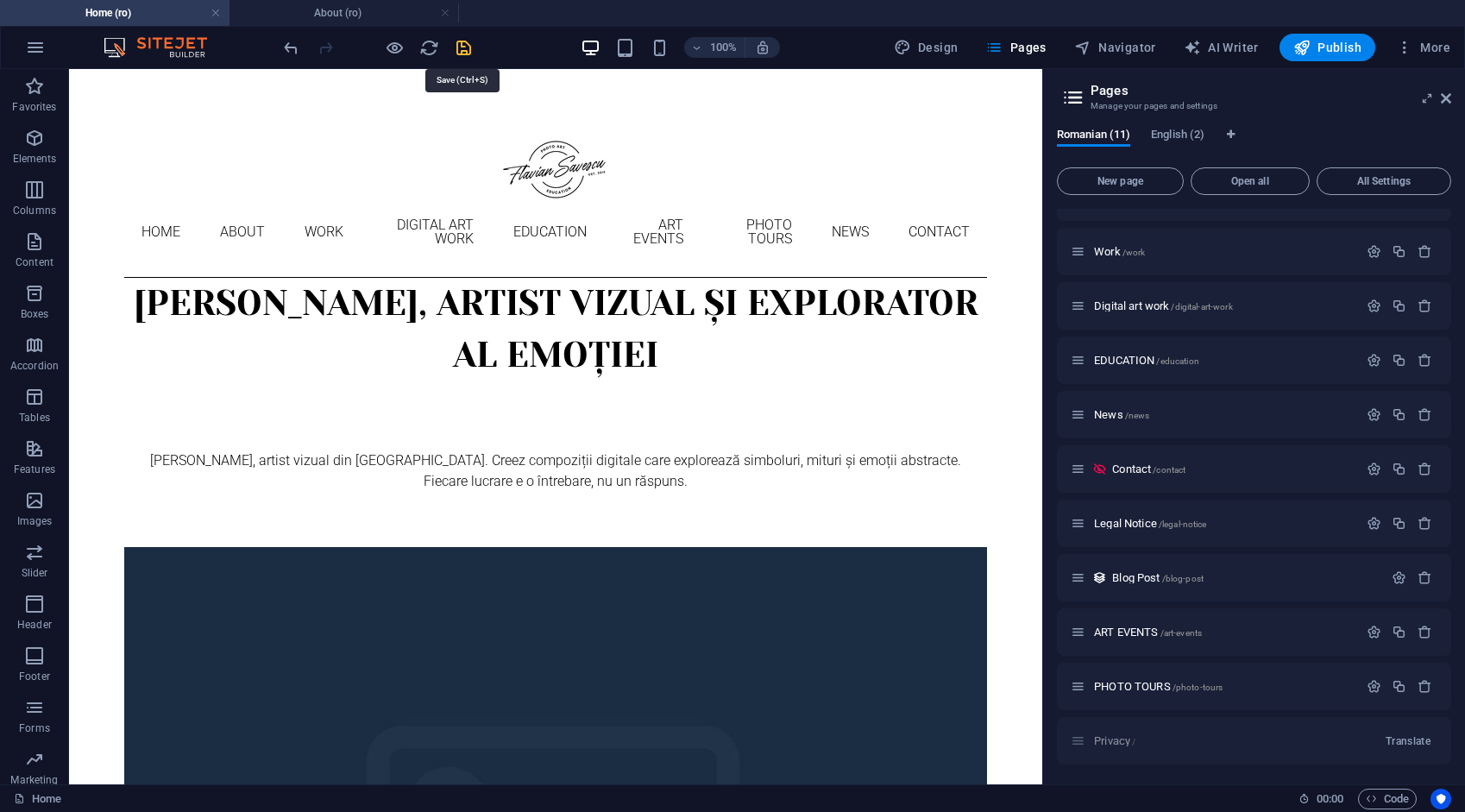
click at [471, 43] on icon "save" at bounding box center [463, 48] width 20 height 20
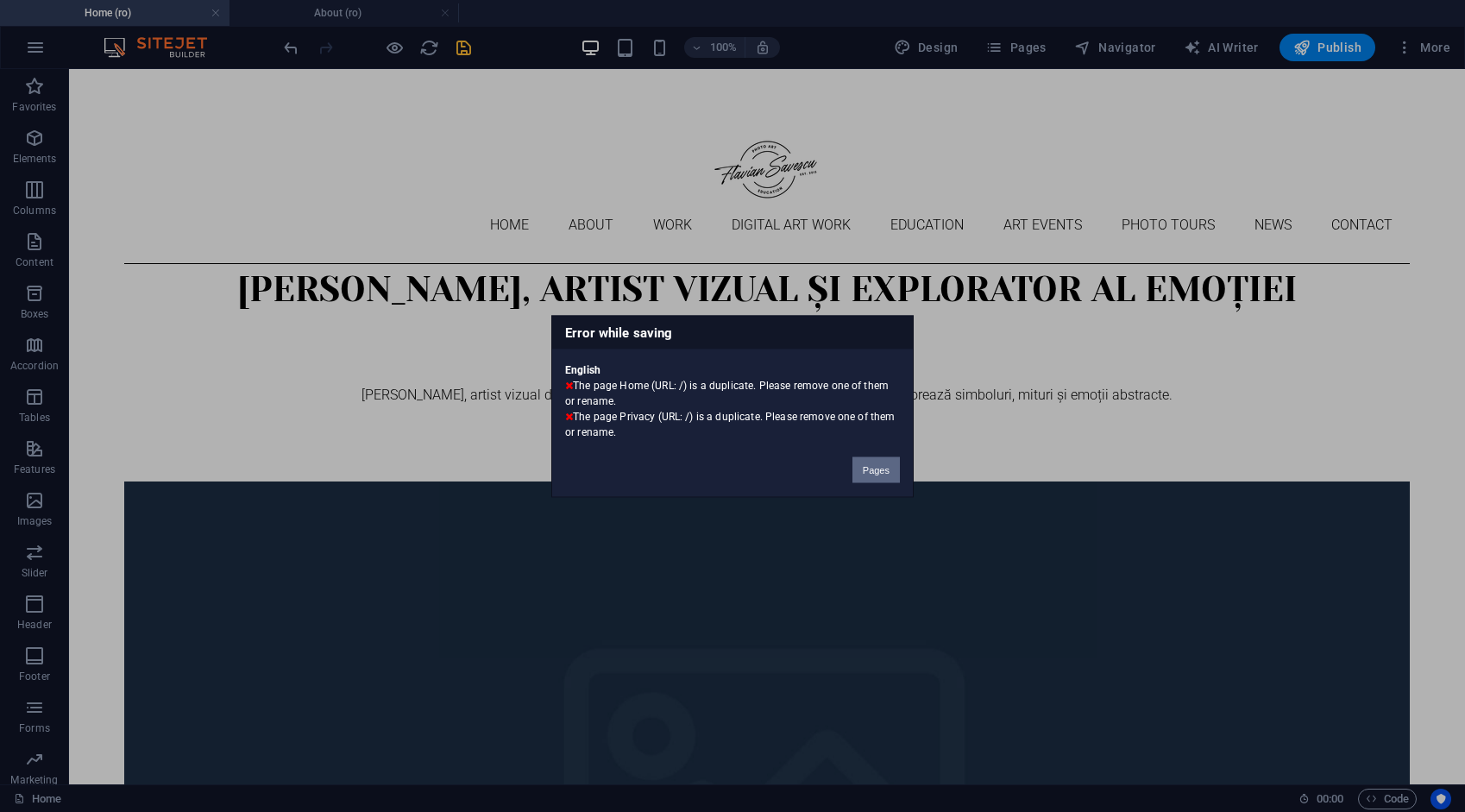
click at [873, 466] on button "Pages" at bounding box center [876, 469] width 47 height 26
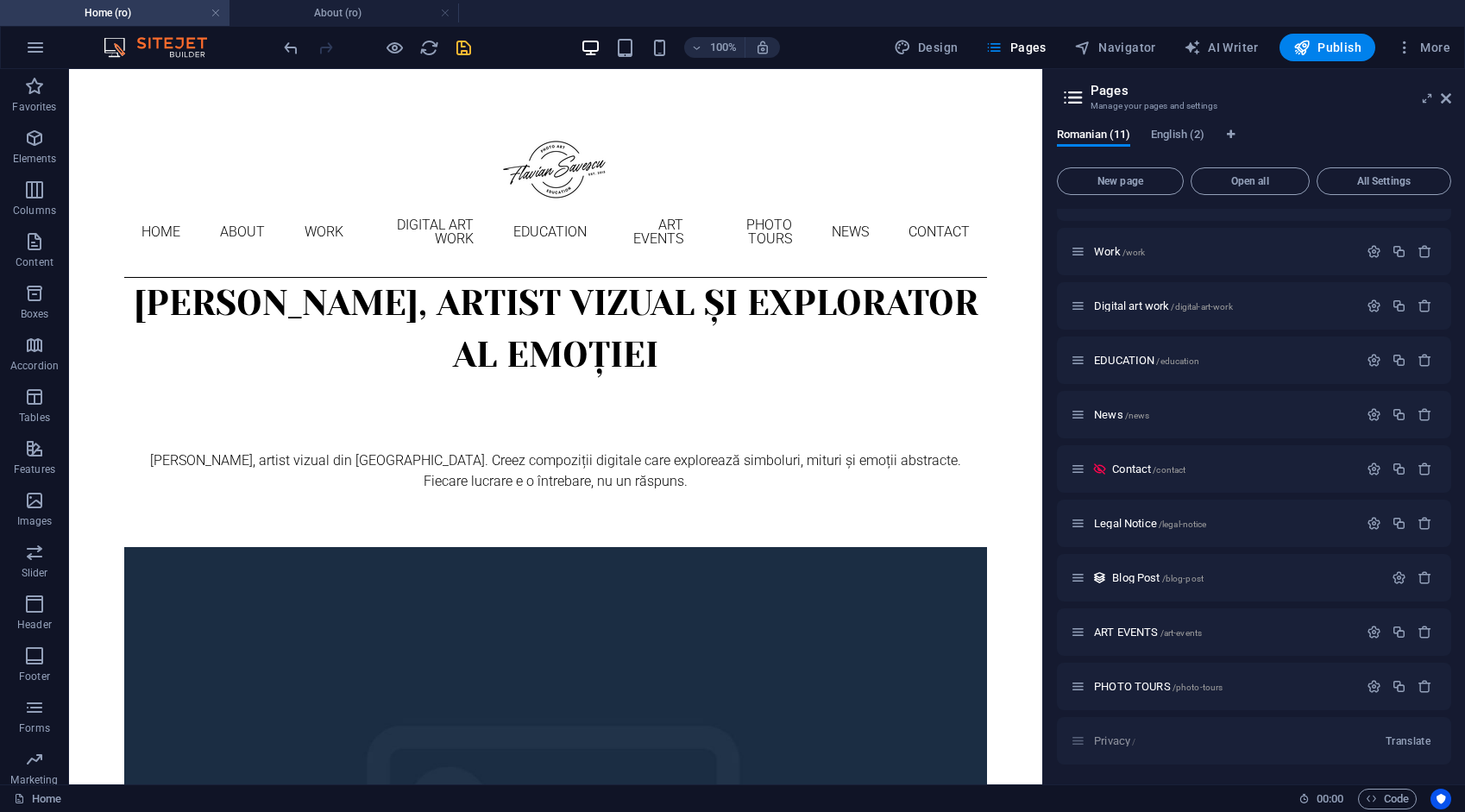
click at [1108, 737] on div "Privacy / Translate" at bounding box center [1255, 740] width 394 height 47
click at [1107, 740] on div "Privacy / Translate" at bounding box center [1255, 740] width 394 height 47
drag, startPoint x: 1107, startPoint y: 740, endPoint x: 1453, endPoint y: 770, distance: 347.3
click at [1107, 740] on div "Privacy / Translate" at bounding box center [1255, 740] width 394 height 47
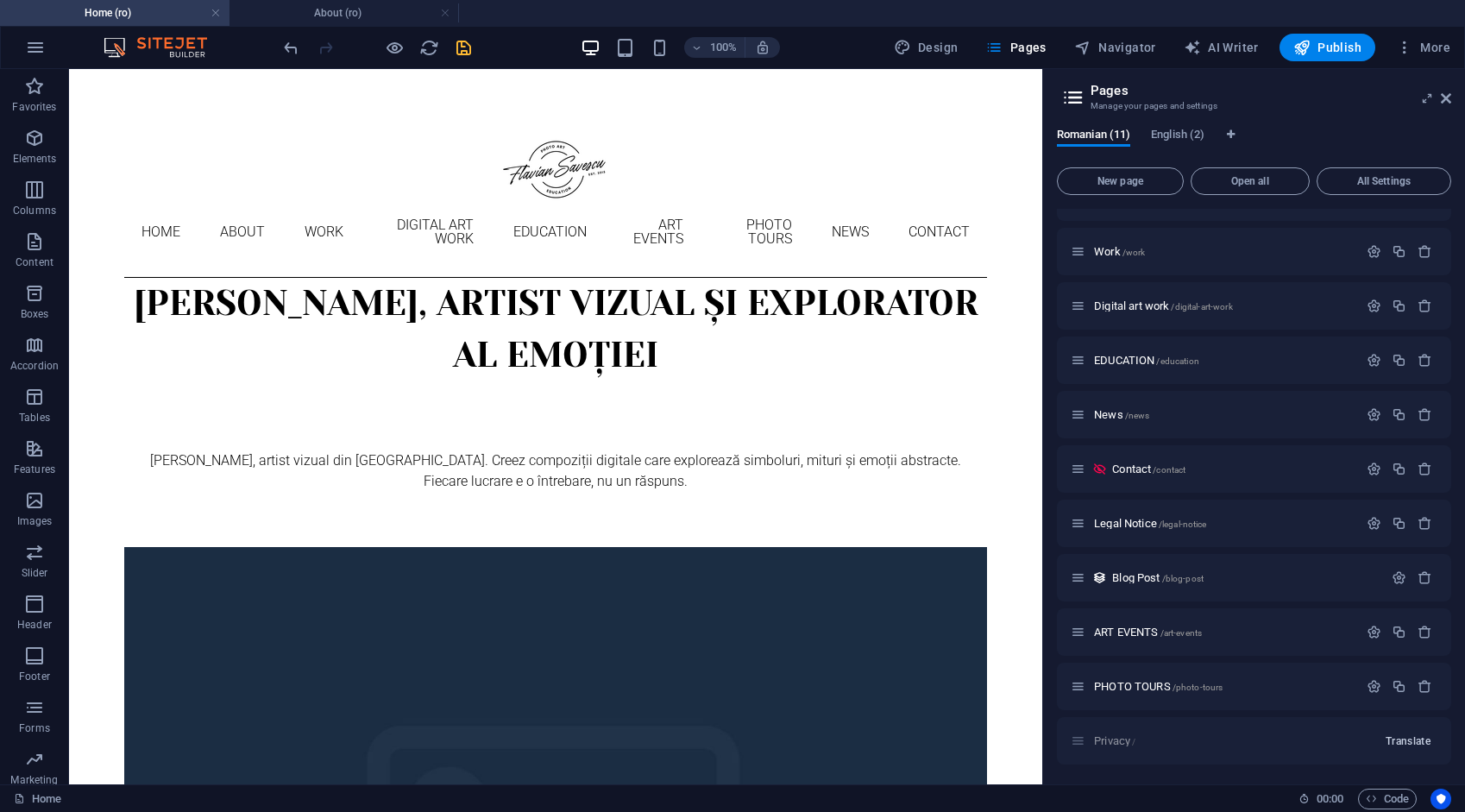
click at [1416, 740] on span "Translate" at bounding box center [1407, 741] width 44 height 14
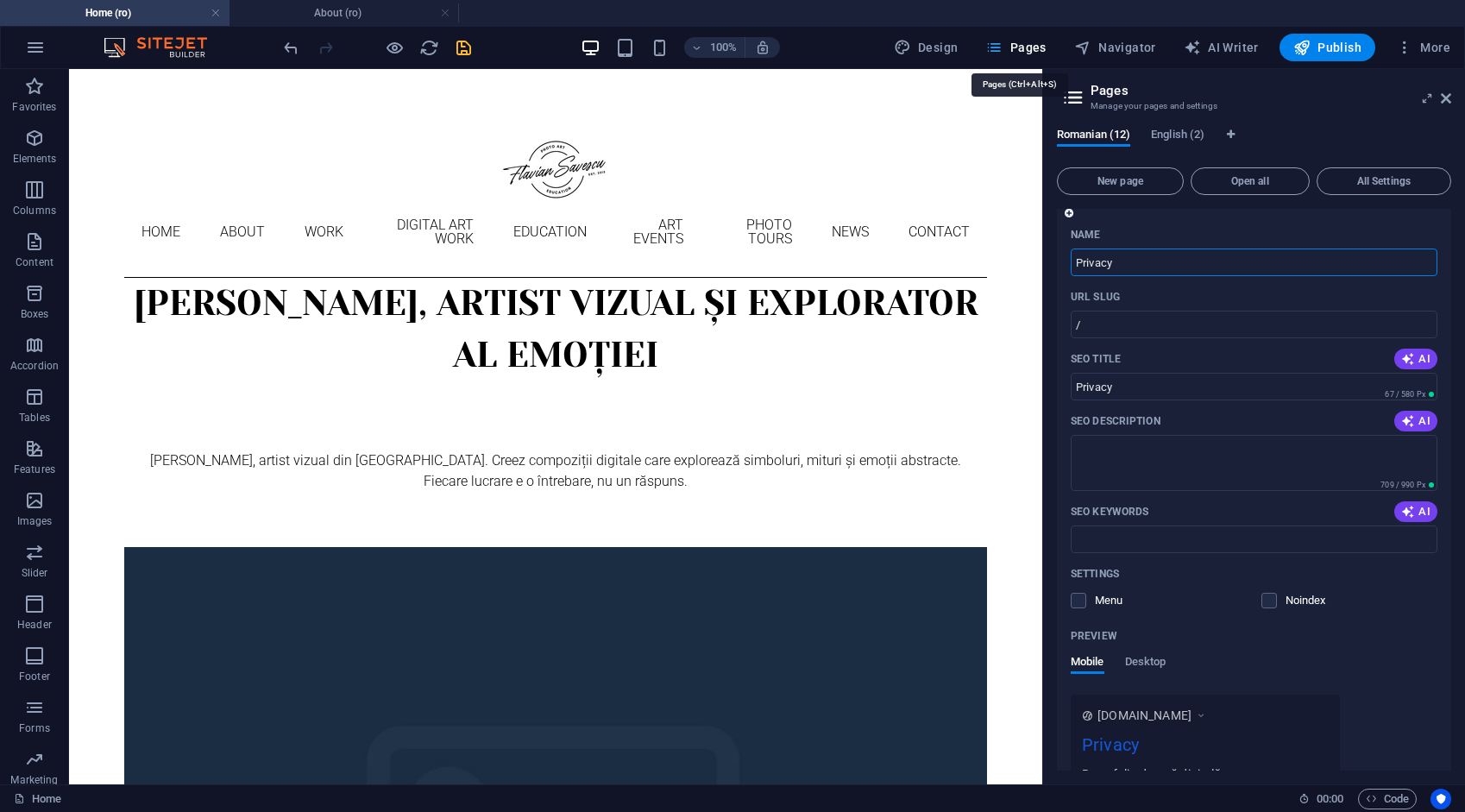
click at [1025, 44] on span "Pages" at bounding box center [1015, 48] width 60 height 17
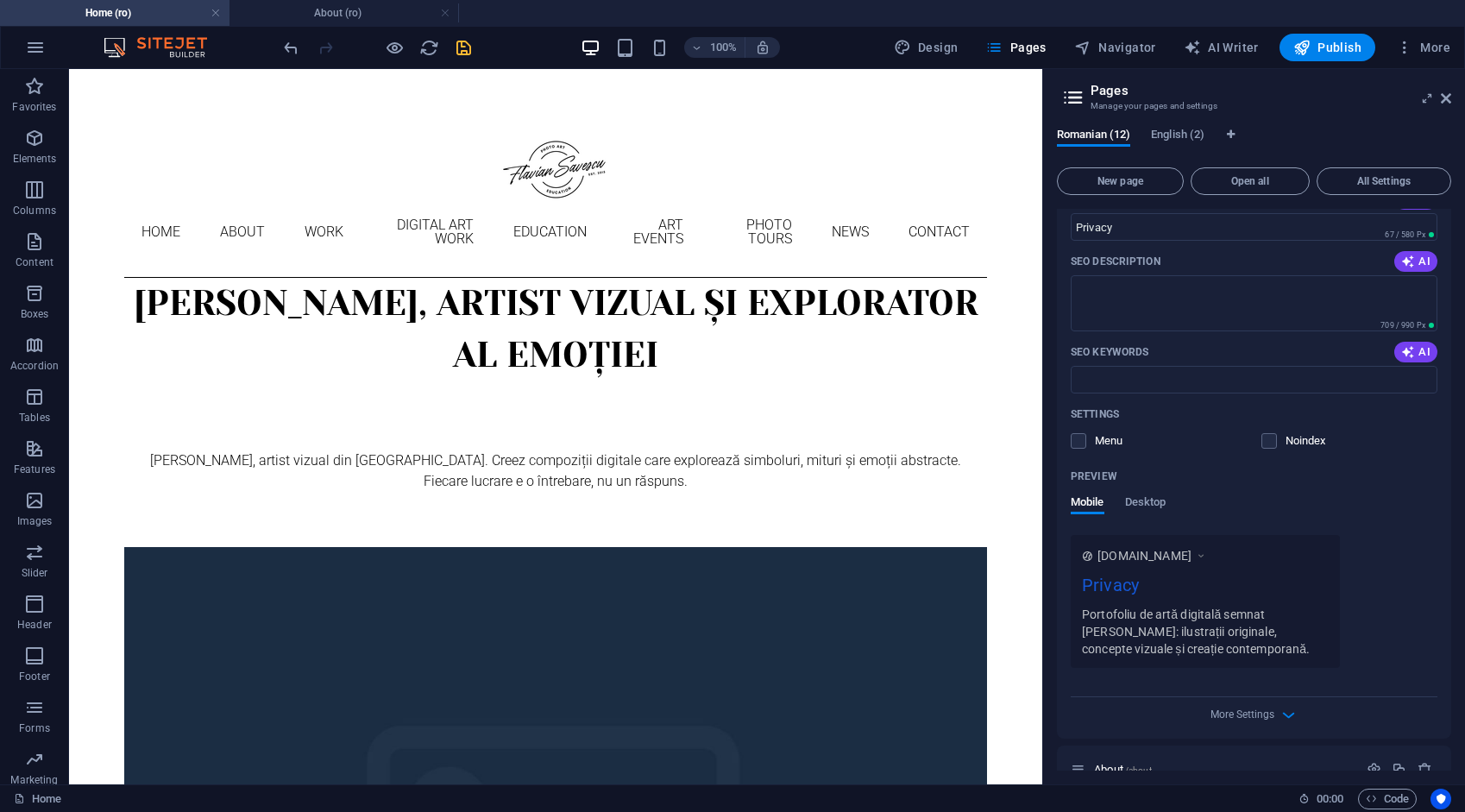
scroll to position [0, 0]
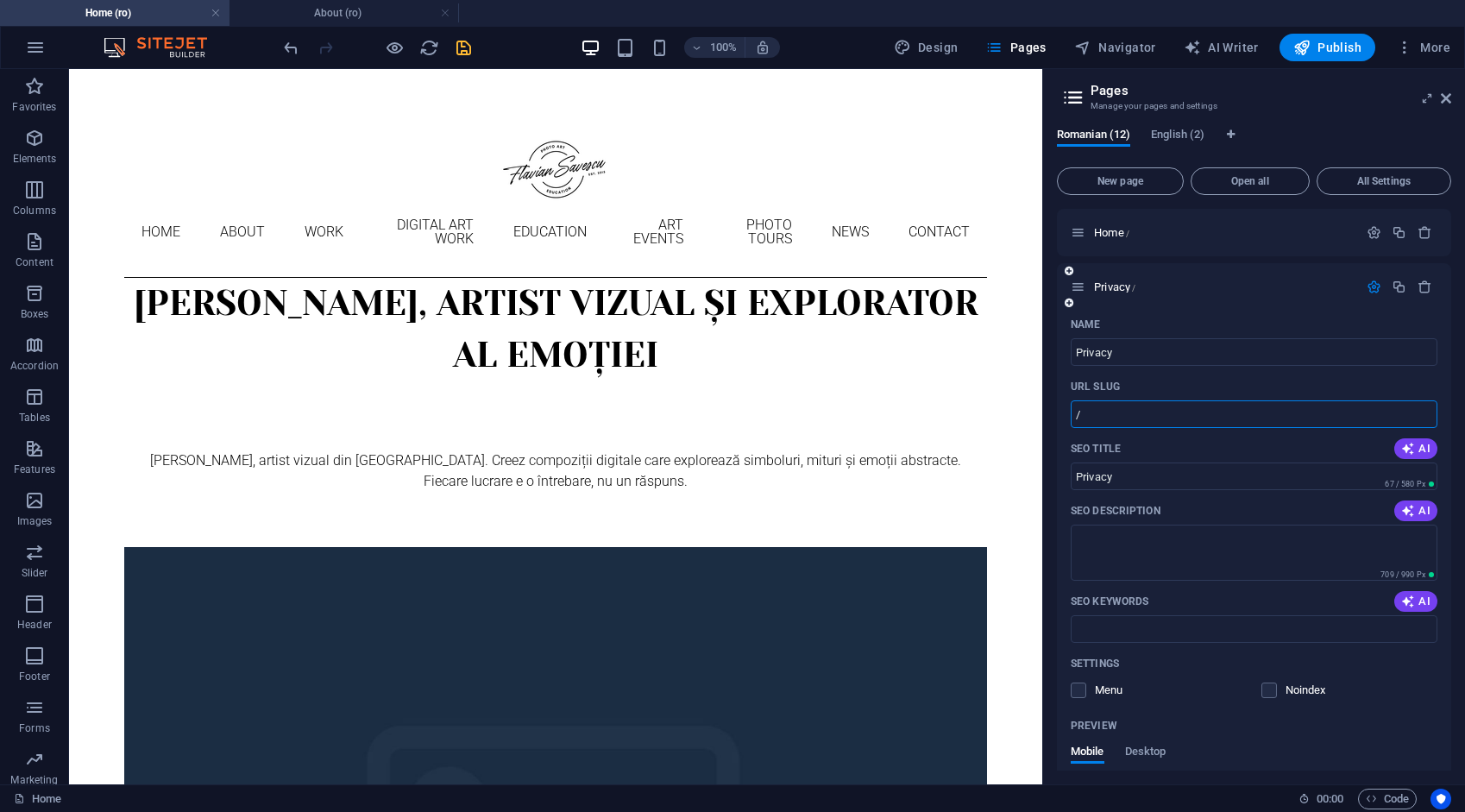
click at [1120, 414] on input "/" at bounding box center [1254, 414] width 366 height 28
type input "/privacy"
click at [469, 48] on icon "save" at bounding box center [463, 48] width 20 height 20
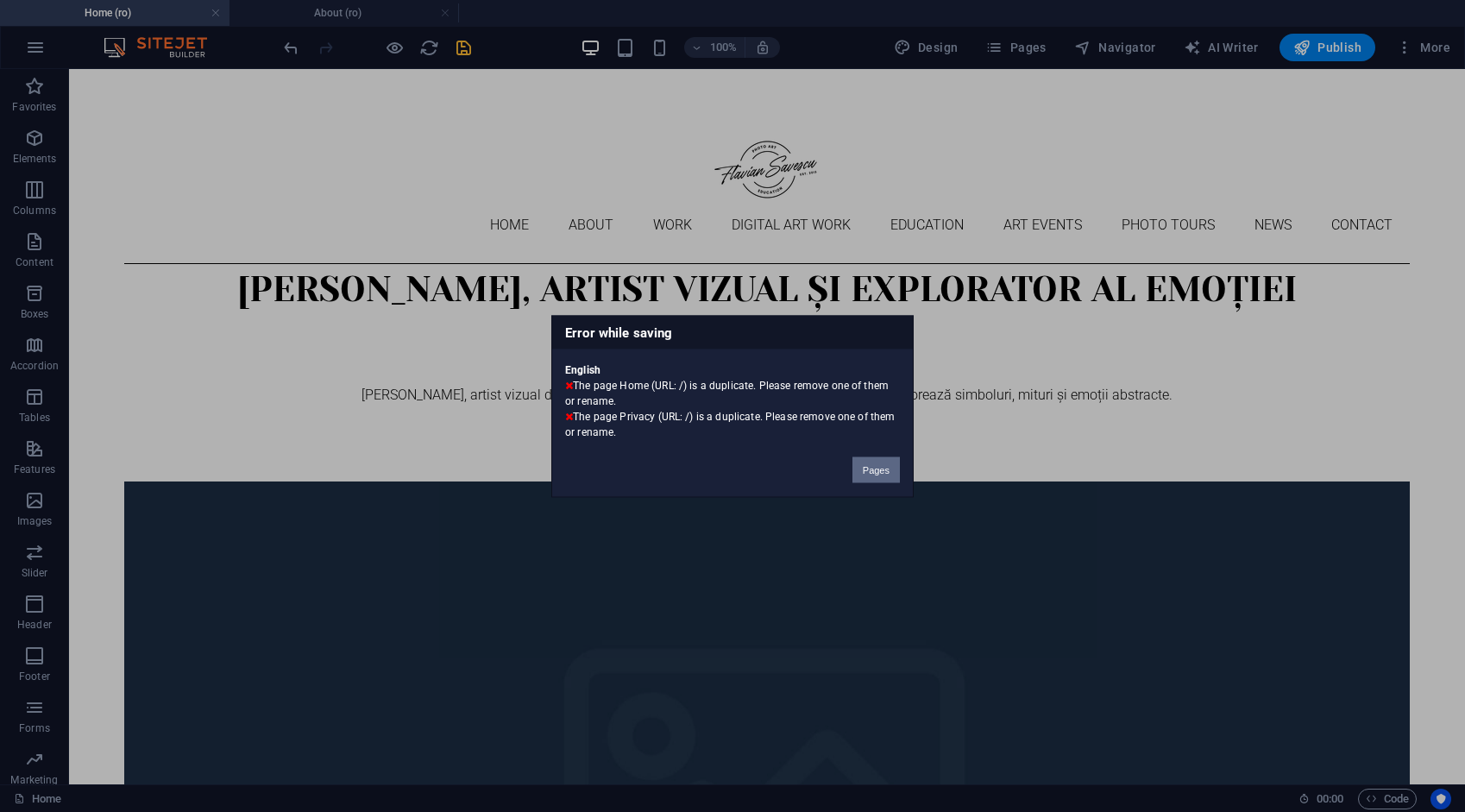
click at [864, 474] on button "Pages" at bounding box center [876, 469] width 47 height 26
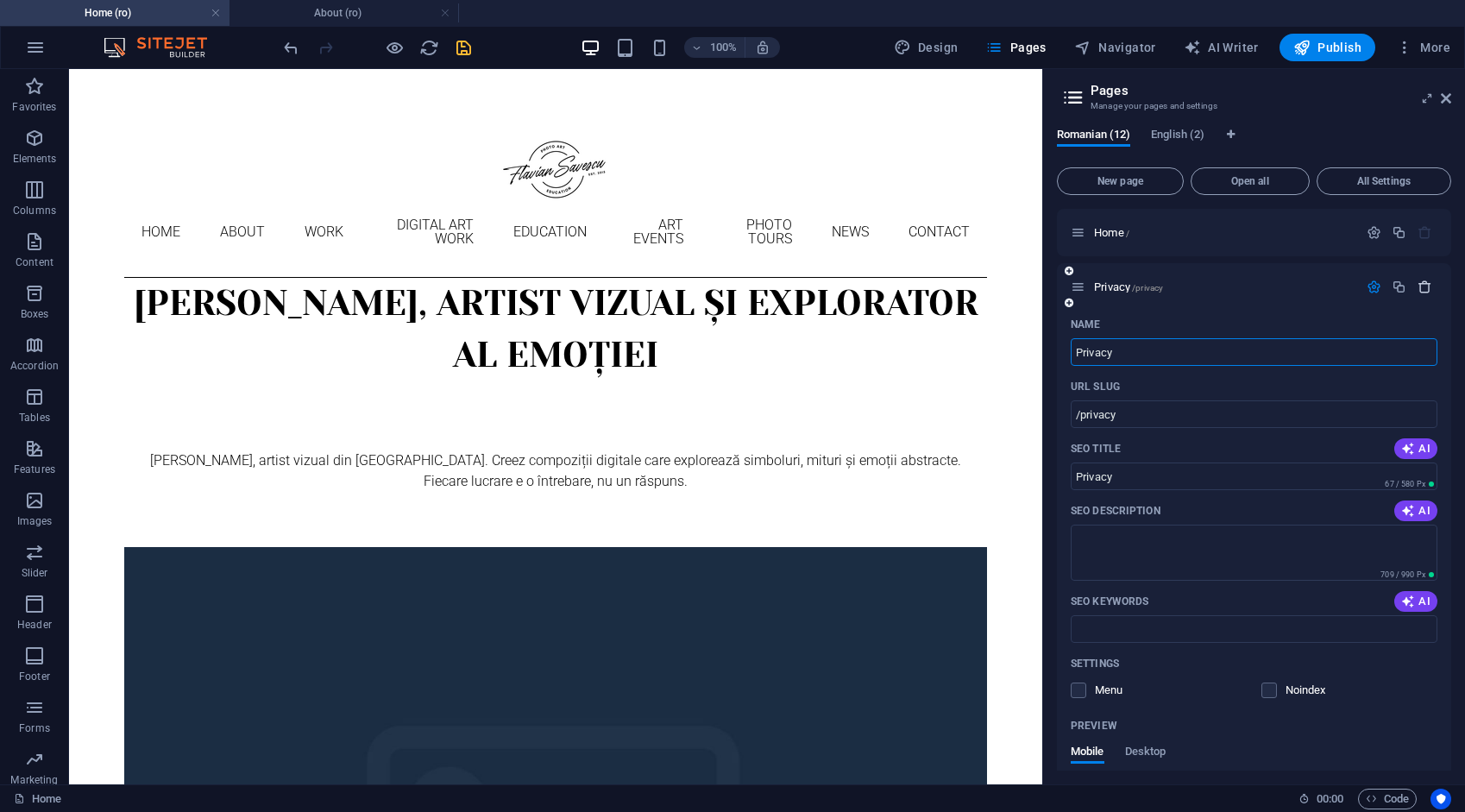
click at [1421, 286] on icon "button" at bounding box center [1425, 286] width 15 height 15
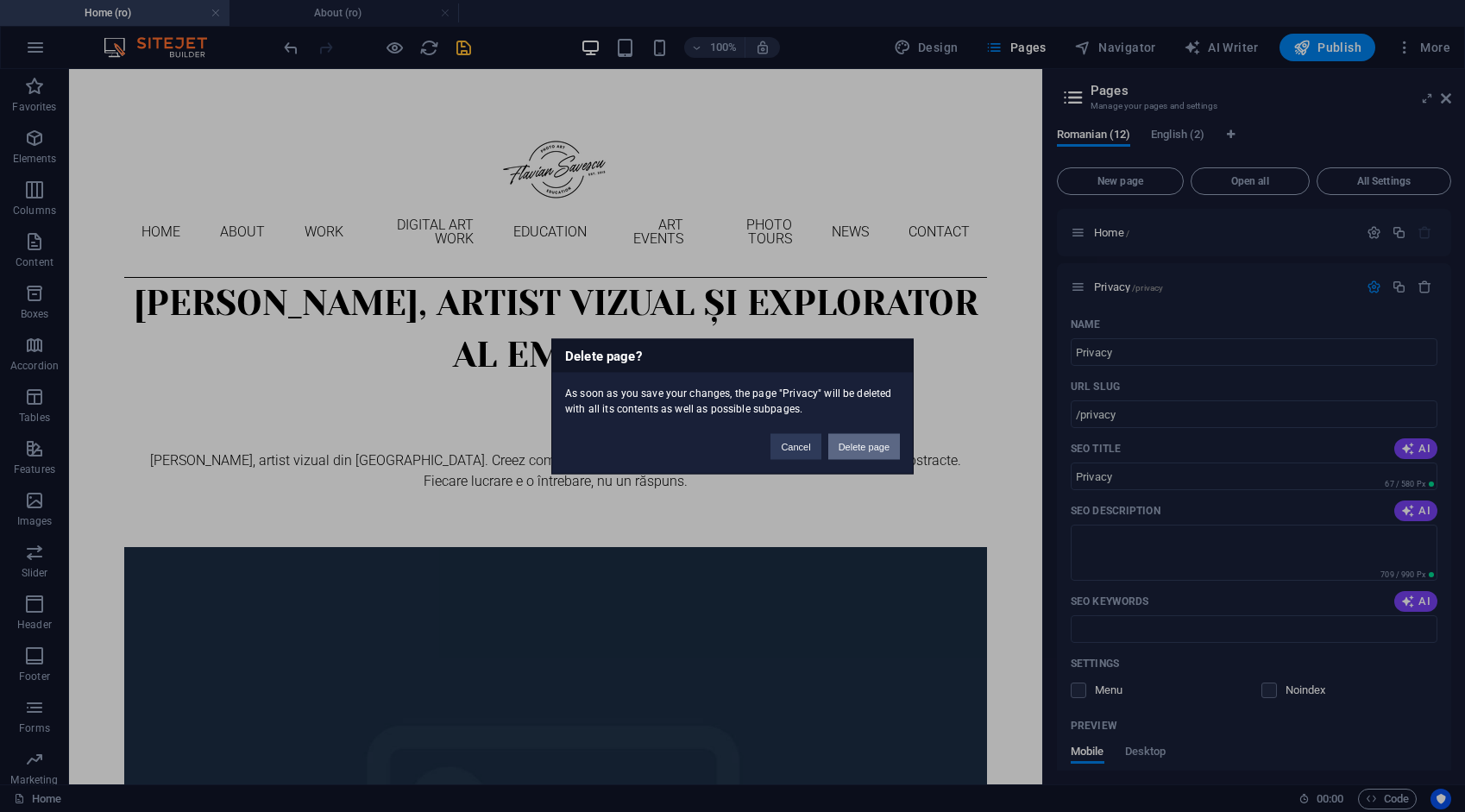
click at [874, 441] on button "Delete page" at bounding box center [864, 446] width 72 height 26
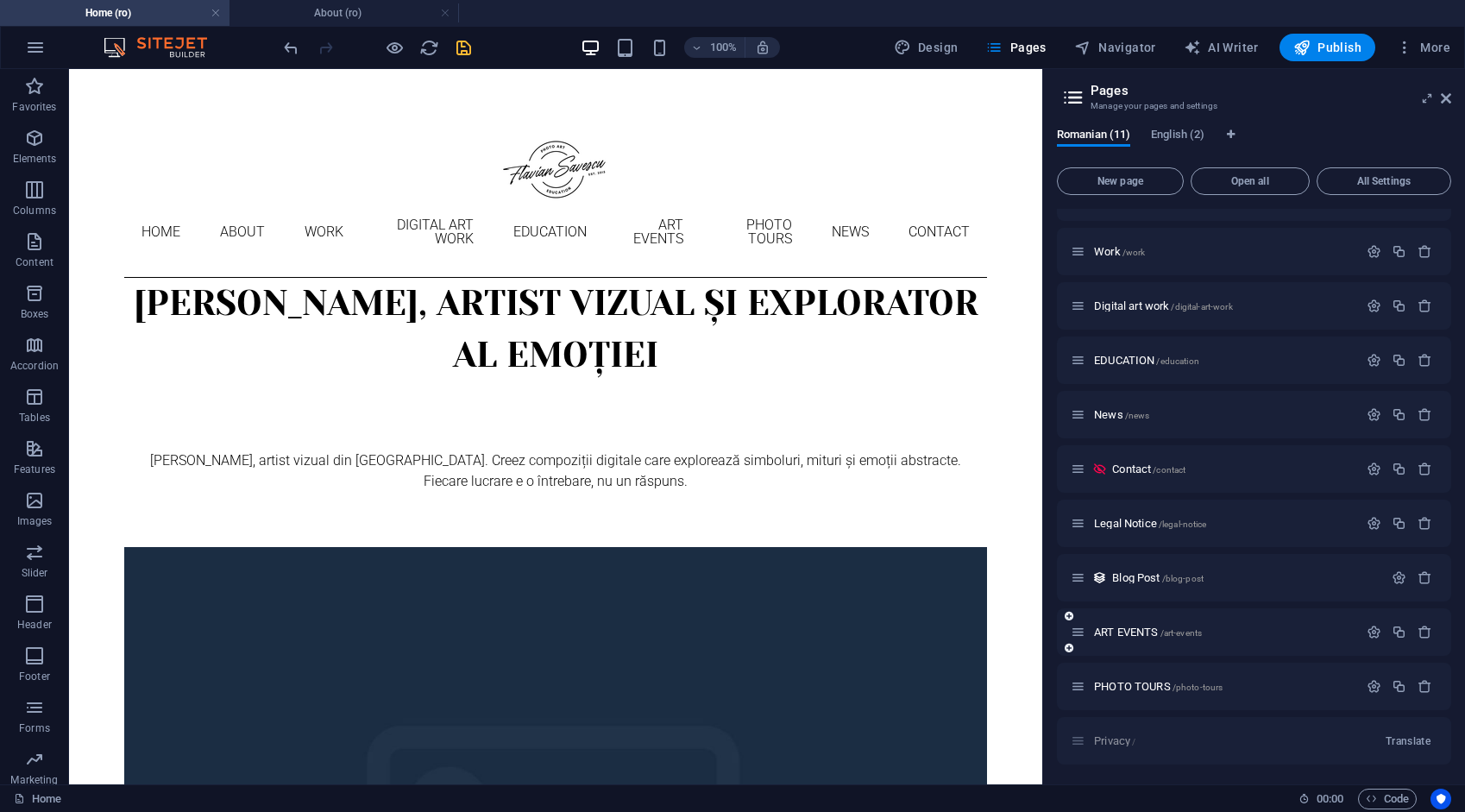
scroll to position [90, 0]
click at [468, 41] on icon "save" at bounding box center [463, 48] width 20 height 20
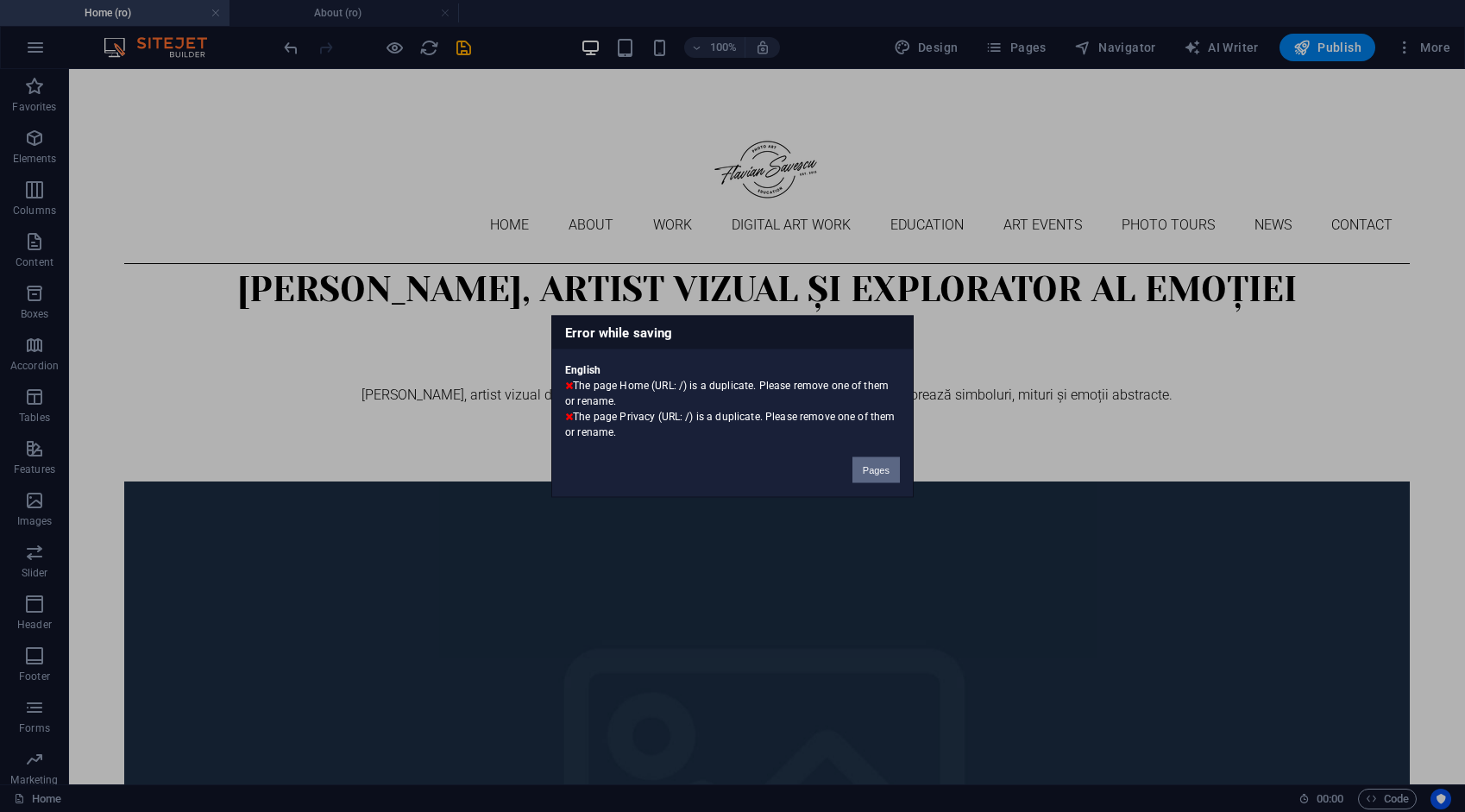
click at [873, 471] on button "Pages" at bounding box center [876, 469] width 47 height 26
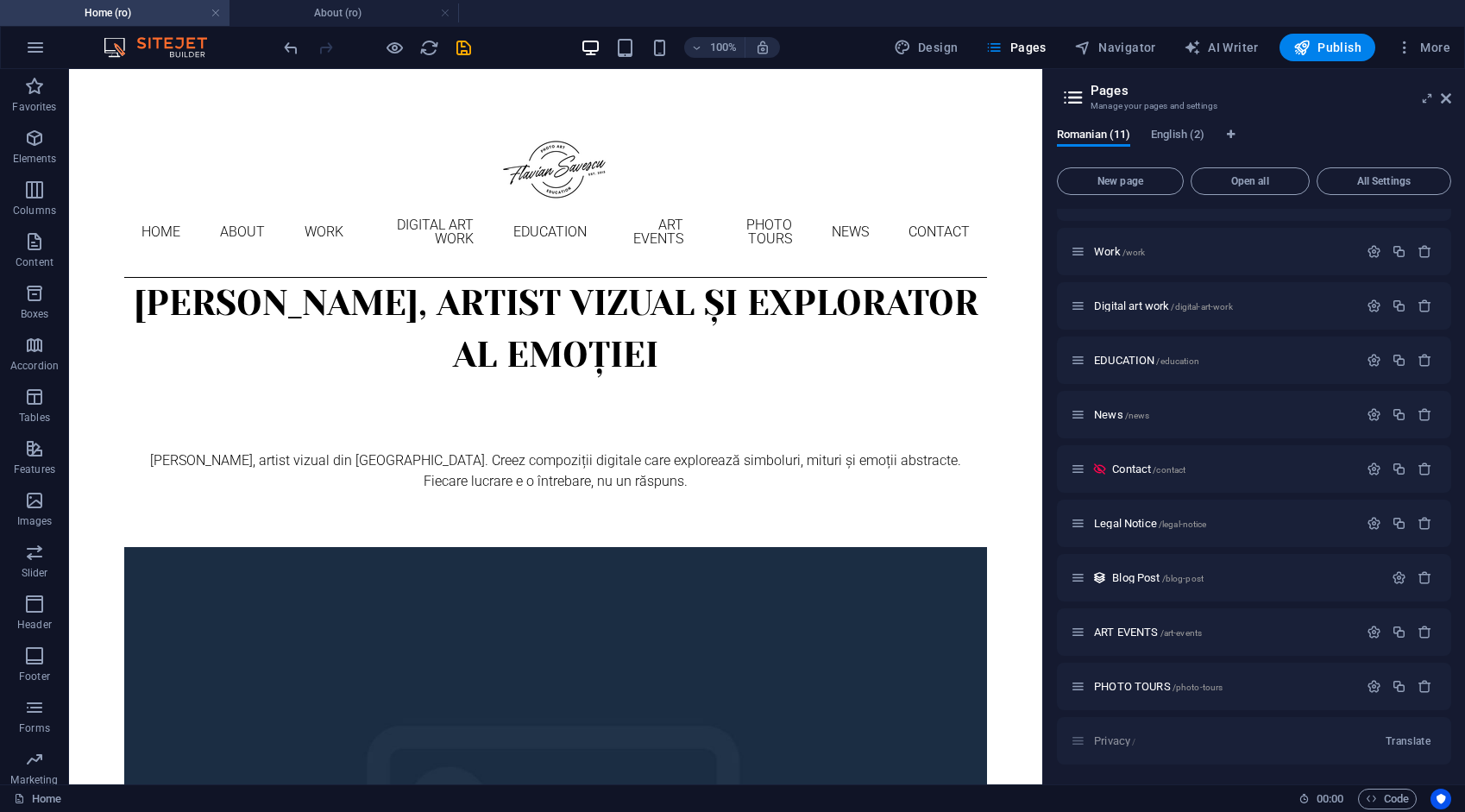
click at [1113, 742] on div "Privacy / Translate" at bounding box center [1255, 740] width 394 height 47
click at [1113, 740] on div "Privacy / Translate" at bounding box center [1255, 740] width 394 height 47
click at [1113, 739] on div "Privacy / Translate" at bounding box center [1255, 740] width 394 height 47
click at [1409, 746] on span "Translate" at bounding box center [1407, 741] width 44 height 14
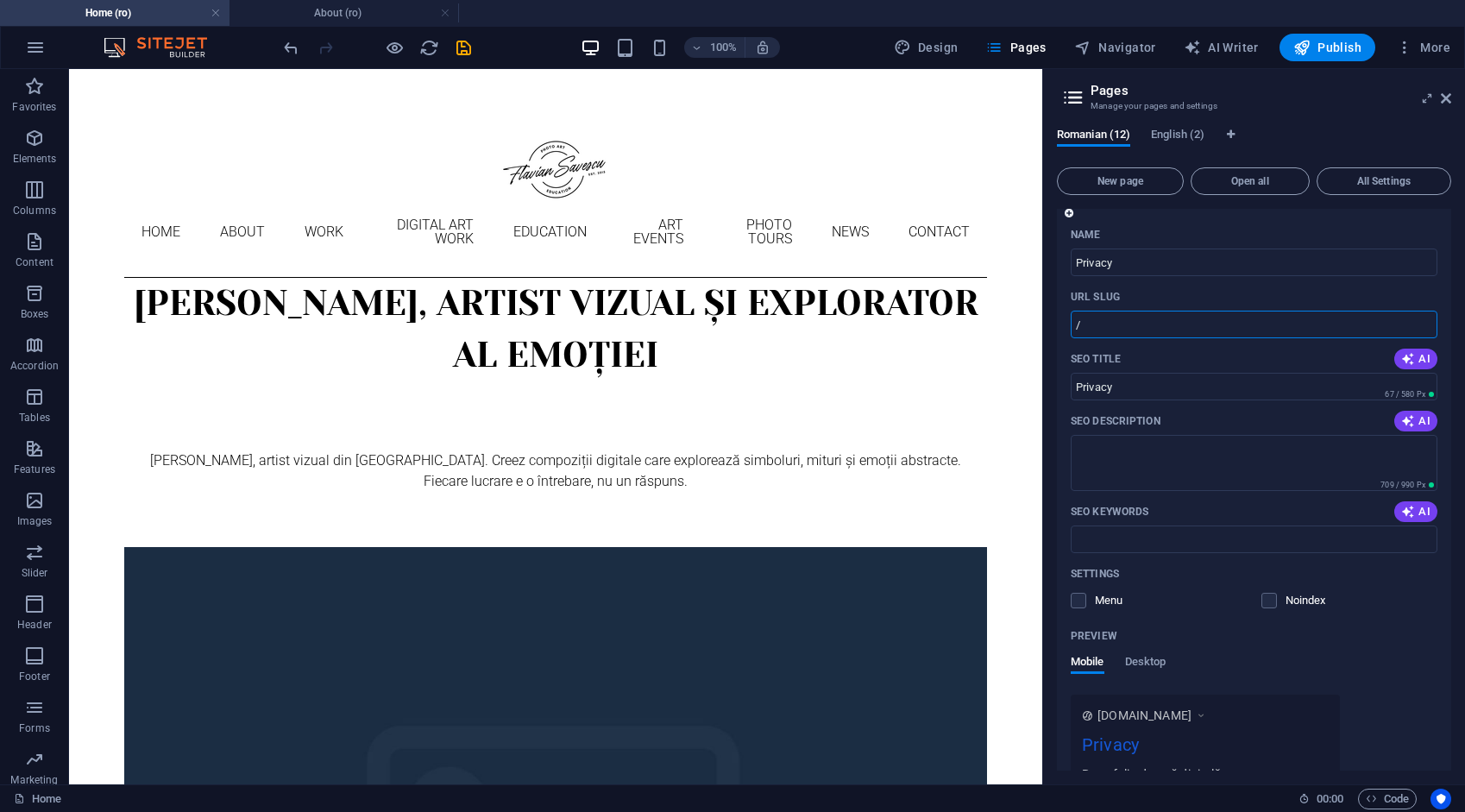
click at [1153, 324] on input "/" at bounding box center [1254, 324] width 366 height 28
type input "/privacy"
click at [1080, 601] on label at bounding box center [1078, 600] width 16 height 16
click at [0, 0] on input "checkbox" at bounding box center [0, 0] width 0 height 0
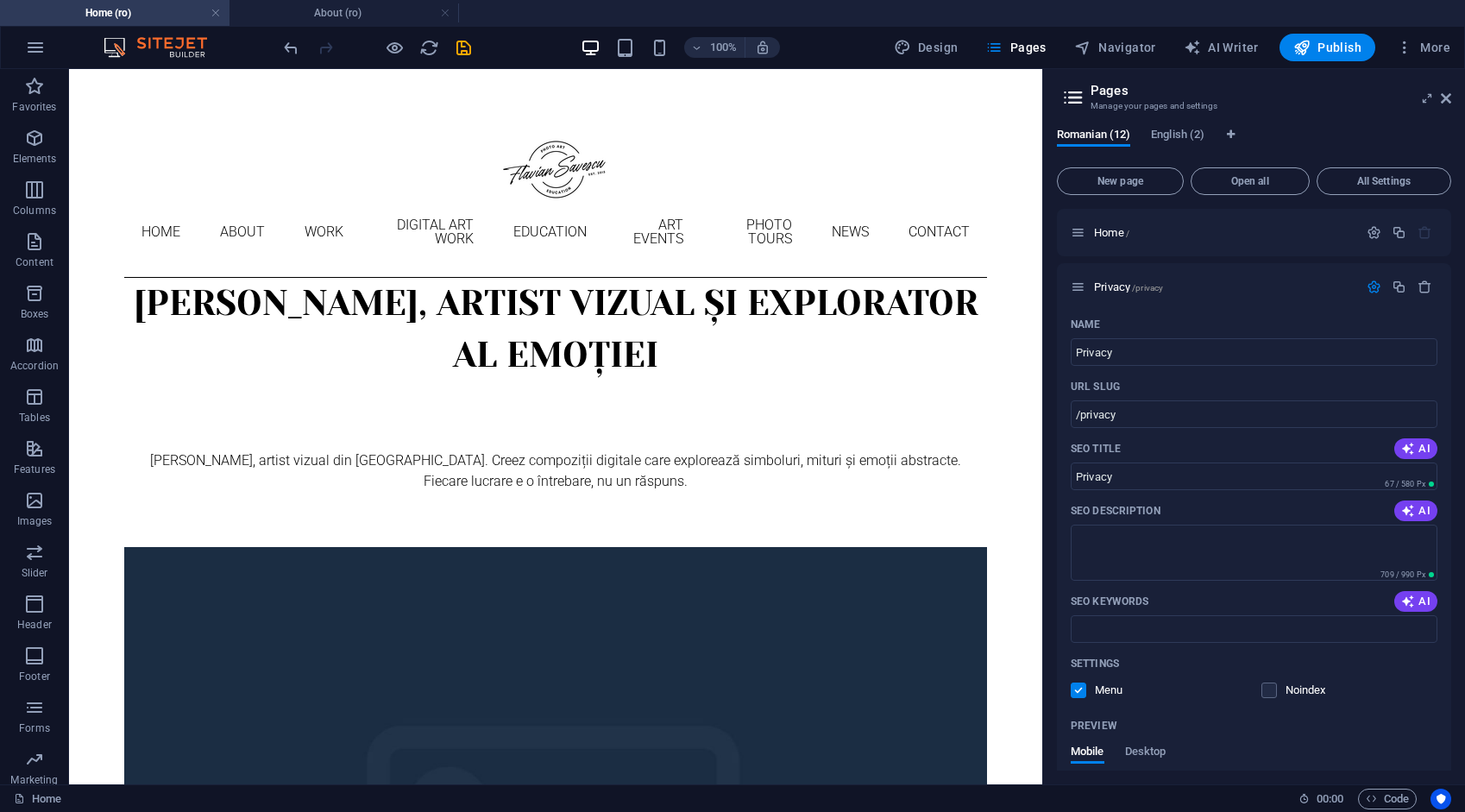
scroll to position [0, 0]
click at [466, 45] on icon "save" at bounding box center [463, 48] width 20 height 20
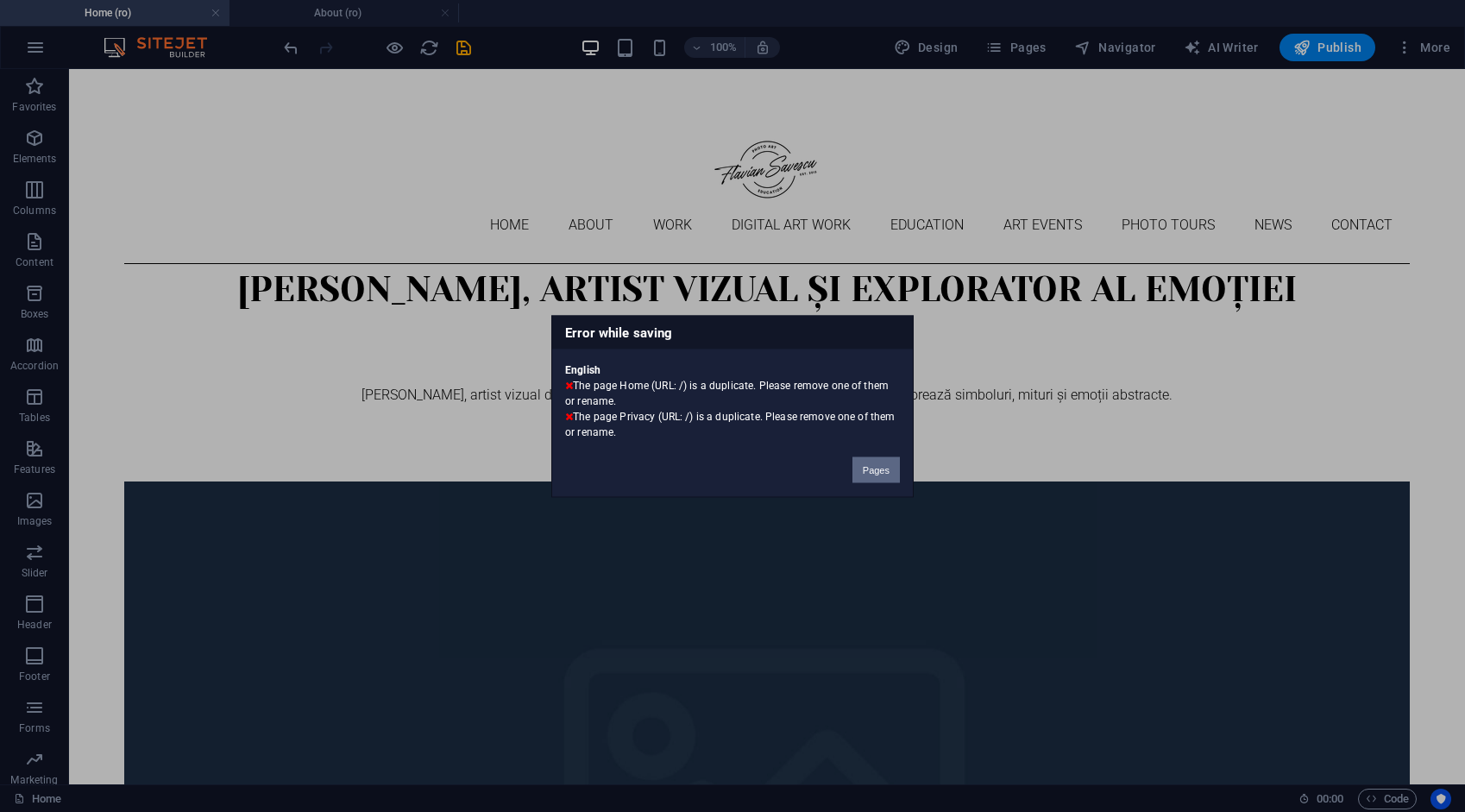
drag, startPoint x: 885, startPoint y: 475, endPoint x: 815, endPoint y: 403, distance: 100.4
click at [885, 475] on button "Pages" at bounding box center [876, 469] width 47 height 26
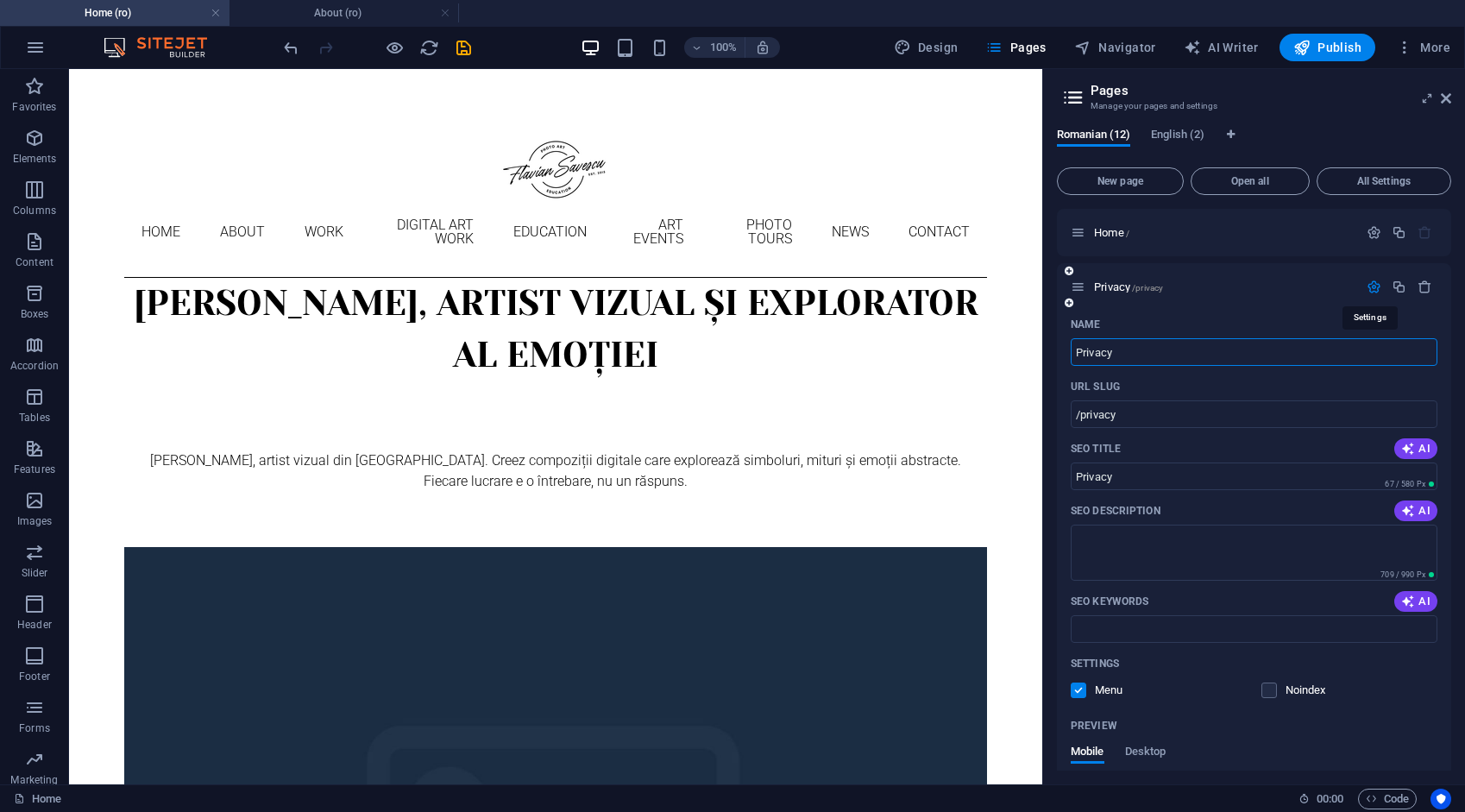
click at [1371, 286] on icon "button" at bounding box center [1374, 286] width 15 height 15
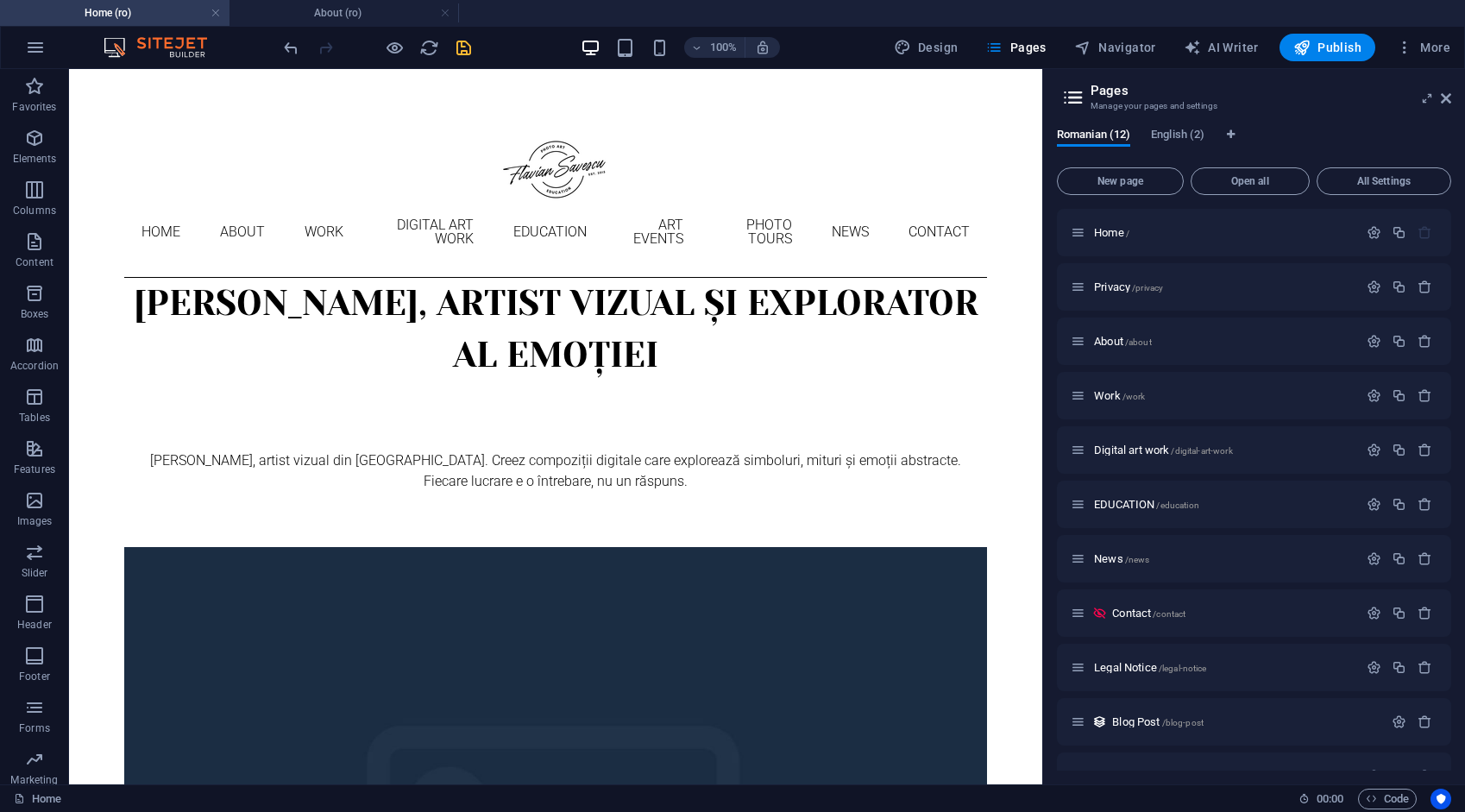
click at [464, 46] on icon "save" at bounding box center [463, 48] width 20 height 20
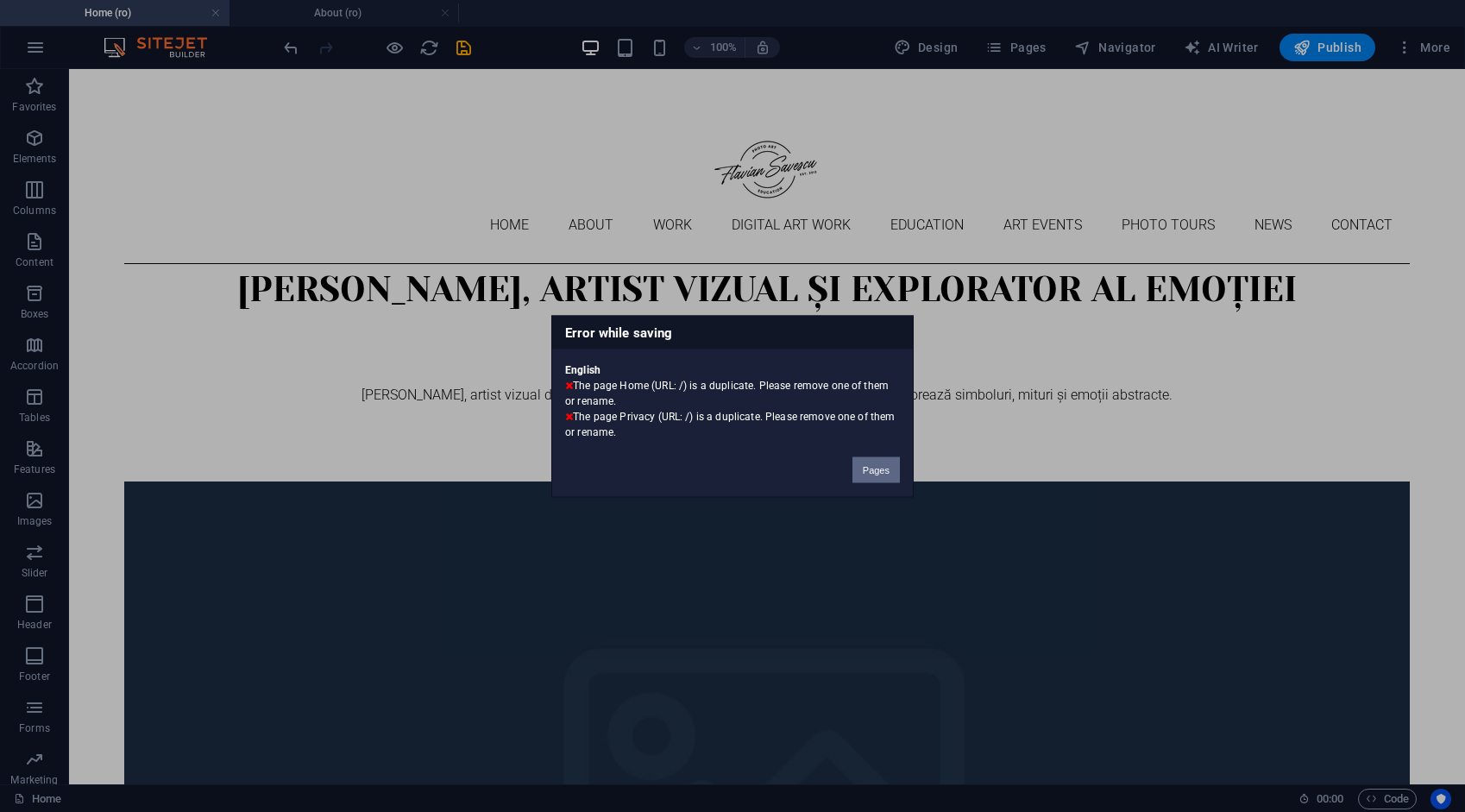
click at [857, 466] on button "Pages" at bounding box center [876, 469] width 47 height 26
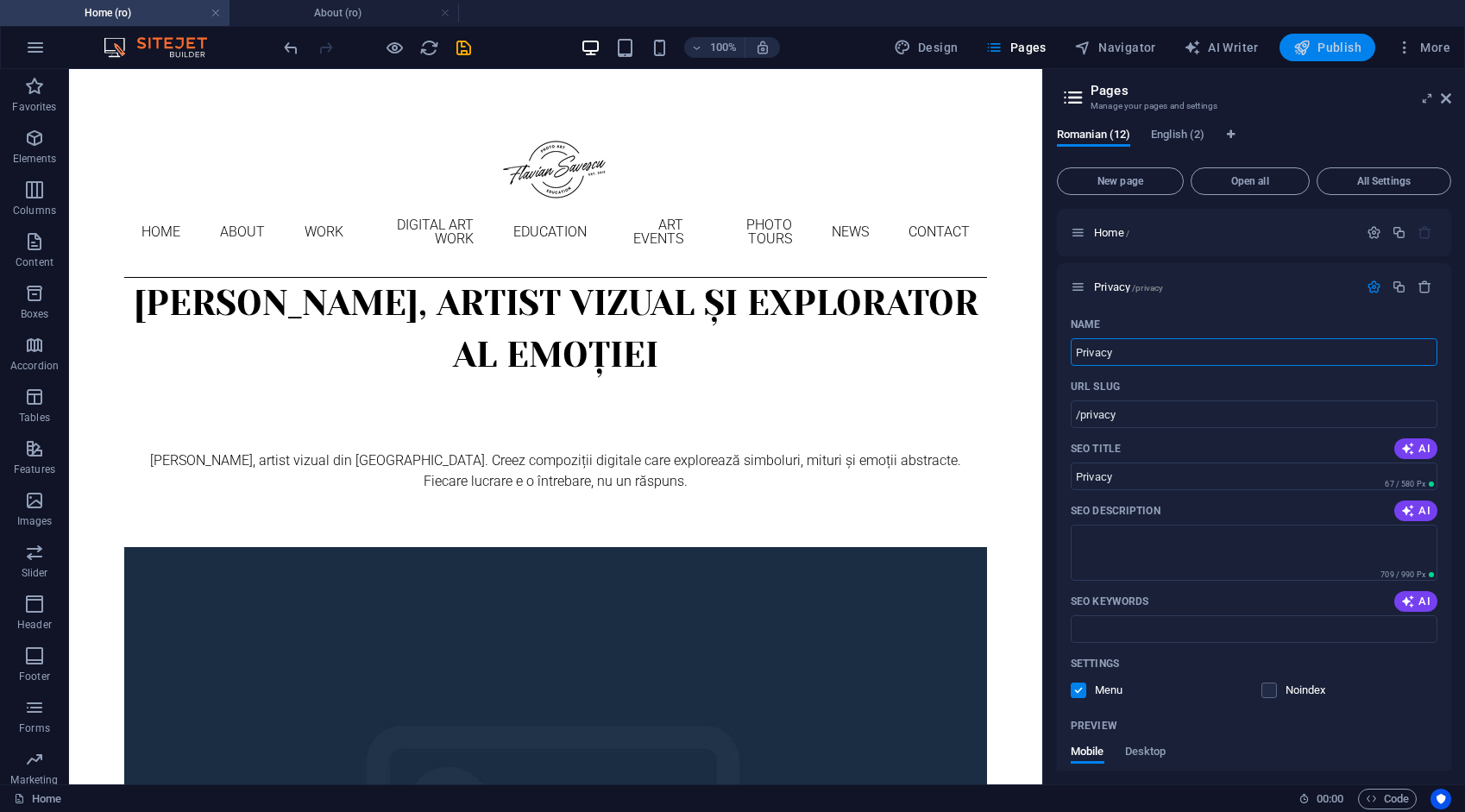
click at [1346, 43] on span "Publish" at bounding box center [1328, 48] width 68 height 17
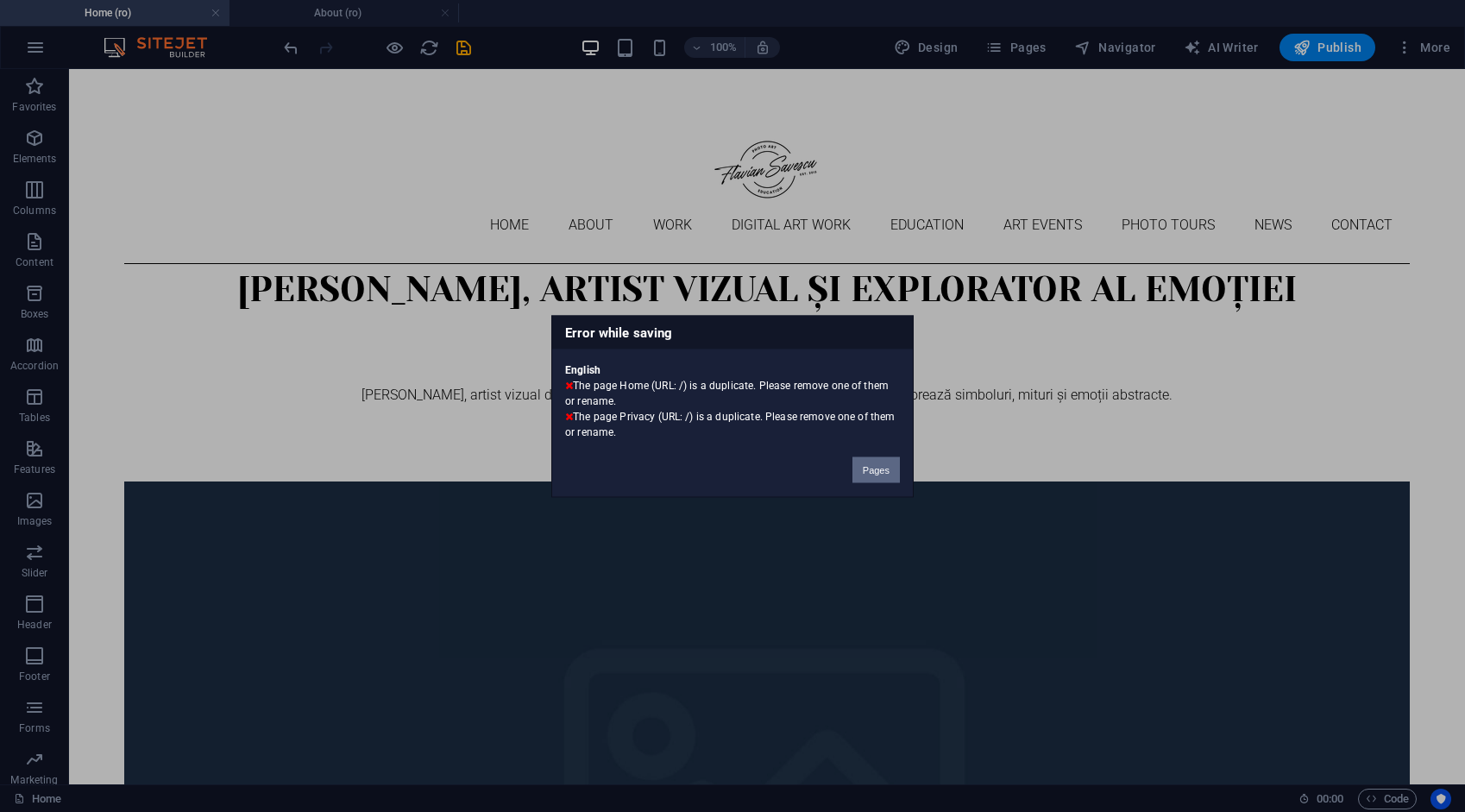
click at [882, 470] on button "Pages" at bounding box center [876, 469] width 47 height 26
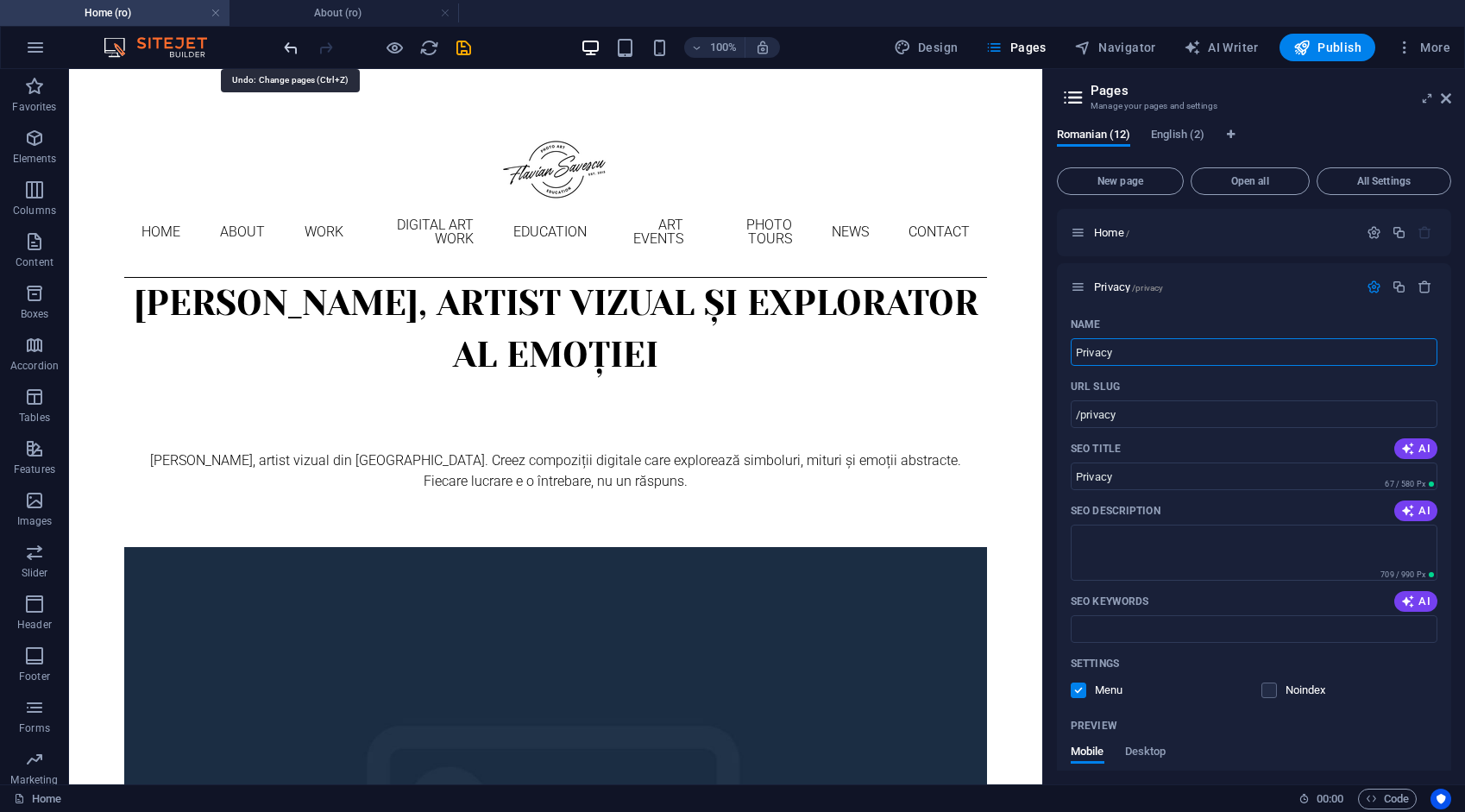
click at [292, 48] on icon "undo" at bounding box center [291, 48] width 20 height 20
type input "/"
click at [292, 48] on icon "undo" at bounding box center [291, 48] width 20 height 20
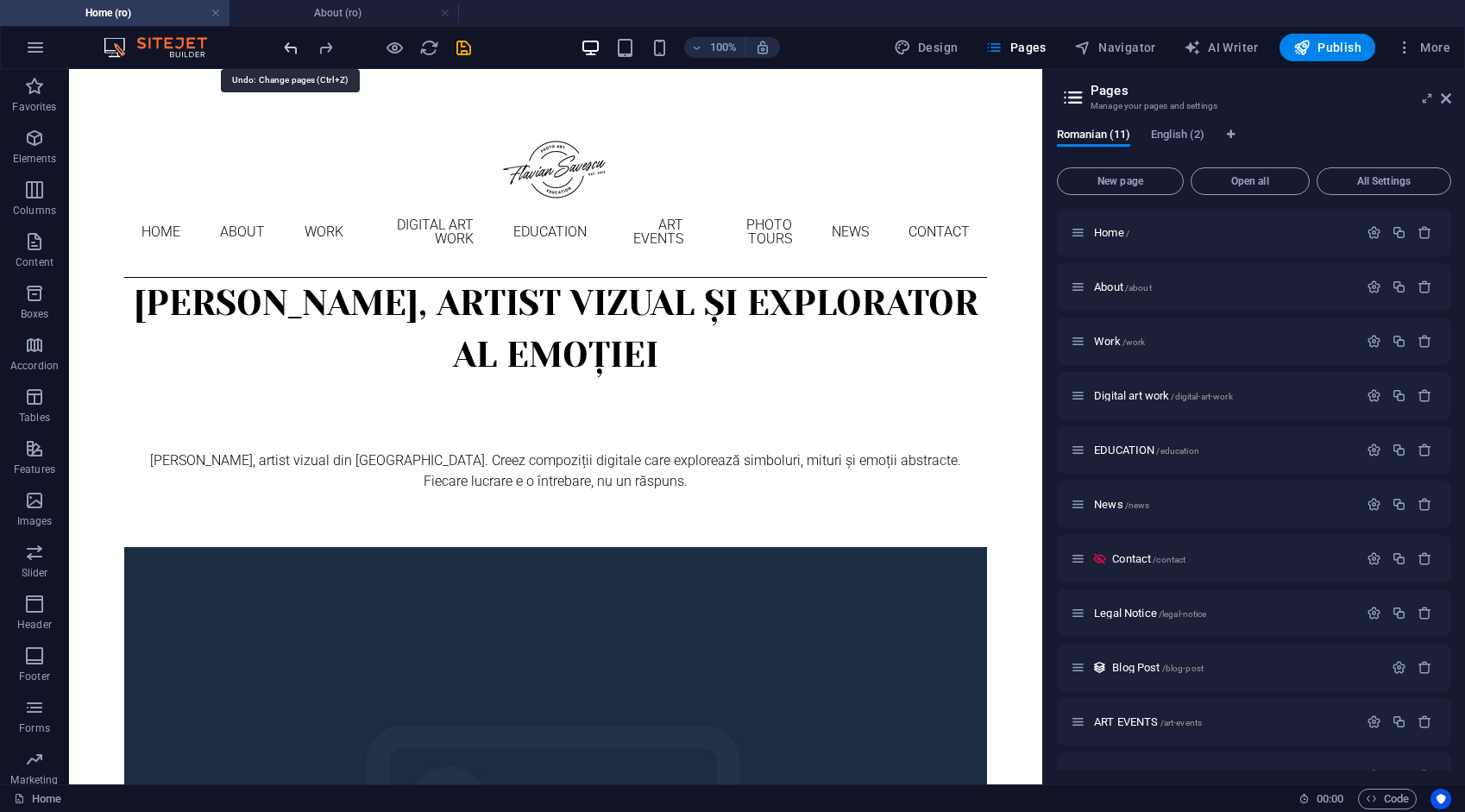
click at [292, 48] on icon "undo" at bounding box center [291, 48] width 20 height 20
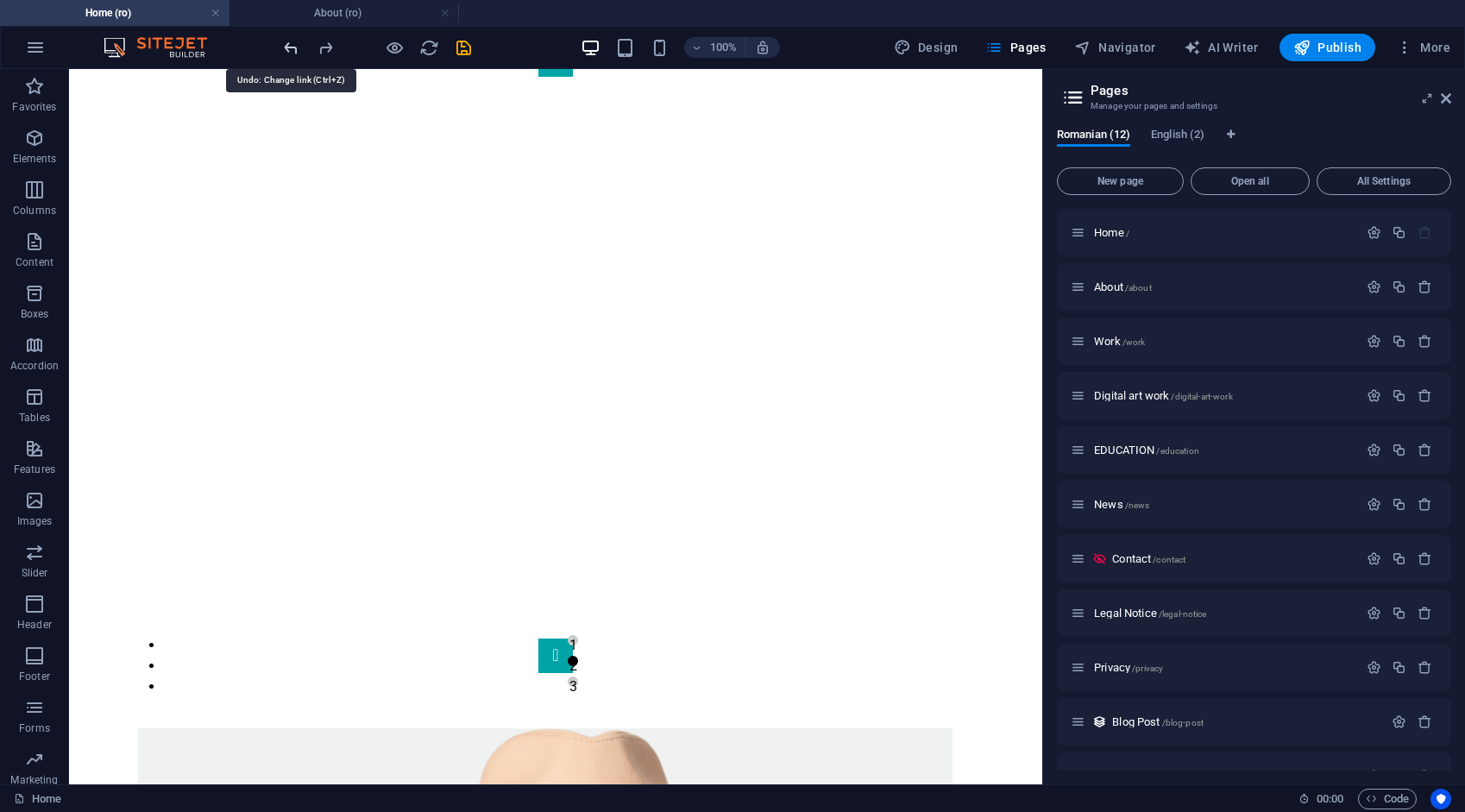
click at [292, 48] on icon "undo" at bounding box center [291, 48] width 20 height 20
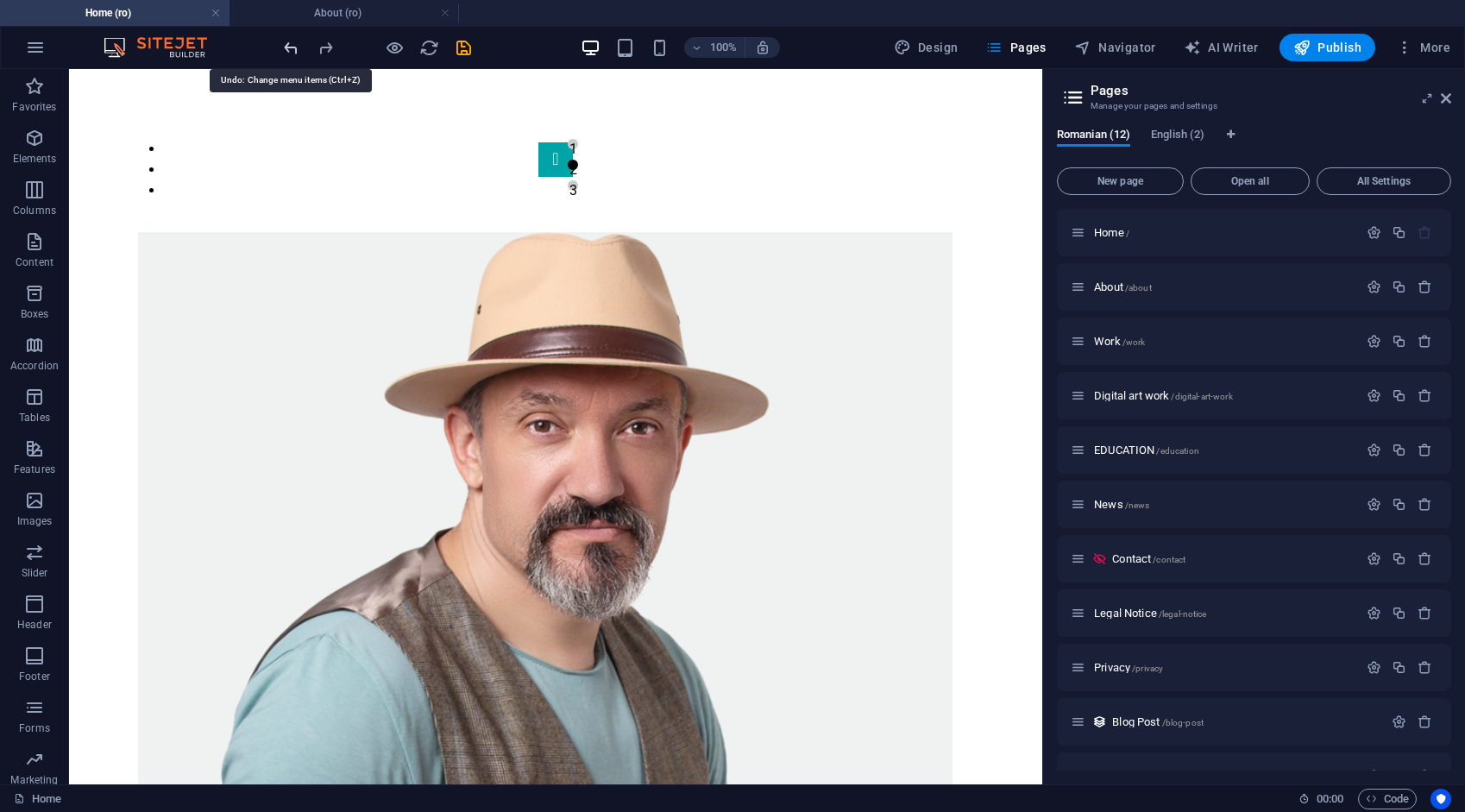
click at [292, 48] on icon "undo" at bounding box center [291, 48] width 20 height 20
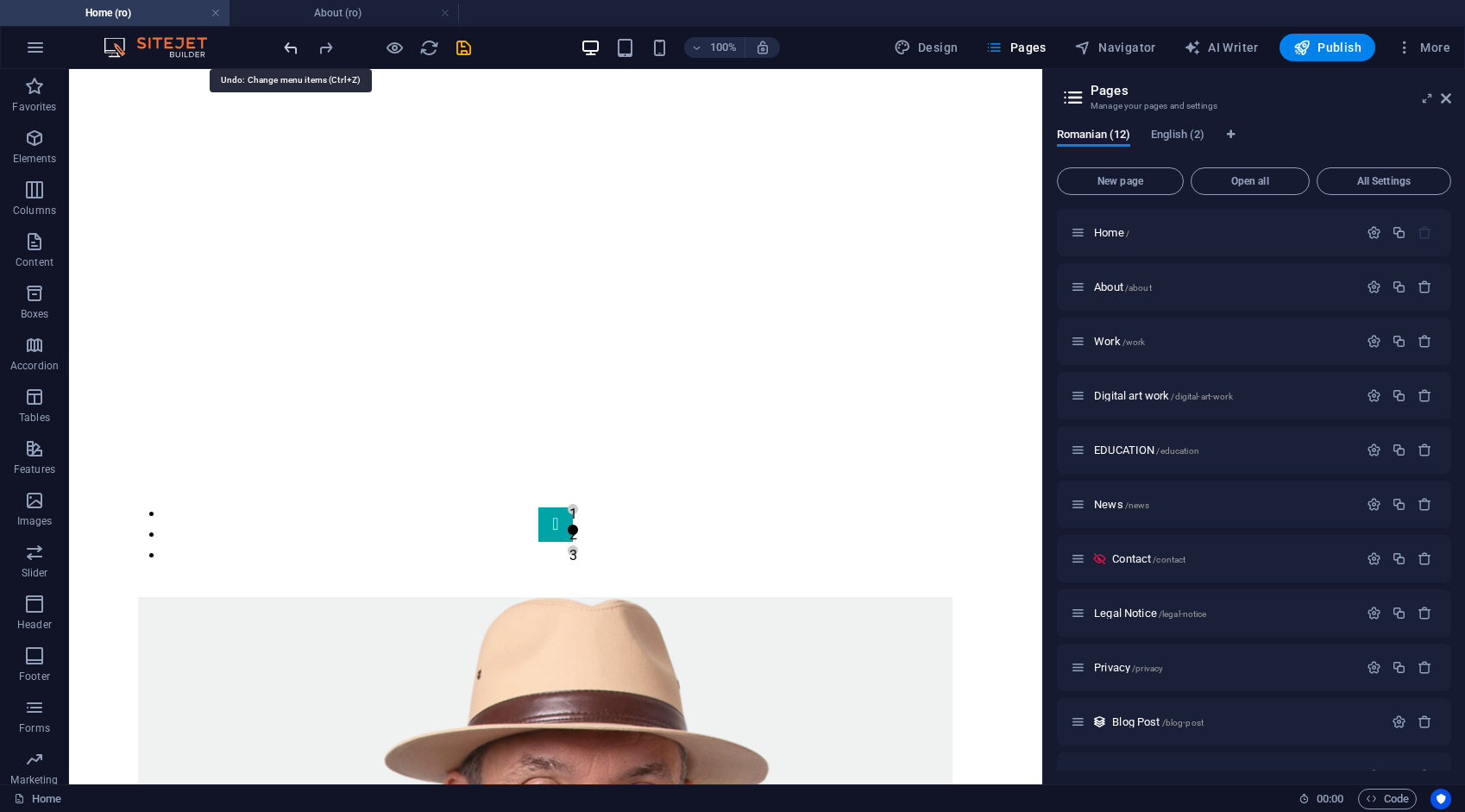
scroll to position [586, 0]
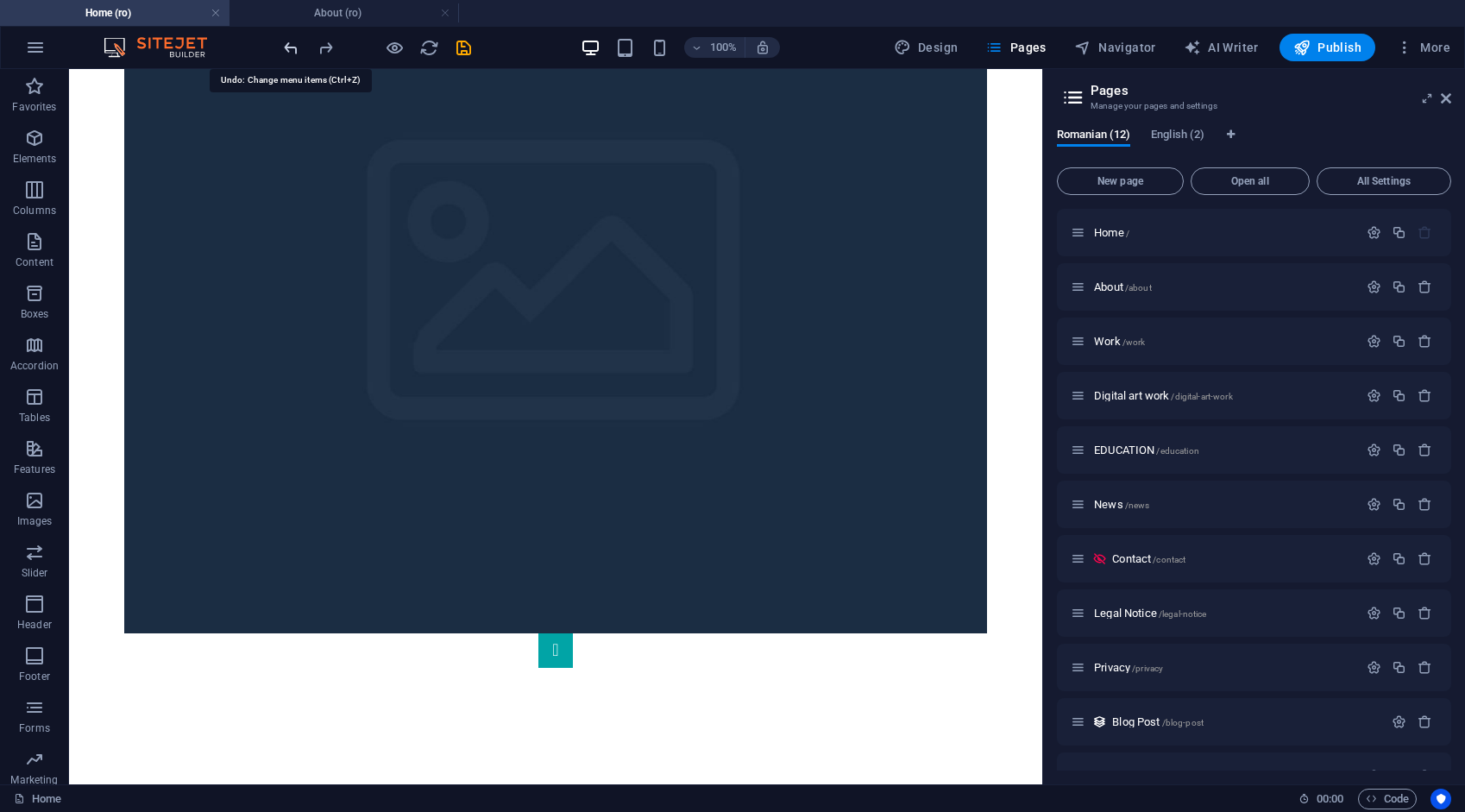
click at [292, 48] on icon "undo" at bounding box center [291, 48] width 20 height 20
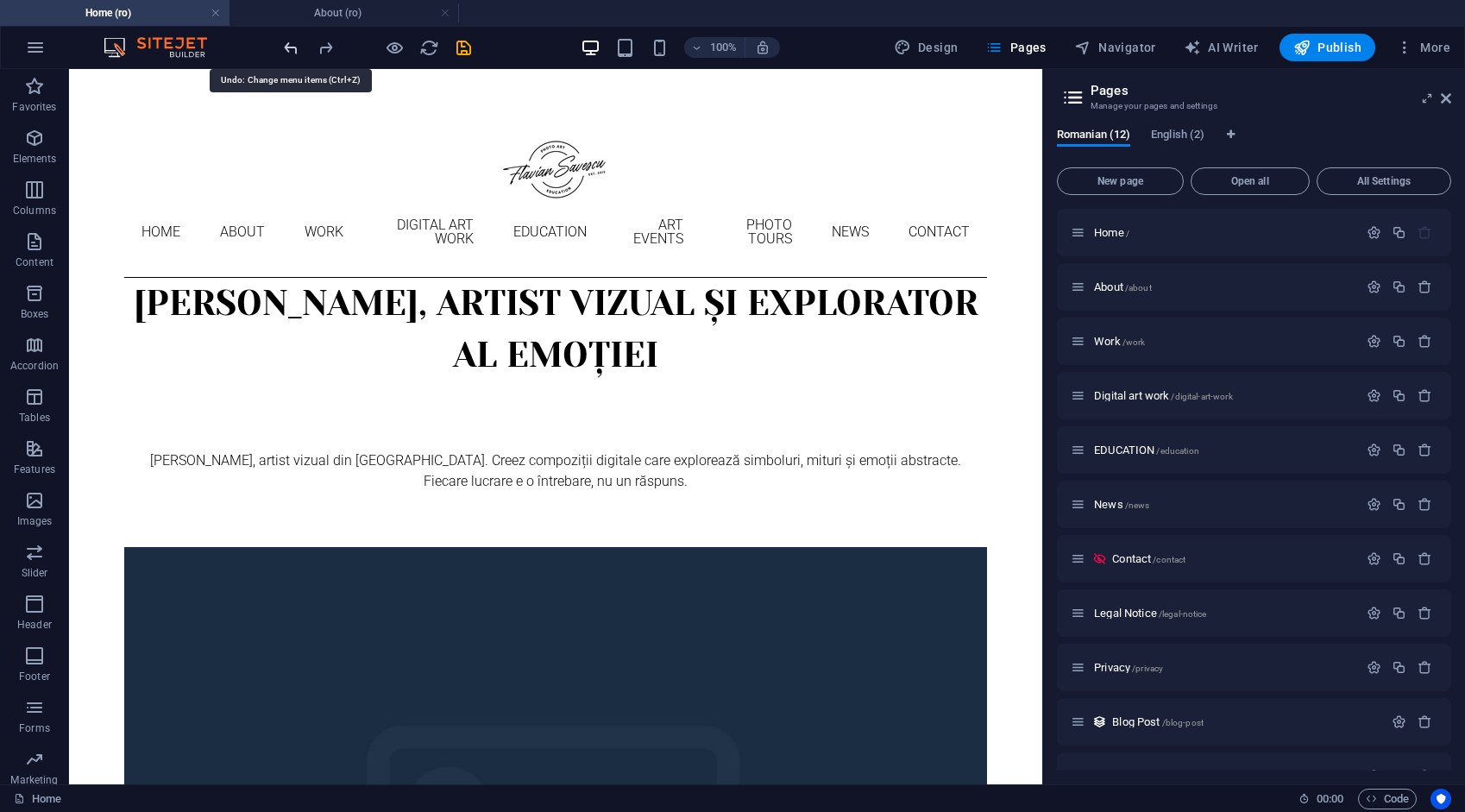
click at [292, 48] on icon "undo" at bounding box center [291, 48] width 20 height 20
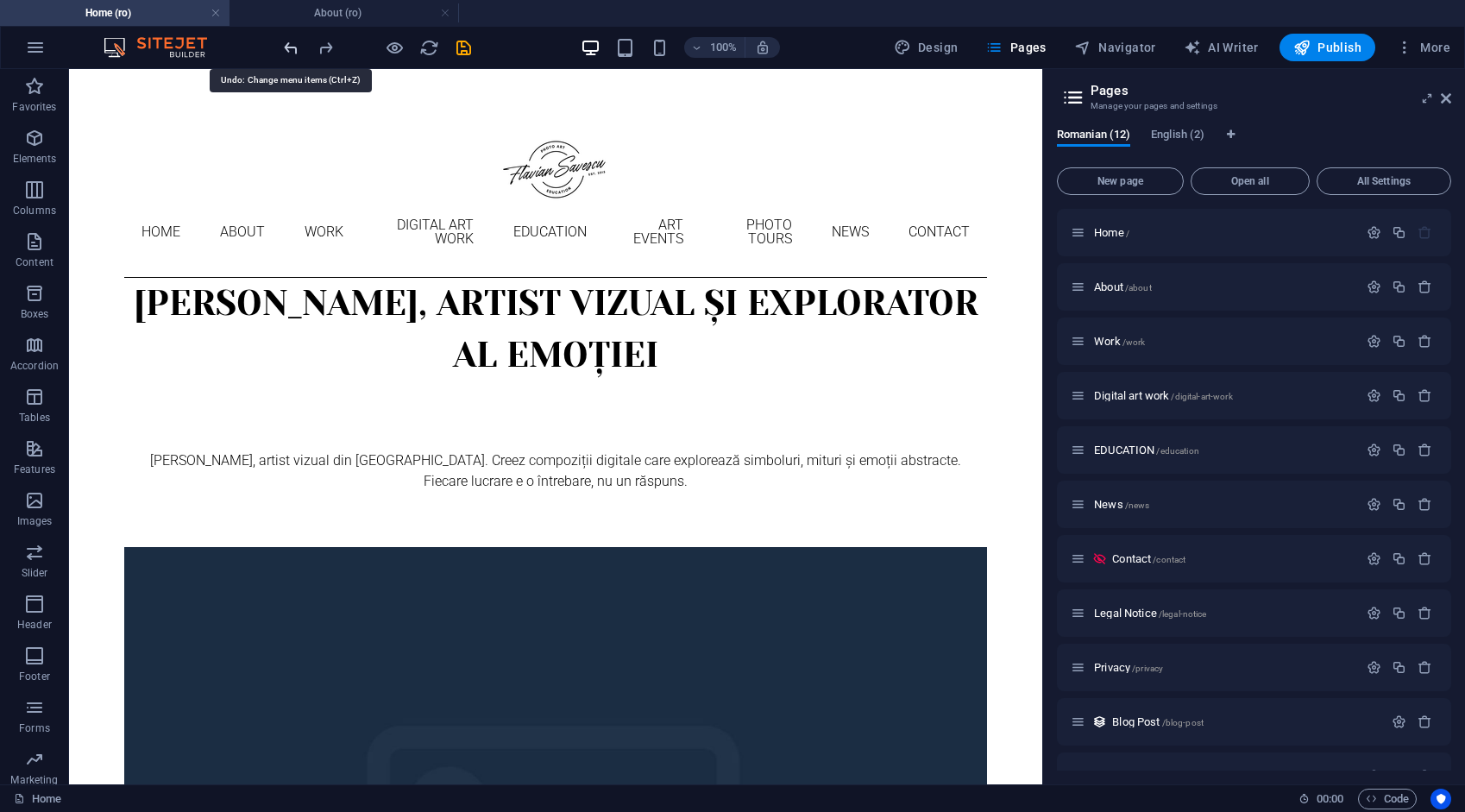
click at [292, 48] on icon "undo" at bounding box center [291, 48] width 20 height 20
click at [459, 46] on icon "save" at bounding box center [463, 48] width 20 height 20
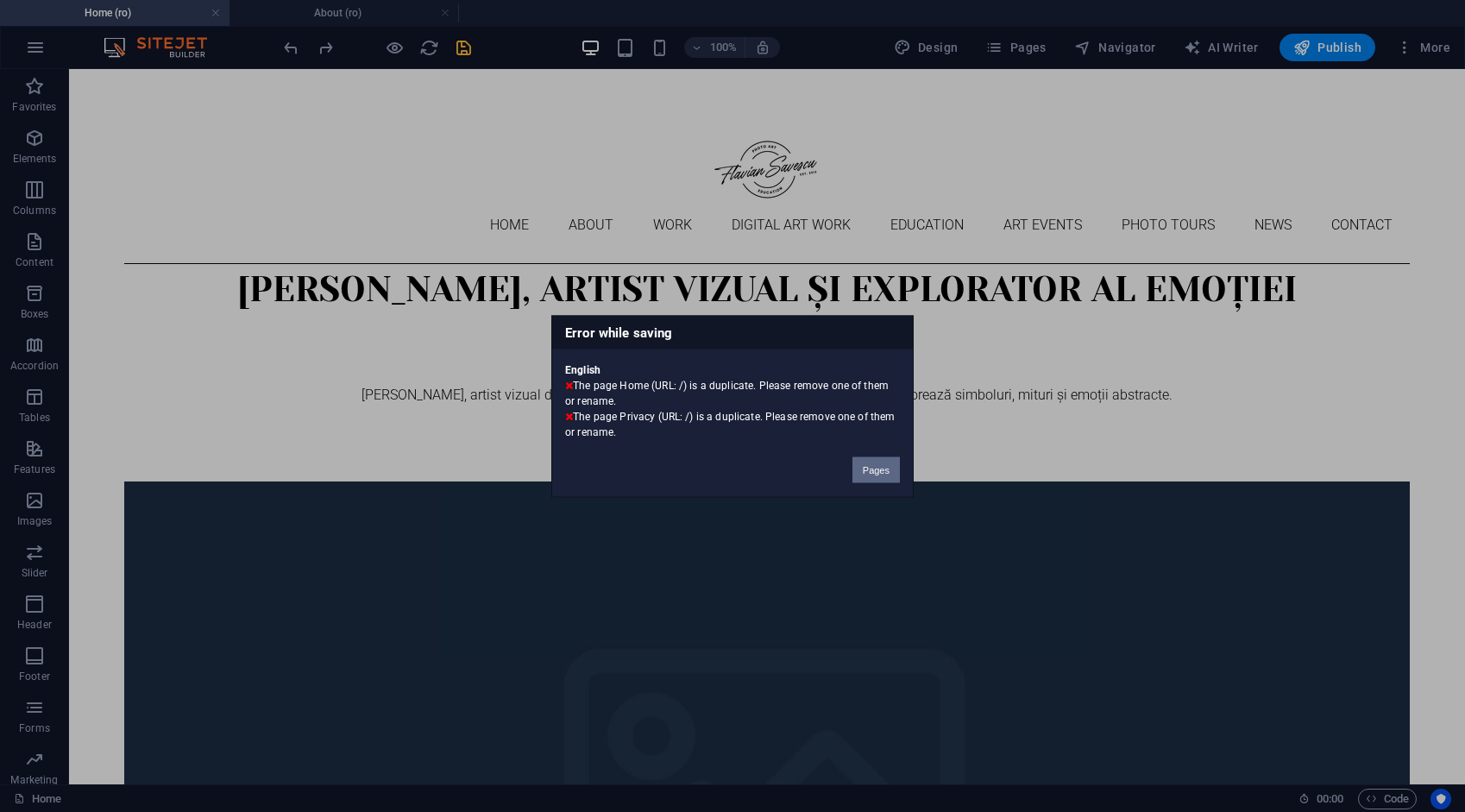
click at [868, 467] on button "Pages" at bounding box center [876, 469] width 47 height 26
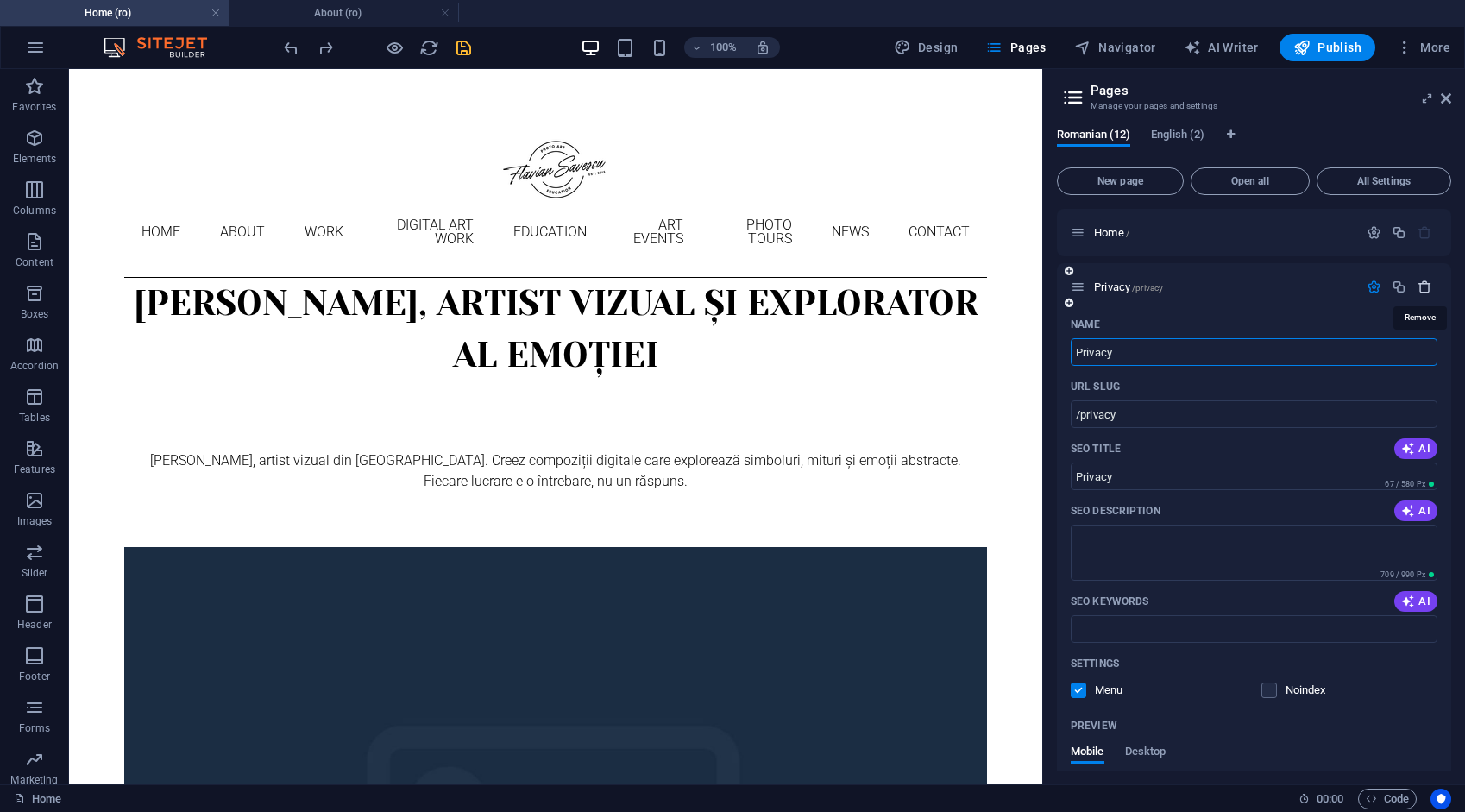
click at [1419, 282] on icon "button" at bounding box center [1425, 286] width 15 height 15
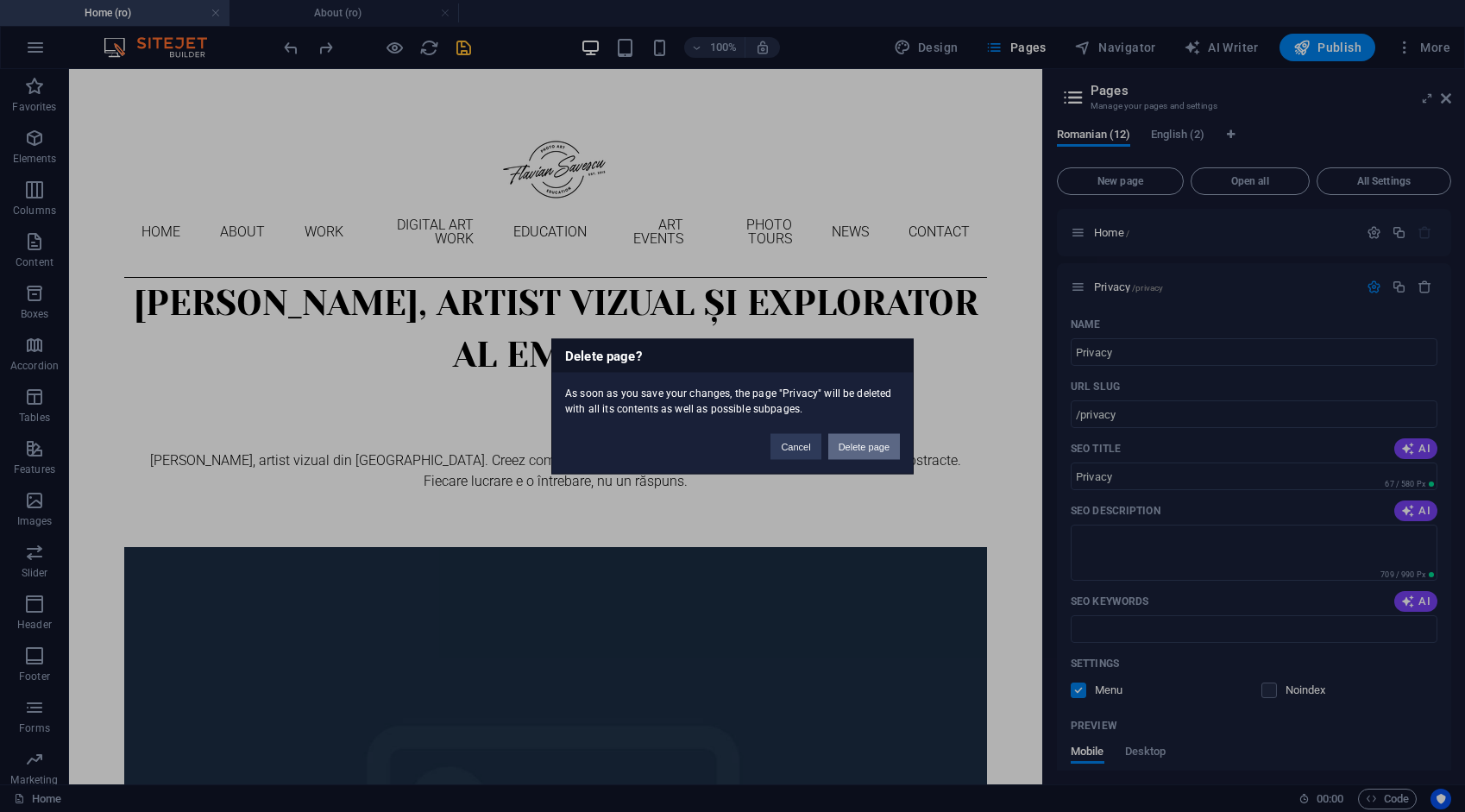
click at [859, 441] on button "Delete page" at bounding box center [864, 446] width 72 height 26
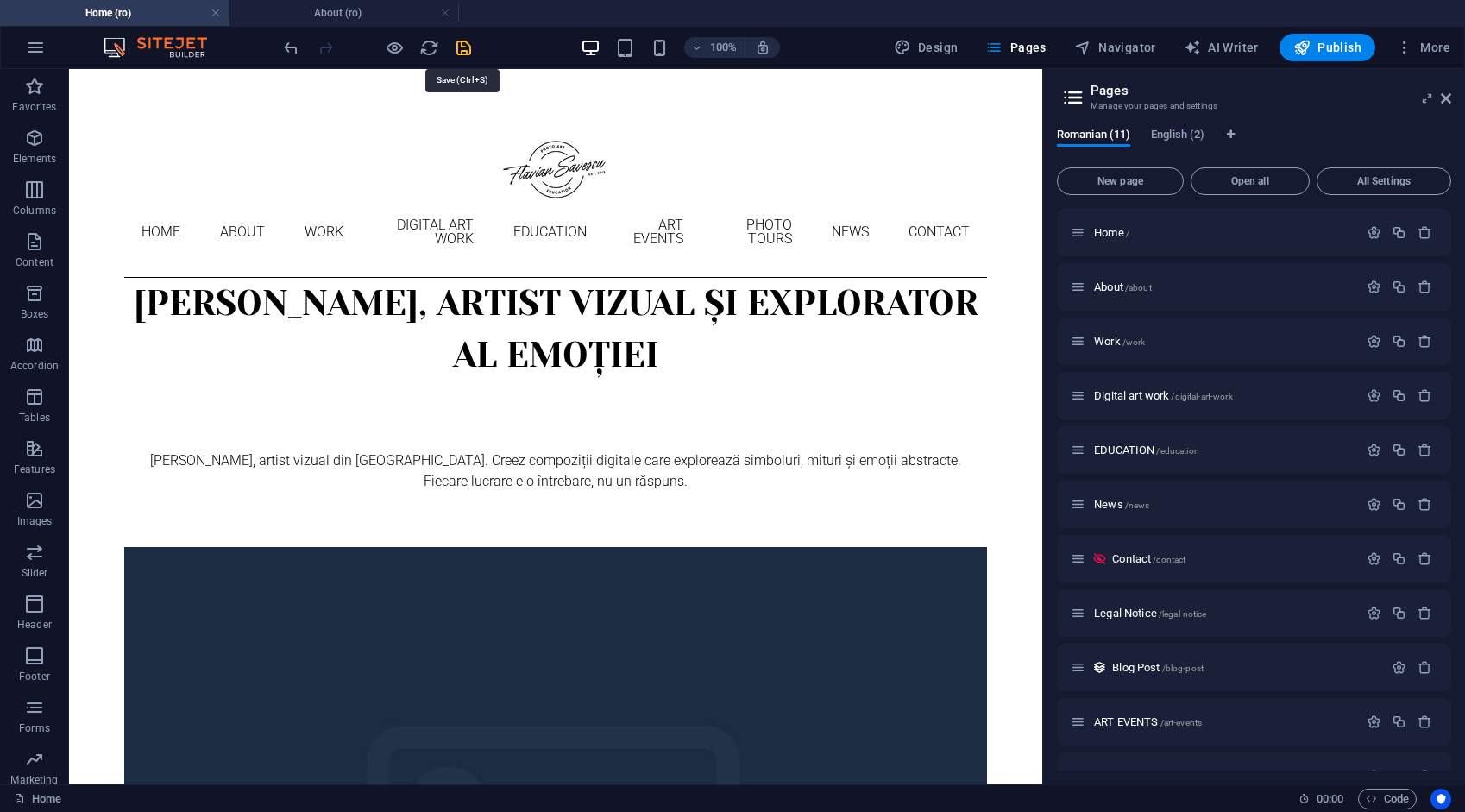
click at [457, 43] on icon "save" at bounding box center [463, 48] width 20 height 20
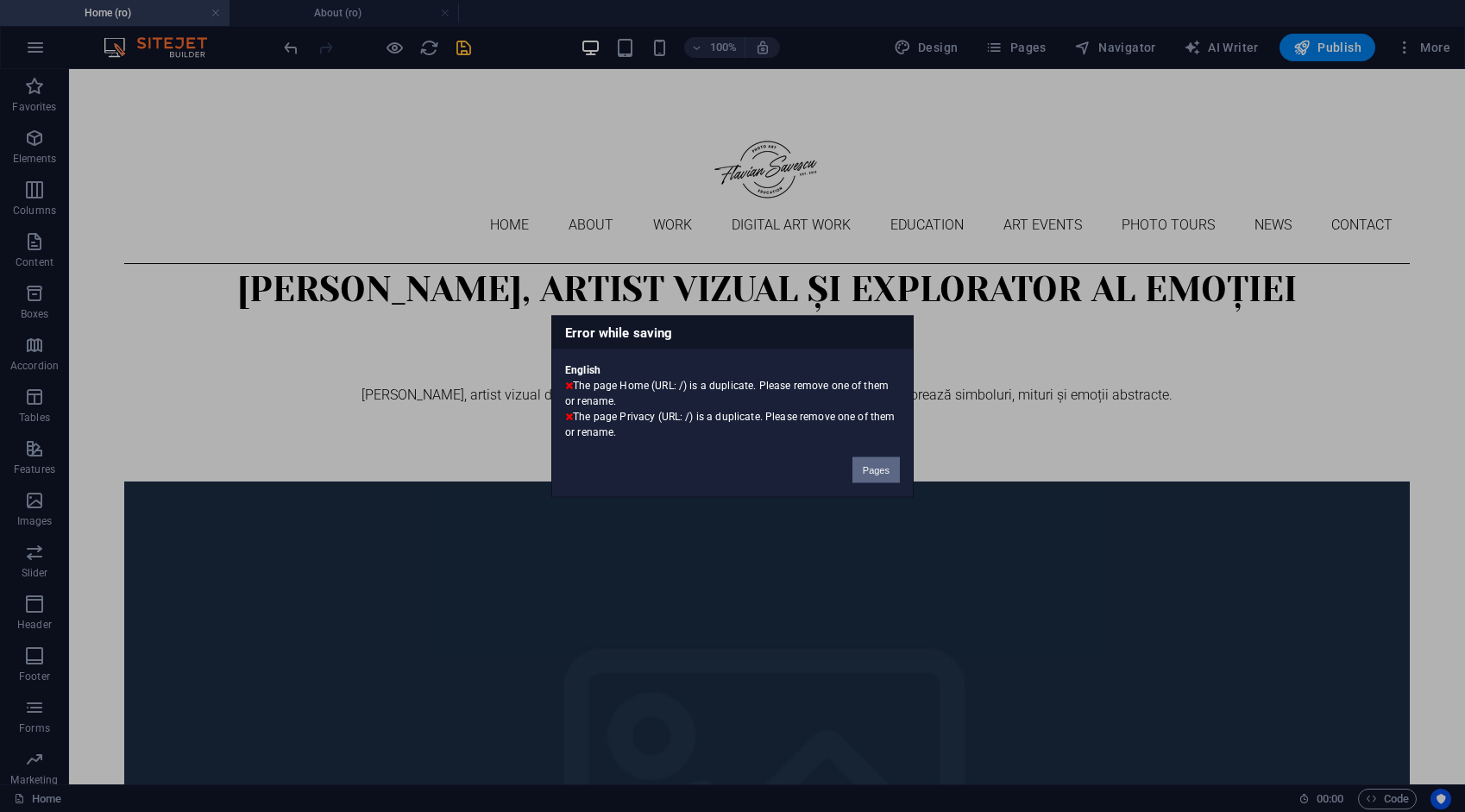
click at [880, 470] on button "Pages" at bounding box center [876, 469] width 47 height 26
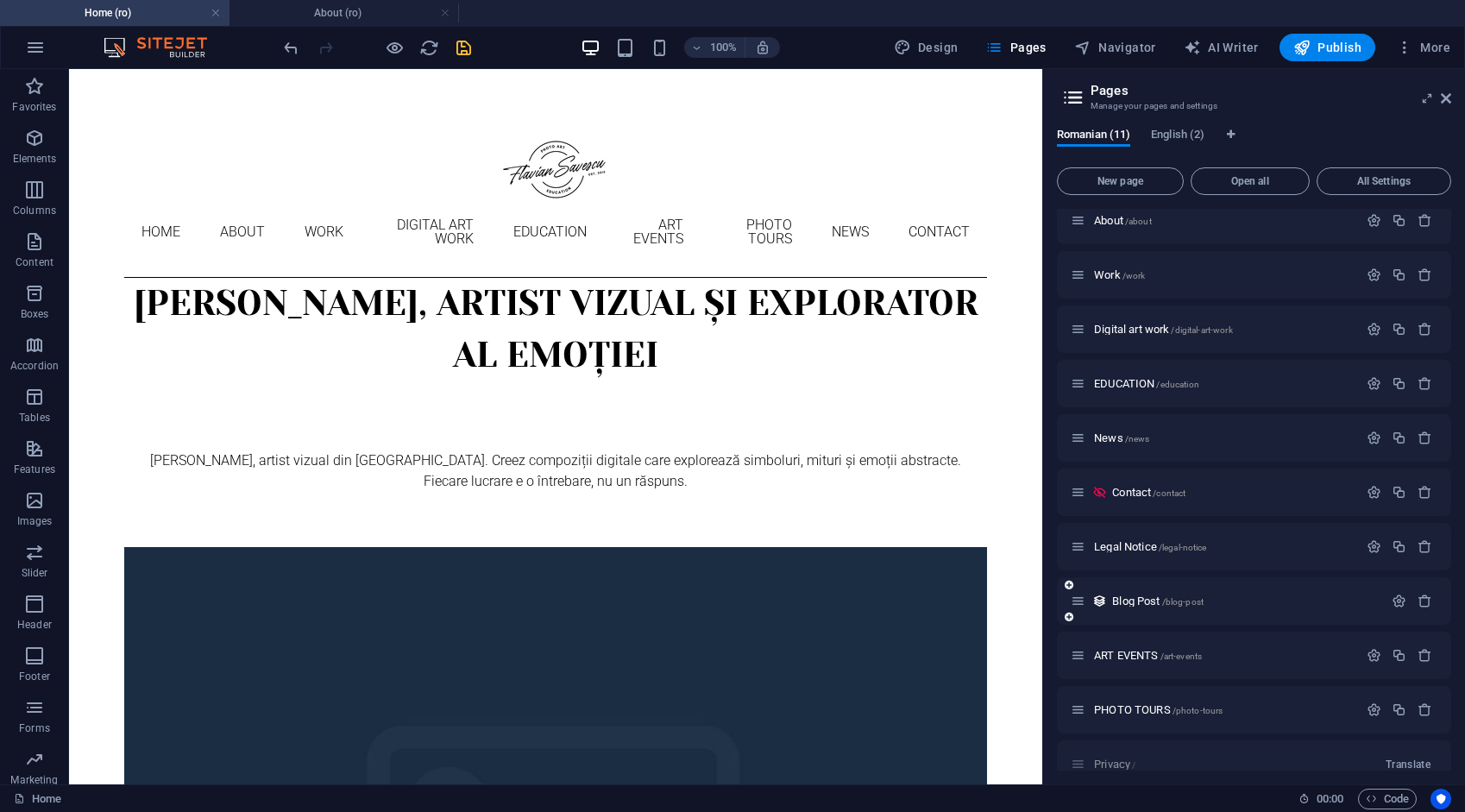
scroll to position [90, 0]
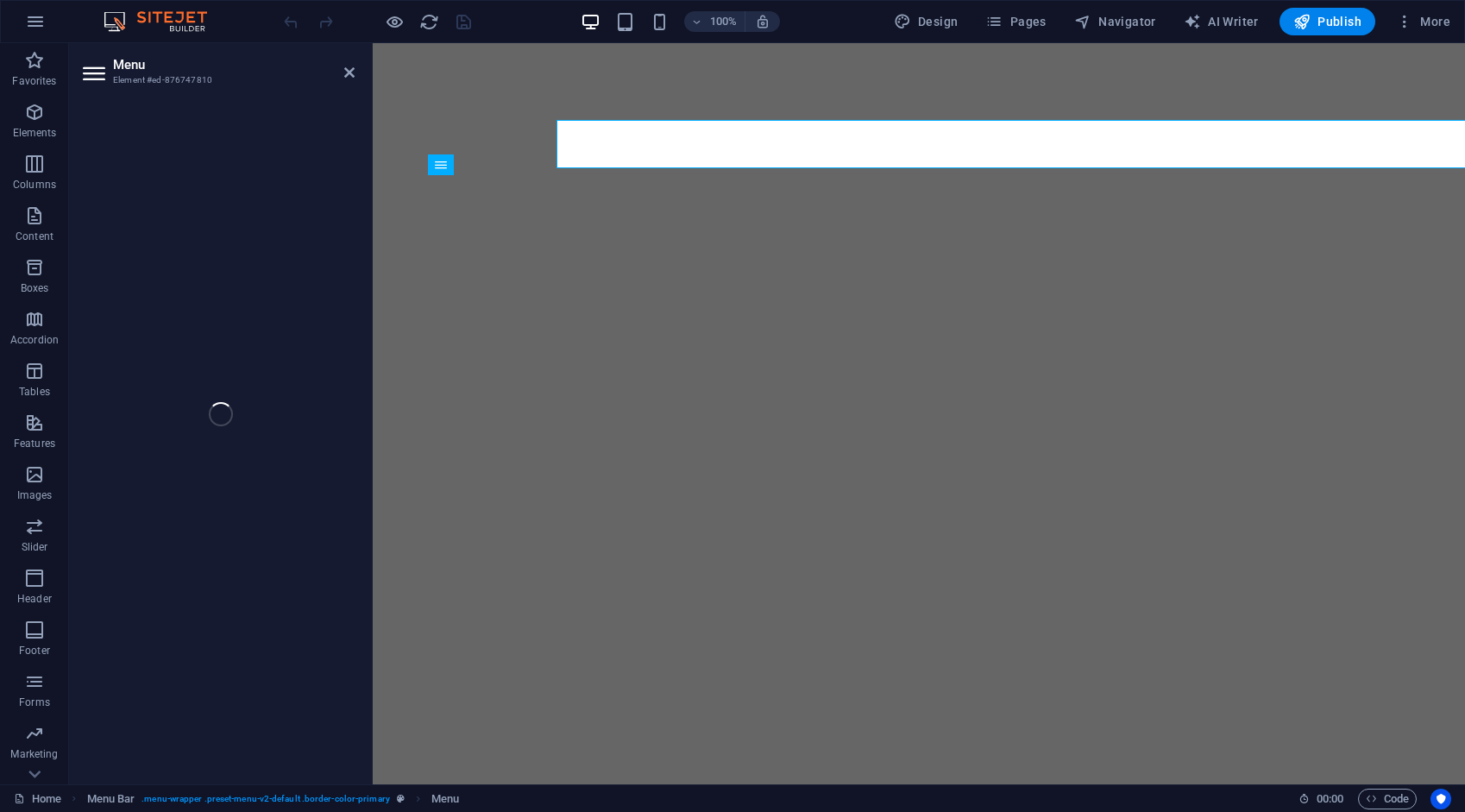
select select "1"
select select "2"
select select "3"
select select "4"
select select "9"
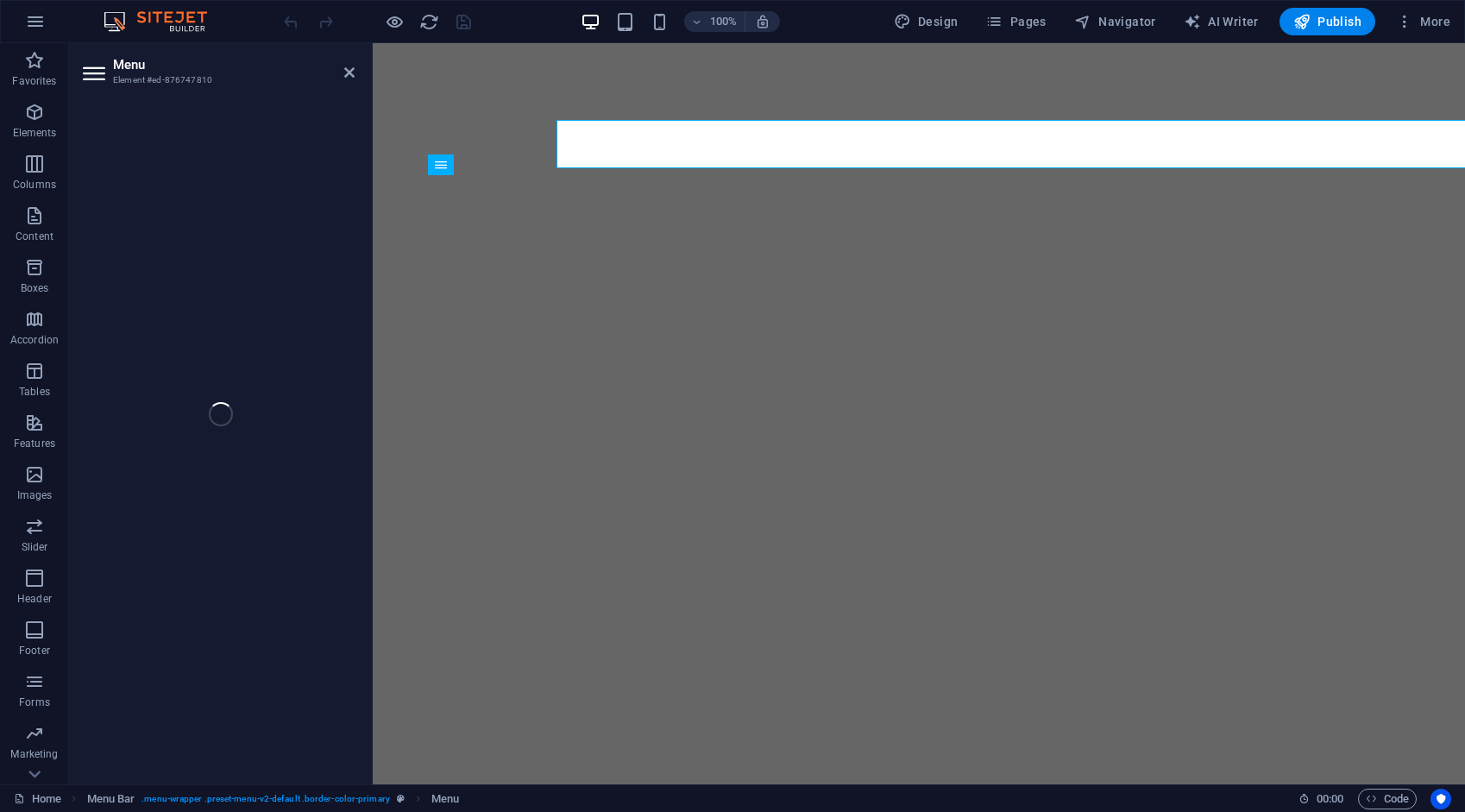
select select "10"
select select "5"
select select "6"
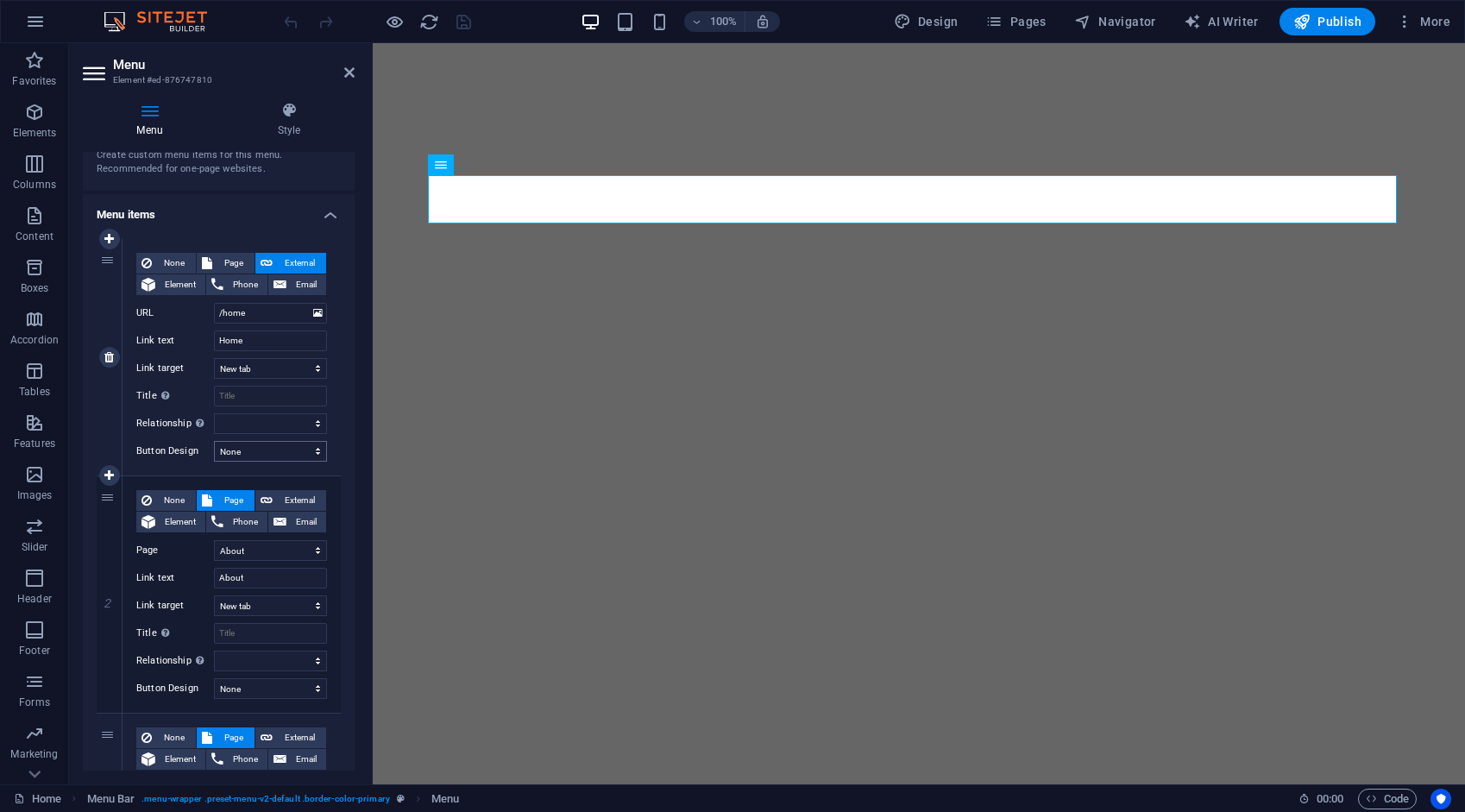
scroll to position [86, 0]
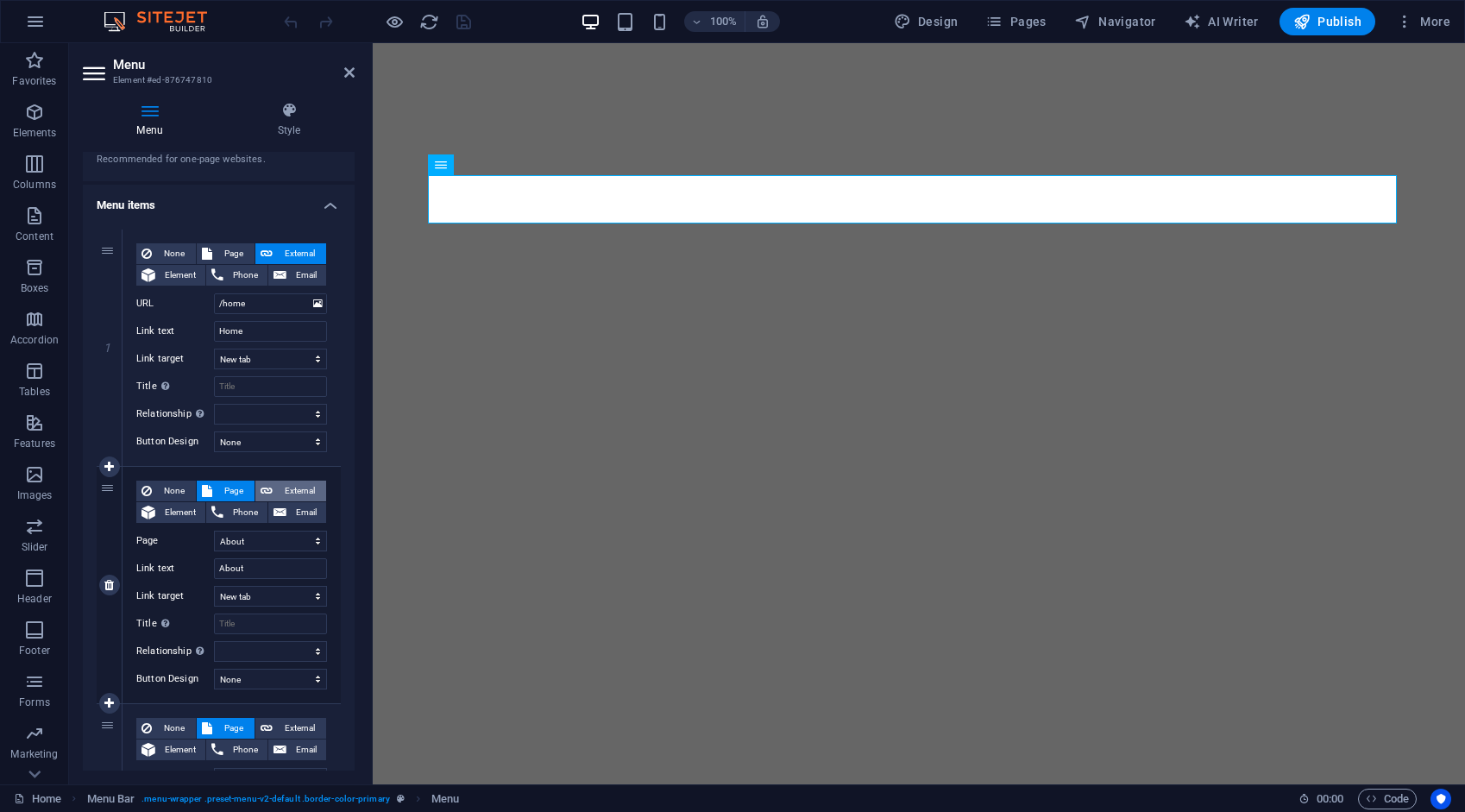
click at [296, 488] on span "External" at bounding box center [298, 491] width 43 height 21
select select
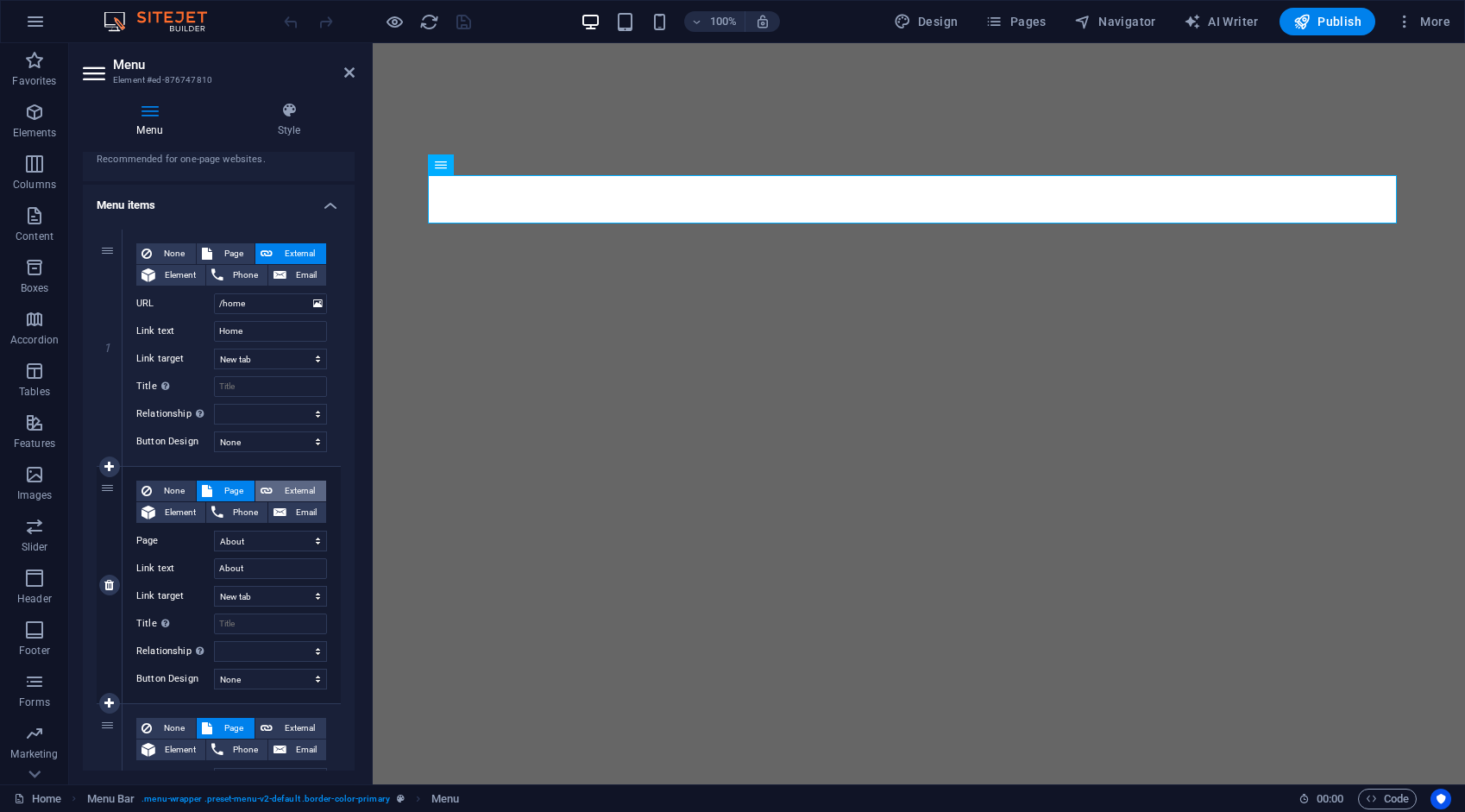
select select
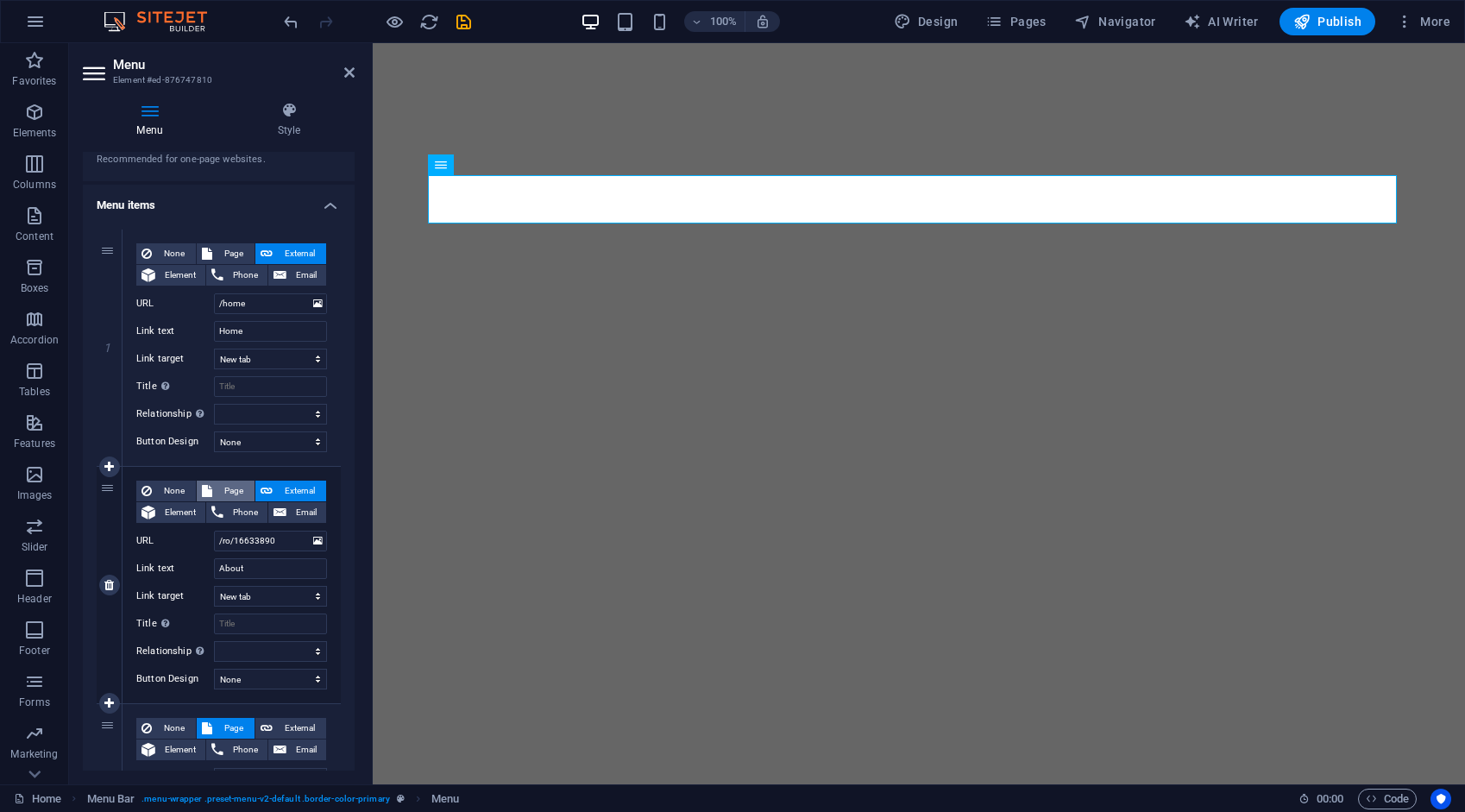
click at [231, 492] on span "Page" at bounding box center [233, 491] width 32 height 21
select select
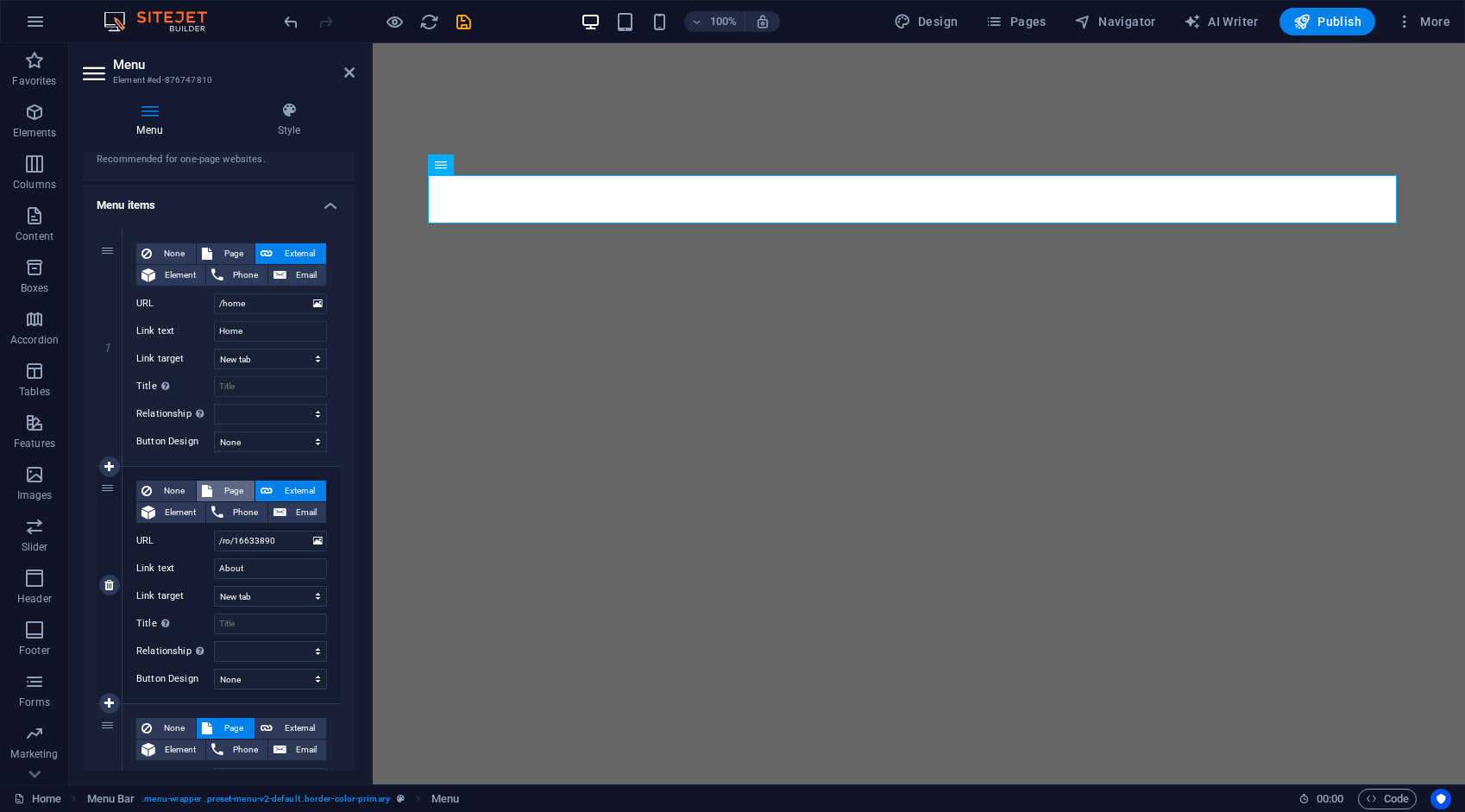
select select
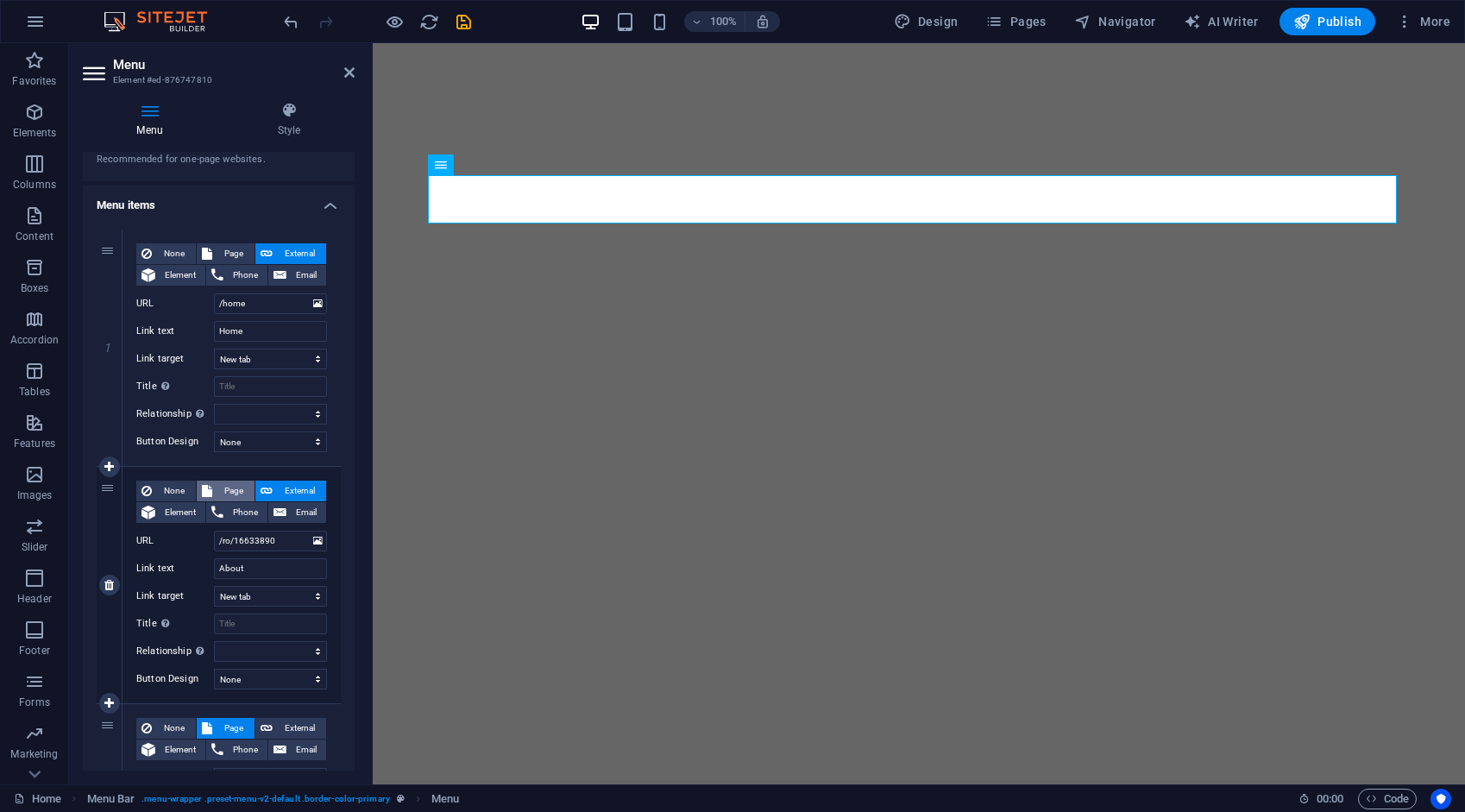
select select
click at [290, 492] on span "External" at bounding box center [298, 491] width 43 height 21
select select
select select "blank"
select select
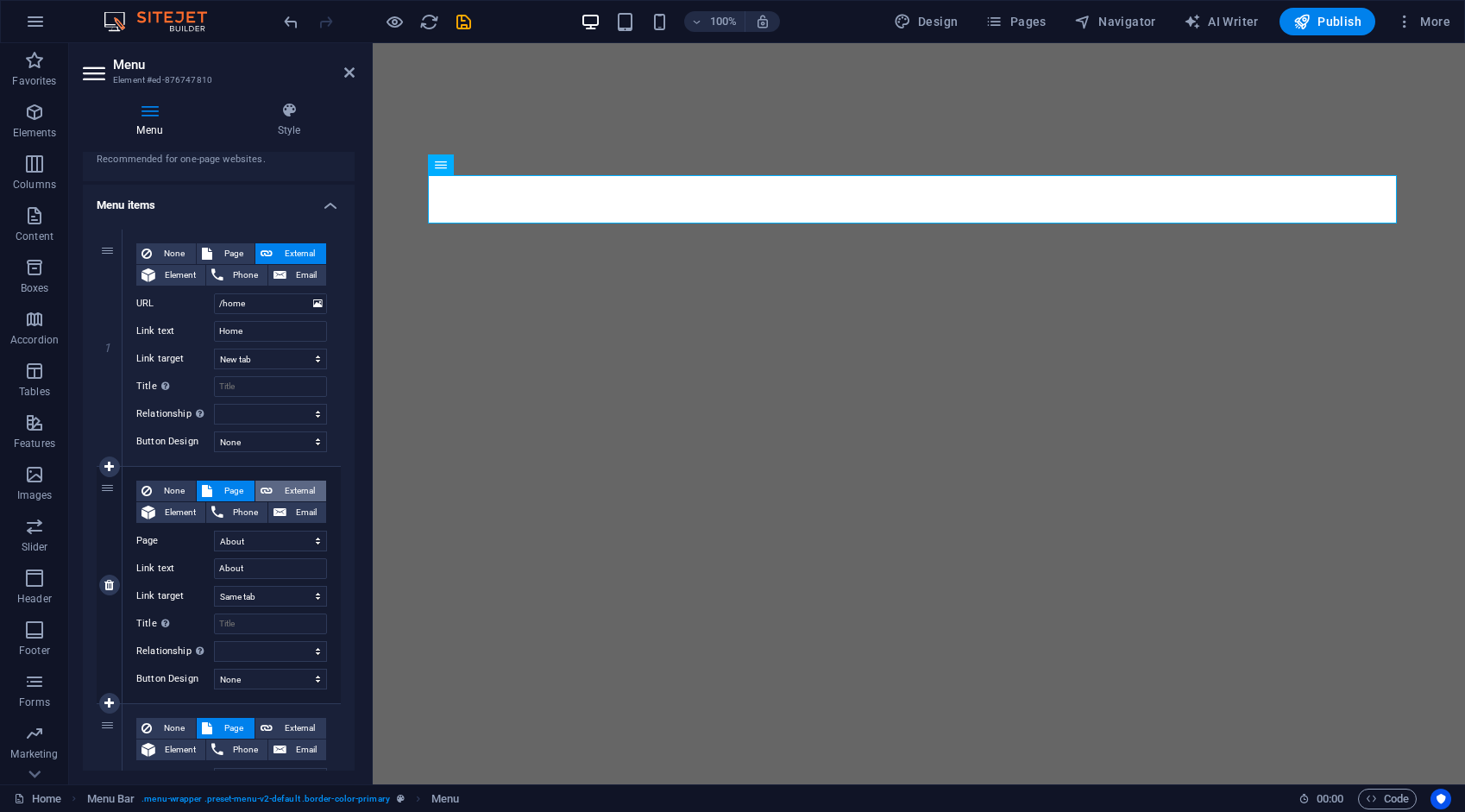
select select
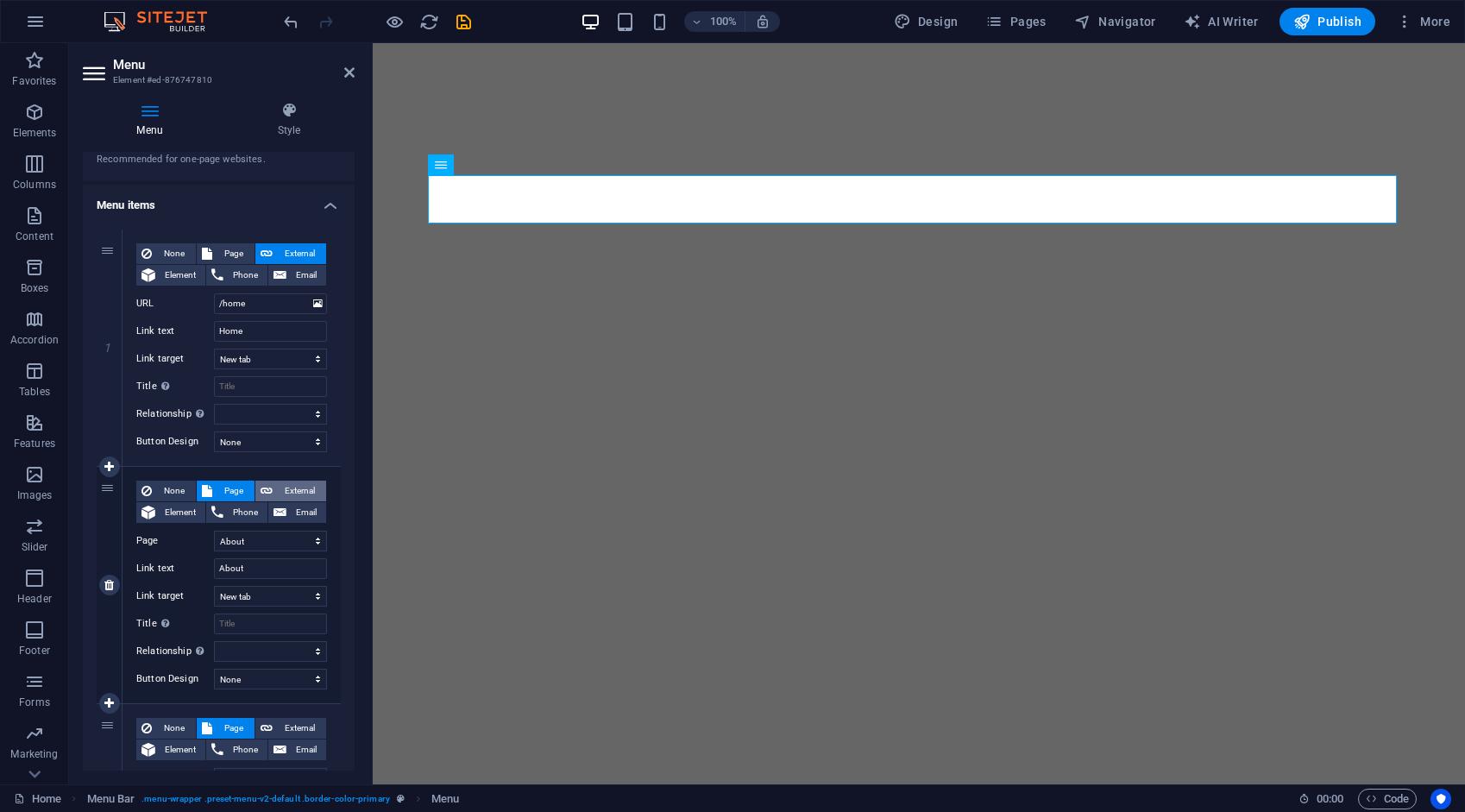
select select
drag, startPoint x: 256, startPoint y: 542, endPoint x: 174, endPoint y: 538, distance: 82.1
click at [178, 542] on div "URL /ro/16633890" at bounding box center [231, 541] width 191 height 21
type input "/"
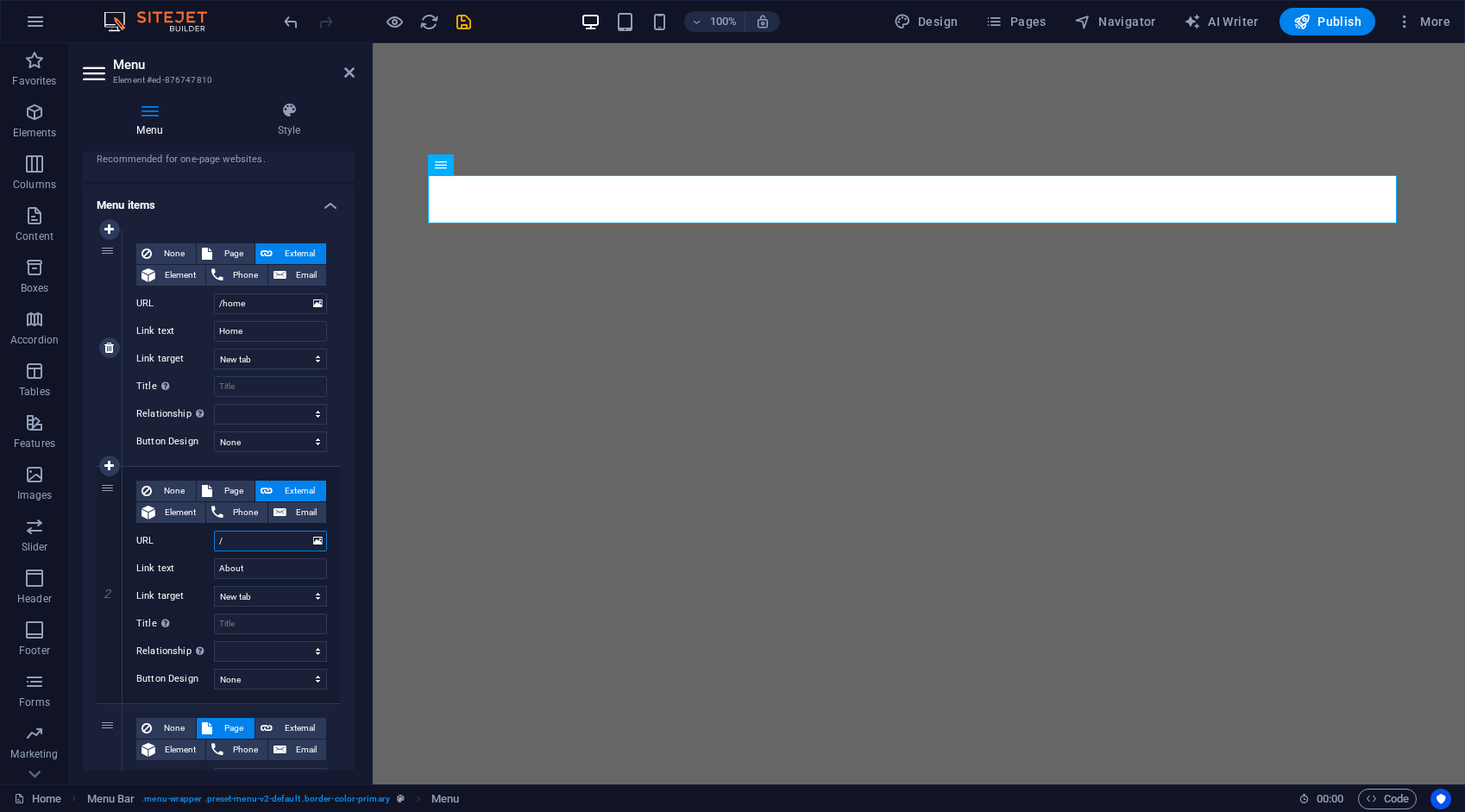
select select
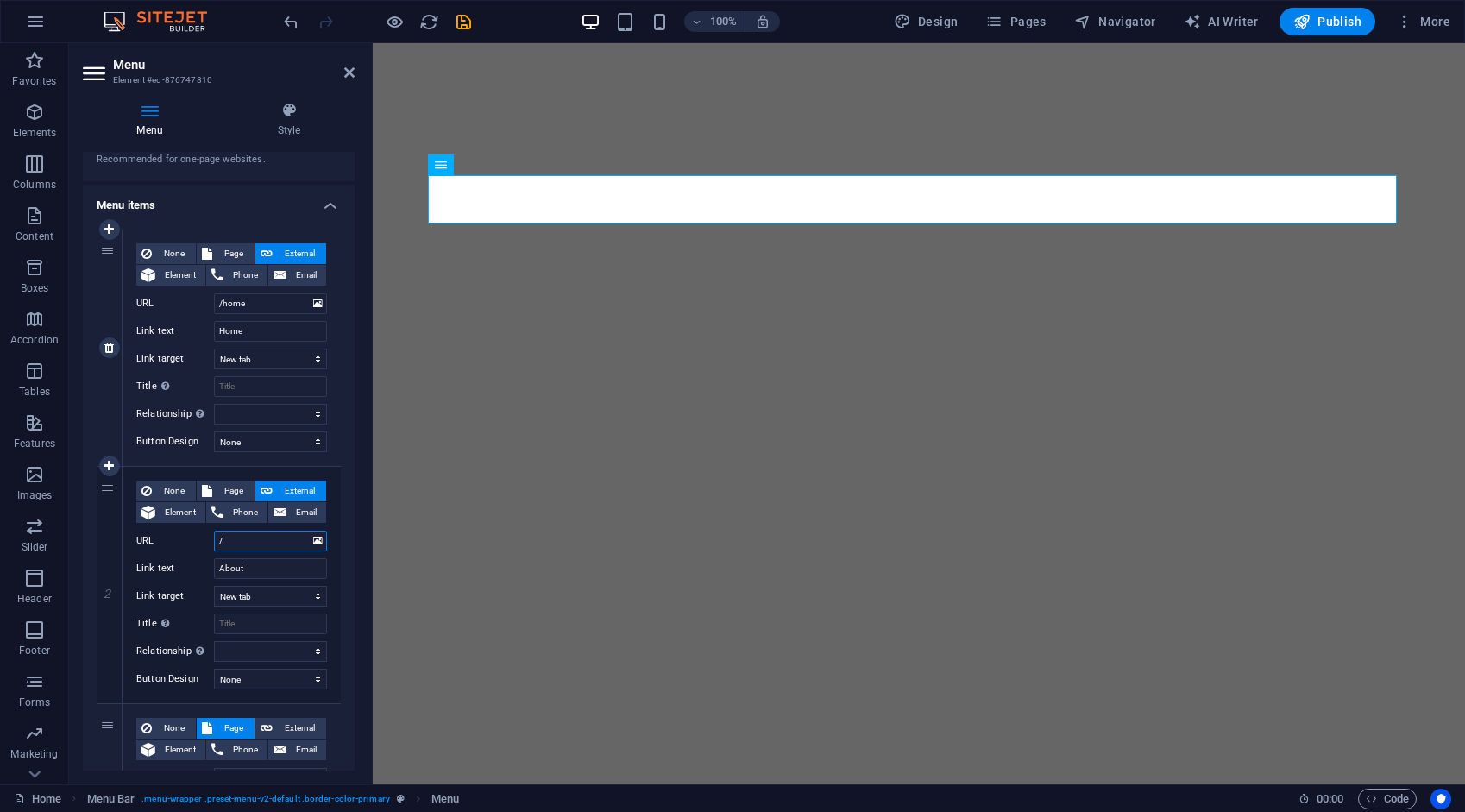
select select
type input "/ab"
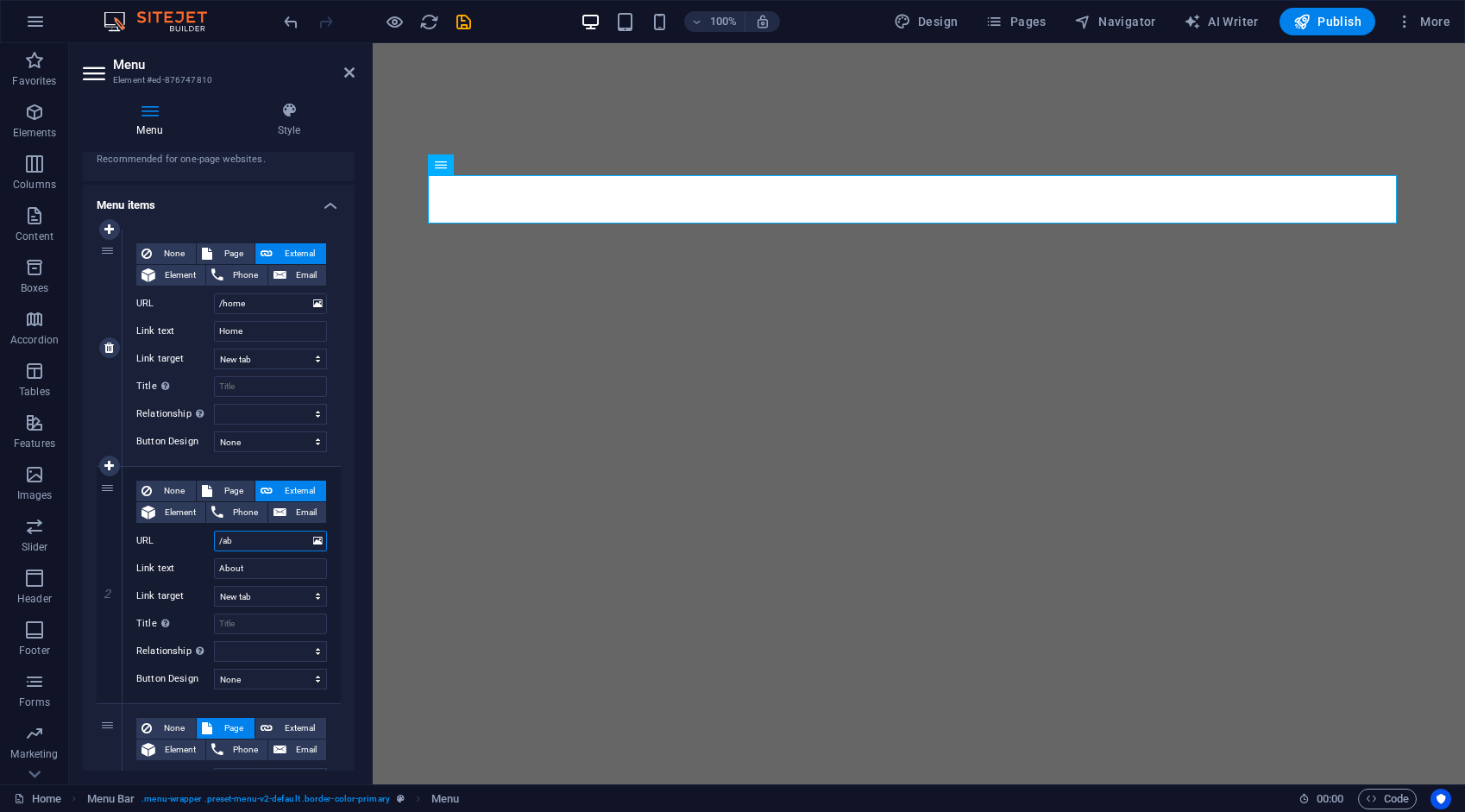
select select
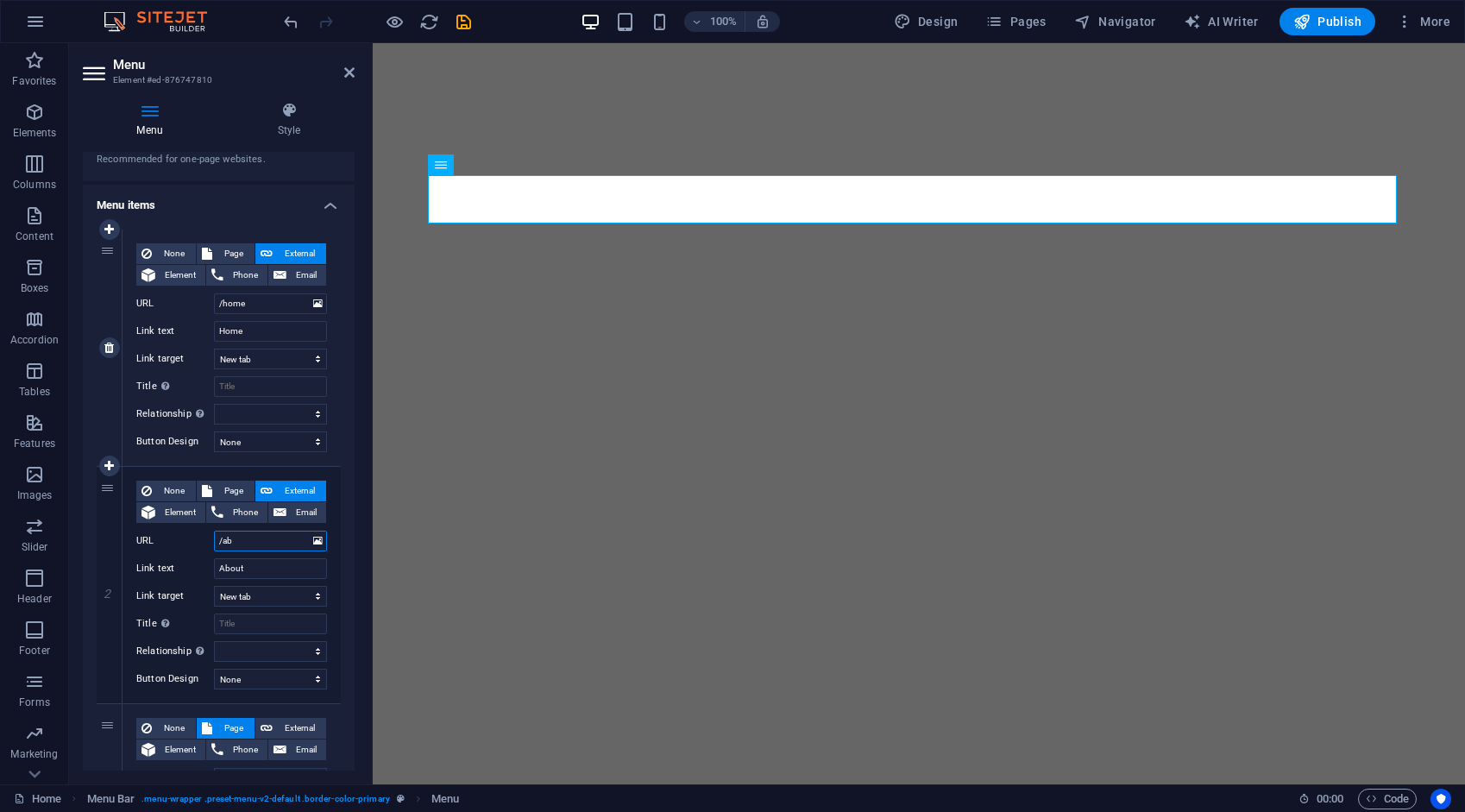
select select
type input "/about"
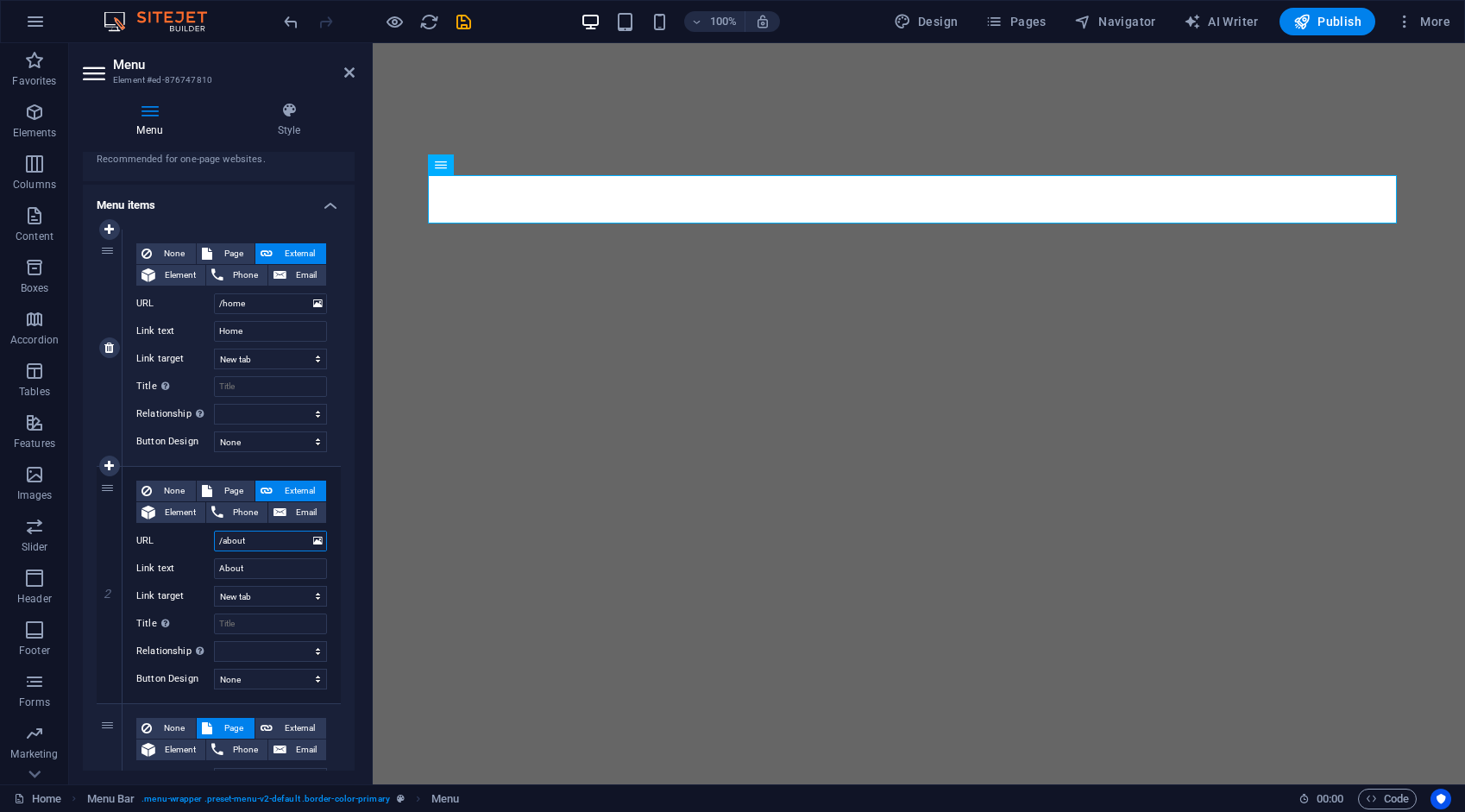
select select
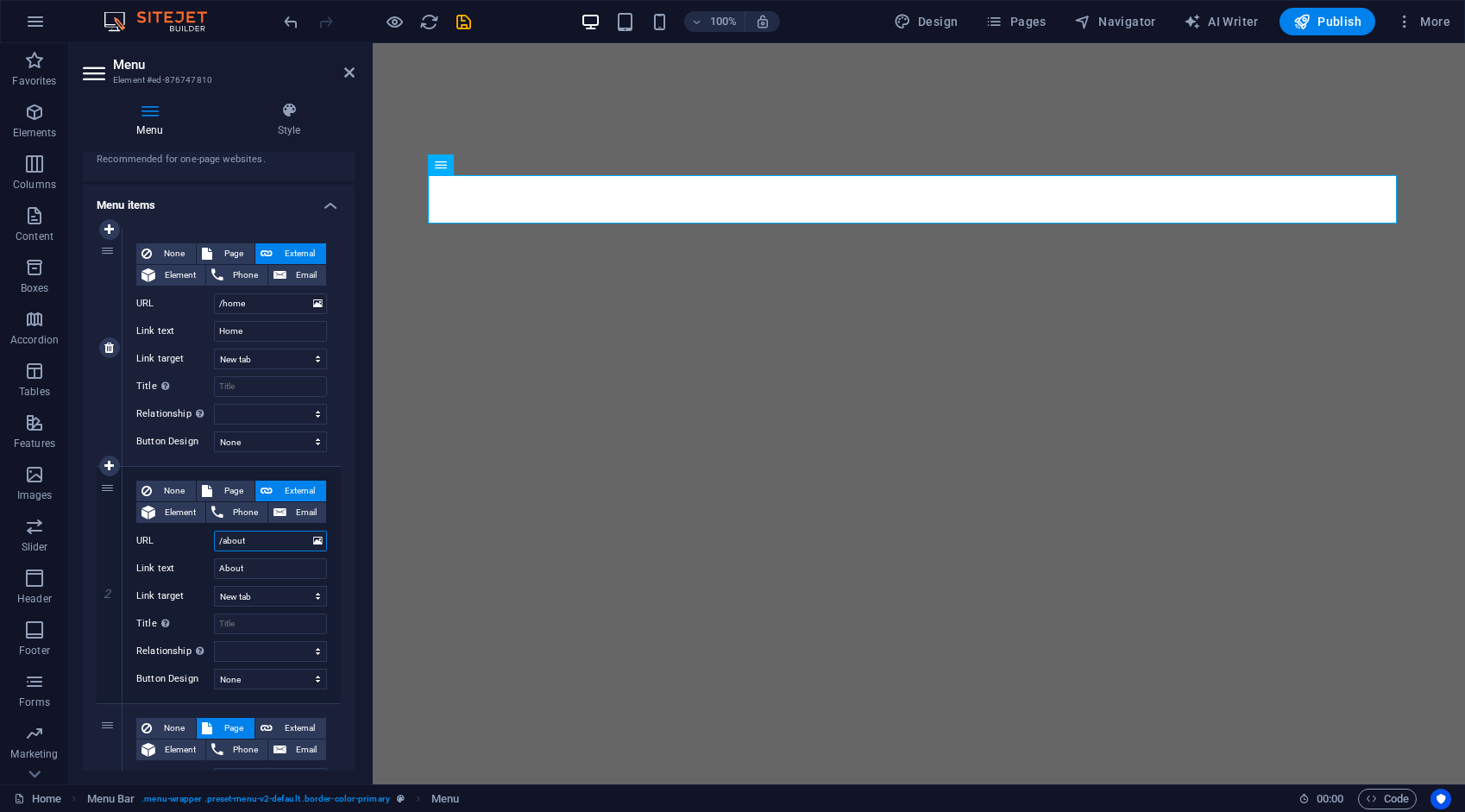
select select
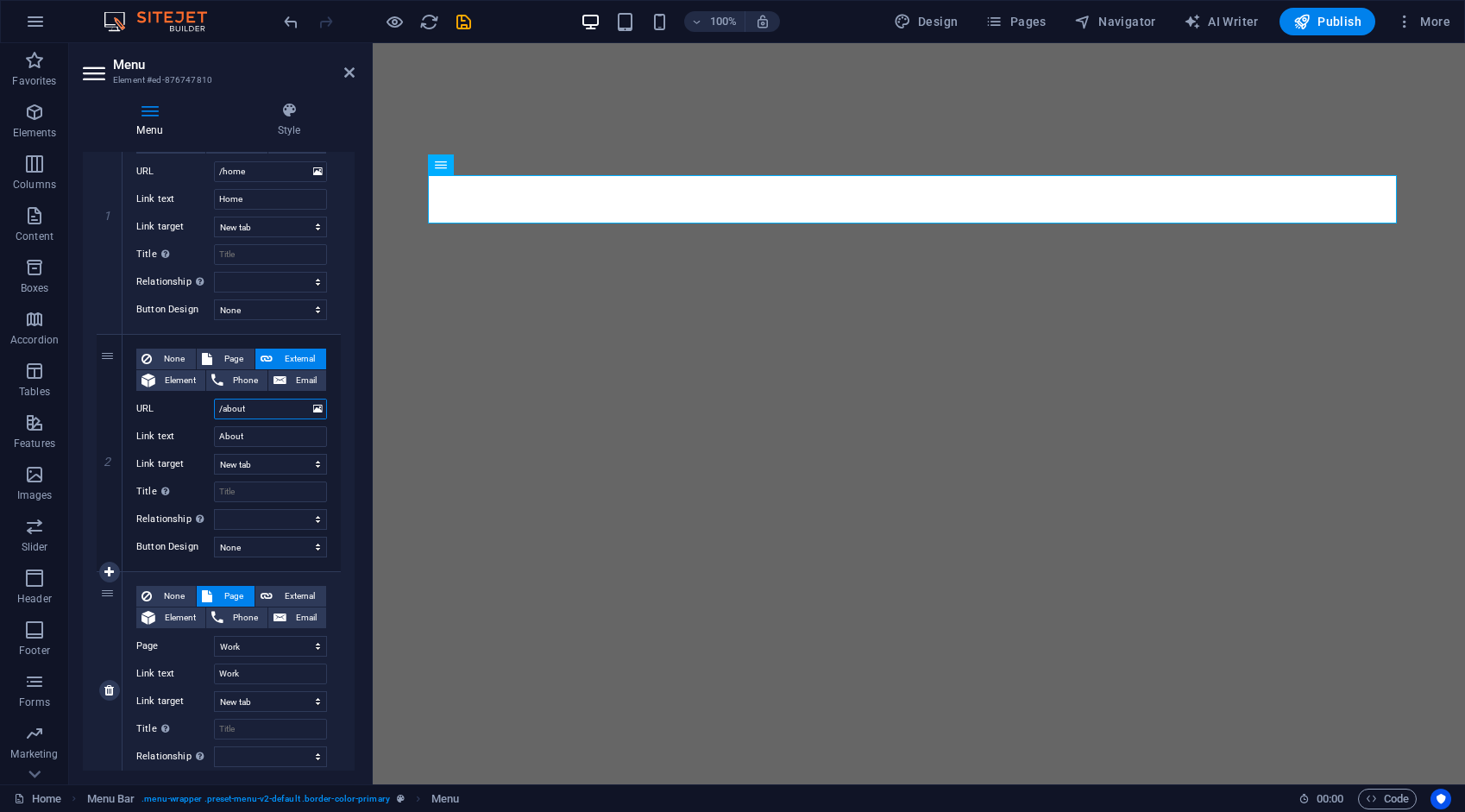
scroll to position [259, 0]
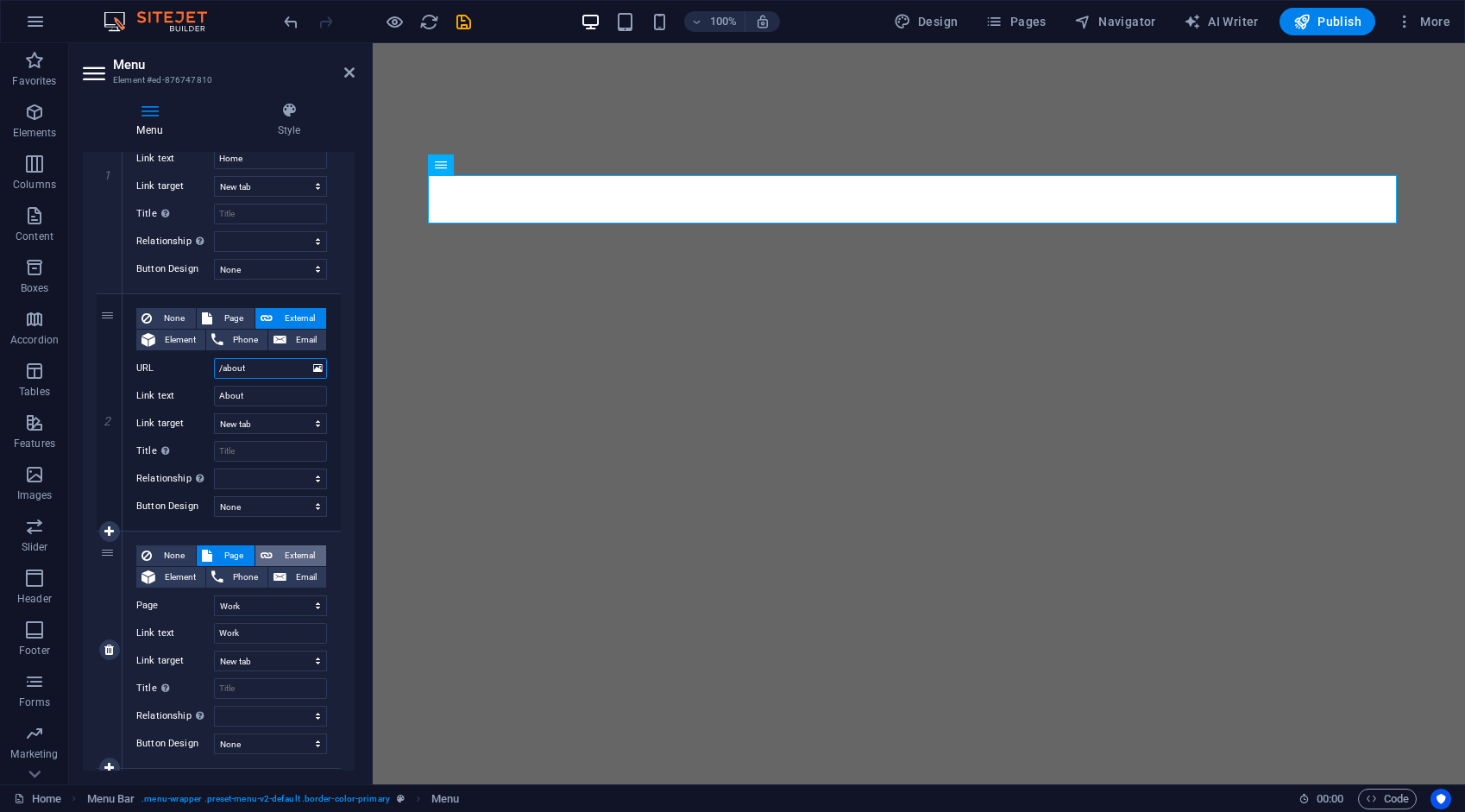
type input "/about"
click at [287, 549] on span "External" at bounding box center [298, 556] width 43 height 21
select select
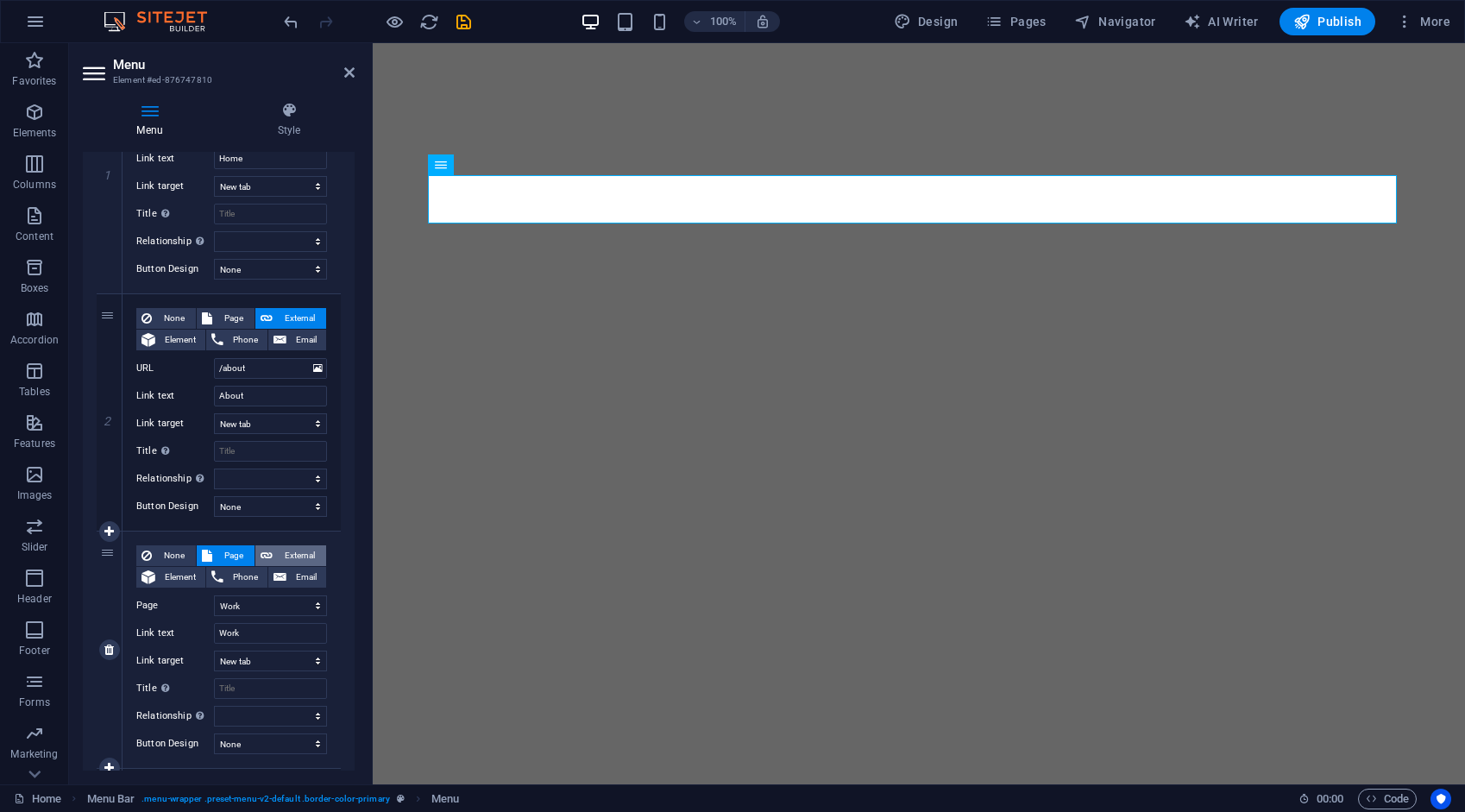
select select
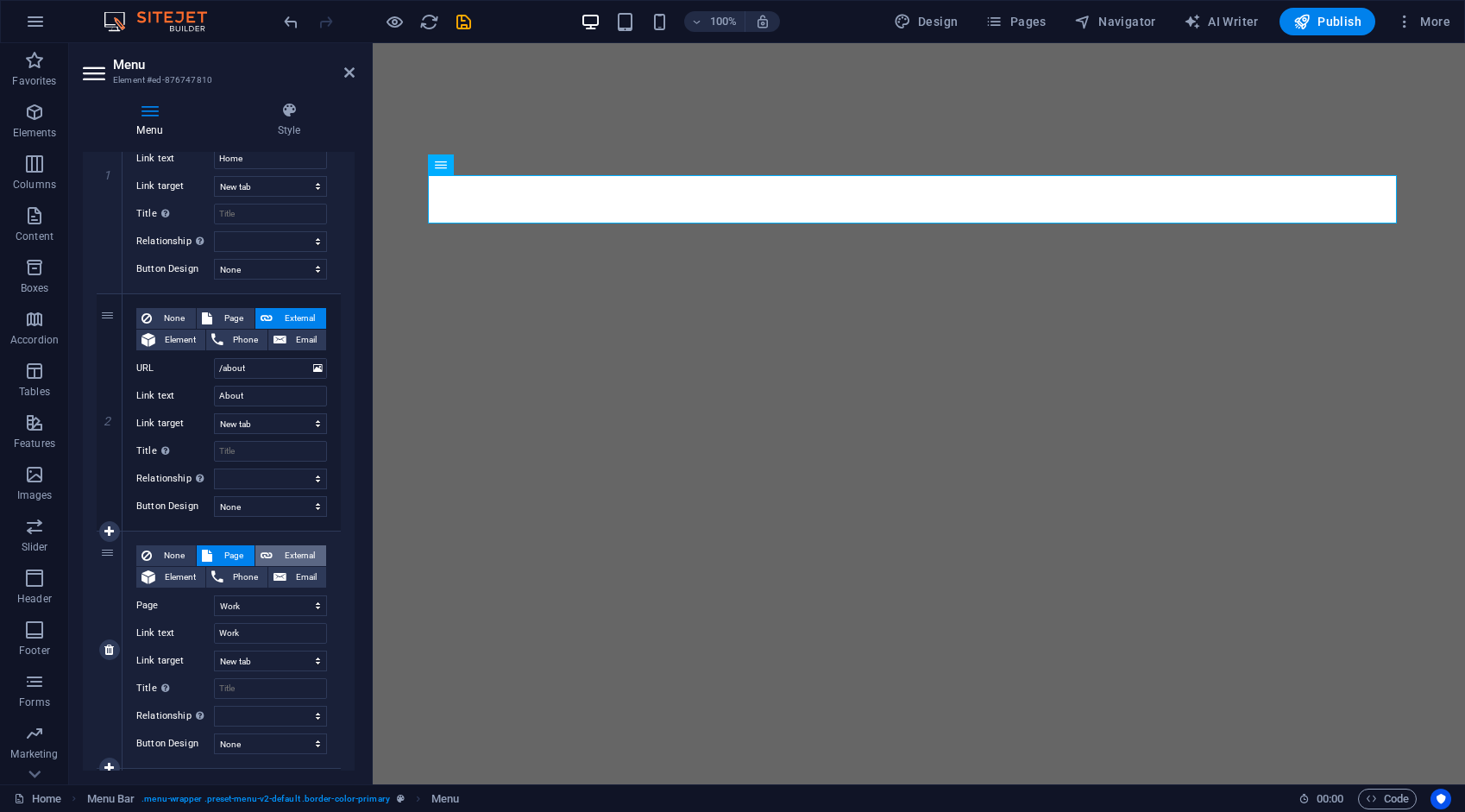
select select
drag, startPoint x: 283, startPoint y: 601, endPoint x: 189, endPoint y: 624, distance: 96.8
click at [192, 625] on div "None Page External Element Phone Email Page Home About Work Digital art work ED…" at bounding box center [231, 636] width 191 height 181
type input "/w"
select select
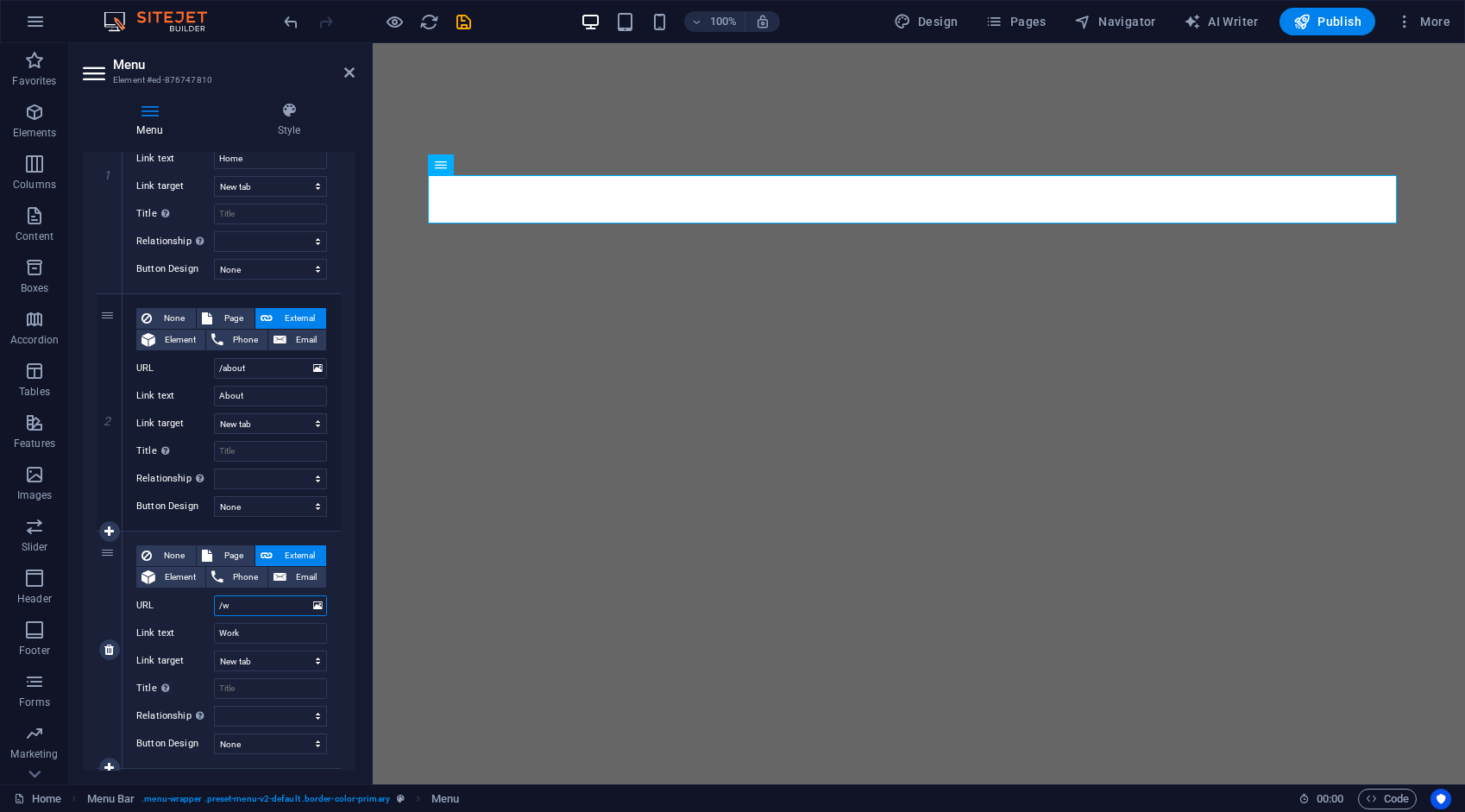
select select
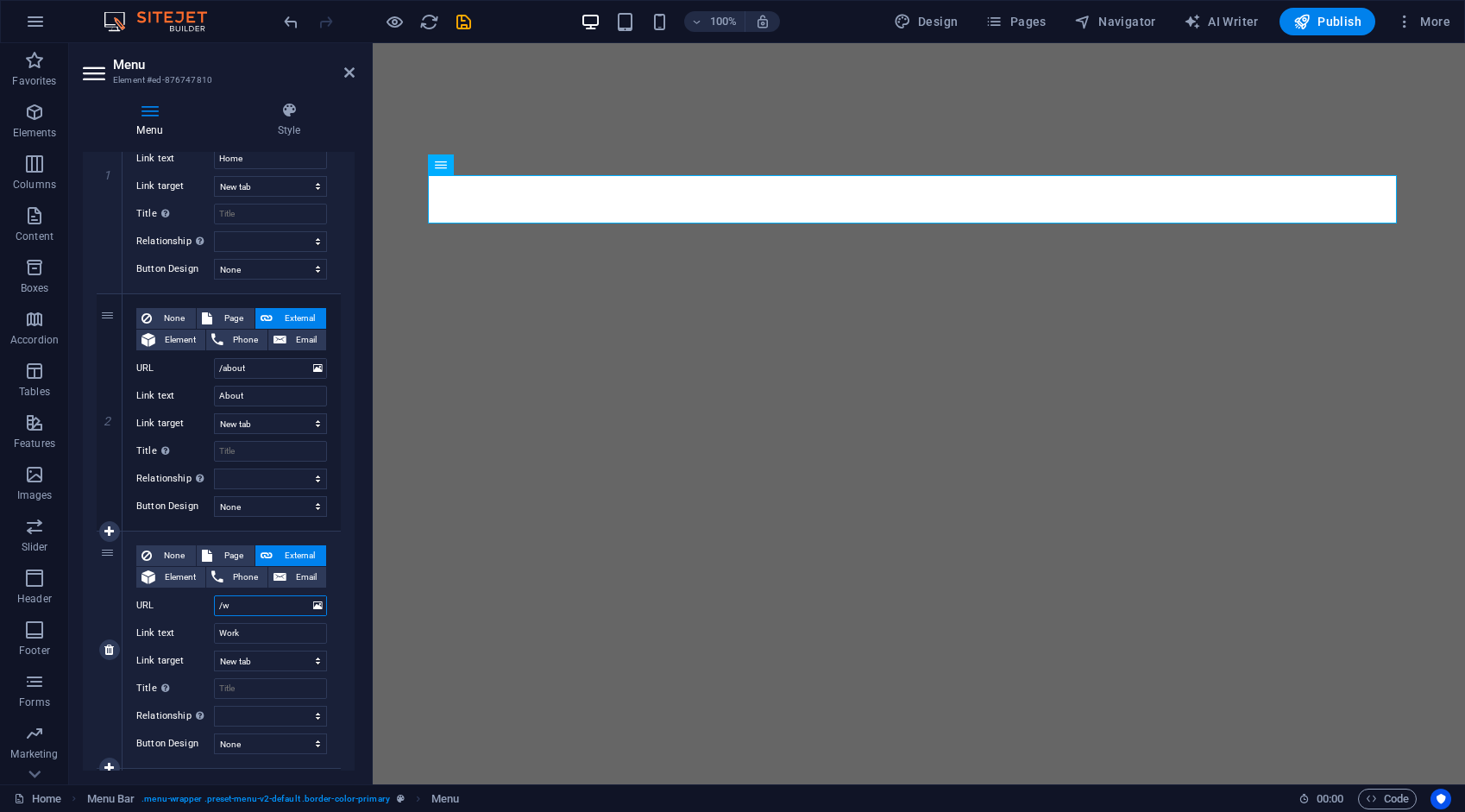
select select
type input "/work"
select select
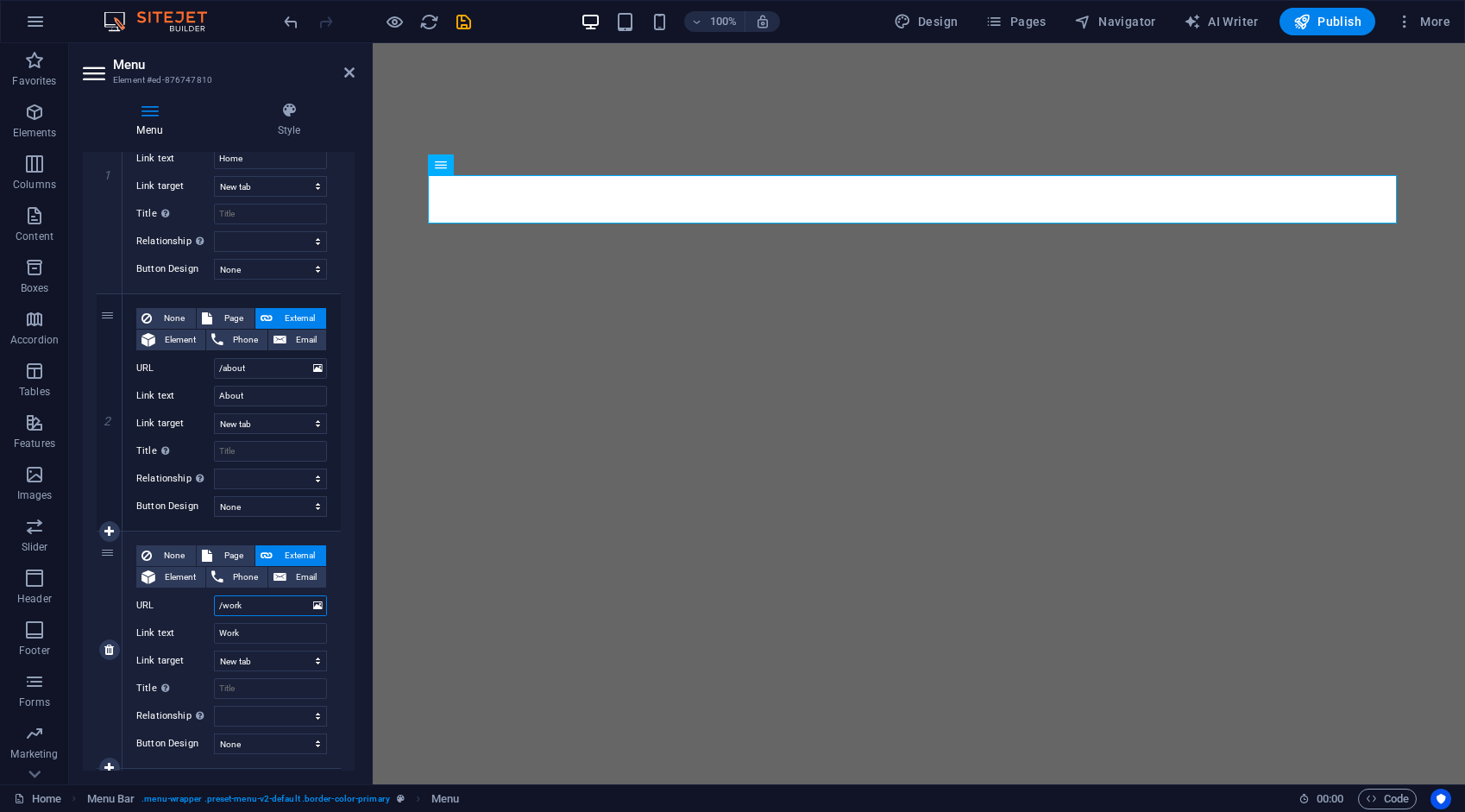
select select
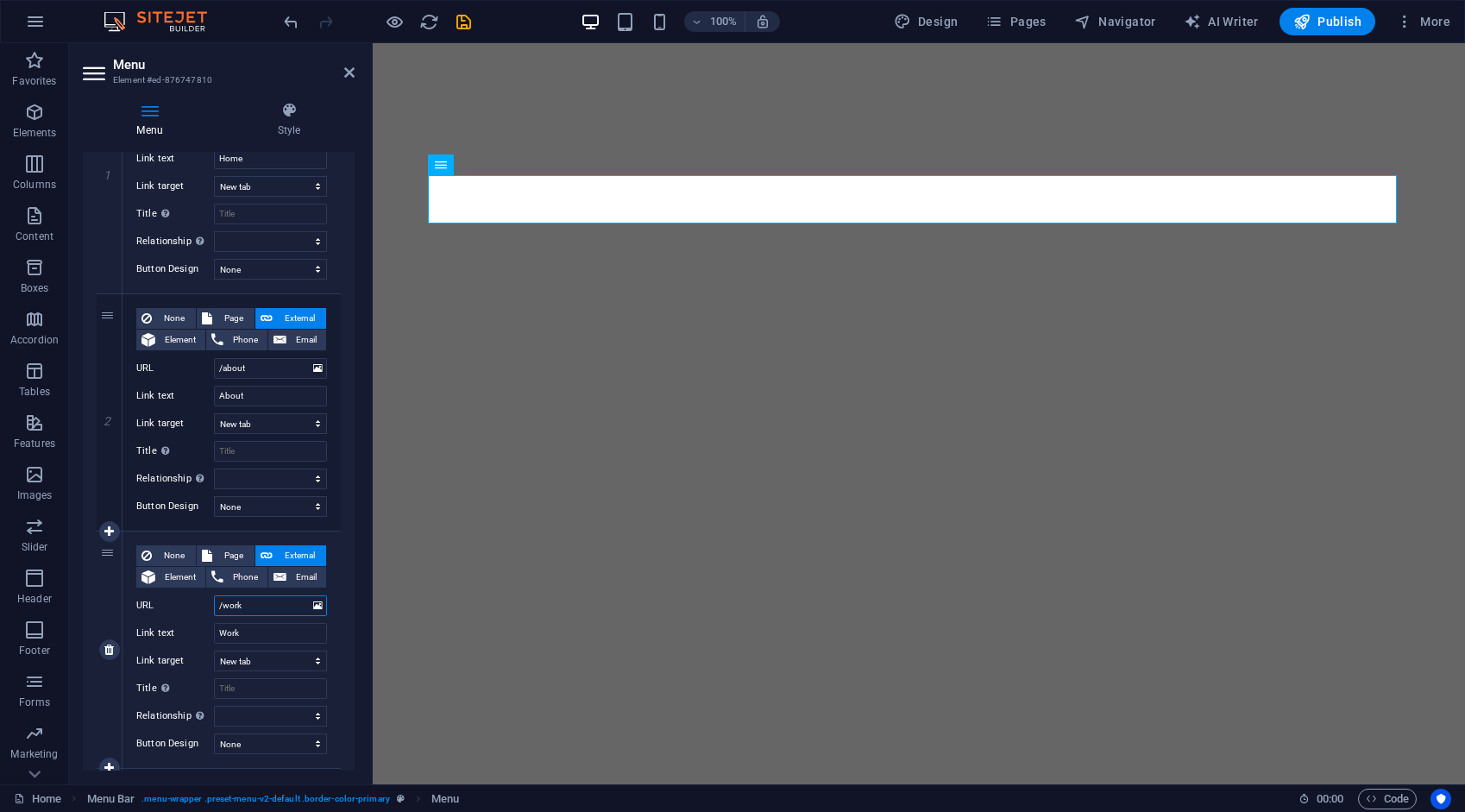
select select
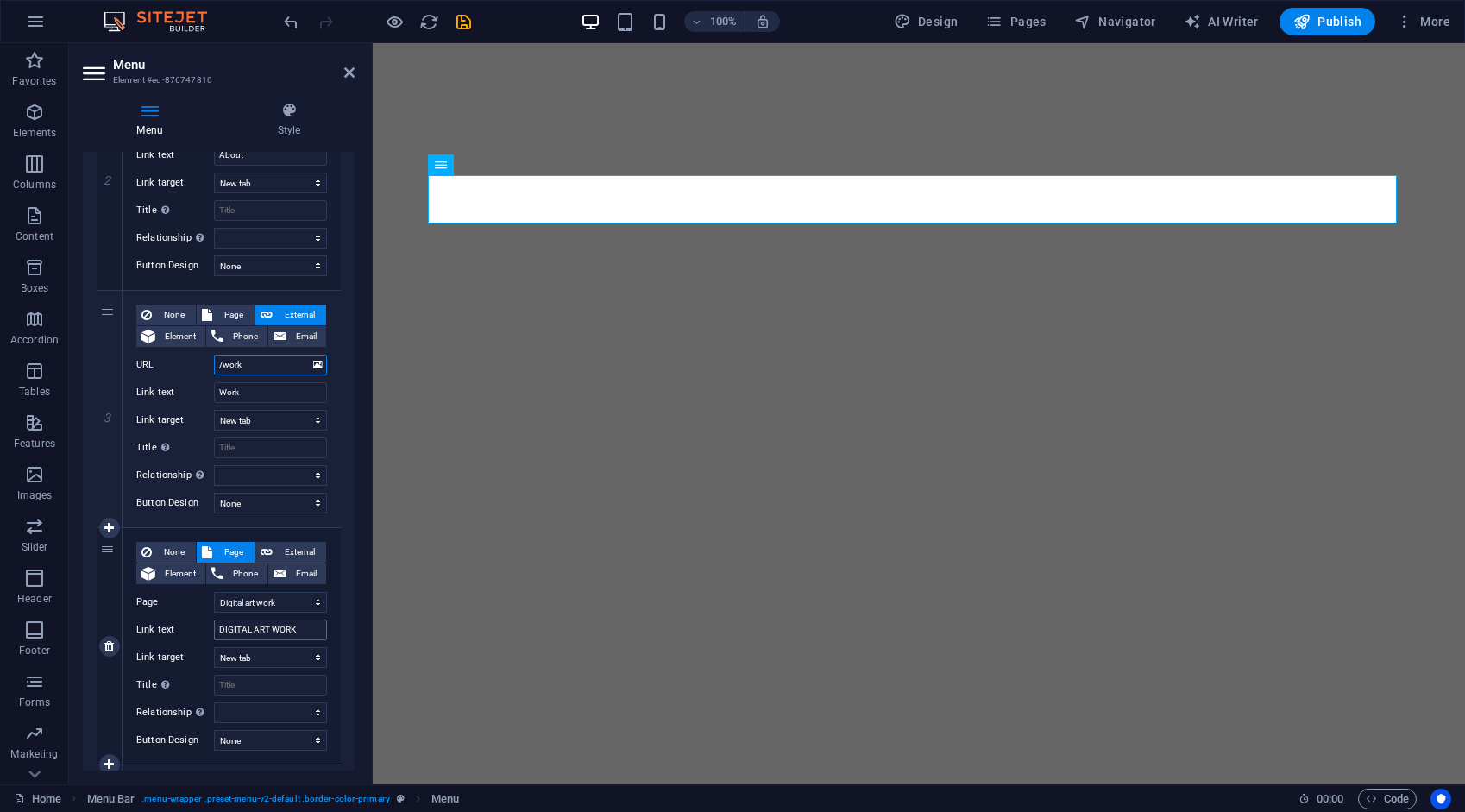
scroll to position [517, 0]
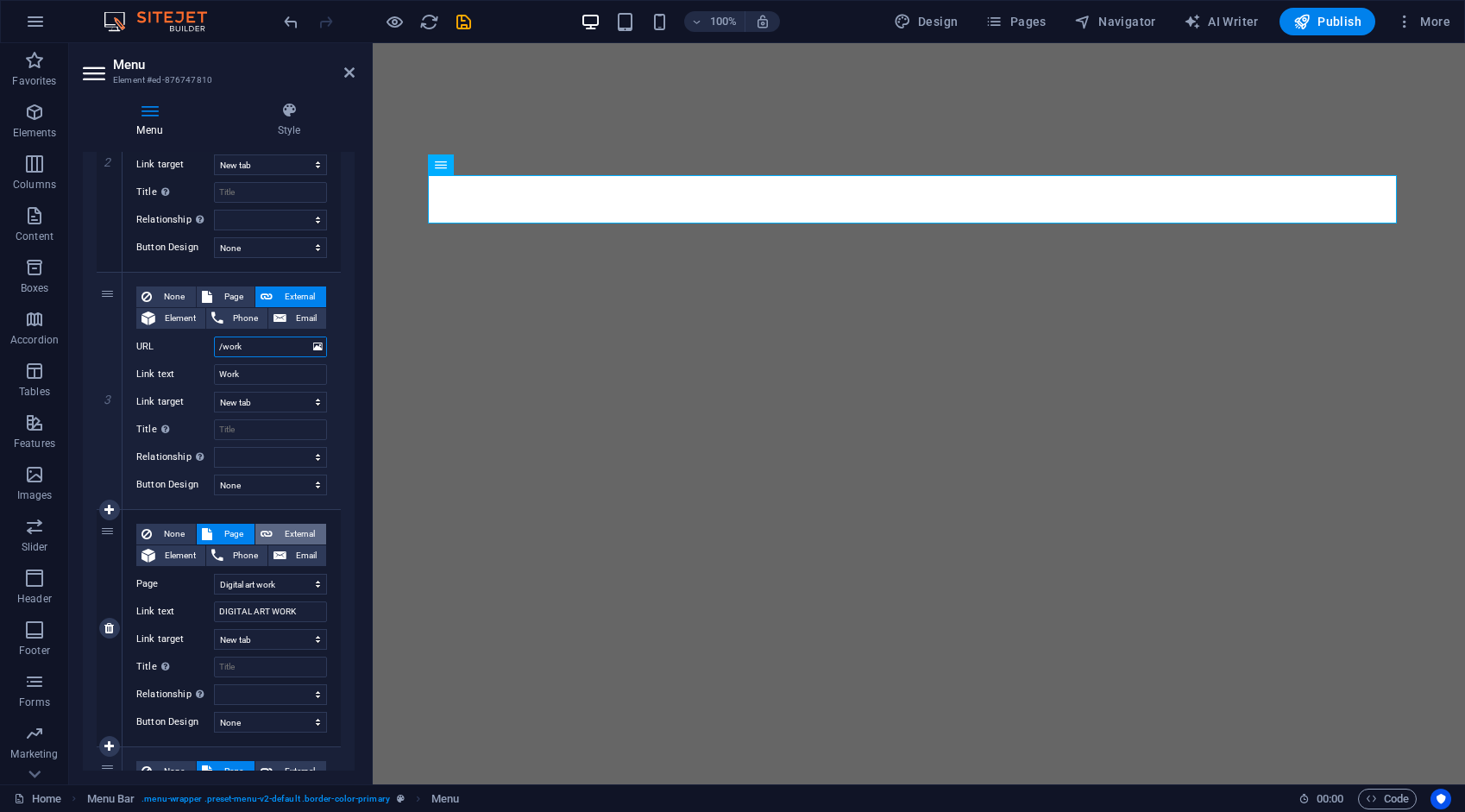
type input "/work"
click at [291, 531] on span "External" at bounding box center [298, 534] width 43 height 21
select select
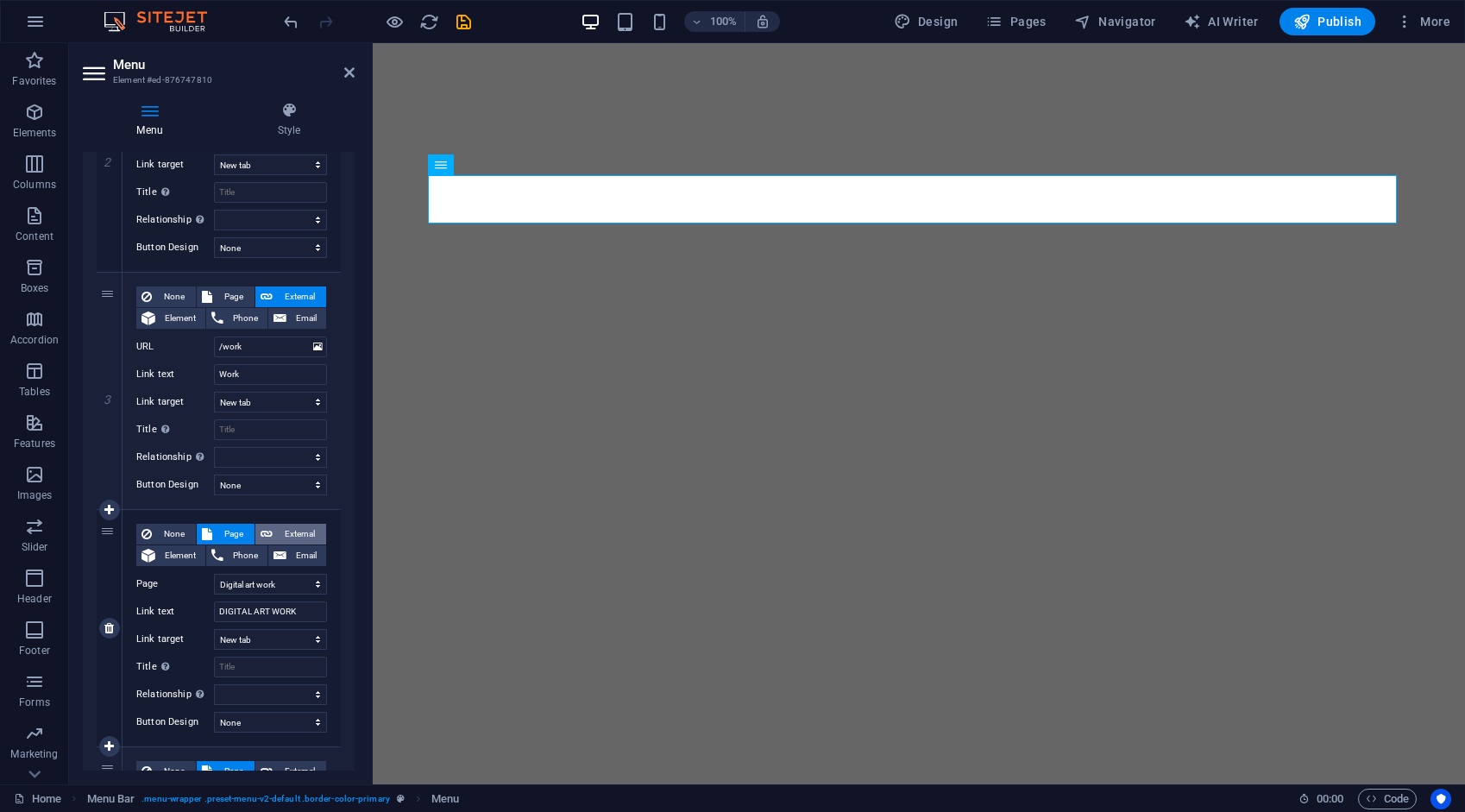
select select
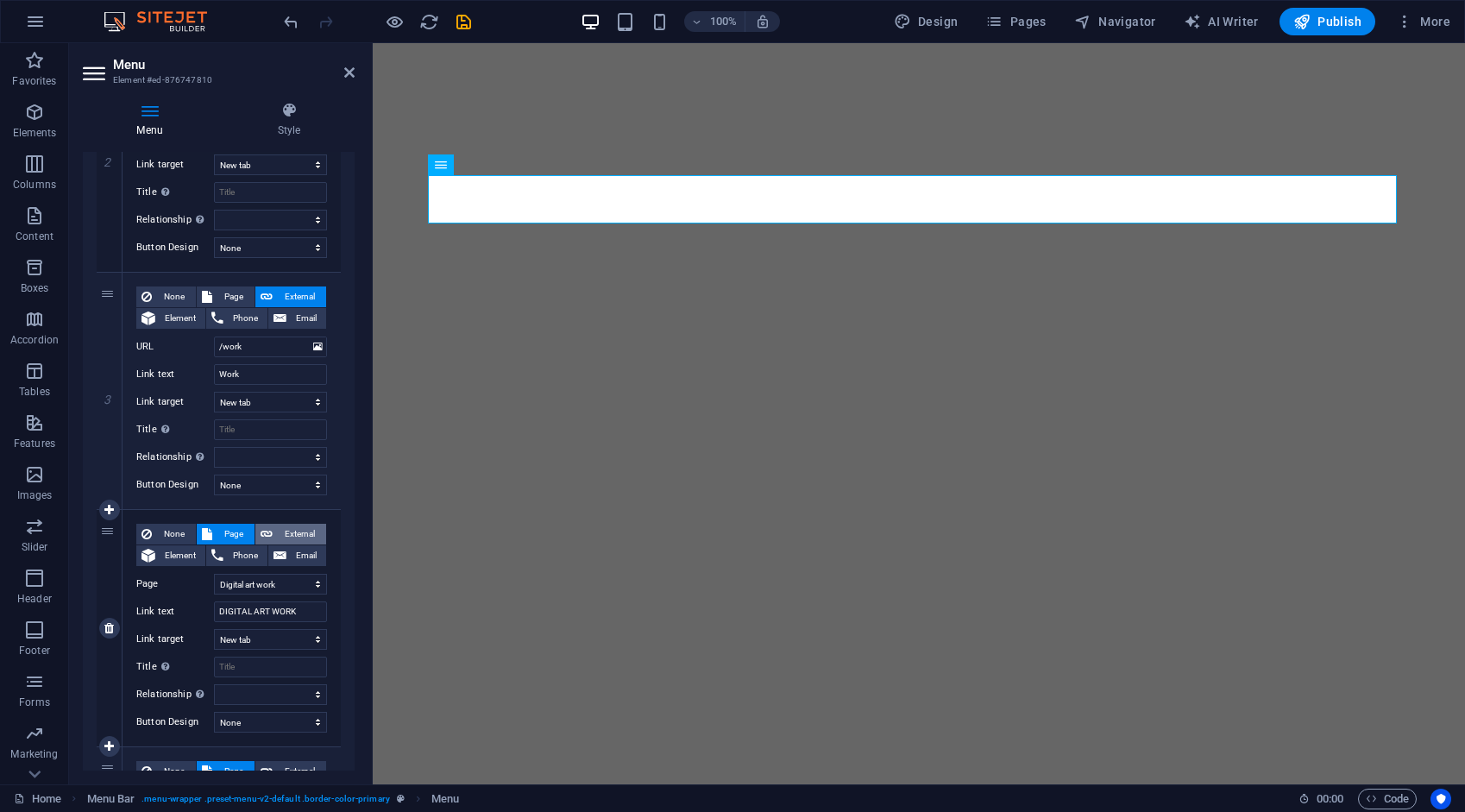
select select
drag, startPoint x: 284, startPoint y: 581, endPoint x: 202, endPoint y: 600, distance: 84.2
click at [202, 600] on div "None Page External Element Phone Email Page Home About Work Digital art work ED…" at bounding box center [231, 614] width 191 height 181
type input "/dig"
select select
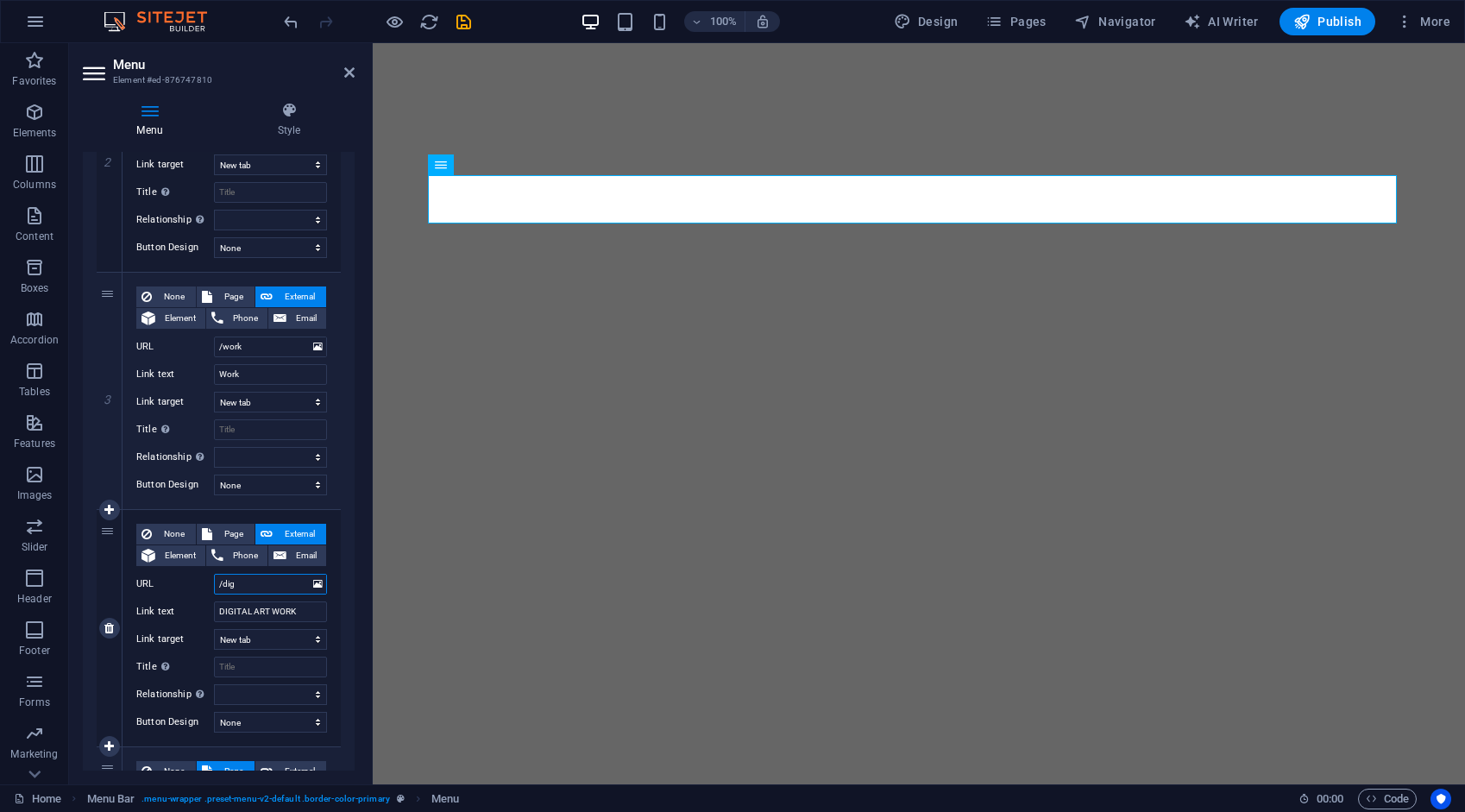
select select
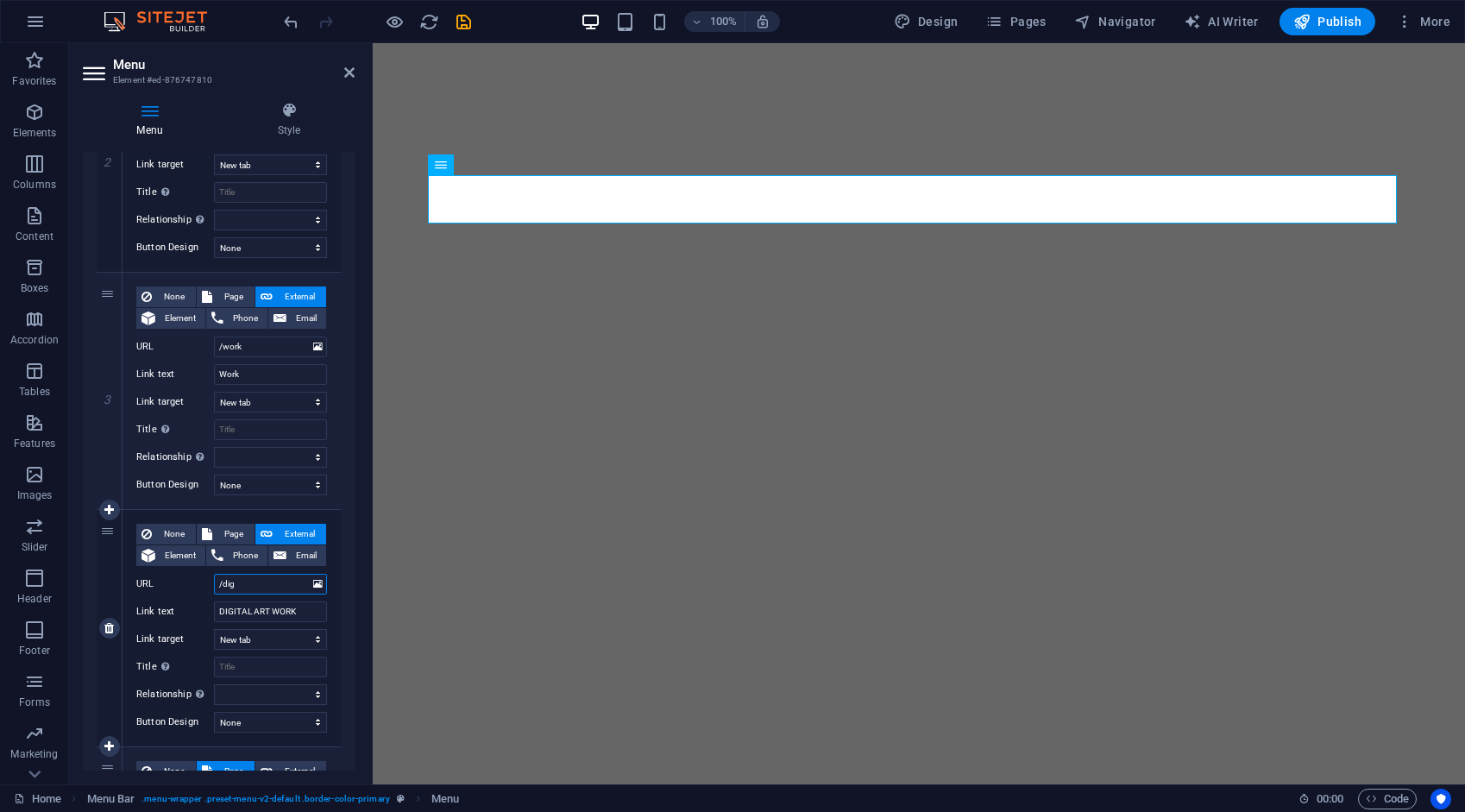
select select
type input "/digital-"
select select
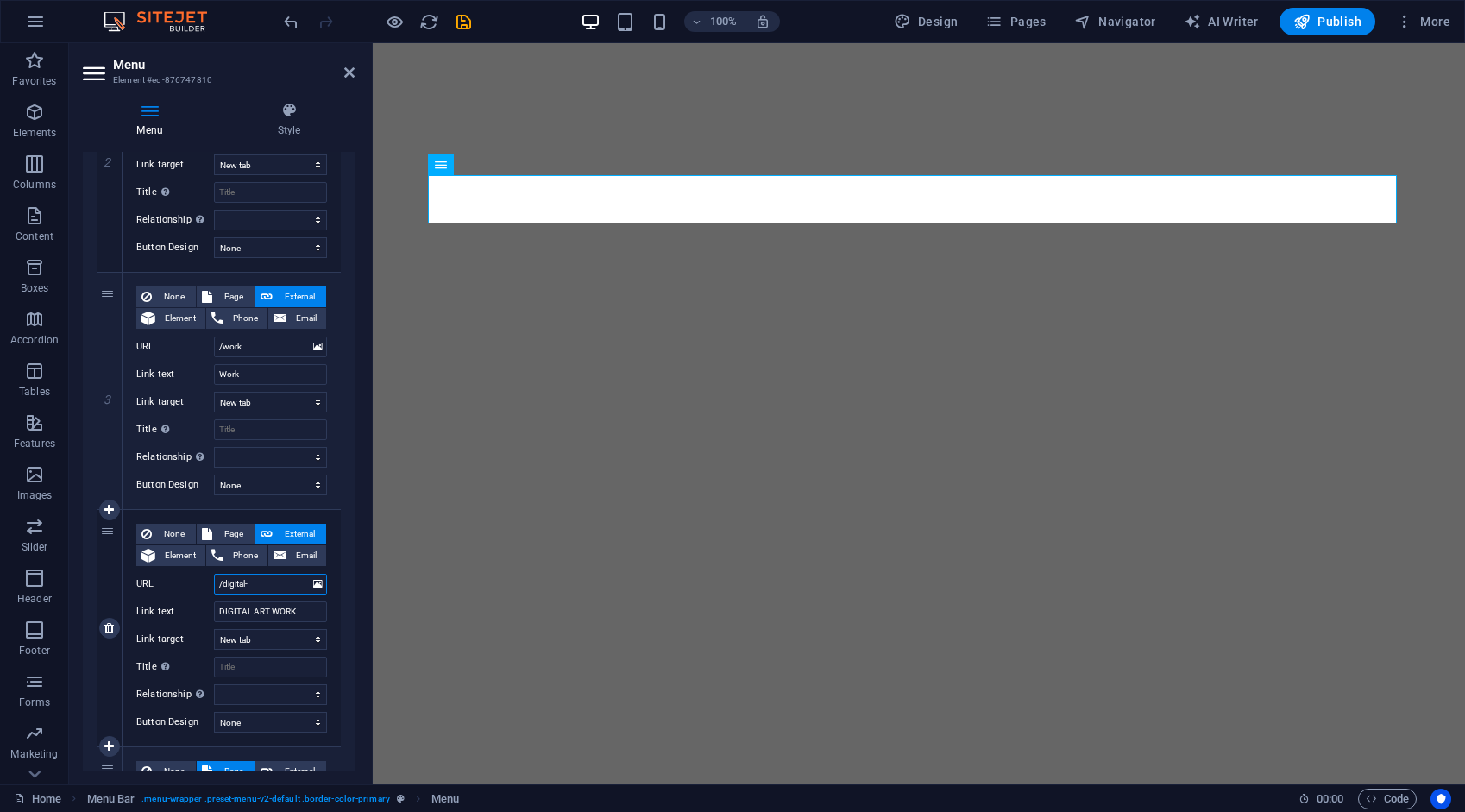
select select
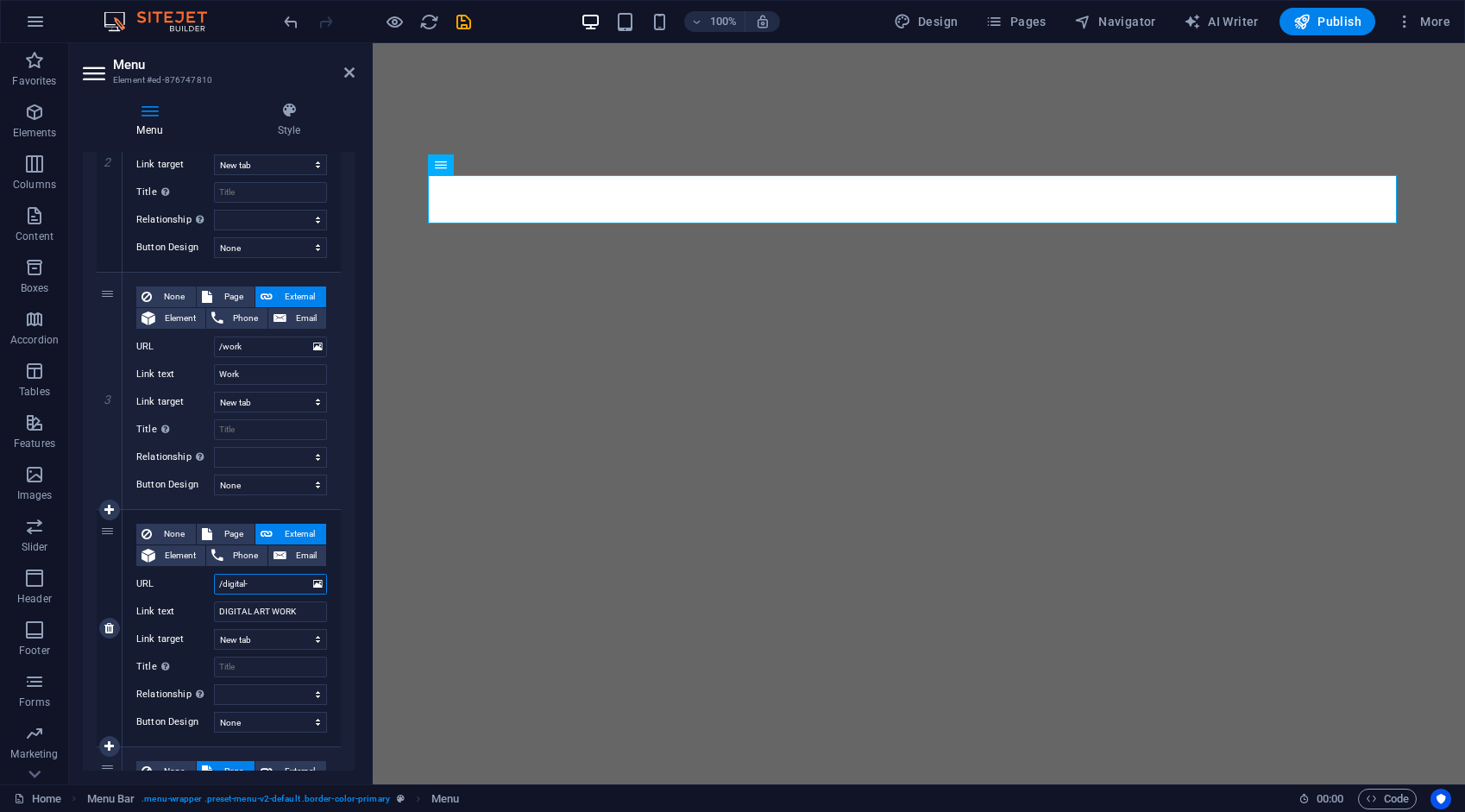
select select
type input "/digital-a"
select select
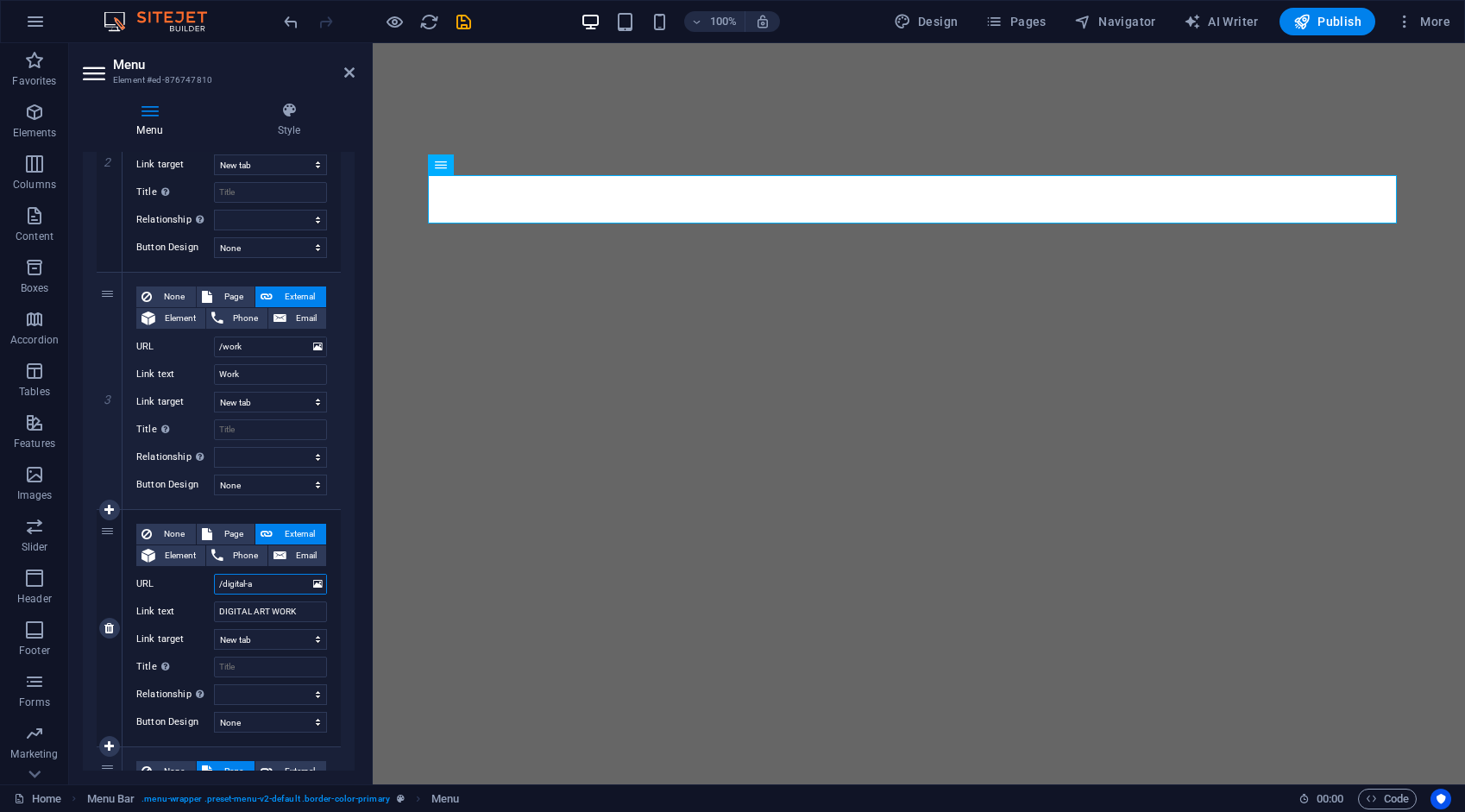
select select
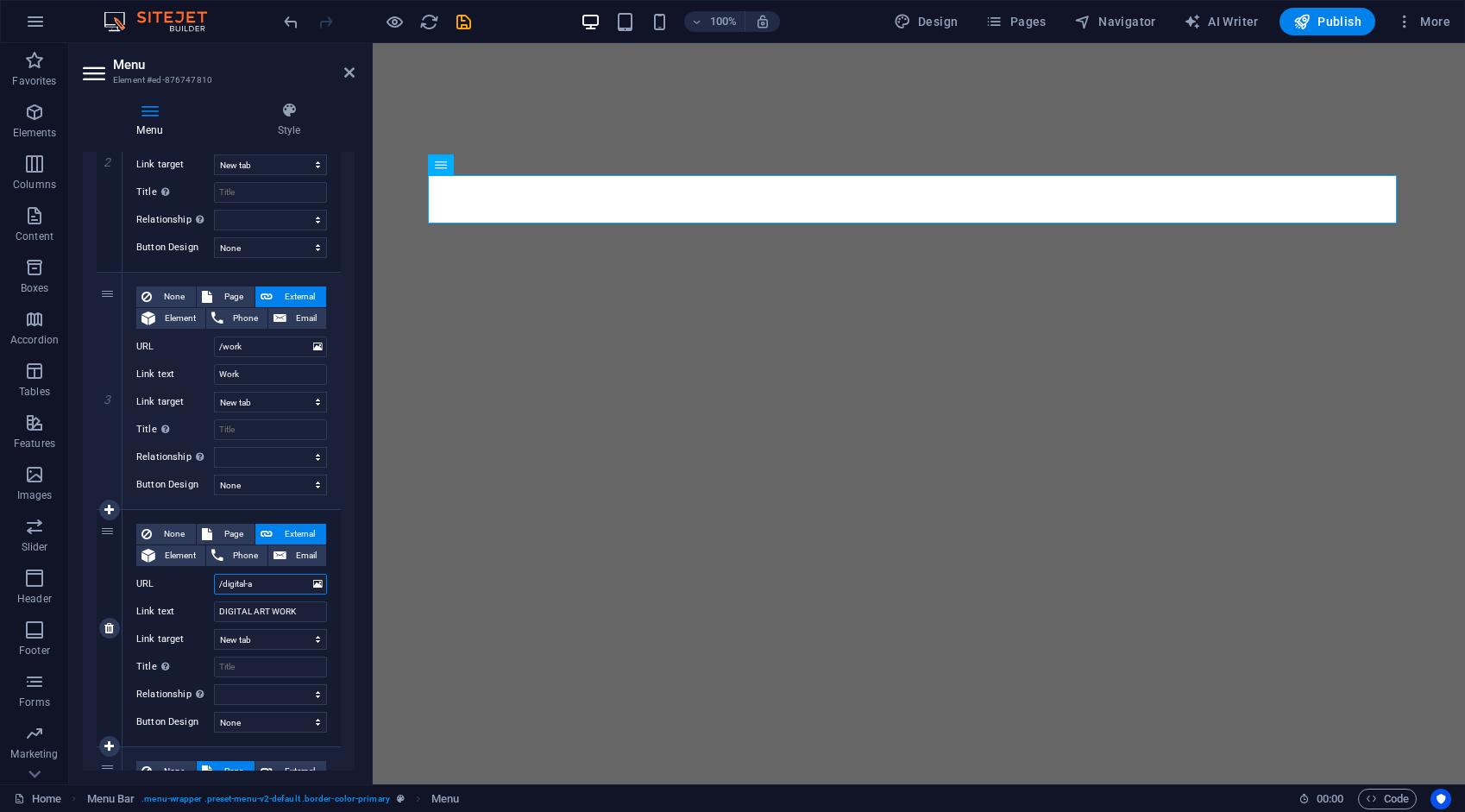
select select
type input "/digital-art"
select select
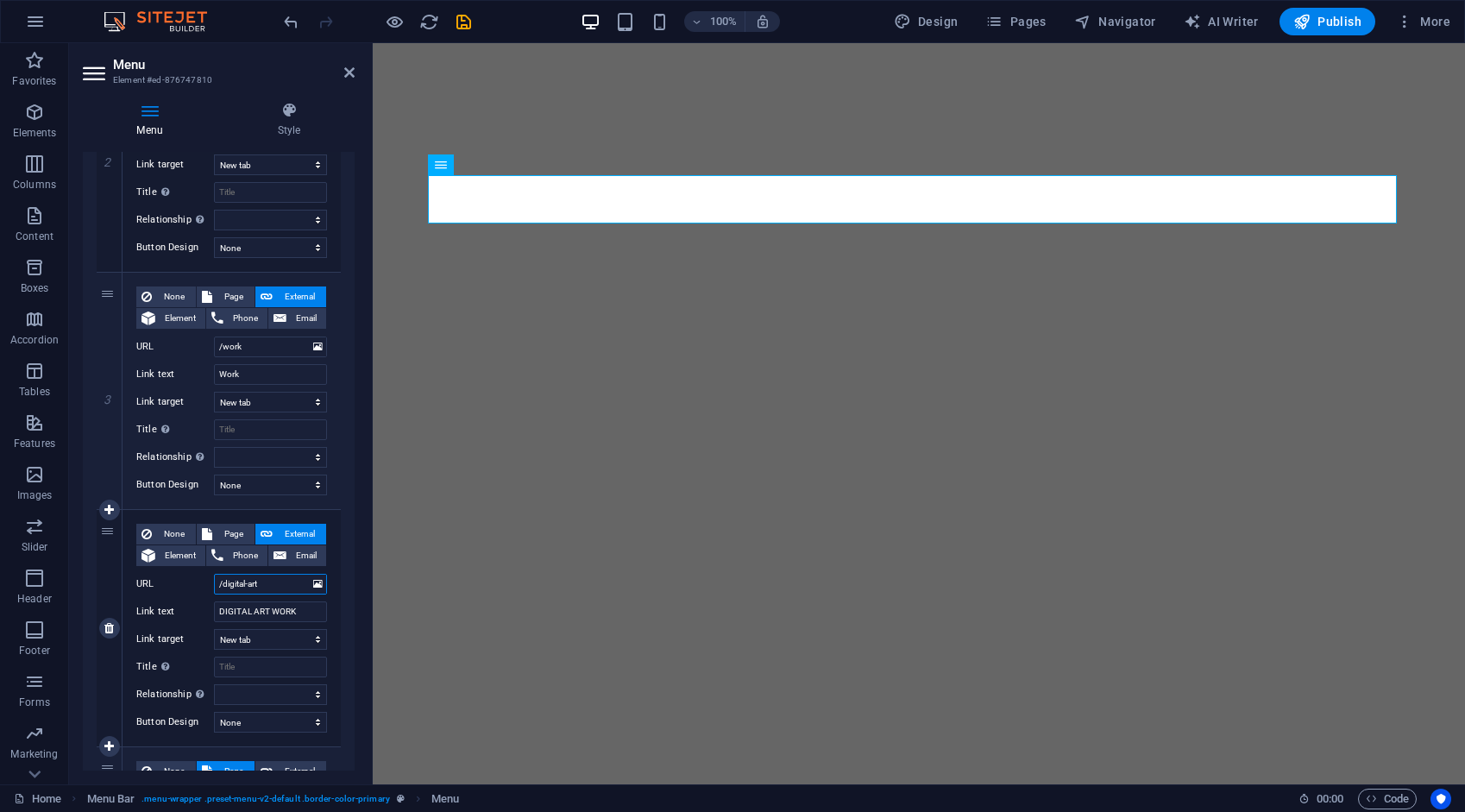
select select
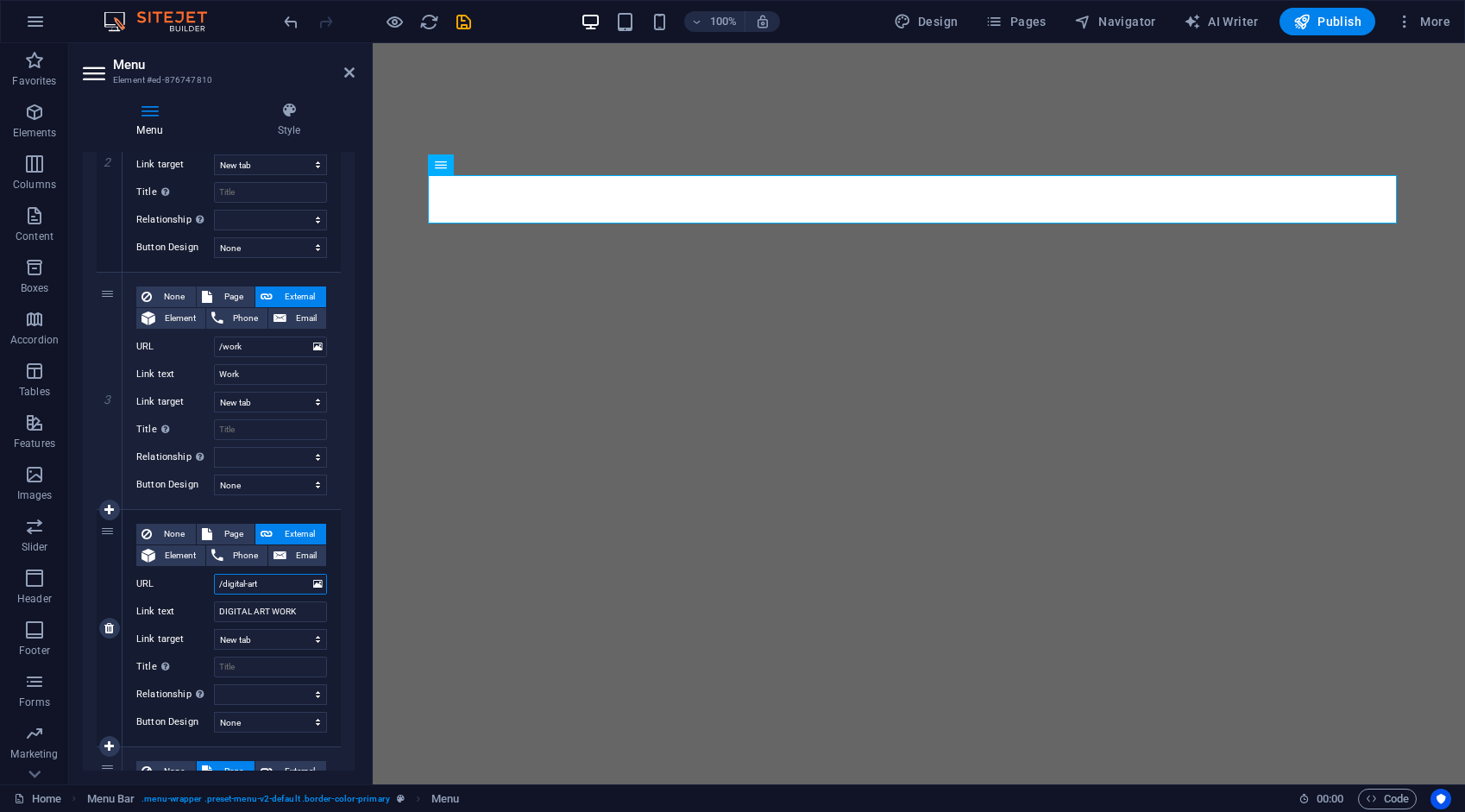
select select
type input "/digital-art-"
select select
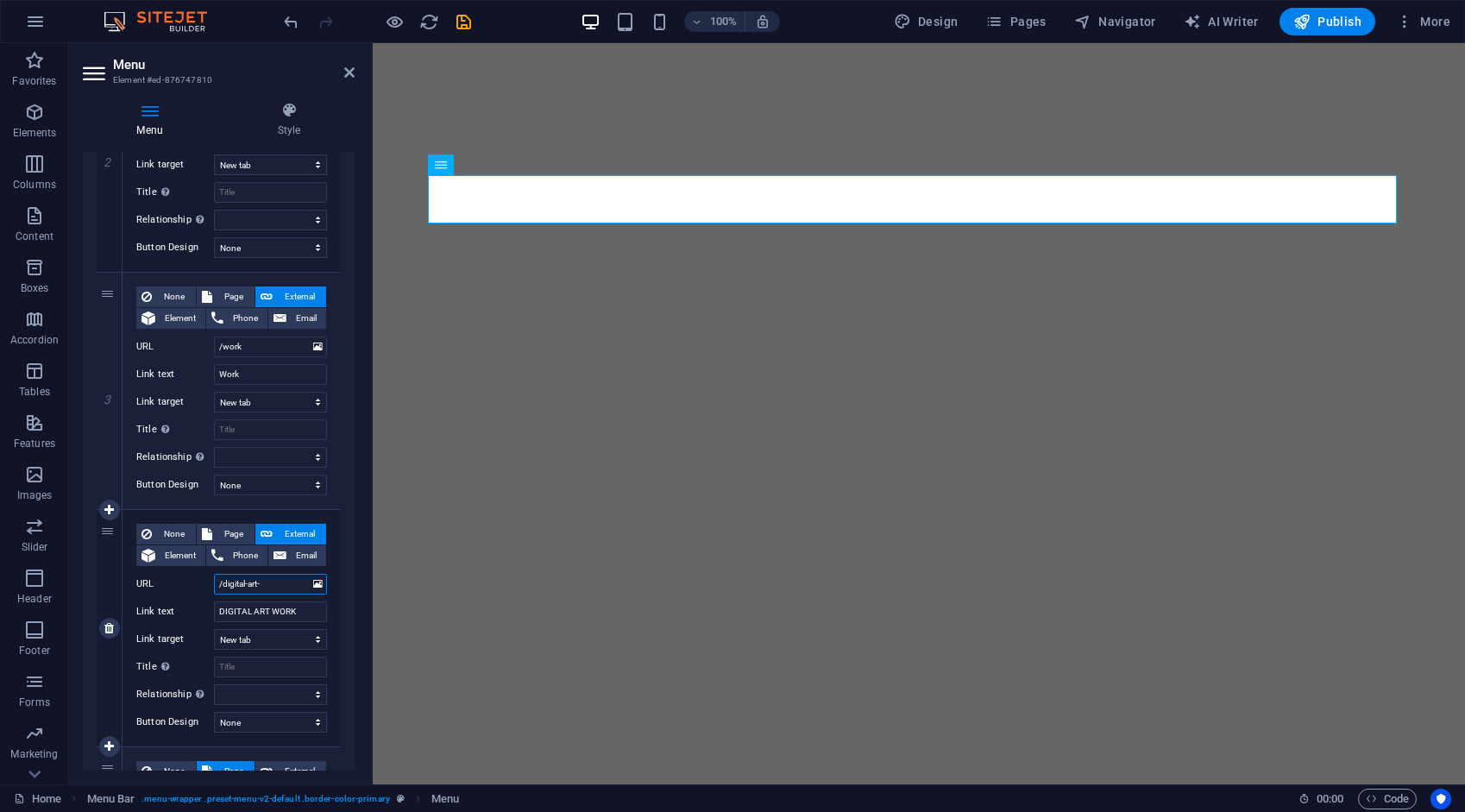
select select
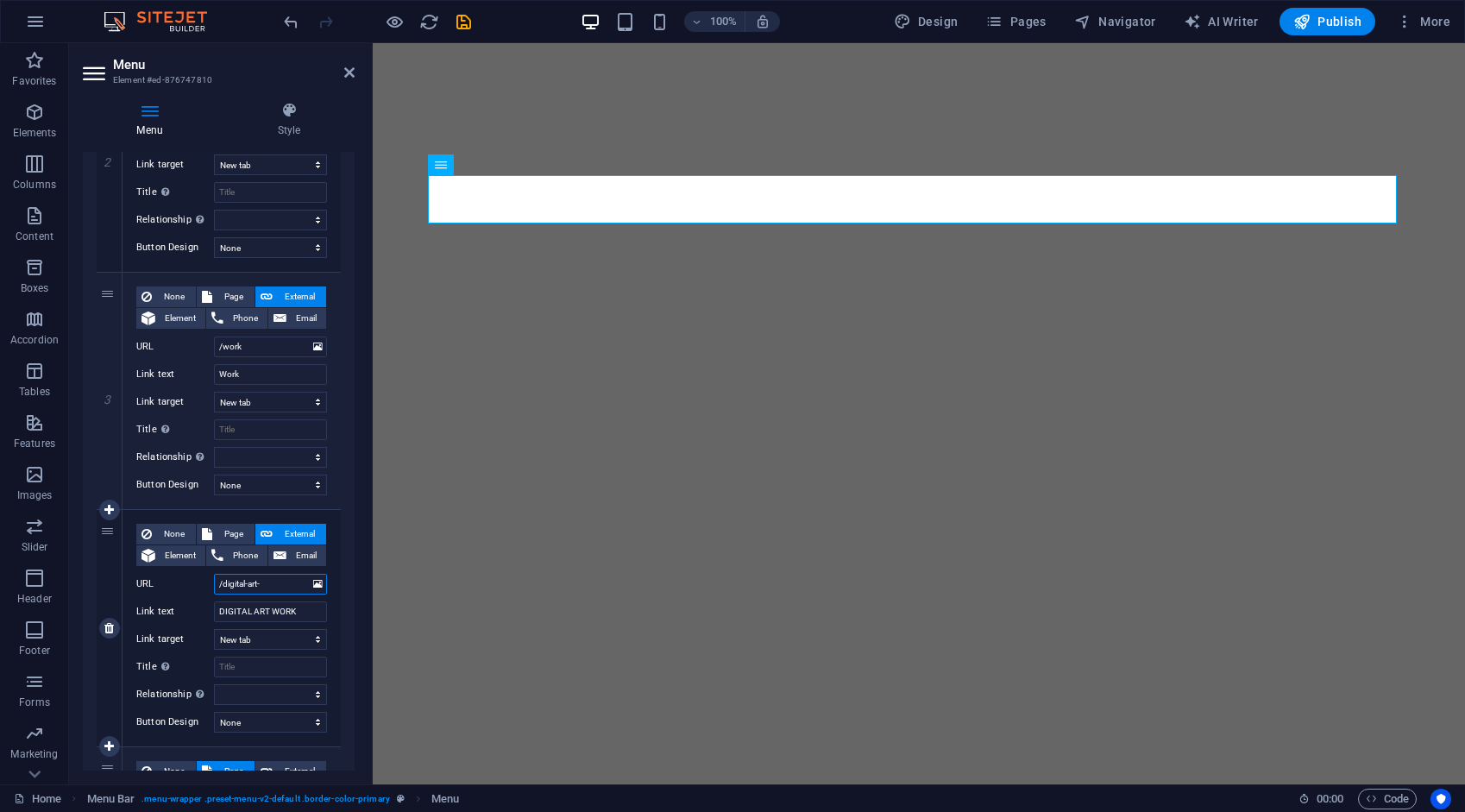
select select
type input "/digital-art-work"
select select
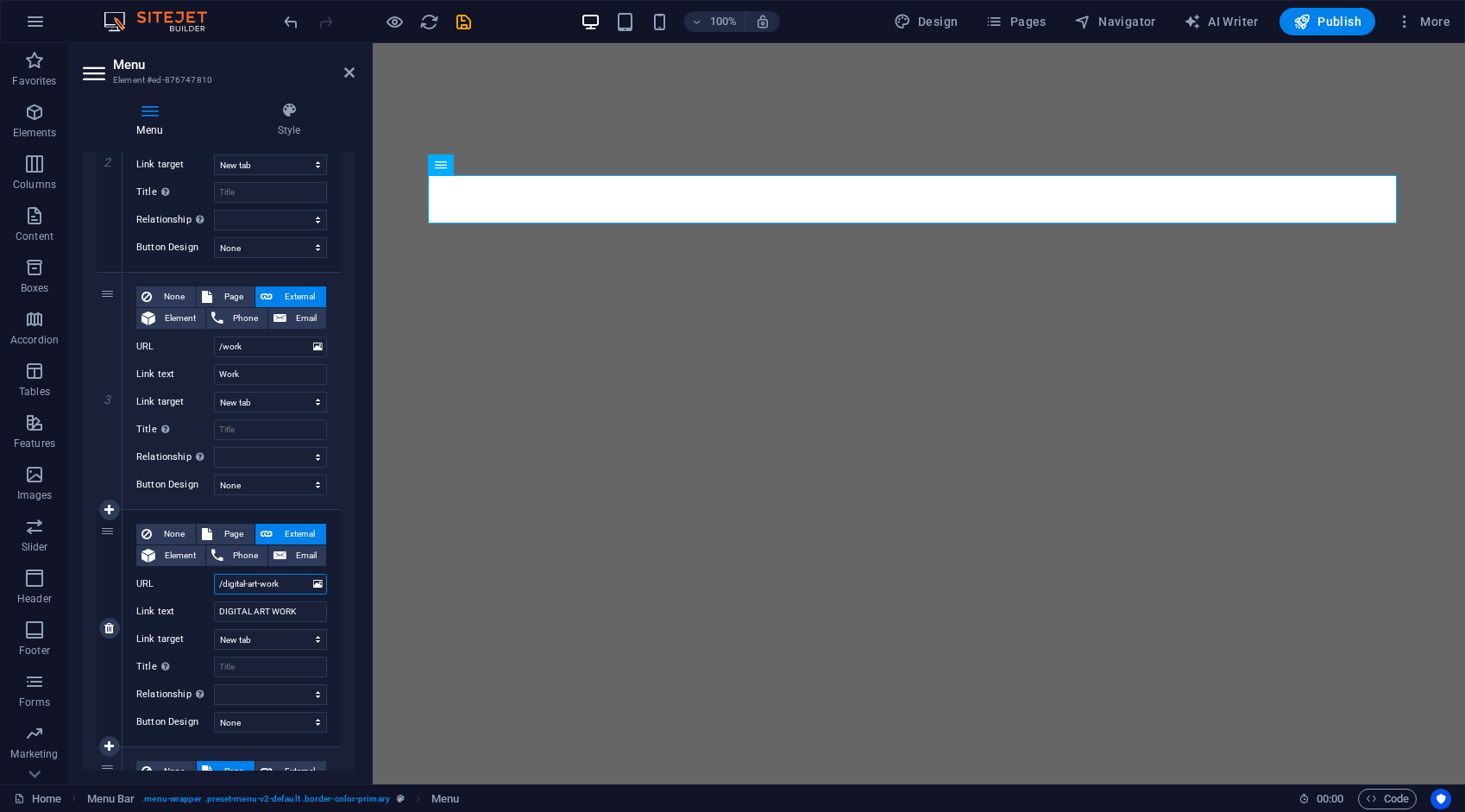
select select
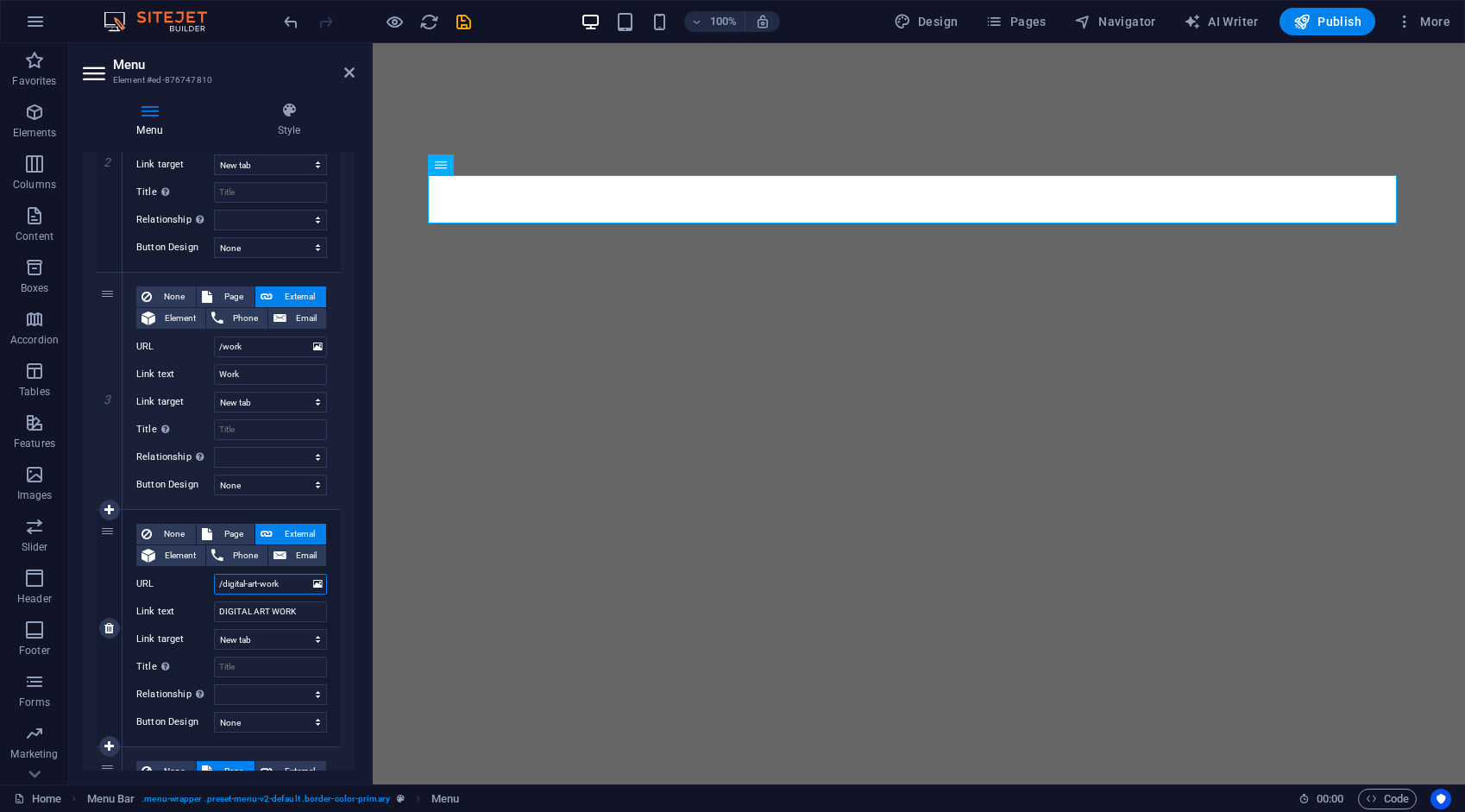
select select
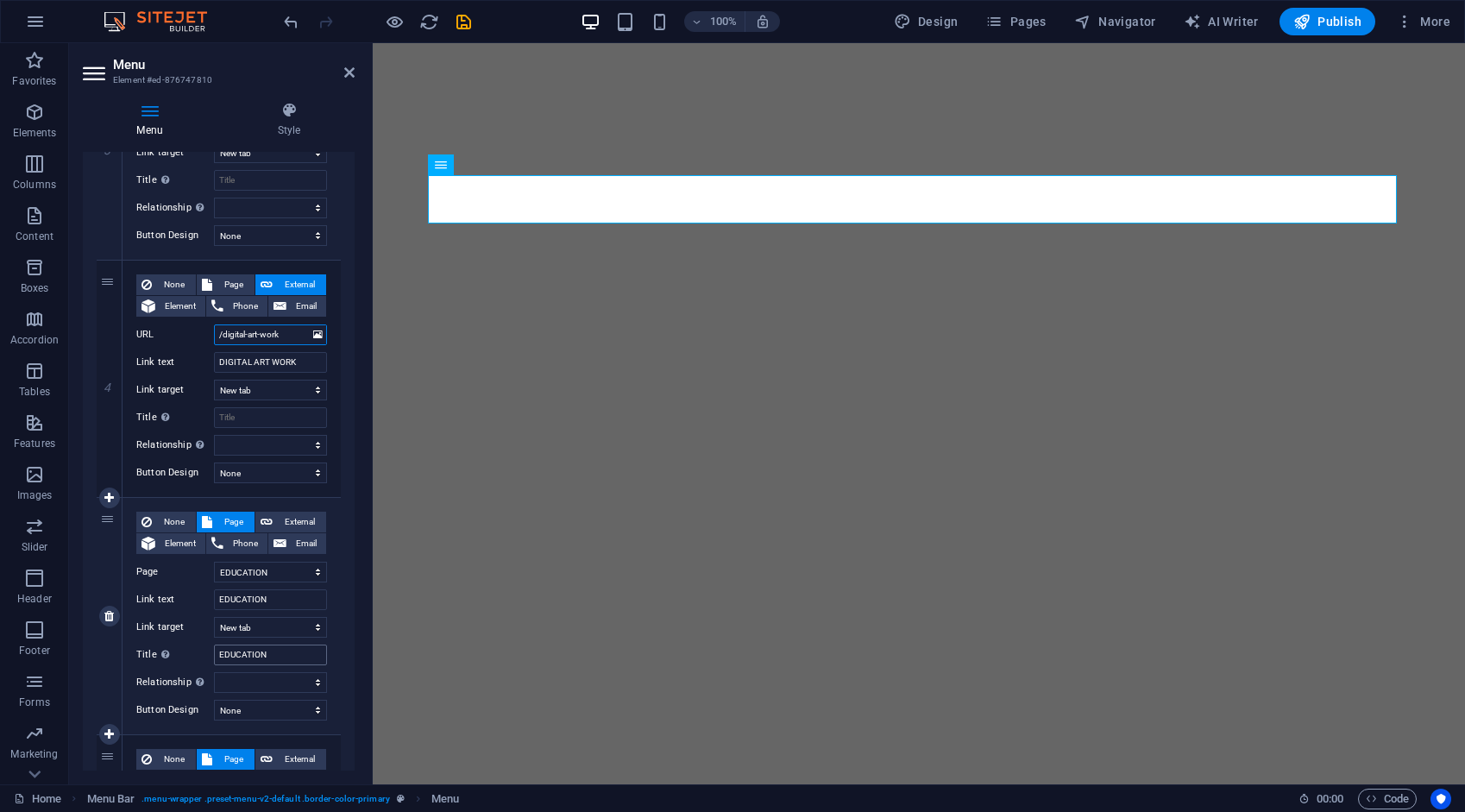
scroll to position [776, 0]
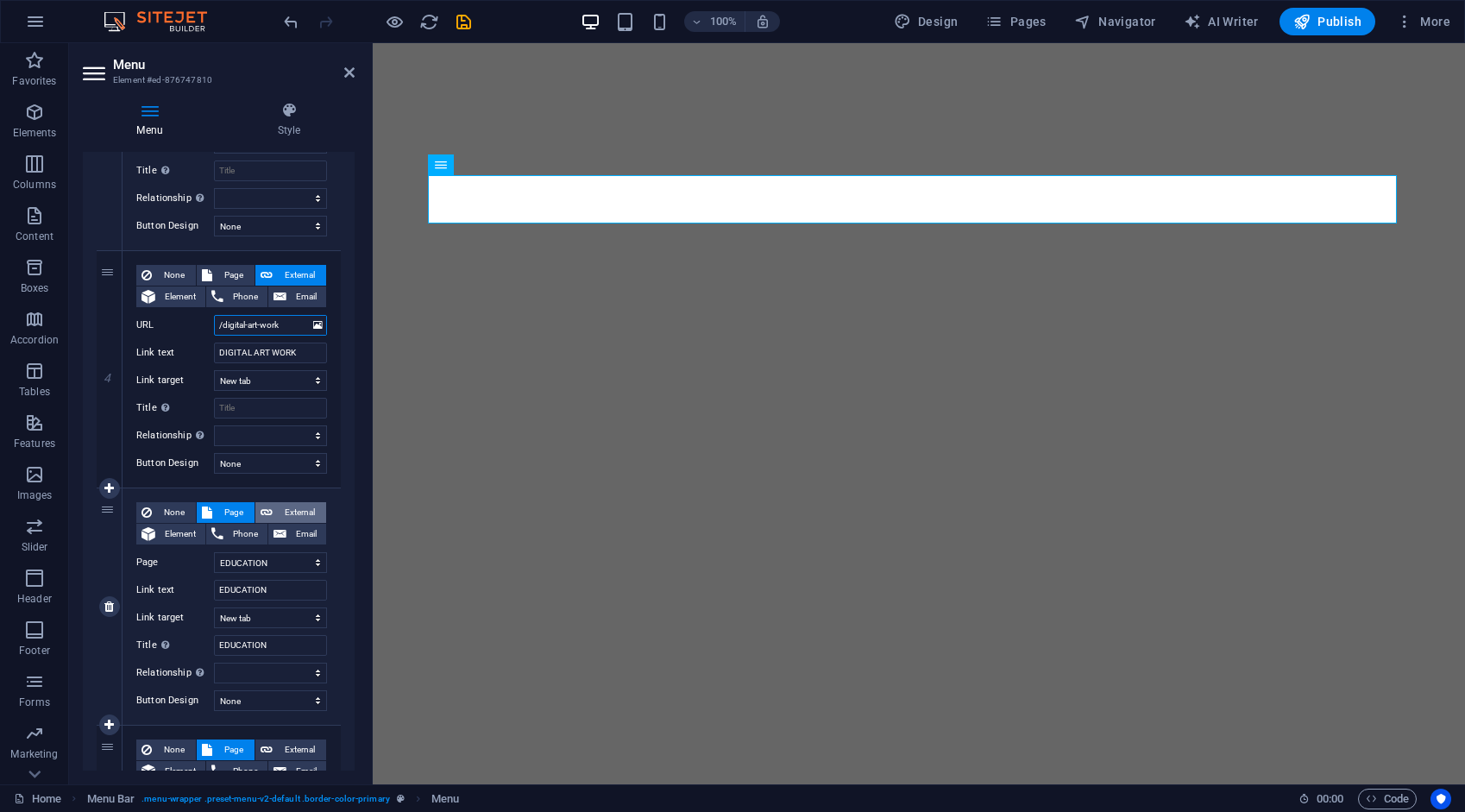
type input "/digital-art-work"
click at [291, 514] on span "External" at bounding box center [298, 513] width 43 height 21
select select
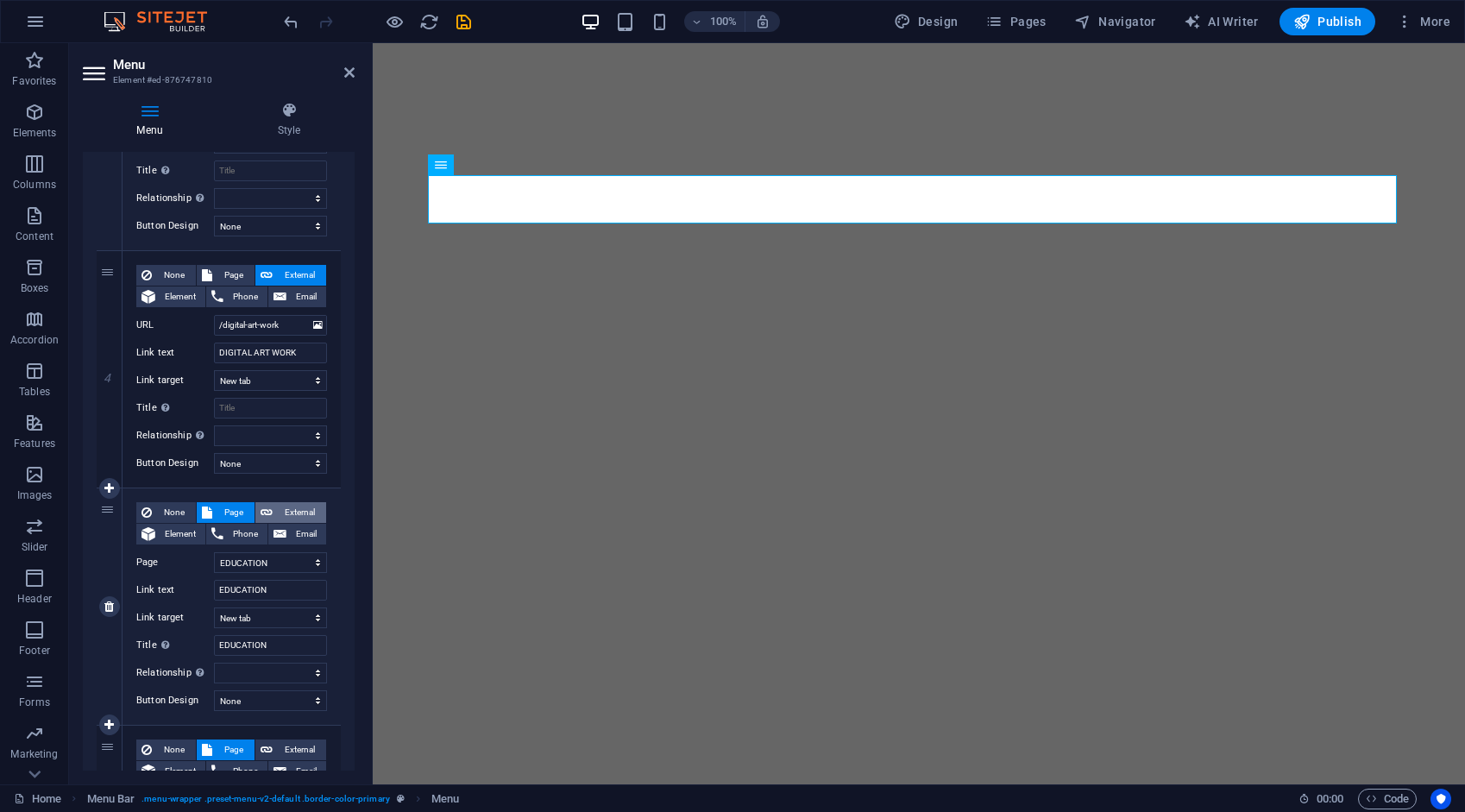
select select
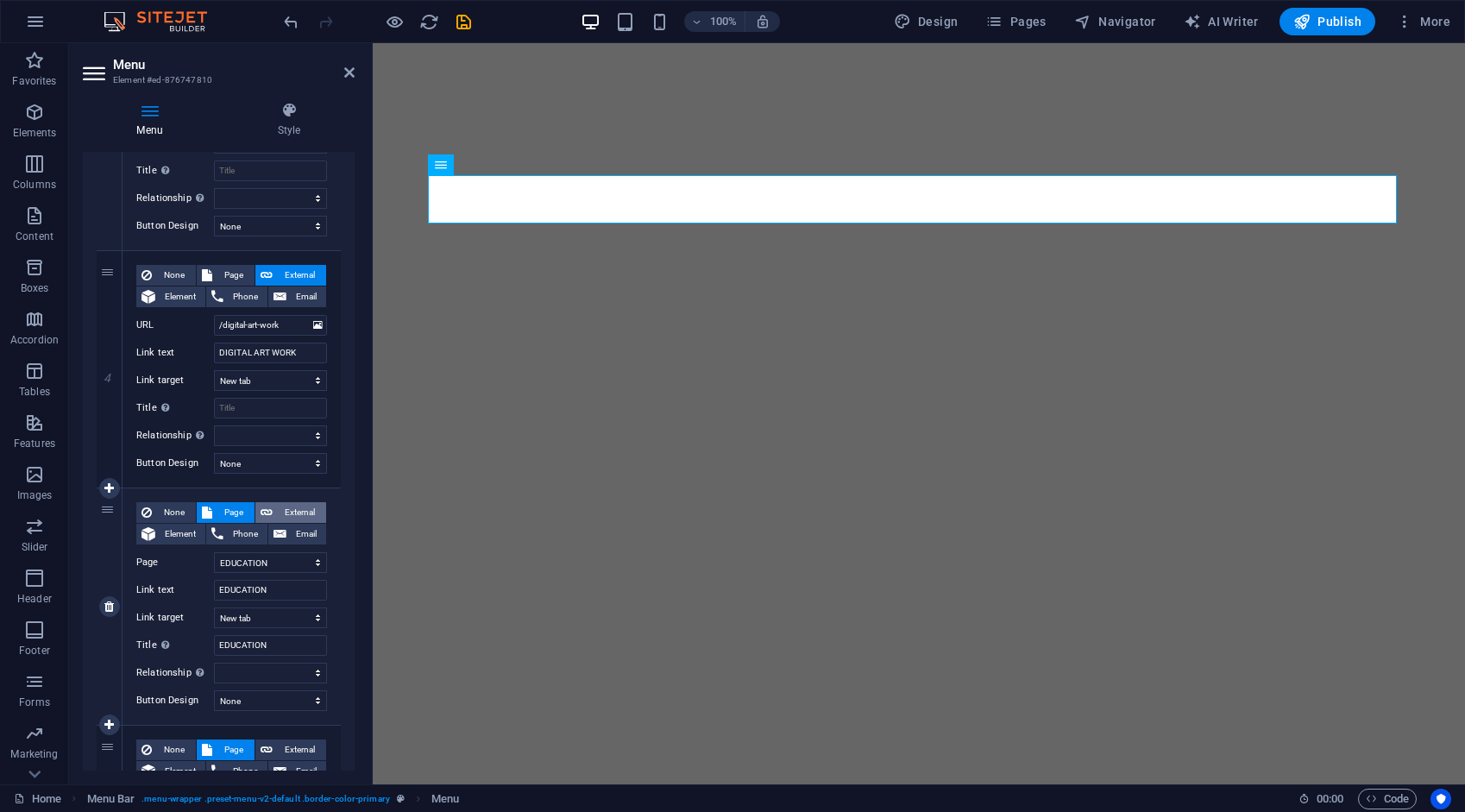
select select
drag, startPoint x: 281, startPoint y: 557, endPoint x: 203, endPoint y: 585, distance: 82.9
click at [203, 585] on div "None Page External Element Phone Email Page Home About Work Digital art work ED…" at bounding box center [231, 593] width 191 height 181
type input "/"
select select
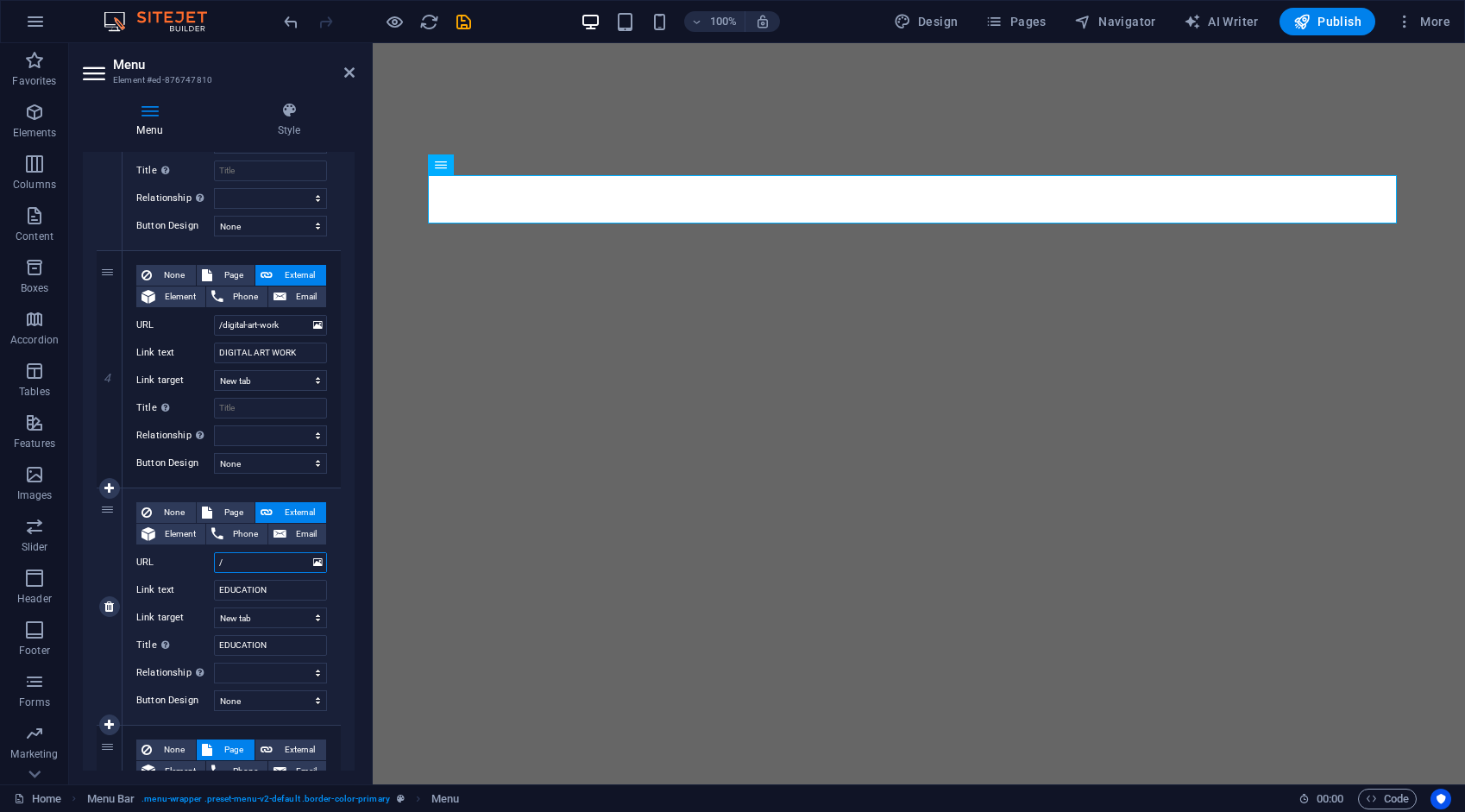
select select
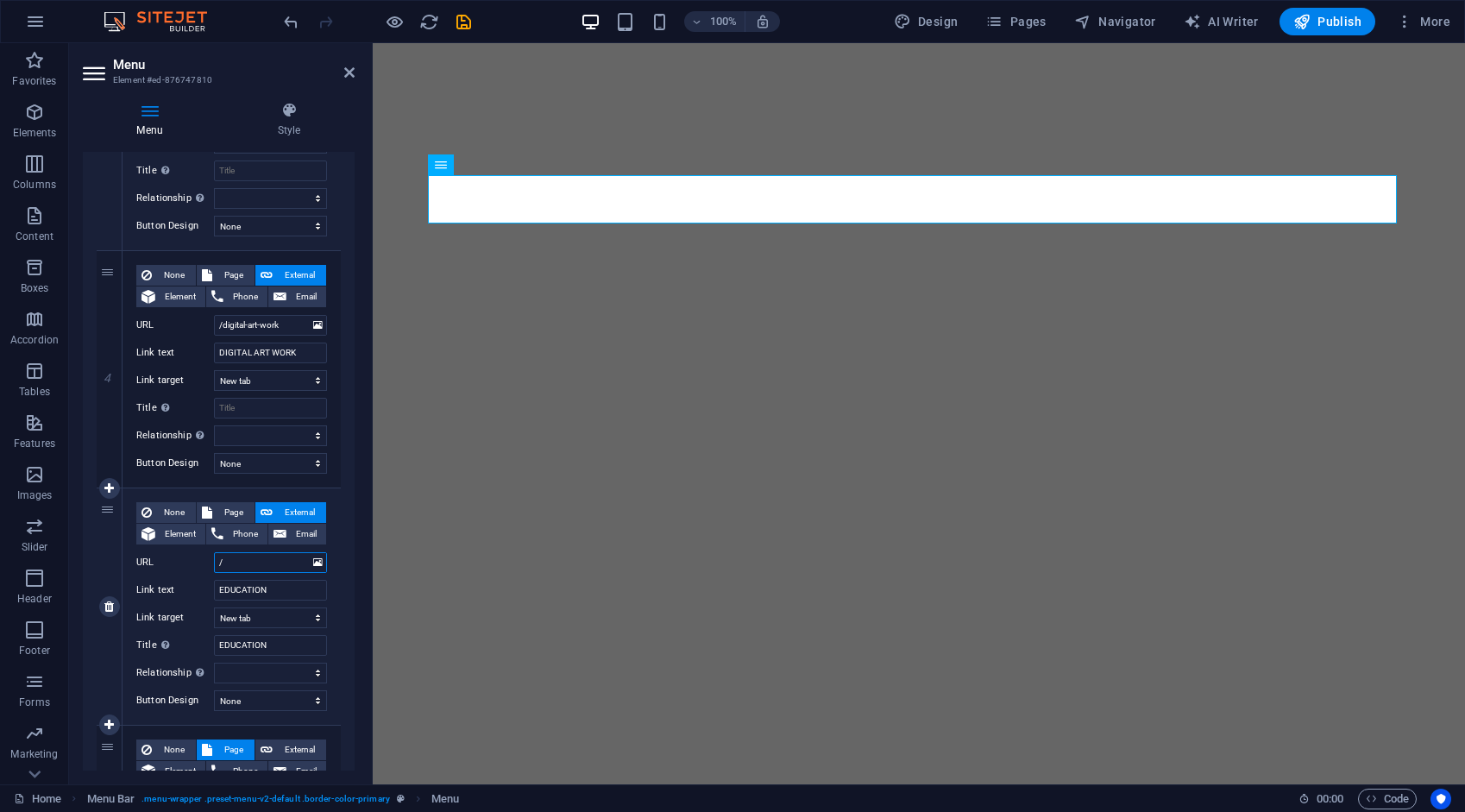
select select
type input "/education"
select select
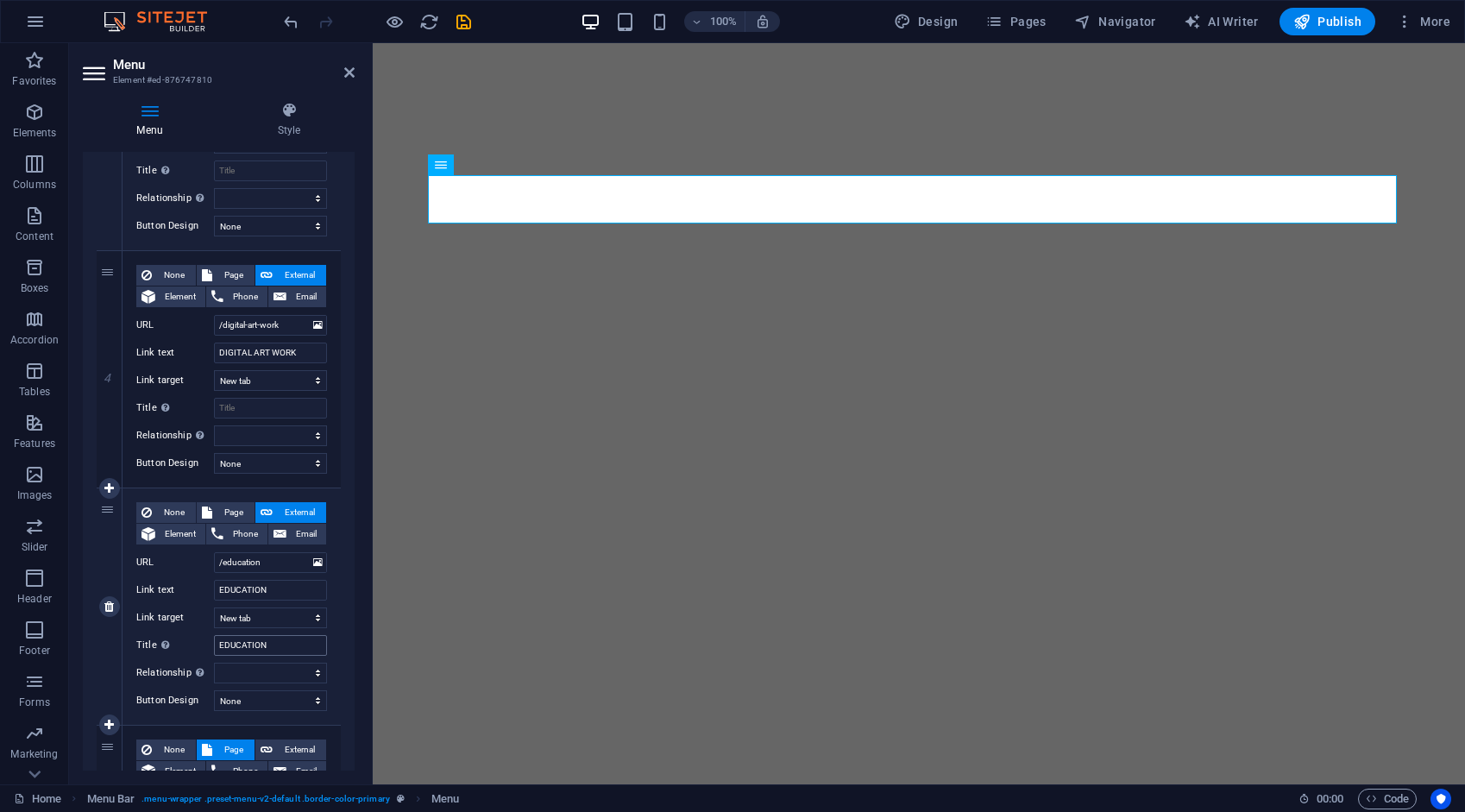
select select
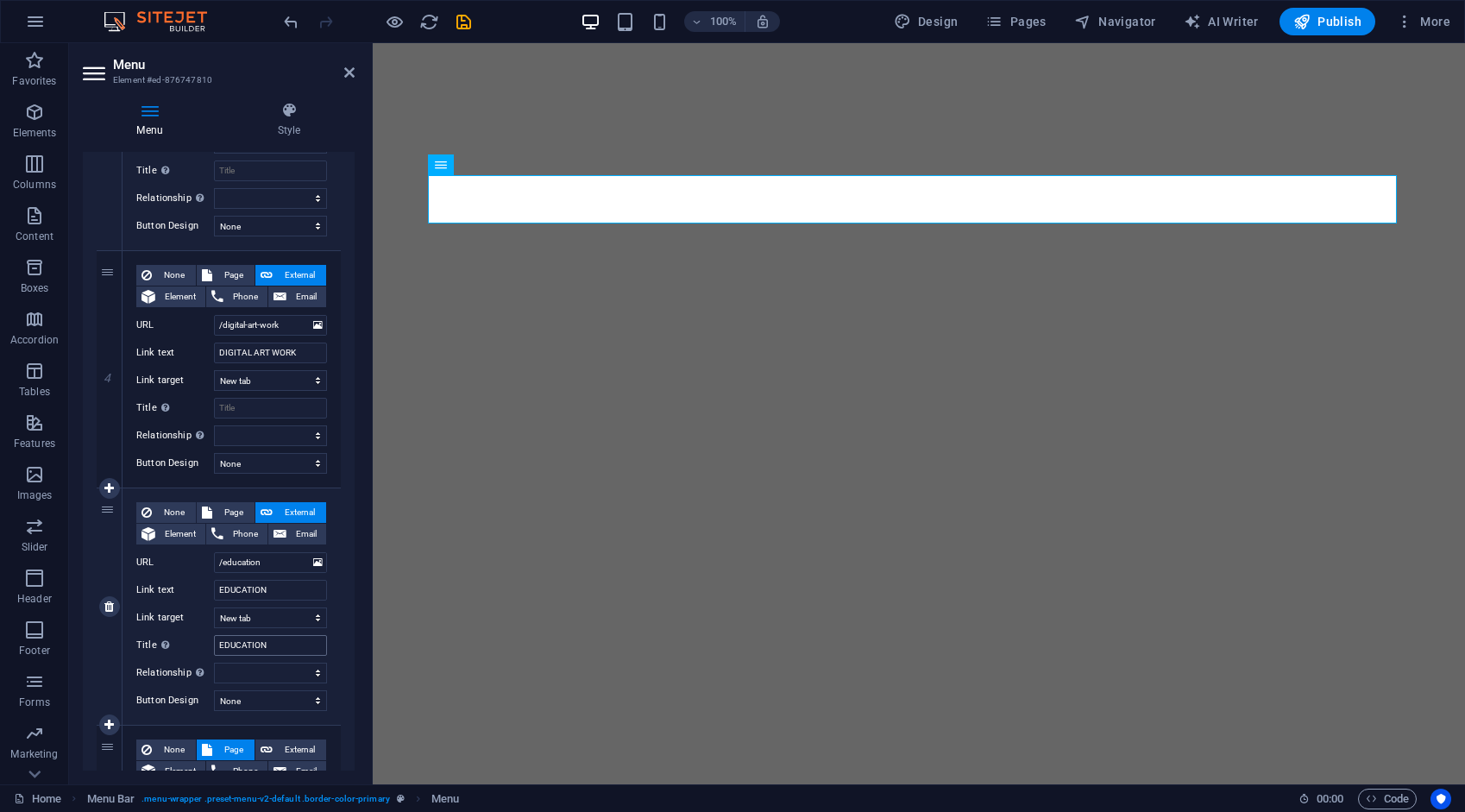
select select
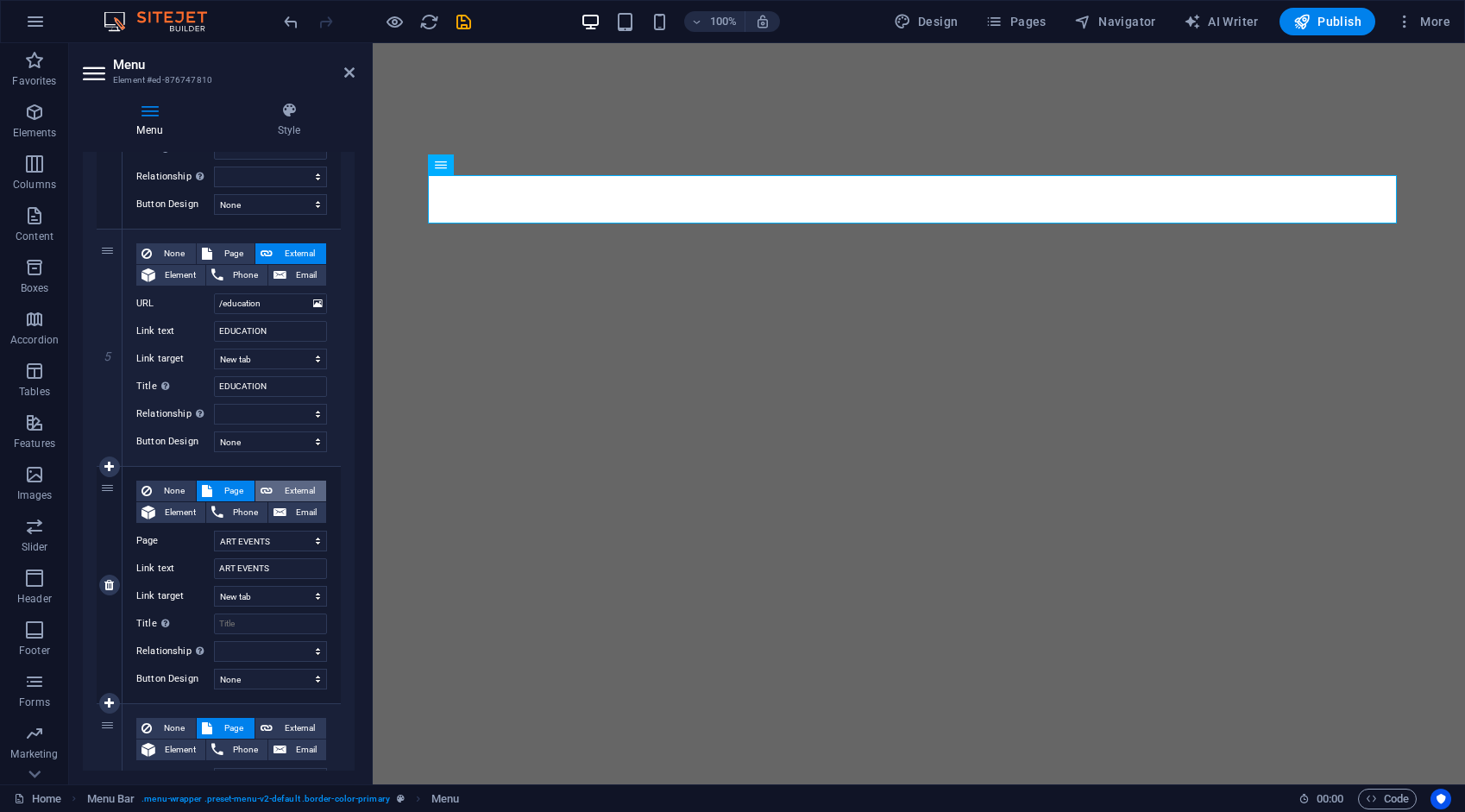
click at [288, 488] on span "External" at bounding box center [298, 491] width 43 height 21
click at [283, 536] on input "/ro/16672966" at bounding box center [270, 541] width 113 height 21
drag, startPoint x: 283, startPoint y: 536, endPoint x: 214, endPoint y: 549, distance: 70.2
click at [211, 551] on div "None Page External Element Phone Email Page Home About Work Digital art work ED…" at bounding box center [231, 571] width 191 height 181
click at [273, 539] on input "URL" at bounding box center [270, 541] width 113 height 21
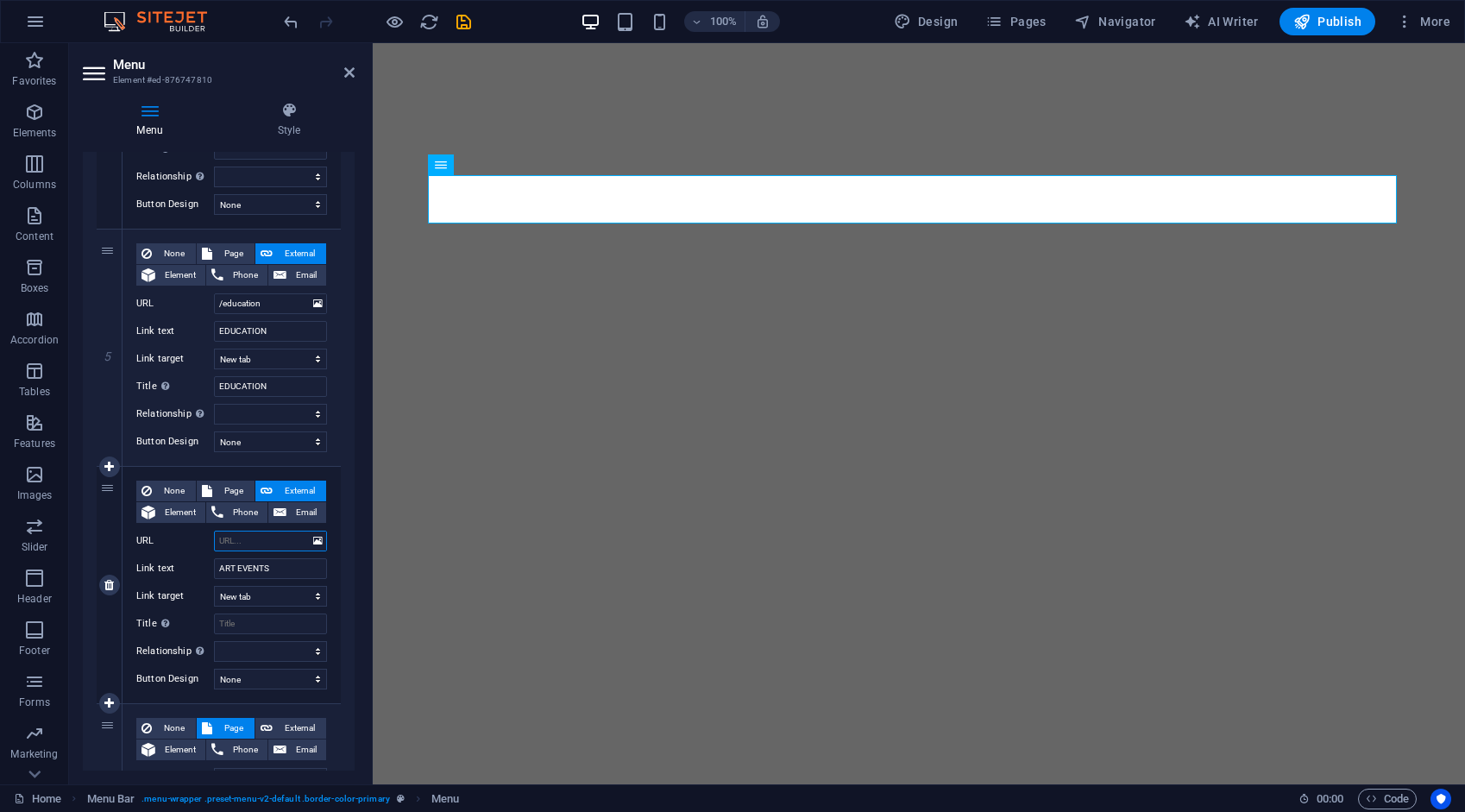
click at [272, 538] on input "URL" at bounding box center [270, 541] width 113 height 21
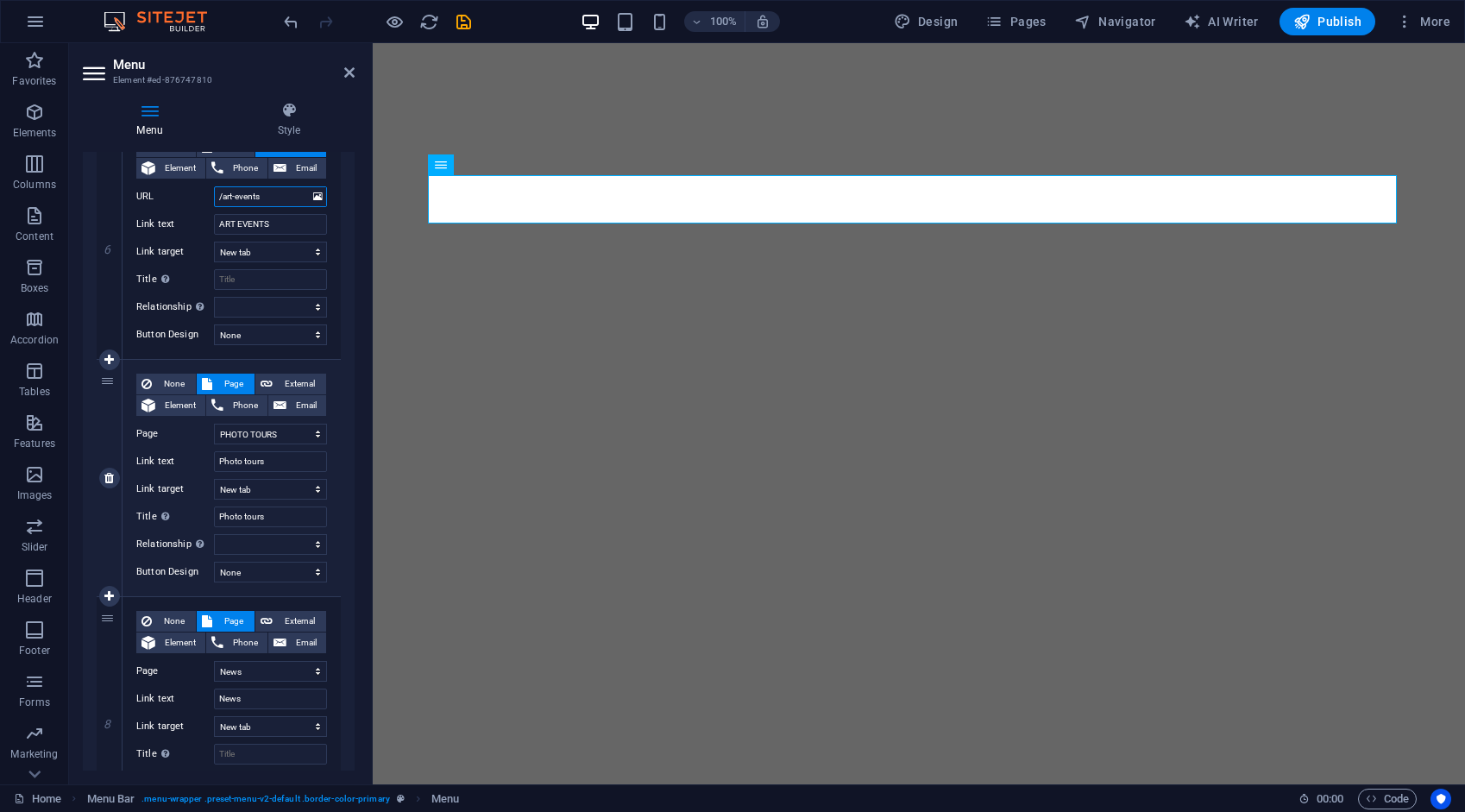
scroll to position [1380, 0]
type input "/art-events"
click at [289, 376] on span "External" at bounding box center [298, 383] width 43 height 21
drag, startPoint x: 281, startPoint y: 427, endPoint x: 193, endPoint y: 411, distance: 89.4
click at [196, 438] on div "URL /ro/16818805" at bounding box center [231, 433] width 191 height 21
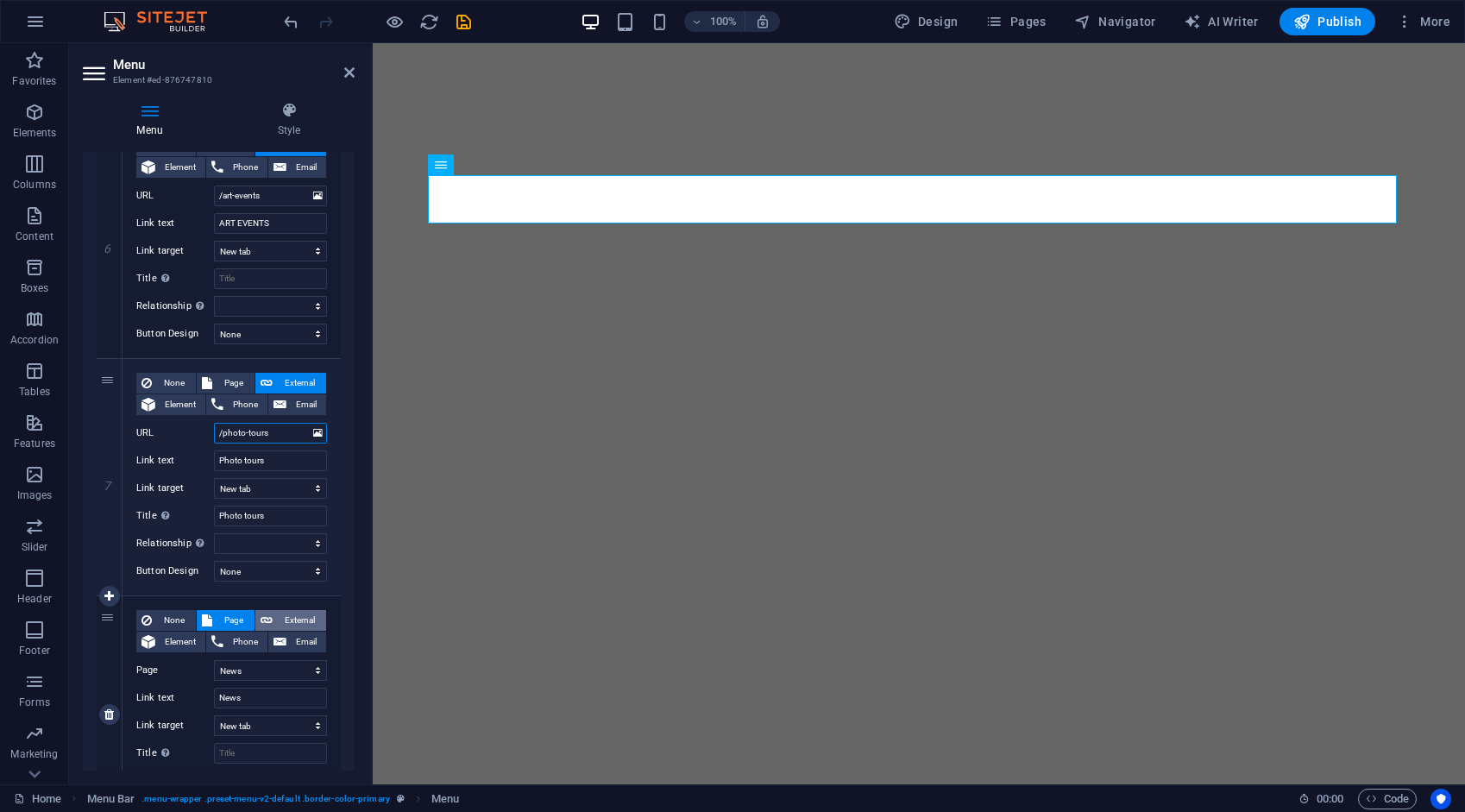
type input "/photo-tours"
click at [283, 615] on span "External" at bounding box center [298, 620] width 43 height 21
drag, startPoint x: 277, startPoint y: 664, endPoint x: 161, endPoint y: 613, distance: 126.7
click at [188, 656] on div "None Page External Element Phone Email Page Home About Work Digital art work ED…" at bounding box center [231, 700] width 191 height 181
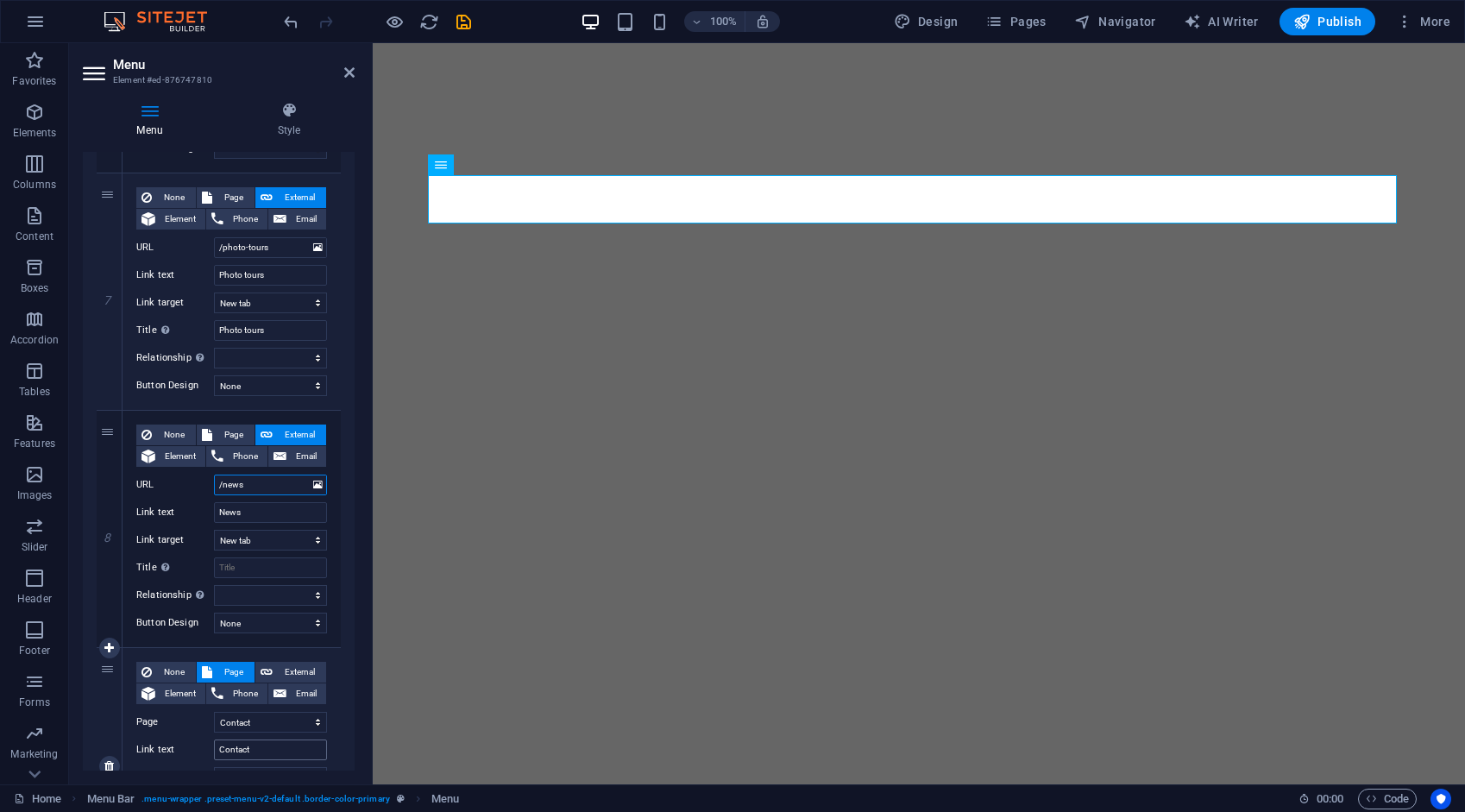
scroll to position [1639, 0]
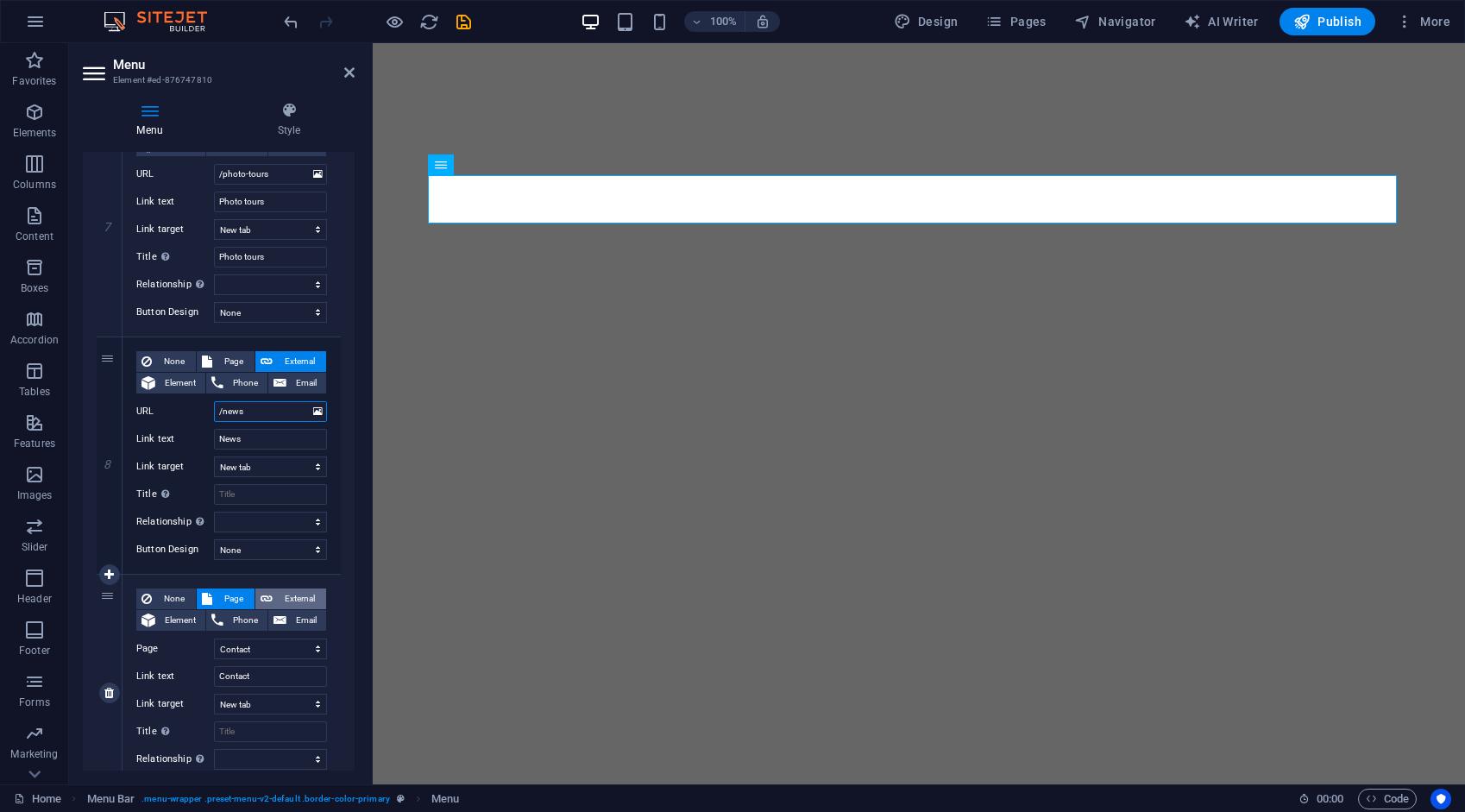
type input "/news"
click at [297, 597] on span "External" at bounding box center [298, 599] width 43 height 21
drag, startPoint x: 281, startPoint y: 644, endPoint x: 195, endPoint y: 651, distance: 86.3
click at [196, 651] on div "URL /ro/16633898" at bounding box center [231, 649] width 191 height 21
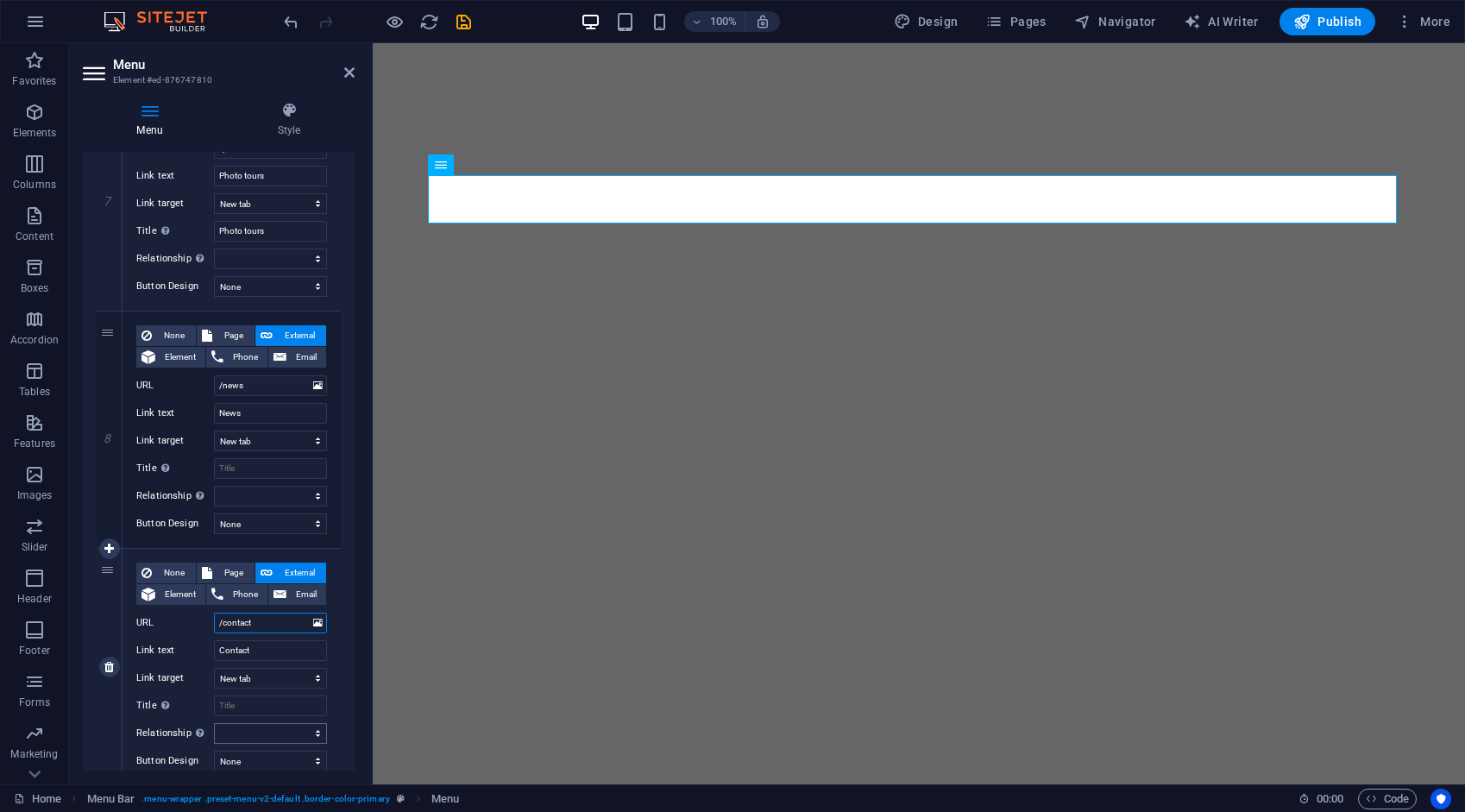
scroll to position [1725, 0]
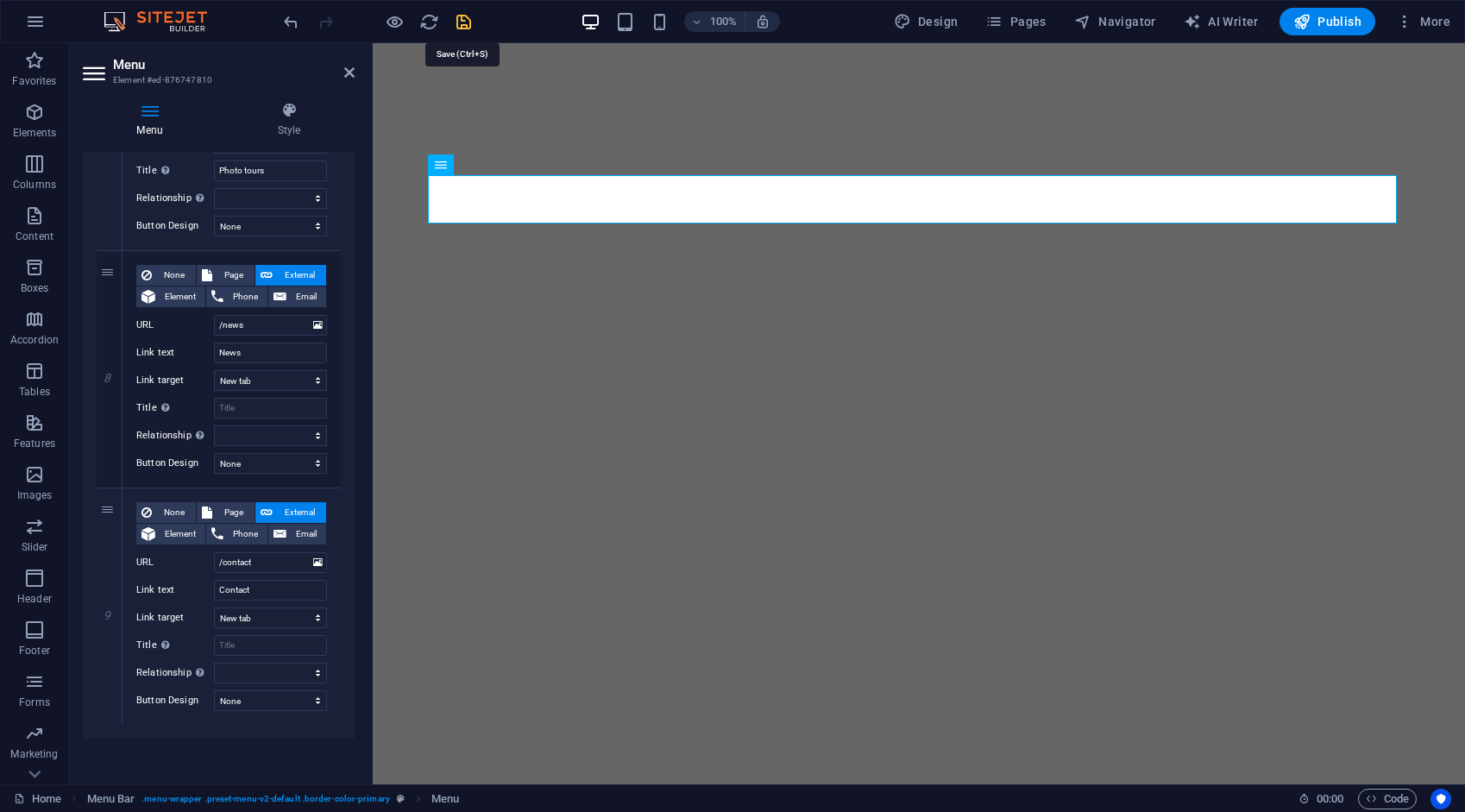
click at [459, 21] on icon "save" at bounding box center [463, 22] width 20 height 20
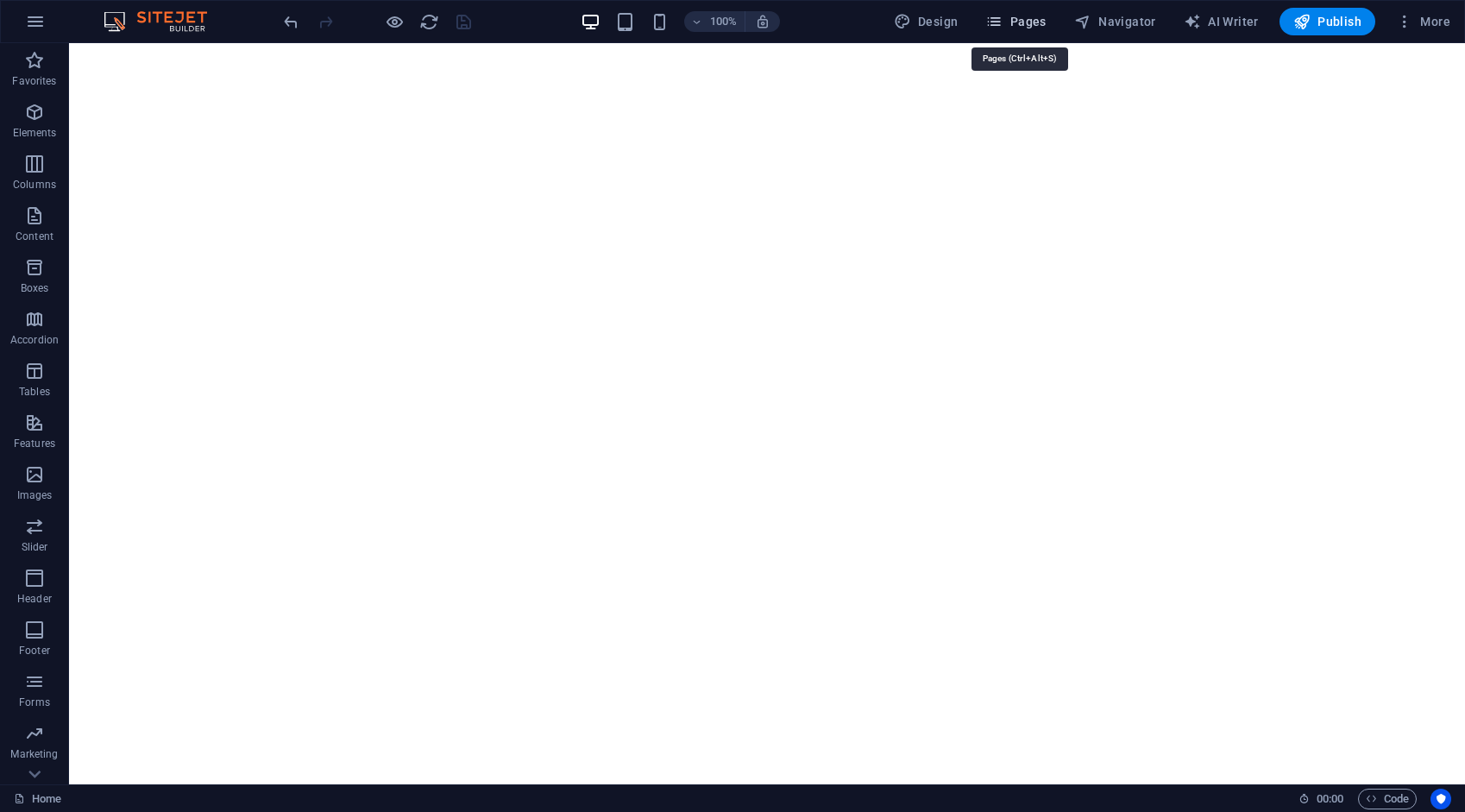
click at [1039, 28] on span "Pages" at bounding box center [1015, 22] width 60 height 17
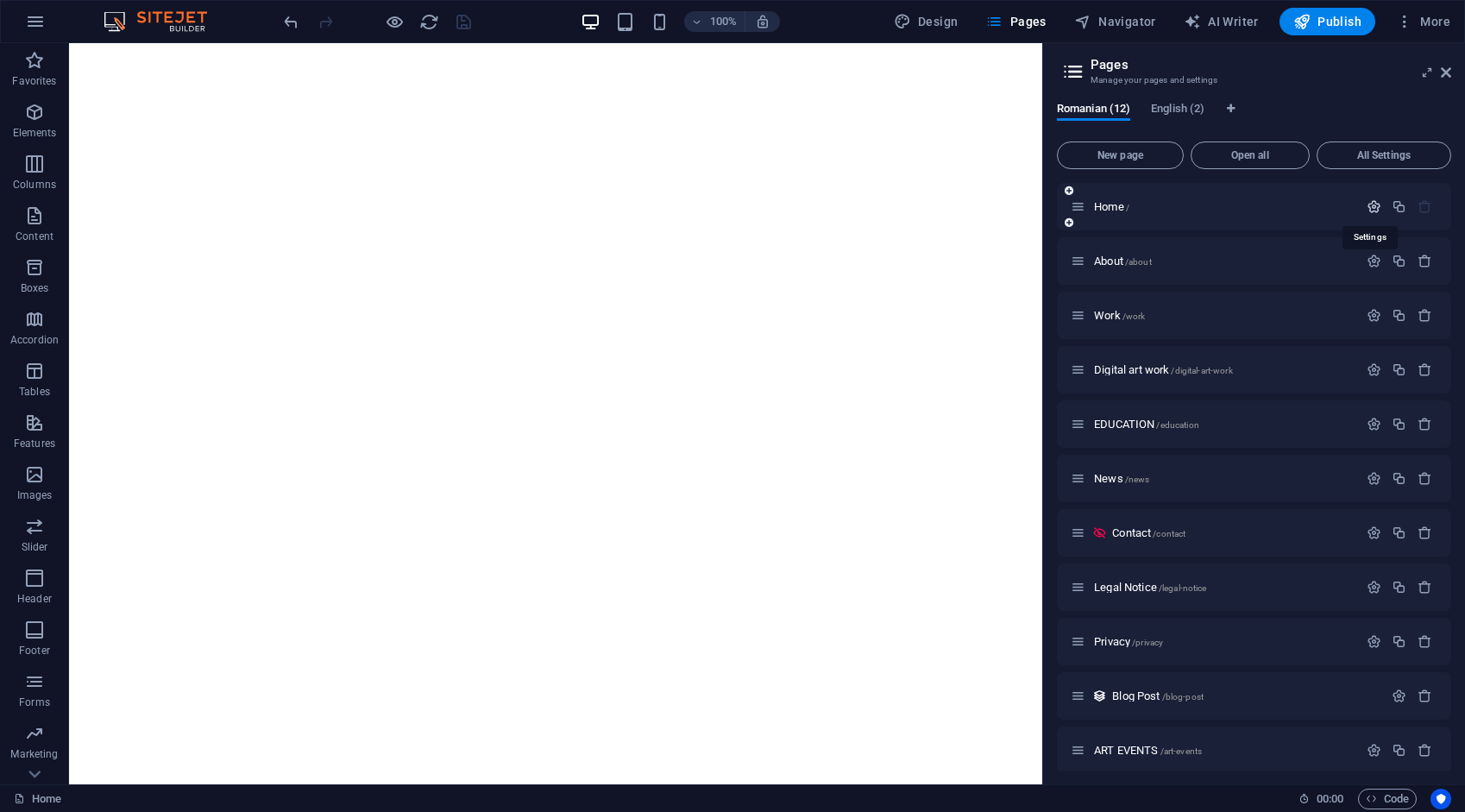
click at [1375, 205] on icon "button" at bounding box center [1374, 206] width 15 height 15
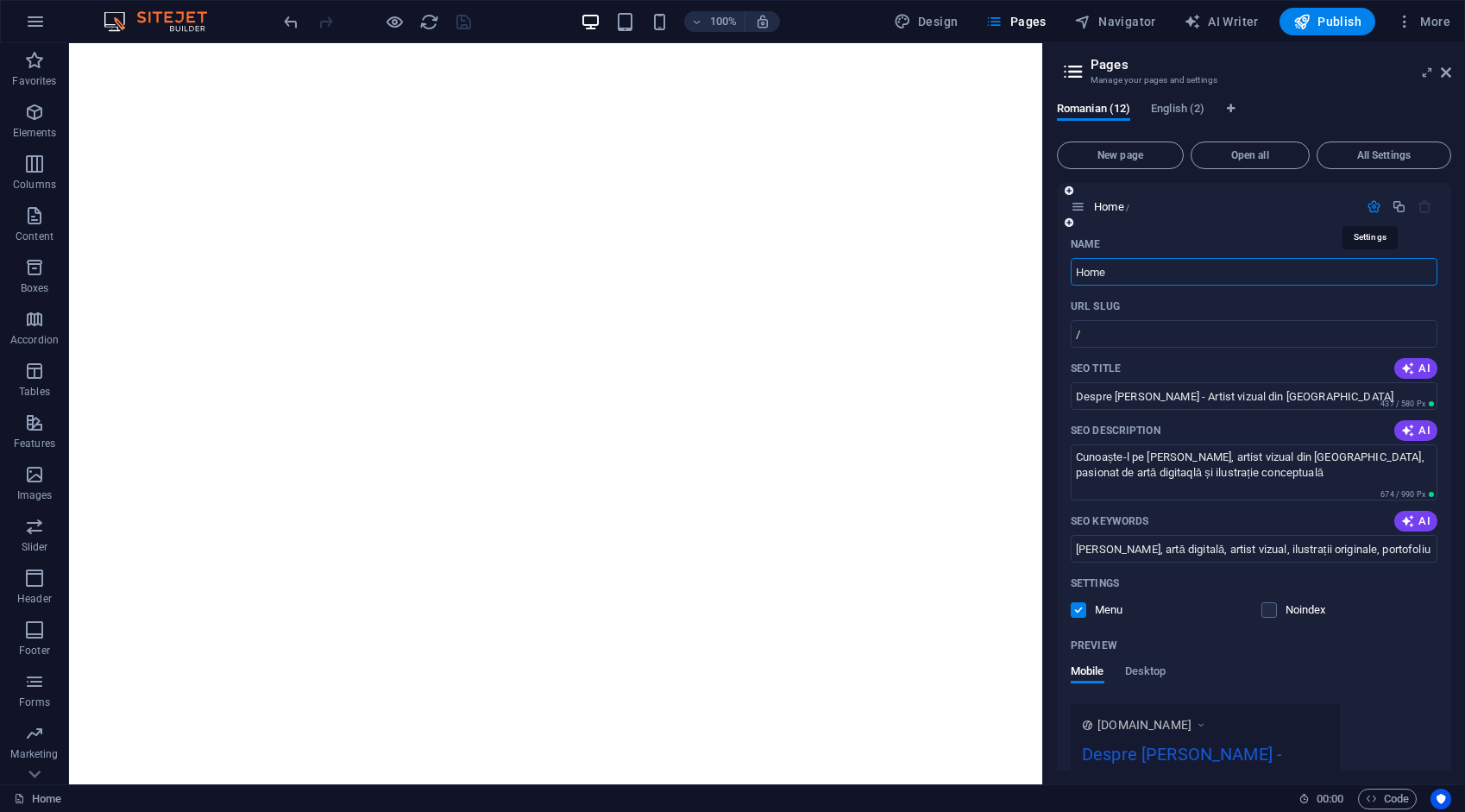
click at [1371, 204] on icon "button" at bounding box center [1374, 206] width 15 height 15
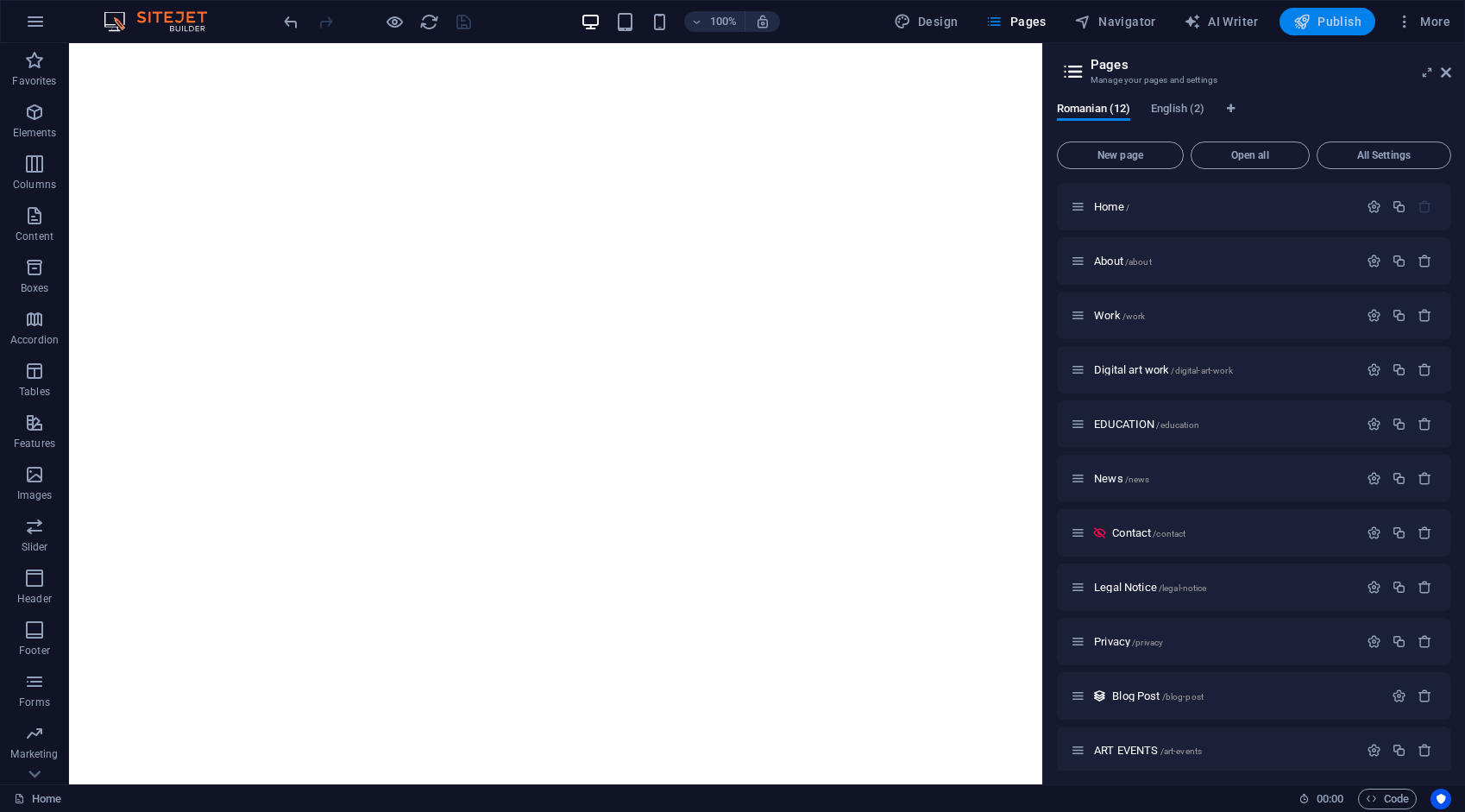
click at [1338, 23] on span "Publish" at bounding box center [1328, 22] width 68 height 17
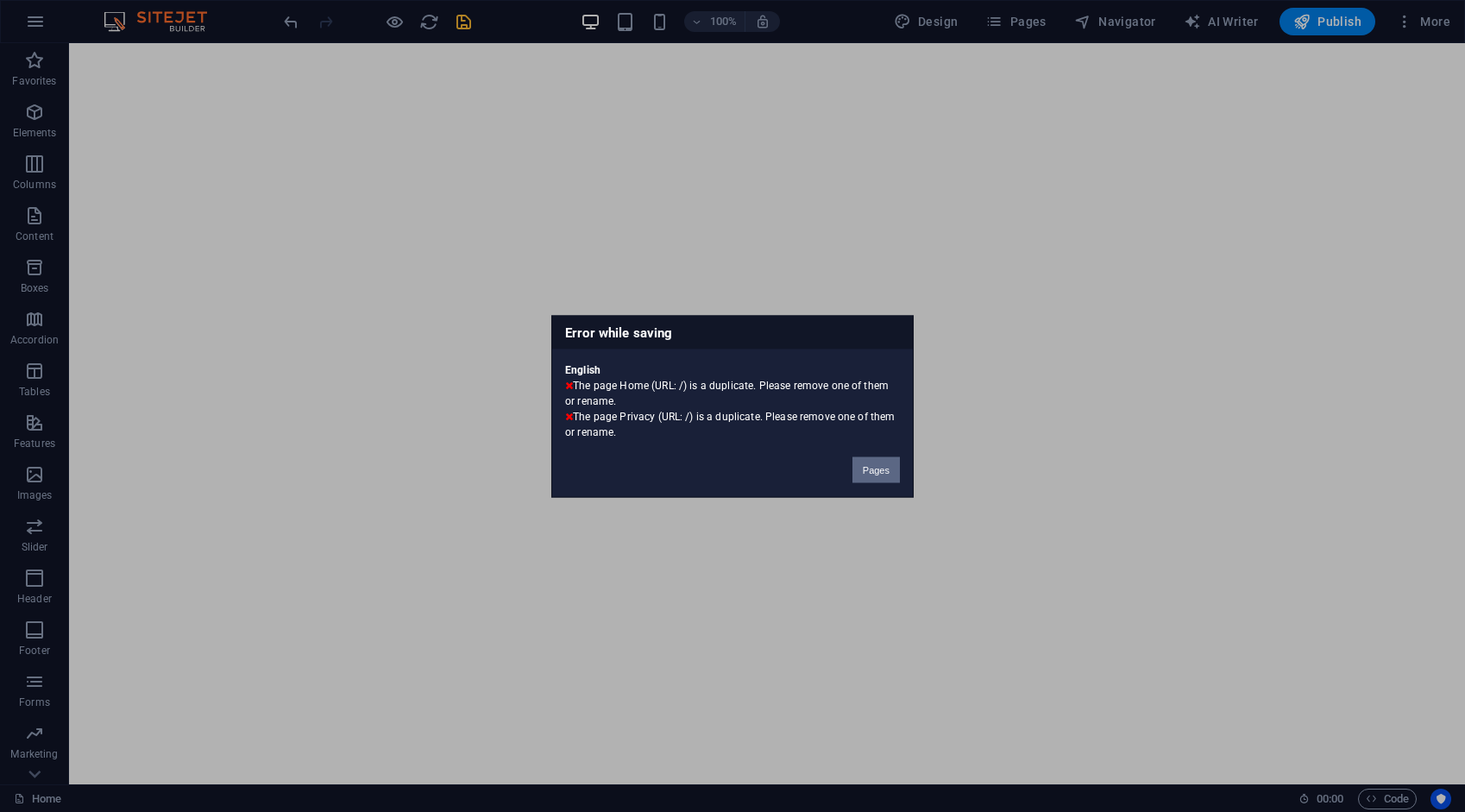
click at [876, 469] on button "Pages" at bounding box center [876, 469] width 47 height 26
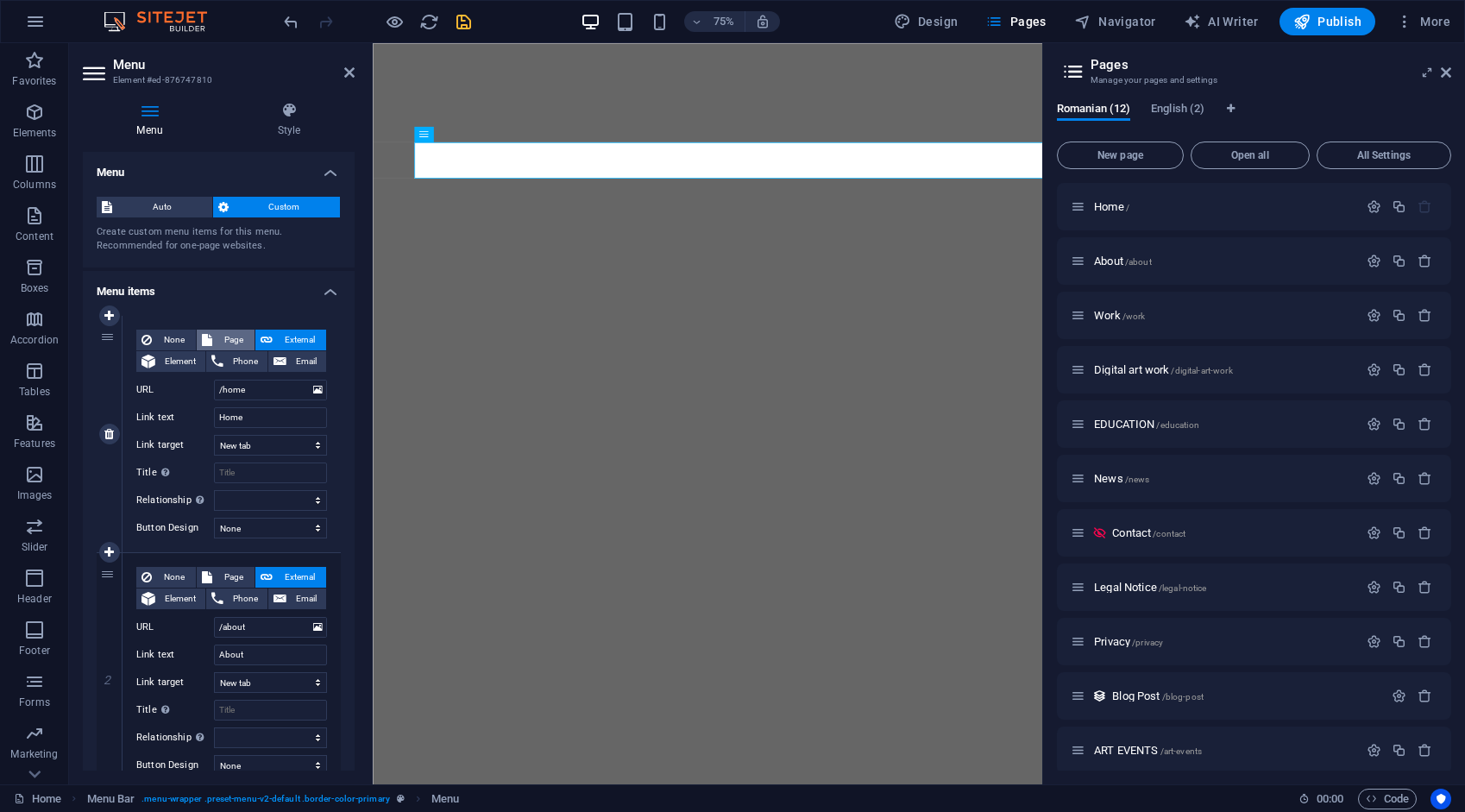
click at [238, 338] on span "Page" at bounding box center [233, 340] width 32 height 21
click at [275, 390] on select "Home About Work Digital art work EDUCATION News Contact Legal Notice Privacy AR…" at bounding box center [270, 390] width 113 height 21
click at [214, 379] on select "Home About Work Digital art work EDUCATION News Contact Legal Notice Privacy AR…" at bounding box center [270, 390] width 113 height 21
click at [241, 575] on span "Page" at bounding box center [233, 577] width 32 height 21
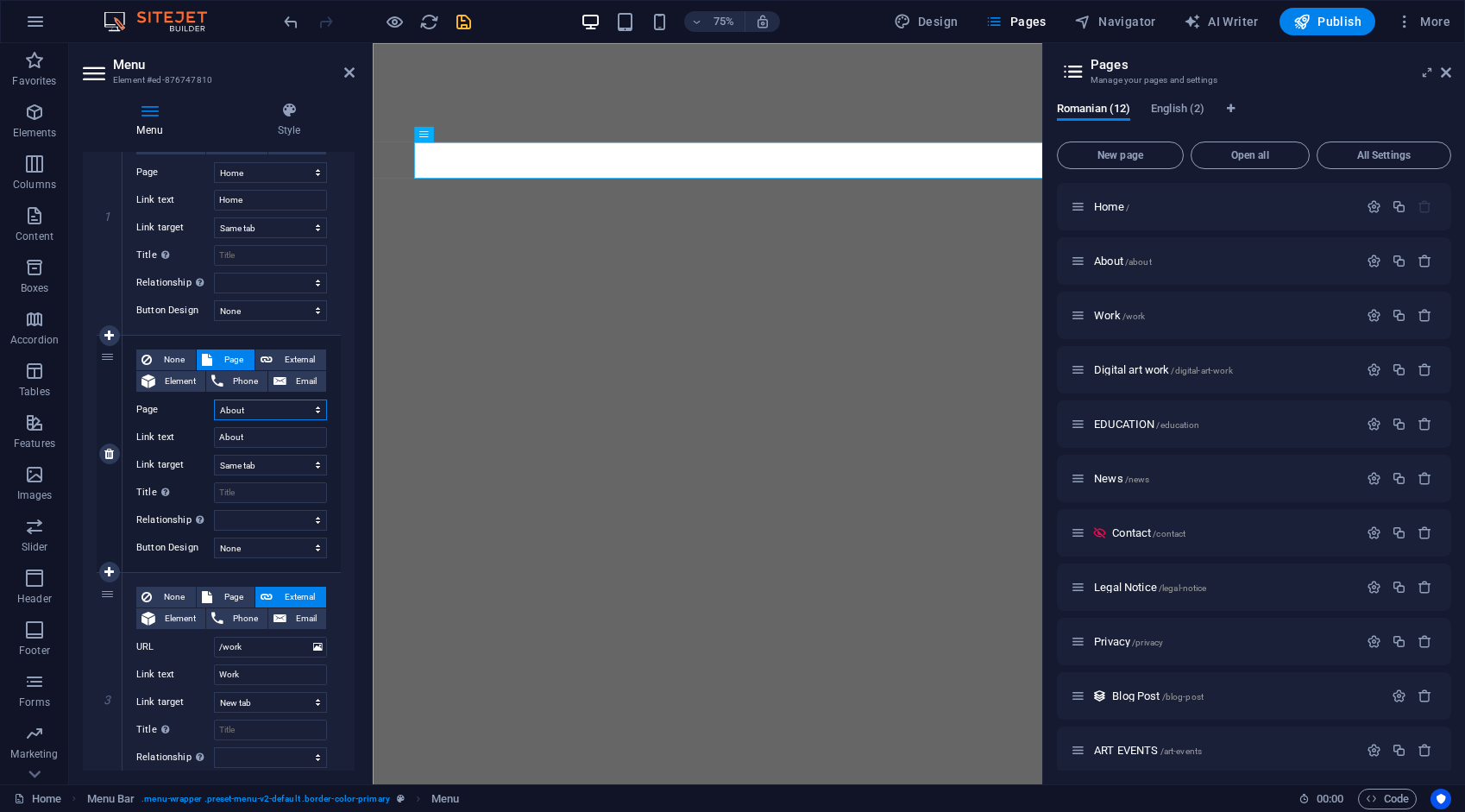
scroll to position [432, 0]
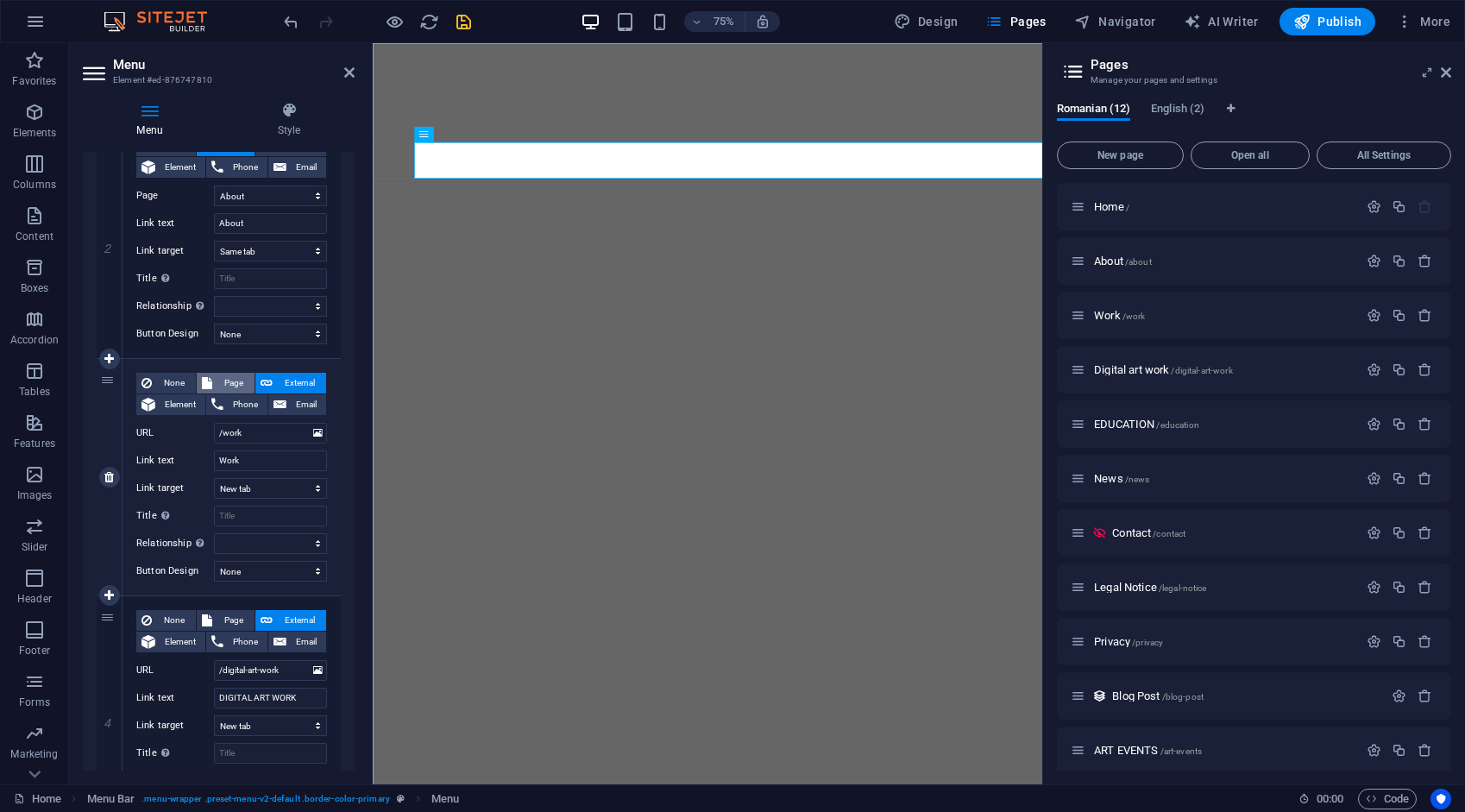
click at [236, 378] on span "Page" at bounding box center [233, 383] width 32 height 21
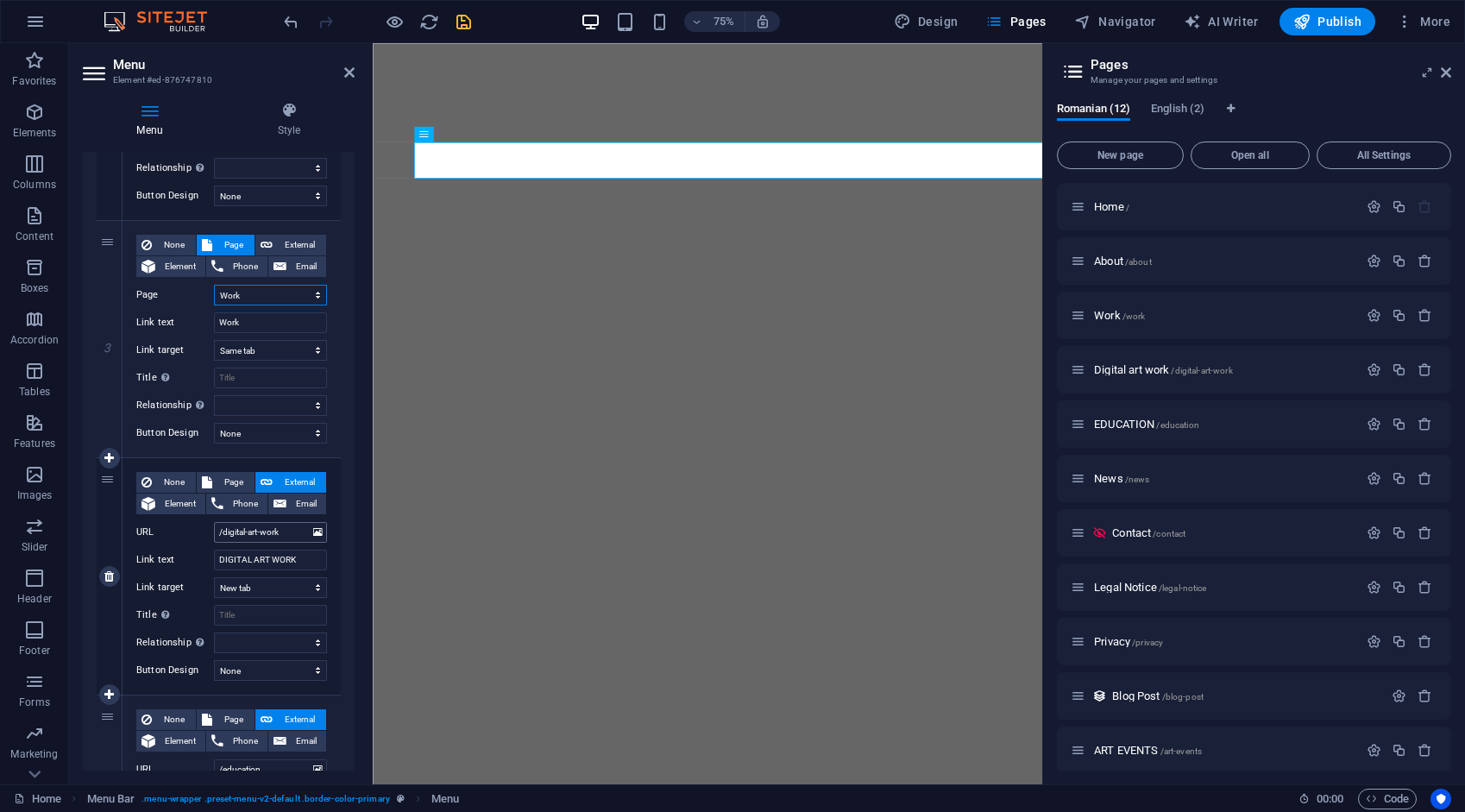
scroll to position [604, 0]
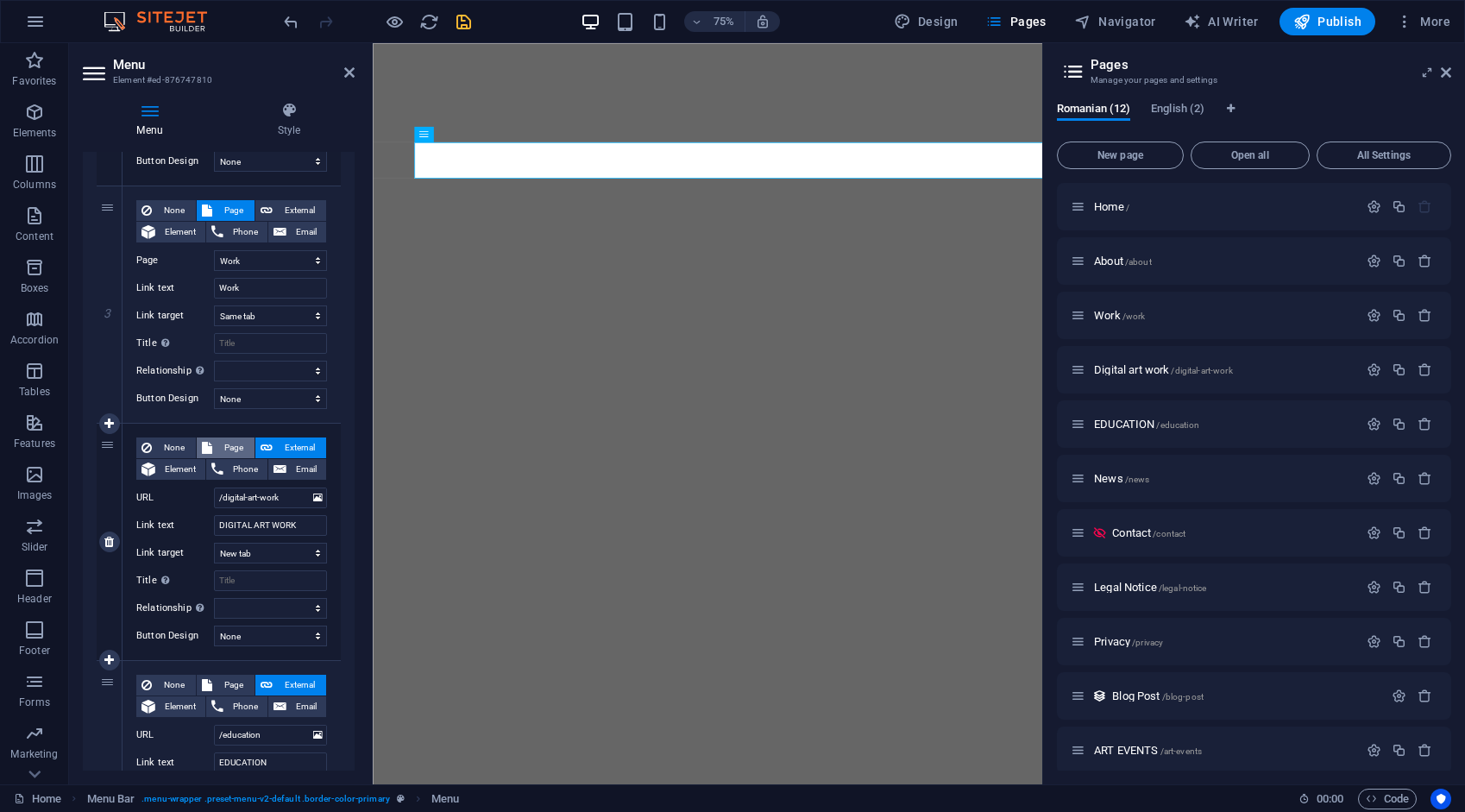
click at [228, 443] on span "Page" at bounding box center [233, 447] width 32 height 21
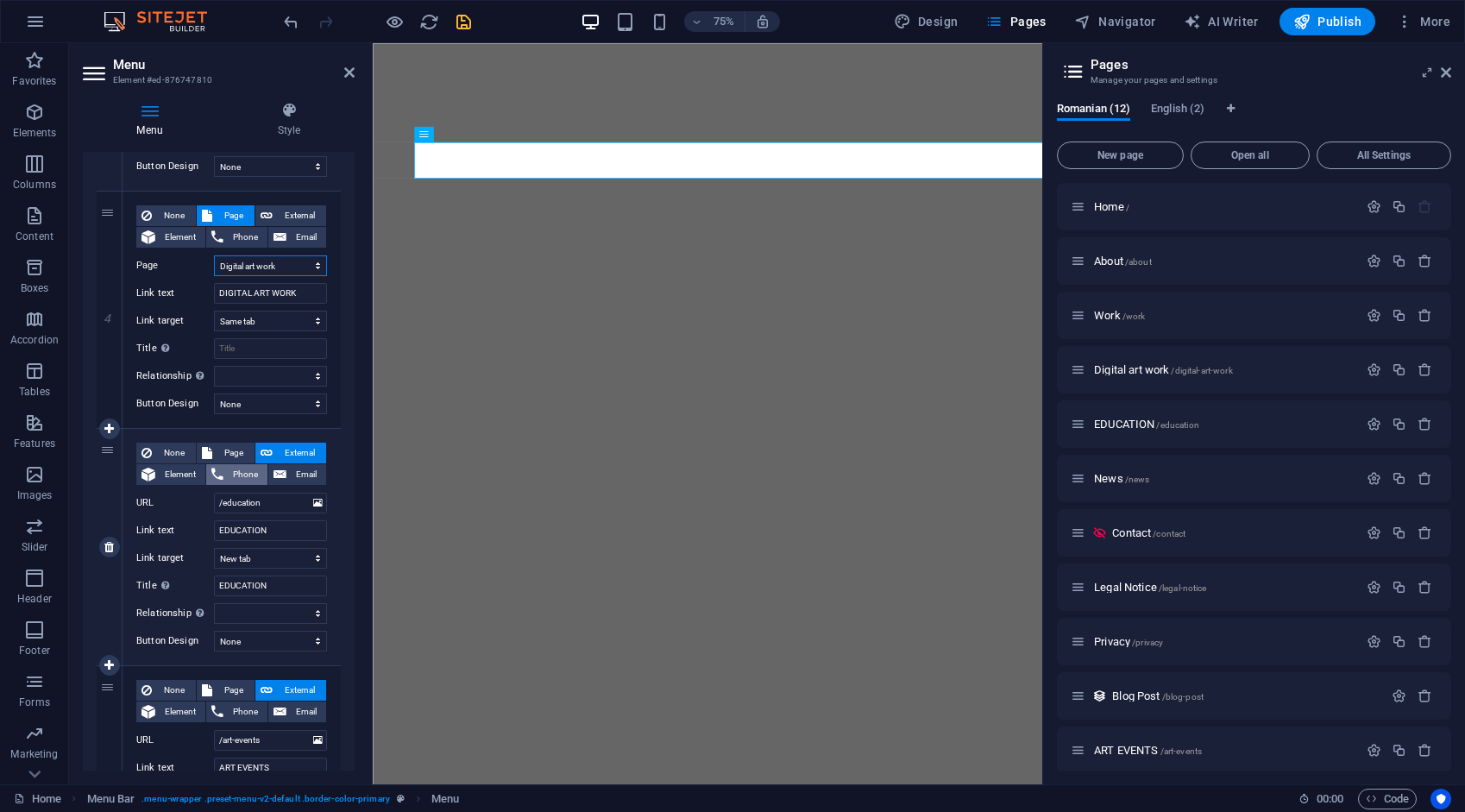
scroll to position [863, 0]
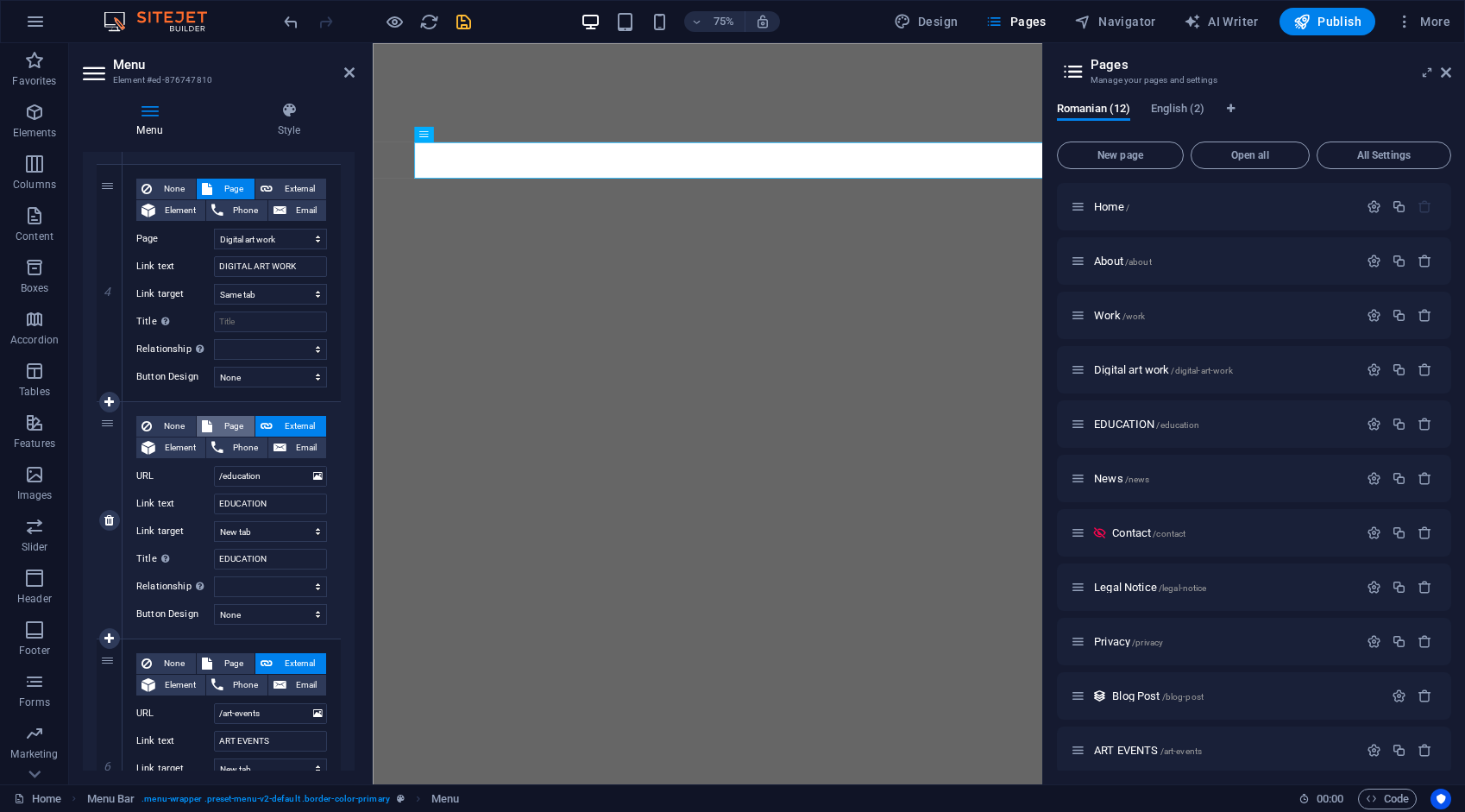
click at [234, 421] on span "Page" at bounding box center [233, 426] width 32 height 21
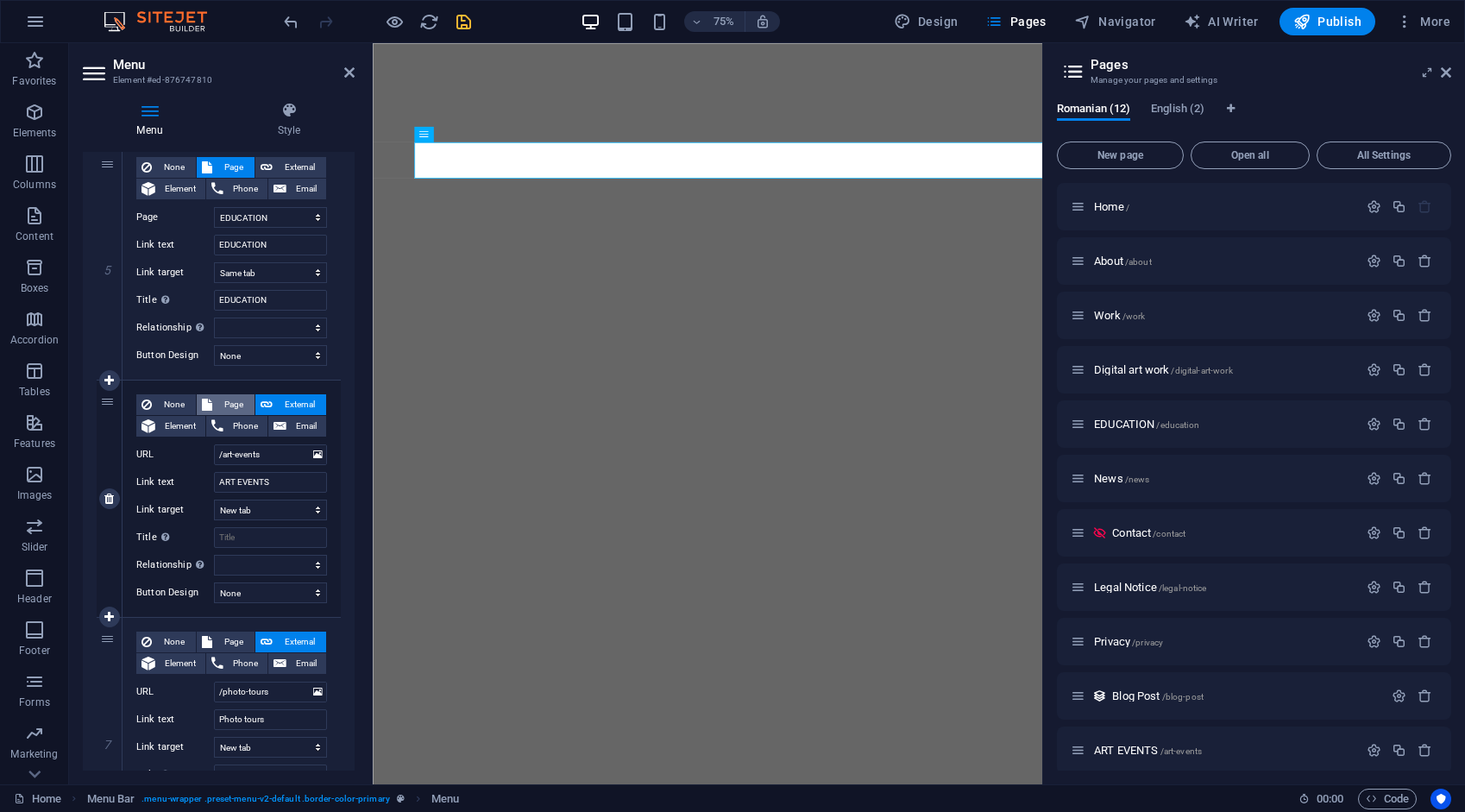
click at [233, 399] on span "Page" at bounding box center [233, 405] width 32 height 21
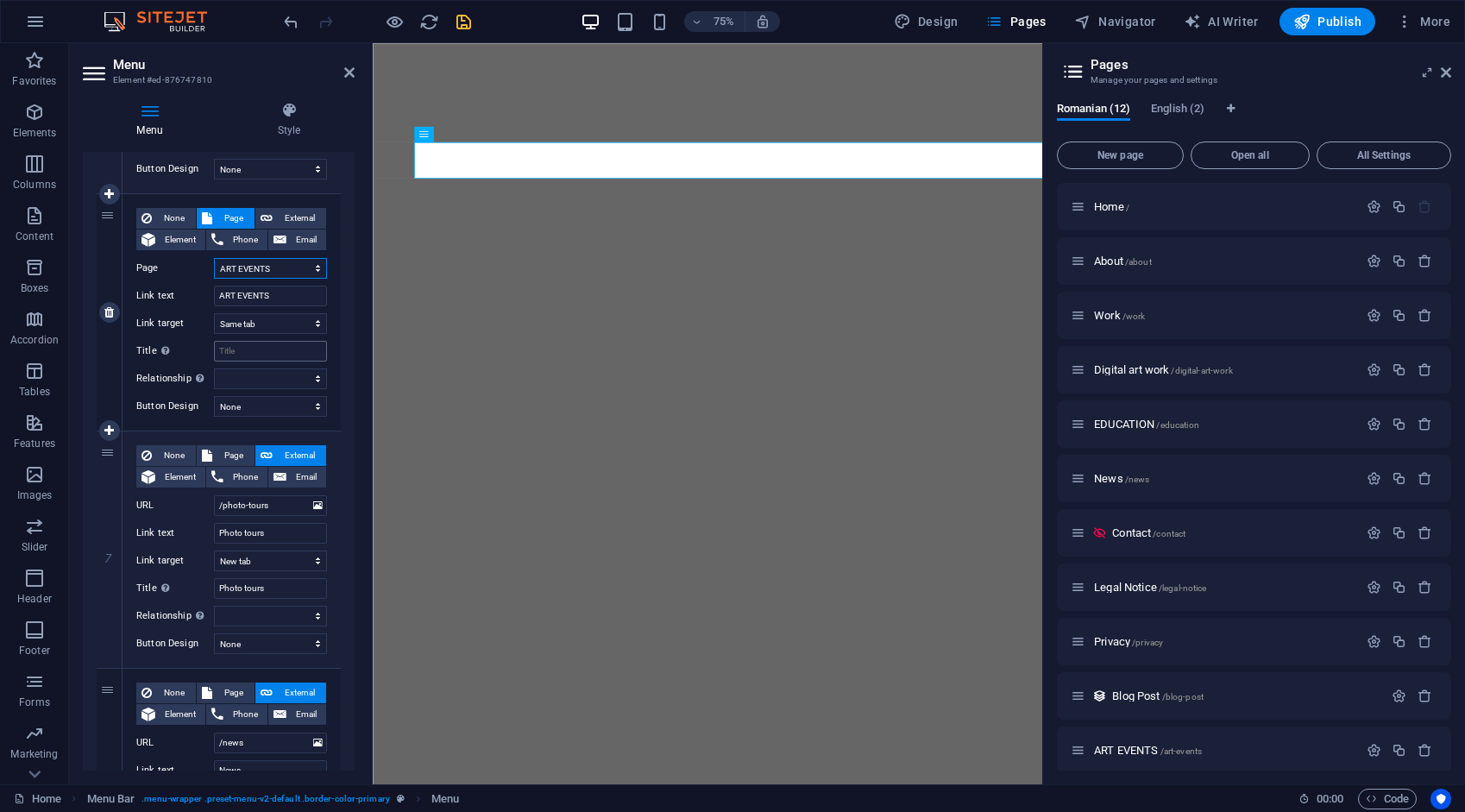
scroll to position [1380, 0]
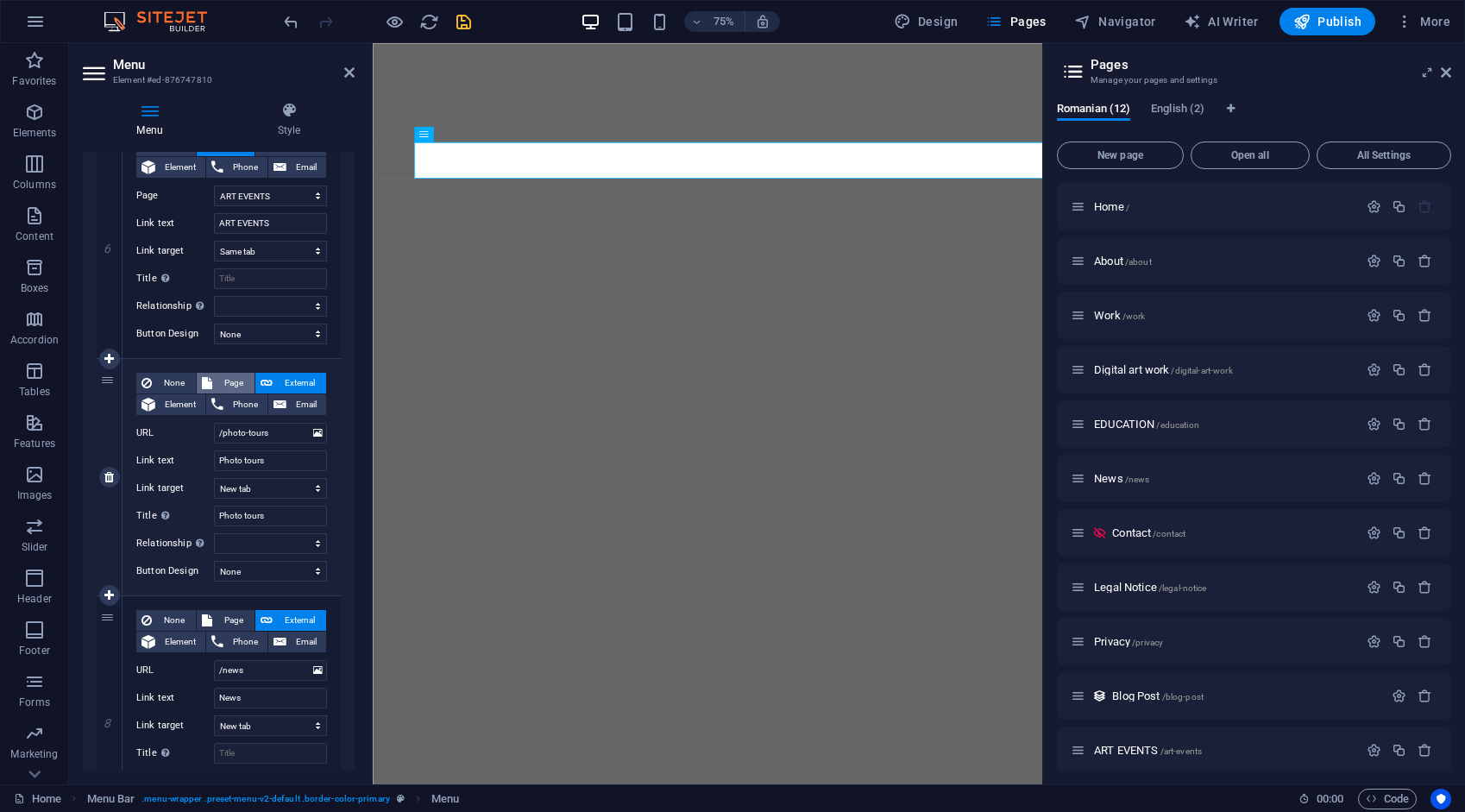
click at [236, 379] on span "Page" at bounding box center [233, 383] width 32 height 21
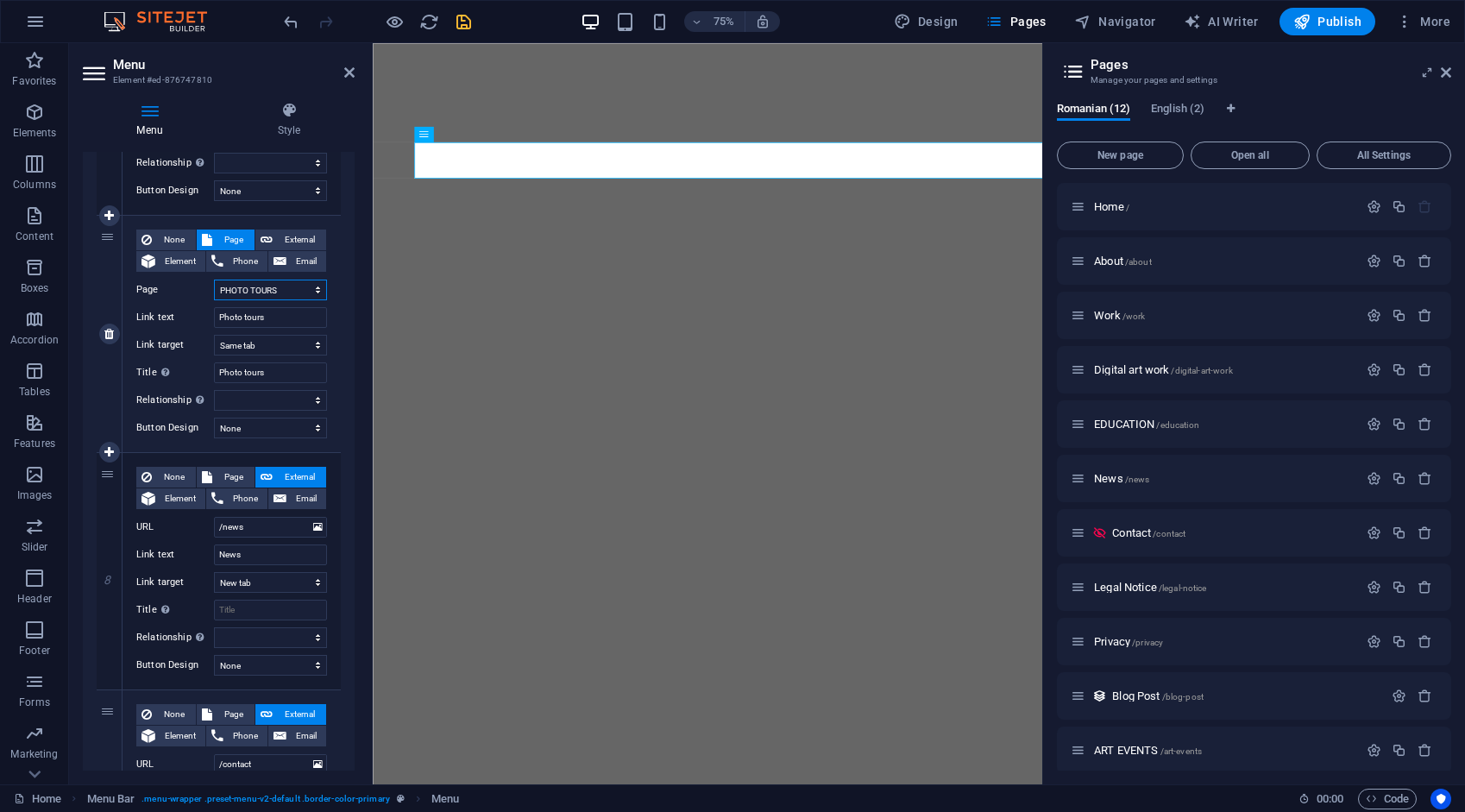
scroll to position [1552, 0]
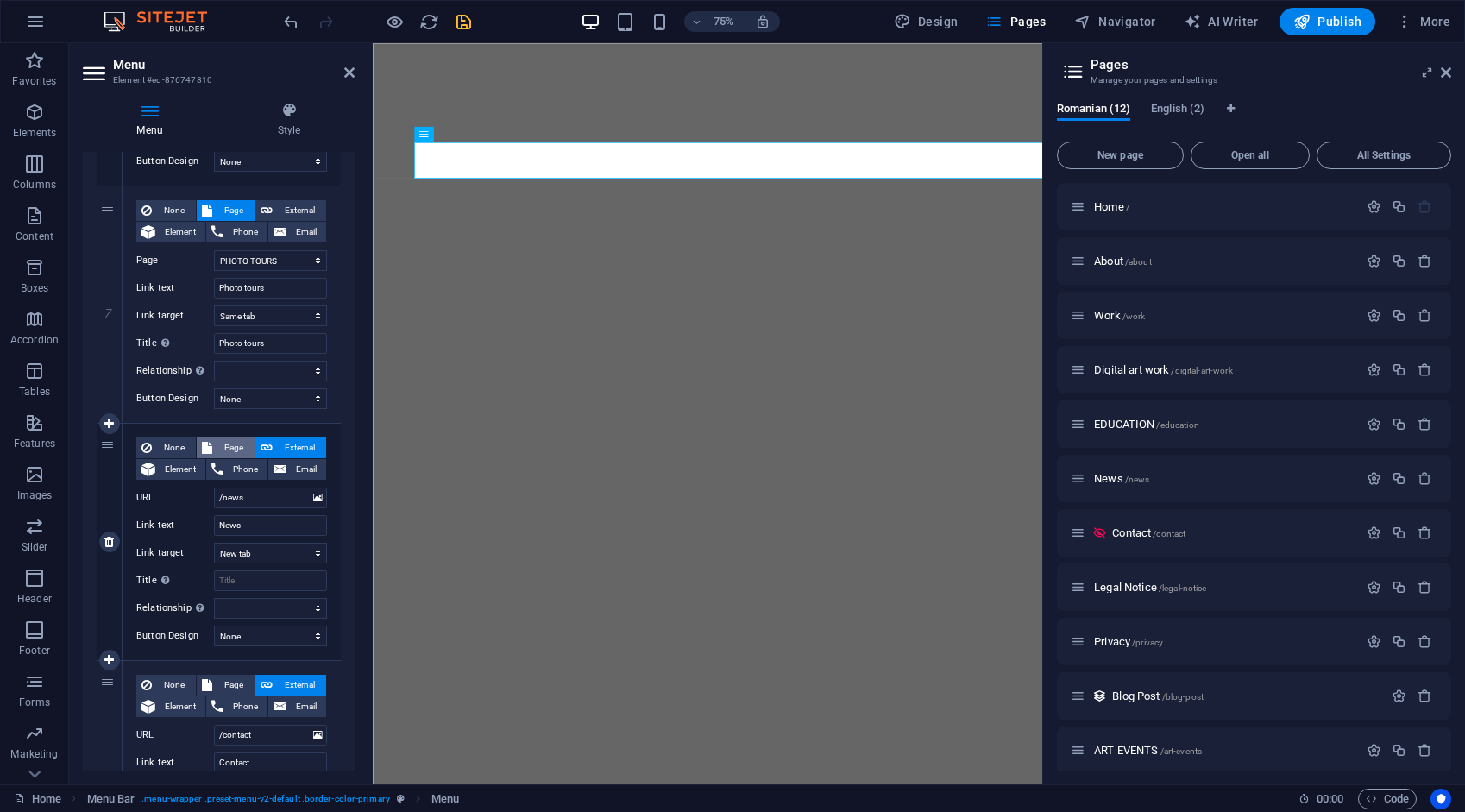
click at [230, 446] on span "Page" at bounding box center [233, 447] width 32 height 21
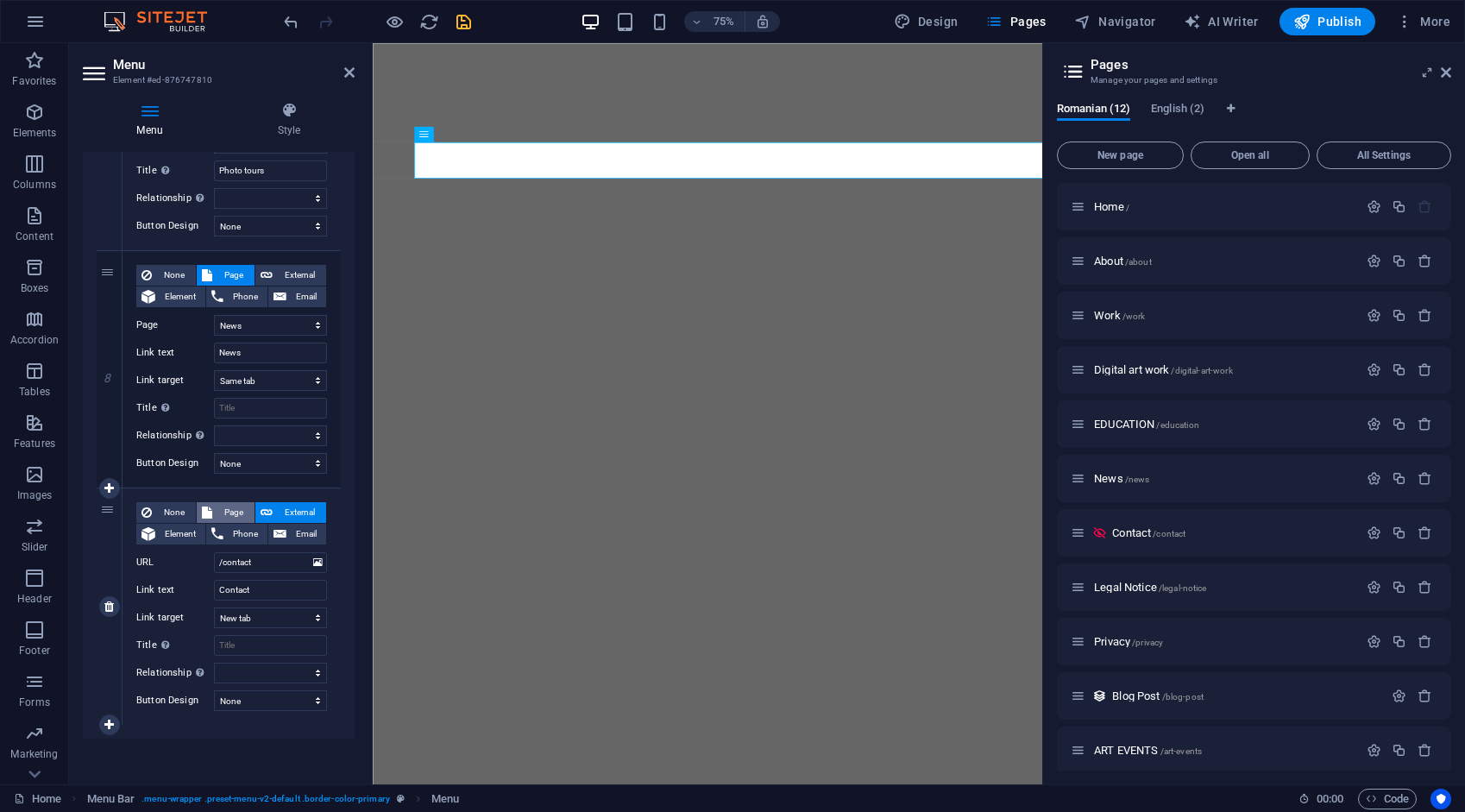
click at [233, 504] on span "Page" at bounding box center [233, 513] width 32 height 21
click at [247, 755] on div "Menu Auto Custom Create custom menu items for this menu. Recommended for one-pa…" at bounding box center [219, 461] width 272 height 618
click at [472, 24] on icon "save" at bounding box center [463, 22] width 20 height 20
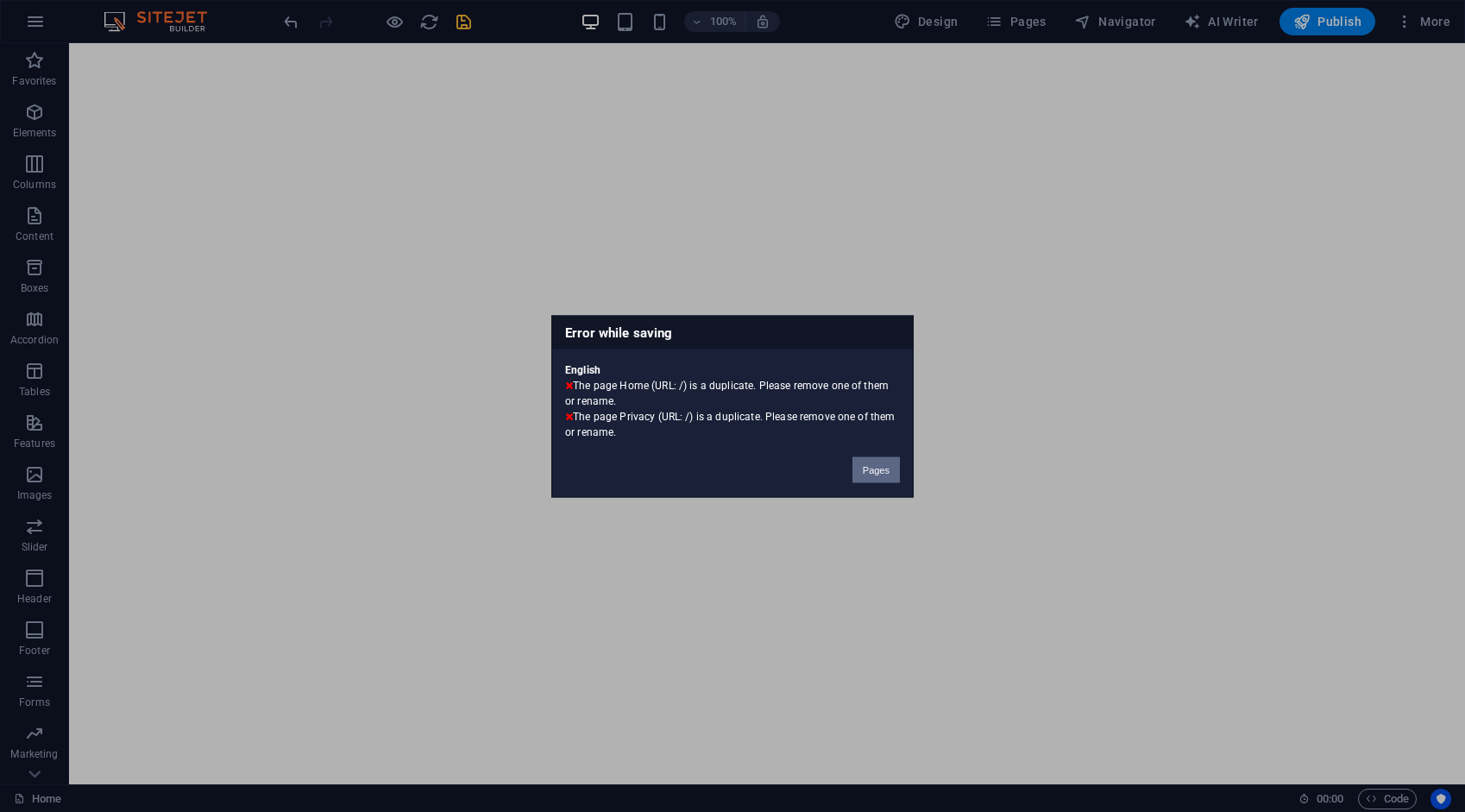
click at [865, 469] on button "Pages" at bounding box center [876, 469] width 47 height 26
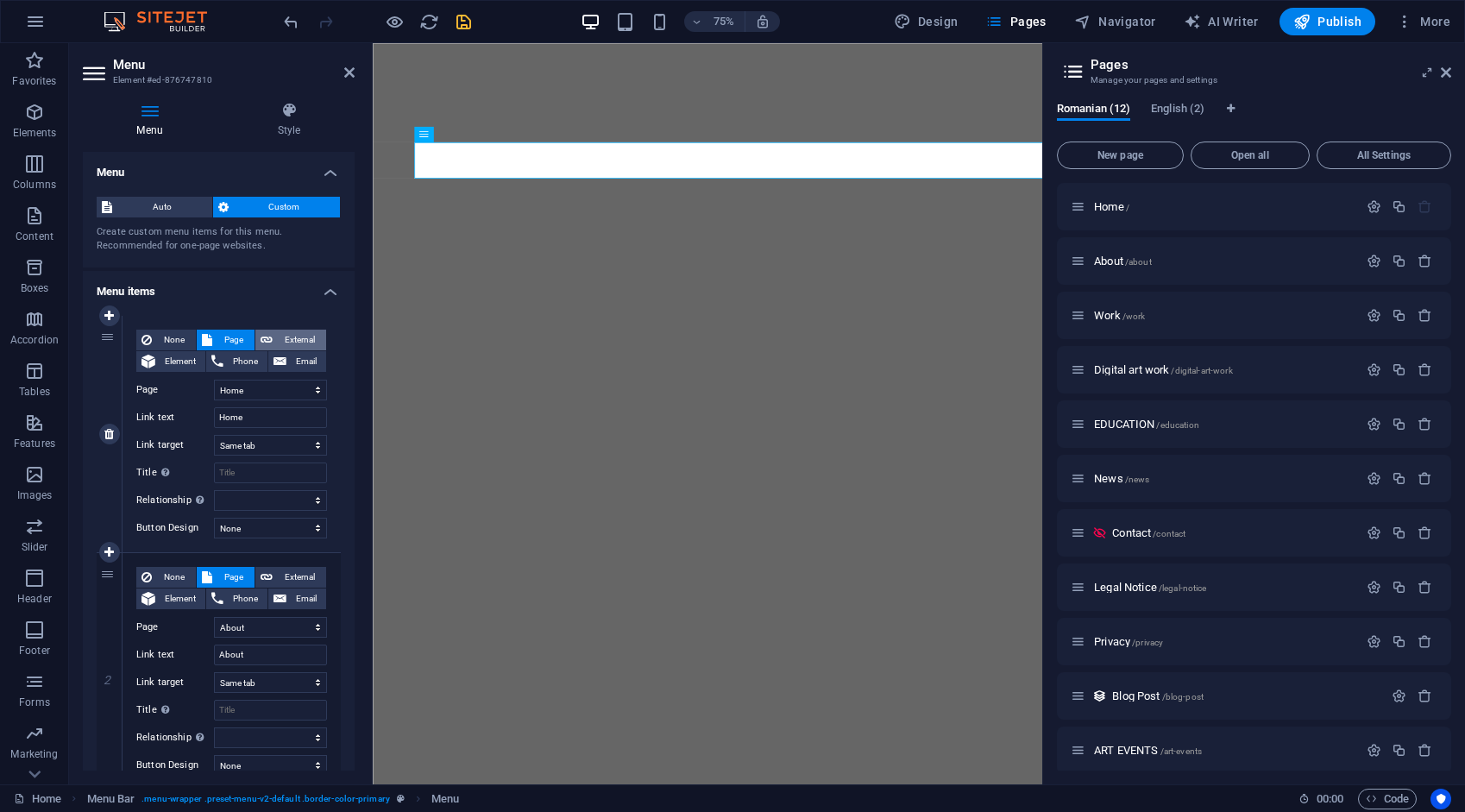
click at [292, 340] on span "External" at bounding box center [298, 340] width 43 height 21
click at [190, 360] on span "Element" at bounding box center [180, 362] width 39 height 21
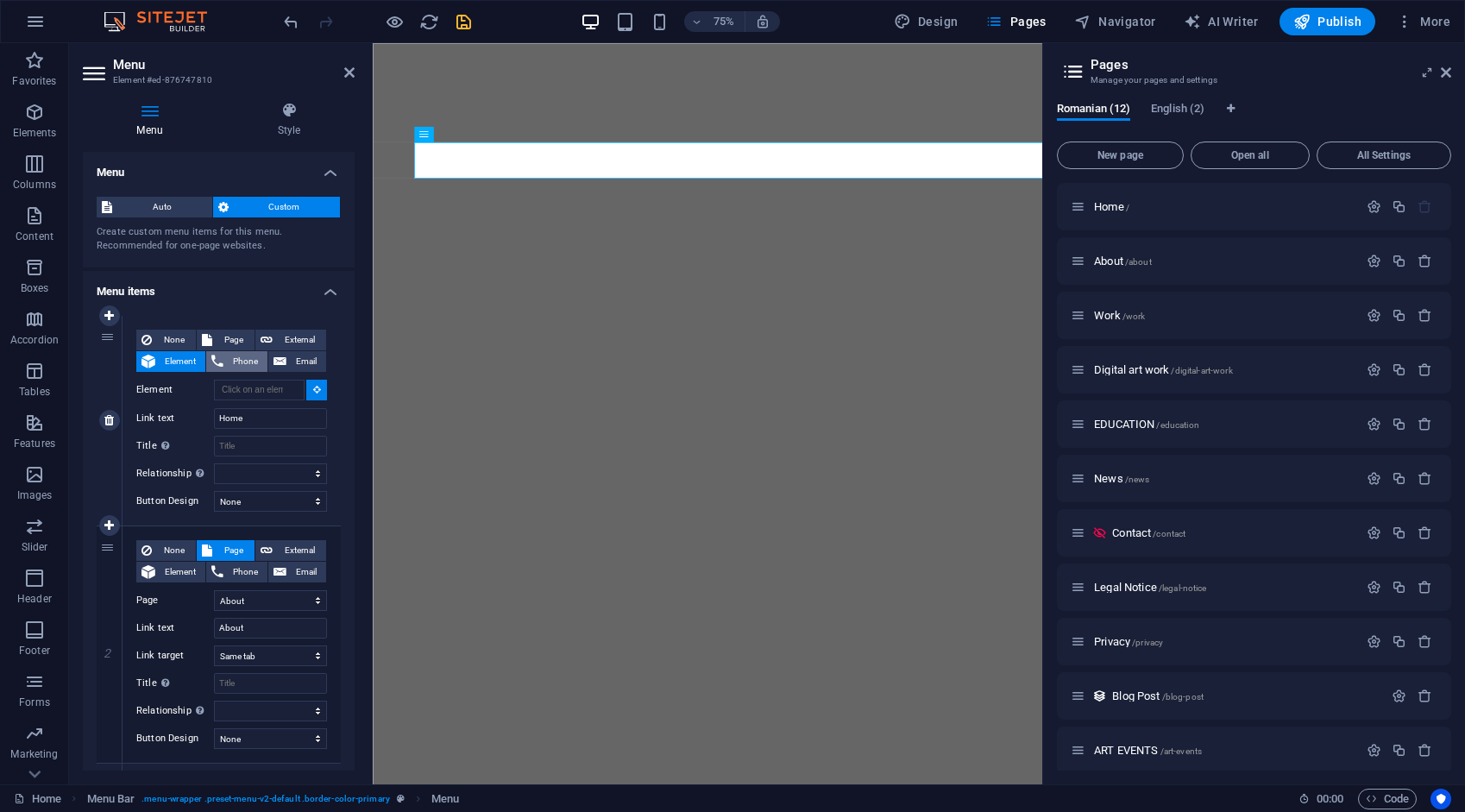
click at [250, 359] on span "Phone" at bounding box center [245, 362] width 34 height 21
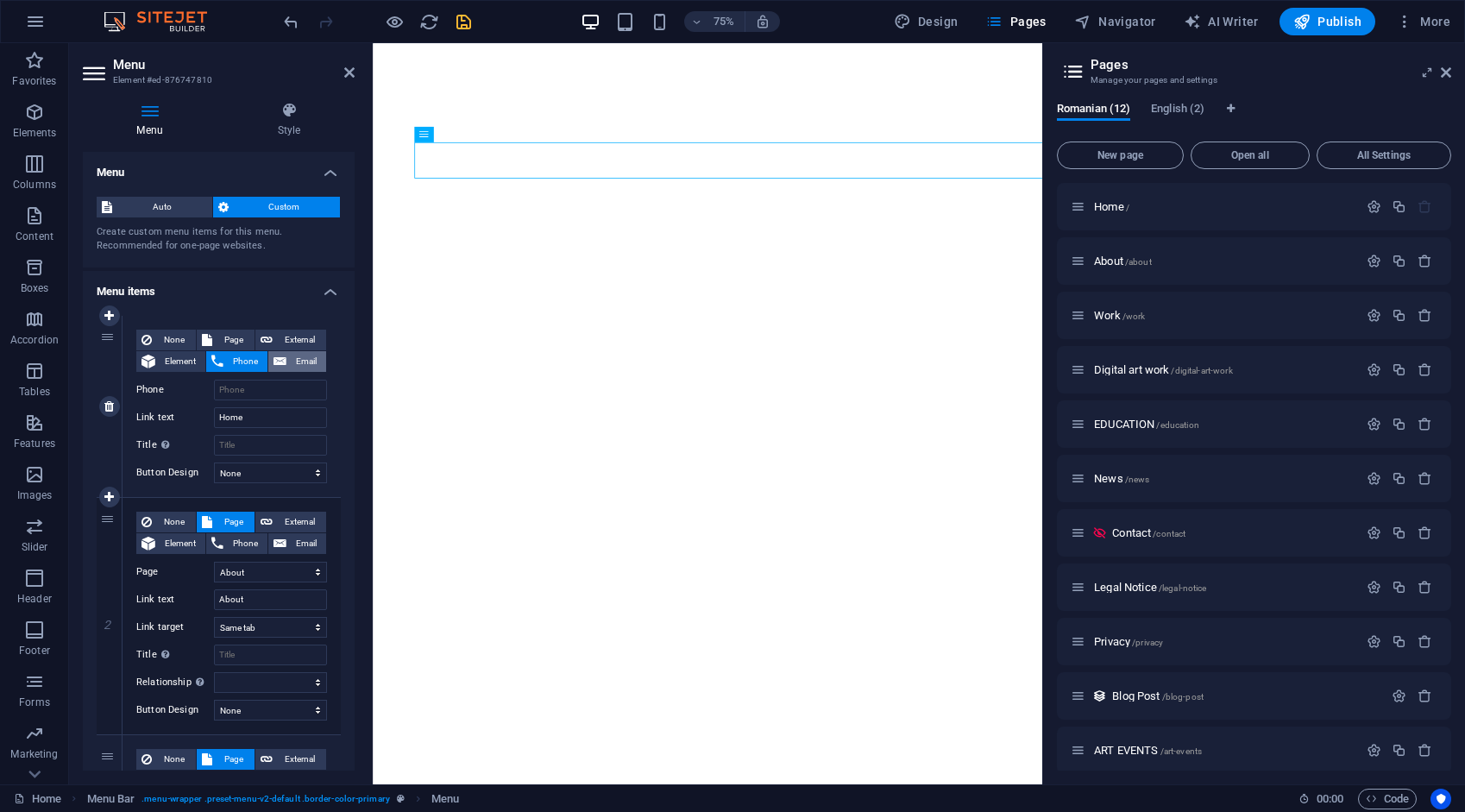
click at [305, 356] on span "Email" at bounding box center [306, 362] width 30 height 21
click at [291, 340] on span "External" at bounding box center [298, 340] width 43 height 21
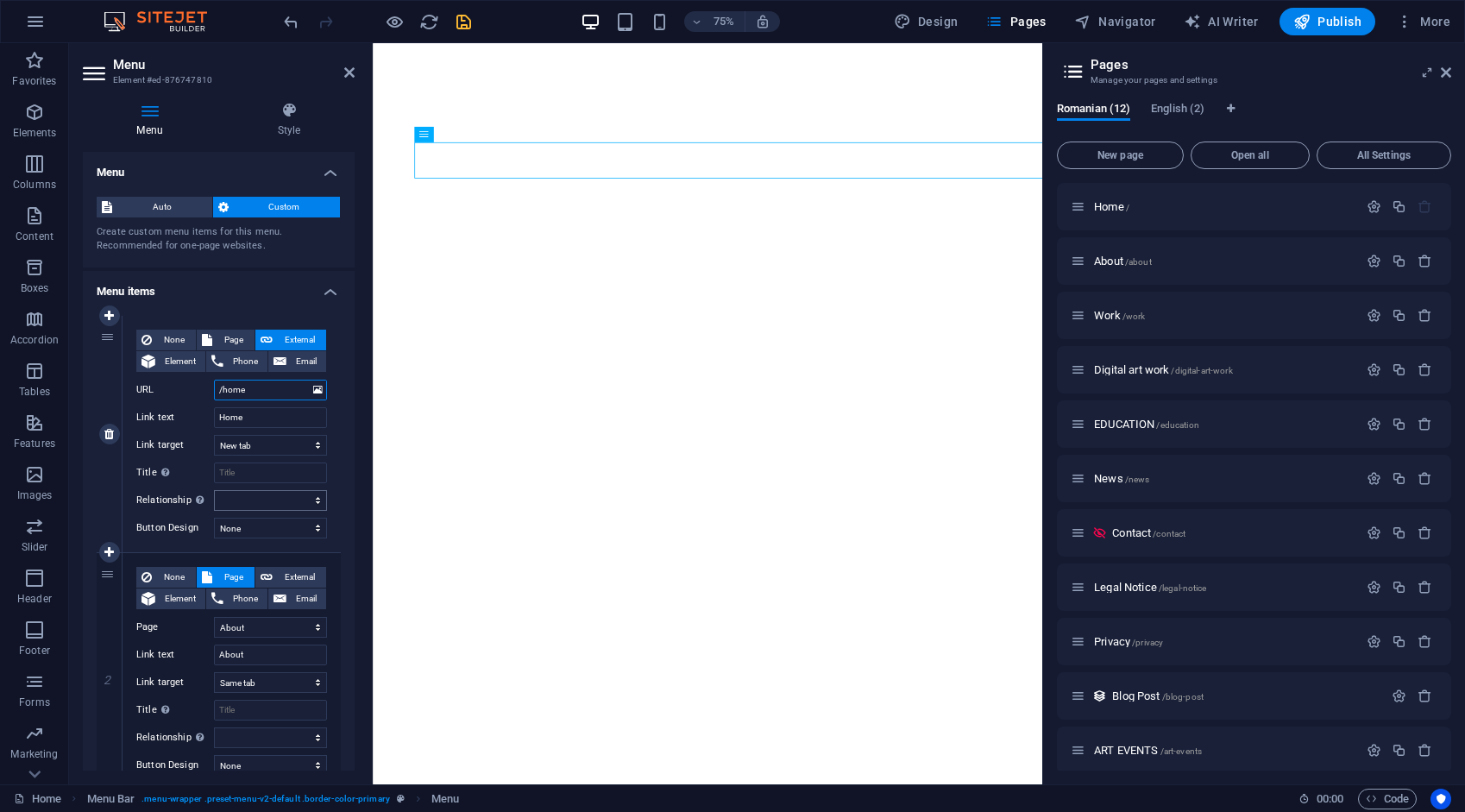
scroll to position [345, 0]
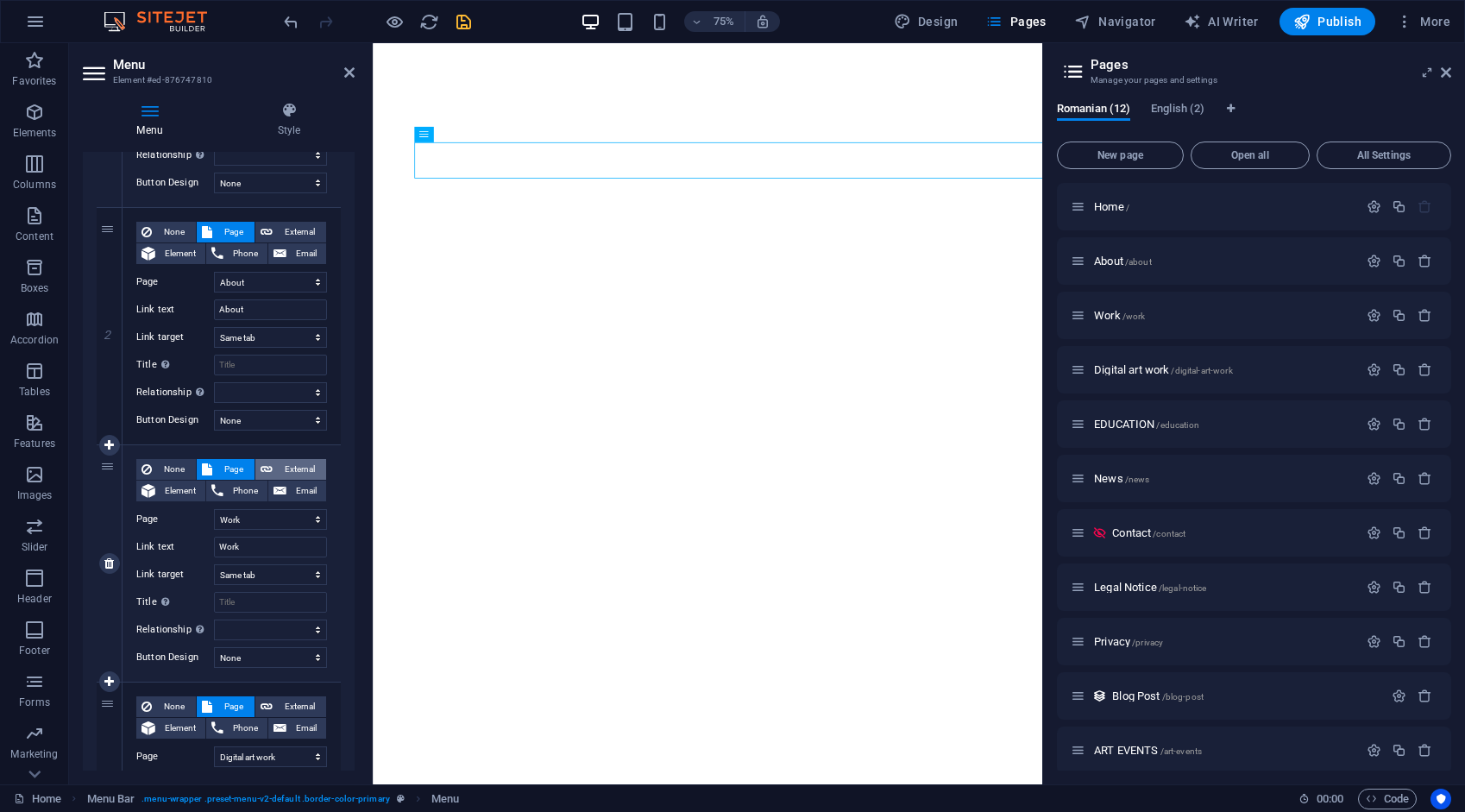
click at [302, 464] on span "External" at bounding box center [298, 469] width 43 height 21
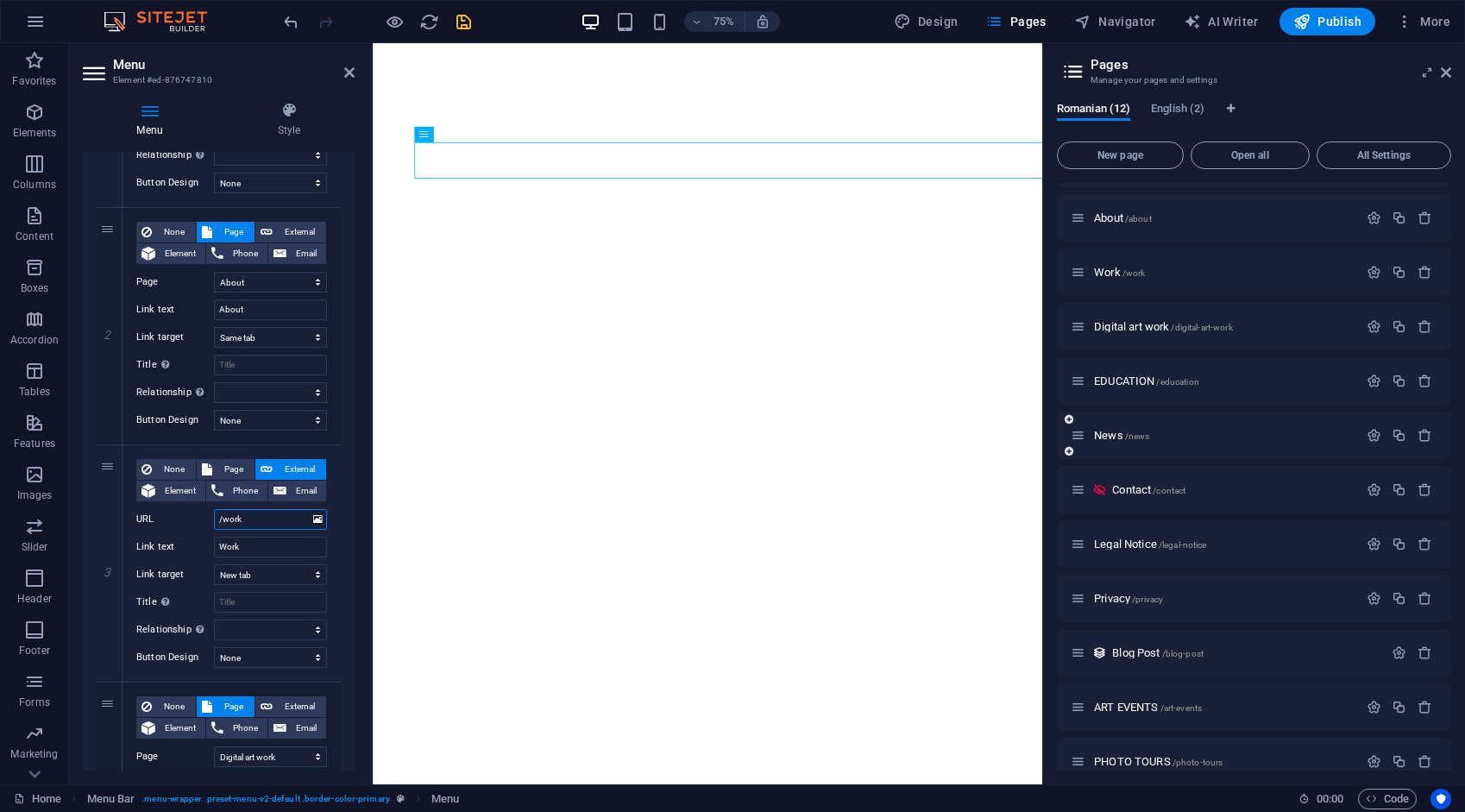
scroll to position [0, 0]
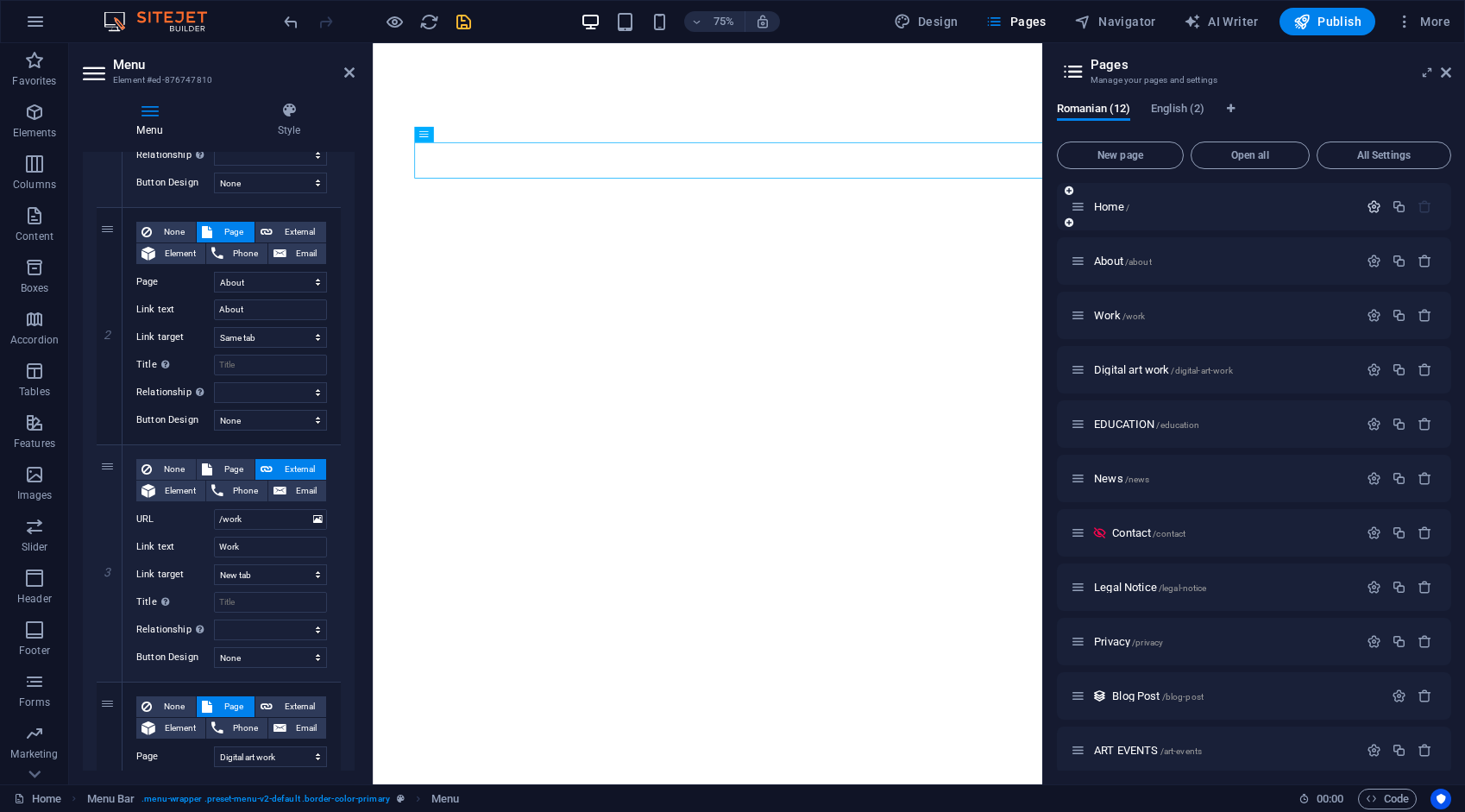
click at [1374, 202] on icon "button" at bounding box center [1374, 206] width 15 height 15
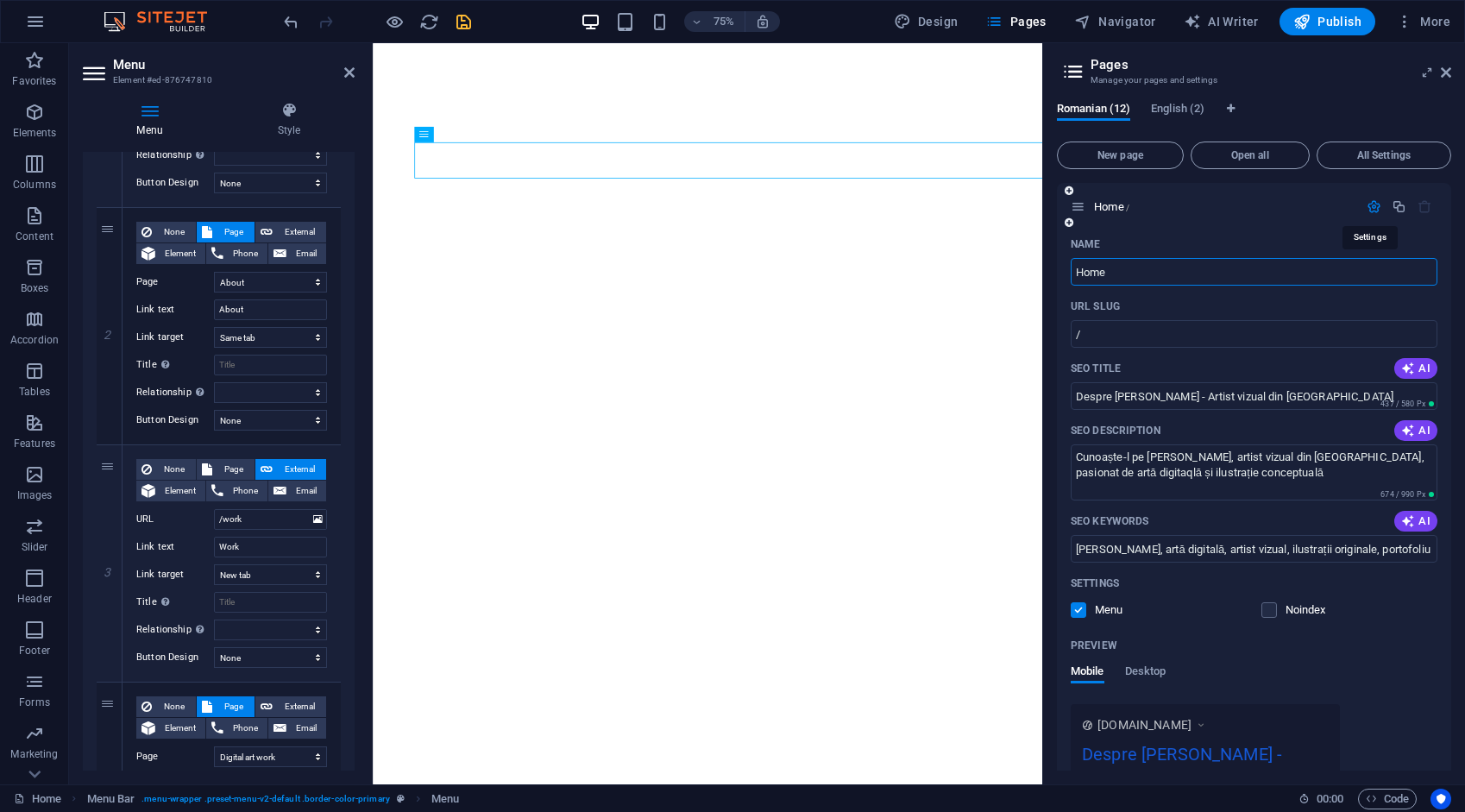
click at [1367, 204] on icon "button" at bounding box center [1374, 206] width 15 height 15
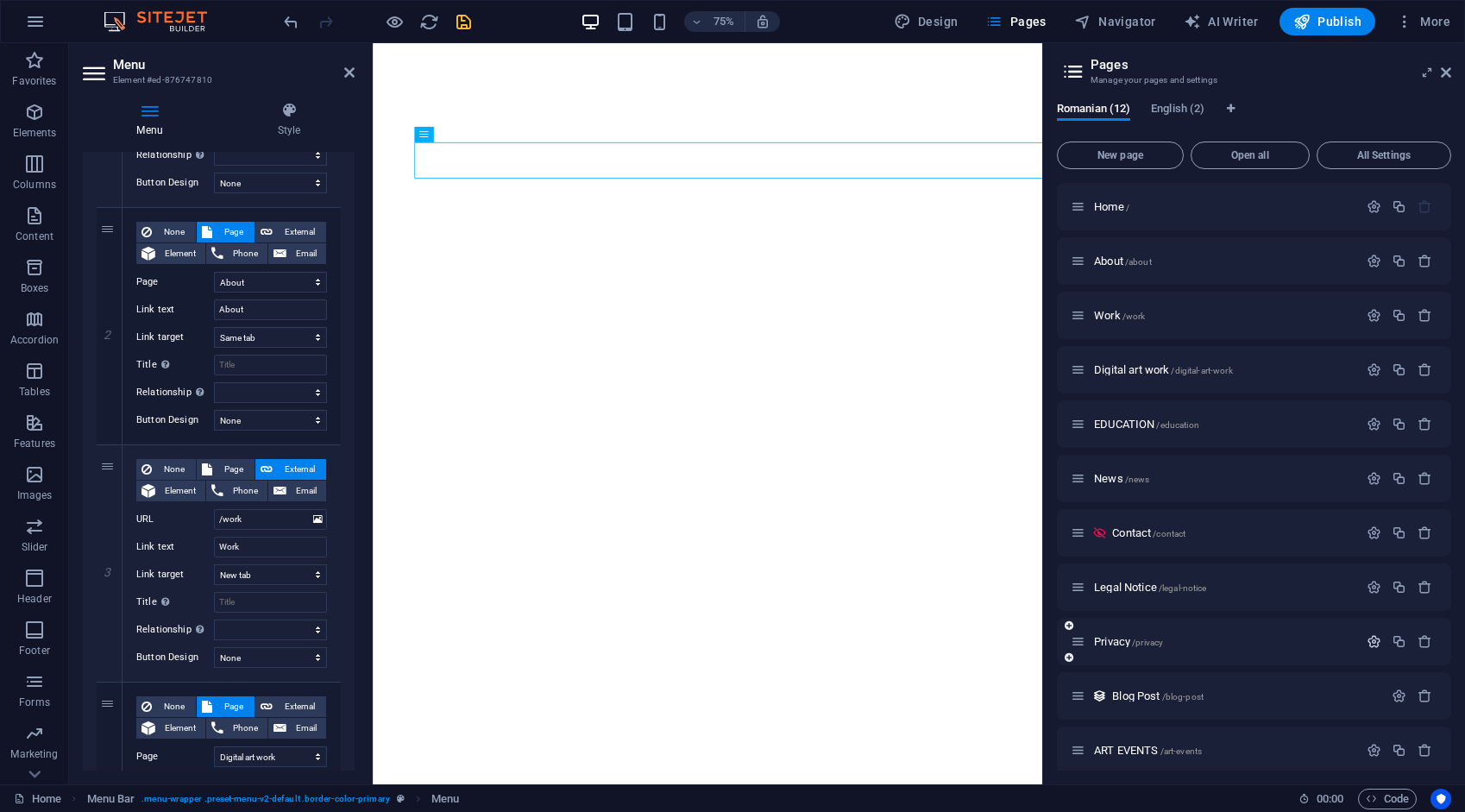
click at [1372, 641] on icon "button" at bounding box center [1374, 641] width 15 height 15
click at [1369, 205] on icon "button" at bounding box center [1374, 206] width 15 height 15
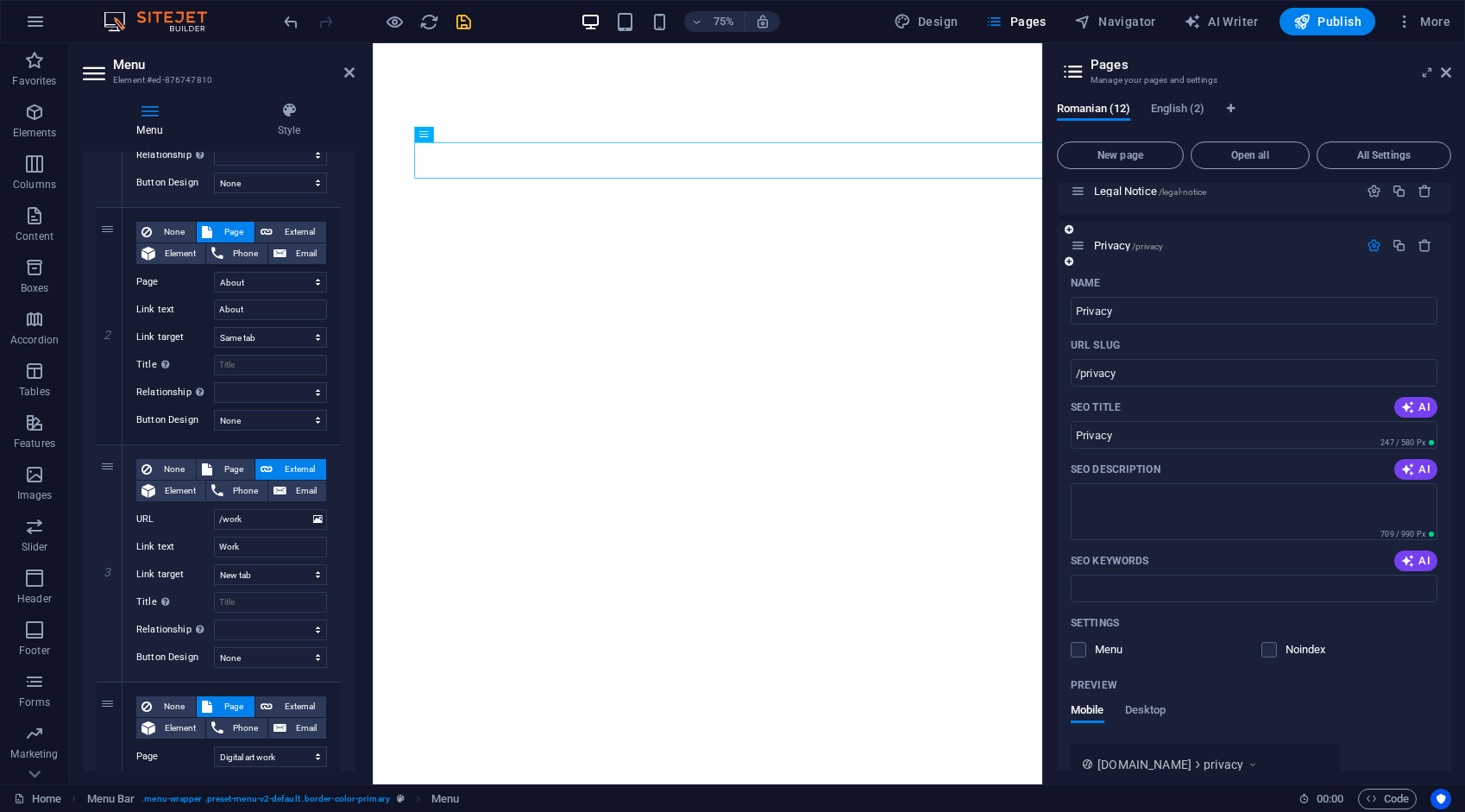
scroll to position [949, 0]
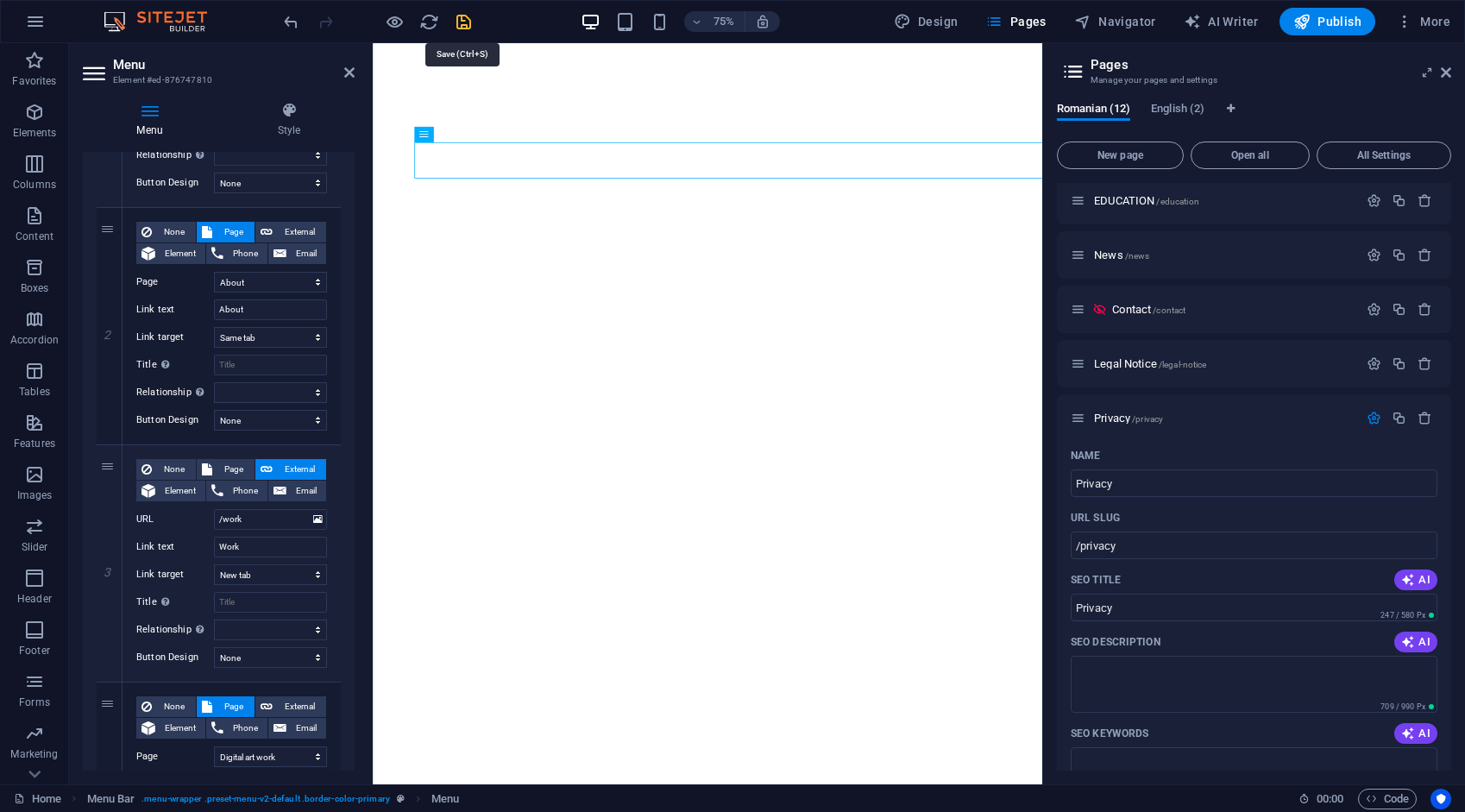
click at [467, 19] on icon "save" at bounding box center [463, 22] width 20 height 20
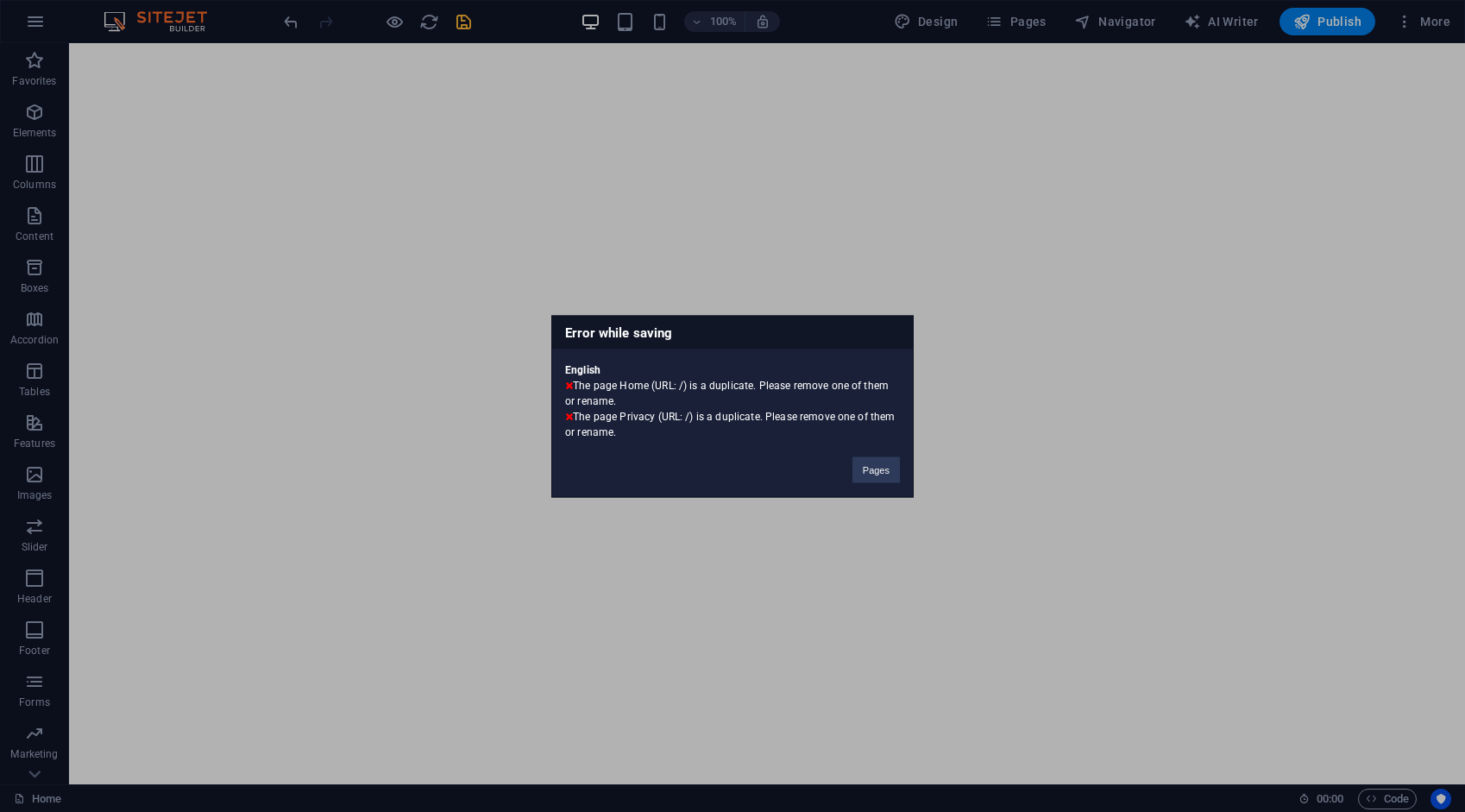
drag, startPoint x: 636, startPoint y: 425, endPoint x: 563, endPoint y: 390, distance: 81.0
click at [563, 390] on div "English The page Home (URL: /) is a duplicate. Please remove one of them or ren…" at bounding box center [732, 394] width 360 height 91
click at [859, 467] on button "Pages" at bounding box center [876, 469] width 47 height 26
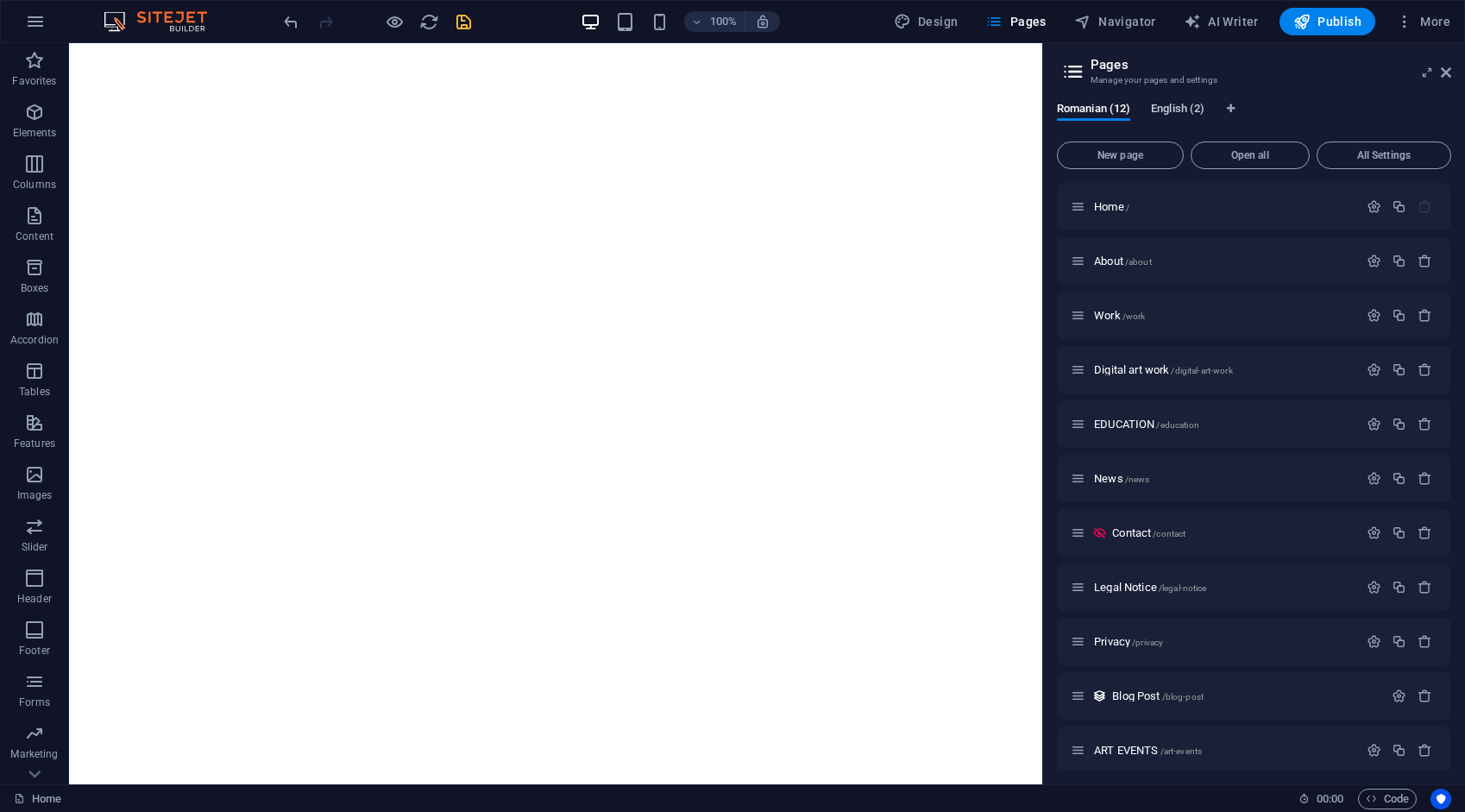
click at [1168, 111] on span "English (2)" at bounding box center [1177, 111] width 53 height 24
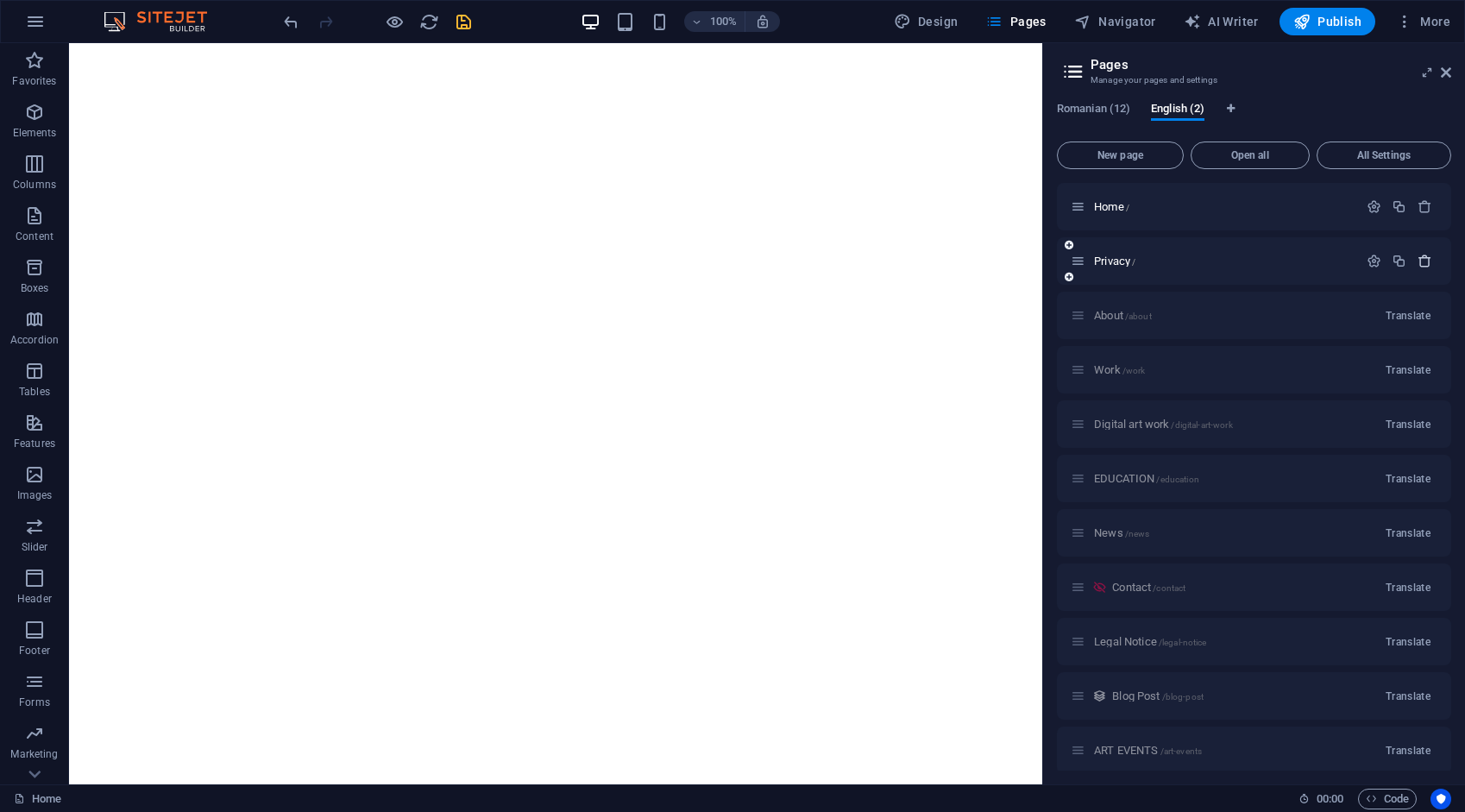
click at [1418, 261] on icon "button" at bounding box center [1425, 261] width 15 height 15
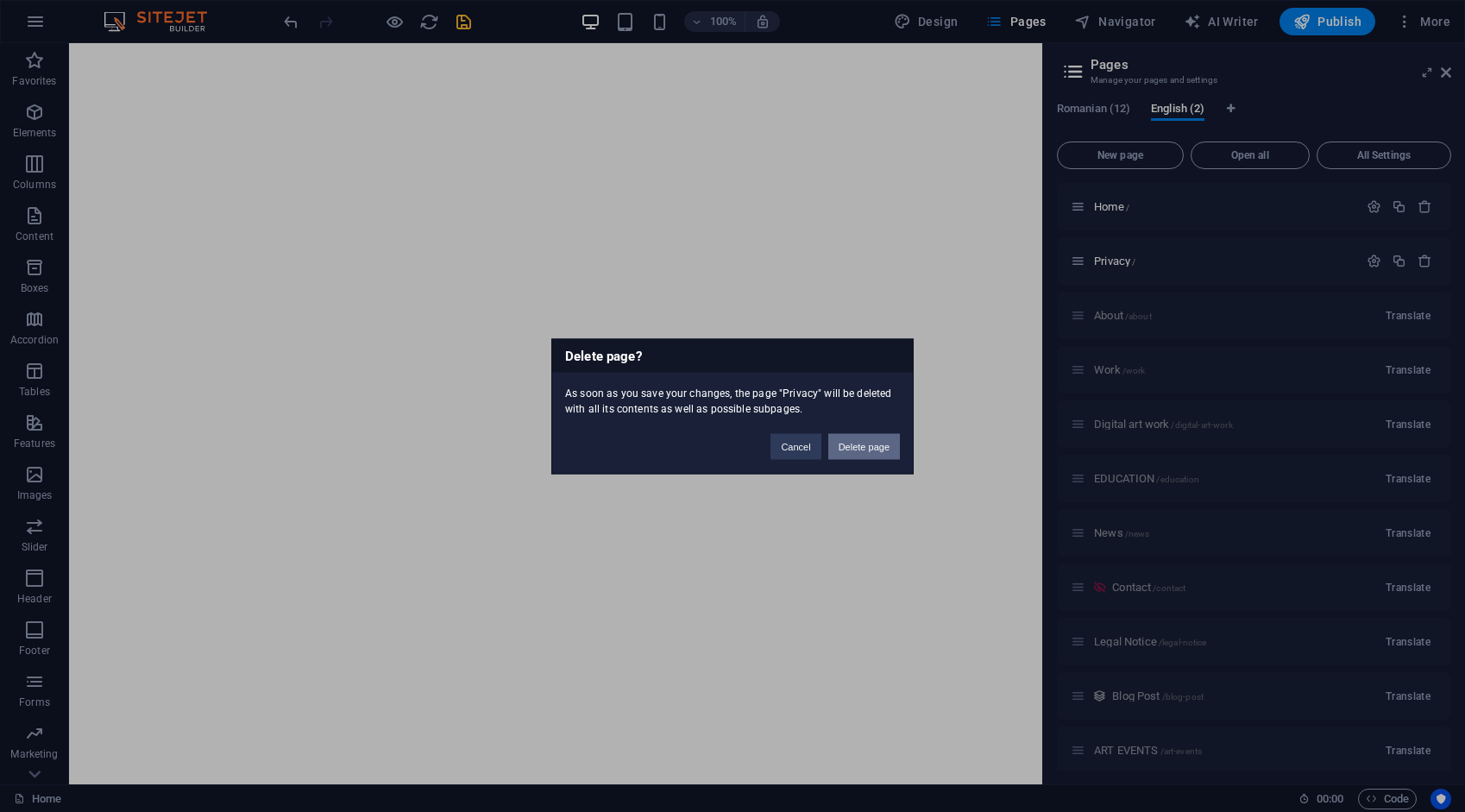
click at [881, 443] on button "Delete page" at bounding box center [864, 446] width 72 height 26
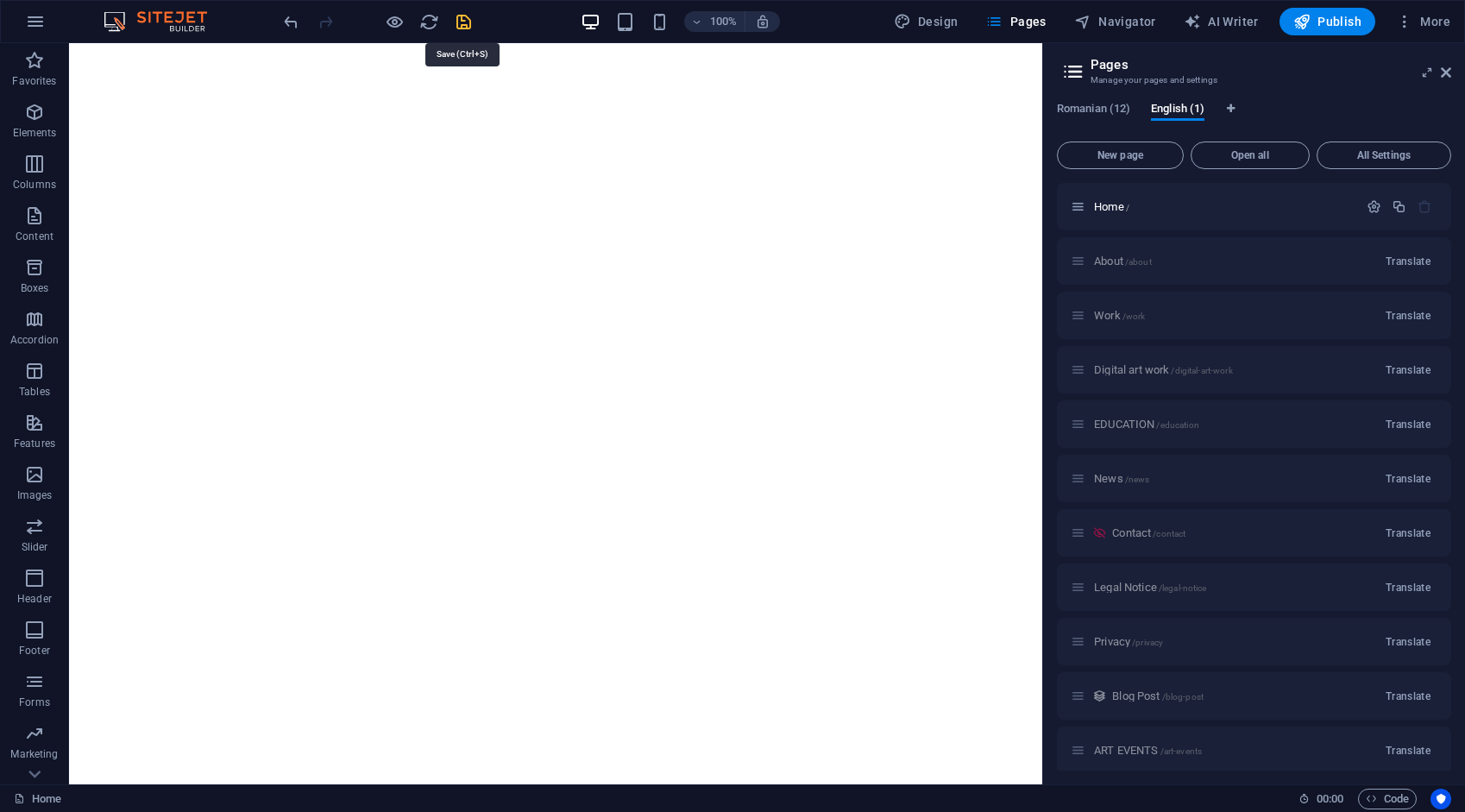
click at [469, 26] on icon "save" at bounding box center [463, 22] width 20 height 20
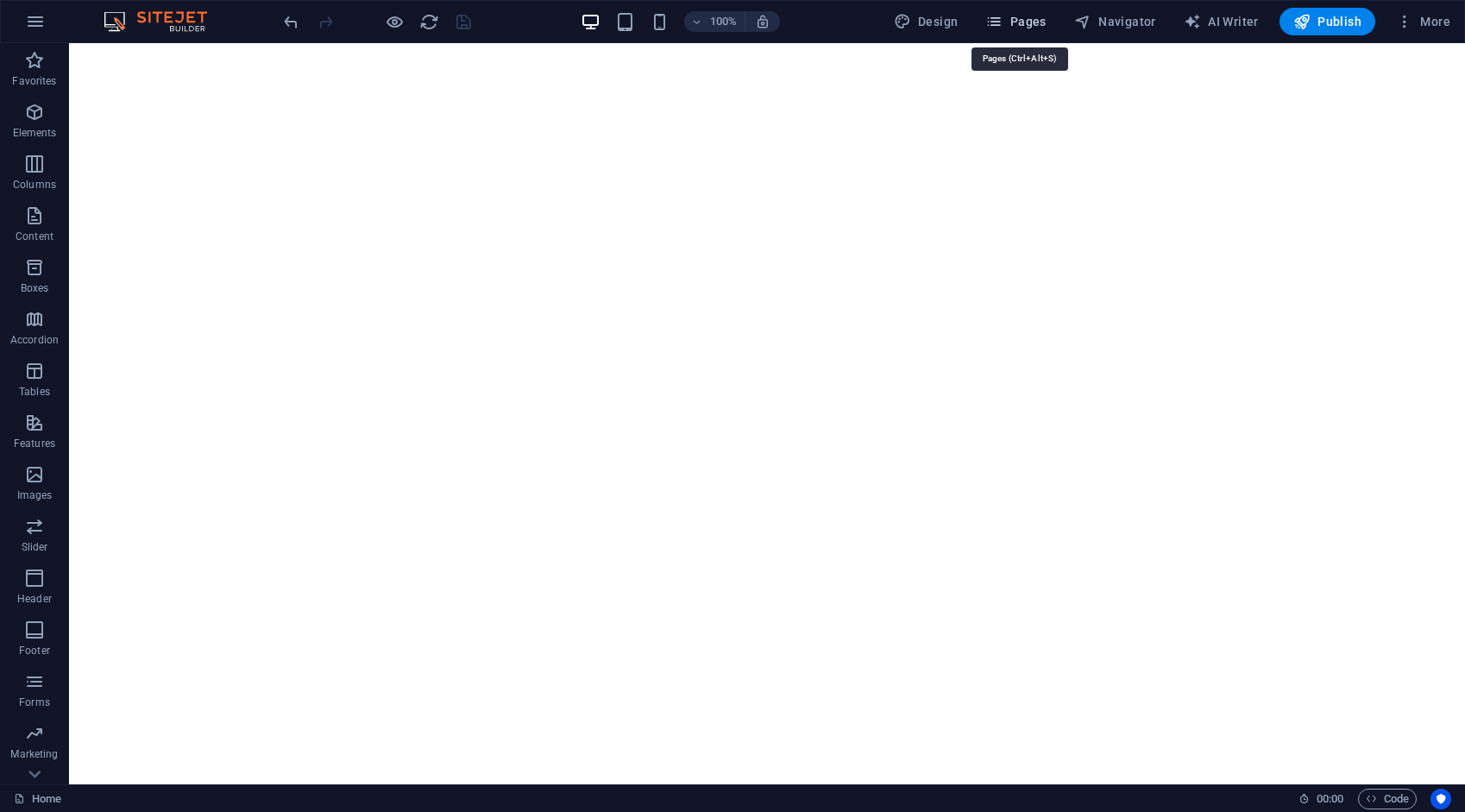
click at [1023, 23] on span "Pages" at bounding box center [1015, 22] width 60 height 17
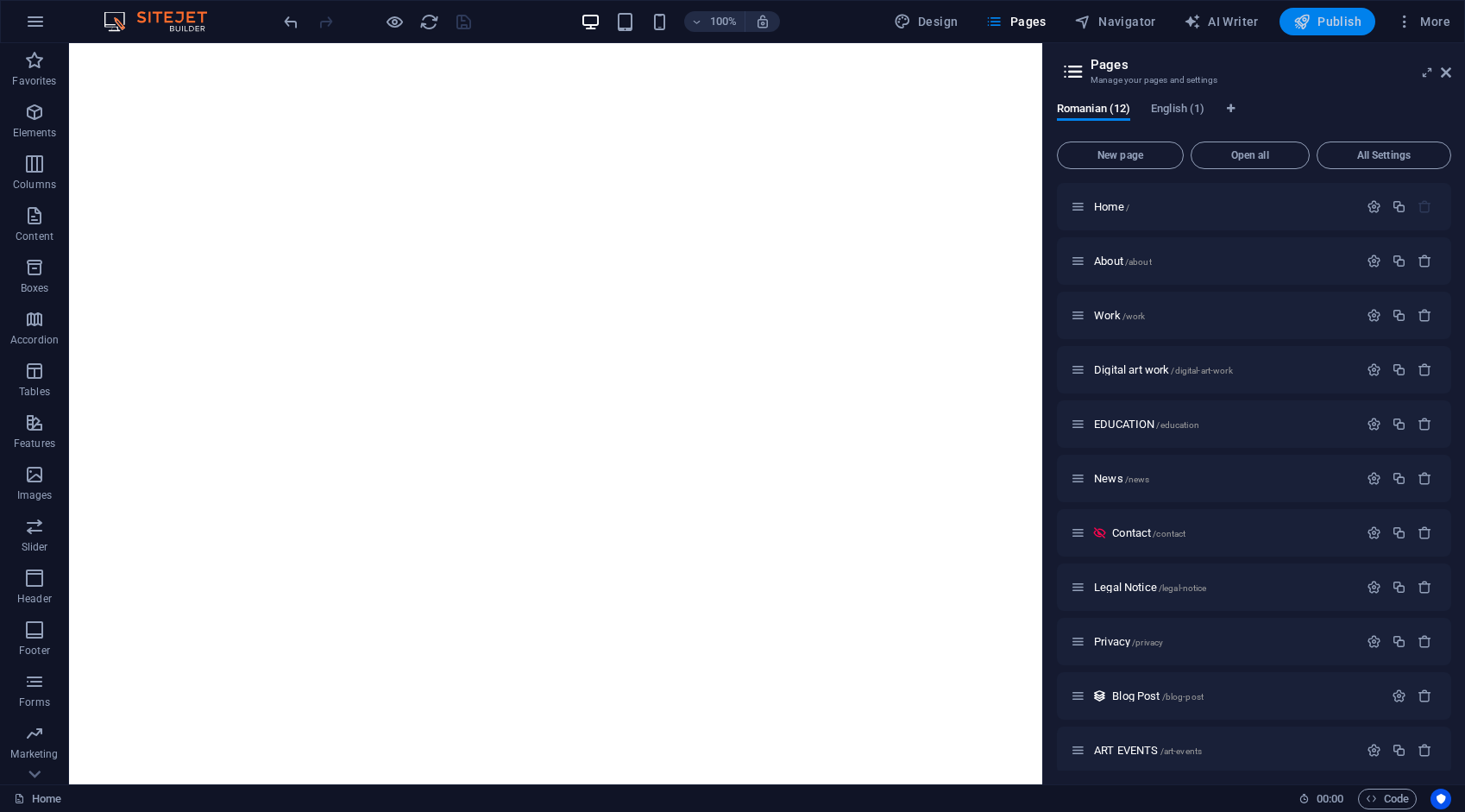
click at [1311, 21] on icon "button" at bounding box center [1303, 22] width 17 height 17
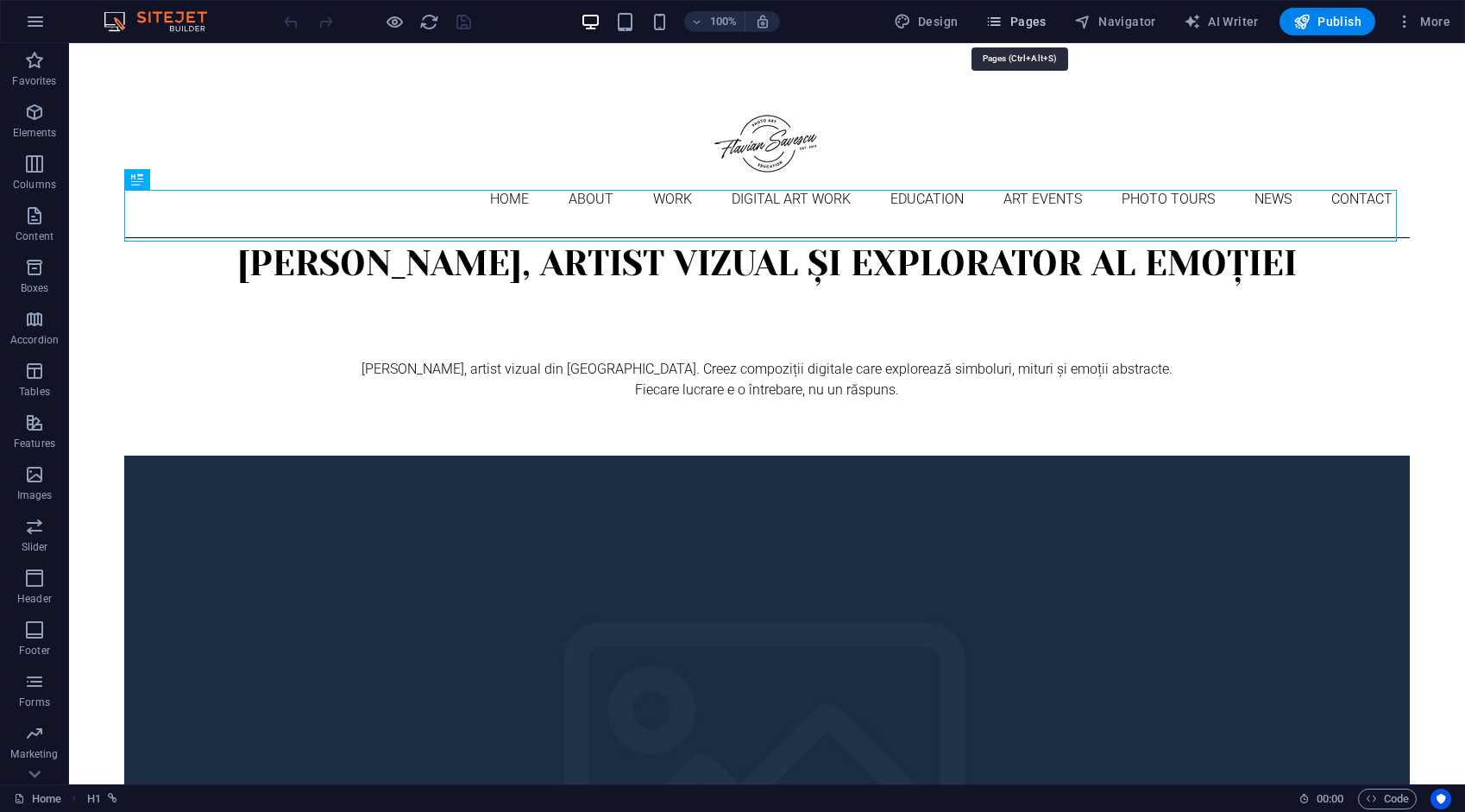
click at [1011, 16] on span "Pages" at bounding box center [1015, 22] width 60 height 17
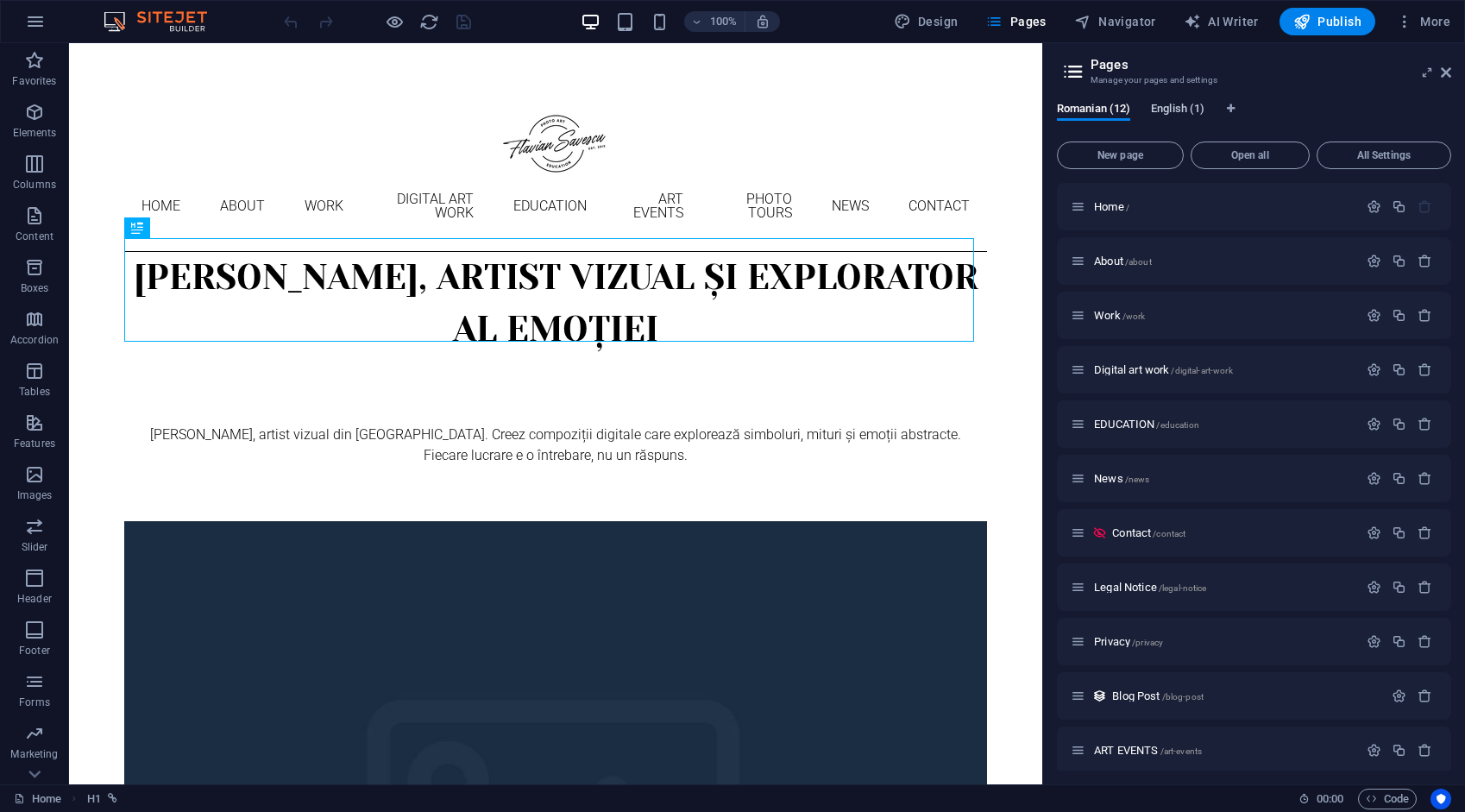
click at [1195, 109] on span "English (1)" at bounding box center [1177, 111] width 53 height 24
click at [1230, 106] on icon "Language Tabs" at bounding box center [1230, 109] width 8 height 10
select select "131"
select select "41"
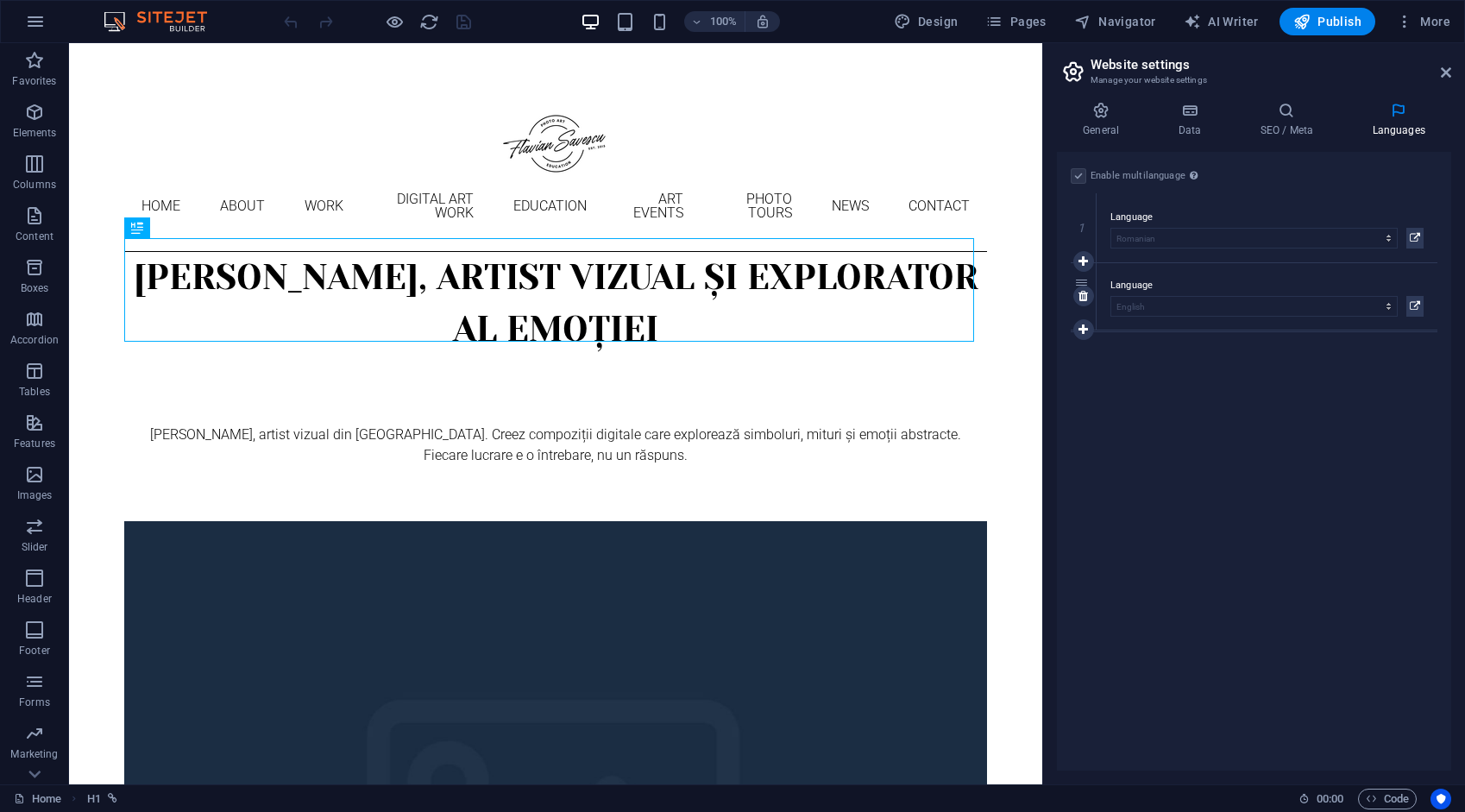
select select "41"
click at [1080, 295] on icon at bounding box center [1083, 297] width 10 height 12
click at [462, 21] on icon "save" at bounding box center [463, 22] width 20 height 20
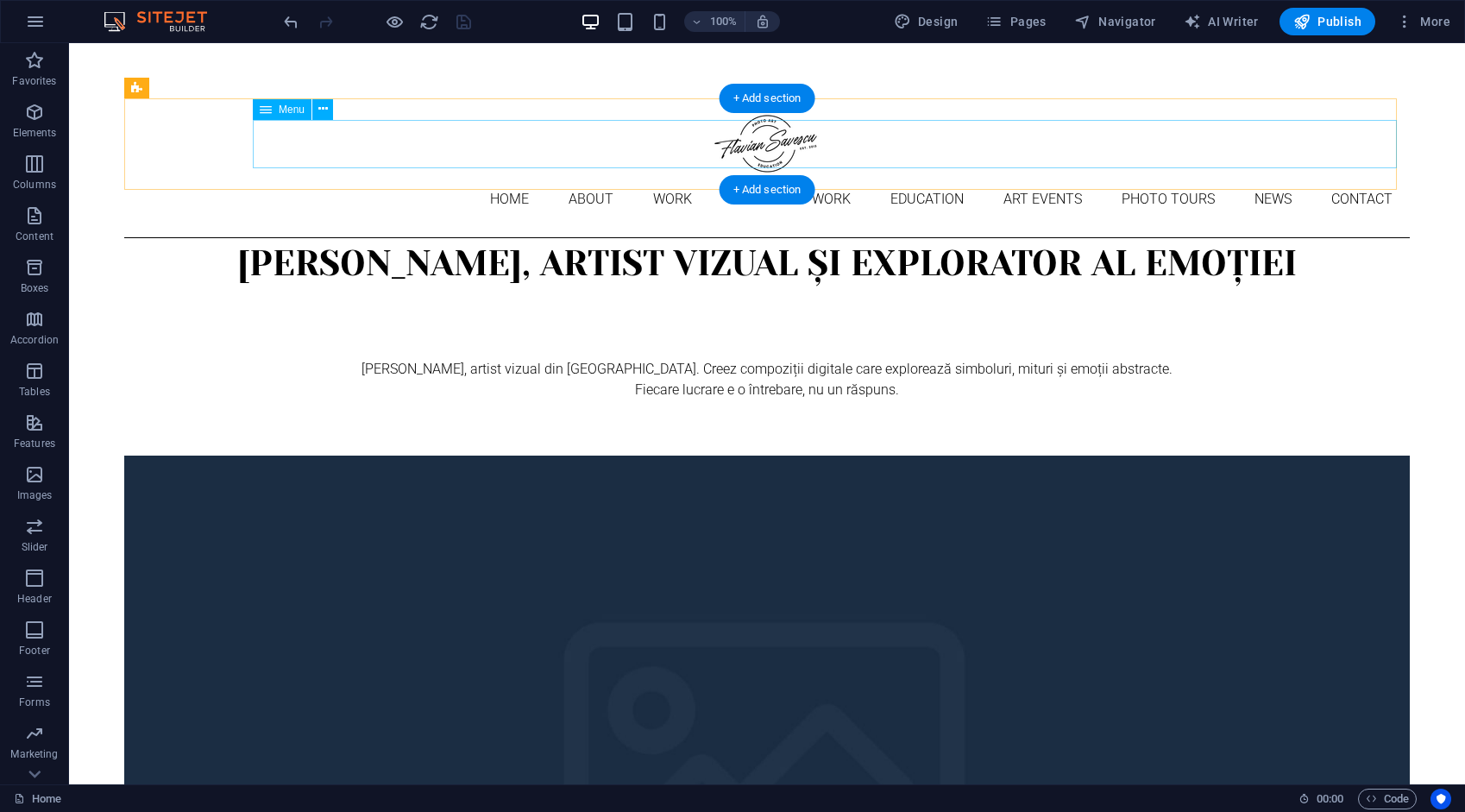
click at [383, 175] on nav "Home About Work DIGITAL ART WORK EDUCATION ART EVENTS Photo tours News Contact" at bounding box center [767, 199] width 1286 height 48
select select "1"
select select
select select "2"
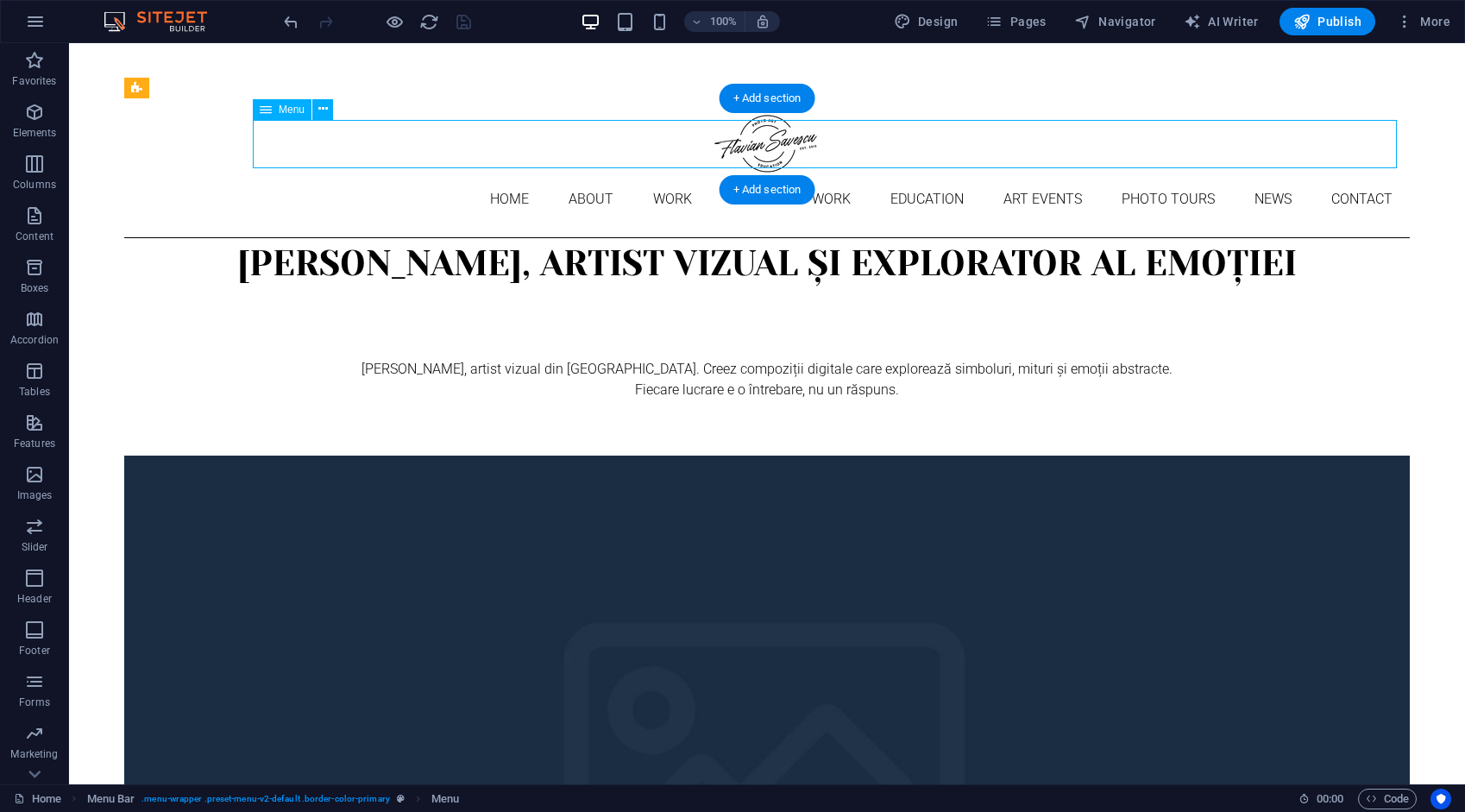
select select "3"
select select
select select "4"
select select
select select "9"
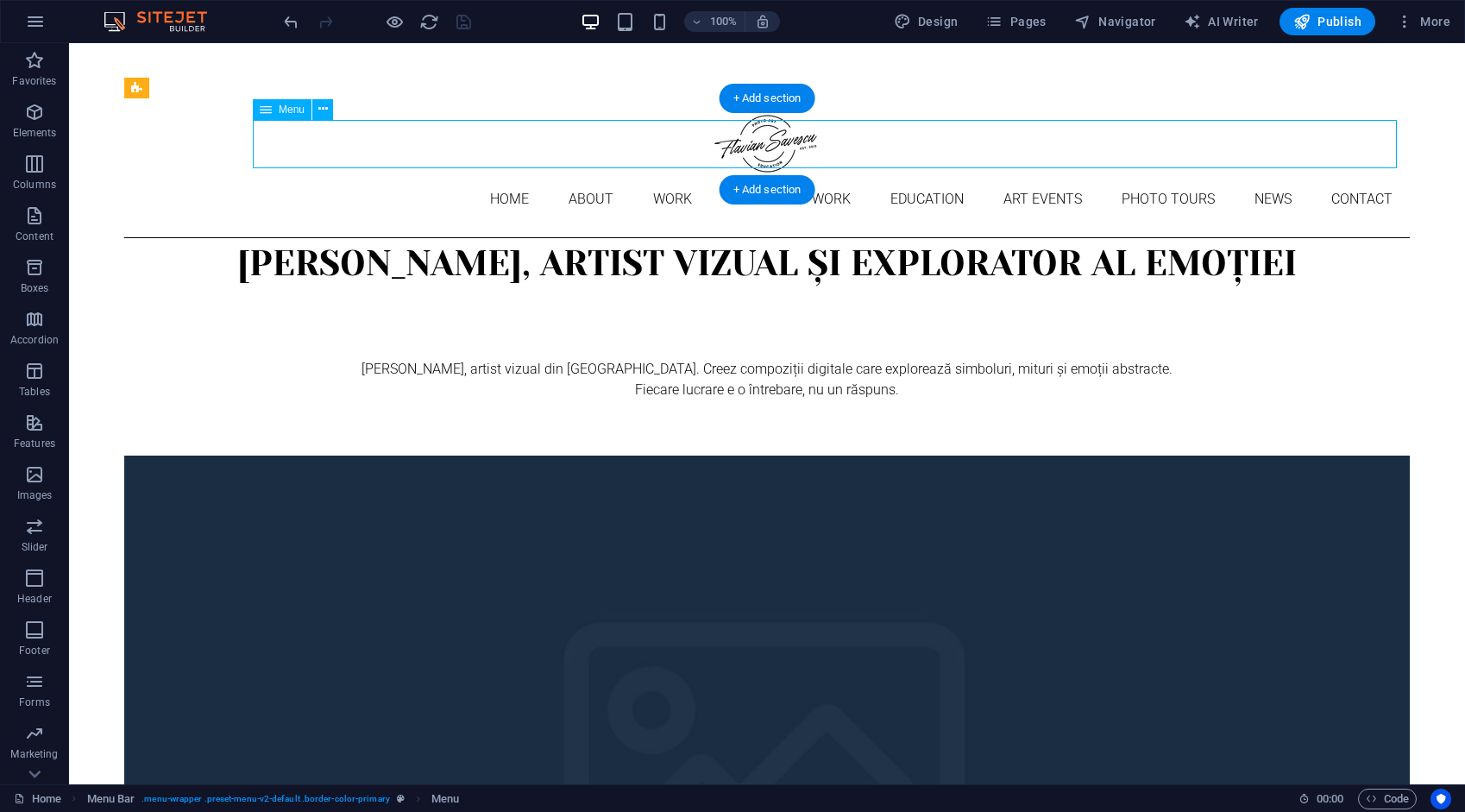
select select
select select "10"
select select
select select "5"
select select
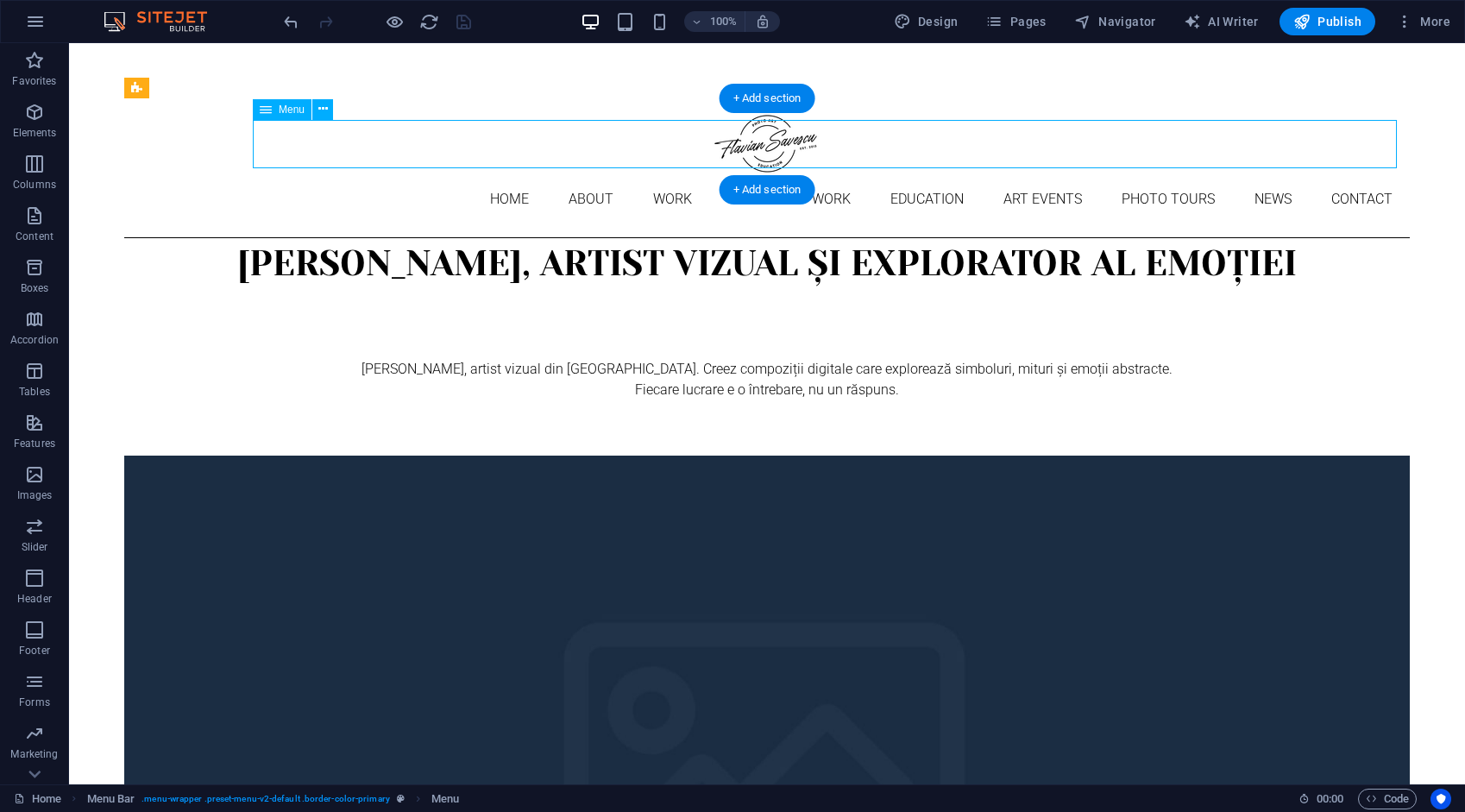
select select "6"
select select
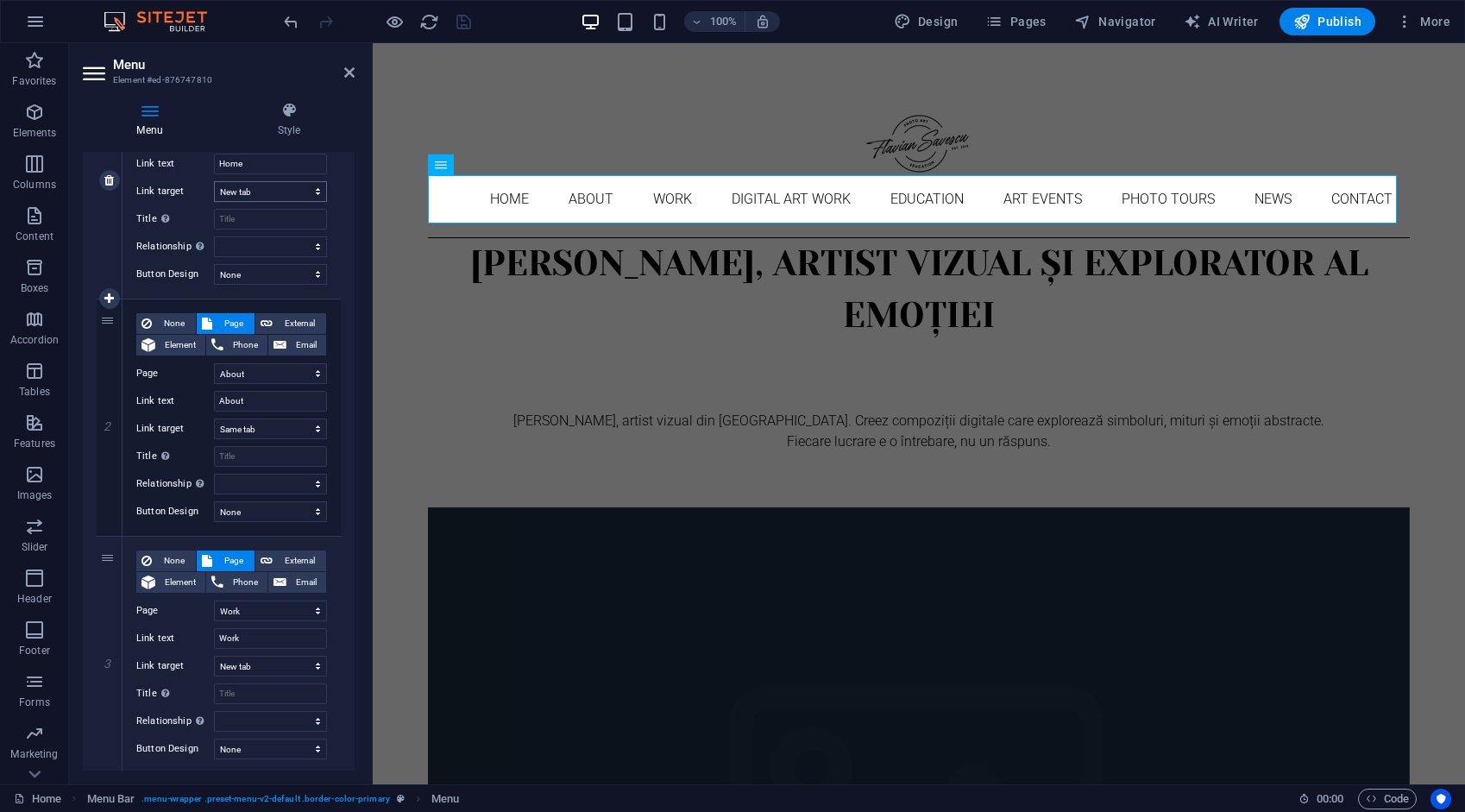
scroll to position [259, 0]
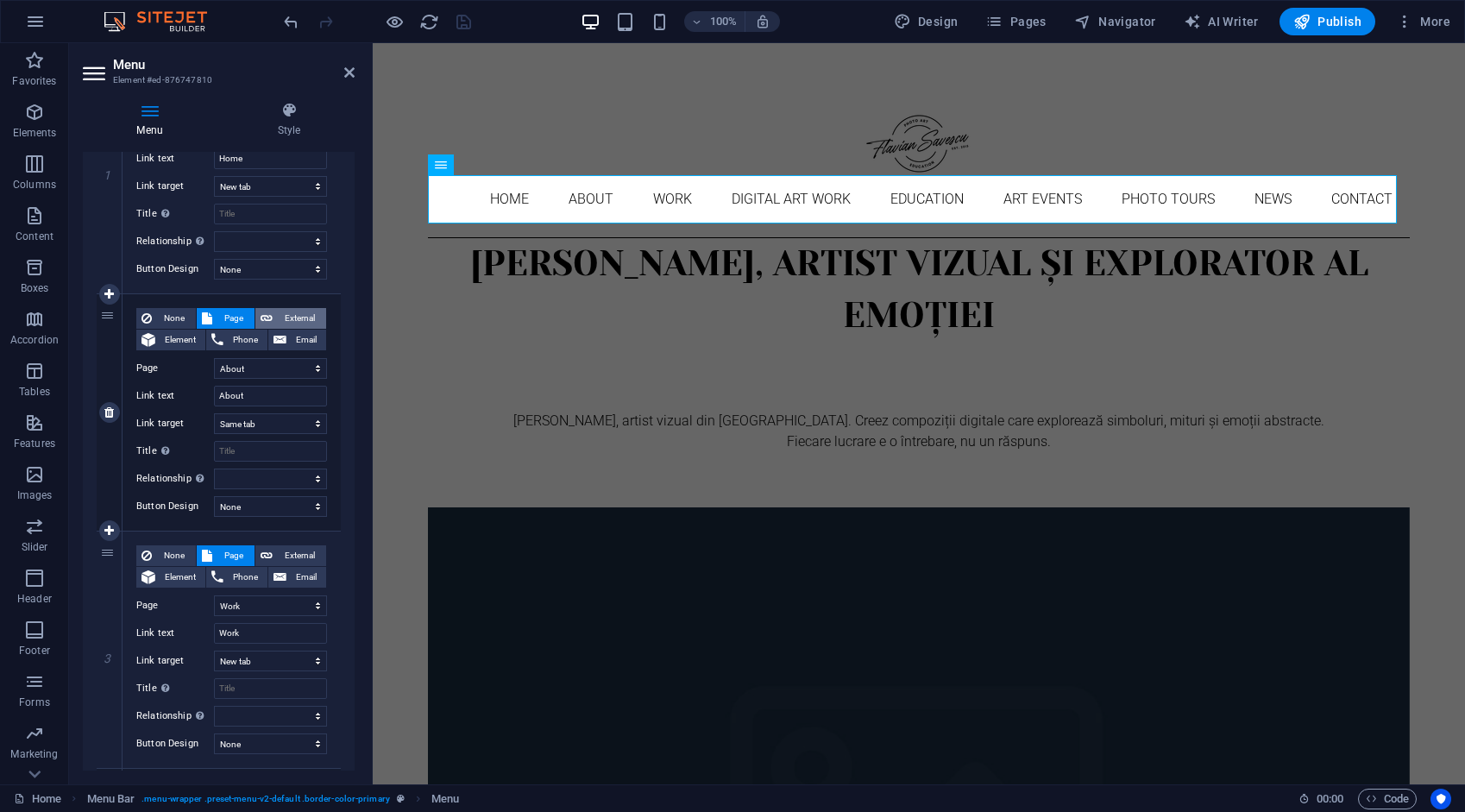
click at [311, 312] on span "External" at bounding box center [298, 318] width 43 height 21
select select
select select "blank"
select select
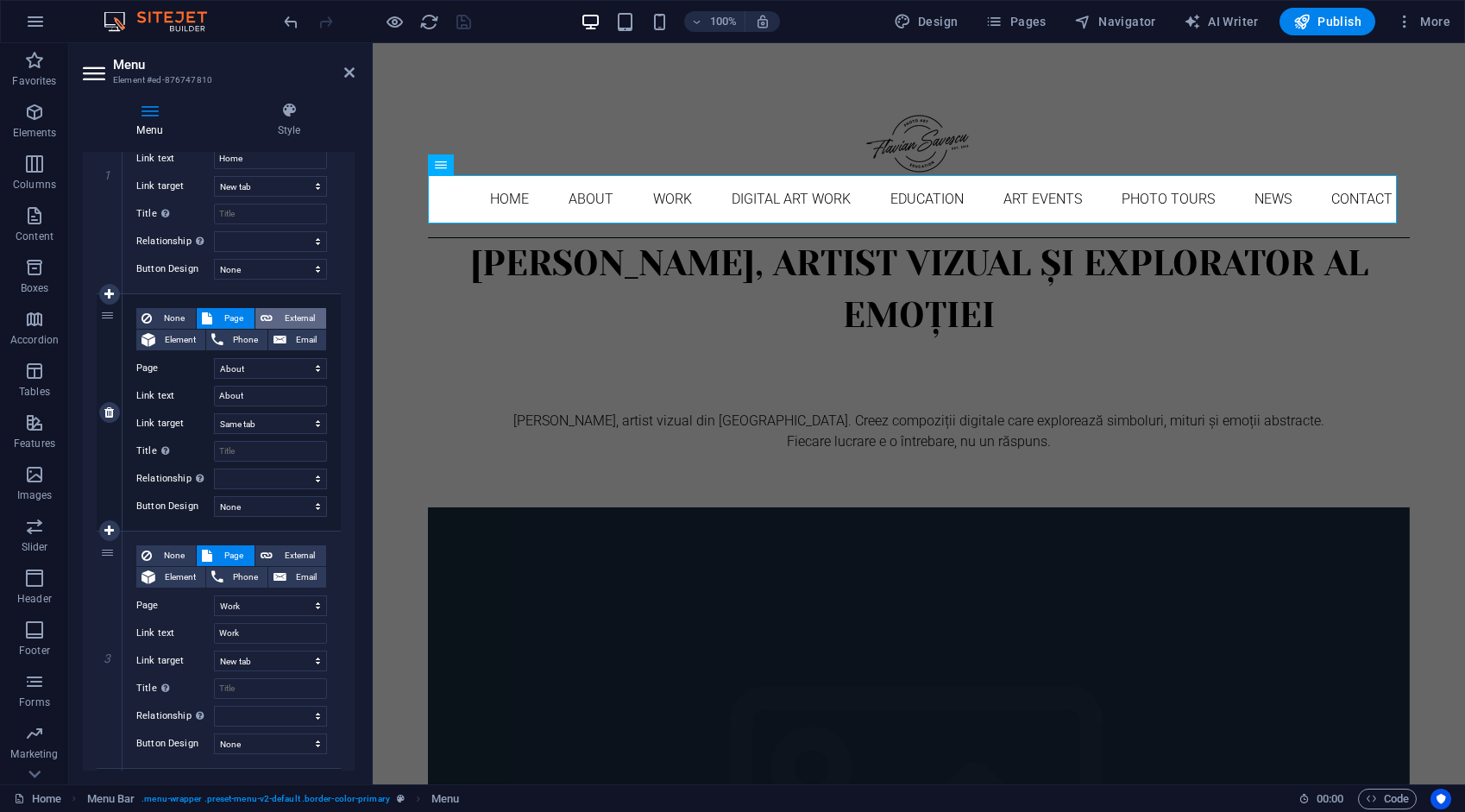
select select
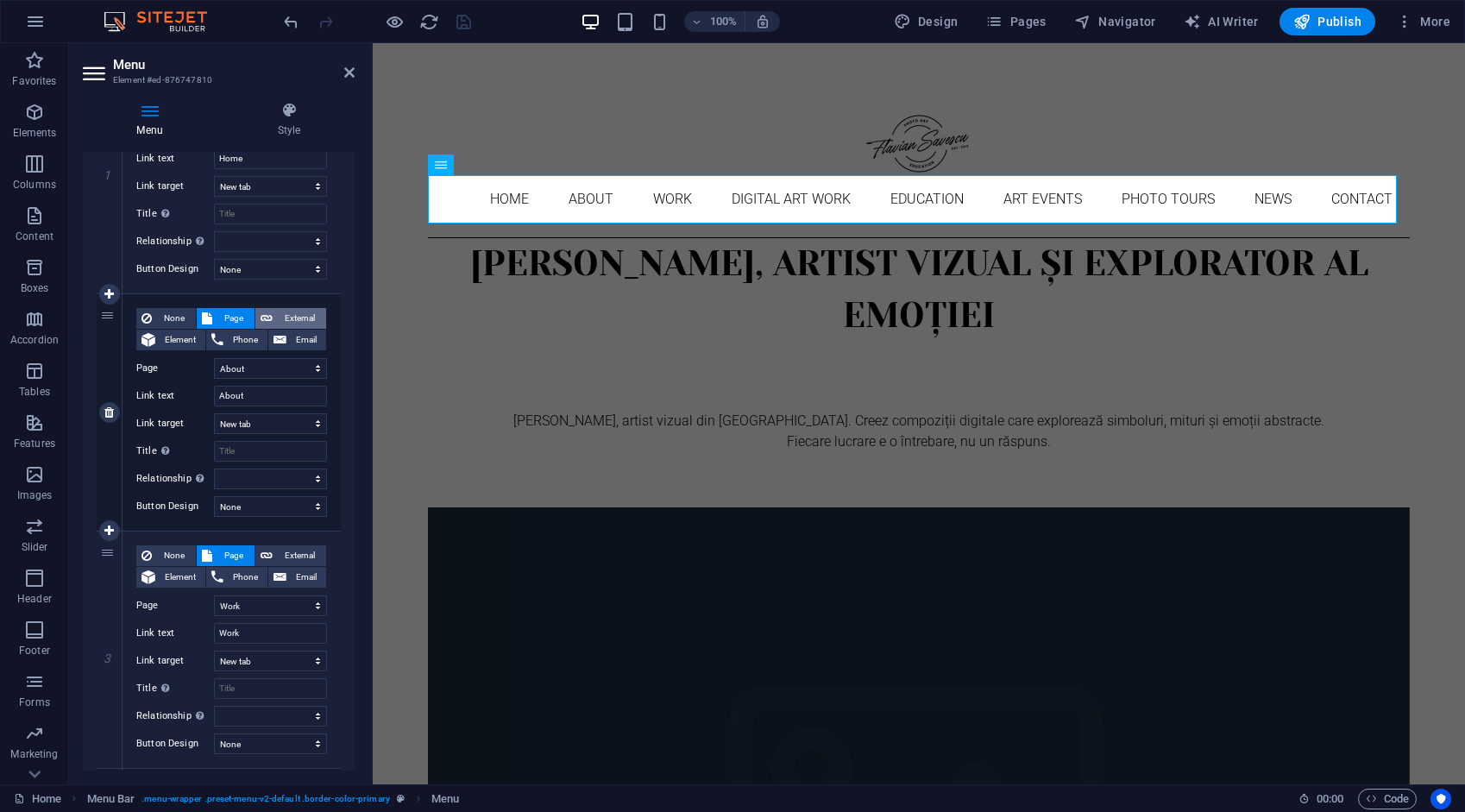
select select
drag, startPoint x: 290, startPoint y: 367, endPoint x: 126, endPoint y: 353, distance: 164.6
click at [146, 359] on div "URL /ro/16633890" at bounding box center [231, 368] width 191 height 21
type input "/a"
select select
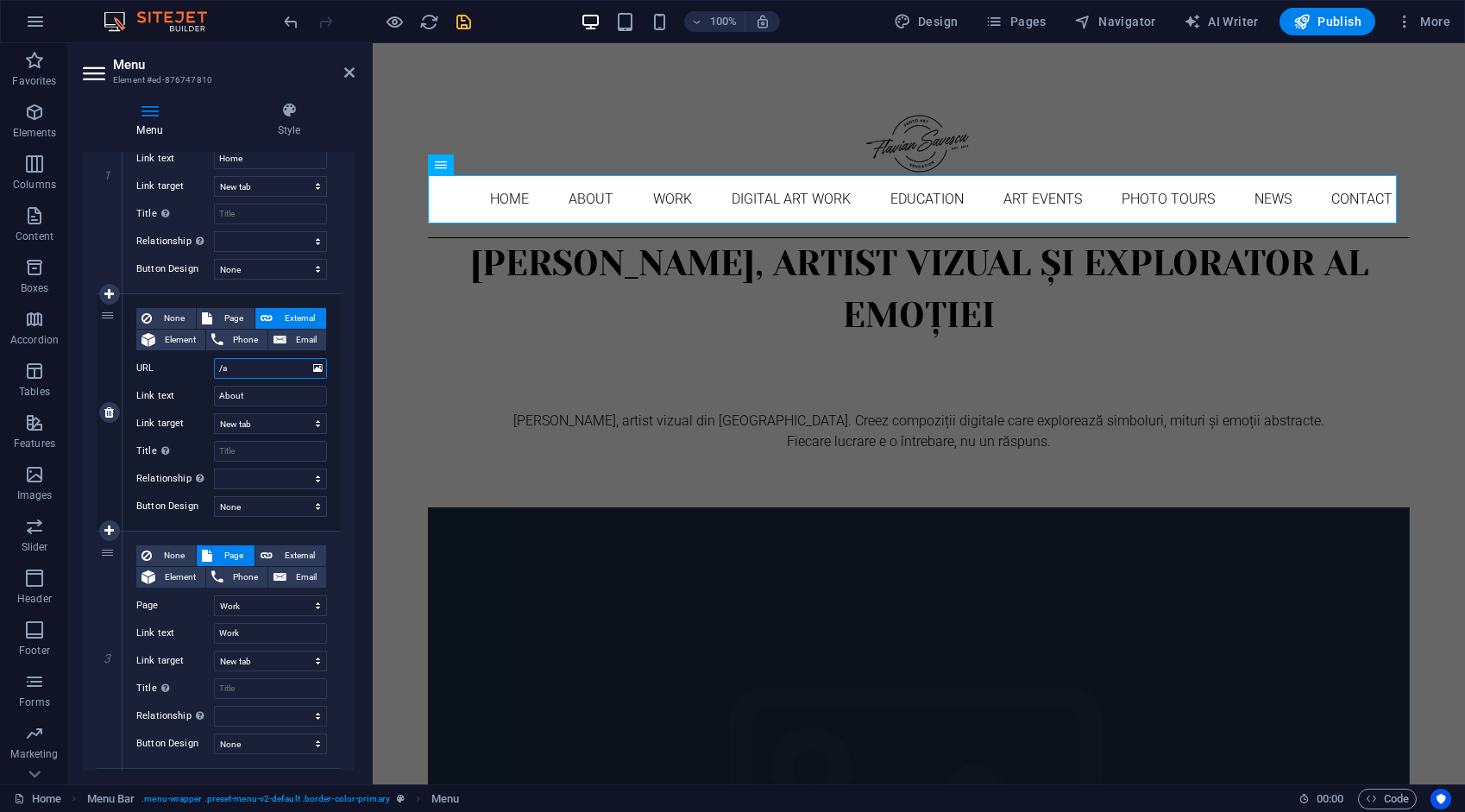
select select
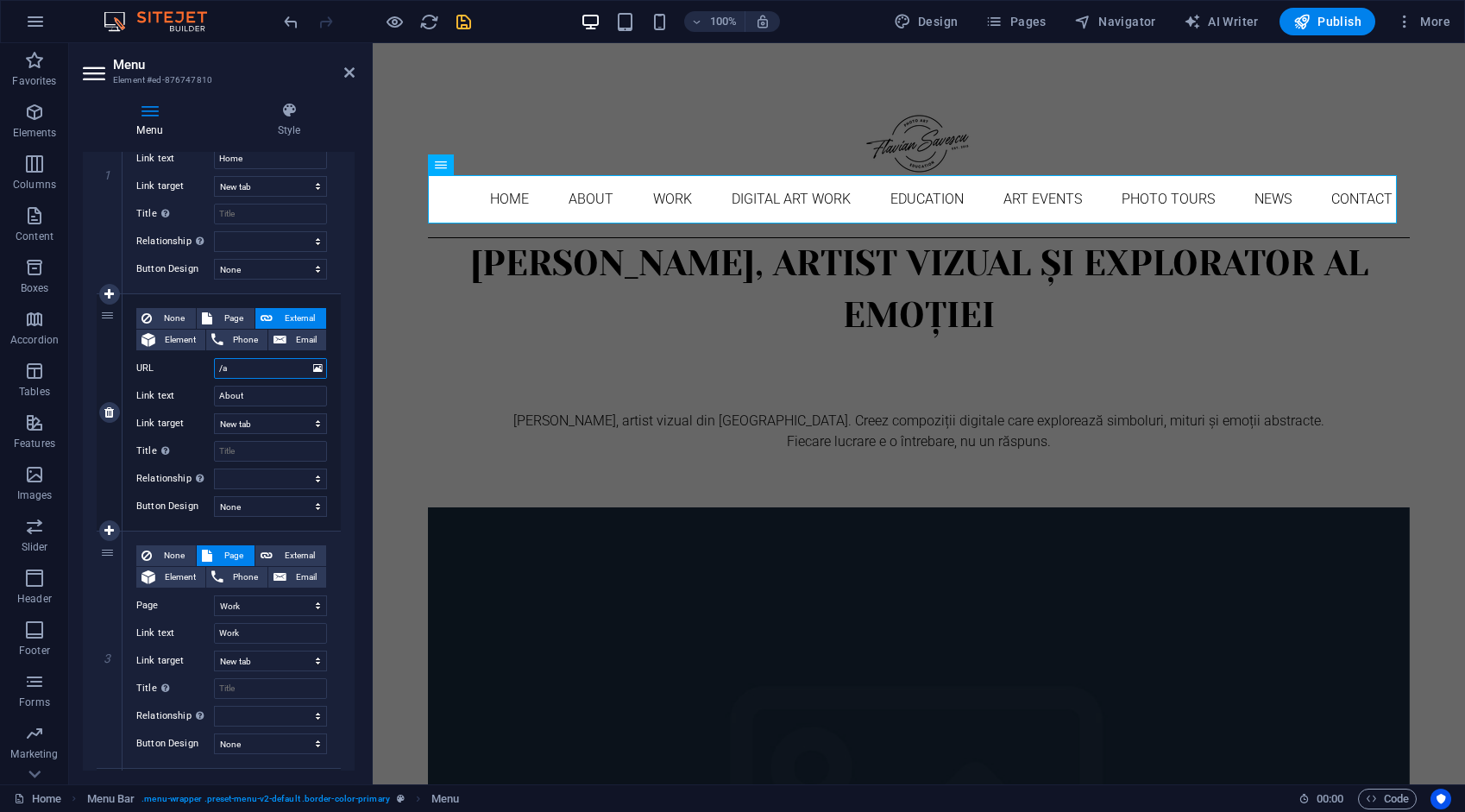
select select
type input "/ao"
select select
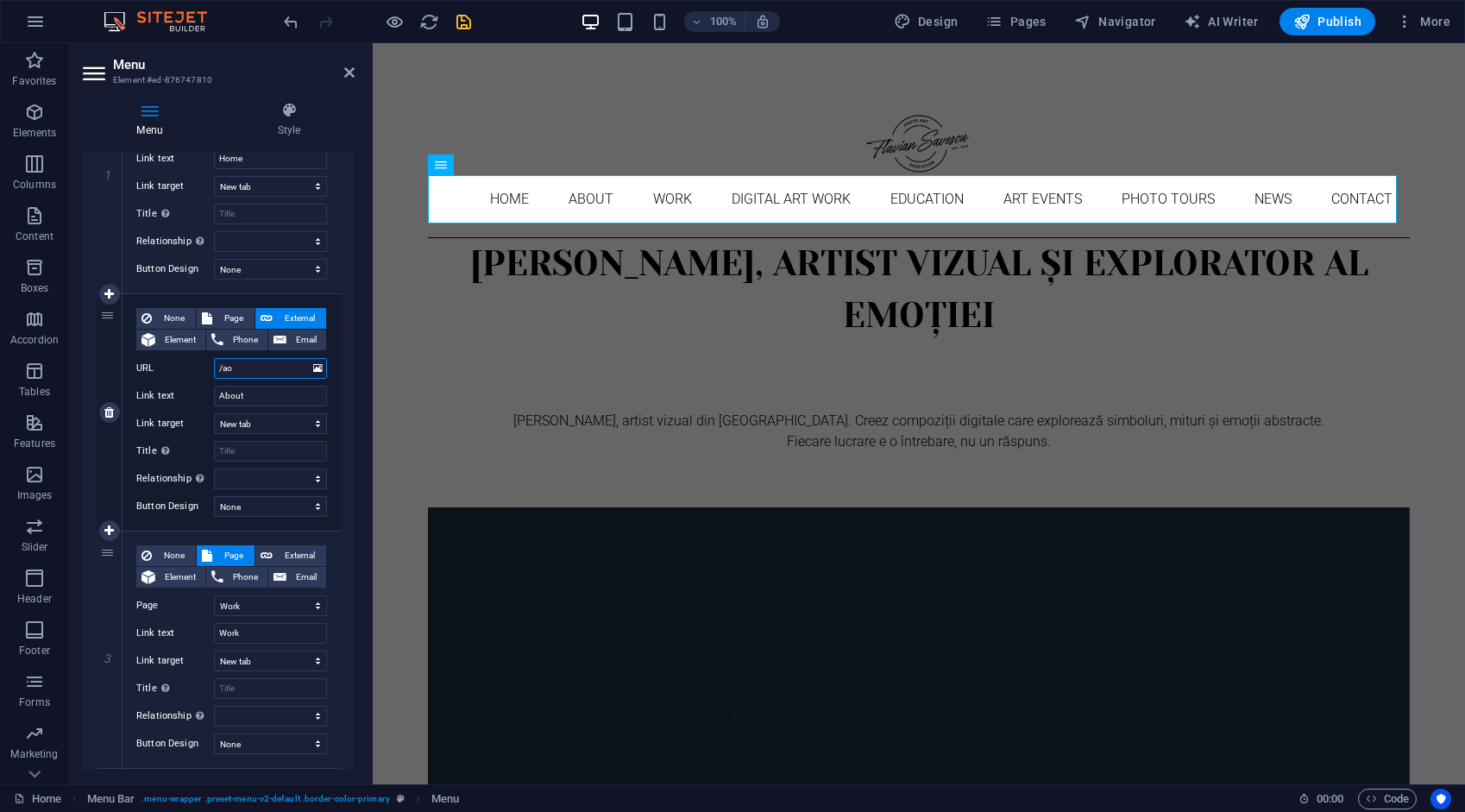
type input "/aob"
select select
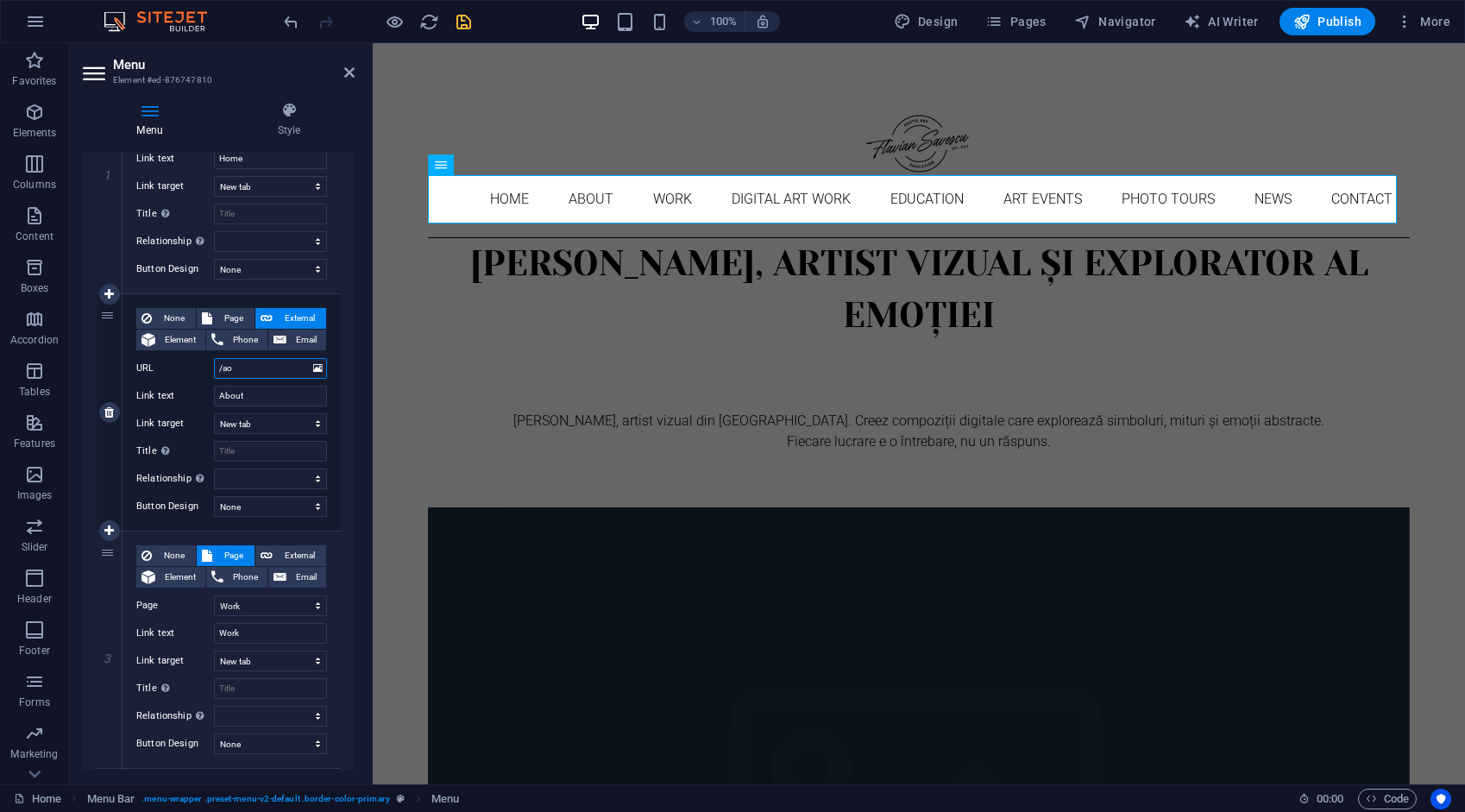
select select
type input "/aobu"
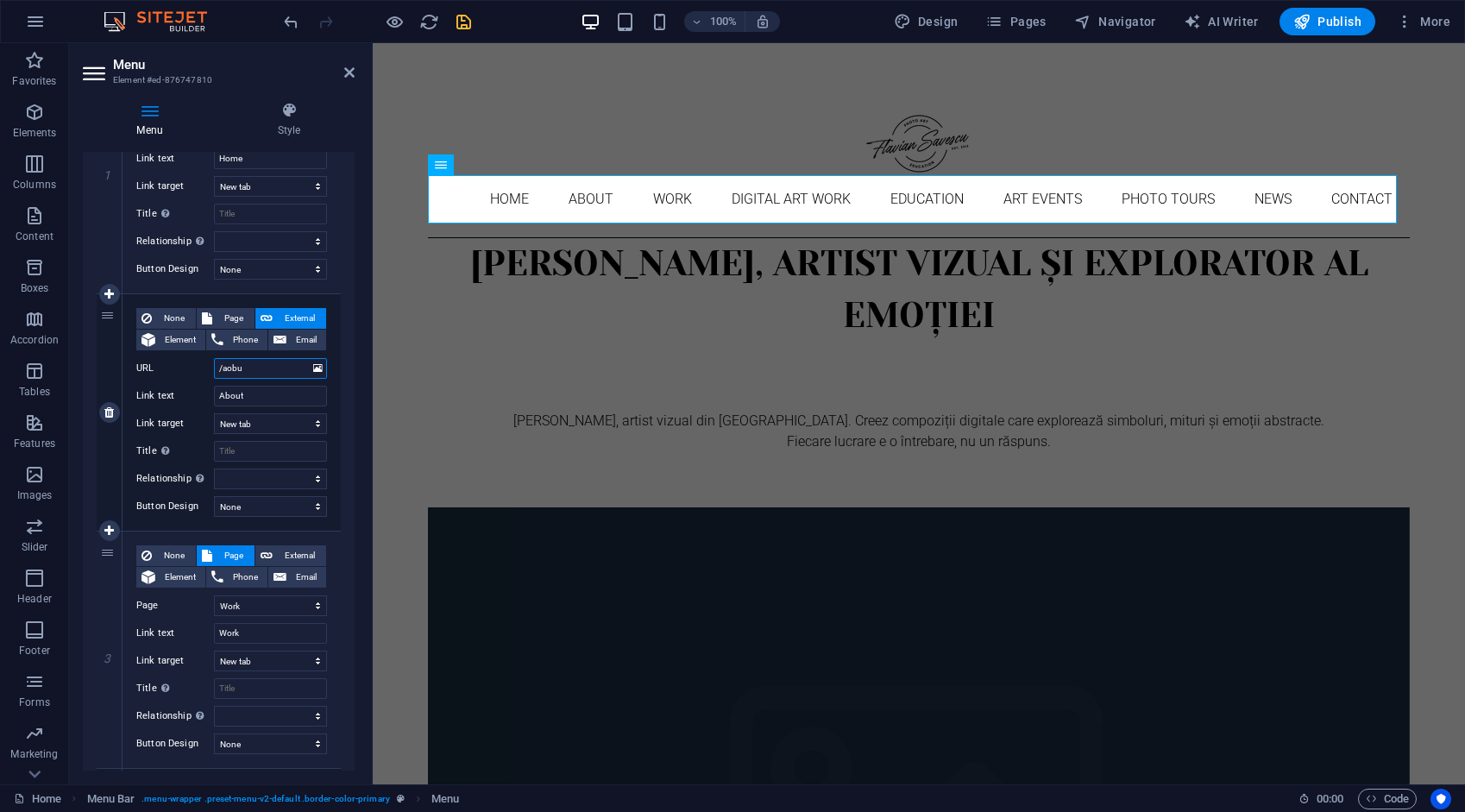
select select
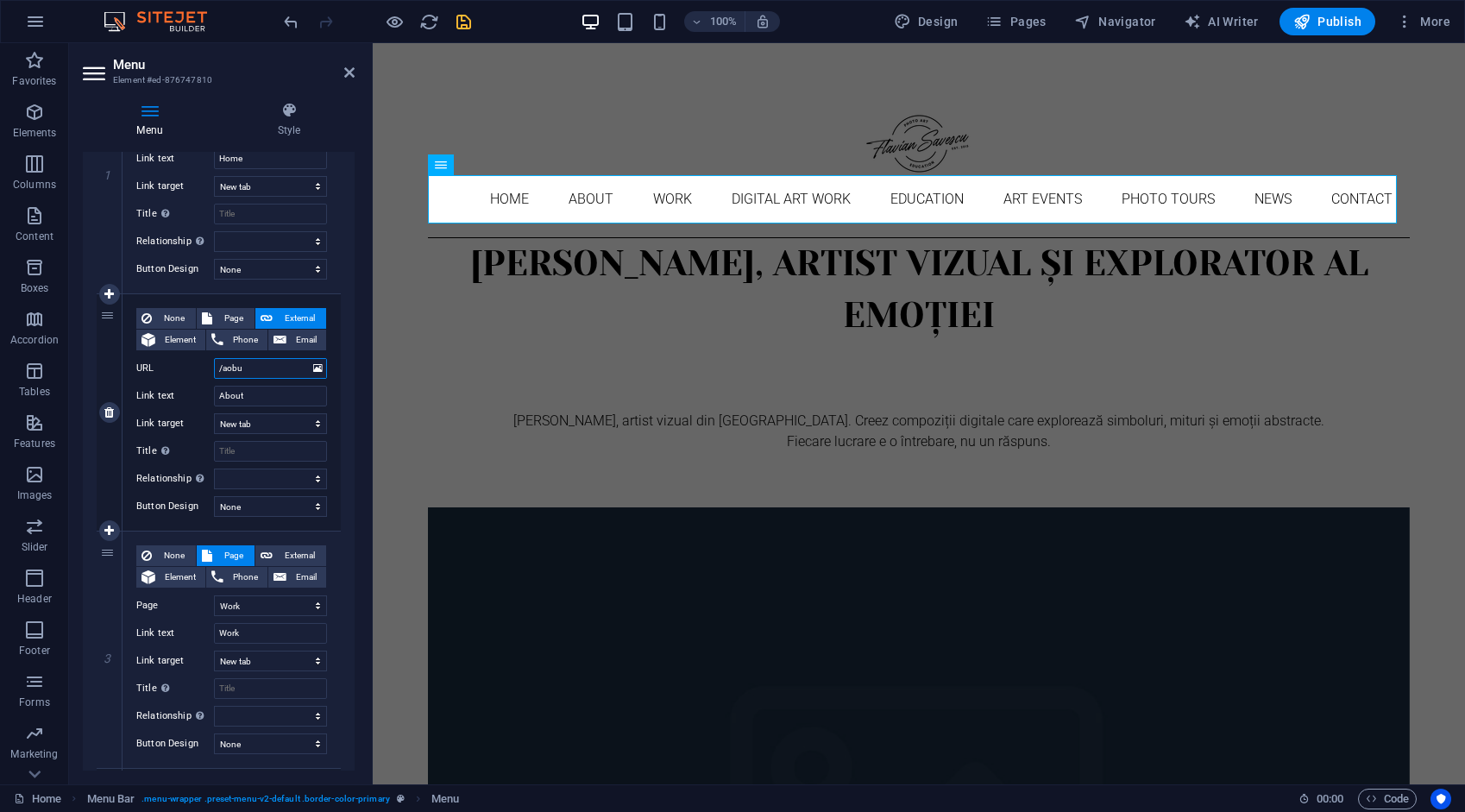
select select
type input "/a"
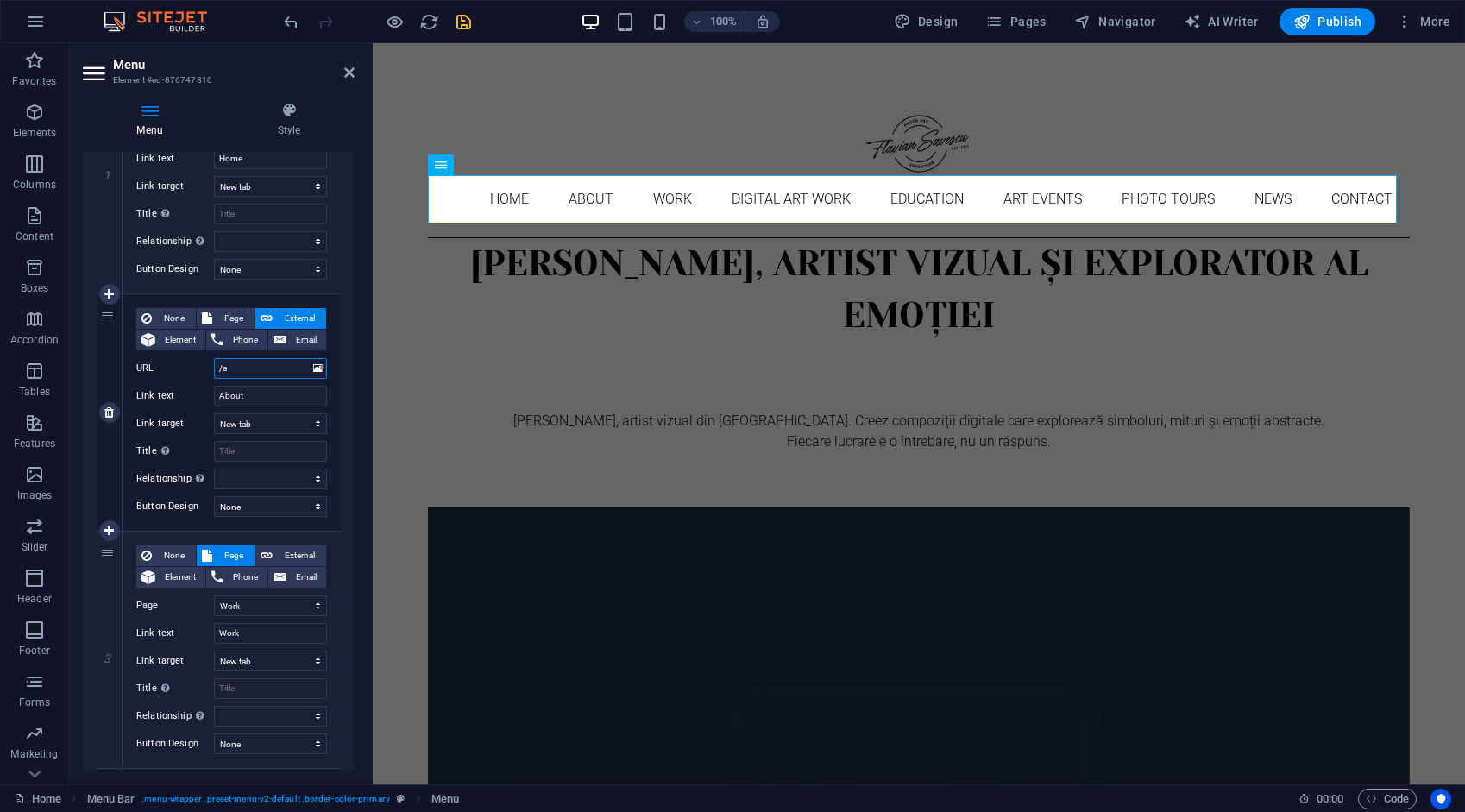
select select
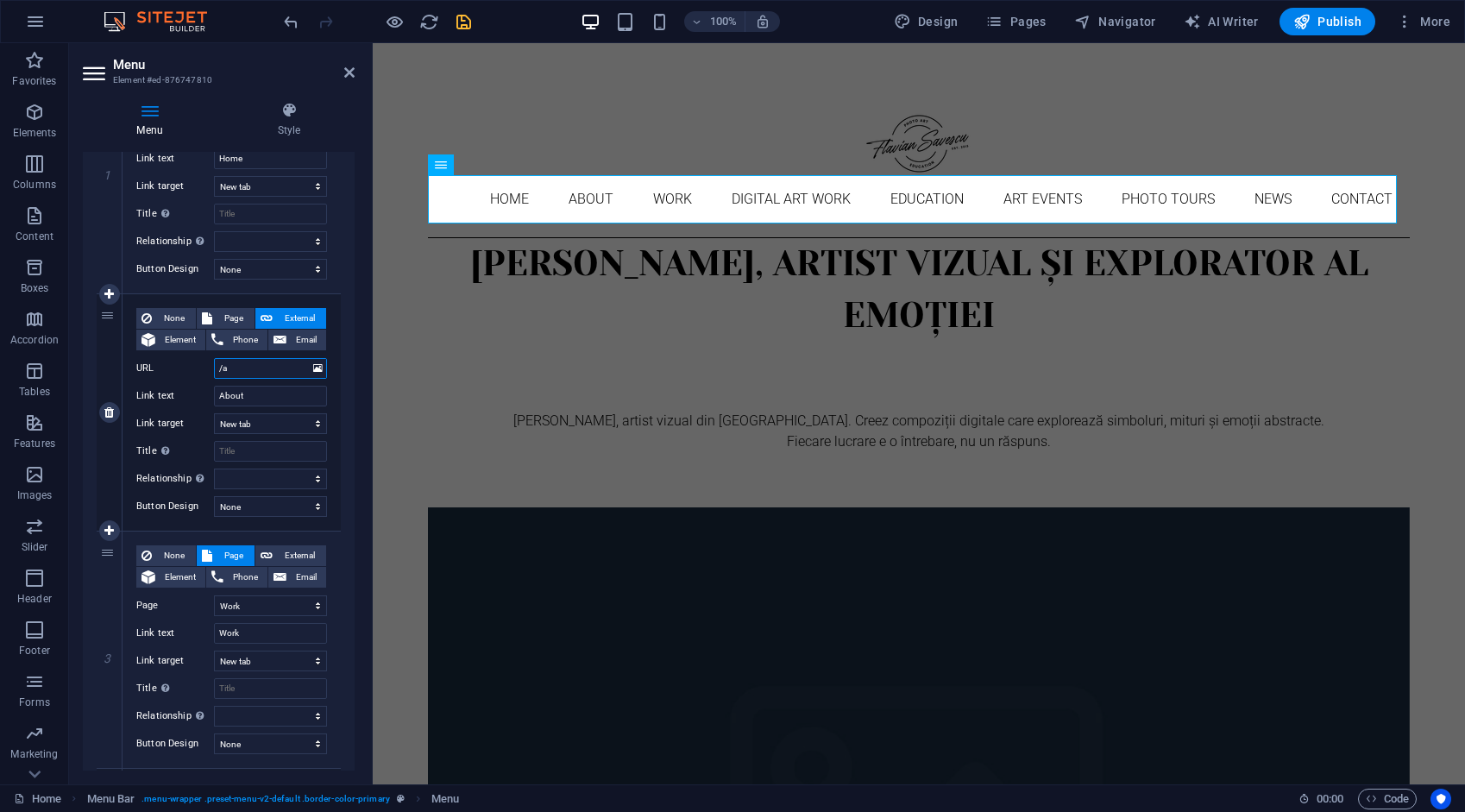
select select
type input "/about"
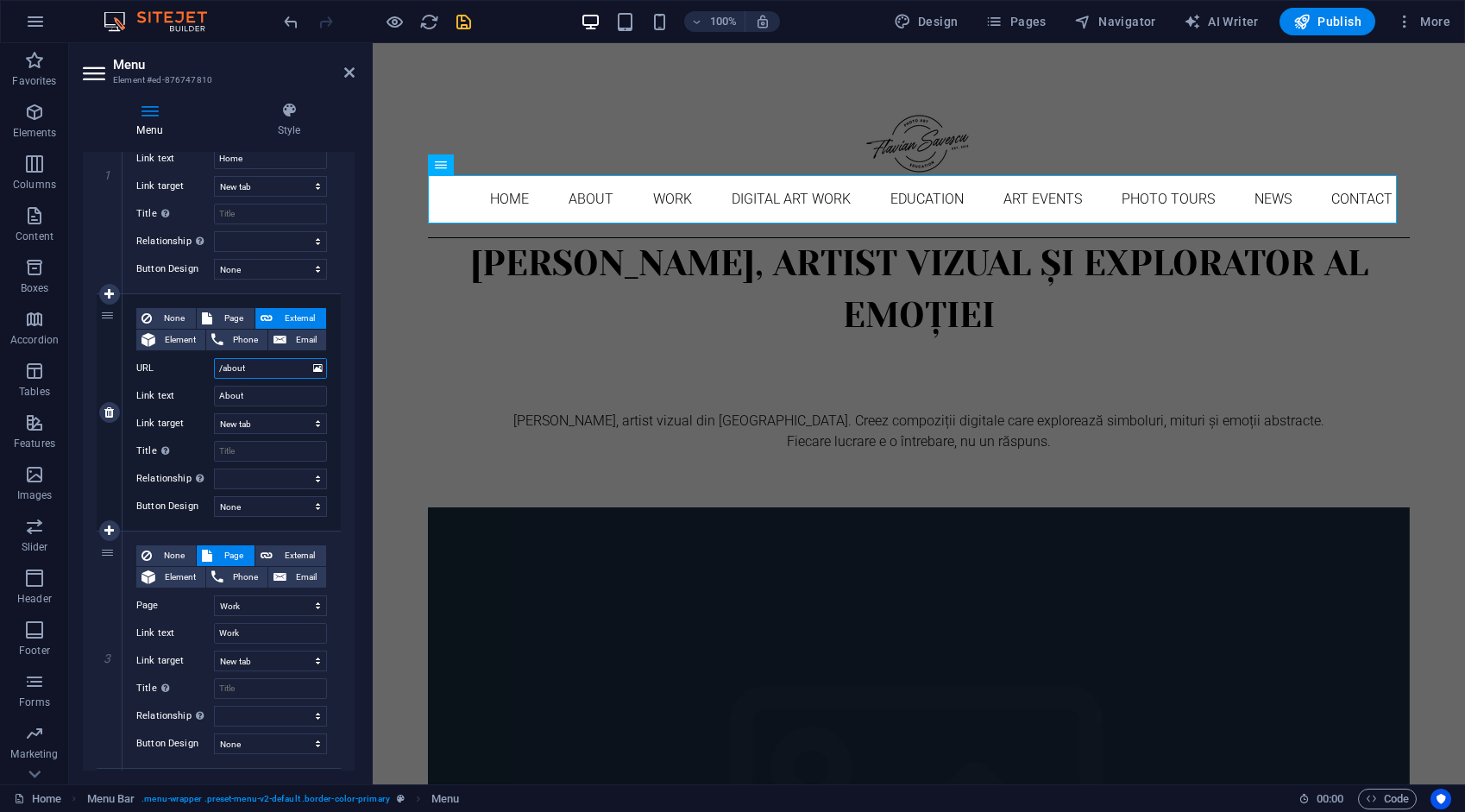
select select
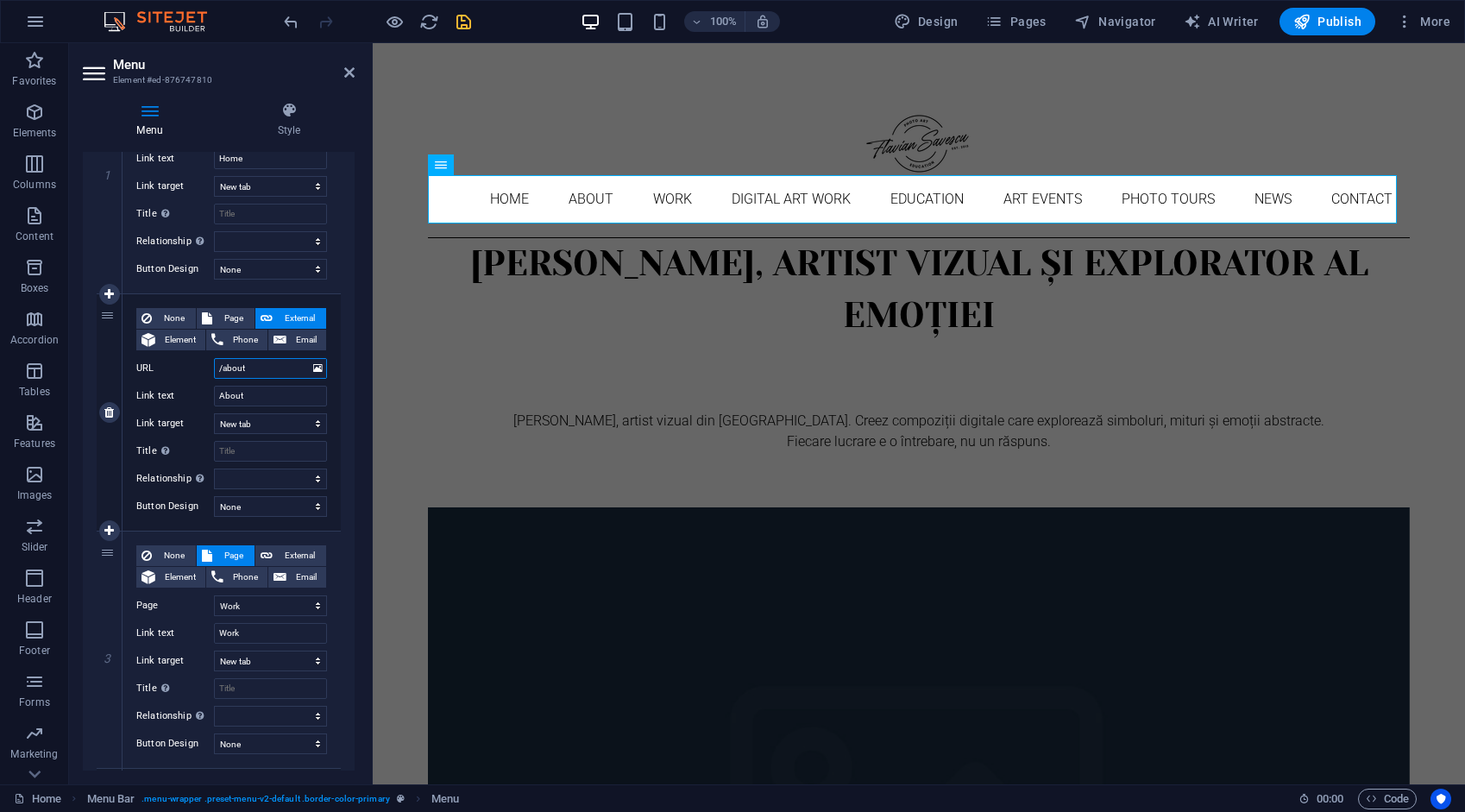
select select
type input "/about"
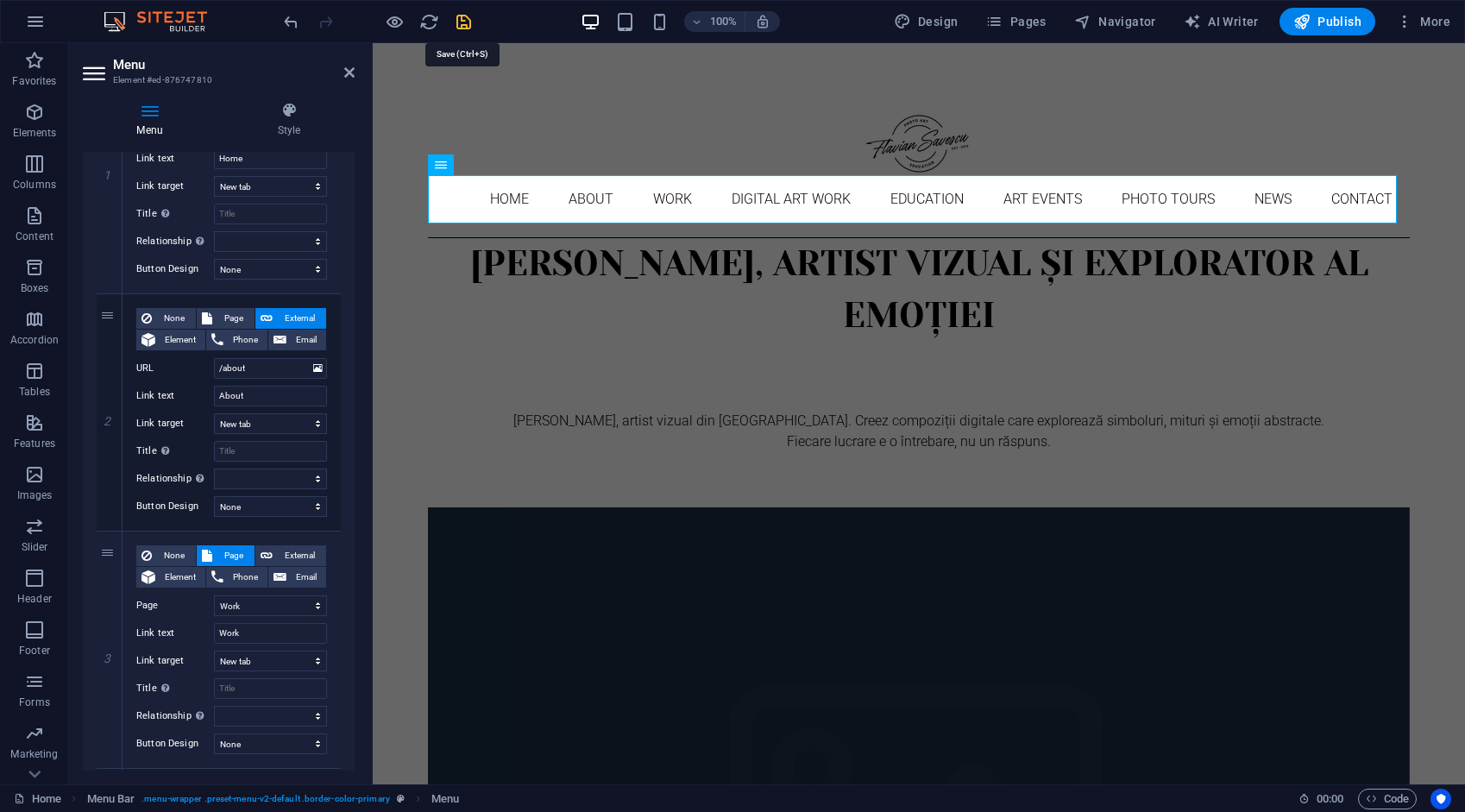
click at [458, 17] on icon "save" at bounding box center [463, 22] width 20 height 20
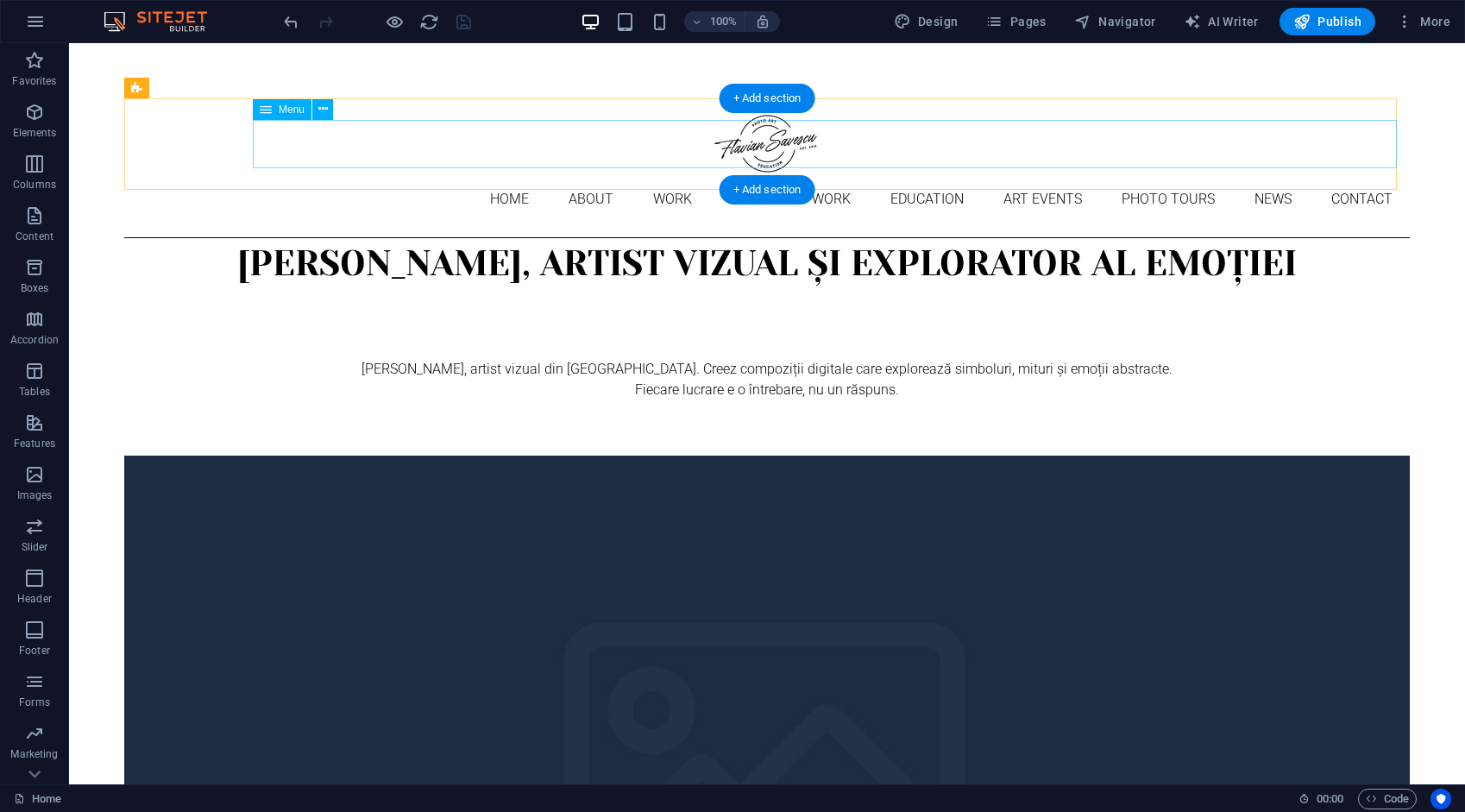
click at [350, 175] on nav "Home About Work DIGITAL ART WORK EDUCATION ART EVENTS Photo tours News Contact" at bounding box center [767, 199] width 1286 height 48
select select "2"
select select "3"
select select
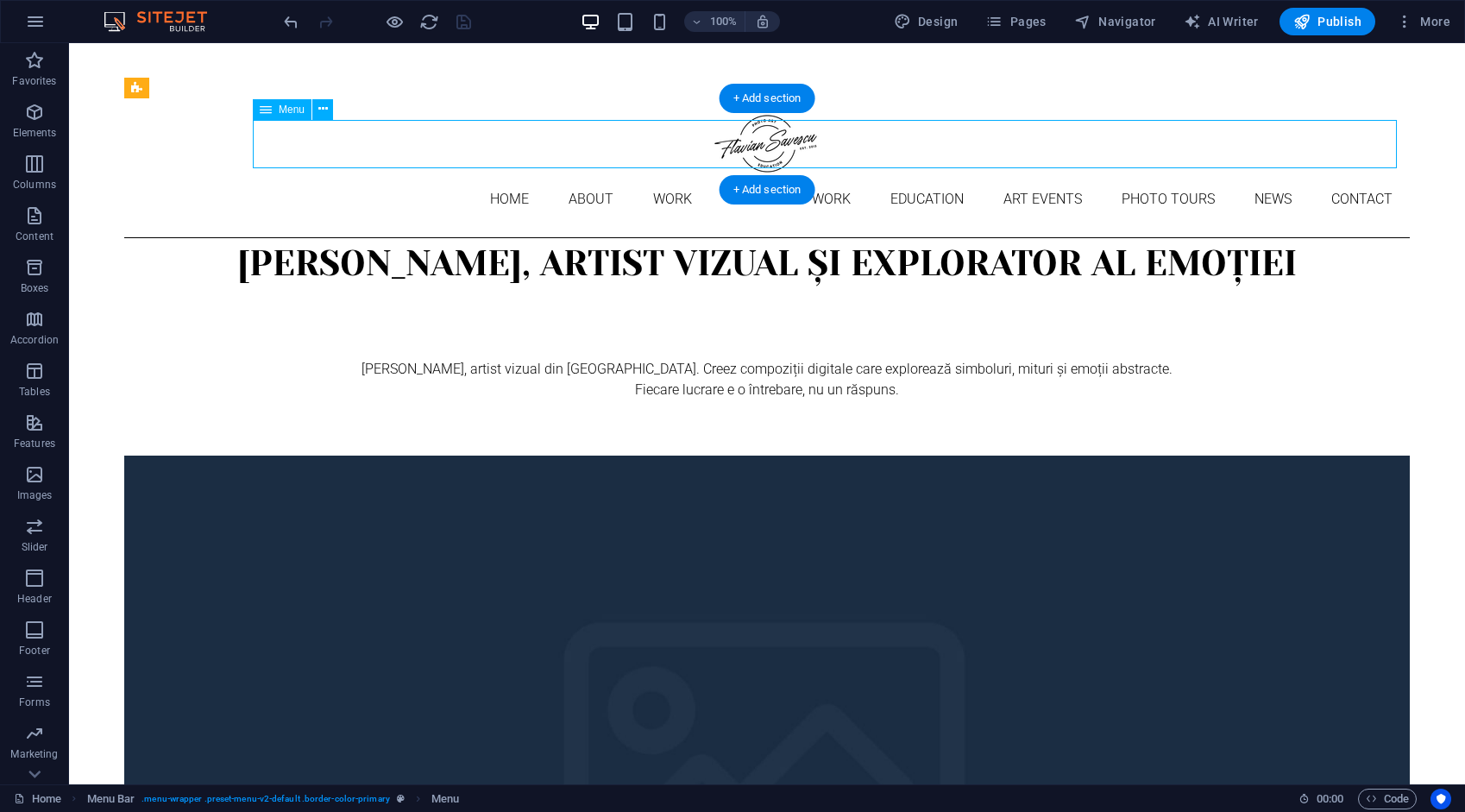
select select "4"
select select
select select "9"
select select
select select "10"
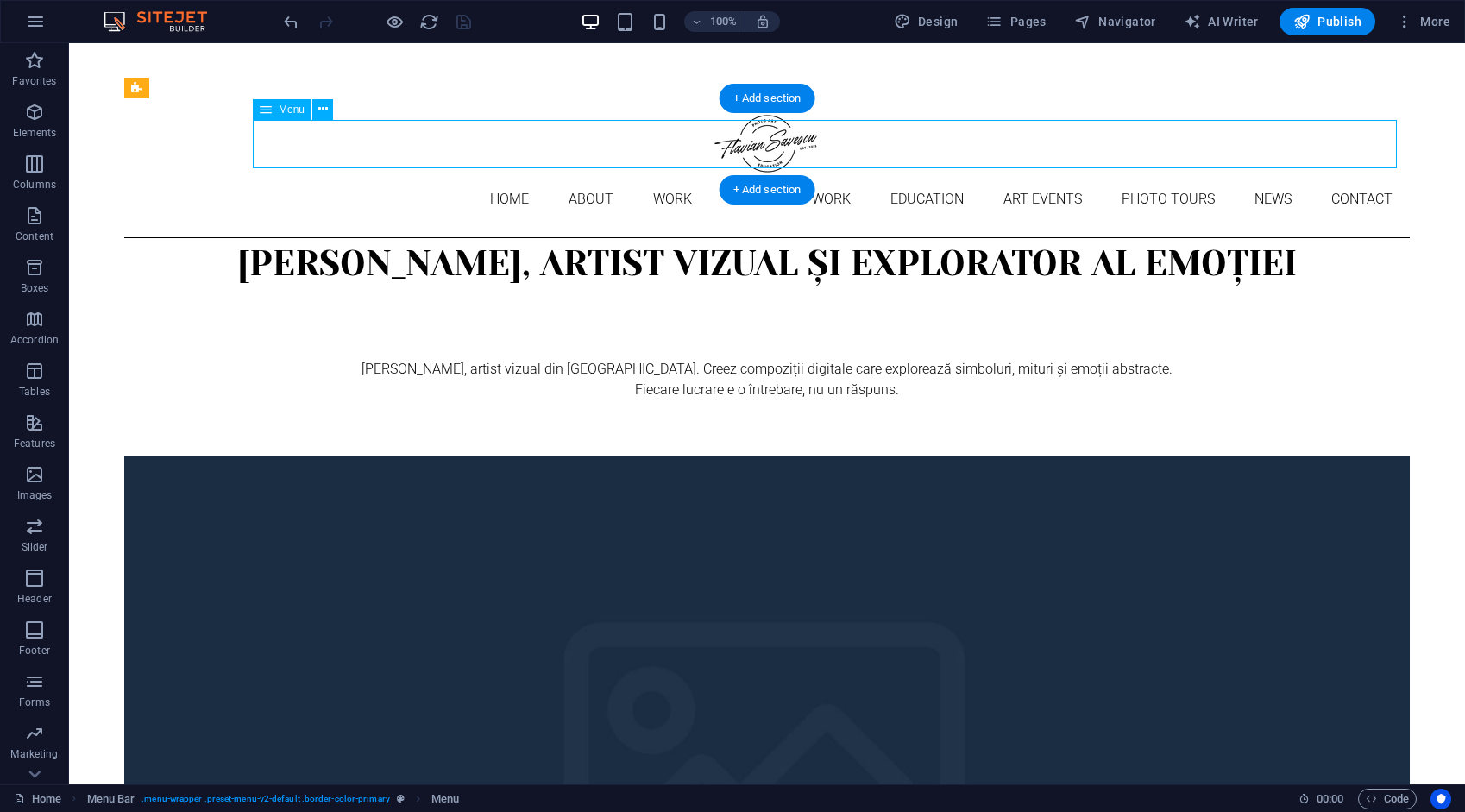
select select
select select "5"
select select
select select "6"
select select
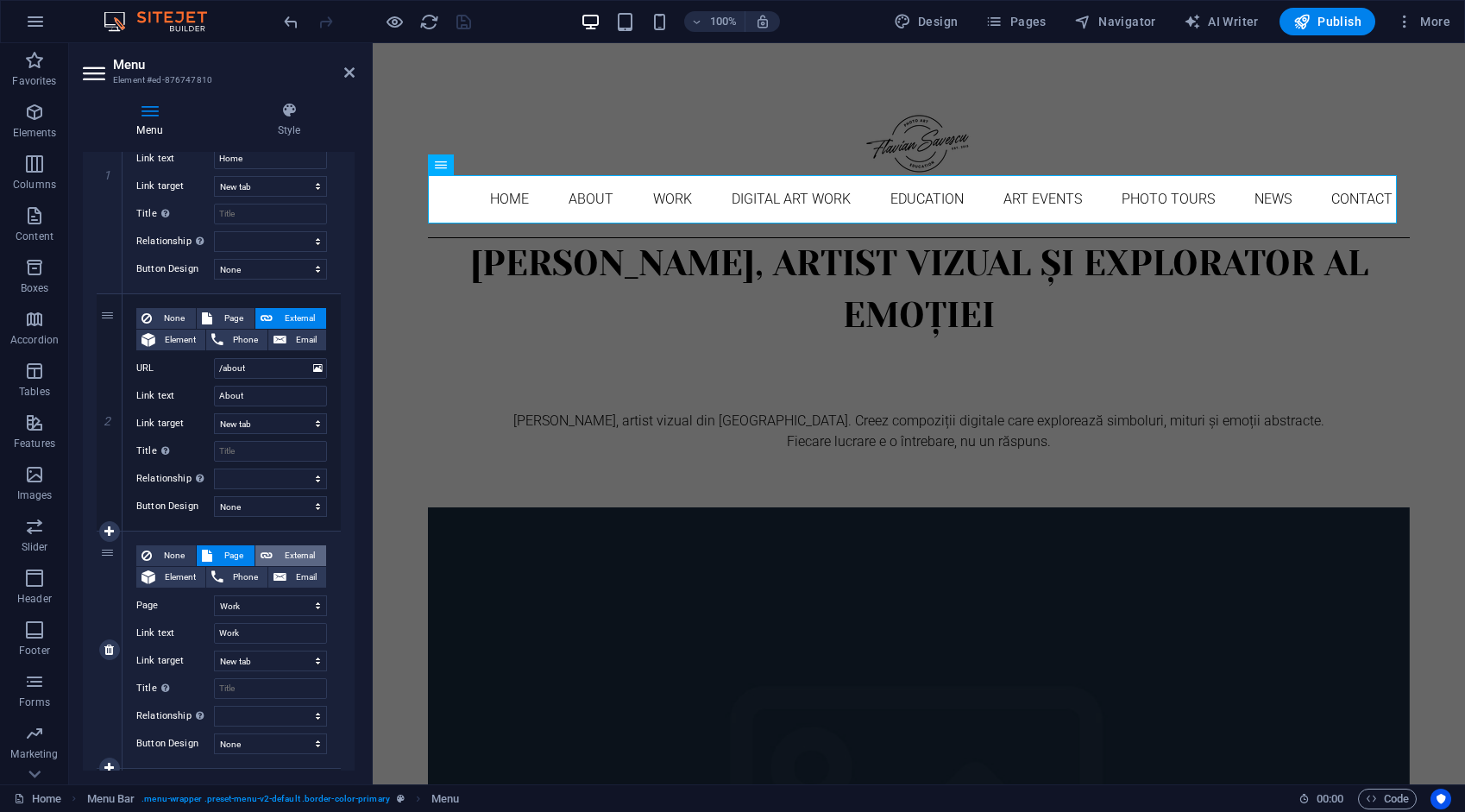
click at [297, 556] on span "External" at bounding box center [298, 556] width 43 height 21
select select
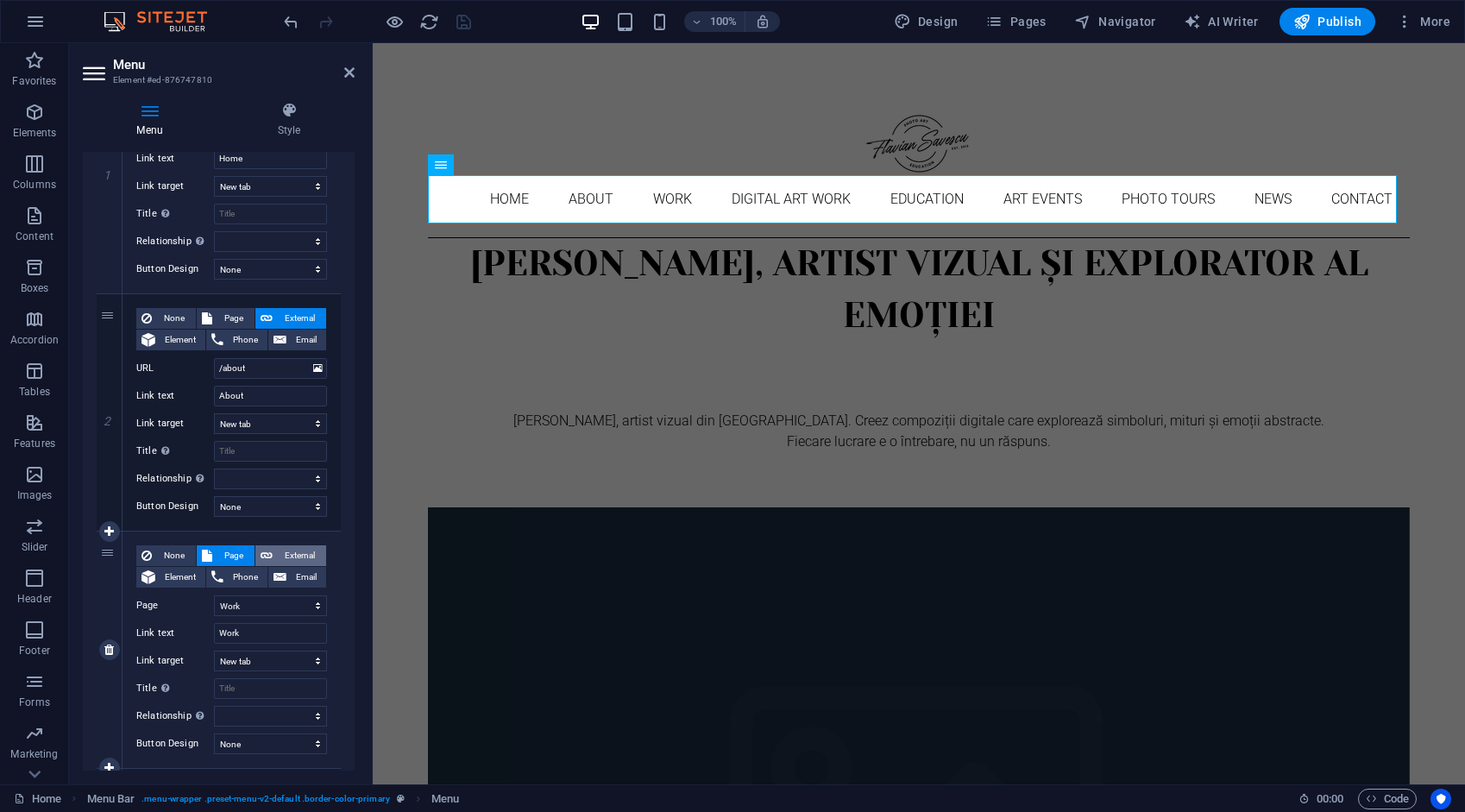
select select
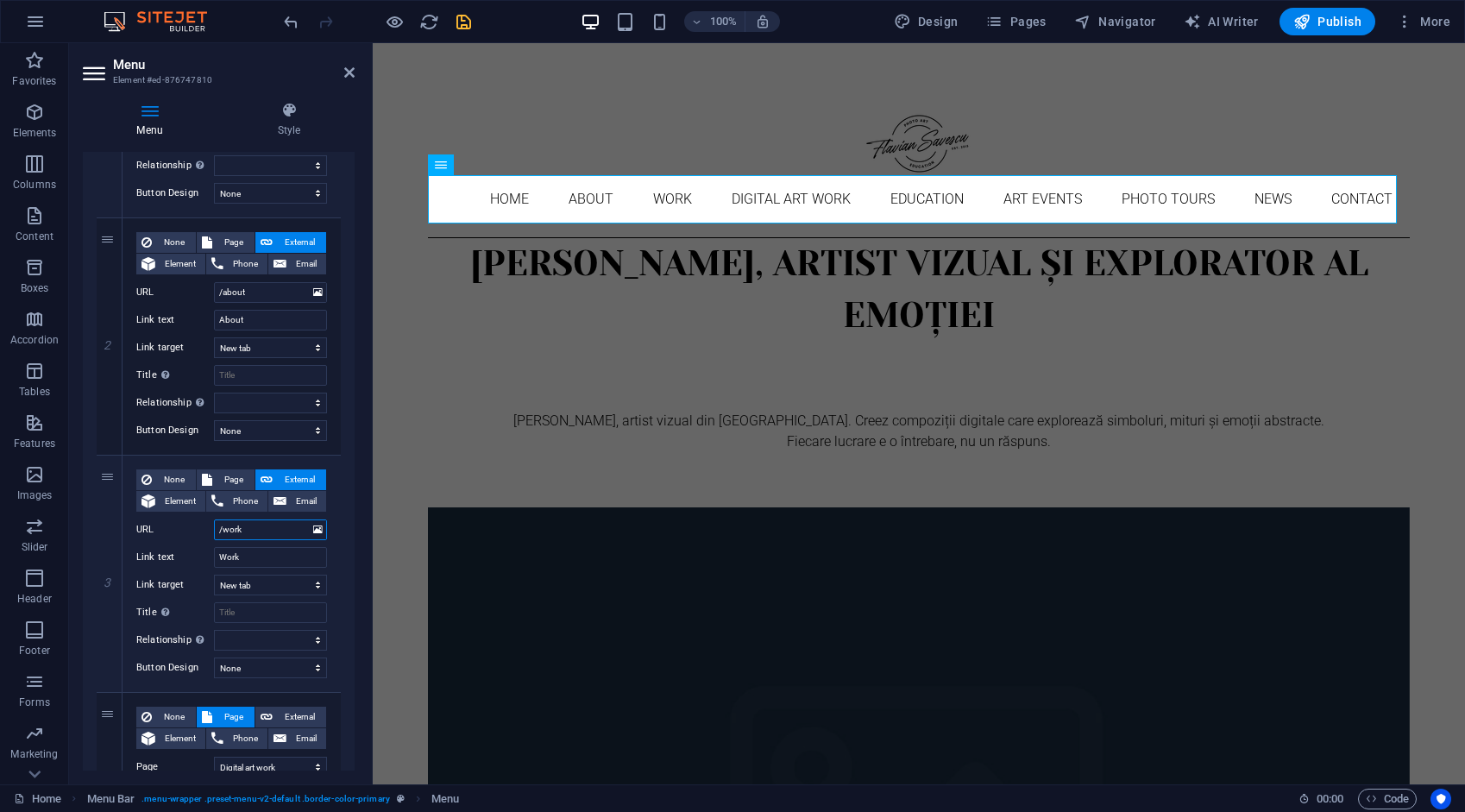
scroll to position [690, 0]
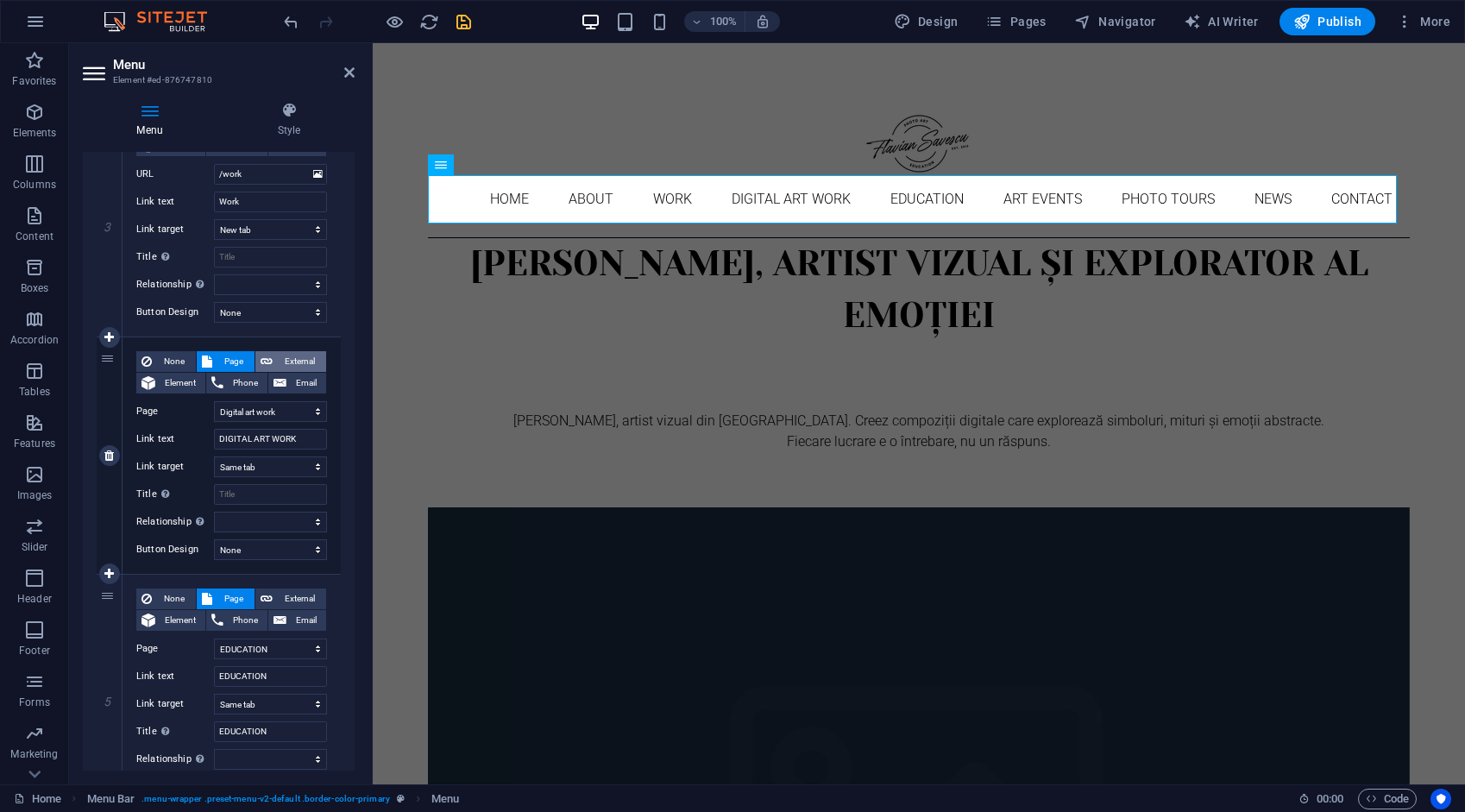
click at [302, 357] on span "External" at bounding box center [298, 362] width 43 height 21
select select
select select "blank"
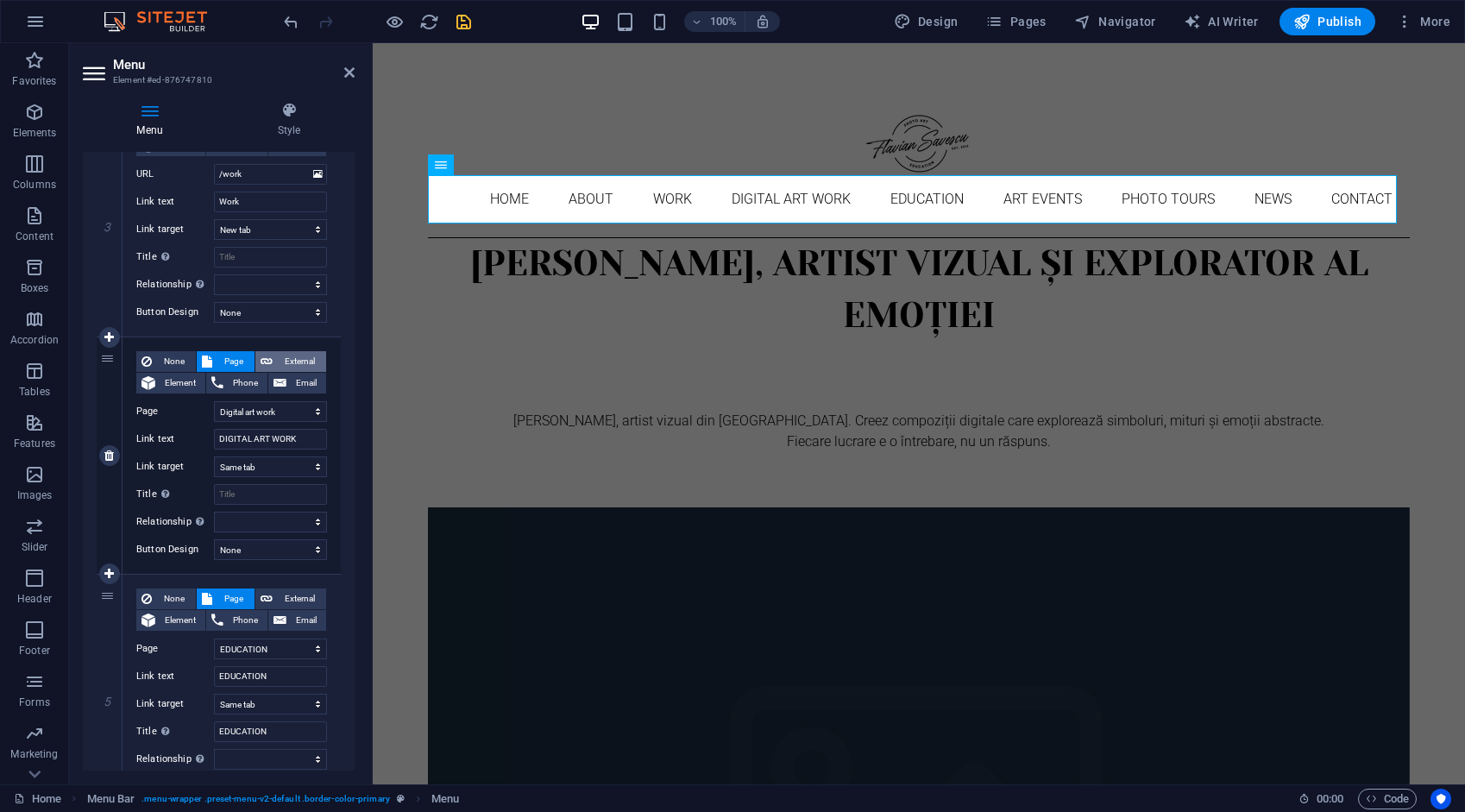
select select
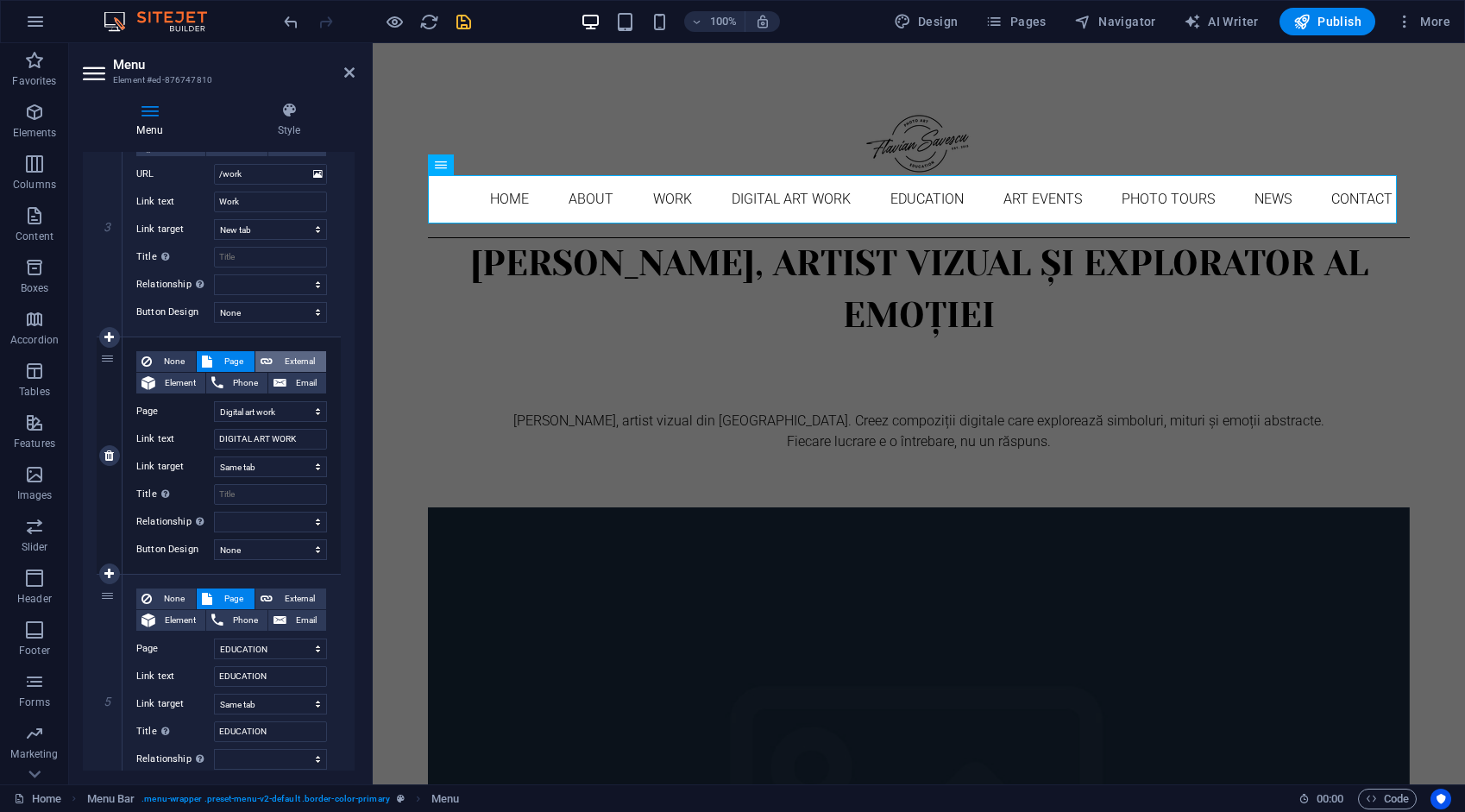
select select
click at [231, 353] on span "Page" at bounding box center [233, 362] width 32 height 21
select select
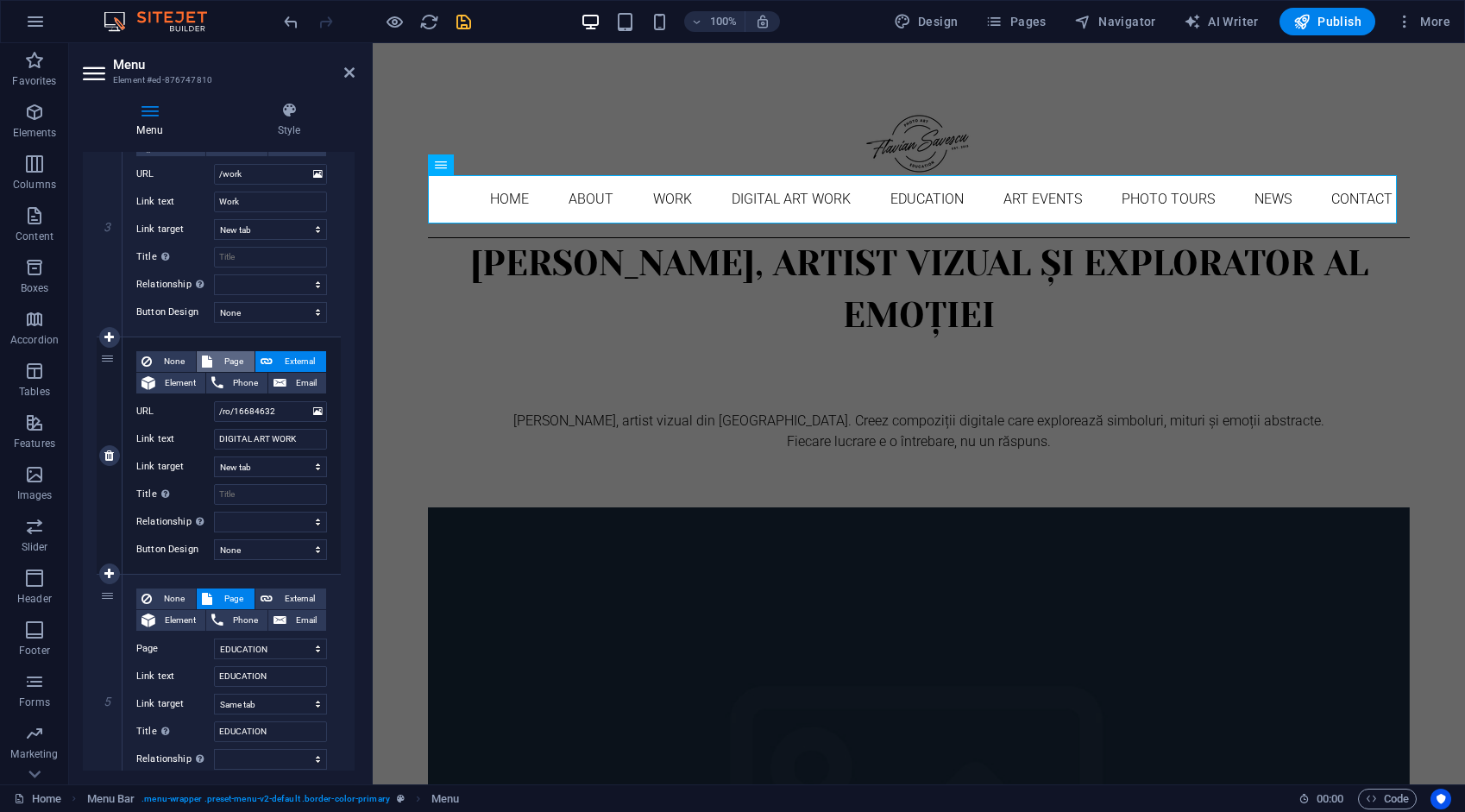
select select
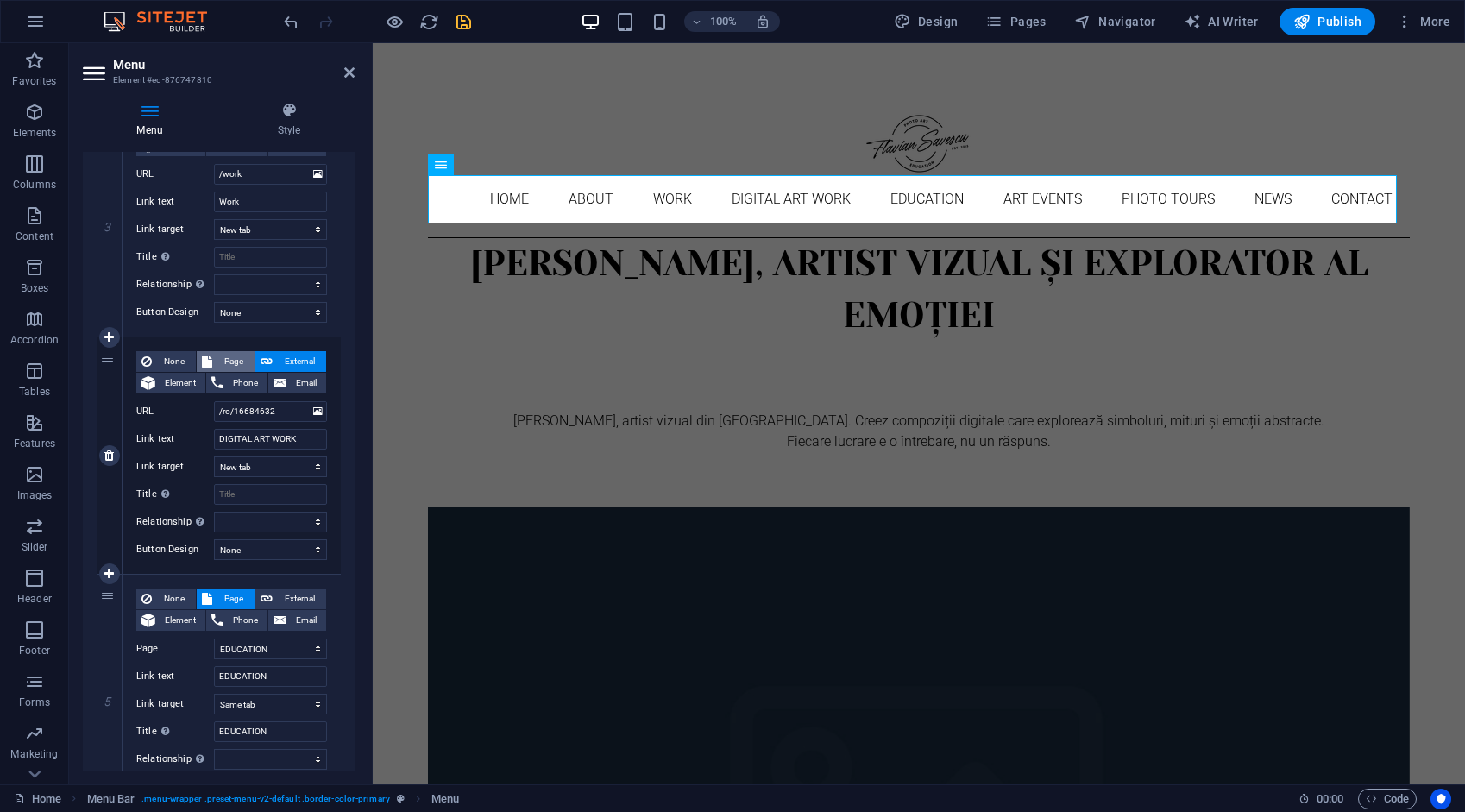
select select
drag, startPoint x: 297, startPoint y: 361, endPoint x: 300, endPoint y: 378, distance: 17.3
click at [297, 358] on span "External" at bounding box center [298, 362] width 43 height 21
select select
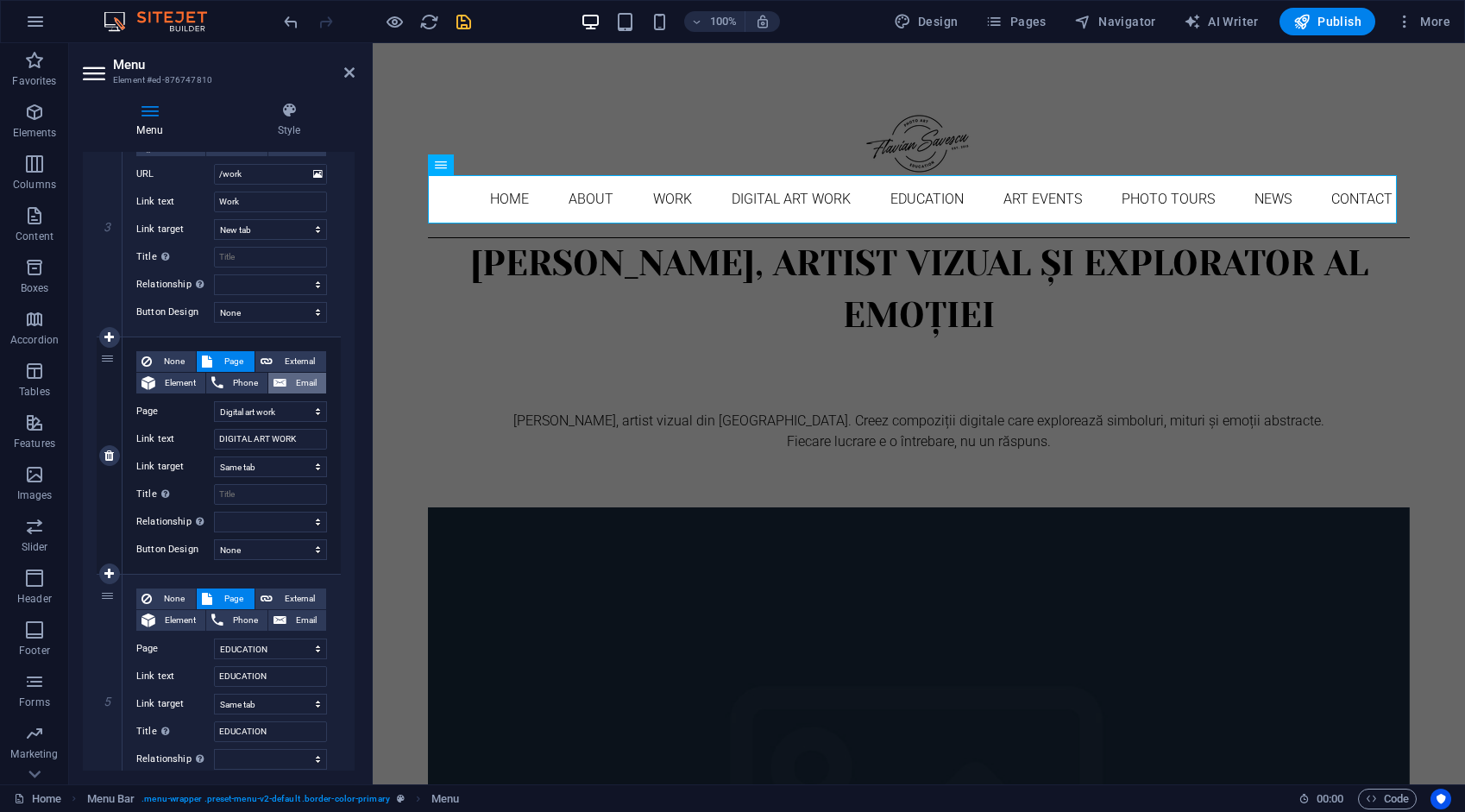
select select
select select "blank"
select select
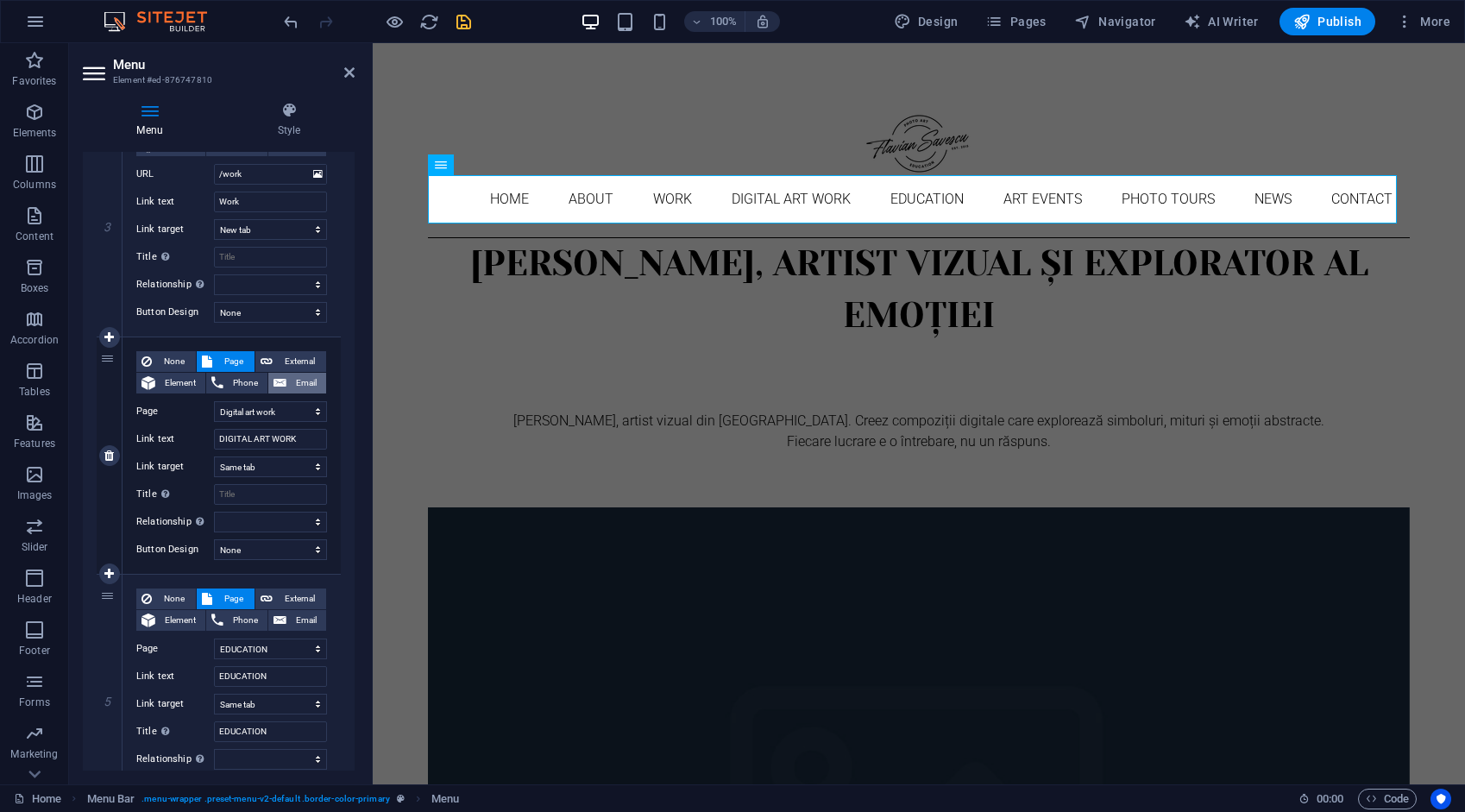
select select
drag, startPoint x: 288, startPoint y: 413, endPoint x: 188, endPoint y: 407, distance: 100.2
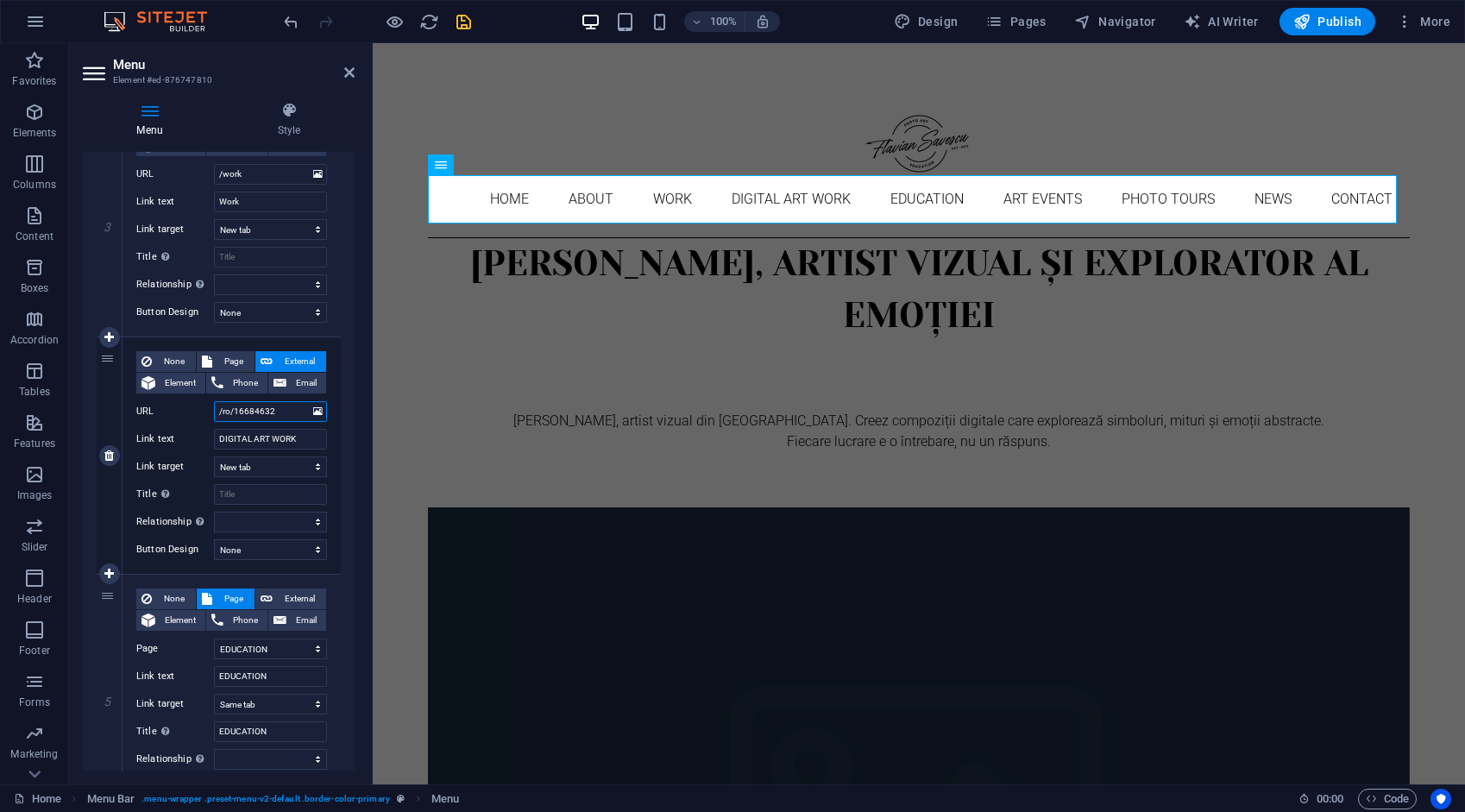
click at [190, 410] on div "URL /ro/16684632" at bounding box center [231, 412] width 191 height 21
type input "/digital-art-"
select select
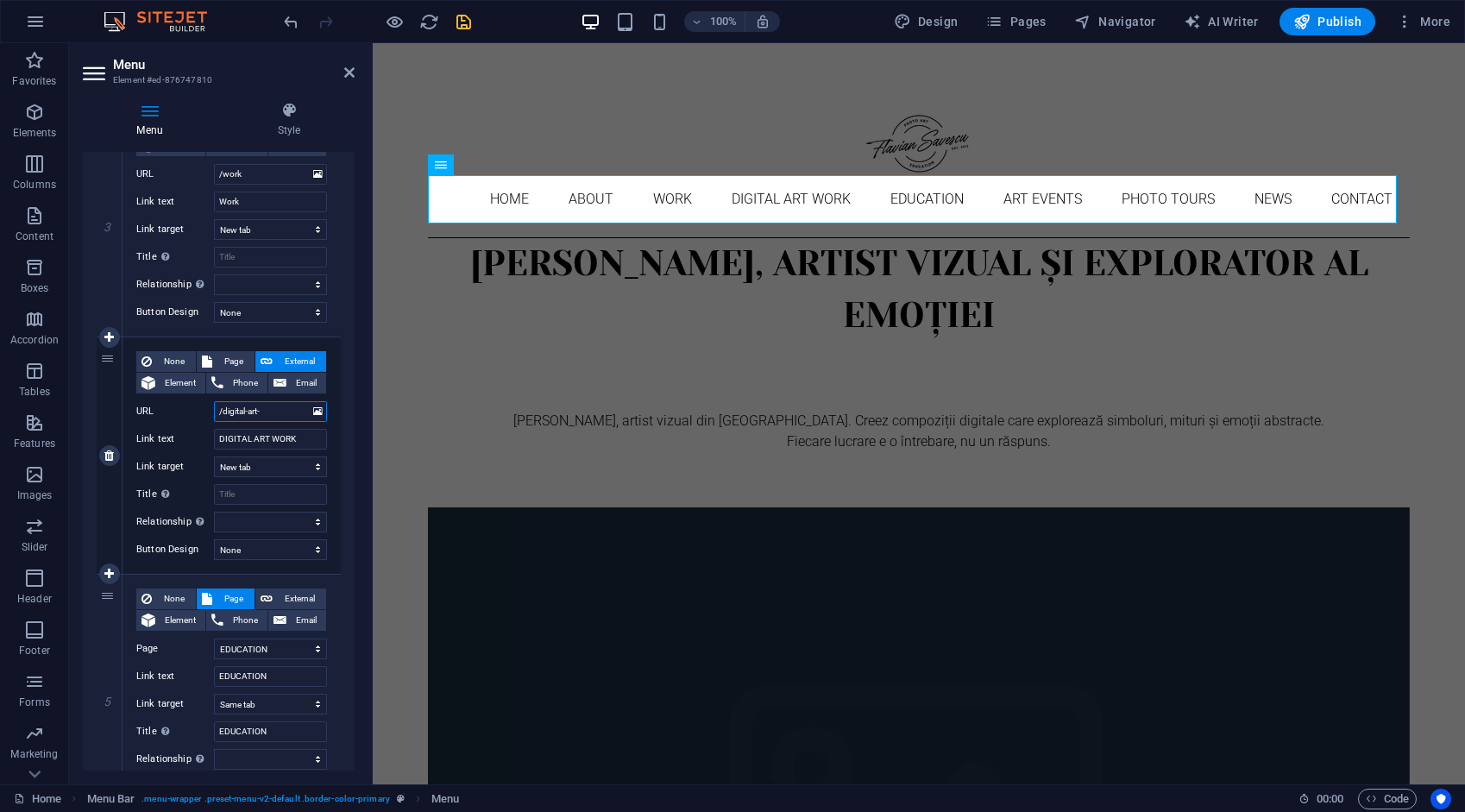
select select
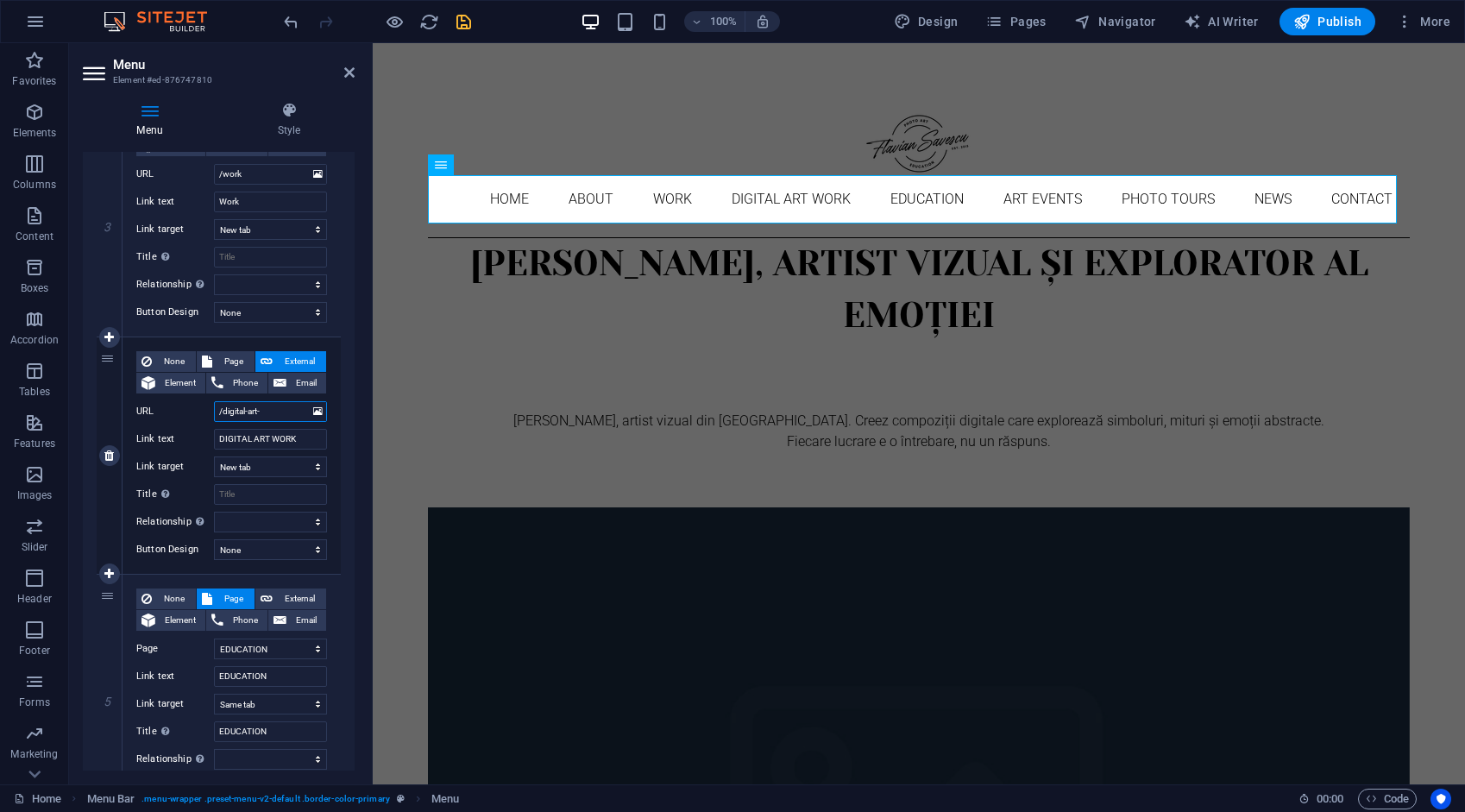
select select
type input "/digital-art-work"
select select
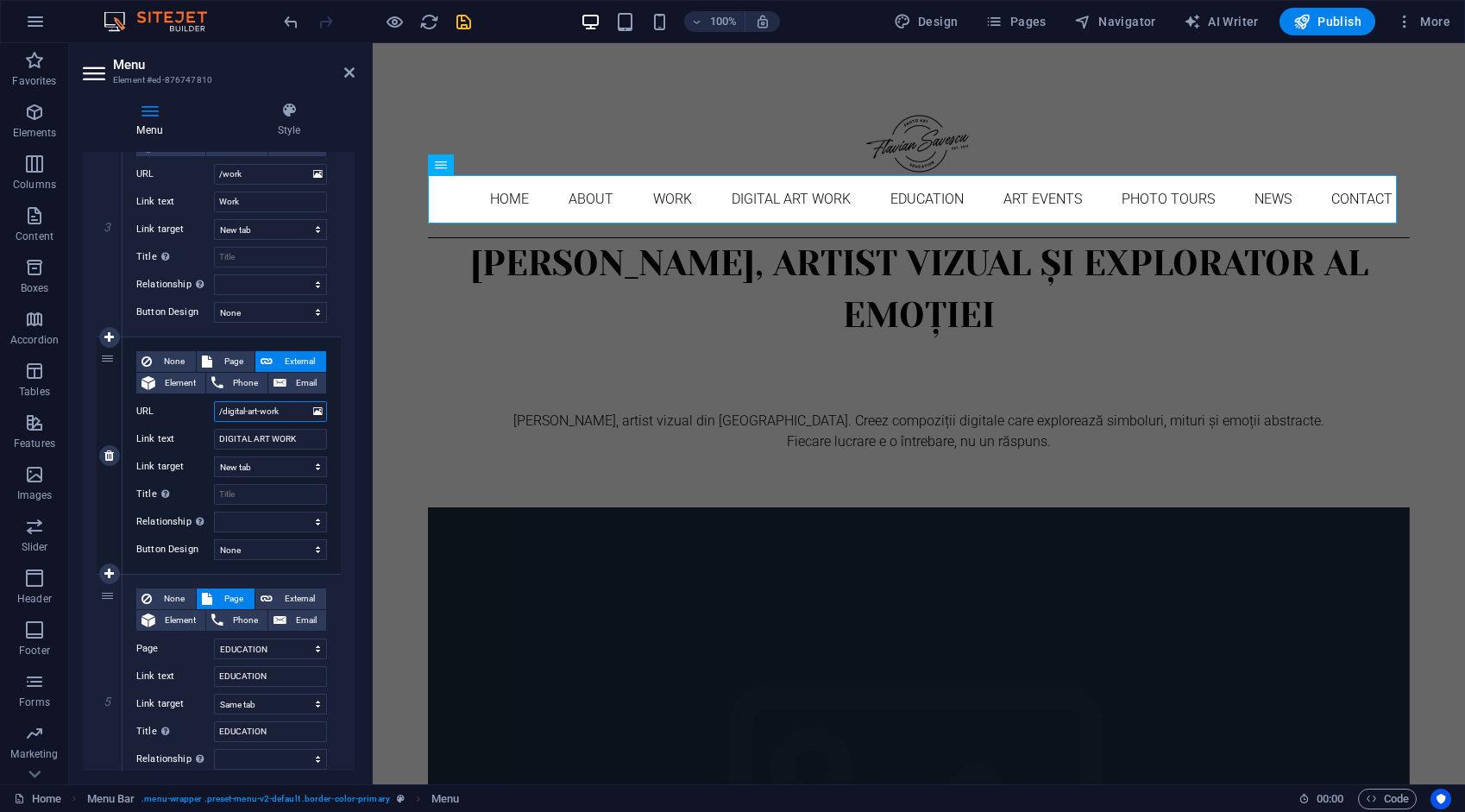
select select
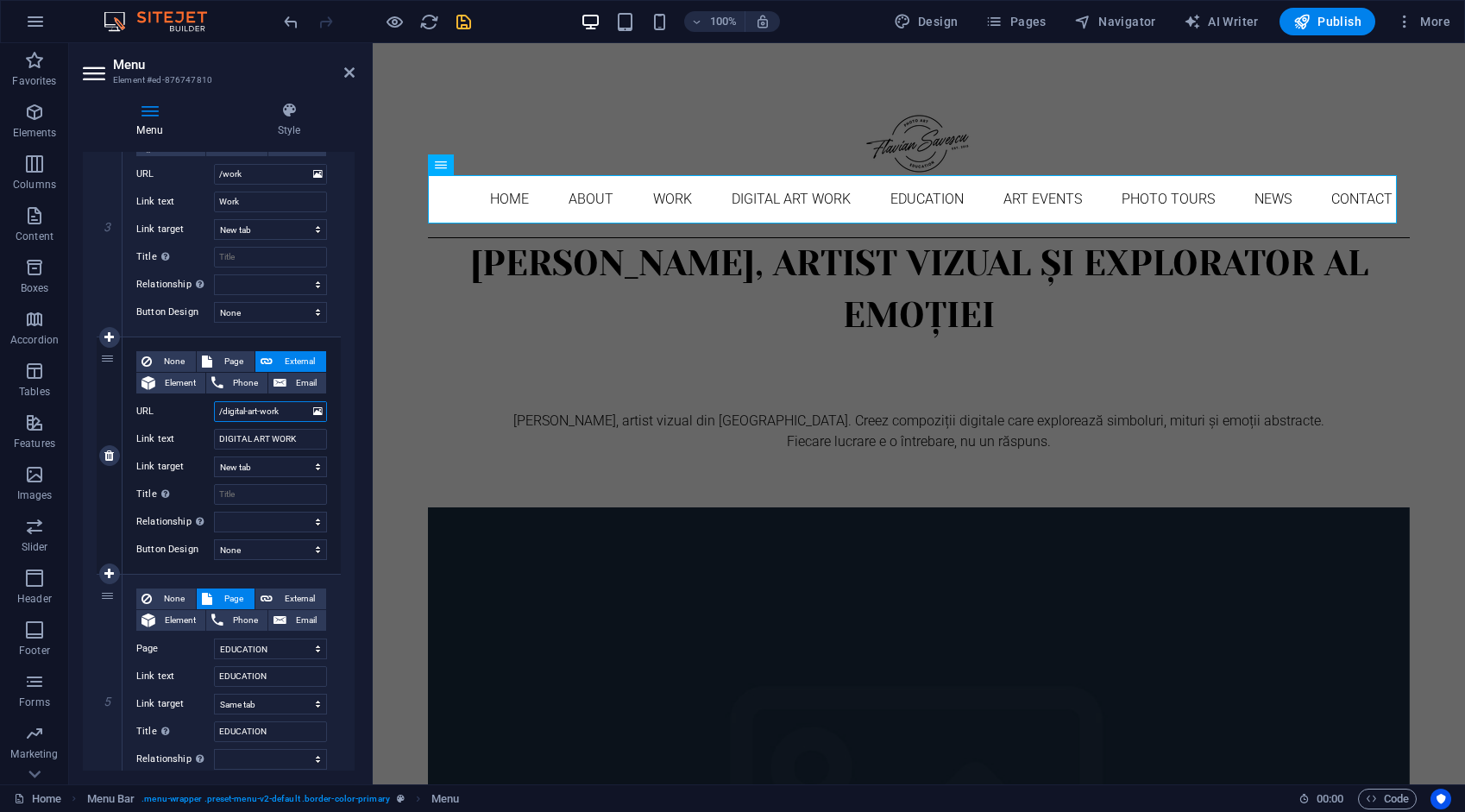
select select
type input "/digital-art-work"
click at [462, 24] on icon "save" at bounding box center [463, 22] width 20 height 20
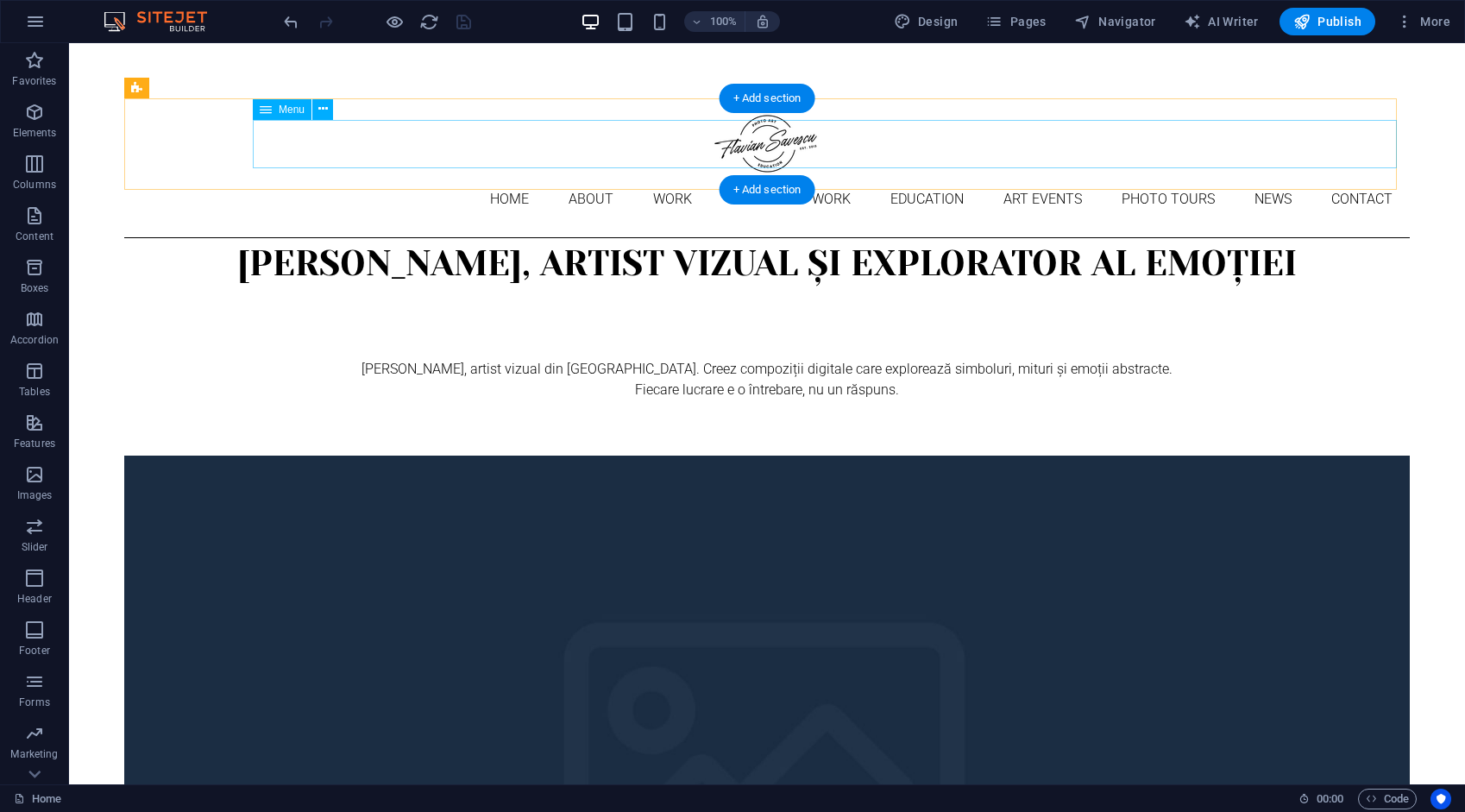
click at [394, 175] on nav "Home About Work DIGITAL ART WORK EDUCATION ART EVENTS Photo tours News Contact" at bounding box center [767, 199] width 1286 height 48
drag, startPoint x: 394, startPoint y: 155, endPoint x: 88, endPoint y: 154, distance: 306.0
click at [394, 175] on nav "Home About Work DIGITAL ART WORK EDUCATION ART EVENTS Photo tours News Contact" at bounding box center [767, 199] width 1286 height 48
select select "4"
select select
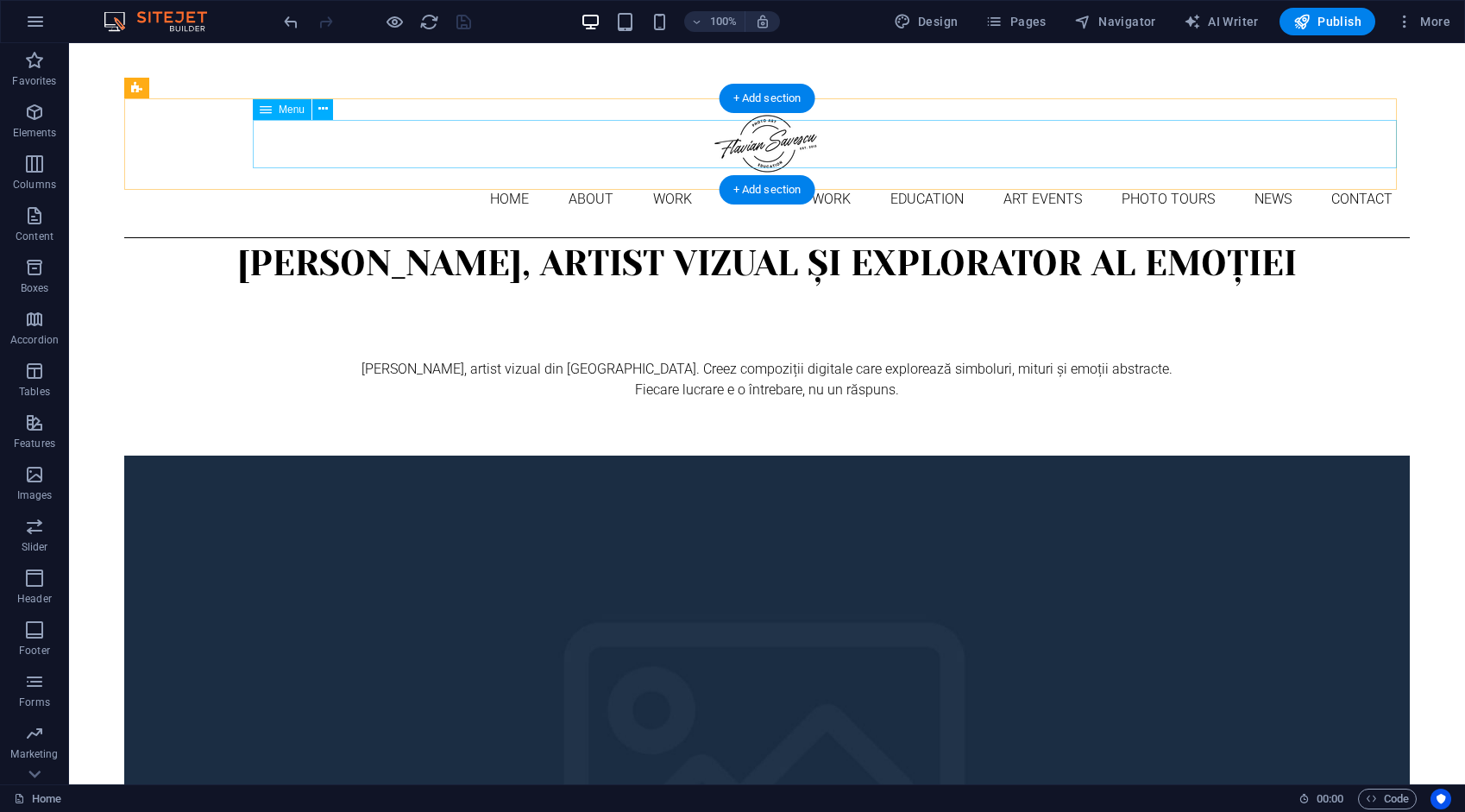
select select "9"
select select
select select "10"
select select
select select "5"
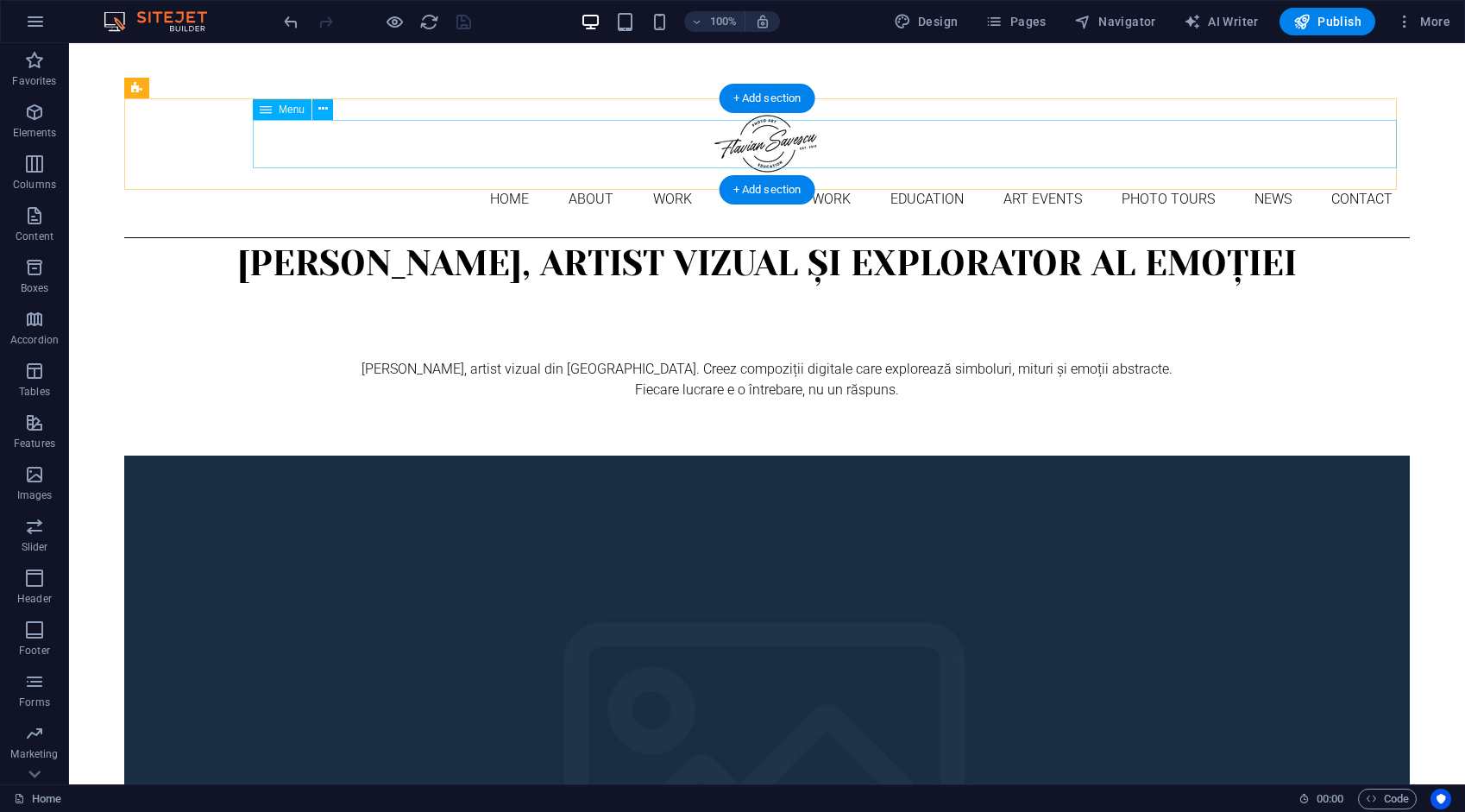
select select
select select "6"
select select
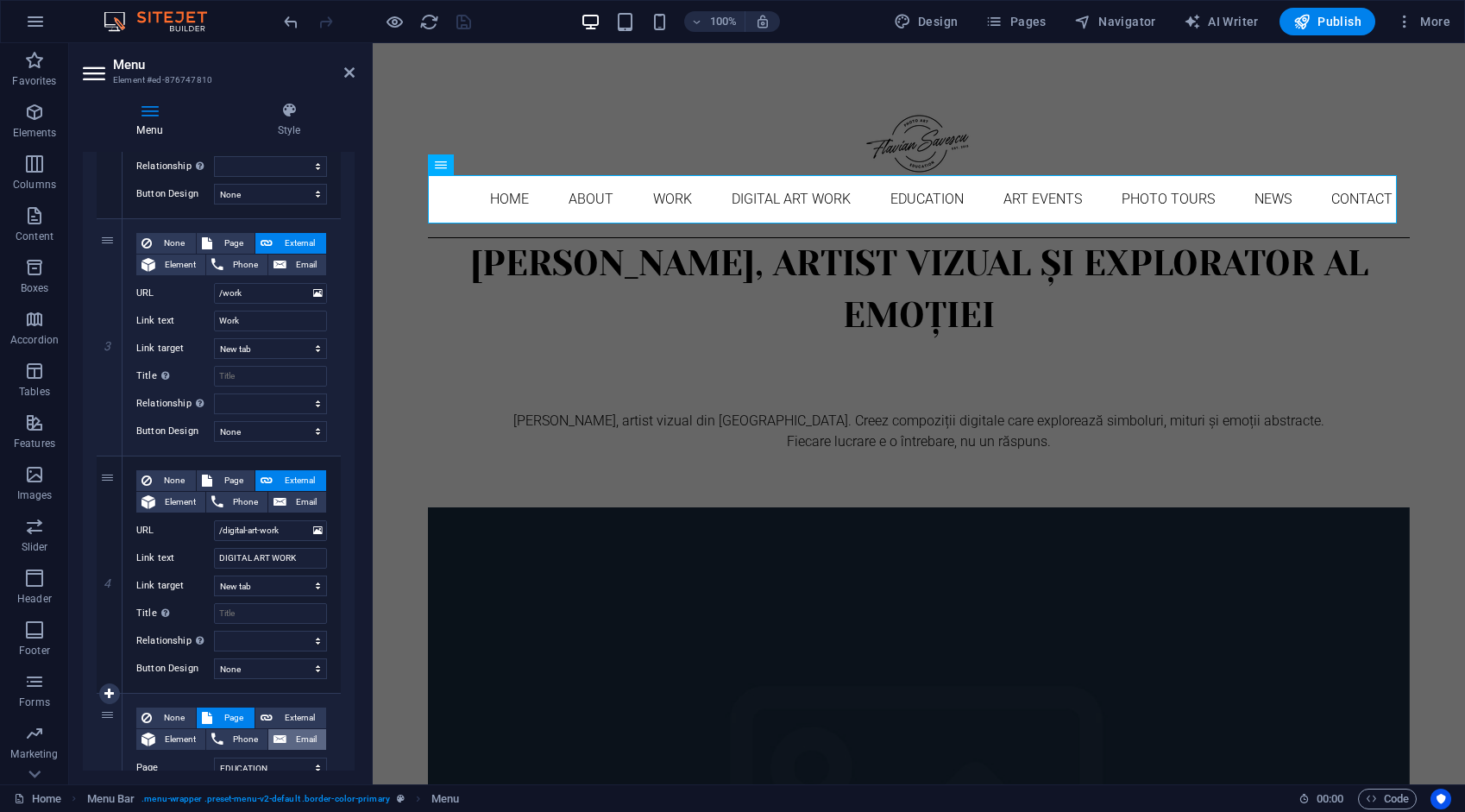
scroll to position [863, 0]
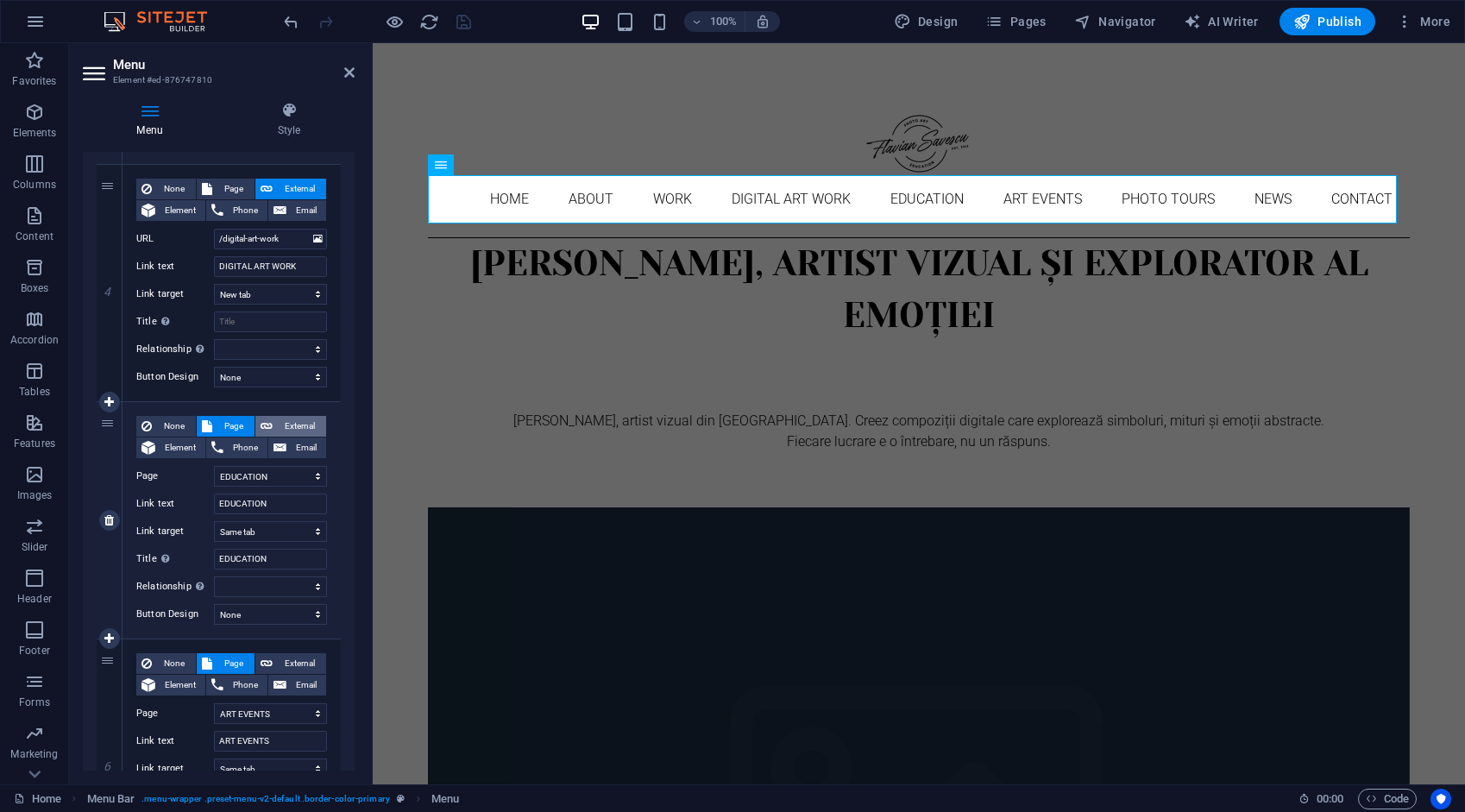
click at [302, 426] on span "External" at bounding box center [298, 426] width 43 height 21
select select
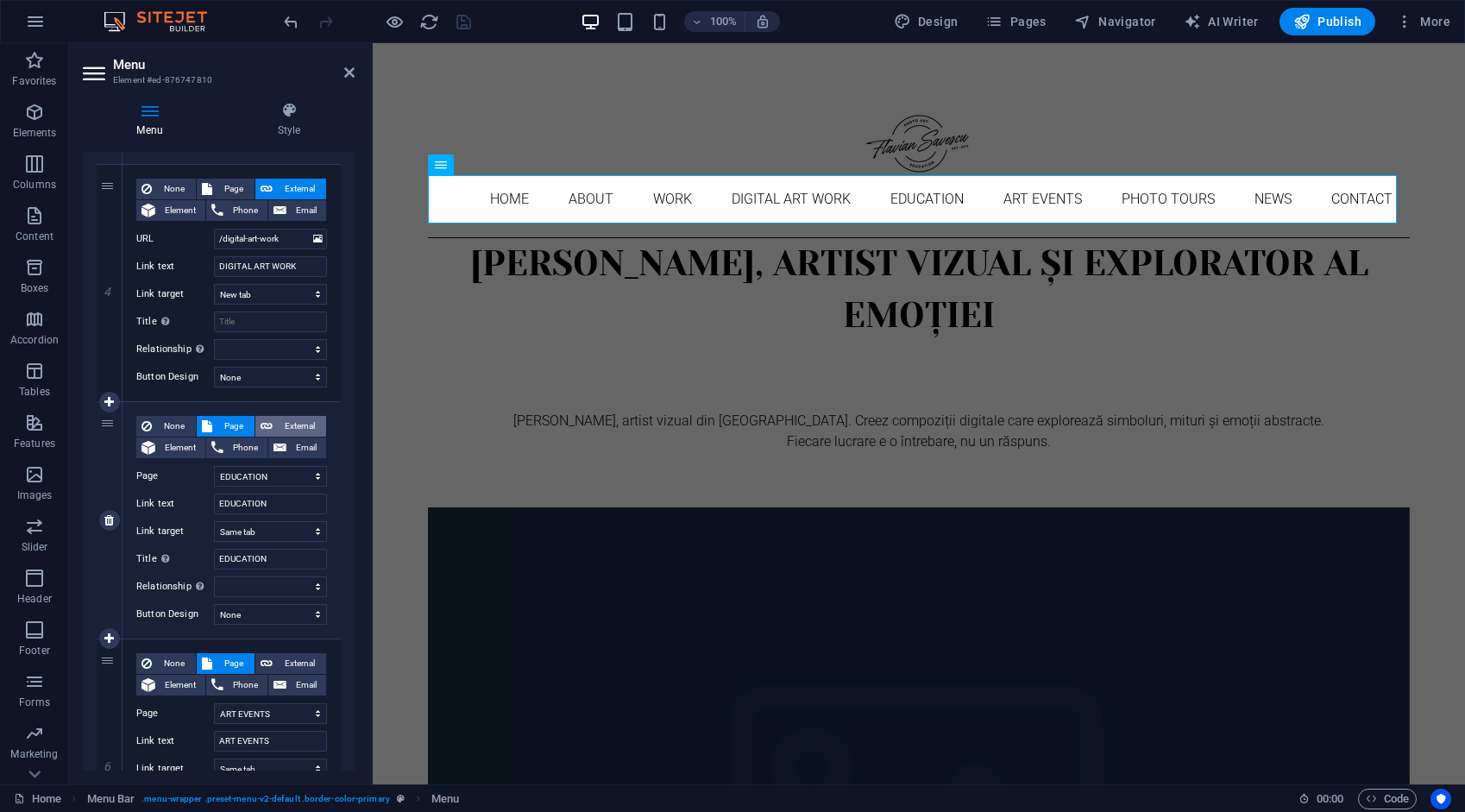
select select "blank"
select select
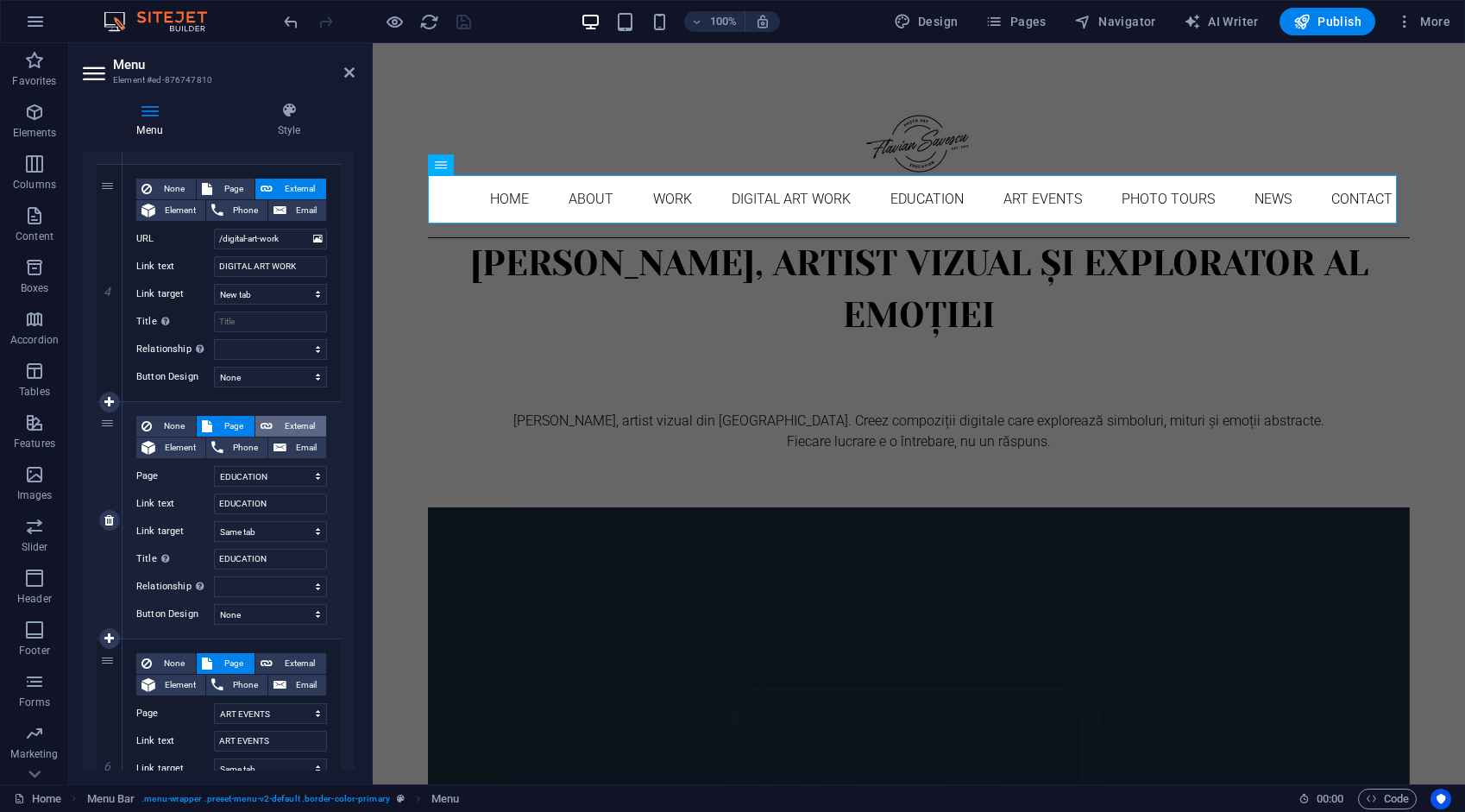
select select
drag, startPoint x: 243, startPoint y: 431, endPoint x: 247, endPoint y: 440, distance: 9.8
click at [243, 430] on span "Page" at bounding box center [233, 426] width 32 height 21
select select
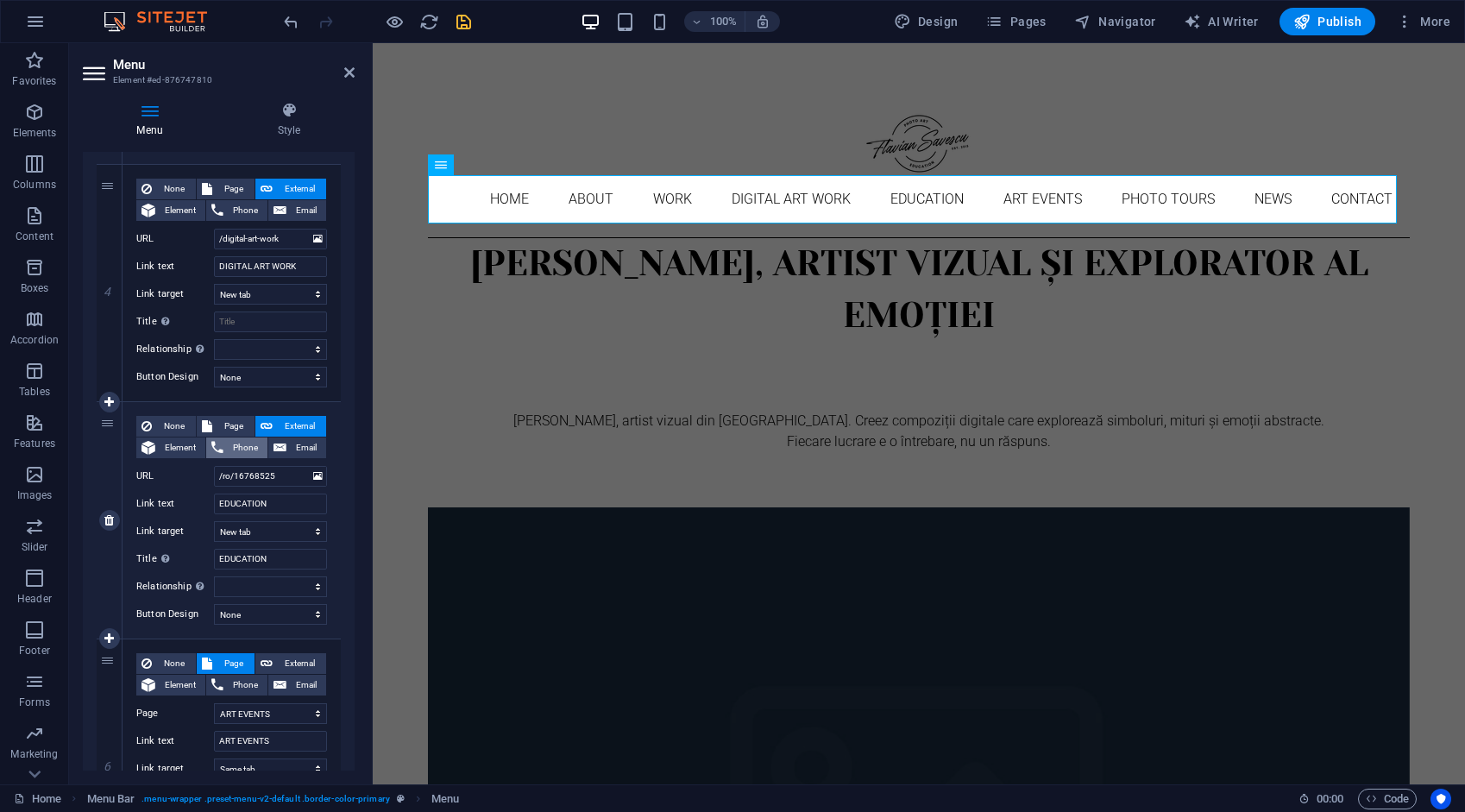
select select
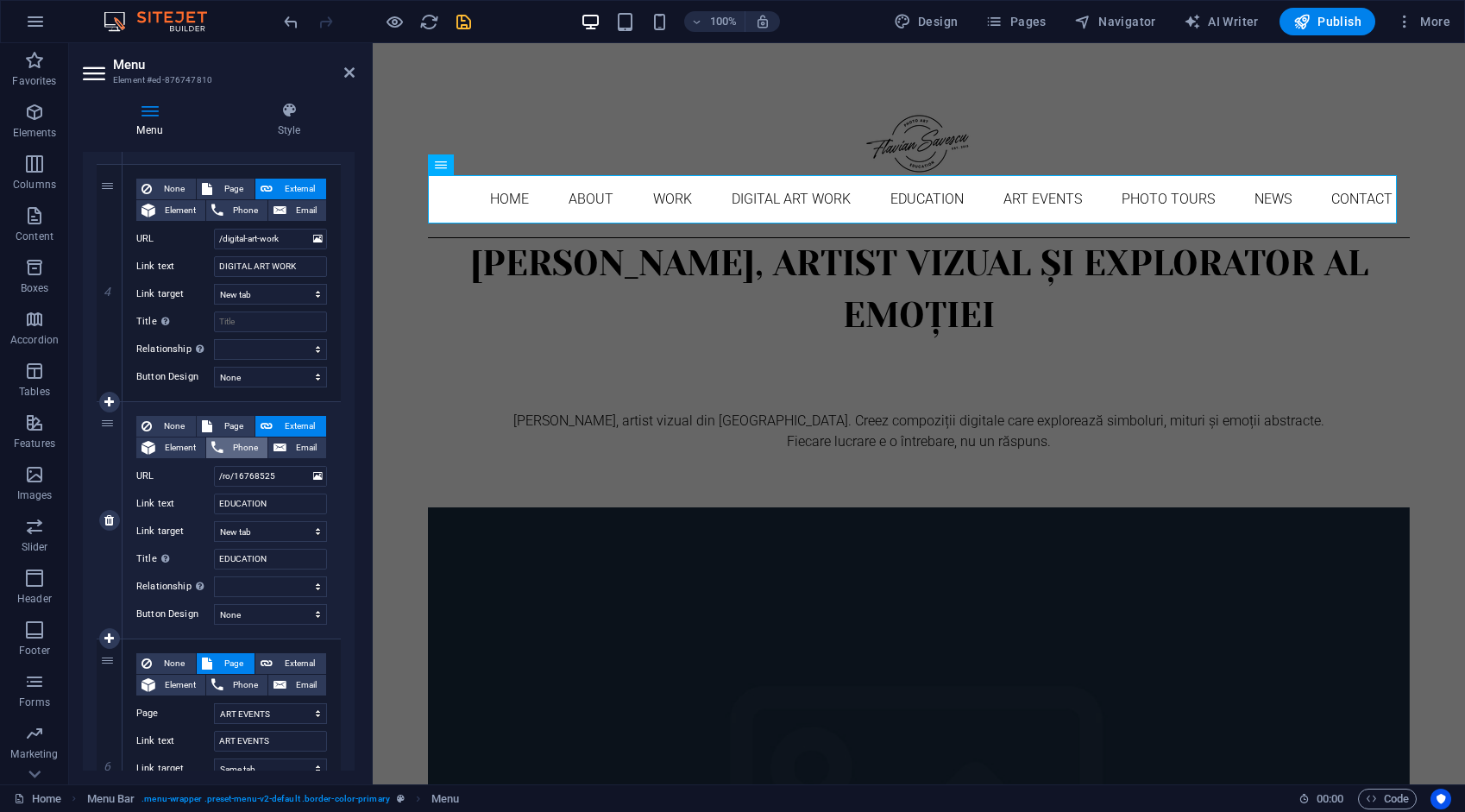
select select
click at [284, 423] on span "External" at bounding box center [298, 426] width 43 height 21
select select
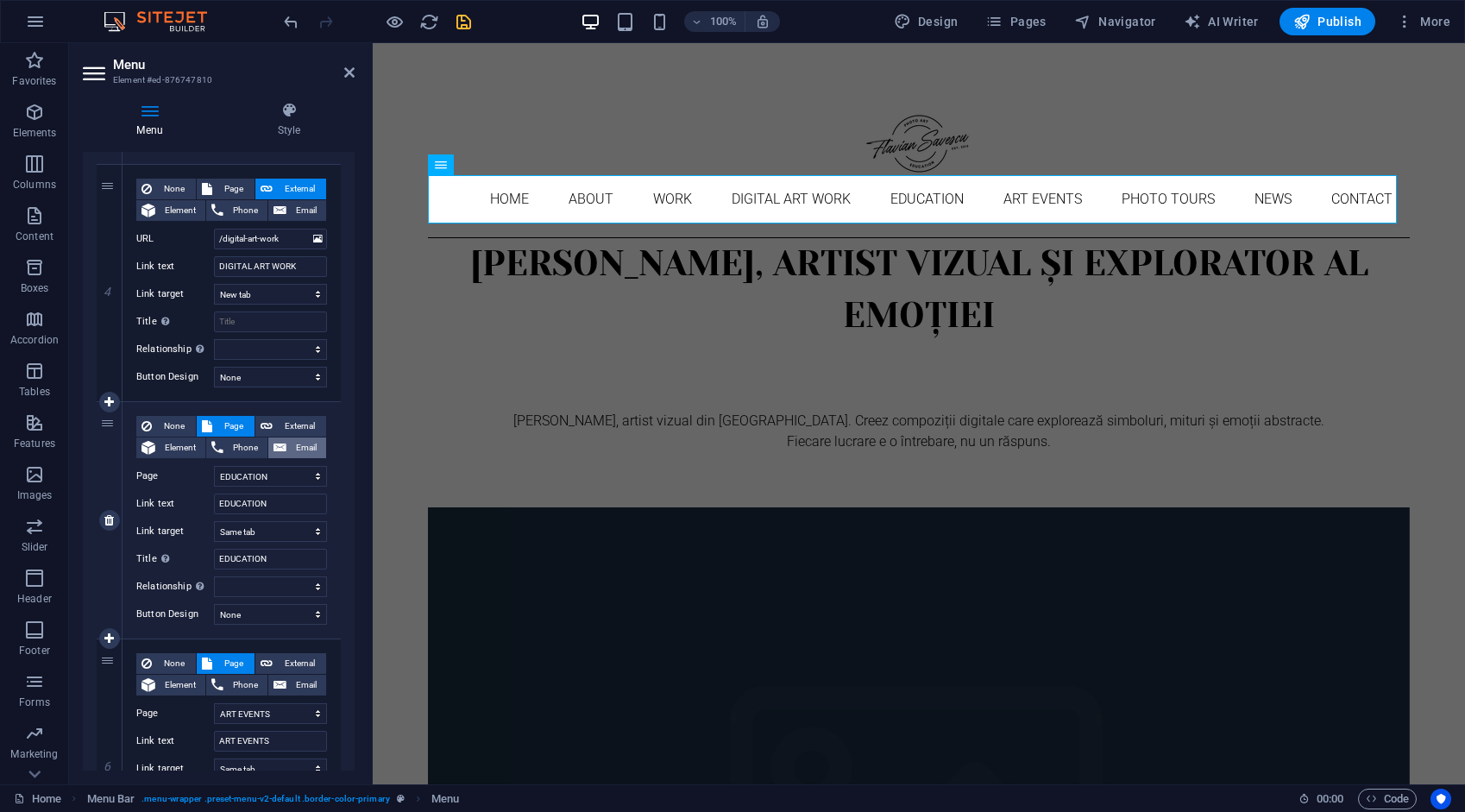
select select
select select "blank"
select select
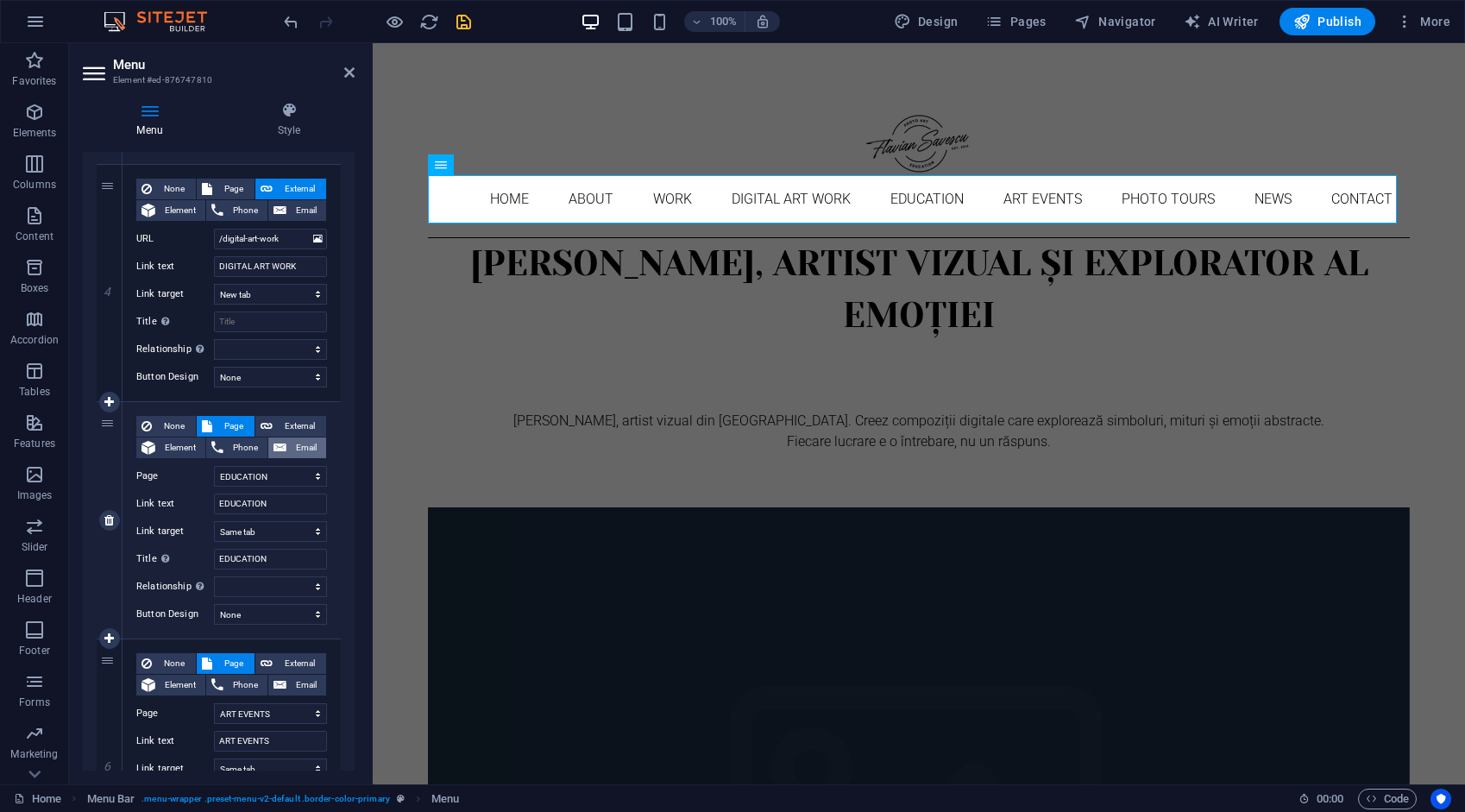
select select
drag, startPoint x: 277, startPoint y: 469, endPoint x: 185, endPoint y: 478, distance: 92.4
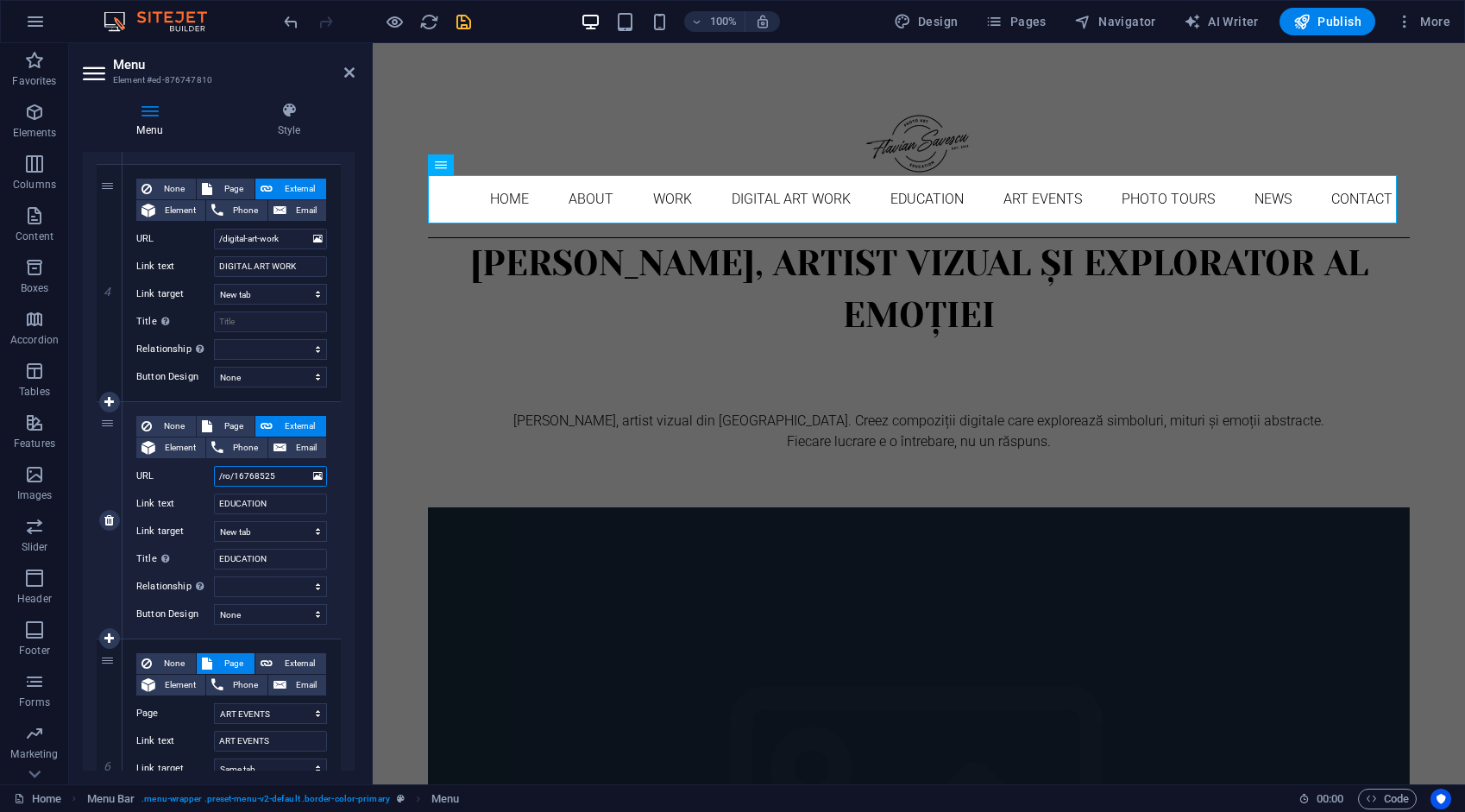
click at [196, 483] on div "URL /ro/16768525" at bounding box center [231, 476] width 191 height 21
type input "/educATION"
select select
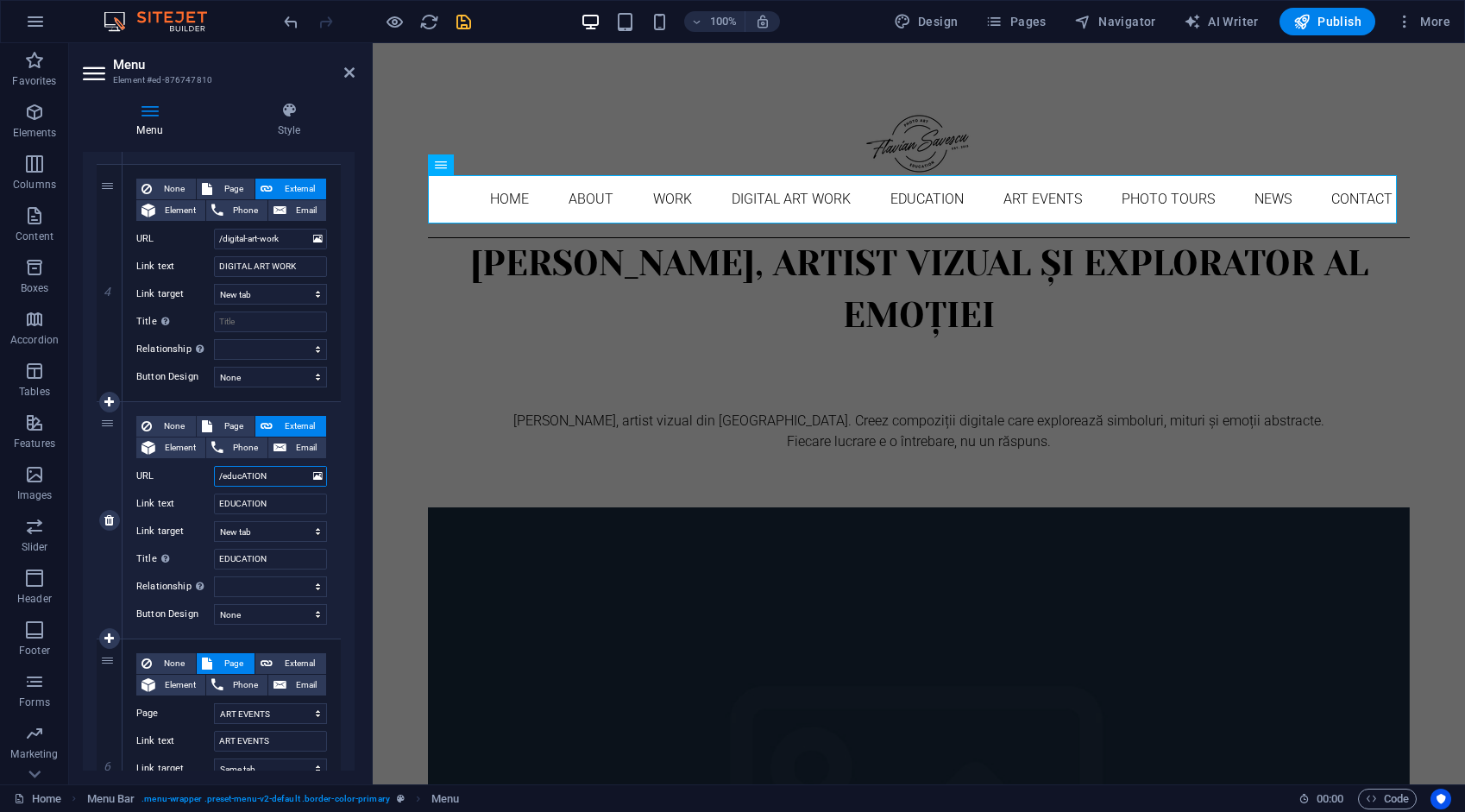
select select
click at [284, 665] on span "External" at bounding box center [298, 664] width 43 height 21
drag, startPoint x: 277, startPoint y: 711, endPoint x: 202, endPoint y: 719, distance: 75.4
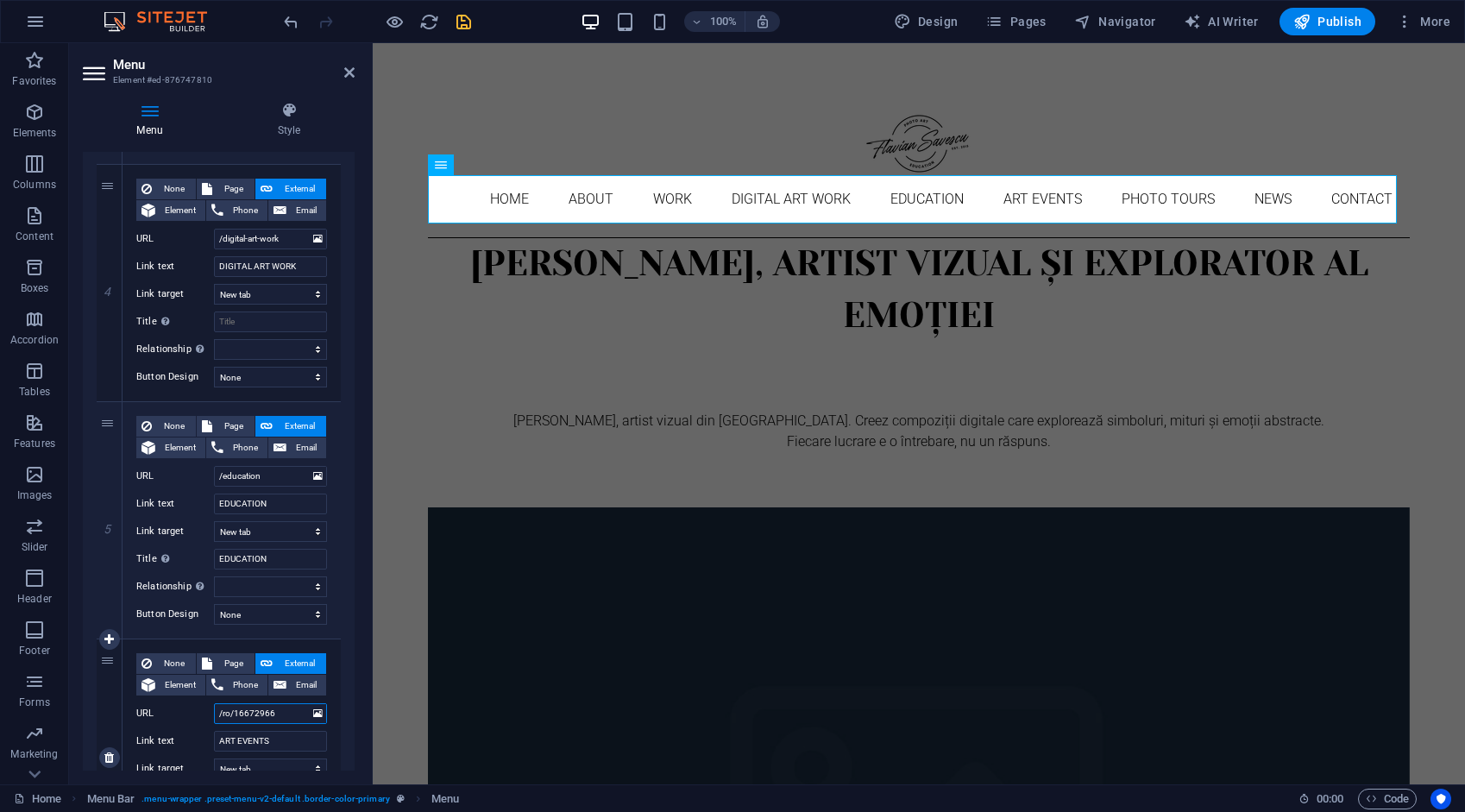
click at [202, 719] on div "URL /ro/16672966" at bounding box center [231, 713] width 191 height 21
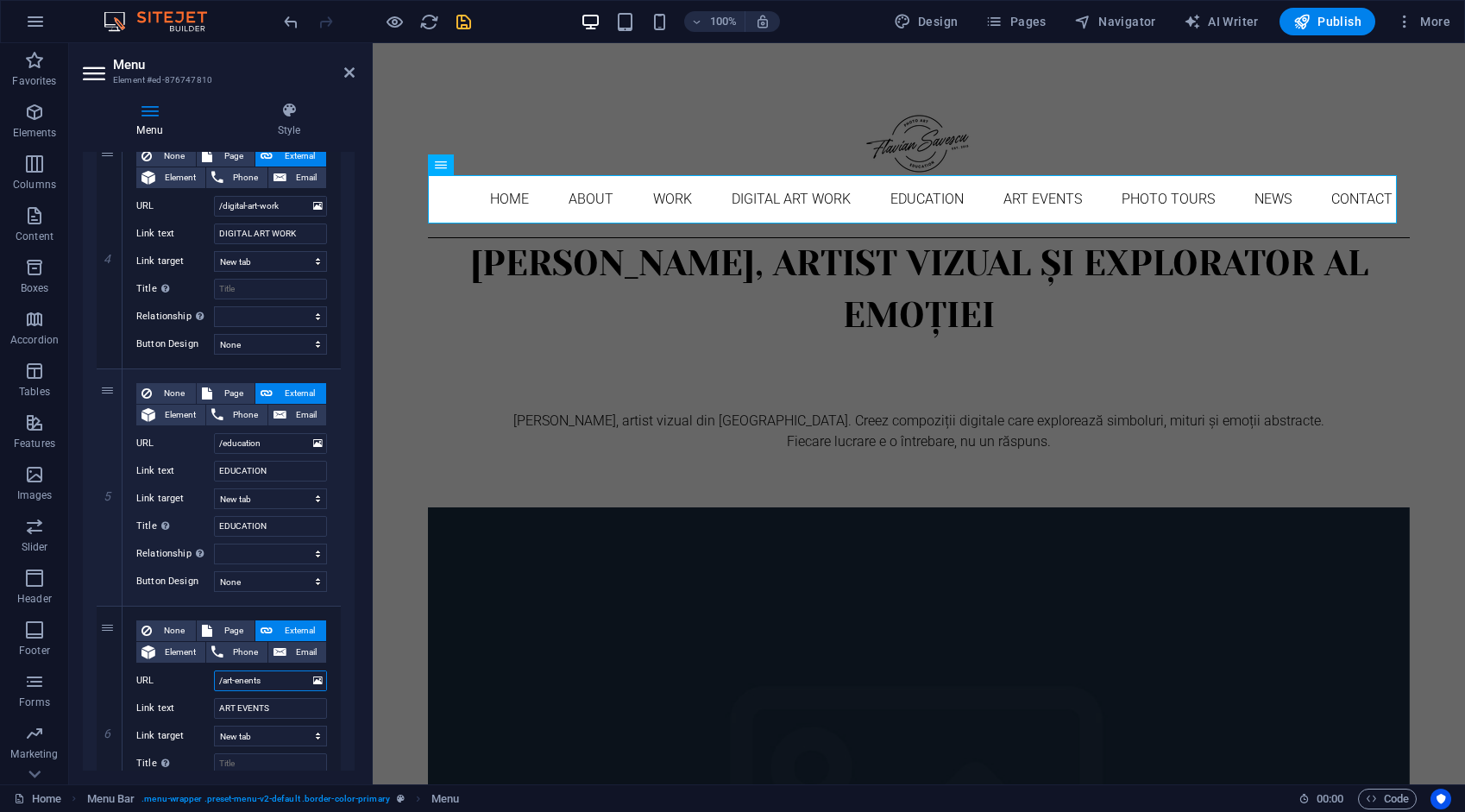
scroll to position [1122, 0]
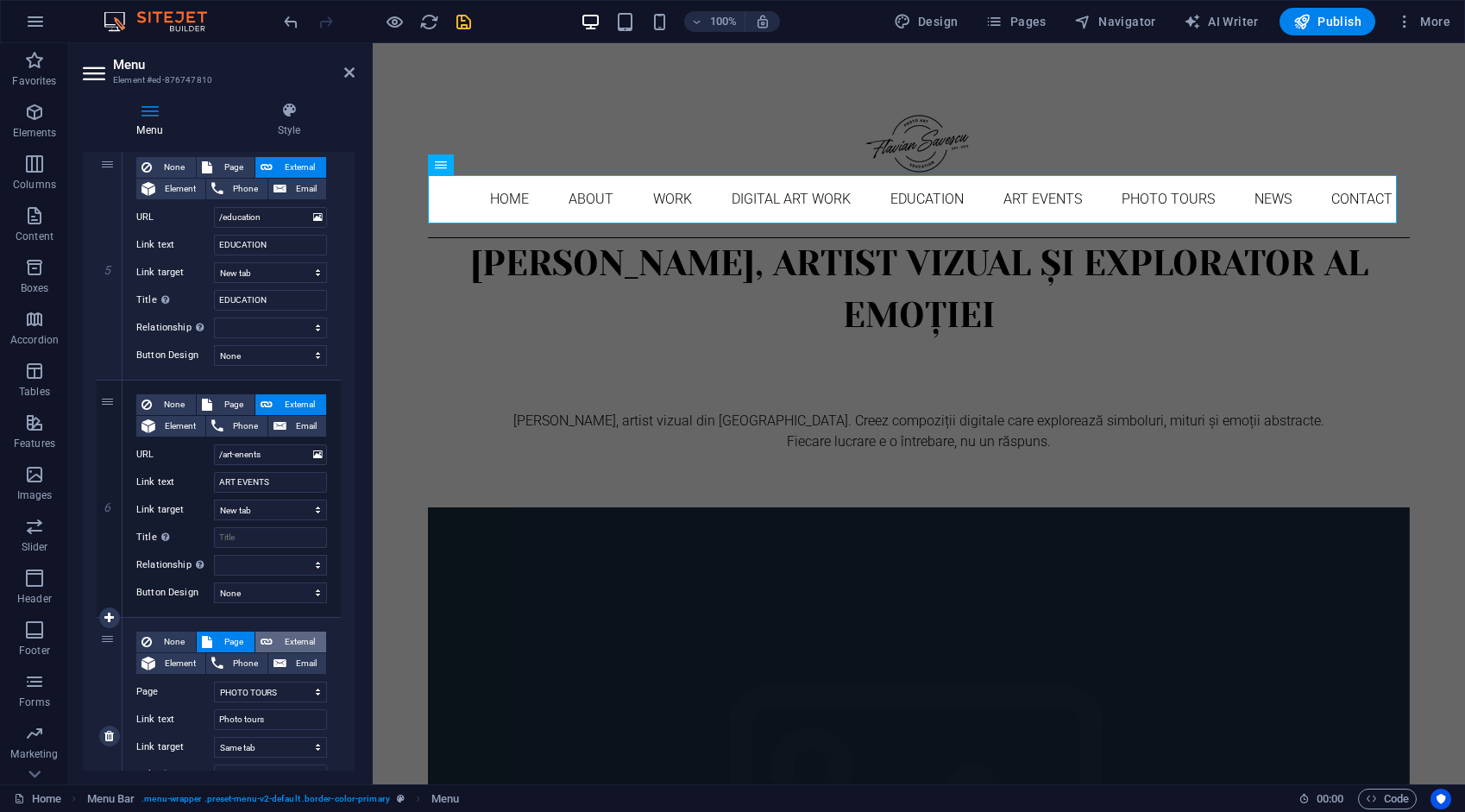
click at [284, 638] on span "External" at bounding box center [298, 642] width 43 height 21
drag, startPoint x: 282, startPoint y: 685, endPoint x: 181, endPoint y: 691, distance: 101.2
click at [189, 699] on div "URL /ro/16818805" at bounding box center [231, 692] width 191 height 21
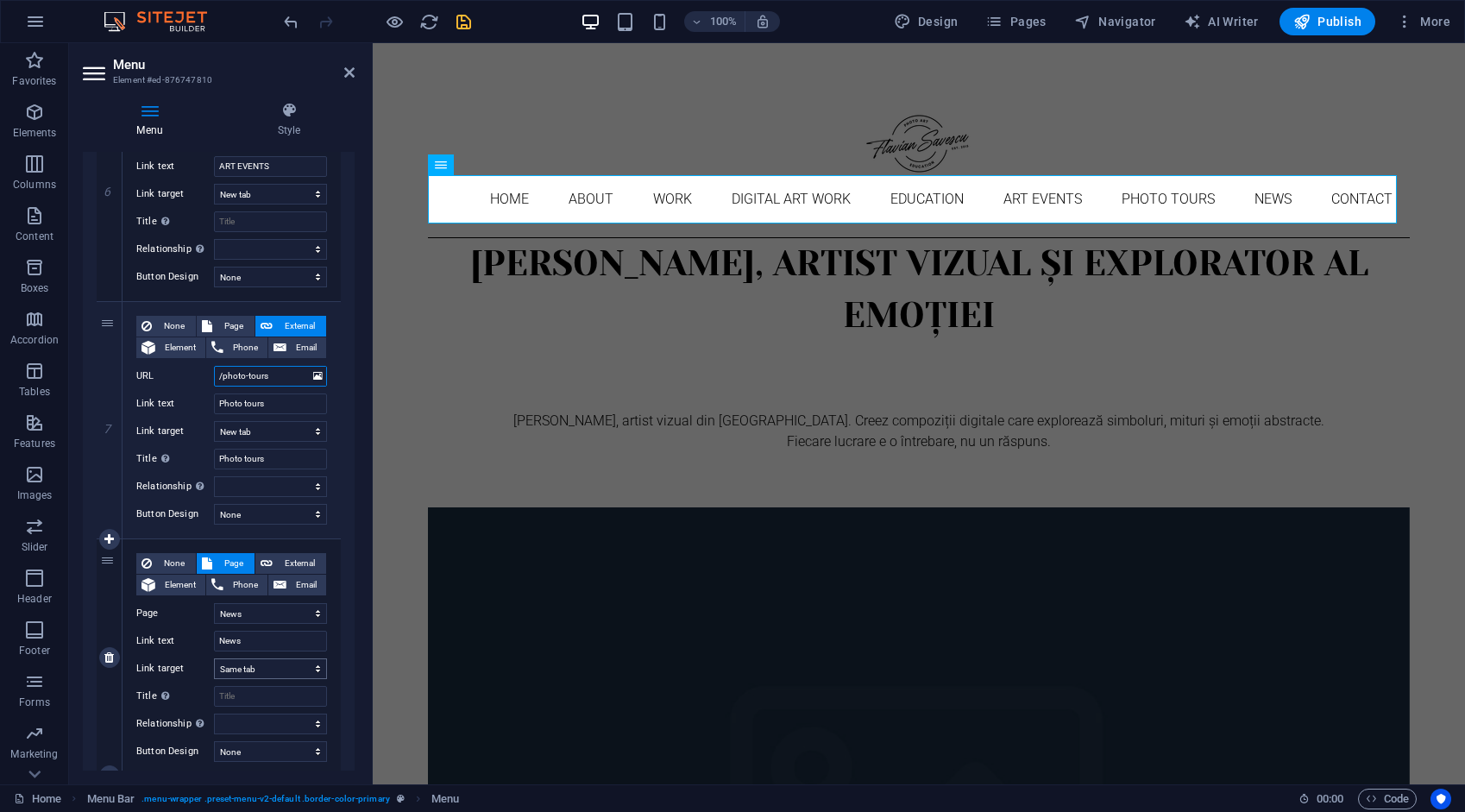
scroll to position [1466, 0]
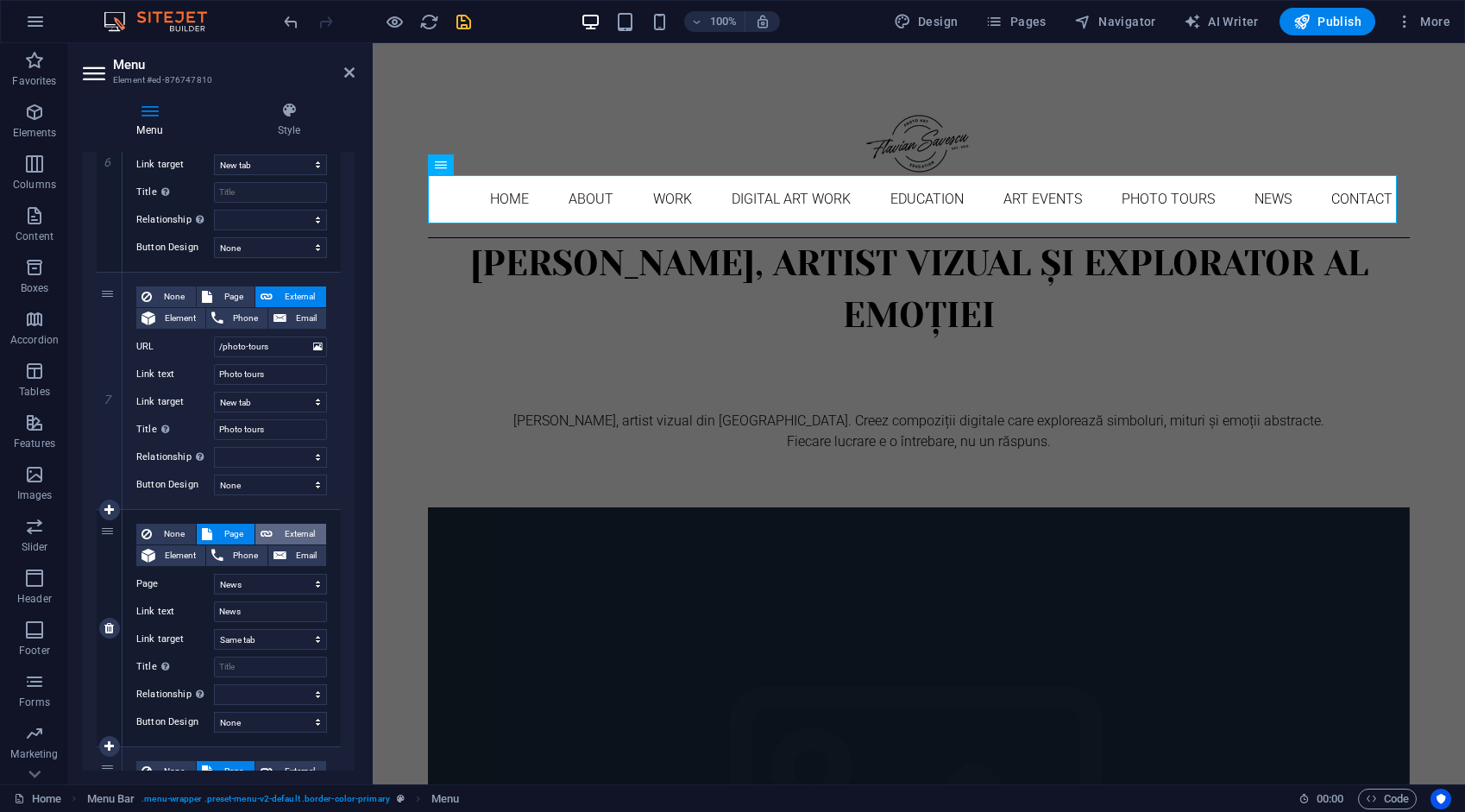
click at [305, 528] on span "External" at bounding box center [298, 534] width 43 height 21
drag, startPoint x: 280, startPoint y: 582, endPoint x: 195, endPoint y: 594, distance: 85.8
click at [202, 592] on div "None Page External Element Phone Email Page Home About Work Digital art work ED…" at bounding box center [231, 614] width 191 height 181
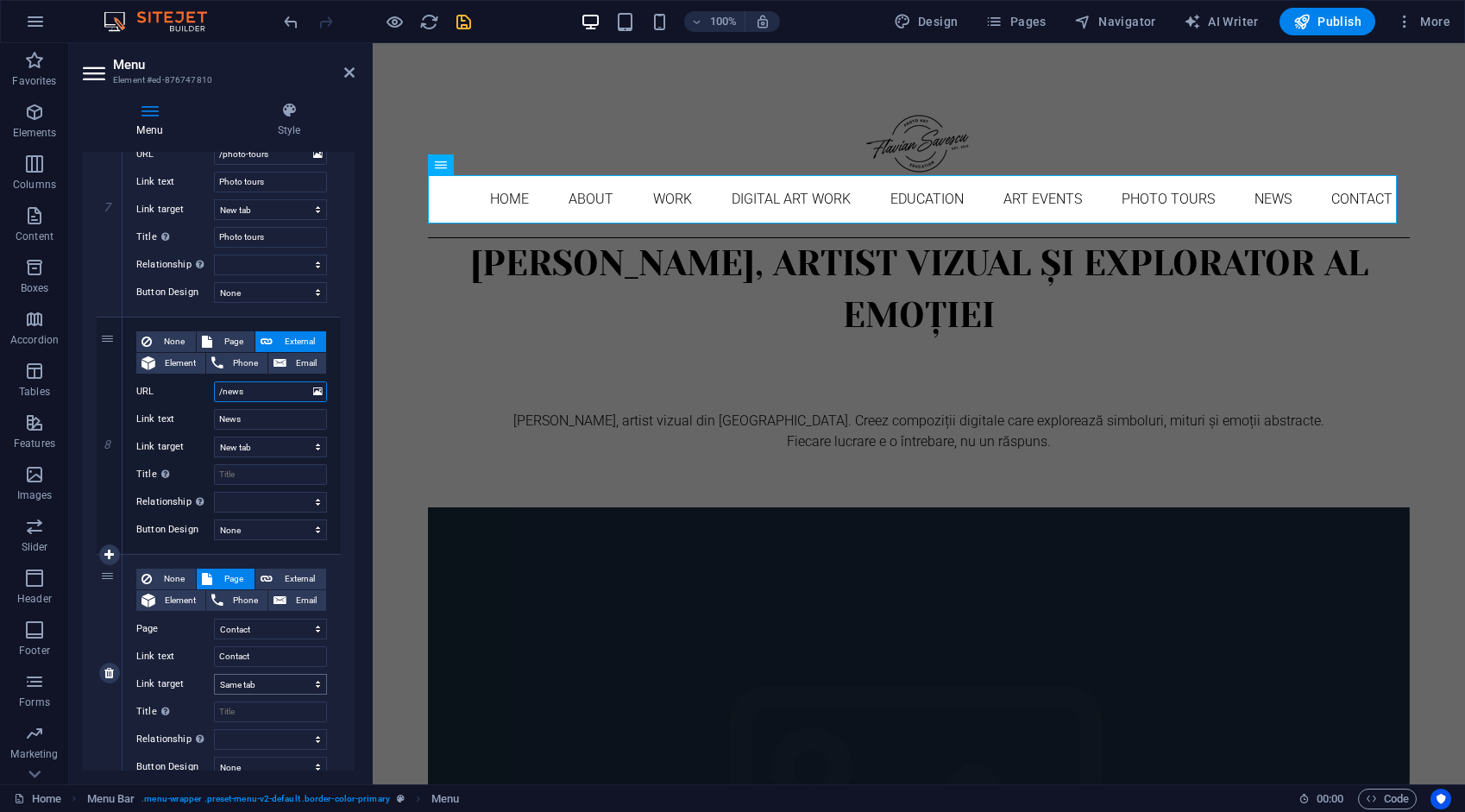
scroll to position [1725, 0]
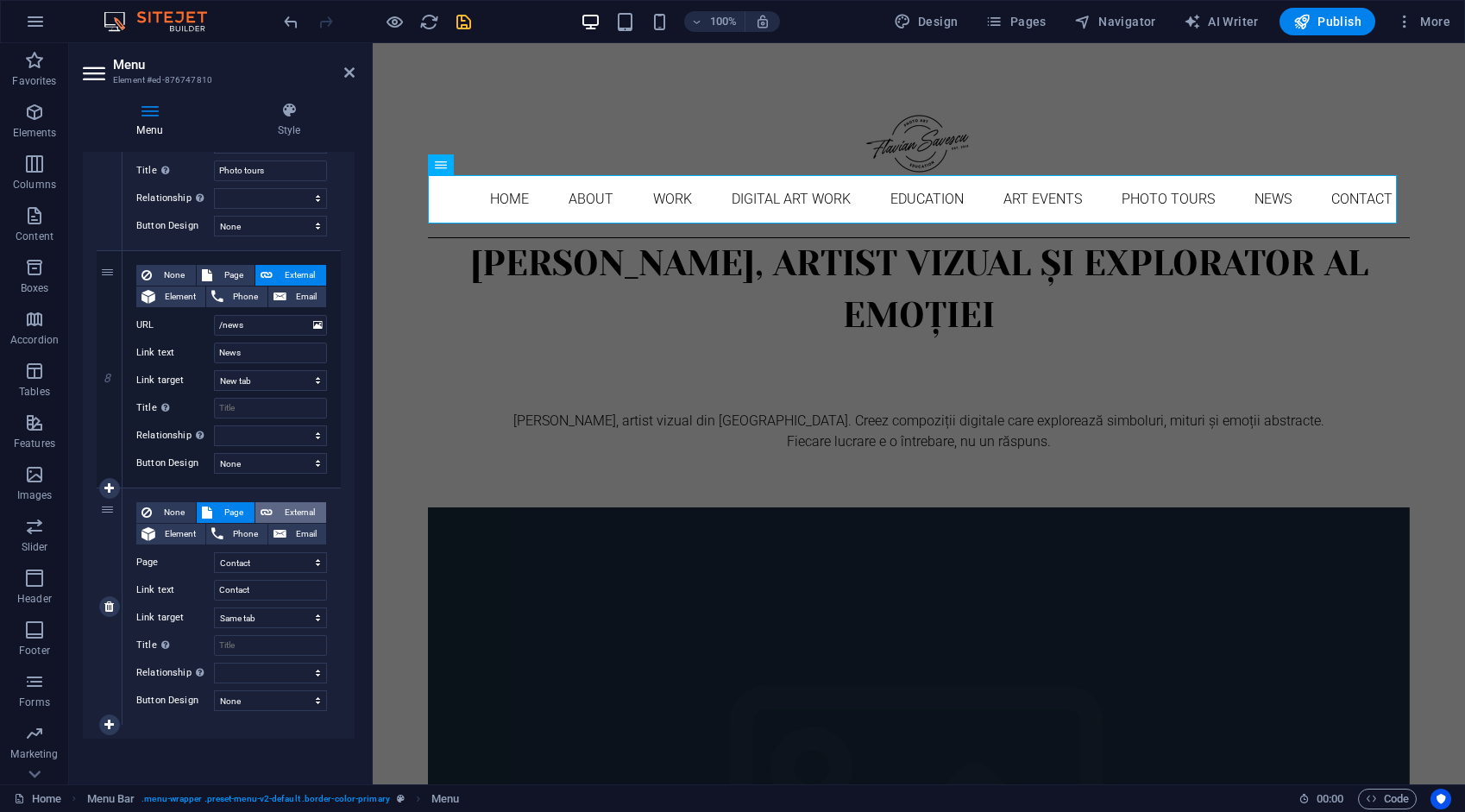
click at [290, 509] on span "External" at bounding box center [298, 513] width 43 height 21
drag, startPoint x: 281, startPoint y: 559, endPoint x: 148, endPoint y: 536, distance: 135.0
click at [150, 542] on div "None Page External Element Phone Email Page Home About Work Digital art work ED…" at bounding box center [231, 593] width 191 height 181
click at [461, 19] on icon "save" at bounding box center [463, 22] width 20 height 20
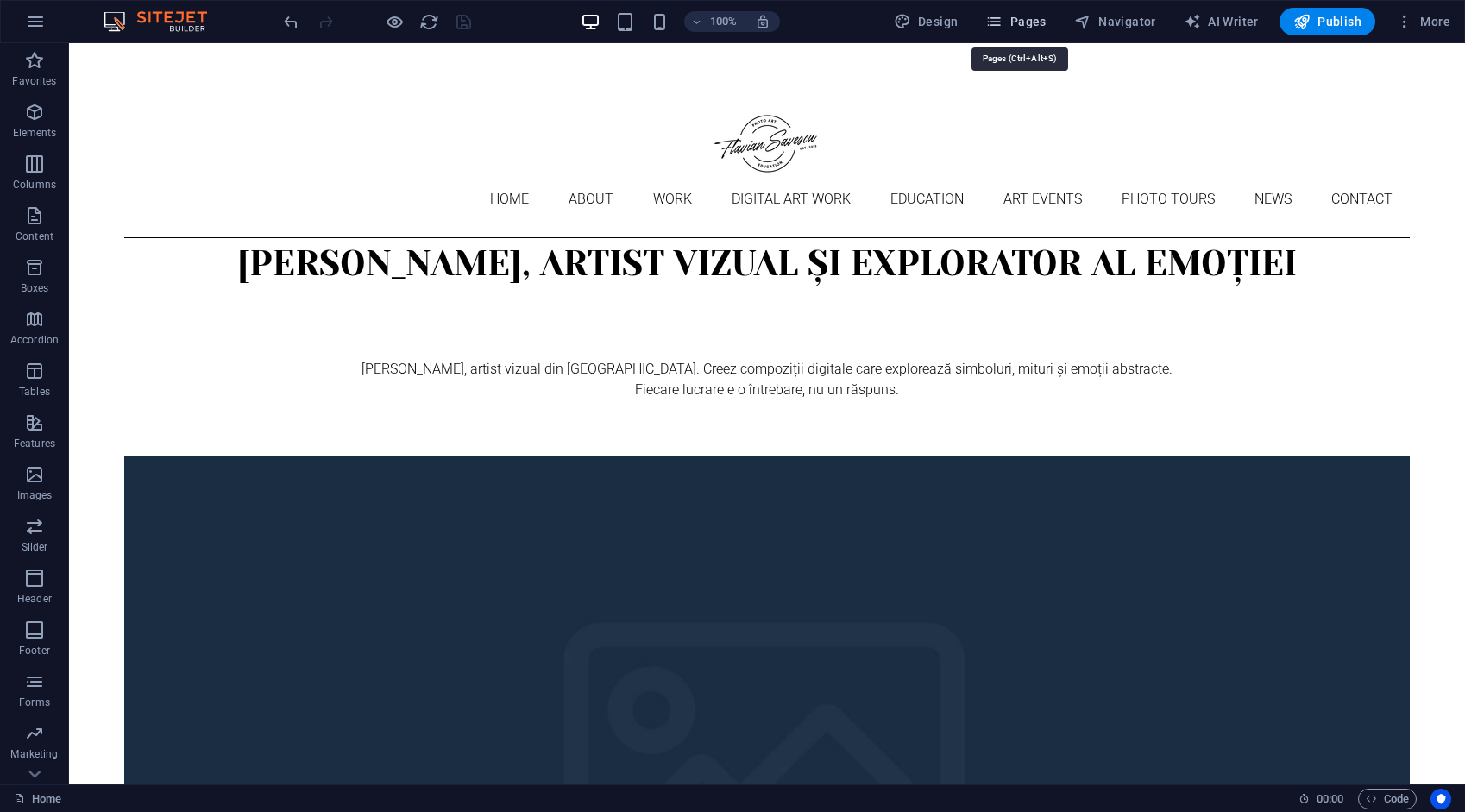
click at [1037, 17] on span "Pages" at bounding box center [1015, 22] width 60 height 17
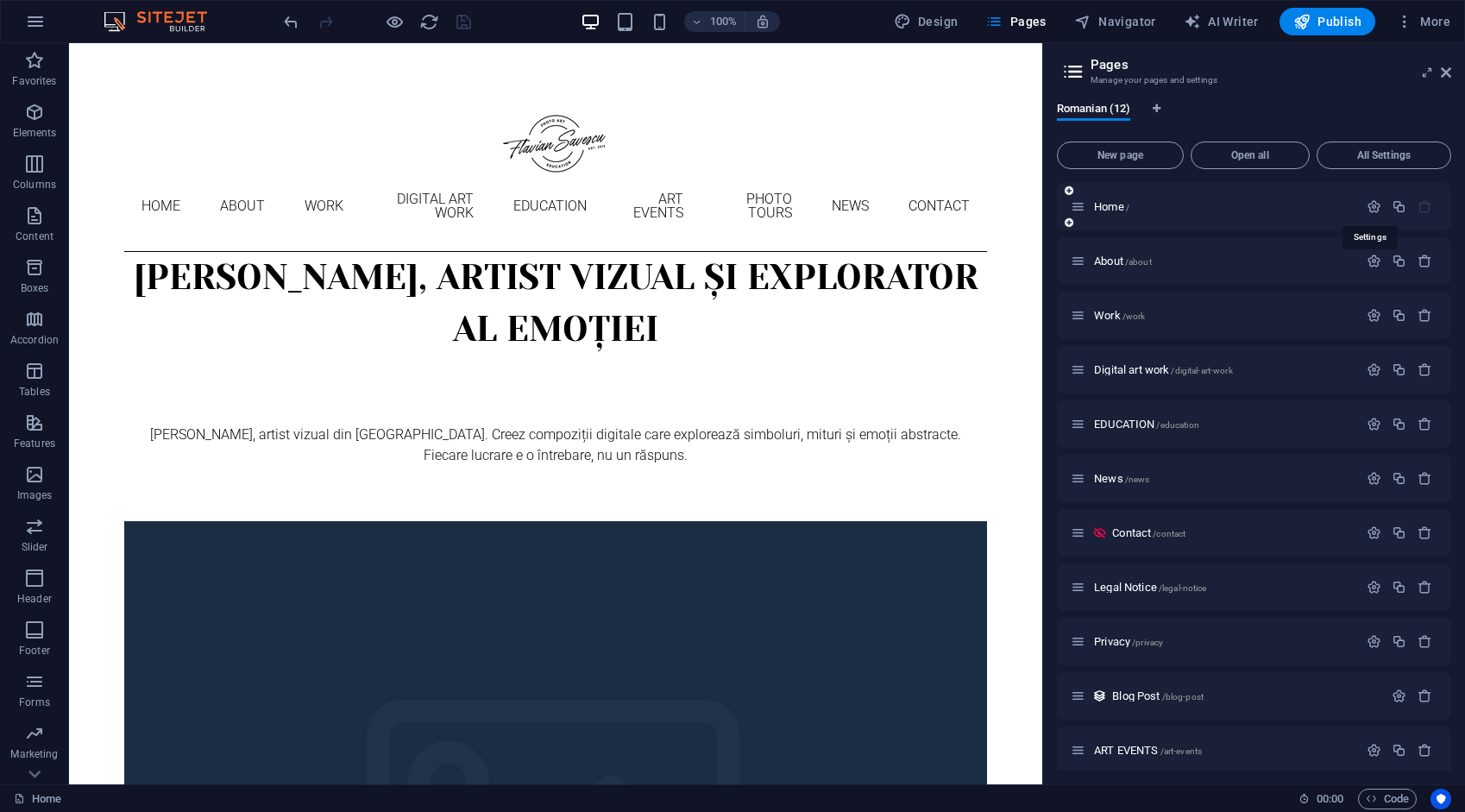
click at [1369, 201] on icon "button" at bounding box center [1374, 206] width 15 height 15
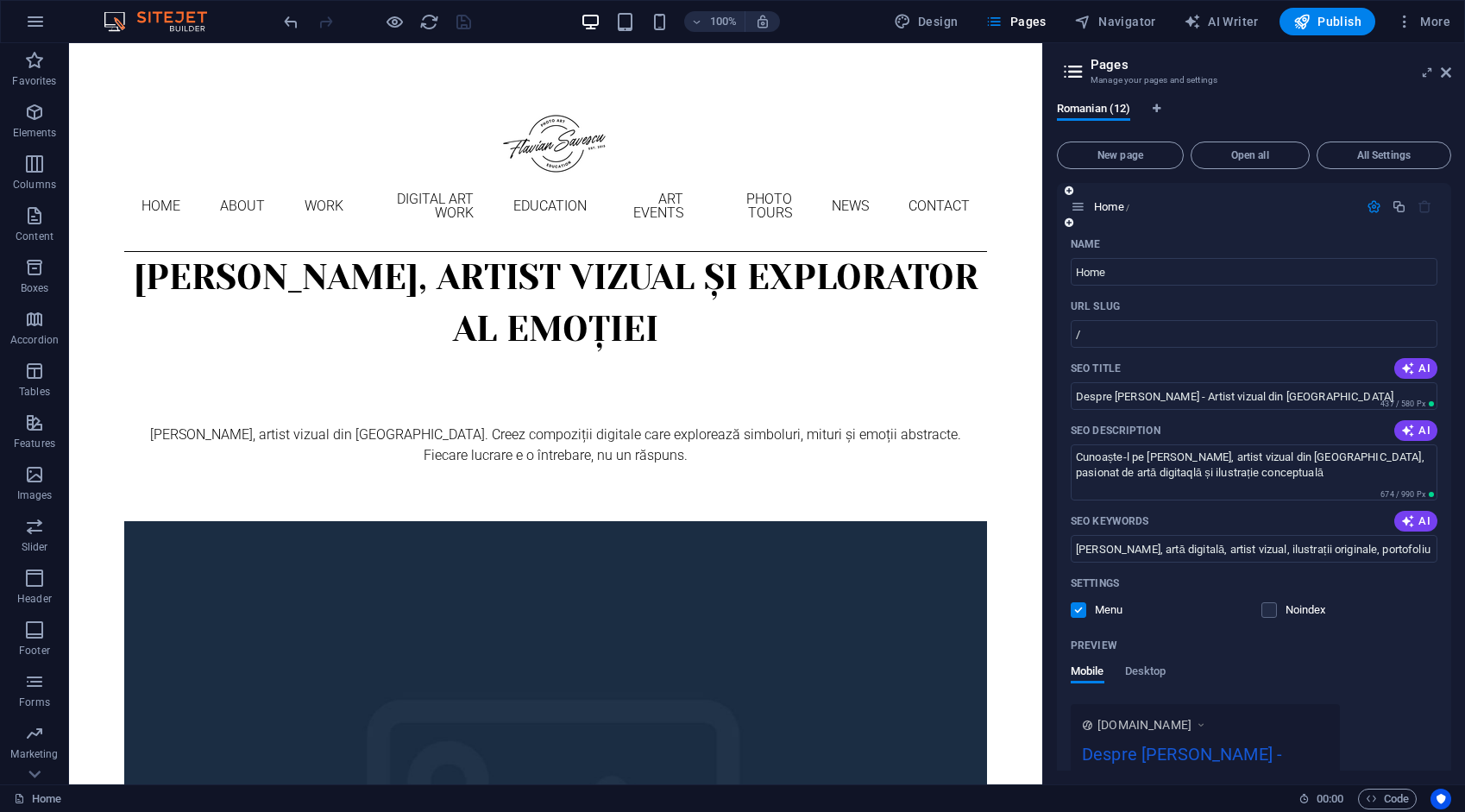
click at [1367, 207] on icon "button" at bounding box center [1374, 206] width 15 height 15
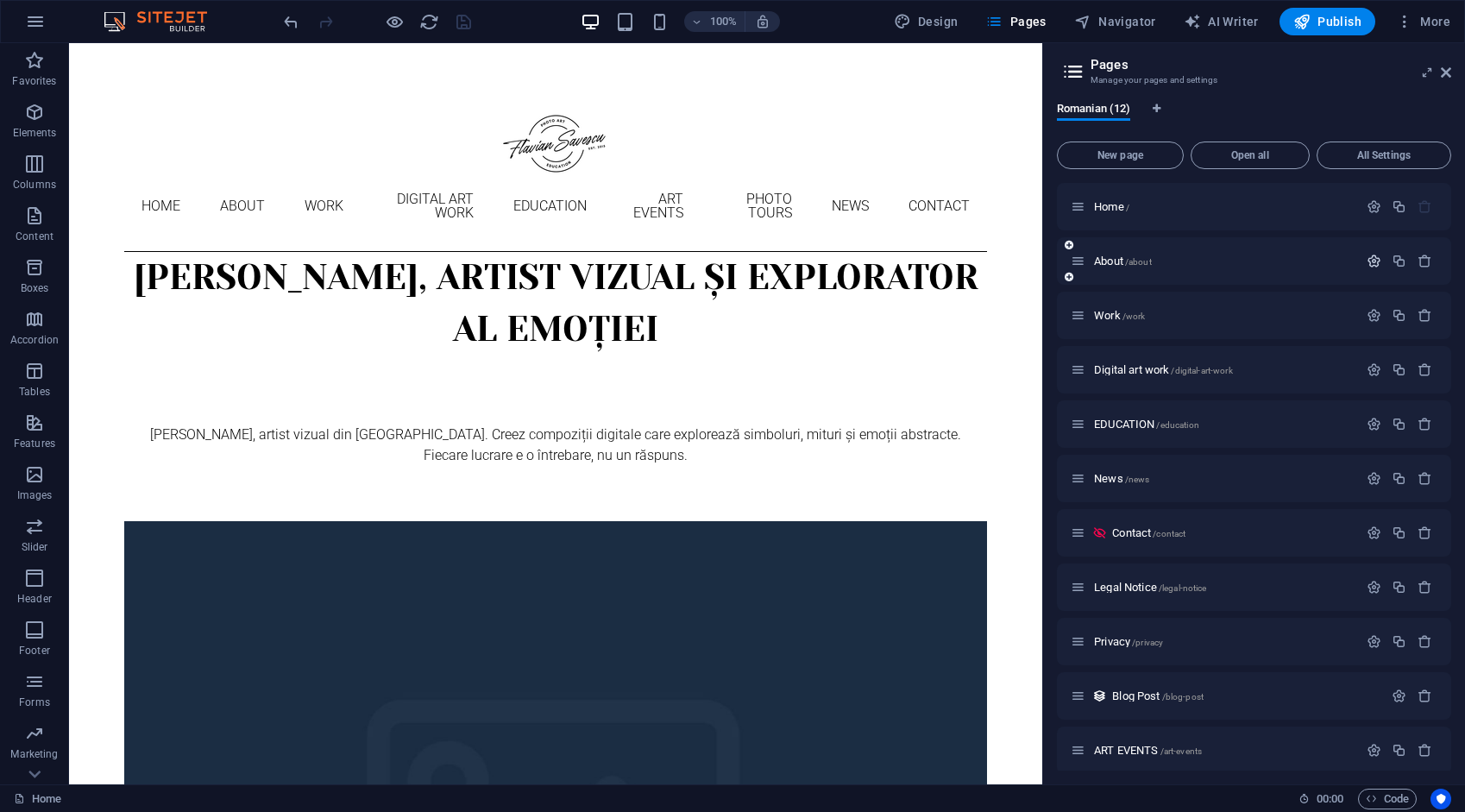
click at [1367, 261] on icon "button" at bounding box center [1374, 261] width 15 height 15
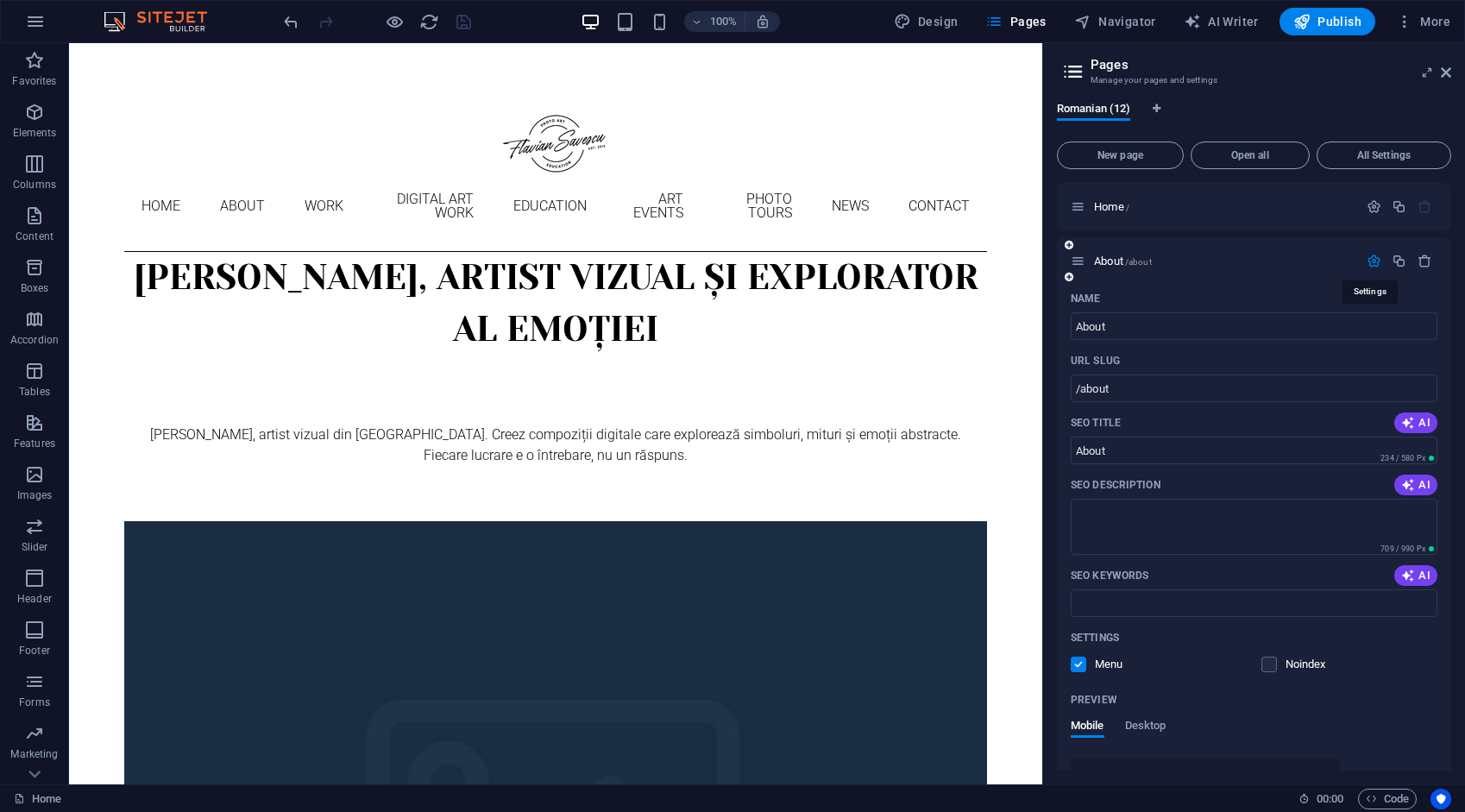
click at [1367, 261] on icon "button" at bounding box center [1374, 261] width 15 height 15
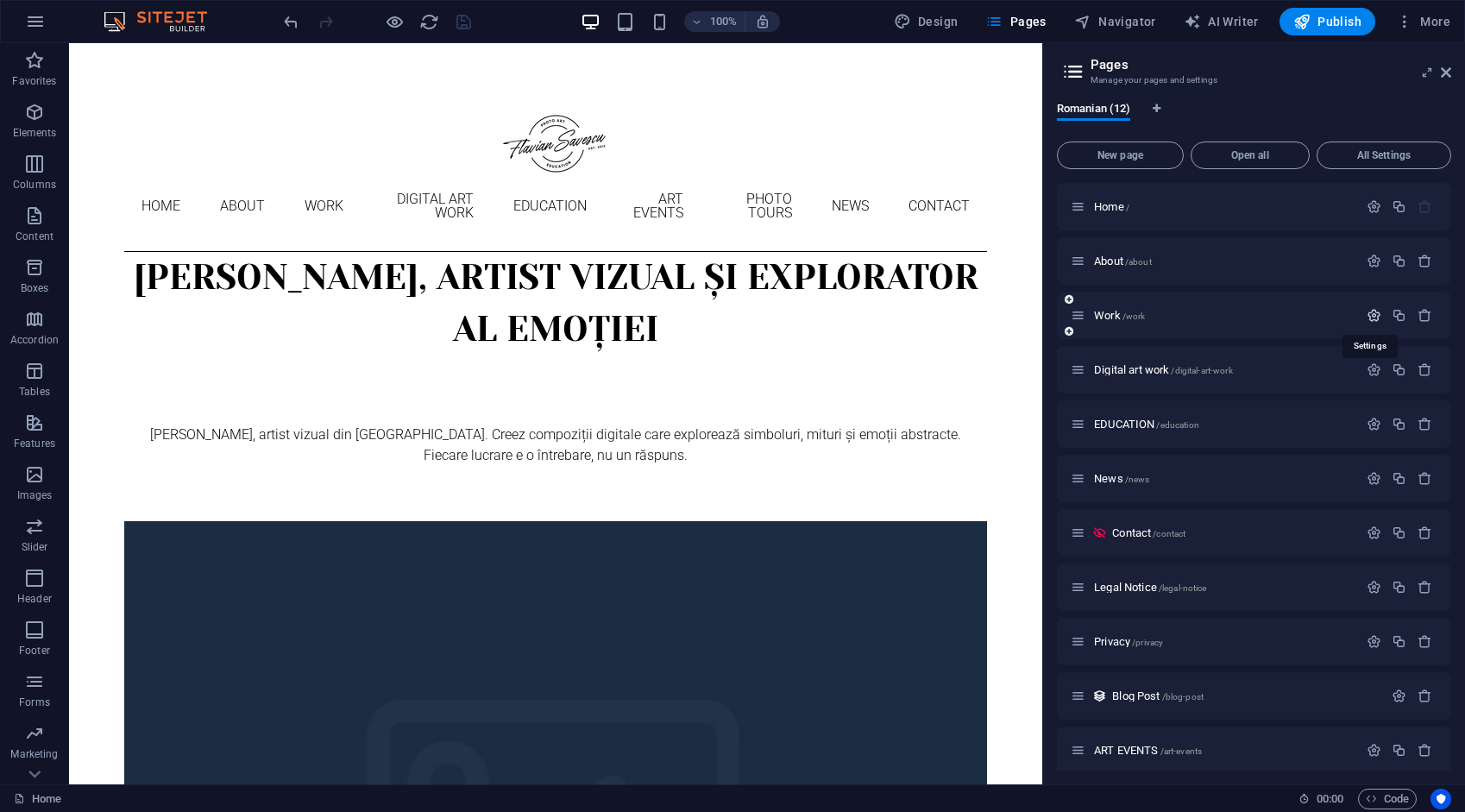
click at [1370, 314] on icon "button" at bounding box center [1374, 315] width 15 height 15
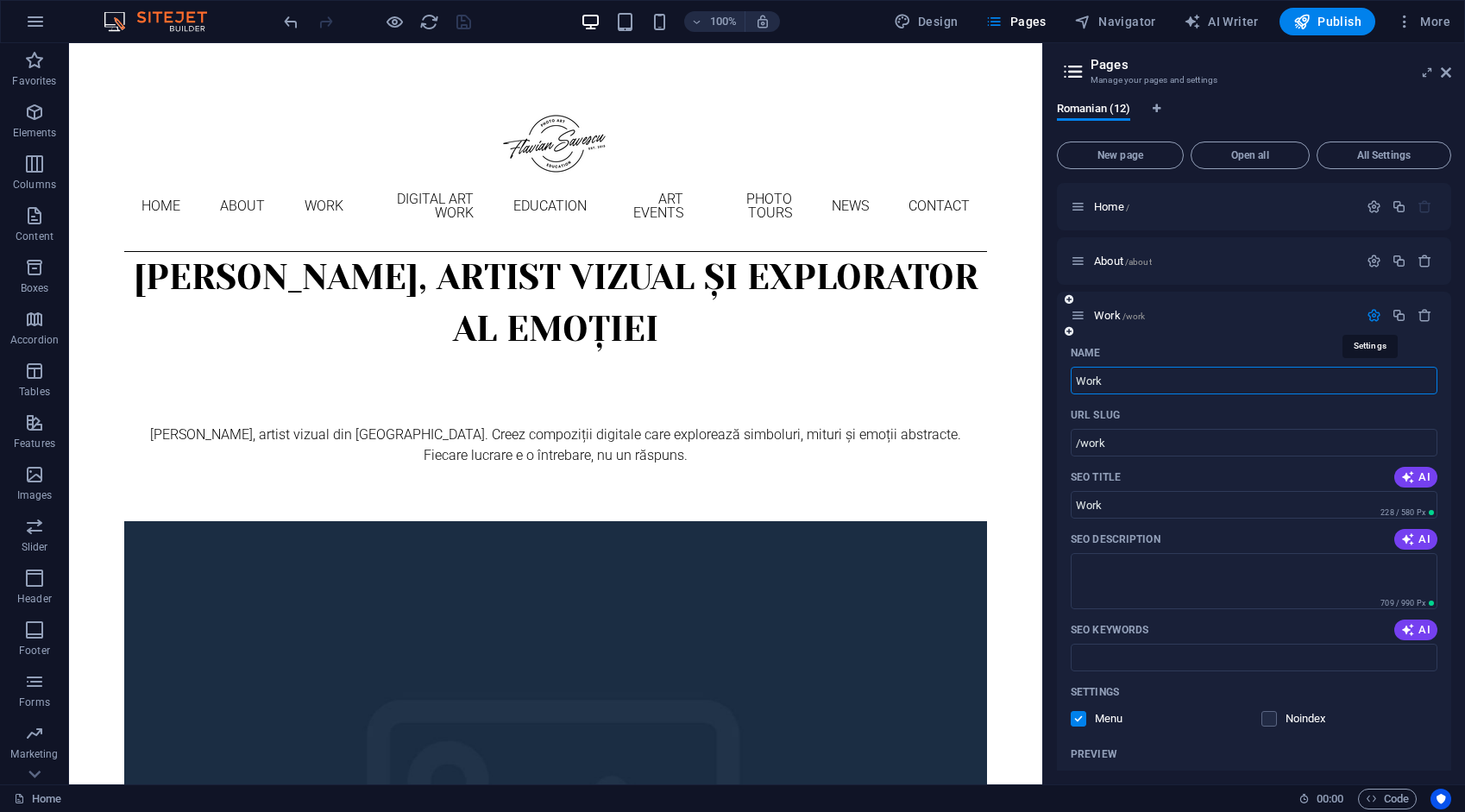
click at [1370, 314] on icon "button" at bounding box center [1374, 315] width 15 height 15
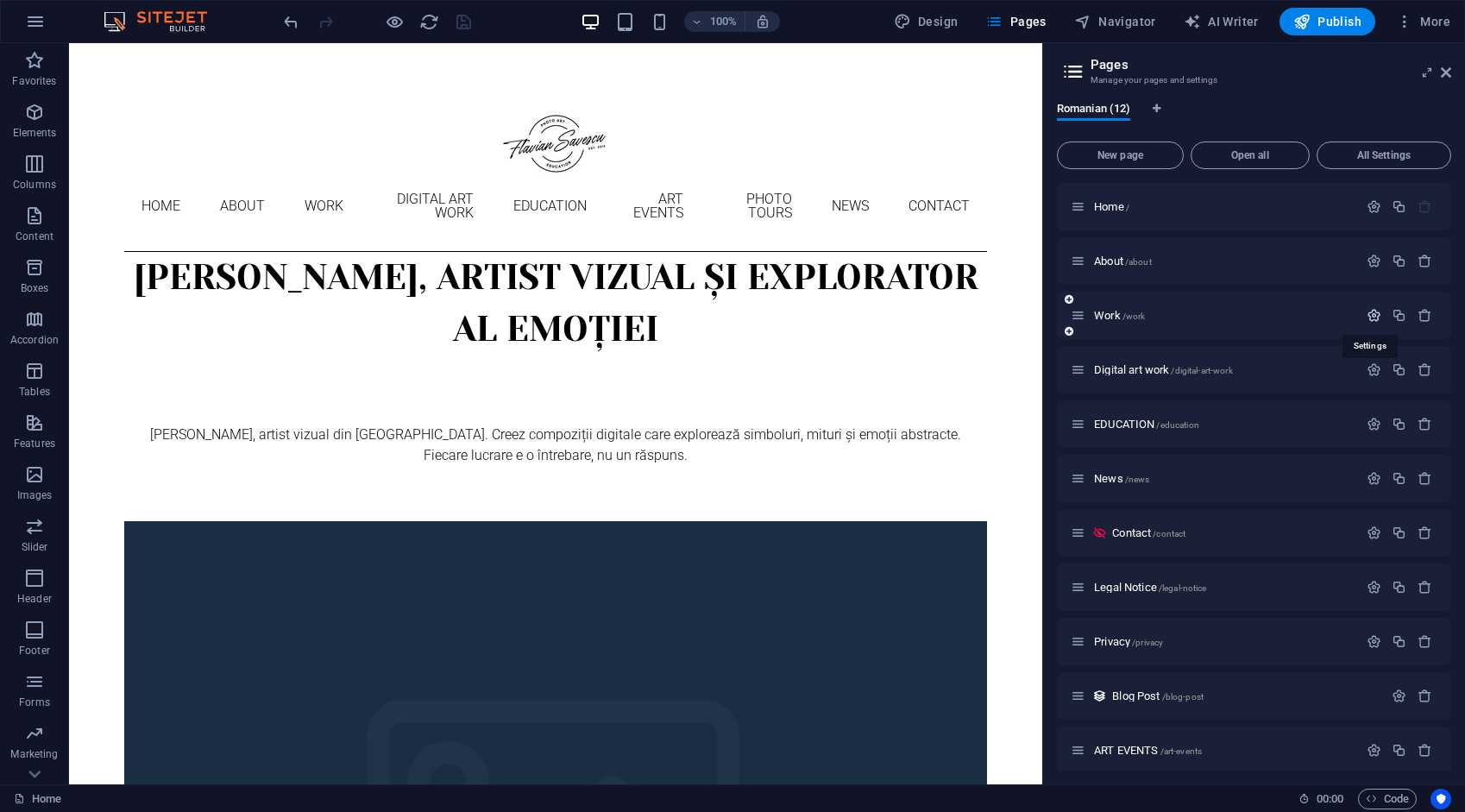
click at [1370, 314] on icon "button" at bounding box center [1374, 315] width 15 height 15
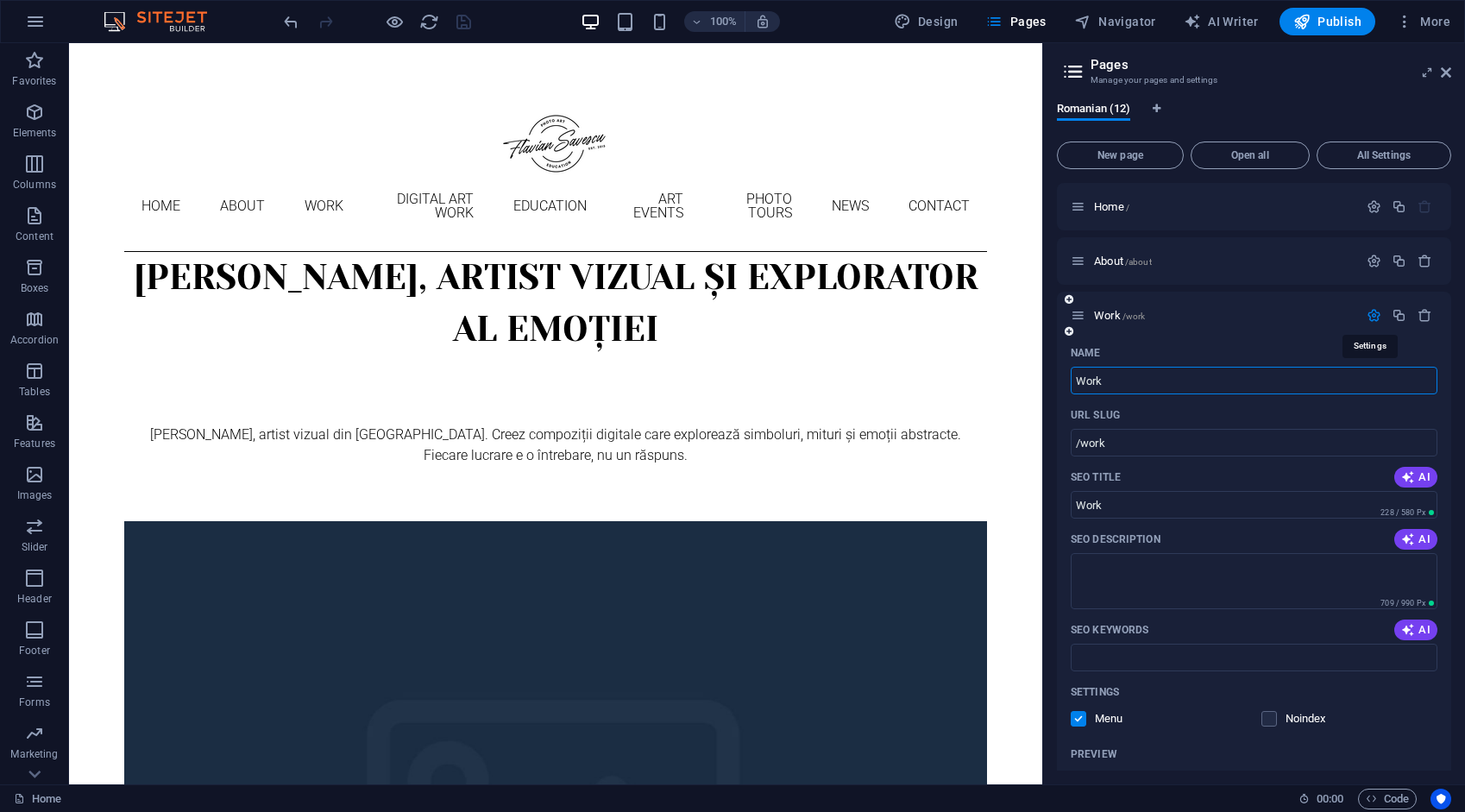
click at [1370, 314] on icon "button" at bounding box center [1374, 315] width 15 height 15
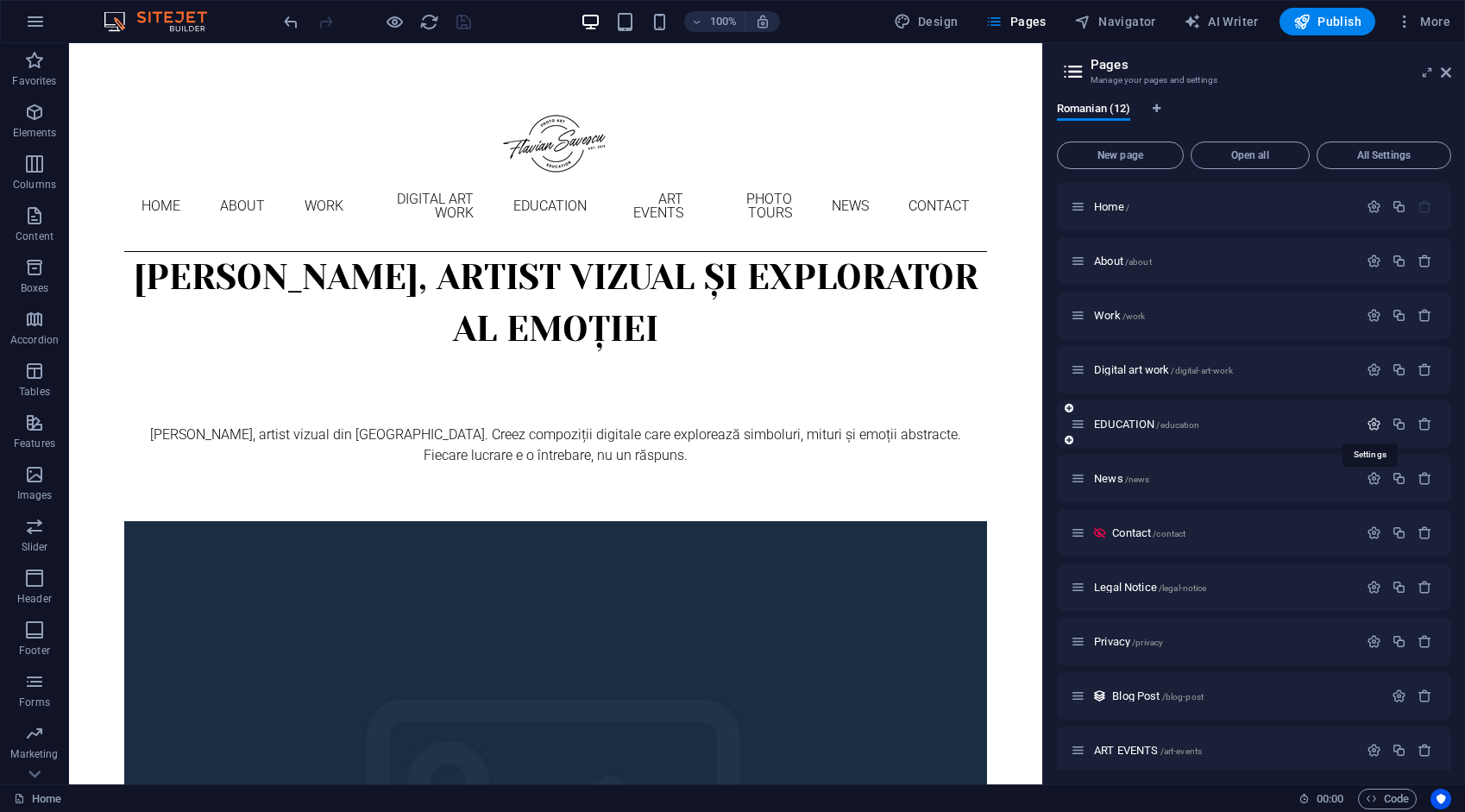
click at [1368, 421] on icon "button" at bounding box center [1374, 424] width 15 height 15
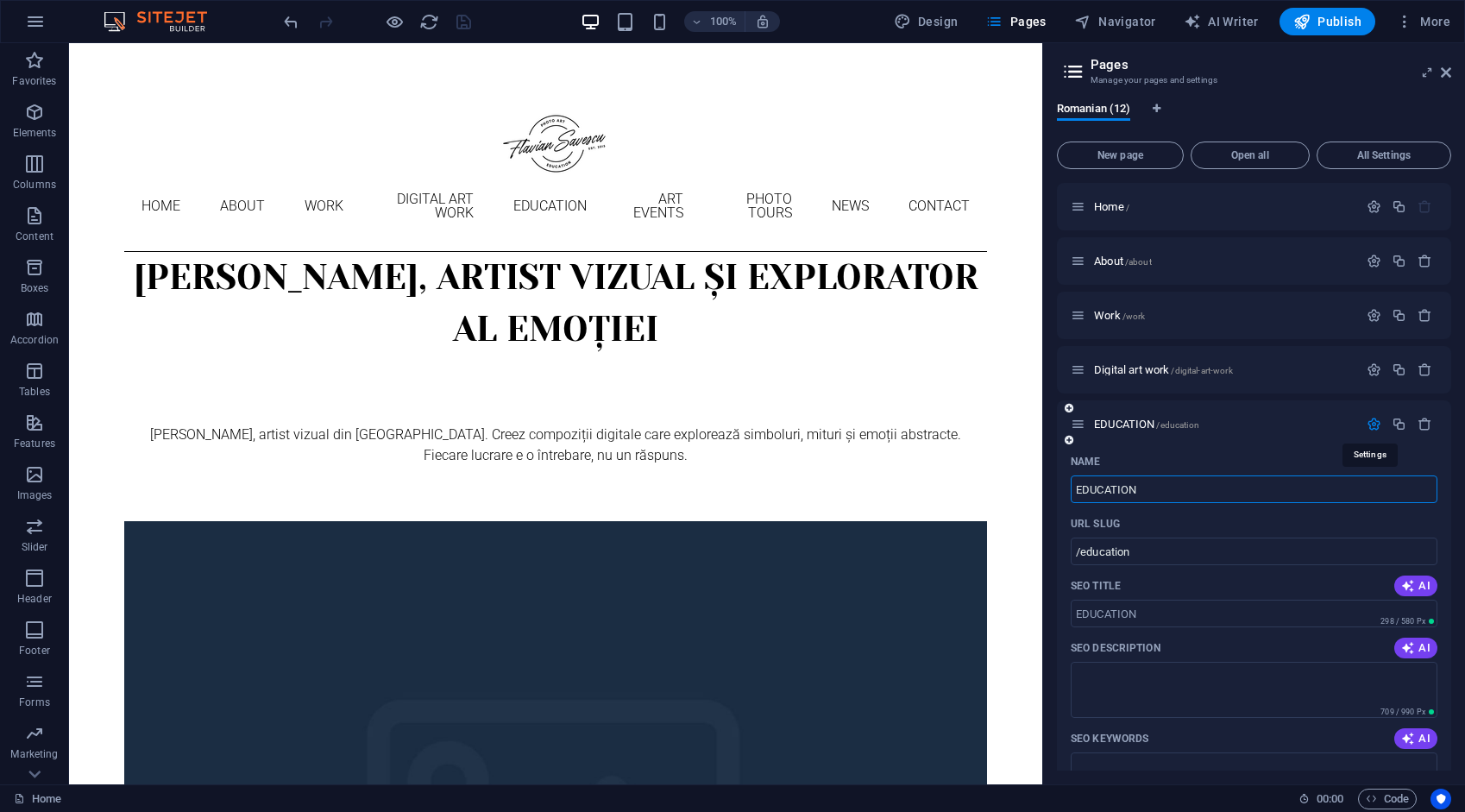
click at [1368, 421] on icon "button" at bounding box center [1374, 424] width 15 height 15
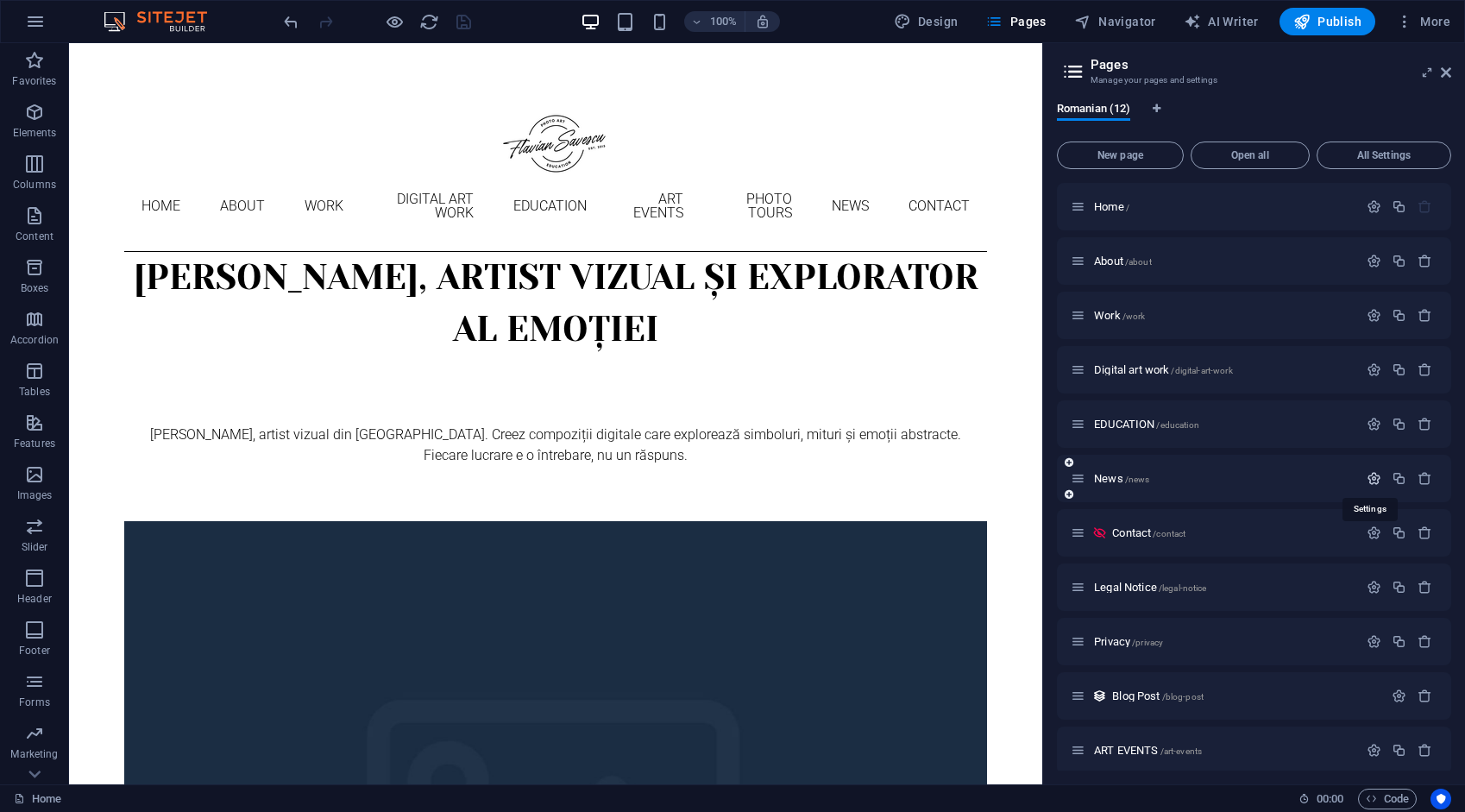
click at [1367, 481] on icon "button" at bounding box center [1374, 478] width 15 height 15
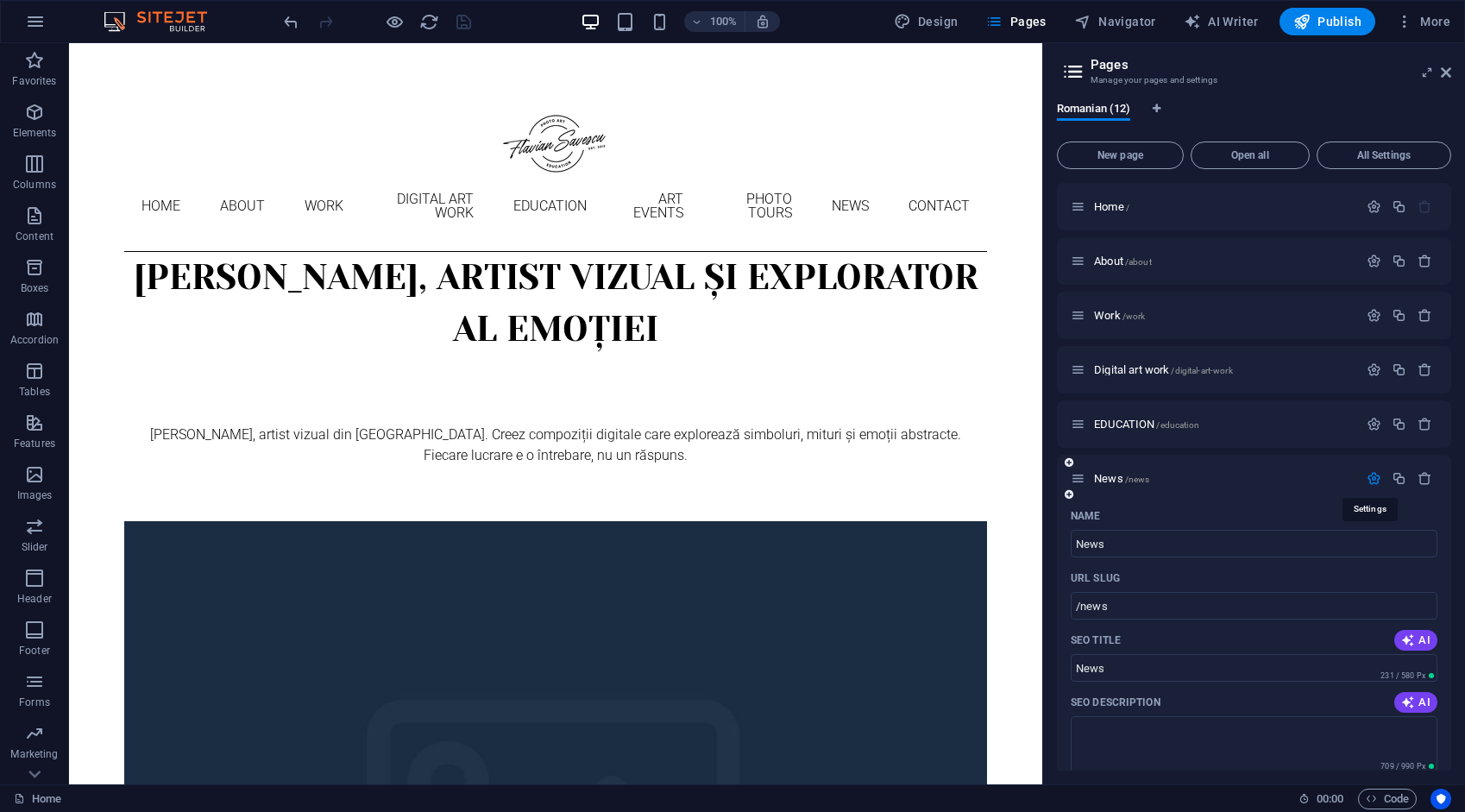
click at [1367, 480] on icon "button" at bounding box center [1374, 478] width 15 height 15
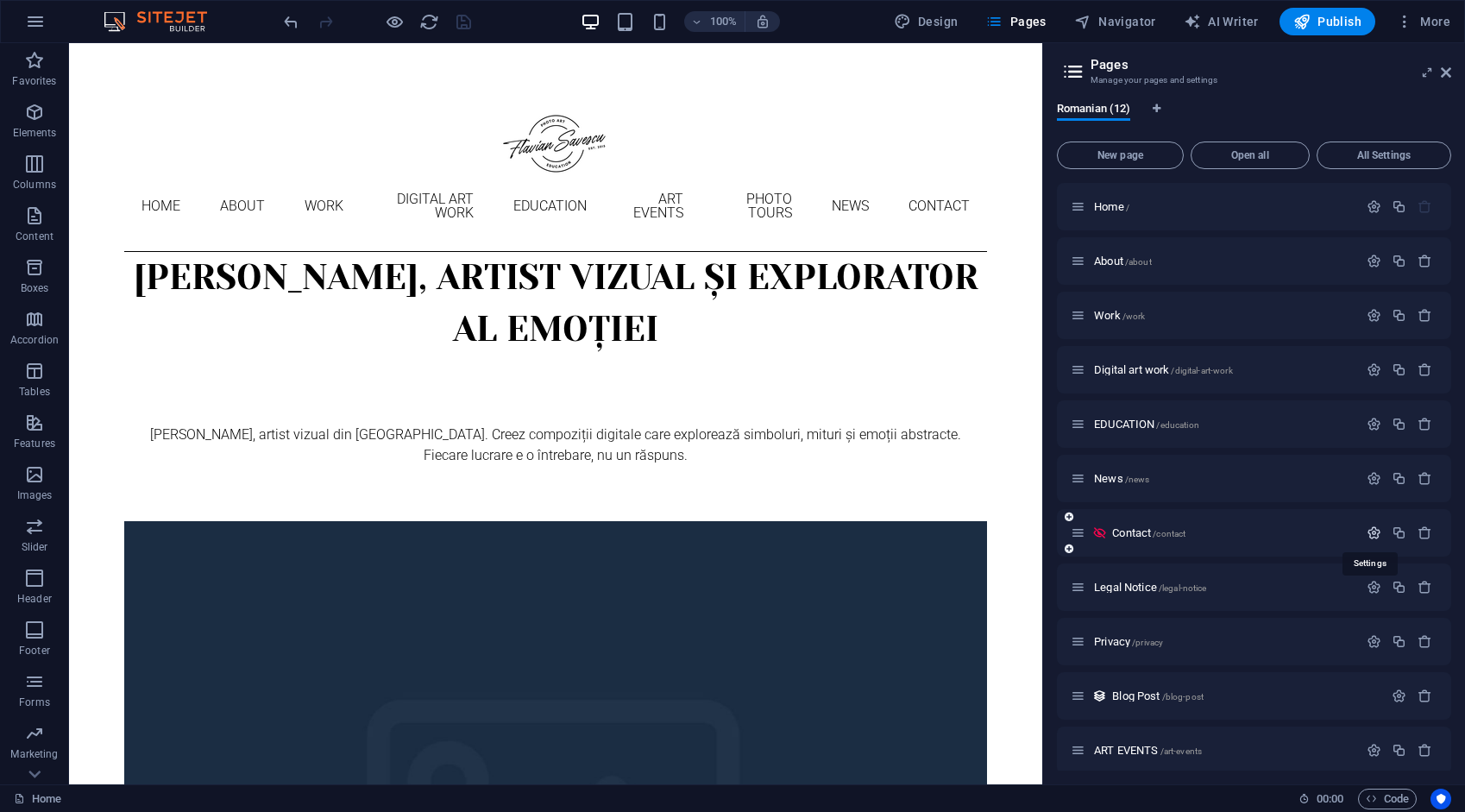
click at [1367, 528] on icon "button" at bounding box center [1374, 532] width 15 height 15
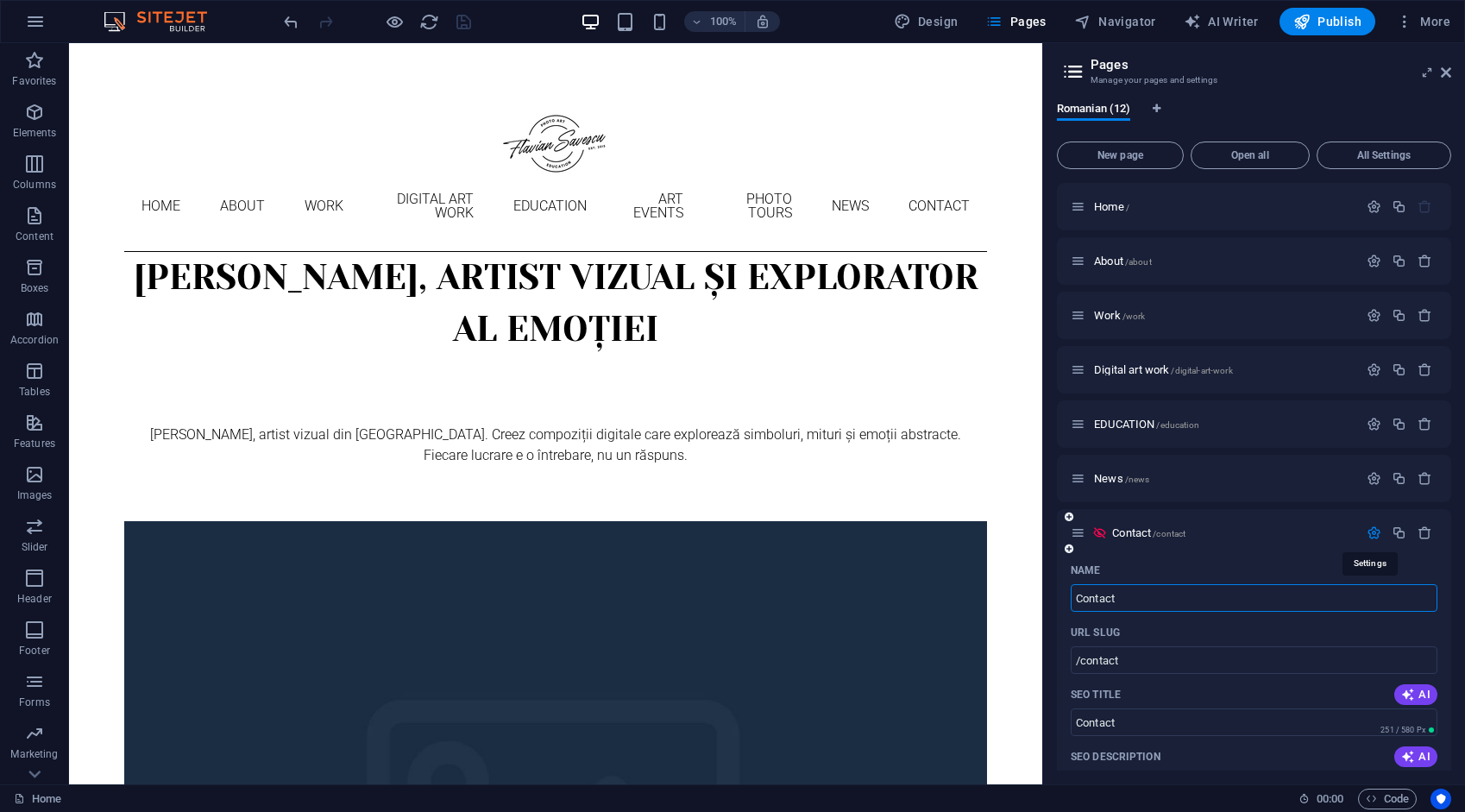
click at [1367, 528] on icon "button" at bounding box center [1374, 532] width 15 height 15
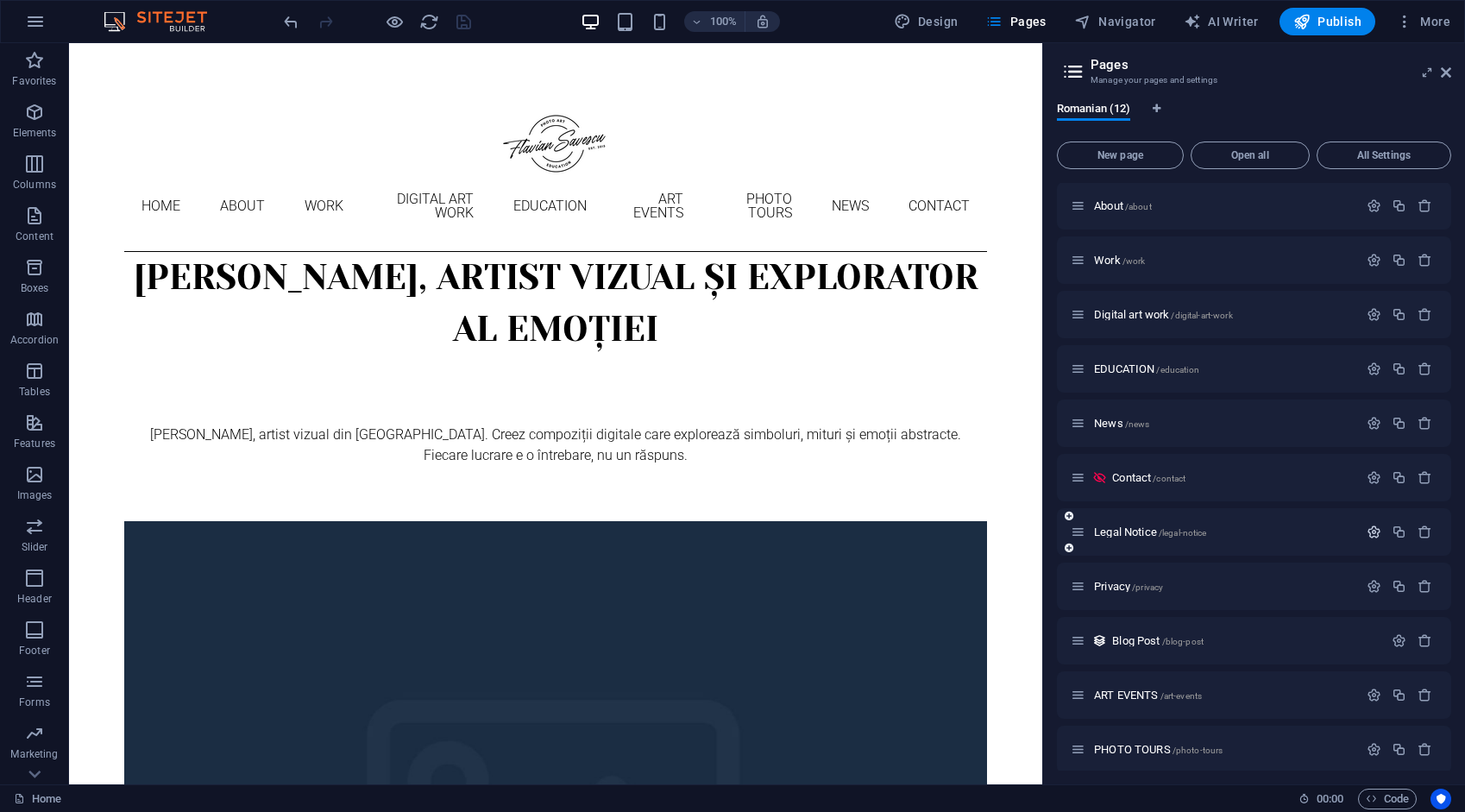
scroll to position [64, 0]
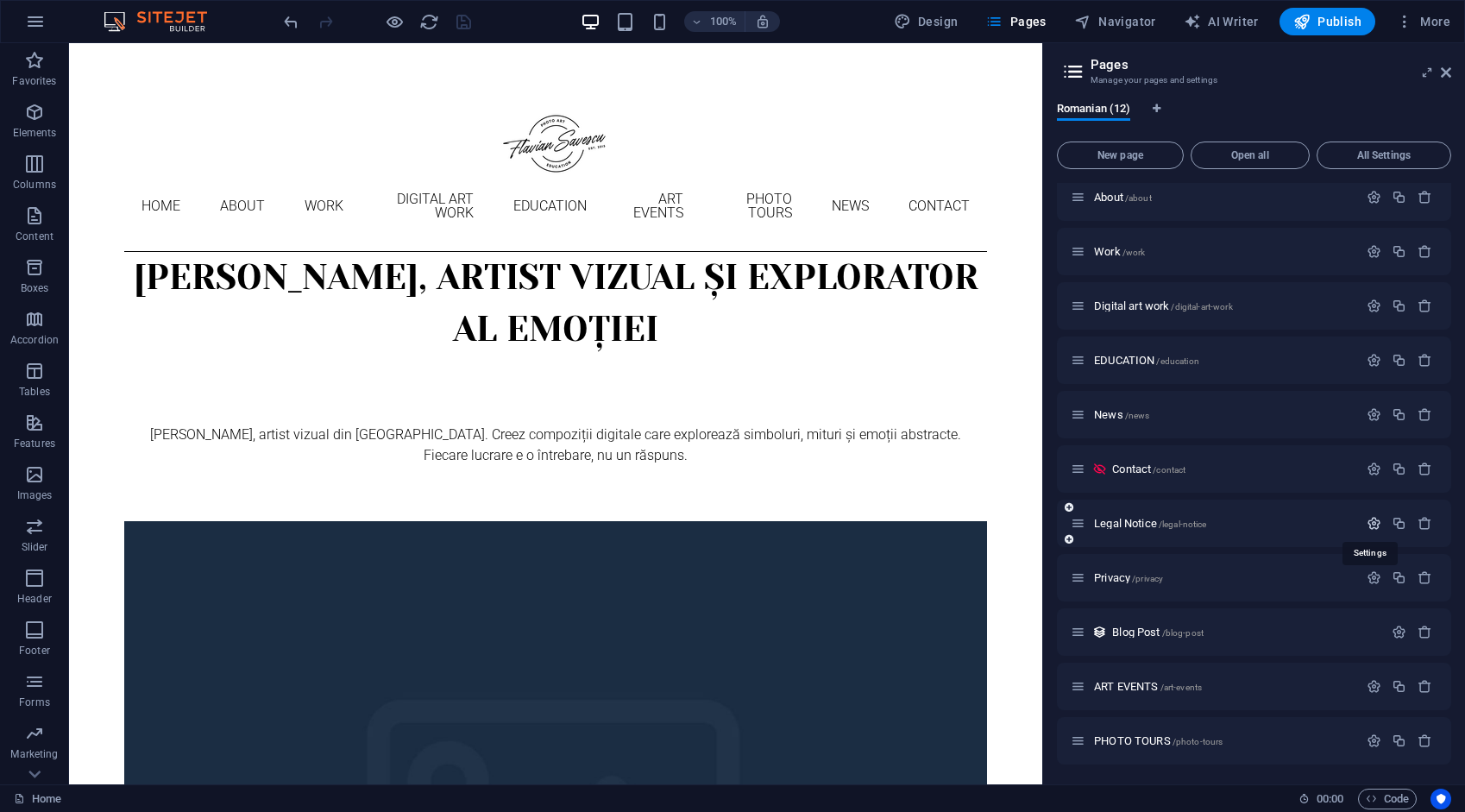
click at [1373, 527] on icon "button" at bounding box center [1374, 522] width 15 height 15
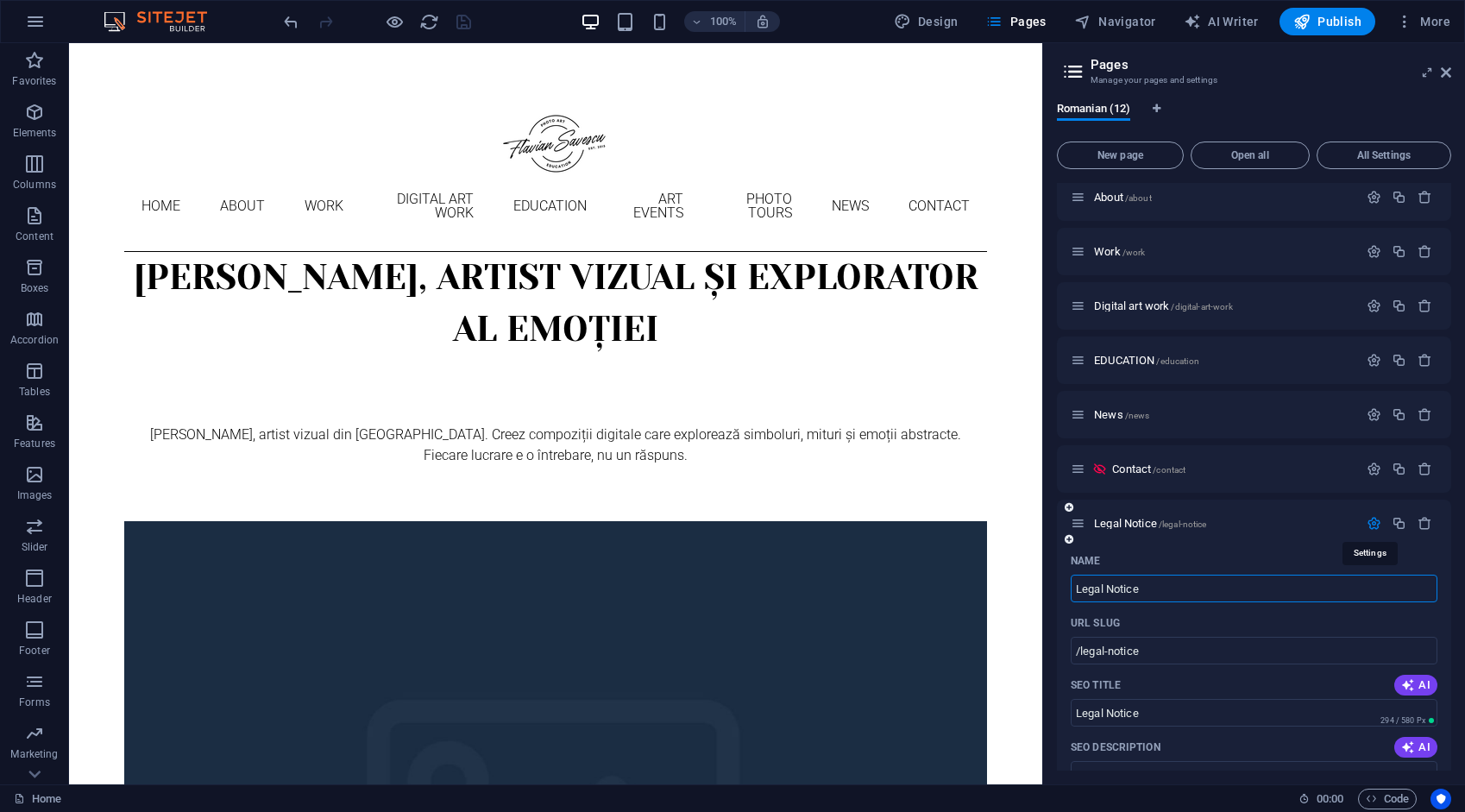
click at [1373, 527] on icon "button" at bounding box center [1374, 522] width 15 height 15
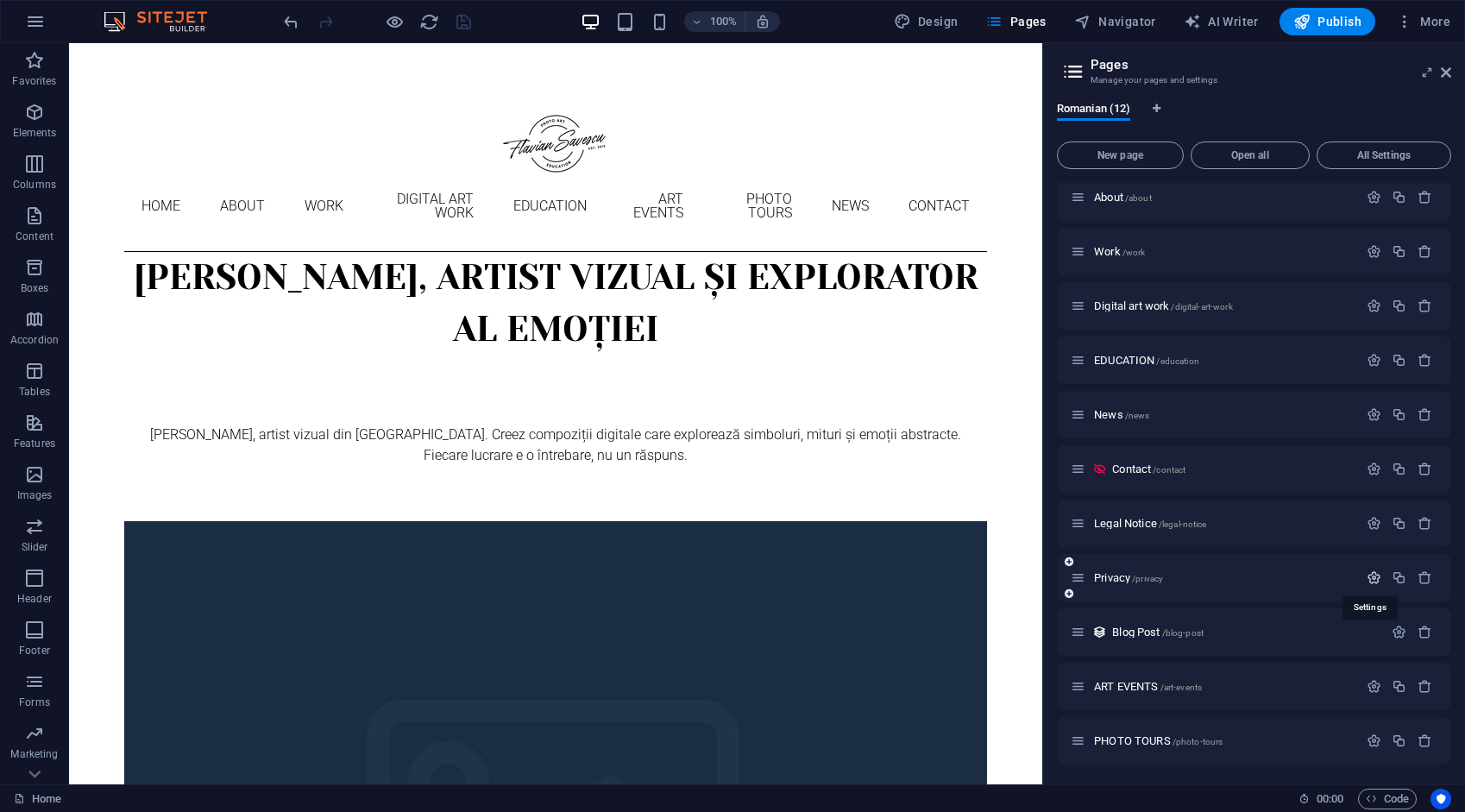
click at [1370, 575] on icon "button" at bounding box center [1374, 577] width 15 height 15
click at [1368, 686] on icon "button" at bounding box center [1374, 686] width 15 height 15
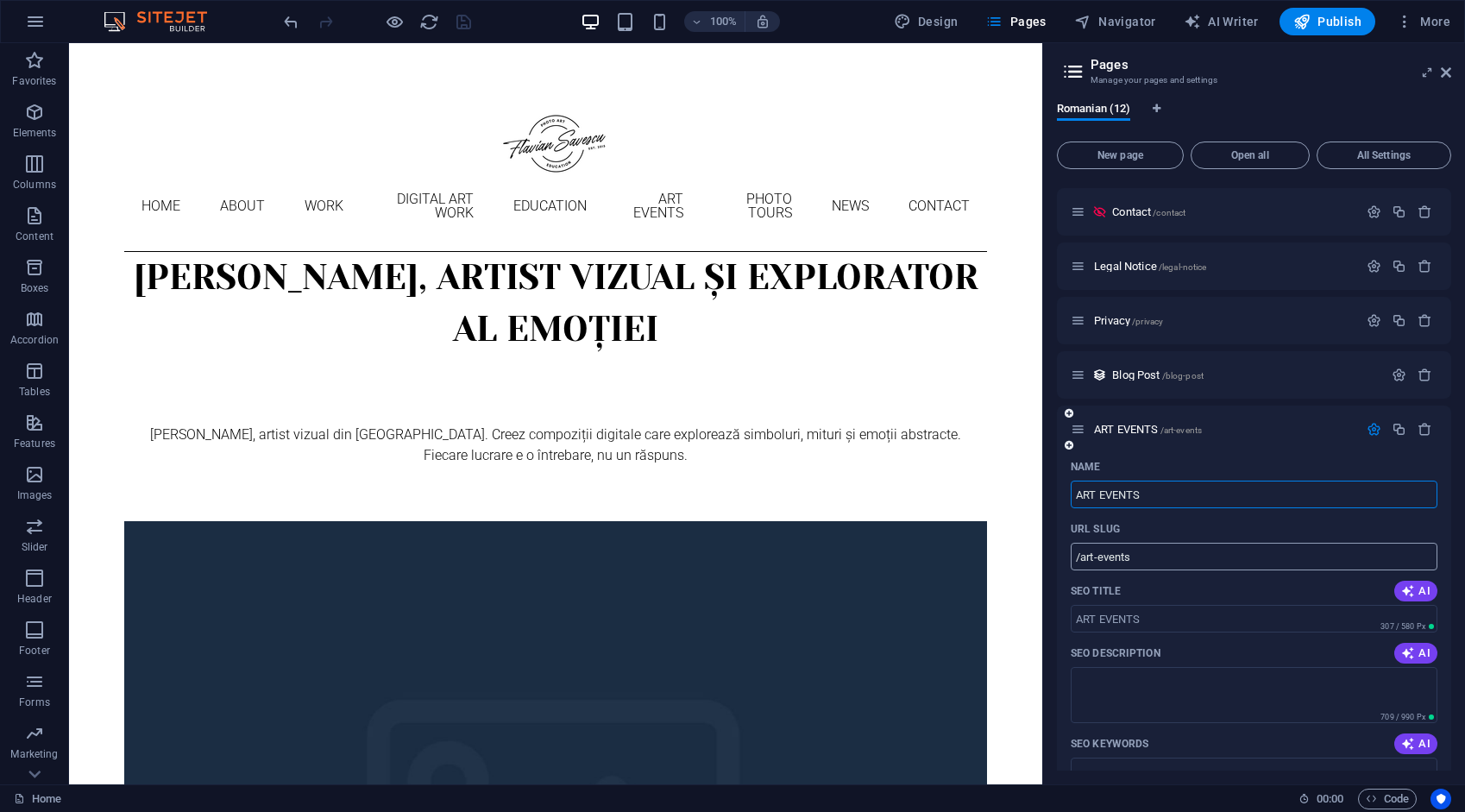
scroll to position [323, 0]
click at [1371, 425] on icon "button" at bounding box center [1374, 427] width 15 height 15
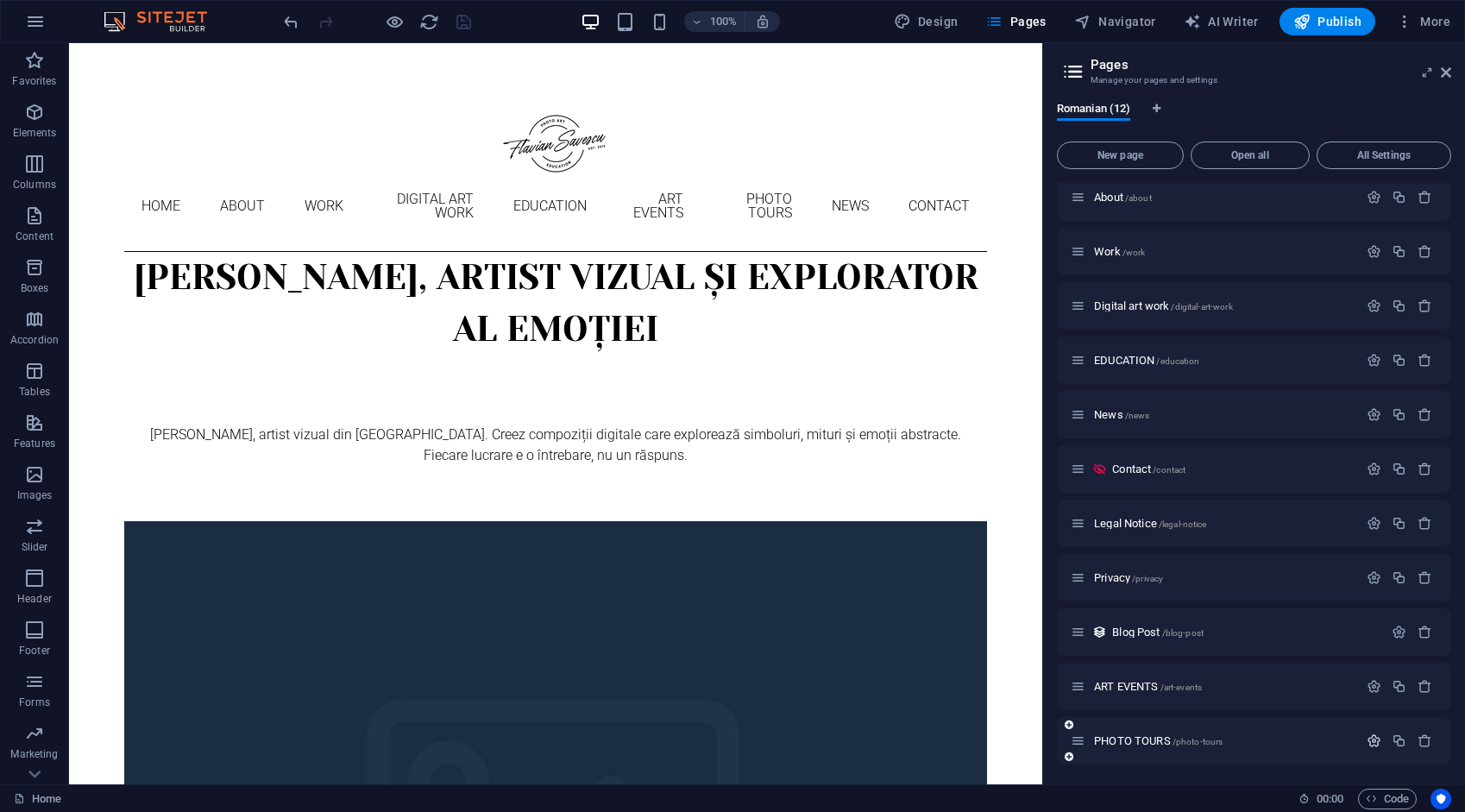
click at [1369, 740] on icon "button" at bounding box center [1374, 740] width 15 height 15
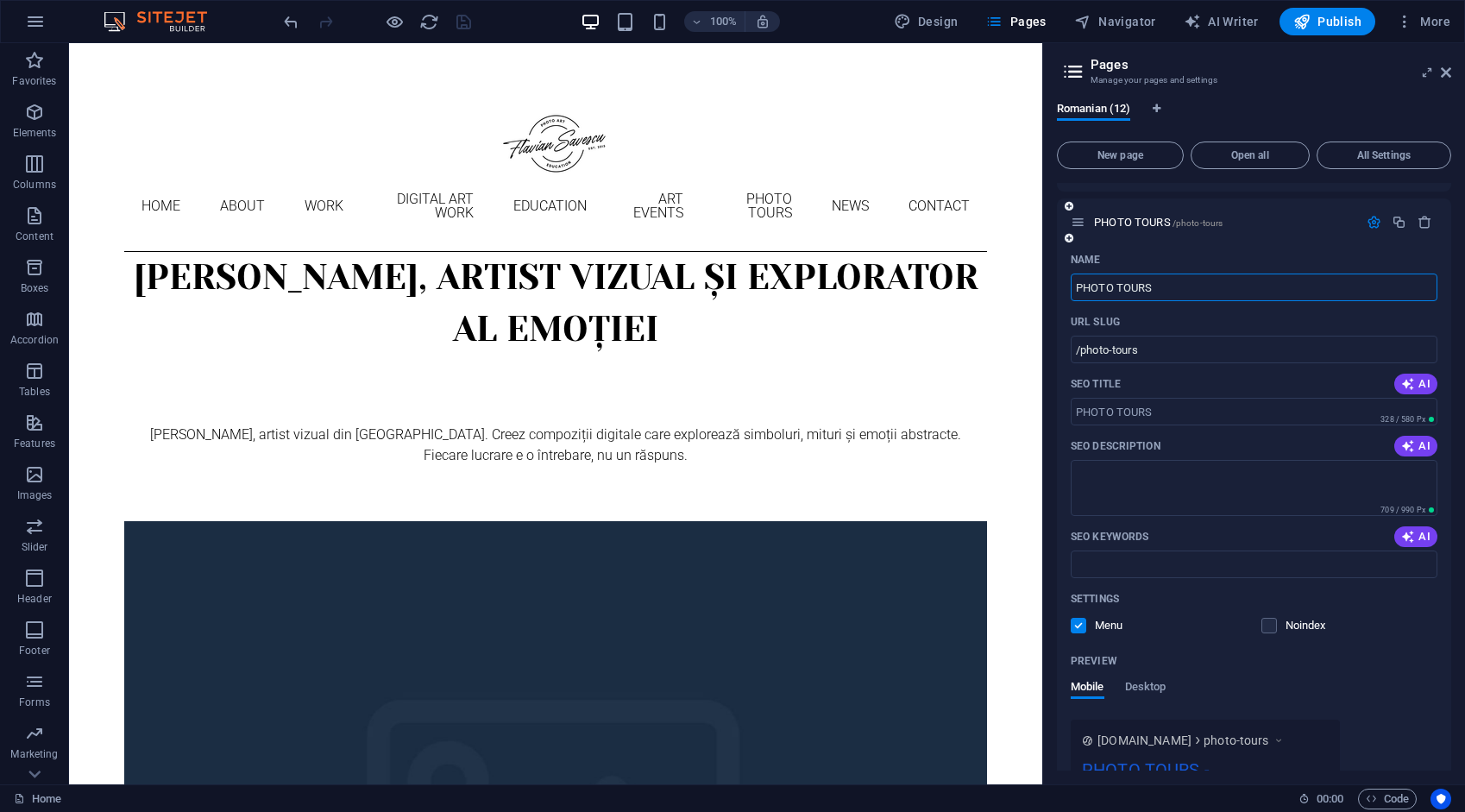
scroll to position [220, 0]
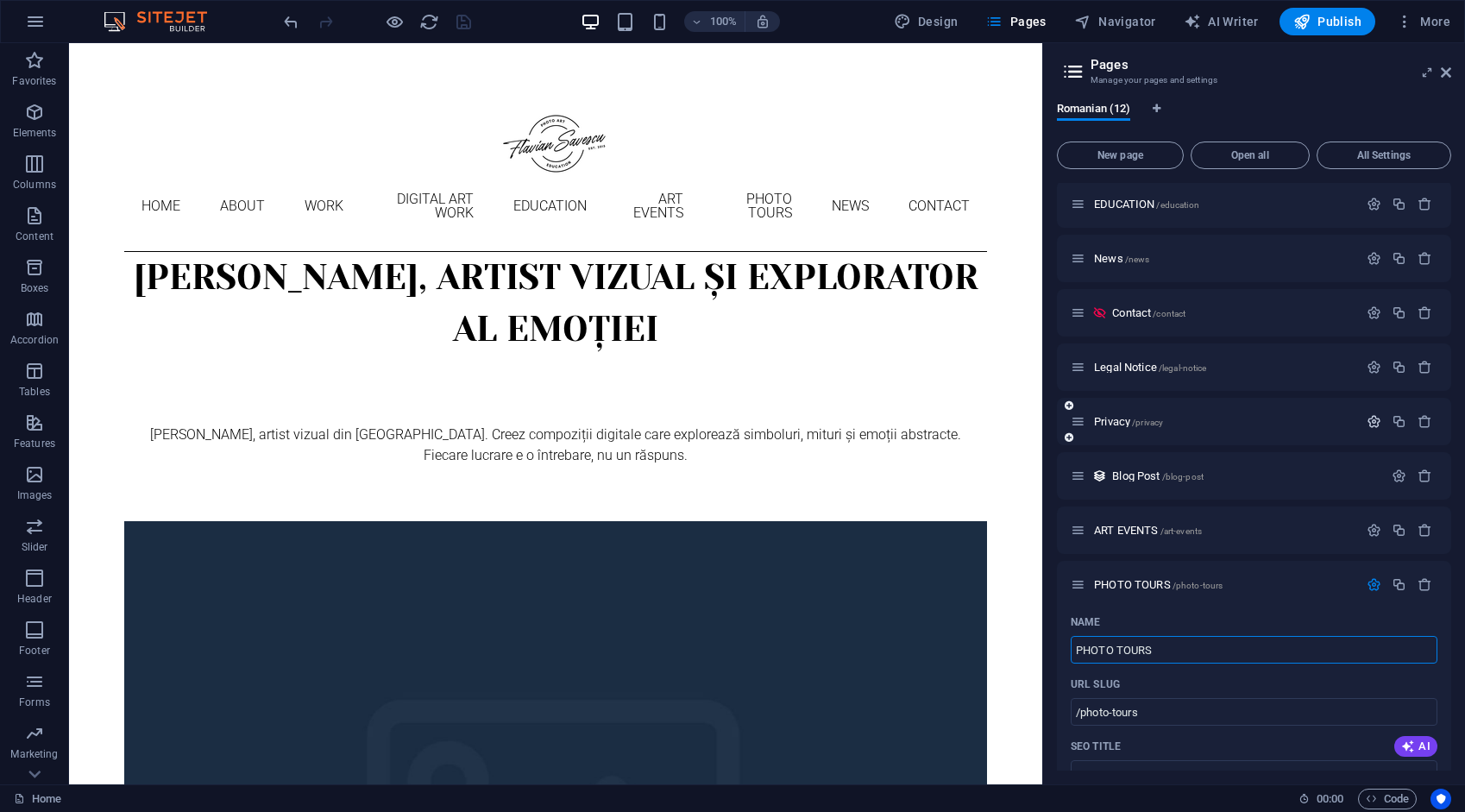
click at [1369, 581] on icon "button" at bounding box center [1374, 584] width 15 height 15
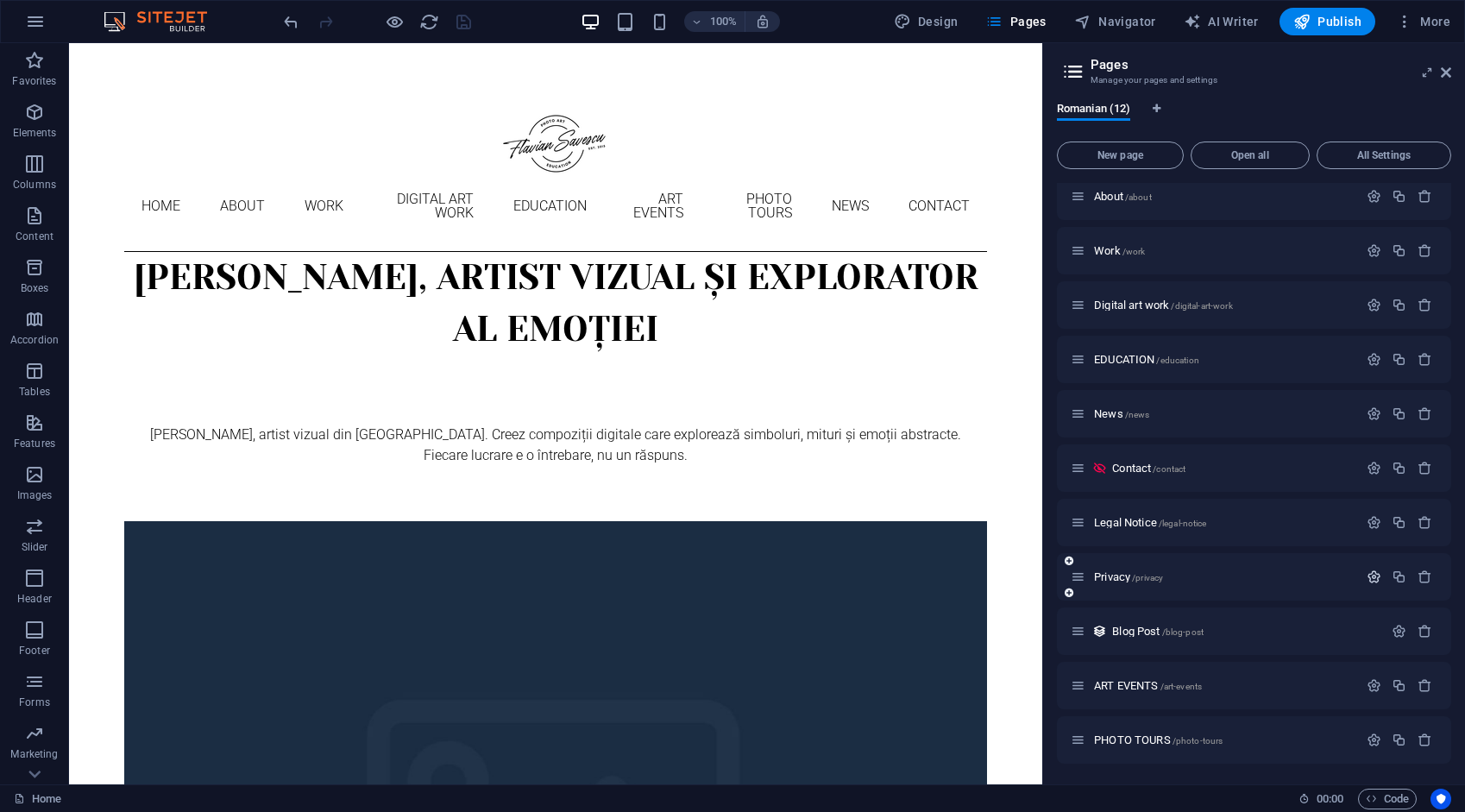
scroll to position [64, 0]
click at [1445, 73] on icon at bounding box center [1447, 72] width 10 height 14
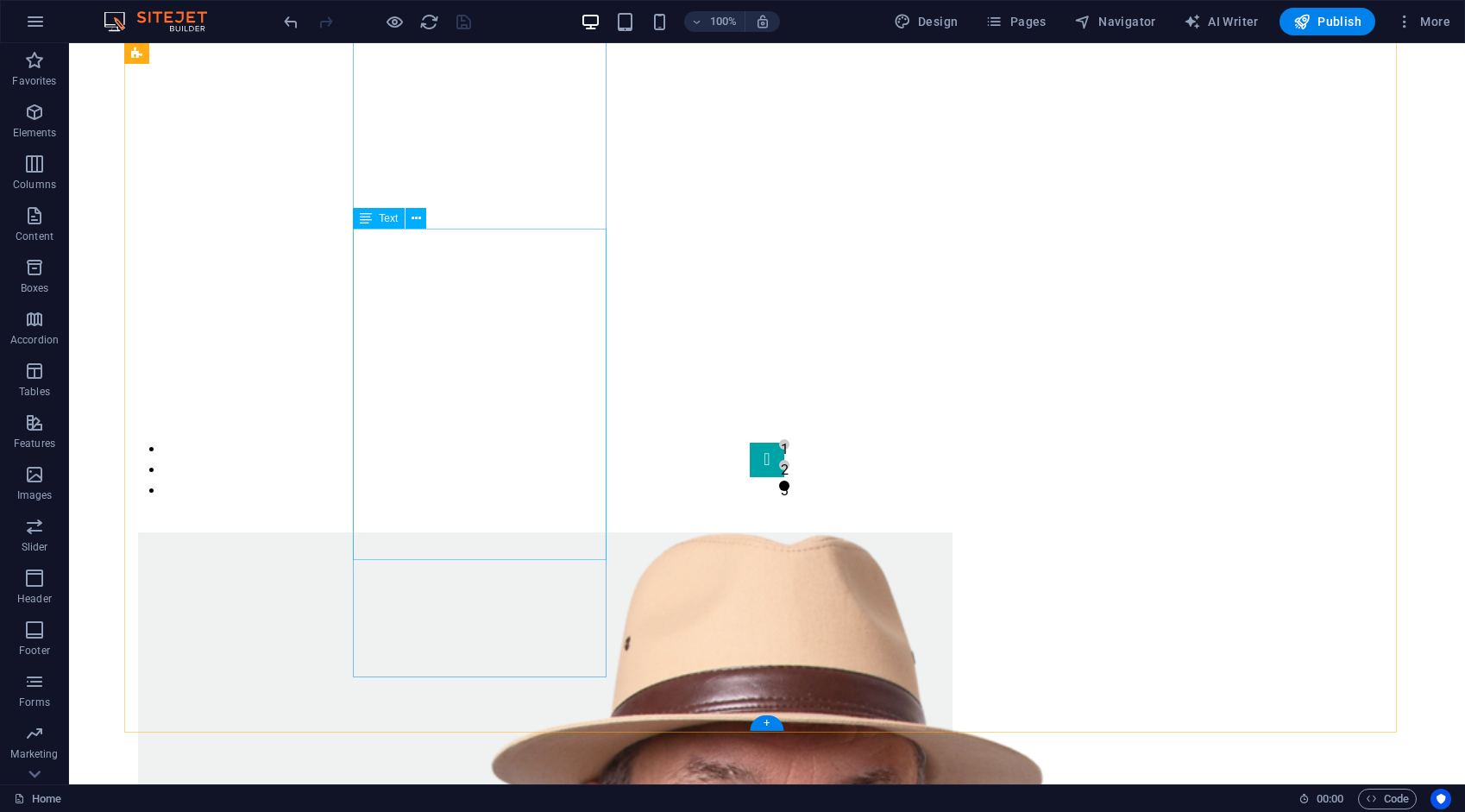
scroll to position [1294, 0]
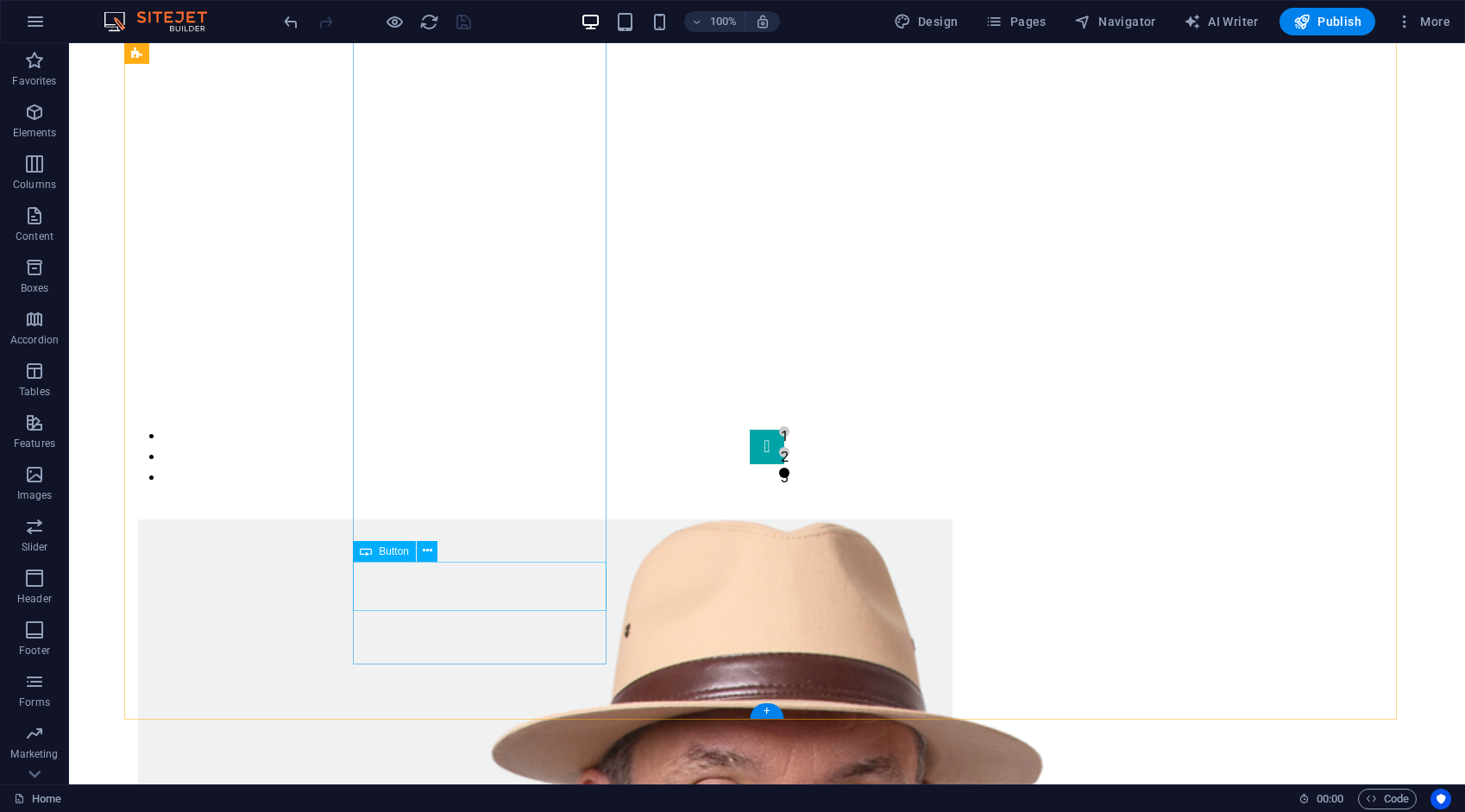
drag, startPoint x: 475, startPoint y: 579, endPoint x: 171, endPoint y: 580, distance: 304.0
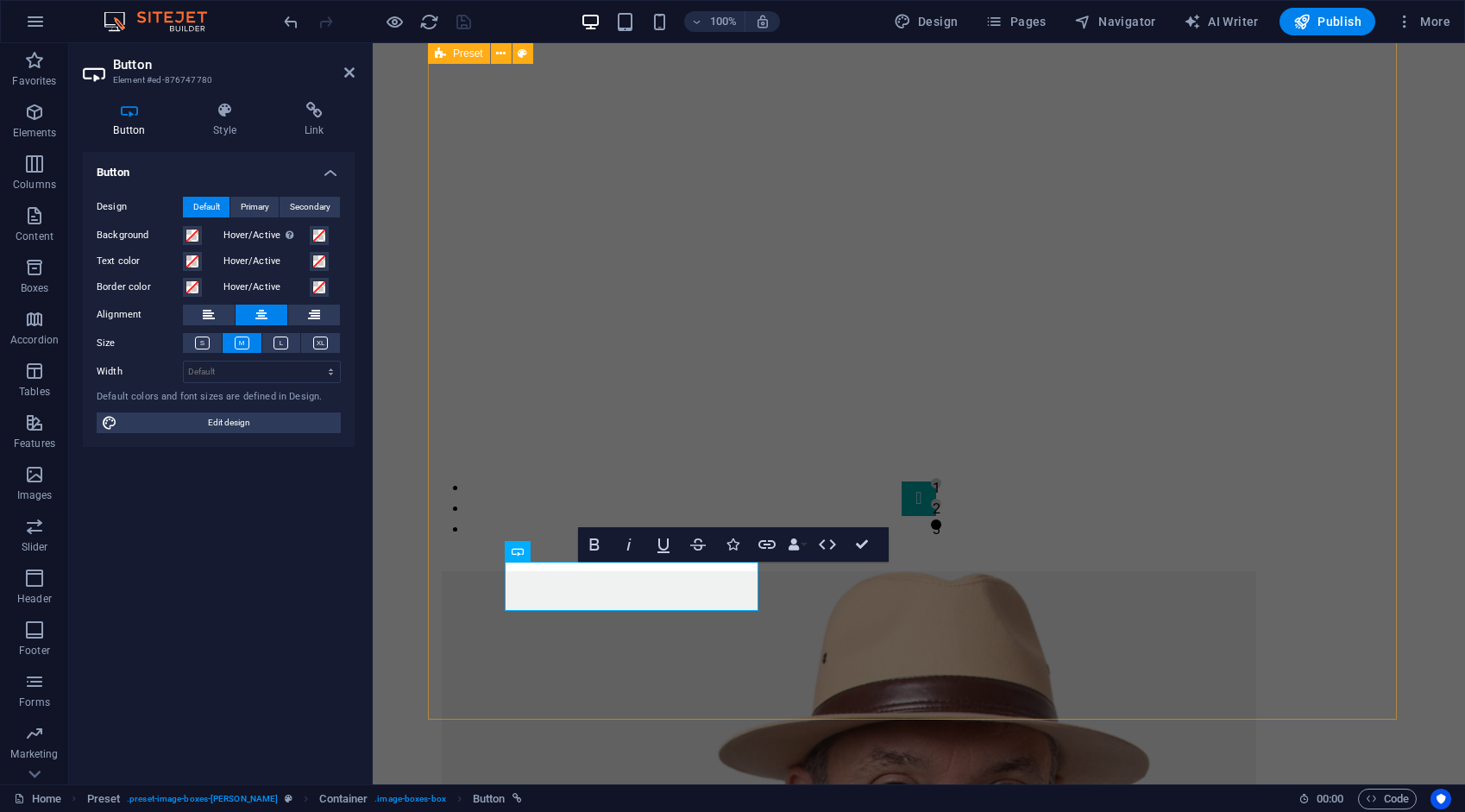
scroll to position [1394, 0]
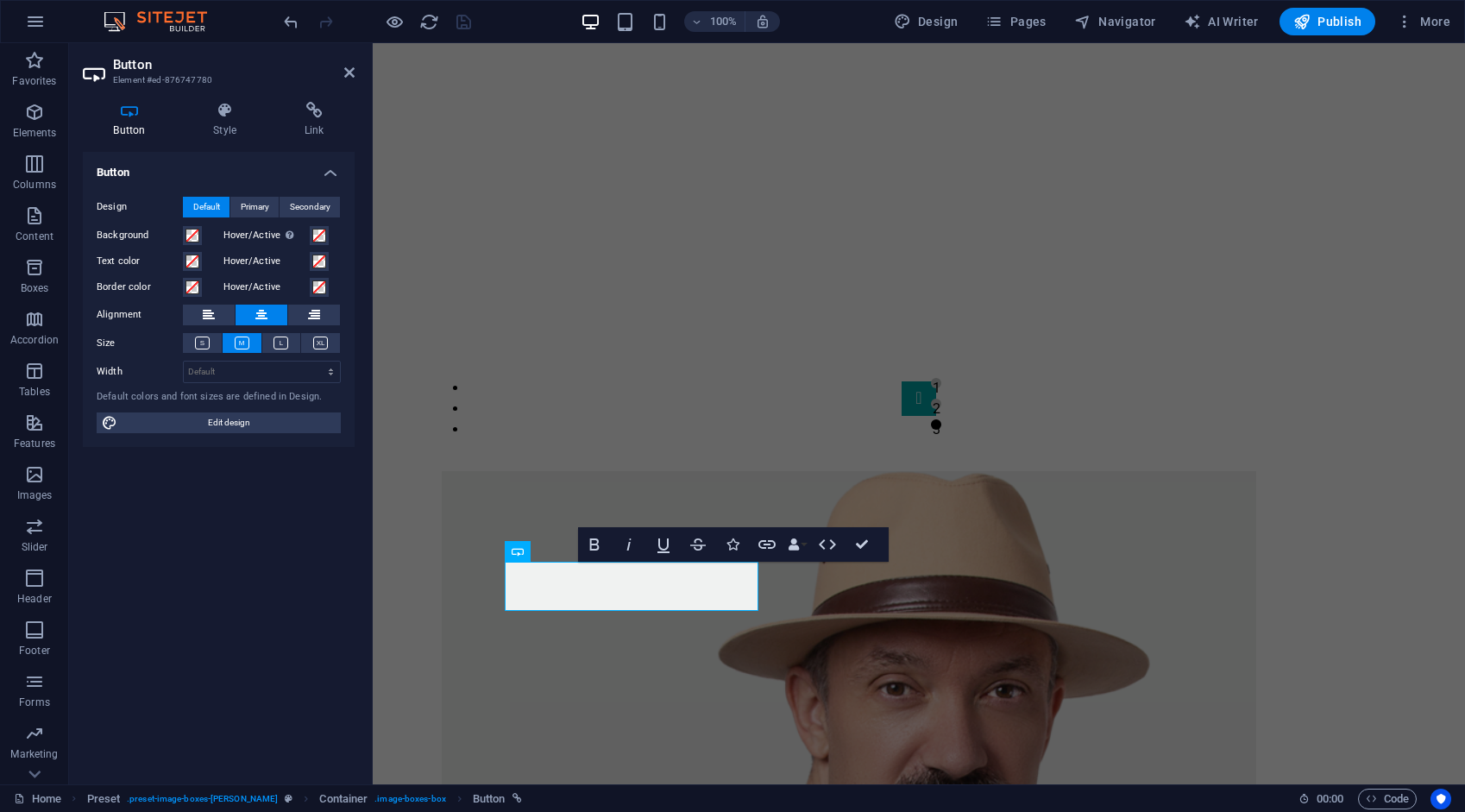
click at [318, 100] on div "Button Style Link Button Design Default Primary Secondary Background Hover/Acti…" at bounding box center [218, 436] width 299 height 696
click at [317, 111] on icon at bounding box center [314, 111] width 81 height 17
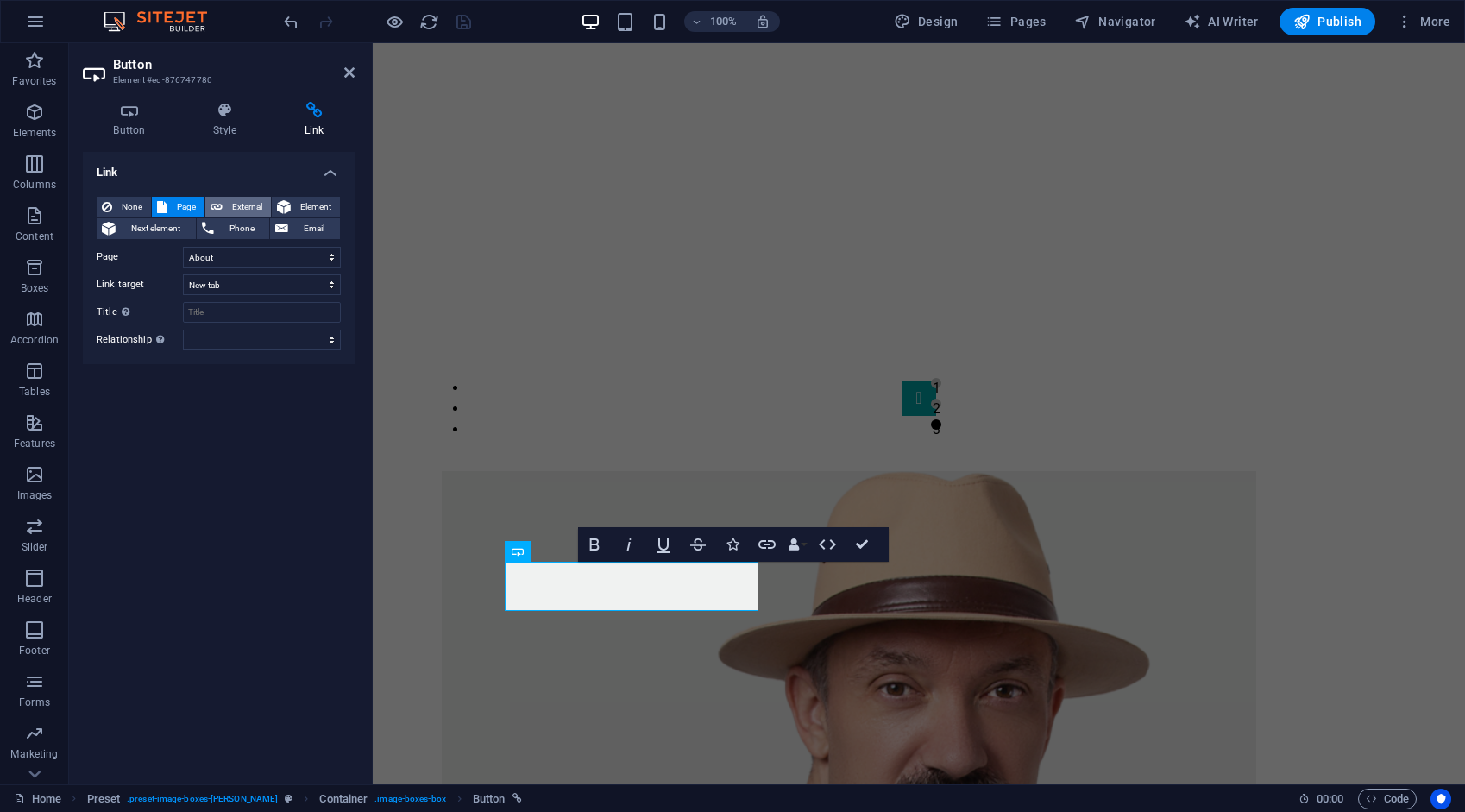
click at [244, 203] on span "External" at bounding box center [247, 207] width 38 height 21
click at [465, 15] on icon "save" at bounding box center [463, 22] width 20 height 20
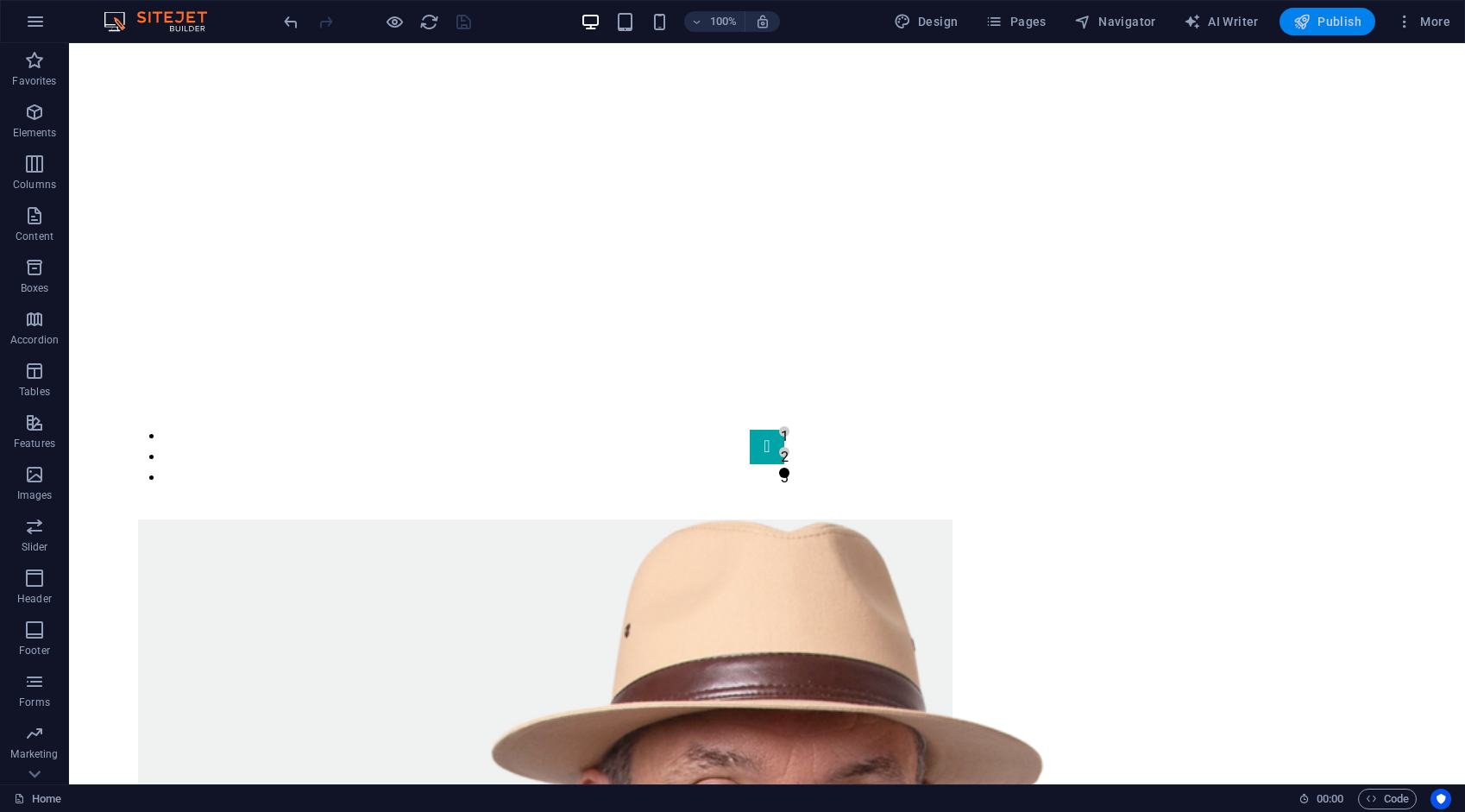
click at [1332, 18] on span "Publish" at bounding box center [1328, 22] width 68 height 17
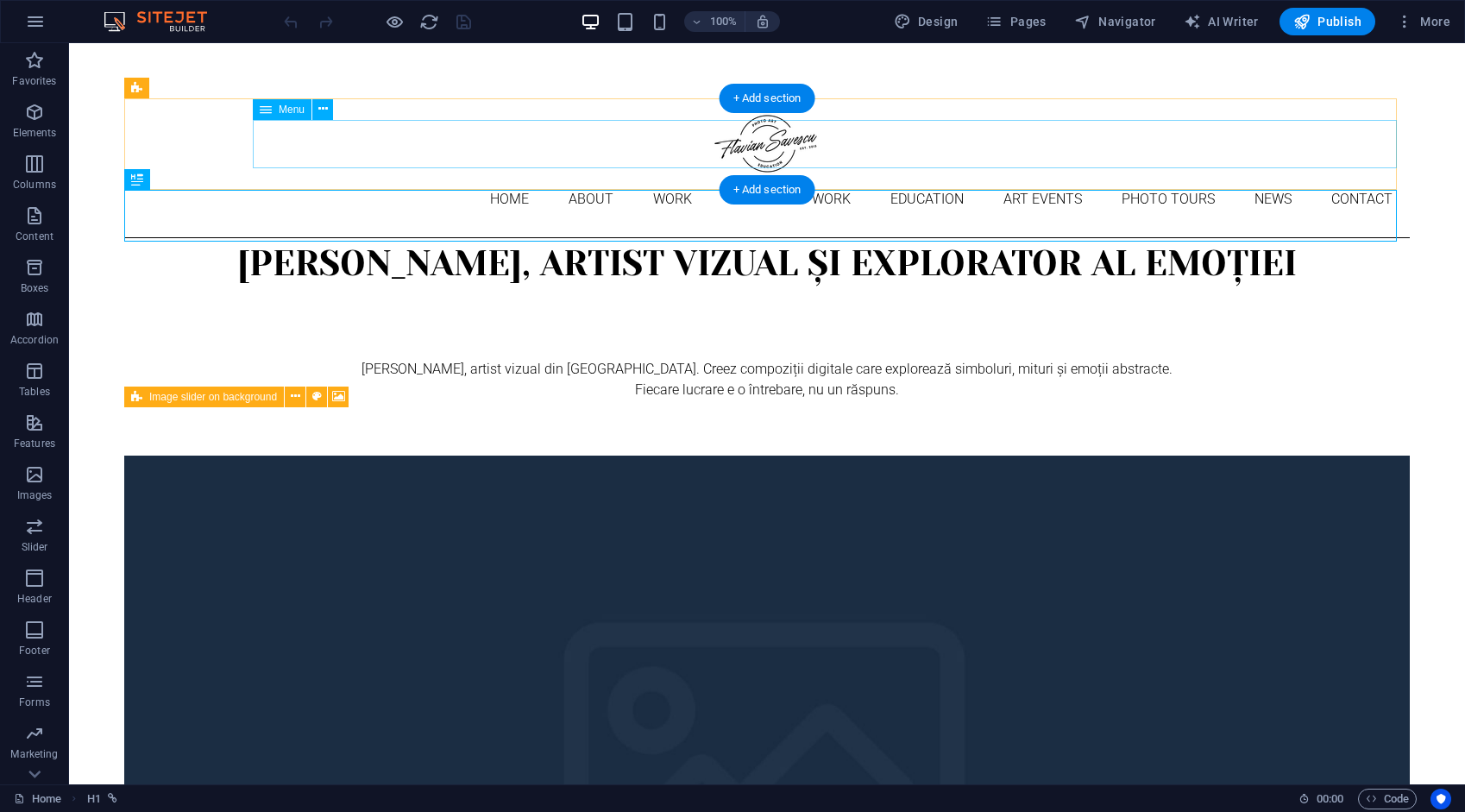
click at [423, 175] on nav "Home About Work DIGITAL ART WORK EDUCATION ART EVENTS Photo tours News Contact" at bounding box center [767, 199] width 1286 height 48
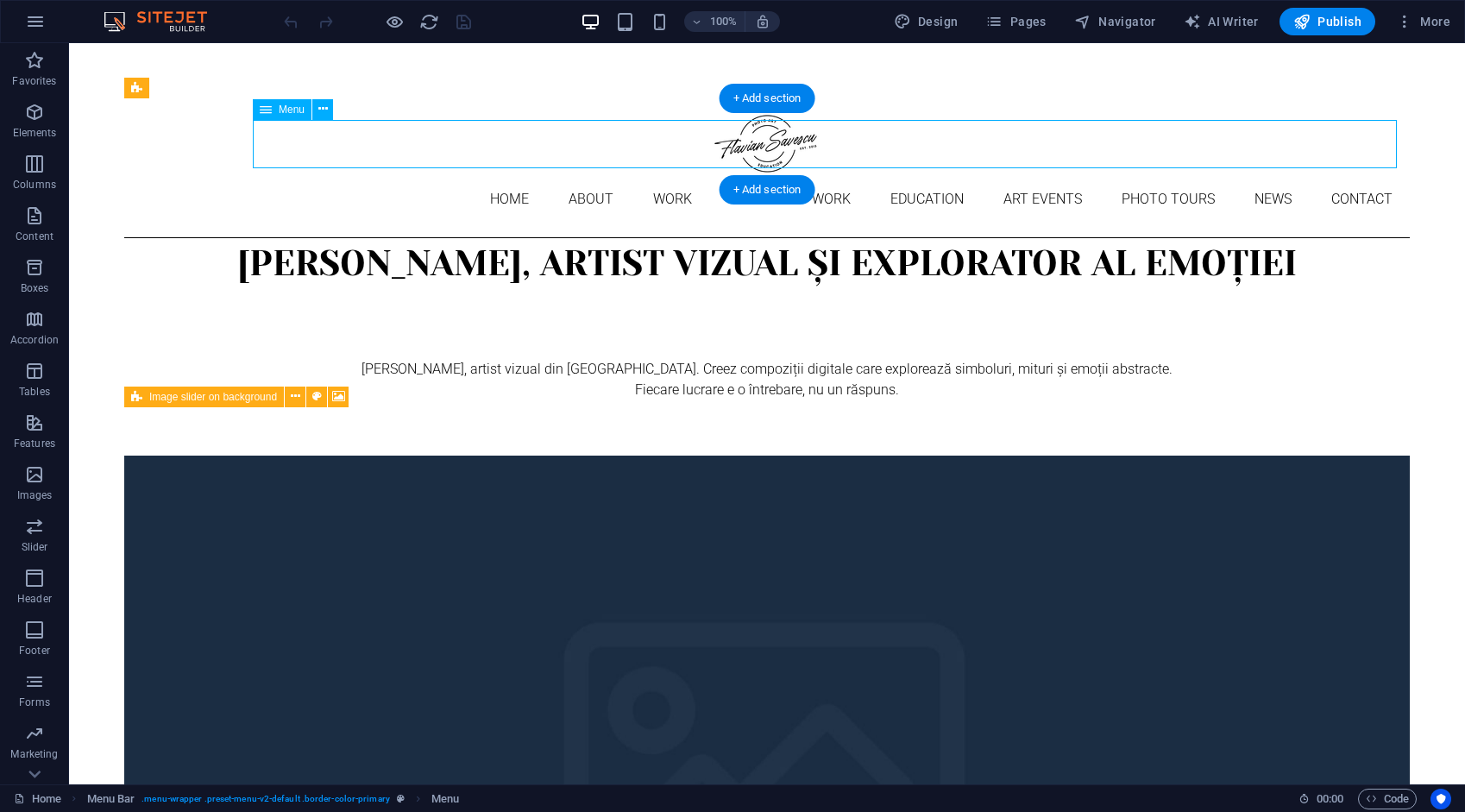
click at [422, 175] on nav "Home About Work DIGITAL ART WORK EDUCATION ART EVENTS Photo tours News Contact" at bounding box center [767, 199] width 1286 height 48
click at [423, 175] on nav "Home About Work DIGITAL ART WORK EDUCATION ART EVENTS Photo tours News Contact" at bounding box center [767, 199] width 1286 height 48
select select "1"
select select "2"
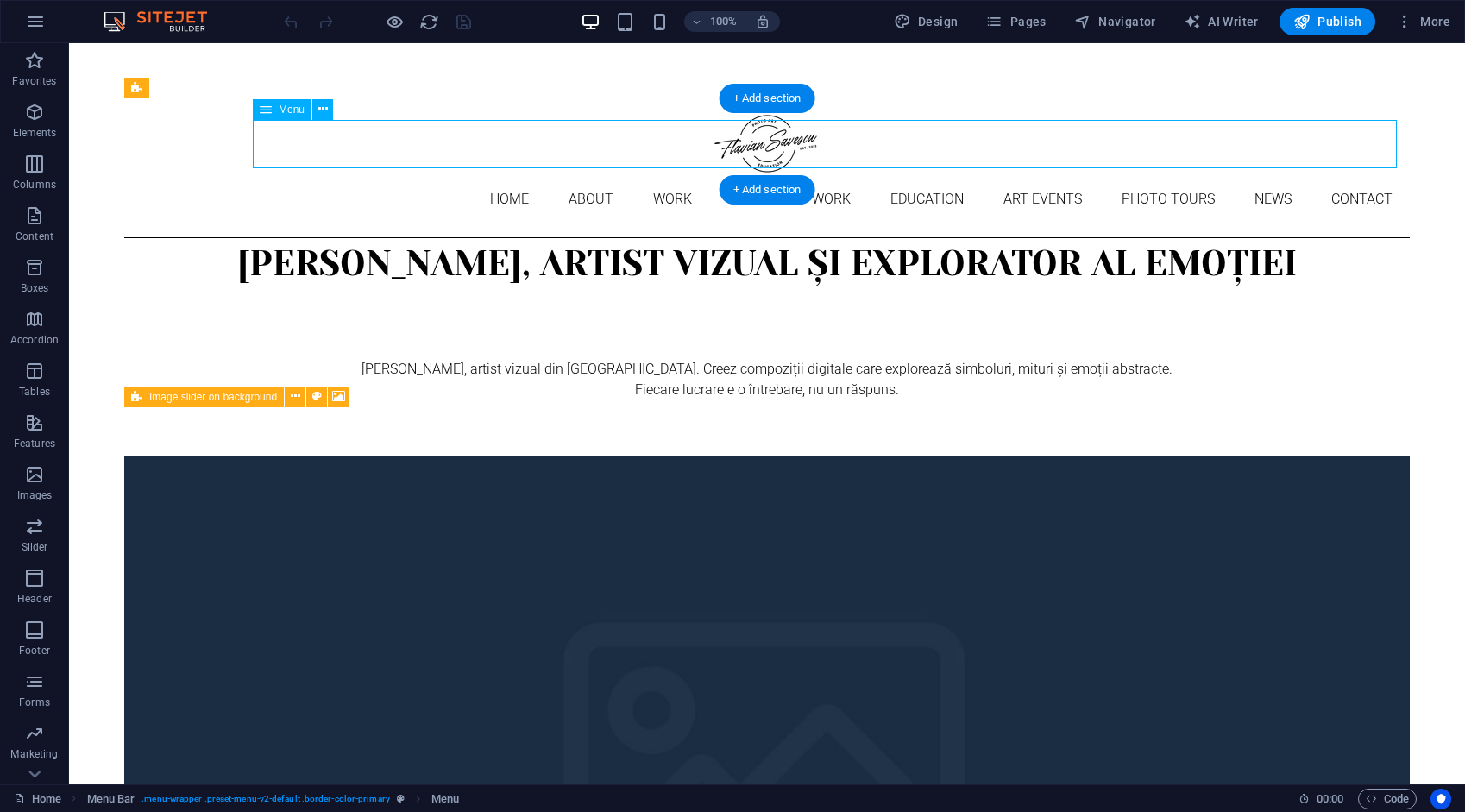
select select "3"
select select "4"
select select "10"
select select "5"
select select "6"
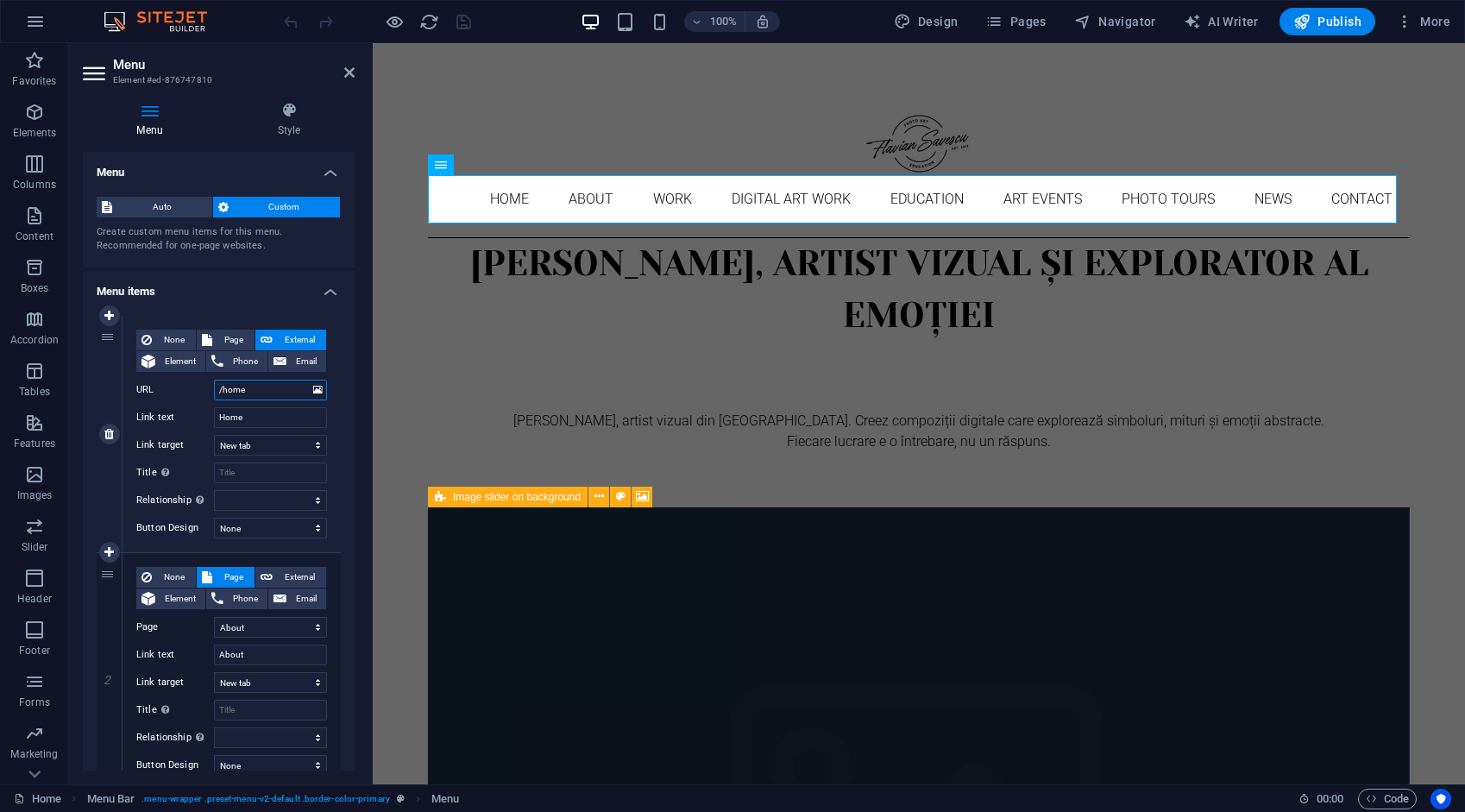
click at [274, 392] on input "/home" at bounding box center [270, 390] width 113 height 21
type input "/"
select select
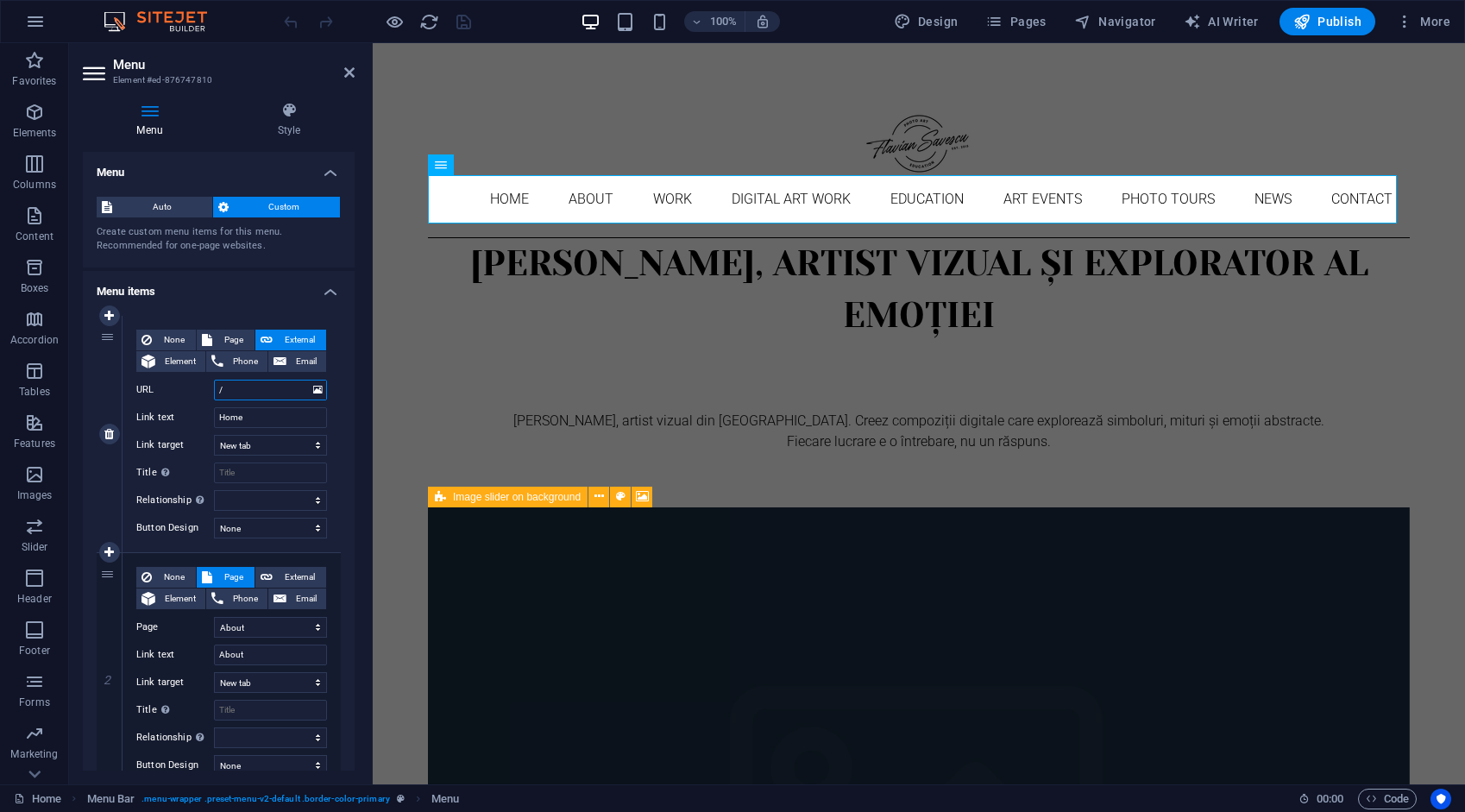
select select
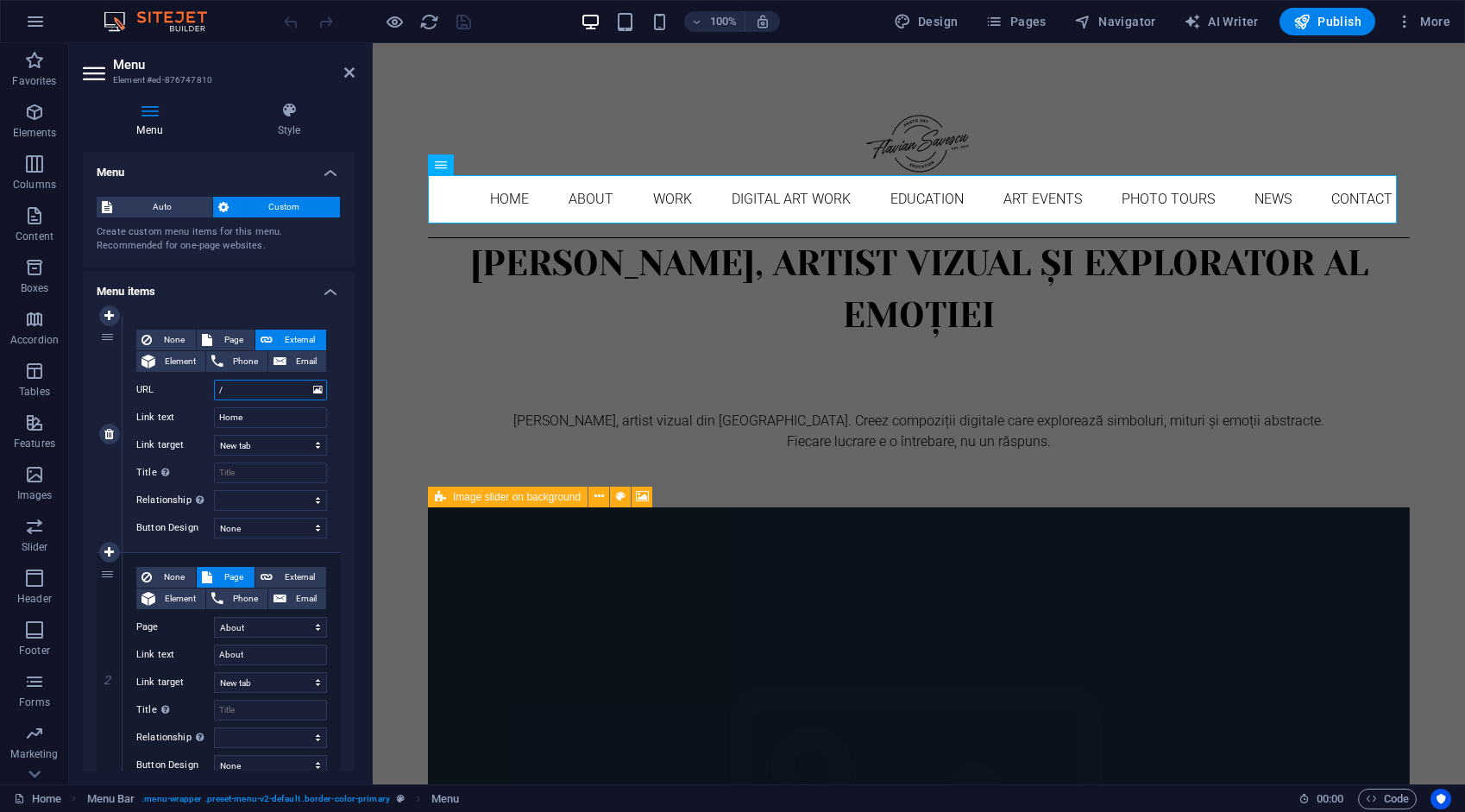
select select
type input "/"
click at [465, 22] on icon "save" at bounding box center [463, 22] width 20 height 20
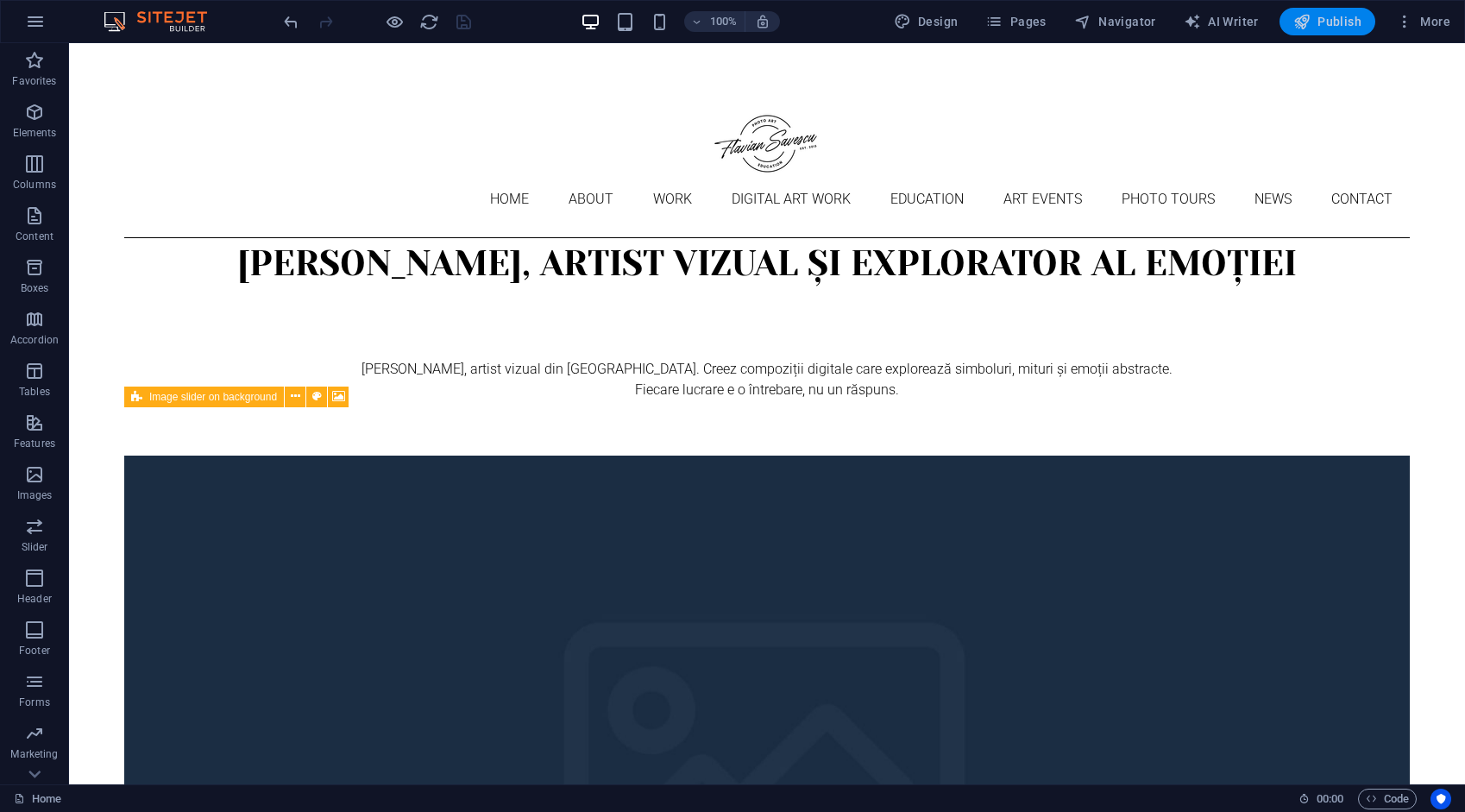
click at [1331, 21] on span "Publish" at bounding box center [1328, 22] width 68 height 17
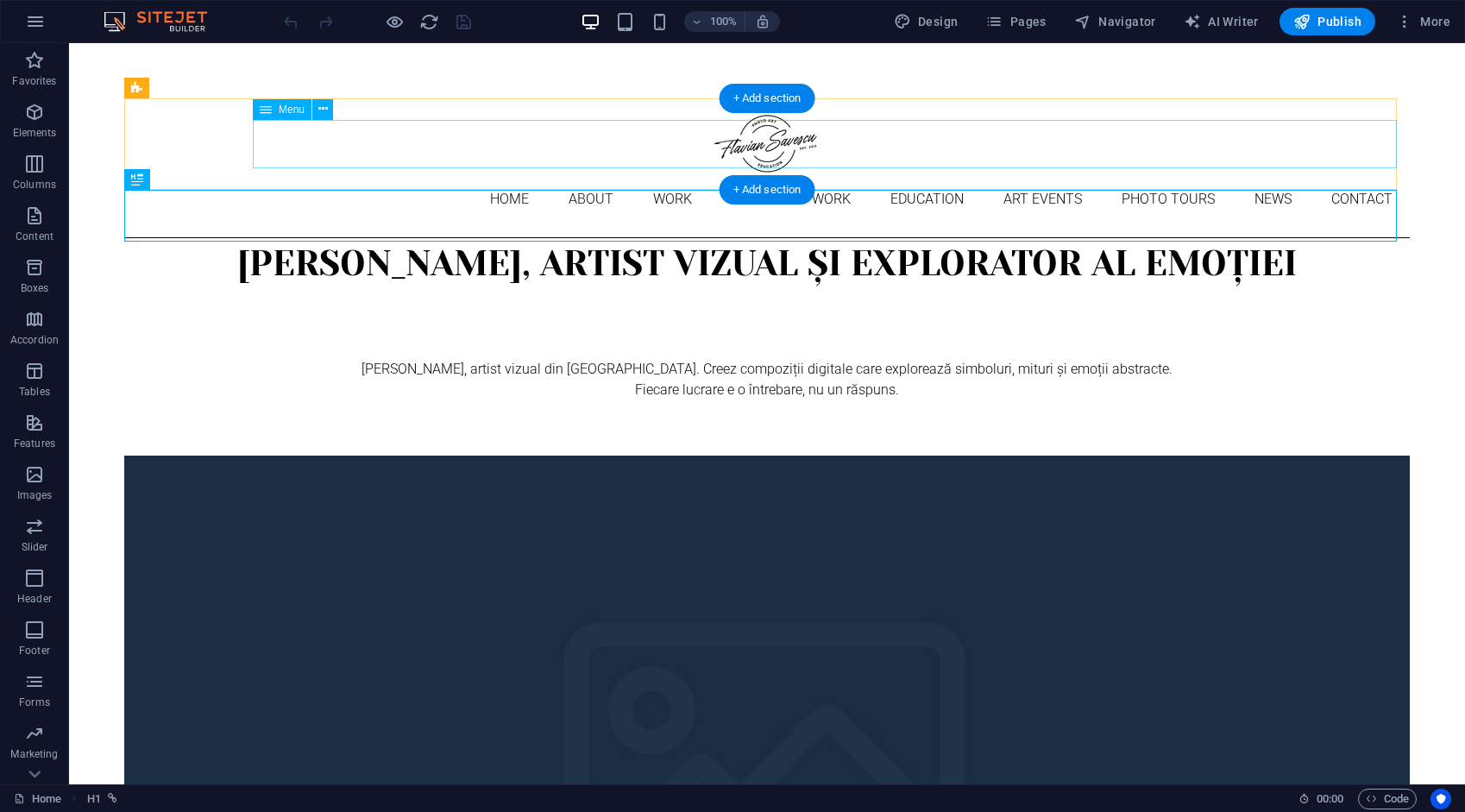
click at [442, 175] on nav "Home About Work DIGITAL ART WORK EDUCATION ART EVENTS Photo tours News Contact" at bounding box center [767, 199] width 1286 height 48
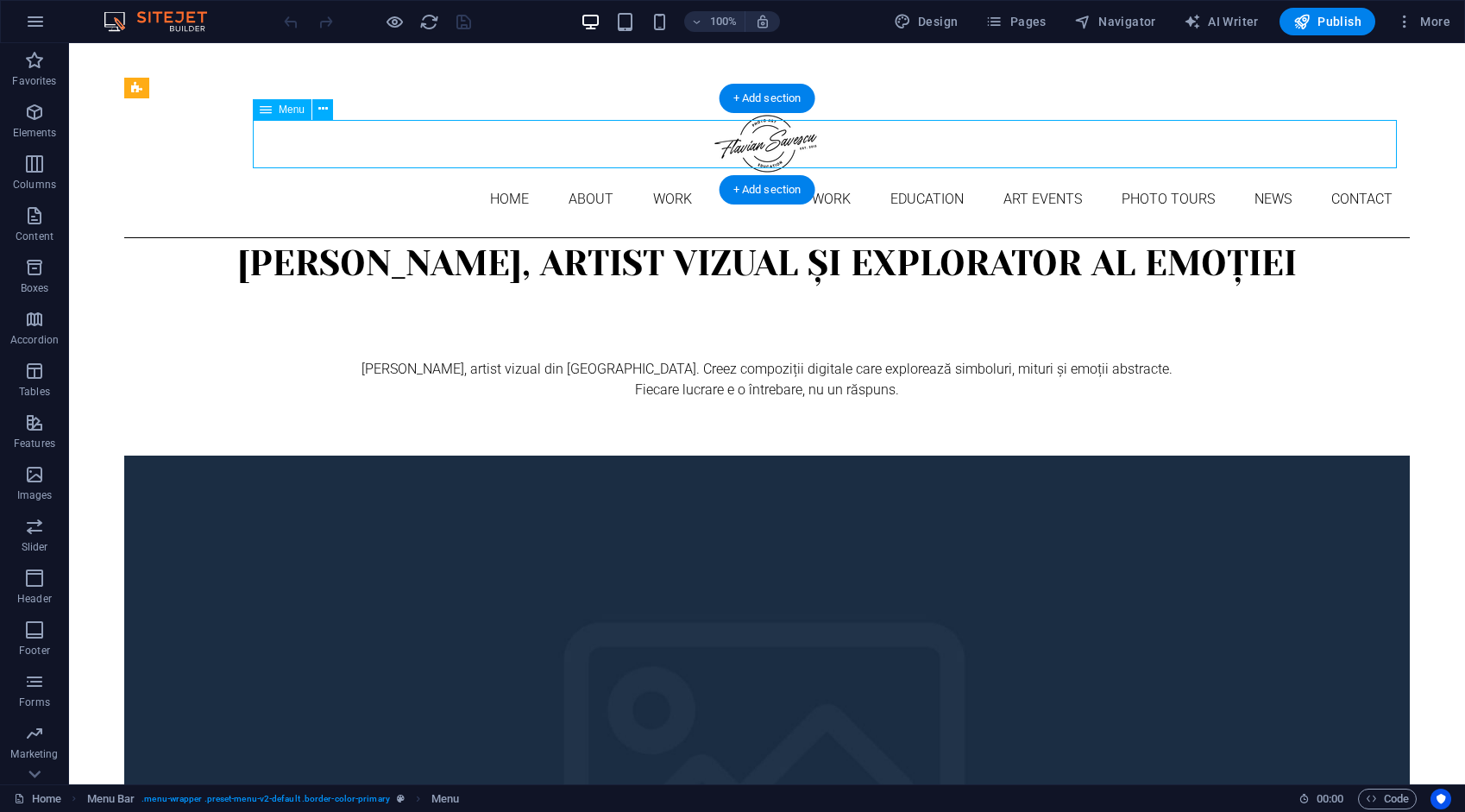
click at [441, 175] on nav "Home About Work DIGITAL ART WORK EDUCATION ART EVENTS Photo tours News Contact" at bounding box center [767, 199] width 1286 height 48
select select "1"
select select "2"
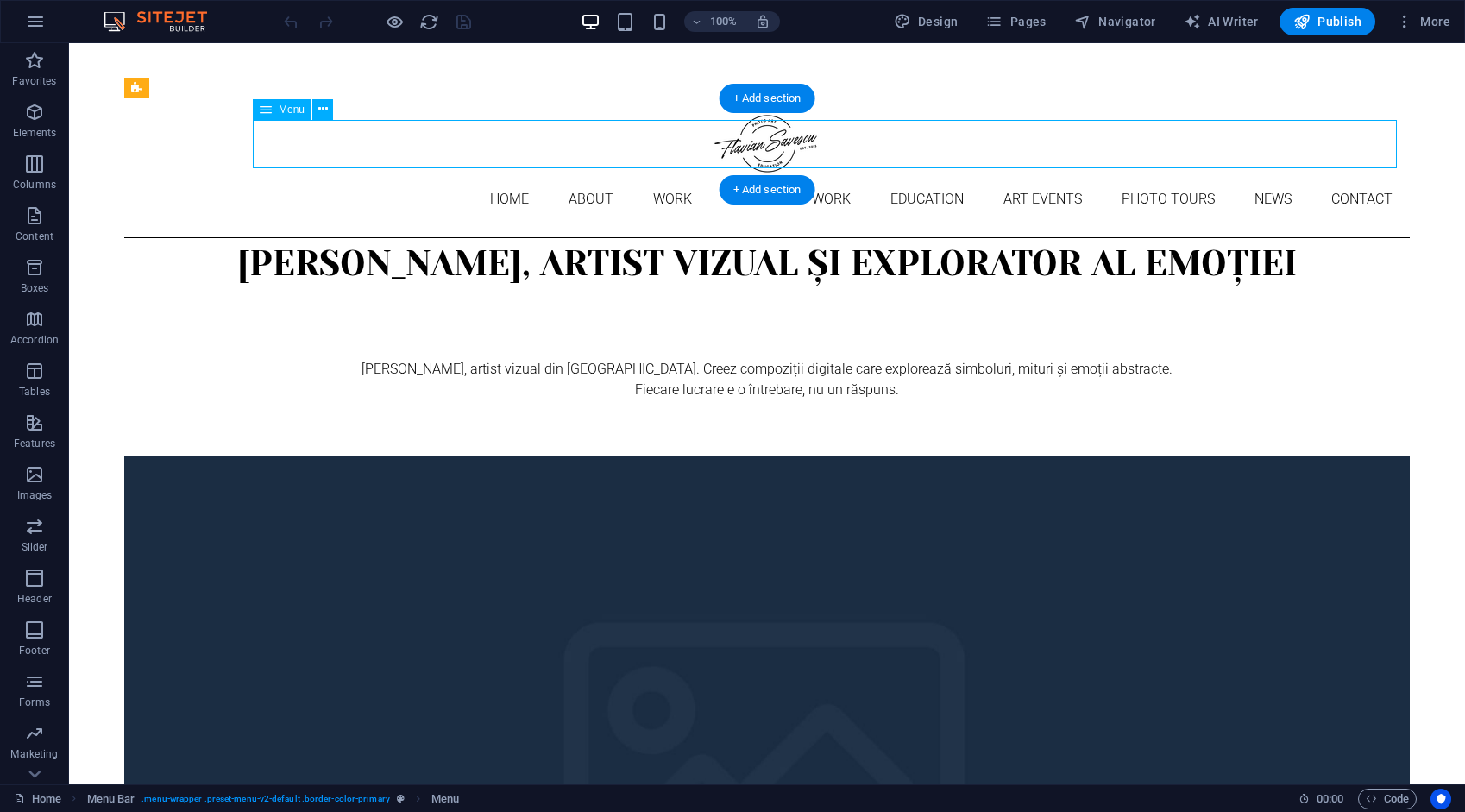
select select "3"
select select "4"
select select "10"
select select "5"
select select "6"
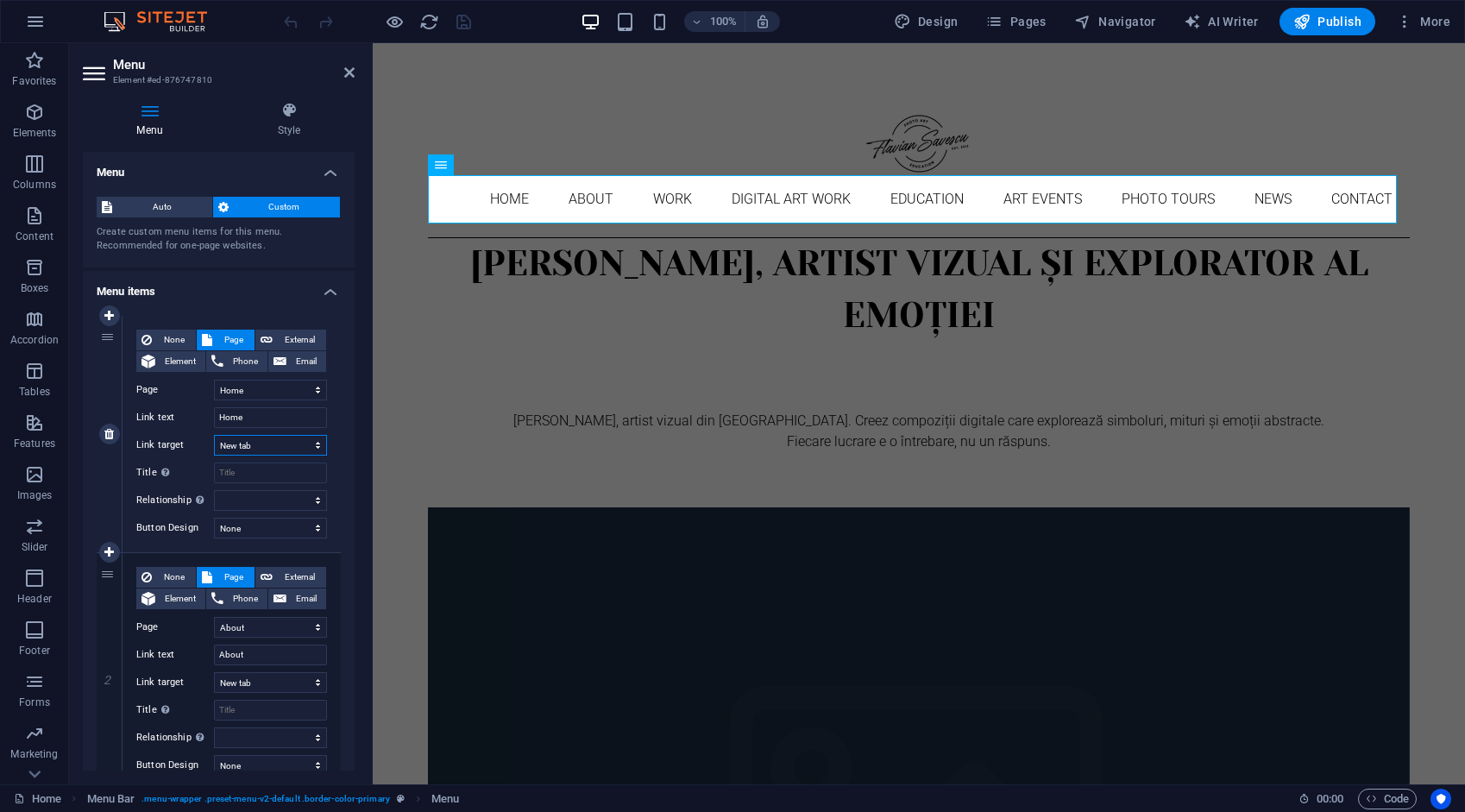
click at [253, 448] on select "New tab Same tab Overlay" at bounding box center [270, 445] width 113 height 21
select select
click at [214, 434] on select "New tab Same tab Overlay" at bounding box center [270, 445] width 113 height 21
select select
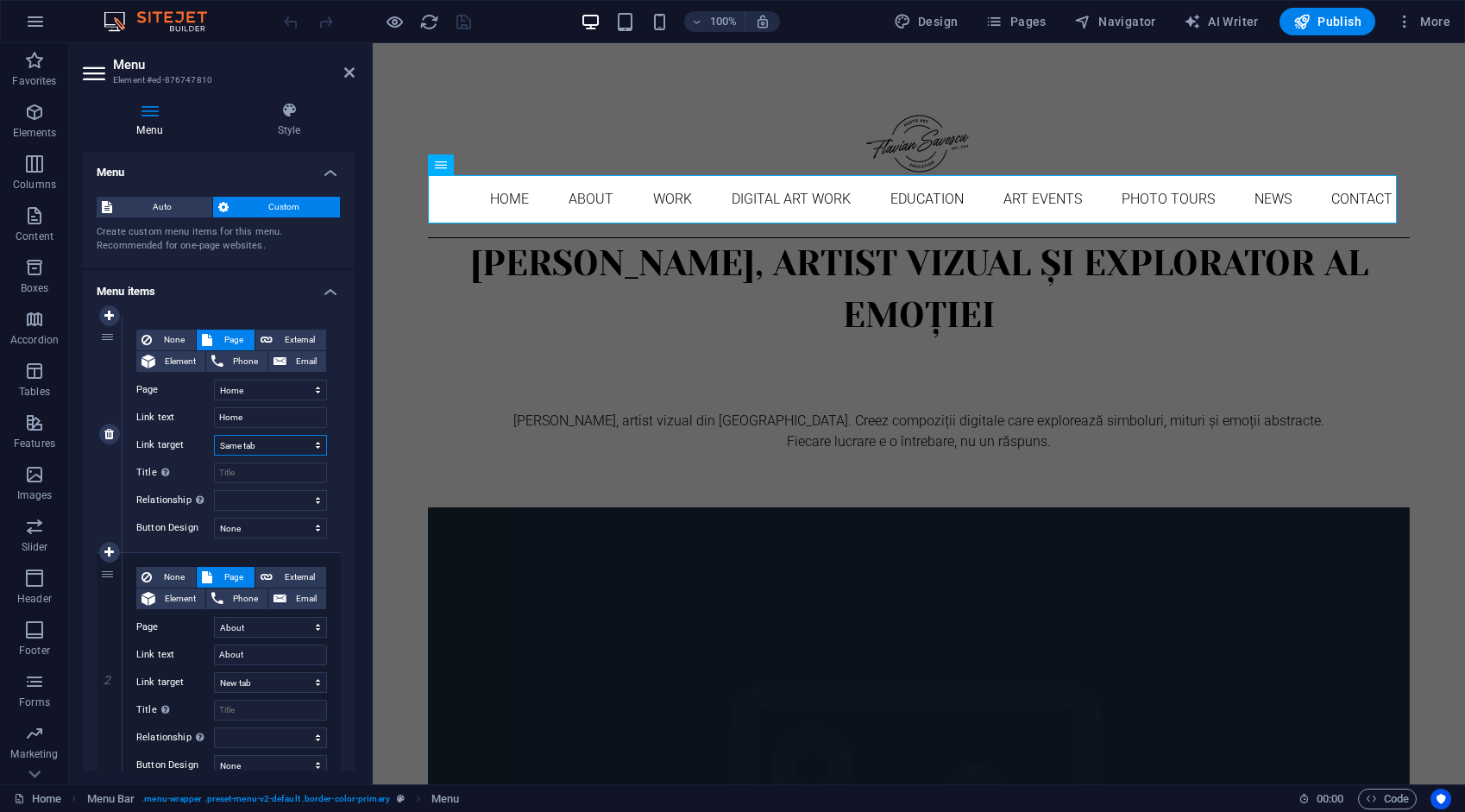
select select
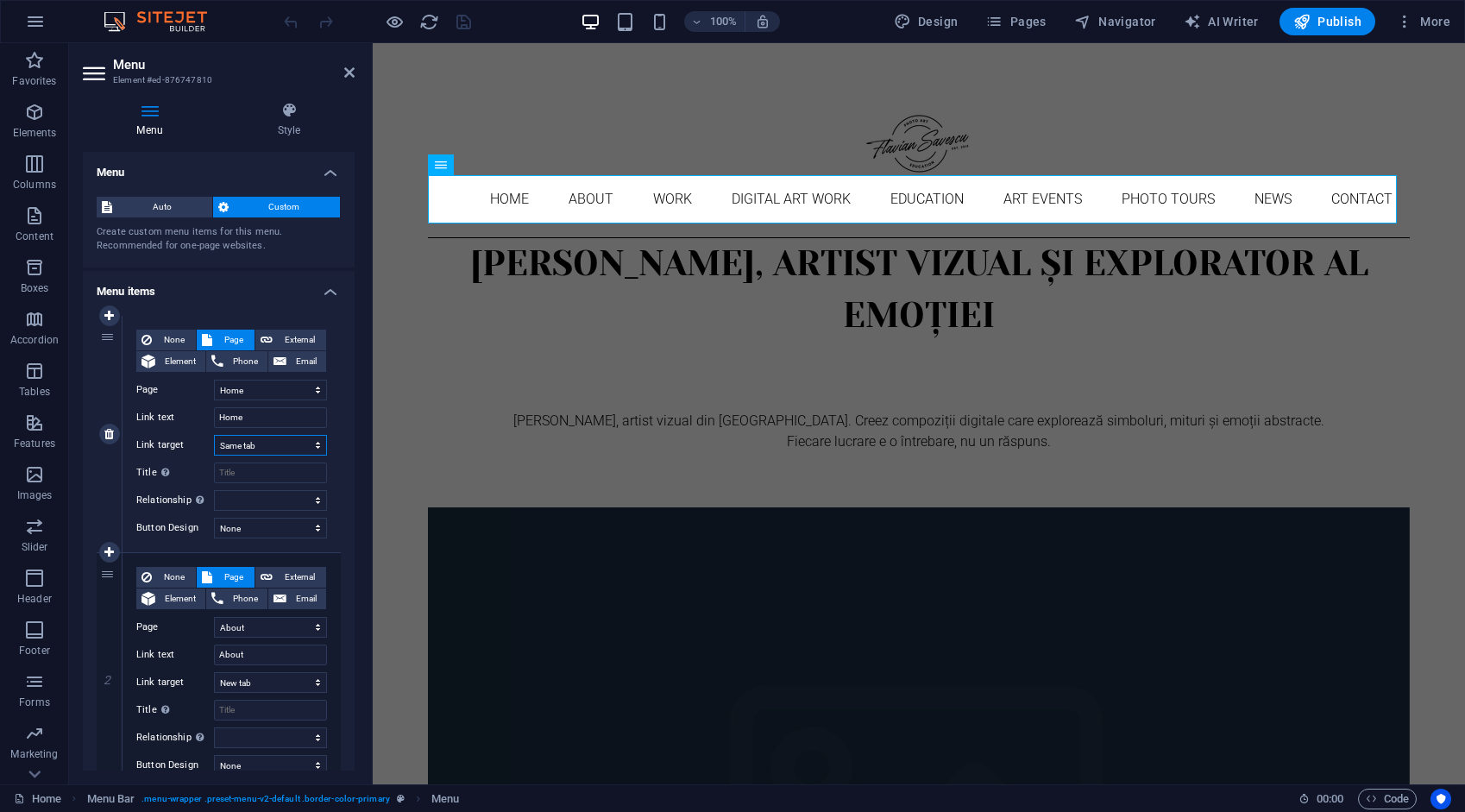
select select
click at [251, 683] on select "New tab Same tab Overlay" at bounding box center [270, 682] width 113 height 21
select select
click at [214, 672] on select "New tab Same tab Overlay" at bounding box center [270, 682] width 113 height 21
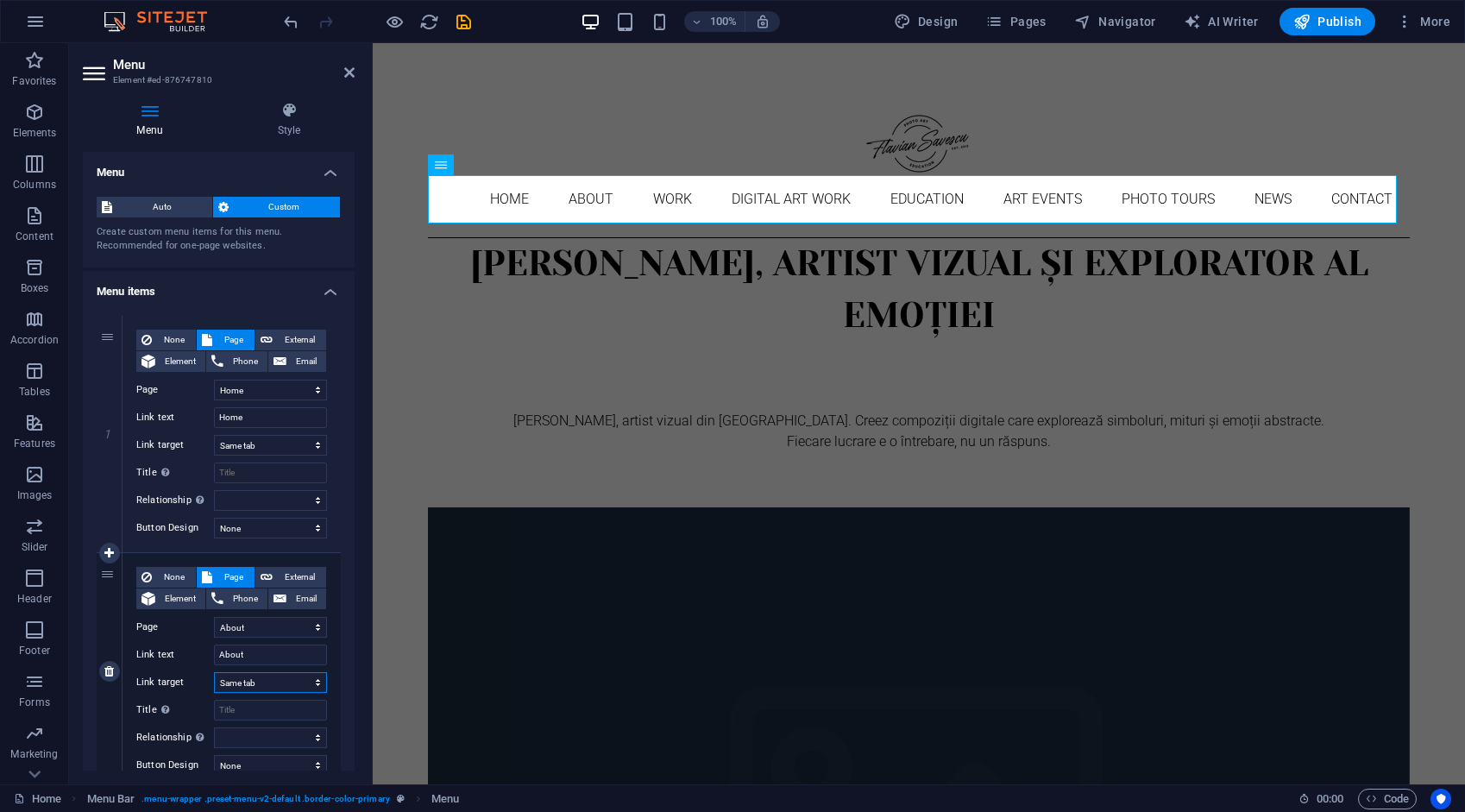
select select
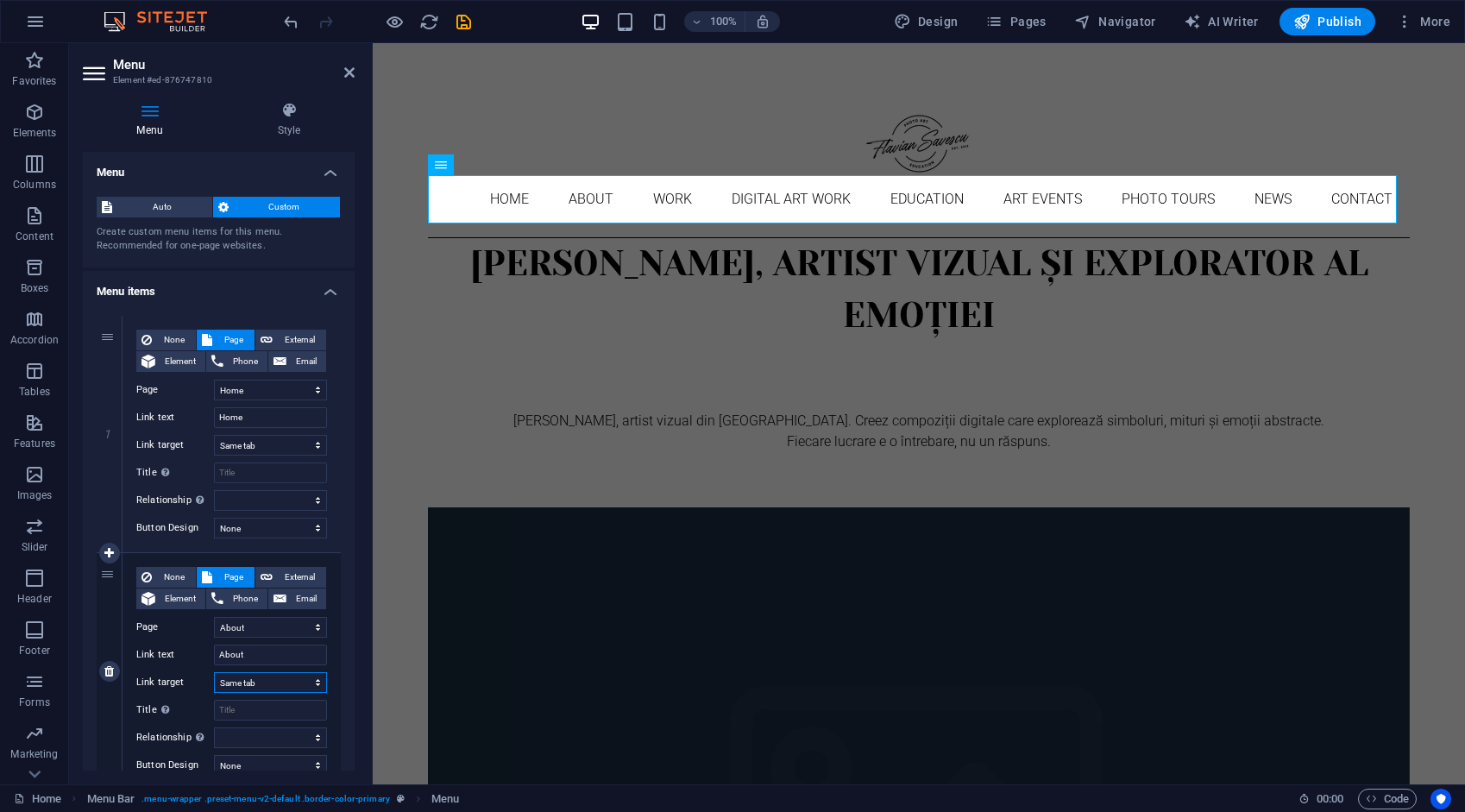
select select
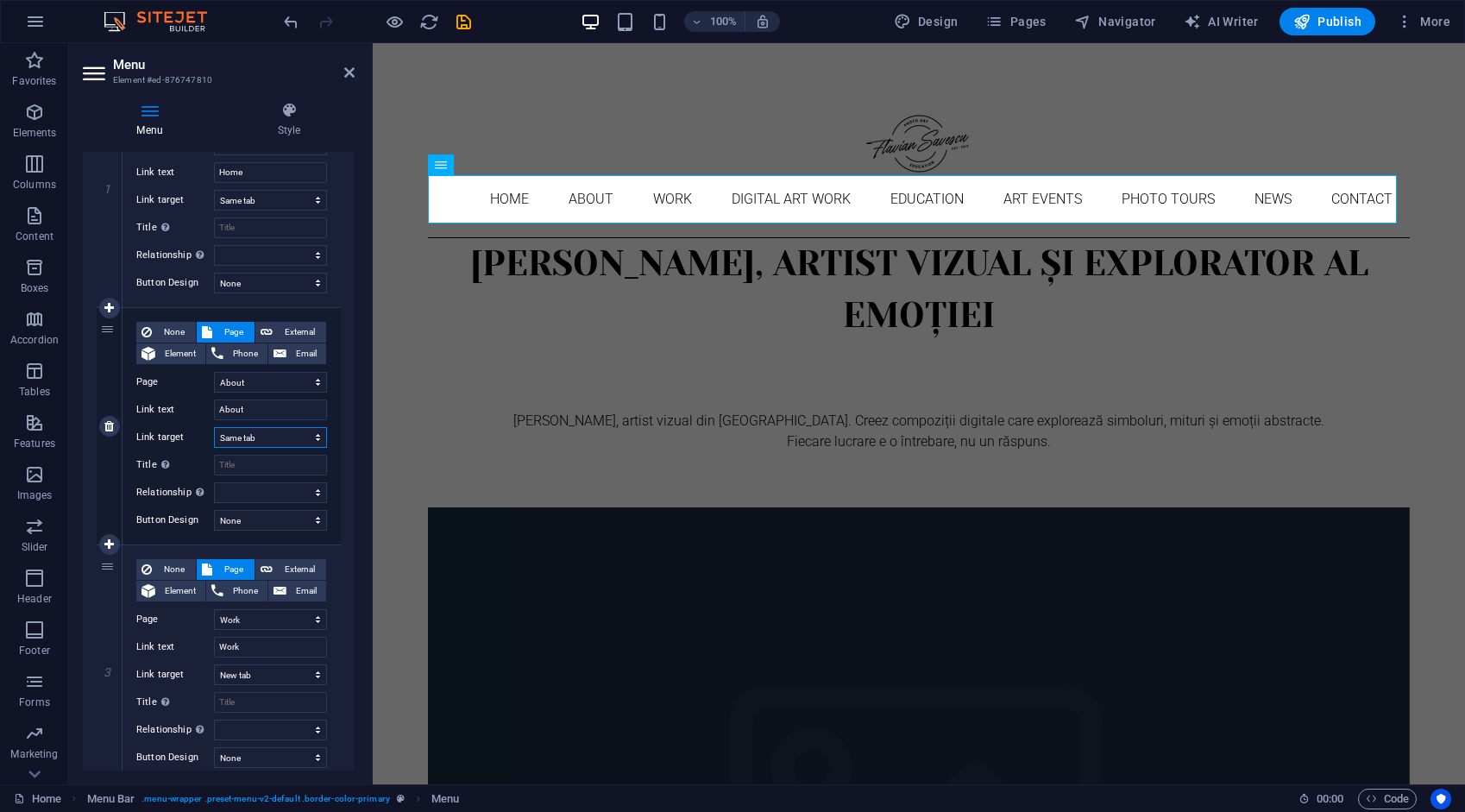
scroll to position [345, 0]
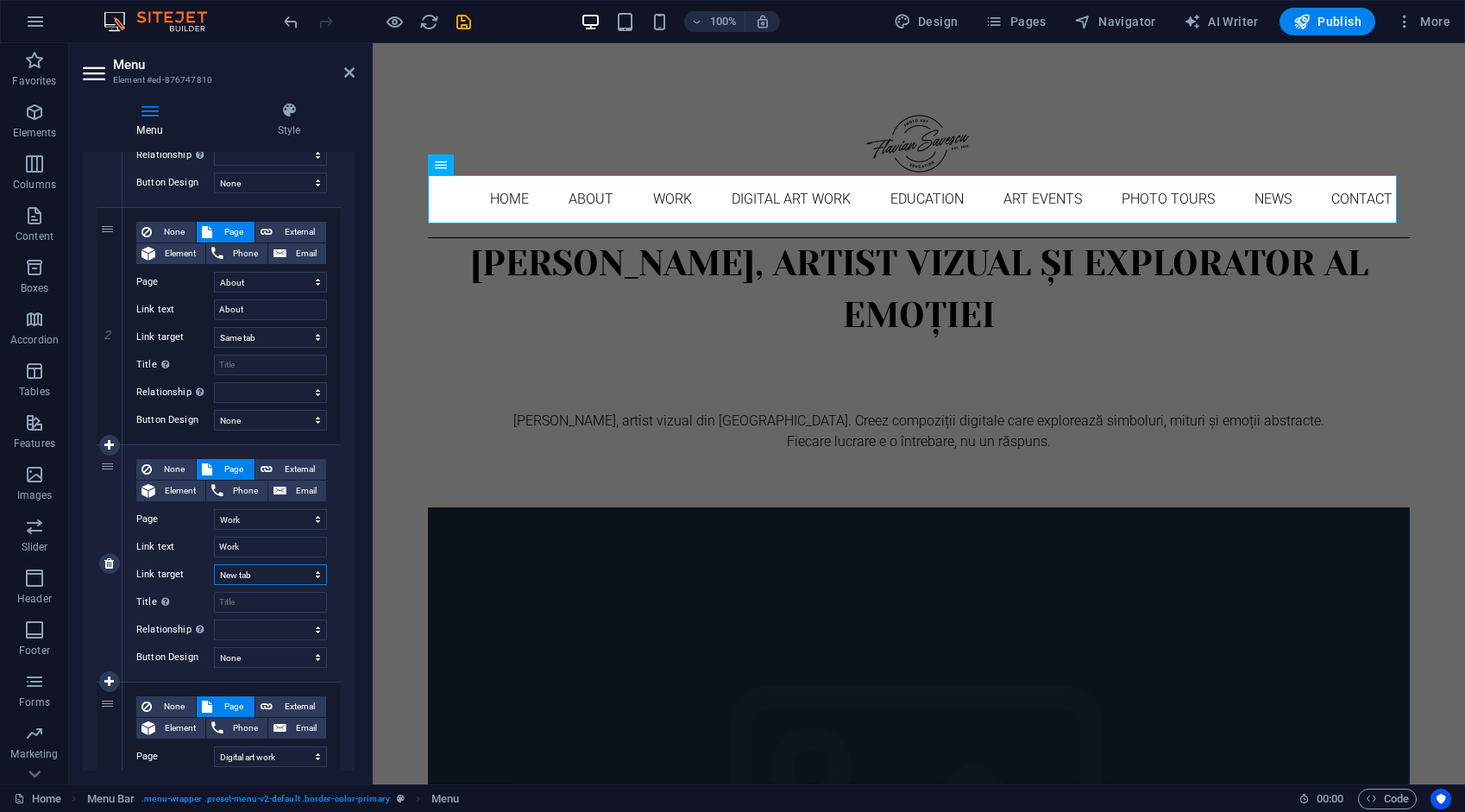
click at [255, 571] on select "New tab Same tab Overlay" at bounding box center [270, 575] width 113 height 21
select select
click at [214, 564] on select "New tab Same tab Overlay" at bounding box center [270, 575] width 113 height 21
select select
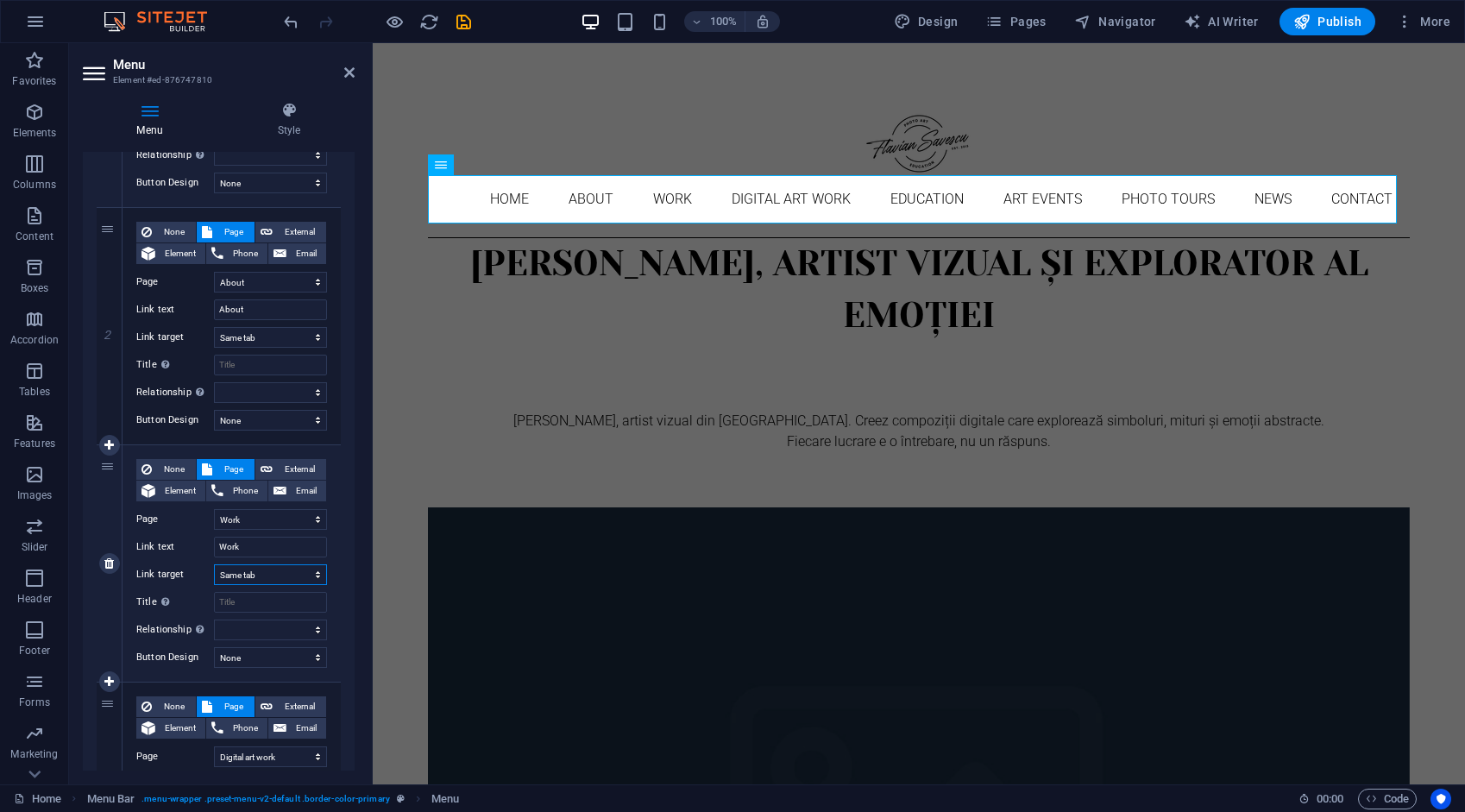
select select
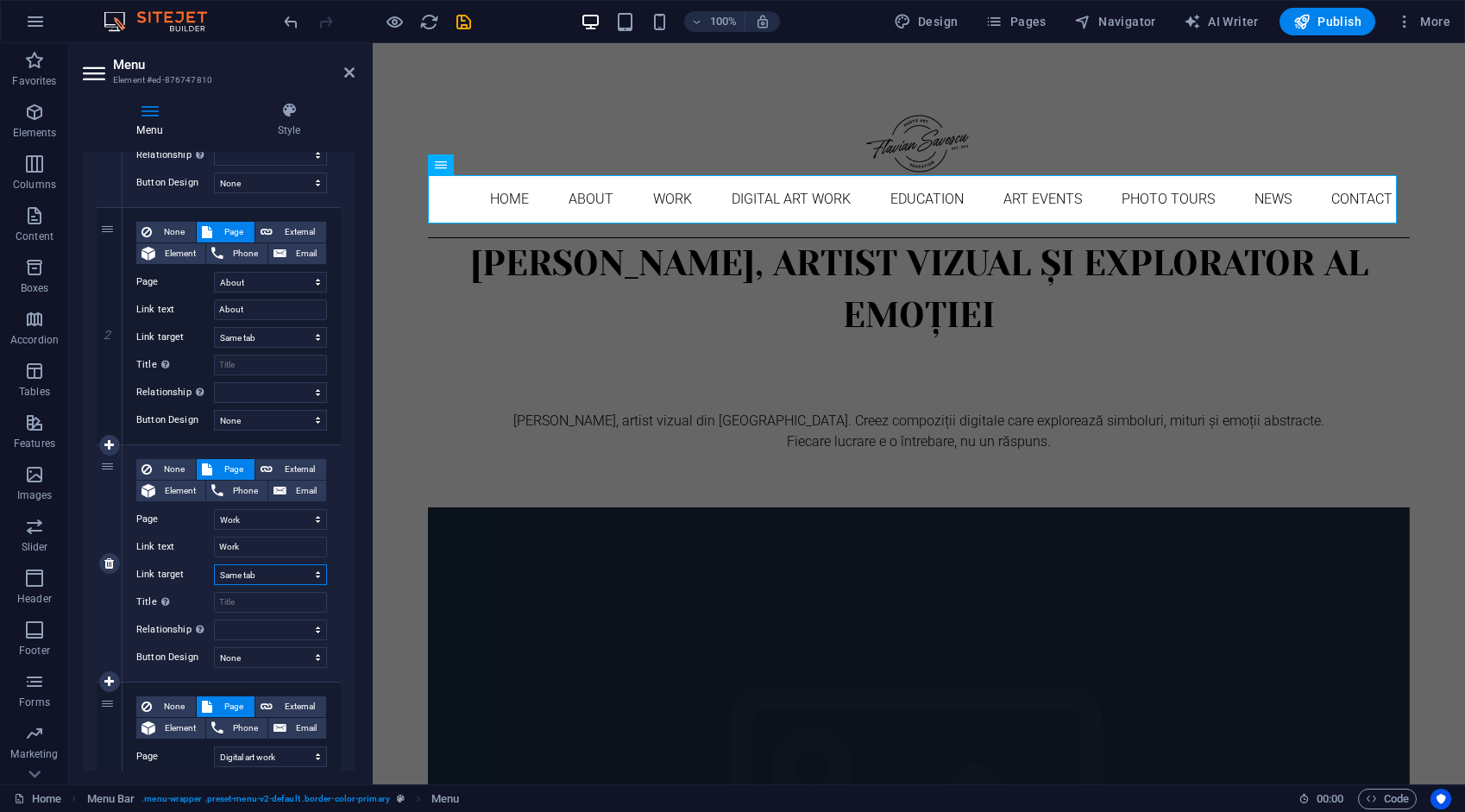
select select
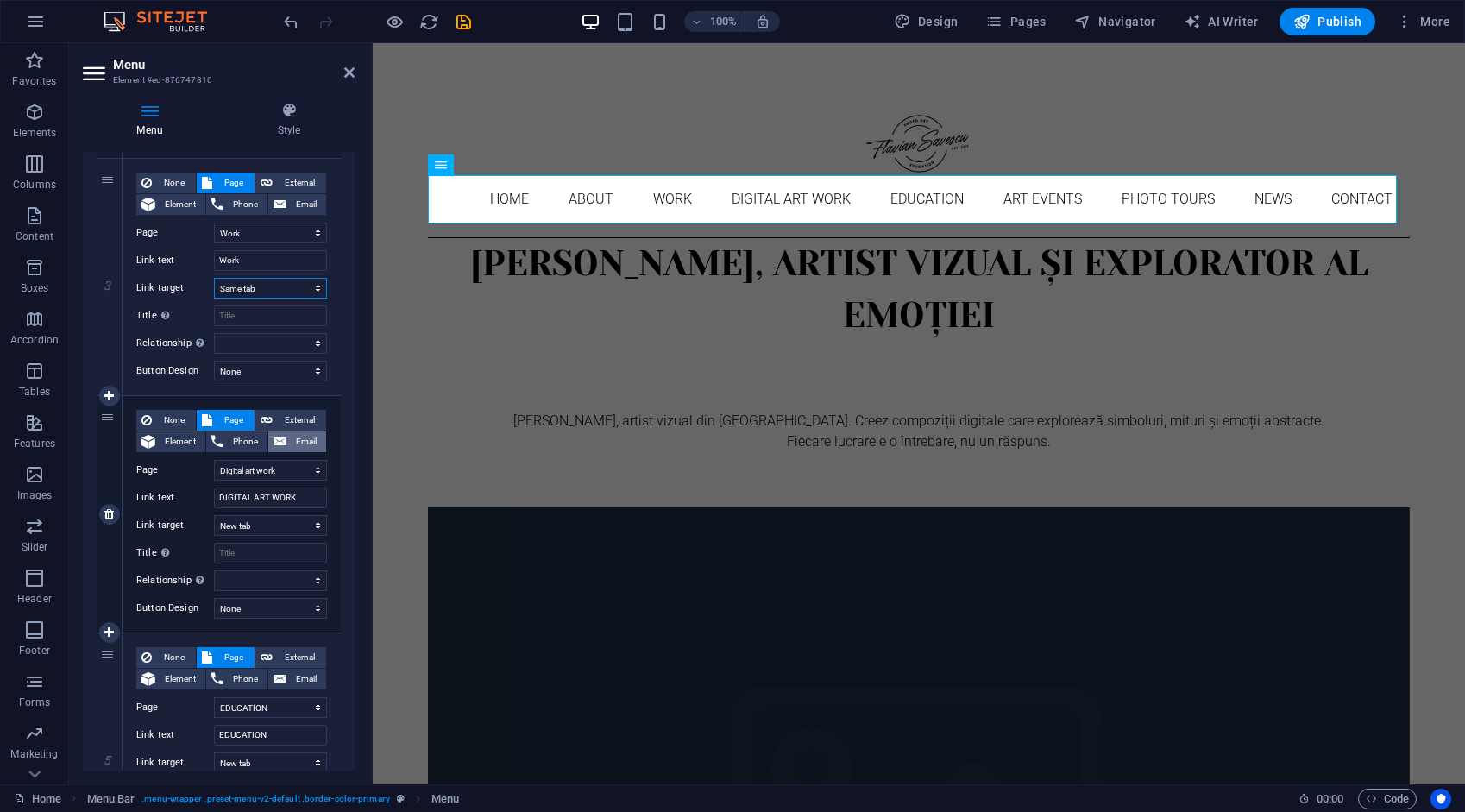
scroll to position [690, 0]
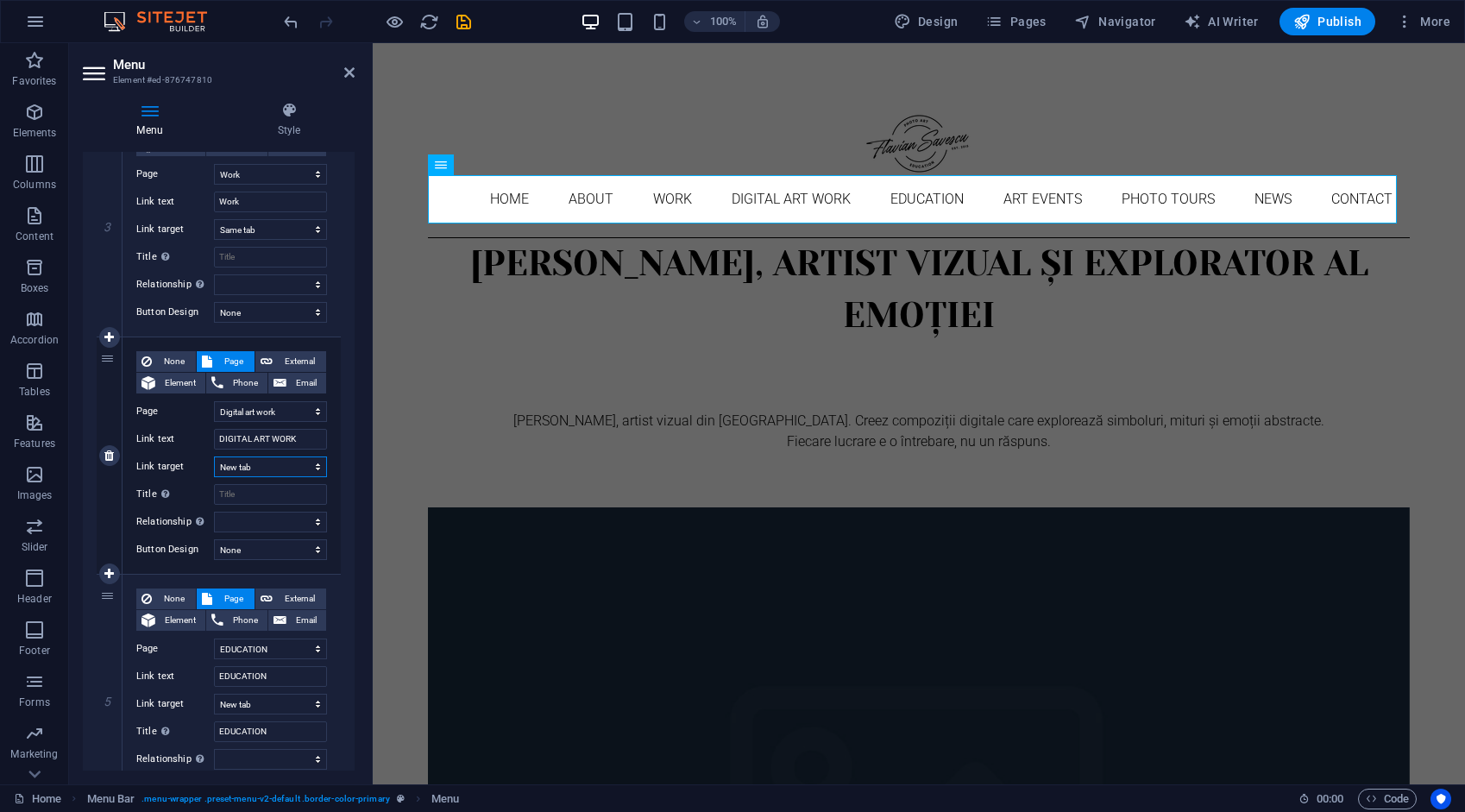
click at [246, 467] on select "New tab Same tab Overlay" at bounding box center [270, 467] width 113 height 21
select select
click at [214, 456] on select "New tab Same tab Overlay" at bounding box center [270, 467] width 113 height 21
select select
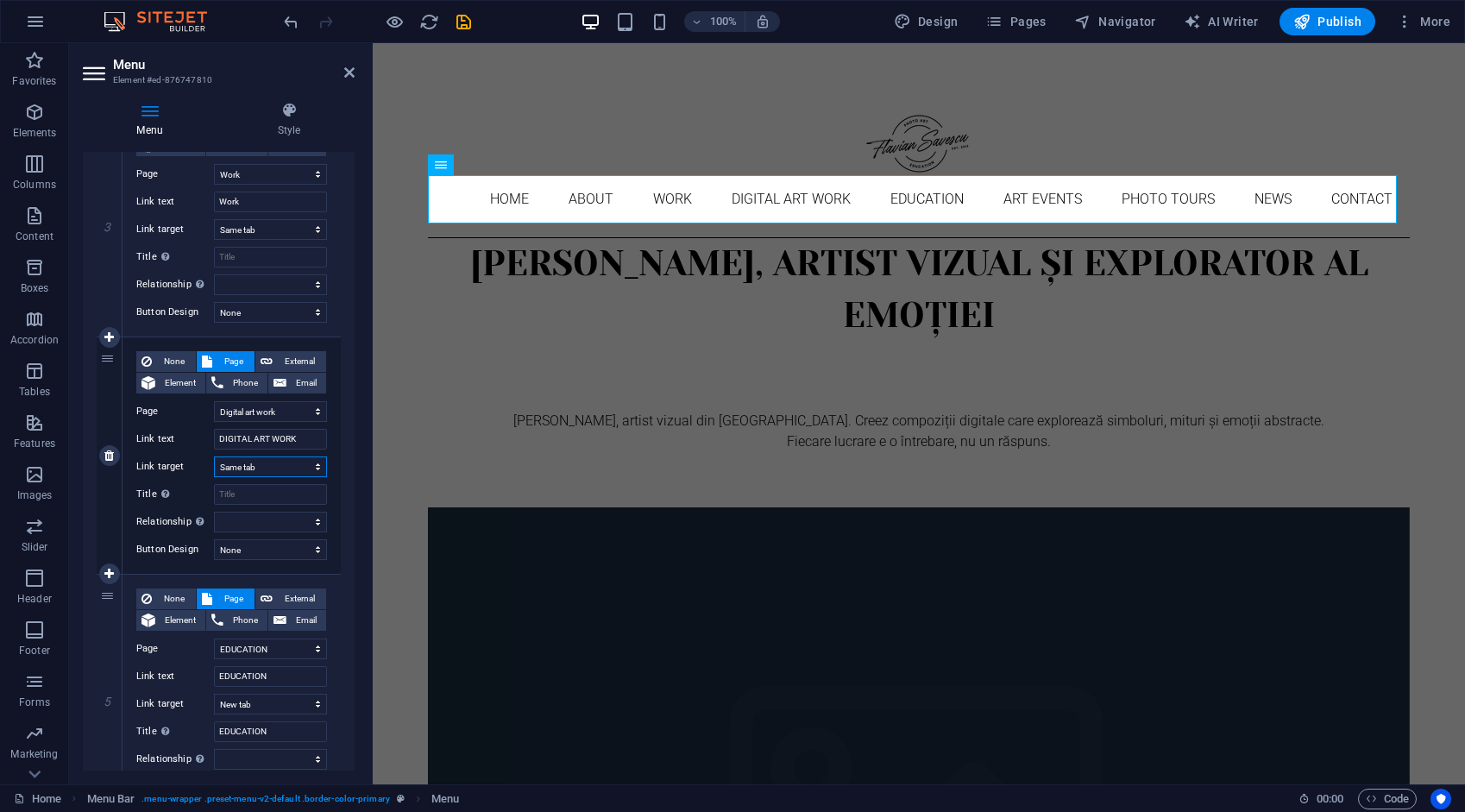
select select
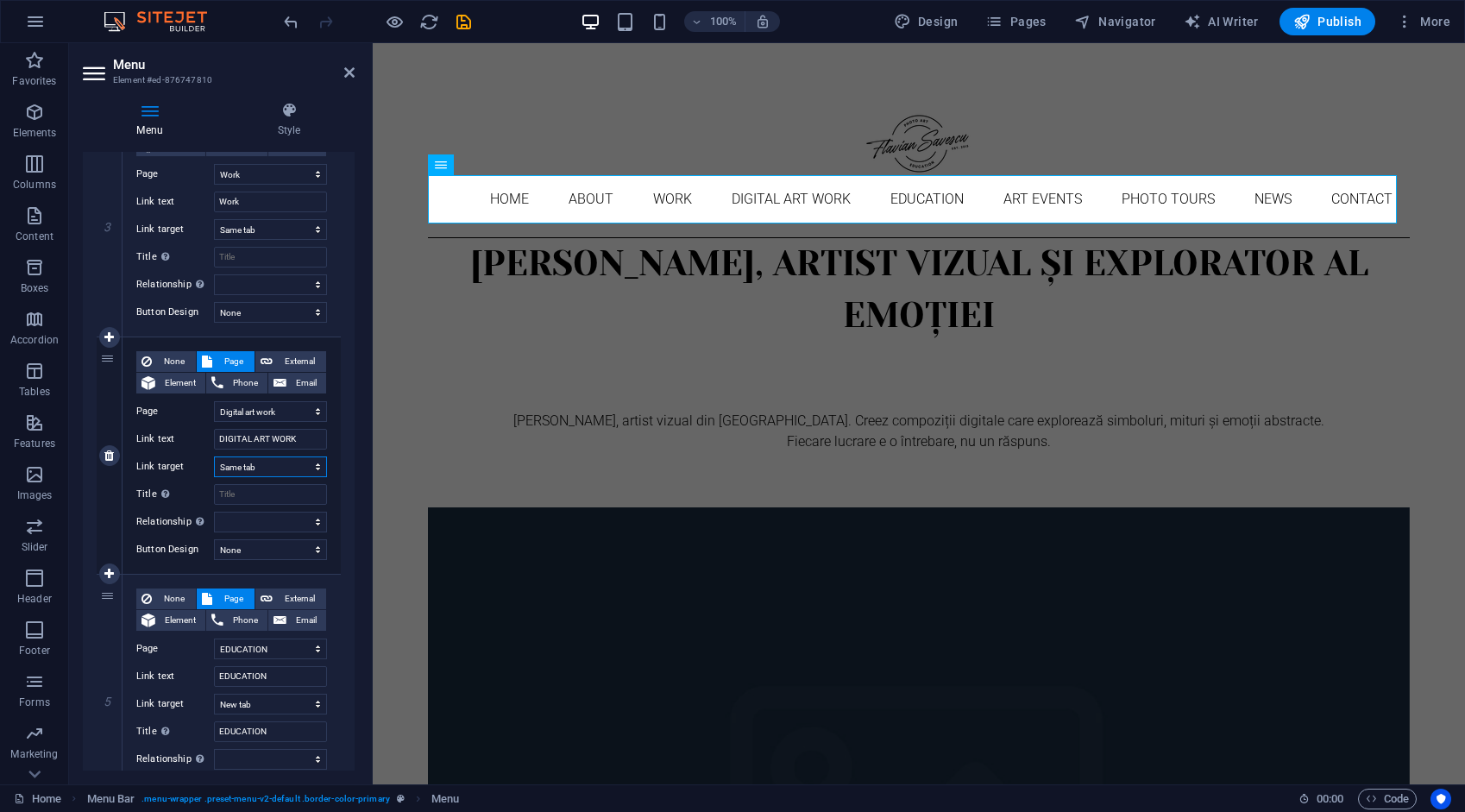
select select
click at [264, 700] on select "New tab Same tab Overlay" at bounding box center [270, 704] width 113 height 21
select select
click at [214, 693] on select "New tab Same tab Overlay" at bounding box center [270, 704] width 113 height 21
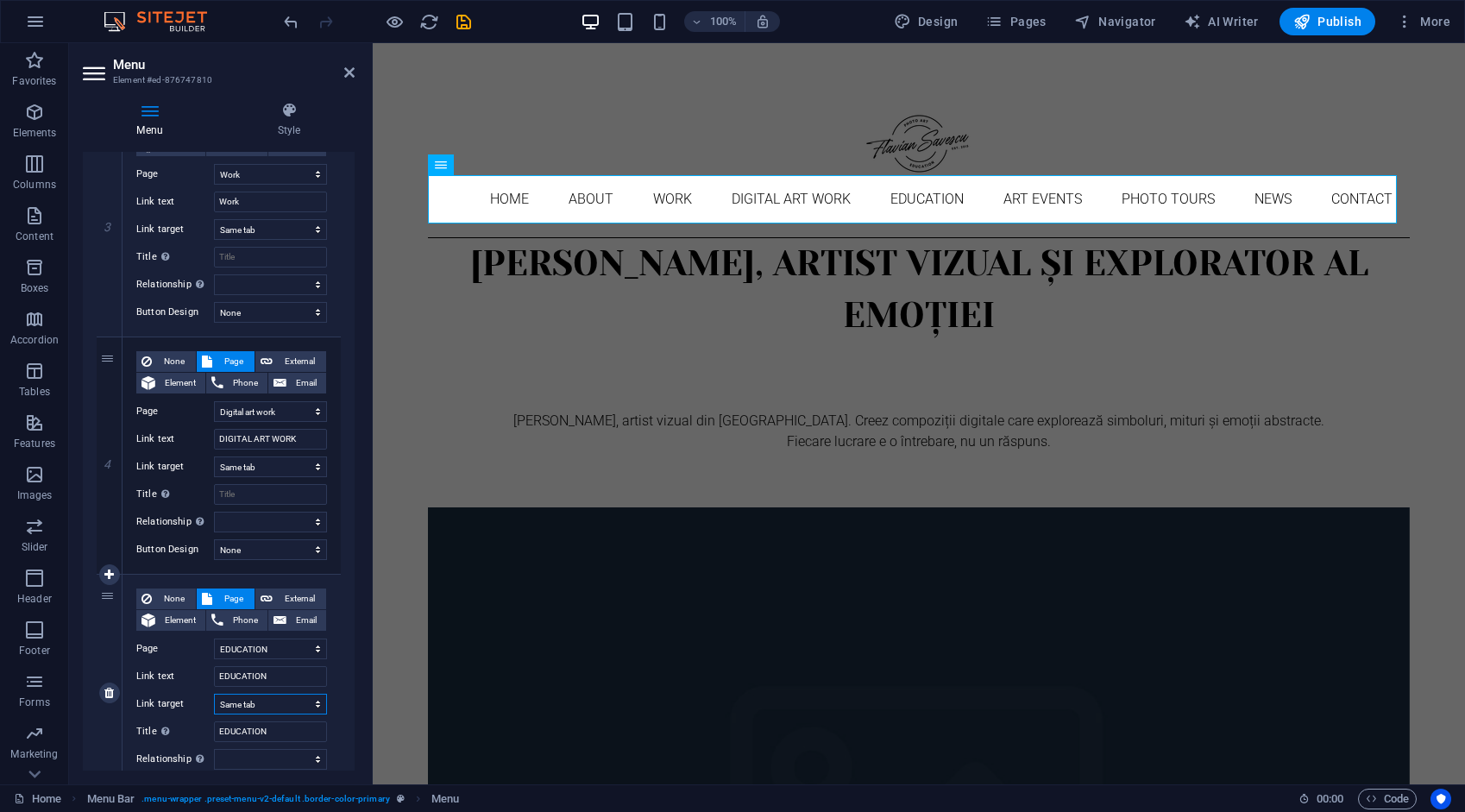
select select
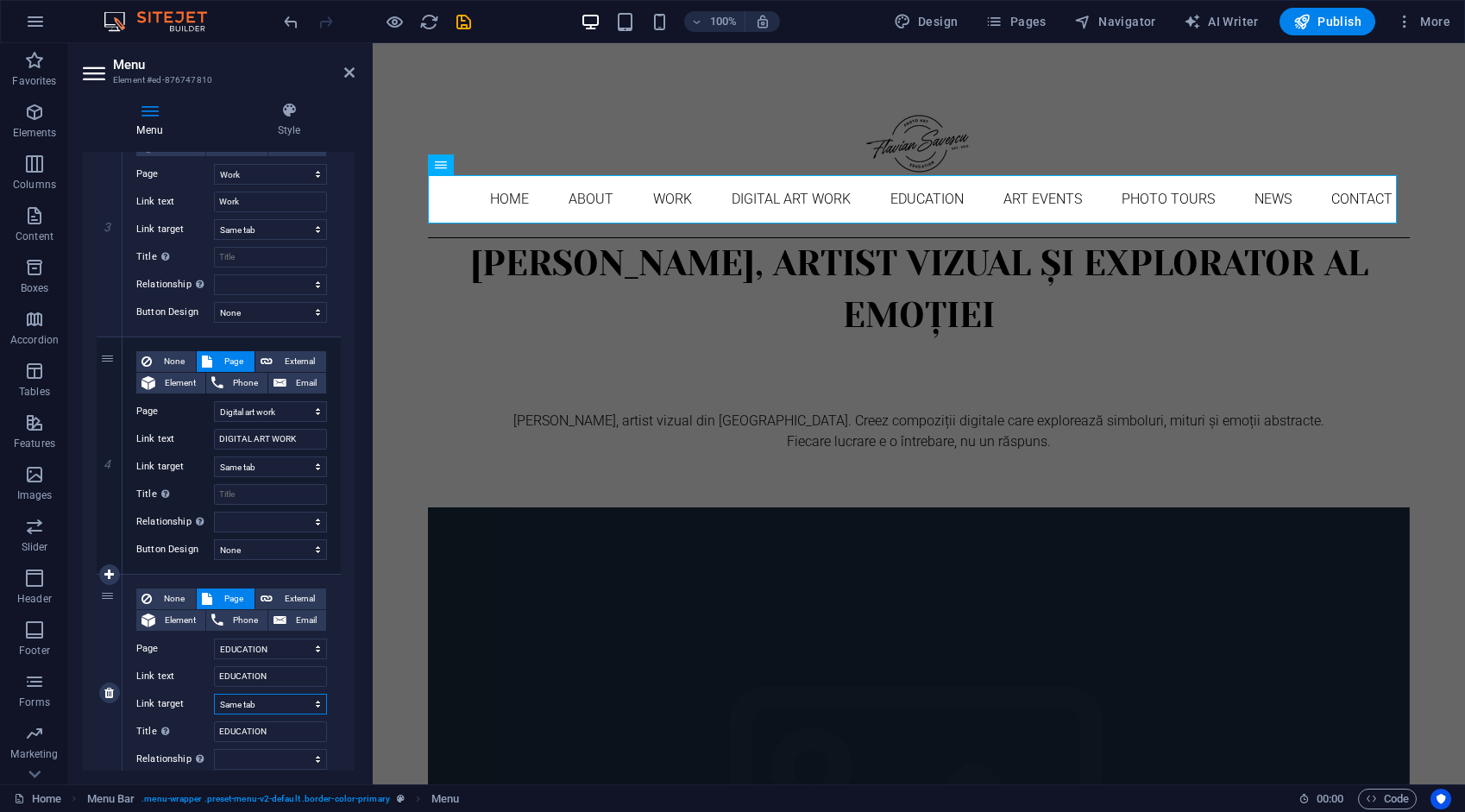
select select
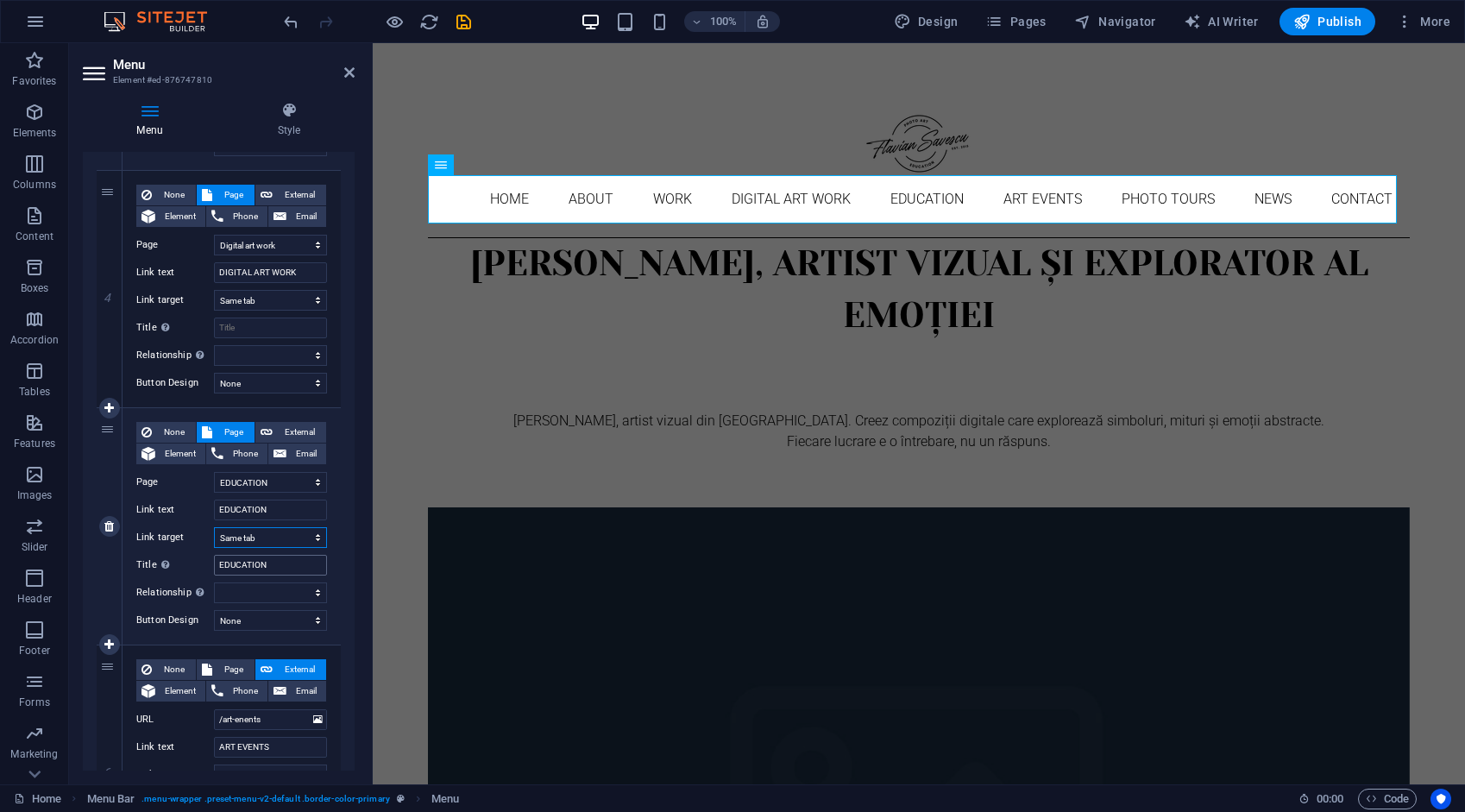
scroll to position [949, 0]
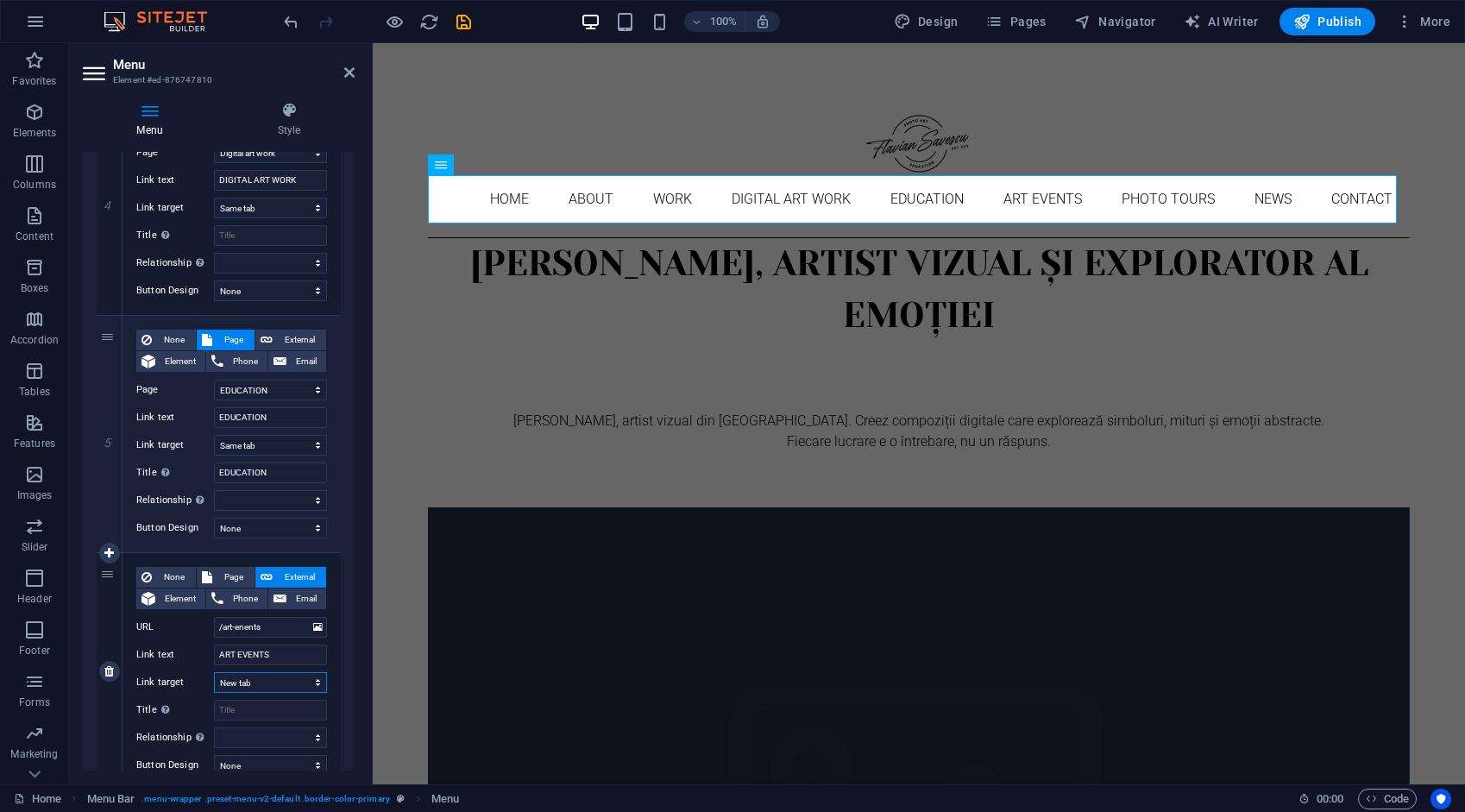
click at [253, 685] on select "New tab Same tab Overlay" at bounding box center [270, 682] width 113 height 21
click at [254, 681] on select "New tab Same tab Overlay" at bounding box center [270, 682] width 113 height 21
click at [236, 572] on span "Page" at bounding box center [233, 577] width 32 height 21
select select
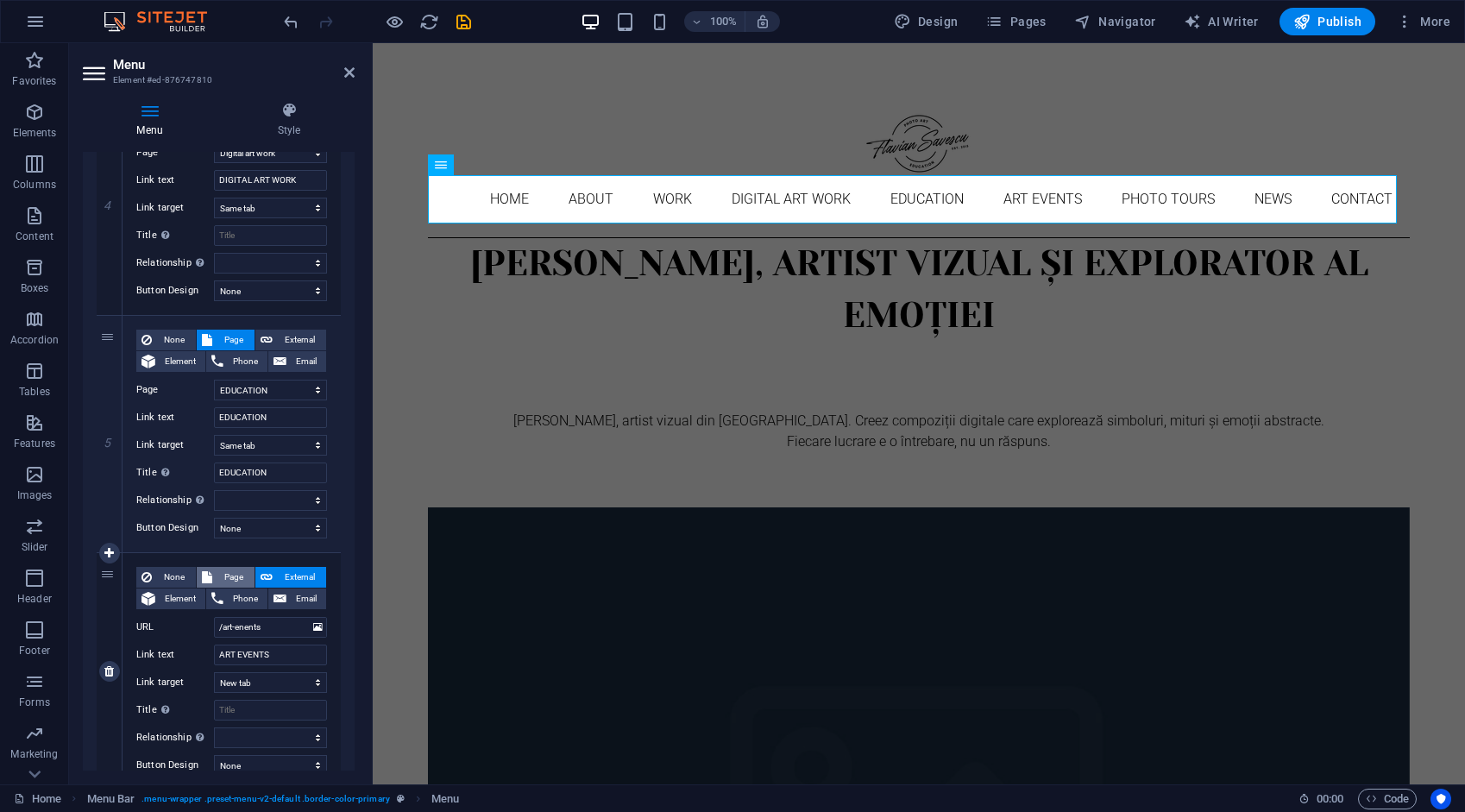
select select
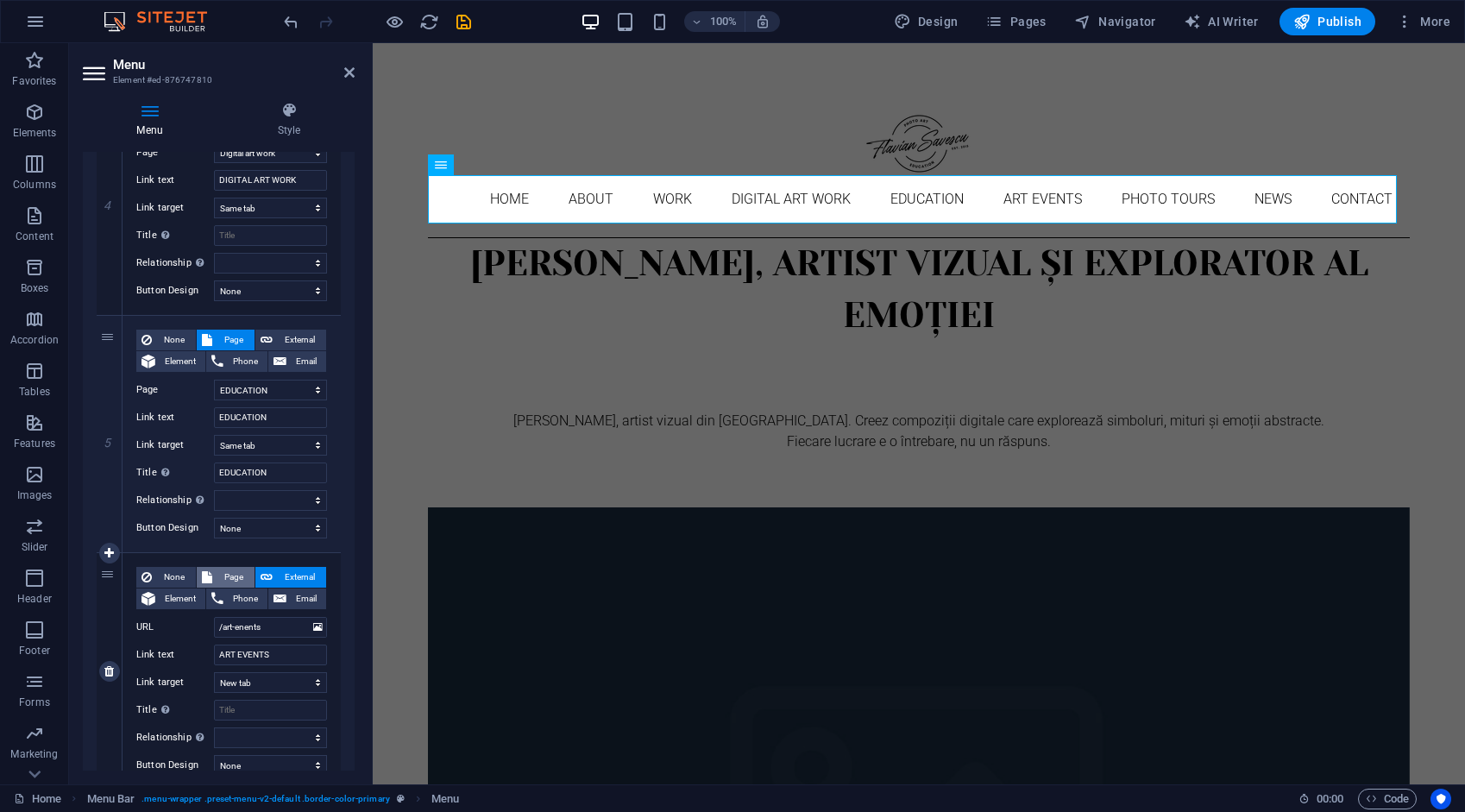
select select
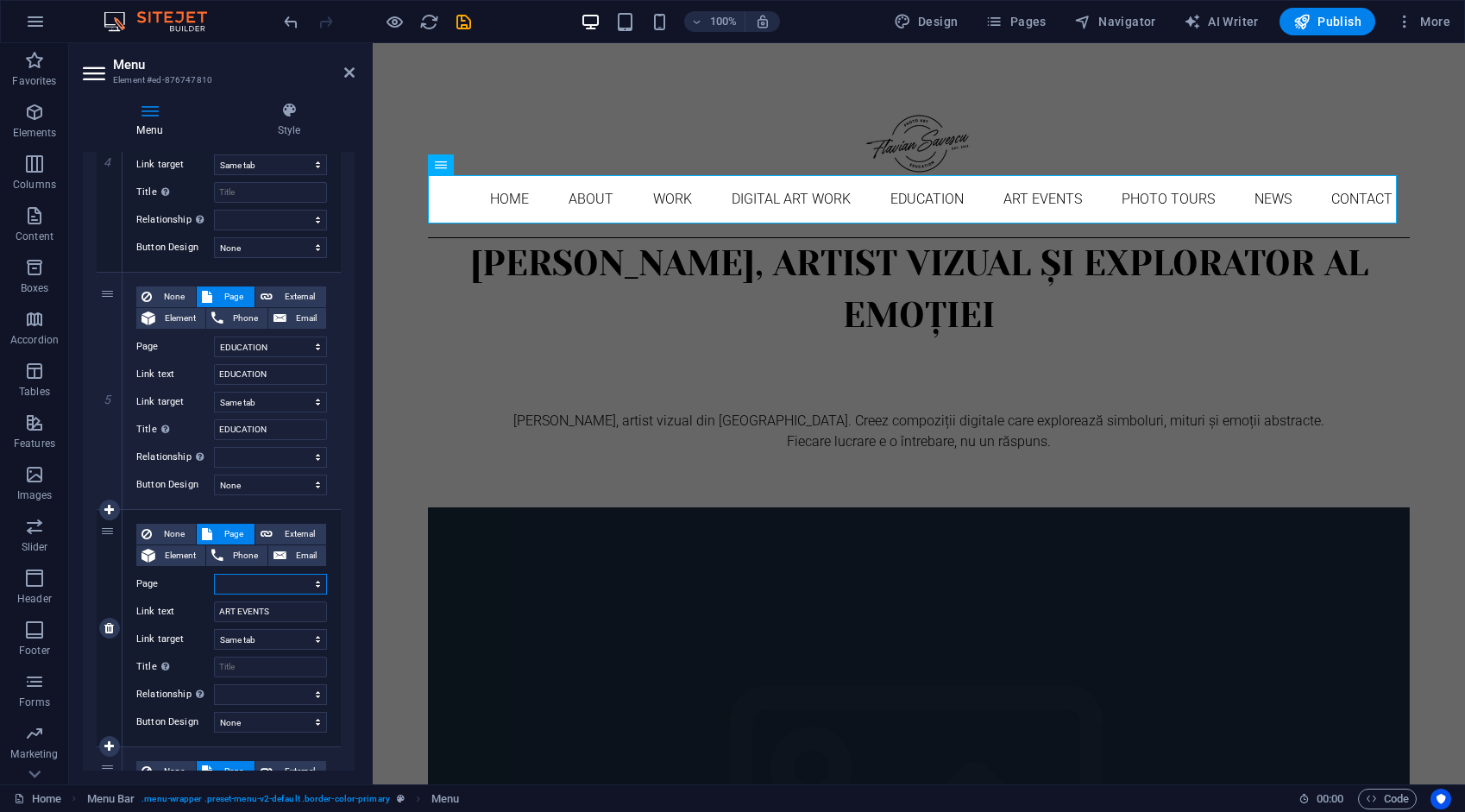
scroll to position [1294, 0]
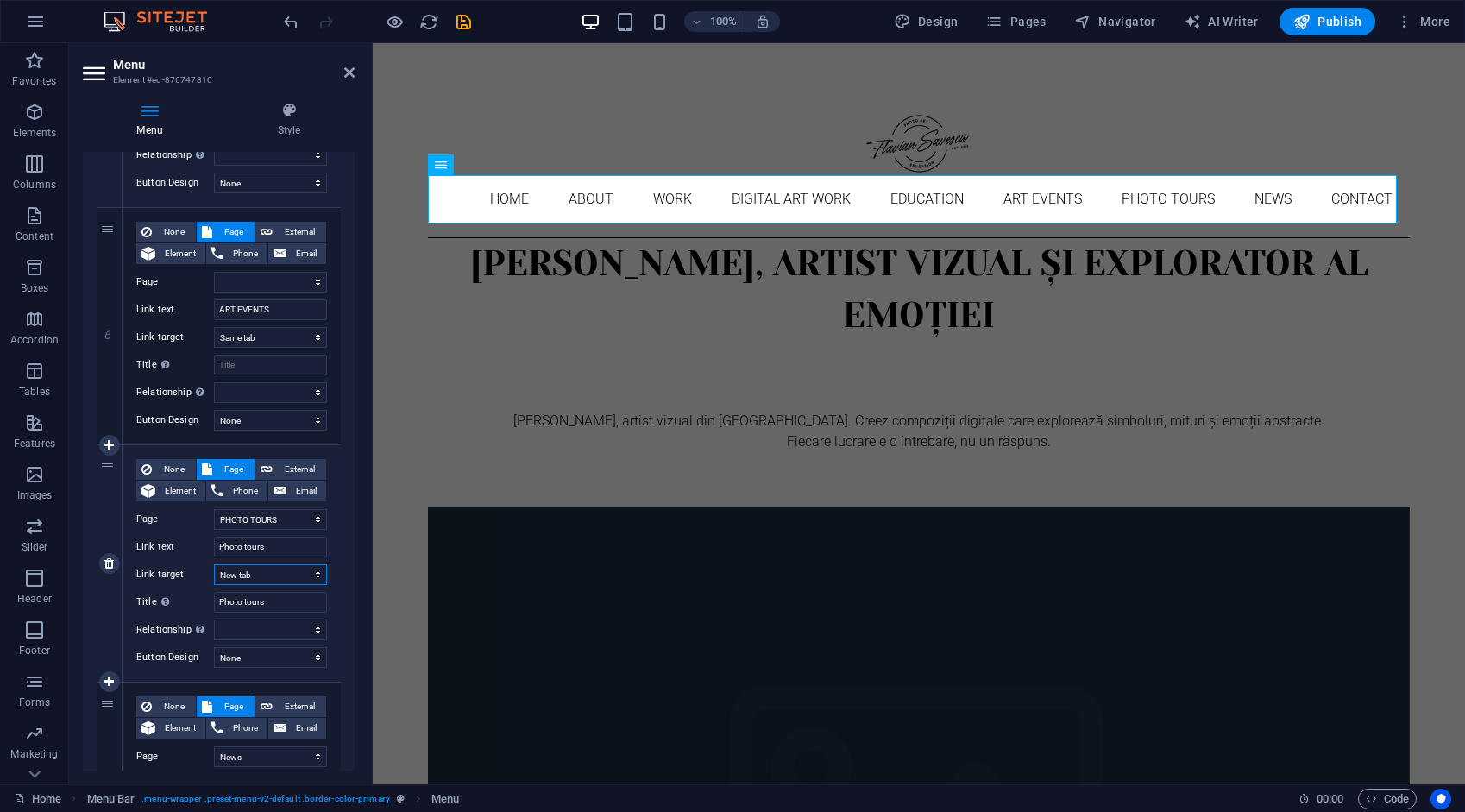
click at [254, 575] on select "New tab Same tab Overlay" at bounding box center [270, 575] width 113 height 21
select select
click at [214, 564] on select "New tab Same tab Overlay" at bounding box center [270, 575] width 113 height 21
select select
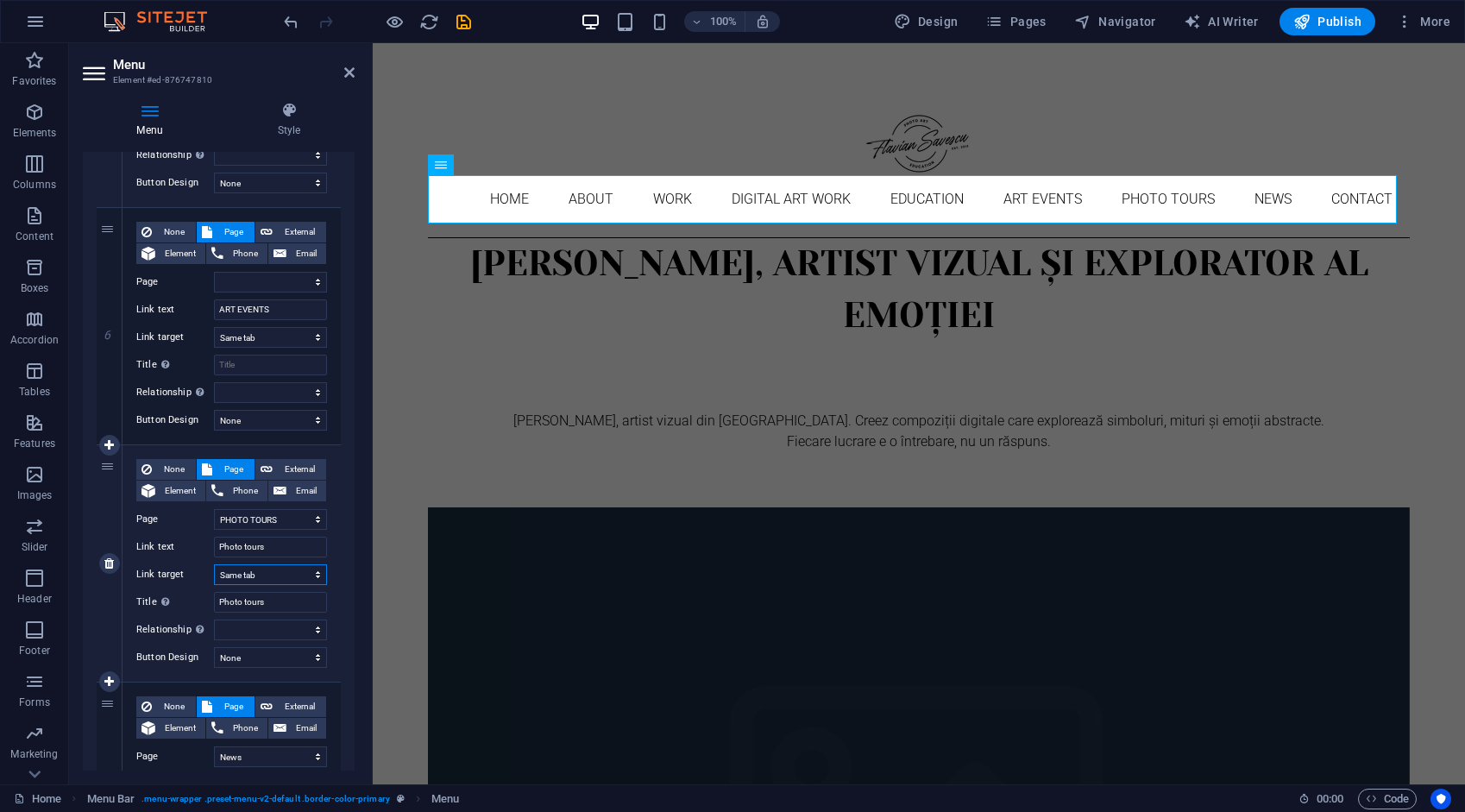
select select
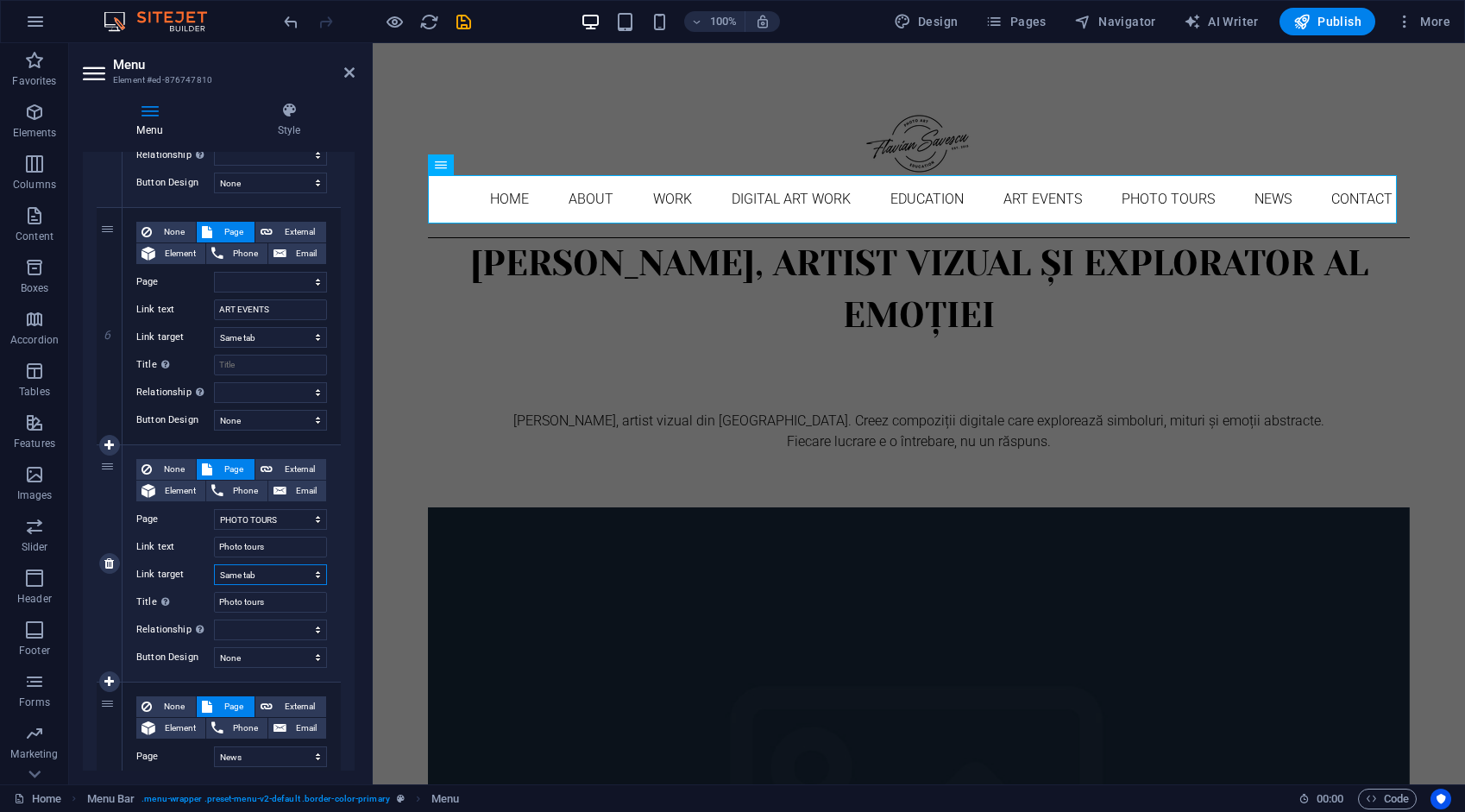
select select
click at [305, 467] on span "External" at bounding box center [298, 469] width 43 height 21
select select
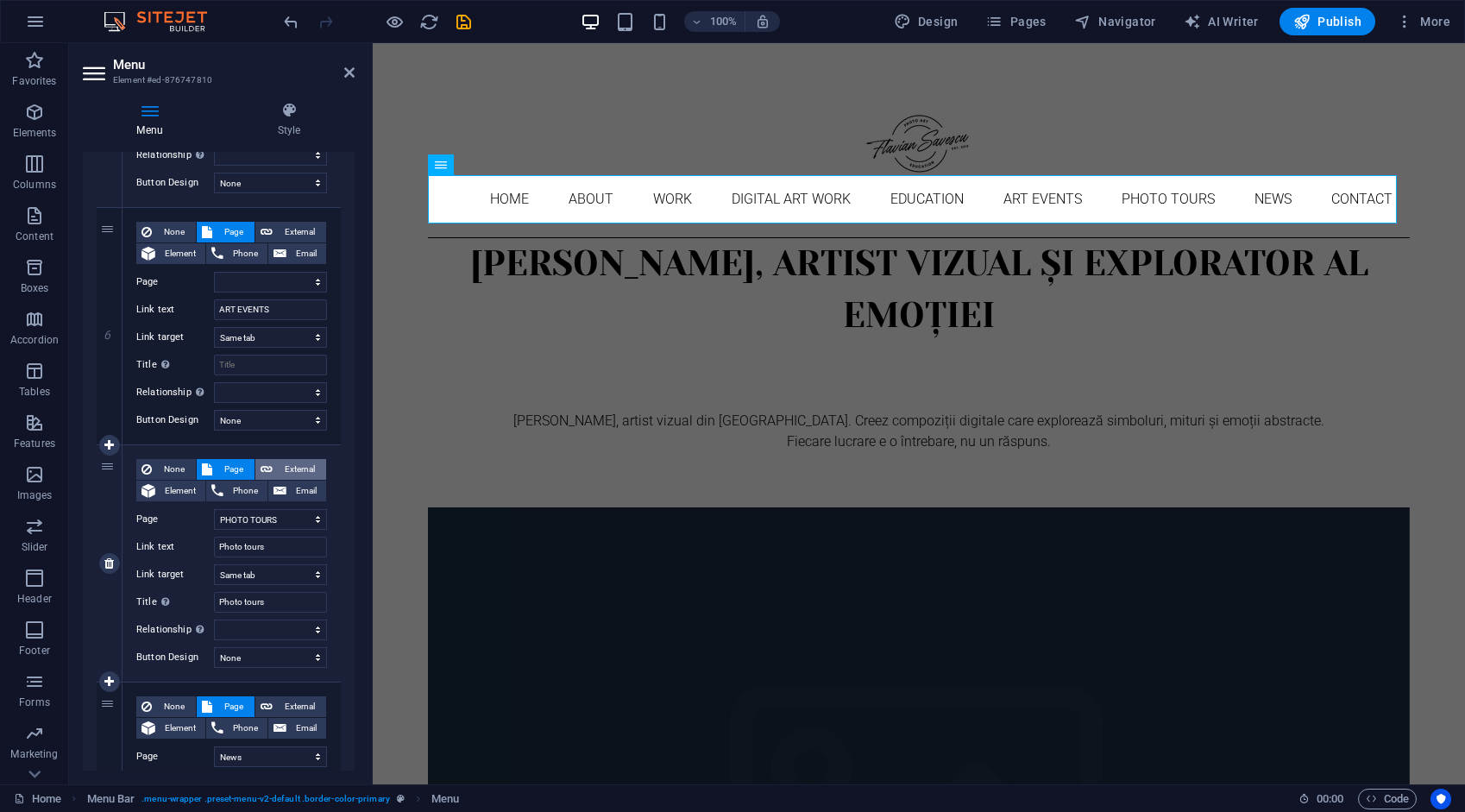
select select
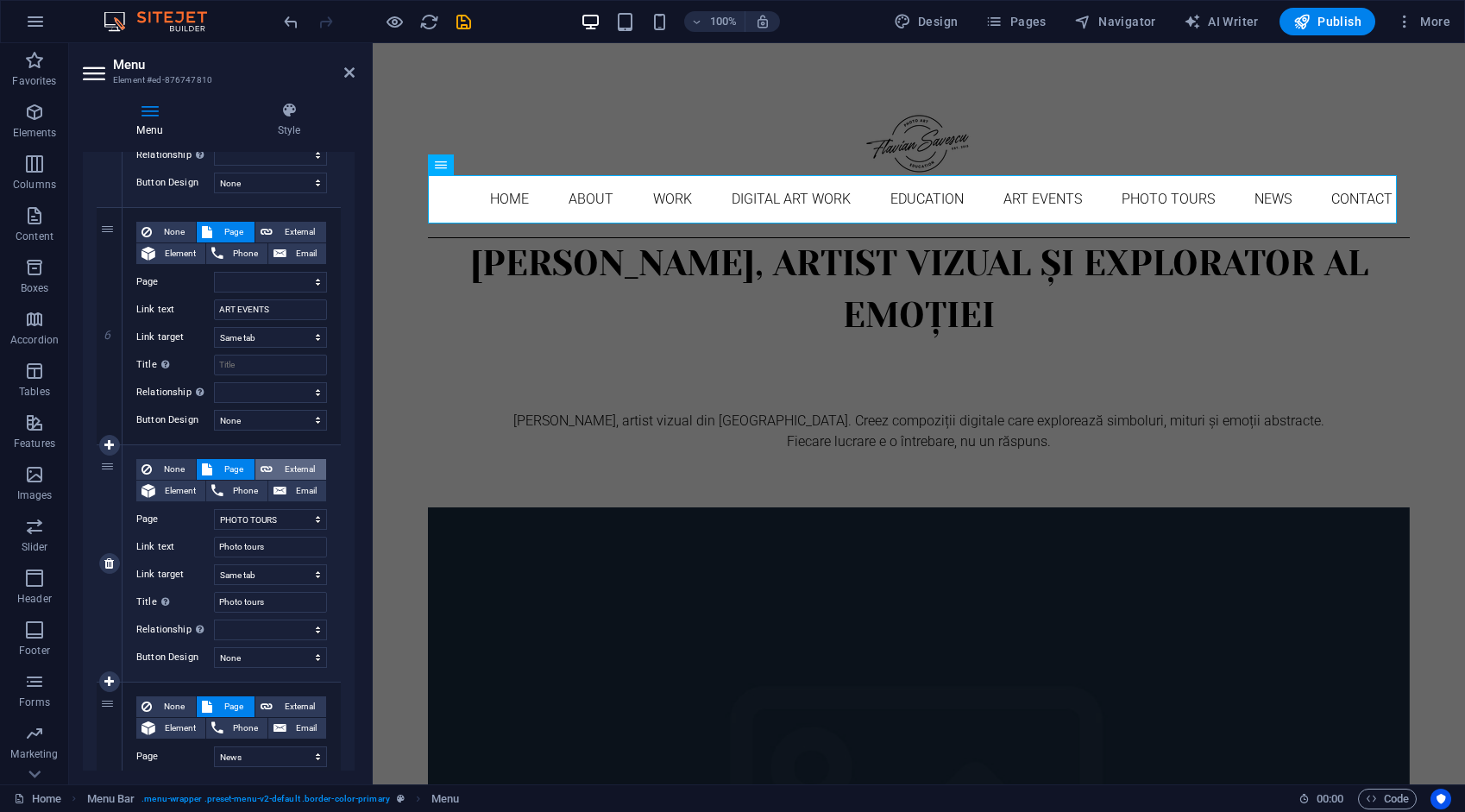
select select
select select "blank"
select select
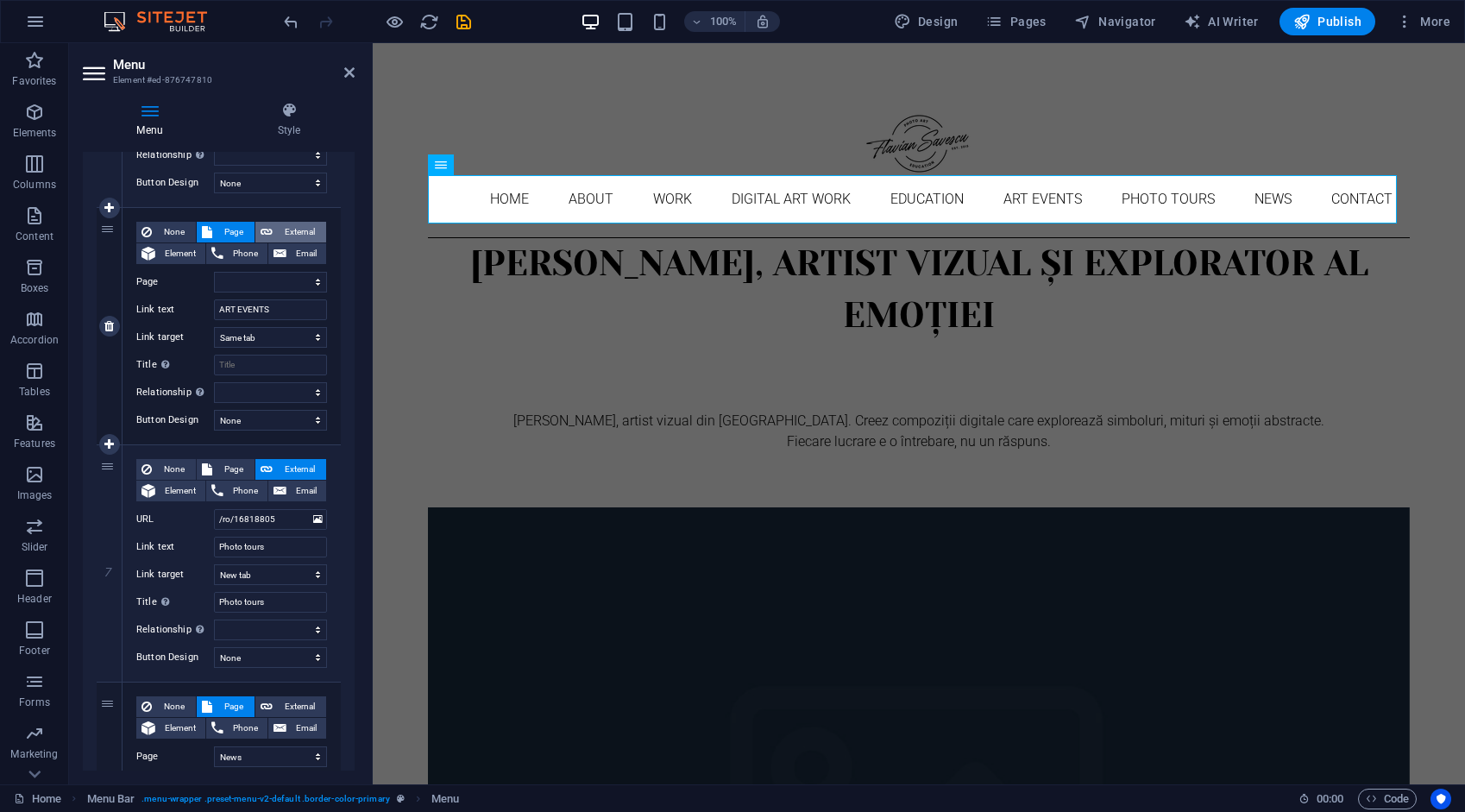
click at [293, 228] on span "External" at bounding box center [298, 232] width 43 height 21
select select
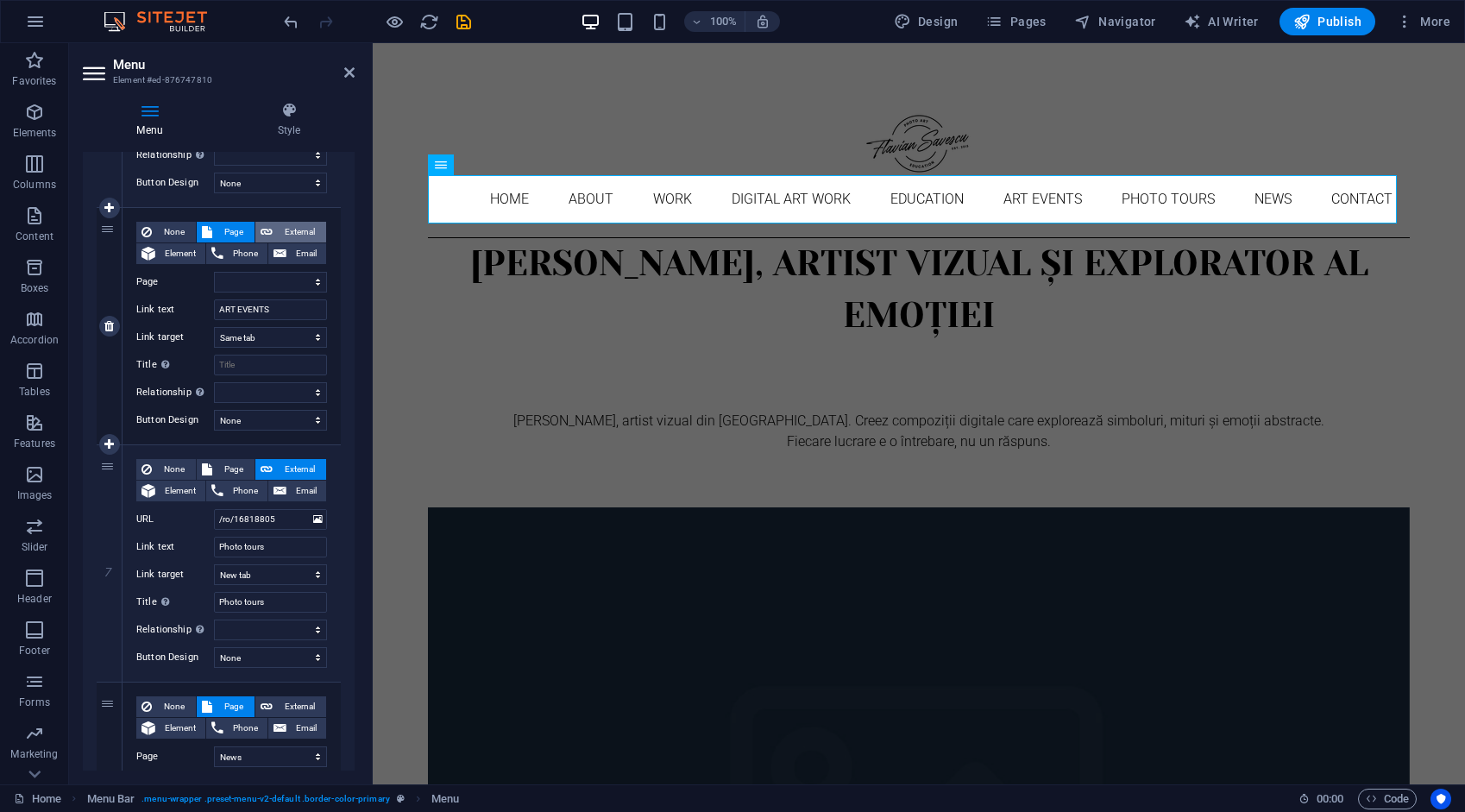
select select
select select "blank"
select select
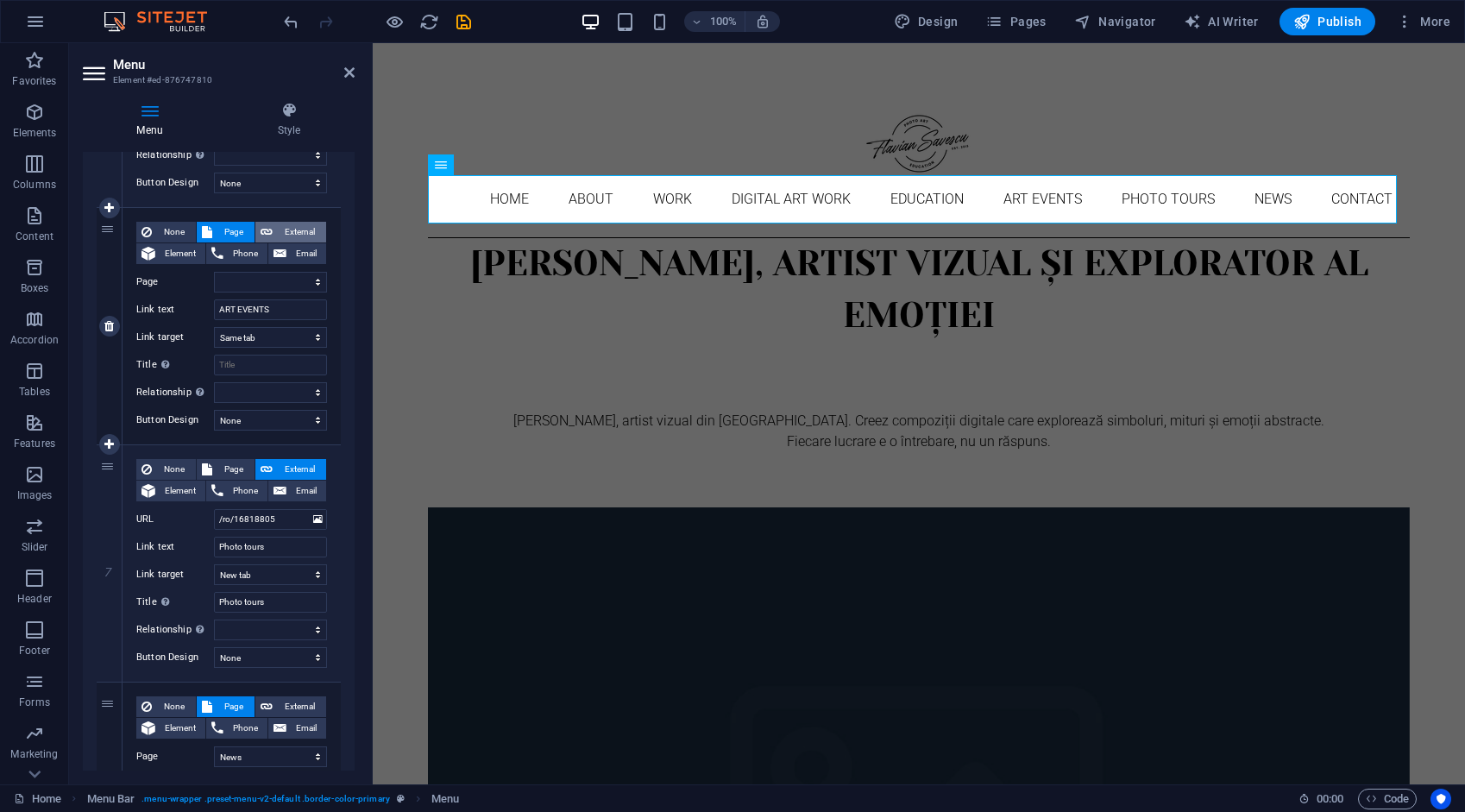
select select
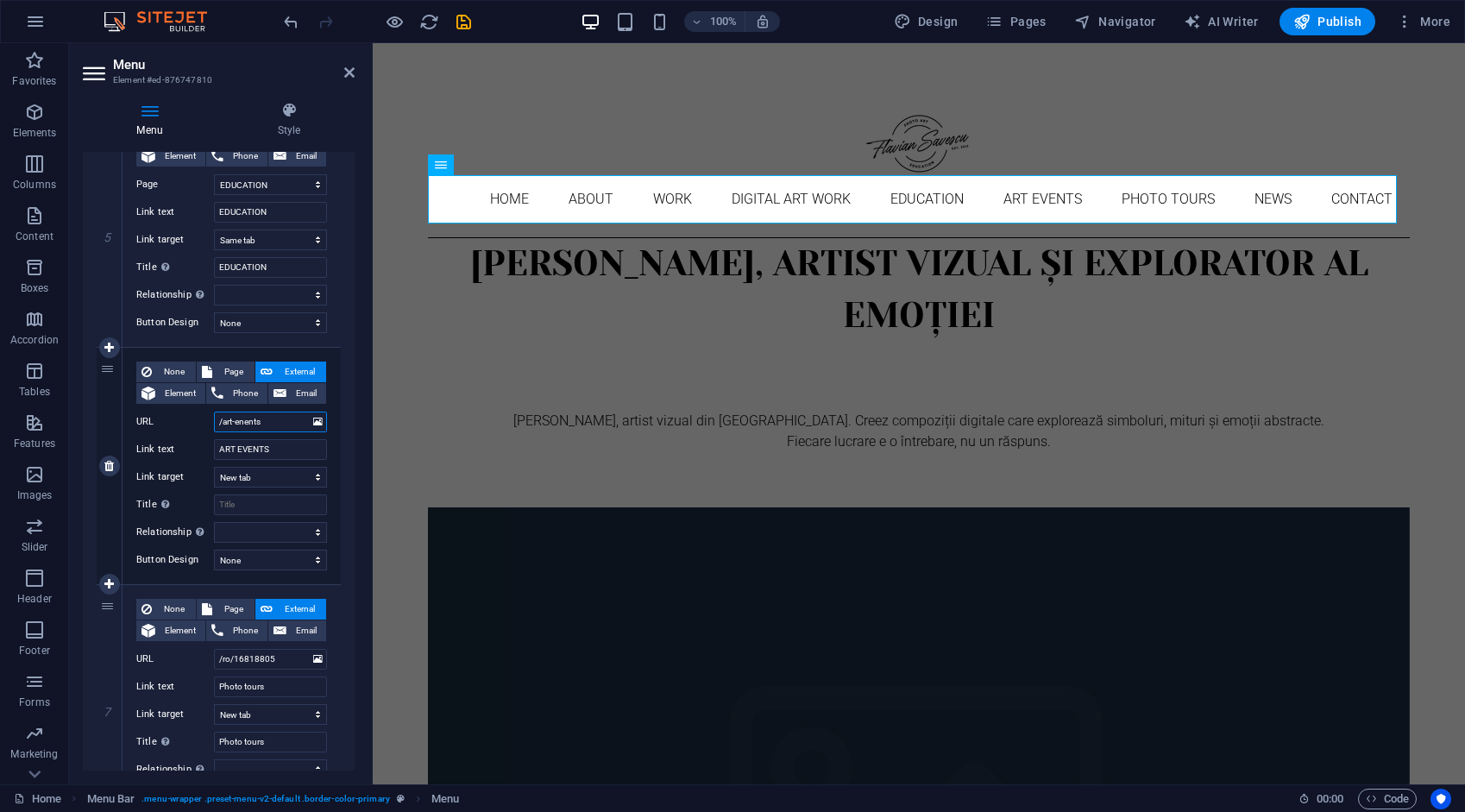
scroll to position [1122, 0]
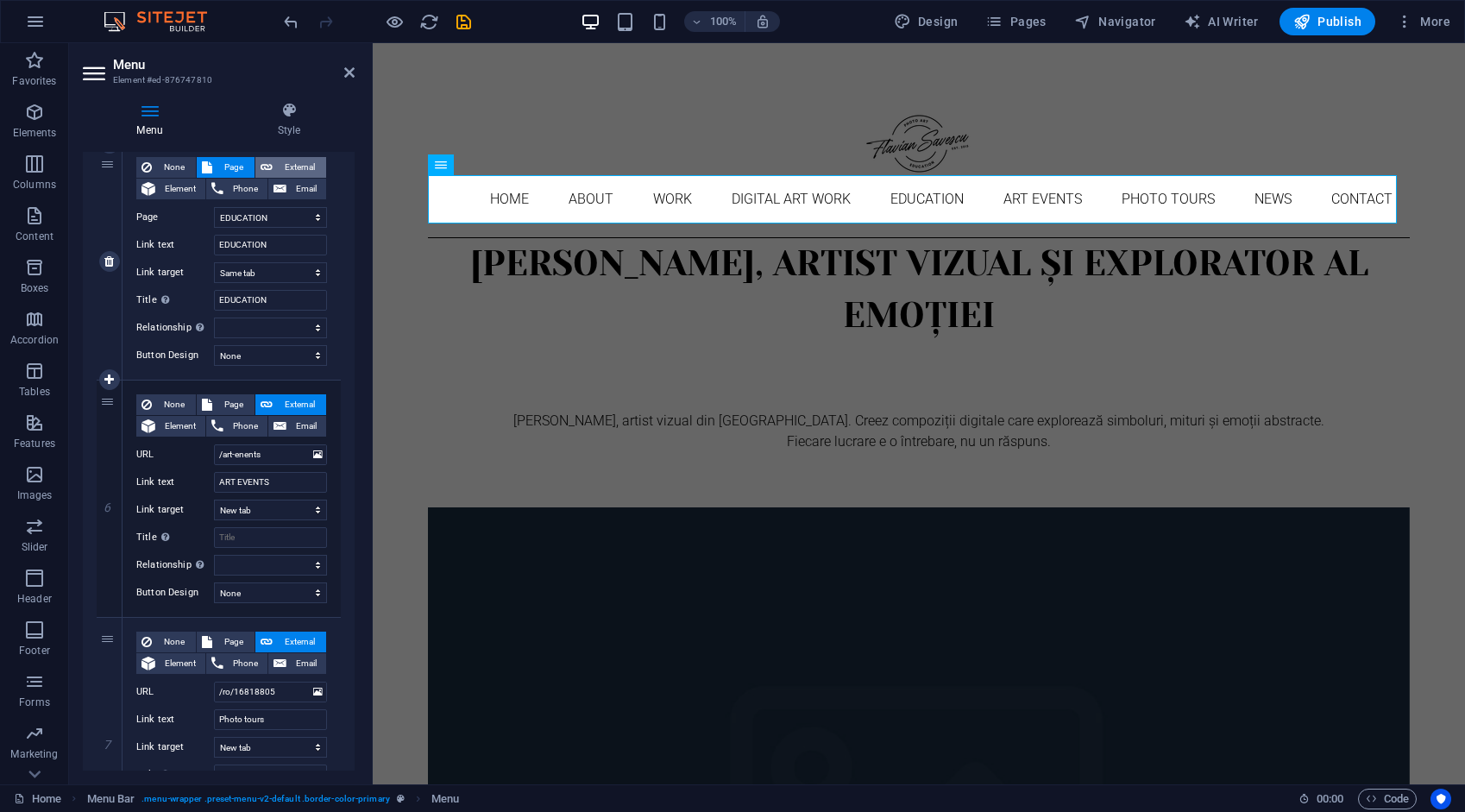
click at [307, 164] on span "External" at bounding box center [298, 167] width 43 height 21
select select
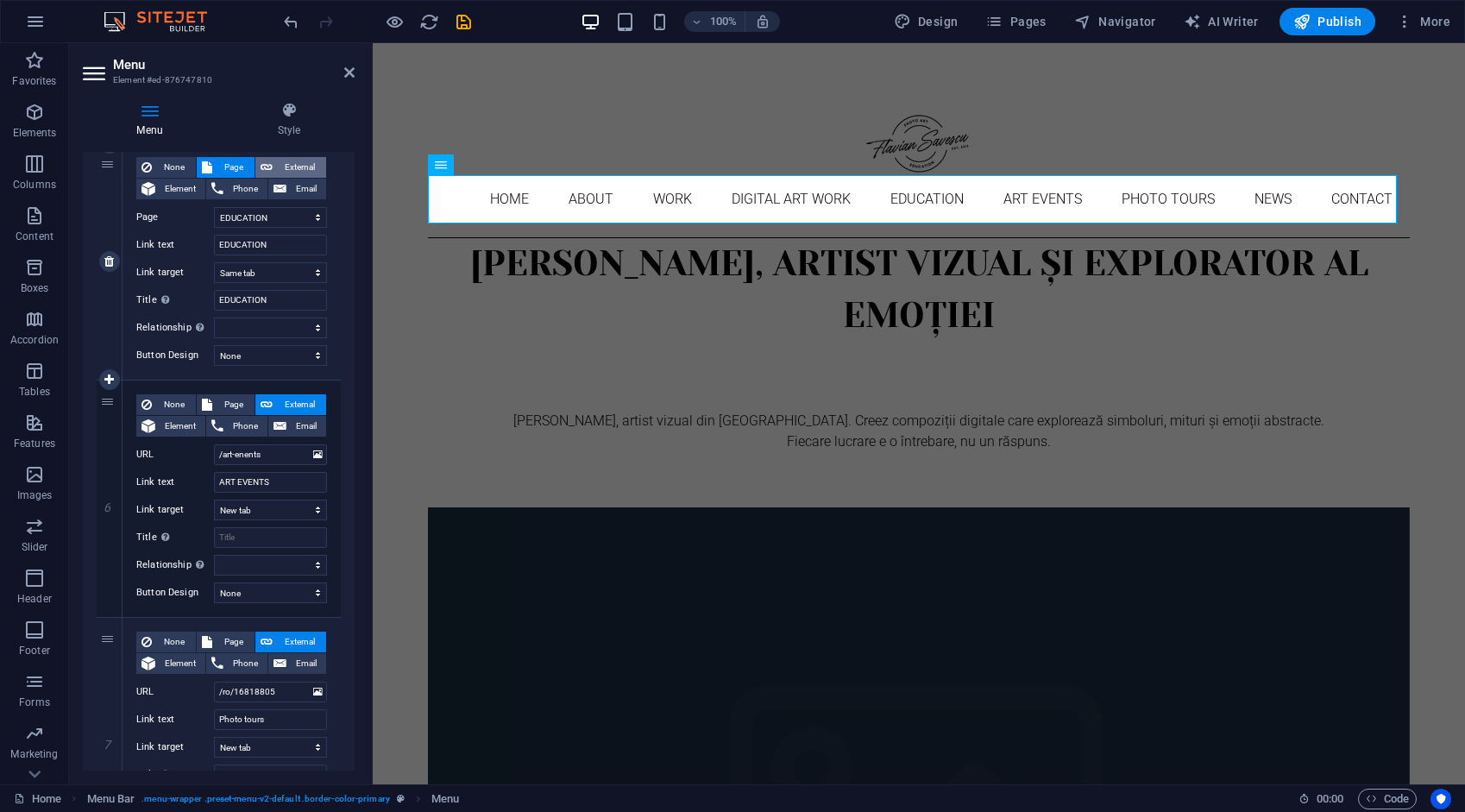
select select "blank"
select select
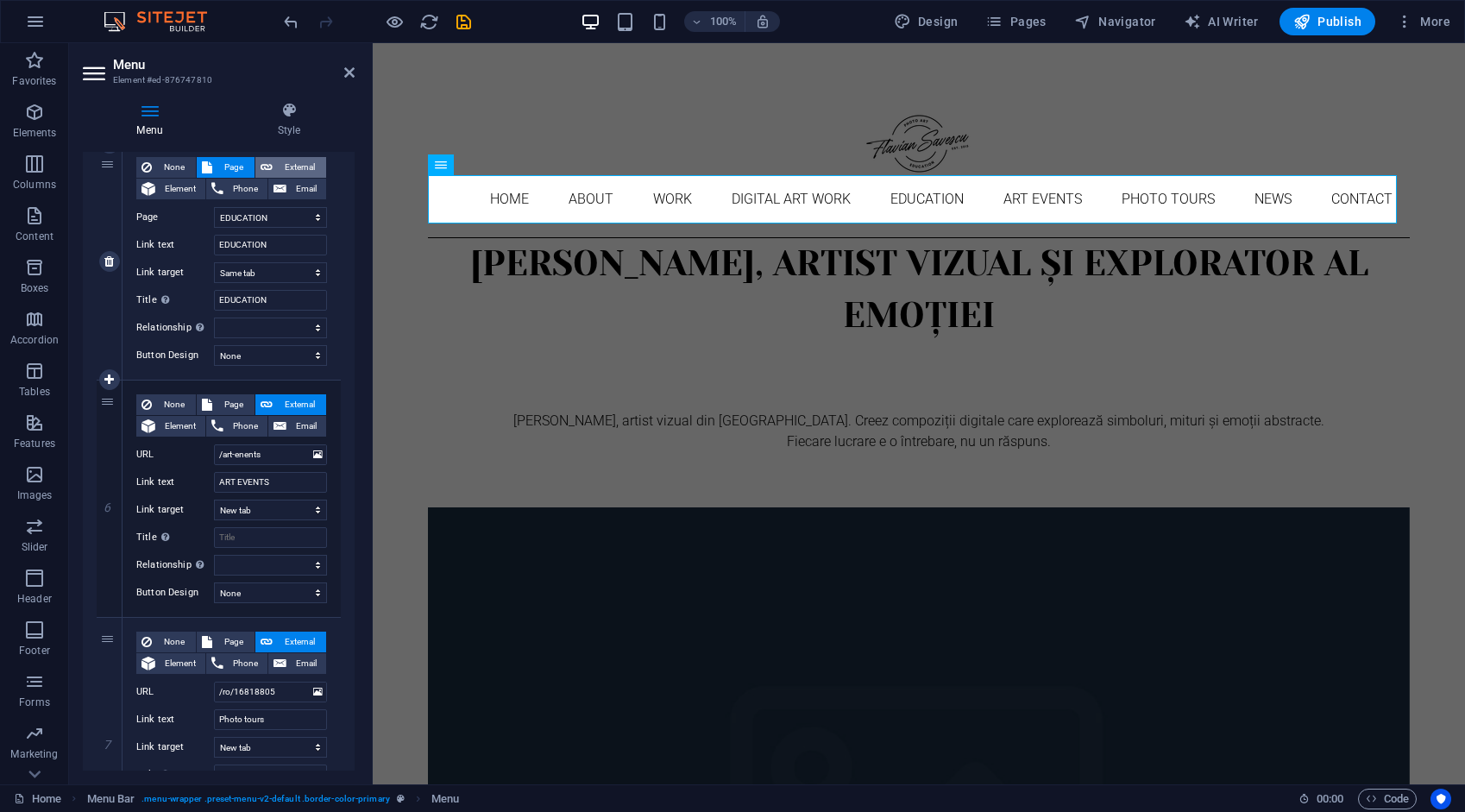
select select
click at [234, 162] on span "Page" at bounding box center [233, 167] width 32 height 21
select select
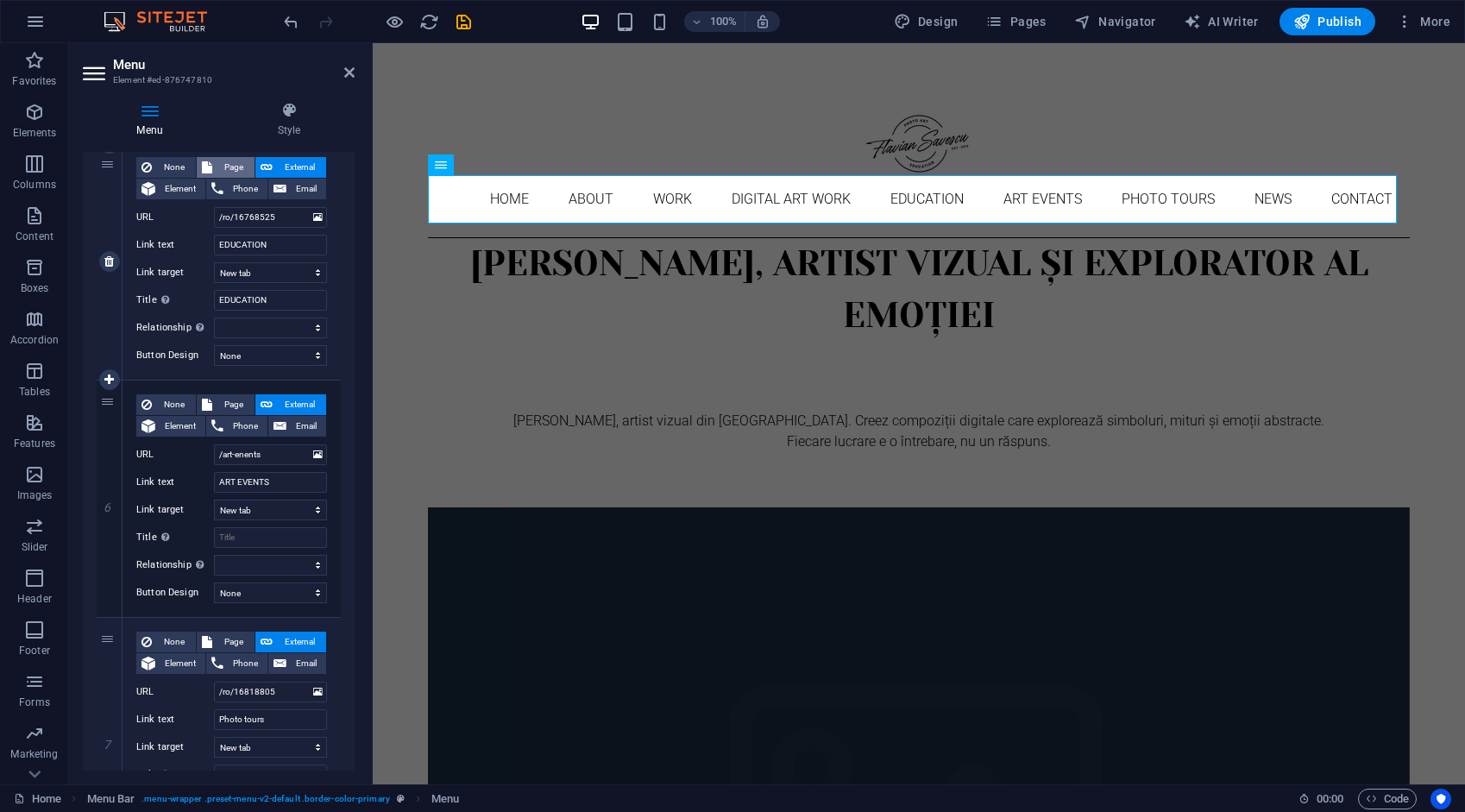
select select
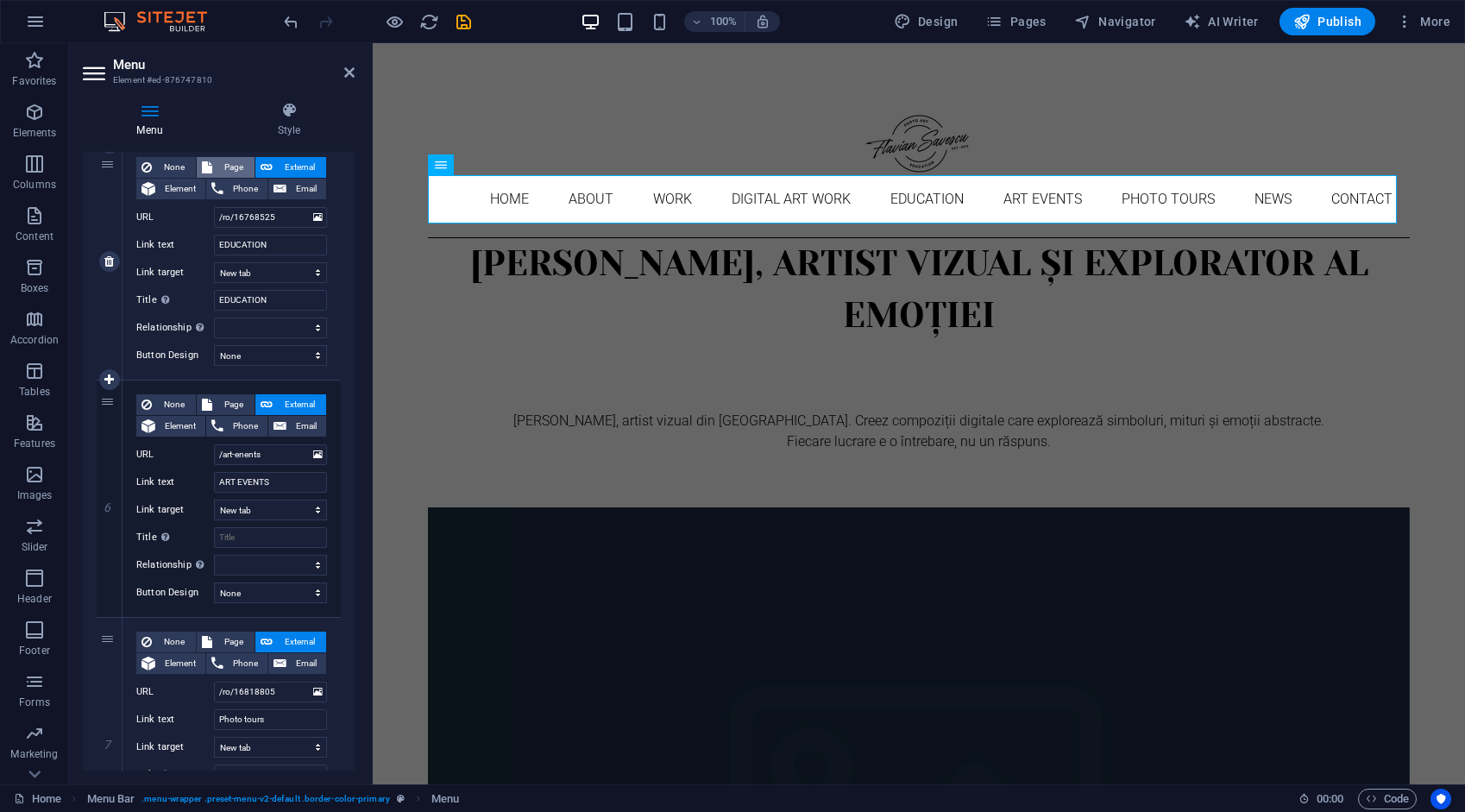
select select
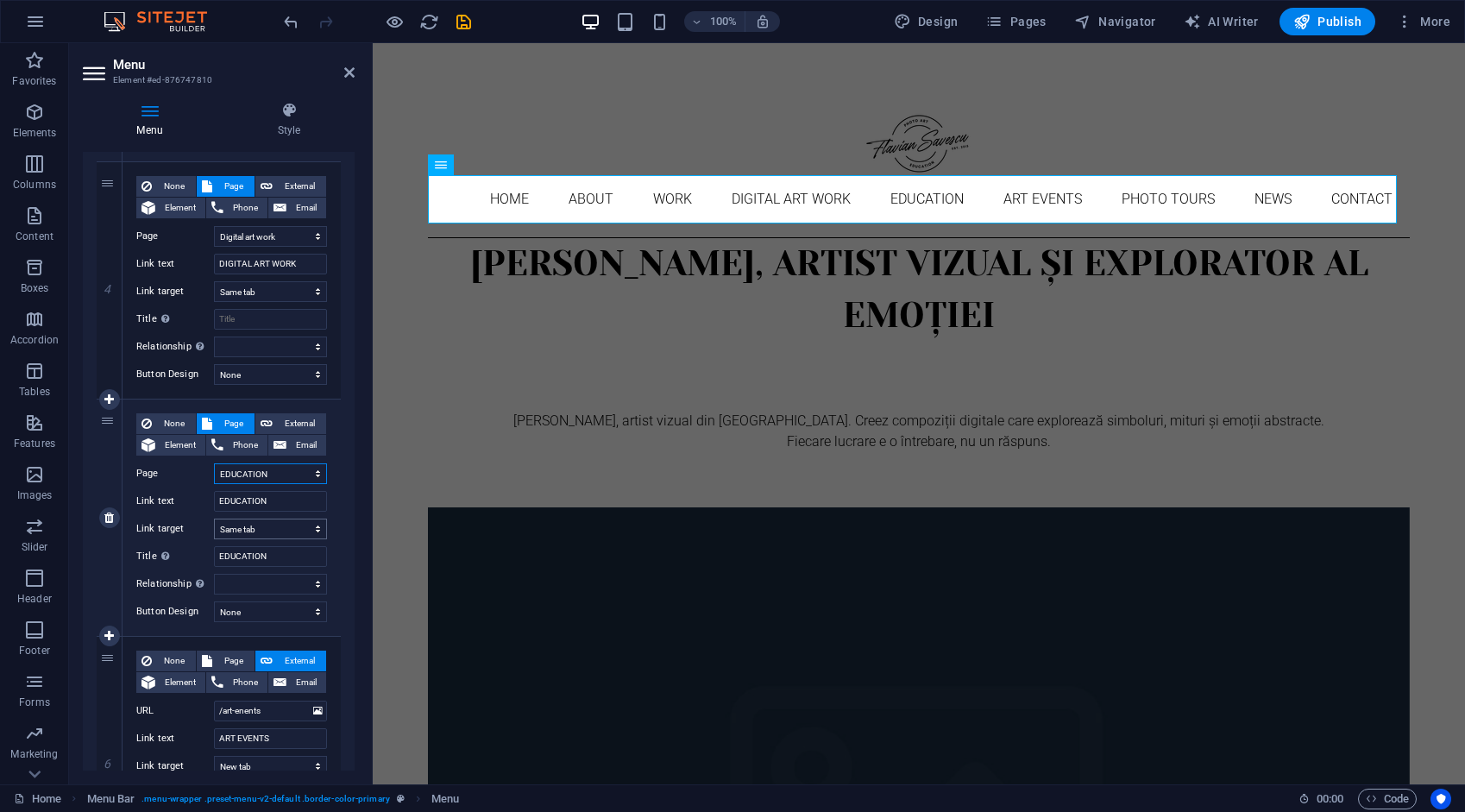
scroll to position [863, 0]
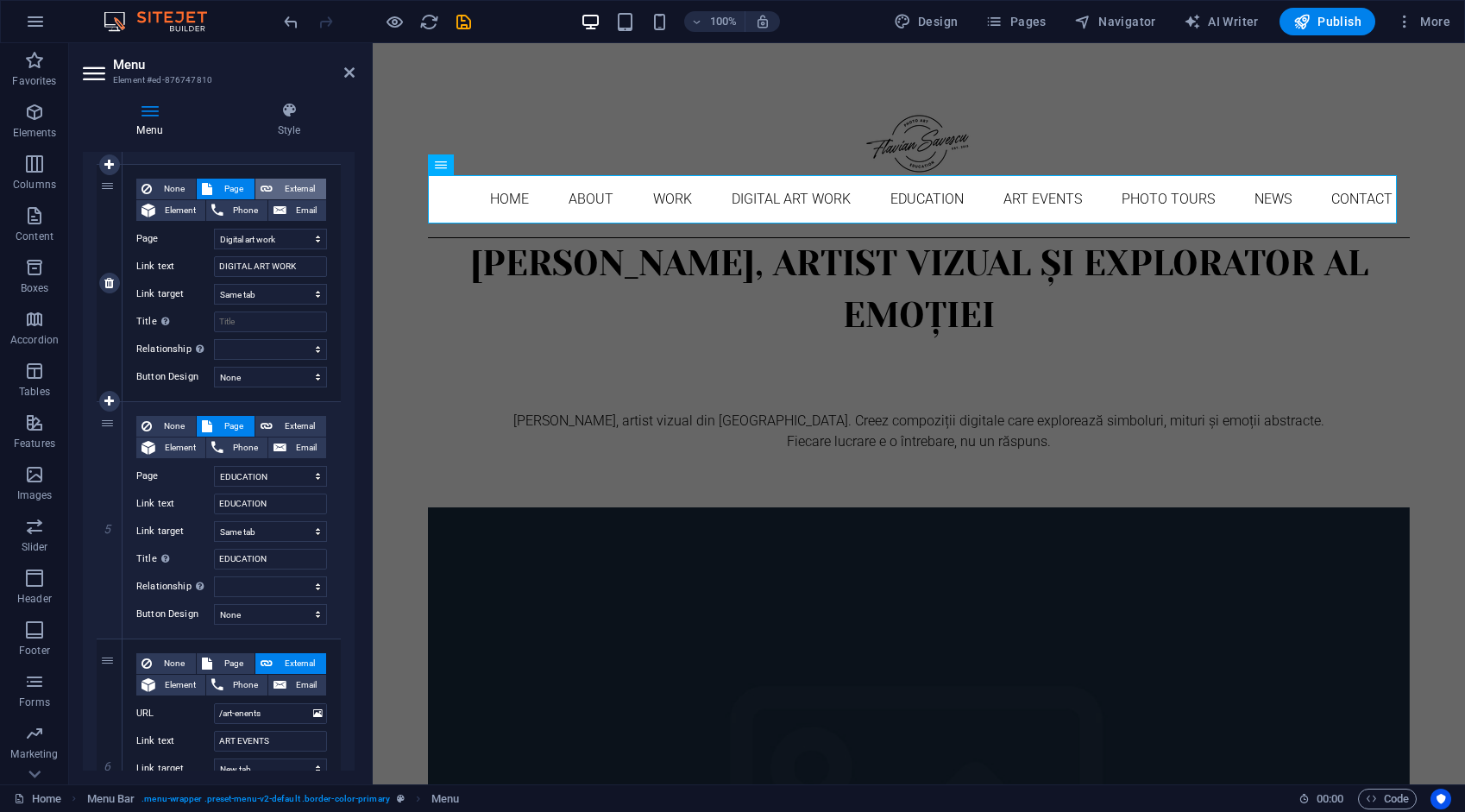
click at [286, 187] on span "External" at bounding box center [298, 189] width 43 height 21
select select
select select "blank"
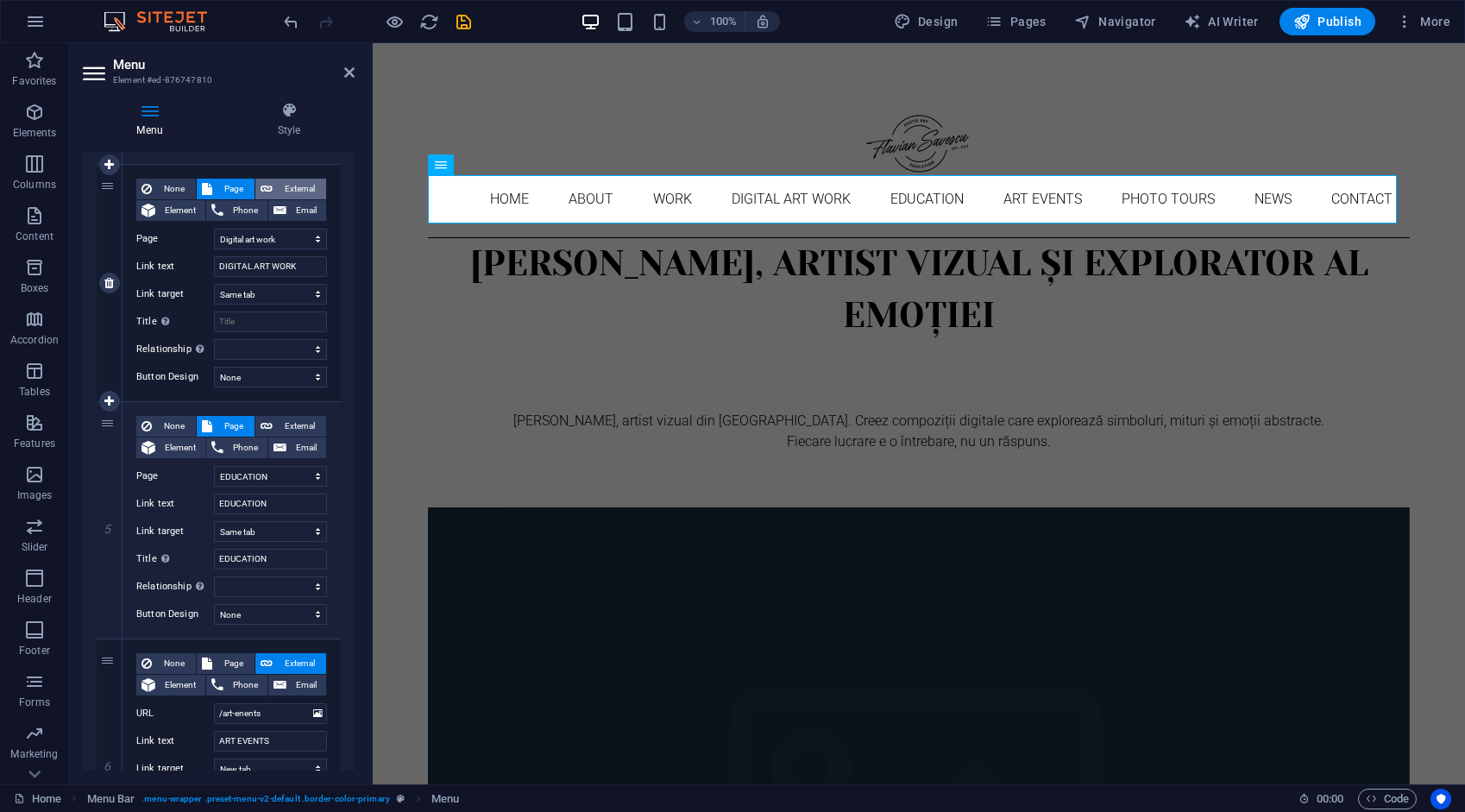
select select
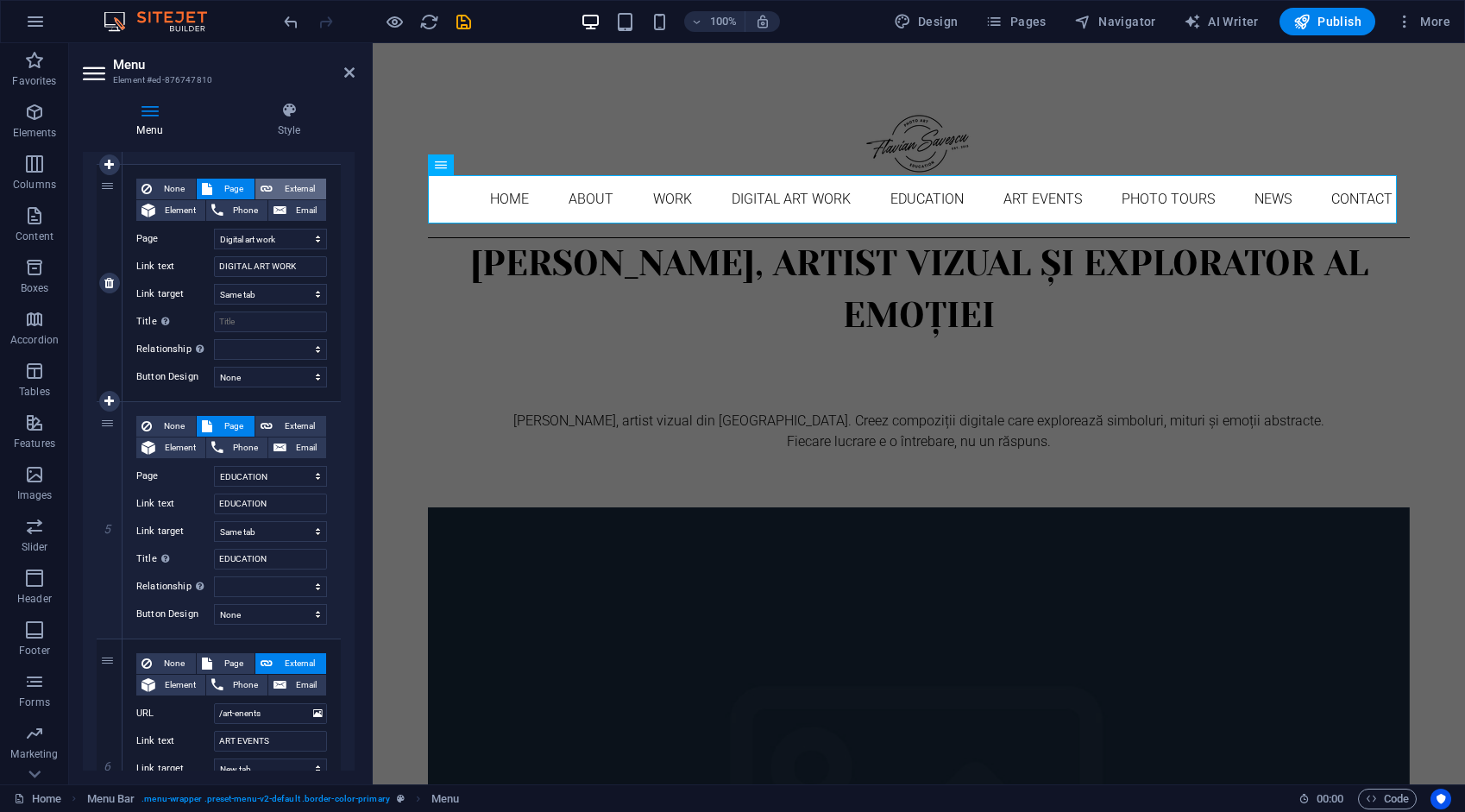
select select
click at [237, 193] on span "Page" at bounding box center [233, 189] width 32 height 21
select select
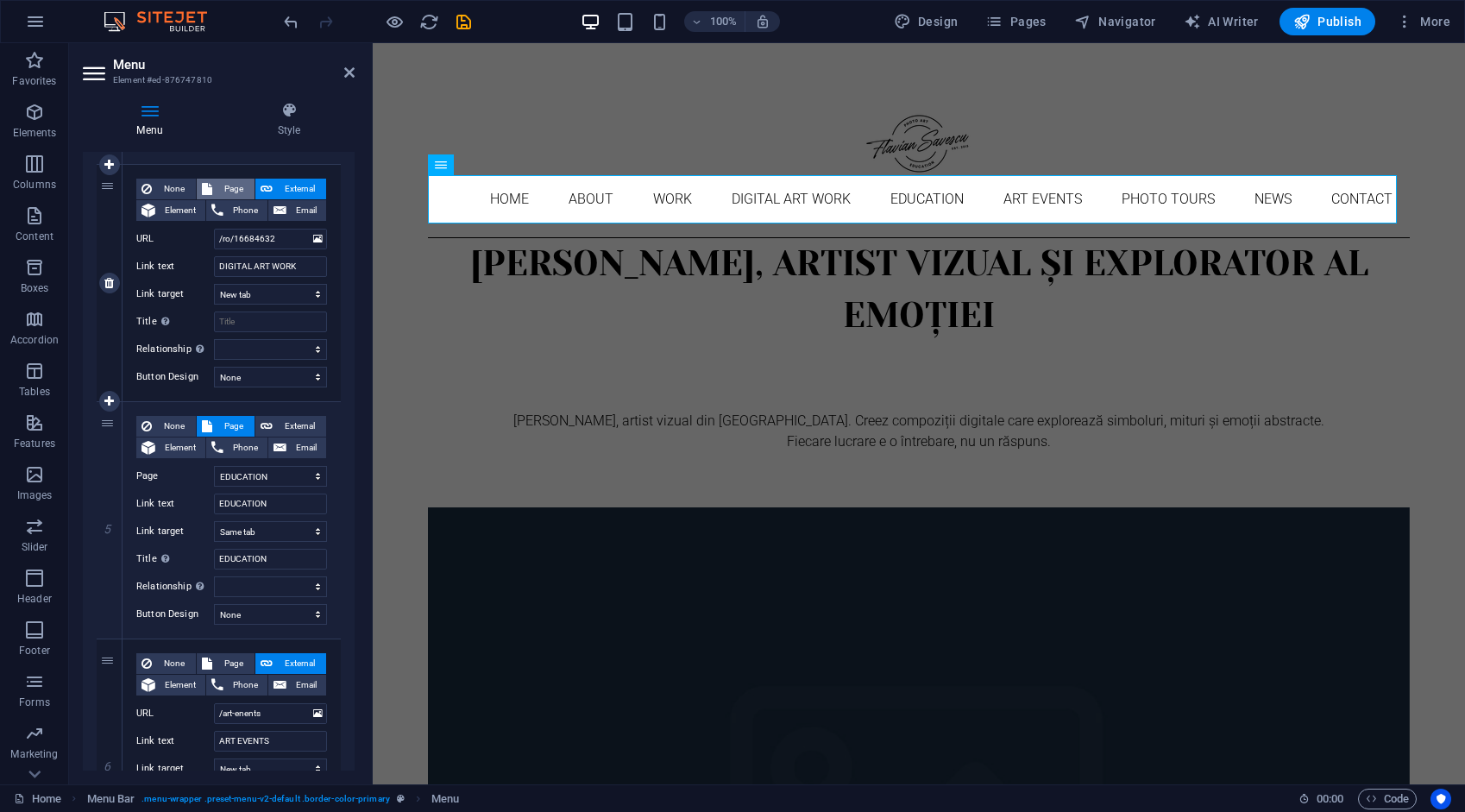
select select
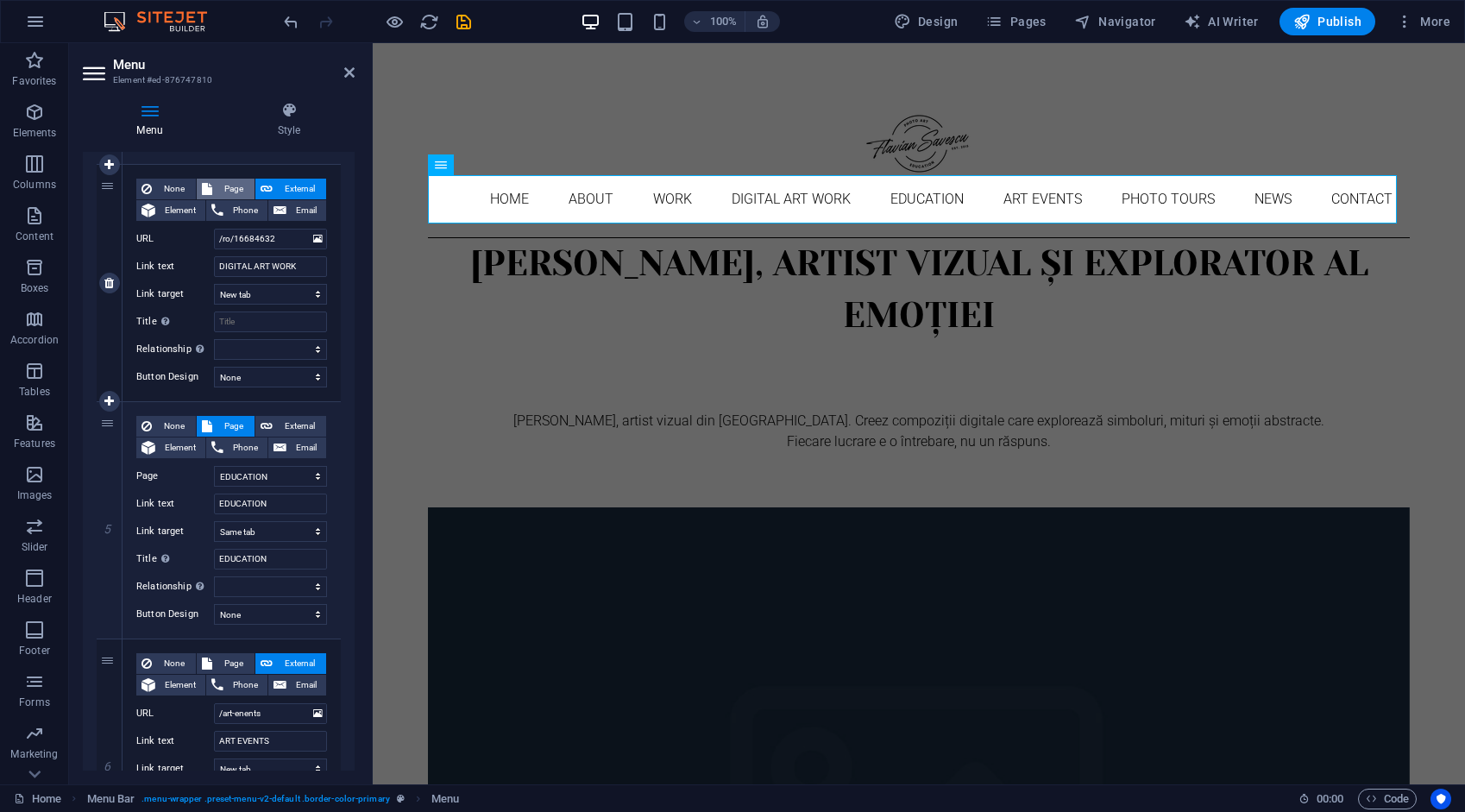
select select
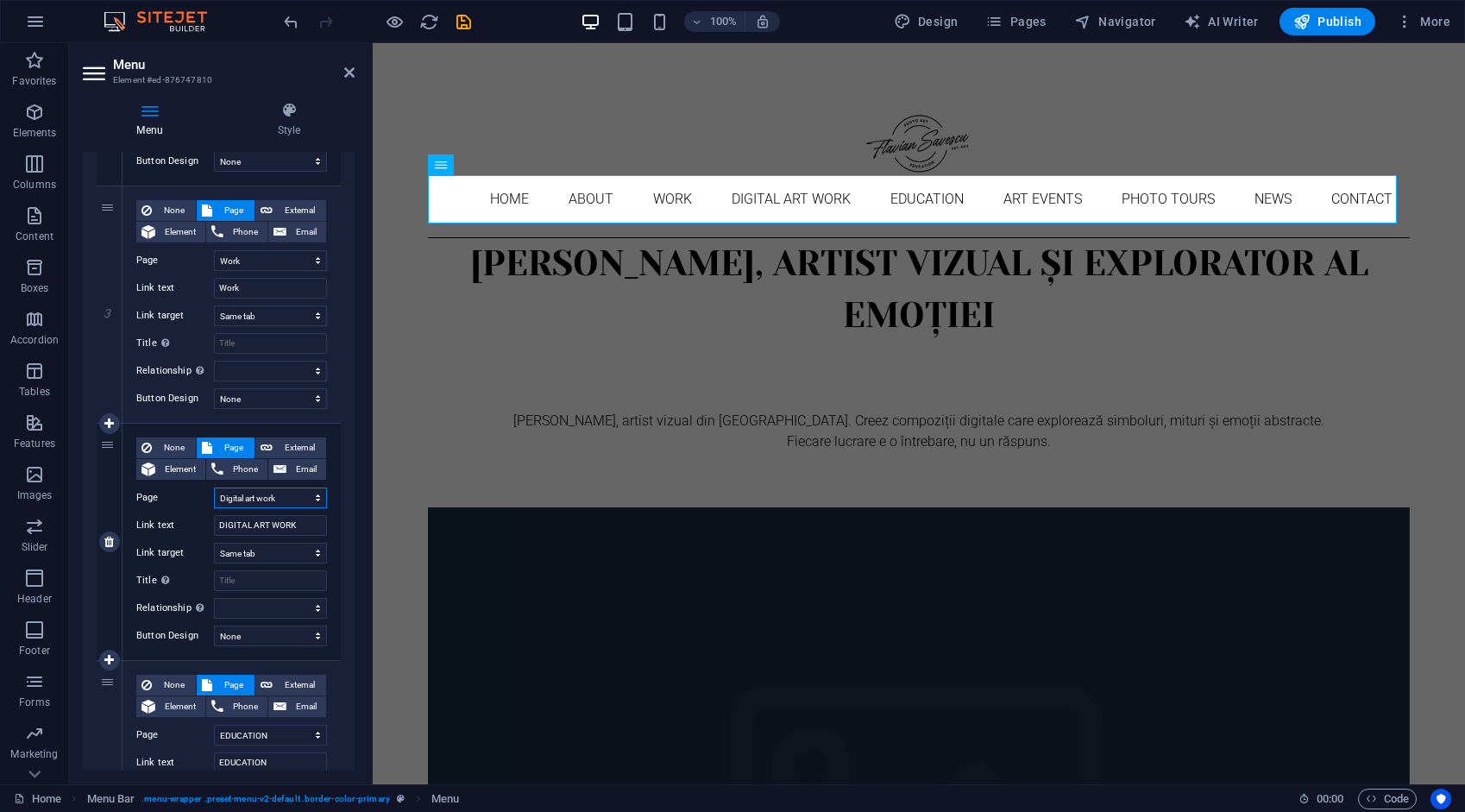
scroll to position [517, 0]
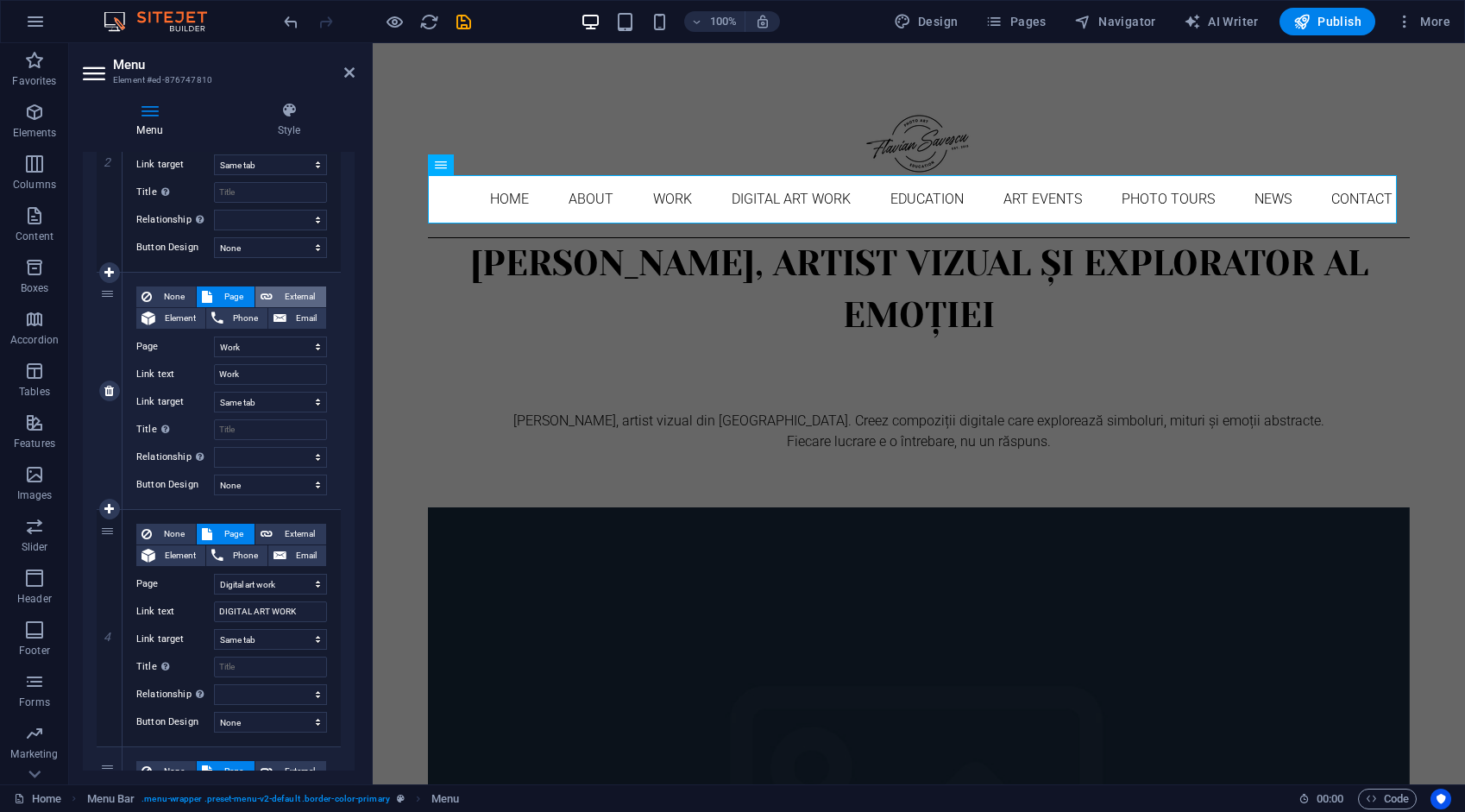
click at [291, 298] on span "External" at bounding box center [298, 297] width 43 height 21
select select
select select "blank"
select select
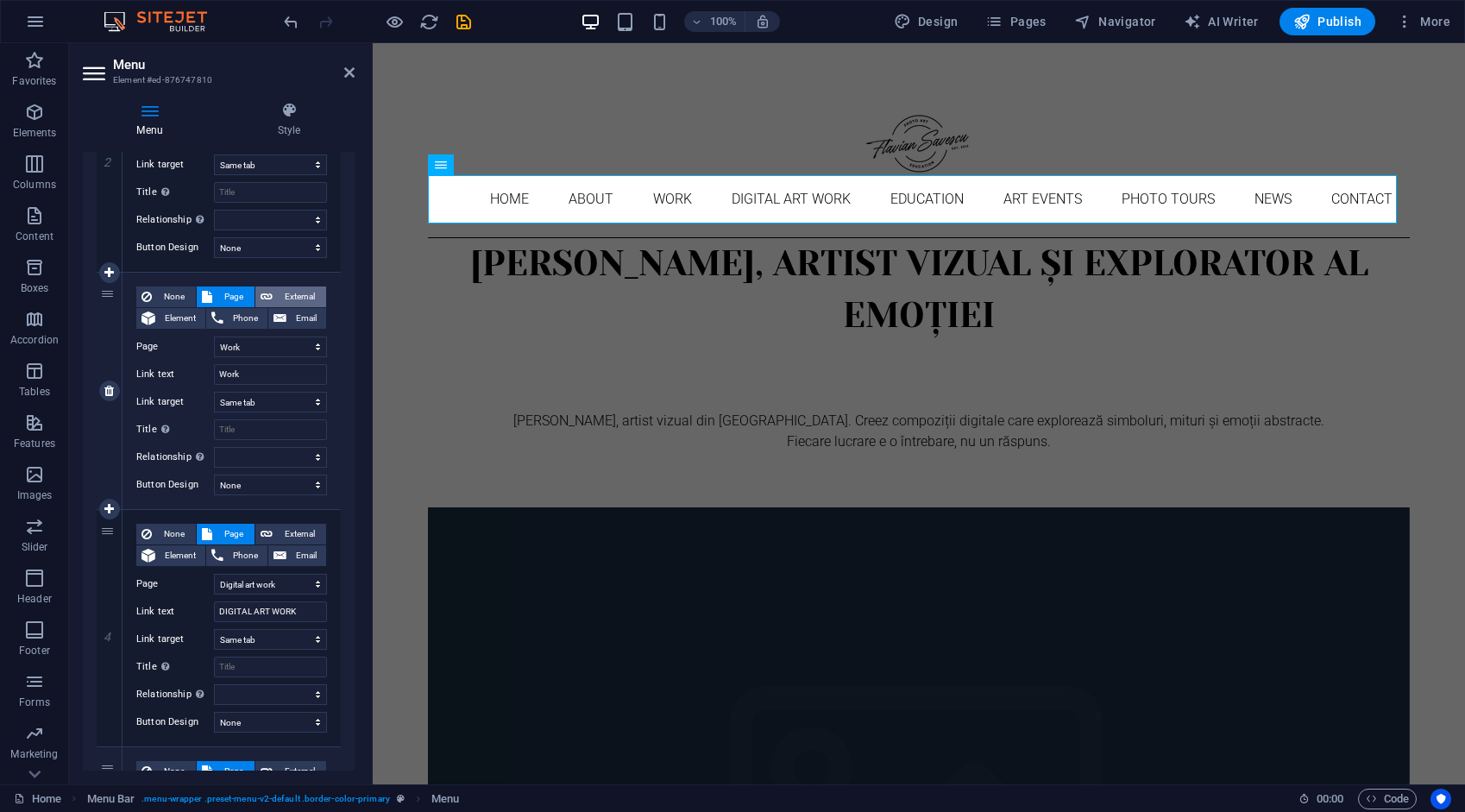
select select
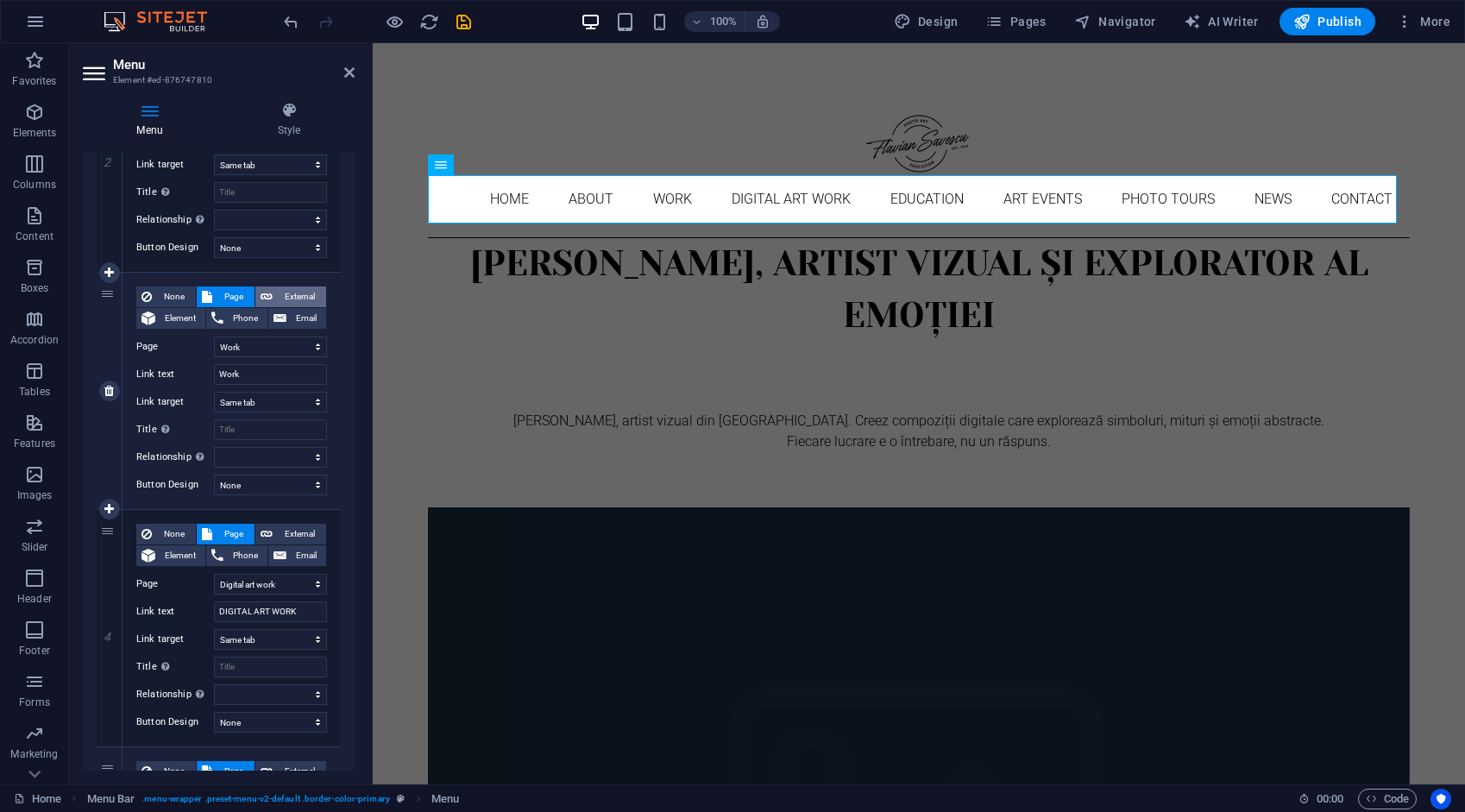
select select
click at [239, 291] on span "Page" at bounding box center [233, 297] width 32 height 21
select select
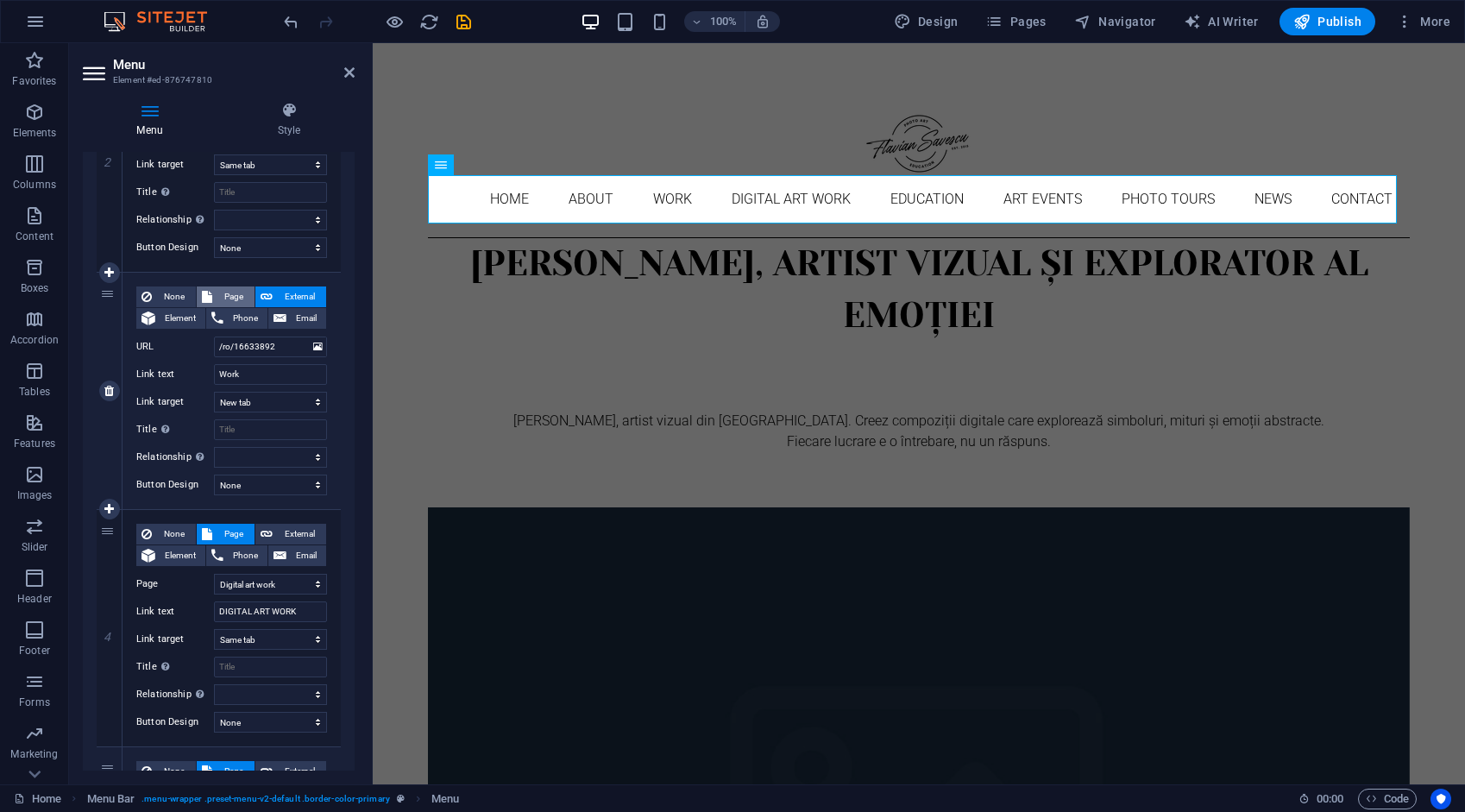
select select
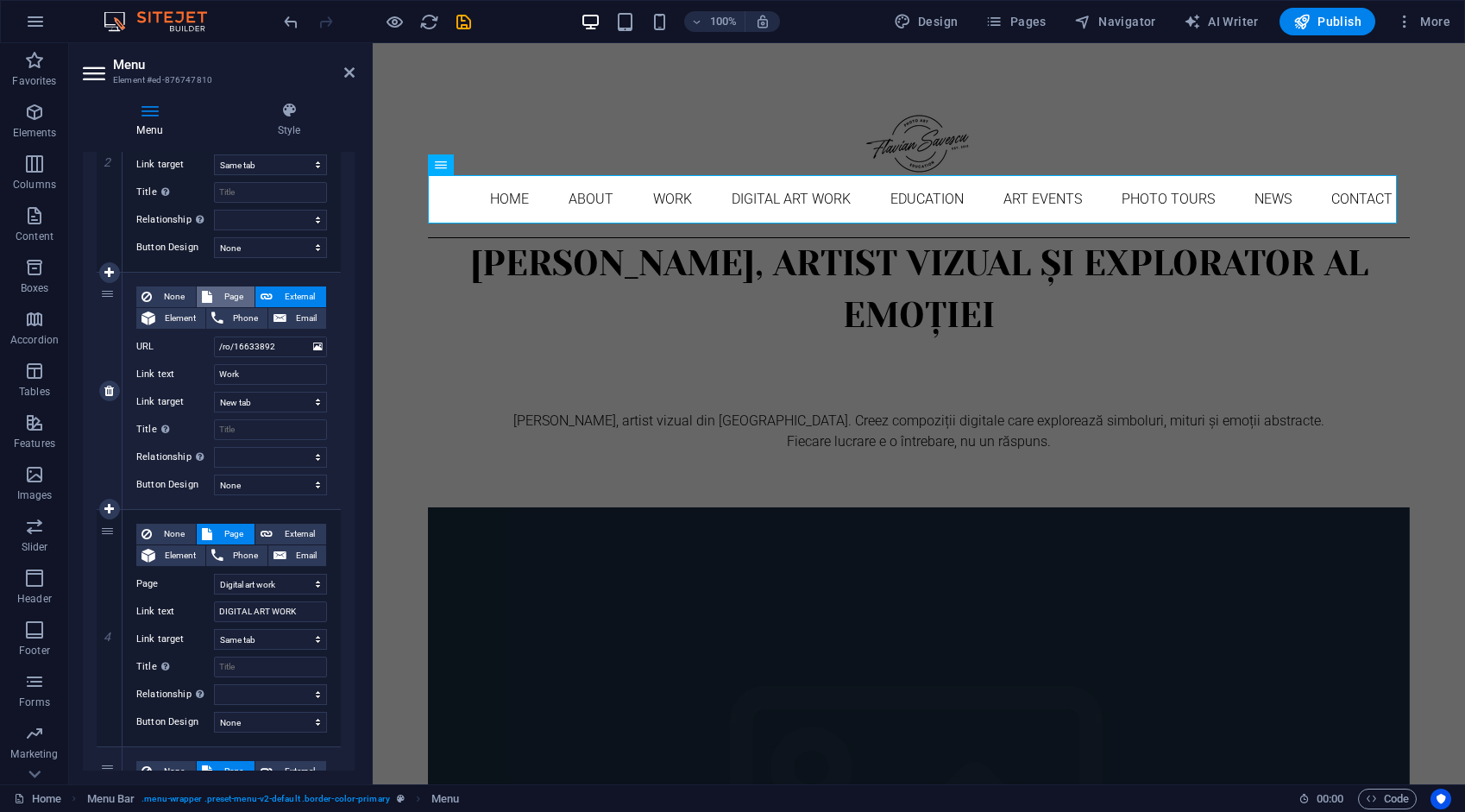
select select
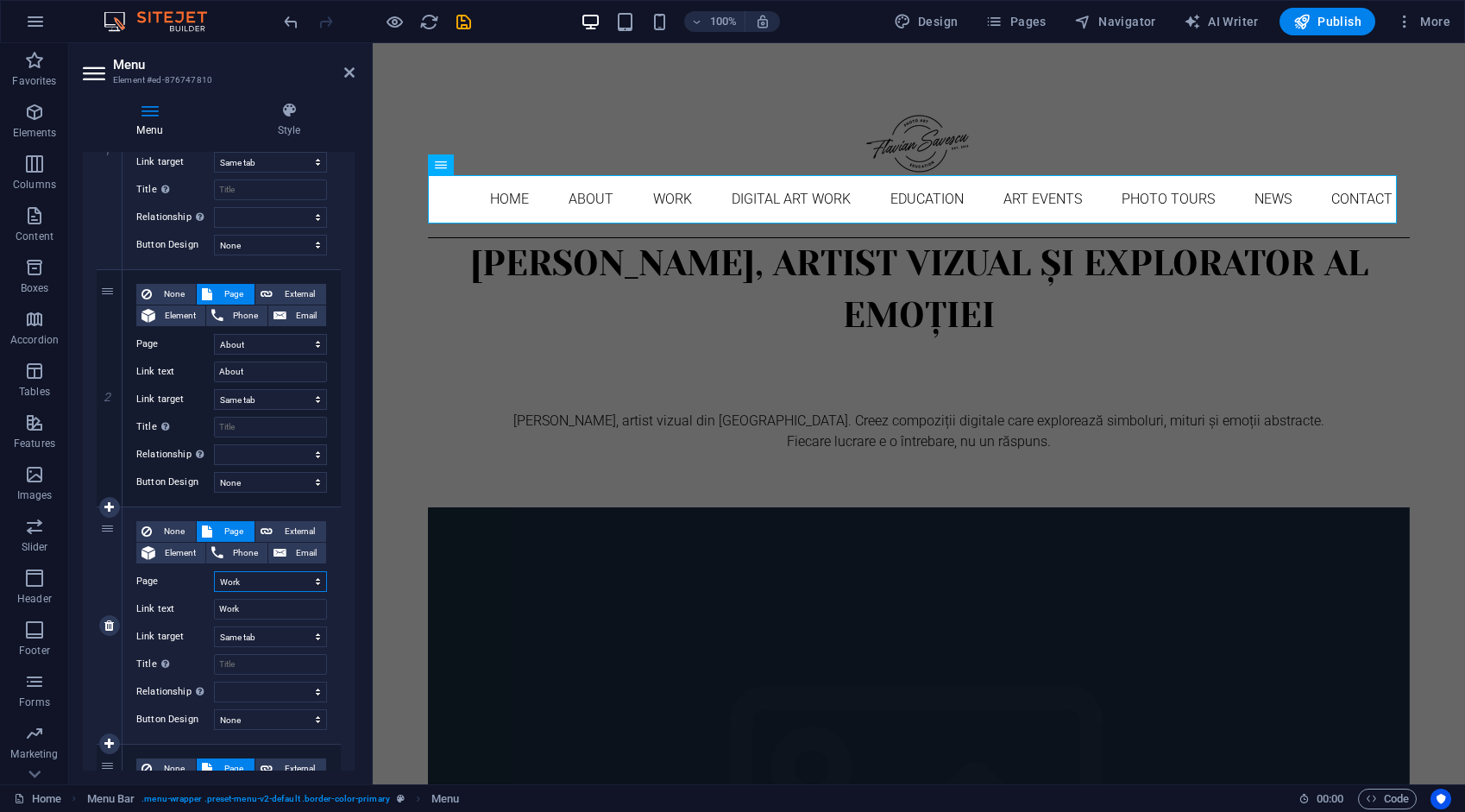
scroll to position [259, 0]
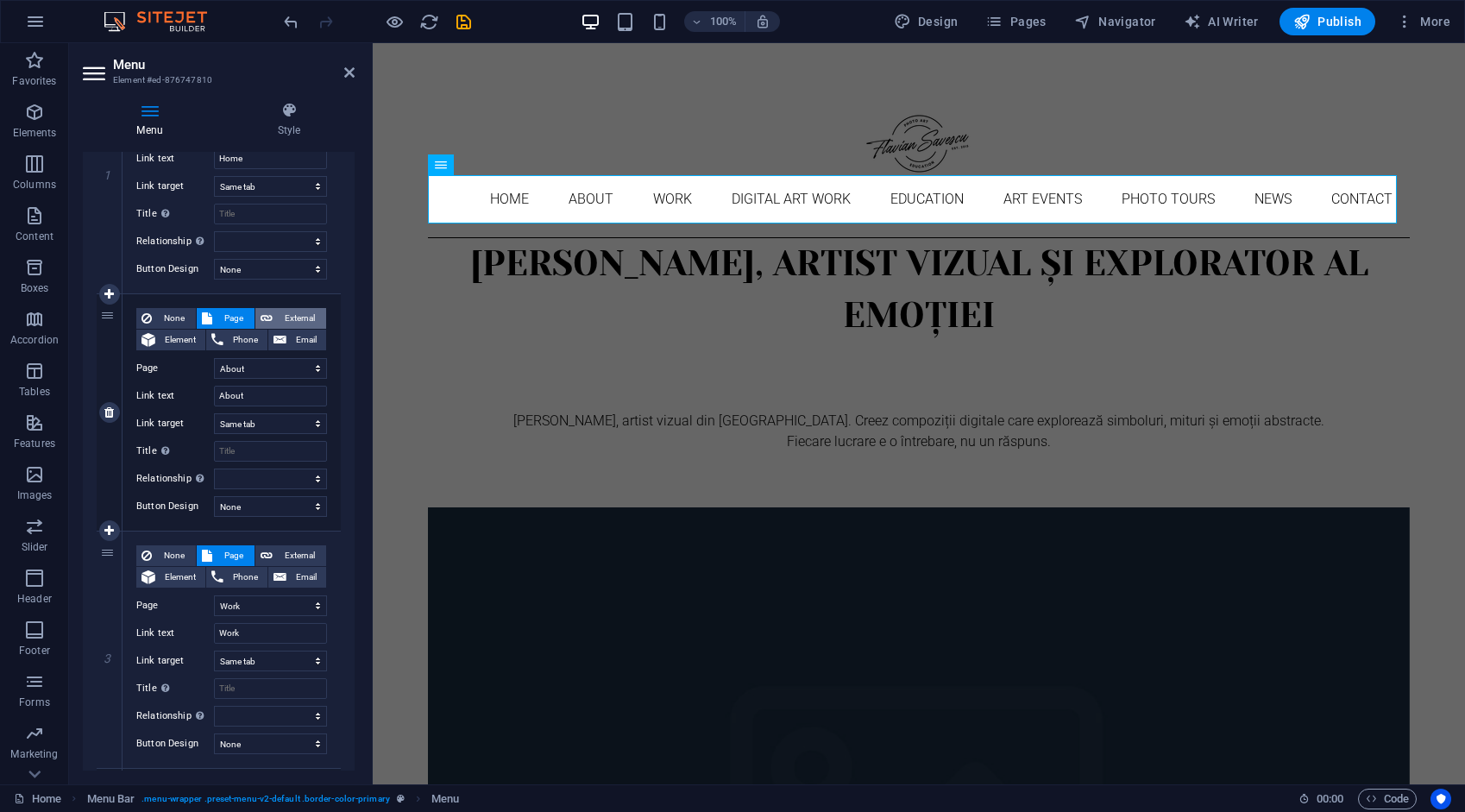
click at [284, 321] on span "External" at bounding box center [298, 318] width 43 height 21
select select
select select "blank"
select select
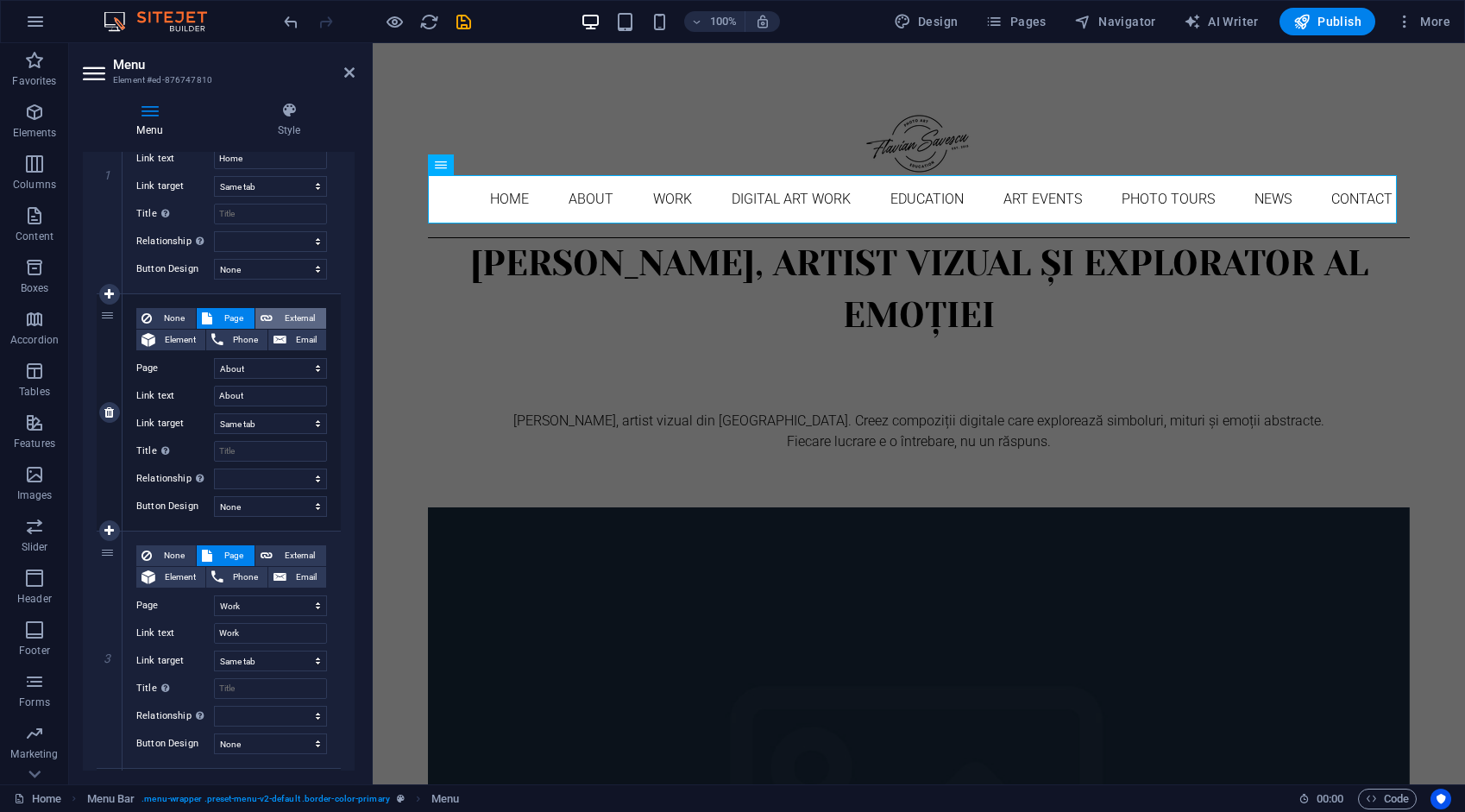
select select
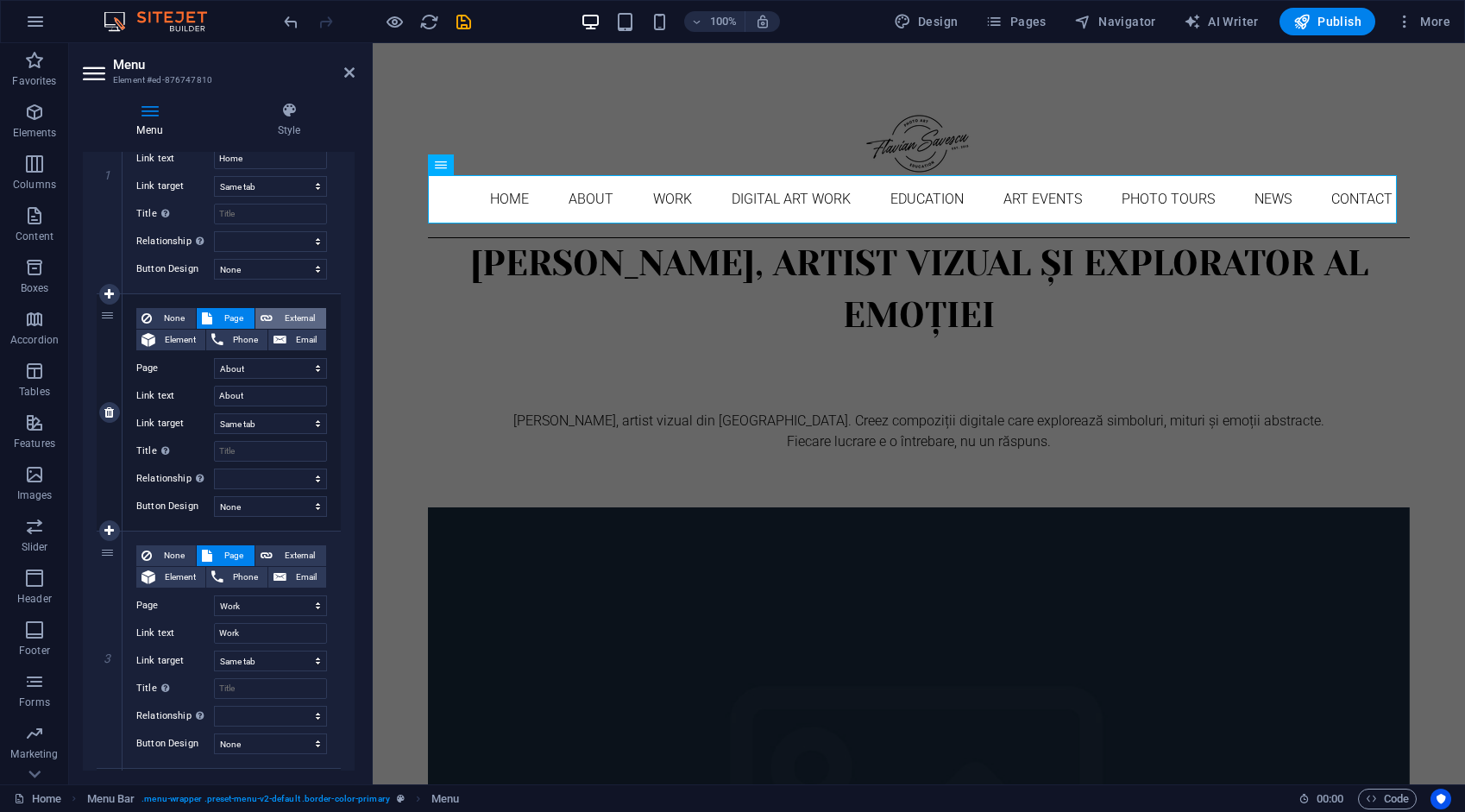
select select
click at [243, 315] on span "Page" at bounding box center [233, 318] width 32 height 21
select select
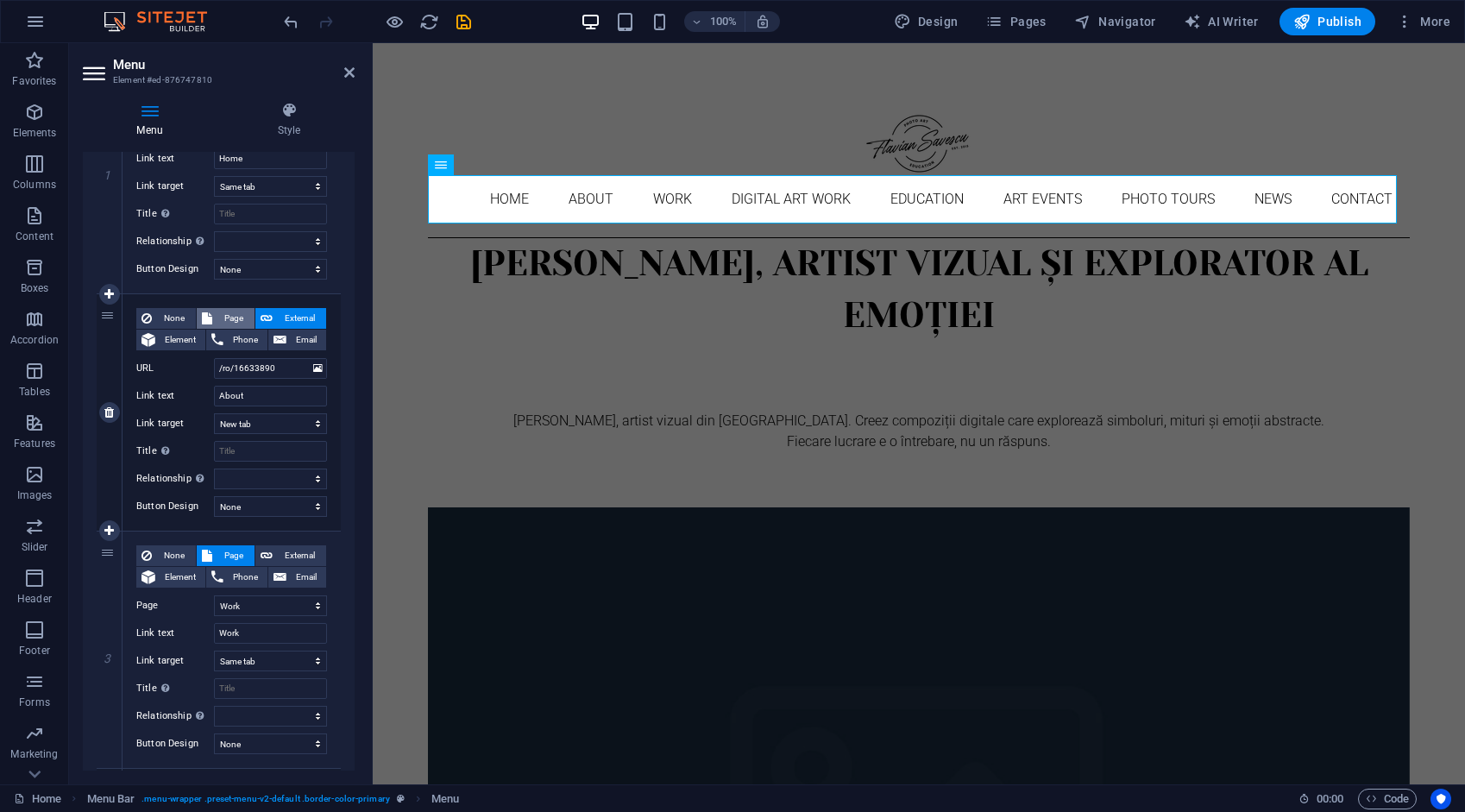
select select
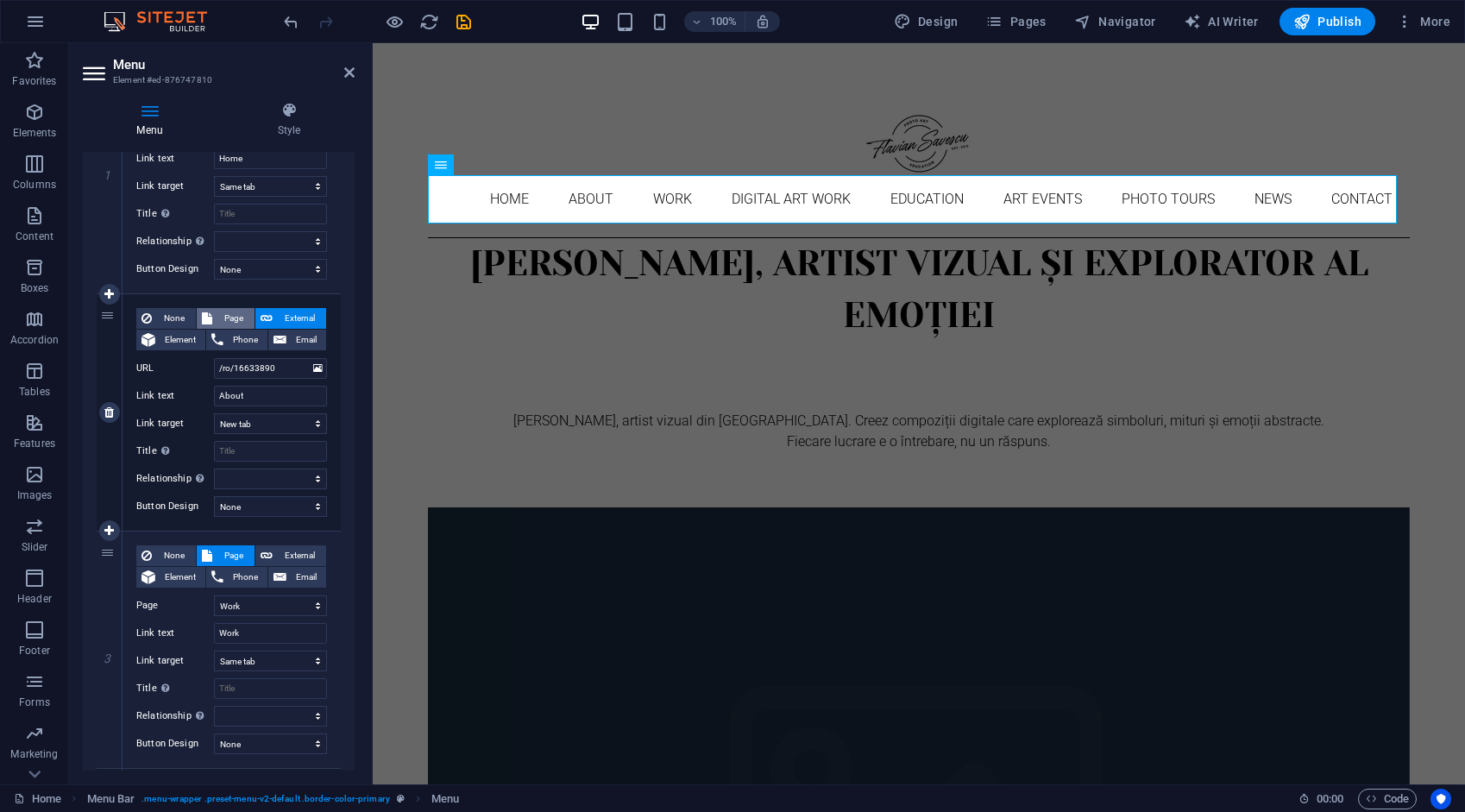
select select
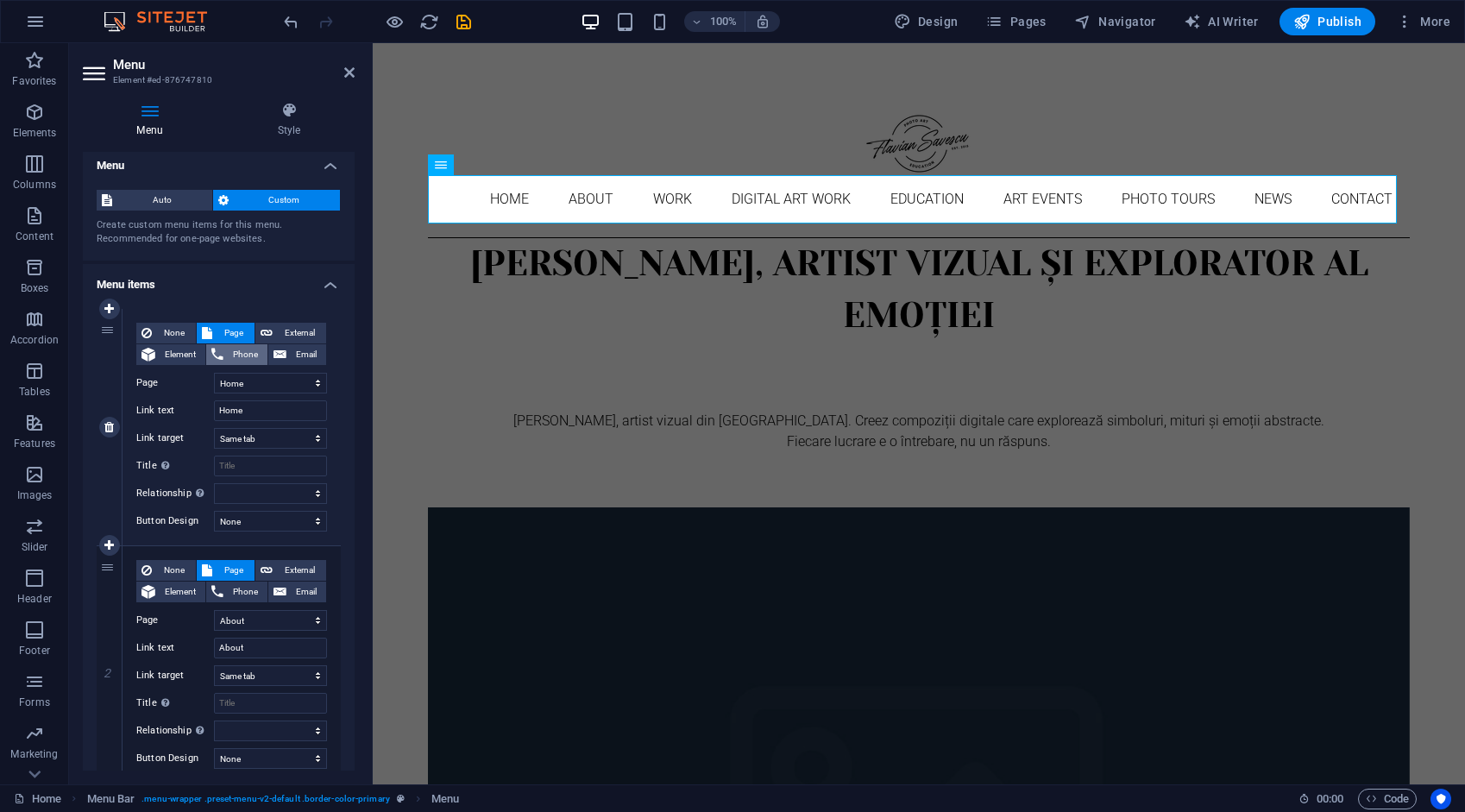
scroll to position [0, 0]
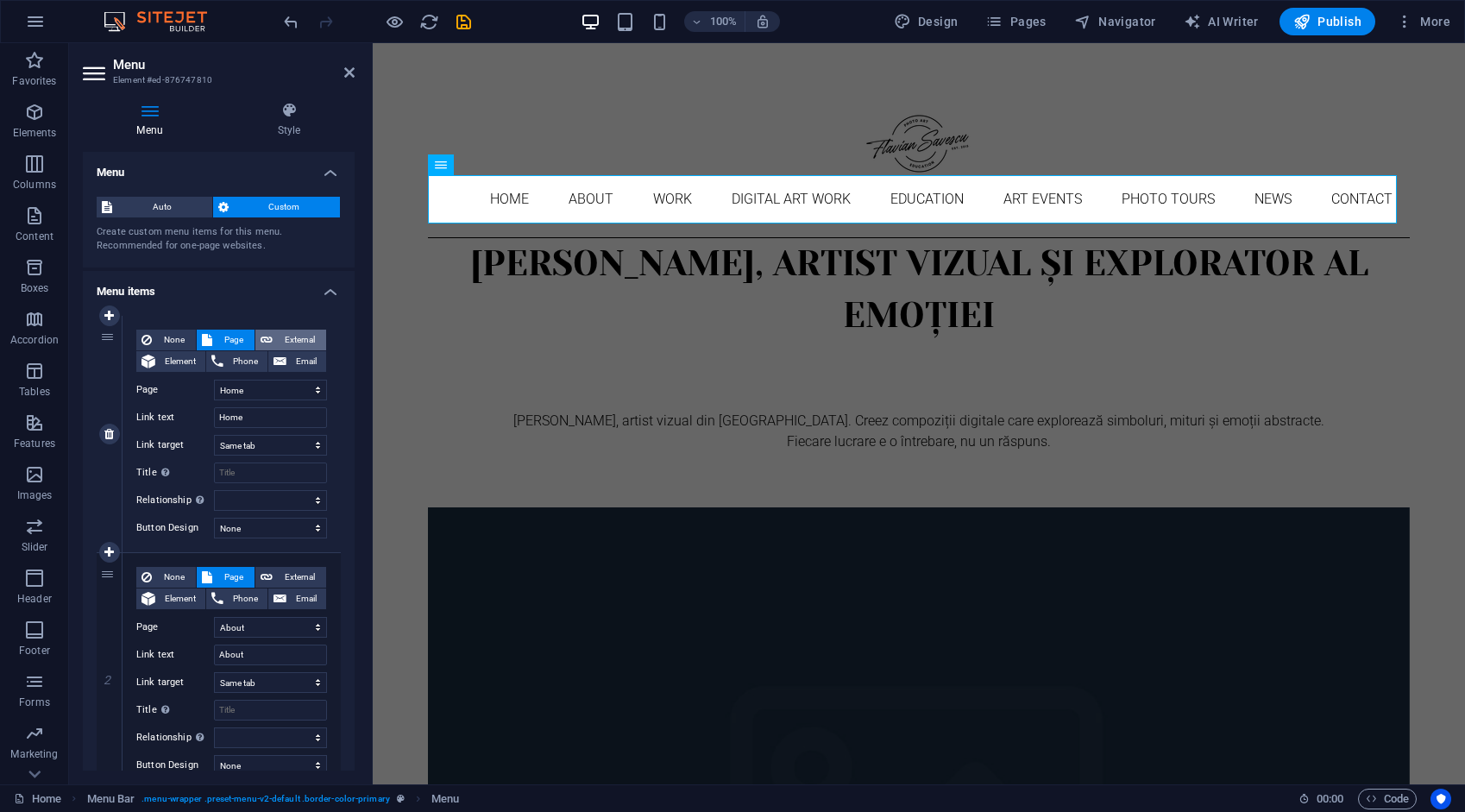
click at [297, 338] on span "External" at bounding box center [298, 340] width 43 height 21
select select "blank"
select select
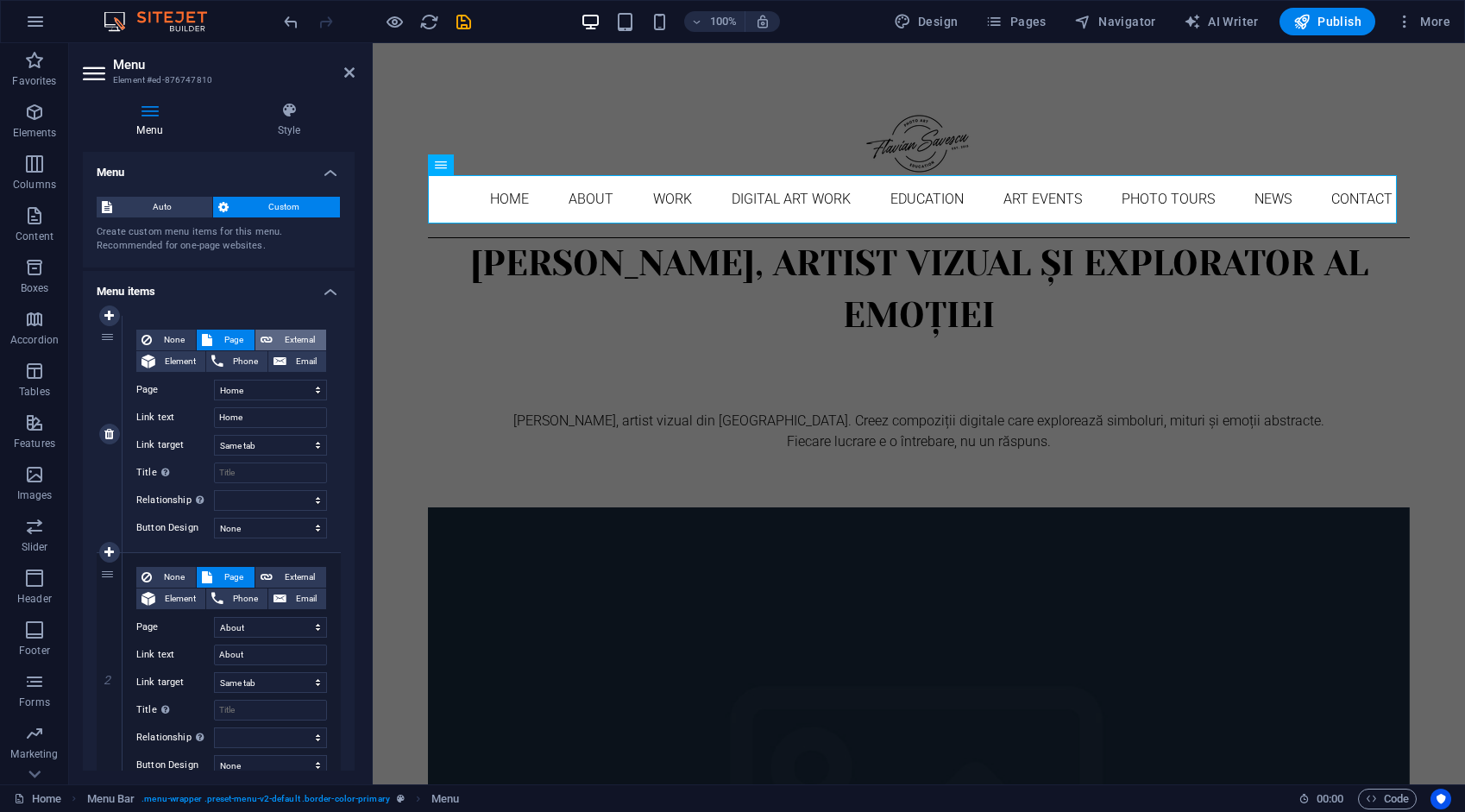
select select
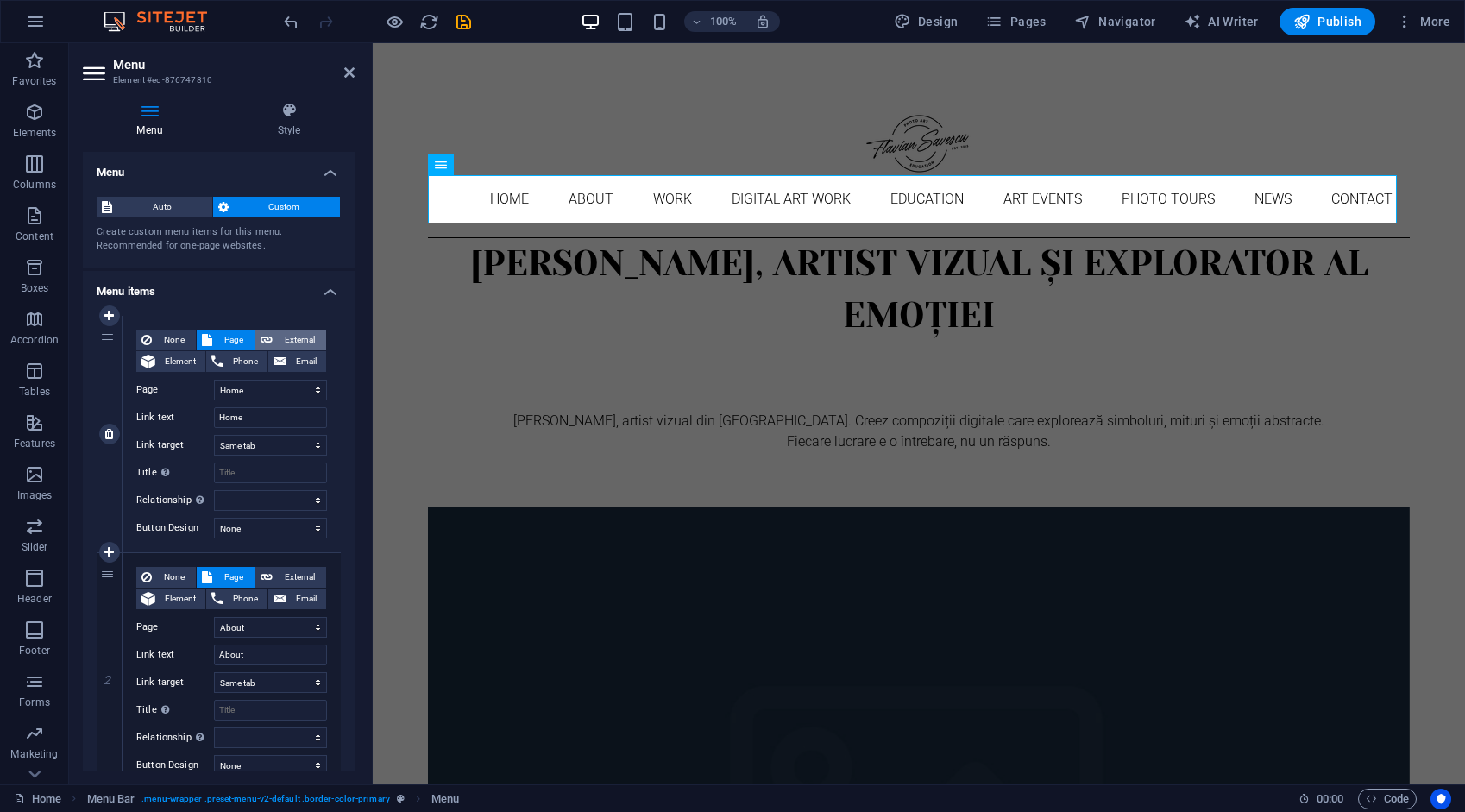
select select
click at [236, 342] on span "Page" at bounding box center [233, 340] width 32 height 21
select select
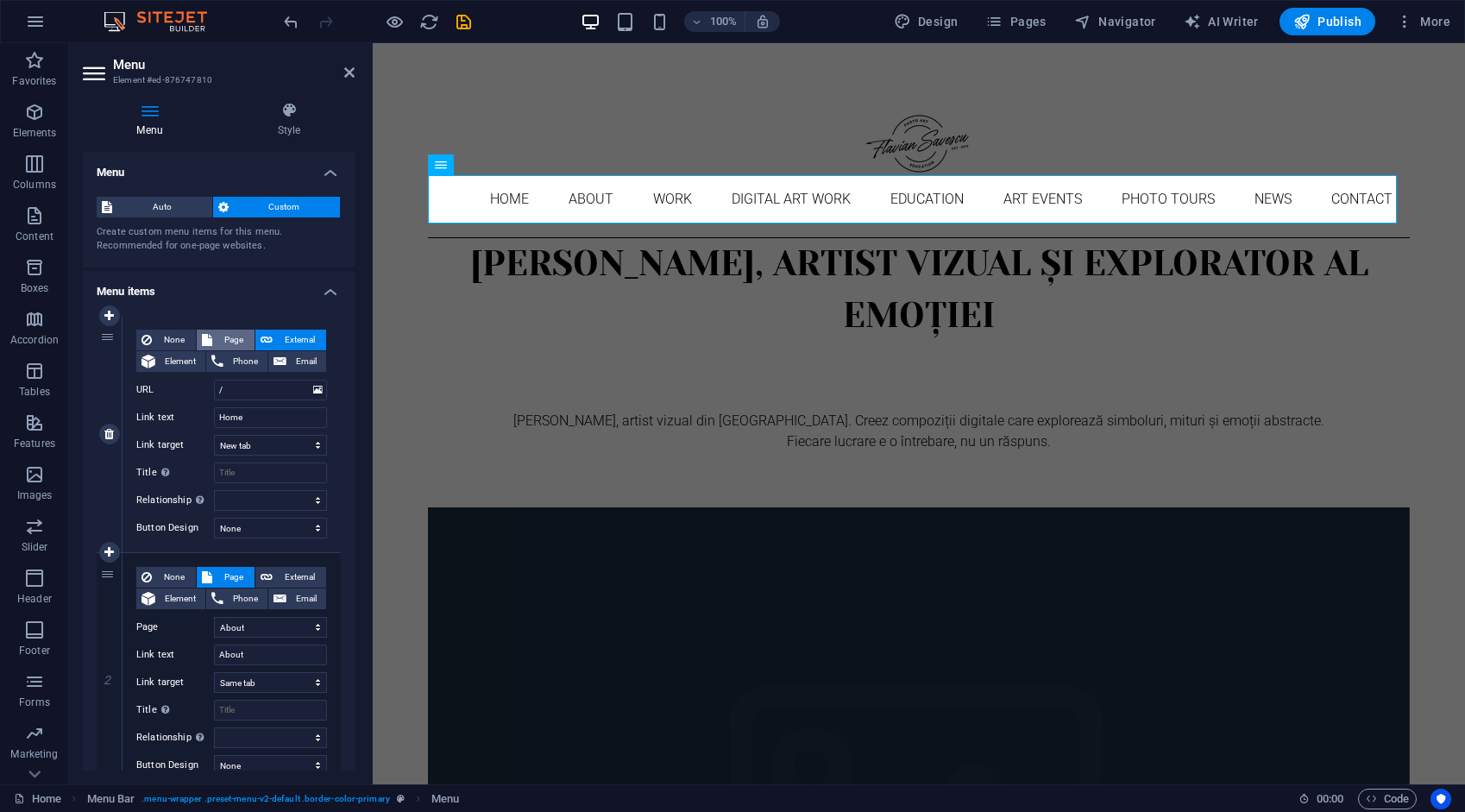
select select
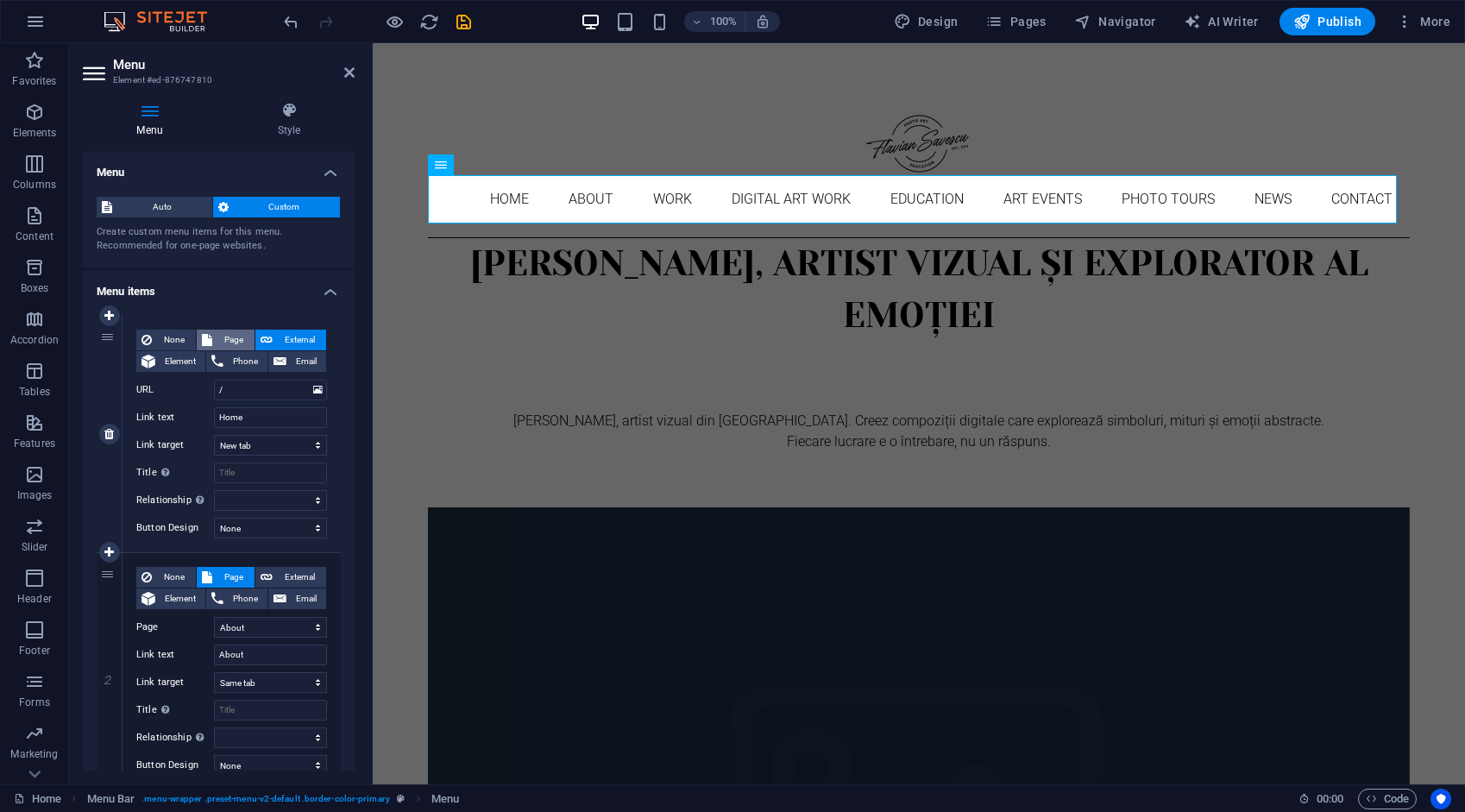
select select
click at [284, 575] on span "External" at bounding box center [298, 577] width 43 height 21
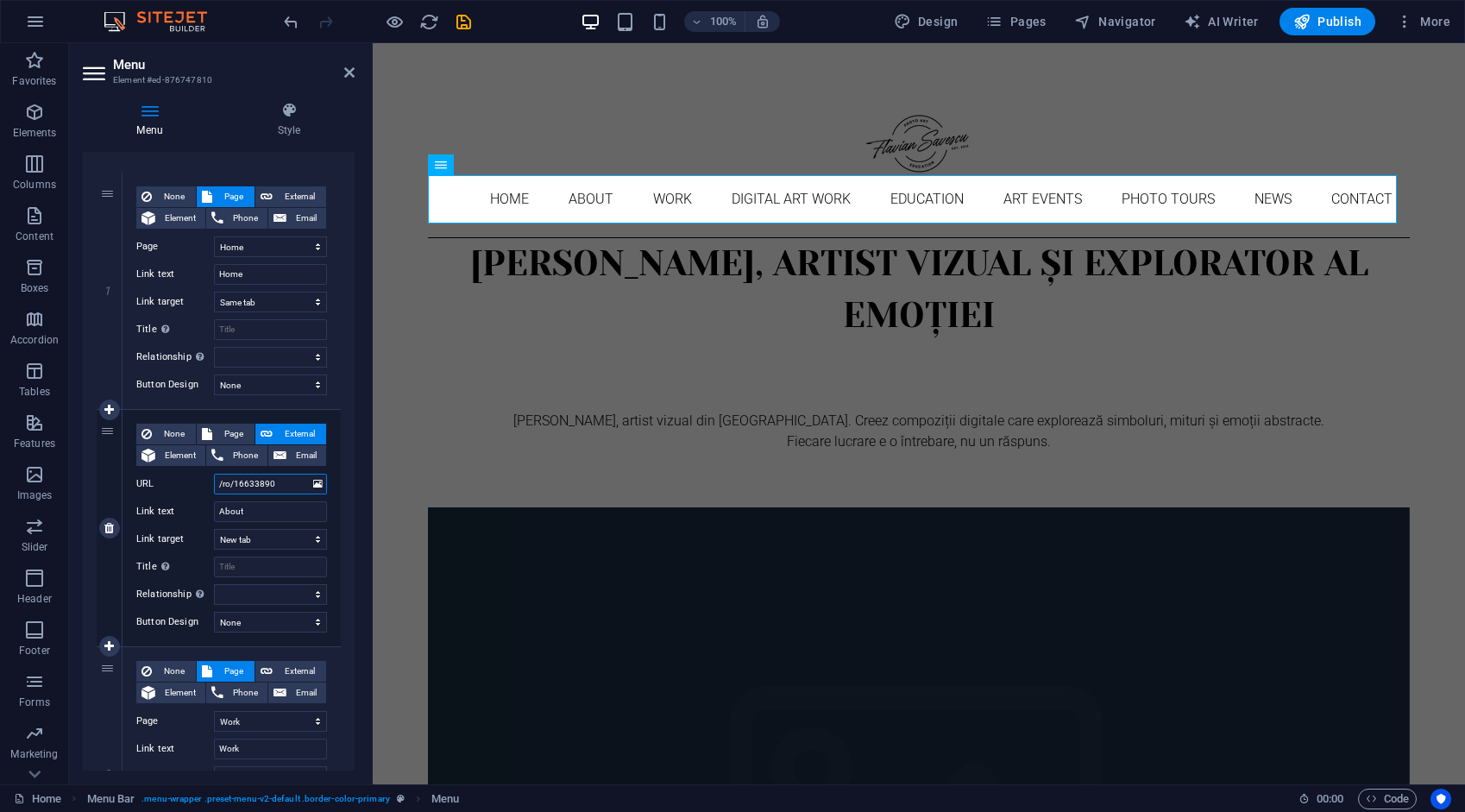
scroll to position [173, 0]
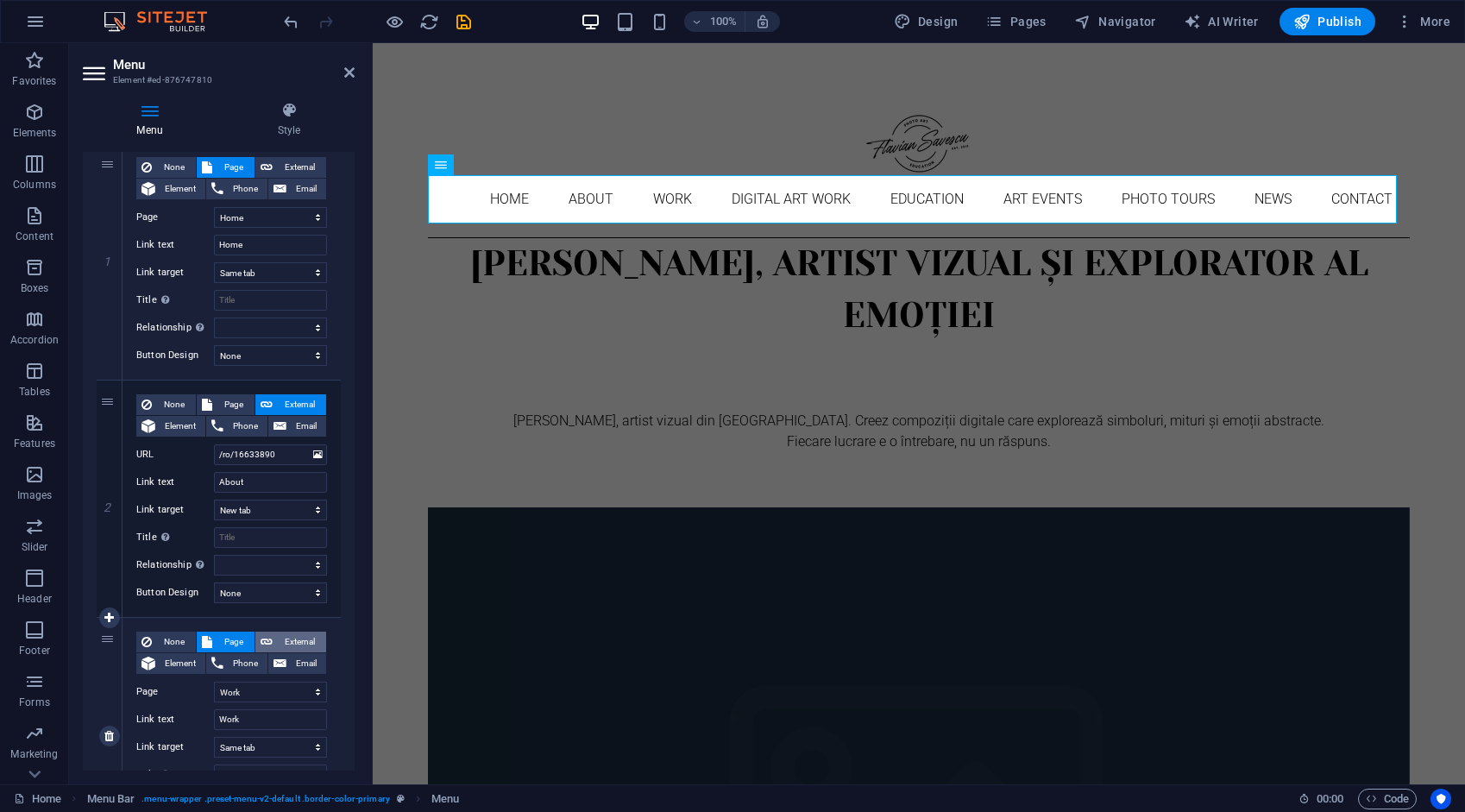
click at [299, 637] on span "External" at bounding box center [298, 642] width 43 height 21
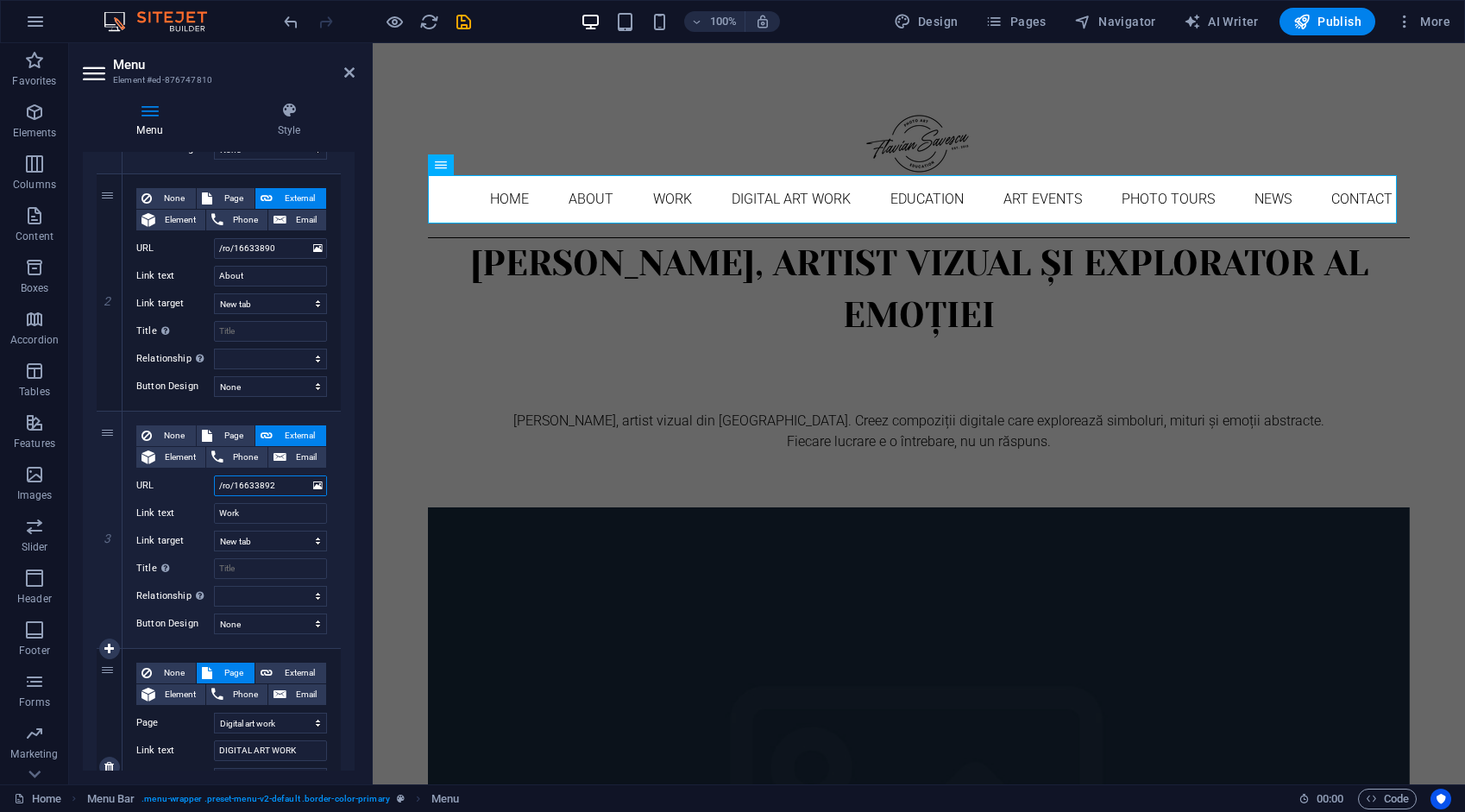
scroll to position [432, 0]
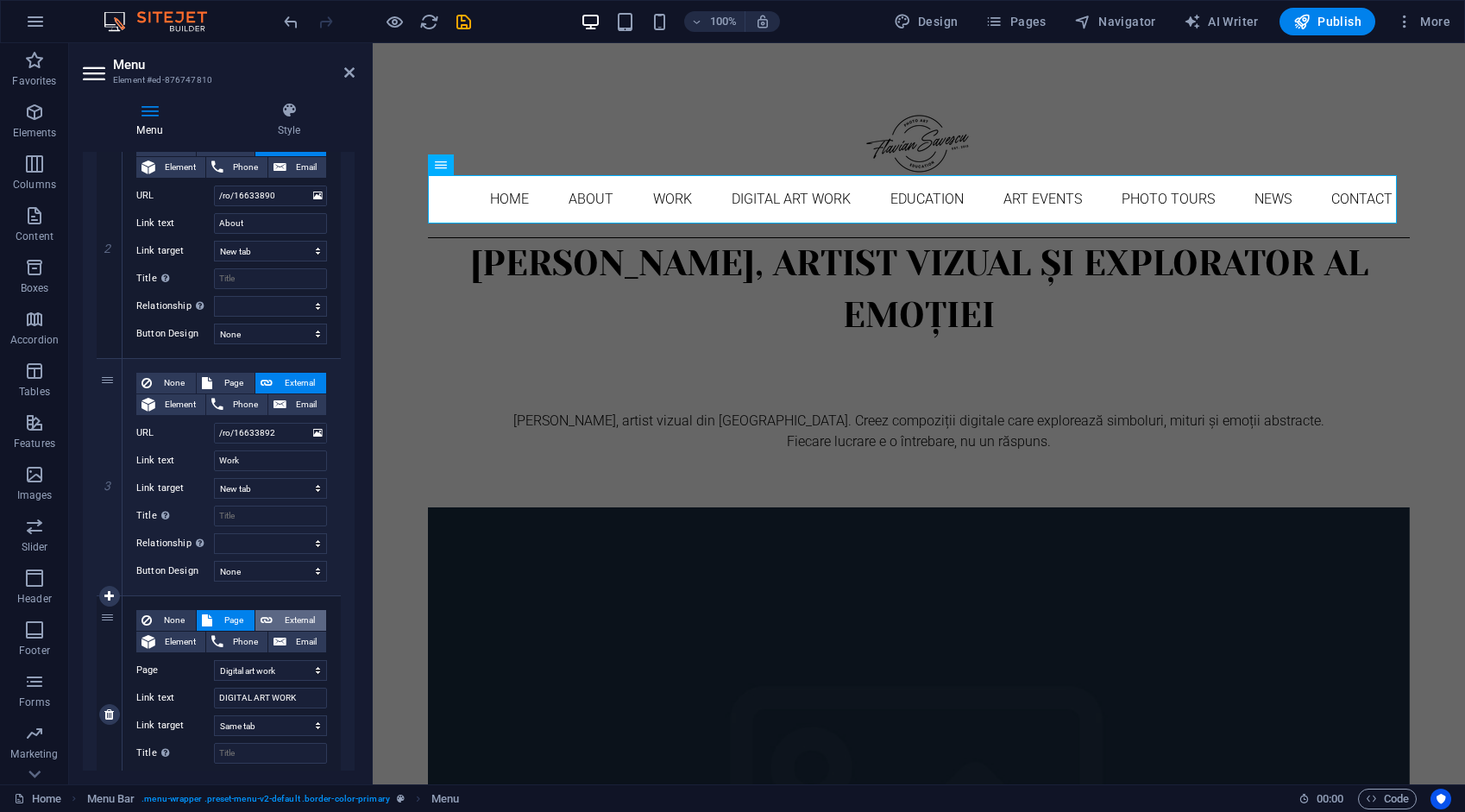
click at [297, 618] on span "External" at bounding box center [298, 620] width 43 height 21
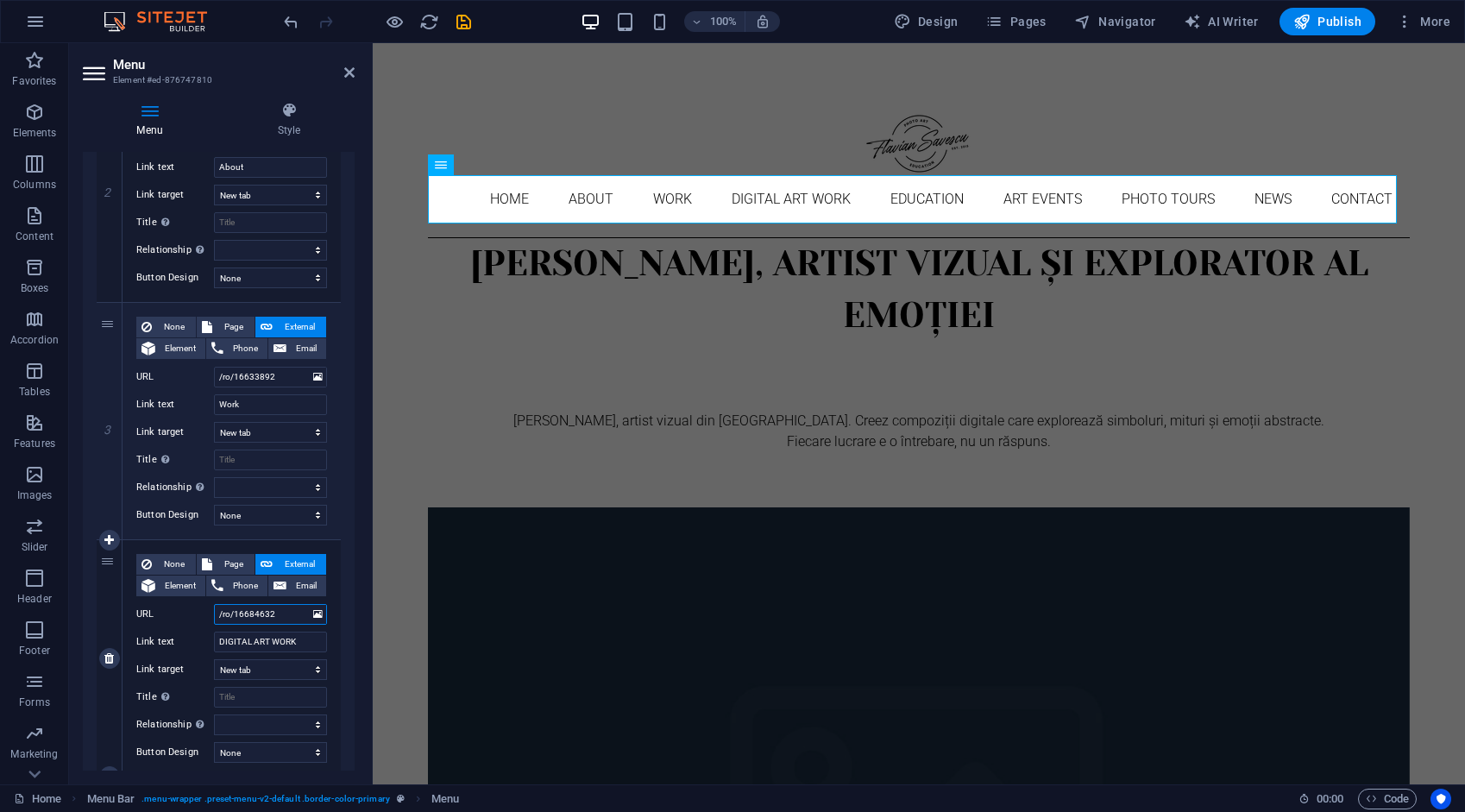
scroll to position [690, 0]
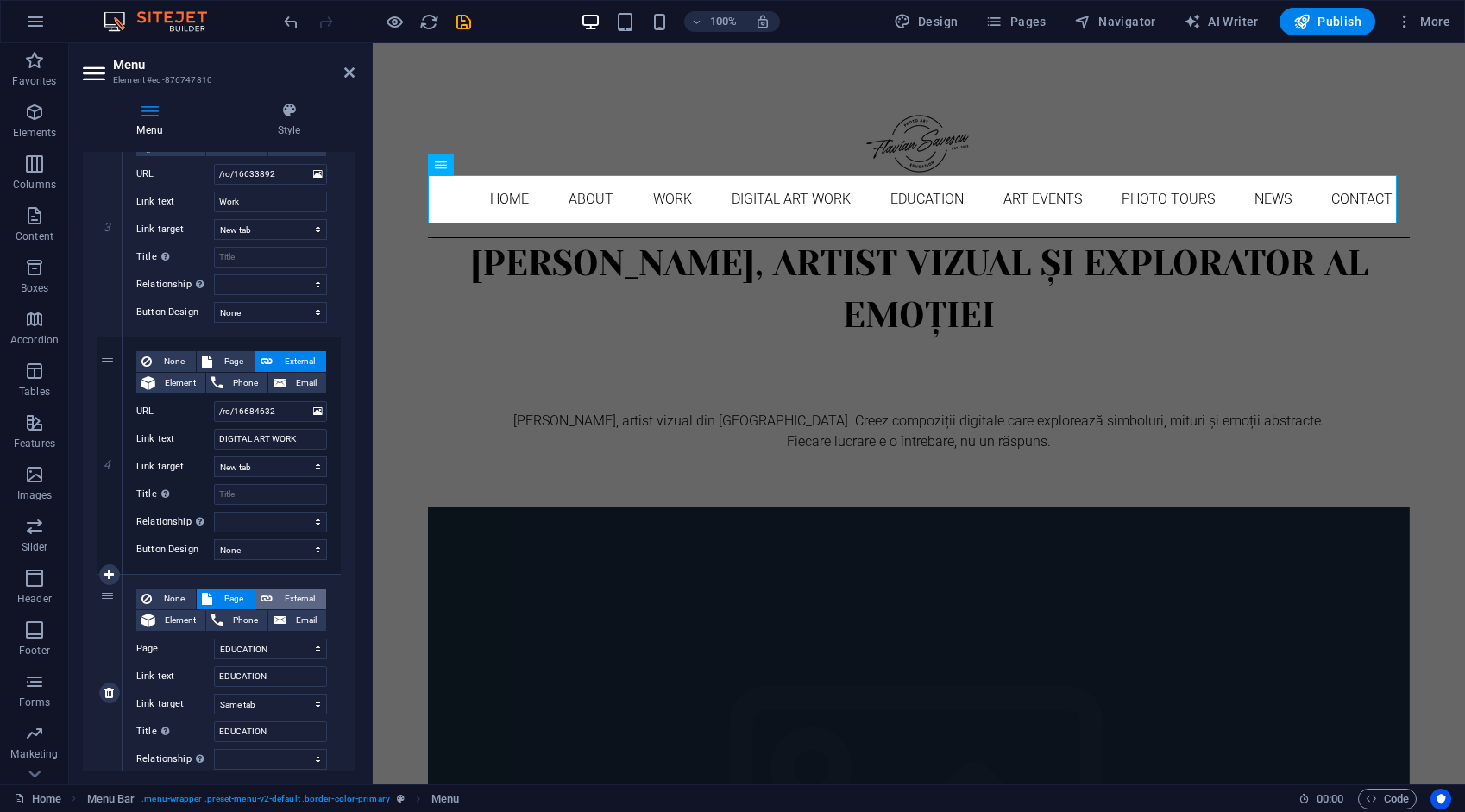
click at [302, 598] on span "External" at bounding box center [298, 599] width 43 height 21
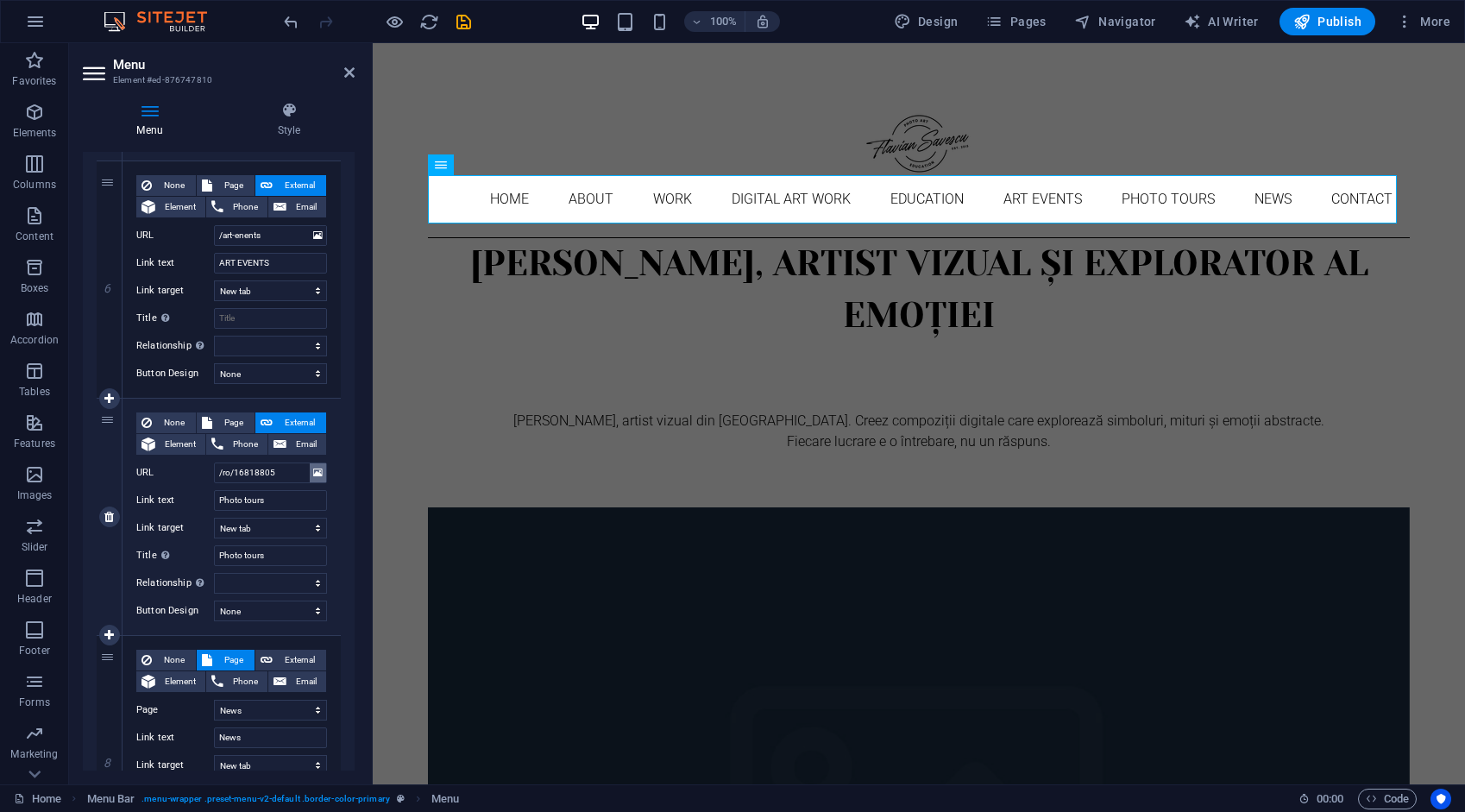
scroll to position [1380, 0]
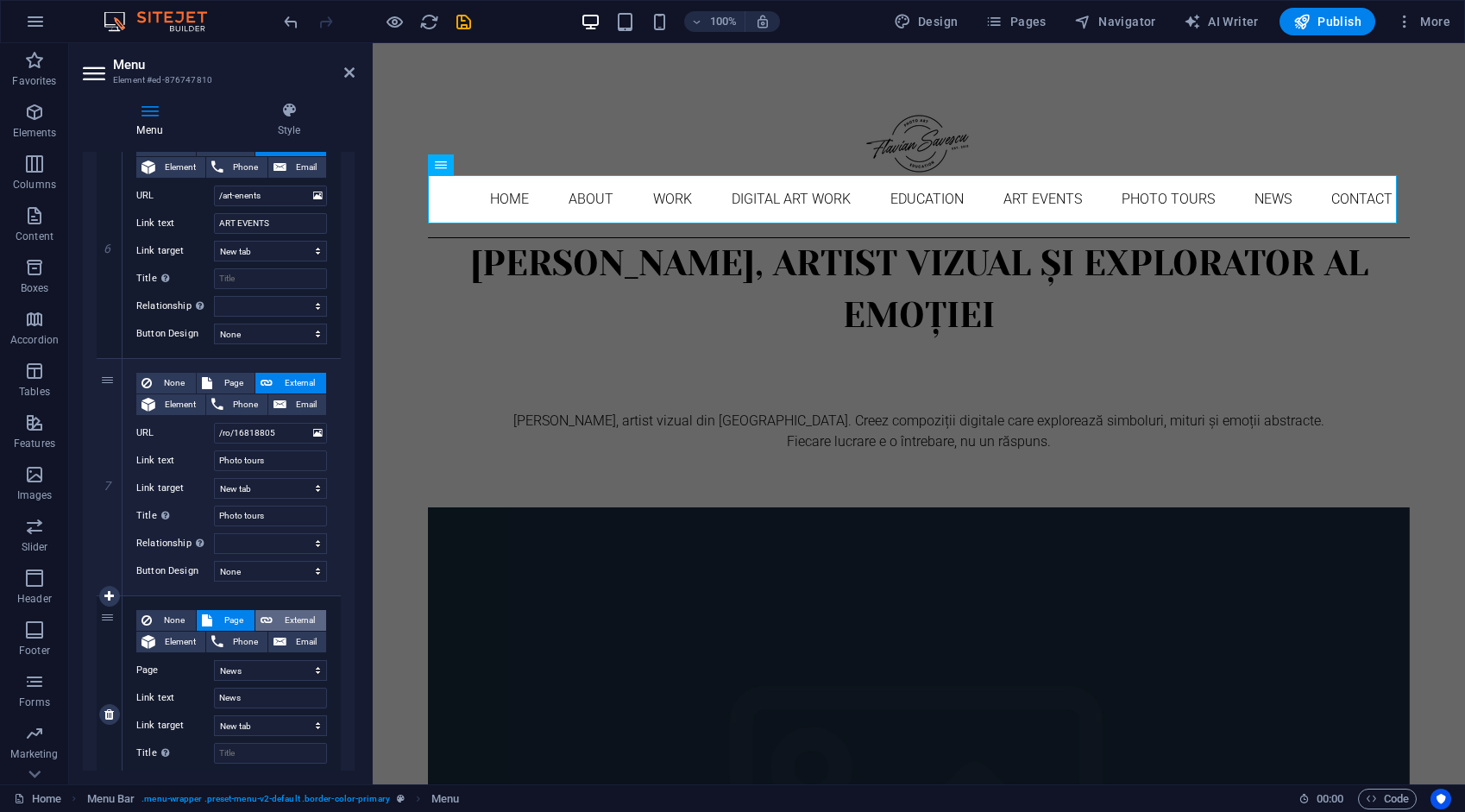
click at [305, 615] on span "External" at bounding box center [298, 620] width 43 height 21
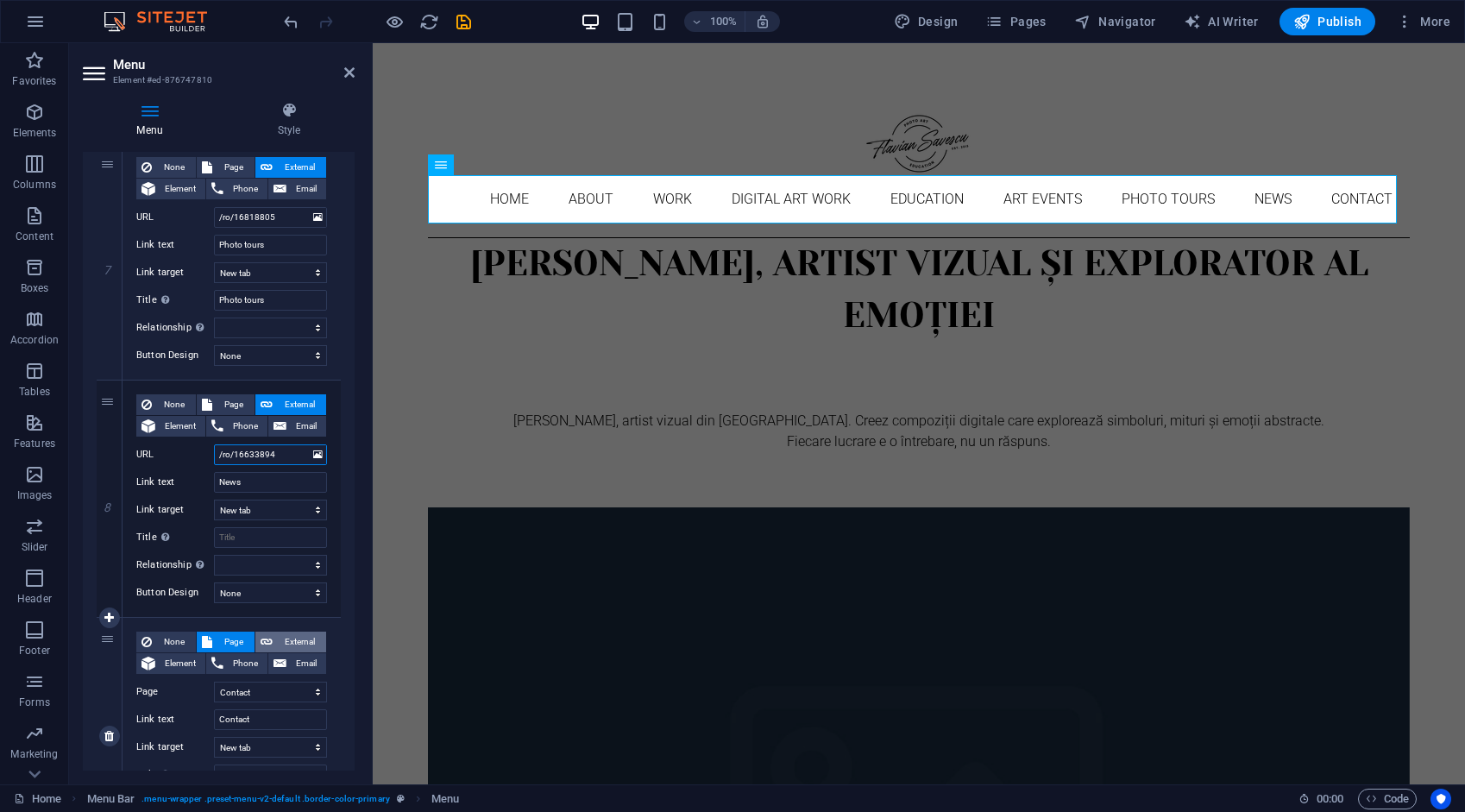
scroll to position [1639, 0]
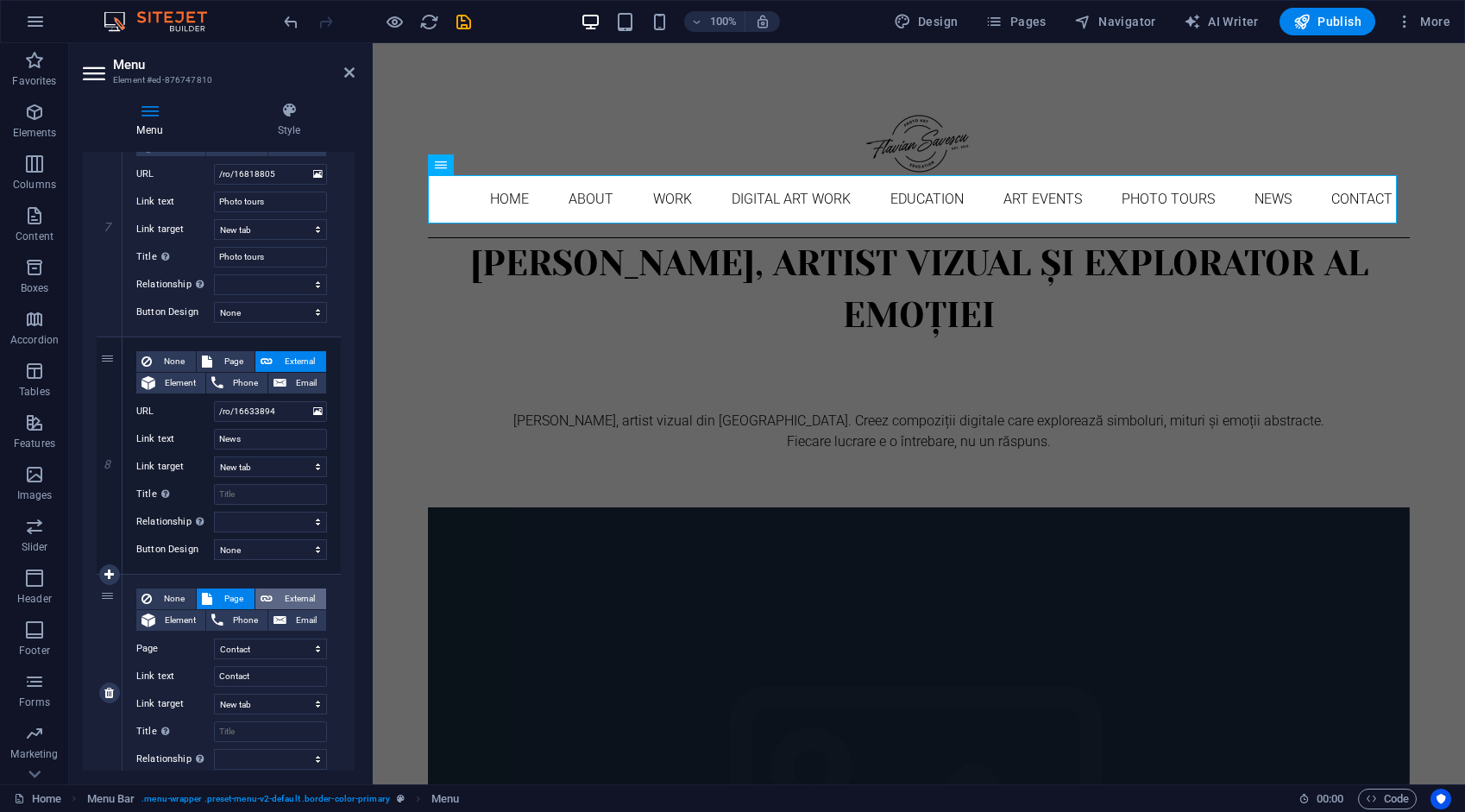
click at [304, 595] on span "External" at bounding box center [298, 599] width 43 height 21
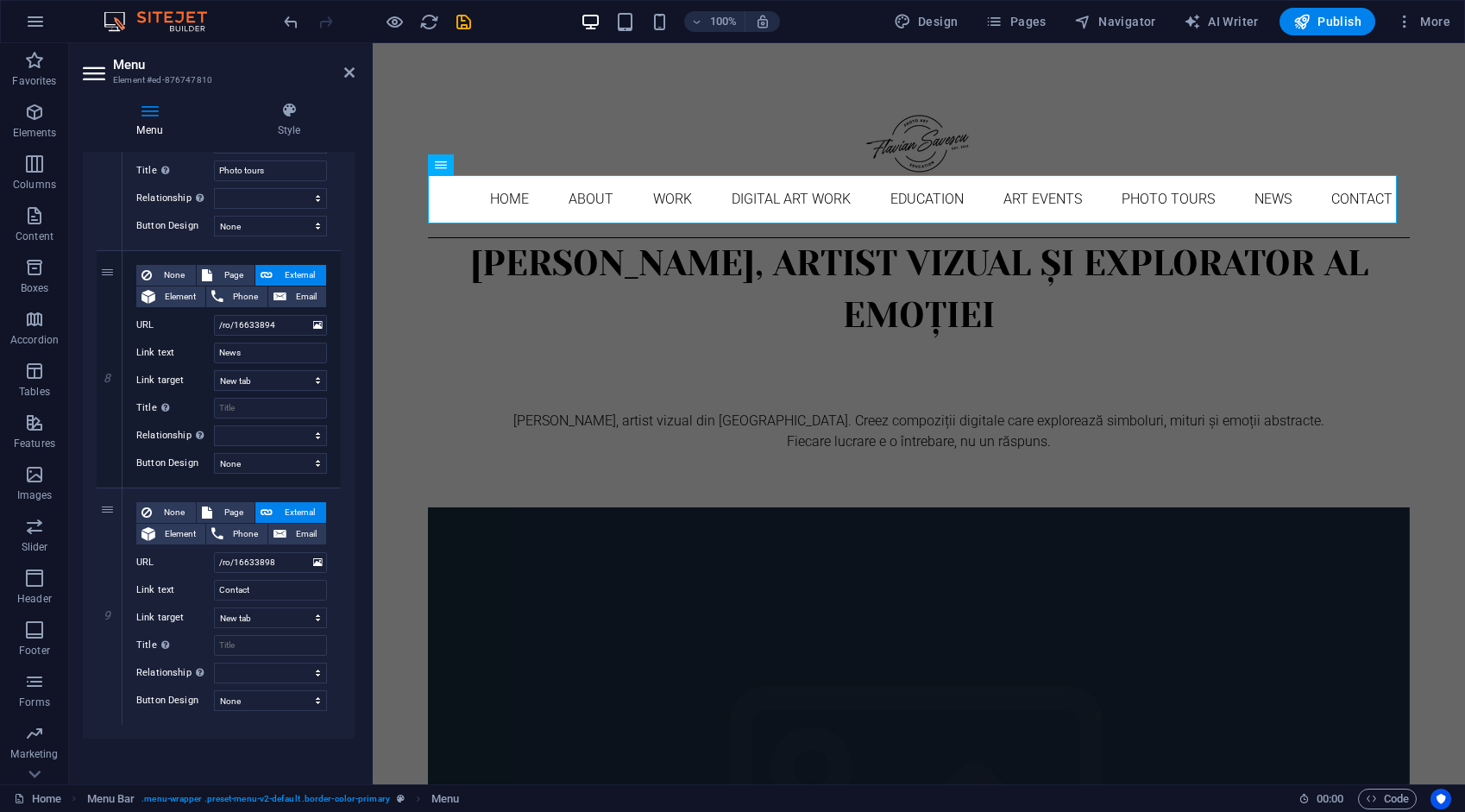
click at [460, 26] on icon "save" at bounding box center [463, 22] width 20 height 20
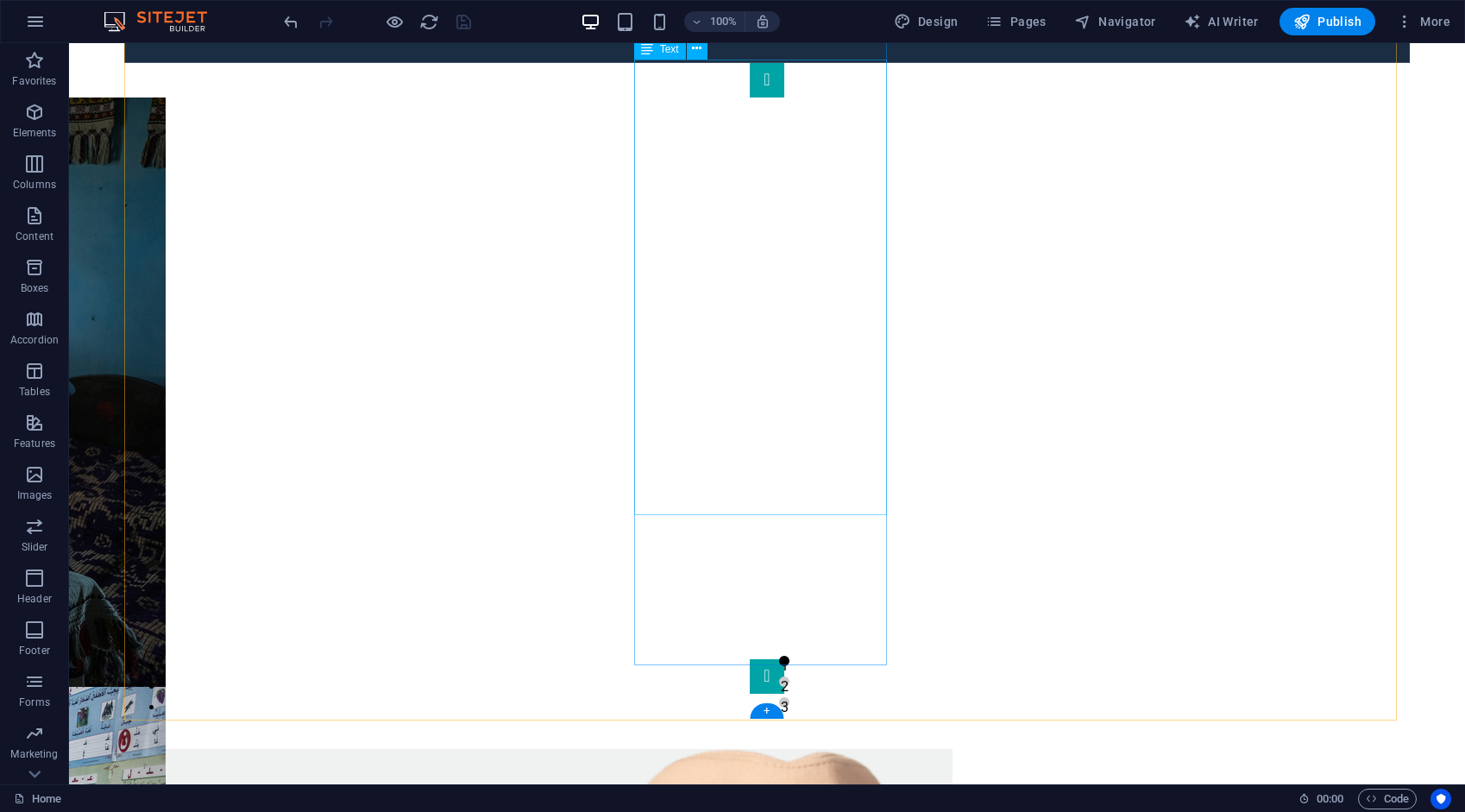
scroll to position [1294, 0]
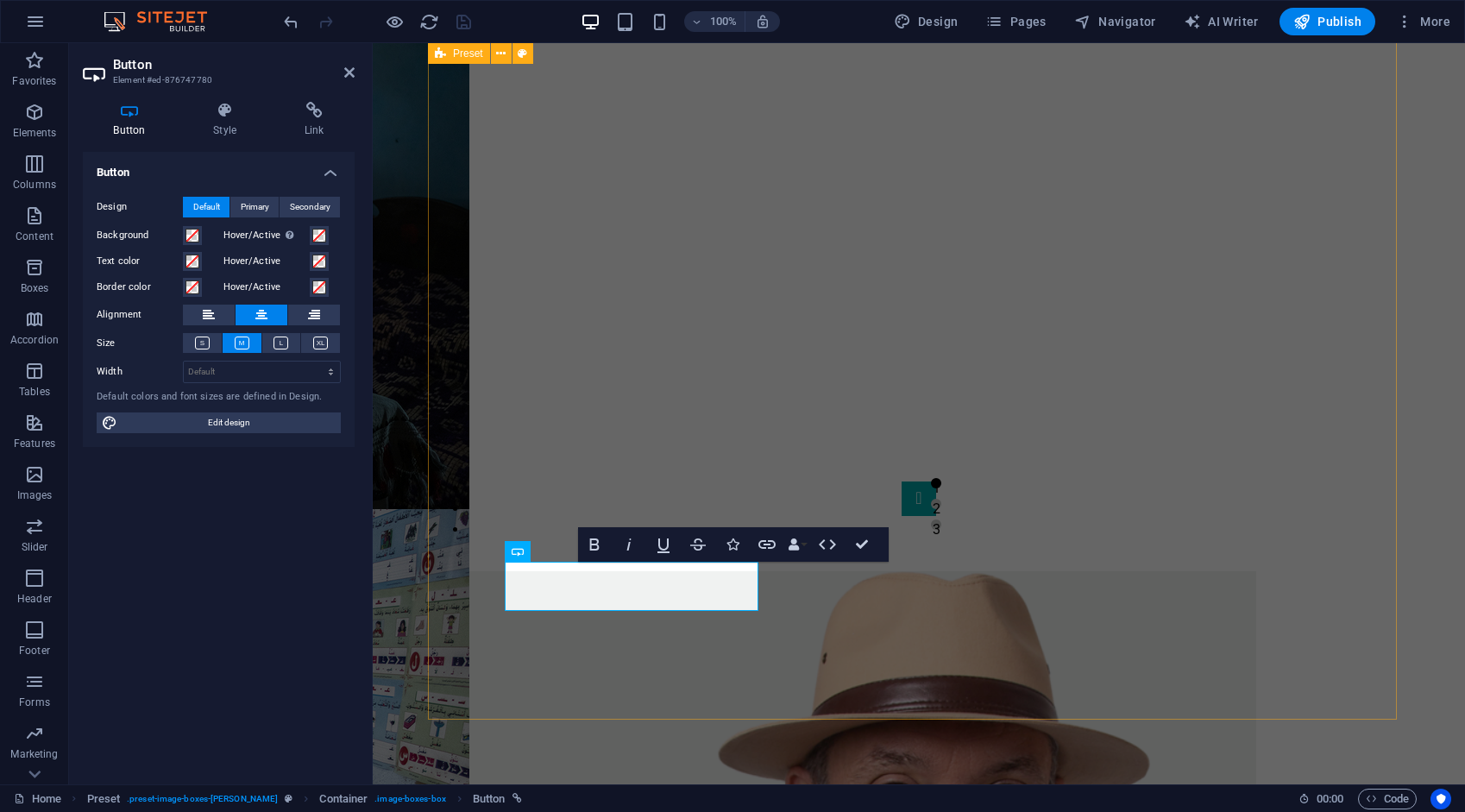
scroll to position [1394, 0]
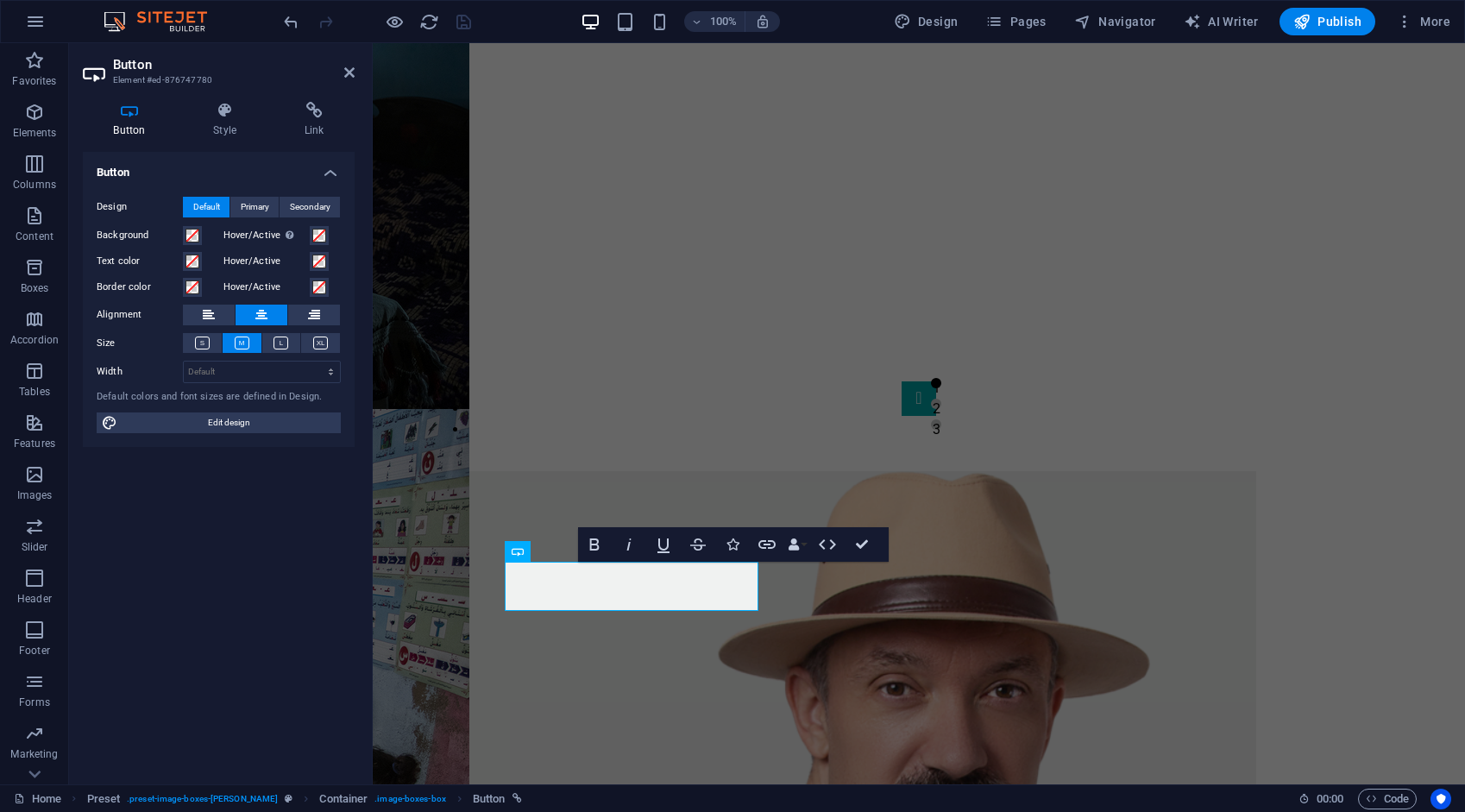
click at [307, 93] on div "Button Style Link Button Design Default Primary Secondary Background Hover/Acti…" at bounding box center [218, 436] width 299 height 696
click at [316, 110] on icon at bounding box center [314, 111] width 81 height 17
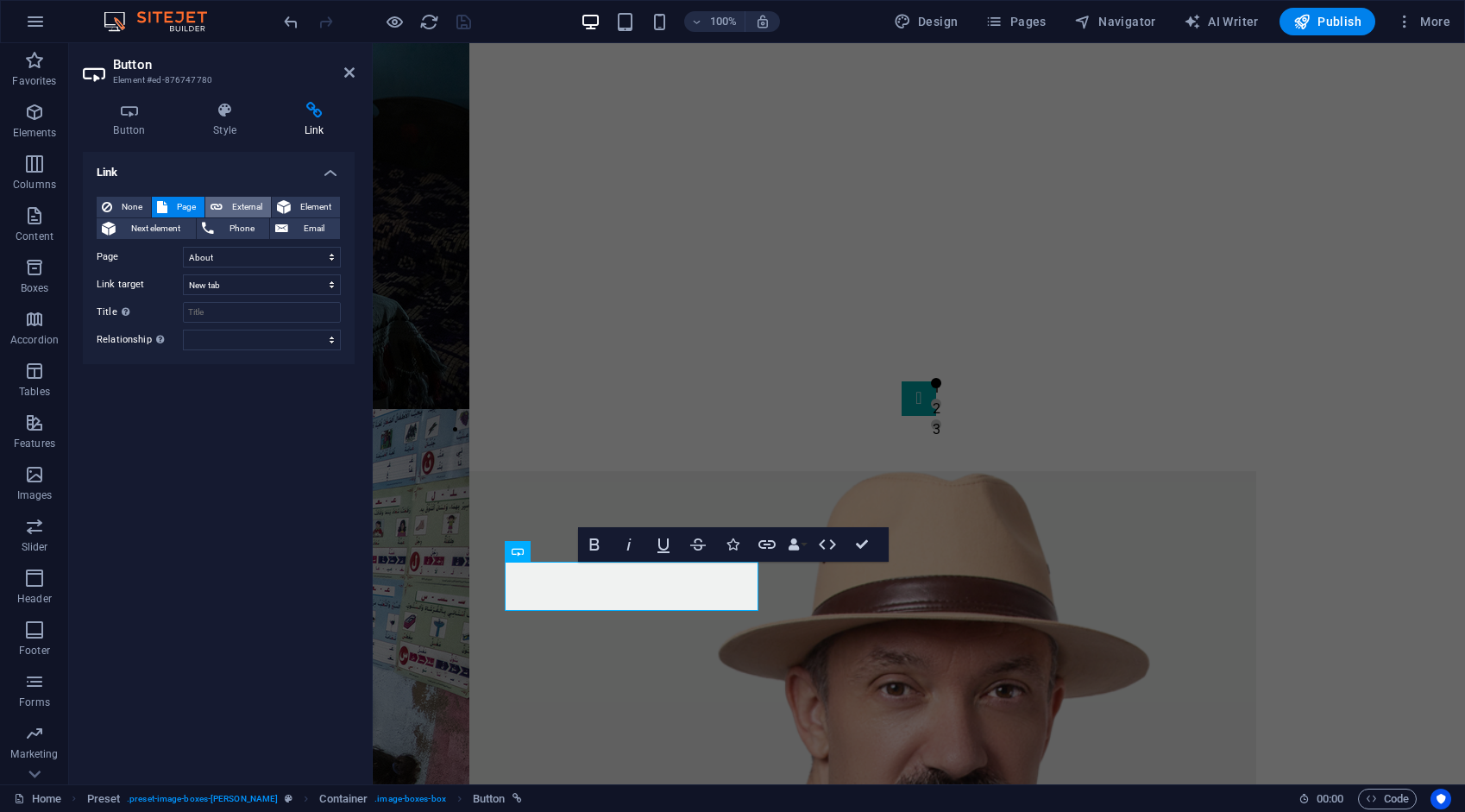
click at [252, 205] on span "External" at bounding box center [247, 207] width 38 height 21
click at [472, 16] on icon "save" at bounding box center [463, 22] width 20 height 20
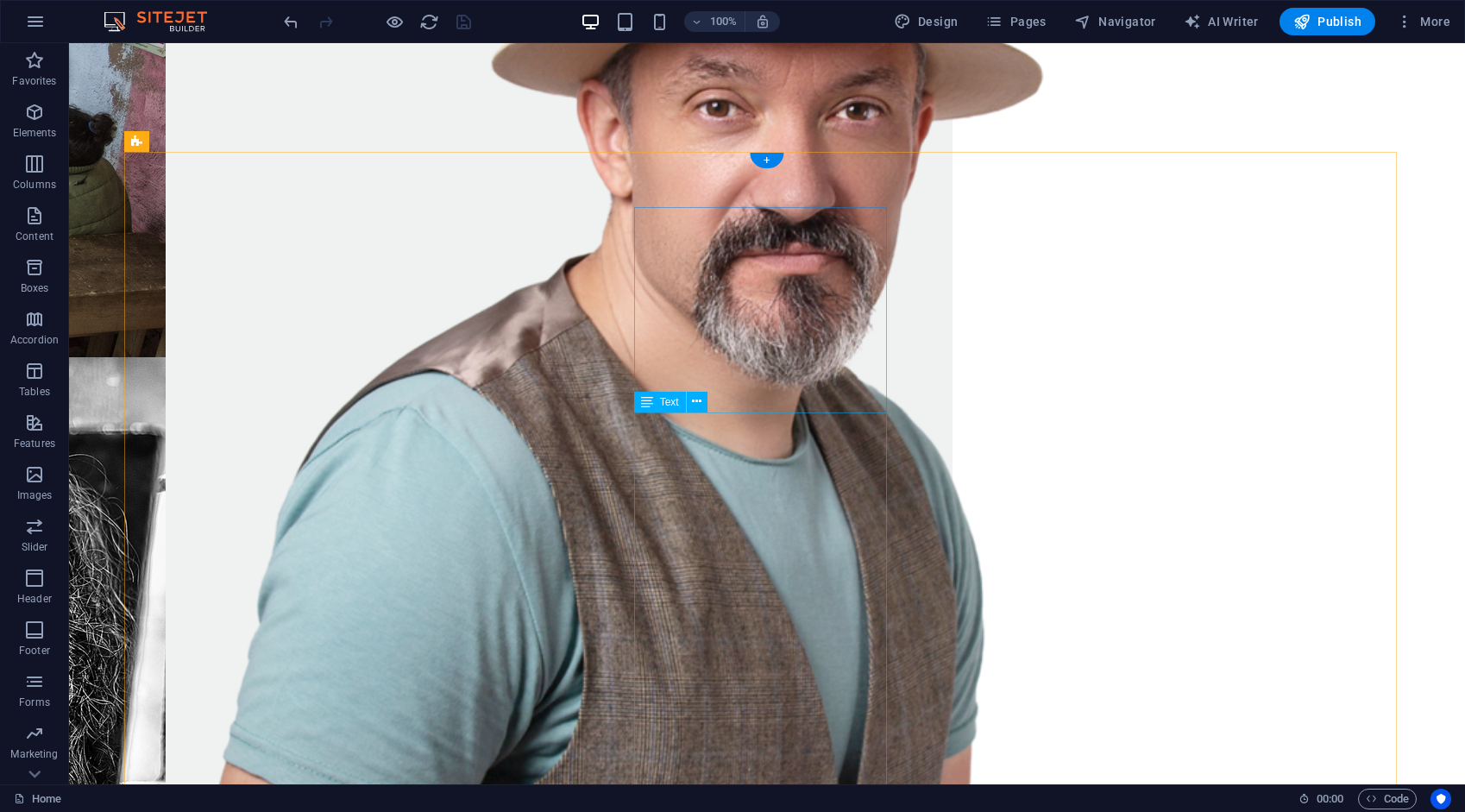
scroll to position [2329, 0]
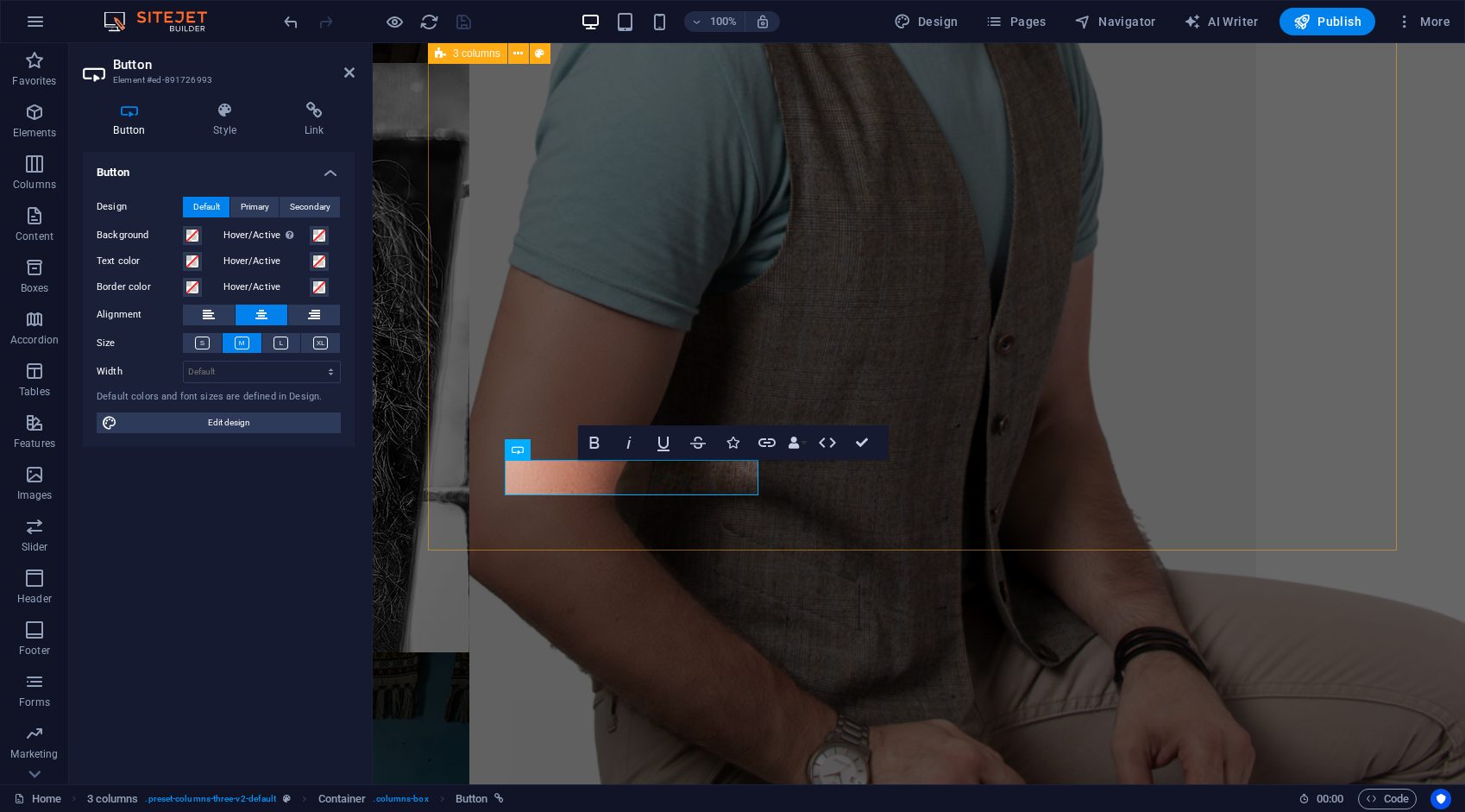
scroll to position [2429, 0]
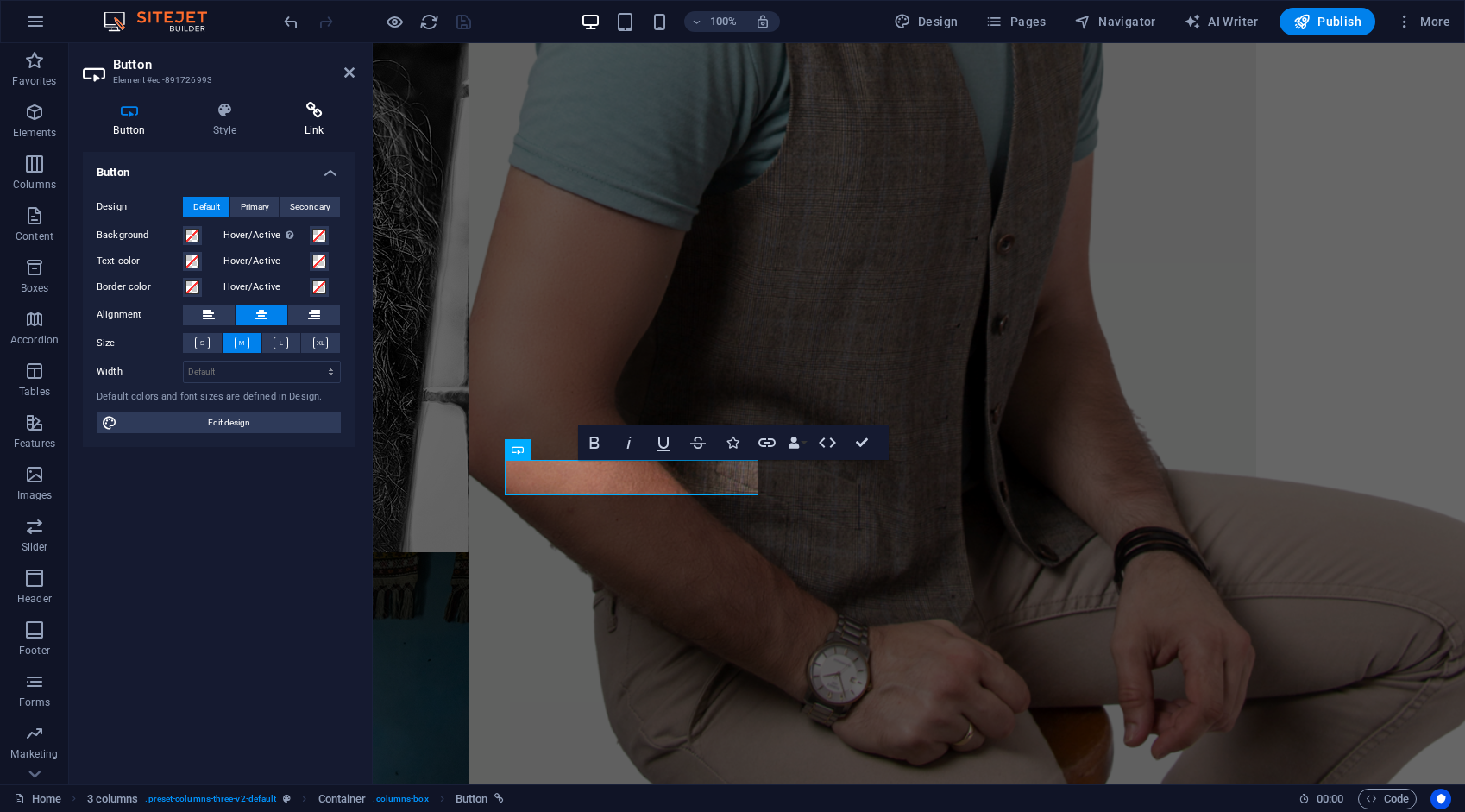
click at [315, 116] on icon at bounding box center [314, 111] width 81 height 17
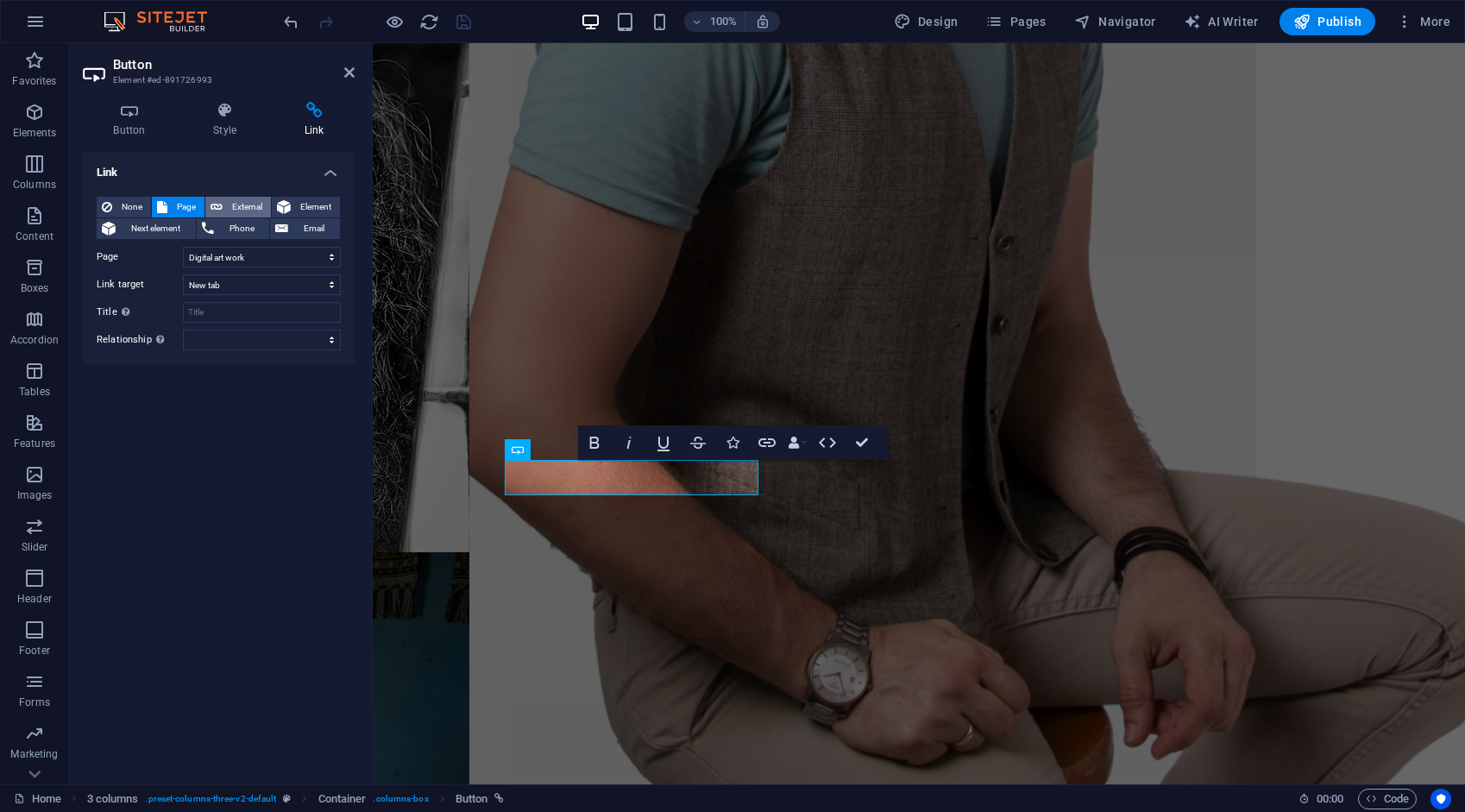
click at [250, 201] on span "External" at bounding box center [247, 207] width 38 height 21
click at [466, 22] on icon "save" at bounding box center [463, 22] width 20 height 20
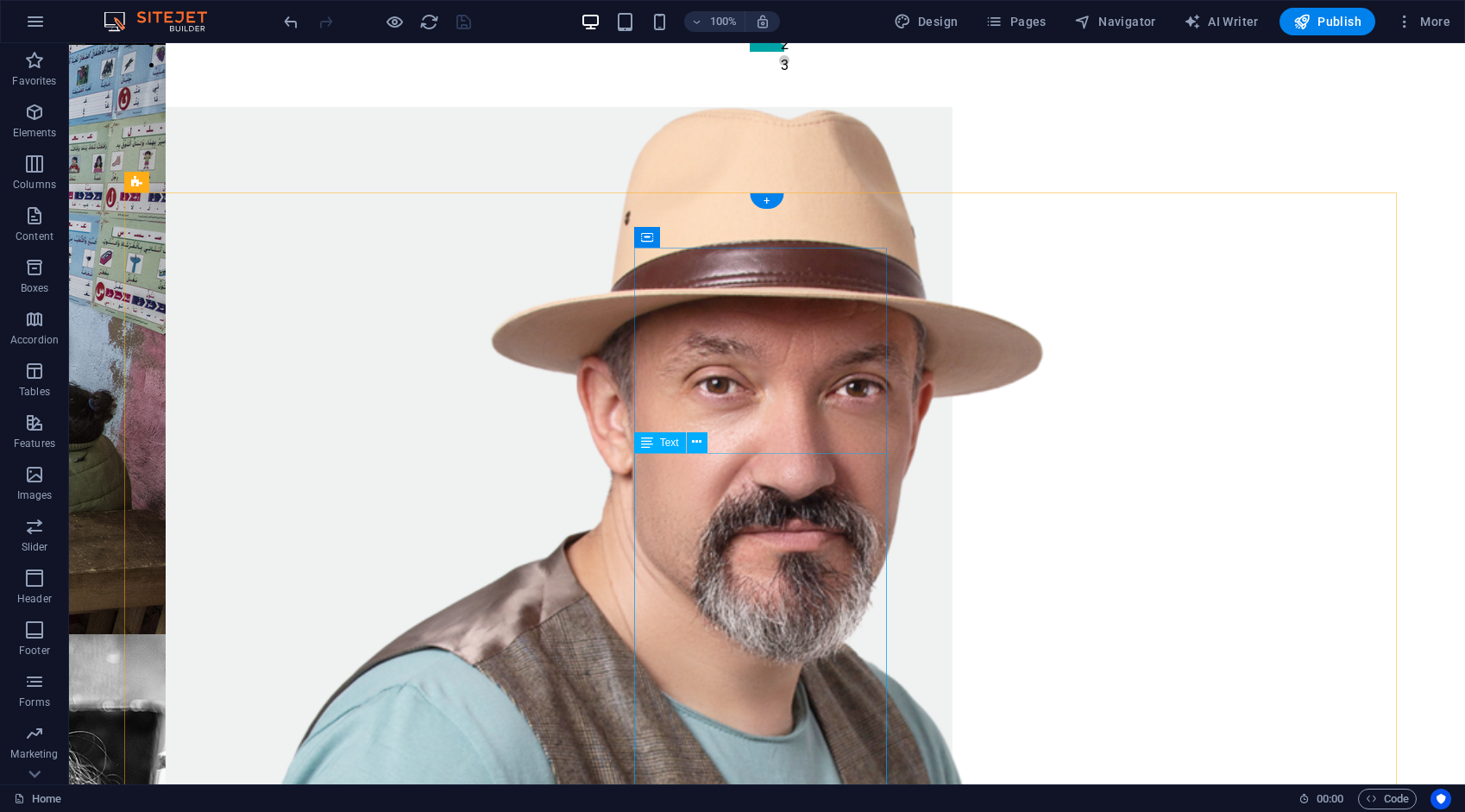
scroll to position [1552, 0]
